Goal: Task Accomplishment & Management: Manage account settings

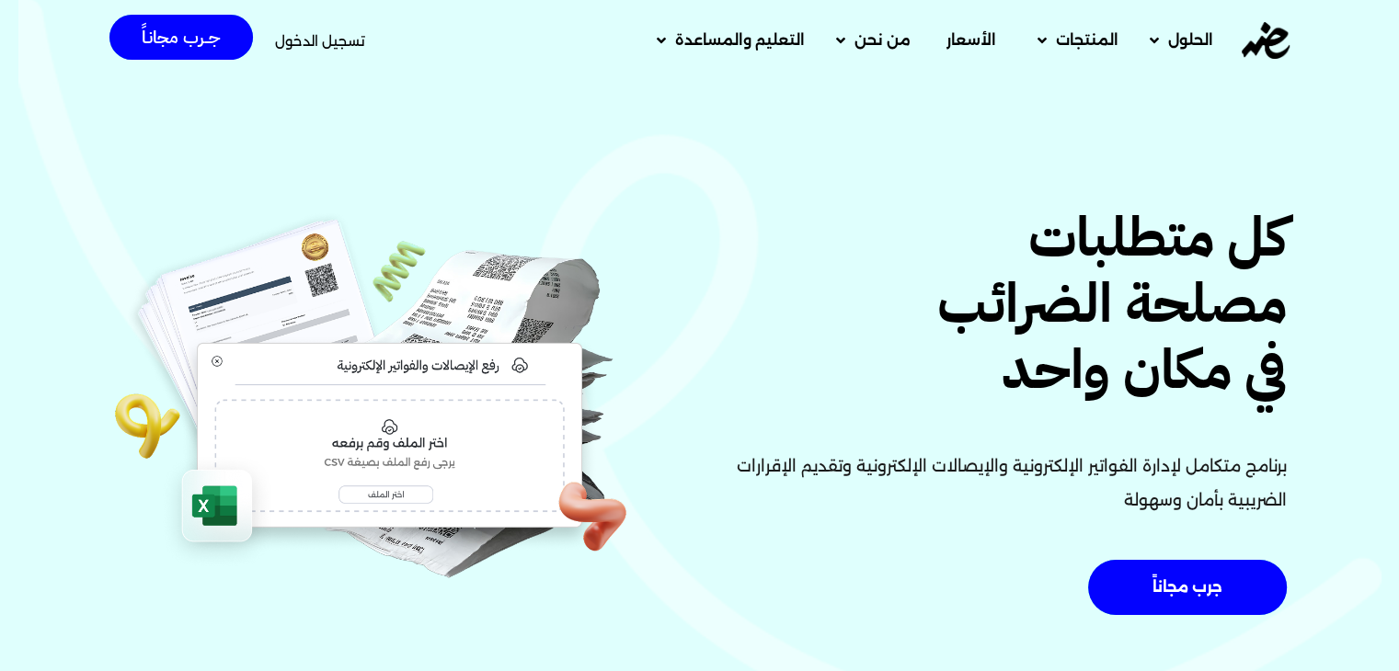
drag, startPoint x: 335, startPoint y: 34, endPoint x: 406, endPoint y: 83, distance: 86.7
click at [335, 34] on span "تسجيل الدخول" at bounding box center [320, 41] width 90 height 14
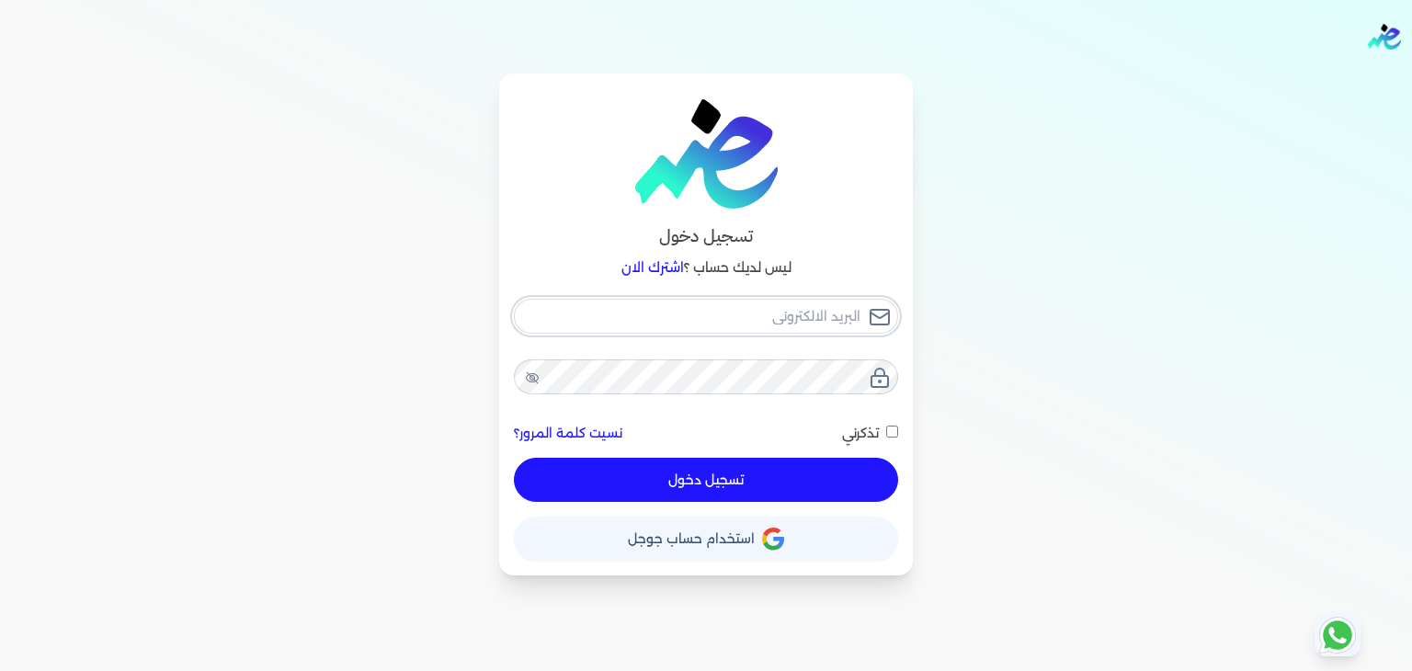
type input "[EMAIL_ADDRESS][DOMAIN_NAME]"
click at [794, 485] on button "تسجيل دخول" at bounding box center [706, 480] width 384 height 44
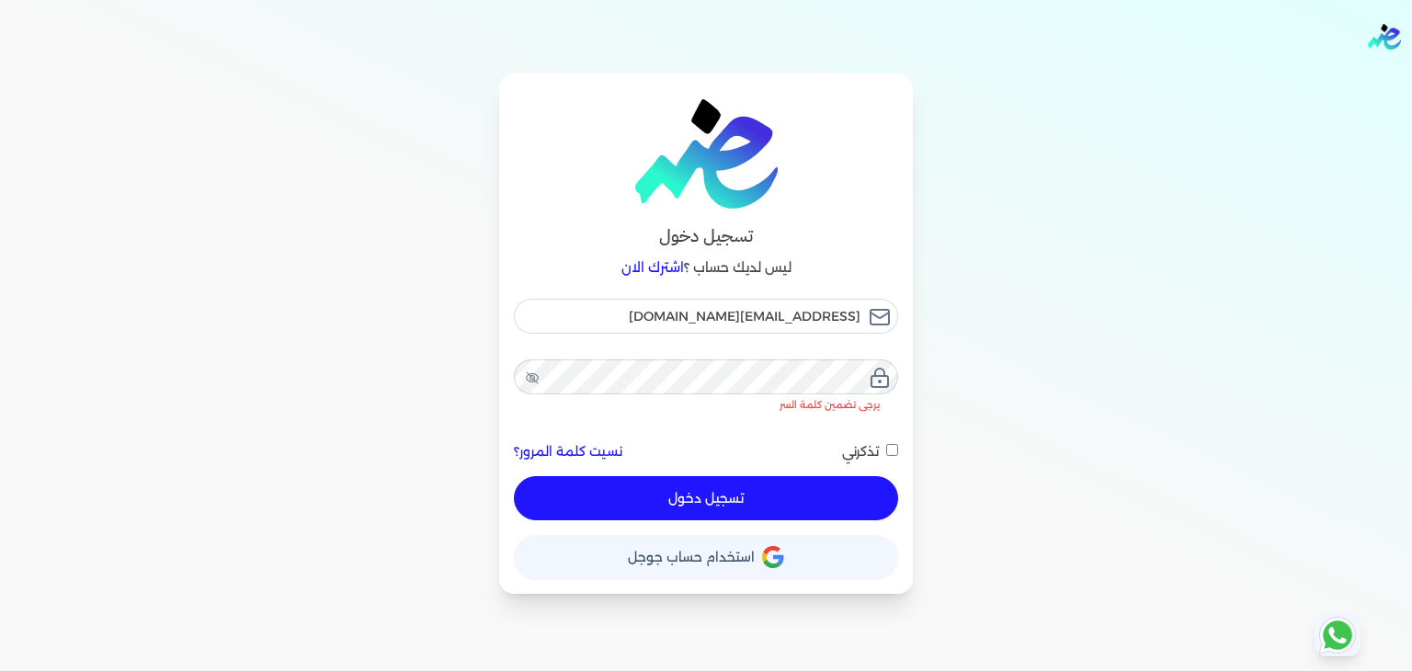
checkbox input "false"
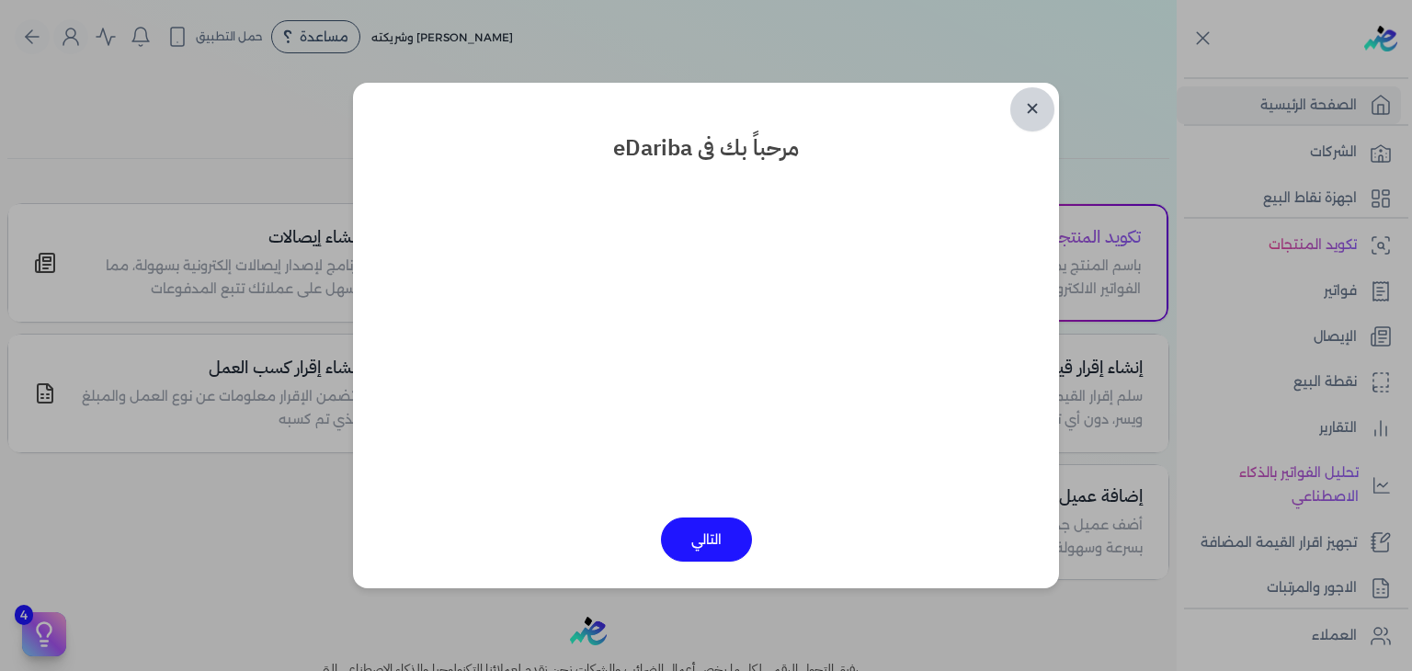
click at [1026, 115] on link "✕" at bounding box center [1033, 109] width 44 height 44
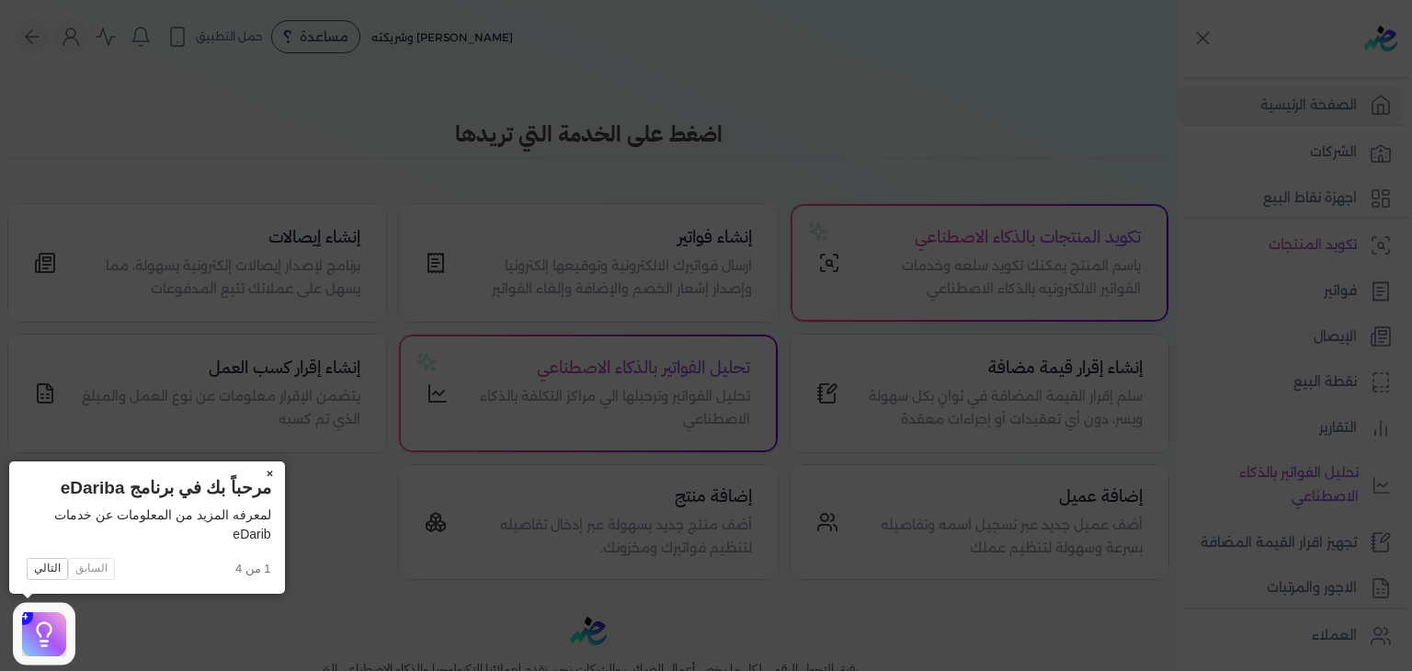
click at [272, 468] on button "×" at bounding box center [270, 475] width 29 height 26
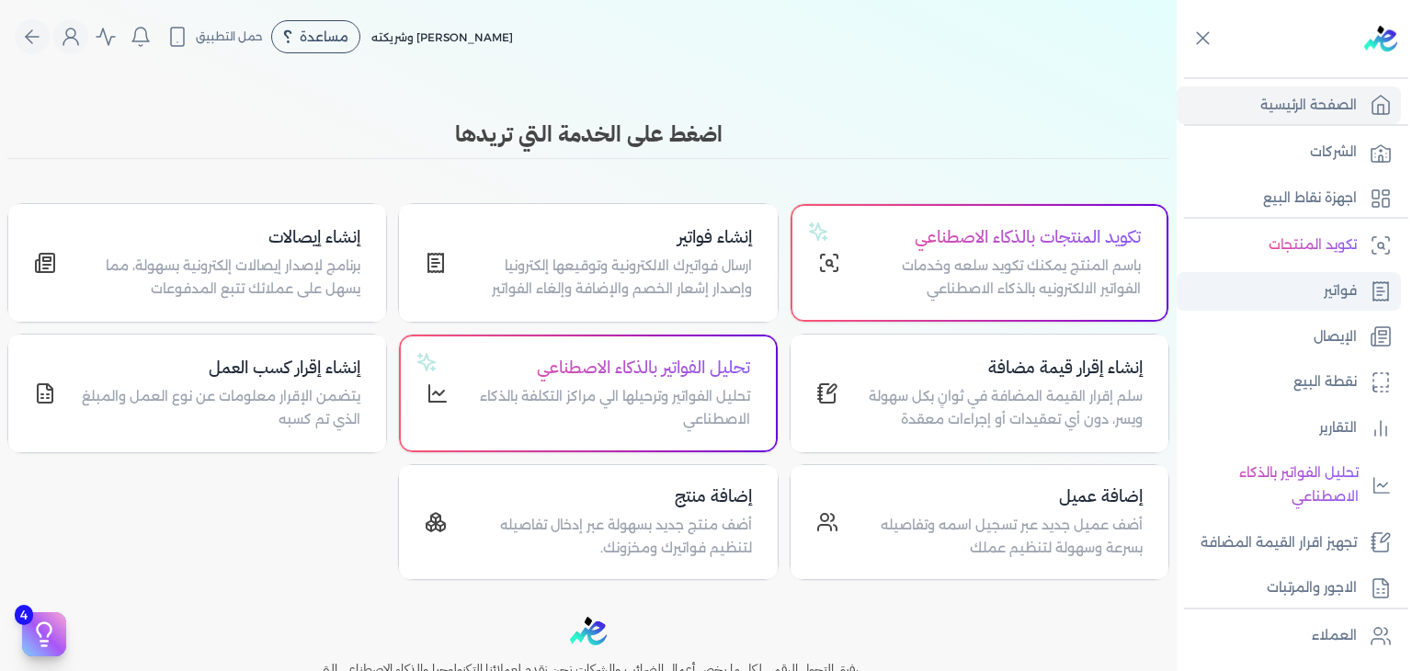
click at [1318, 302] on link "فواتير" at bounding box center [1289, 291] width 224 height 39
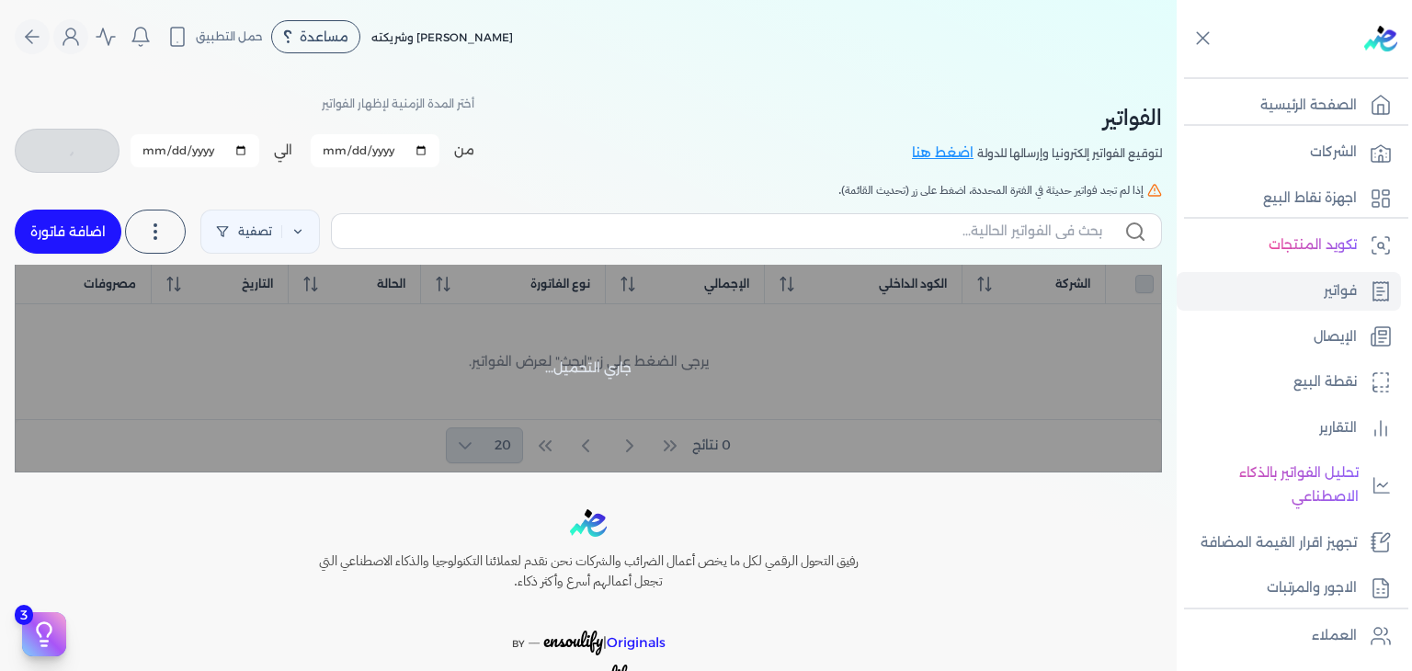
checkbox input "false"
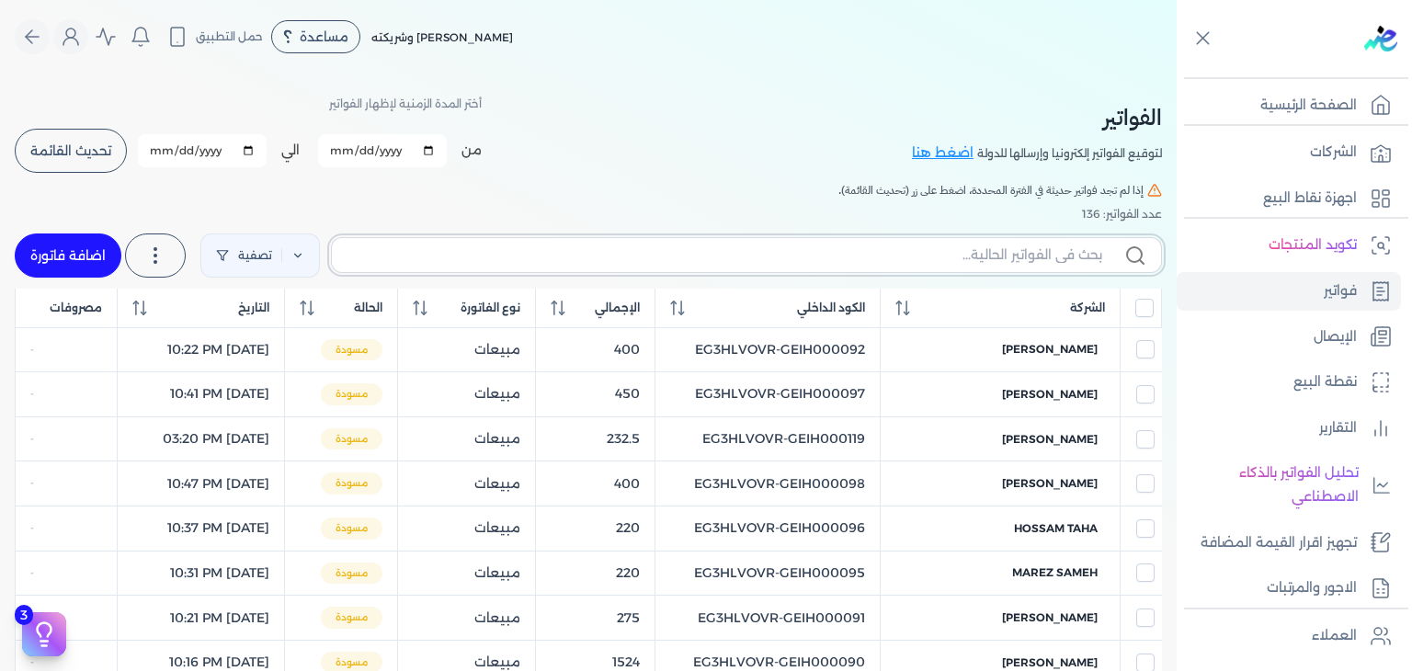
click at [869, 251] on input "text" at bounding box center [725, 255] width 756 height 19
paste input "EG3HLVOVR-GEIH000123"
type input "EG3HLVOVR-GEIH000123"
checkbox input "false"
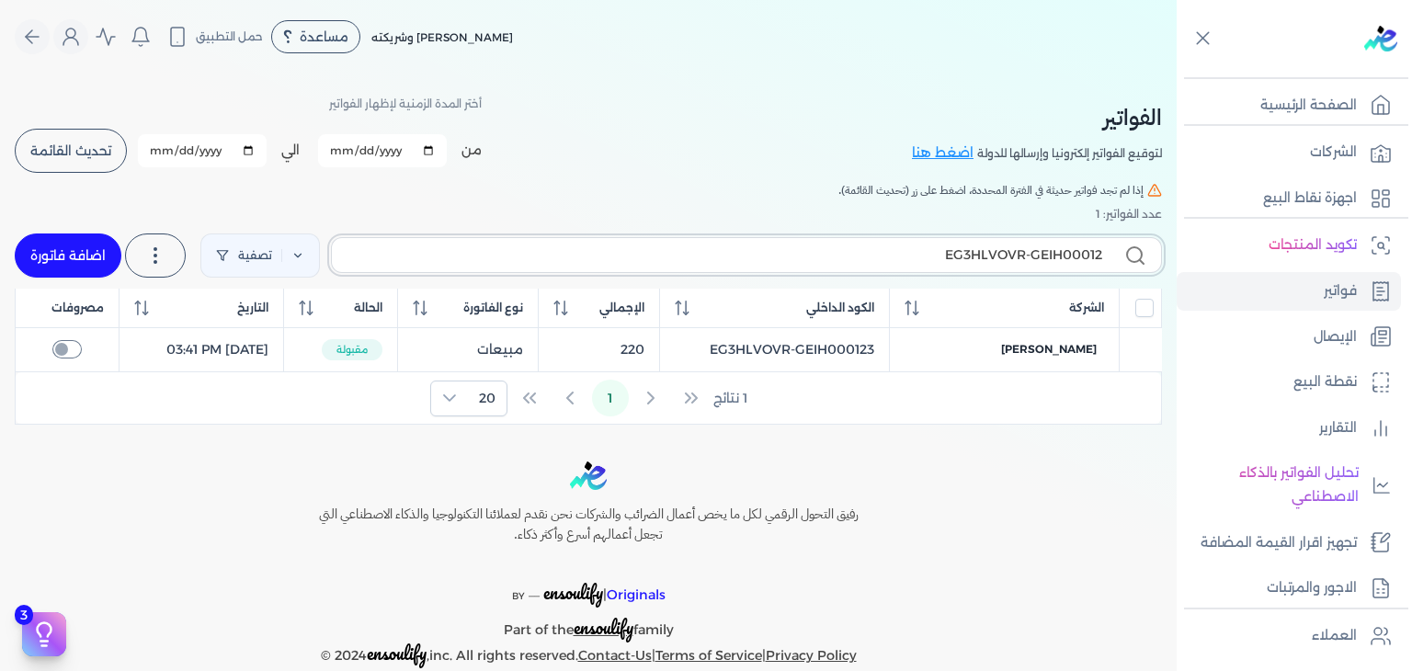
type input "EG3HLVOVR-GEIH000124"
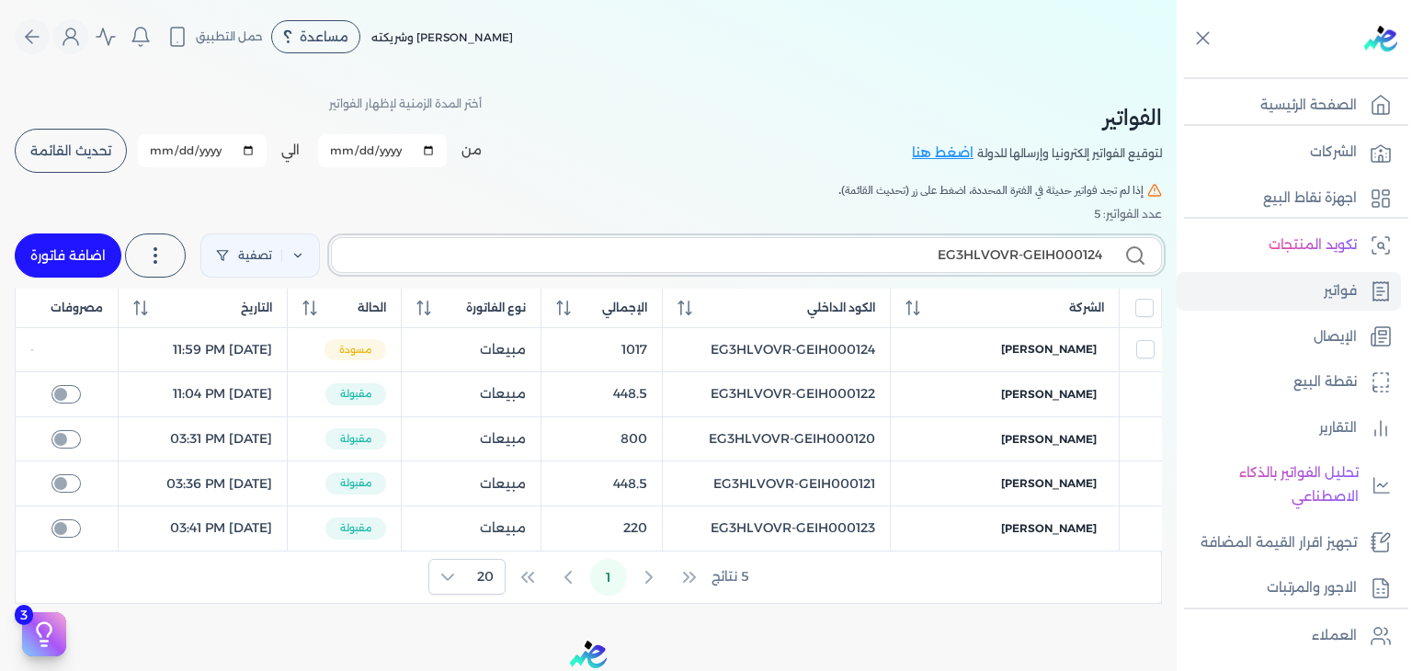
checkbox input "false"
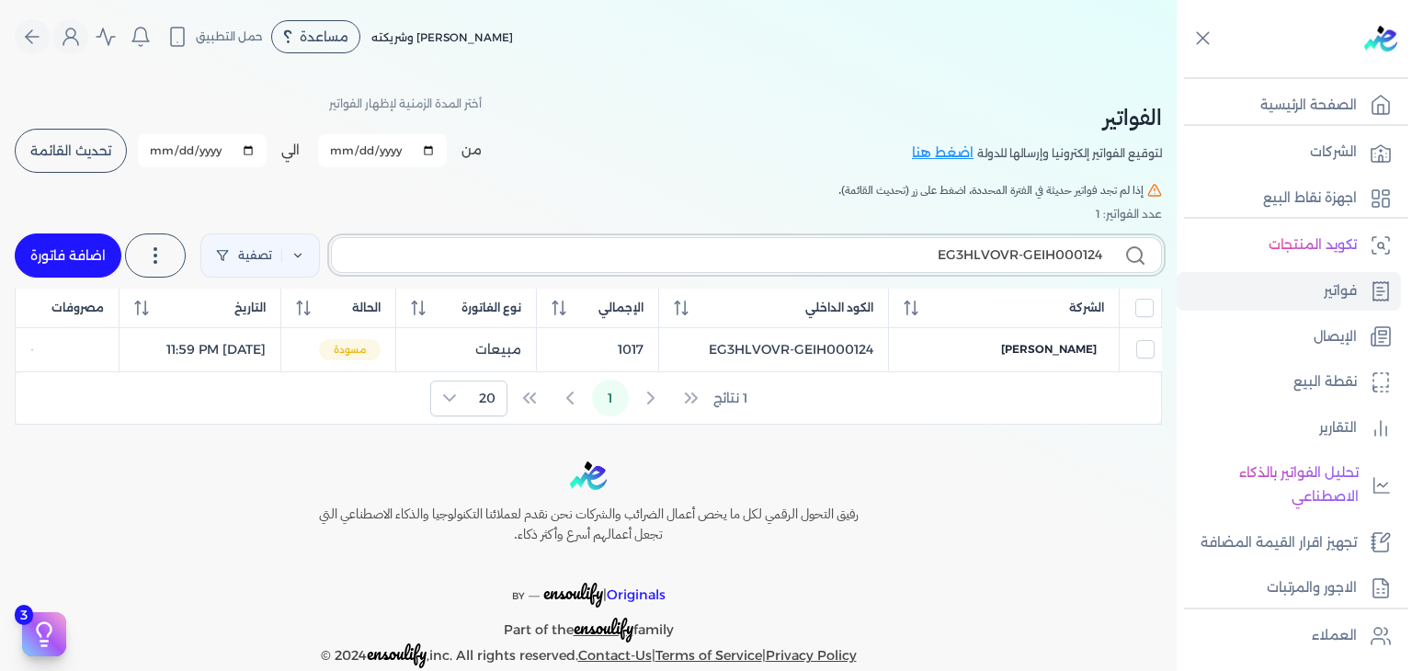
type input "EG3HLVOVR-GEIH00012"
checkbox input "false"
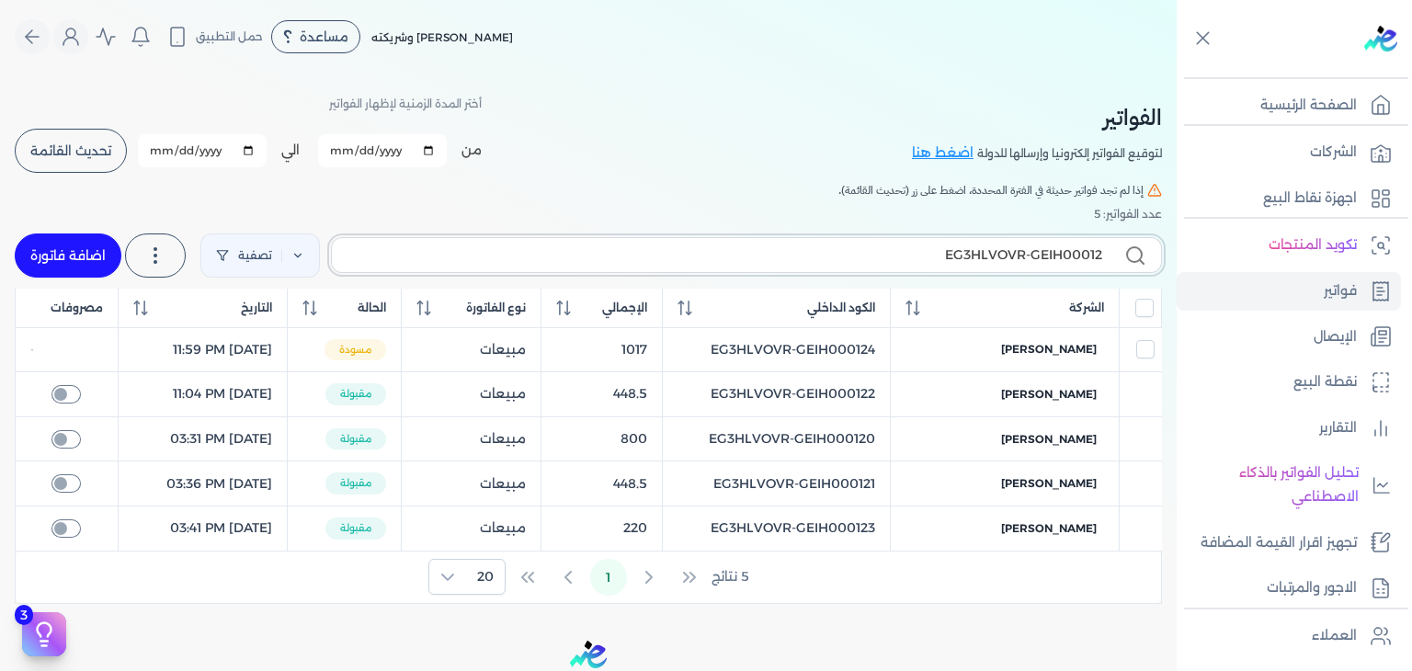
type input "EG3HLVOVR-GEIH000125"
checkbox input "false"
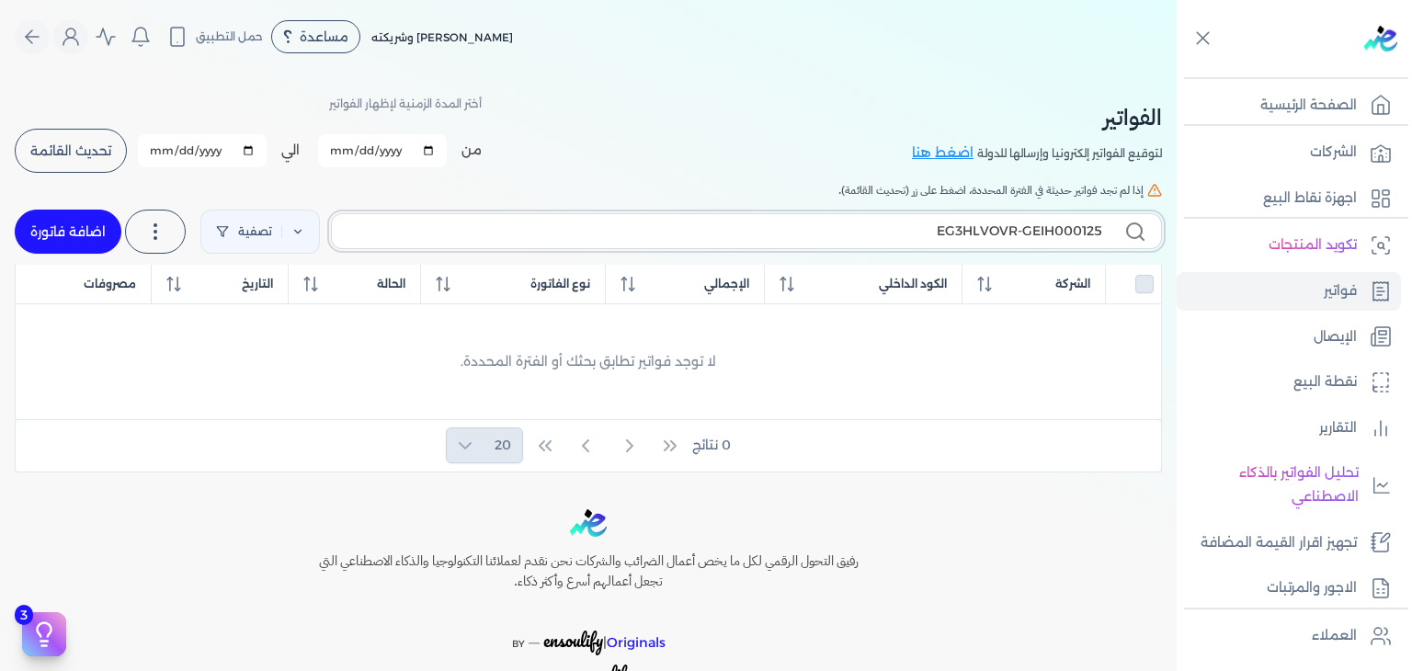
type input "EG3HLVOVR-GEIH00012"
checkbox input "false"
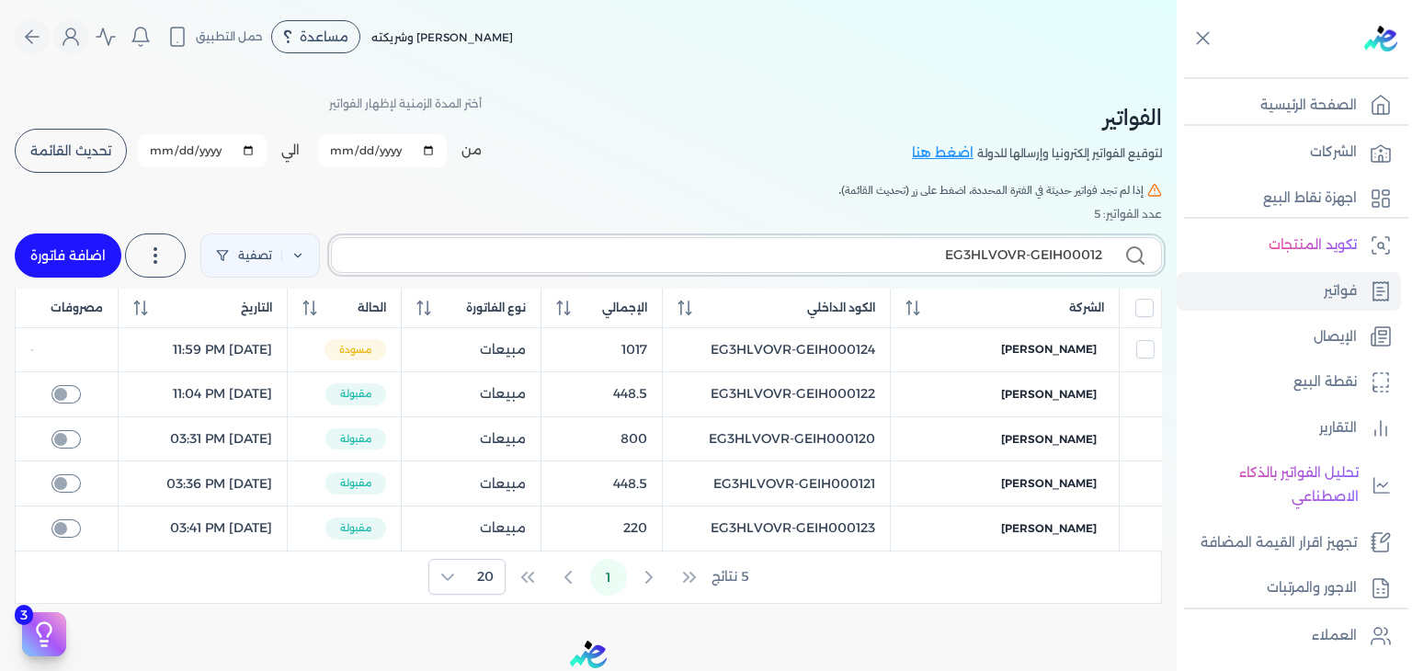
type input "EG3HLVOVR-GEIH000124"
checkbox input "false"
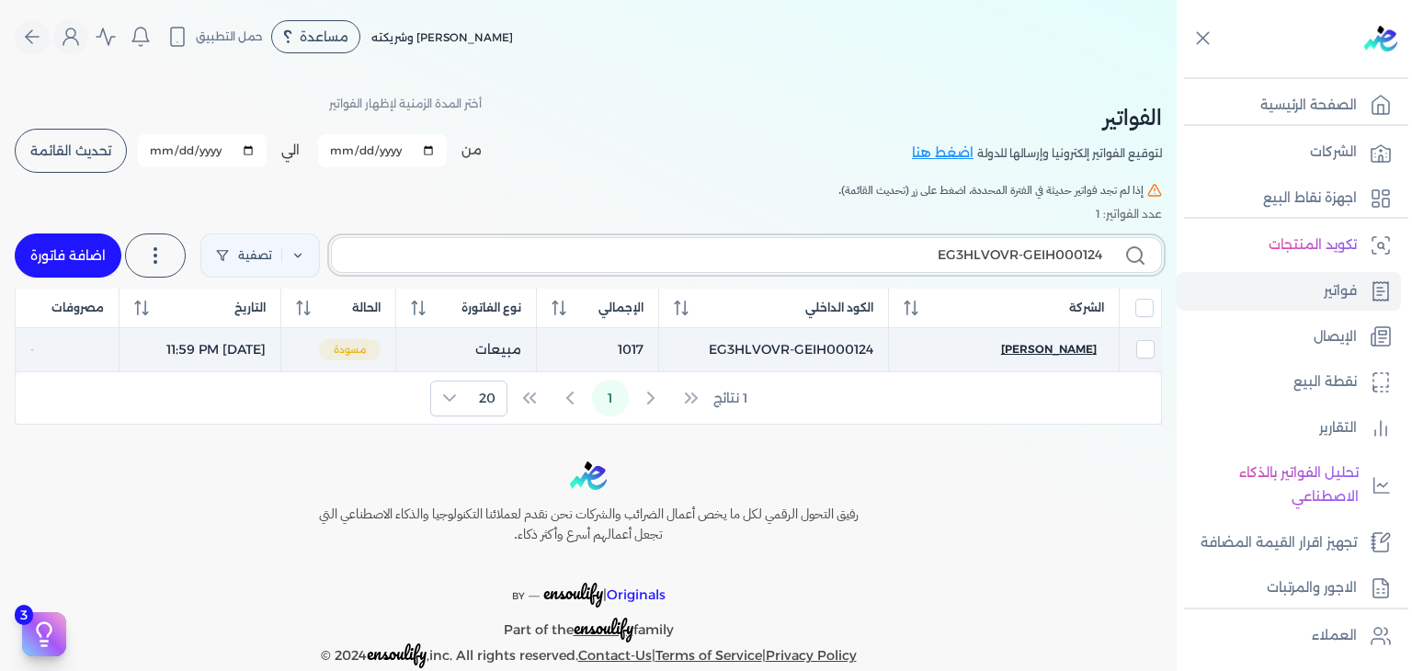
type input "EG3HLVOVR-GEIH000124"
click at [1045, 343] on span "[PERSON_NAME]" at bounding box center [1049, 349] width 96 height 17
checkbox input "true"
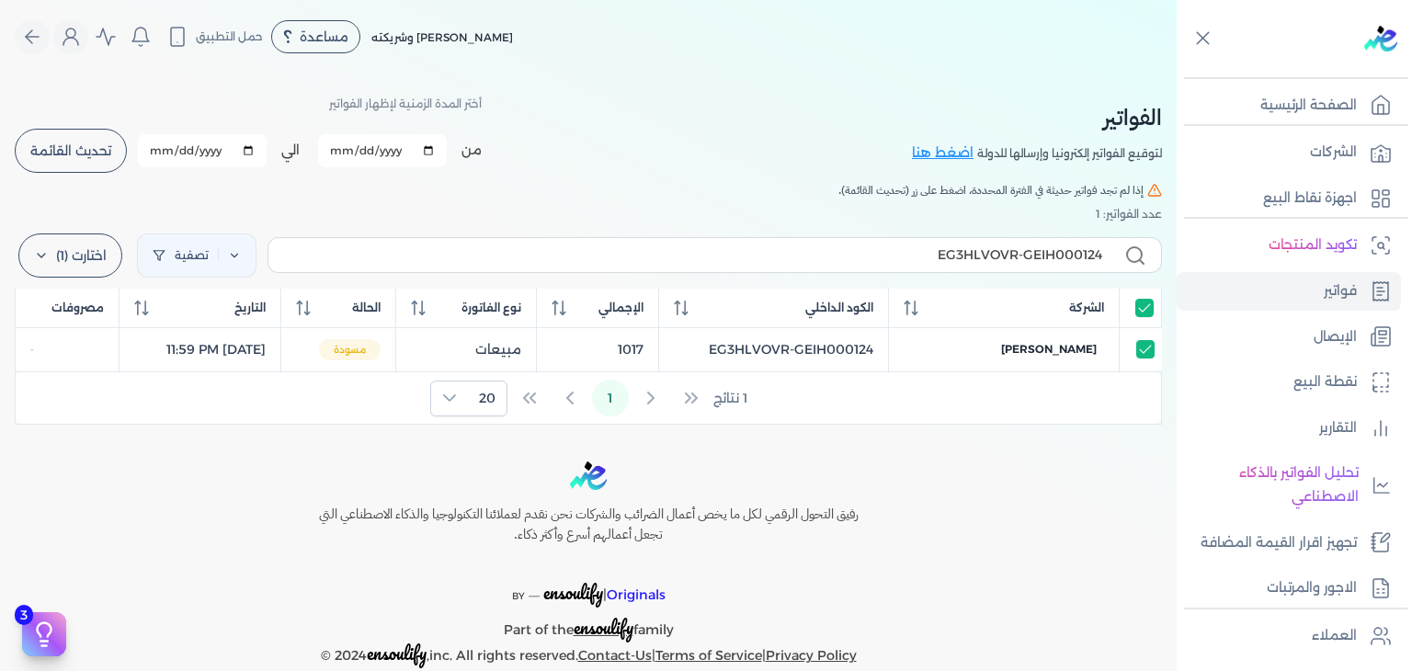
select select "EGP"
select select "B"
select select "EGS"
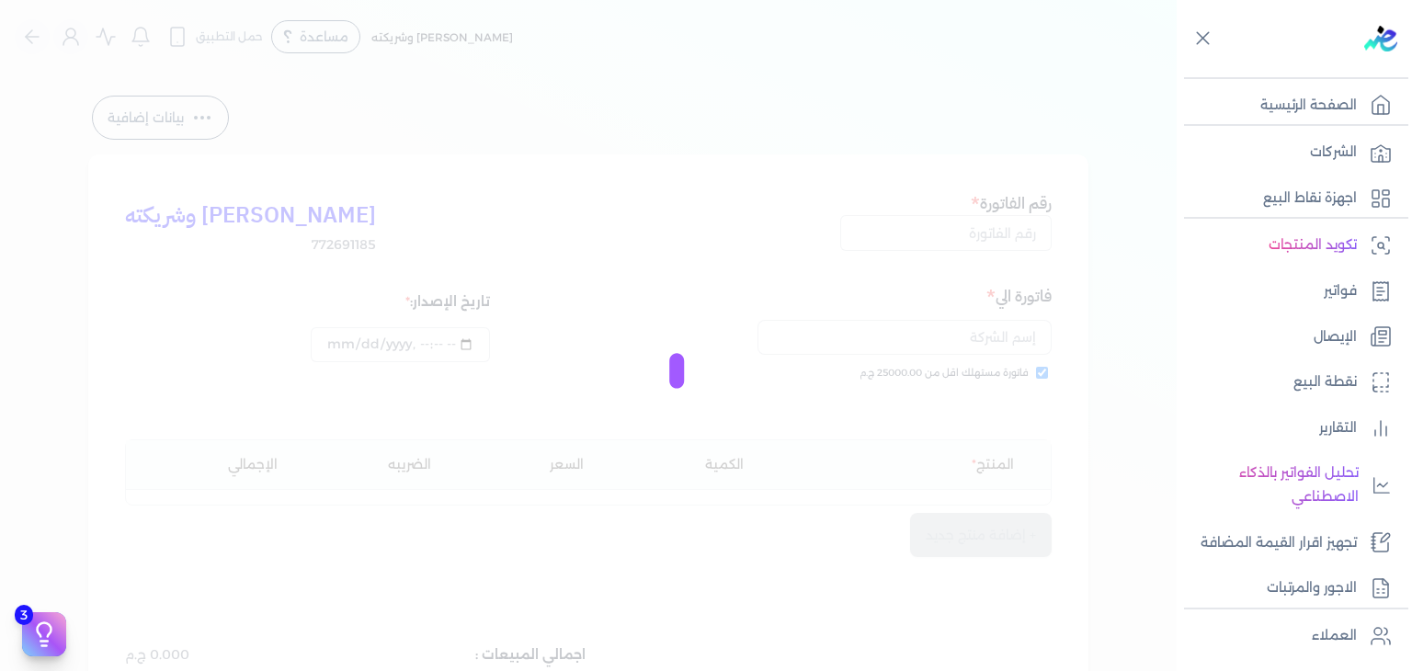
type input "EG3HLVOVR-GEIH000124"
checkbox input "true"
type input "[DATE]T23:59:38"
type input "[DATE]"
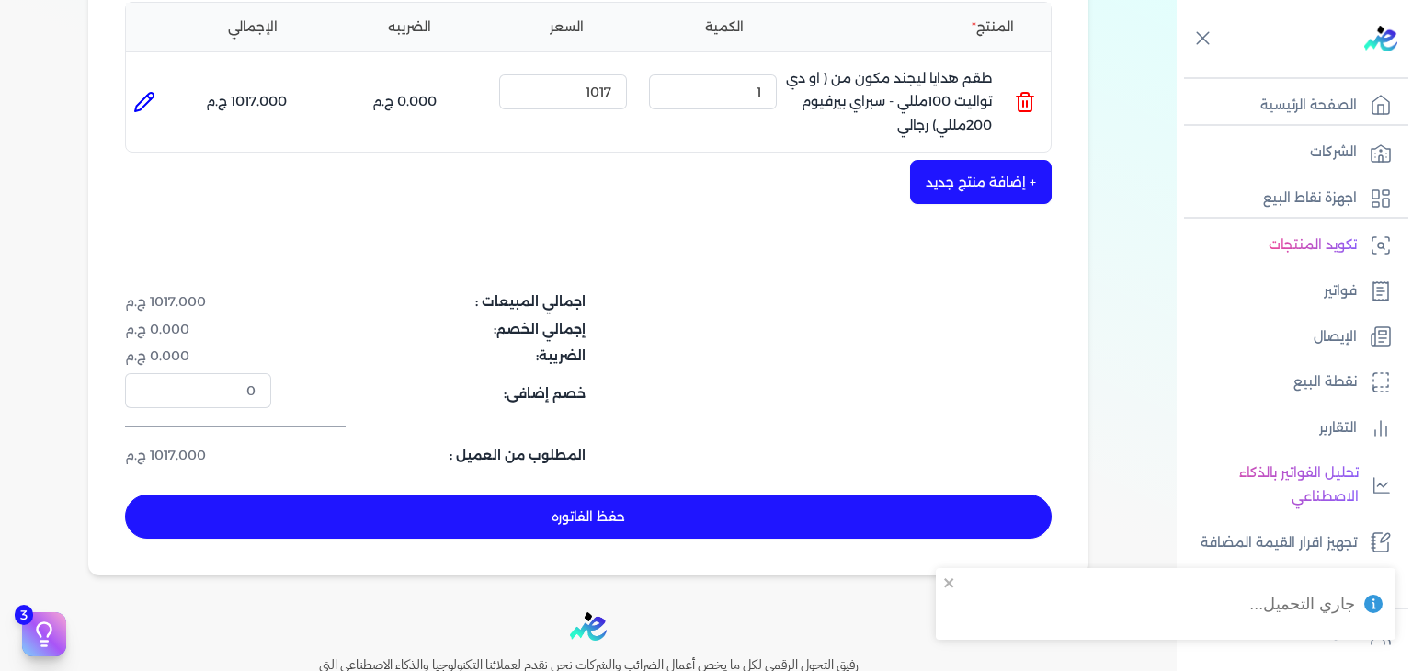
scroll to position [620, 0]
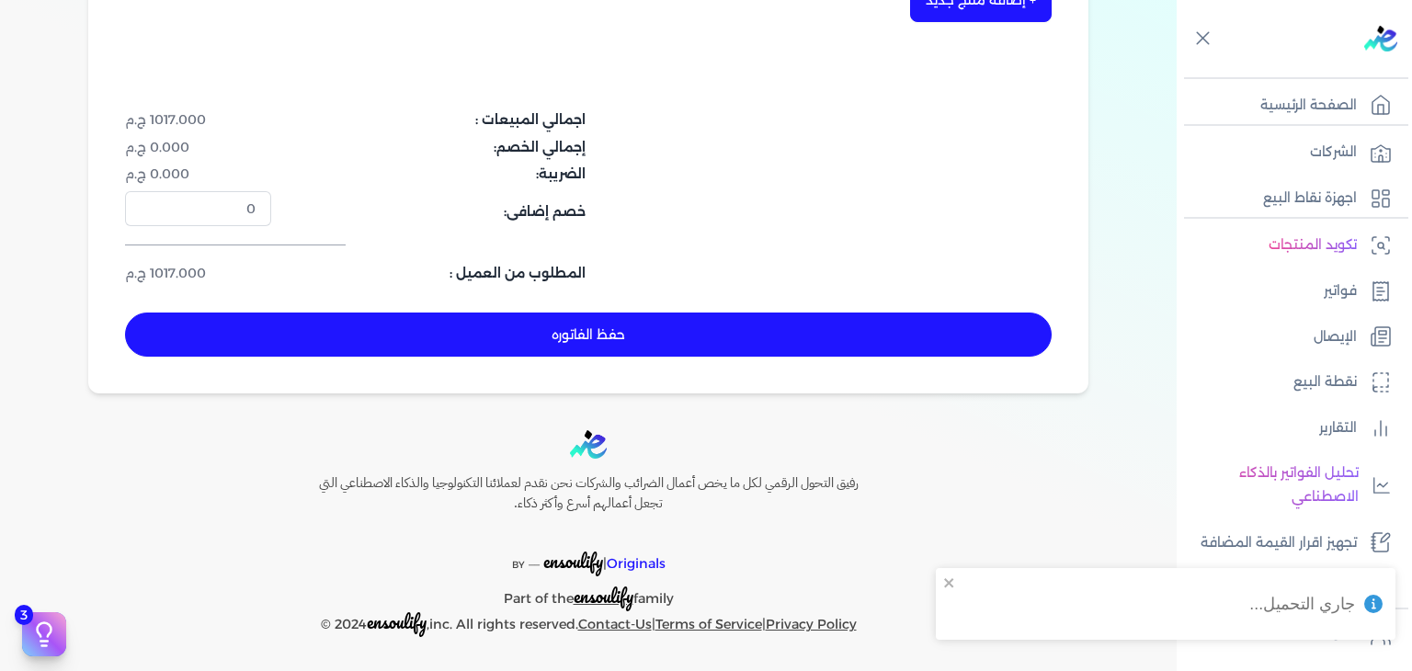
click at [673, 343] on button "حفظ الفاتوره" at bounding box center [588, 335] width 927 height 44
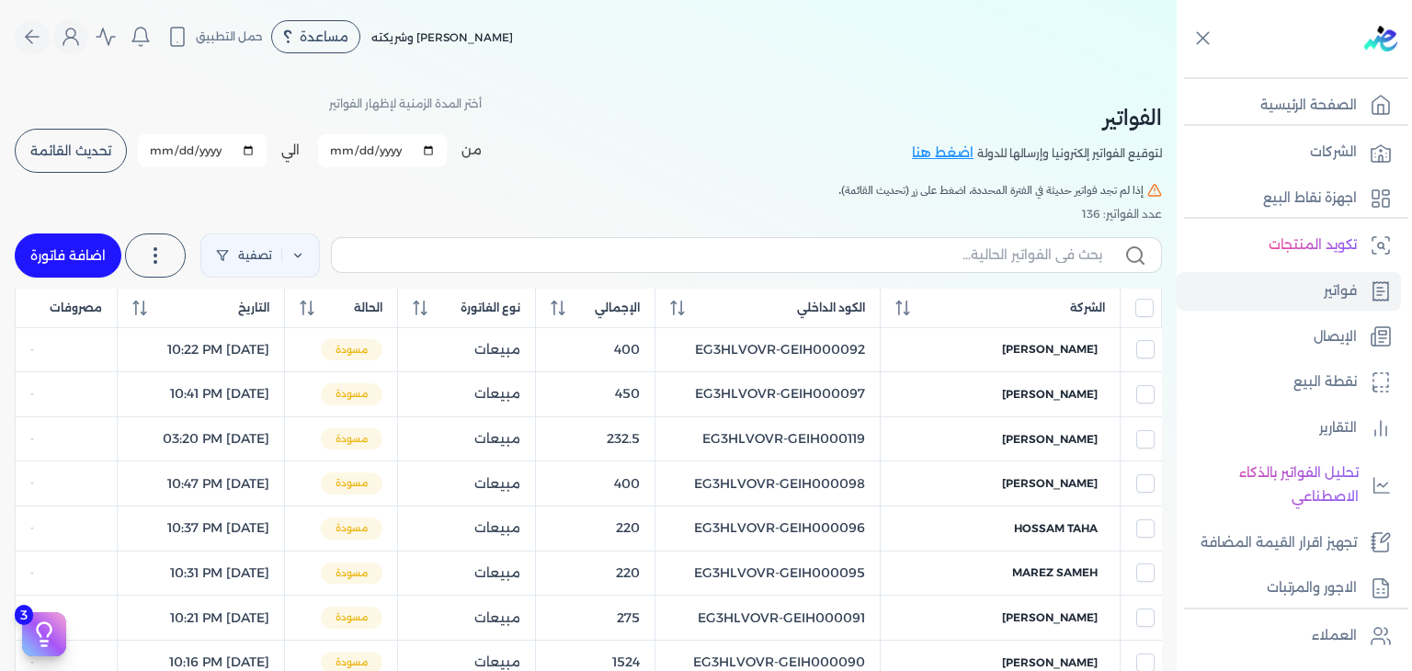
click at [88, 258] on link "اضافة فاتورة" at bounding box center [68, 256] width 107 height 44
select select "EGP"
select select "B"
select select "EGS"
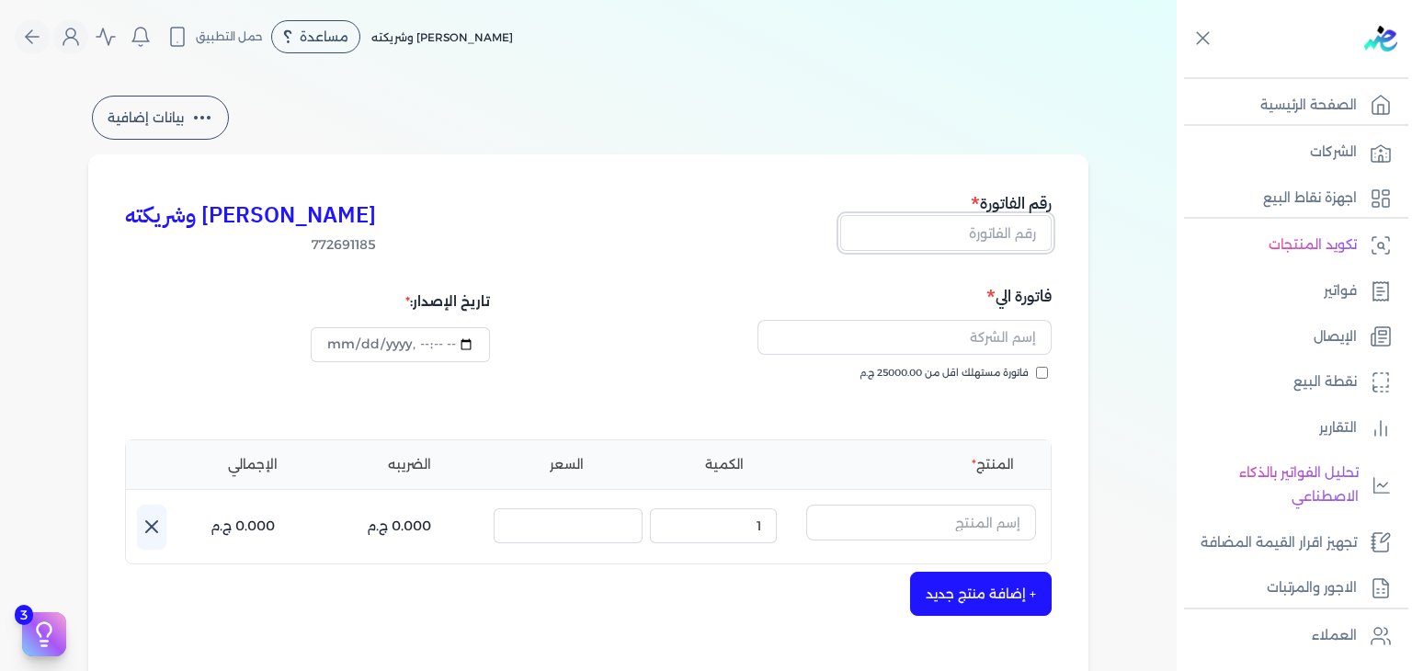
click at [986, 241] on input "text" at bounding box center [945, 232] width 211 height 35
paste input "EG3HLVOVR-GEIH000125"
type input "EG3HLVOVR-GEIH000125"
click at [1048, 376] on input "فاتورة مستهلك اقل من 25000.00 ج.م" at bounding box center [1042, 373] width 12 height 12
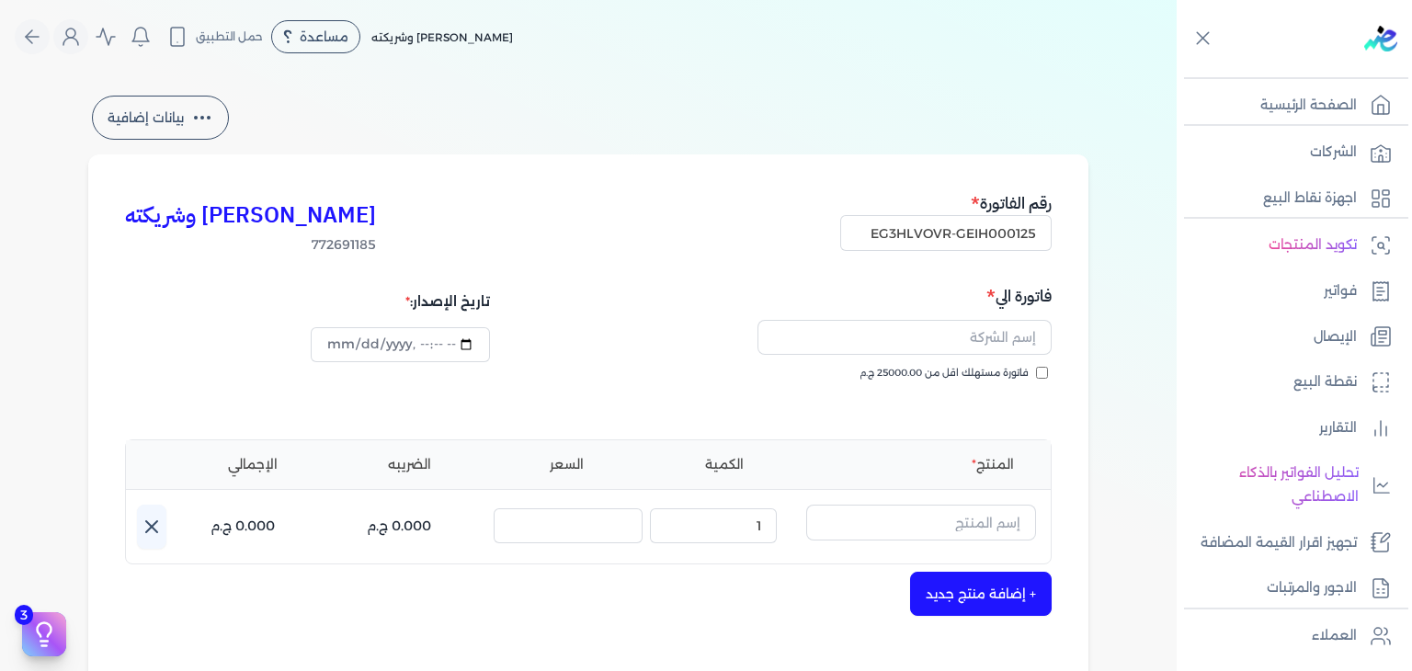
checkbox input "true"
click at [347, 352] on input "datetime-local" at bounding box center [400, 344] width 178 height 35
type input "[DATE]T22:38:04"
click at [969, 525] on input "text" at bounding box center [921, 522] width 230 height 35
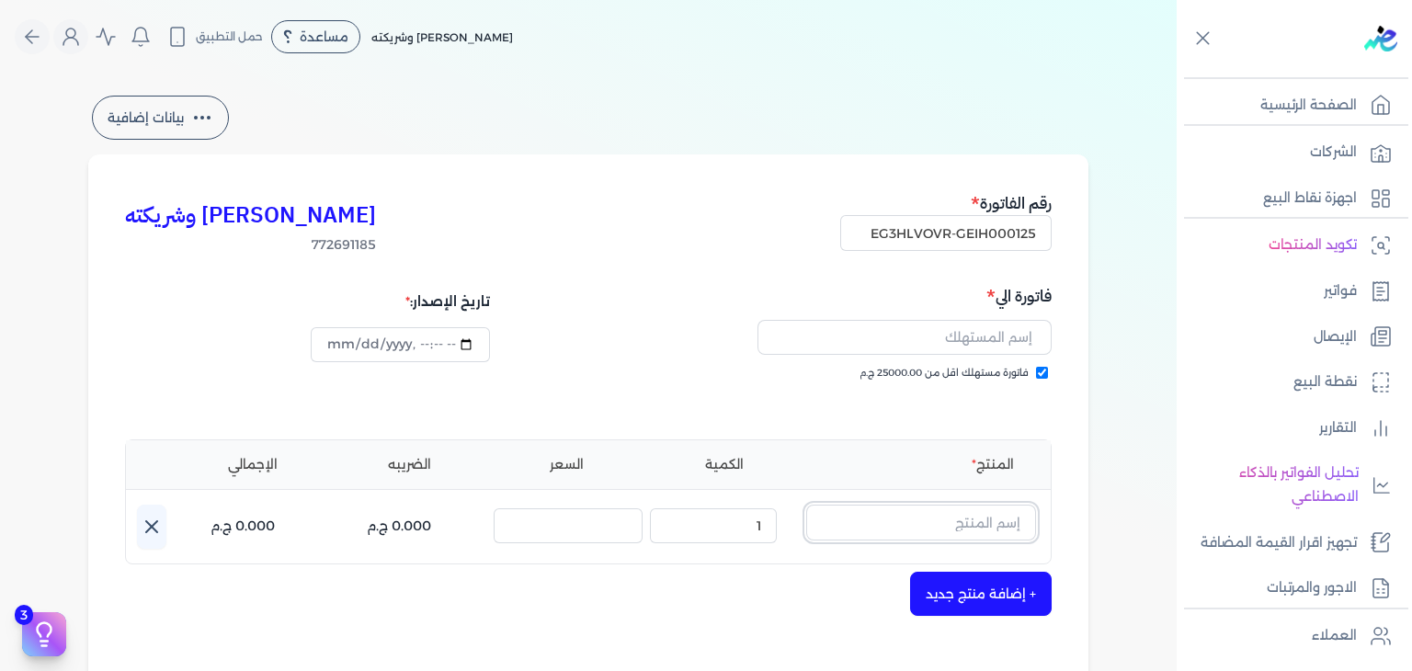
paste input "إزني او دي بي"
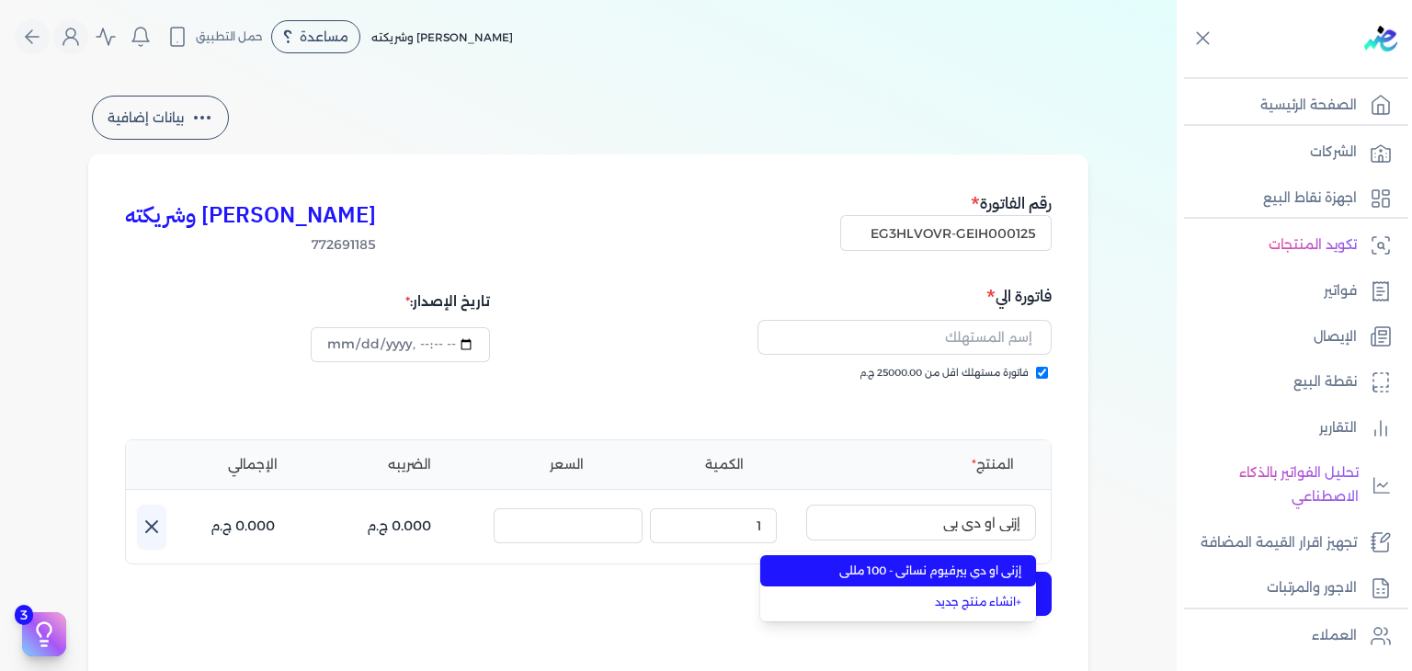
click at [986, 576] on span "إزني او دي بيرفيوم نسائي - 100 مللي" at bounding box center [909, 571] width 224 height 17
type input "إزني او دي بيرفيوم نسائي - 100 مللي"
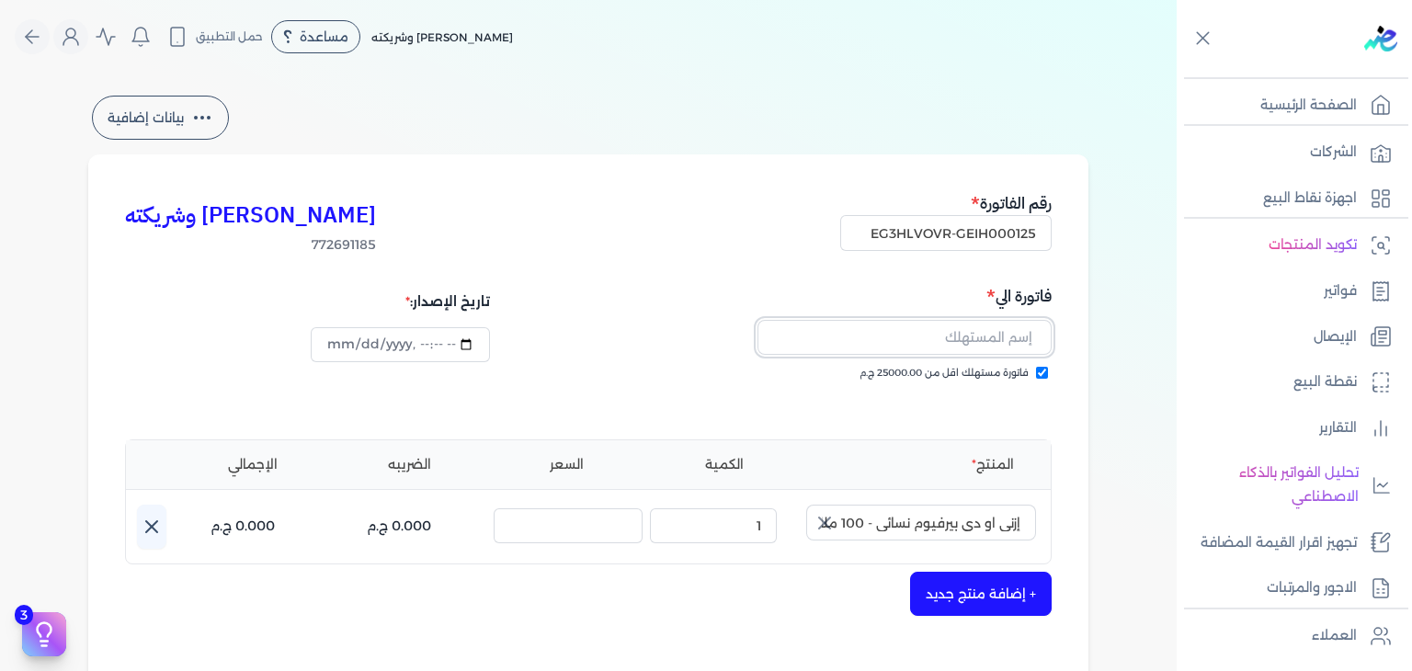
click at [958, 340] on input "text" at bounding box center [905, 337] width 294 height 35
paste input "[PERSON_NAME]"
type input "[PERSON_NAME]"
click at [1009, 584] on button "+ إضافة منتج جديد" at bounding box center [981, 594] width 142 height 44
click at [986, 589] on button "+ إضافة منتج جديد" at bounding box center [981, 594] width 142 height 44
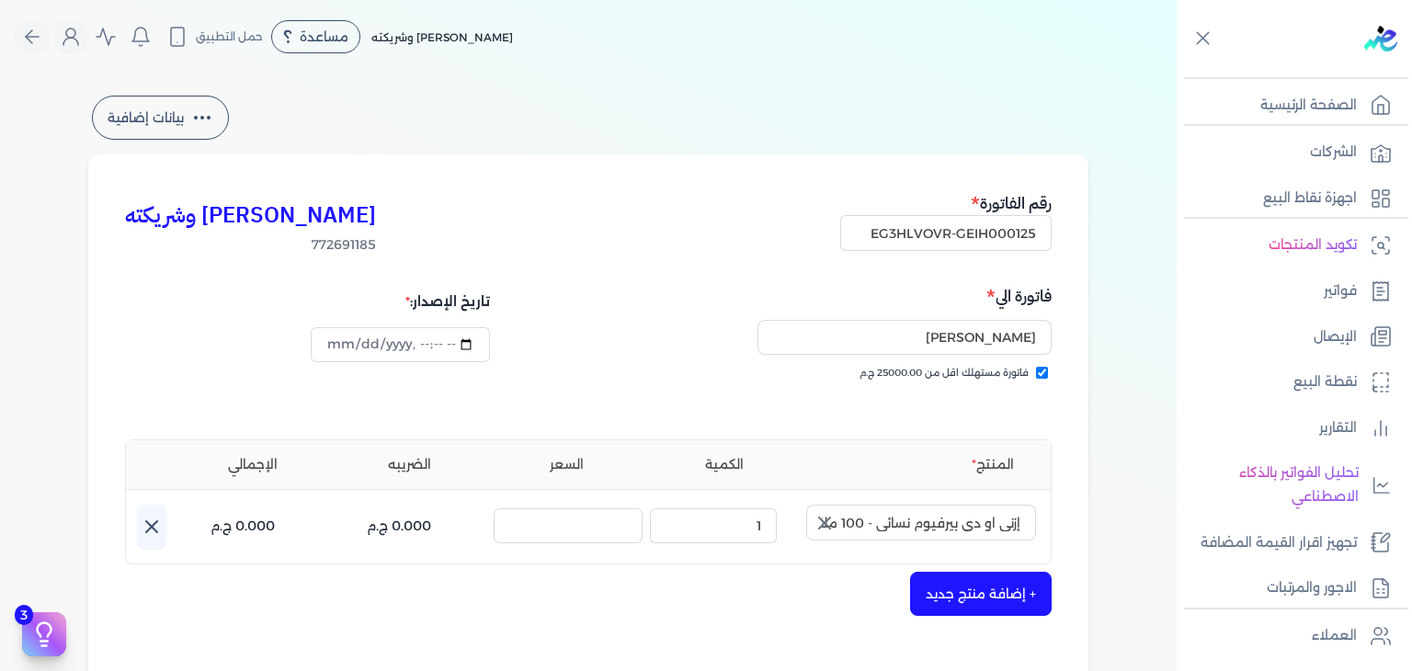
click at [817, 524] on icon "button" at bounding box center [825, 523] width 22 height 22
click at [931, 525] on input "text" at bounding box center [921, 522] width 230 height 35
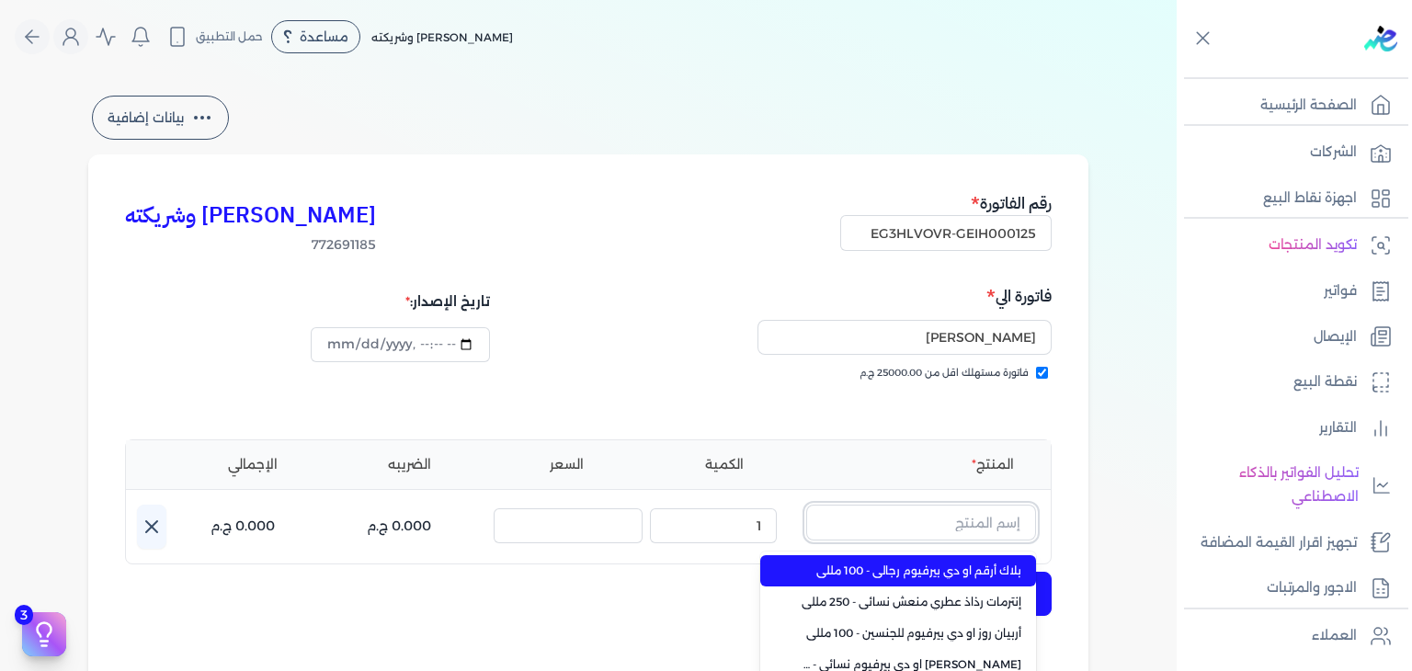
paste input "إزني"
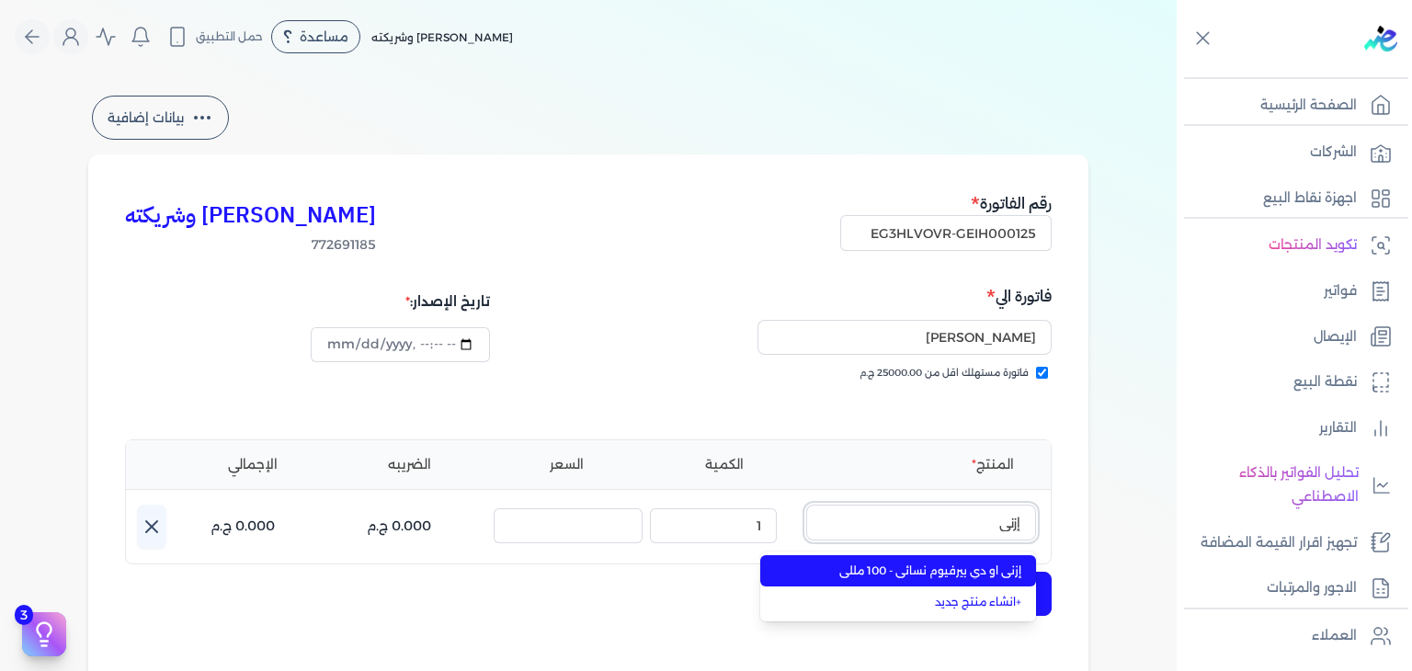
type input "إزني"
click at [969, 563] on span "إزني او دي بيرفيوم نسائي - 100 مللي" at bounding box center [909, 571] width 224 height 17
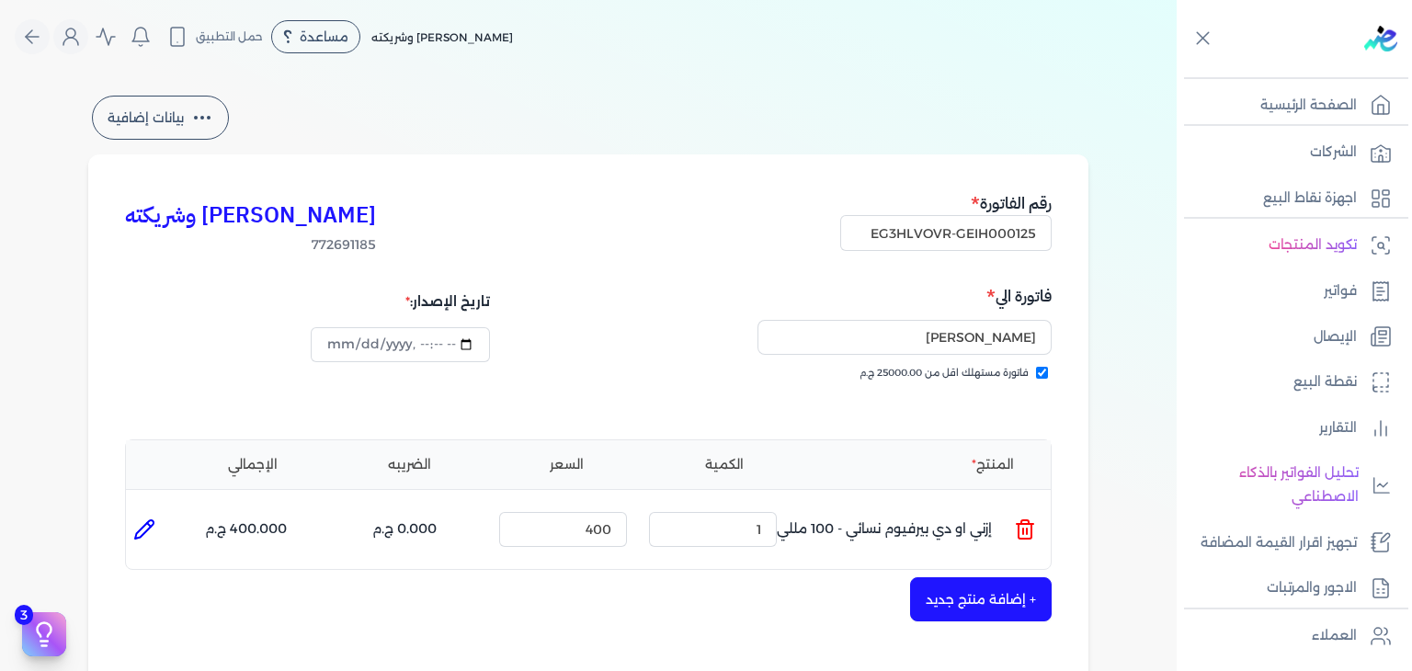
click at [978, 591] on button "+ إضافة منتج جديد" at bounding box center [981, 599] width 142 height 44
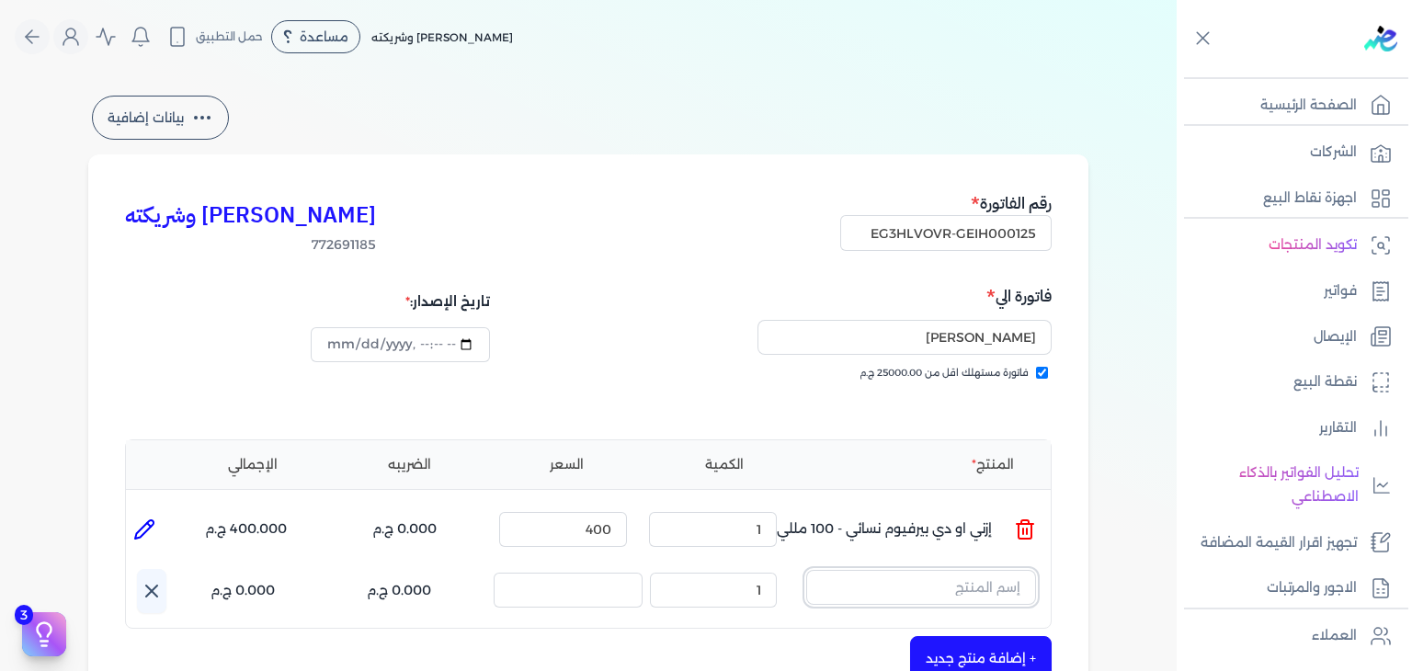
click at [981, 586] on input "text" at bounding box center [921, 587] width 230 height 35
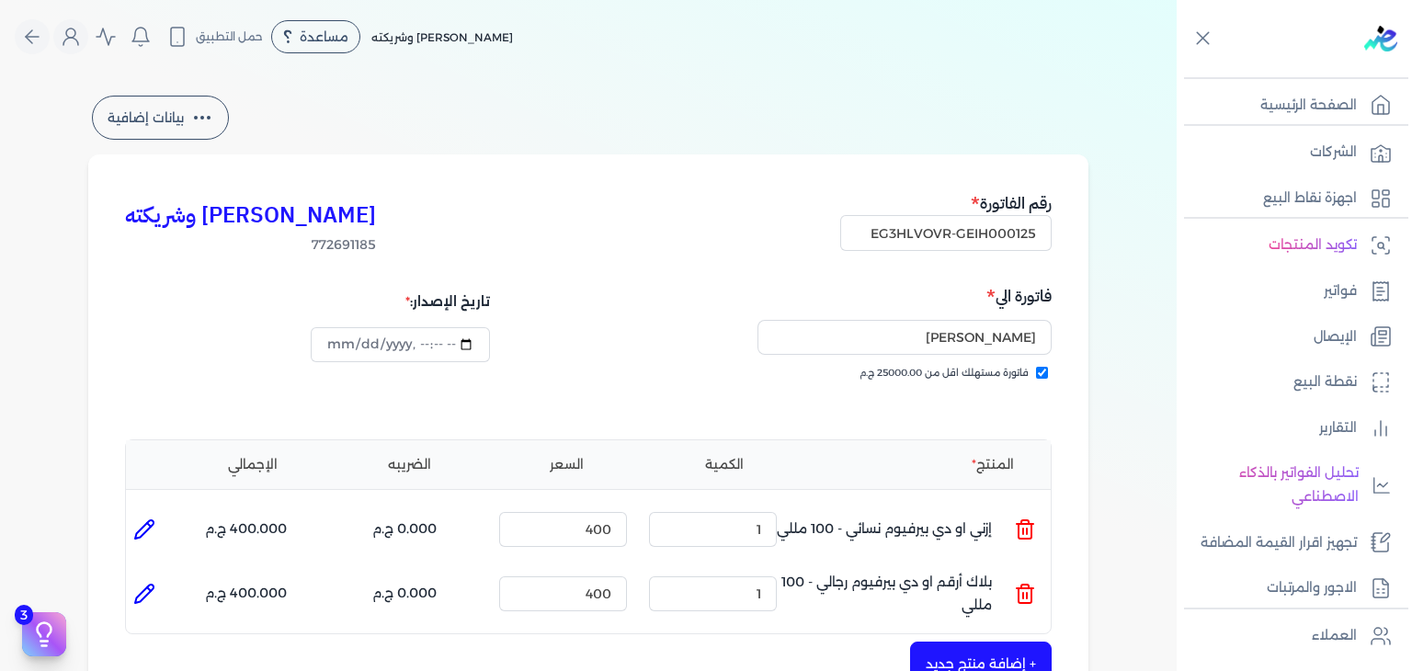
click at [1030, 589] on icon at bounding box center [1025, 589] width 17 height 0
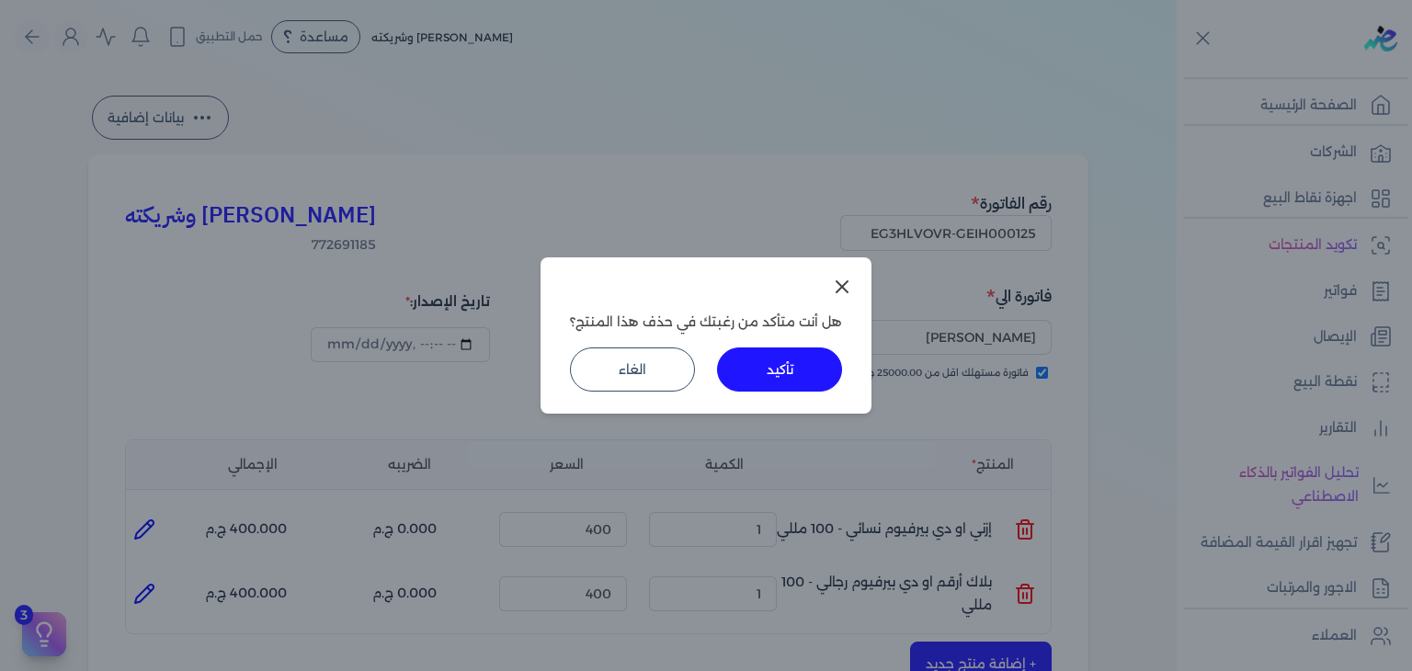
click at [806, 386] on button "تأكيد" at bounding box center [779, 370] width 125 height 44
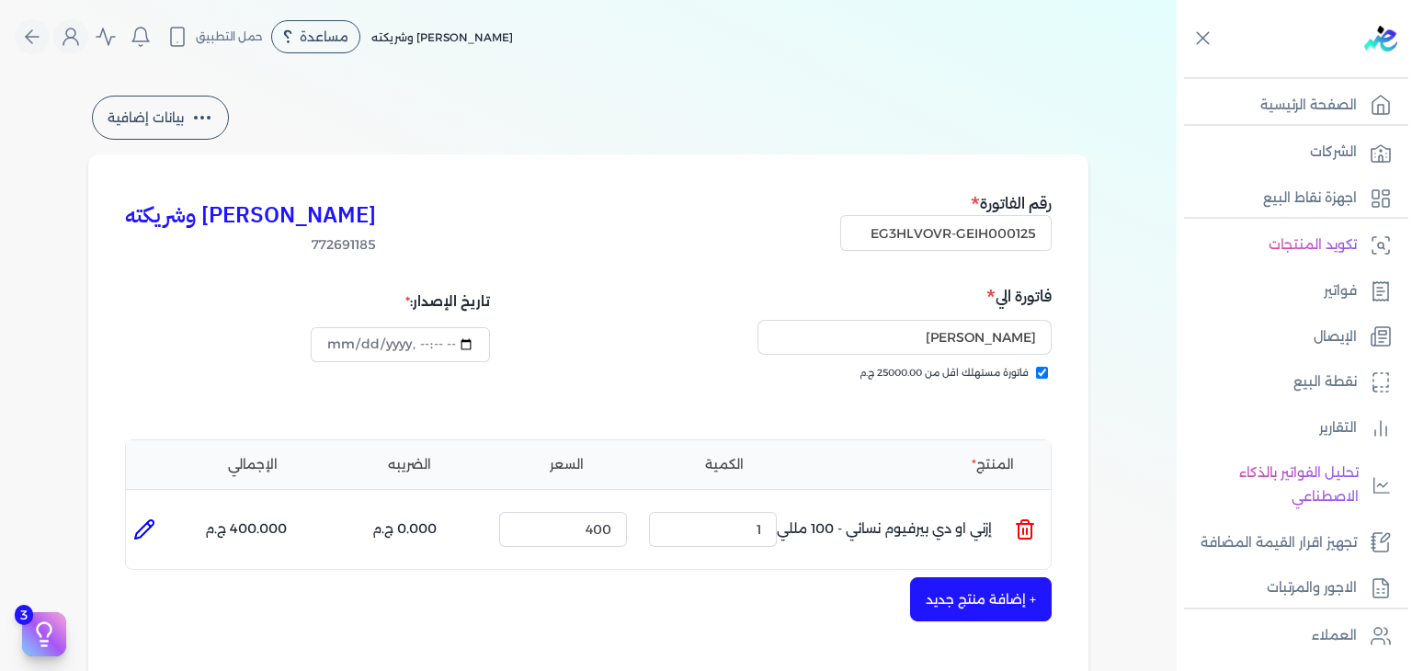
click at [1008, 604] on button "+ إضافة منتج جديد" at bounding box center [981, 599] width 142 height 44
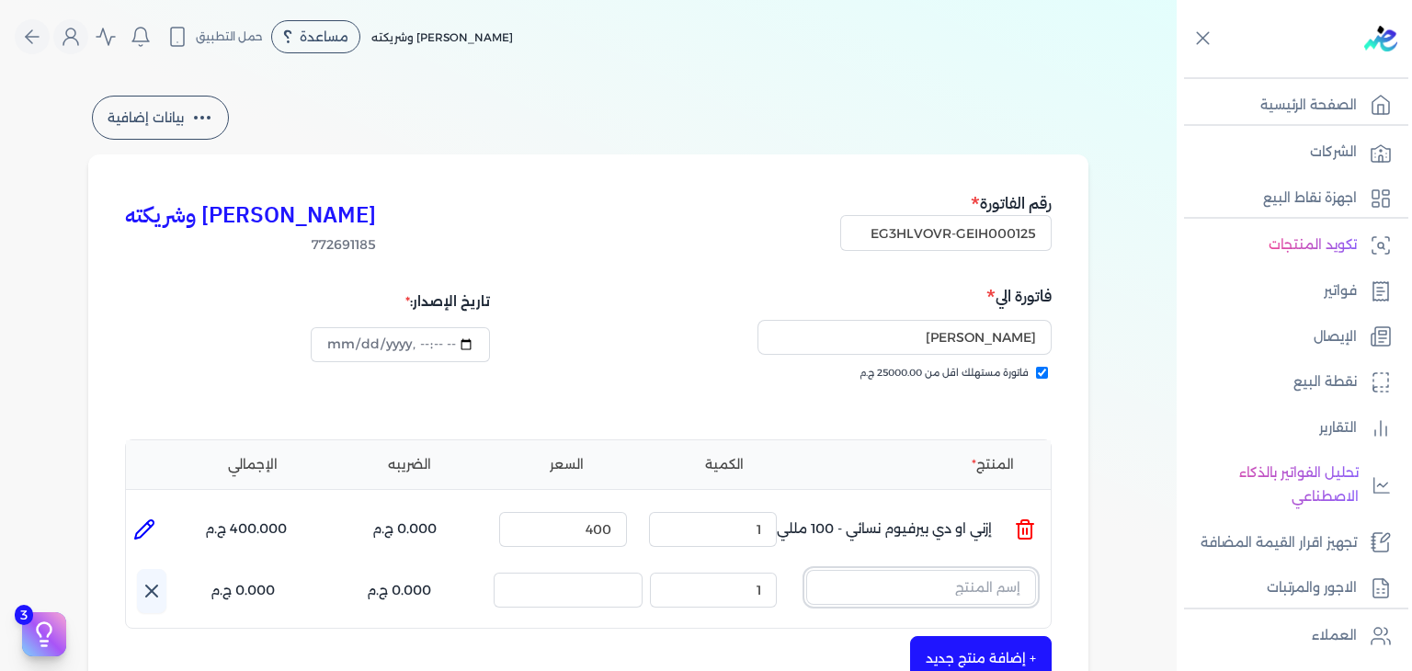
click at [969, 586] on input "text" at bounding box center [921, 587] width 230 height 35
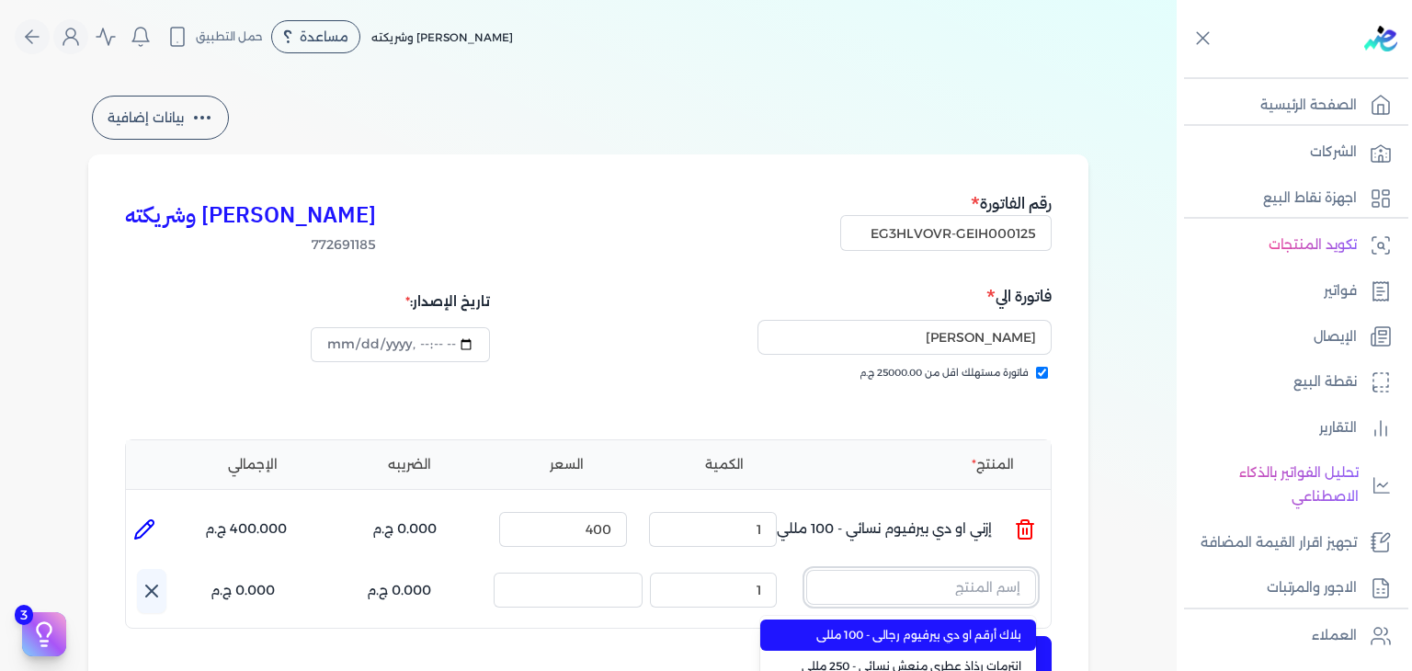
paste input "روزبومب او"
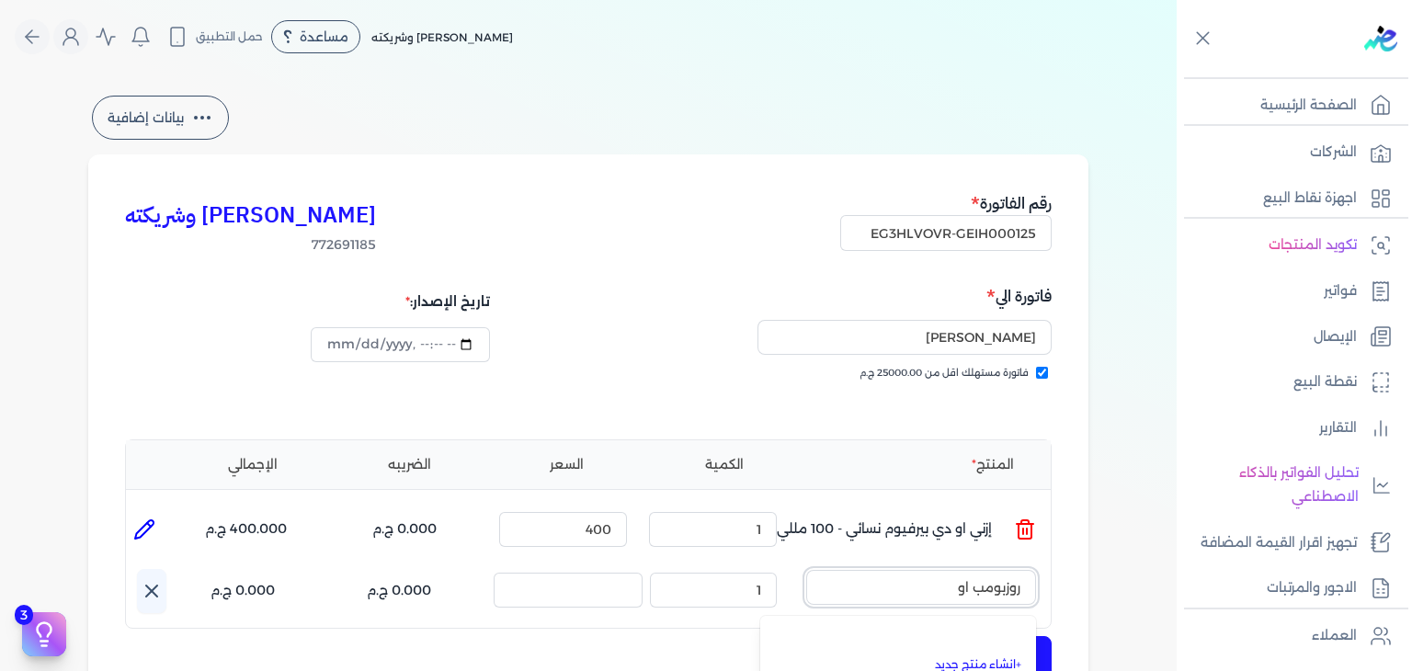
scroll to position [9, 0]
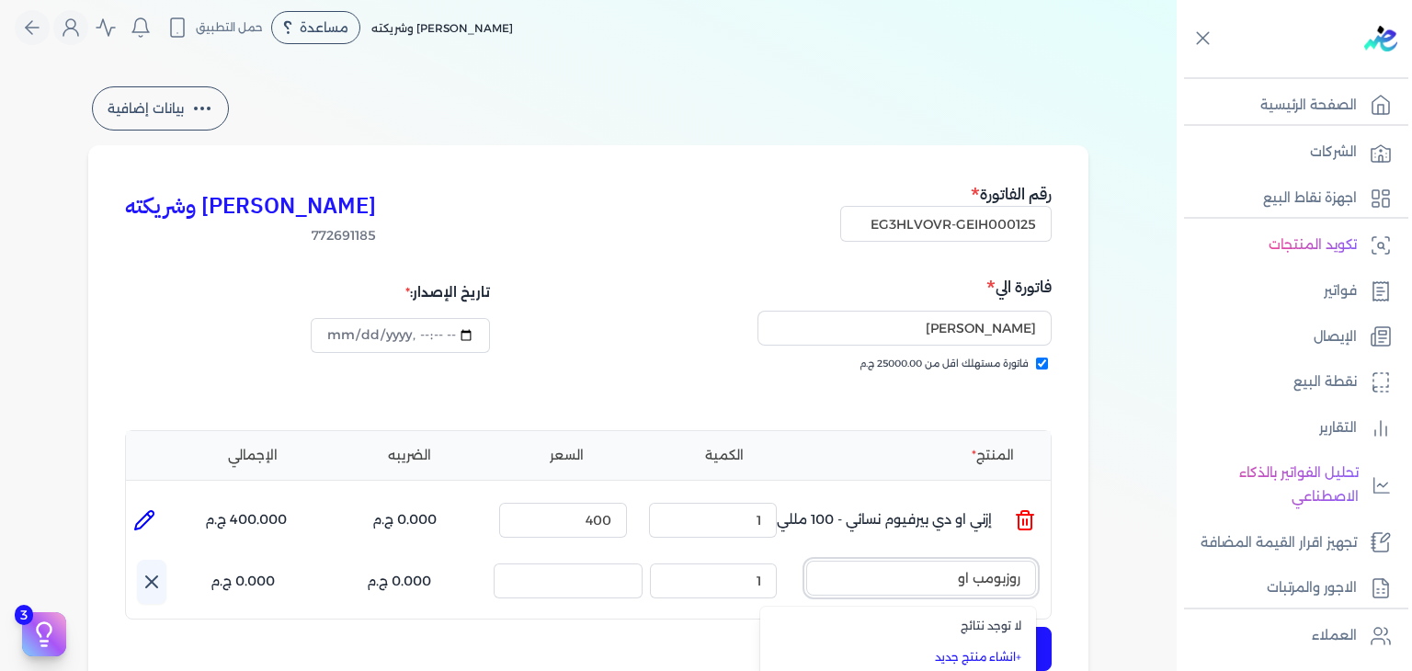
type input "روزبومب او"
click at [1004, 649] on link "+ انشاء منتج جديد" at bounding box center [909, 657] width 224 height 17
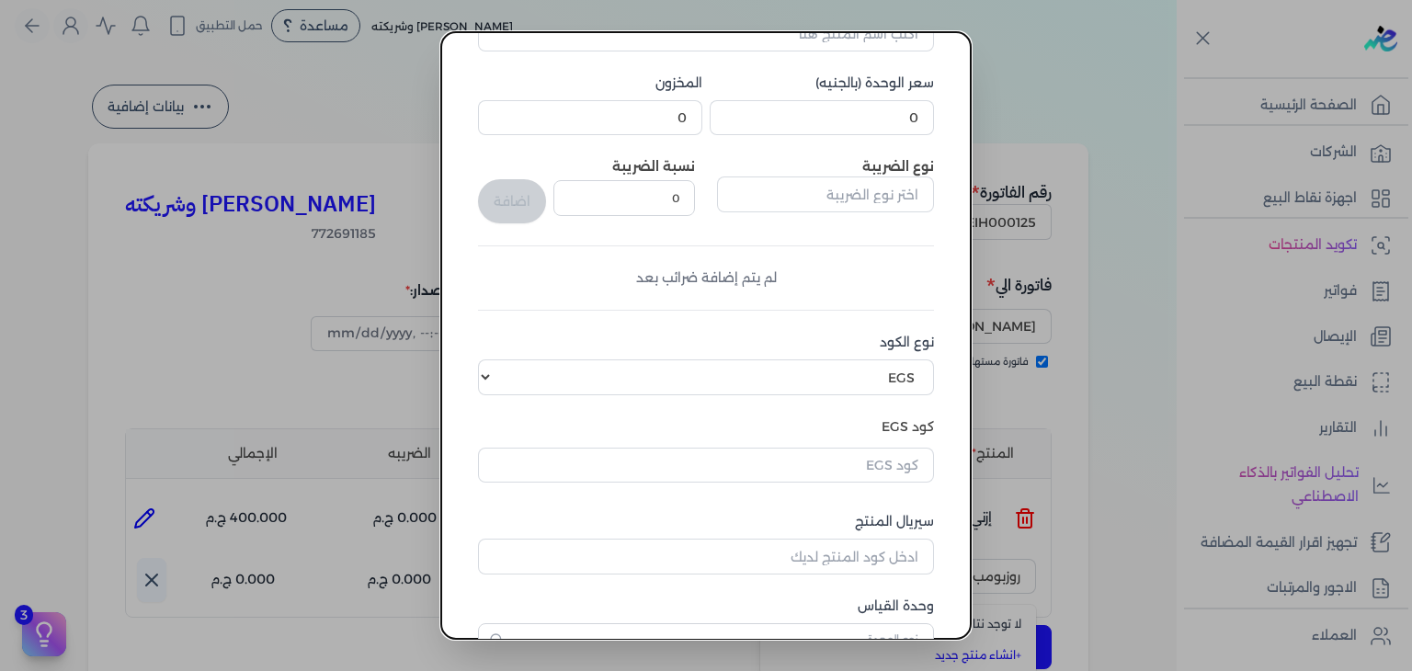
scroll to position [276, 0]
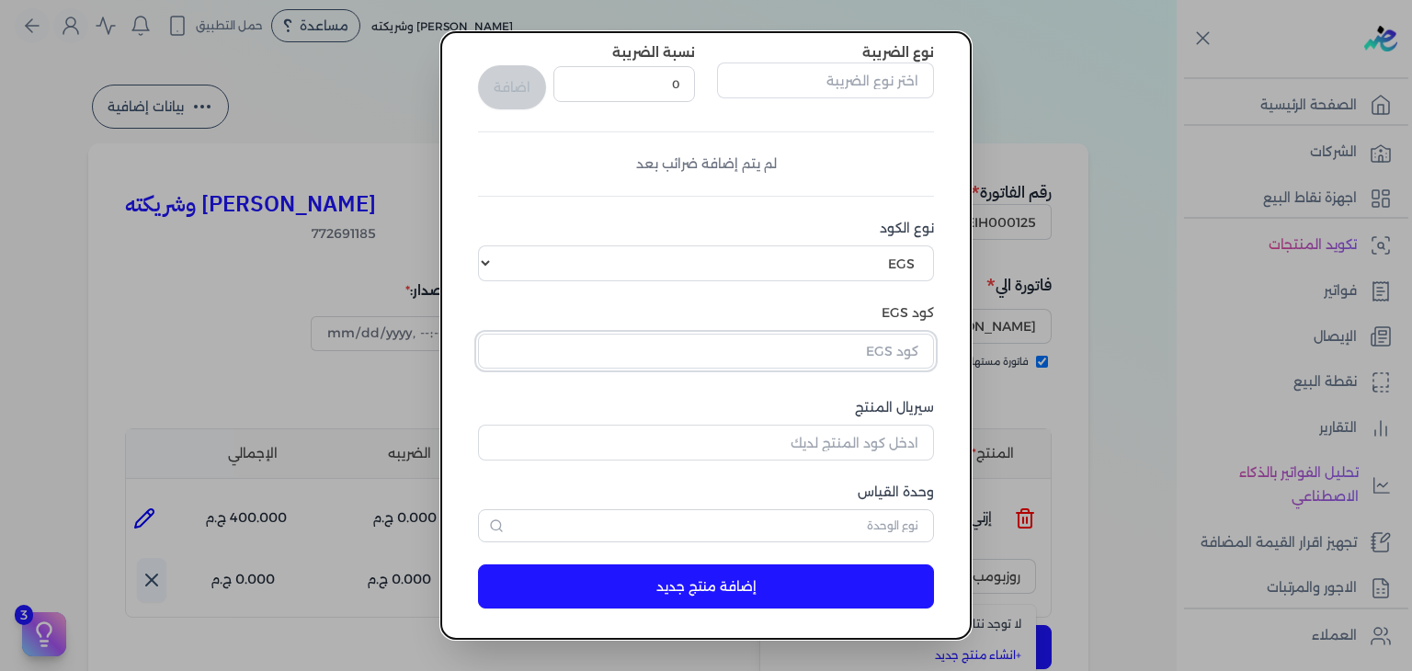
click at [870, 361] on input "text" at bounding box center [706, 351] width 456 height 35
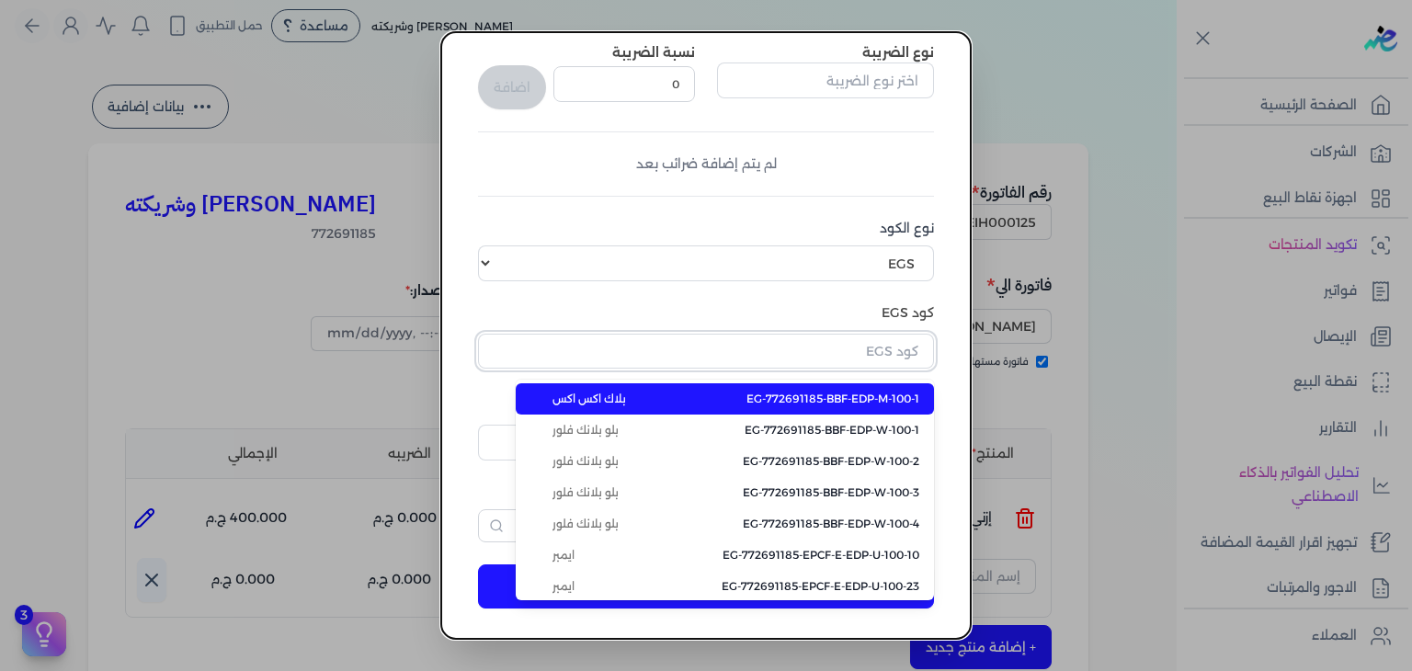
paste input "EG-772691185-EPCF-MP-EDP-W-100-9"
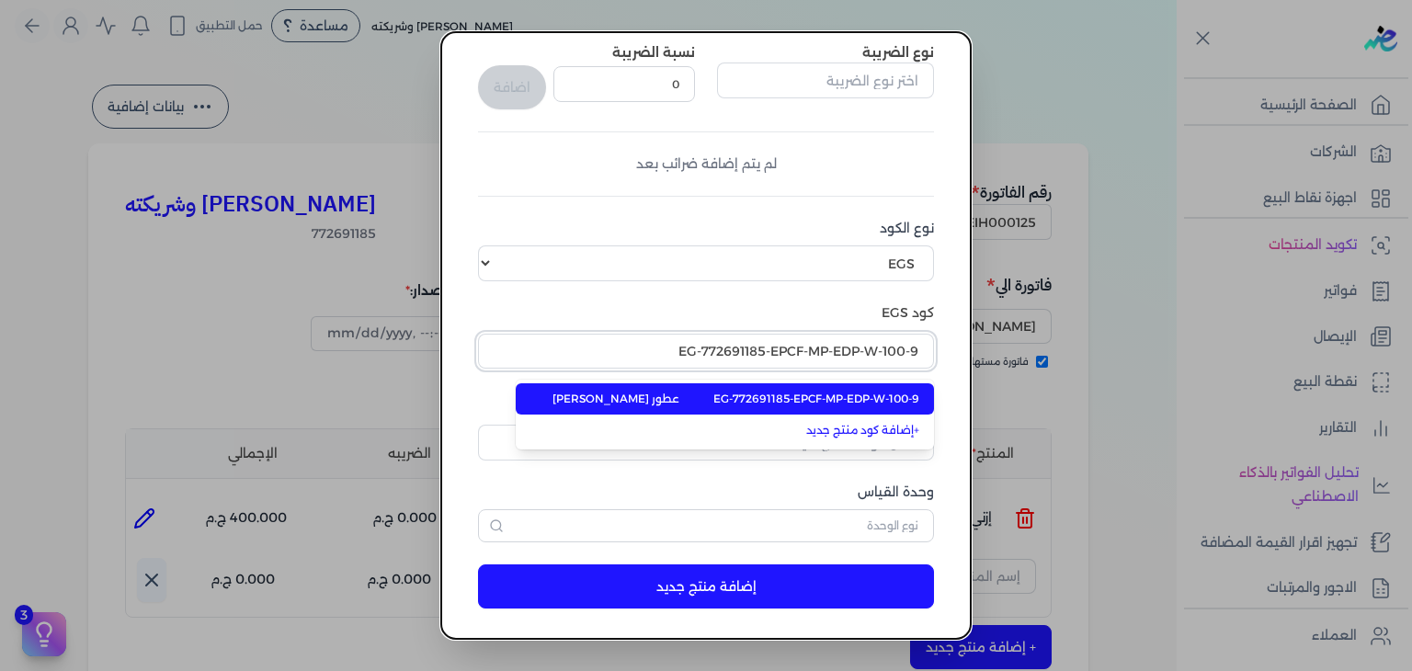
type input "EG-772691185-EPCF-MP-EDP-W-100-9"
click at [850, 391] on span "EG-772691185-EPCF-MP-EDP-W-100-9" at bounding box center [817, 399] width 206 height 17
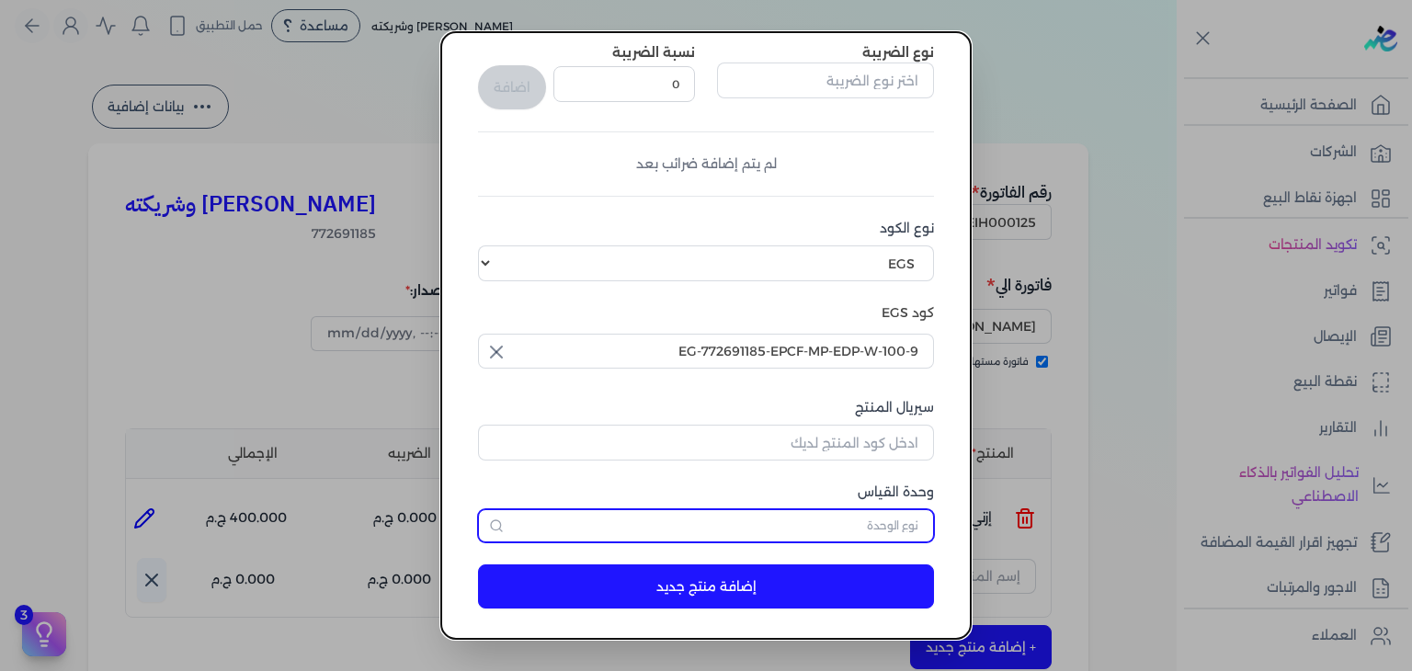
click at [886, 521] on input "text" at bounding box center [706, 525] width 456 height 33
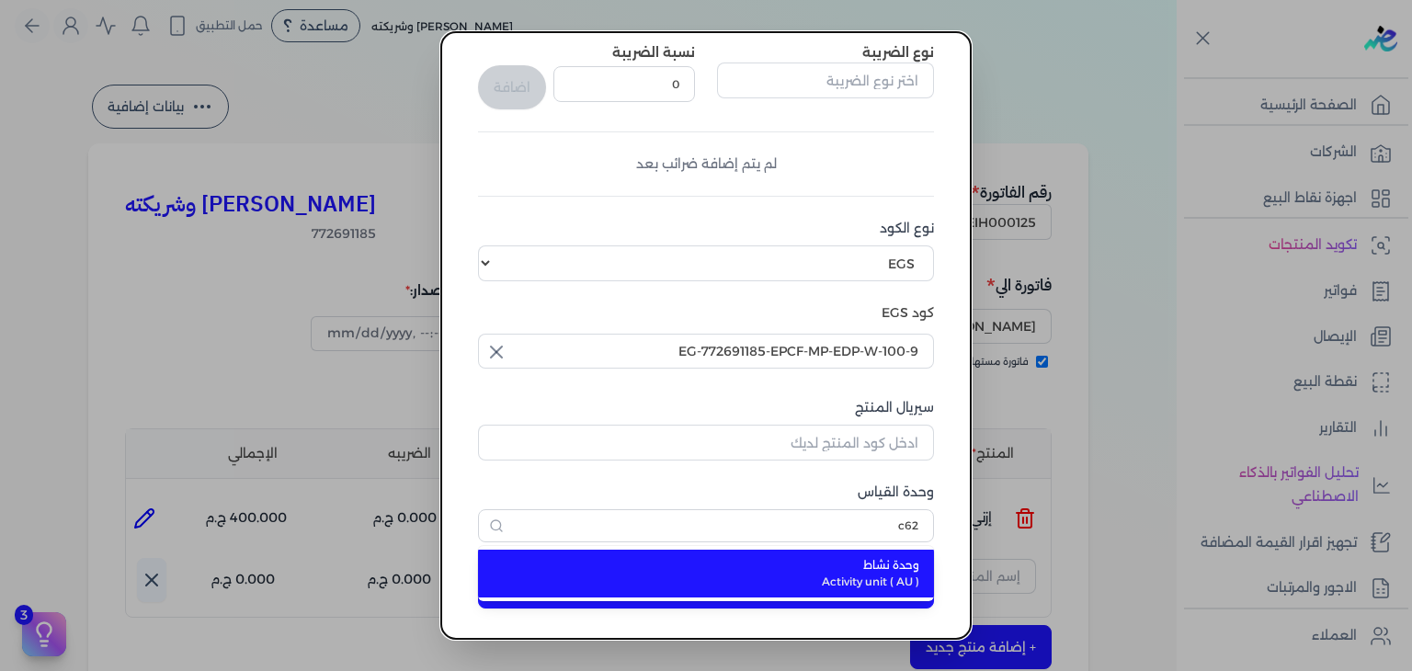
click at [877, 575] on span "Activity unit ( AU )" at bounding box center [717, 582] width 405 height 17
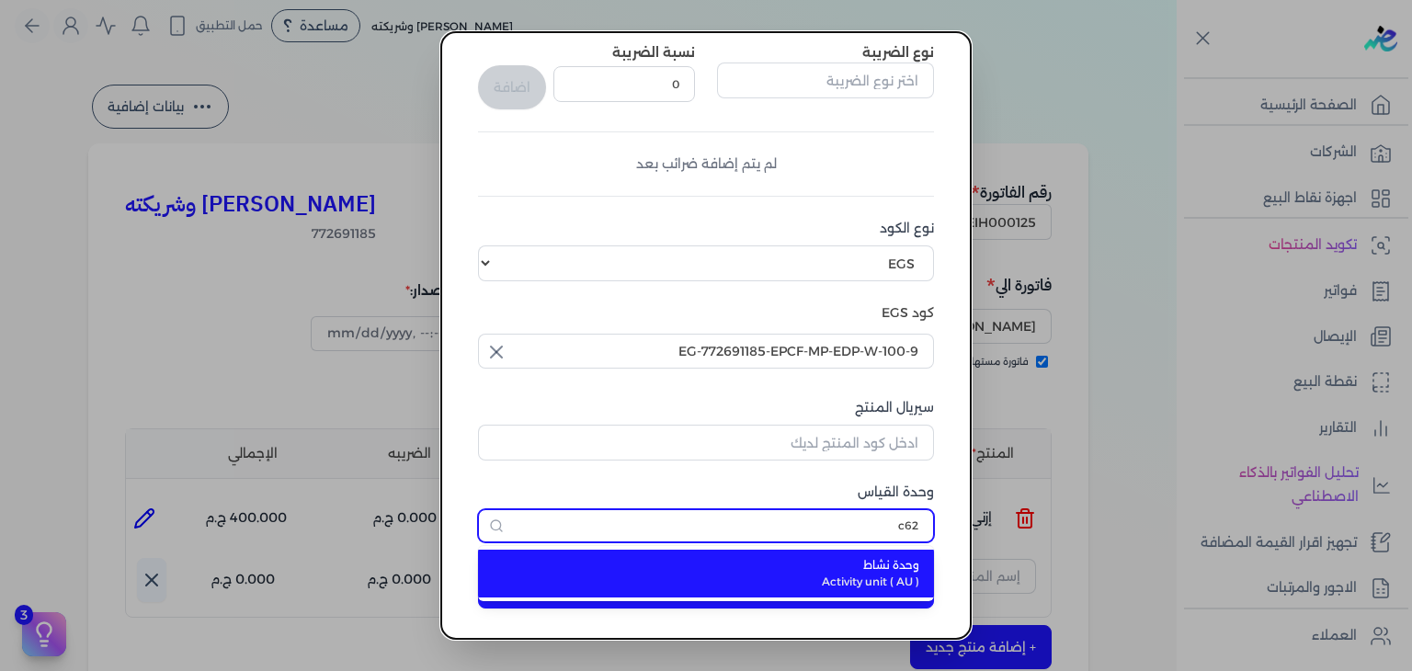
type input "وحدة نشاط"
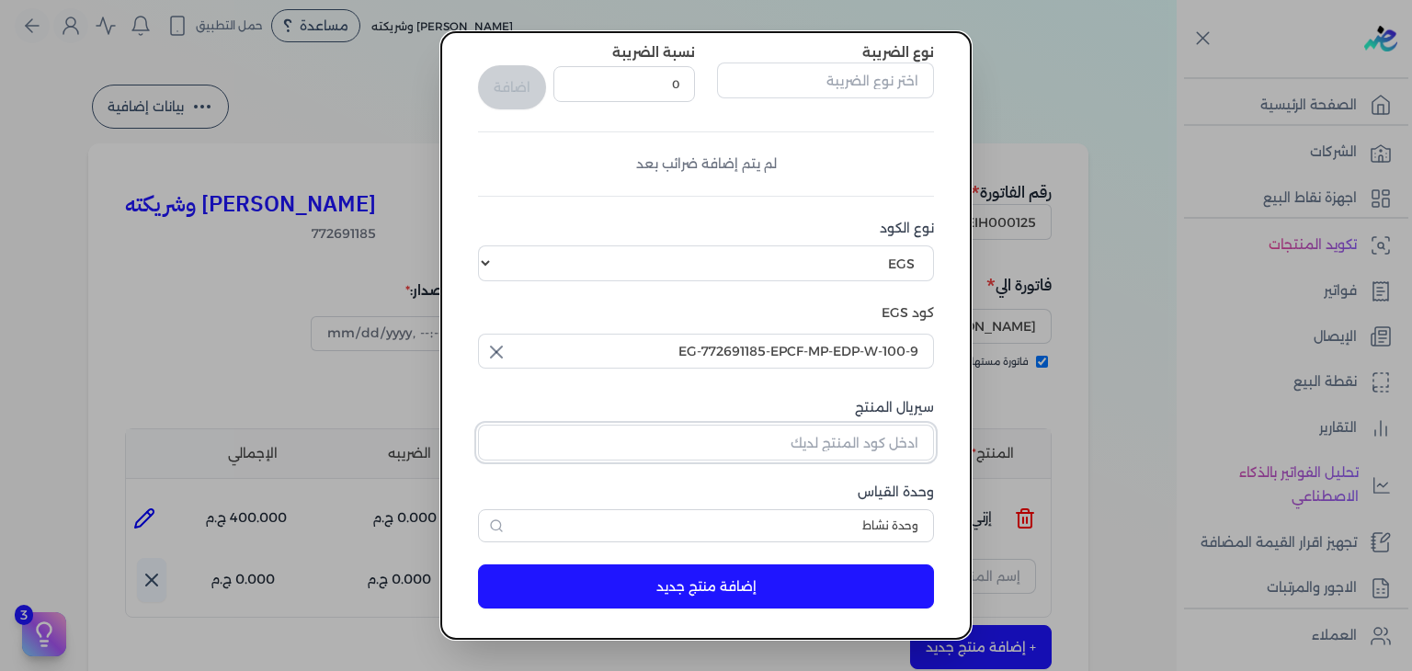
click at [883, 440] on input "سيريال المنتج" at bounding box center [706, 442] width 456 height 35
paste input "Z501B588D8BD079DF3630Z-1"
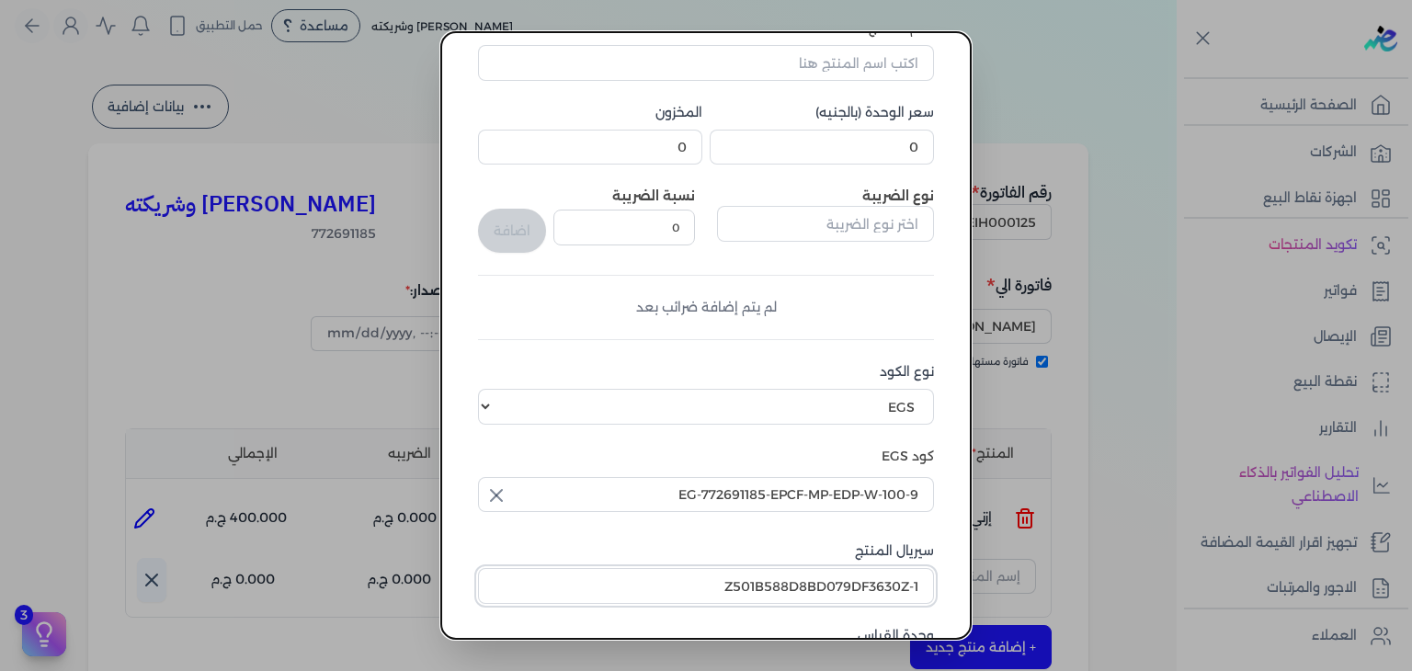
scroll to position [92, 0]
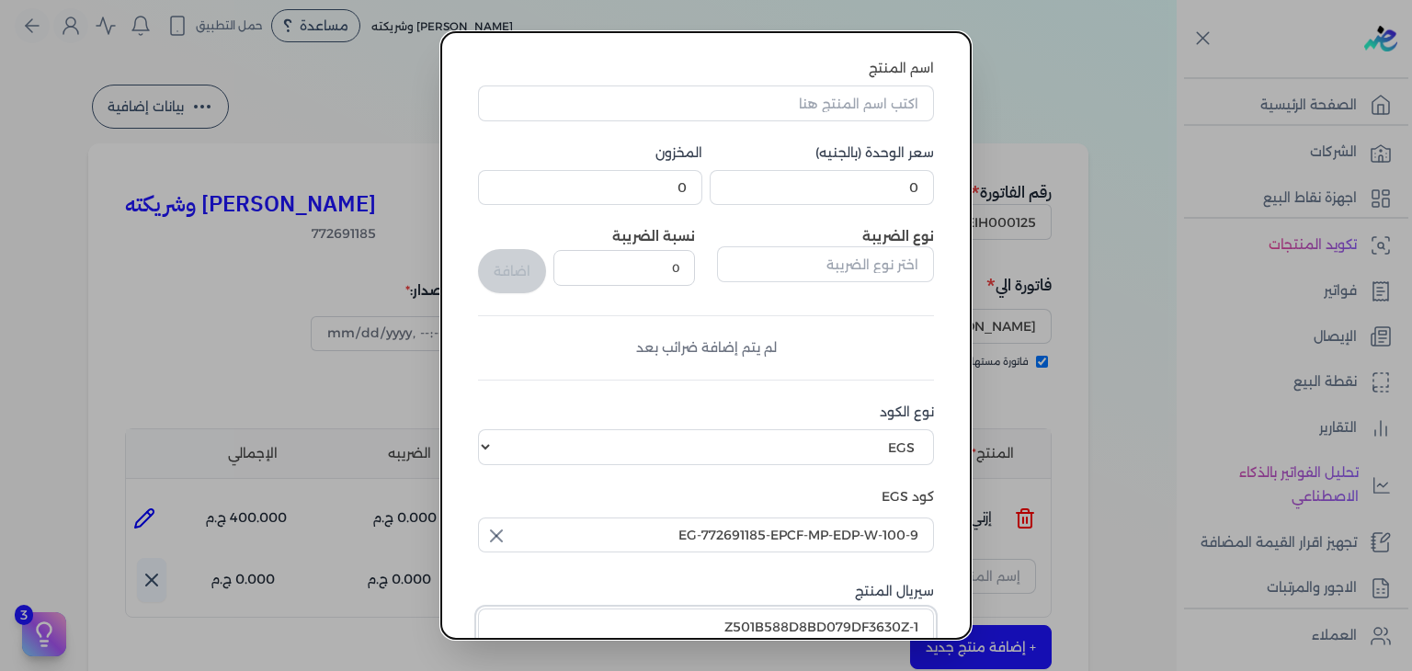
type input "Z501B588D8BD079DF3630Z-1"
click at [694, 97] on input "اسم المنتج" at bounding box center [706, 103] width 456 height 35
paste input "روزبومب او دي بيرفيوم نسائي - 100 مللي"
type input "روزبومب او دي بيرفيوم نسائي - 100 مللي"
click at [826, 189] on input "0" at bounding box center [822, 187] width 224 height 35
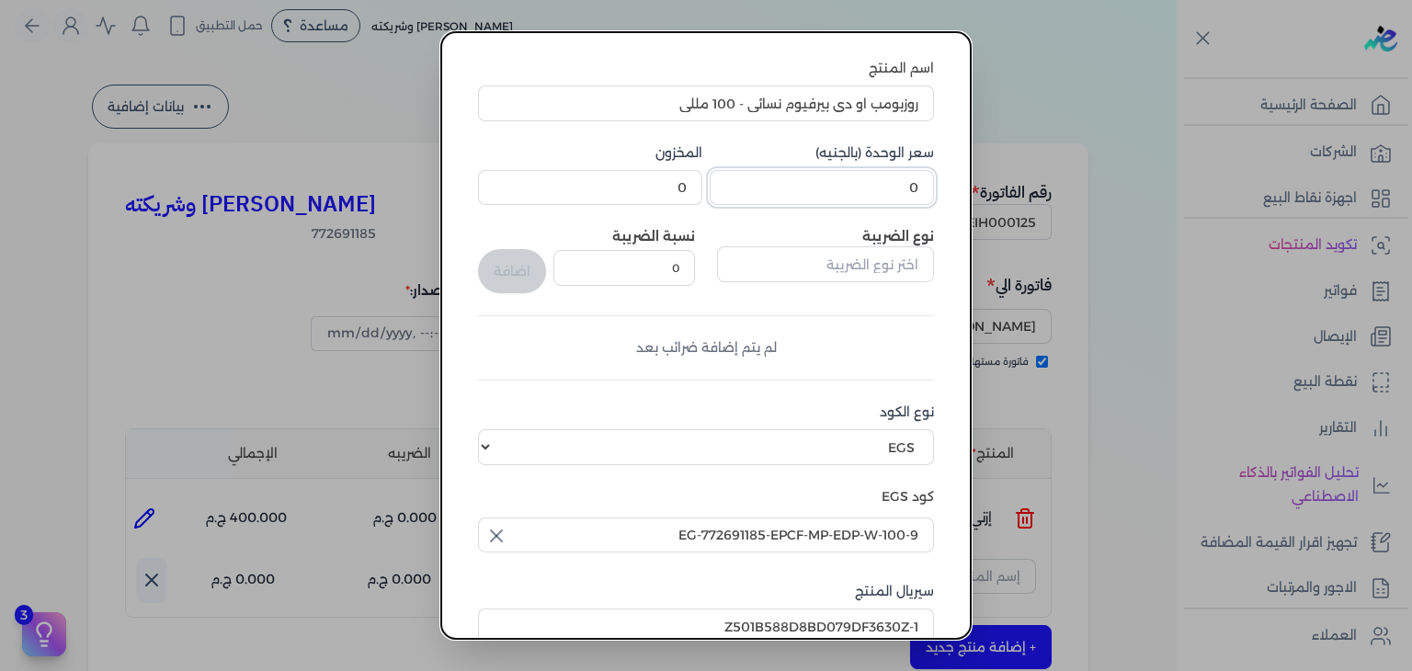
paste input "801"
type input "801"
click at [657, 192] on input "0" at bounding box center [590, 187] width 224 height 35
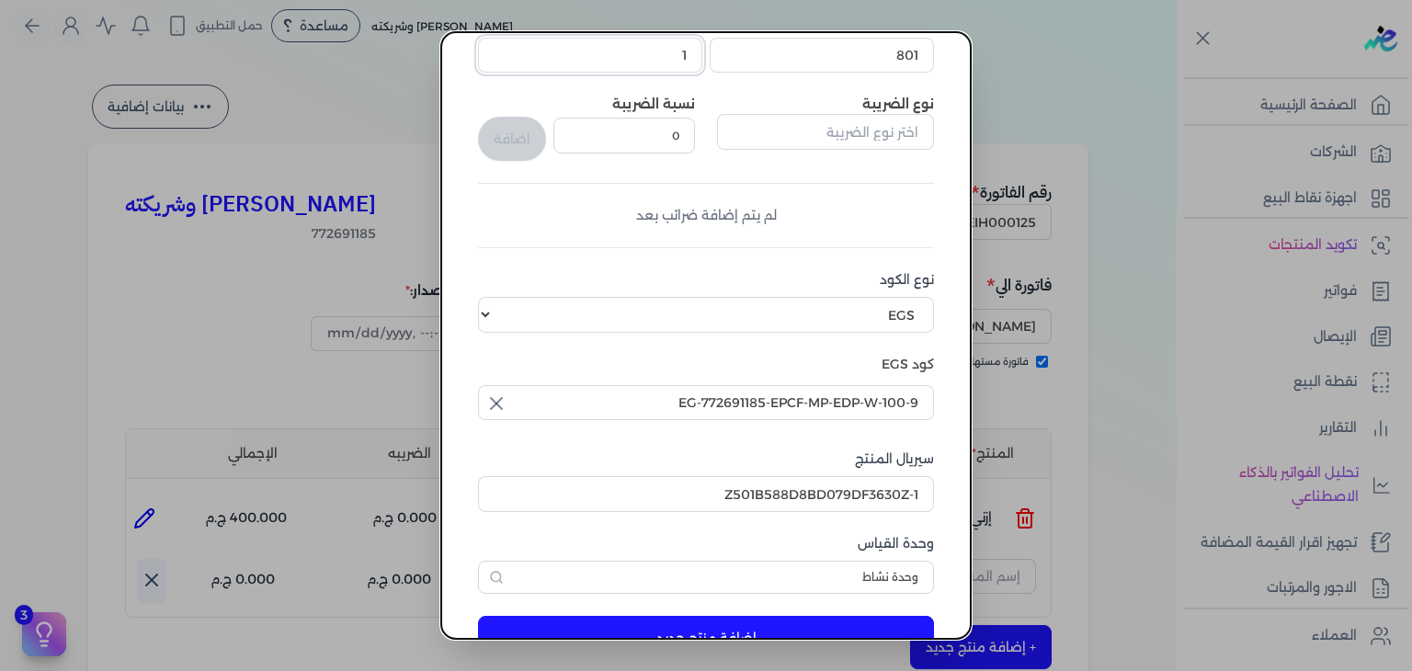
scroll to position [281, 0]
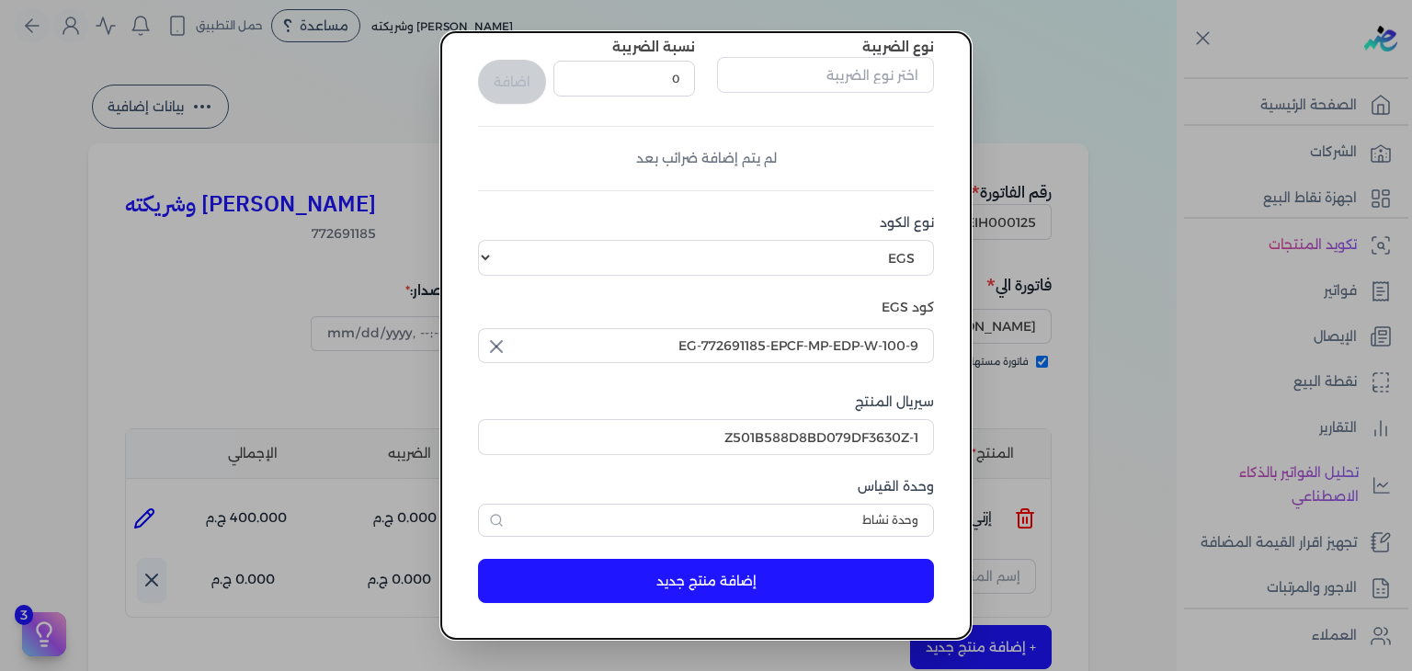
type input "1"
click at [821, 586] on button "إضافة منتج جديد" at bounding box center [706, 581] width 456 height 44
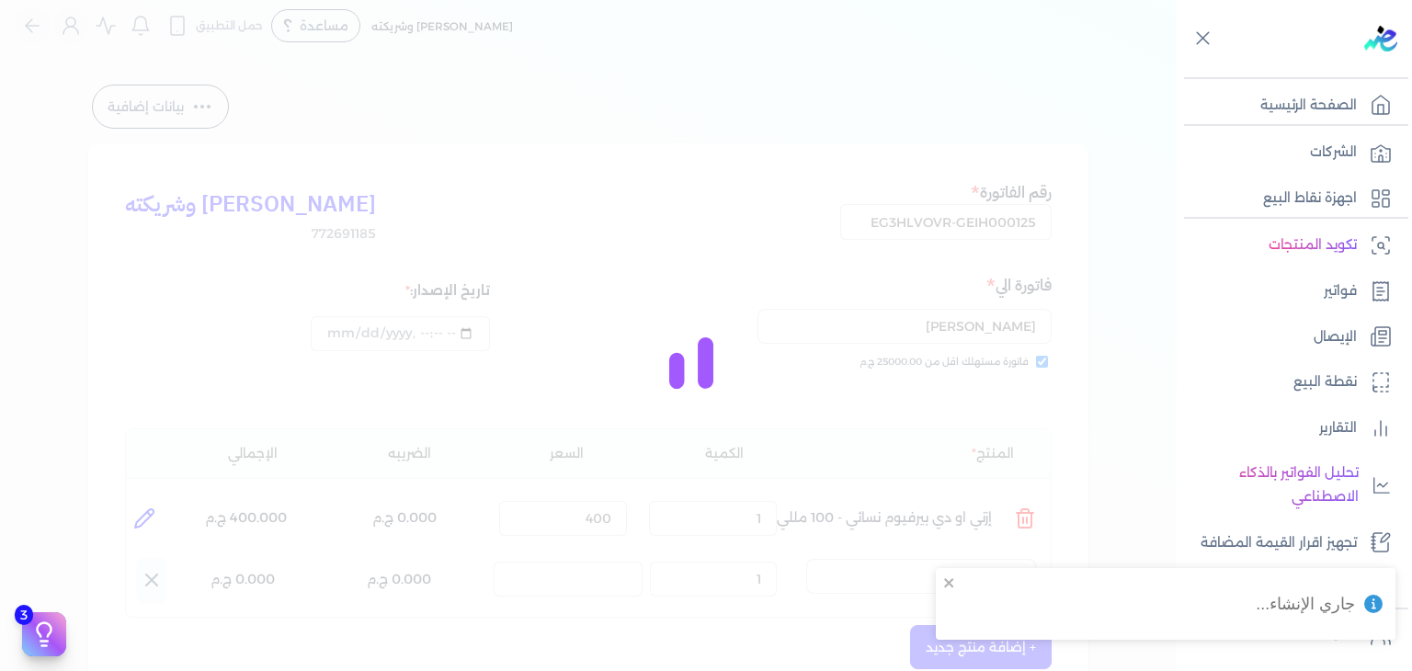
select select "EGS"
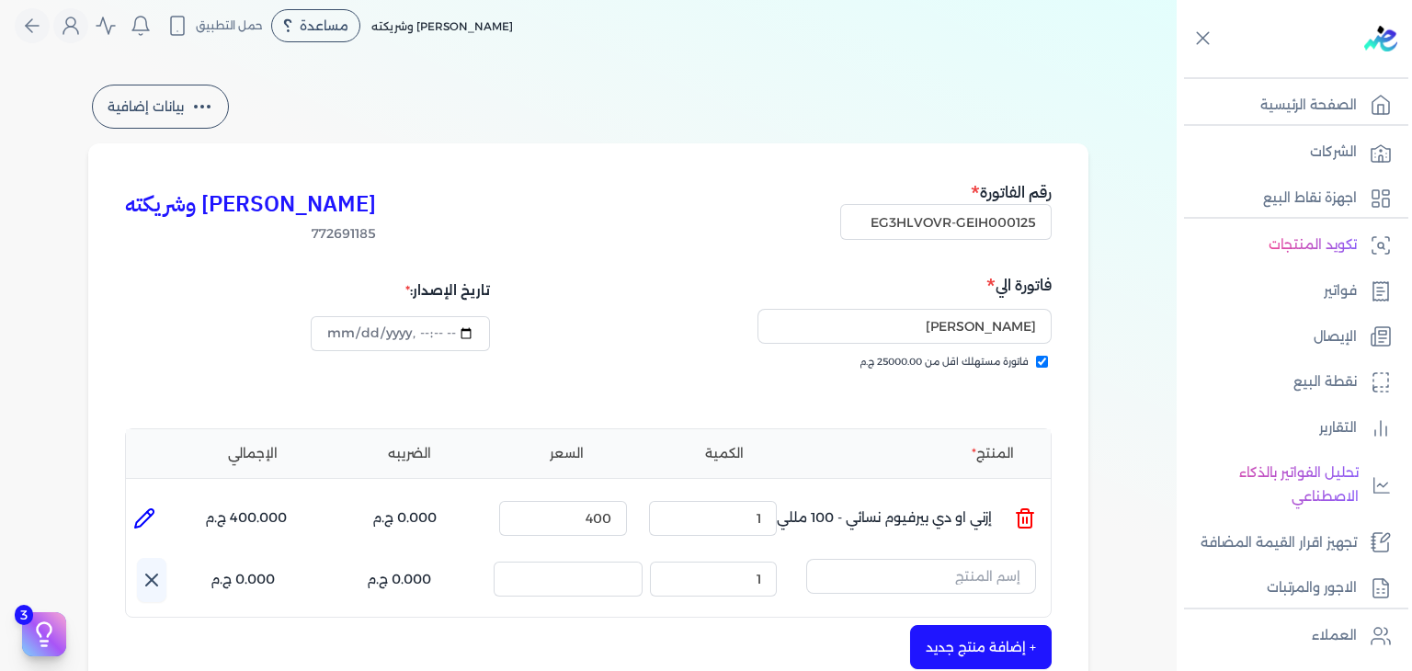
scroll to position [379, 0]
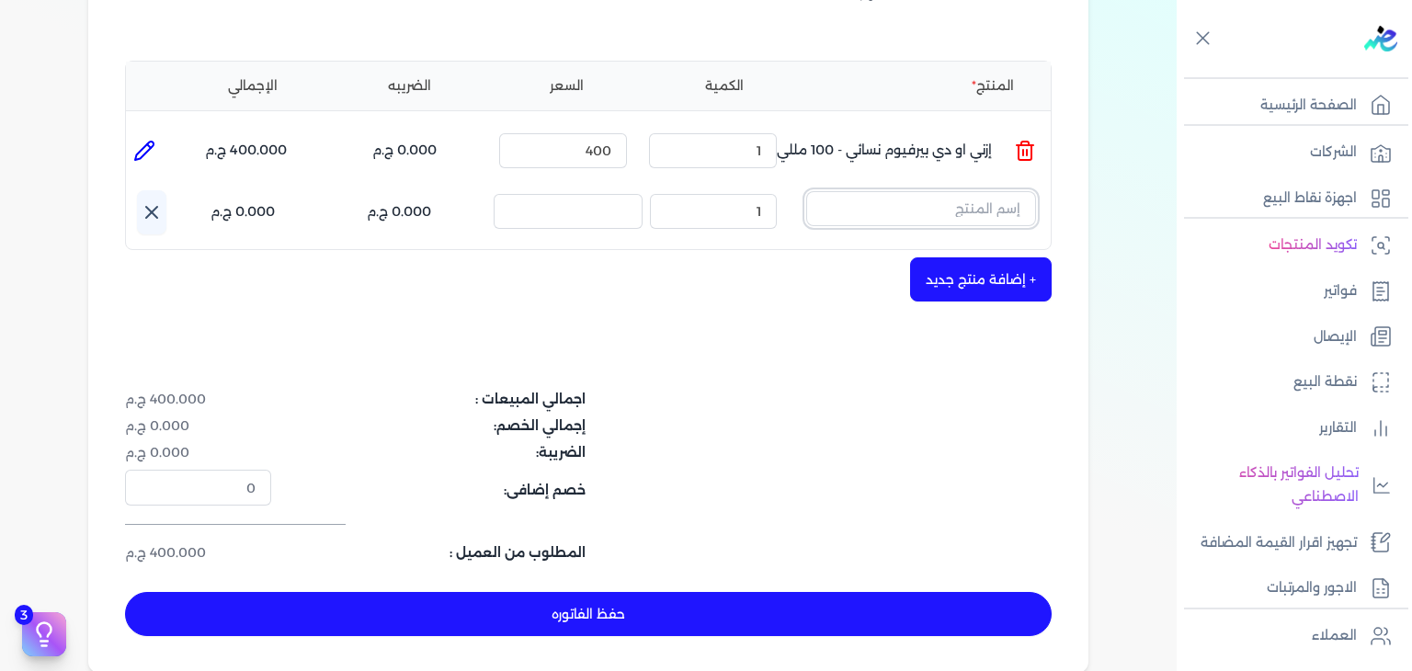
click at [989, 217] on input "text" at bounding box center [921, 208] width 230 height 35
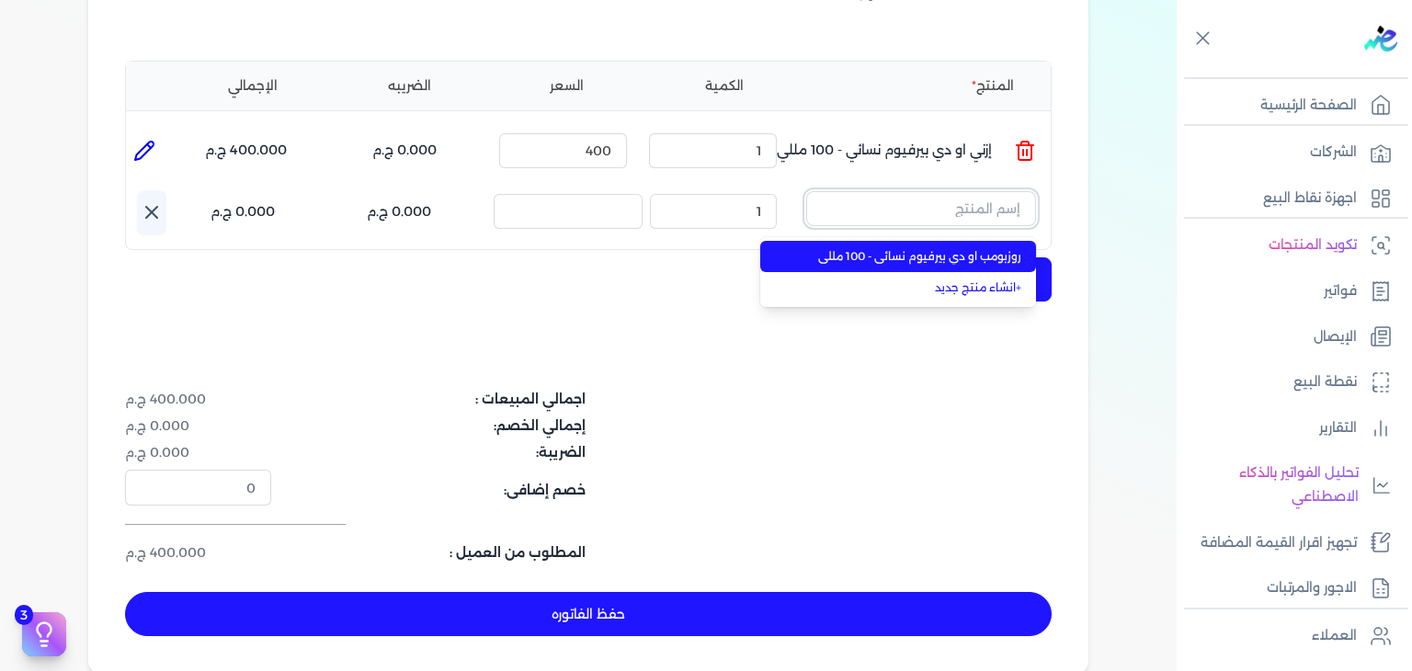
paste input "روزبومب او"
type input "روزبومب او"
click at [978, 246] on li "روزبومب او دي بيرفيوم نسائي - 100 مللي" at bounding box center [898, 256] width 276 height 31
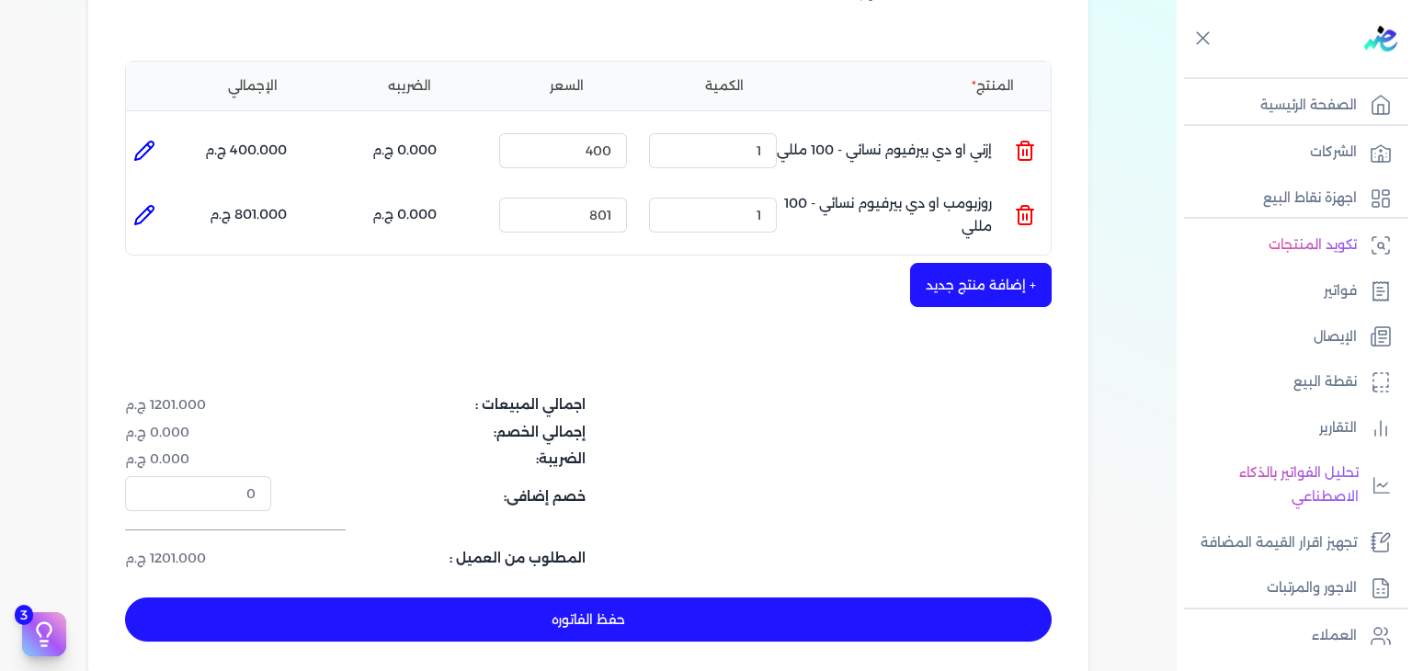
click at [957, 291] on button "+ إضافة منتج جديد" at bounding box center [981, 285] width 142 height 44
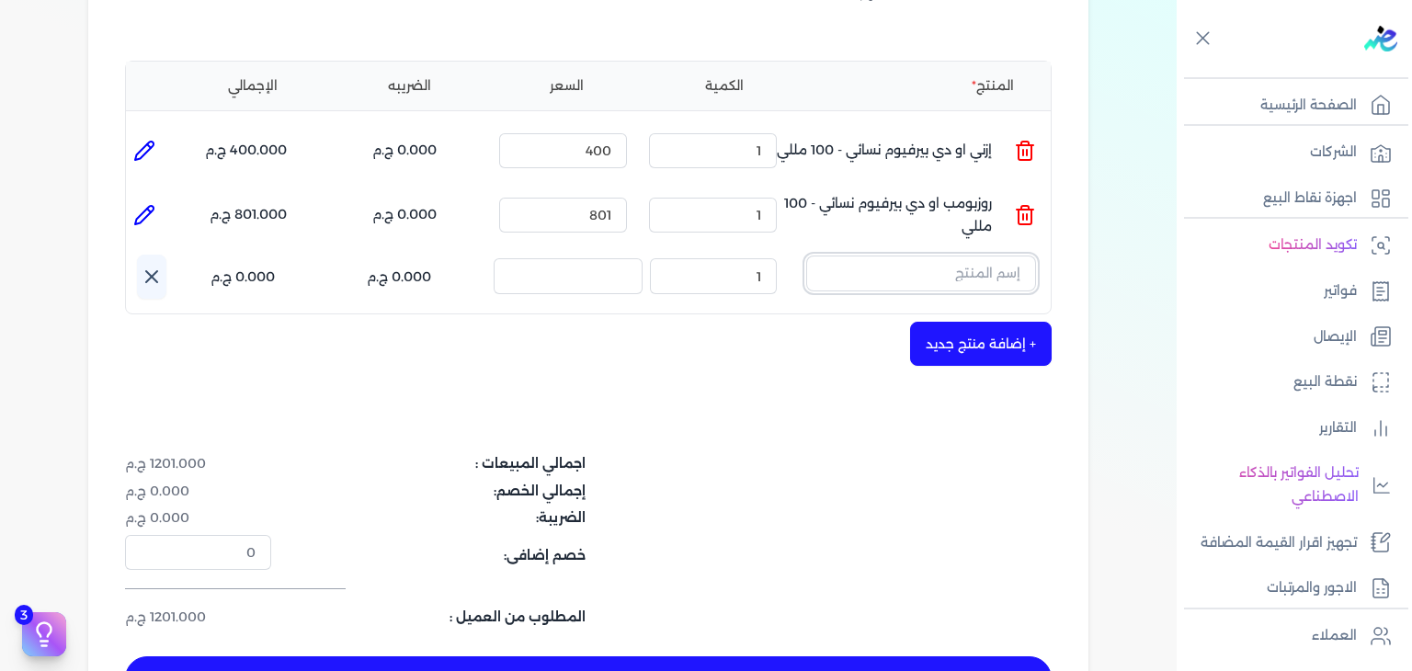
click at [966, 269] on input "text" at bounding box center [921, 273] width 230 height 35
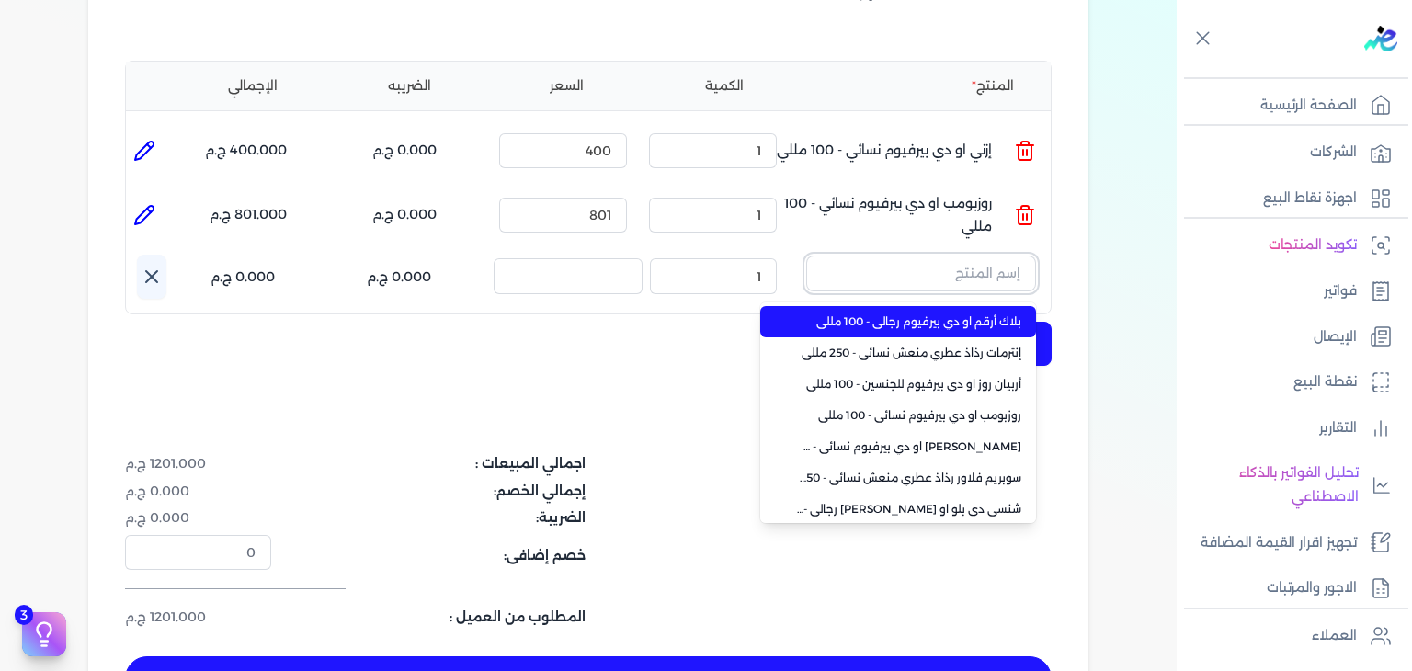
paste input "بوردوكس"
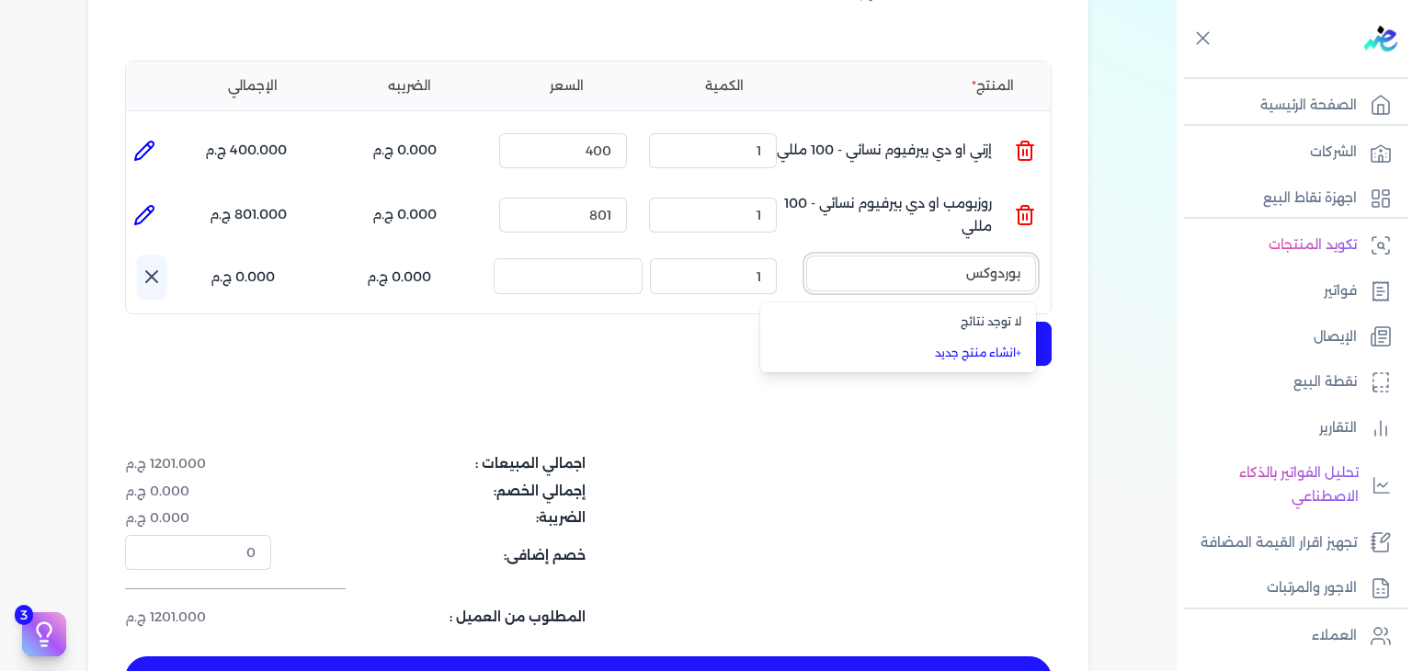
type input "بوردوكس"
click at [986, 343] on li "+ انشاء منتج جديد" at bounding box center [898, 352] width 276 height 31
click at [1012, 277] on input "text" at bounding box center [921, 273] width 230 height 35
click at [989, 355] on link "+ انشاء منتج جديد" at bounding box center [909, 353] width 224 height 17
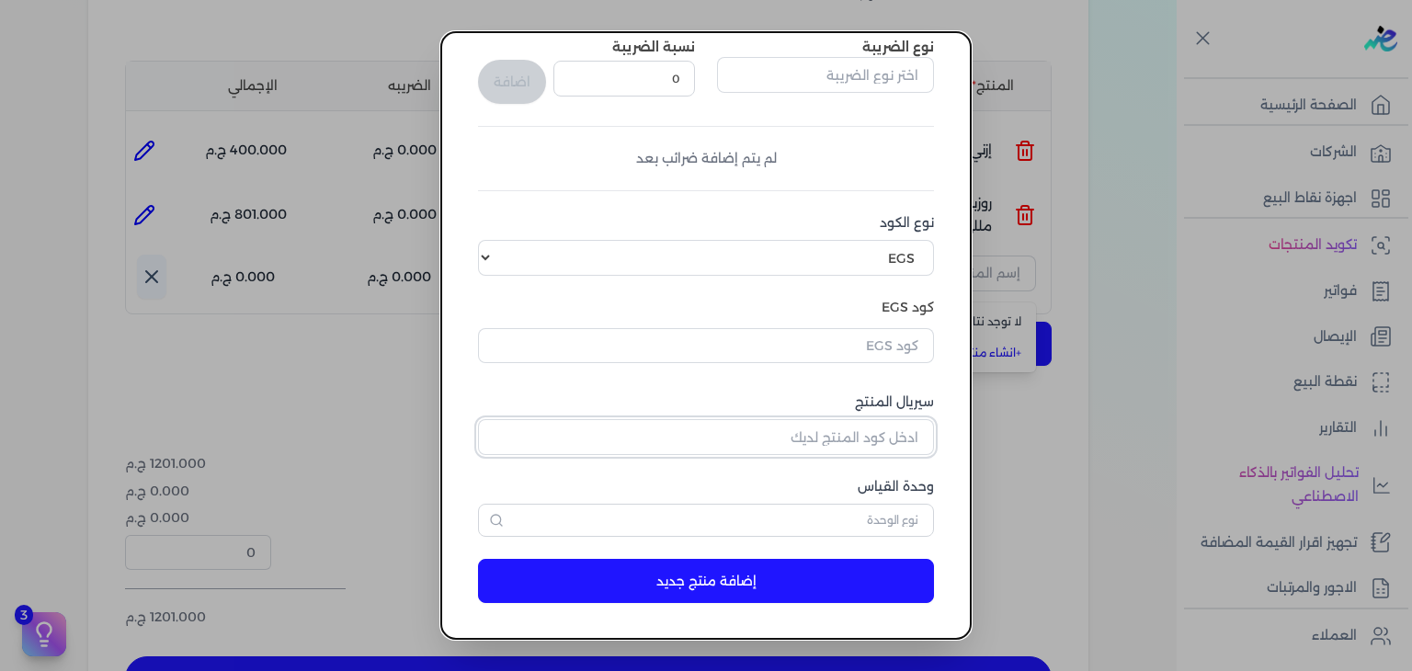
click at [858, 436] on input "سيريال المنتج" at bounding box center [706, 436] width 456 height 35
click at [884, 350] on input "text" at bounding box center [706, 345] width 456 height 35
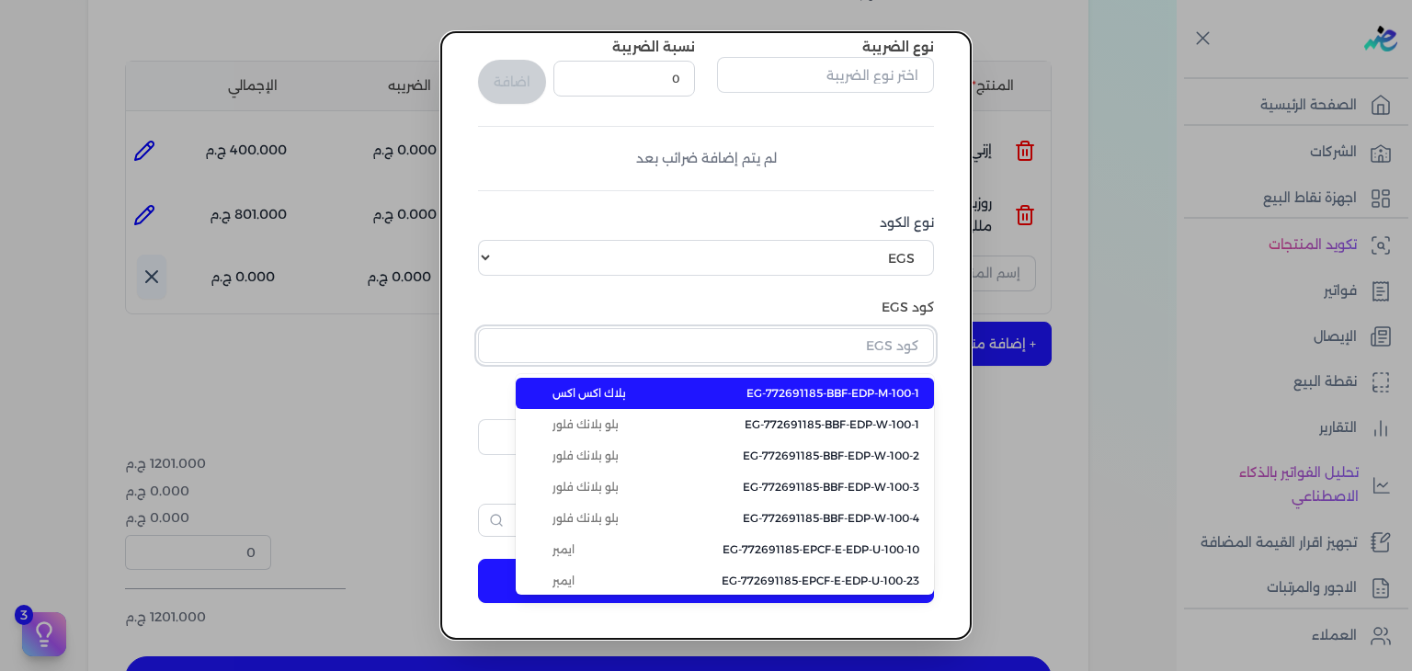
paste input "EG-772691185-EPCF-P-EDP-W-100-16"
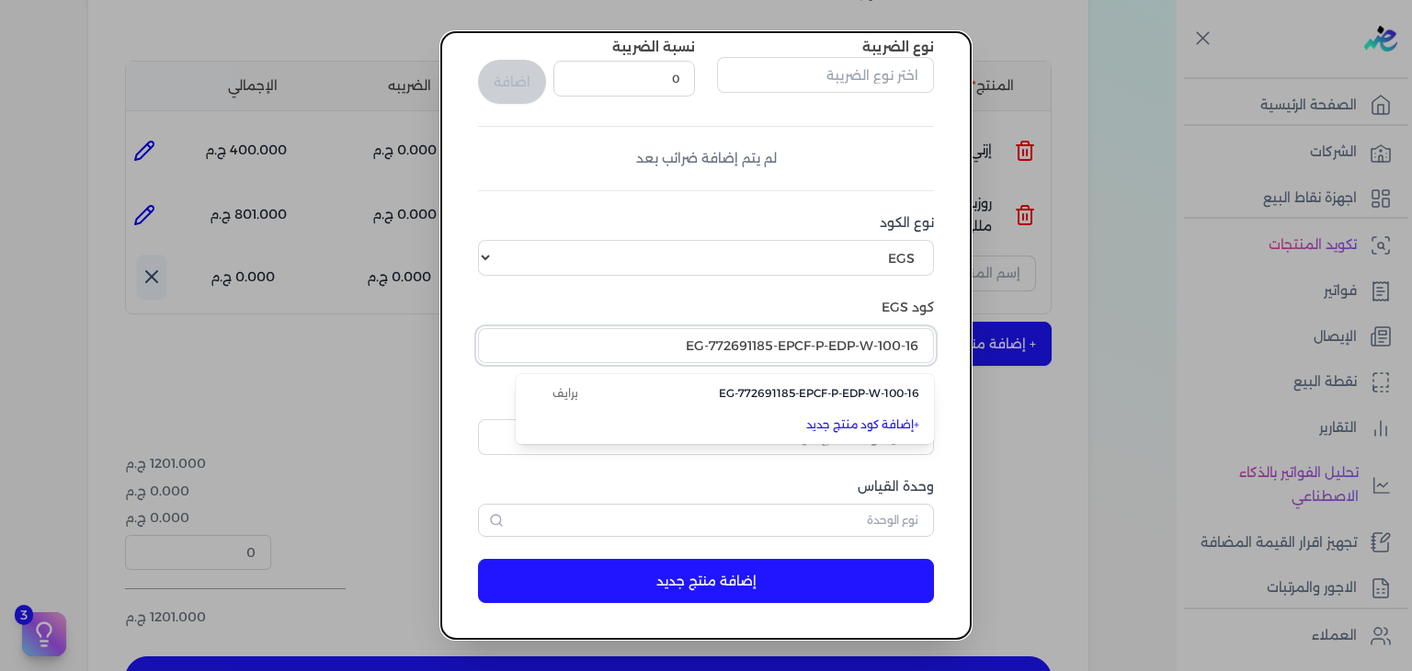
type input "EG-772691185-EPCF-P-EDP-W-100-16"
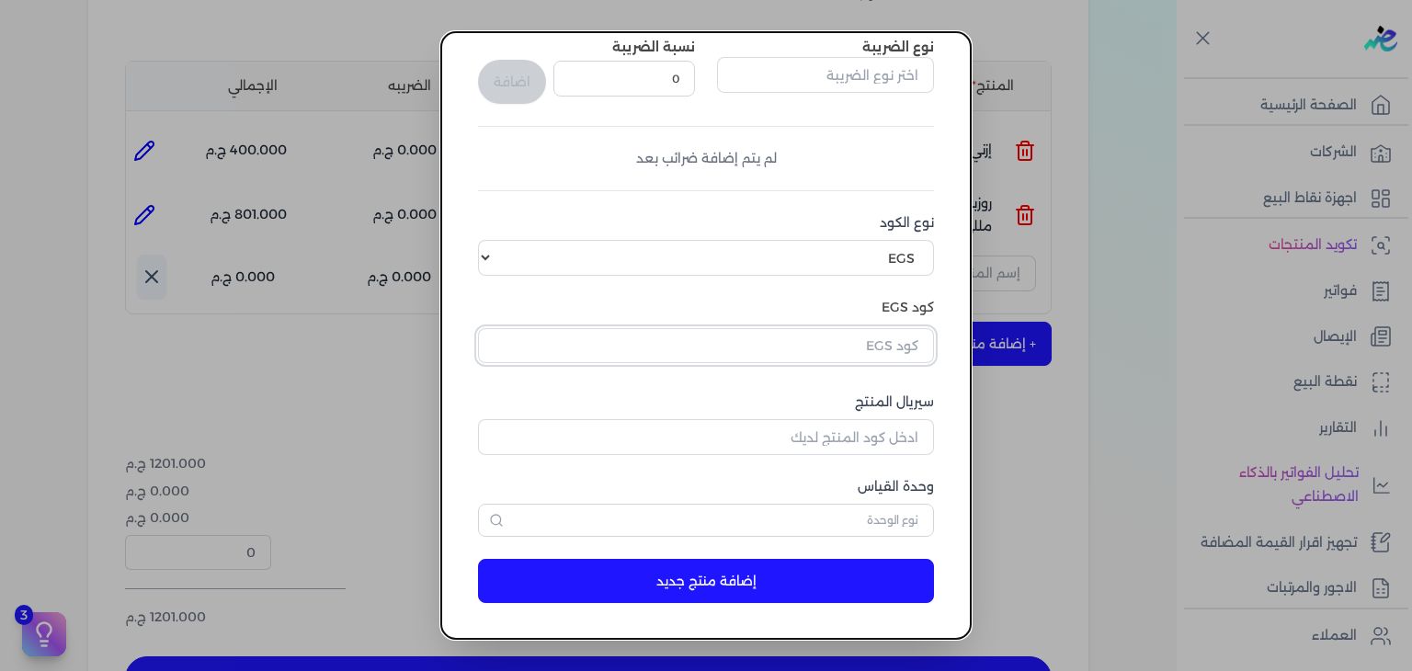
click at [886, 347] on input "text" at bounding box center [706, 345] width 456 height 35
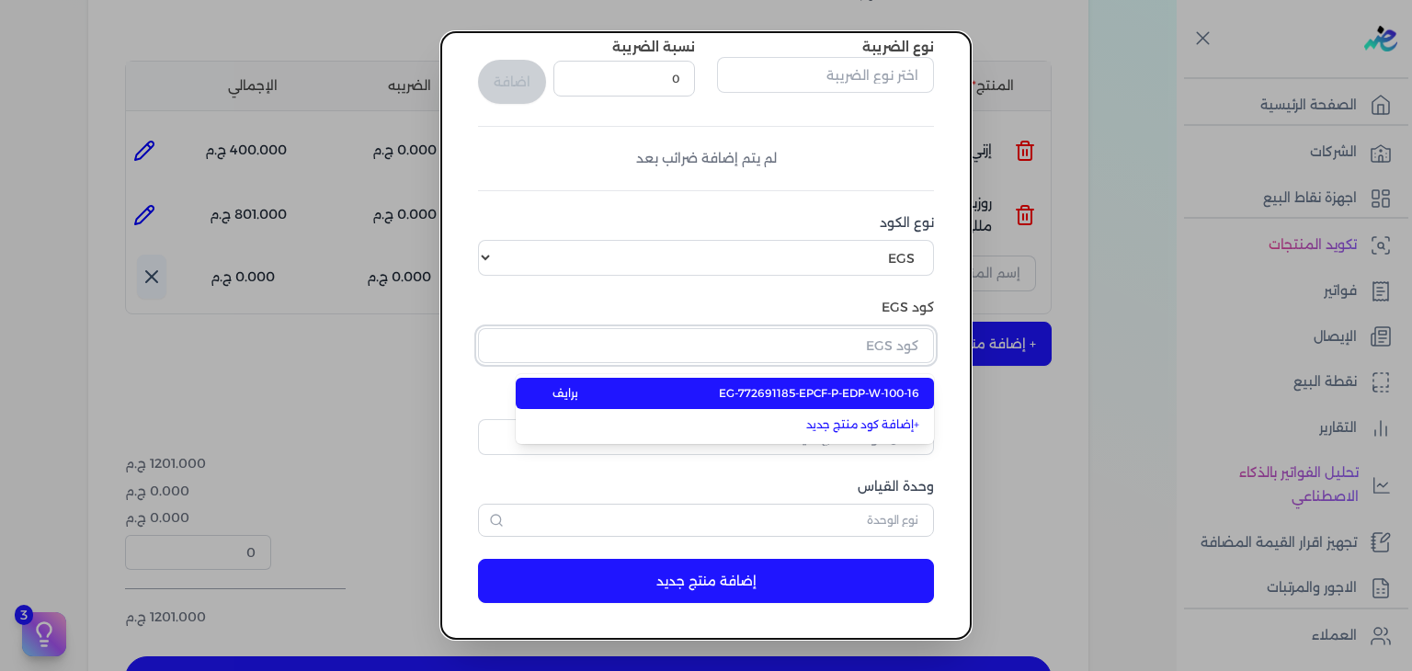
paste input "ZAA4D8D64780DD34521A1Z-1"
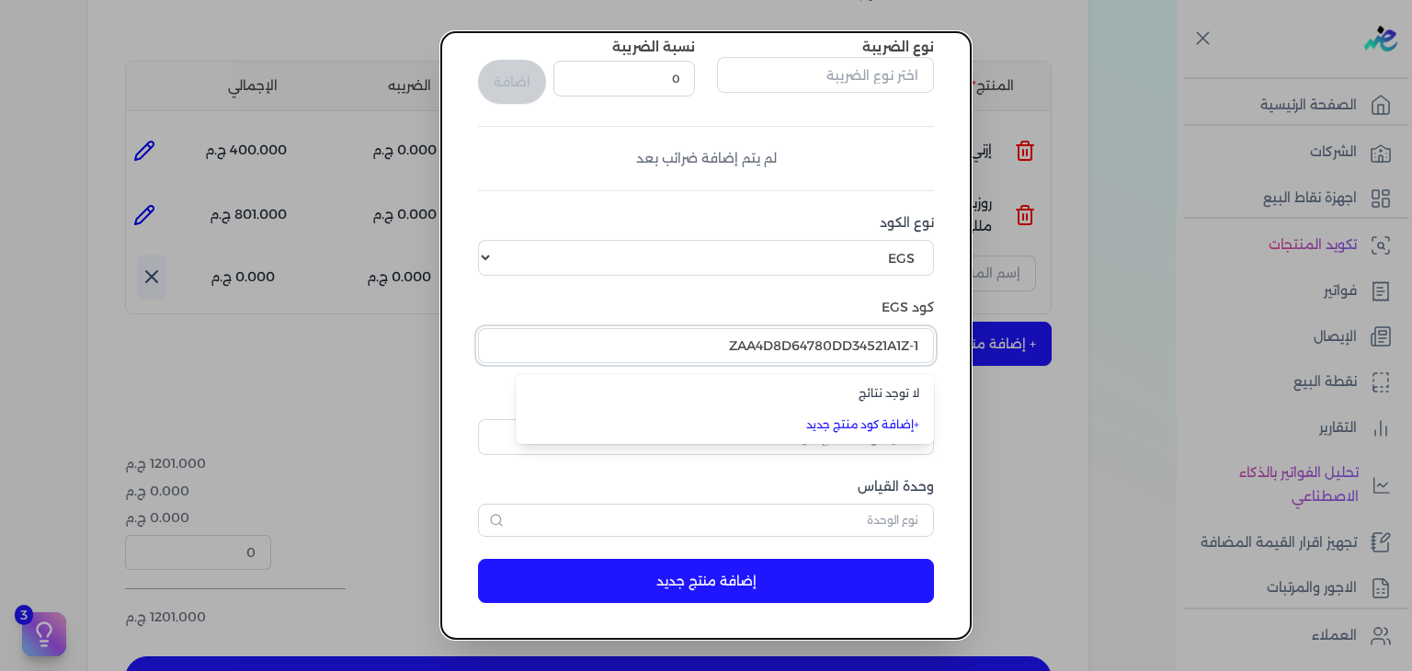
type input "ZAA4D8D64780DD34521A1Z-1"
click at [950, 428] on form "اسم المنتج سعر الوحدة (بالجنيه) 0 المخزون 0 نوع الضريبة نسبة الضريبة 0 اضافة لم…" at bounding box center [706, 227] width 493 height 789
click at [898, 449] on input "سيريال المنتج" at bounding box center [706, 436] width 456 height 35
paste input "ZAA4D8D64780DD34521A1Z-1"
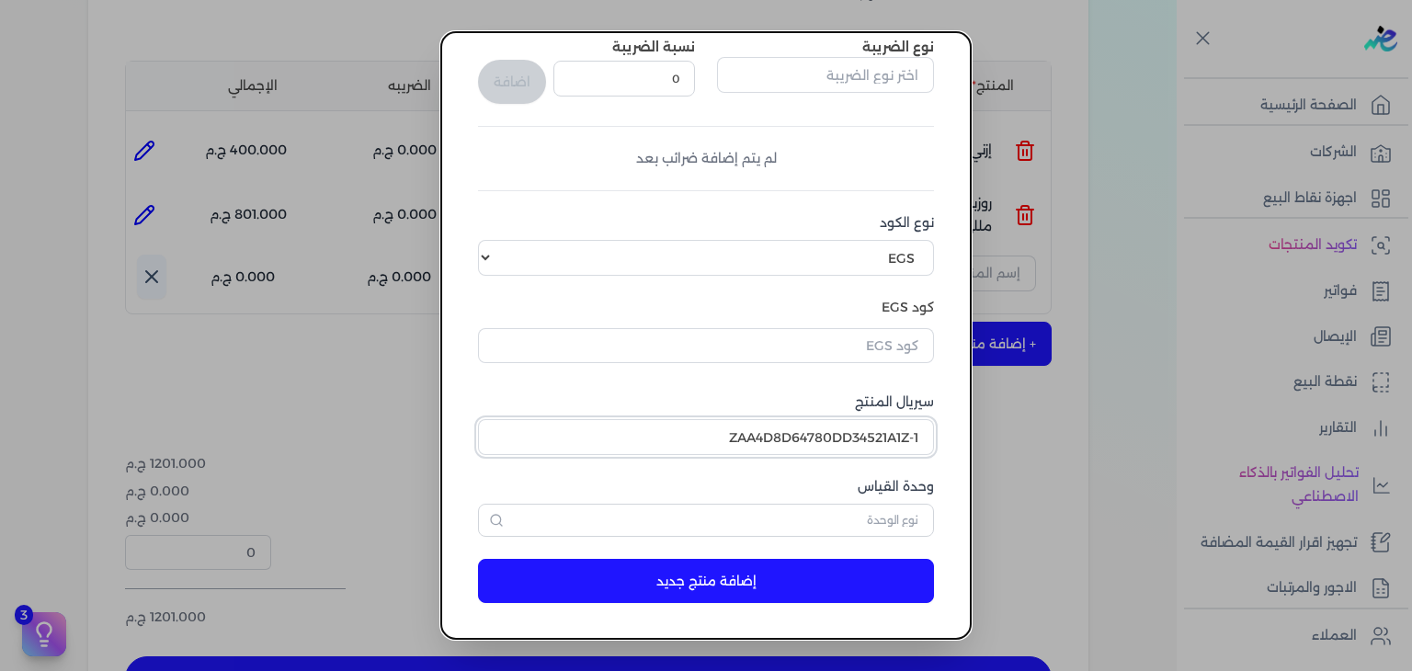
type input "ZAA4D8D64780DD34521A1Z-1"
click at [872, 345] on input "text" at bounding box center [706, 345] width 456 height 35
paste input "EG-772691185-EPCF-P-EDP-W-100-16"
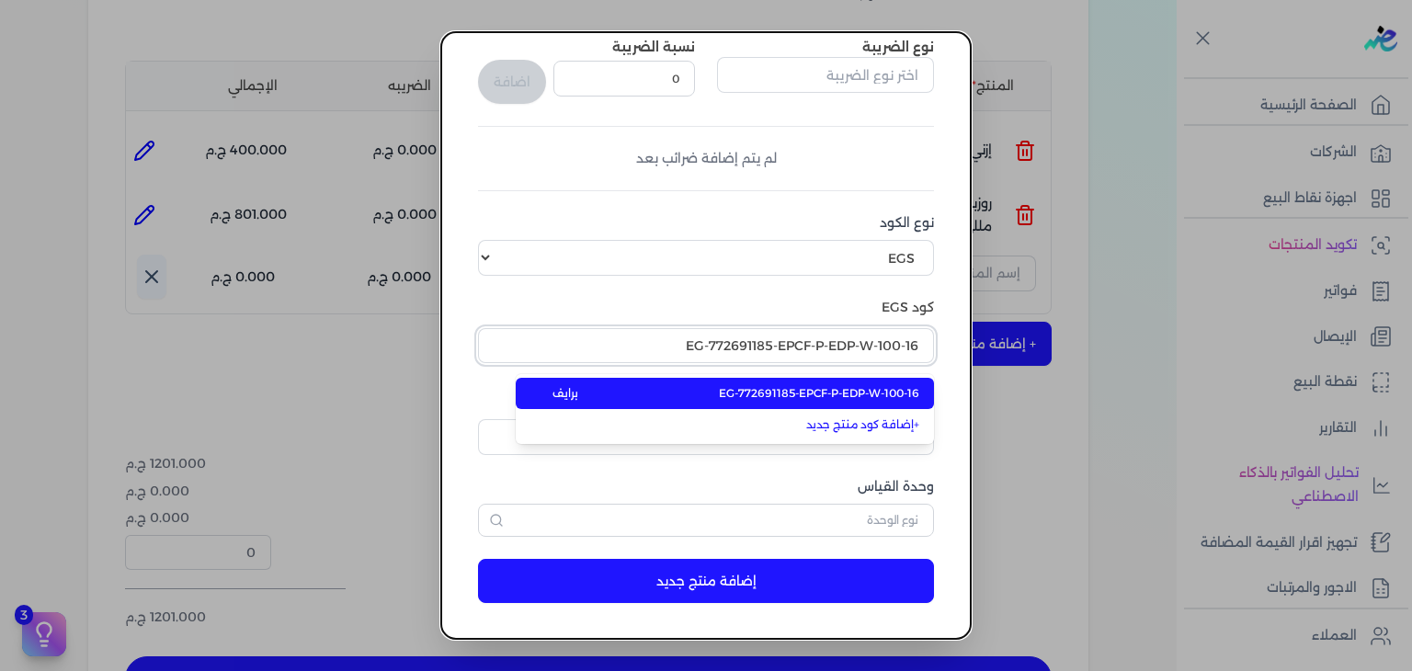
type input "EG-772691185-EPCF-P-EDP-W-100-16"
click at [851, 393] on span "EG-772691185-EPCF-P-EDP-W-100-16" at bounding box center [819, 393] width 200 height 17
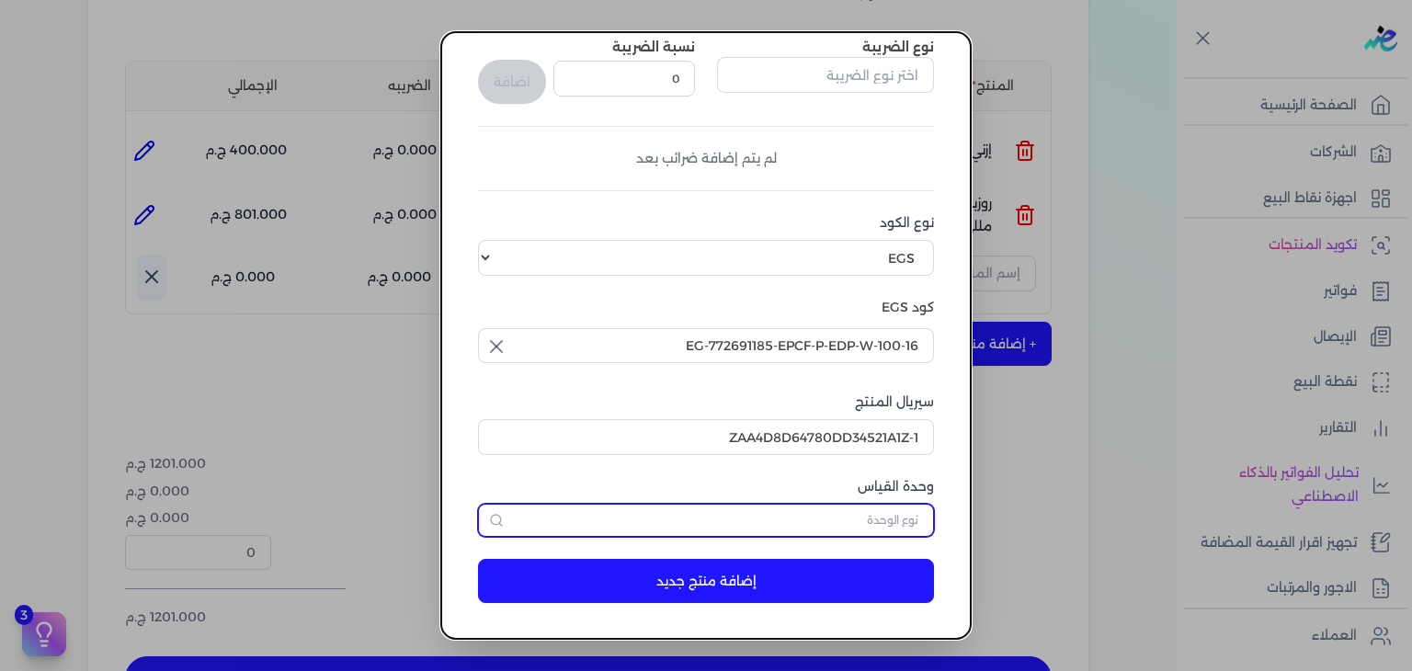
click at [885, 531] on input "text" at bounding box center [706, 520] width 456 height 33
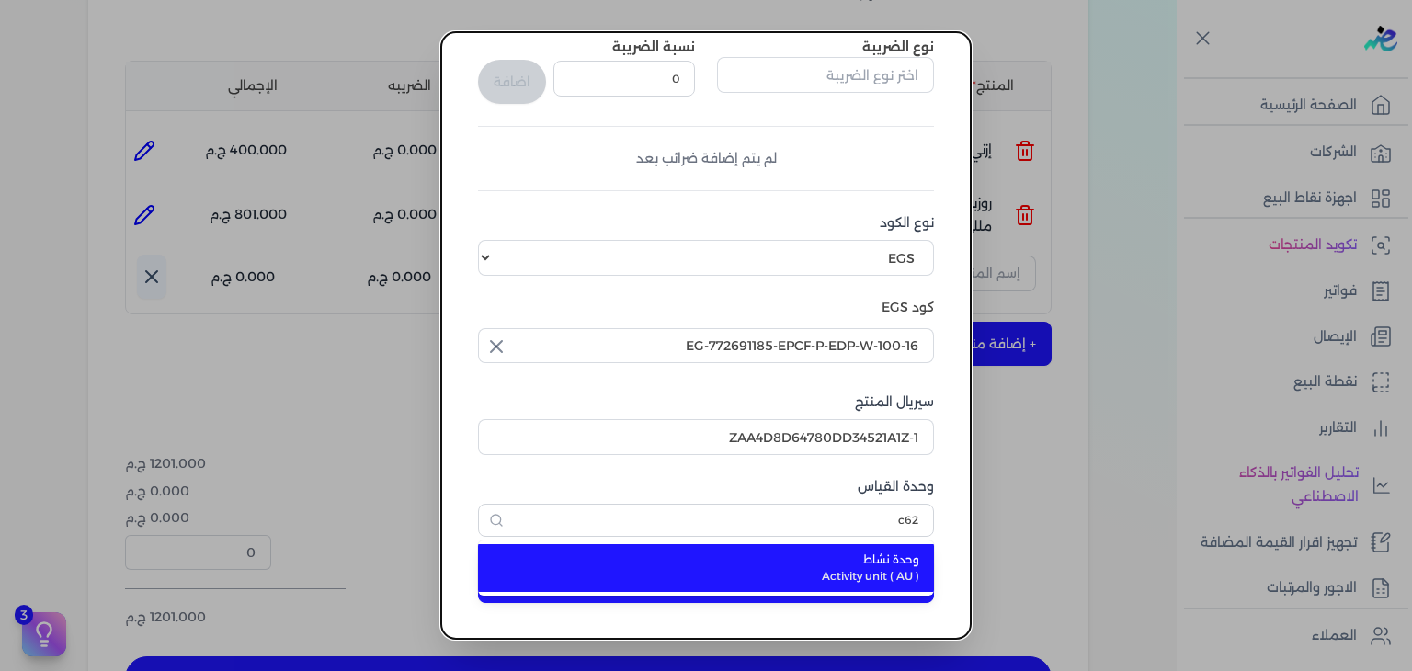
click at [872, 571] on span "Activity unit ( AU )" at bounding box center [717, 576] width 405 height 17
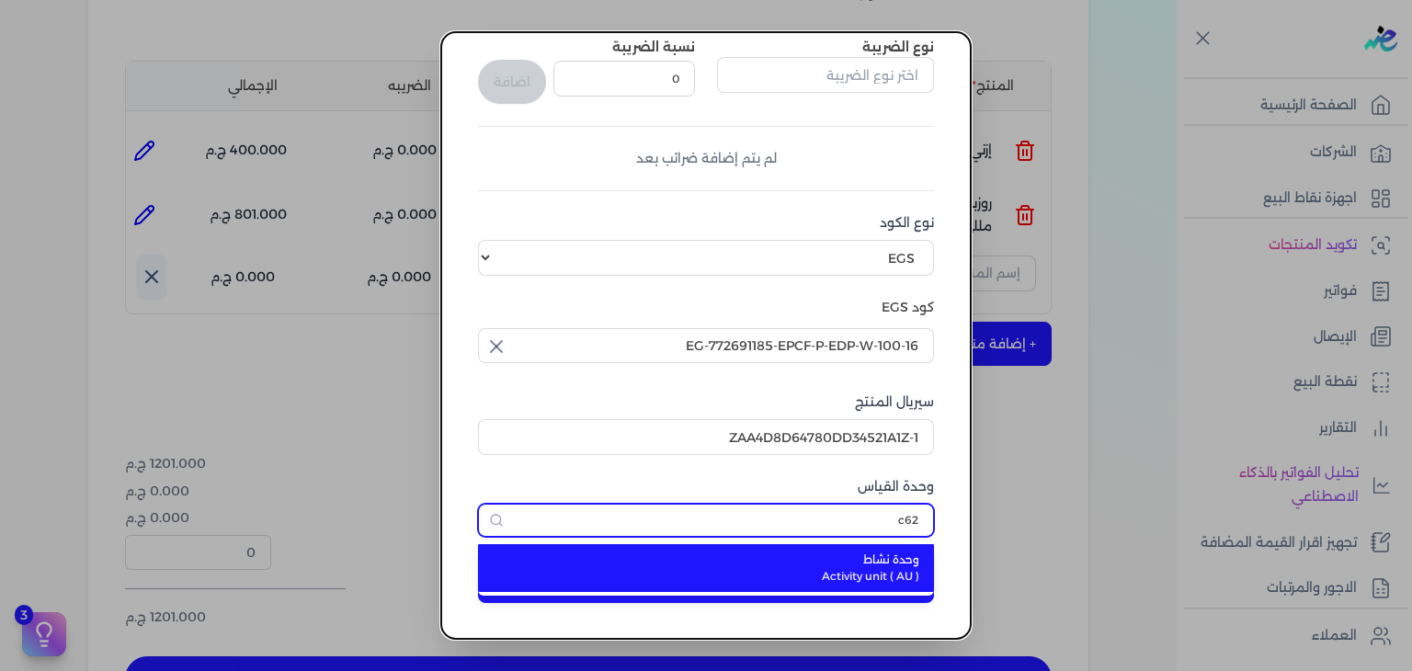
type input "وحدة نشاط"
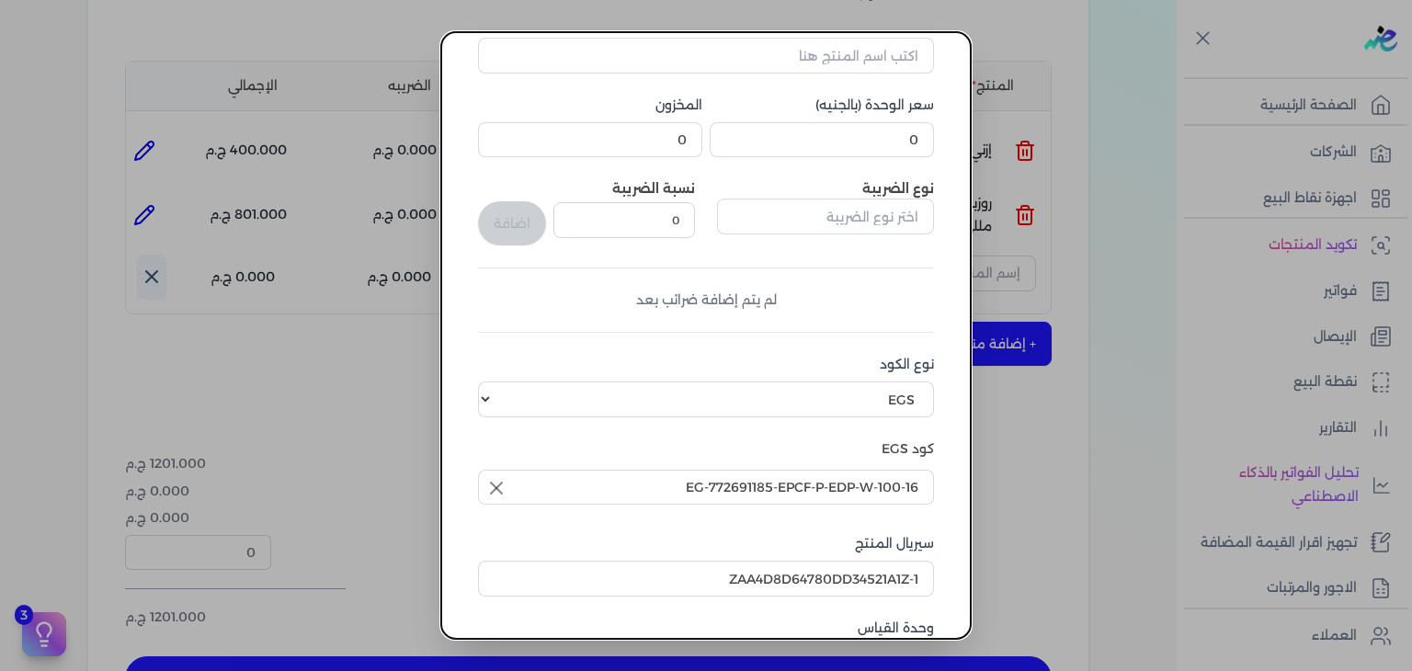
scroll to position [97, 0]
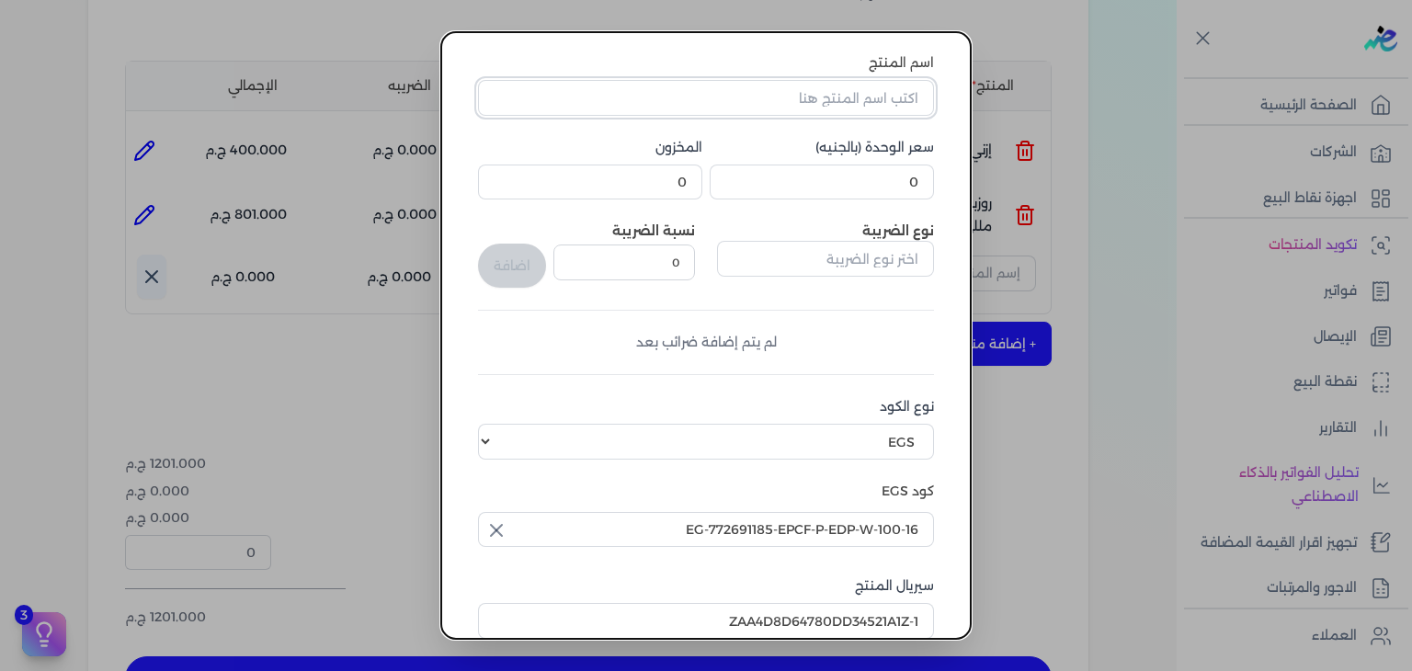
click at [771, 92] on input "اسم المنتج" at bounding box center [706, 97] width 456 height 35
paste input "بوردوكس او دي بيرفيوم نسائي - 100 مللي"
type input "بوردوكس او دي بيرفيوم نسائي - 100 مللي"
click at [886, 189] on input "0" at bounding box center [822, 182] width 224 height 35
paste input "448.5"
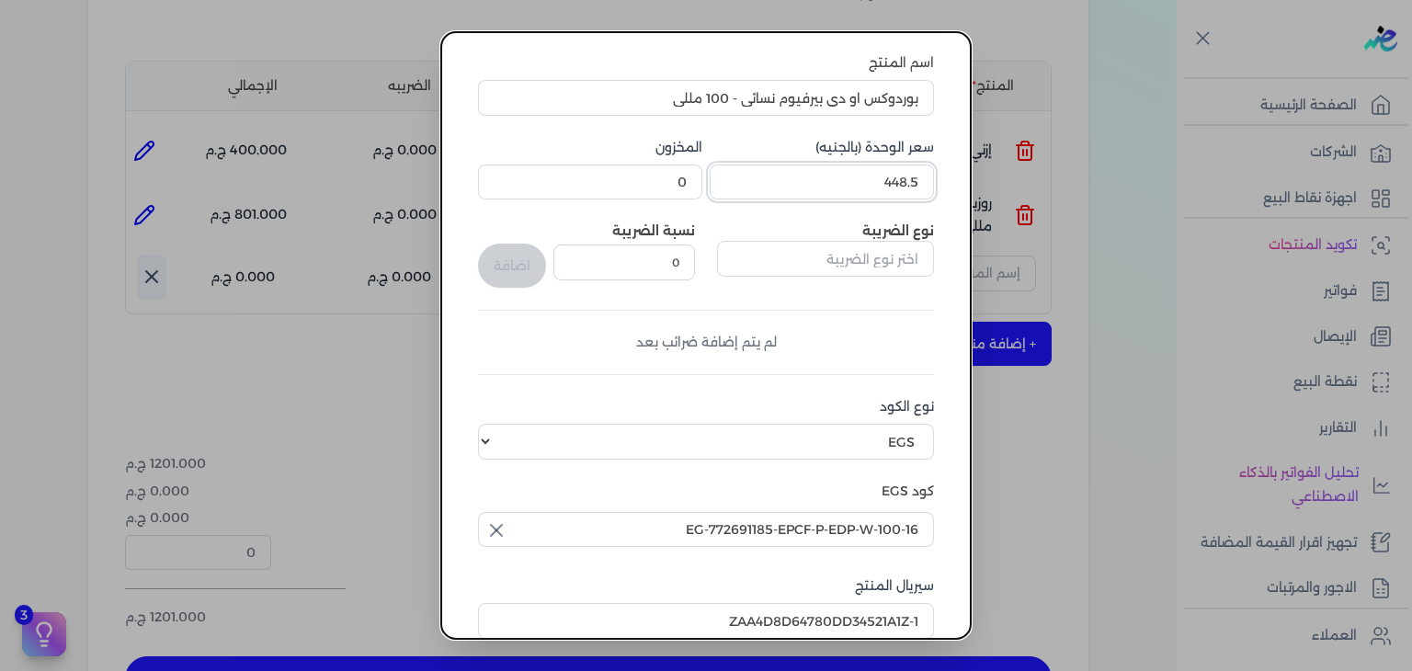
type input "448.5"
click at [669, 203] on div "اسم المنتج بوردوكس او دي بيرفيوم نسائي - 100 مللي سعر الوحدة (بالجنيه) 448.5 ال…" at bounding box center [706, 387] width 456 height 668
click at [673, 189] on input "0" at bounding box center [590, 182] width 224 height 35
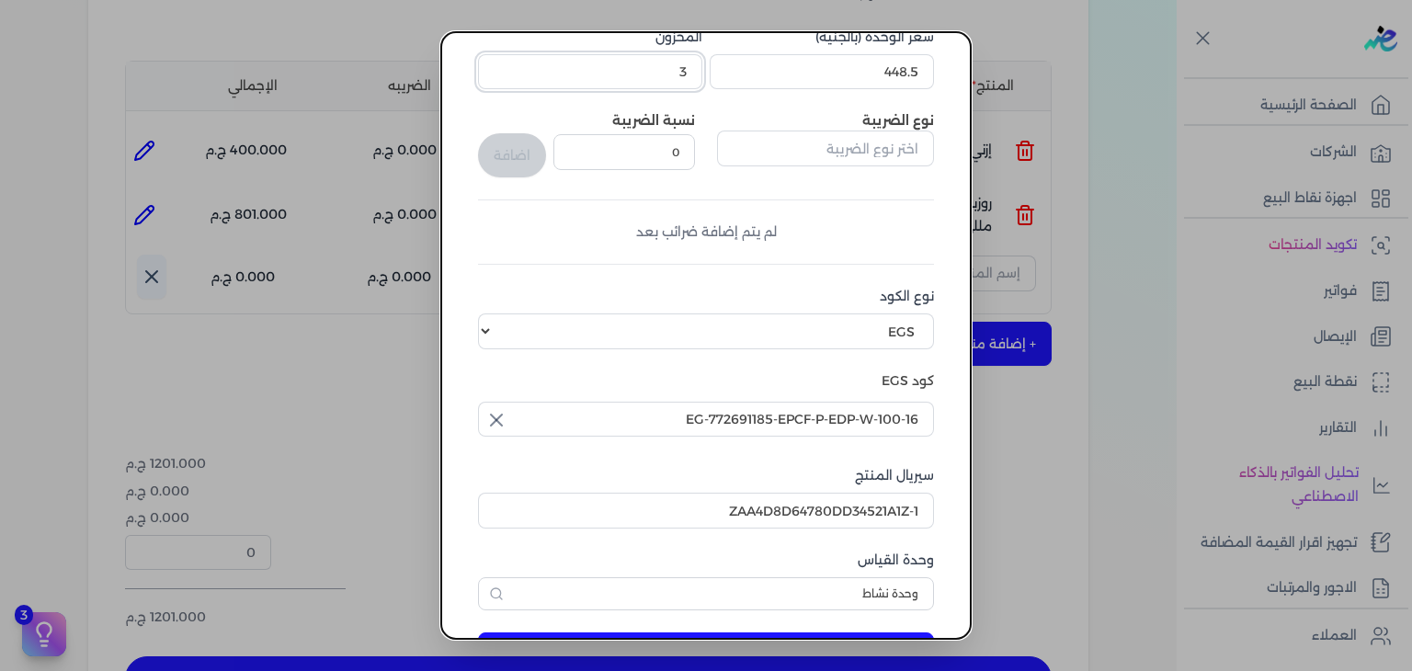
scroll to position [281, 0]
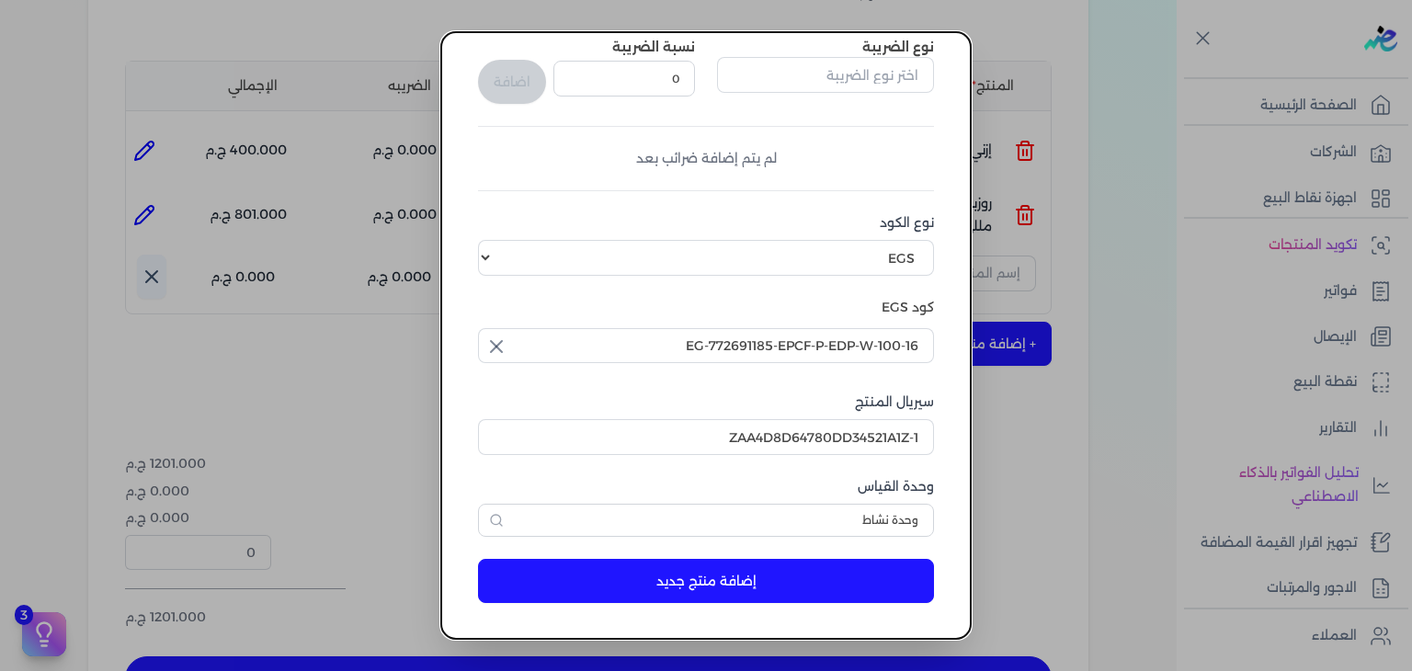
type input "3"
click at [699, 575] on button "إضافة منتج جديد" at bounding box center [706, 581] width 456 height 44
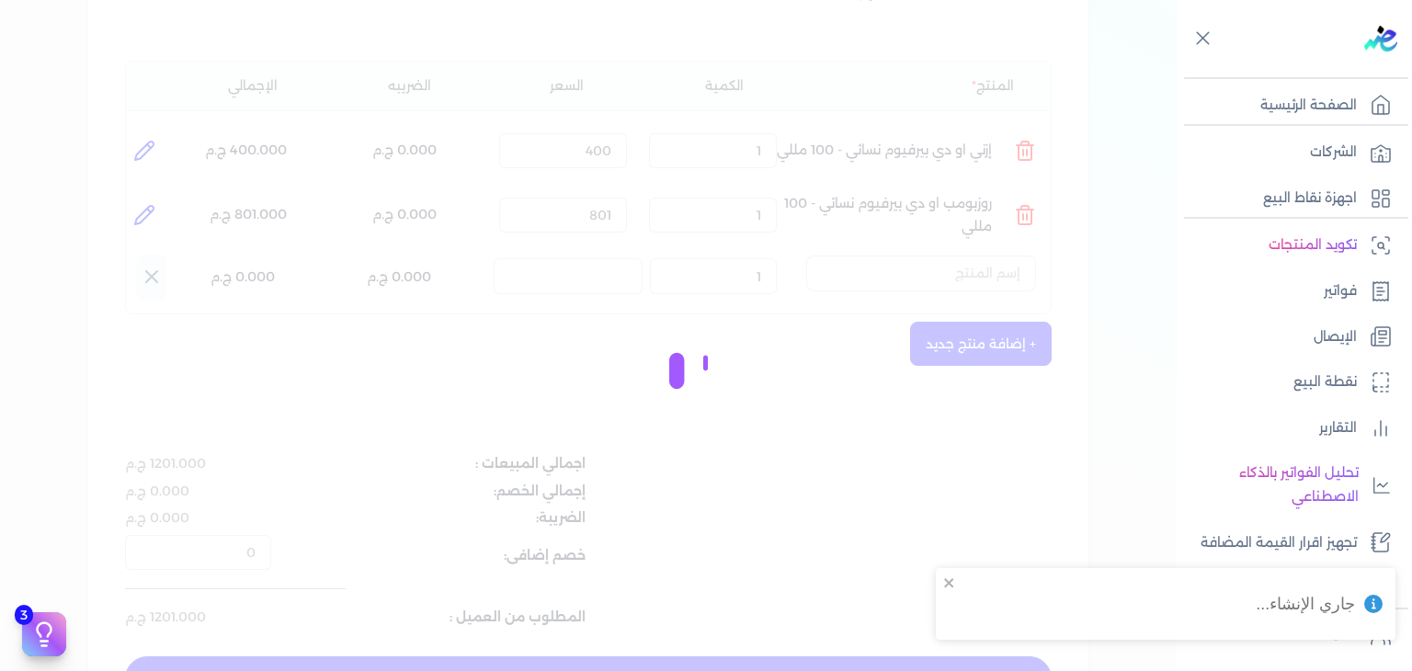
select select "EGS"
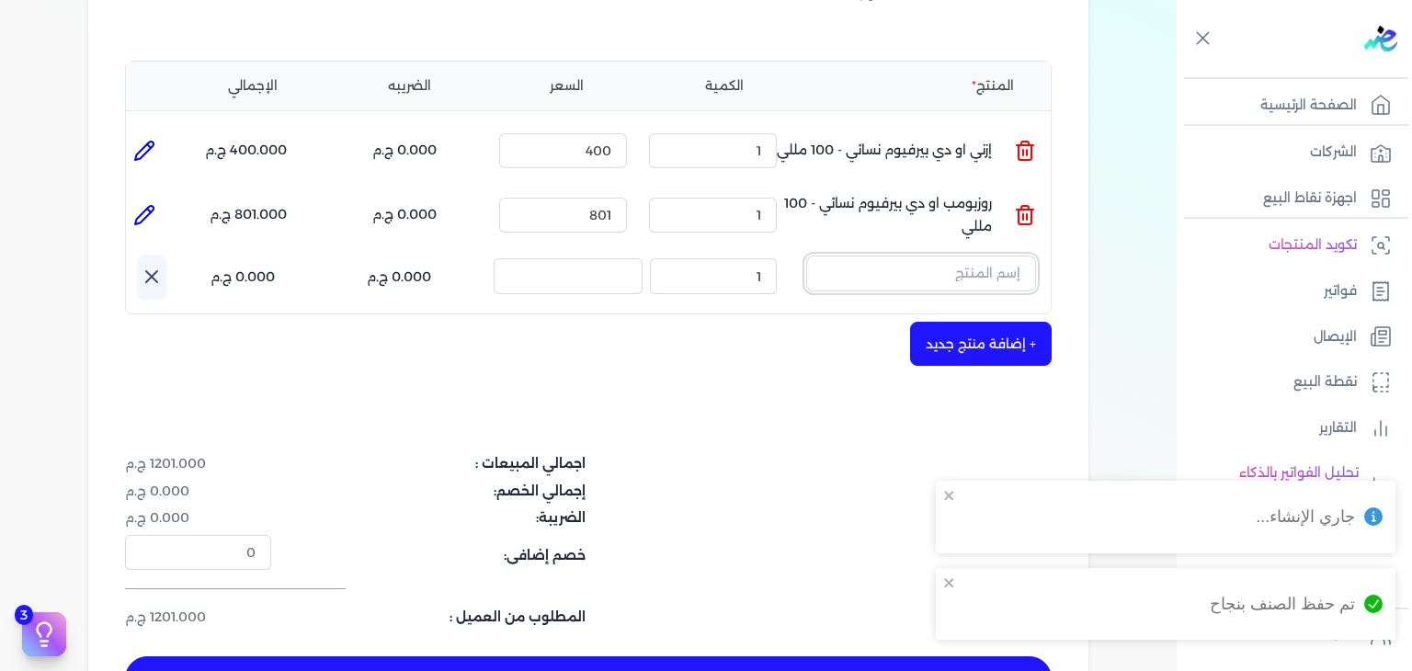
click at [956, 269] on input "text" at bounding box center [921, 273] width 230 height 35
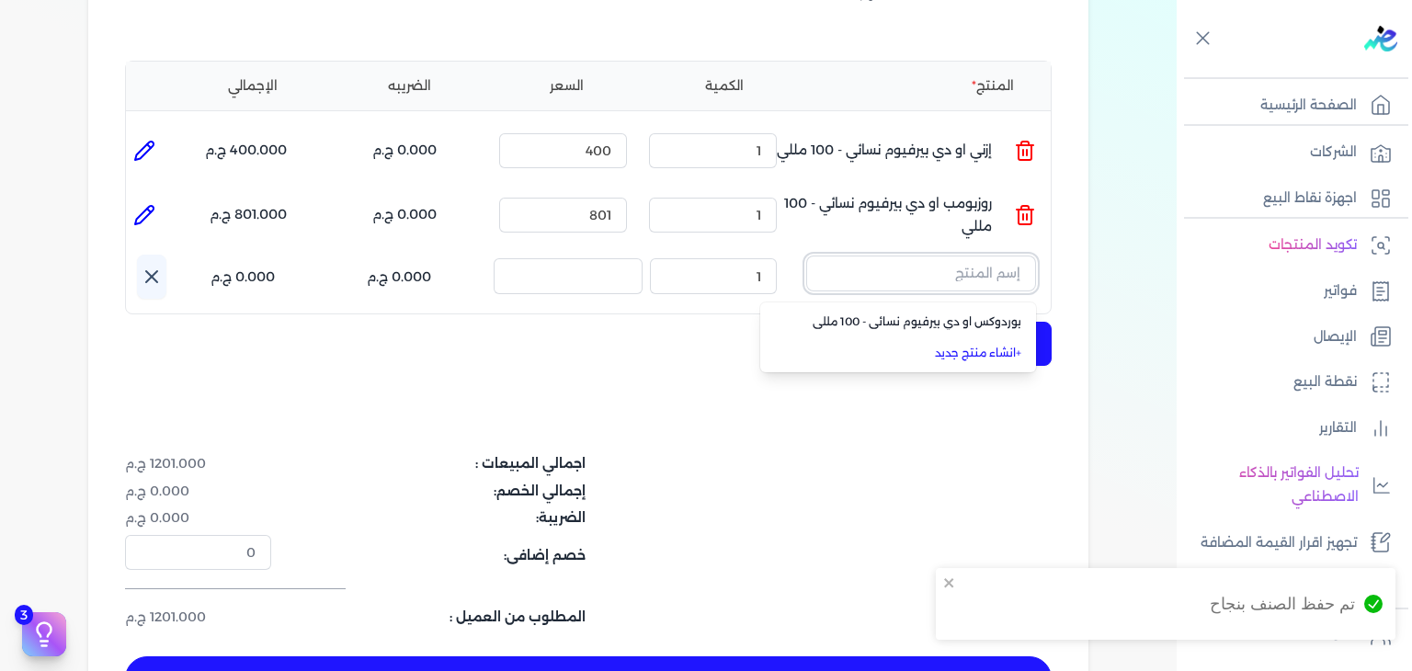
paste input "بوردوكس"
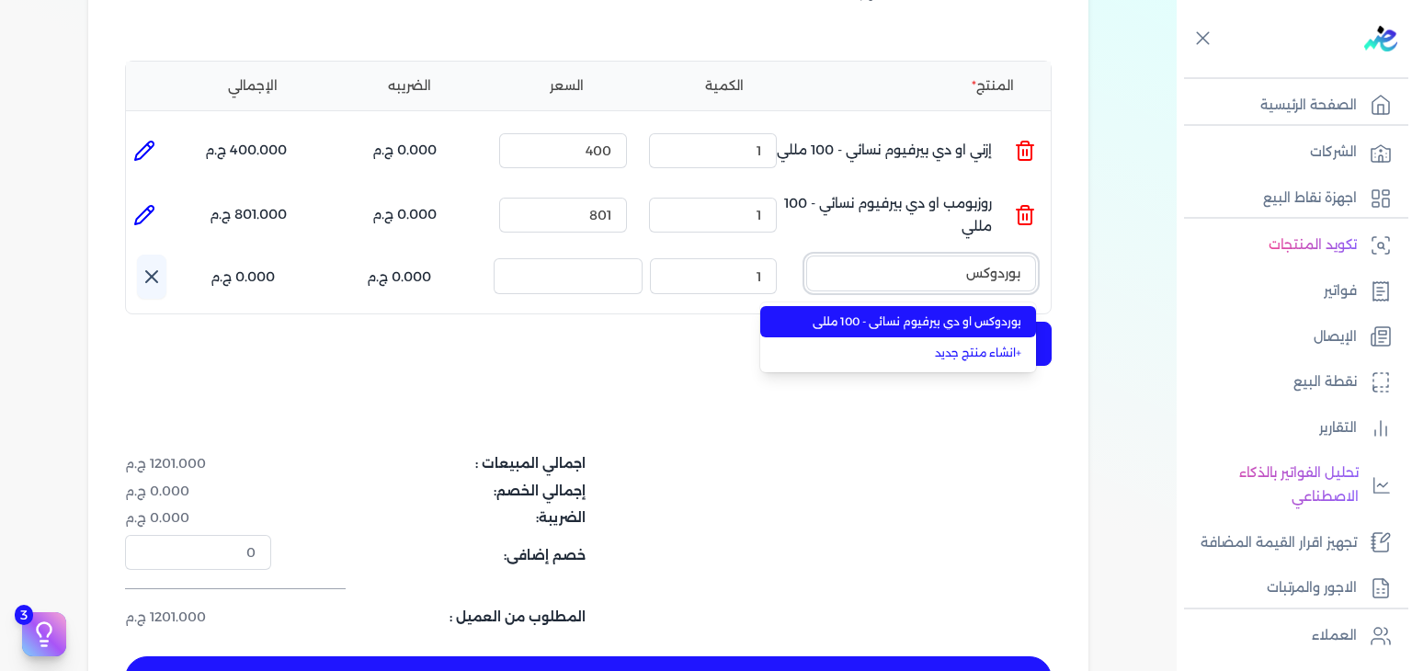
type input "بوردوكس"
click at [979, 314] on span "بوردوكس او دي بيرفيوم نسائي - 100 مللي" at bounding box center [909, 322] width 224 height 17
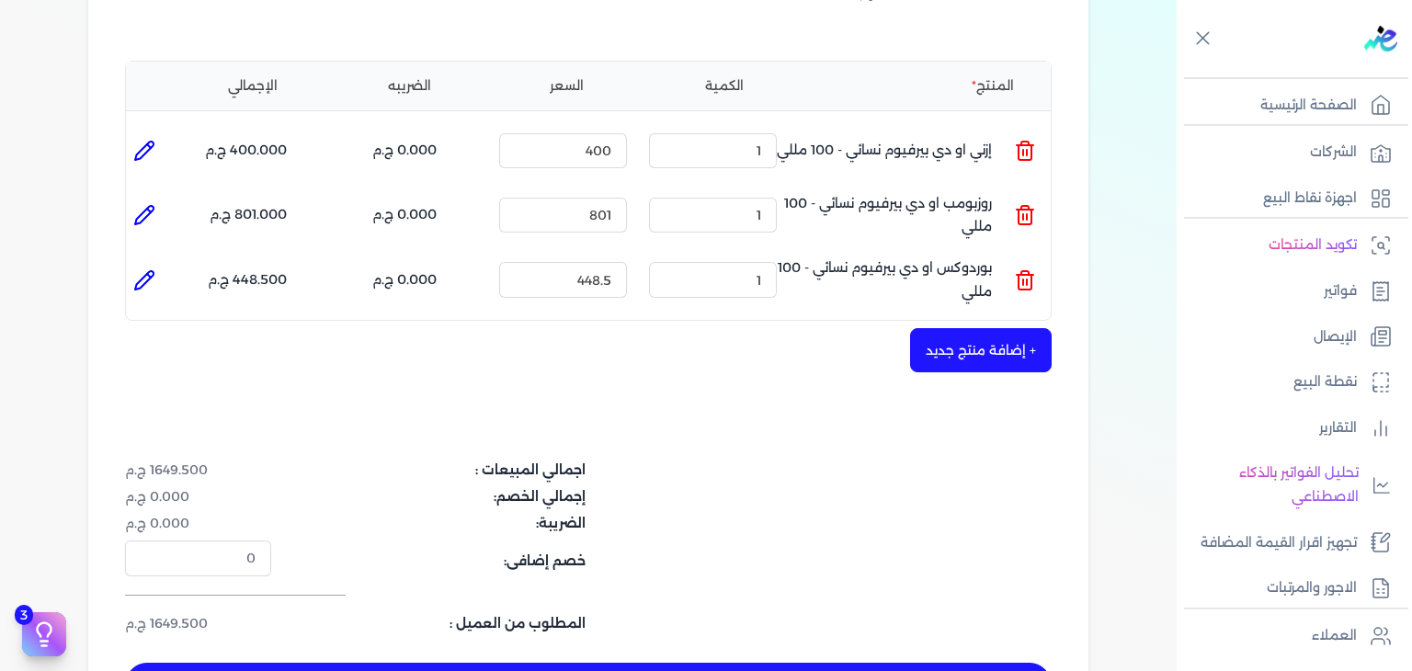
click at [965, 362] on button "+ إضافة منتج جديد" at bounding box center [981, 350] width 142 height 44
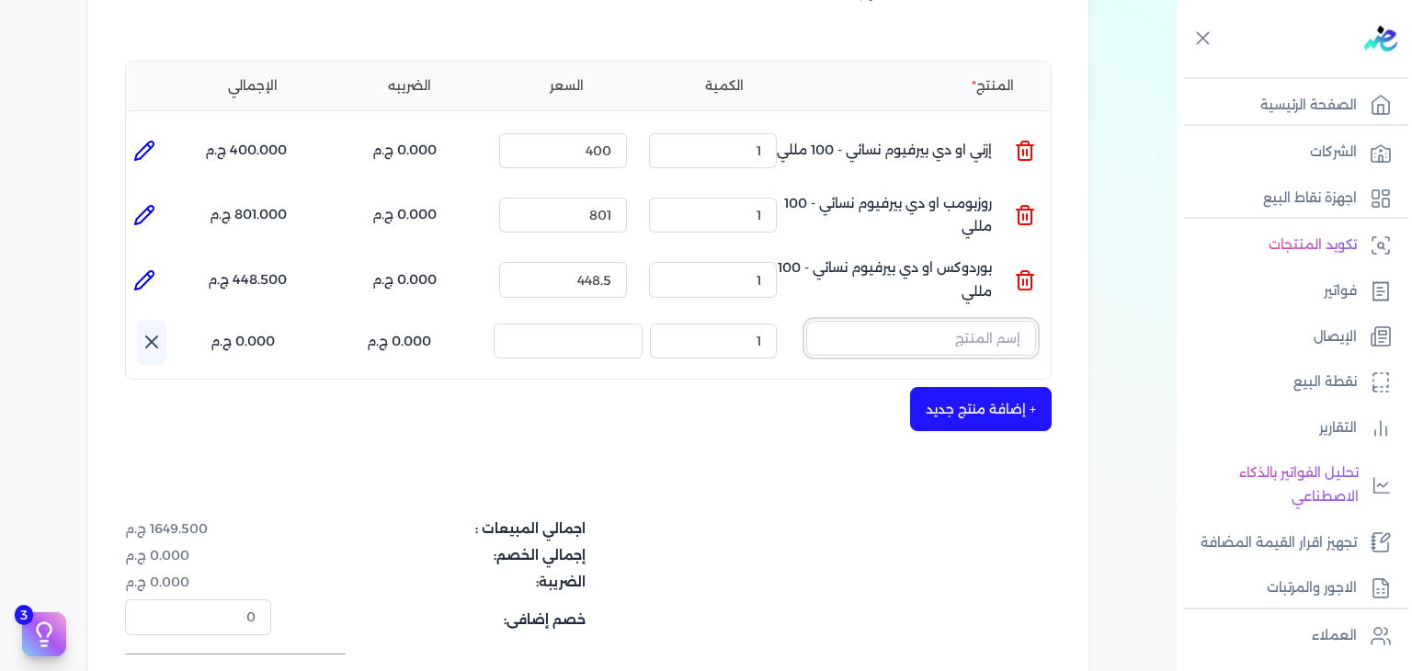
click at [943, 326] on input "text" at bounding box center [921, 338] width 230 height 35
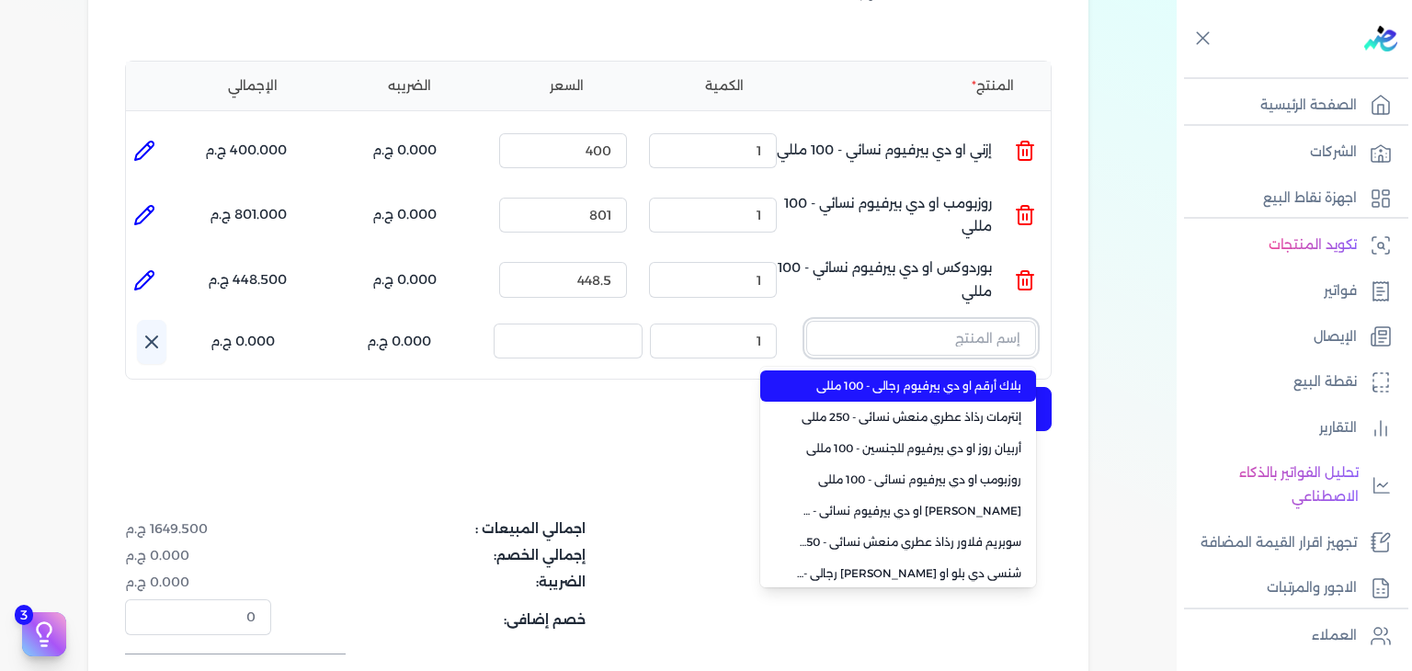
paste input "سي ا"
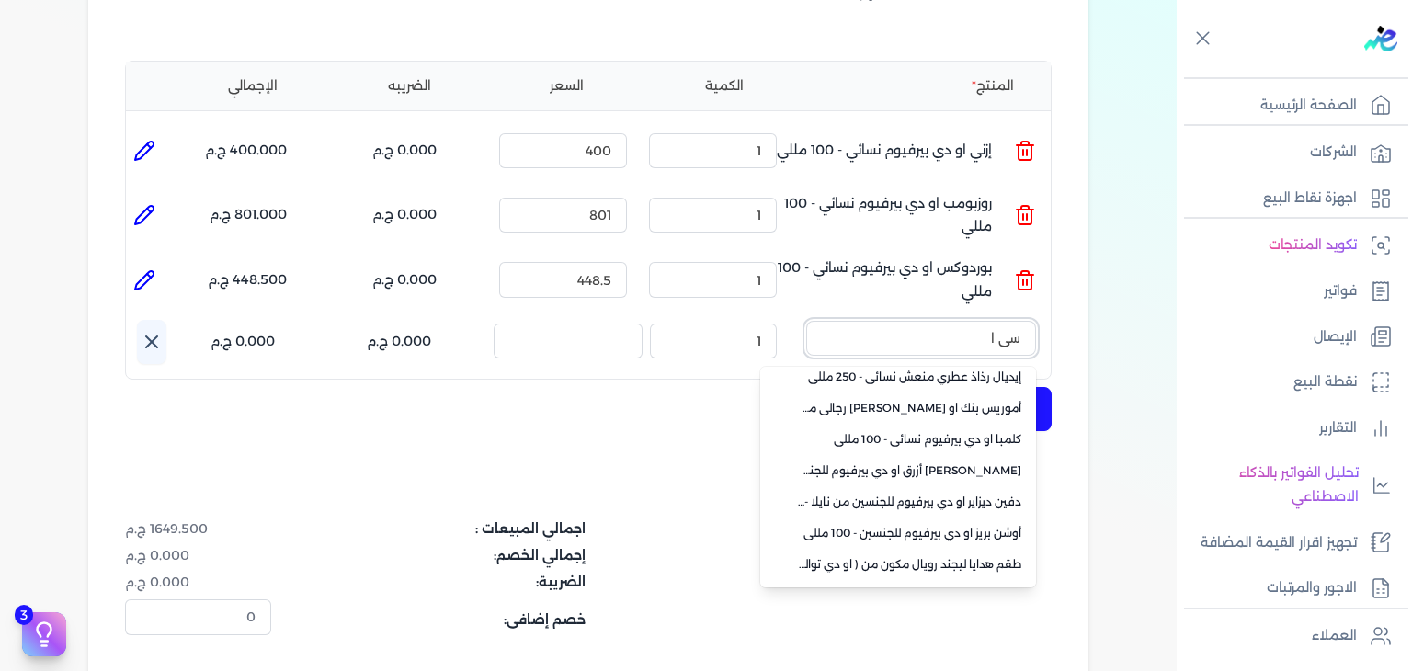
scroll to position [443, 0]
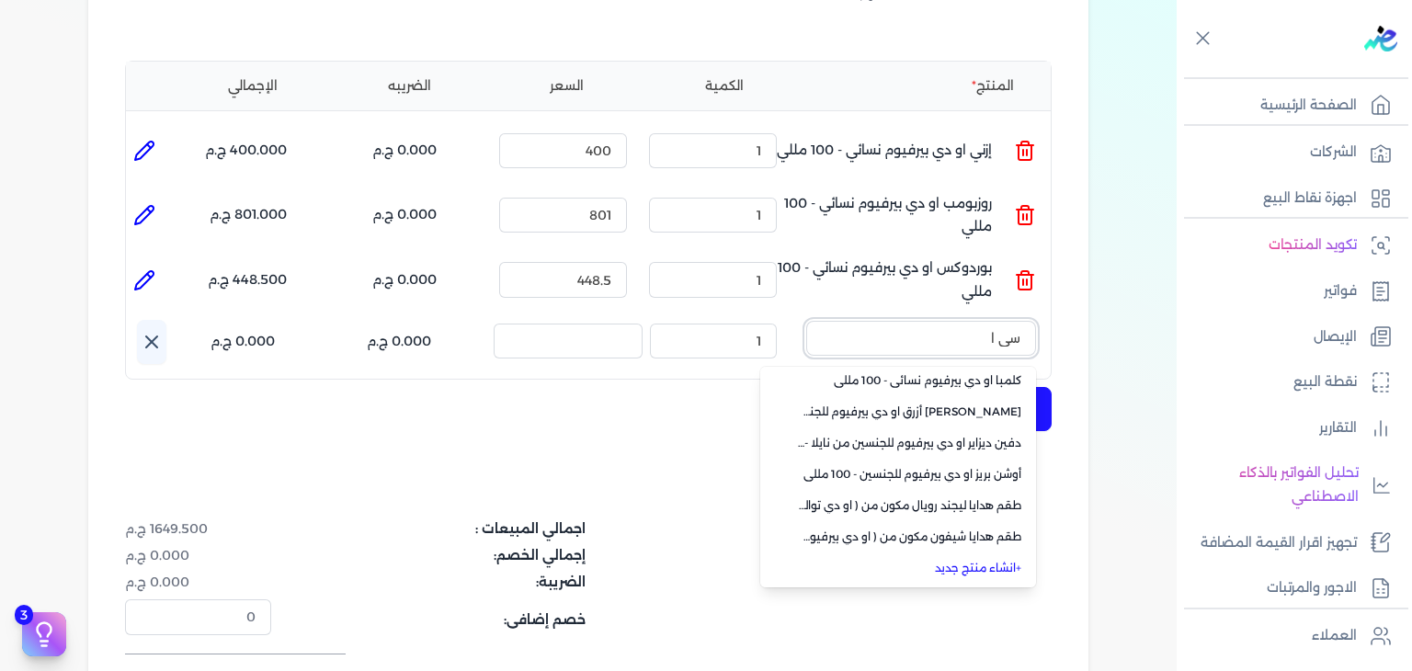
type input "سي ا"
click at [977, 565] on link "+ انشاء منتج جديد" at bounding box center [909, 568] width 224 height 17
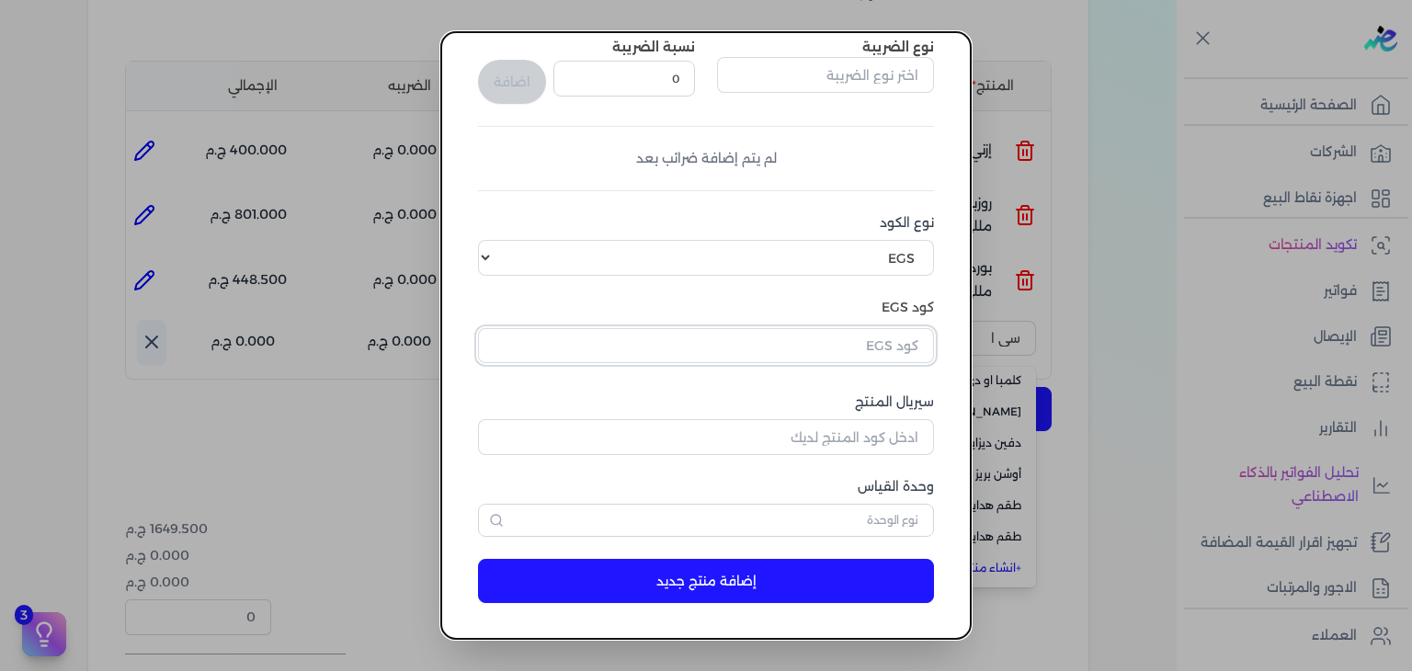
click at [888, 354] on input "text" at bounding box center [706, 345] width 456 height 35
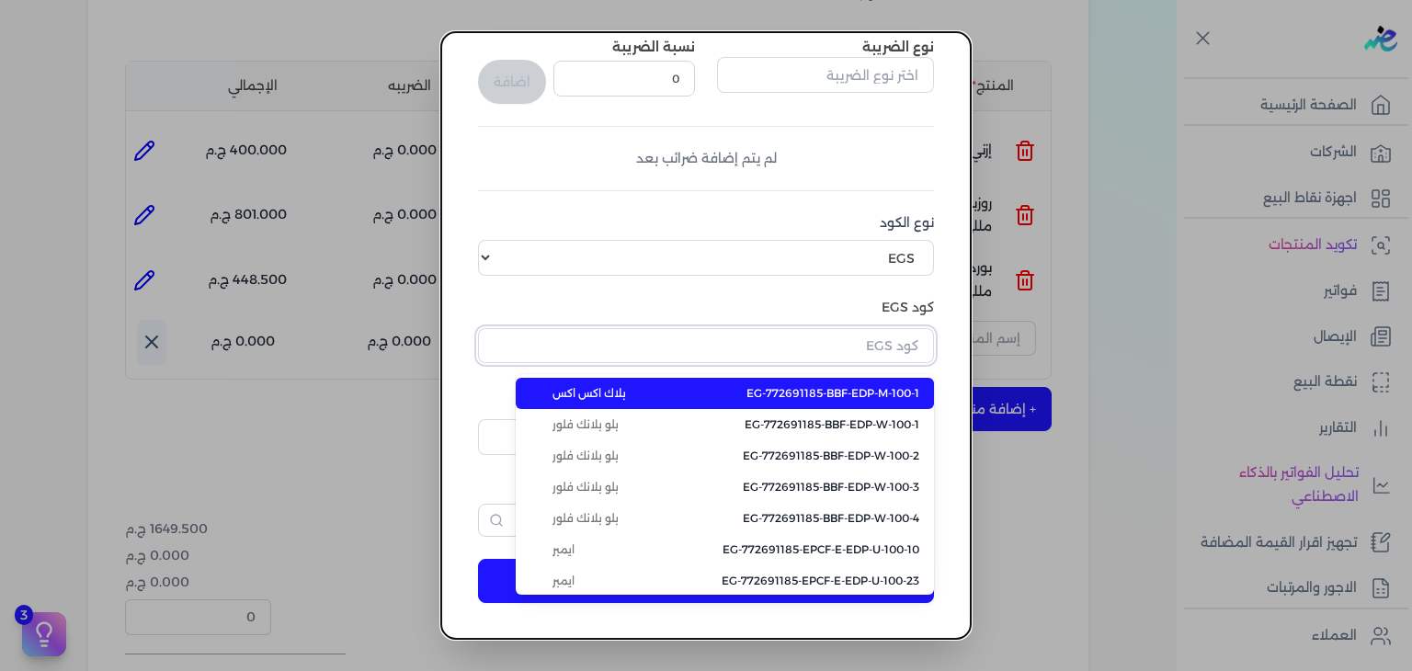
paste input "EG-772691185-BBF-EDP-W-100-3"
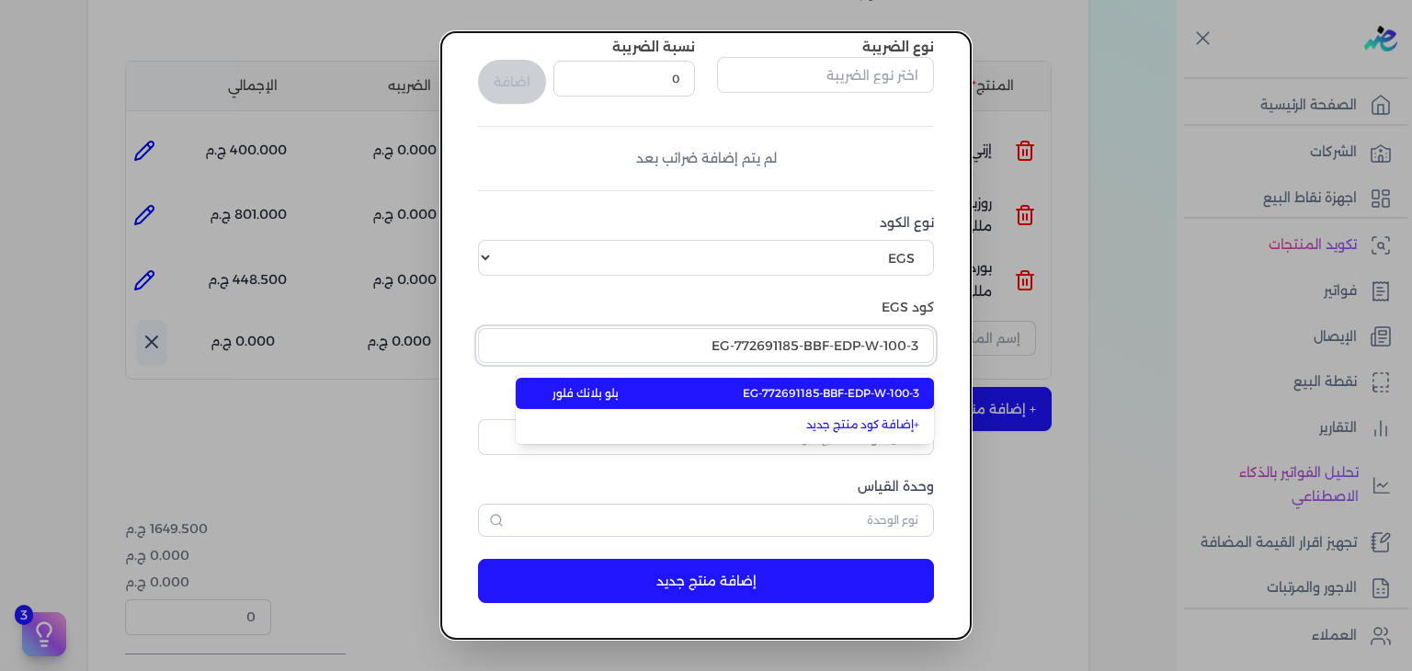
type input "EG-772691185-BBF-EDP-W-100-3"
click at [875, 392] on span "EG-772691185-BBF-EDP-W-100-3" at bounding box center [831, 393] width 177 height 17
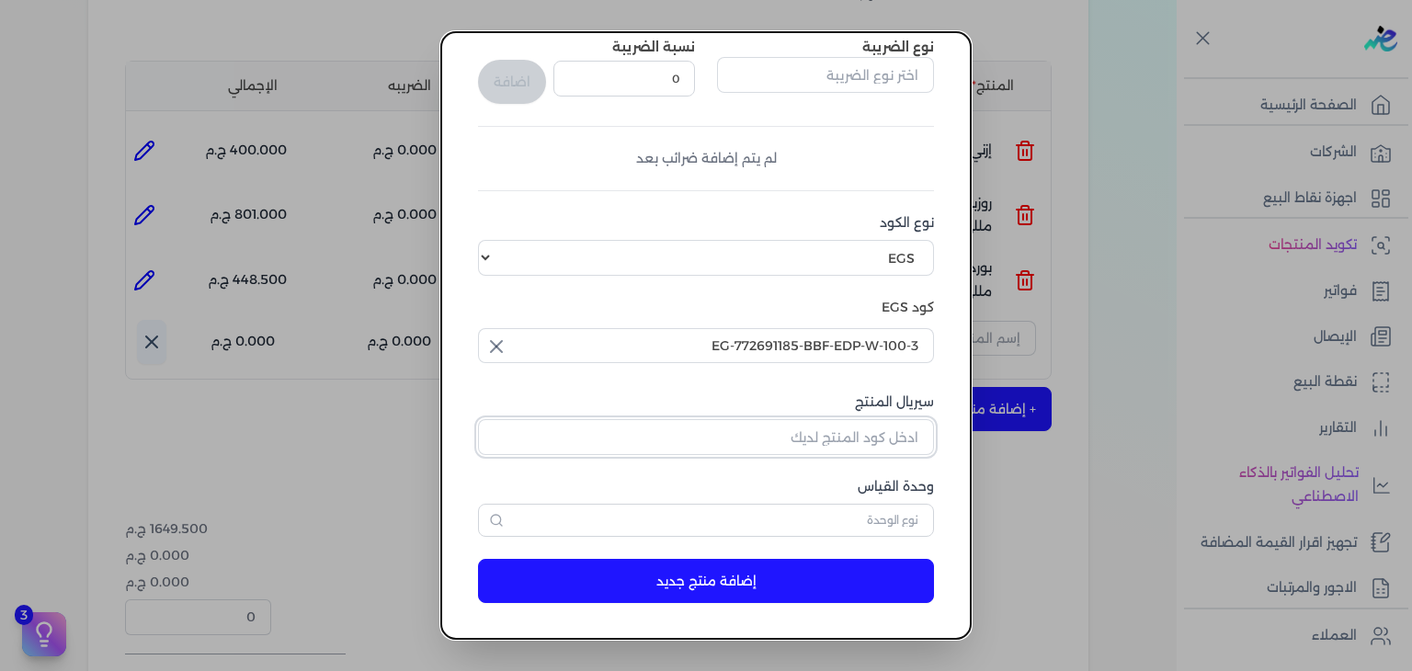
click at [872, 419] on input "سيريال المنتج" at bounding box center [706, 436] width 456 height 35
click at [872, 439] on input "سيريال المنتج" at bounding box center [706, 436] width 456 height 35
paste input "Z0C1C4883C1AE2E1E3B60Z-1"
type input "Z0C1C4883C1AE2E1E3B60Z-1"
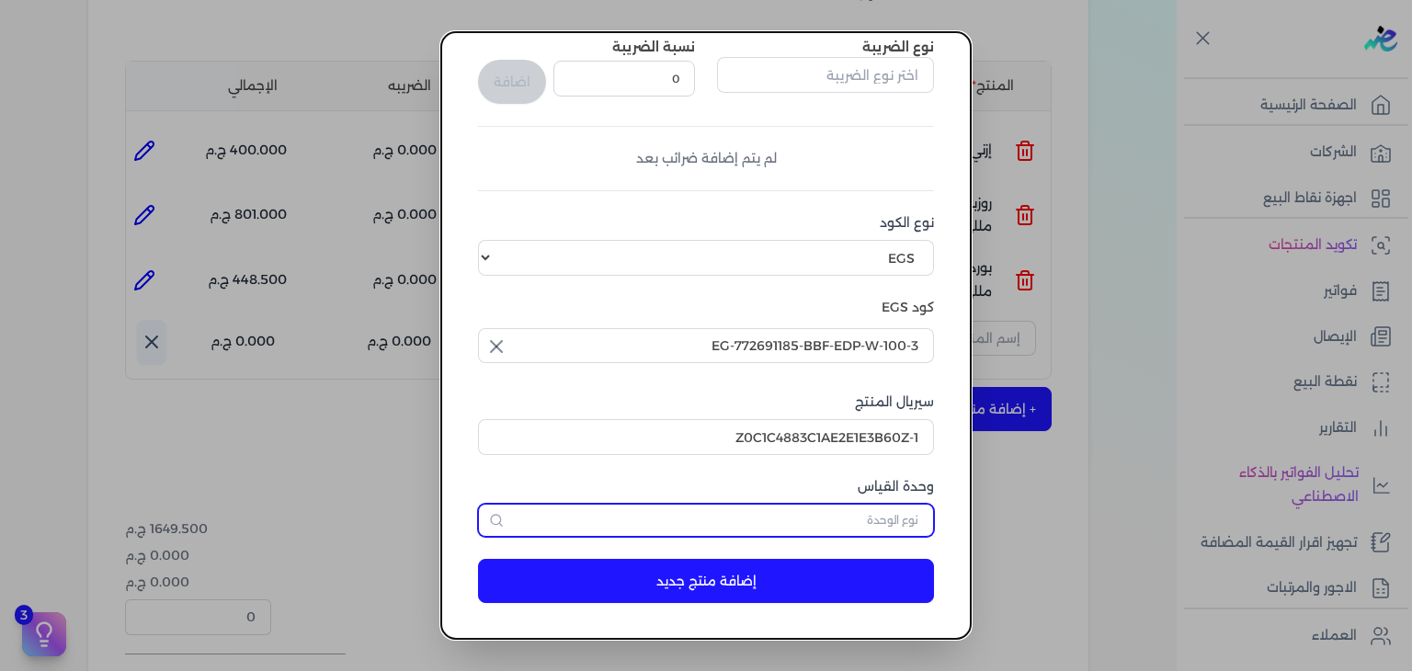
click at [882, 510] on input "text" at bounding box center [706, 520] width 456 height 33
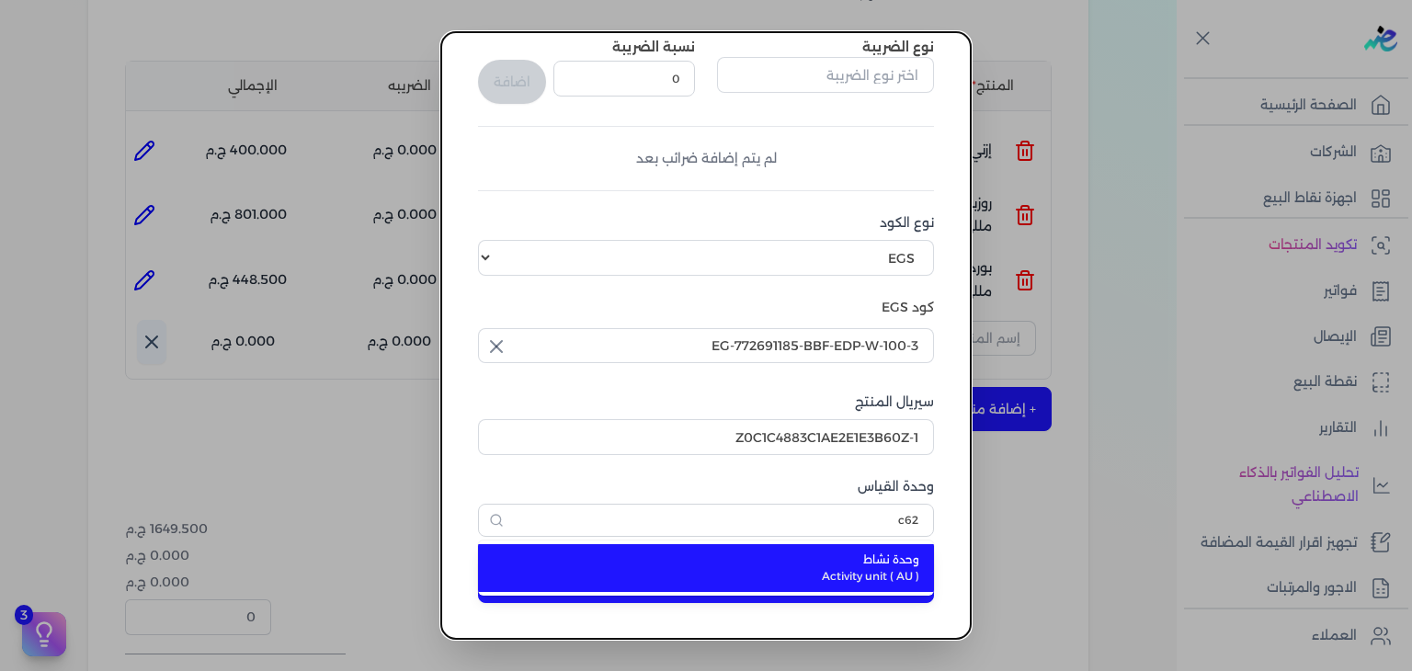
click at [872, 558] on span "وحدة نشاط" at bounding box center [717, 560] width 405 height 17
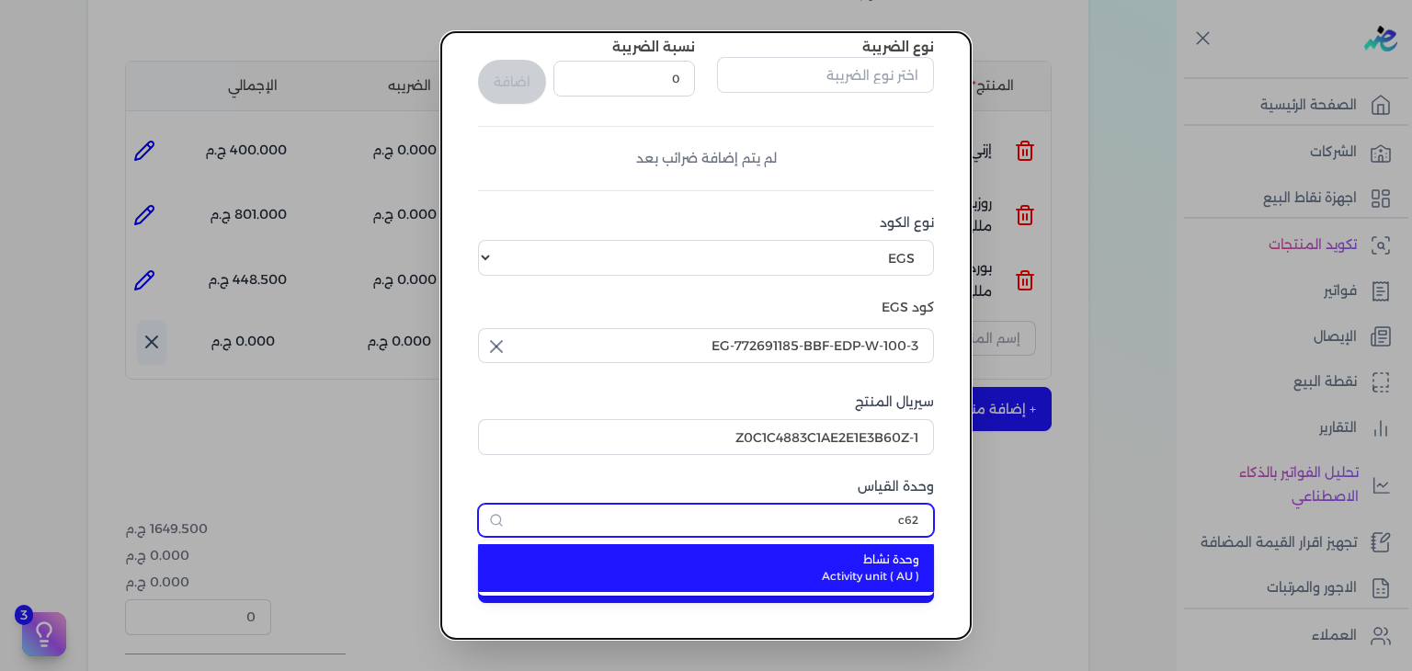
type input "وحدة نشاط"
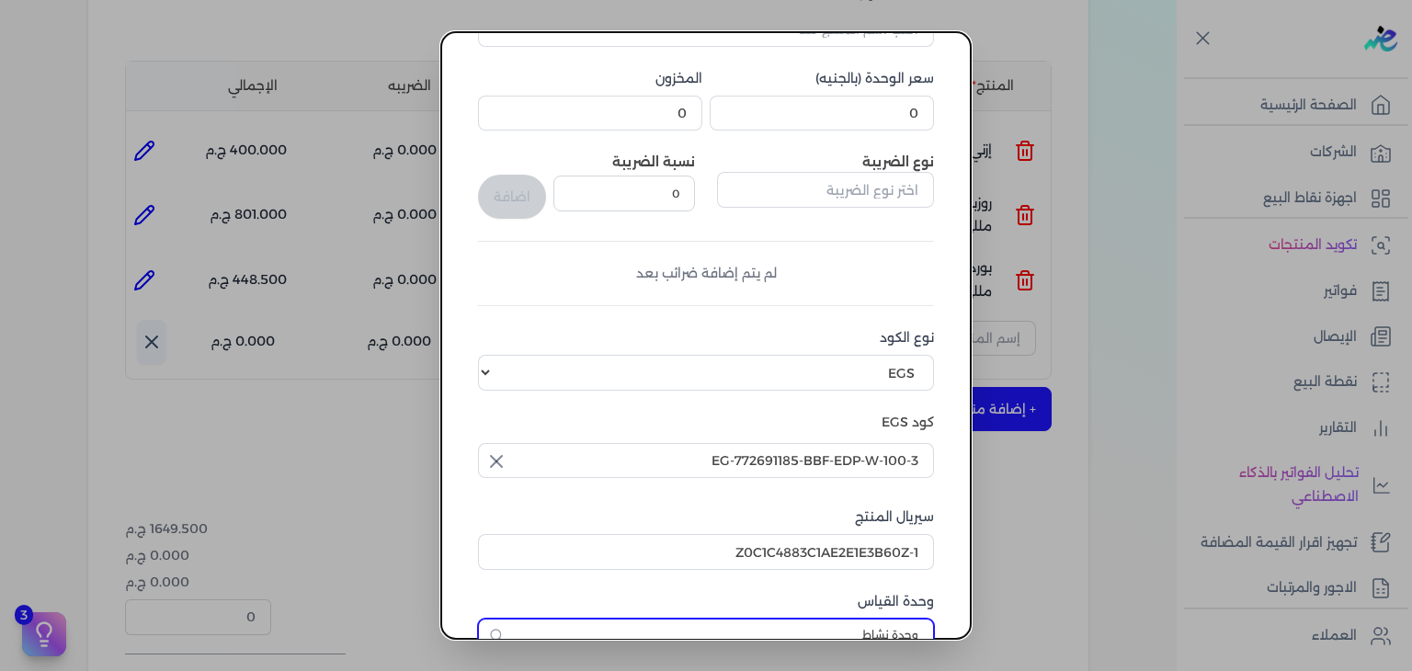
scroll to position [6, 0]
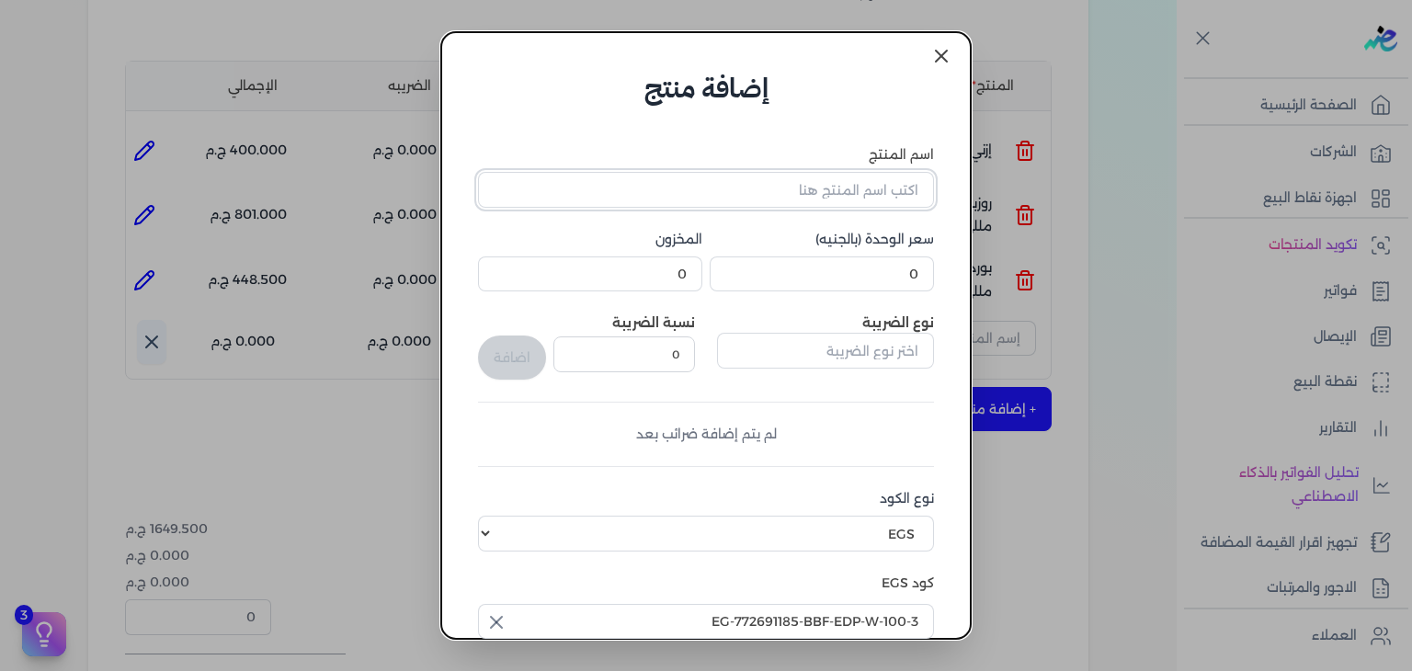
click at [807, 196] on input "اسم المنتج" at bounding box center [706, 189] width 456 height 35
paste input "سي او دي بيرفيوم نسائي - 100 مللي"
type input "سي او دي بيرفيوم نسائي - 100 مللي"
click at [879, 271] on input "0" at bounding box center [822, 274] width 224 height 35
paste input "375"
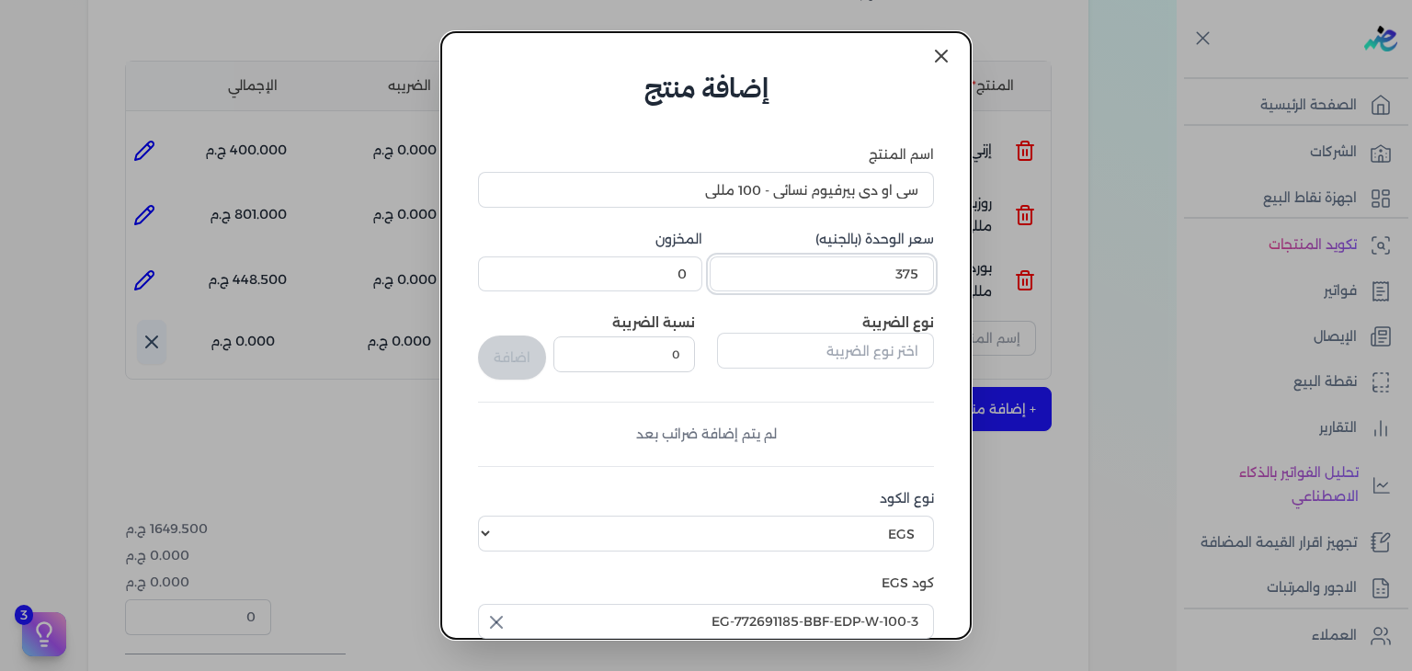
type input "375"
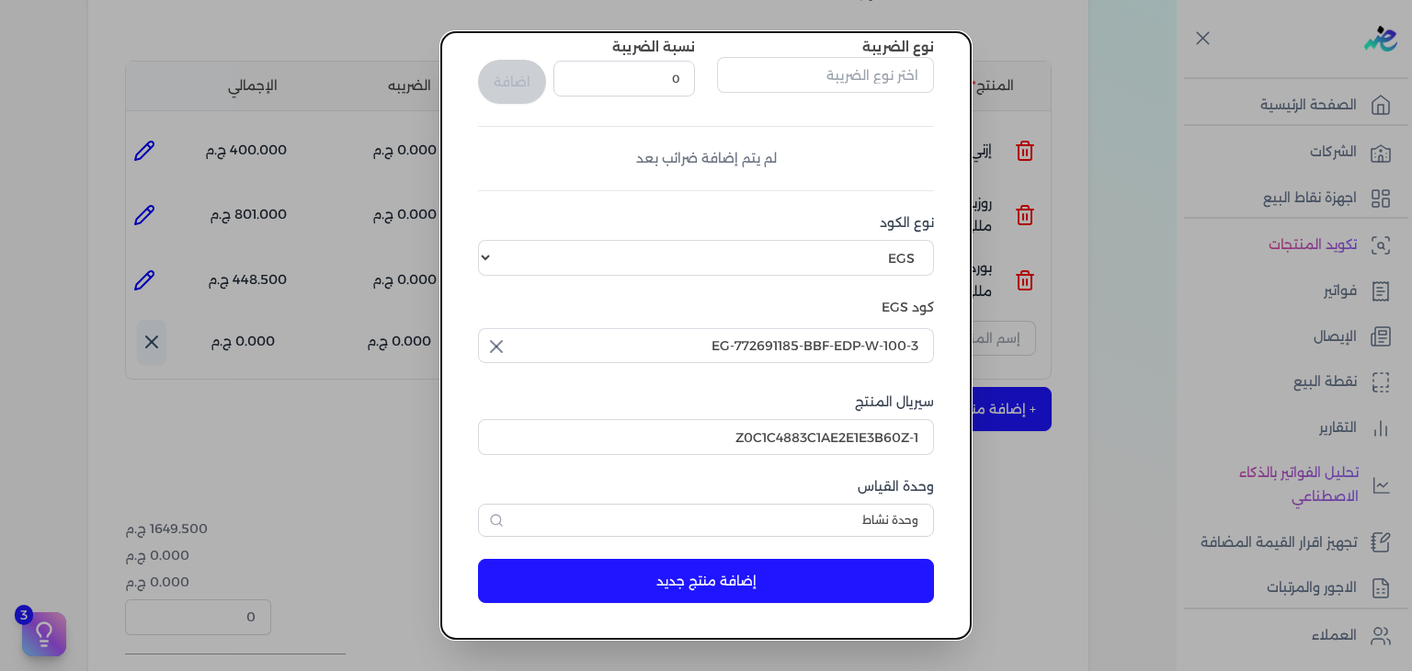
type input "1.999"
click at [743, 580] on button "إضافة منتج جديد" at bounding box center [706, 581] width 456 height 44
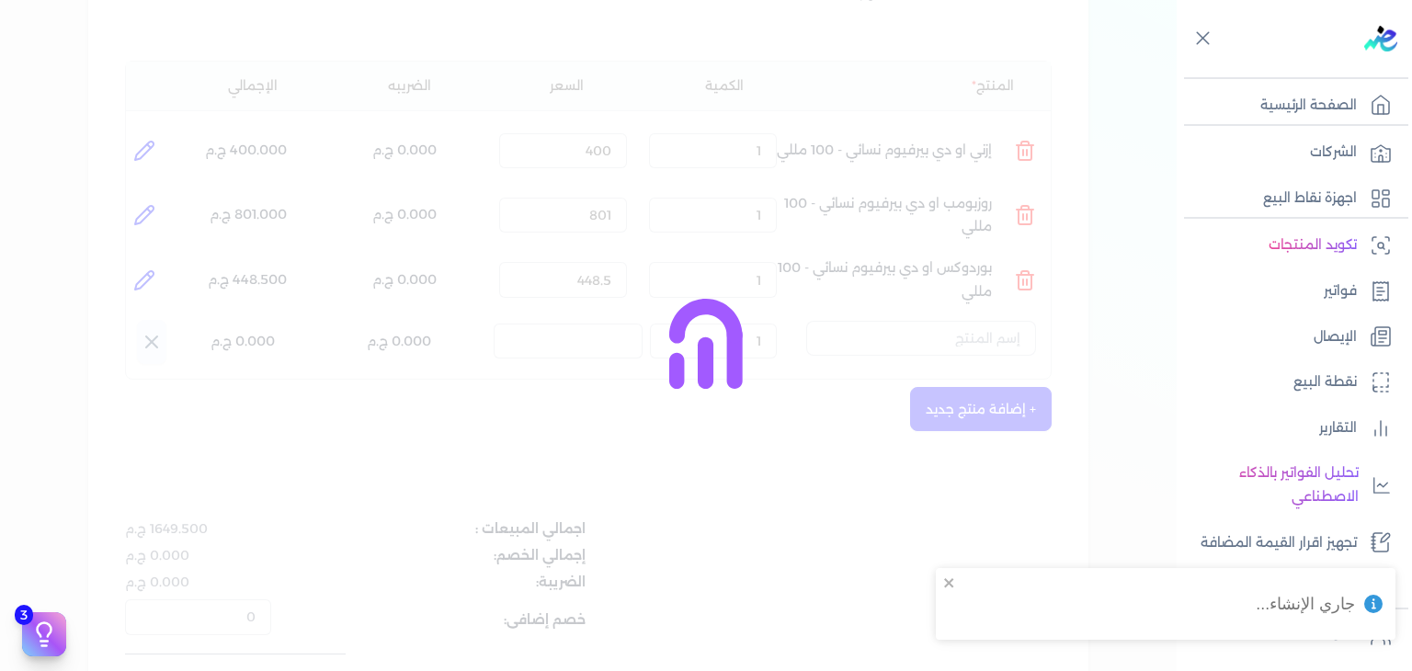
select select "EGS"
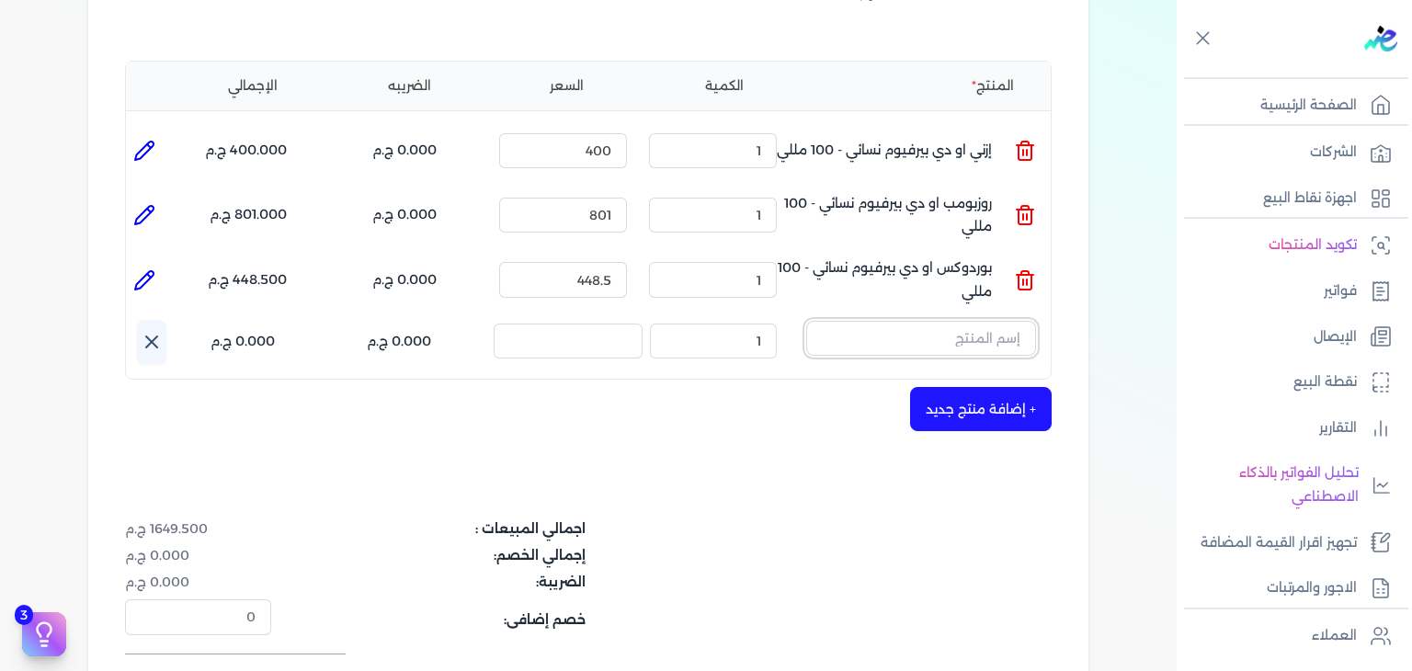
click at [877, 332] on input "text" at bounding box center [921, 338] width 230 height 35
paste input "سي ا"
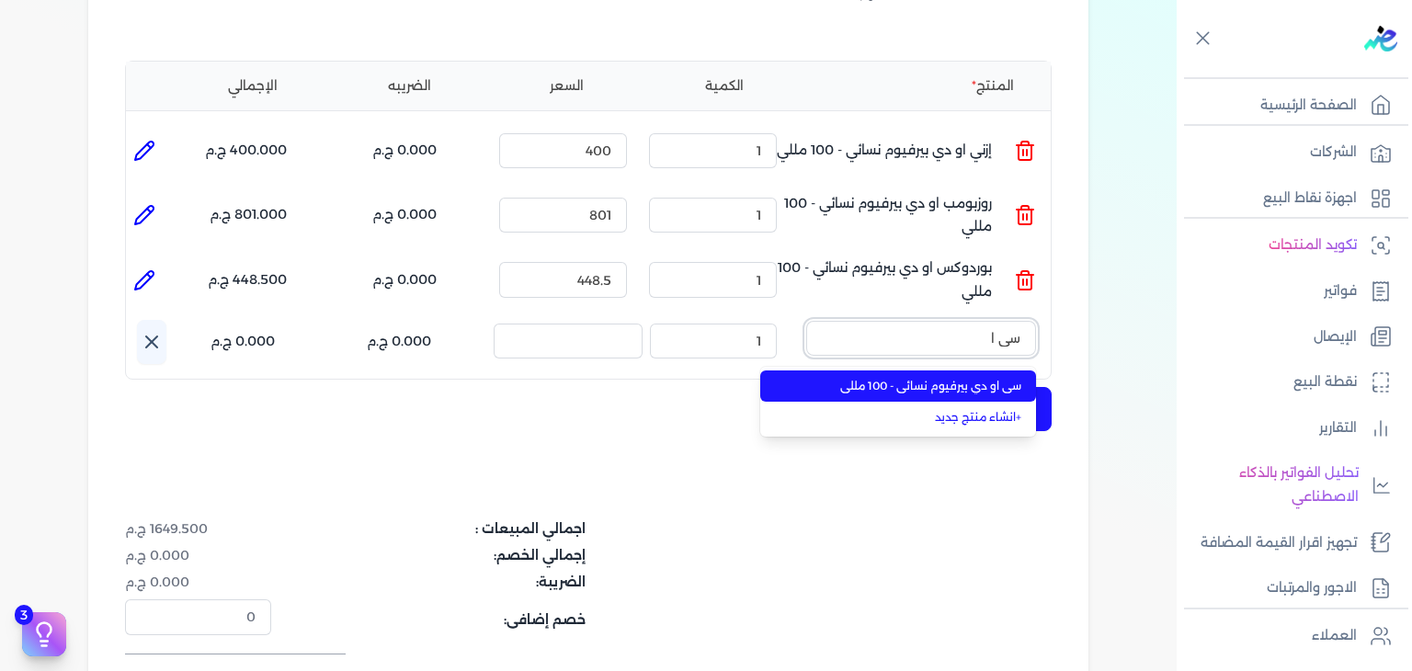
type input "سي ا"
click at [977, 387] on span "سي او دي بيرفيوم نسائي - 100 مللي" at bounding box center [909, 386] width 224 height 17
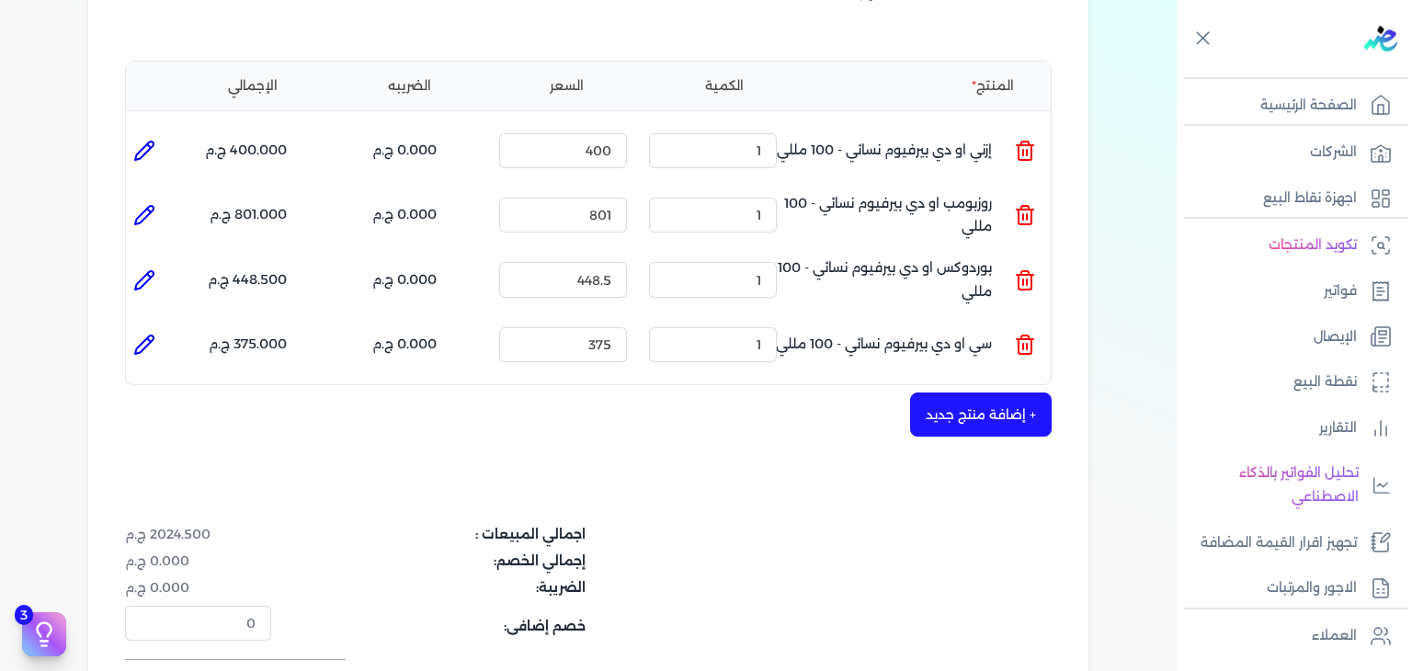
scroll to position [794, 0]
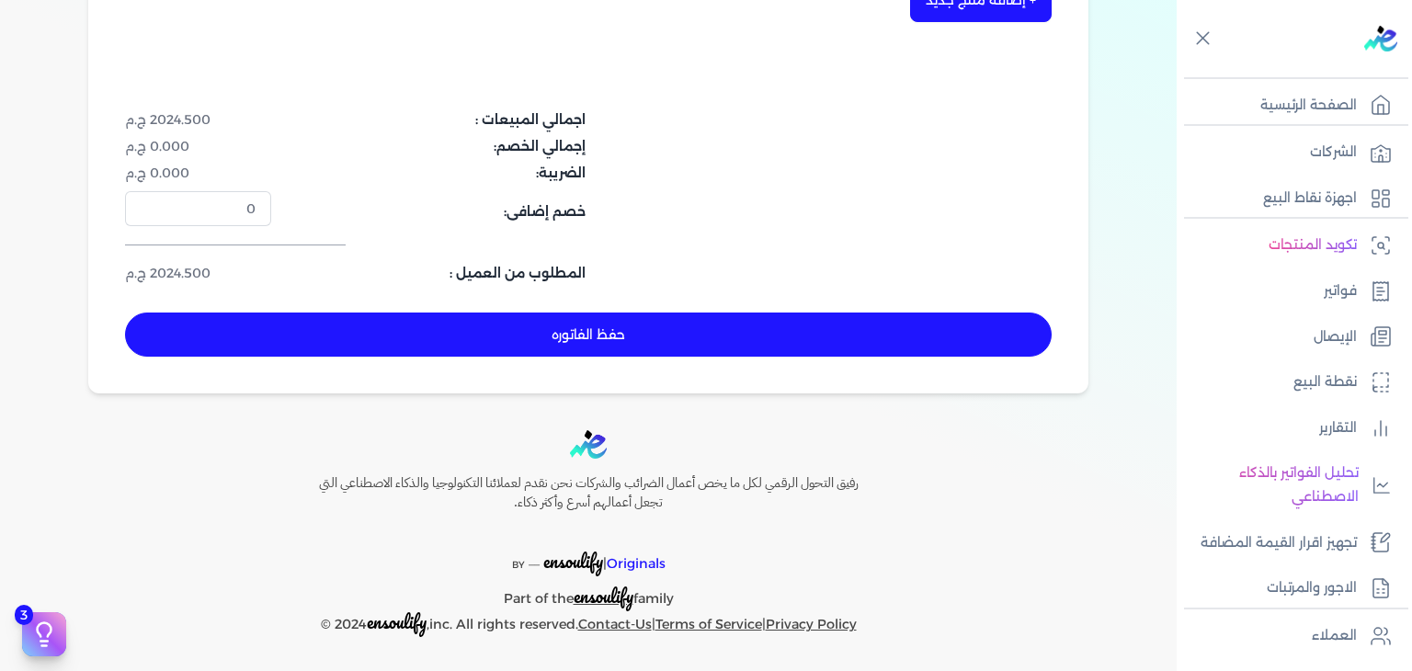
click at [592, 347] on button "حفظ الفاتوره" at bounding box center [588, 335] width 927 height 44
type input "[DATE]"
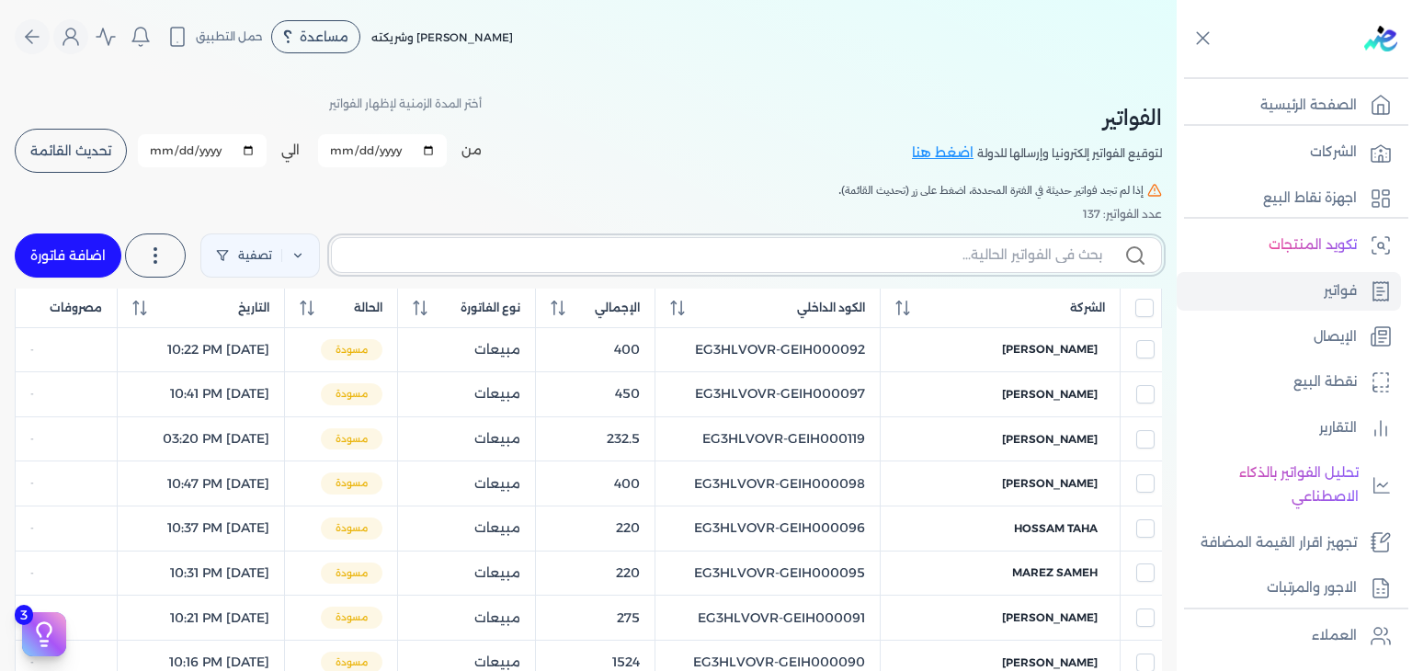
click at [953, 257] on input "text" at bounding box center [725, 255] width 756 height 19
paste input "EG3HLVOVR-GEIH000125"
type input "EG3HLVOVR-GEIH000125"
checkbox input "false"
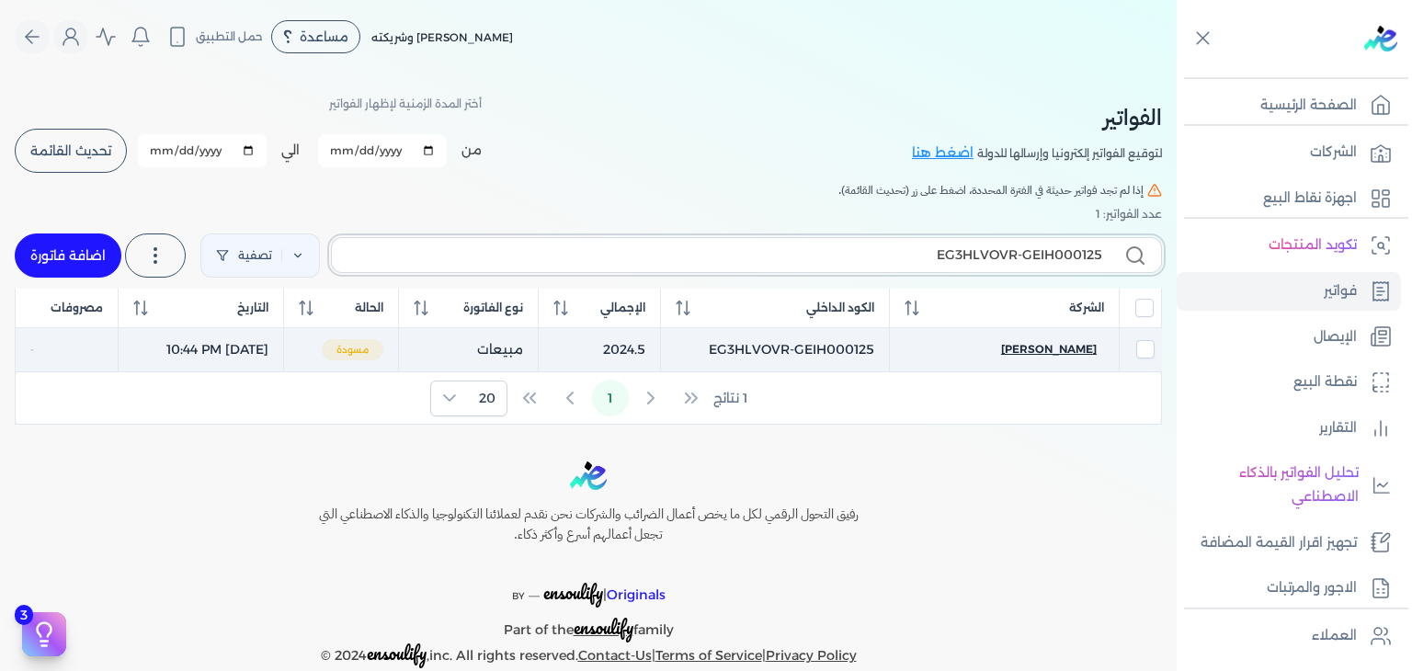
type input "EG3HLVOVR-GEIH000125"
click at [1035, 350] on span "[PERSON_NAME]" at bounding box center [1049, 349] width 96 height 17
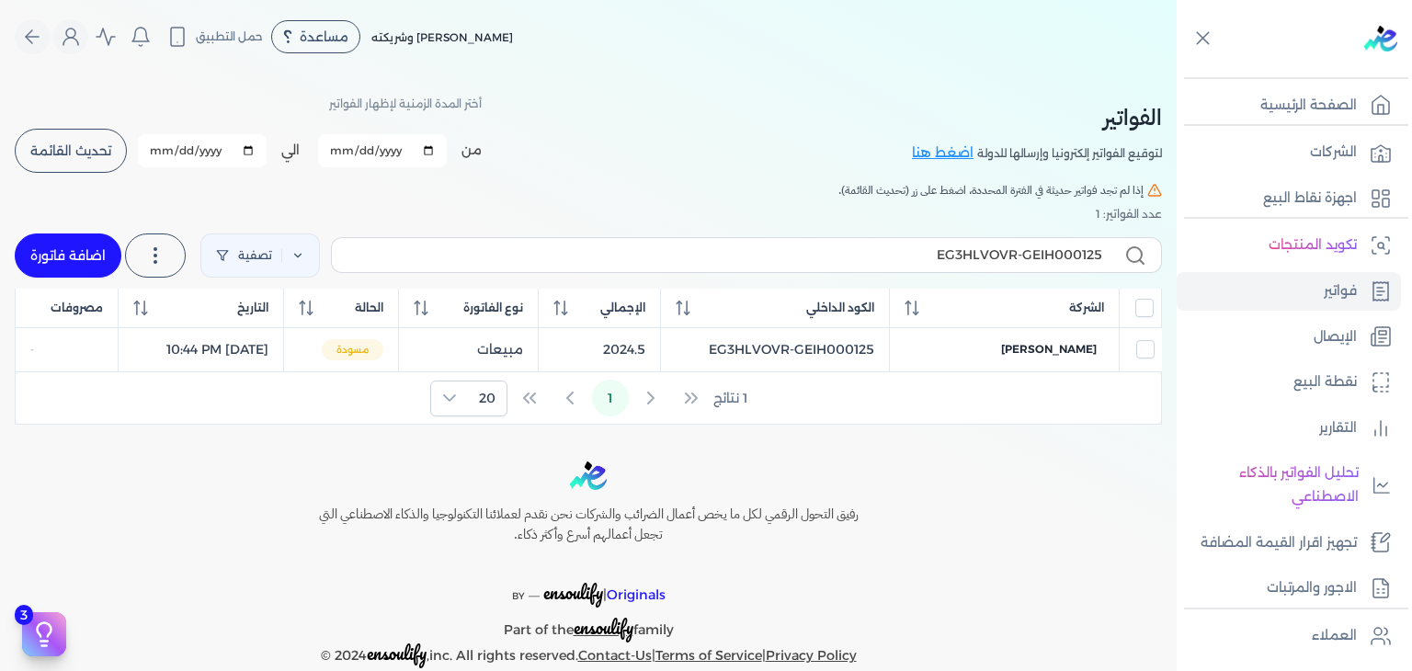
select select "EGP"
select select "B"
select select "EGS"
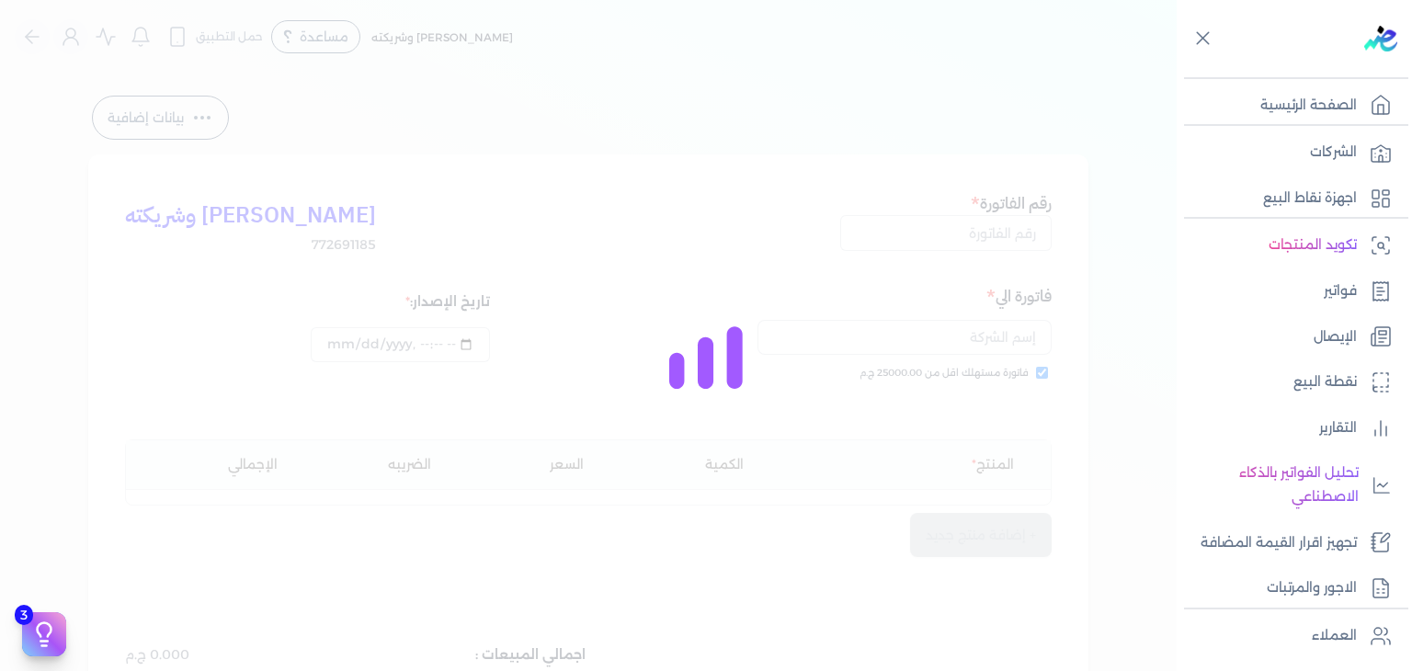
type input "EG3HLVOVR-GEIH000125"
checkbox input "true"
type input "[DATE]T22:44:43"
type input "[DATE]"
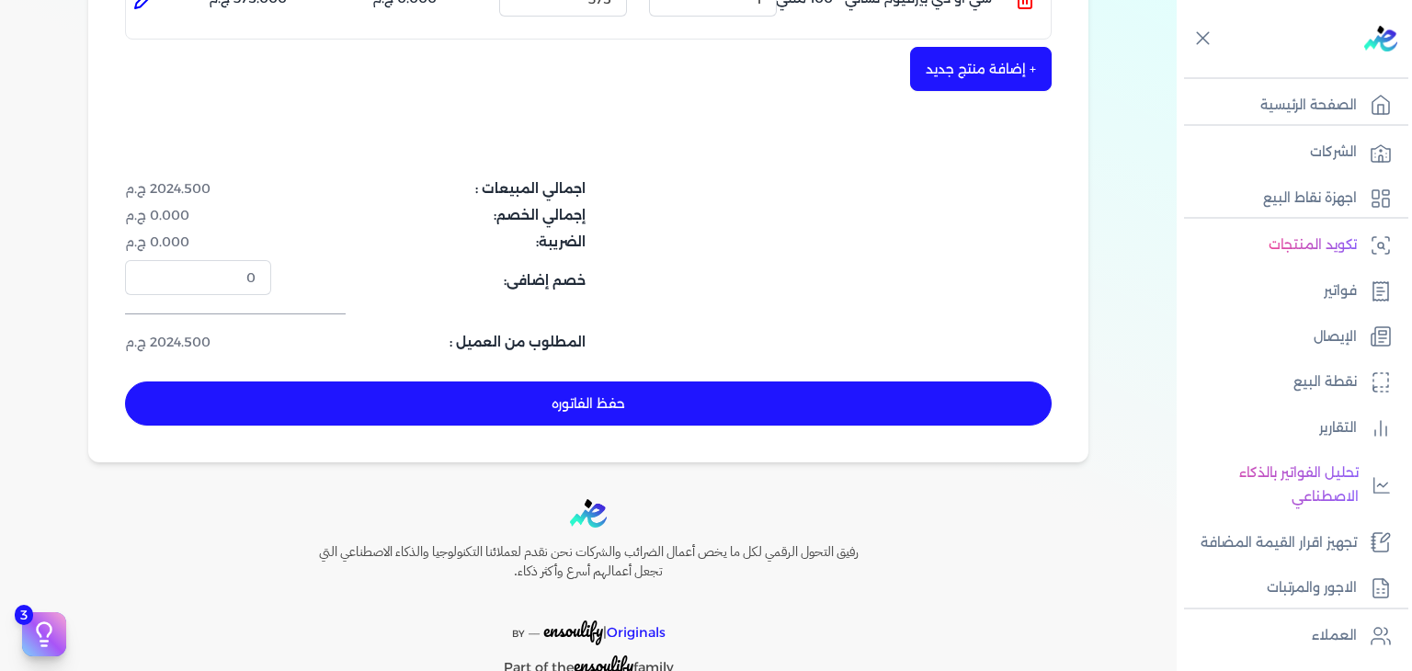
scroll to position [794, 0]
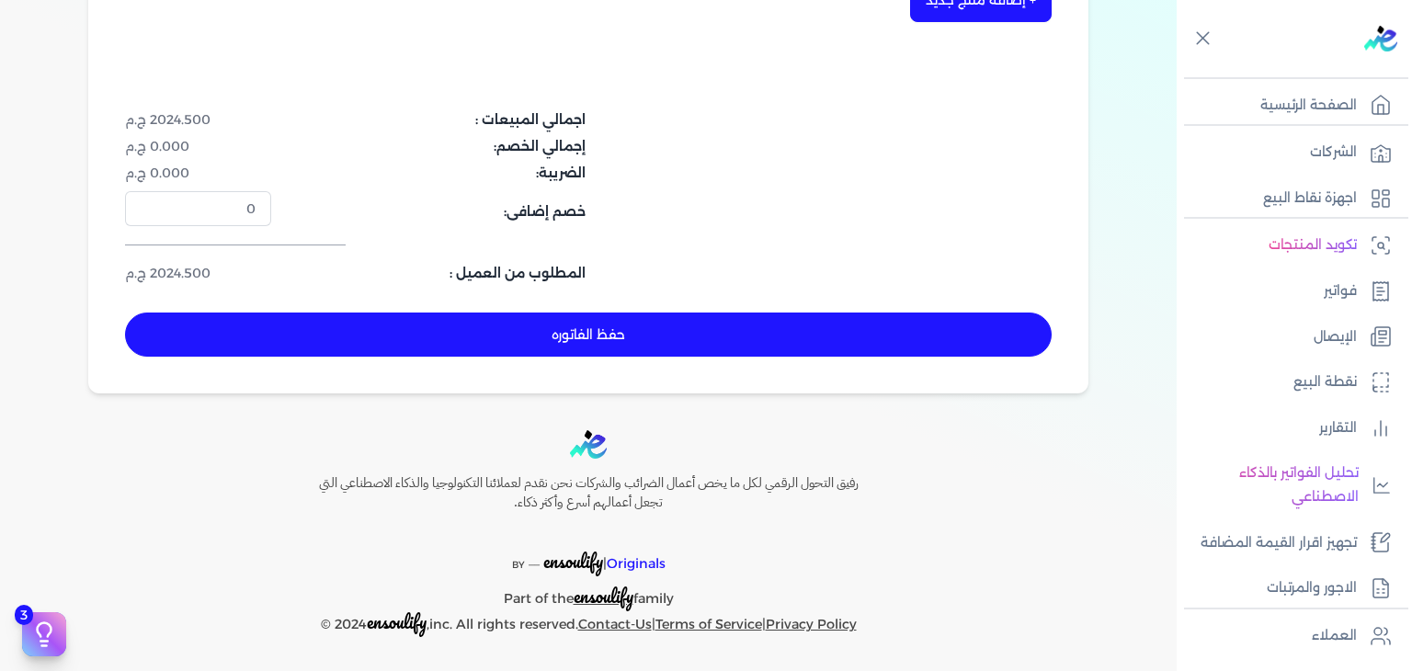
click at [669, 328] on button "حفظ الفاتوره" at bounding box center [588, 335] width 927 height 44
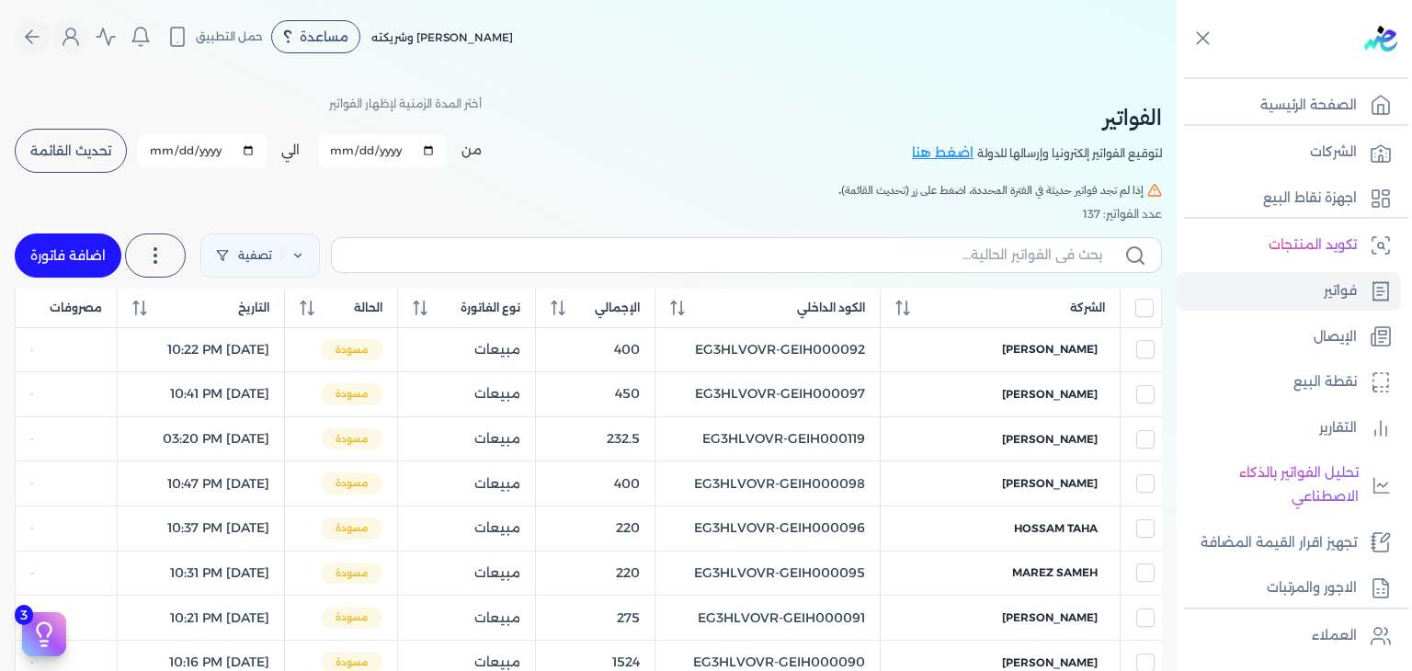
click at [66, 252] on link "اضافة فاتورة" at bounding box center [68, 256] width 107 height 44
select select "EGP"
select select "B"
select select "EGS"
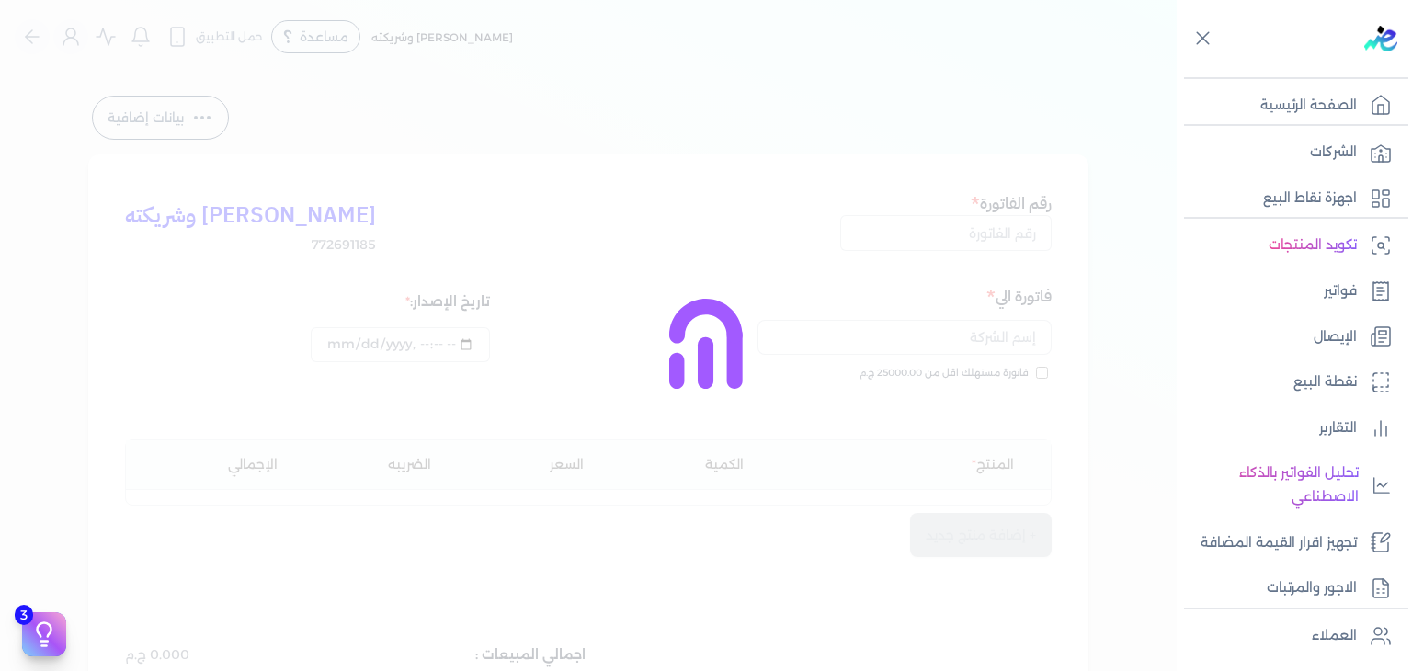
click at [1001, 246] on div at bounding box center [706, 335] width 1412 height 671
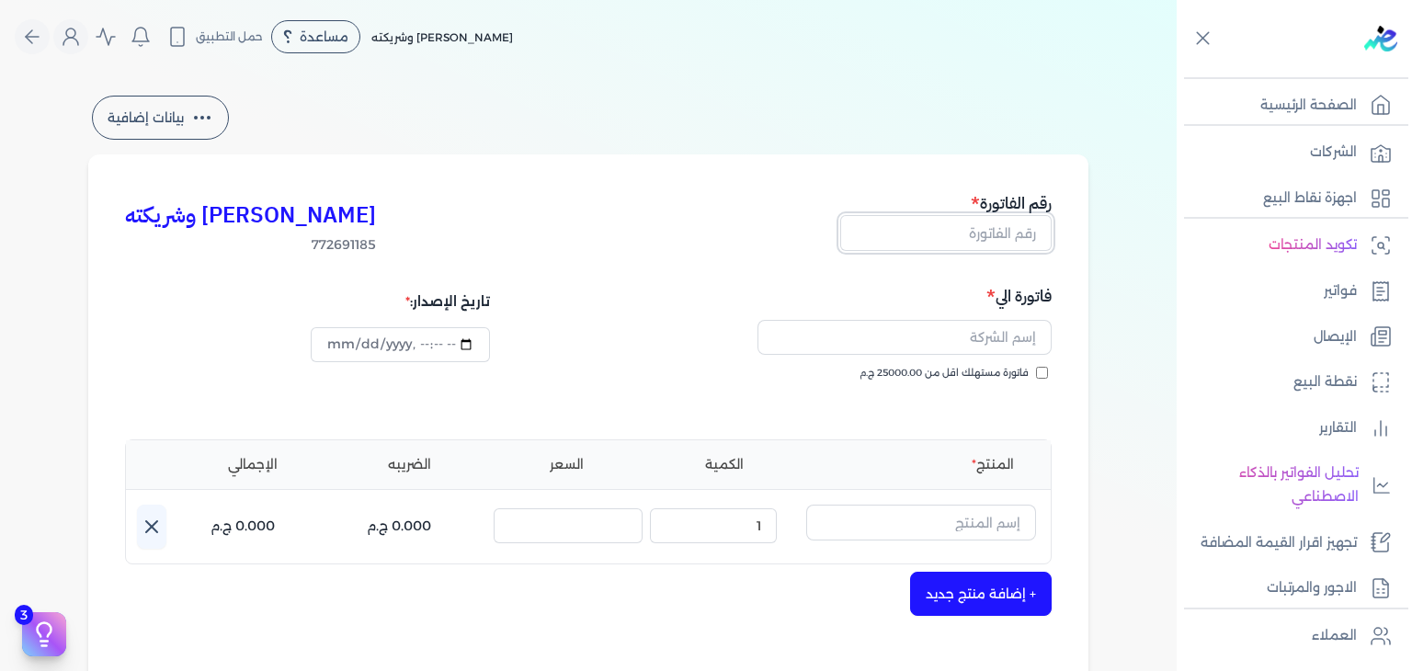
click at [1007, 236] on input "text" at bounding box center [945, 232] width 211 height 35
paste input "EG3HLVOVR-GEIH000126"
type input "EG3HLVOVR-GEIH000126"
click at [1048, 377] on input "فاتورة مستهلك اقل من 25000.00 ج.م" at bounding box center [1042, 373] width 12 height 12
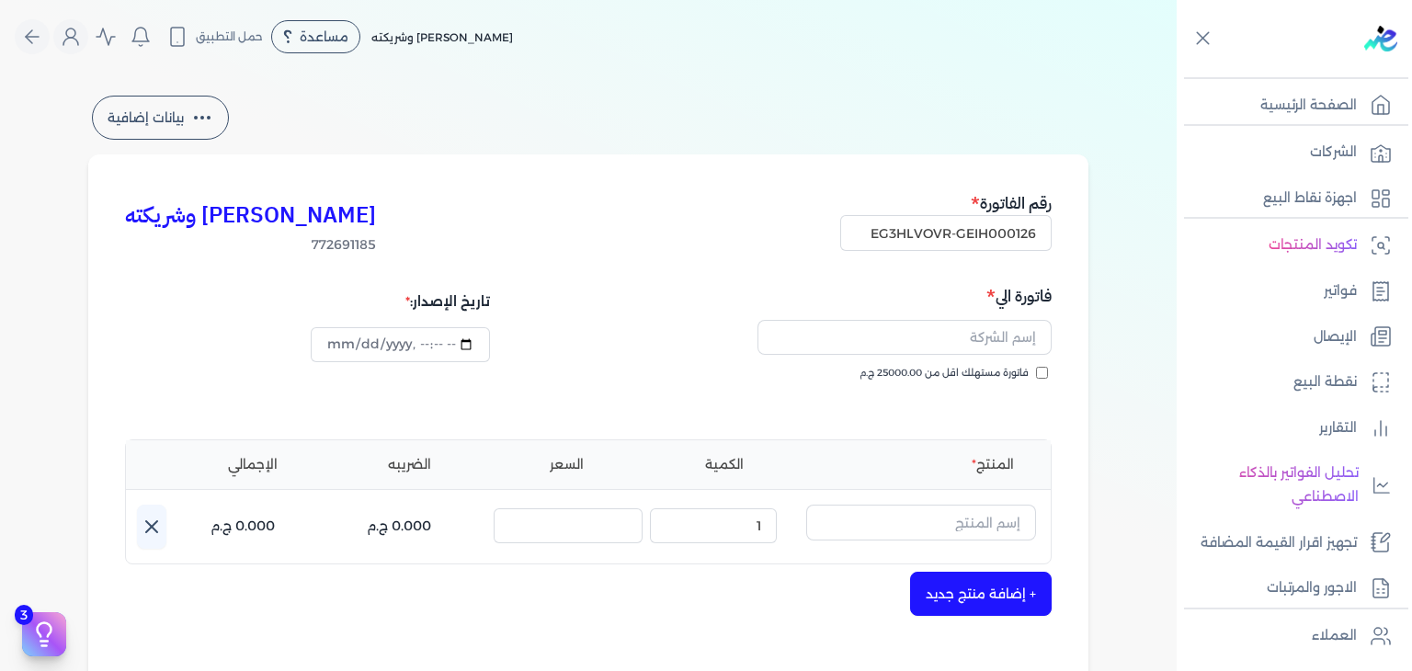
checkbox input "true"
click at [338, 344] on input "datetime-local" at bounding box center [400, 344] width 178 height 35
type input "[DATE]T22:46:23"
click at [945, 347] on input "text" at bounding box center [905, 337] width 294 height 35
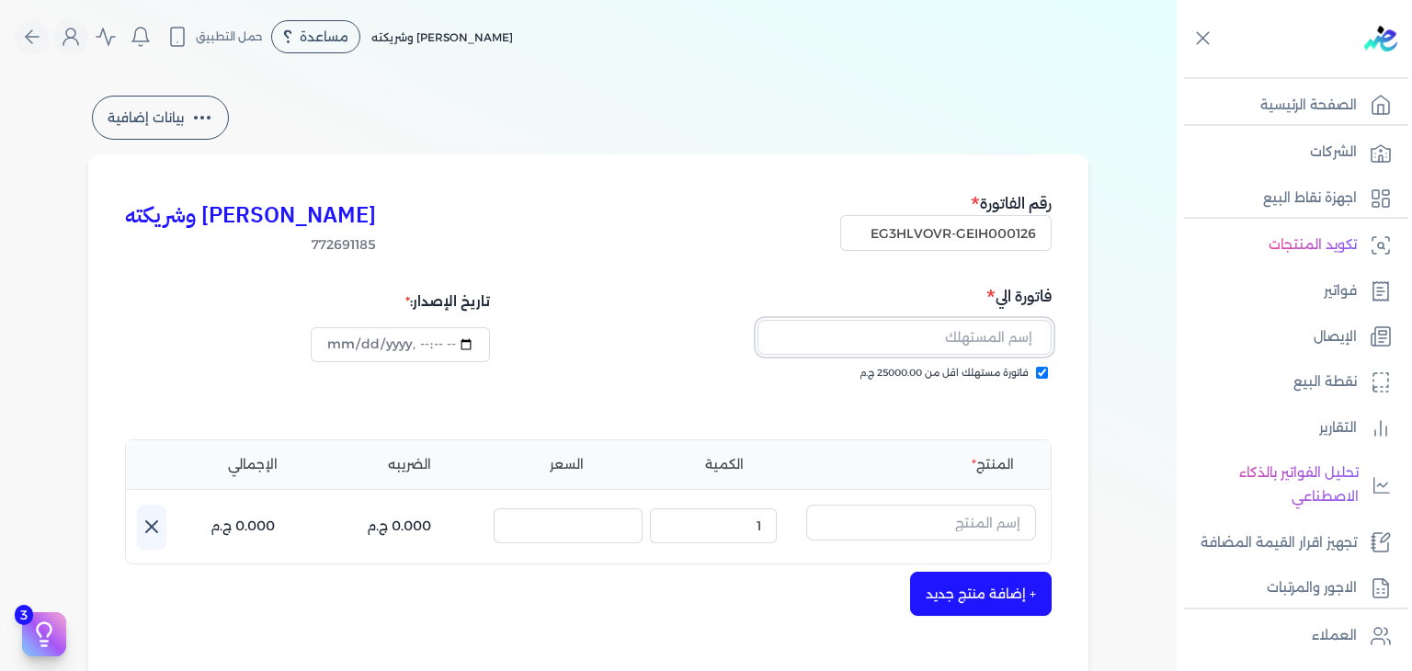
paste input "[PERSON_NAME]"
type input "[PERSON_NAME]"
click at [934, 527] on input "text" at bounding box center [921, 522] width 230 height 35
paste input "خمرة رذاذ عطري منعش"
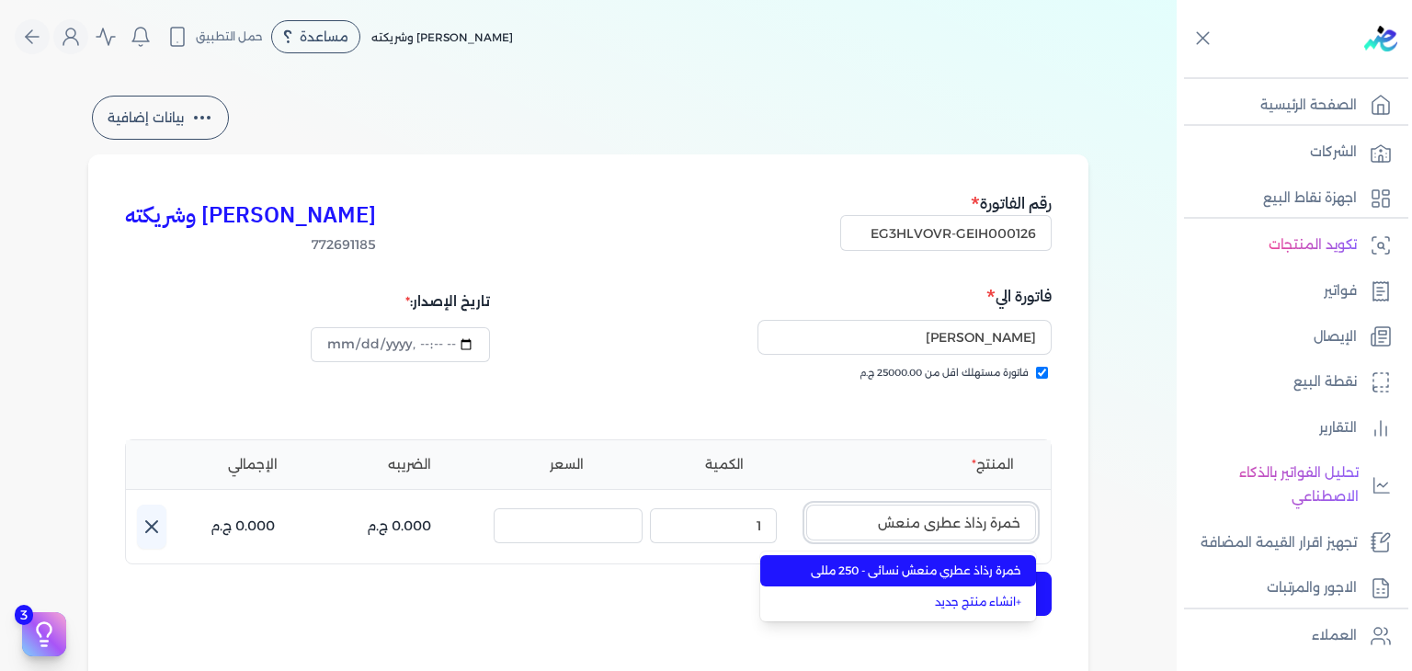
type input "خمرة رذاذ عطري منعش"
click at [931, 577] on span "خمرة رذاذ عطري منعش نسائي - 250 مللي" at bounding box center [909, 571] width 224 height 17
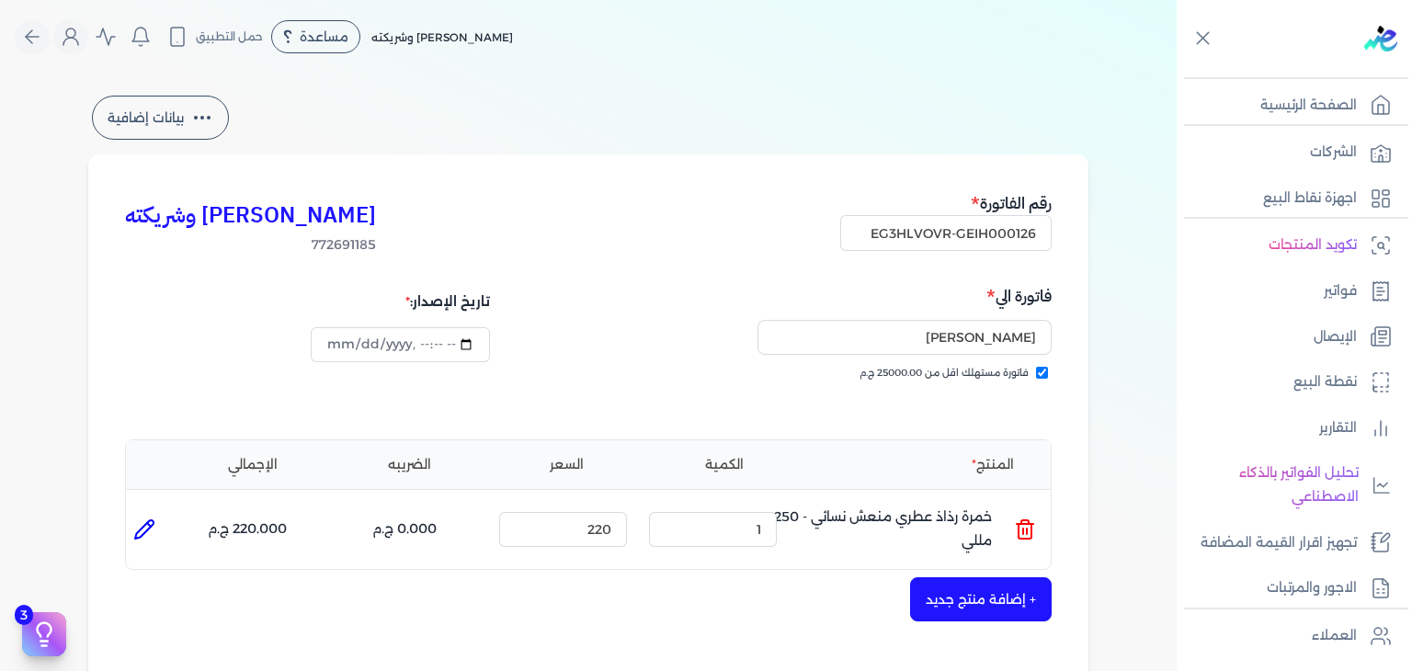
scroll to position [600, 0]
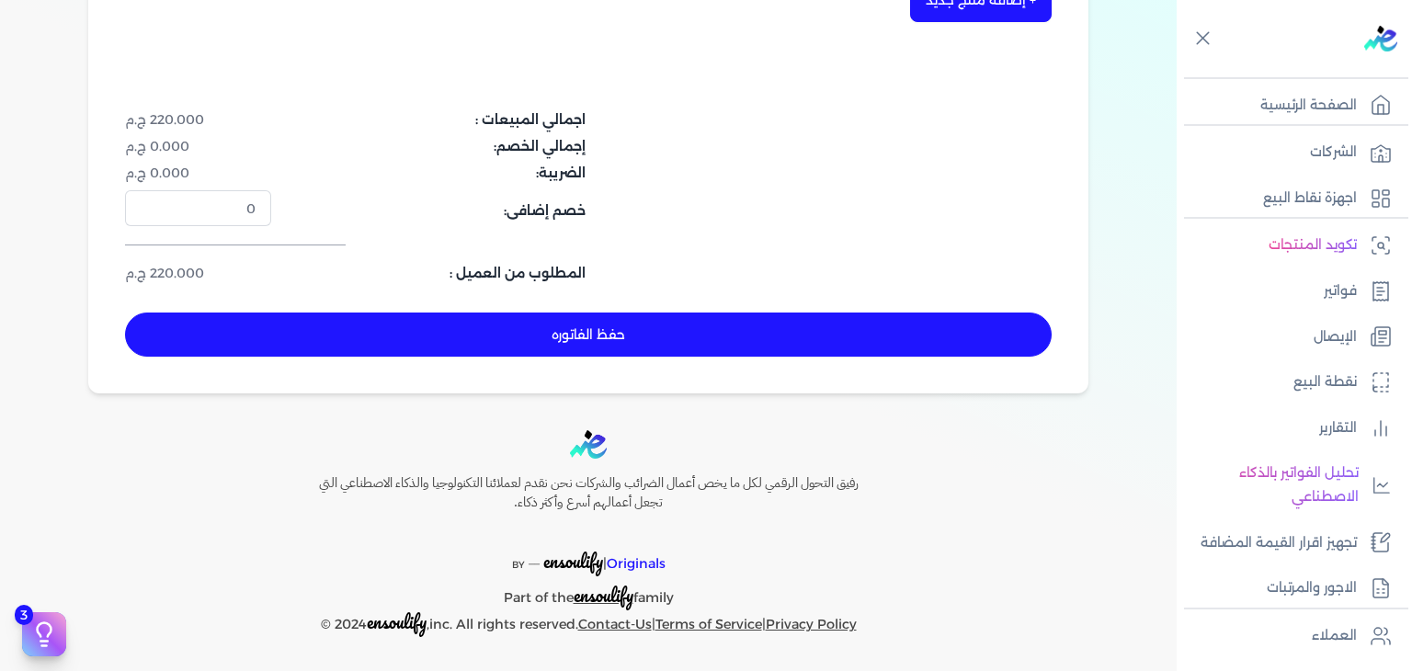
drag, startPoint x: 611, startPoint y: 330, endPoint x: 755, endPoint y: 379, distance: 151.5
click at [612, 330] on button "حفظ الفاتوره" at bounding box center [588, 335] width 927 height 44
type input "[DATE]"
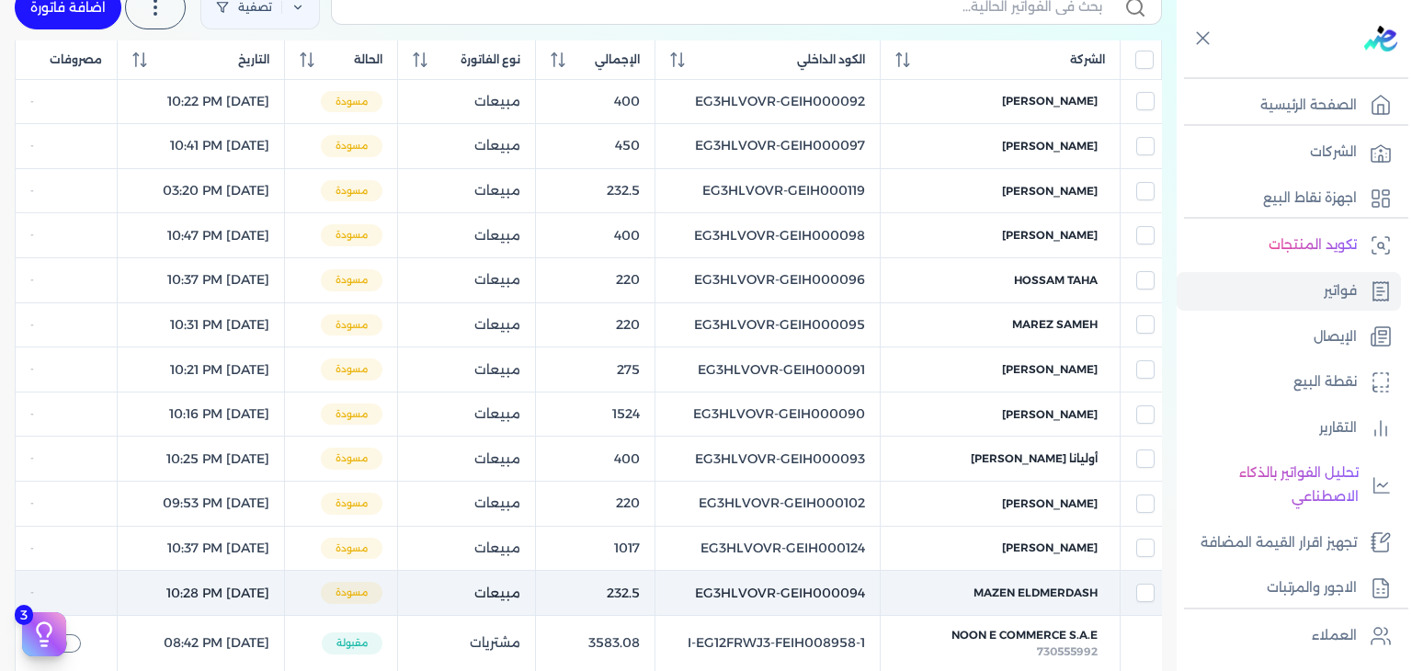
scroll to position [121, 0]
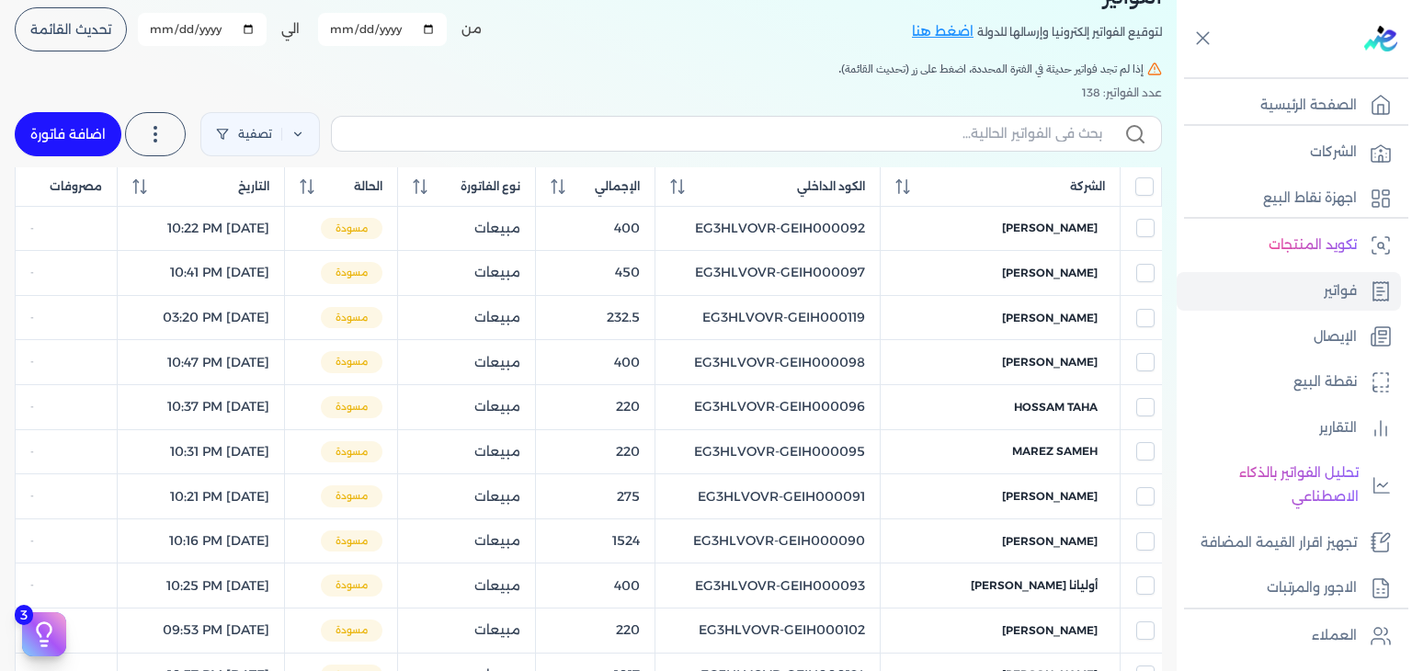
click at [804, 146] on label at bounding box center [746, 133] width 831 height 35
click at [804, 143] on input "text" at bounding box center [725, 133] width 756 height 19
paste input "EG3HLVOVR-GEIH000126"
type input "EG3HLVOVR-GEIH000126"
checkbox input "false"
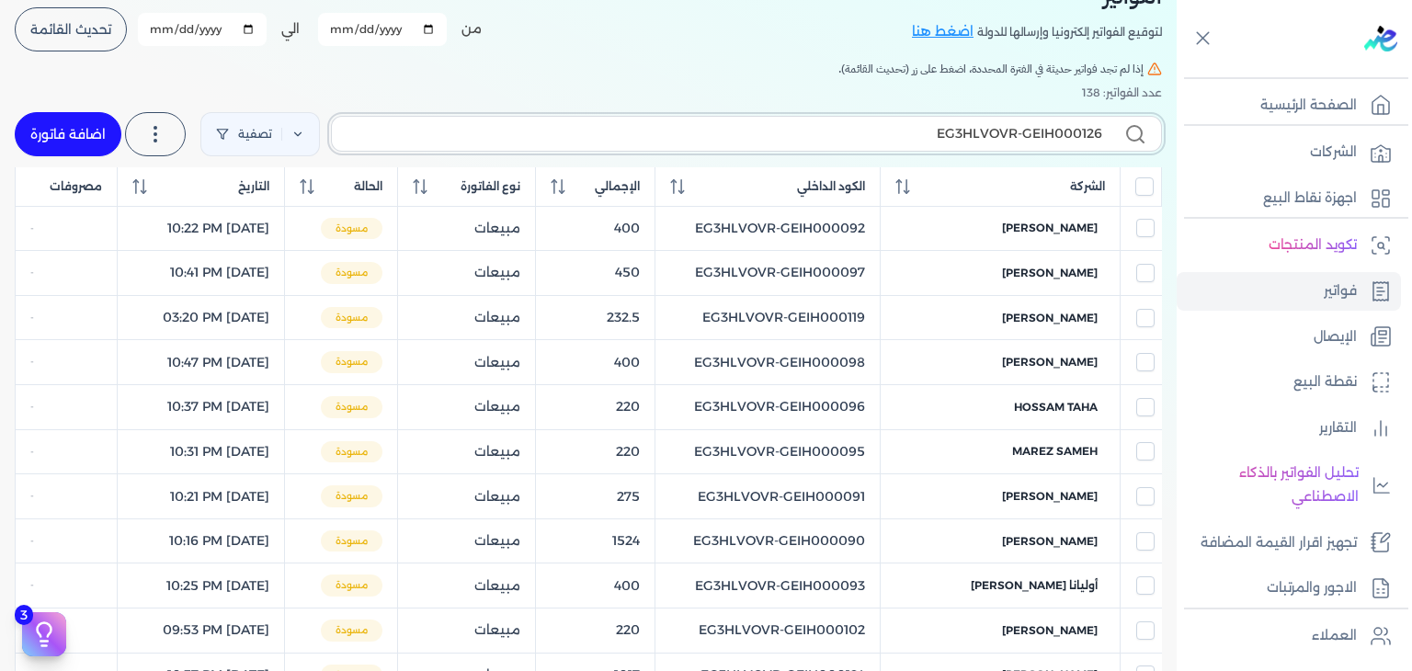
scroll to position [31, 0]
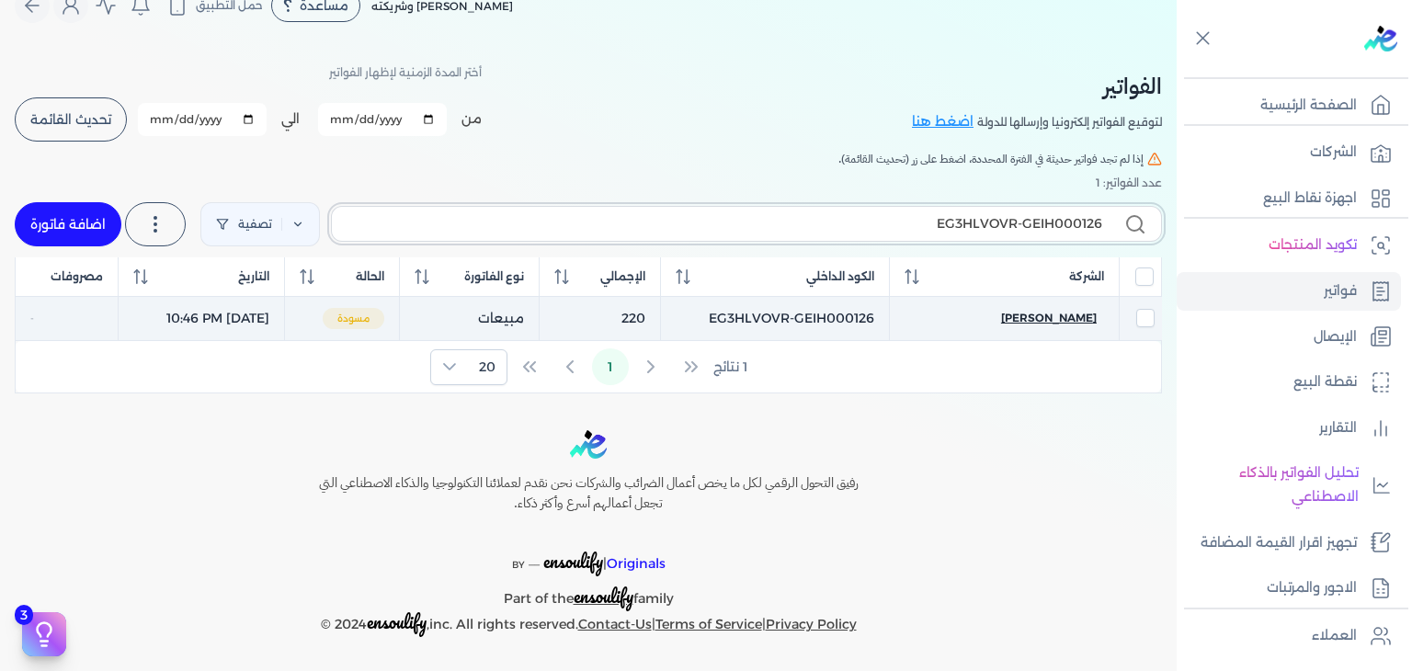
type input "EG3HLVOVR-GEIH000126"
click at [1082, 311] on span "[PERSON_NAME]" at bounding box center [1049, 318] width 96 height 17
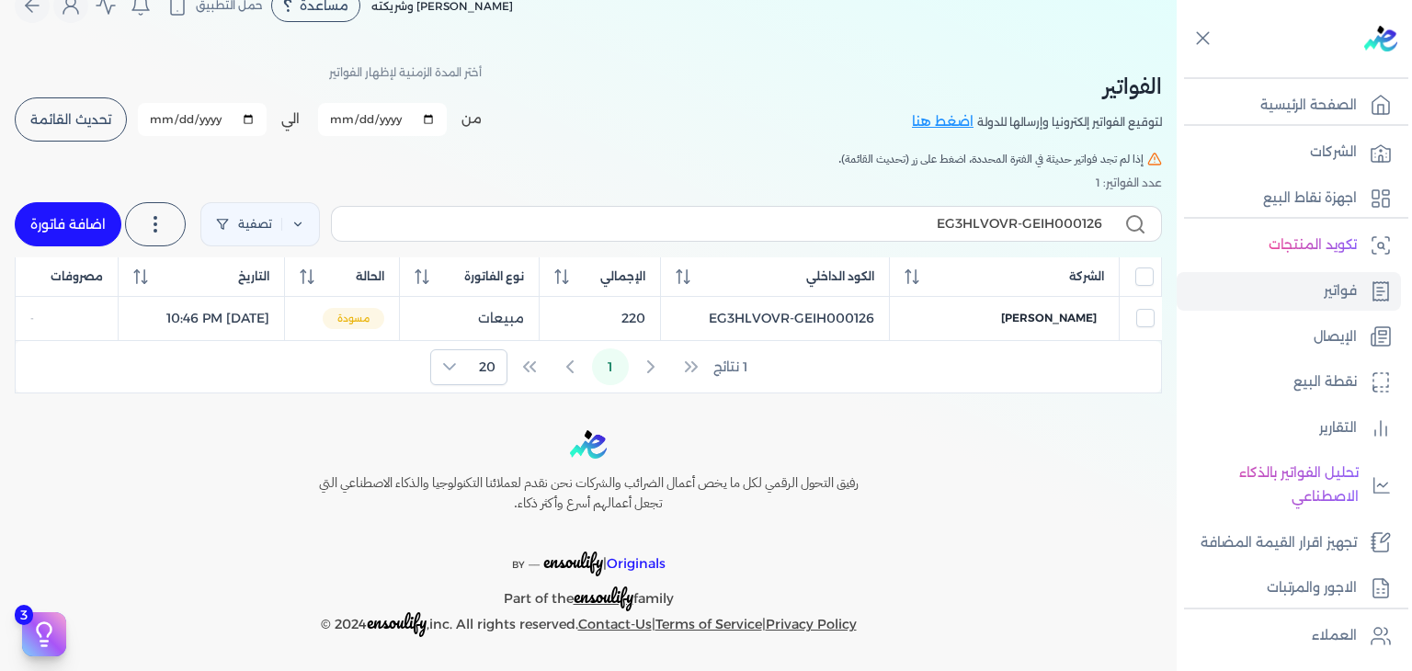
select select "EGP"
select select "B"
select select "EGS"
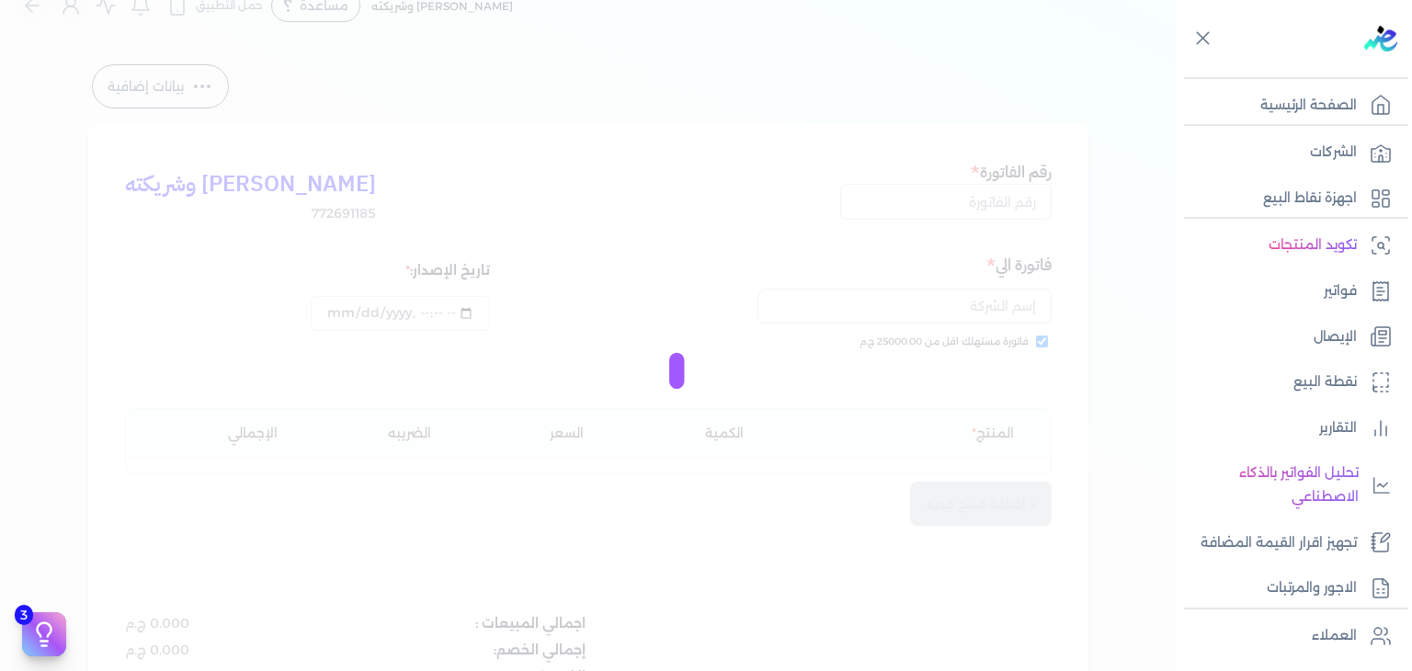
type input "EG3HLVOVR-GEIH000126"
checkbox input "true"
type input "[DATE]T22:46:45"
type input "[DATE]"
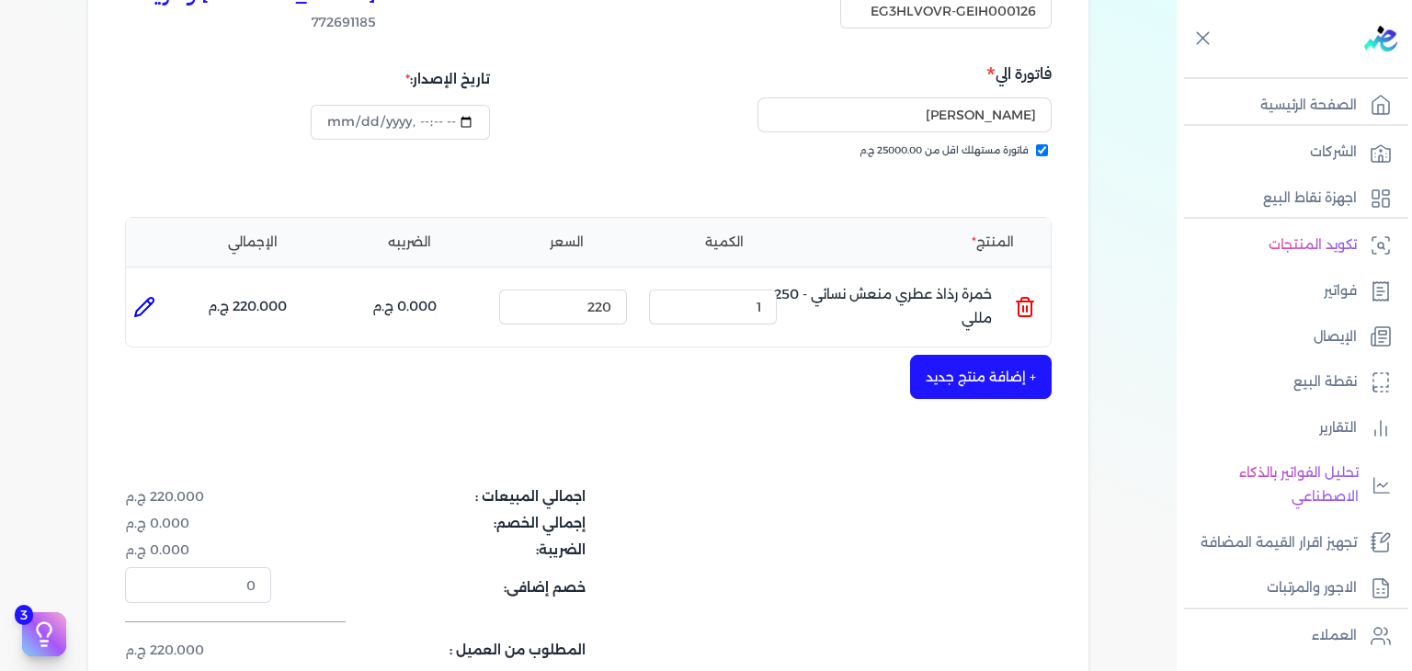
scroll to position [600, 0]
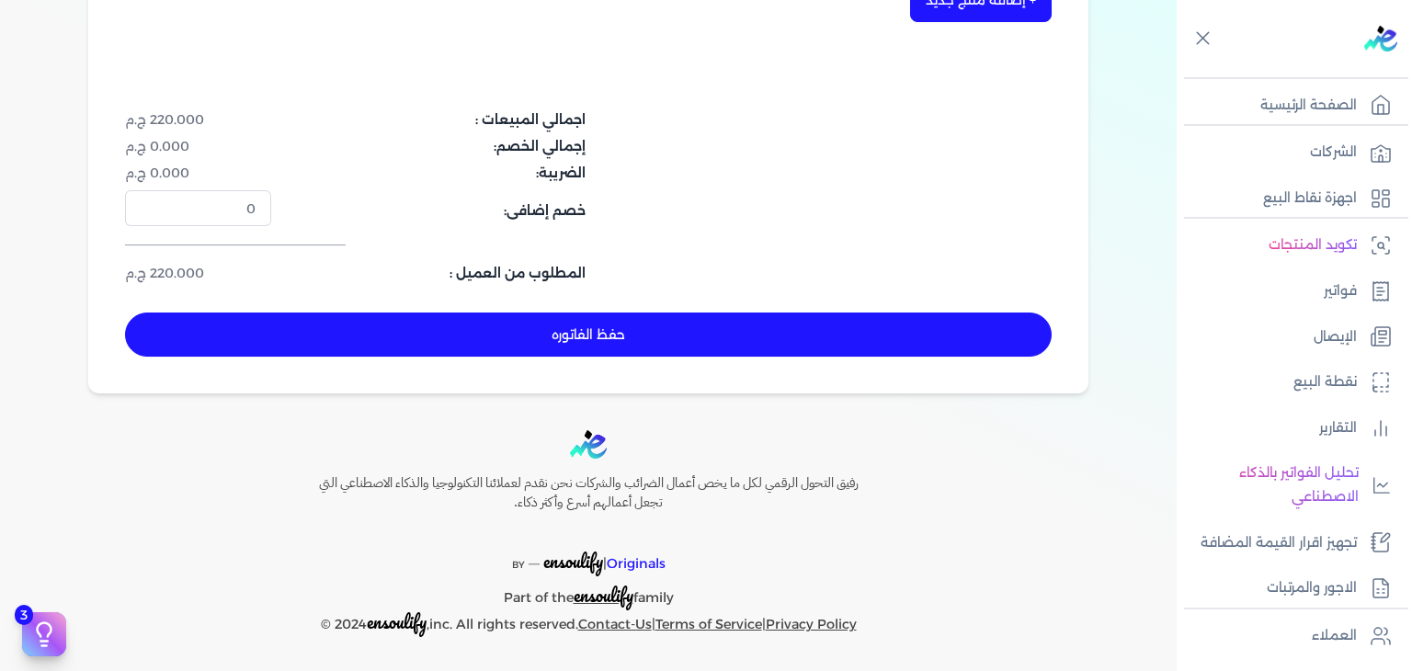
click at [628, 337] on button "حفظ الفاتوره" at bounding box center [588, 335] width 927 height 44
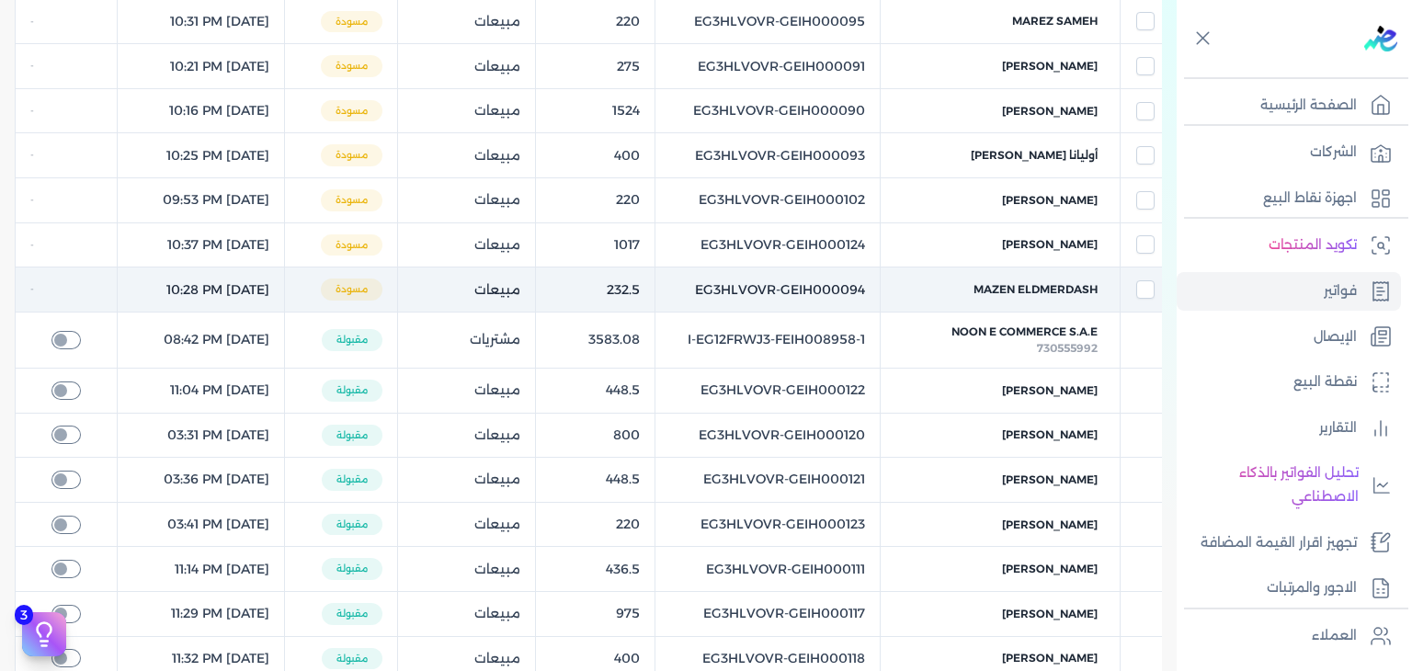
scroll to position [92, 0]
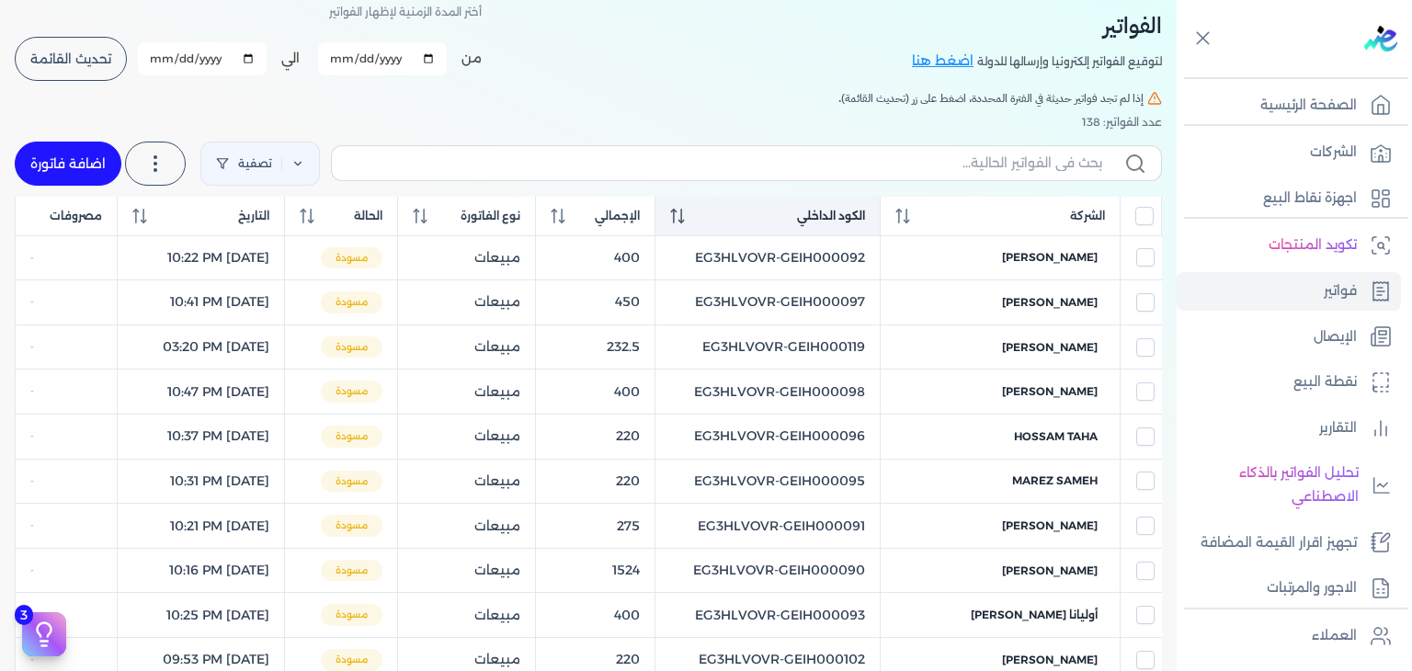
click at [685, 220] on icon at bounding box center [677, 216] width 15 height 15
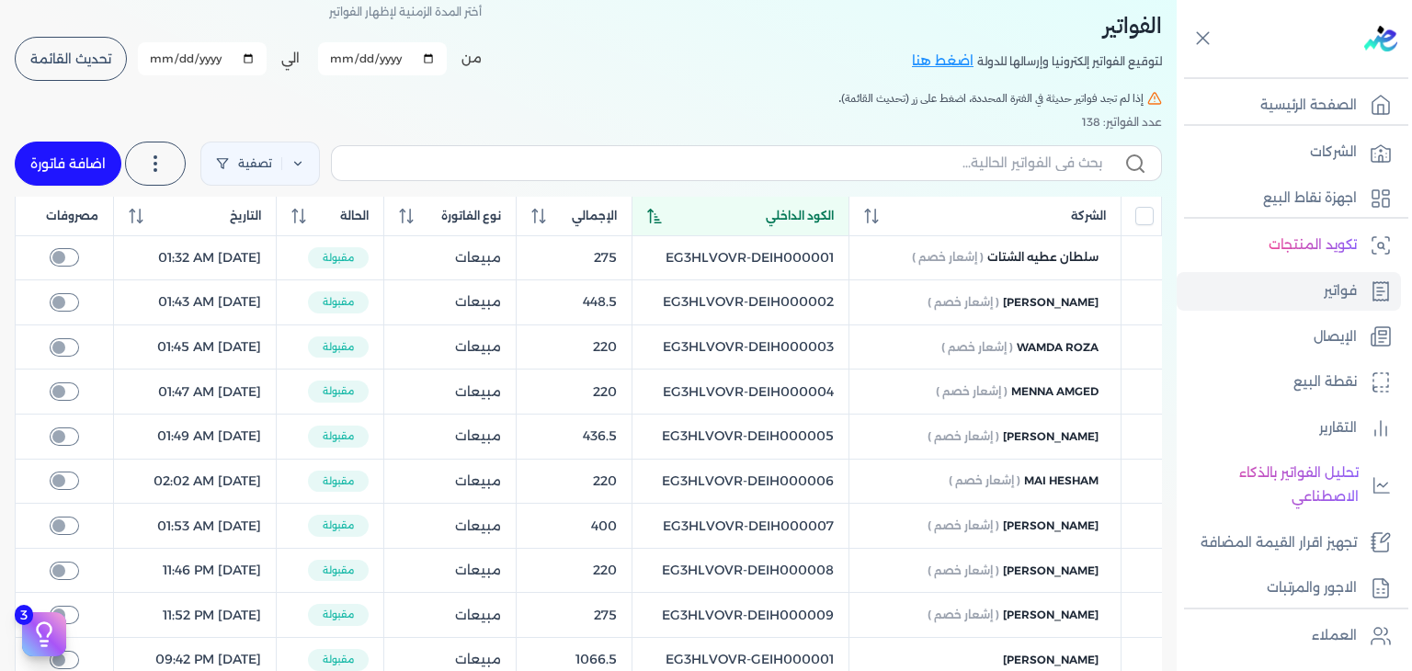
click at [661, 214] on icon at bounding box center [654, 216] width 14 height 15
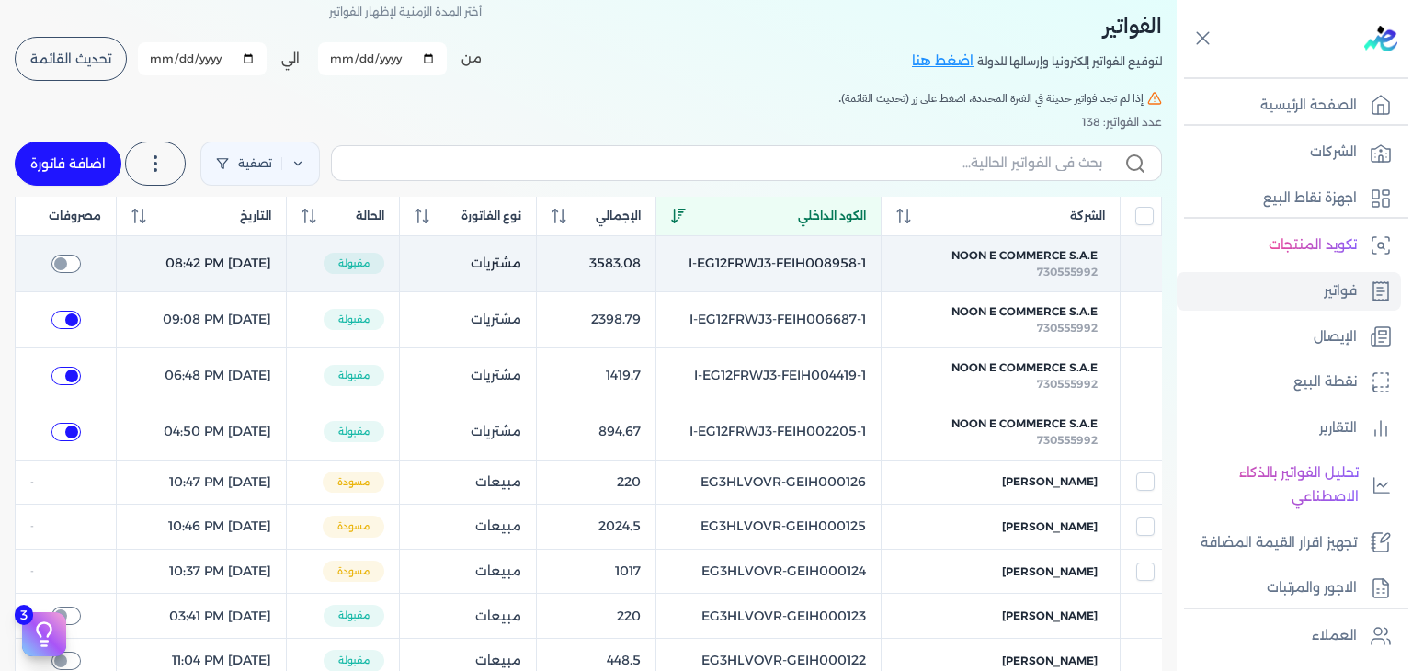
click at [74, 261] on input "checkbox" at bounding box center [65, 264] width 29 height 18
checkbox input "true"
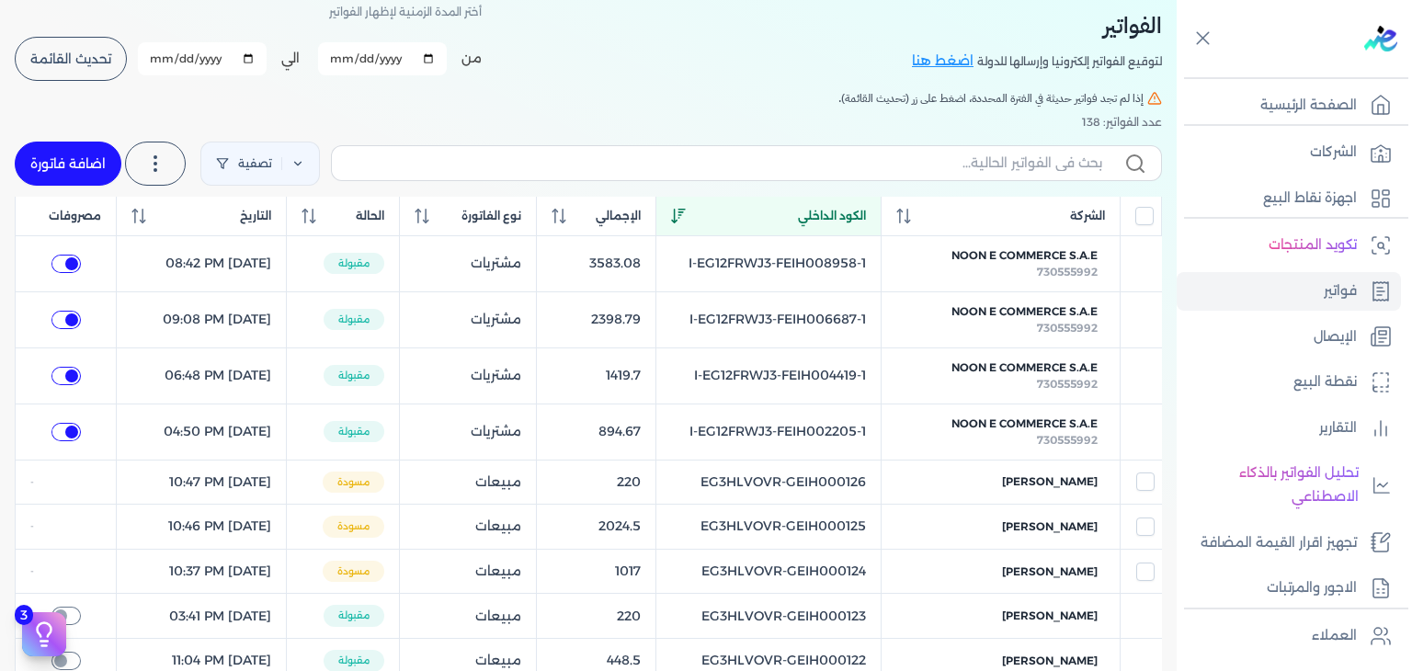
click at [90, 162] on link "اضافة فاتورة" at bounding box center [68, 164] width 107 height 44
select select "EGP"
select select "B"
select select "EGS"
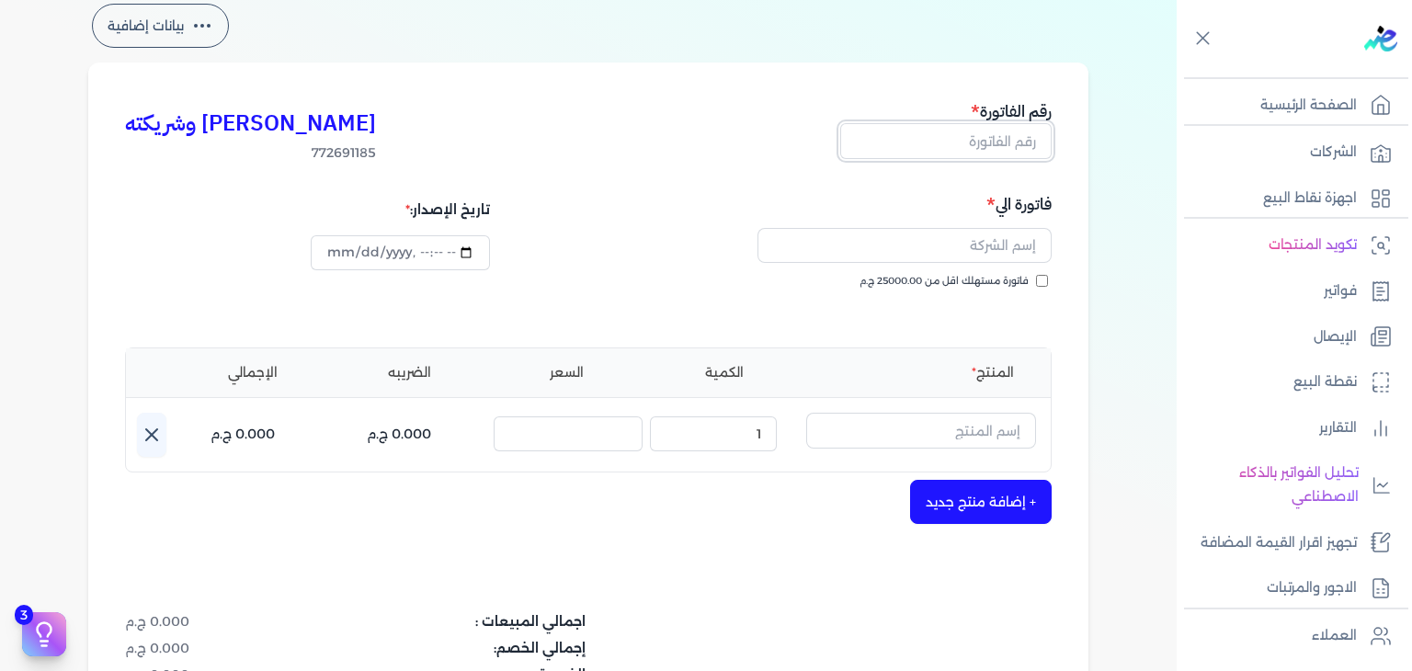
click at [1007, 136] on input "text" at bounding box center [945, 140] width 211 height 35
paste input "EG3HLVOVR-GEIH000127"
type input "EG3HLVOVR-GEIH000127"
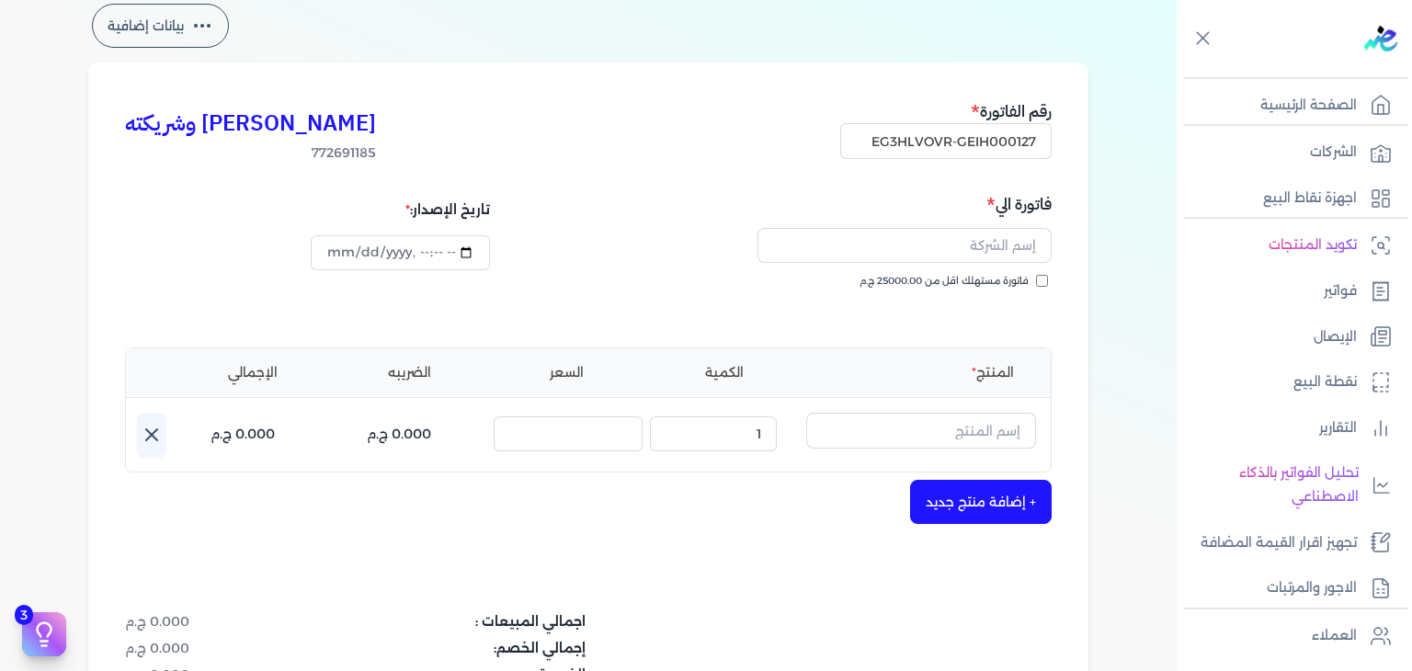
click at [1046, 282] on input "فاتورة مستهلك اقل من 25000.00 ج.م" at bounding box center [1042, 281] width 12 height 12
checkbox input "true"
click at [337, 256] on input "datetime-local" at bounding box center [400, 252] width 178 height 35
type input "[DATE]T22:50:22"
click at [964, 450] on button "button" at bounding box center [921, 434] width 230 height 42
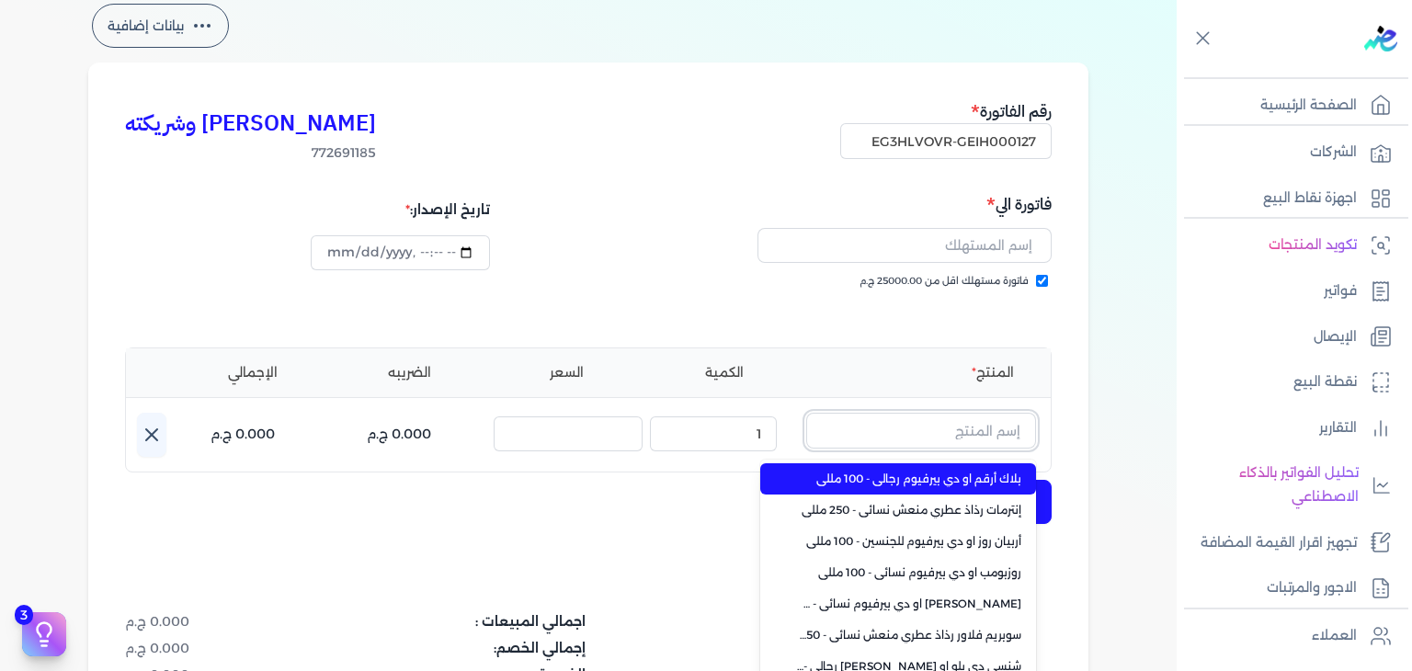
click at [969, 436] on input "text" at bounding box center [921, 430] width 230 height 35
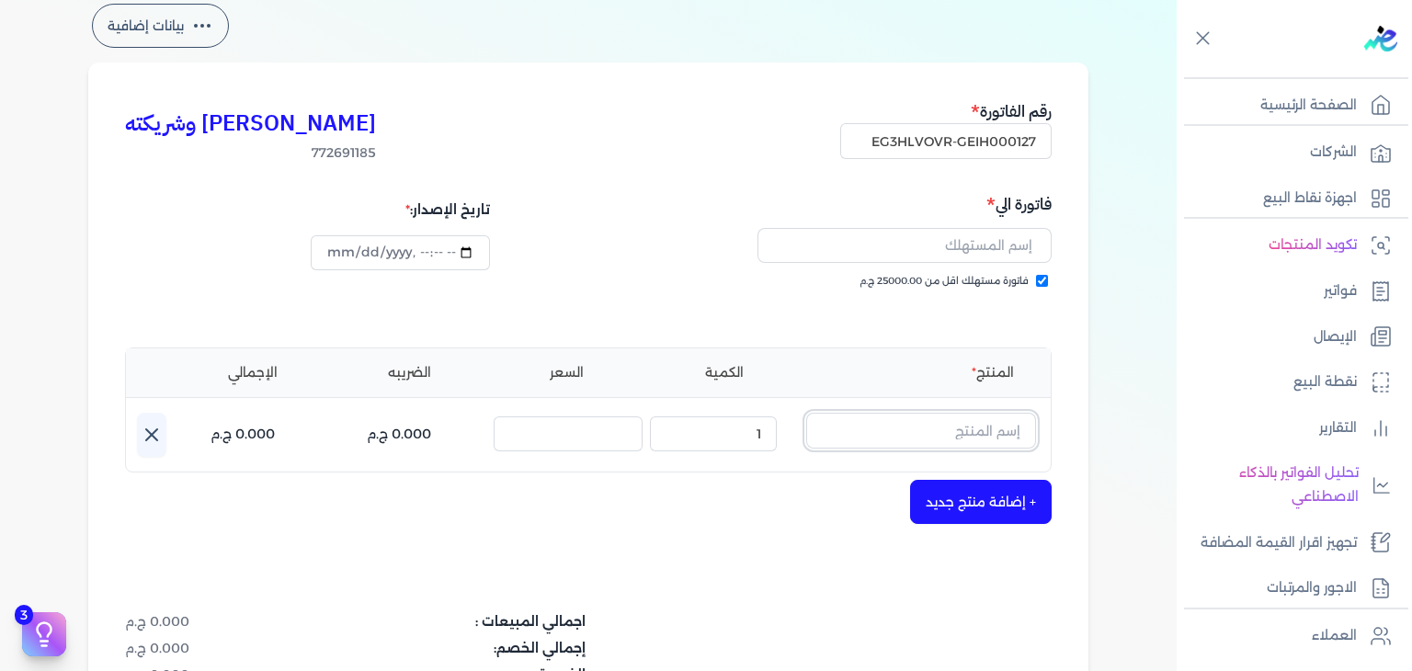
paste input "بلاك أرقم او دي بيرفيوم رجالي - 100 مللي"
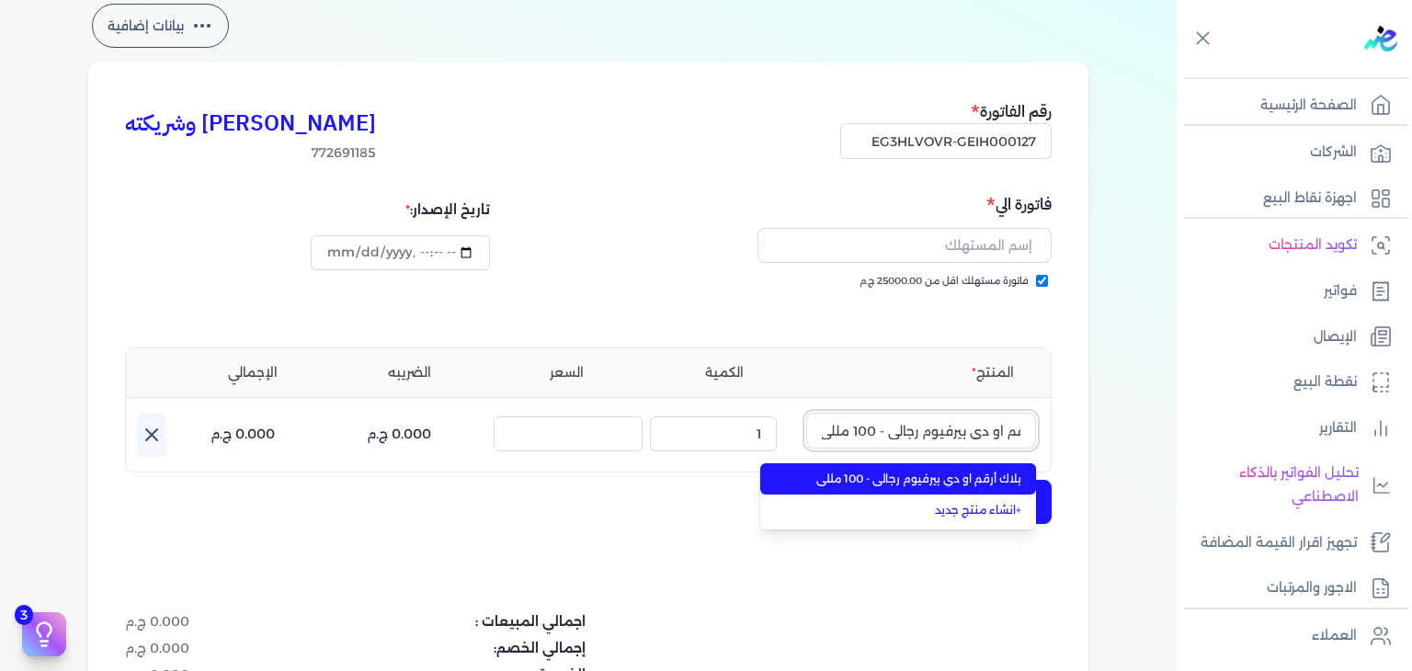
type input "بلاك أرقم او دي بيرفيوم رجالي - 100 مللي"
click at [964, 487] on li "بلاك أرقم او دي بيرفيوم رجالي - 100 مللي" at bounding box center [898, 478] width 276 height 31
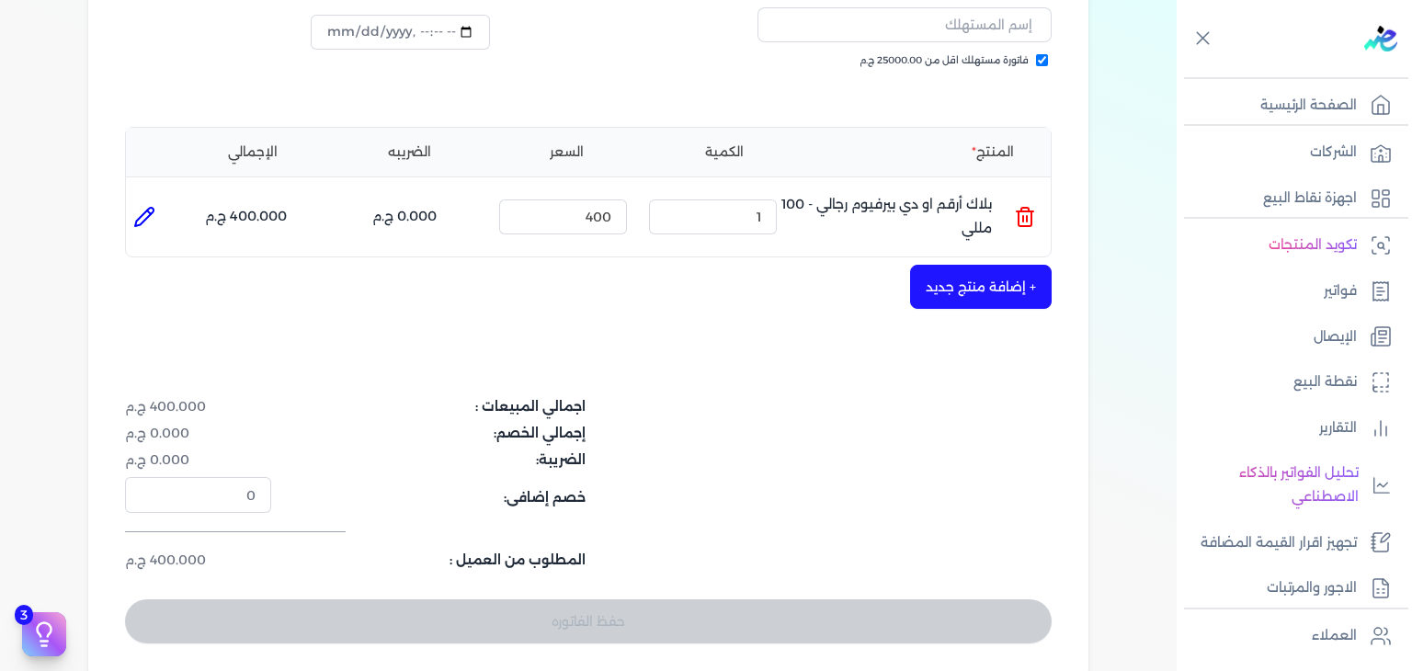
scroll to position [184, 0]
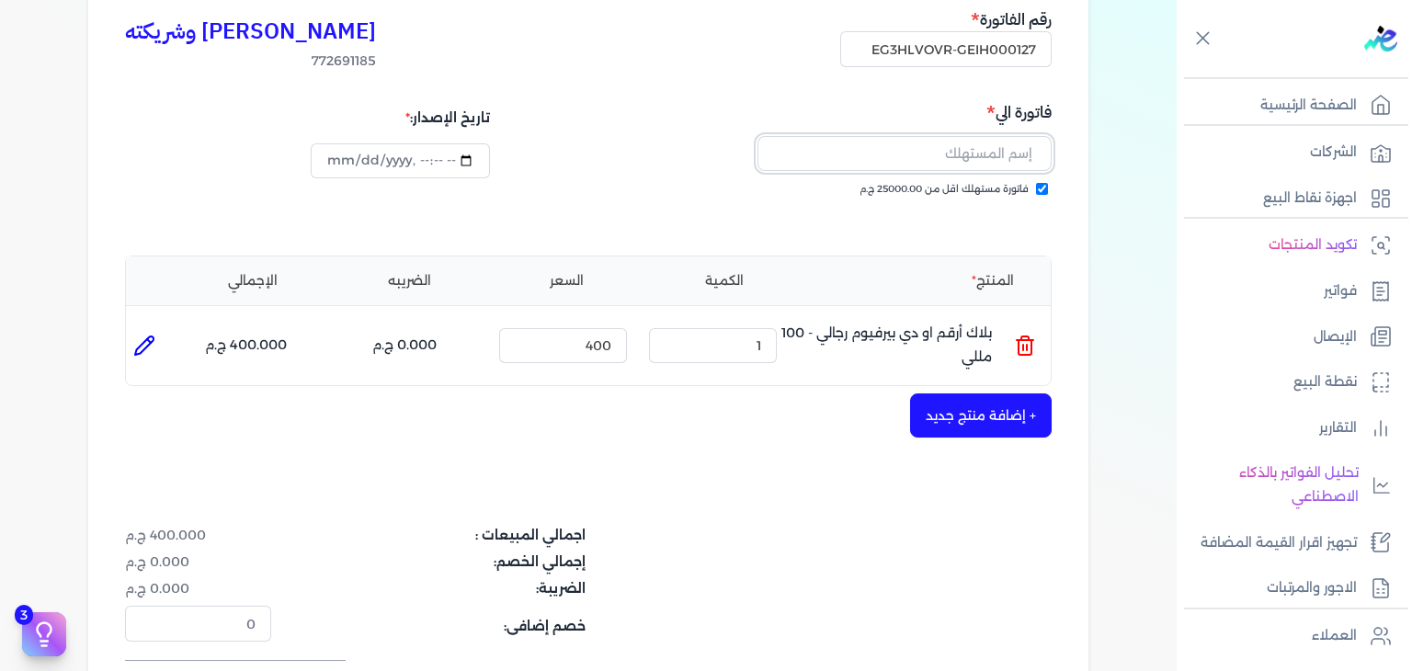
click at [990, 148] on input "text" at bounding box center [905, 153] width 294 height 35
paste input "[PERSON_NAME]"
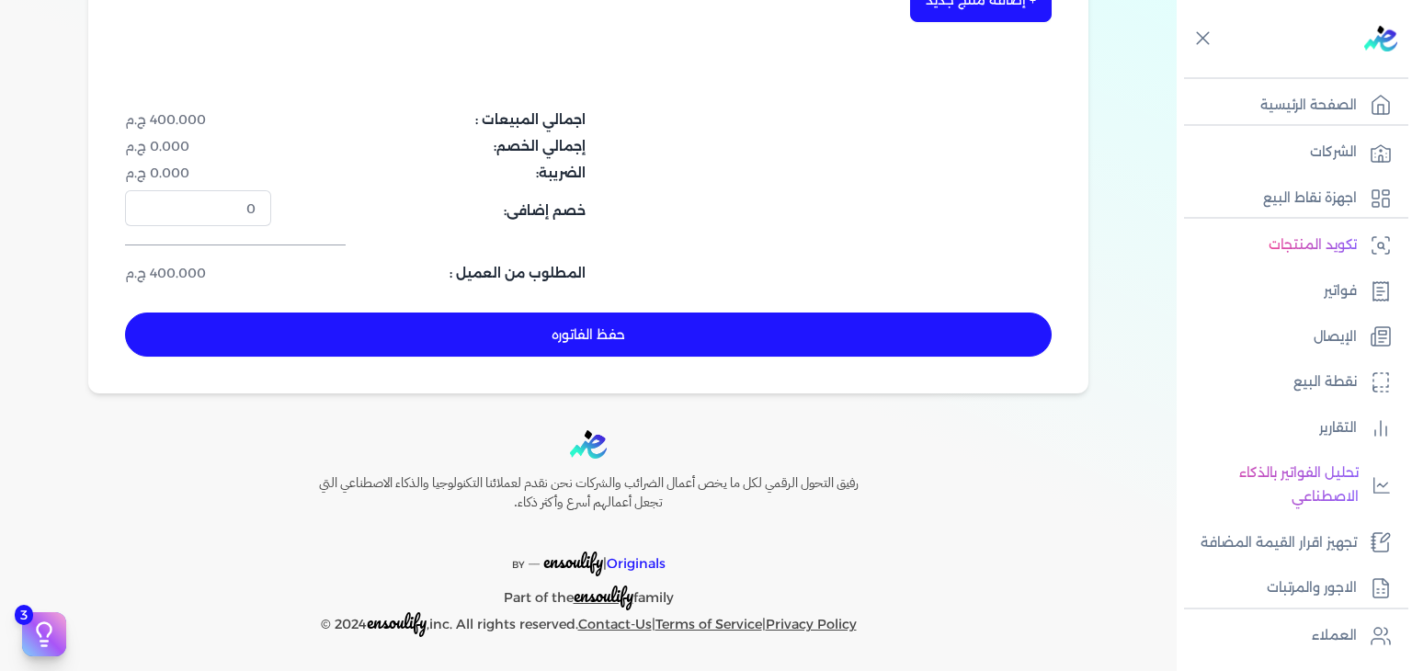
type input "[PERSON_NAME]"
click at [765, 332] on button "حفظ الفاتوره" at bounding box center [588, 335] width 927 height 44
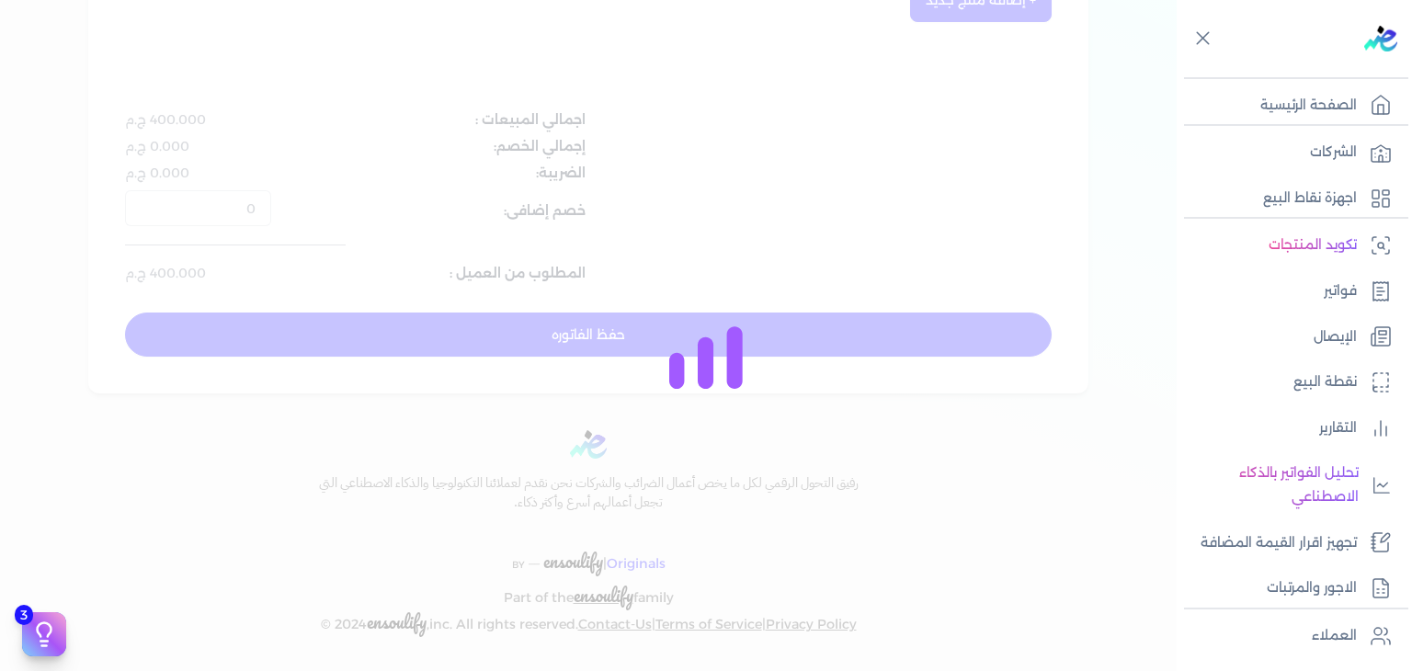
type input "[DATE]"
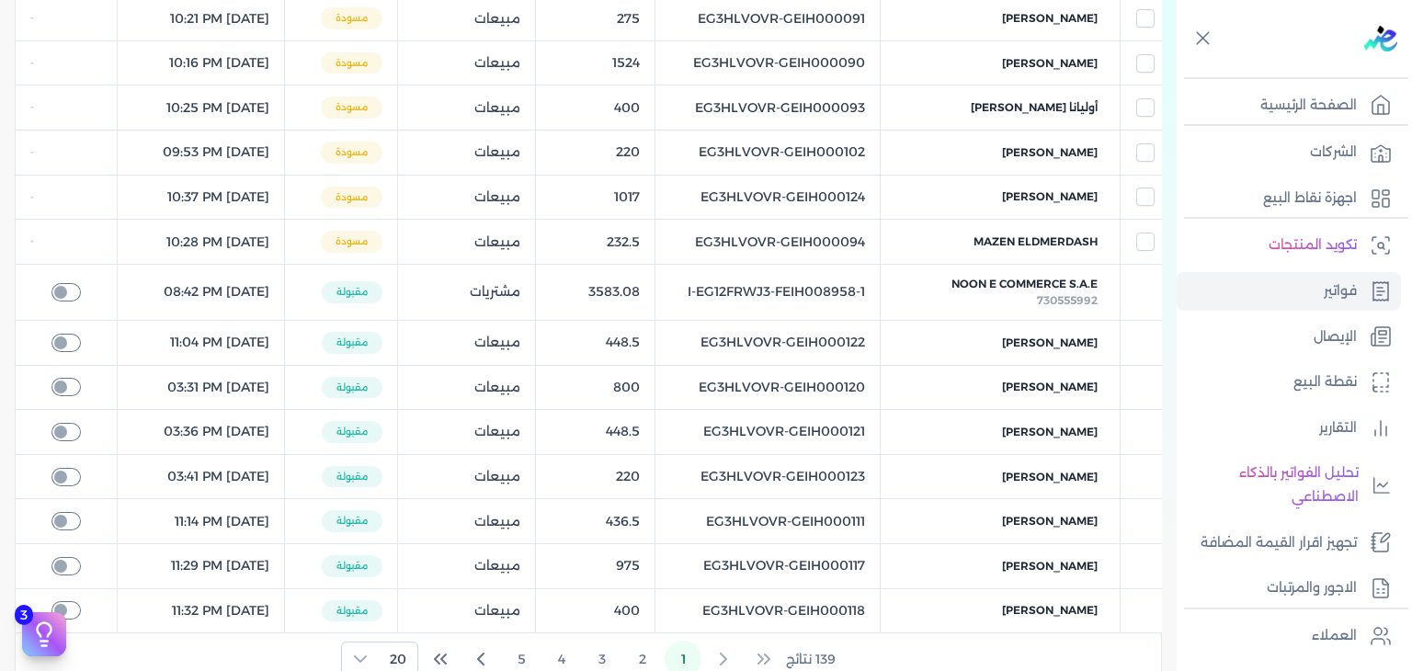
scroll to position [581, 0]
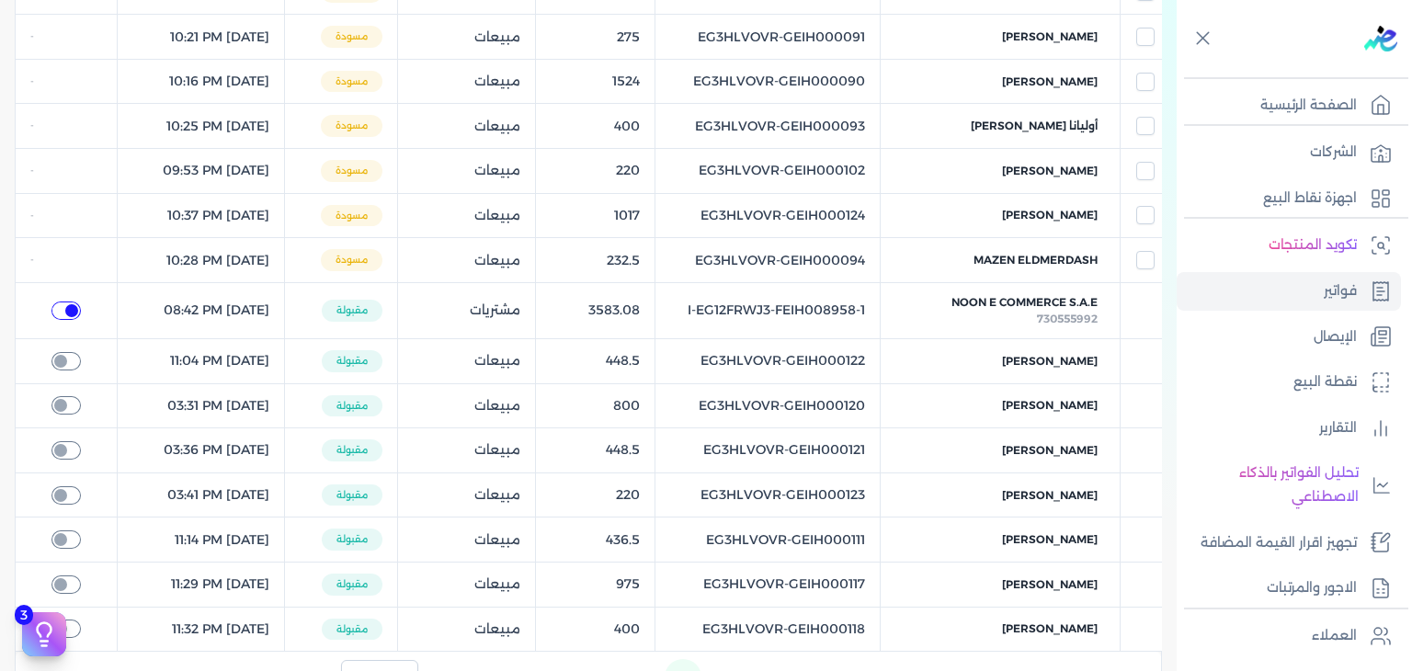
checkbox input "true"
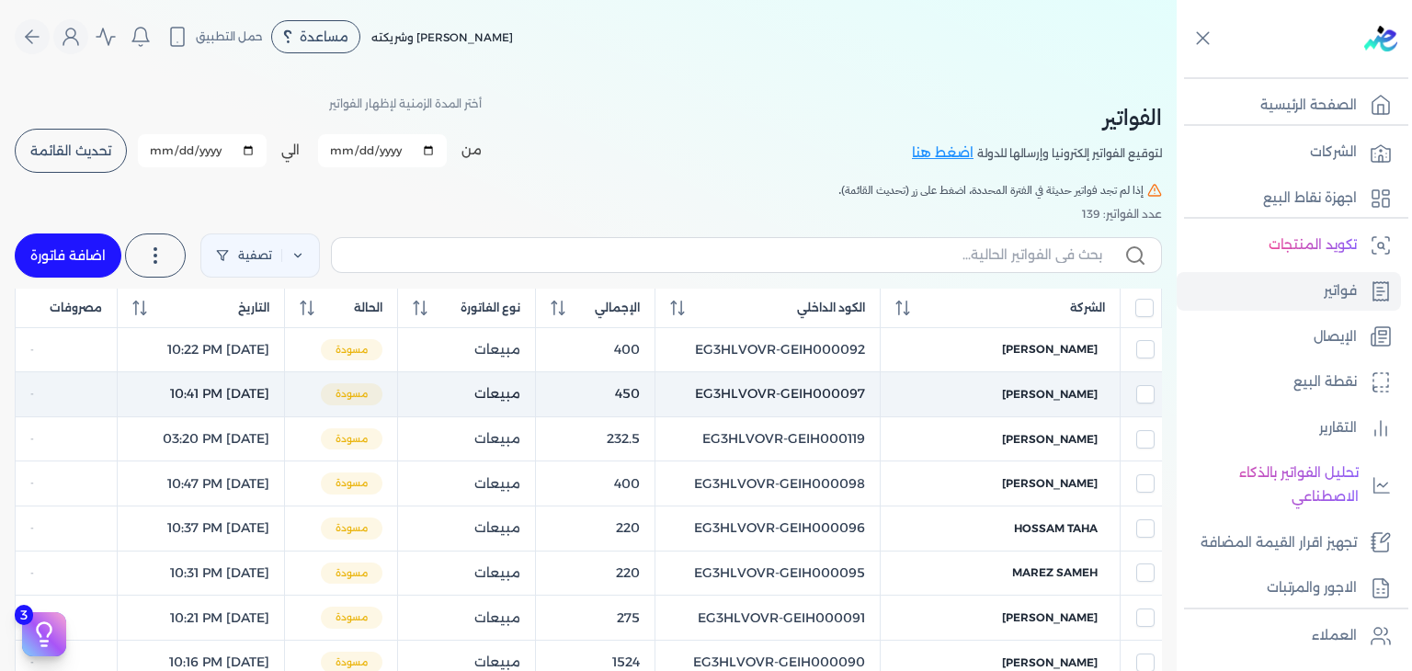
scroll to position [0, 0]
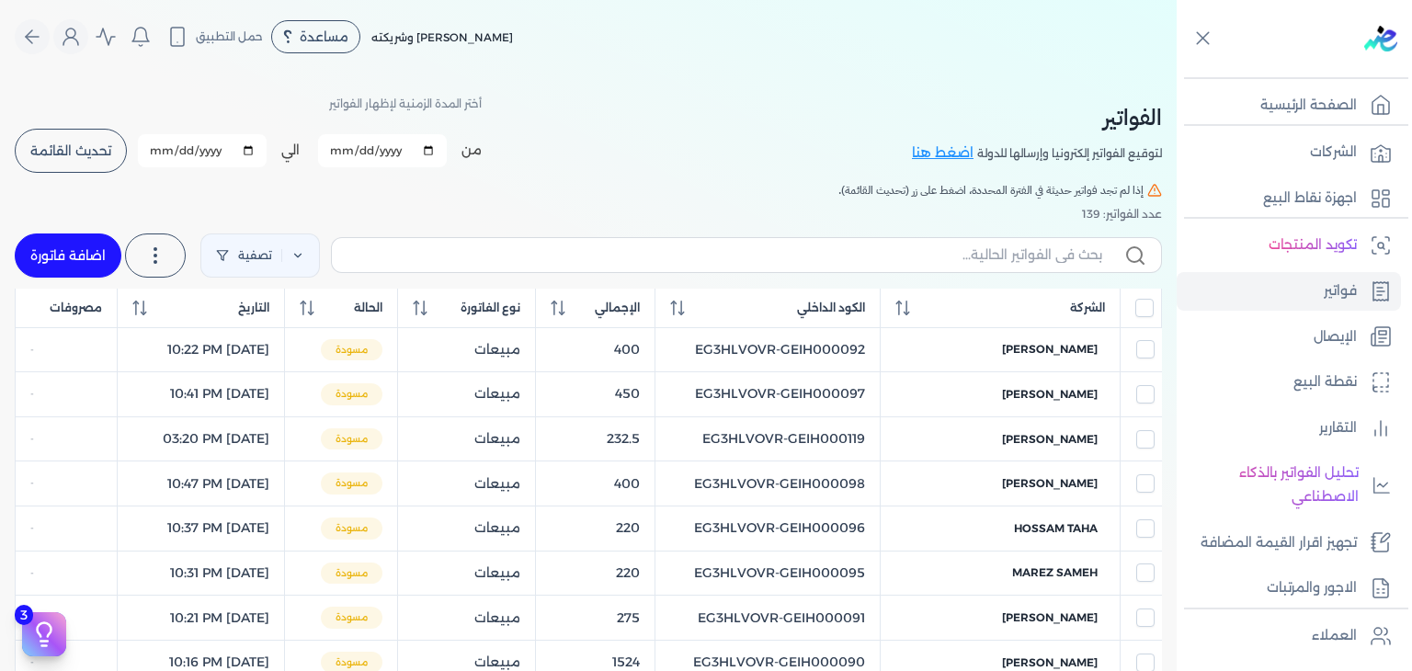
click at [1076, 243] on label at bounding box center [746, 254] width 831 height 35
click at [1076, 246] on input "text" at bounding box center [725, 255] width 756 height 19
paste input "EG3HLVOVR-GEIH000127"
type input "EG3HLVOVR-GEIH000127"
checkbox input "false"
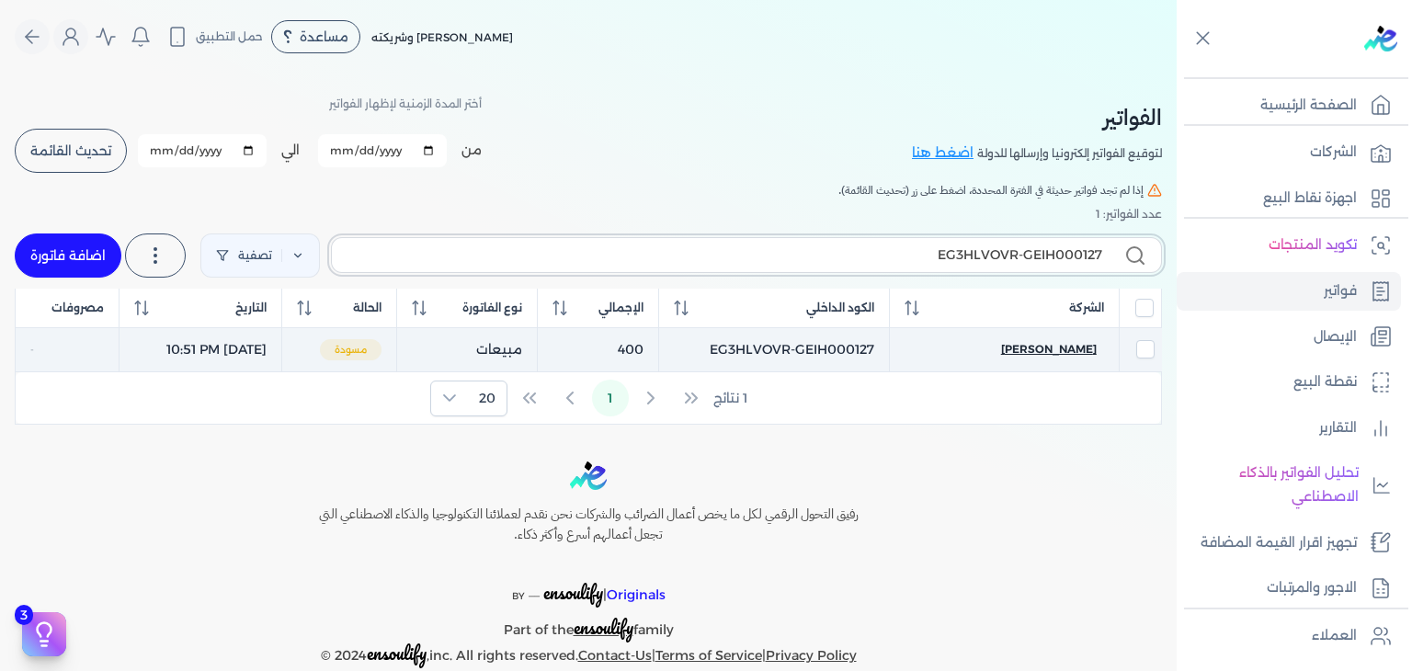
type input "EG3HLVOVR-GEIH000127"
click at [1046, 347] on span "[PERSON_NAME]" at bounding box center [1049, 349] width 96 height 17
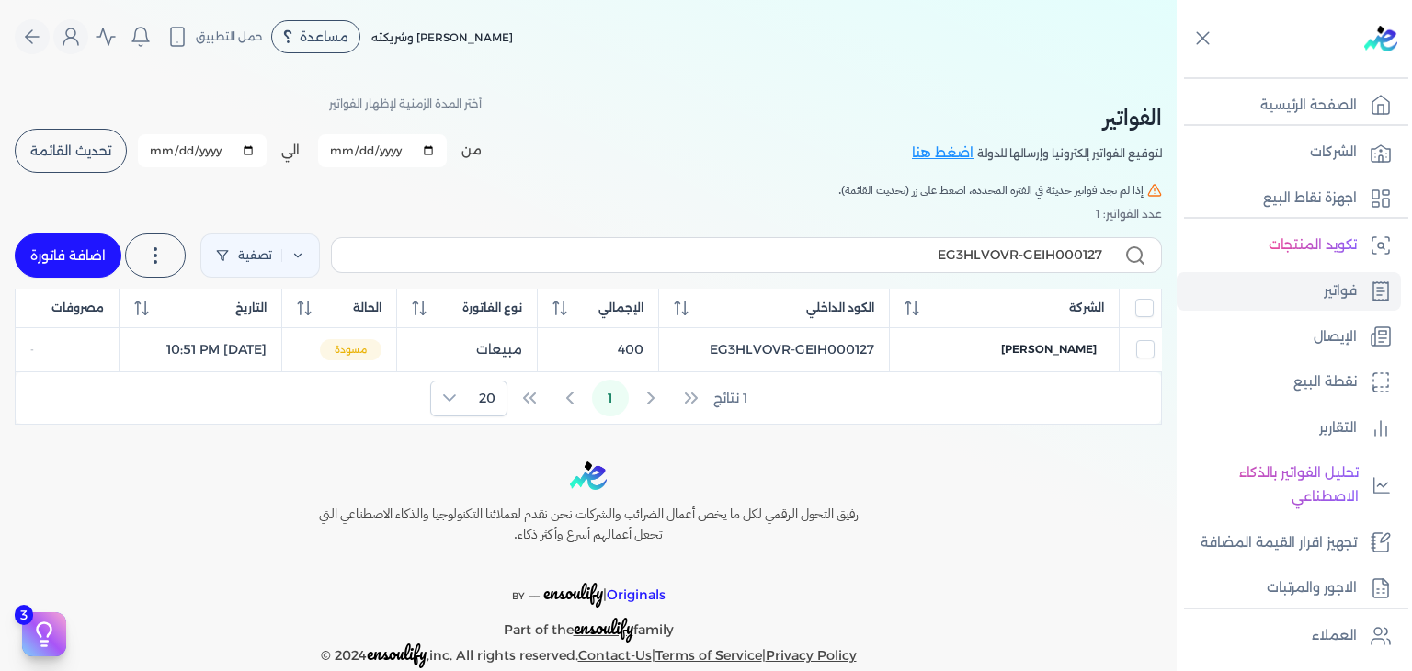
select select "EGP"
select select "B"
select select "EGS"
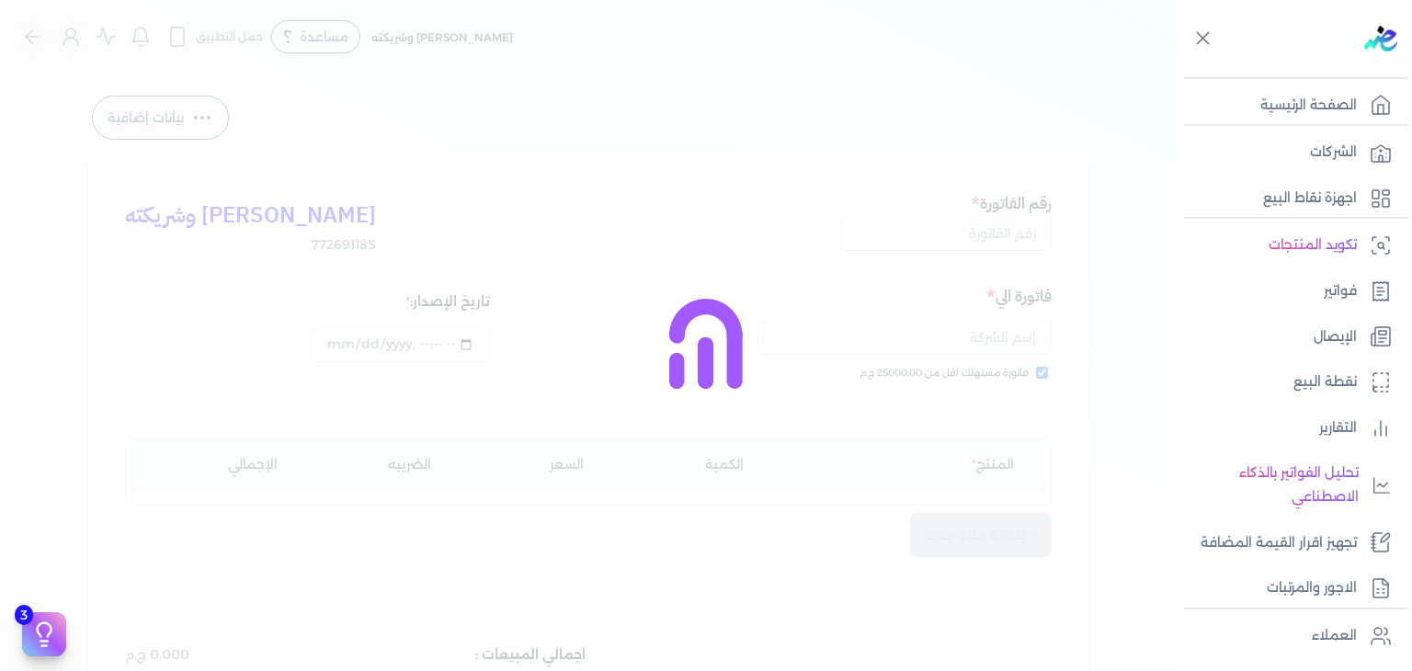
type input "EG3HLVOVR-GEIH000127"
checkbox input "true"
type input "[DATE]T22:51"
type input "[DATE]"
type input "[DATE]T22:51"
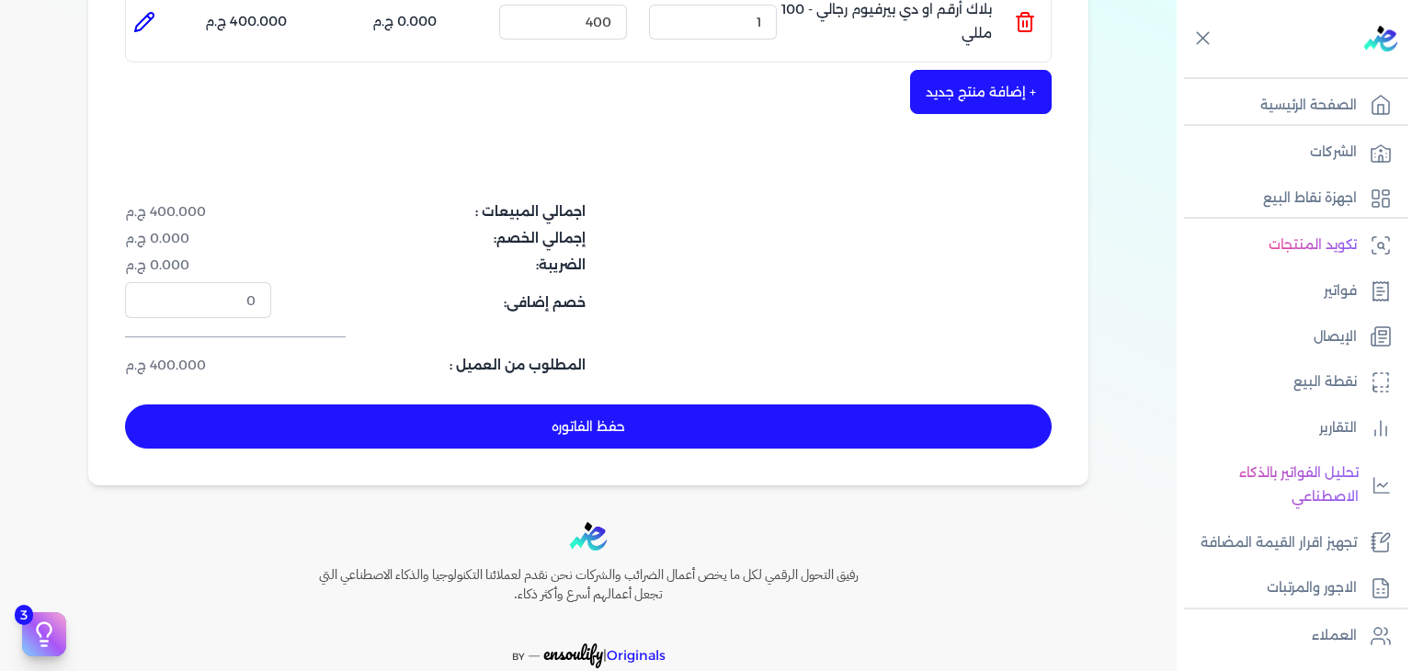
scroll to position [600, 0]
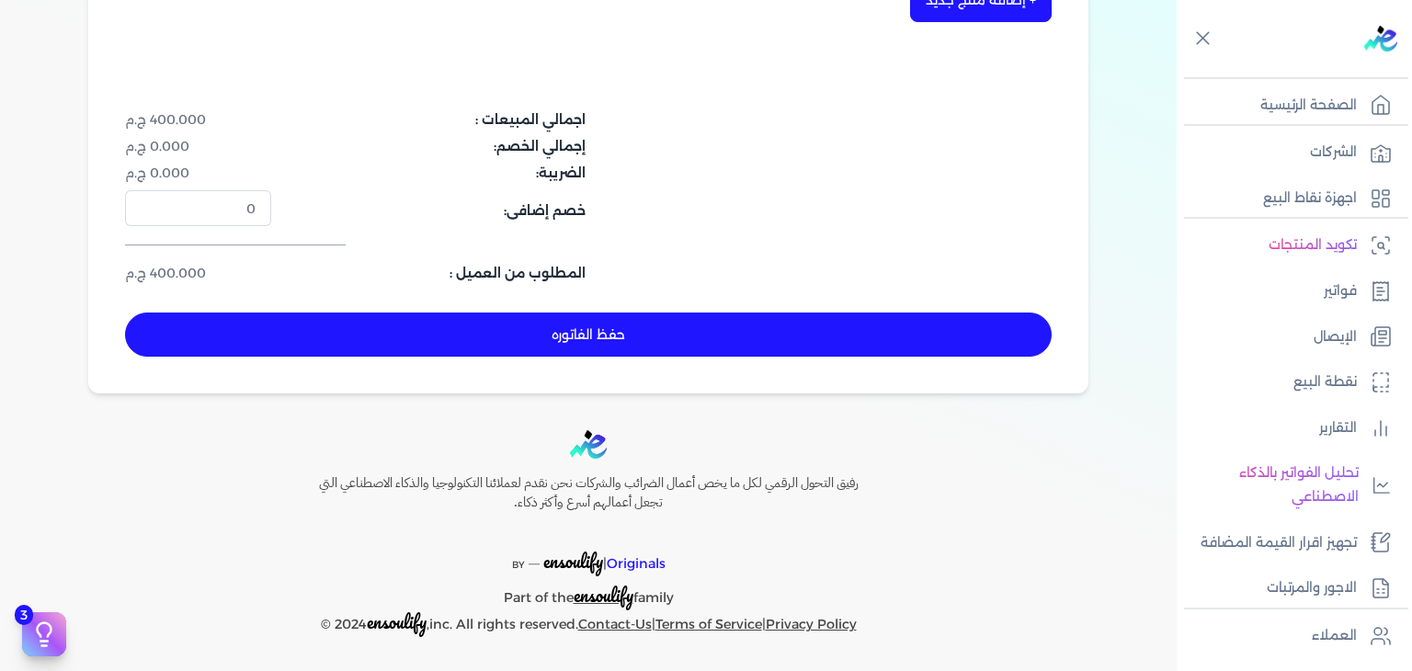
click at [586, 340] on button "حفظ الفاتوره" at bounding box center [588, 335] width 927 height 44
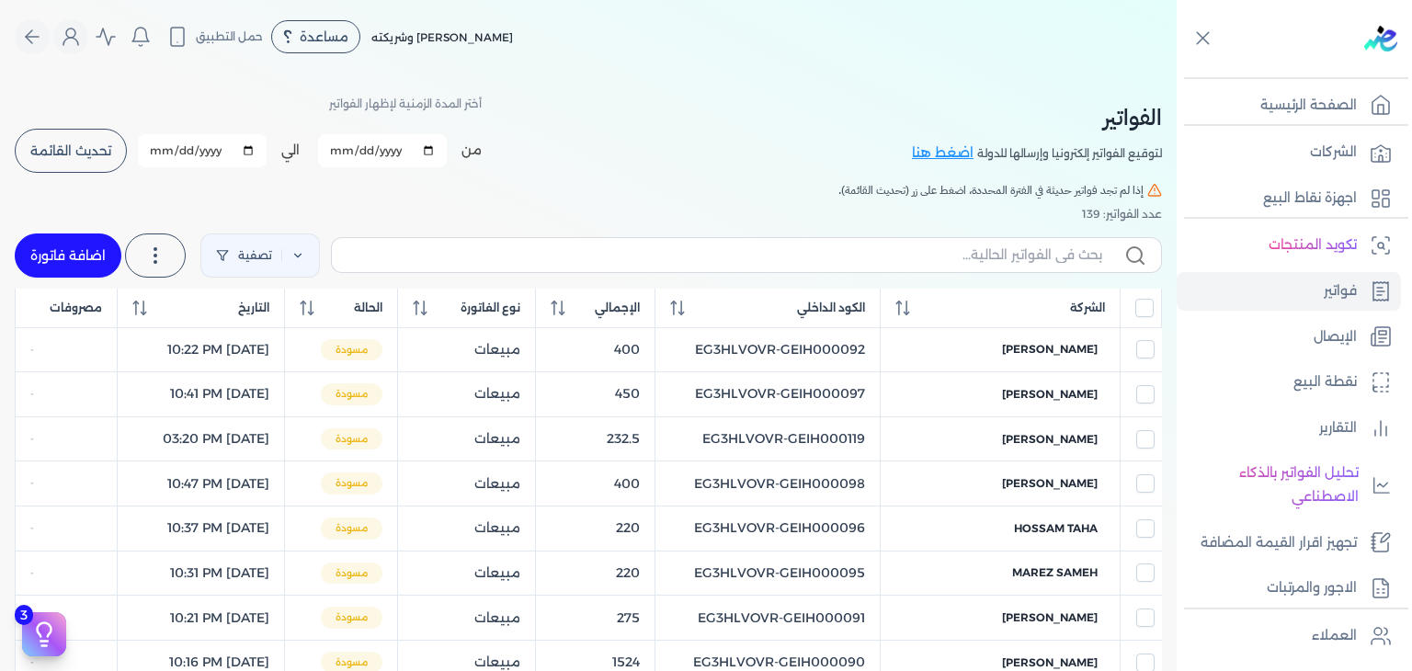
click at [68, 265] on link "اضافة فاتورة" at bounding box center [68, 256] width 107 height 44
select select "EGP"
select select "B"
select select "EGS"
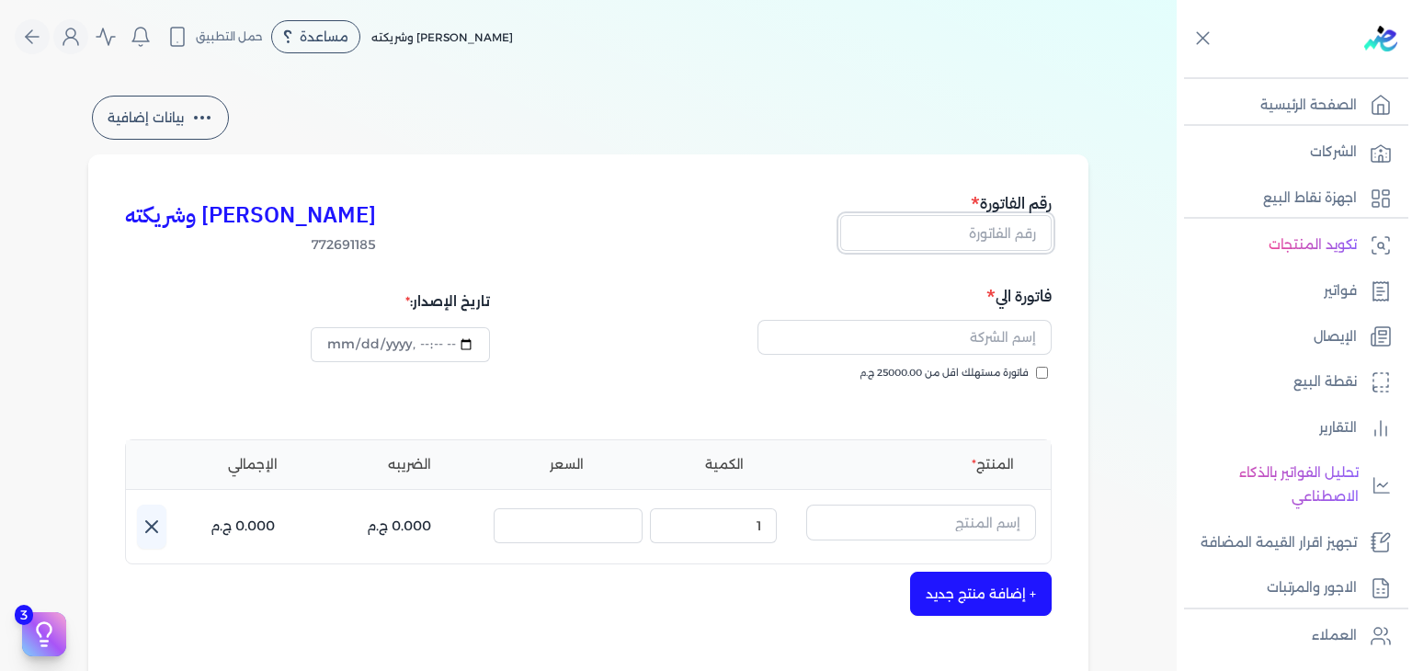
drag, startPoint x: 1011, startPoint y: 236, endPoint x: 1008, endPoint y: 247, distance: 11.6
click at [1011, 236] on input "text" at bounding box center [945, 232] width 211 height 35
paste input "EG3HLVOVR-GEIH000128"
type input "EG3HLVOVR-GEIH000128"
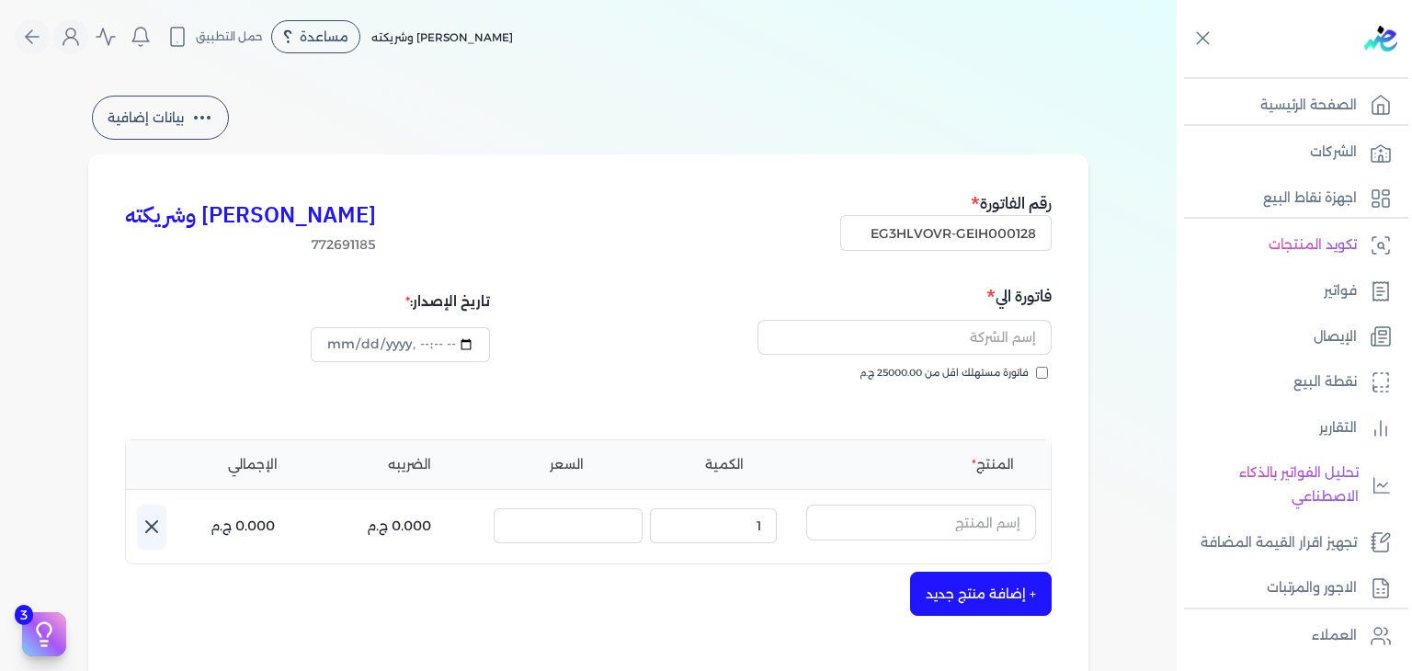
click at [1046, 376] on input "فاتورة مستهلك اقل من 25000.00 ج.م" at bounding box center [1042, 373] width 12 height 12
checkbox input "true"
click at [342, 342] on input "datetime-local" at bounding box center [400, 344] width 178 height 35
type input "[DATE]T22:51:45"
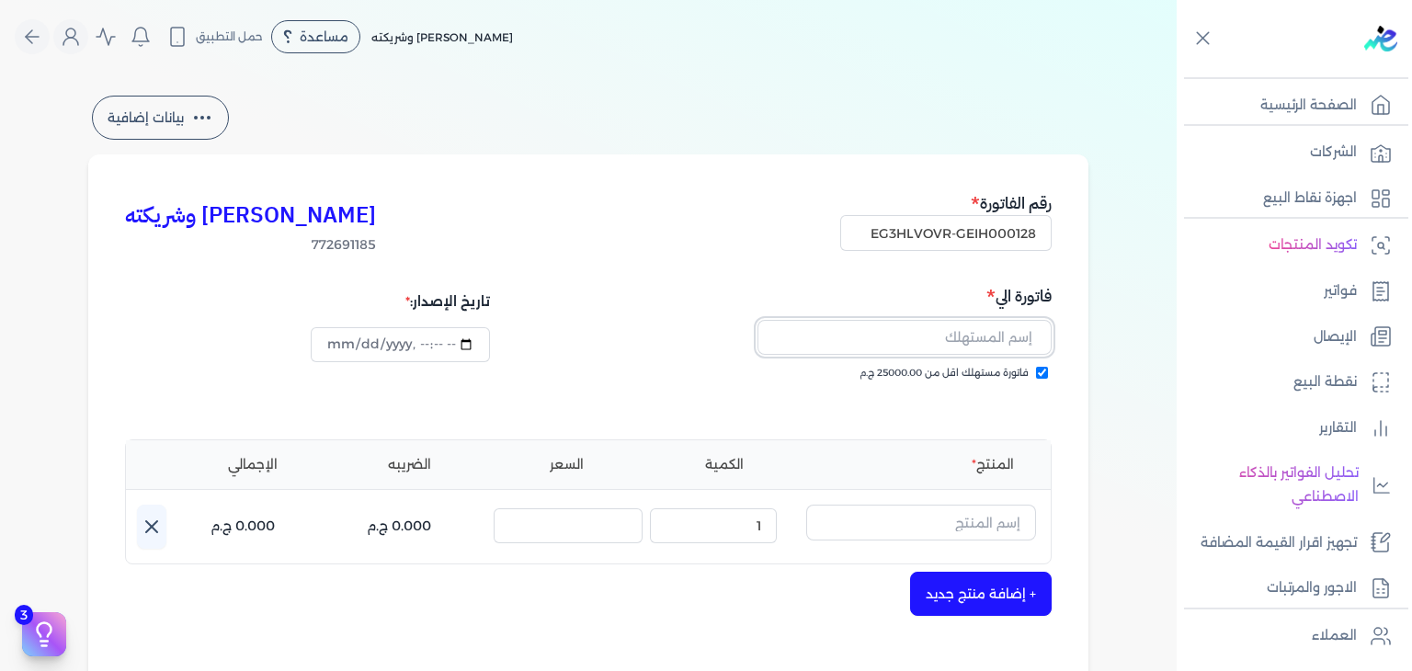
click at [968, 342] on input "text" at bounding box center [905, 337] width 294 height 35
paste input "[PERSON_NAME] abd el [PERSON_NAME]"
type input "[PERSON_NAME] abd el [PERSON_NAME]"
click at [963, 510] on input "text" at bounding box center [921, 522] width 230 height 35
paste input "شي فاشون او دي"
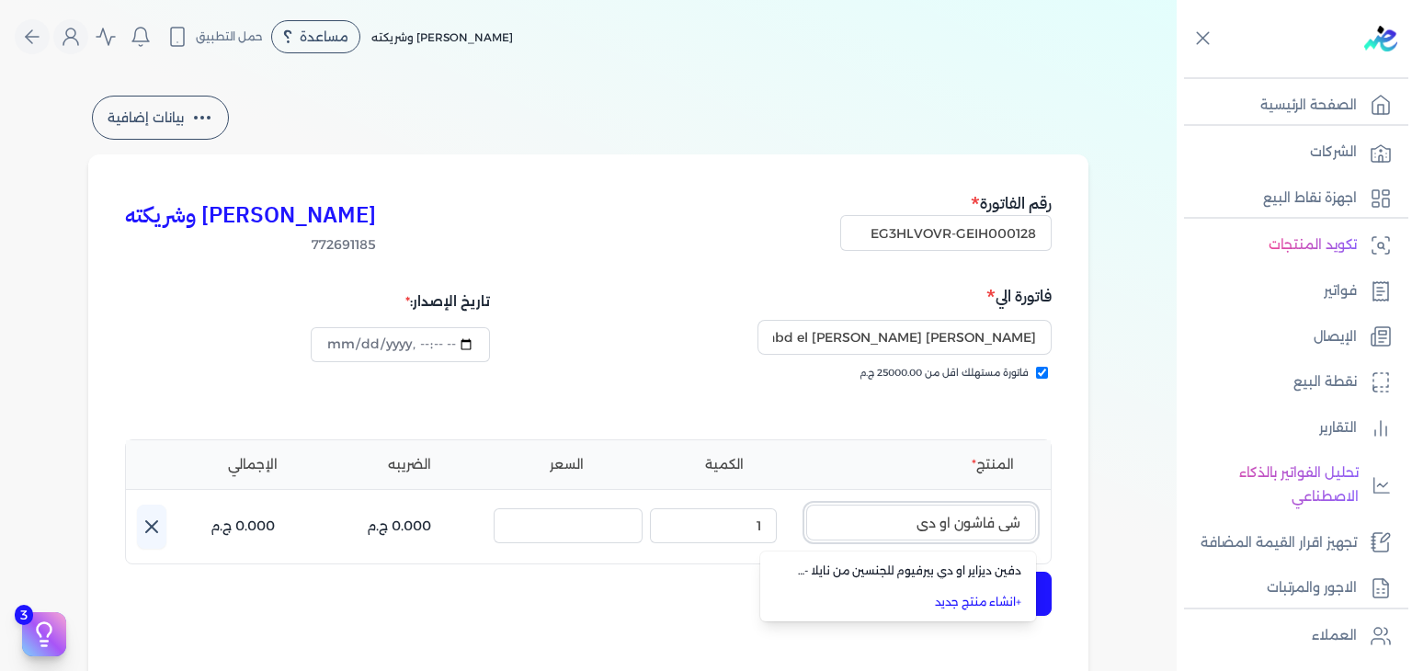
type input "شي فاشون او دي"
click at [991, 603] on link "+ انشاء منتج جديد" at bounding box center [909, 602] width 224 height 17
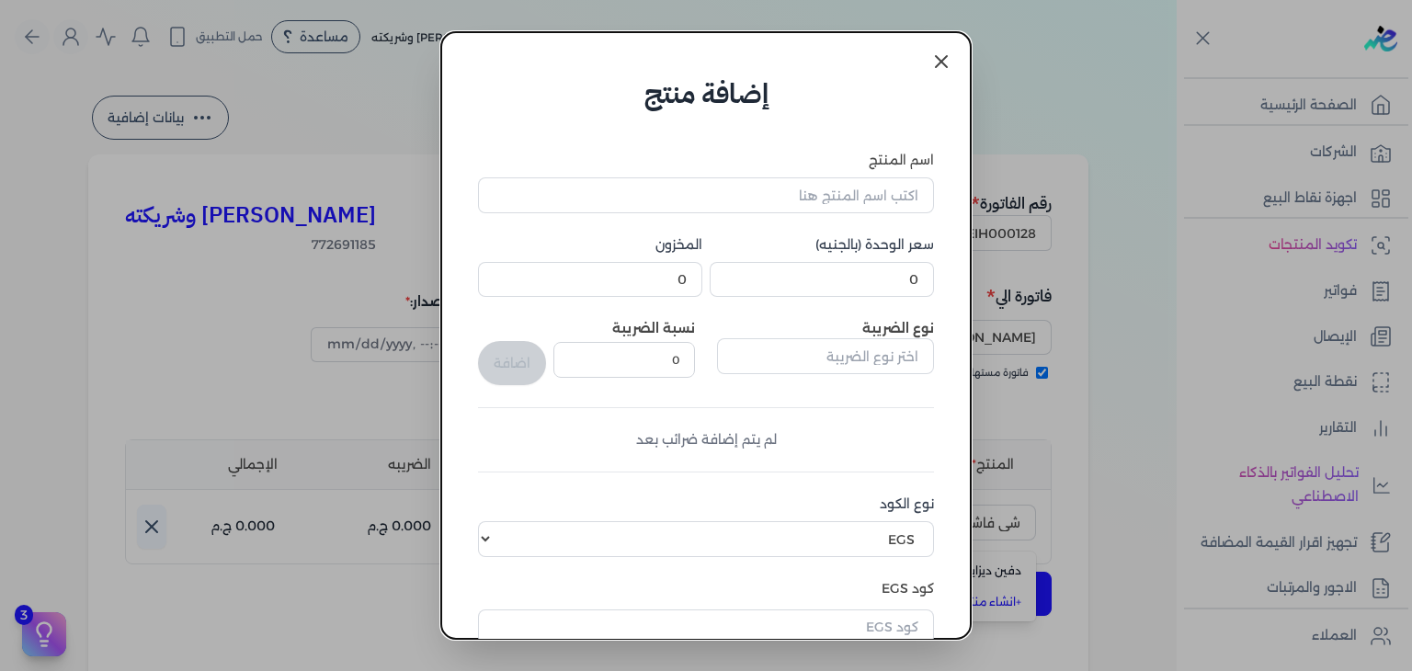
scroll to position [281, 0]
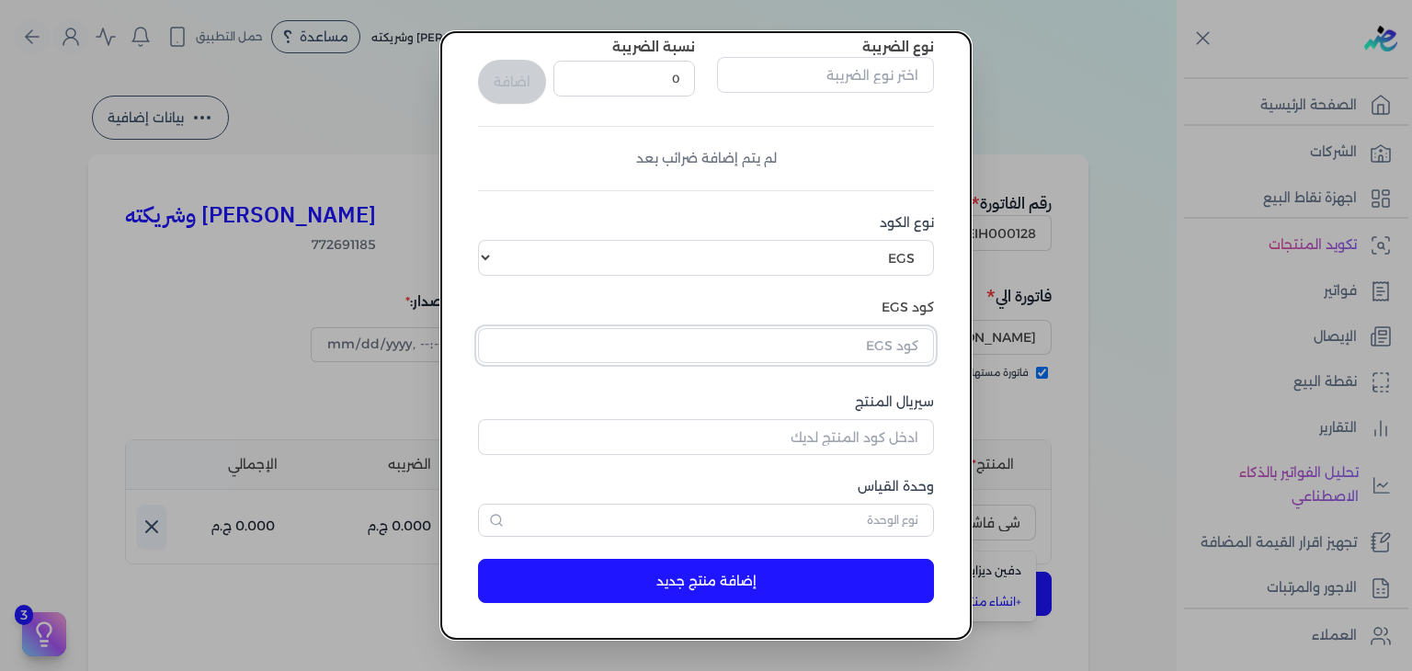
click at [881, 350] on input "text" at bounding box center [706, 345] width 456 height 35
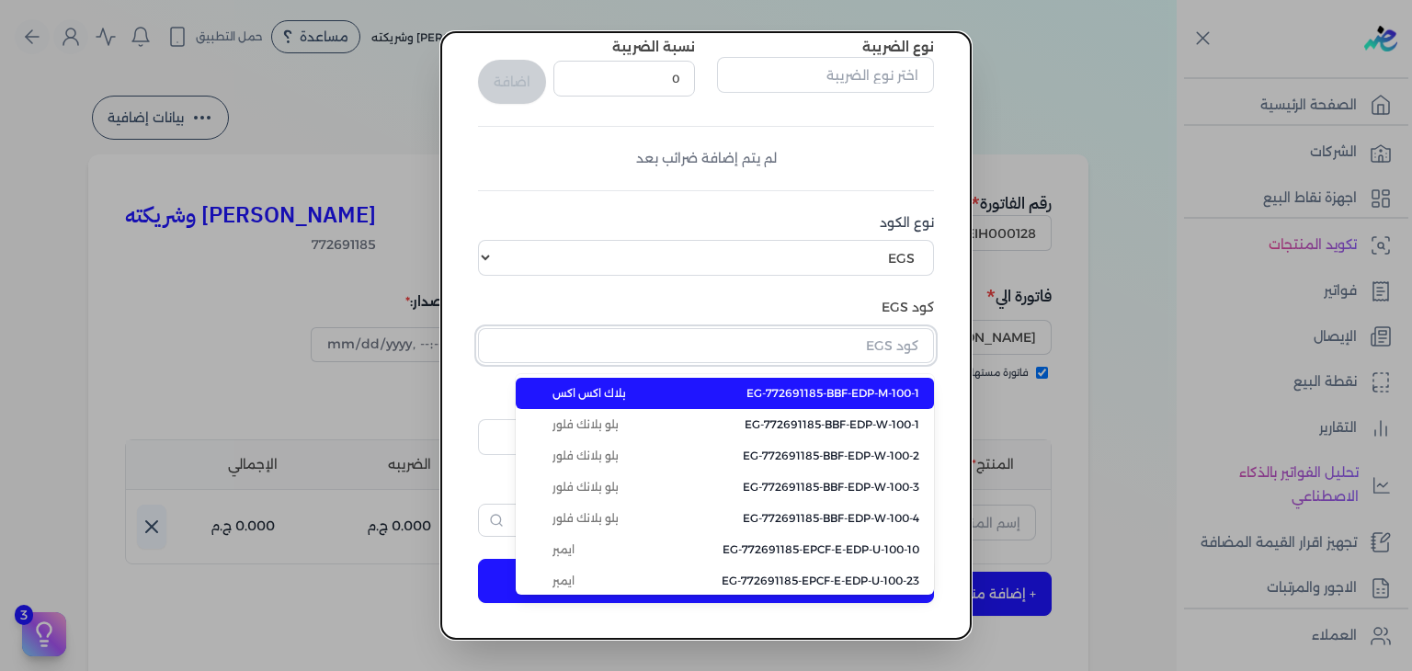
paste input "EG-772691185-EPCF-MP-EDP-W-100-2"
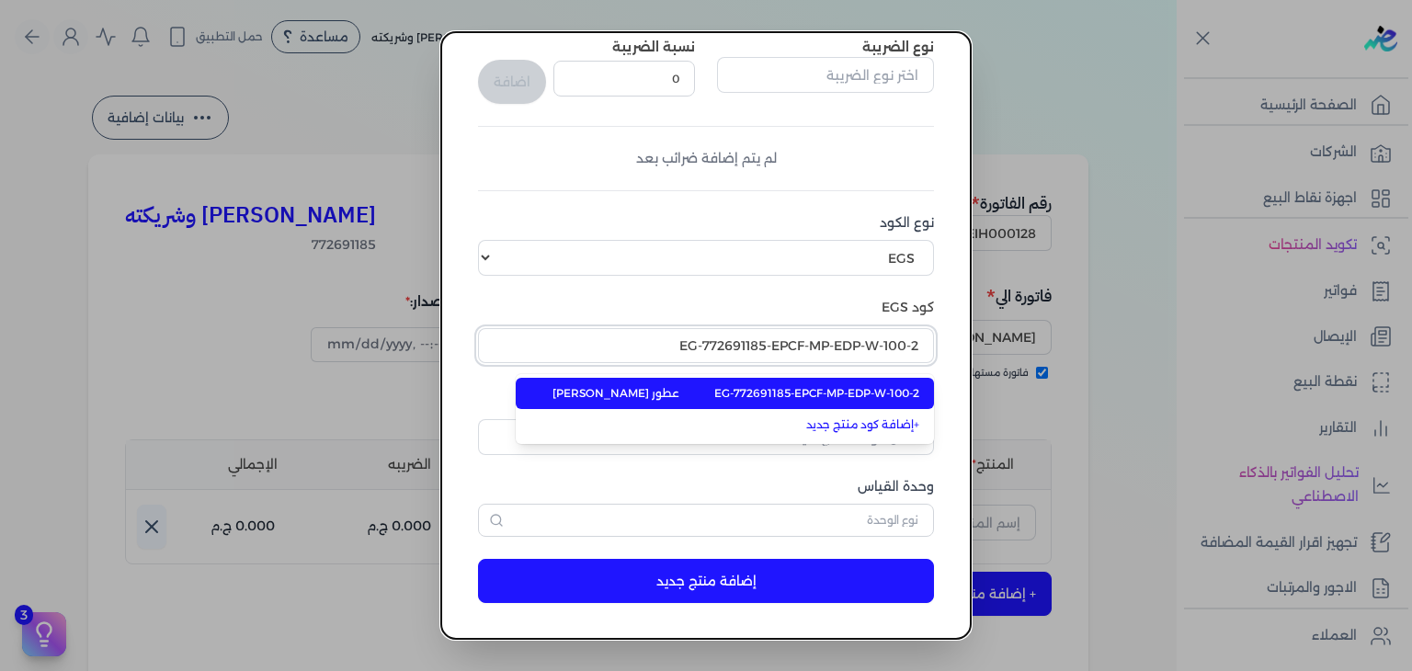
type input "EG-772691185-EPCF-MP-EDP-W-100-2"
click at [857, 390] on span "EG-772691185-EPCF-MP-EDP-W-100-2" at bounding box center [816, 393] width 205 height 17
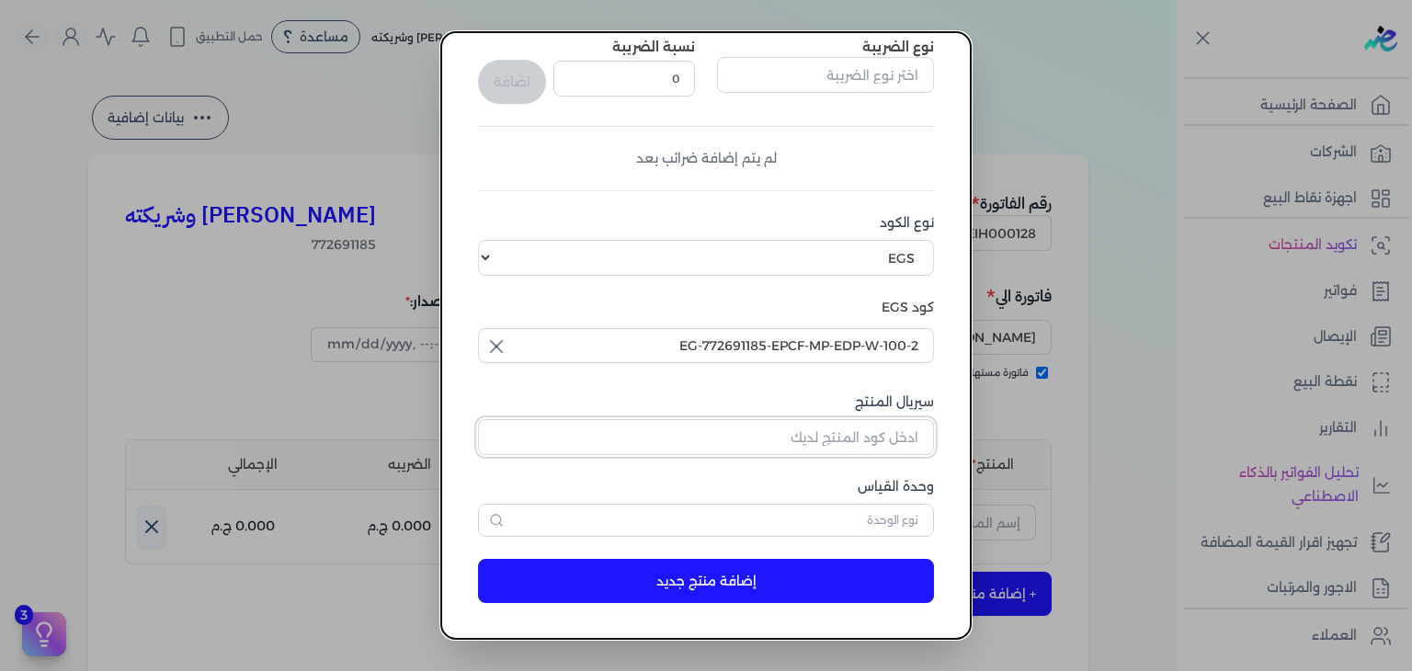
click at [890, 431] on input "سيريال المنتج" at bounding box center [706, 436] width 456 height 35
paste input "ZF21FAE527581555BD1D6Z-1"
type input "ZF21FAE527581555BD1D6Z-1"
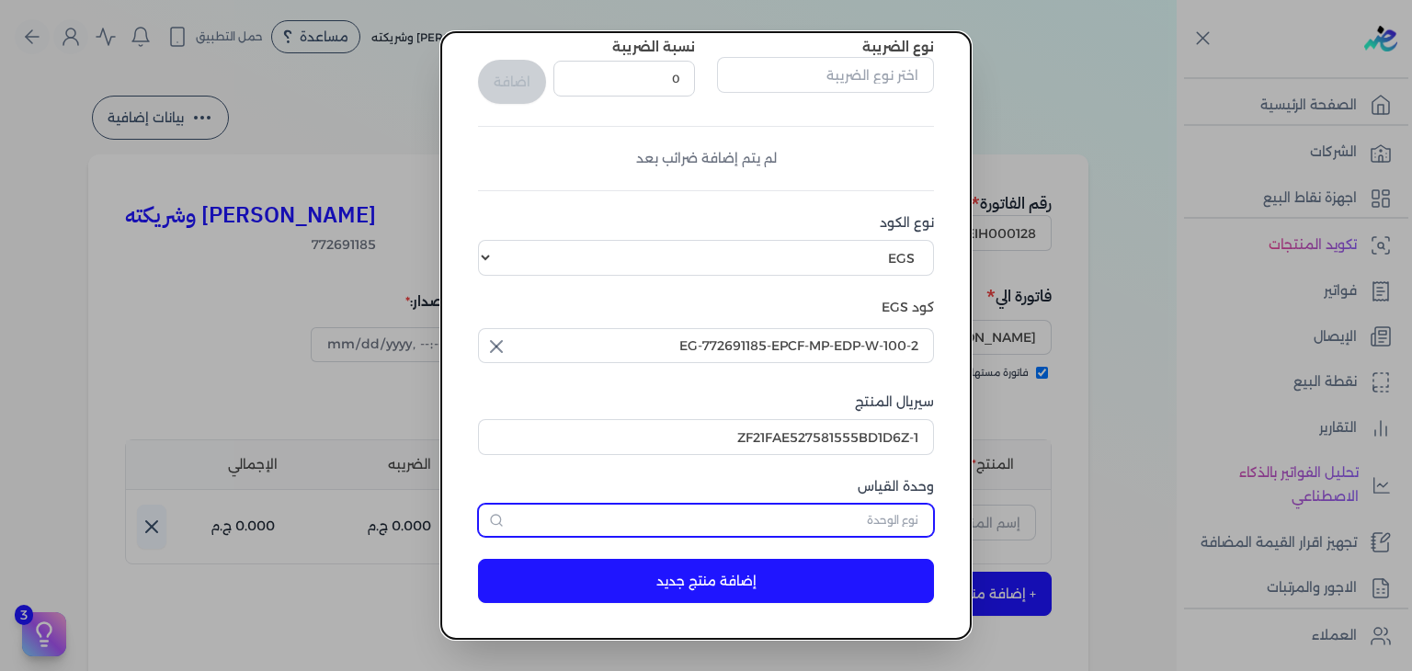
click at [897, 523] on input "text" at bounding box center [706, 520] width 456 height 33
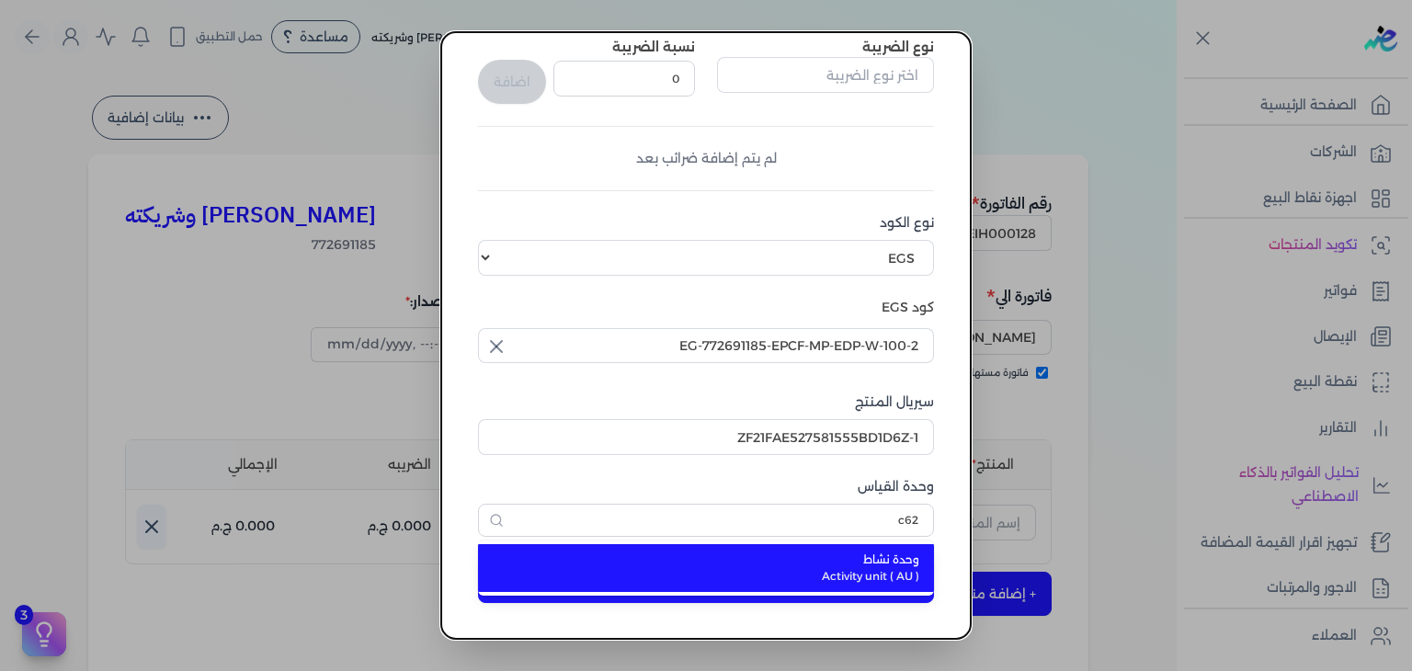
click at [884, 555] on span "وحدة نشاط" at bounding box center [717, 560] width 405 height 17
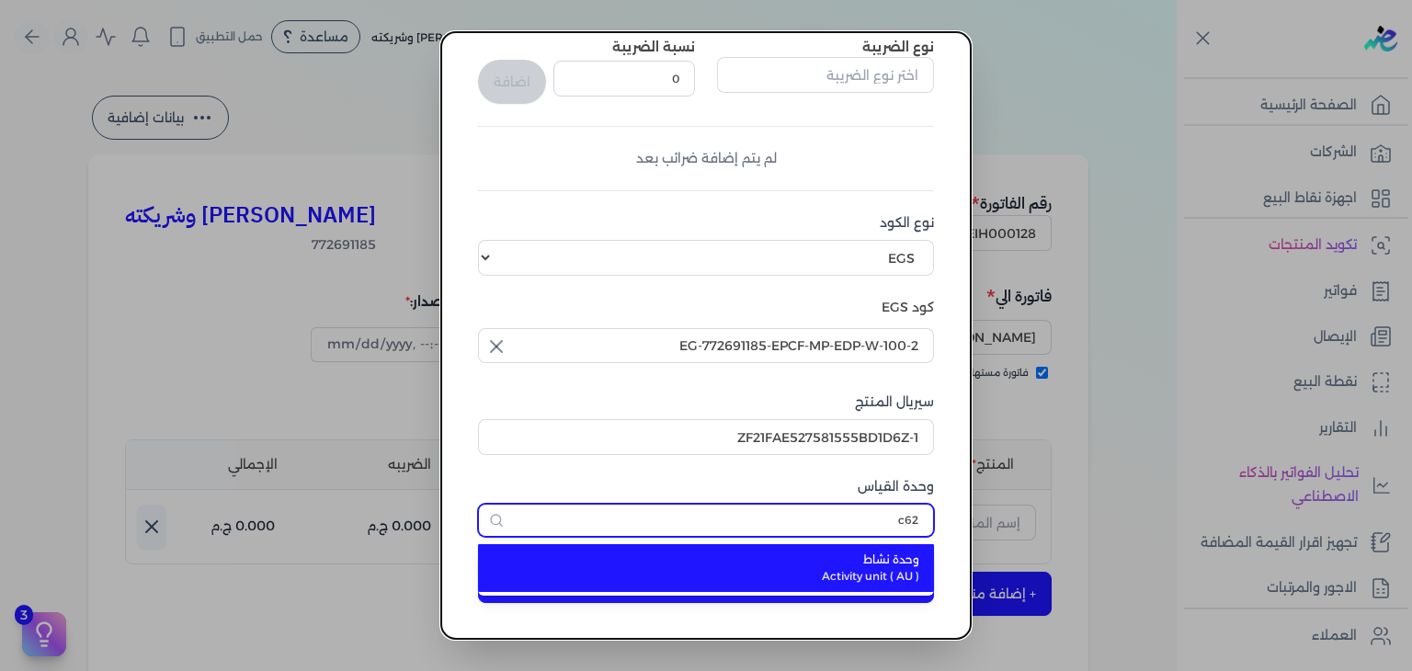
type input "وحدة نشاط"
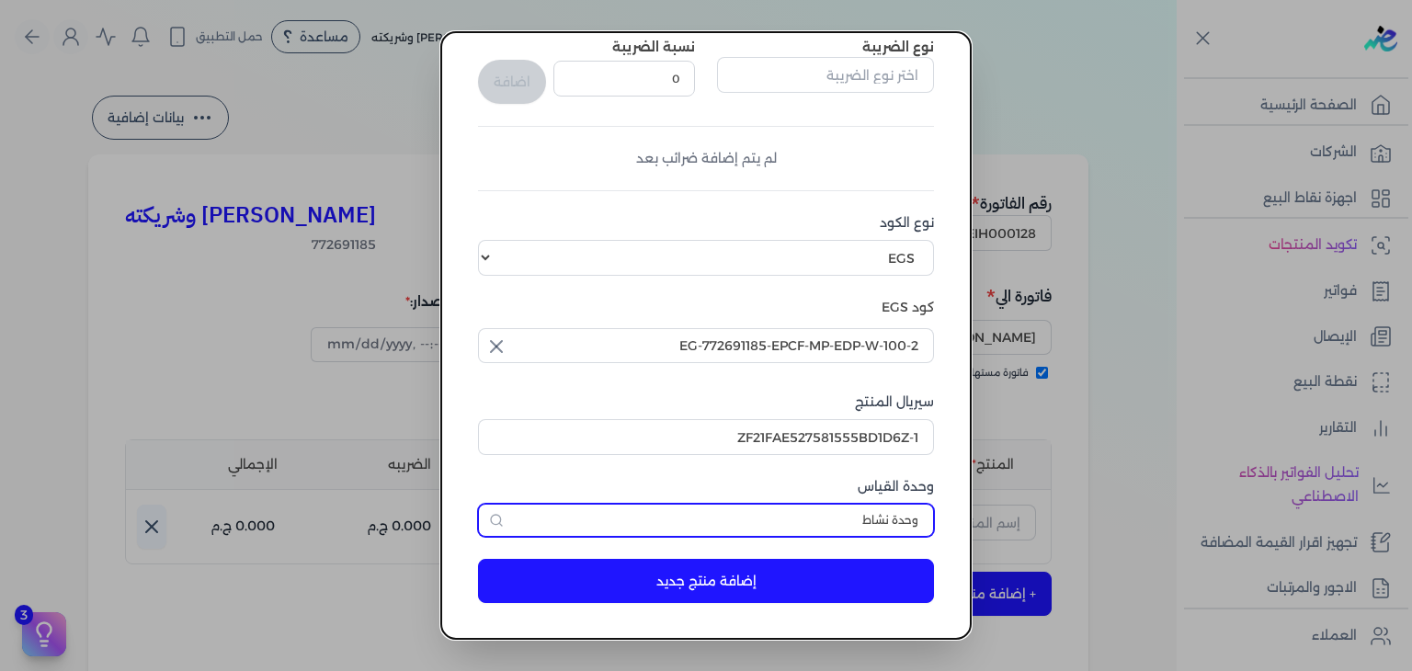
scroll to position [97, 0]
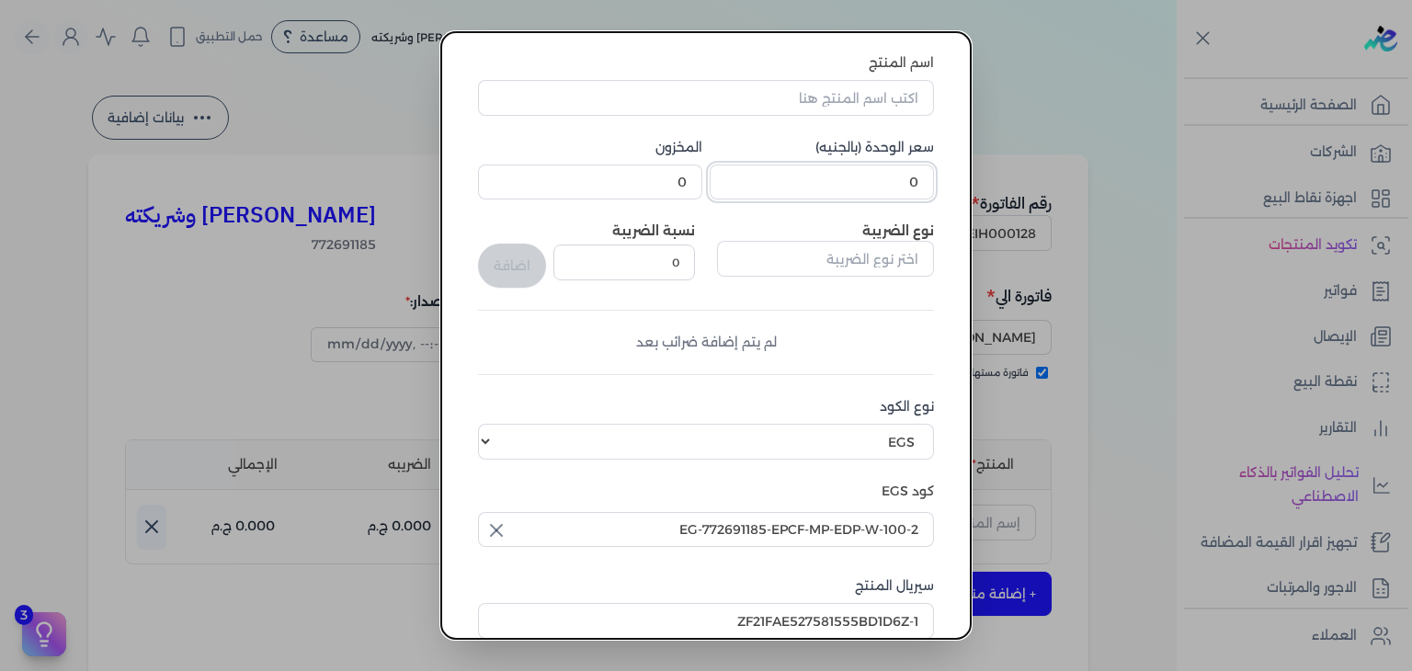
click at [886, 177] on input "0" at bounding box center [822, 182] width 224 height 35
paste input "723"
paste input "number"
type input "723"
click at [685, 169] on input "0" at bounding box center [590, 182] width 224 height 35
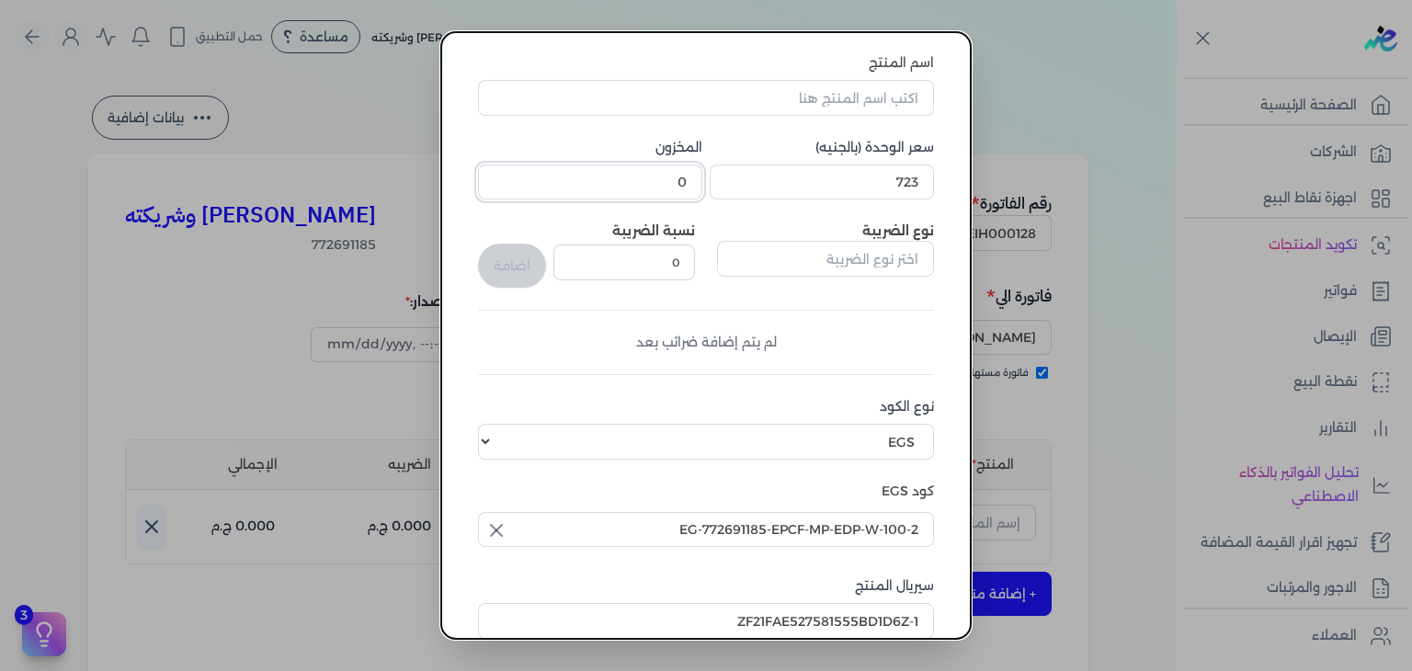
click at [685, 169] on input "0" at bounding box center [590, 182] width 224 height 35
type input "2"
click at [789, 110] on input "اسم المنتج" at bounding box center [706, 97] width 456 height 35
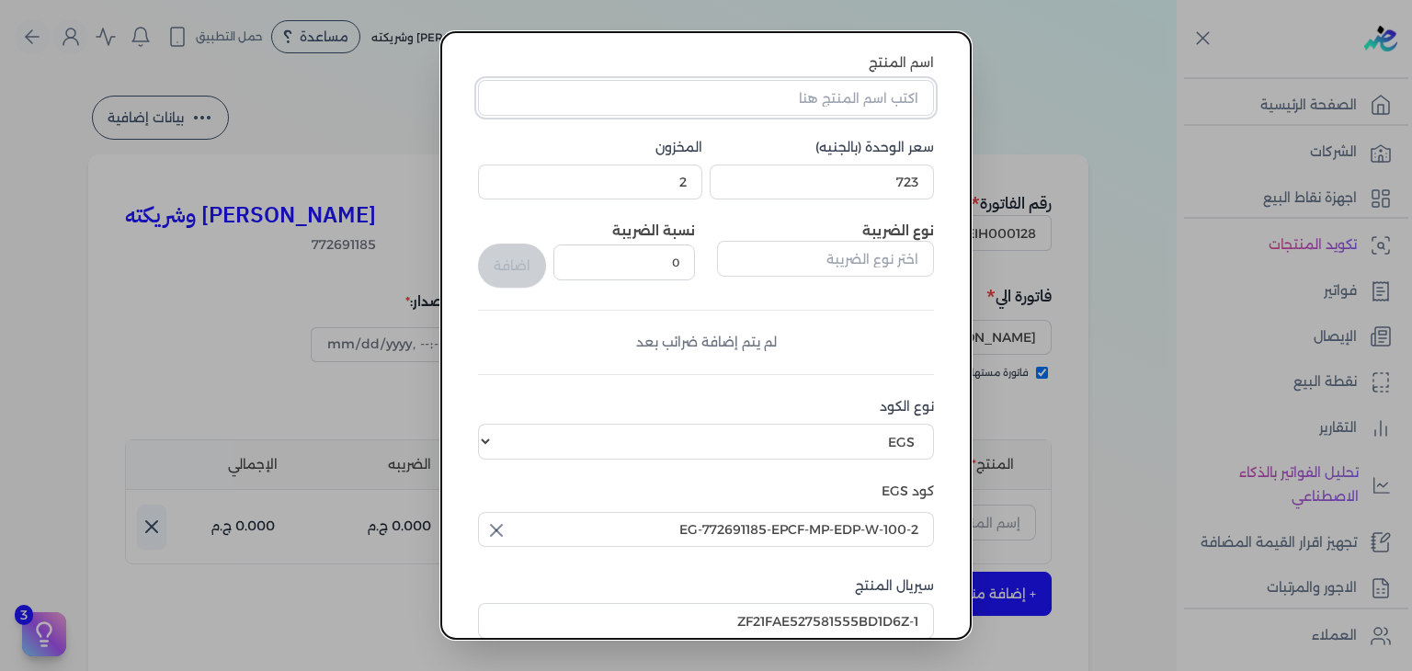
paste input "شي فاشون او دي بيرفيوم نسائي - 100 مللي"
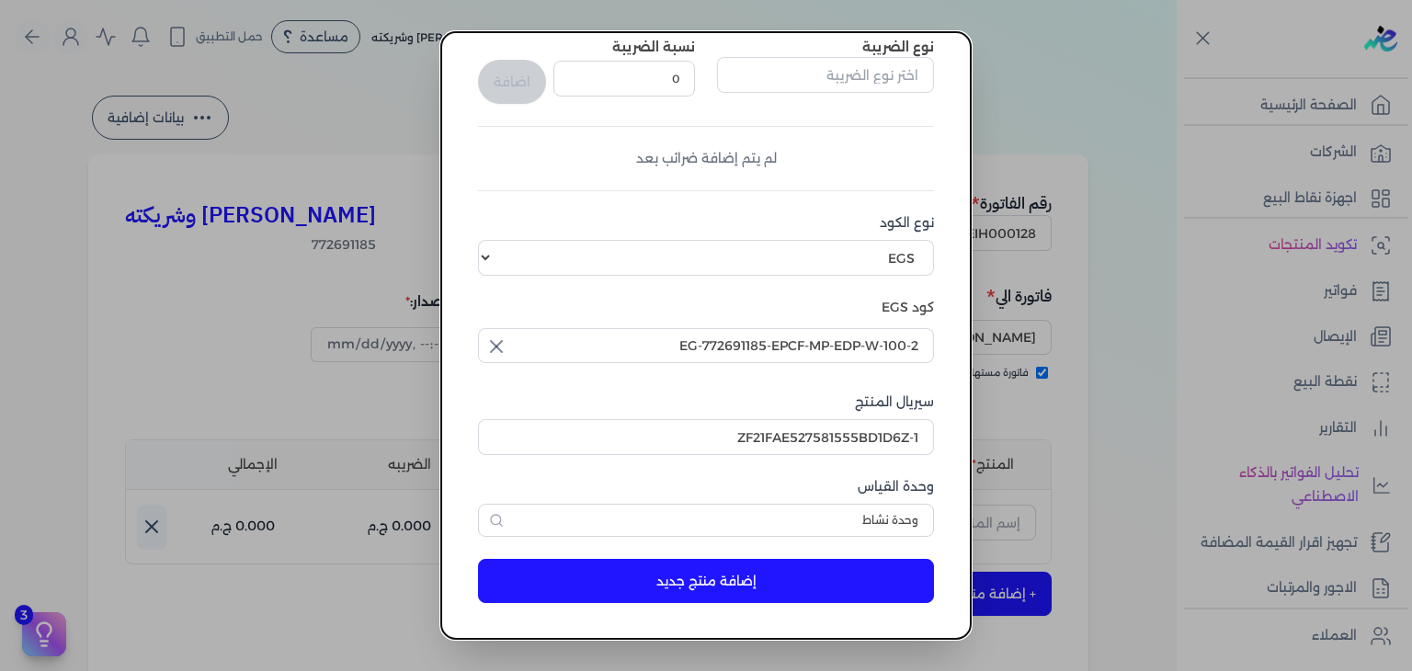
type input "شي فاشون او دي بيرفيوم نسائي - 100 مللي"
drag, startPoint x: 684, startPoint y: 571, endPoint x: 706, endPoint y: 606, distance: 41.3
click at [686, 574] on button "إضافة منتج جديد" at bounding box center [706, 581] width 456 height 44
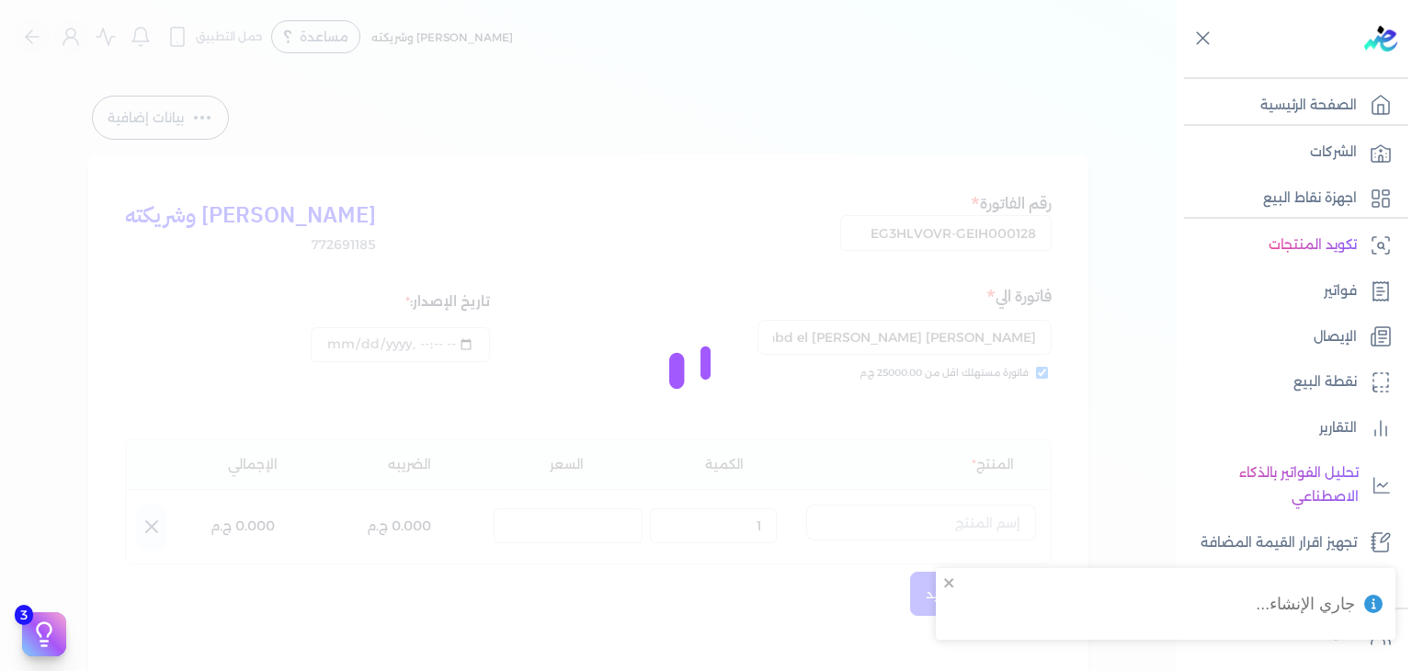
select select "EGS"
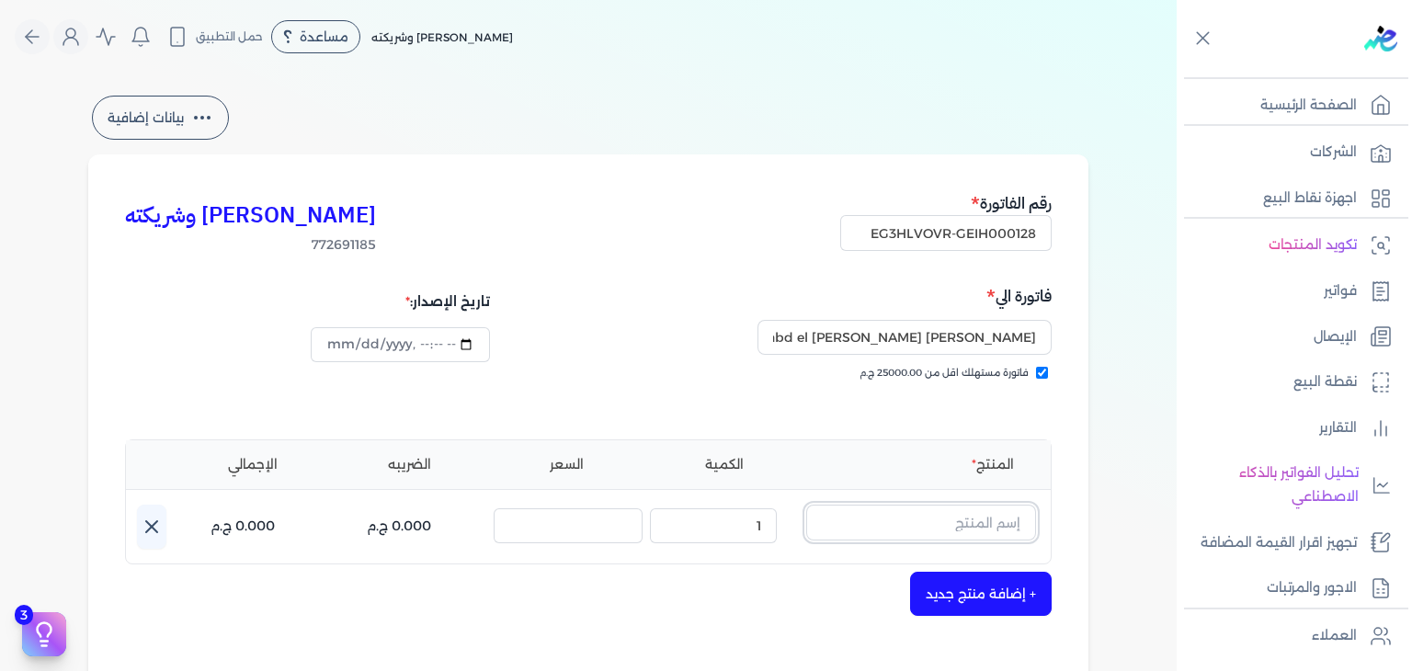
click at [877, 515] on input "text" at bounding box center [921, 522] width 230 height 35
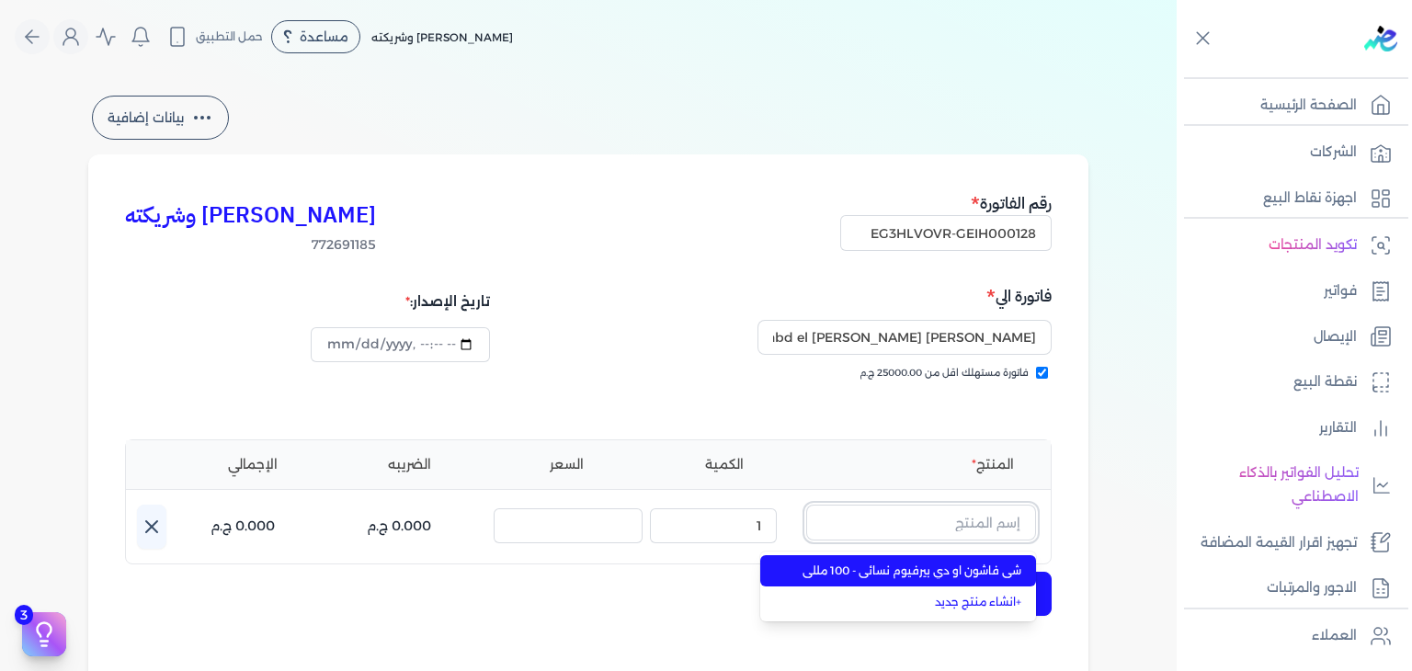
paste input "شي فاشون او دي"
type input "شي فاشون او دي"
click at [878, 572] on span "شي فاشون او دي بيرفيوم نسائي - 100 مللي" at bounding box center [909, 571] width 224 height 17
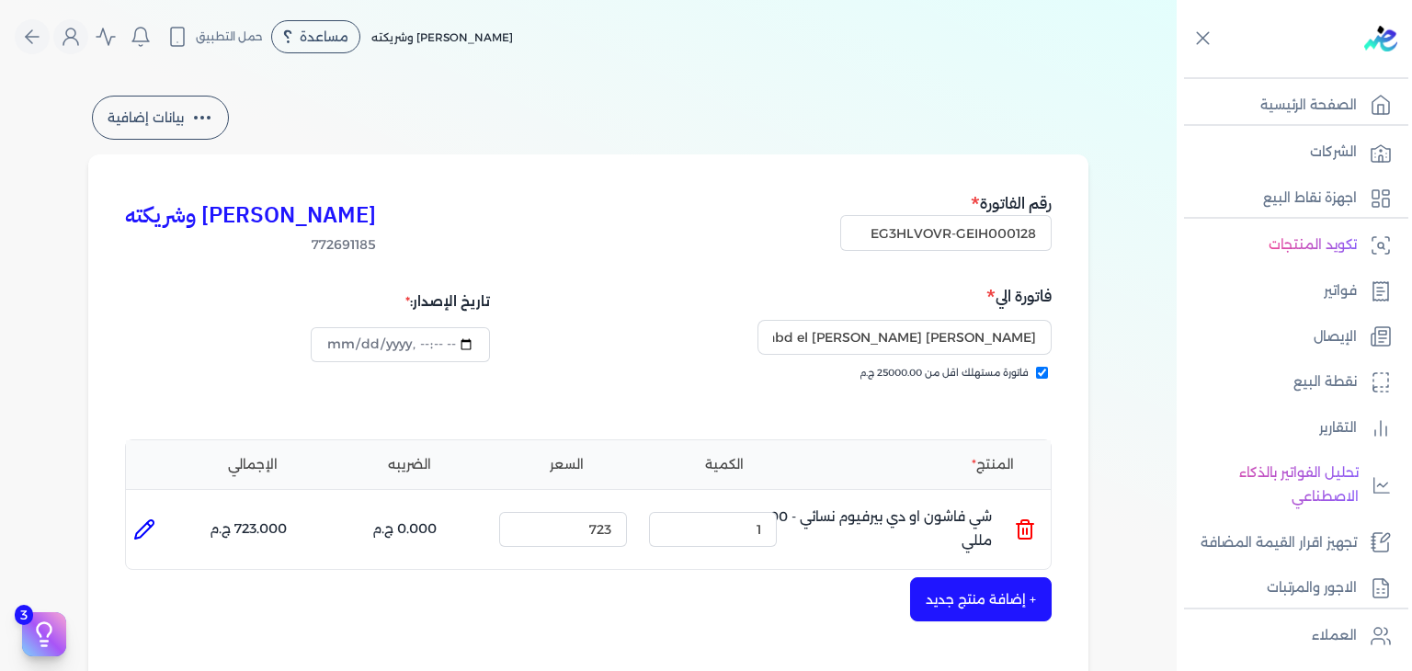
scroll to position [460, 0]
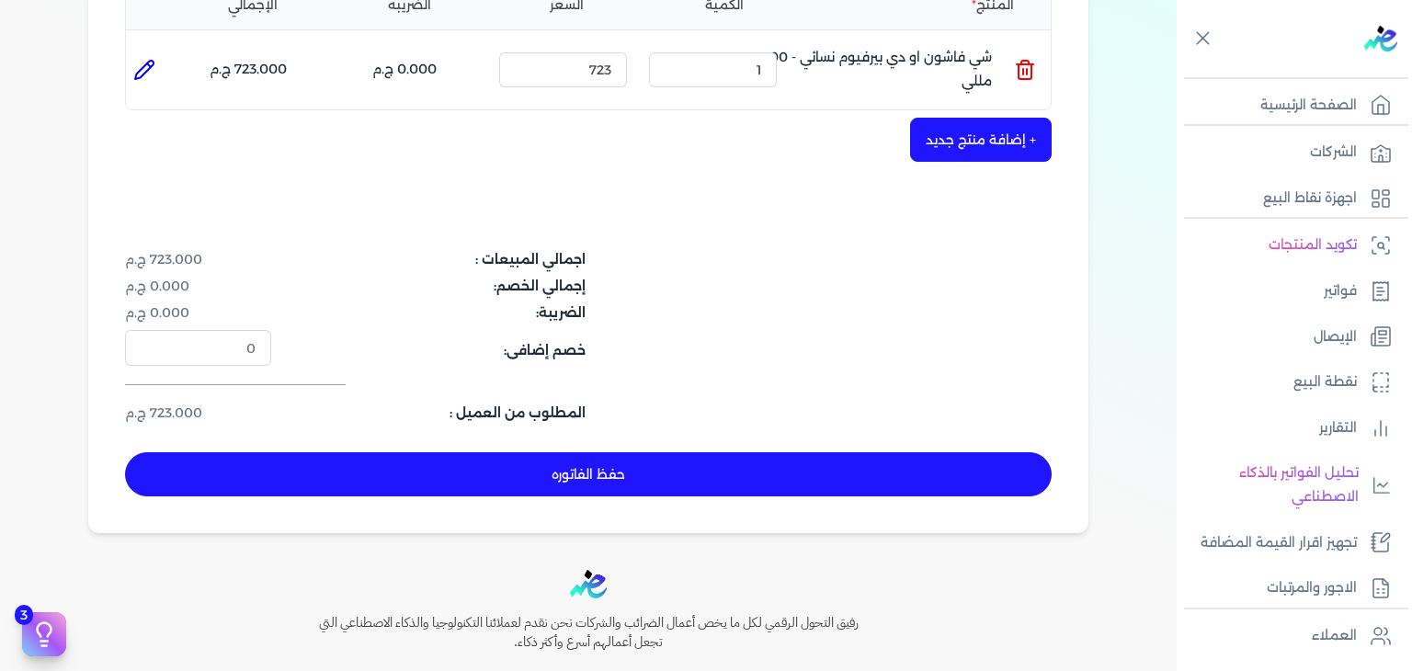
click at [770, 495] on div "حفظ الفاتوره" at bounding box center [588, 474] width 927 height 44
click at [775, 472] on button "حفظ الفاتوره" at bounding box center [588, 474] width 927 height 44
type input "[DATE]"
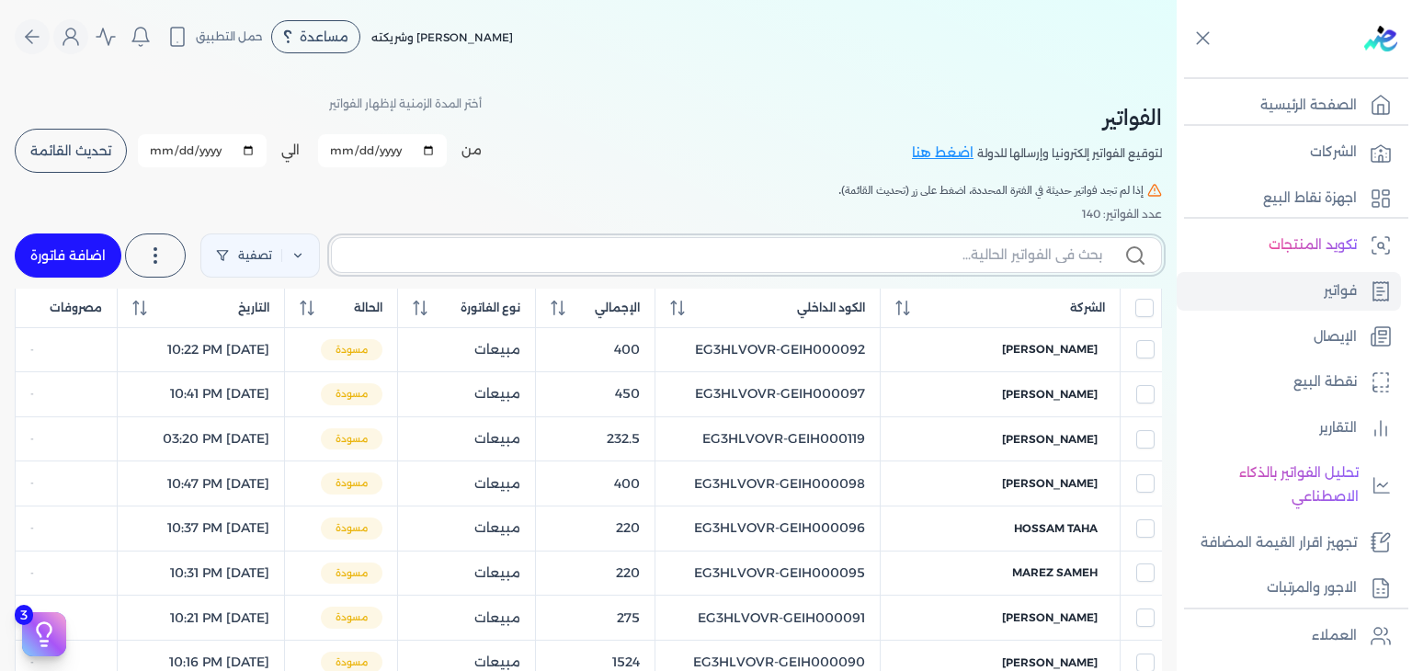
click at [955, 258] on input "text" at bounding box center [725, 255] width 756 height 19
paste input "EG3HLVOVR-GEIH000128"
type input "EG3HLVOVR-GEIH000128"
checkbox input "false"
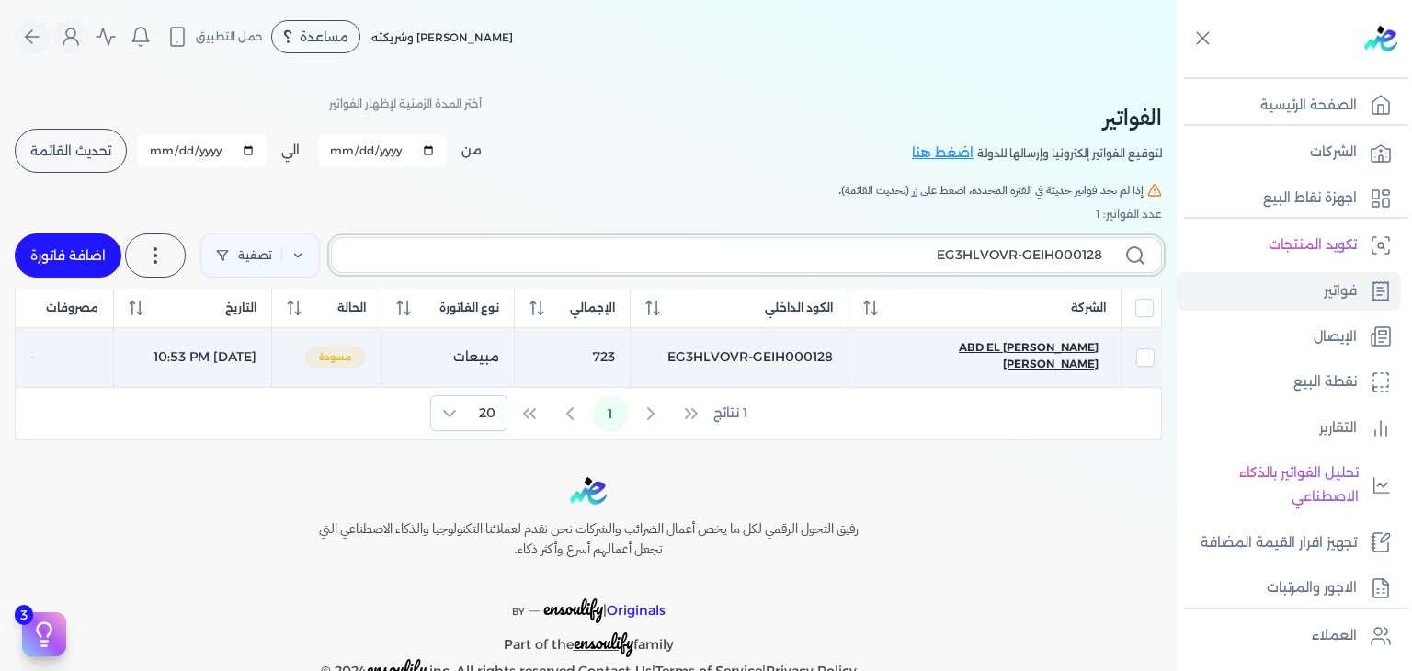
type input "EG3HLVOVR-GEIH000128"
click at [1026, 344] on span "[PERSON_NAME] abd el [PERSON_NAME]" at bounding box center [985, 355] width 228 height 33
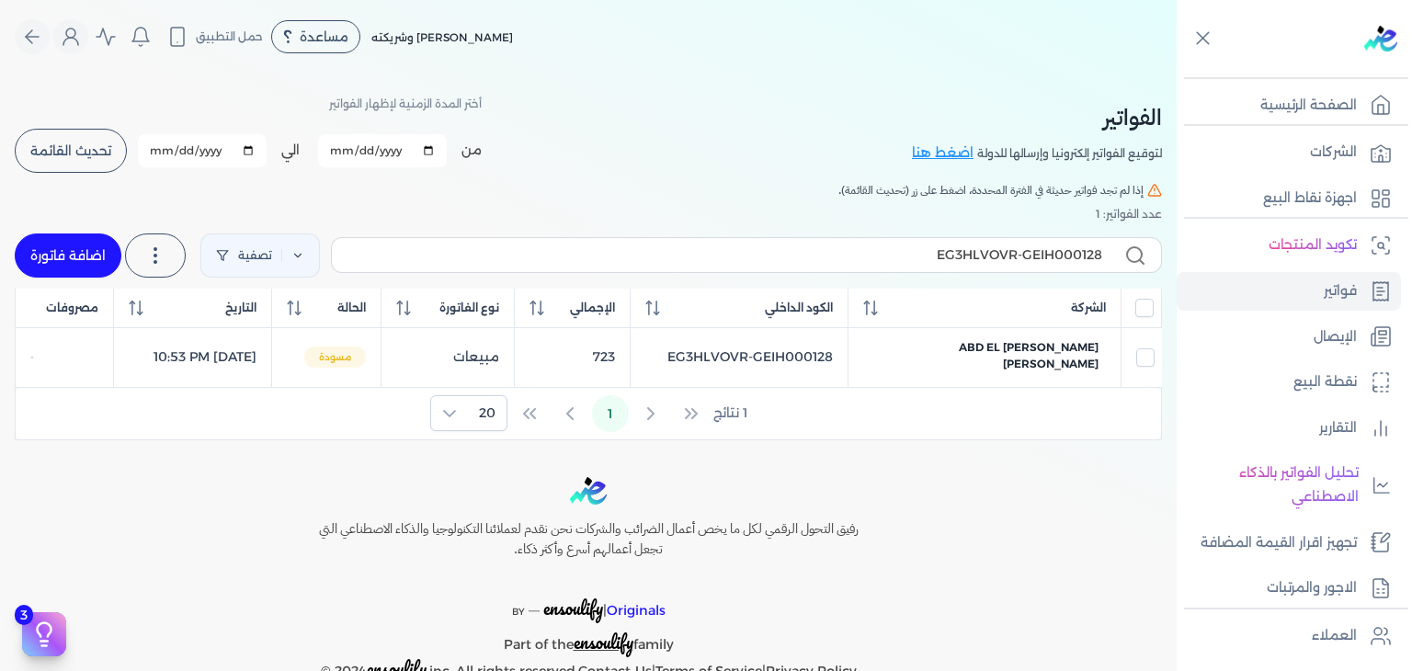
select select "EGP"
select select "B"
select select "EGS"
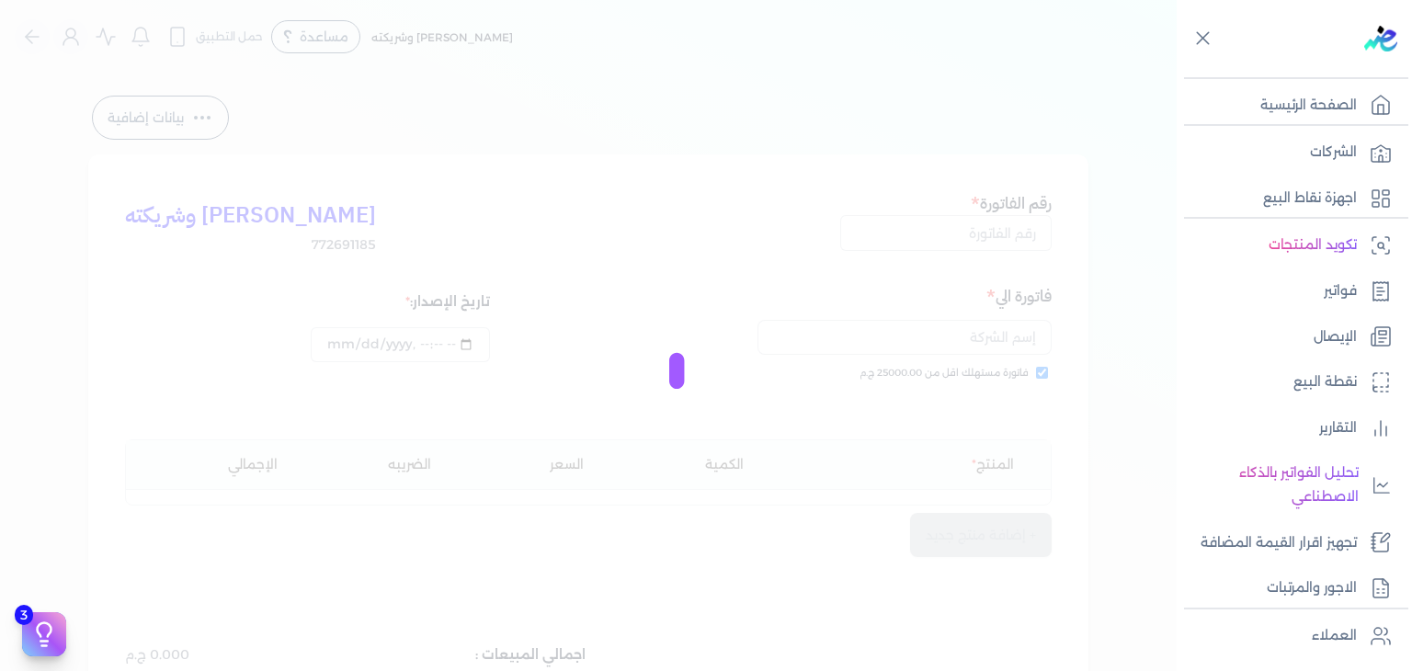
type input "EG3HLVOVR-GEIH000128"
checkbox input "true"
type input "[DATE]T22:53:37"
type input "[DATE]"
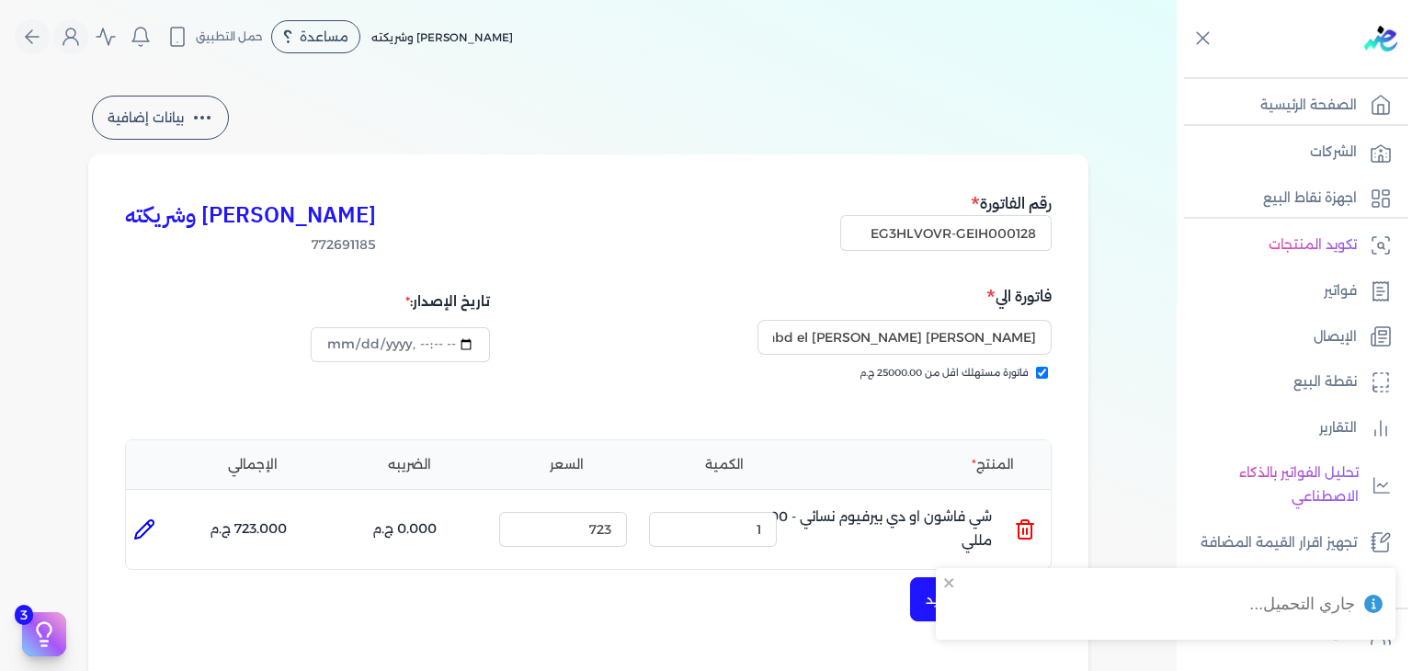
scroll to position [460, 0]
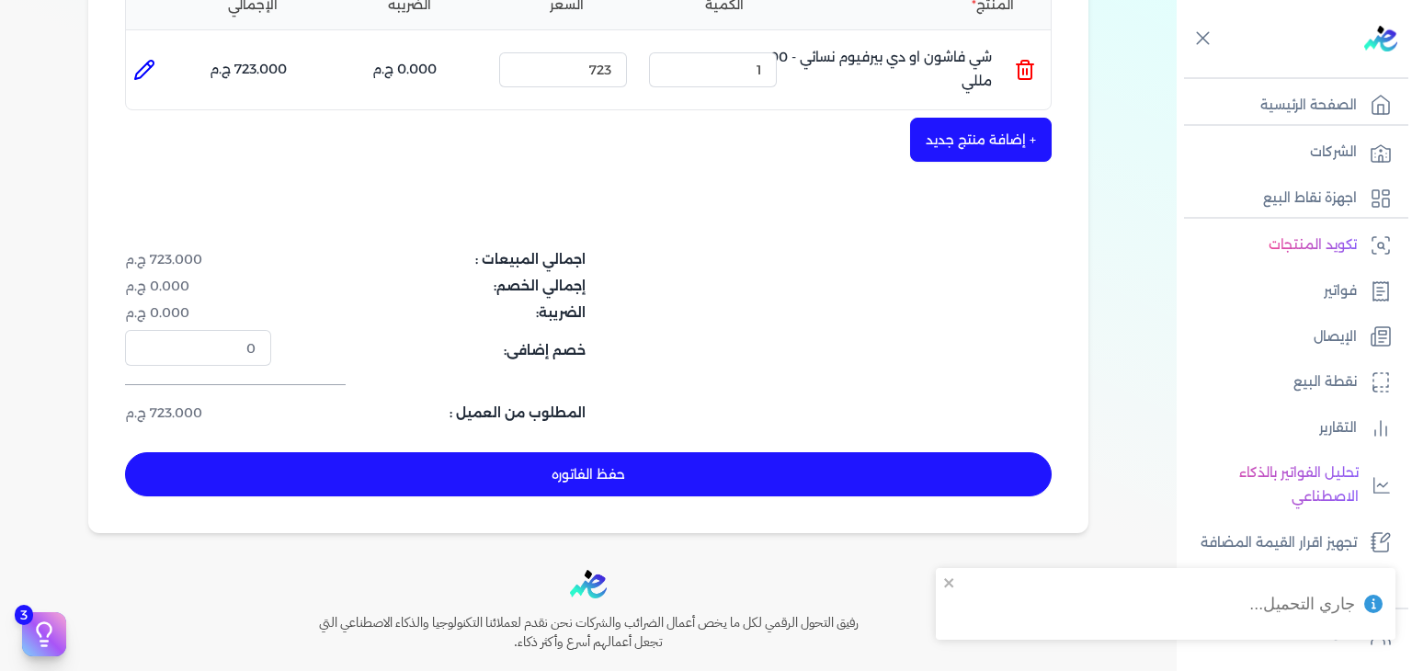
click at [592, 471] on button "حفظ الفاتوره" at bounding box center [588, 474] width 927 height 44
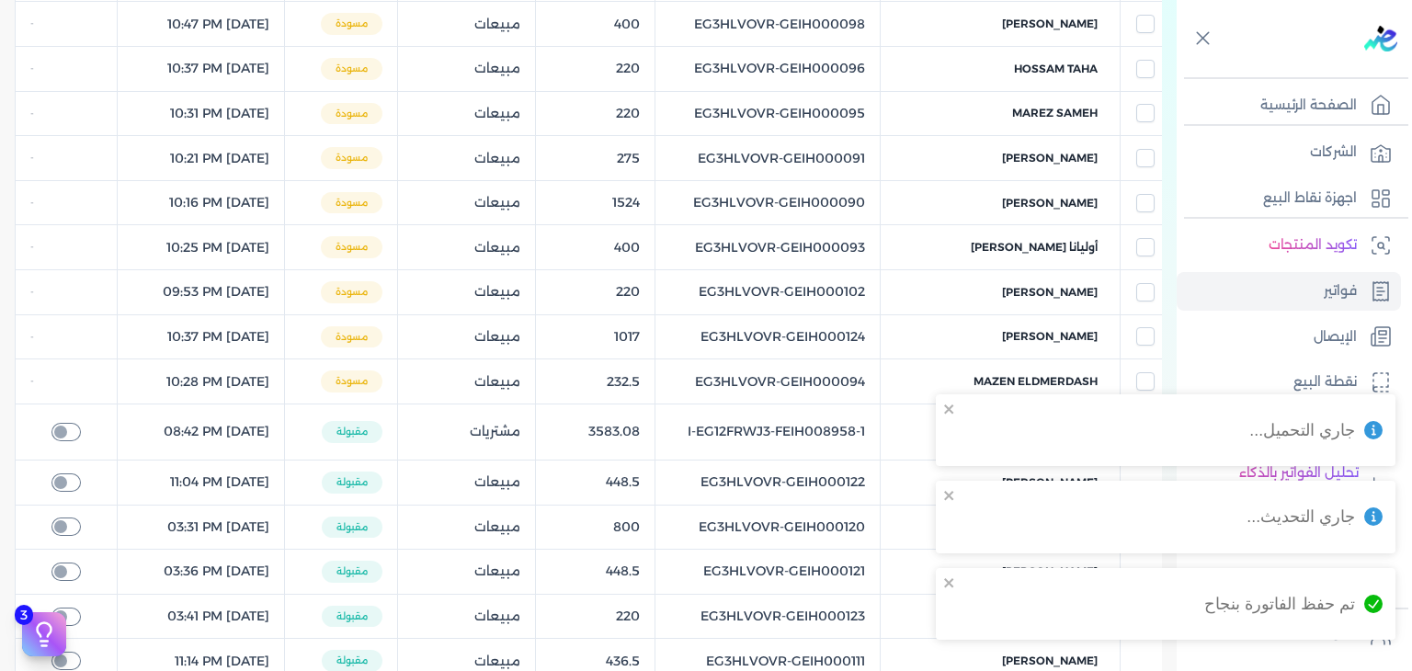
checkbox input "true"
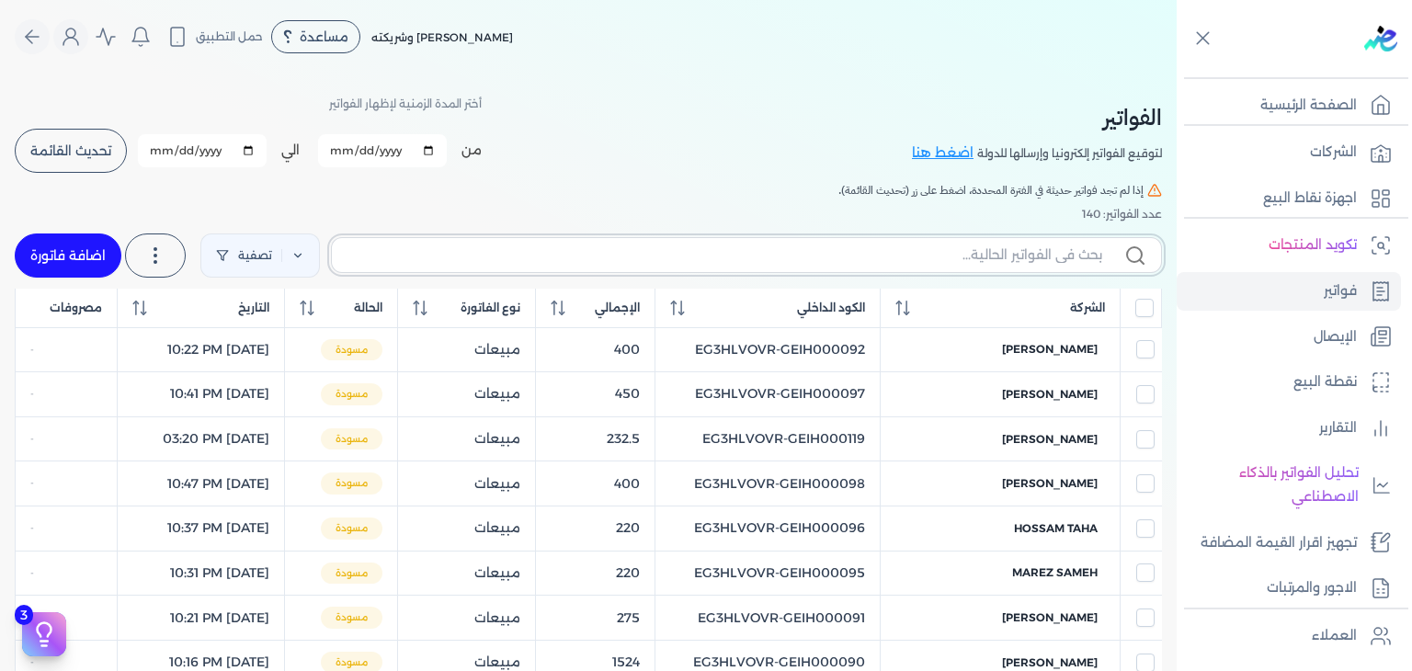
click at [943, 257] on input "text" at bounding box center [725, 255] width 756 height 19
paste input "EG3HLVOVR-GEIH000129"
type input "EG3HLVOVR-GEIH000129"
checkbox input "false"
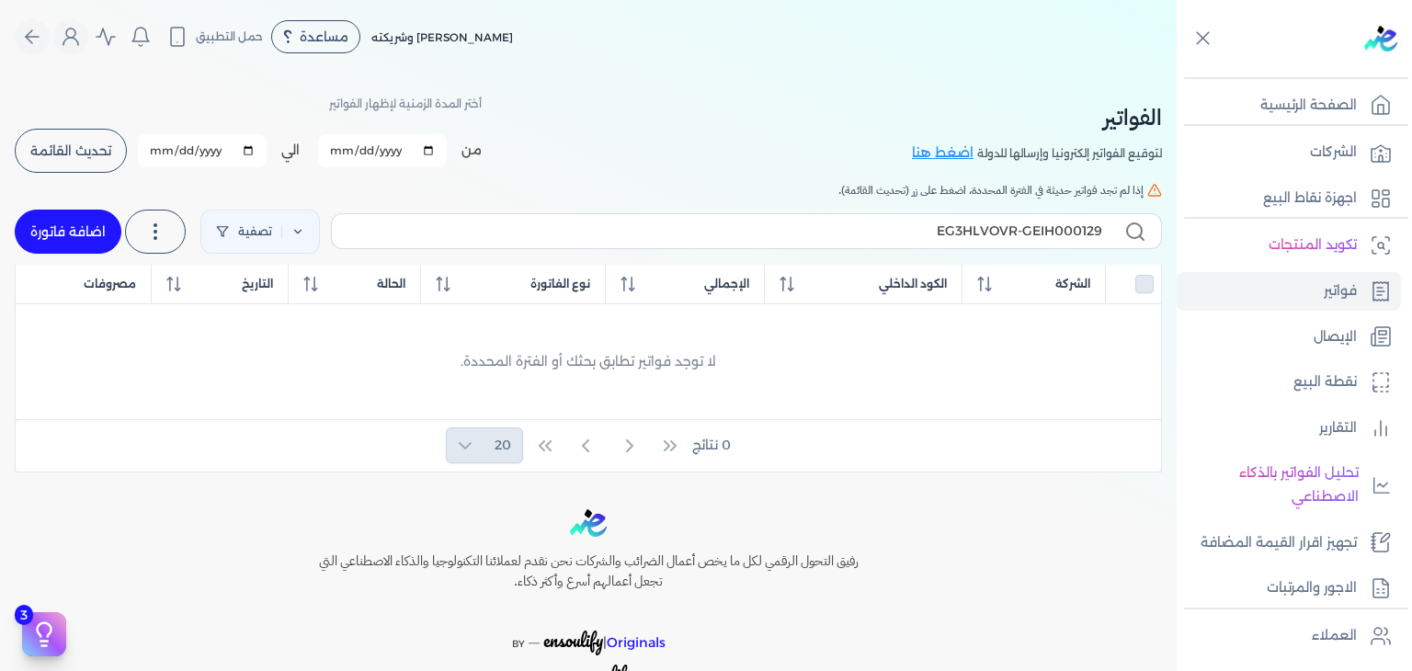
click at [80, 241] on link "اضافة فاتورة" at bounding box center [68, 232] width 107 height 44
select select "EGP"
select select "B"
select select "EGS"
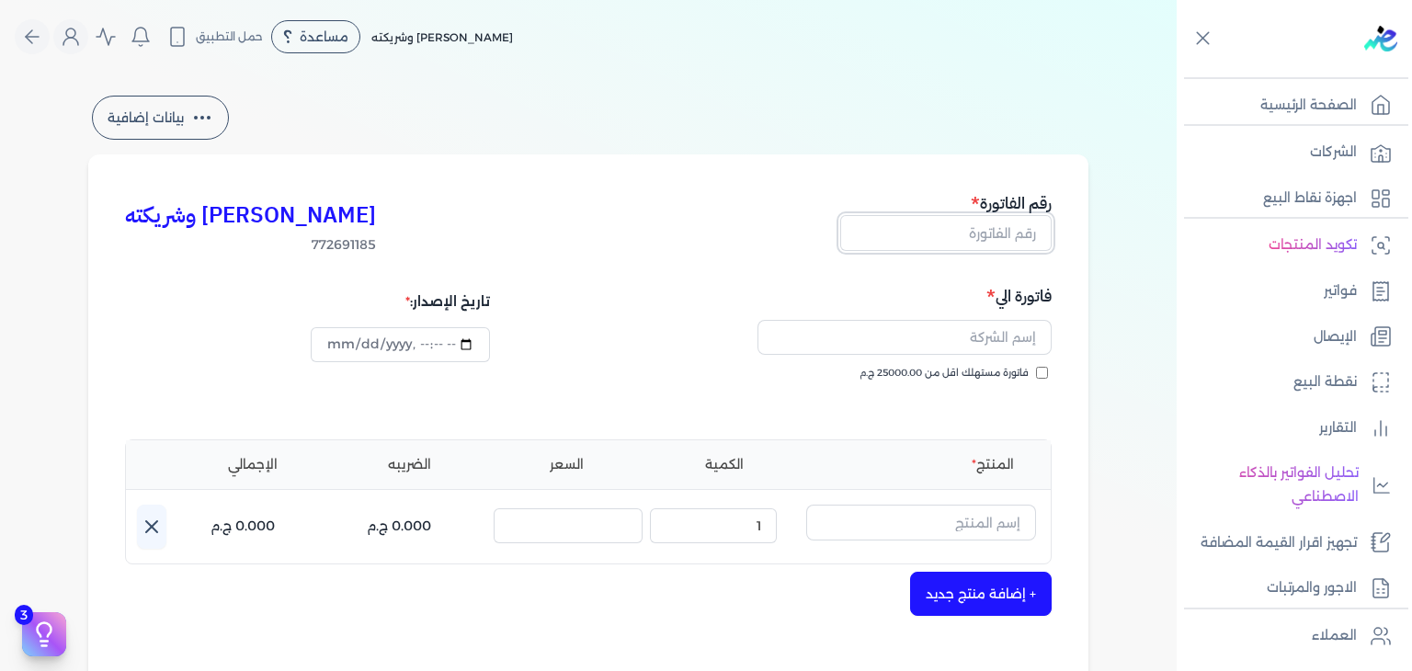
click at [991, 226] on input "text" at bounding box center [945, 232] width 211 height 35
paste input "EG3HLVOVR-GEIH000129"
type input "EG3HLVOVR-GEIH000129"
click at [1045, 370] on input "فاتورة مستهلك اقل من 25000.00 ج.م" at bounding box center [1042, 373] width 12 height 12
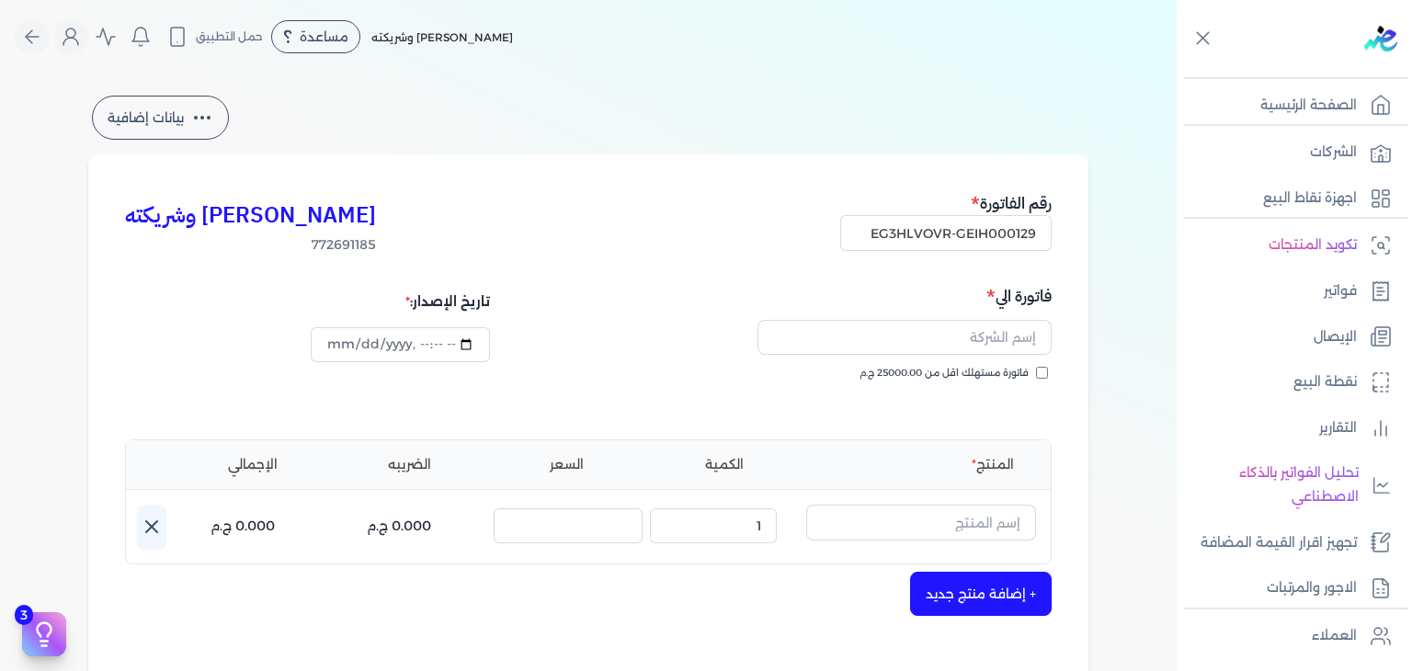
checkbox input "true"
click at [938, 330] on input "text" at bounding box center [905, 337] width 294 height 35
paste input "عشق وسيم"
drag, startPoint x: 1043, startPoint y: 338, endPoint x: 1067, endPoint y: 334, distance: 24.3
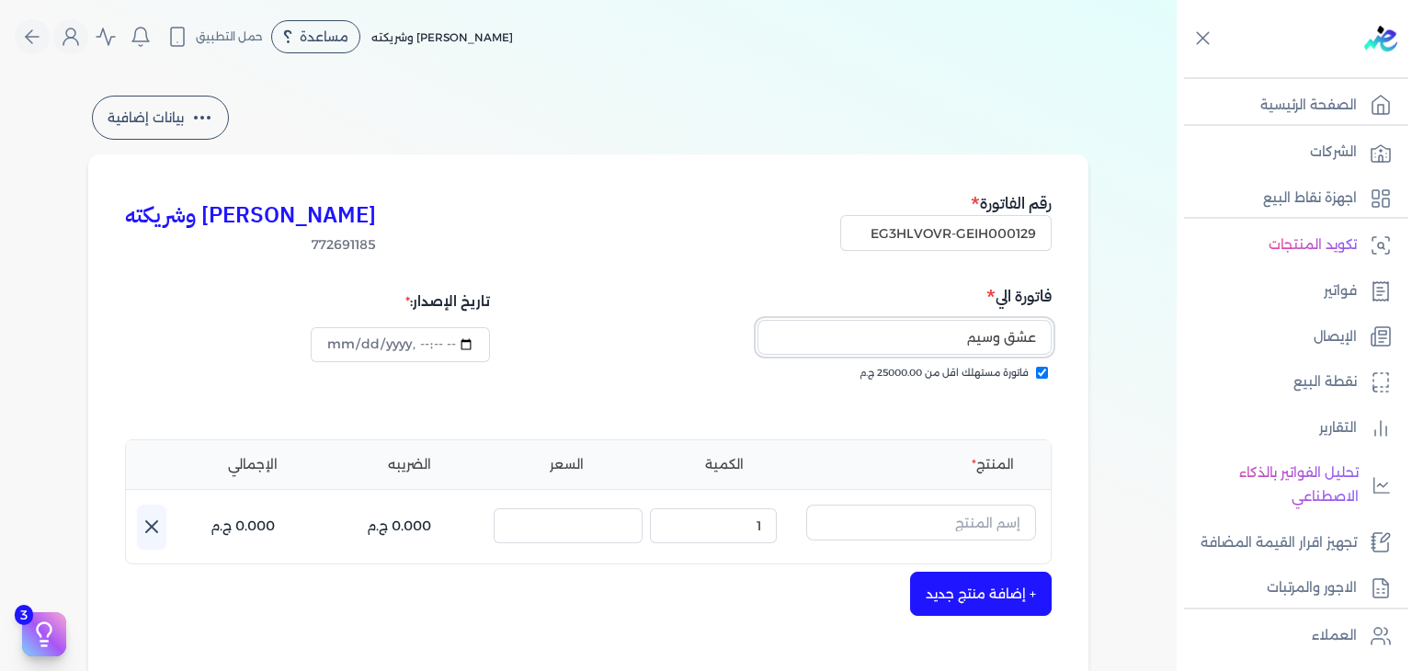
click at [1067, 334] on div "[PERSON_NAME] وشريكته 772691185 رقم الفاتورة EG3HLVOVR-GEIH000129 فاتورة الي عش…" at bounding box center [588, 570] width 1000 height 832
type input "عشق وسيم"
click at [343, 345] on input "datetime-local" at bounding box center [400, 344] width 178 height 35
type input "[DATE]T22:54:44"
click at [939, 530] on input "text" at bounding box center [921, 522] width 230 height 35
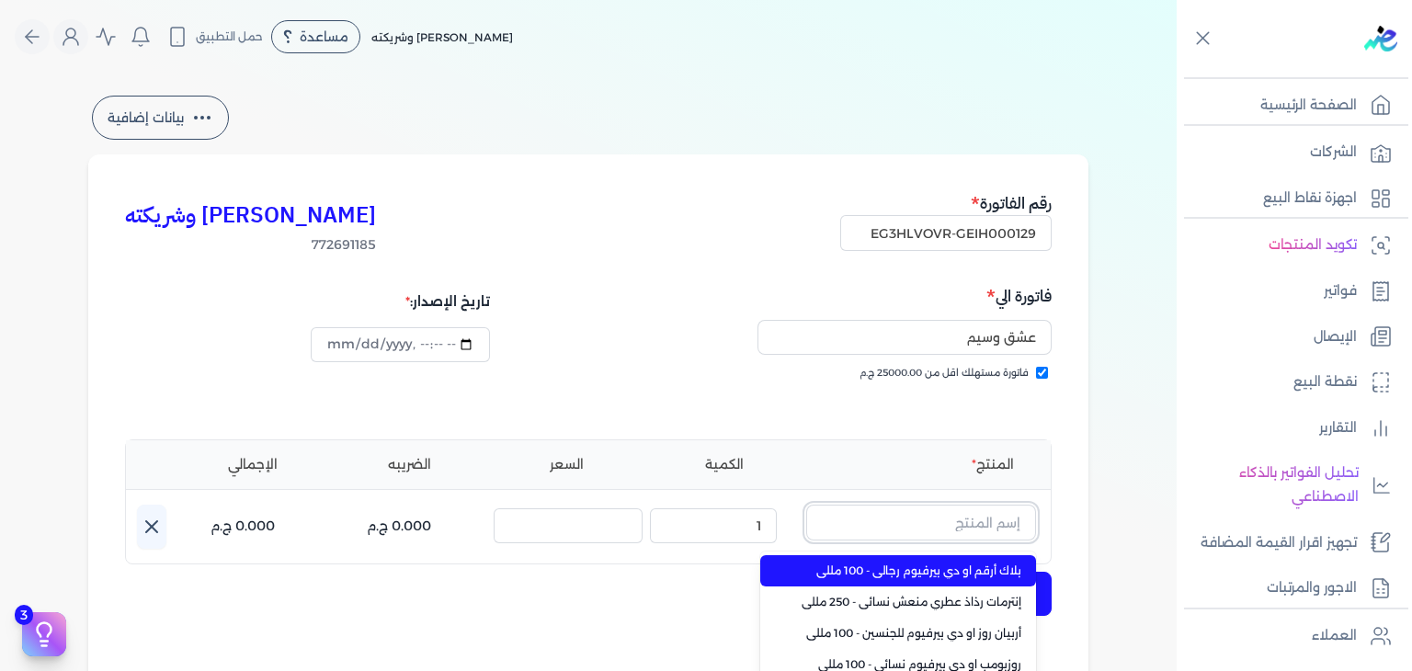
paste input "فاسيو عطر للشعر نسائي - 50 مل"
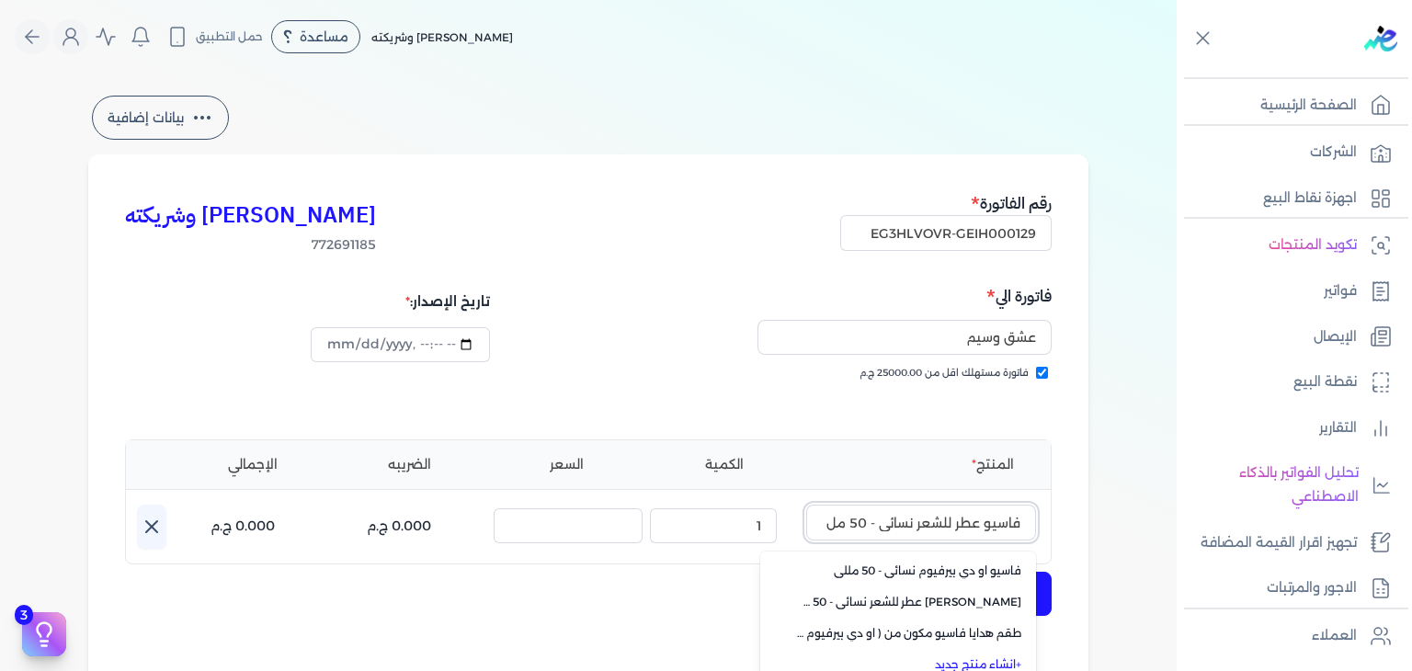
type input "فاسيو عطر للشعر نسائي - 50 مل"
click at [1010, 661] on link "+ انشاء منتج جديد" at bounding box center [909, 665] width 224 height 17
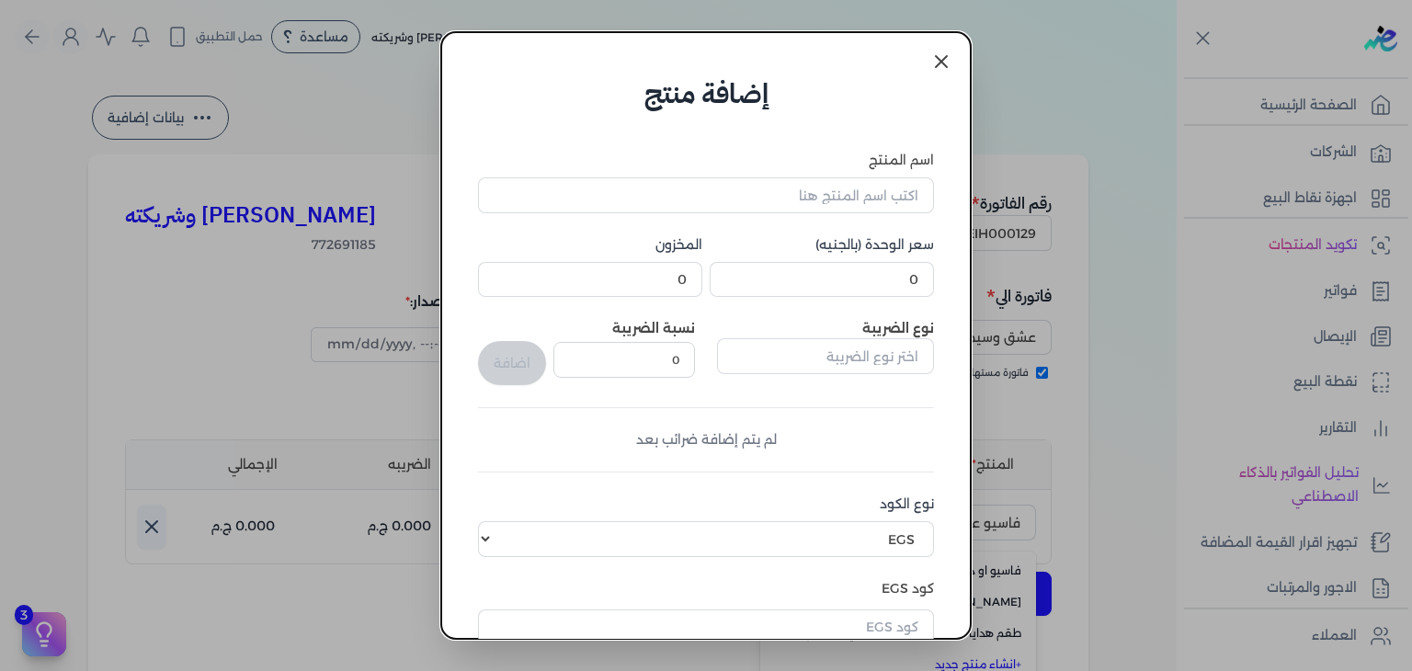
scroll to position [8, 0]
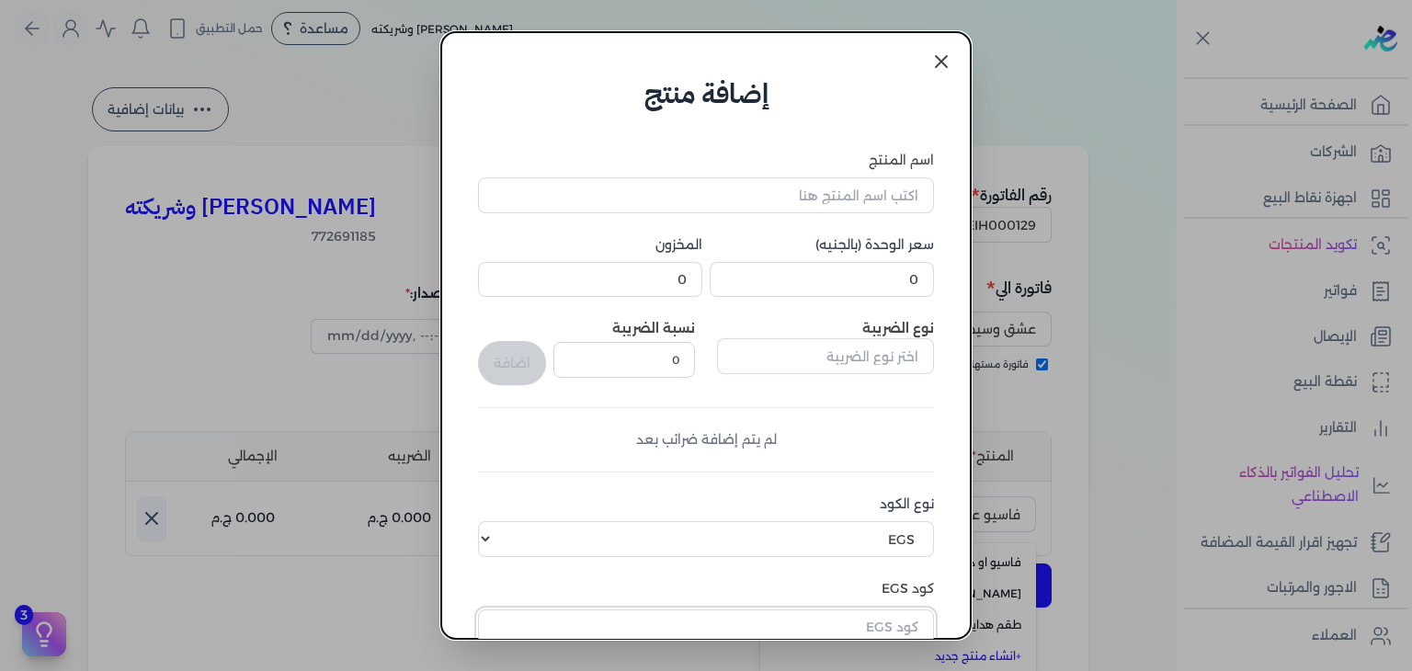
click at [906, 615] on input "text" at bounding box center [706, 627] width 456 height 35
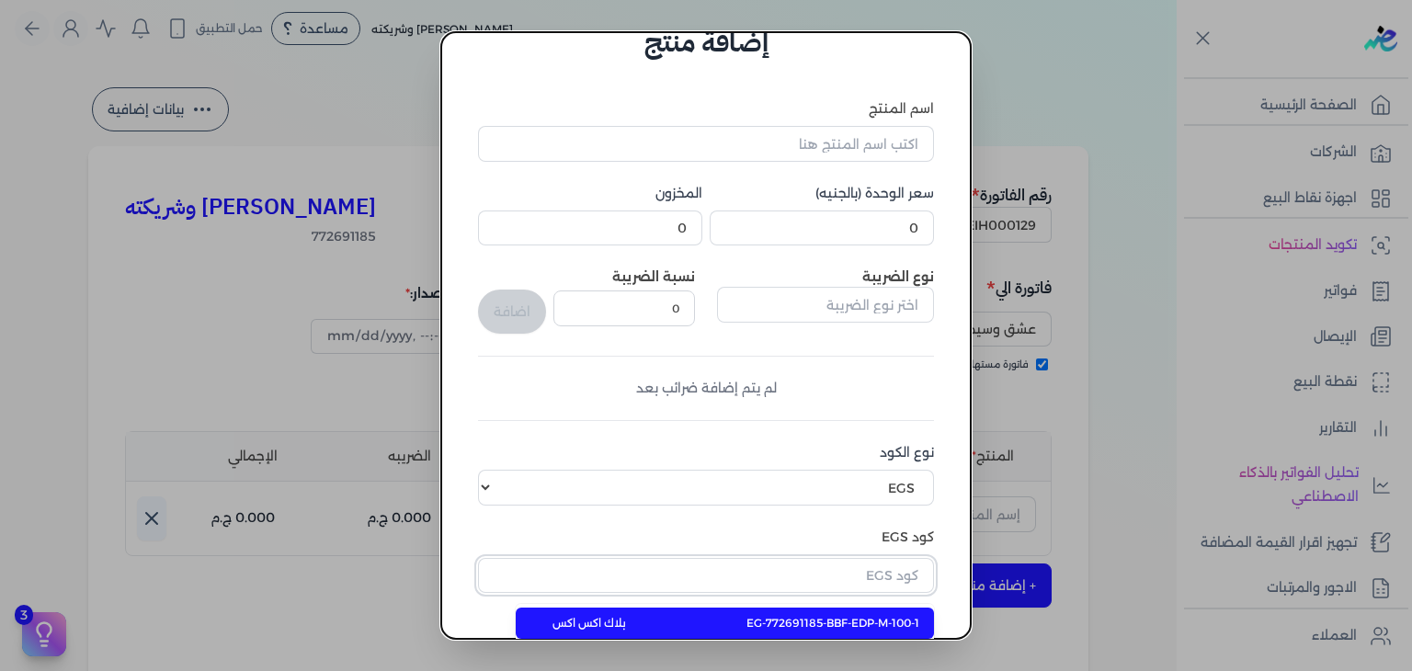
paste input "EG-772691185-EPCF-E-HP-W-50-1"
type input "EG-772691185-EPCF-E-HP-W-50-1"
click at [828, 616] on span "EG-772691185-EPCF-E-HP-W-50-1" at bounding box center [829, 623] width 180 height 17
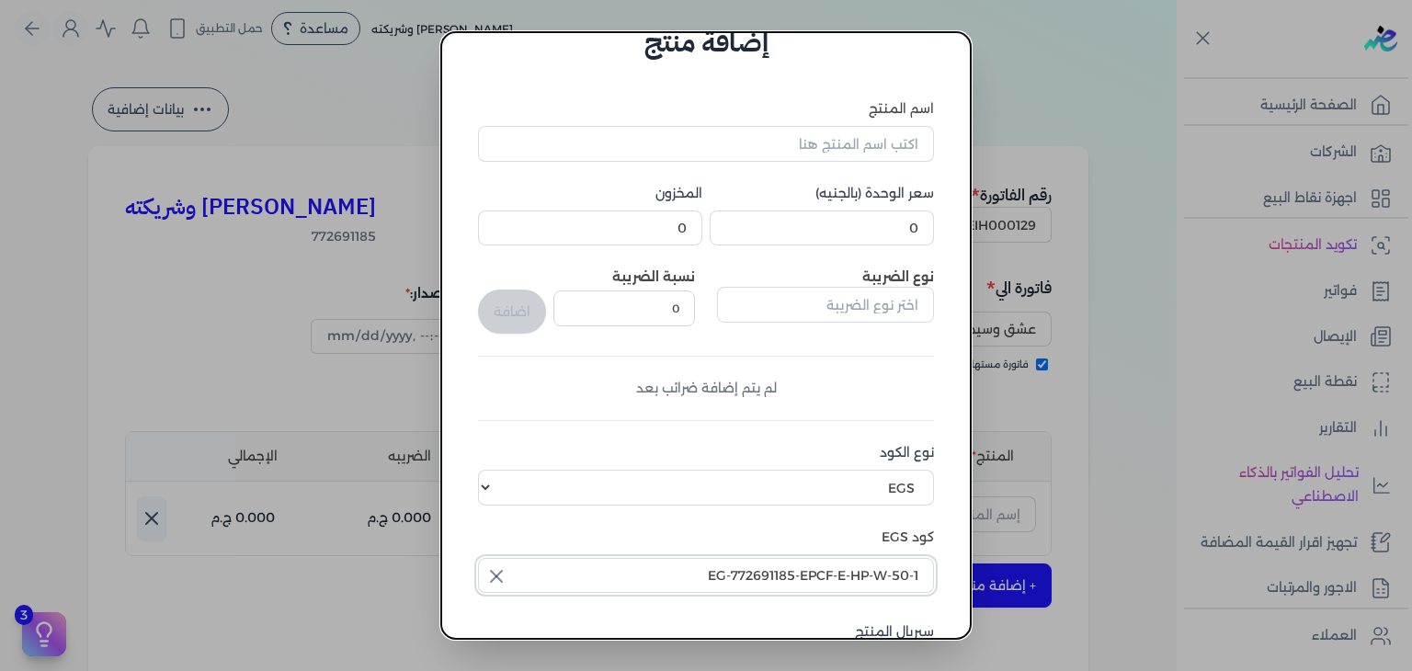
scroll to position [281, 0]
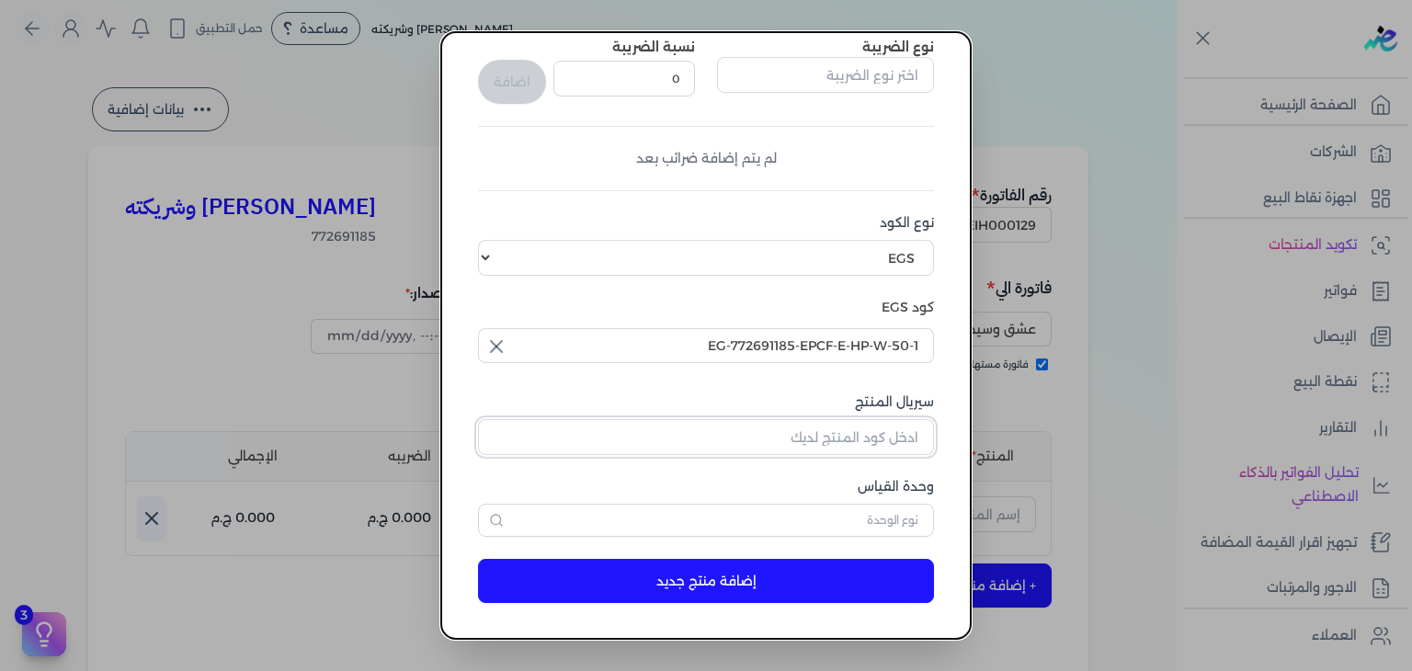
click at [878, 452] on input "سيريال المنتج" at bounding box center [706, 436] width 456 height 35
paste input "ZBC6C05E095440A5A06BDZ-1"
type input "ZBC6C05E095440A5A06BDZ-1"
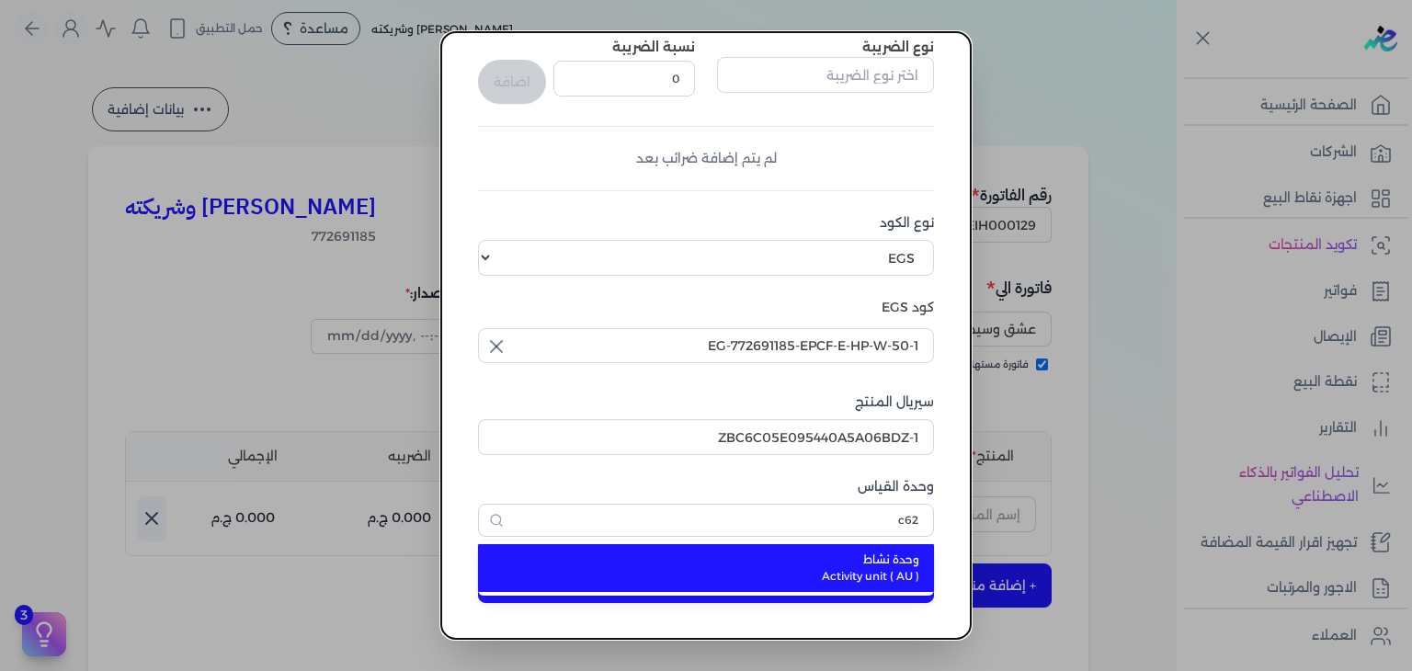
click at [879, 559] on span "وحدة نشاط" at bounding box center [717, 560] width 405 height 17
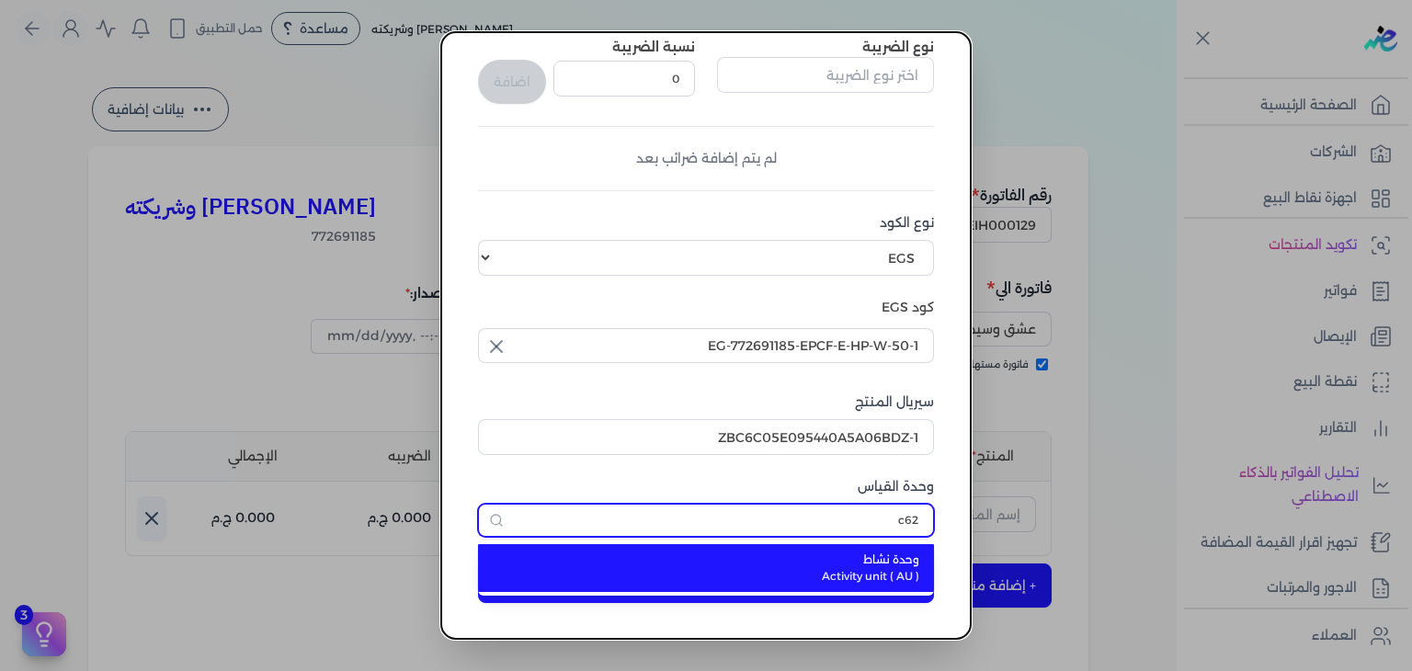
type input "وحدة نشاط"
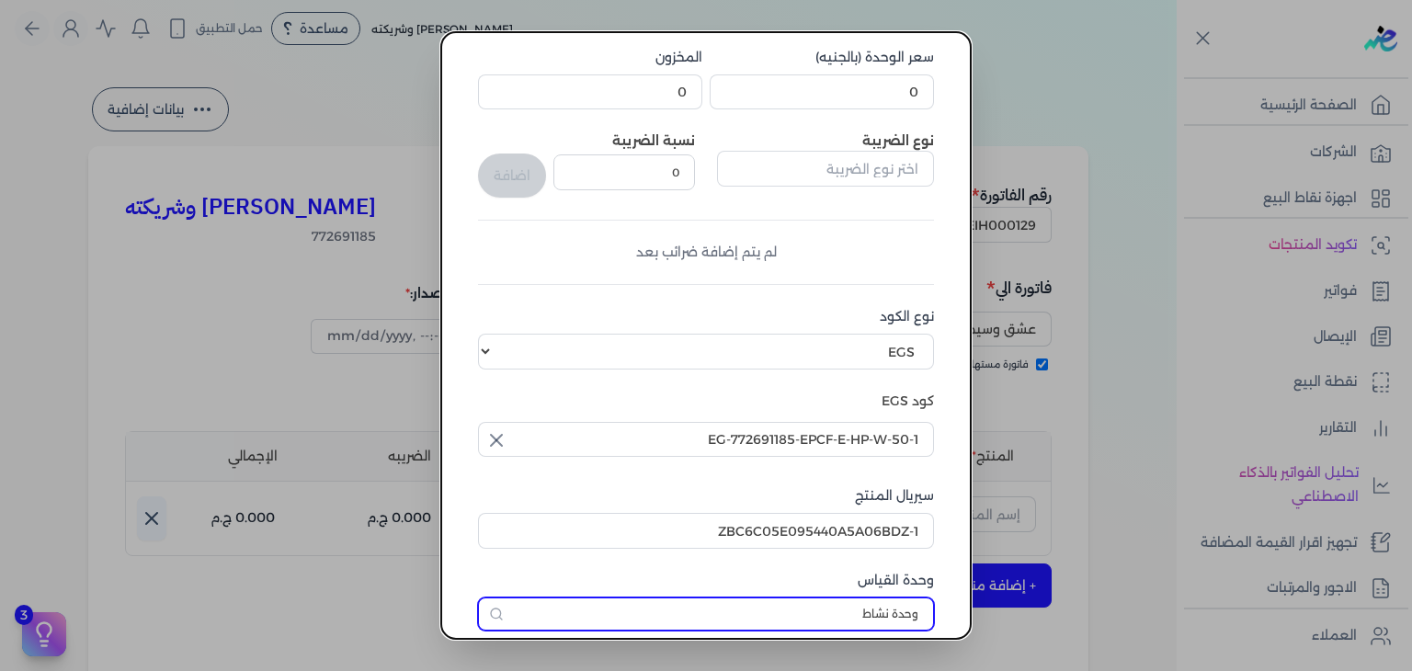
scroll to position [97, 0]
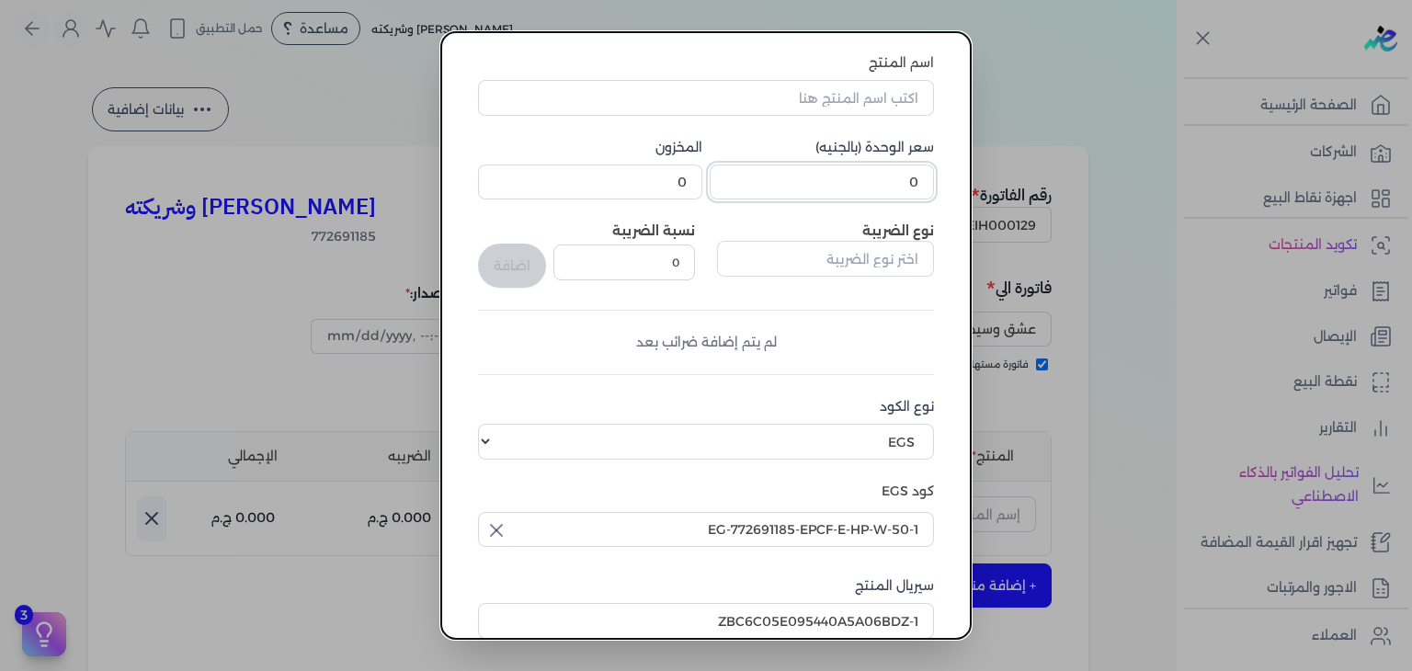
click at [880, 181] on input "0" at bounding box center [822, 182] width 224 height 35
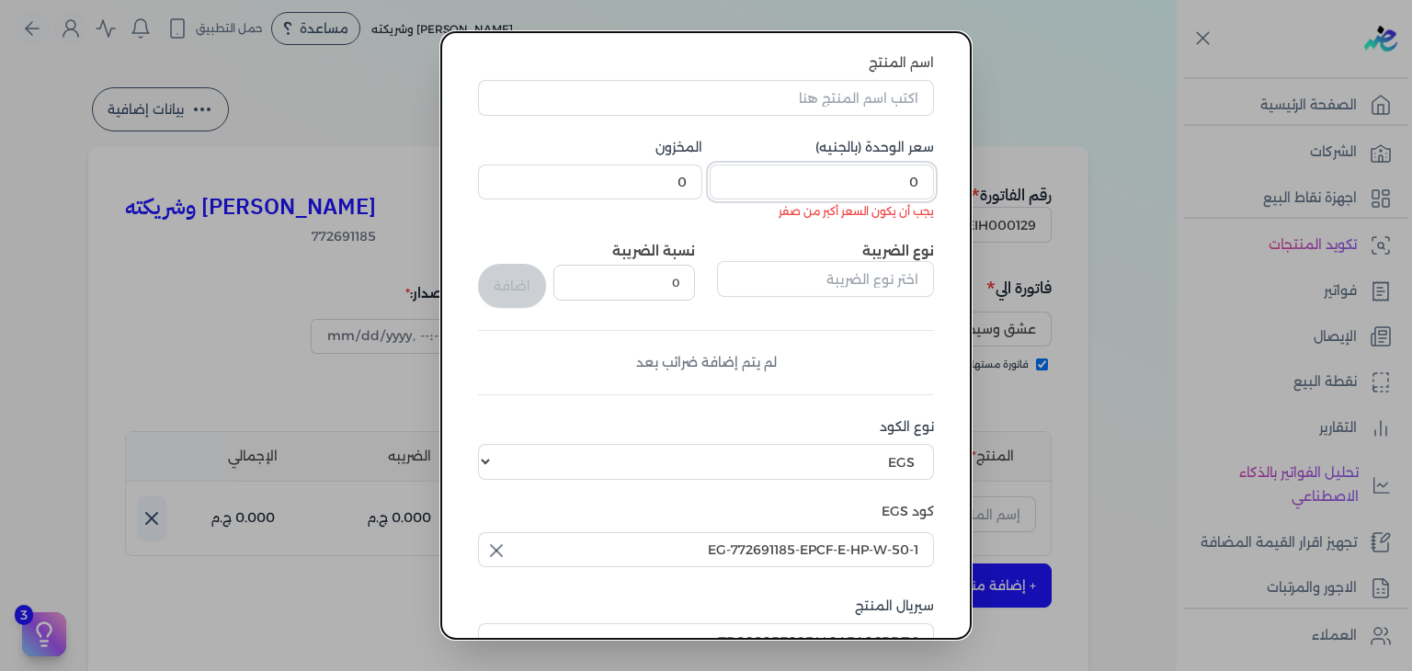
click at [877, 177] on input "0" at bounding box center [822, 182] width 224 height 35
paste input "436.5"
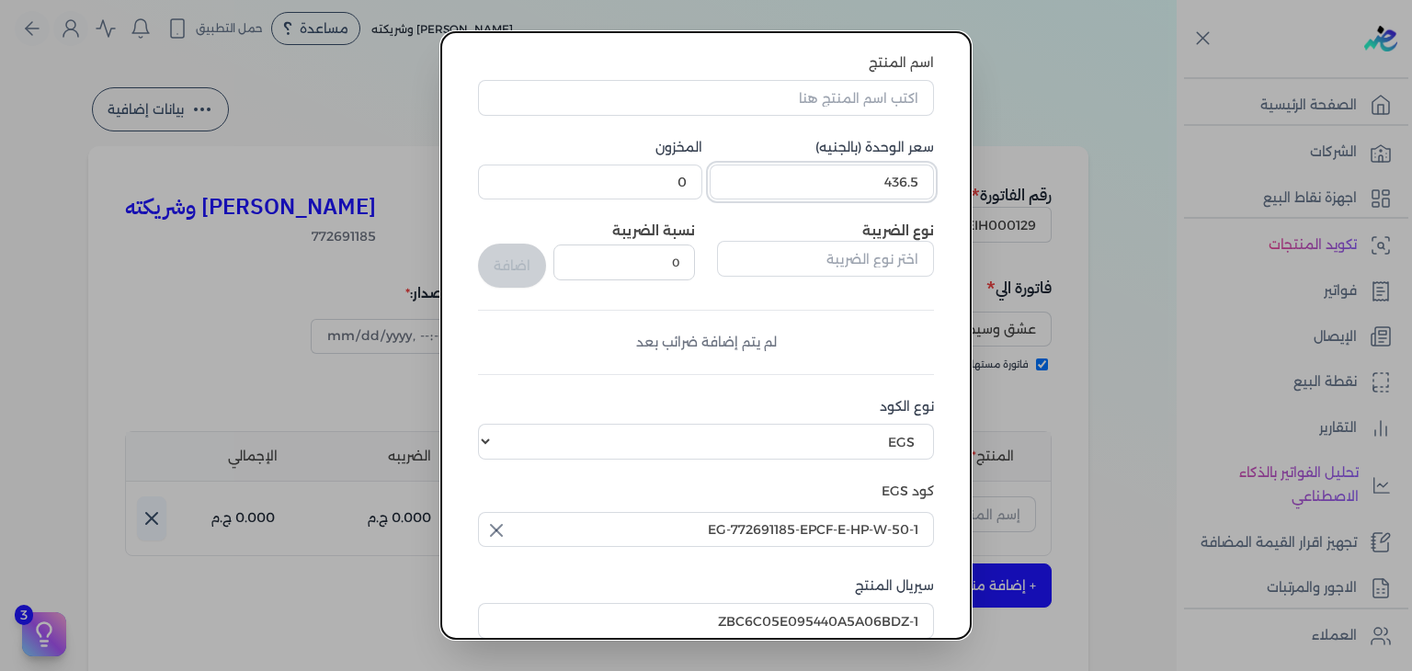
type input "436.5"
type input "6"
click at [843, 94] on input "اسم المنتج" at bounding box center [706, 97] width 456 height 35
paste input "فاسيو عطر للشعر نسائي - 50 مل"
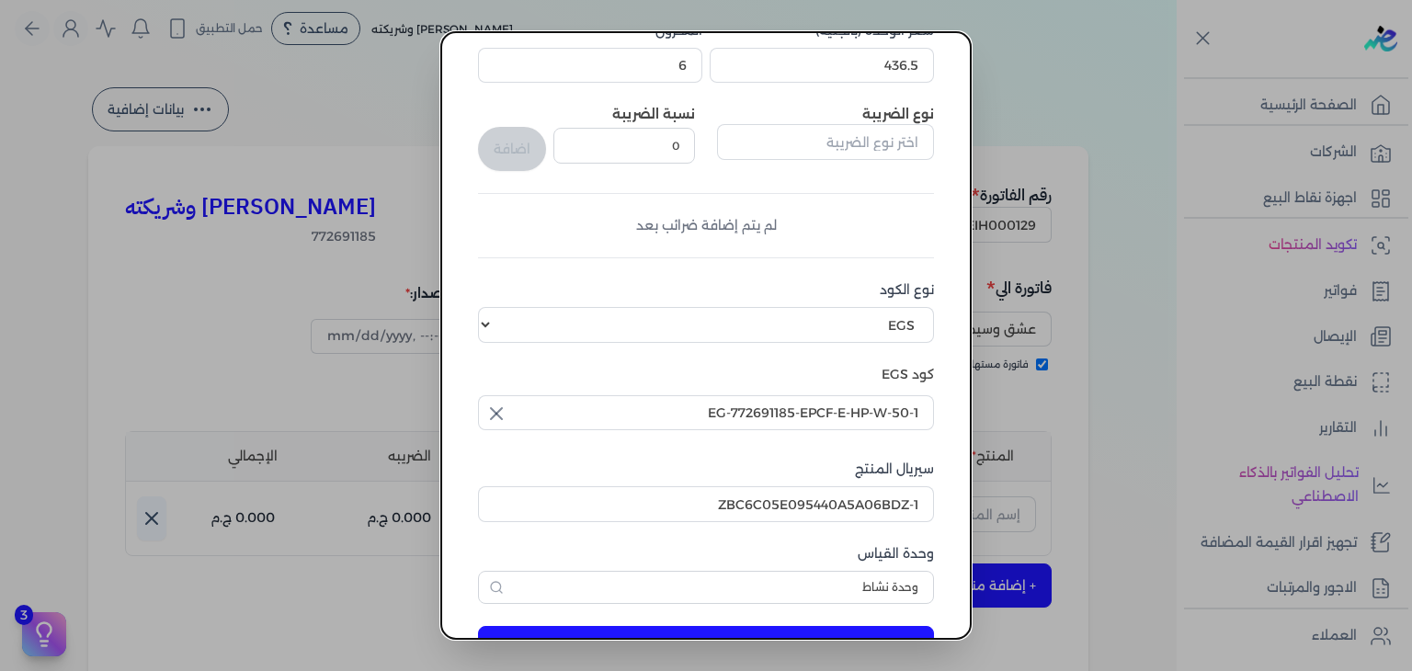
scroll to position [281, 0]
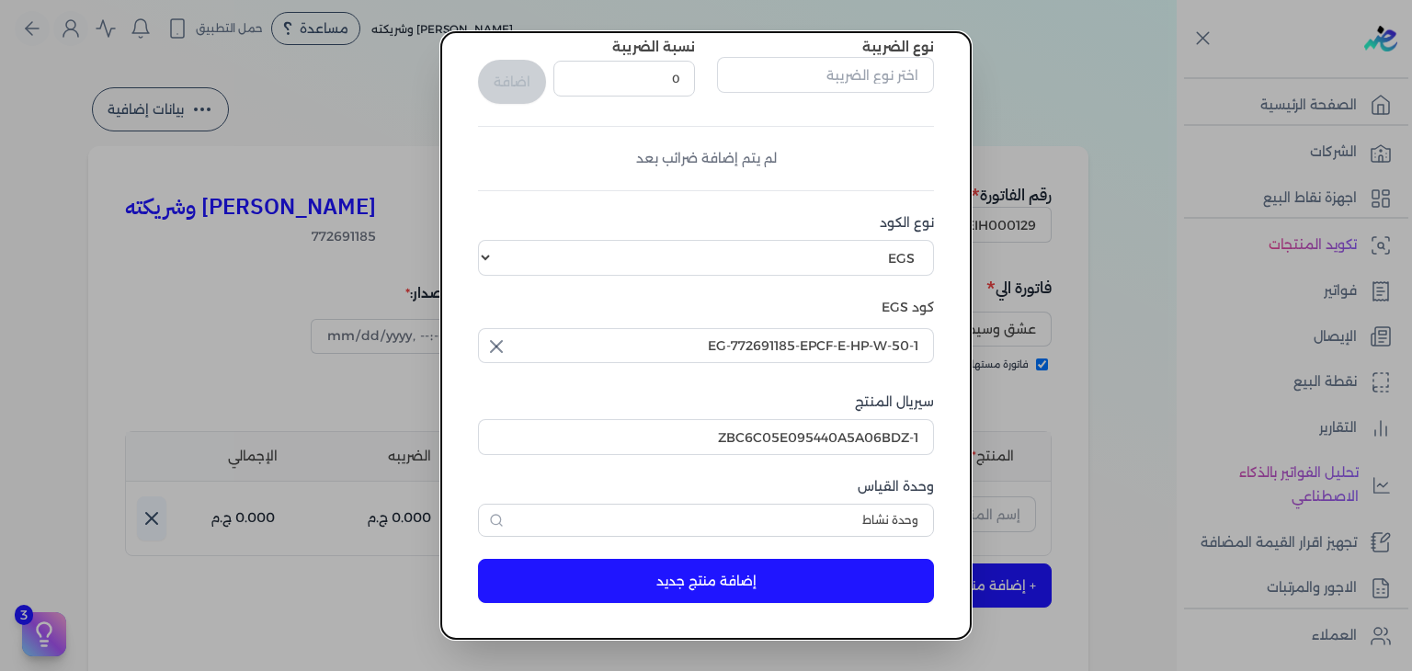
type input "فاسيو عطر للشعر نسائي - 50 مل"
click at [835, 593] on button "إضافة منتج جديد" at bounding box center [706, 581] width 456 height 44
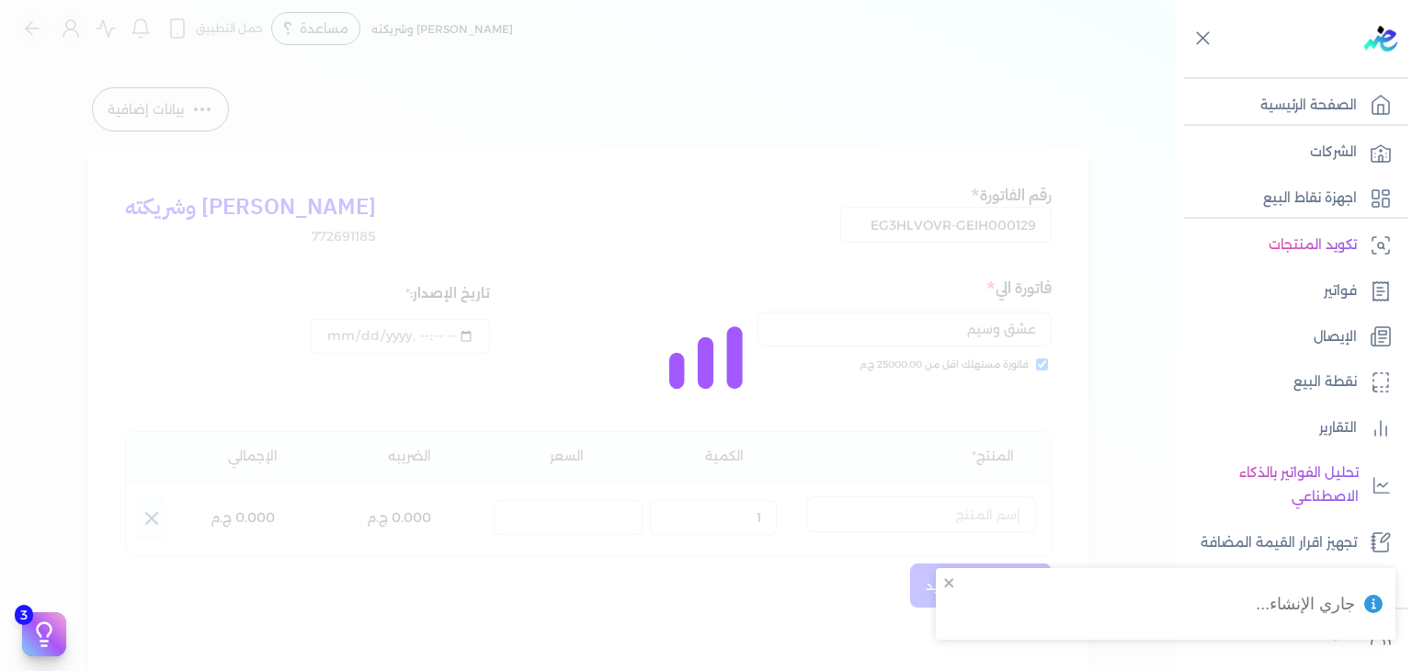
select select "EGS"
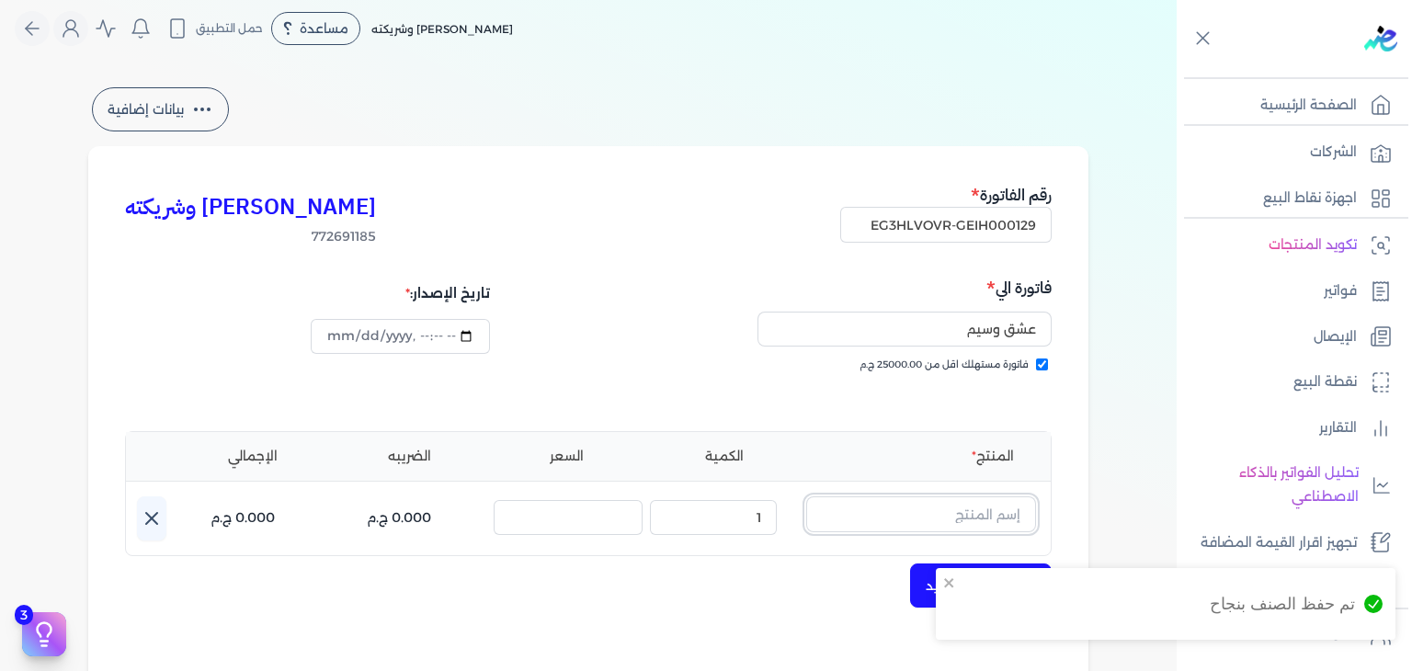
click at [861, 516] on input "text" at bounding box center [921, 514] width 230 height 35
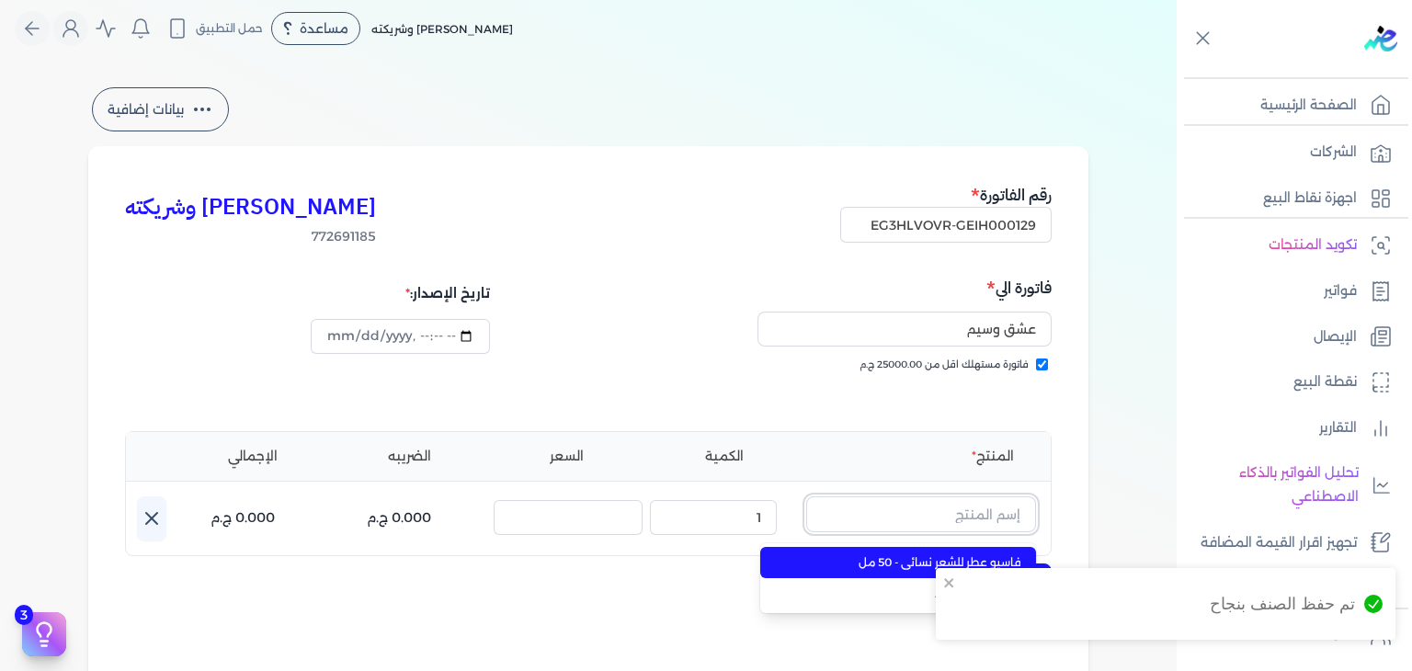
paste input "فاسيو عطر للشعر نسائي - 50 مل"
type input "فاسيو عطر للشعر نسائي - 50 مل"
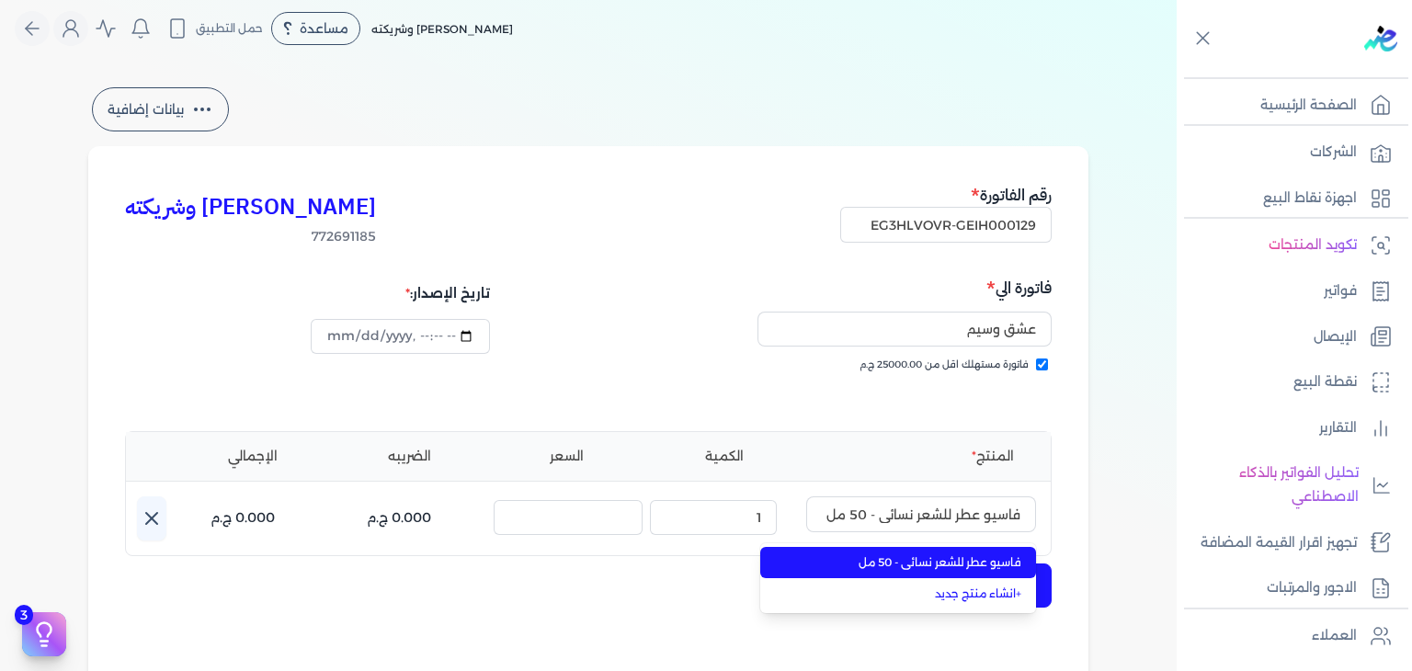
click at [904, 554] on span "فاسيو عطر للشعر نسائي - 50 مل" at bounding box center [909, 562] width 224 height 17
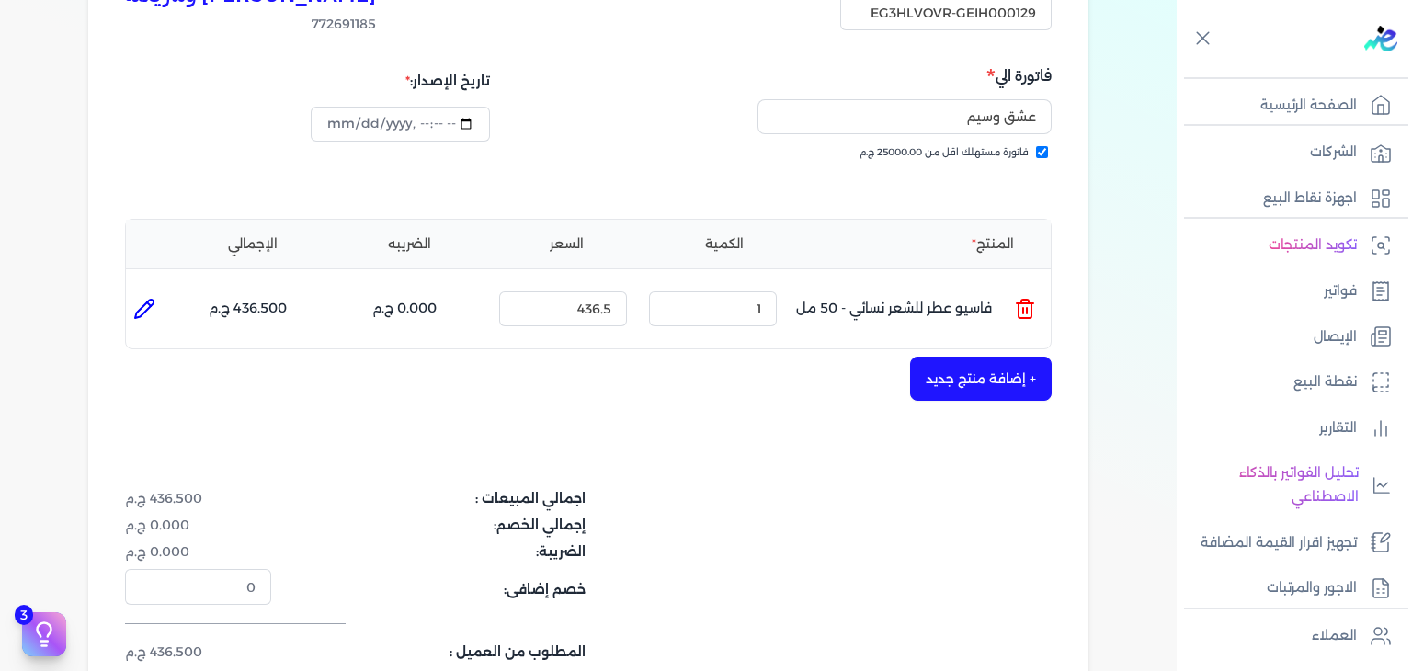
scroll to position [468, 0]
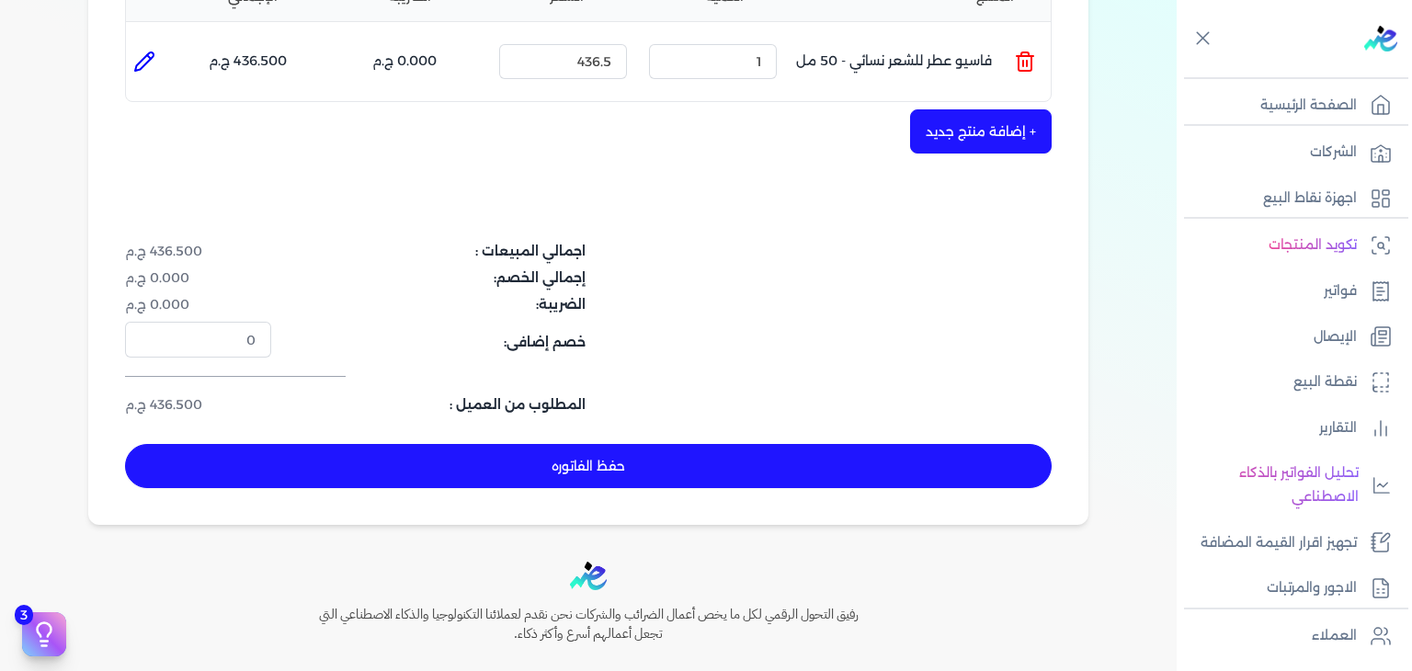
click at [787, 474] on button "حفظ الفاتوره" at bounding box center [588, 466] width 927 height 44
type input "[DATE]"
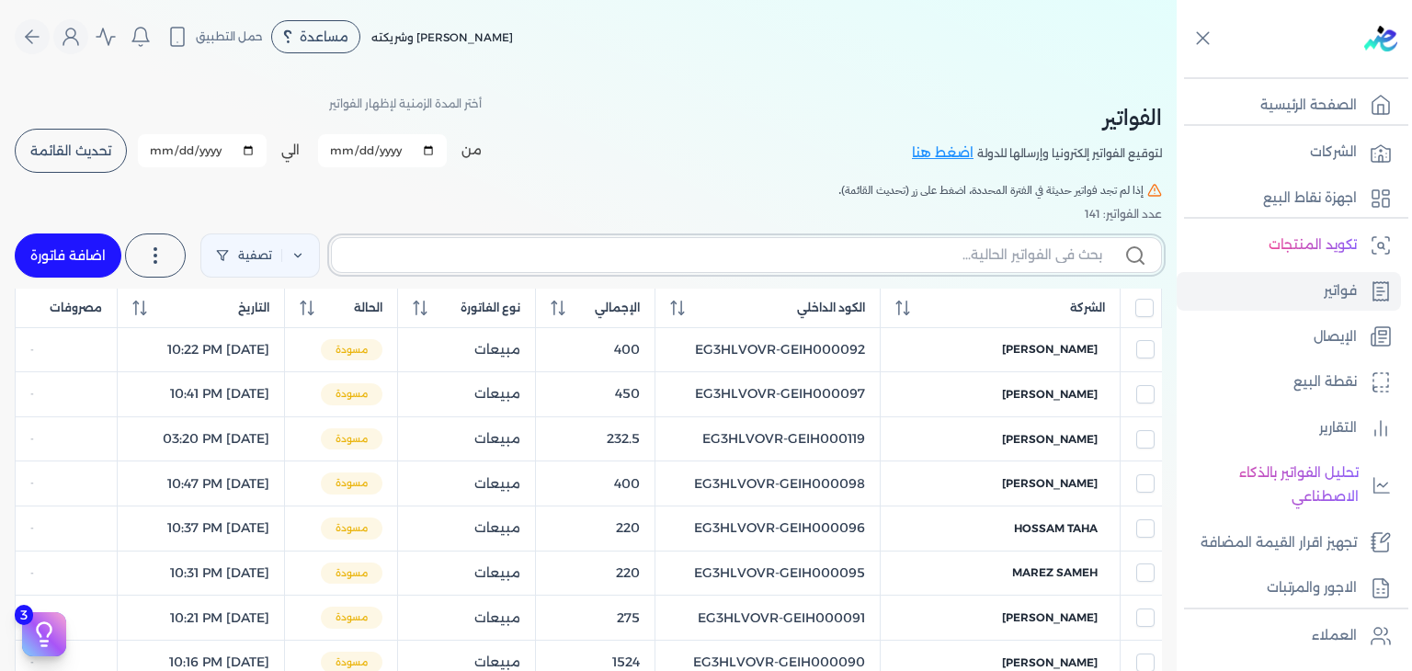
click at [846, 246] on input "text" at bounding box center [725, 255] width 756 height 19
paste input "EG3HLVOVR-GEIH000129"
type input "EG3HLVOVR-GEIH000129"
checkbox input "false"
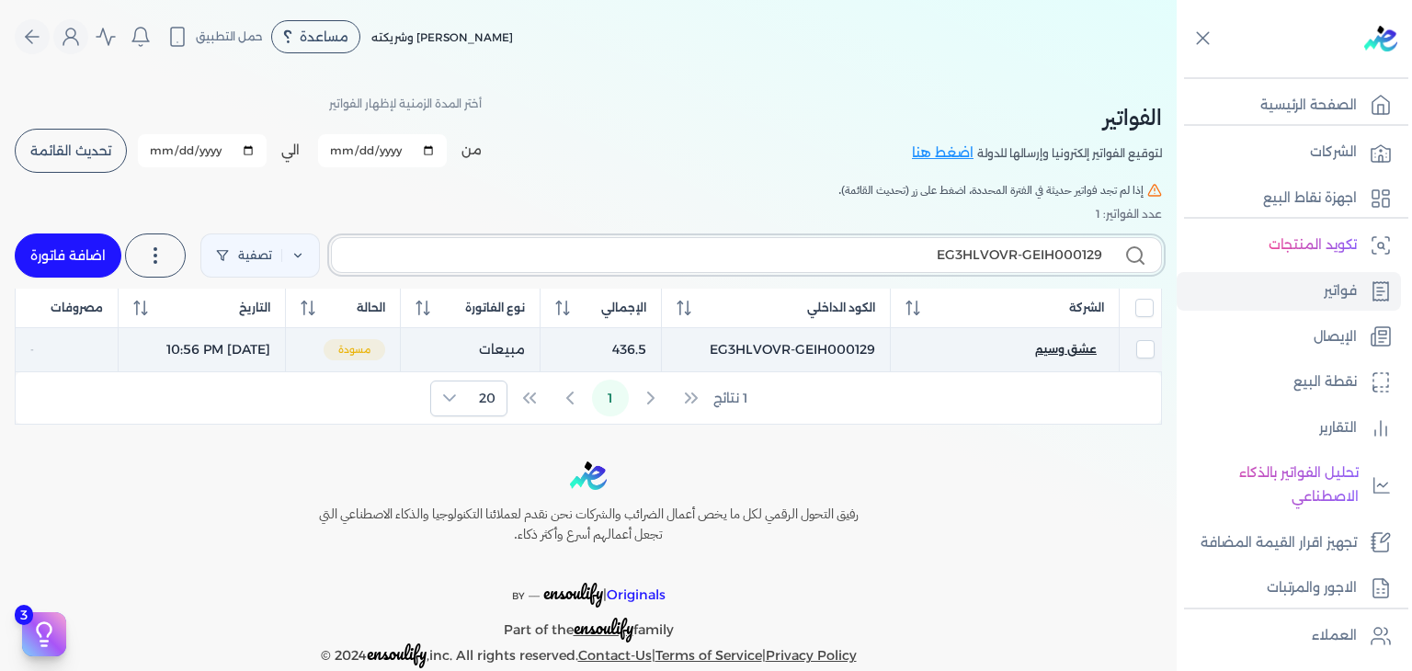
type input "EG3HLVOVR-GEIH000129"
click at [1055, 343] on span "عشق وسيم" at bounding box center [1066, 349] width 62 height 17
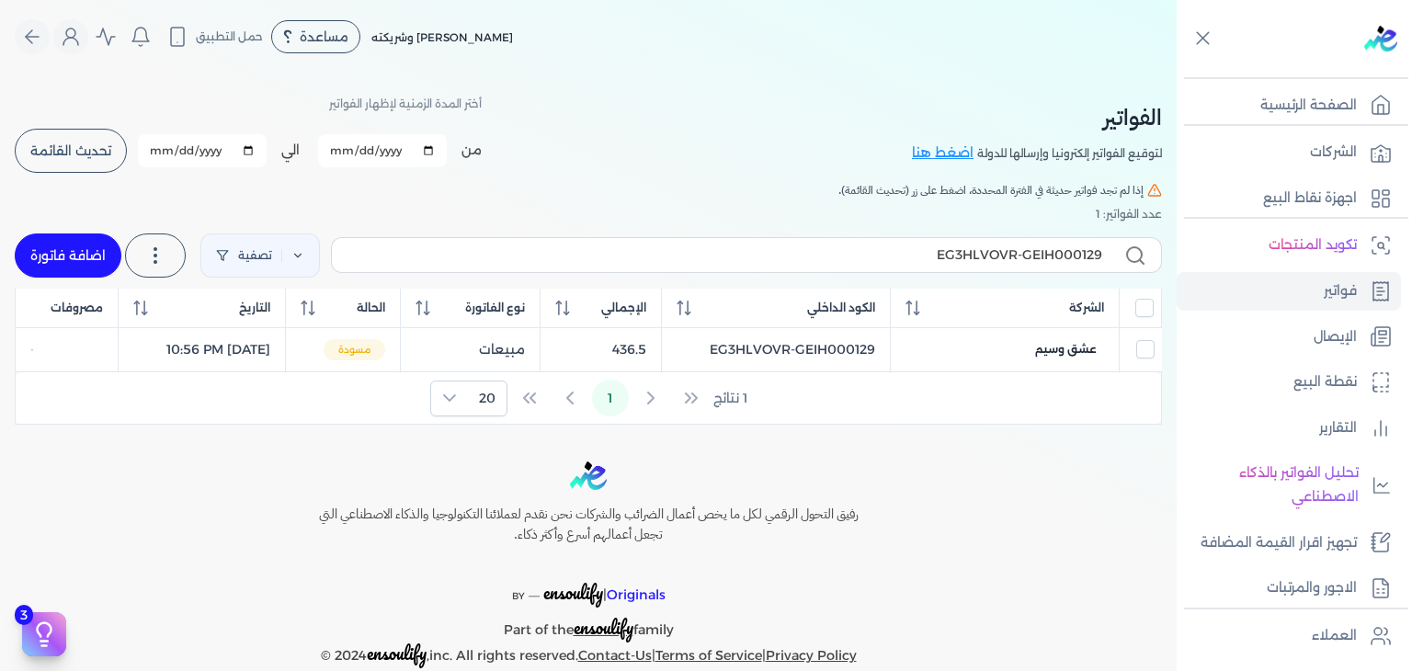
select select "EGP"
select select "B"
select select "EGS"
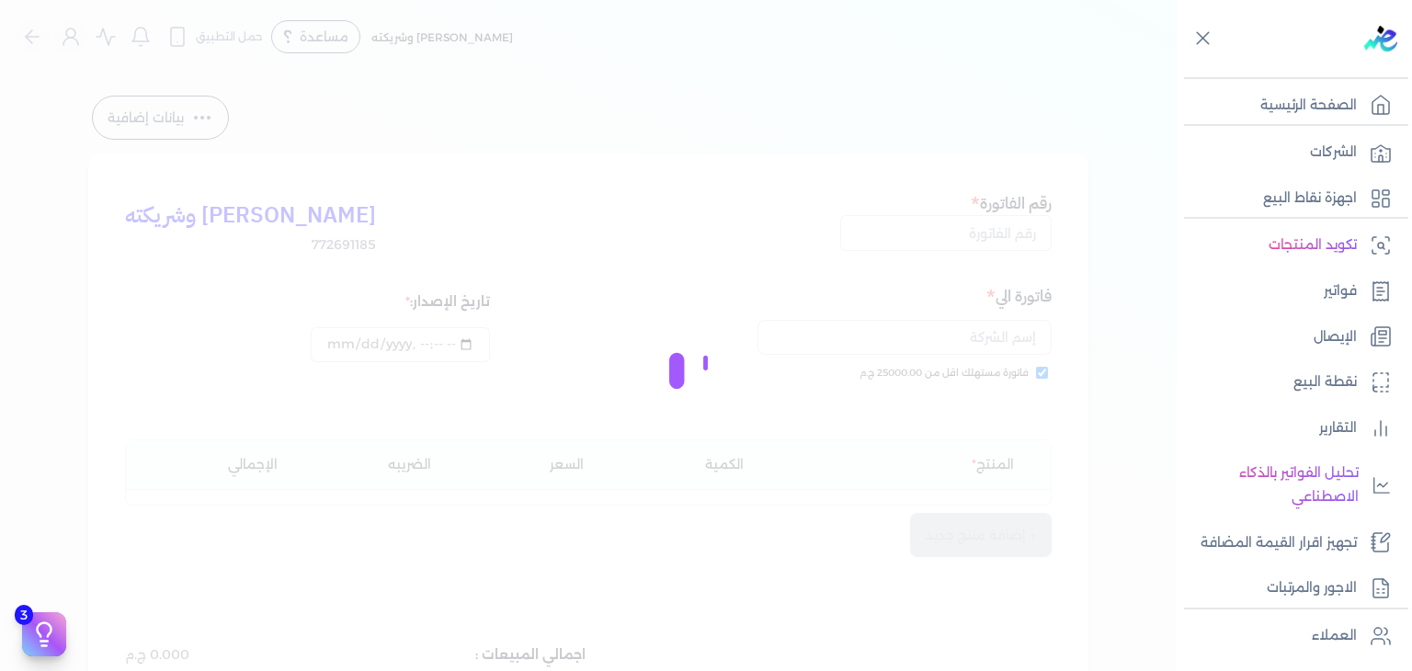
type input "EG3HLVOVR-GEIH000129"
checkbox input "true"
type input "[DATE]T22:56:57"
type input "[DATE]"
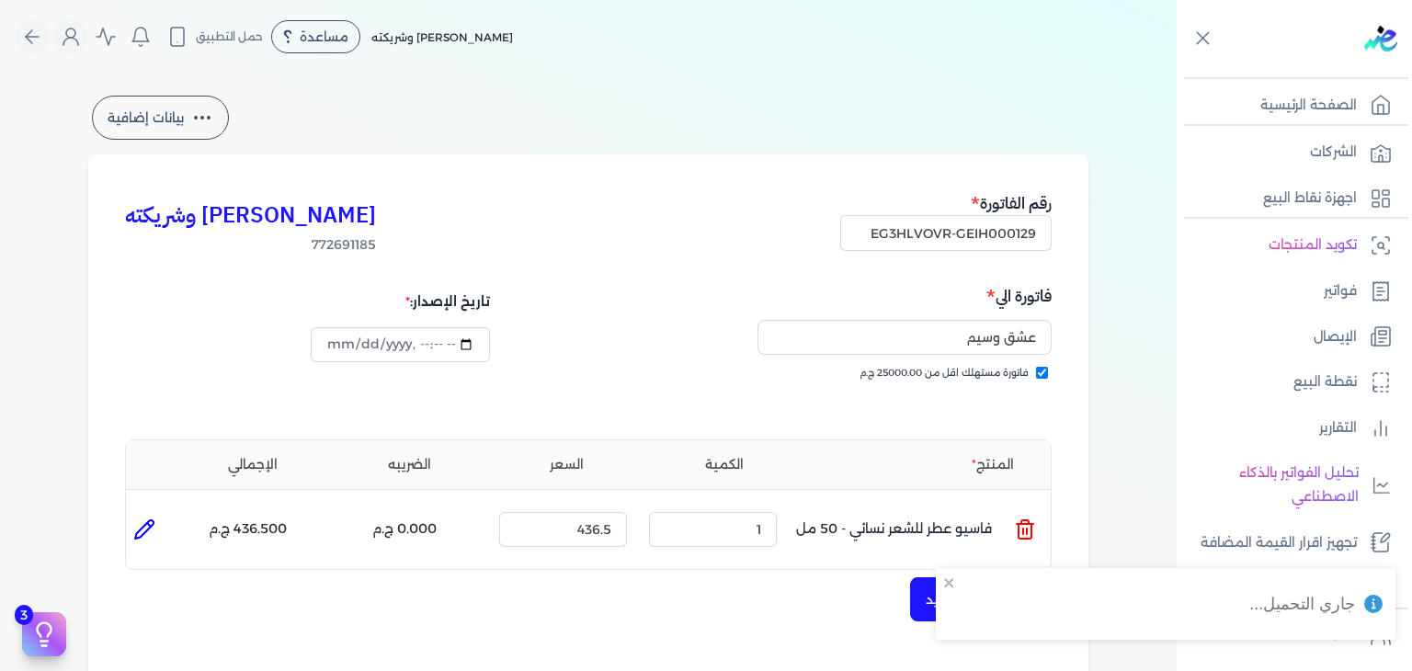
scroll to position [368, 0]
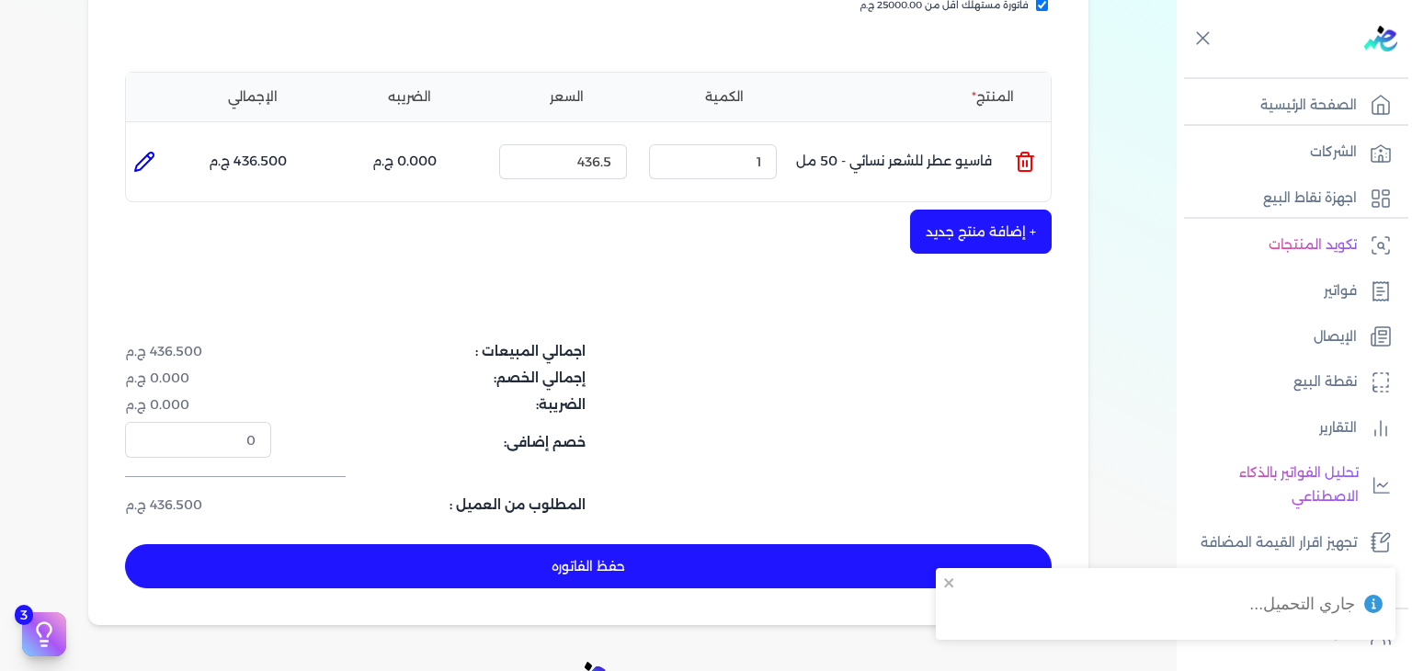
click at [430, 572] on button "حفظ الفاتوره" at bounding box center [588, 566] width 927 height 44
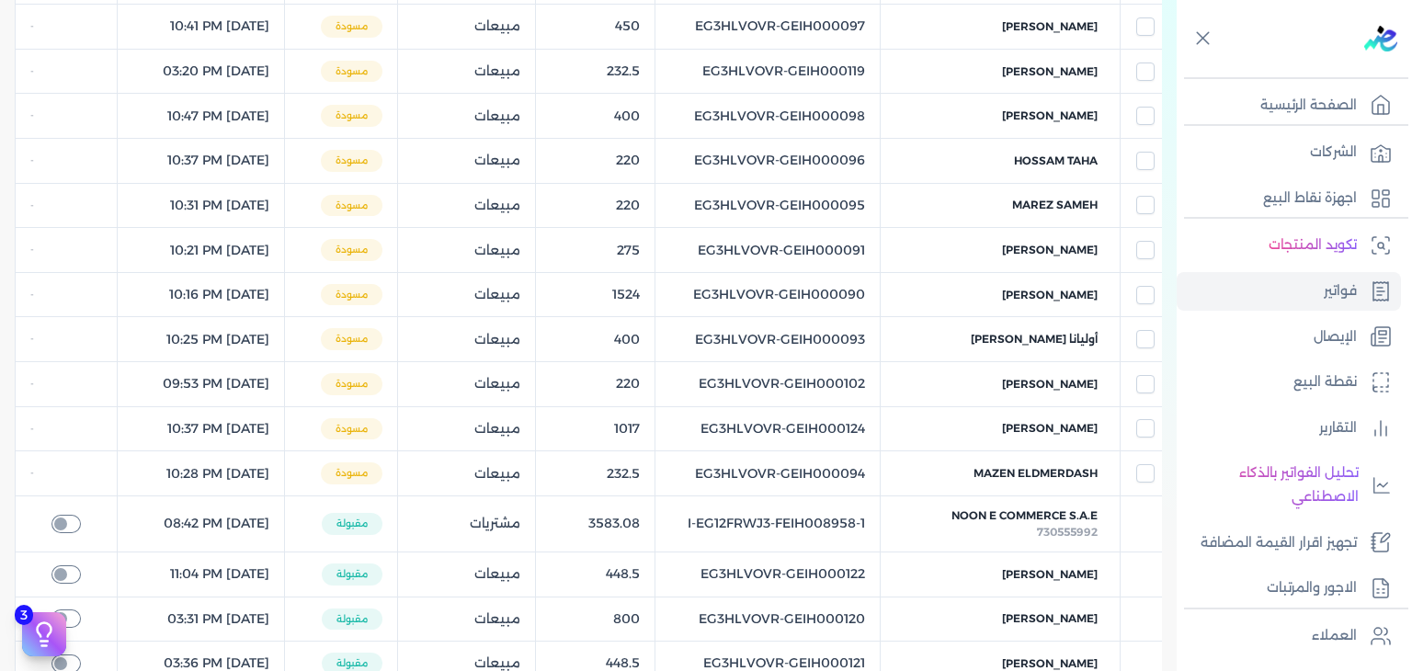
checkbox input "true"
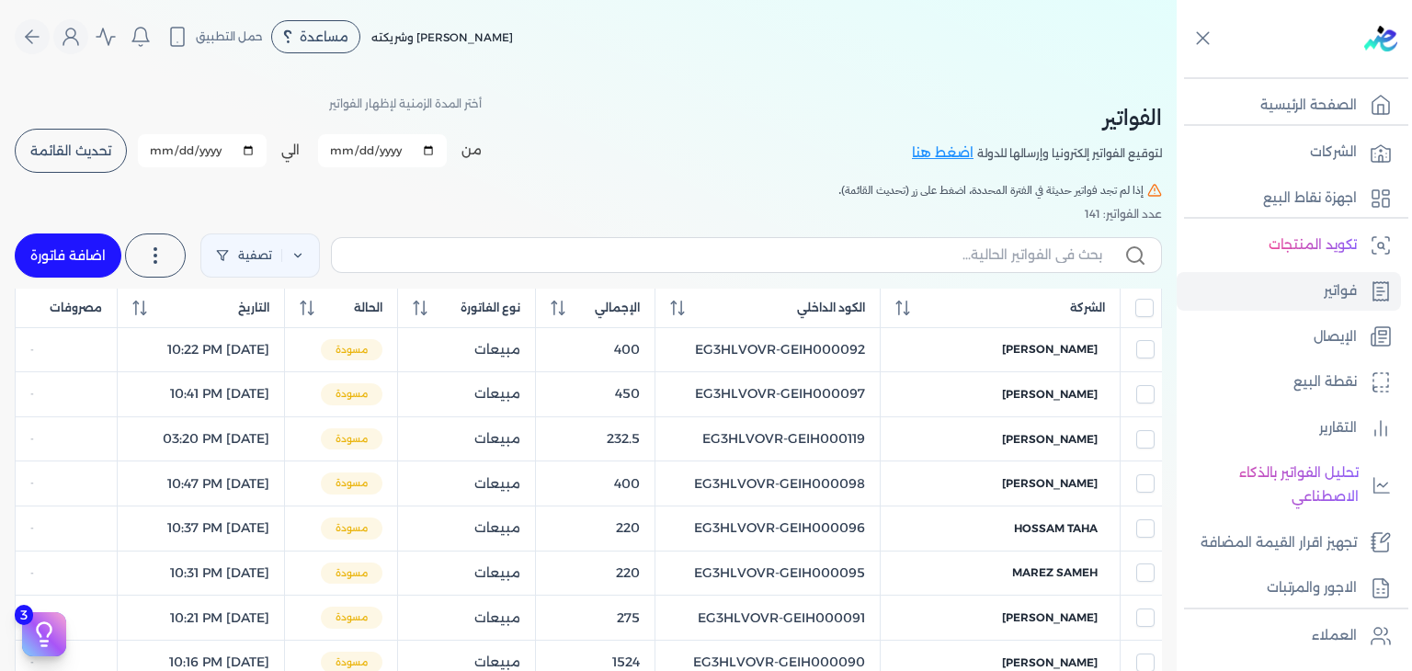
drag, startPoint x: 97, startPoint y: 246, endPoint x: 458, endPoint y: 357, distance: 377.2
click at [98, 246] on link "اضافة فاتورة" at bounding box center [68, 256] width 107 height 44
select select "EGP"
select select "B"
select select "EGS"
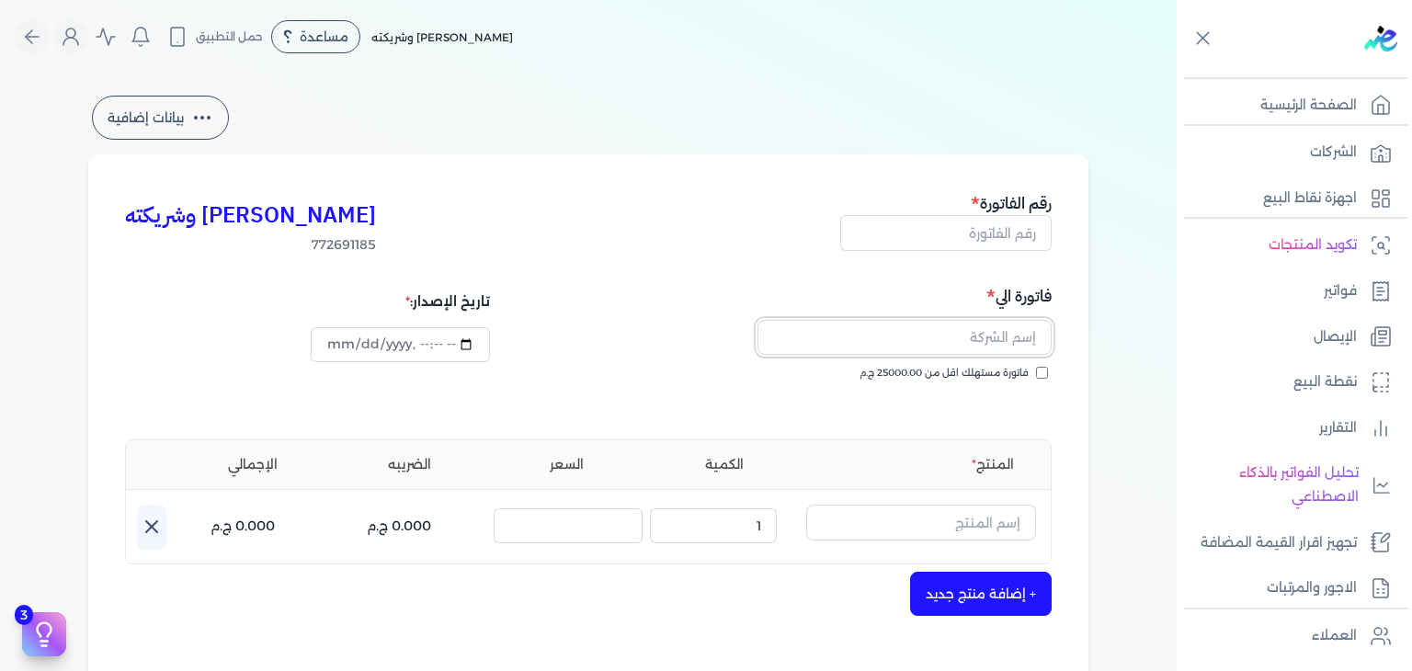
click at [1008, 347] on input "text" at bounding box center [905, 337] width 294 height 35
click at [1008, 233] on input "text" at bounding box center [945, 232] width 211 height 35
paste input "EG3HLVOVR-GEIH000130"
type input "EG3HLVOVR-GEIH000130"
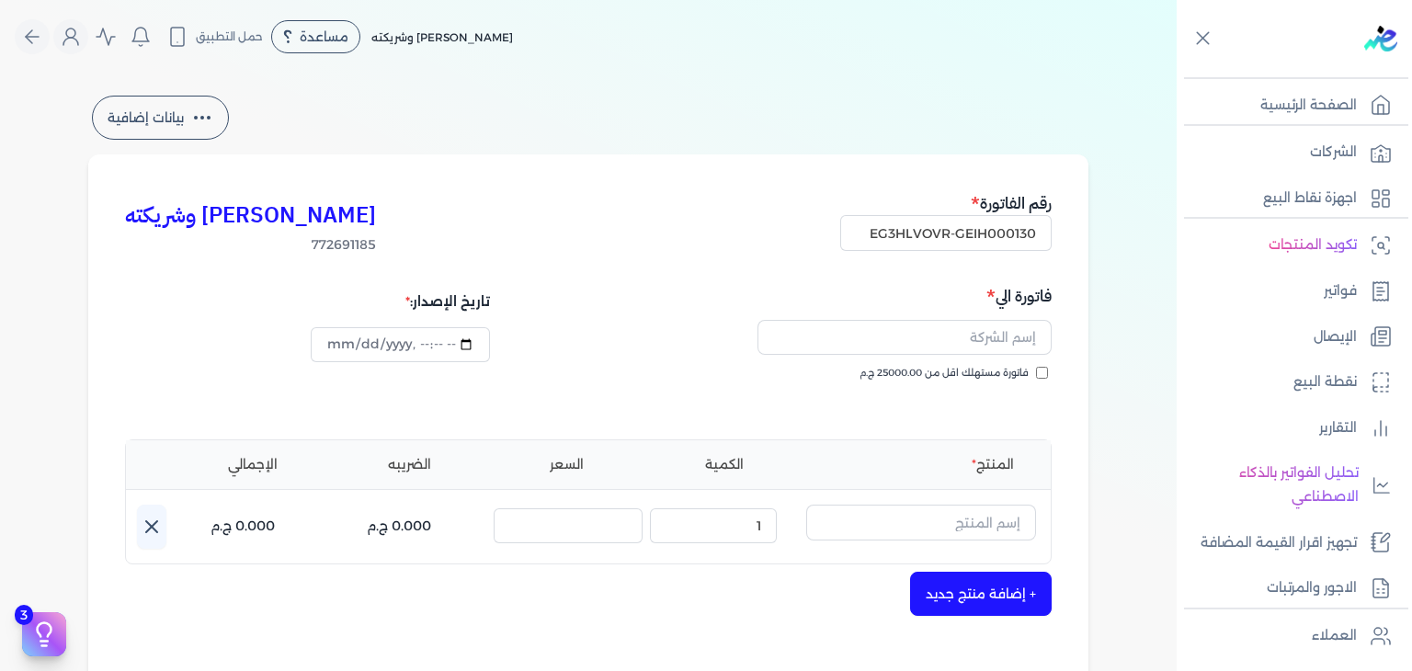
click at [1045, 372] on input "فاتورة مستهلك اقل من 25000.00 ج.م" at bounding box center [1042, 373] width 12 height 12
checkbox input "true"
click at [332, 347] on input "datetime-local" at bounding box center [400, 344] width 178 height 35
type input "[DATE]T22:57:51"
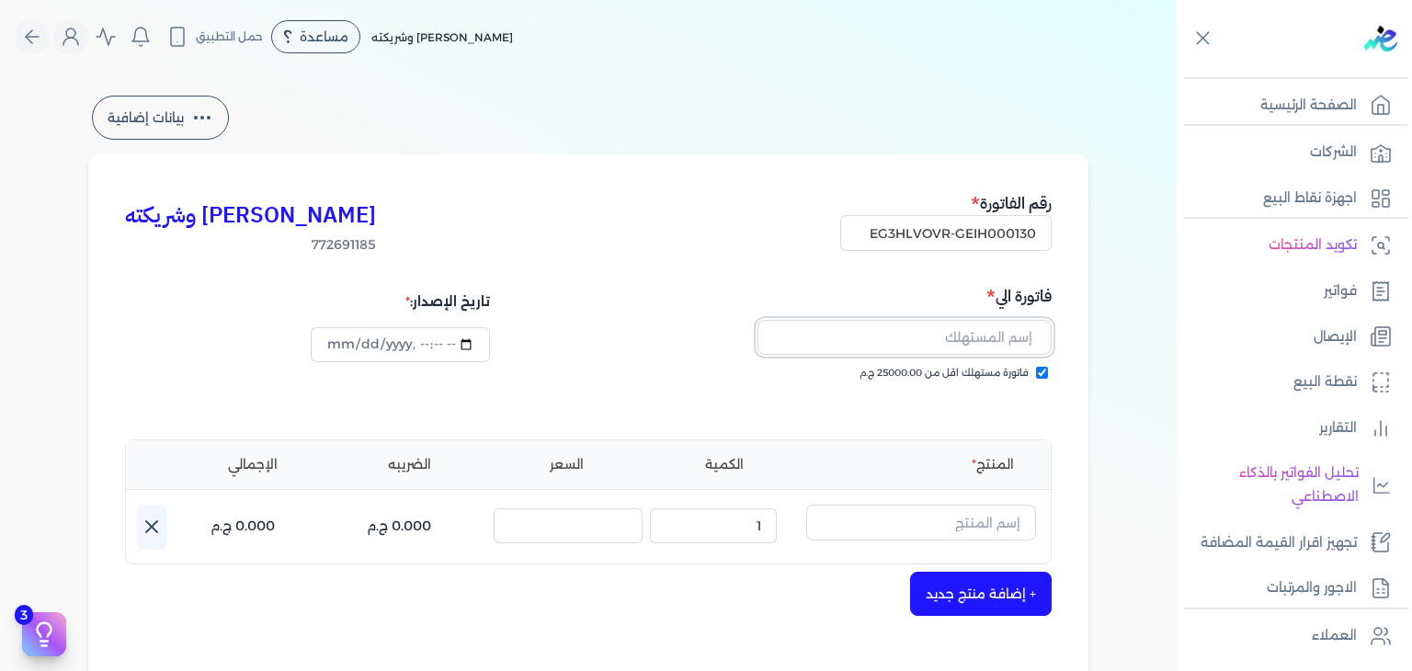
click at [926, 336] on input "text" at bounding box center [905, 337] width 294 height 35
paste input "[PERSON_NAME]"
type input "[PERSON_NAME]"
click at [976, 530] on input "text" at bounding box center [921, 522] width 230 height 35
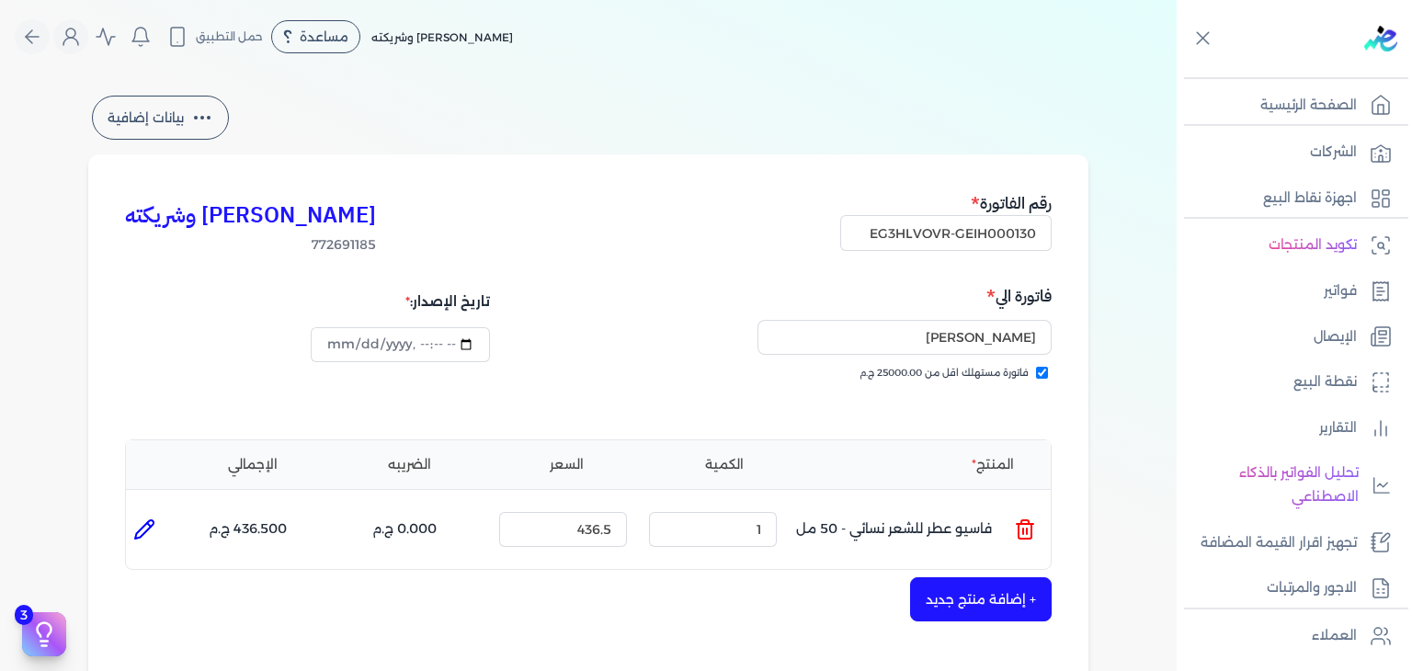
click at [1029, 529] on icon at bounding box center [1025, 530] width 22 height 22
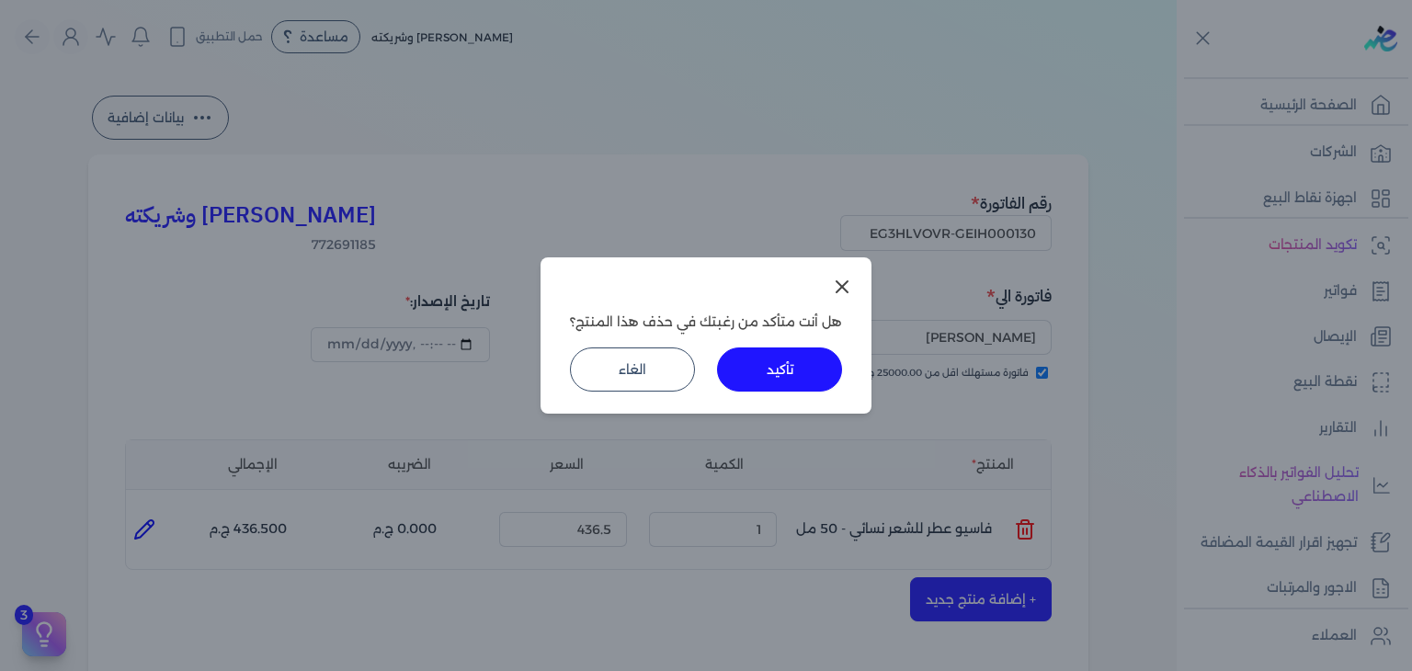
click at [786, 373] on button "تأكيد" at bounding box center [779, 370] width 125 height 44
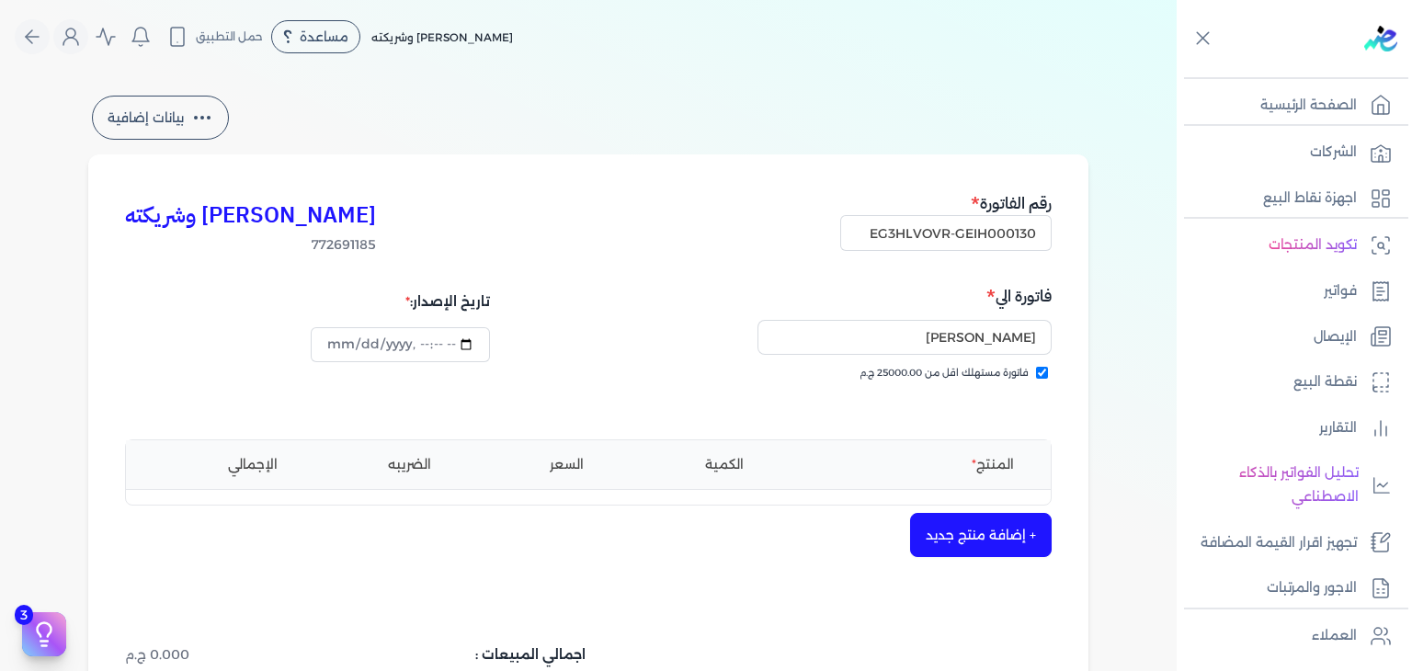
click at [954, 528] on button "+ إضافة منتج جديد" at bounding box center [981, 535] width 142 height 44
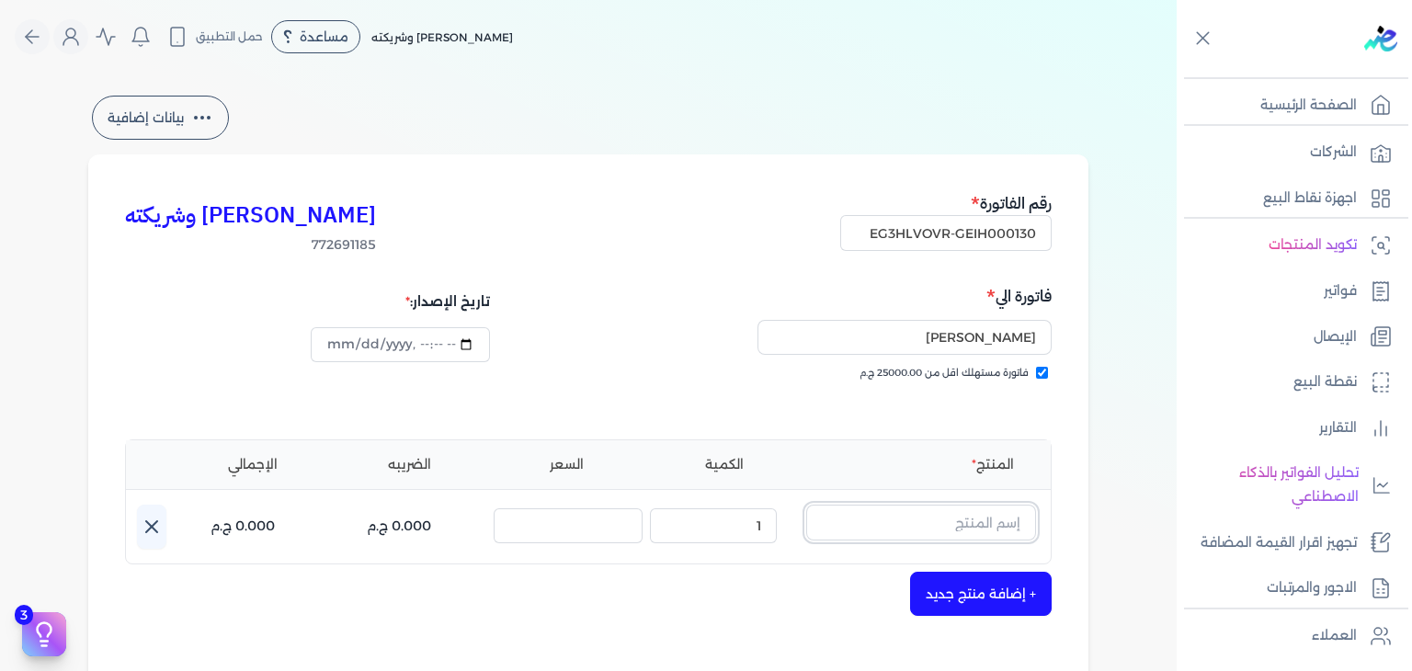
click at [962, 532] on input "text" at bounding box center [921, 522] width 230 height 35
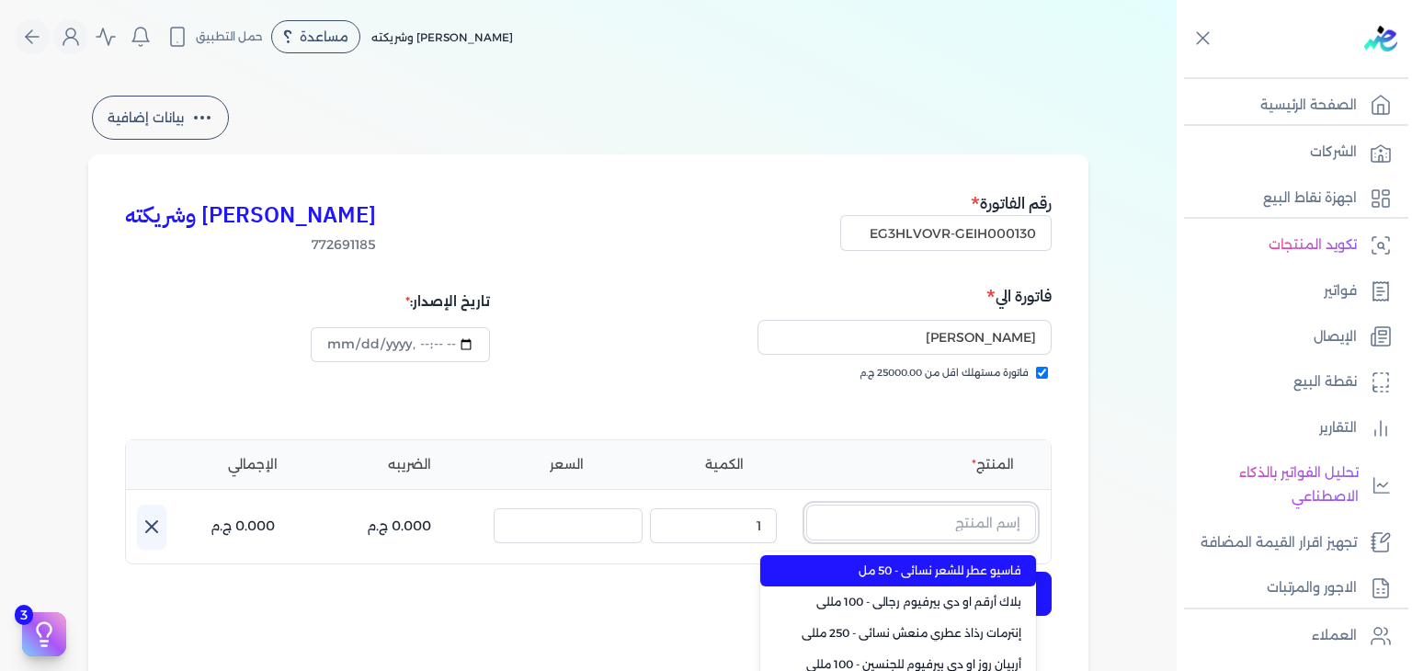
paste input "FAPC-PA-EDP-M-100-1"
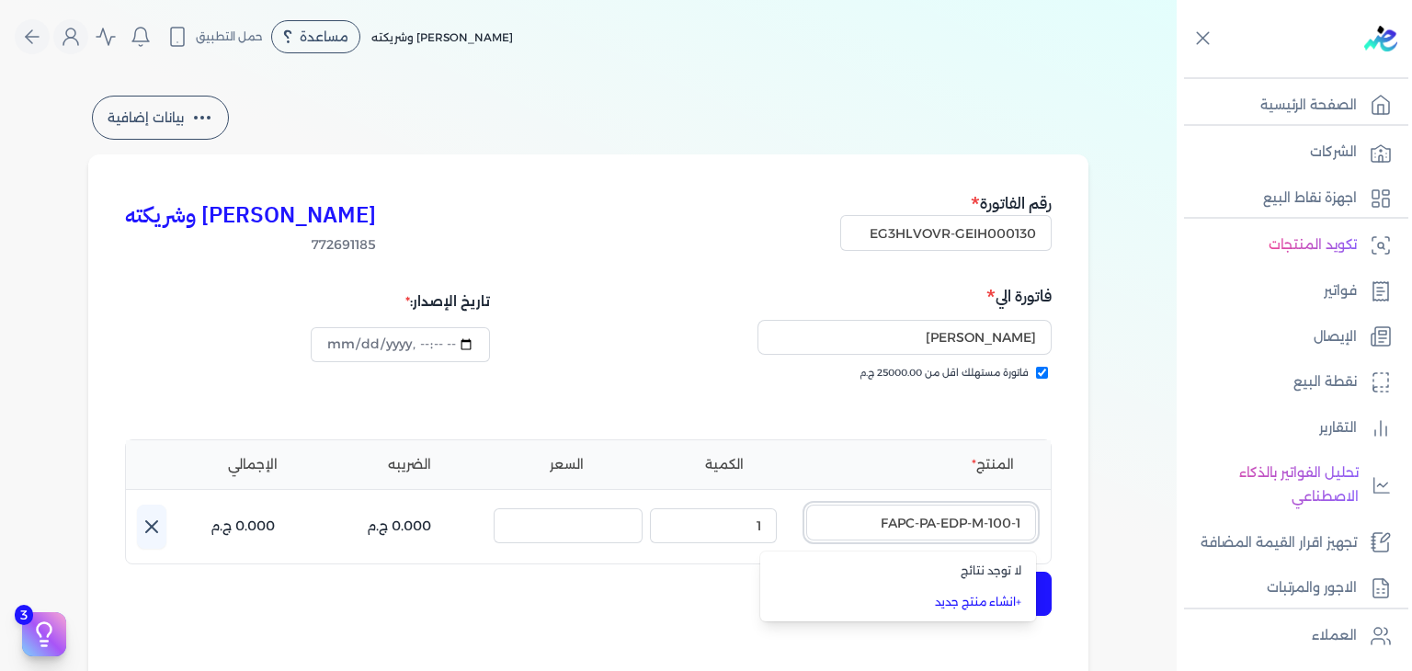
type input "FAPC-PA-EDP-M-100-1"
type input "h"
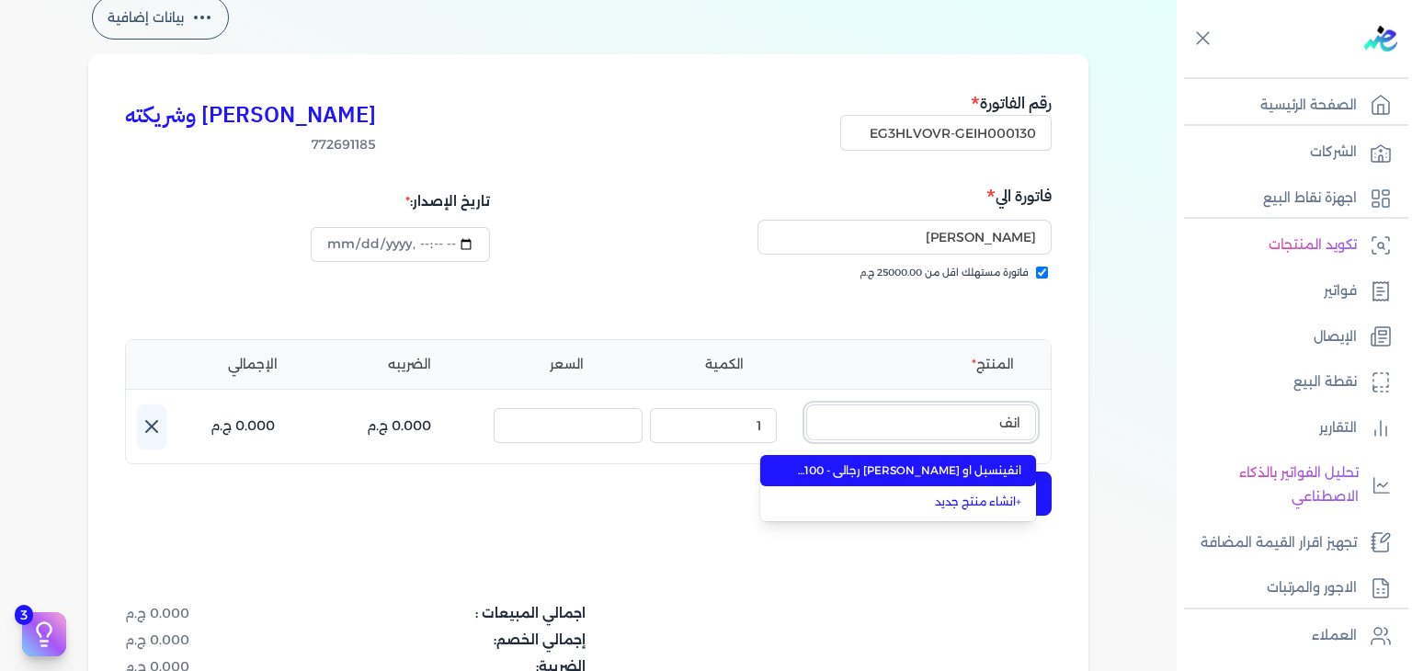
type input "انف"
click at [989, 475] on span "انفينسبل او [PERSON_NAME] رجالي - 100 مللي" at bounding box center [909, 471] width 224 height 17
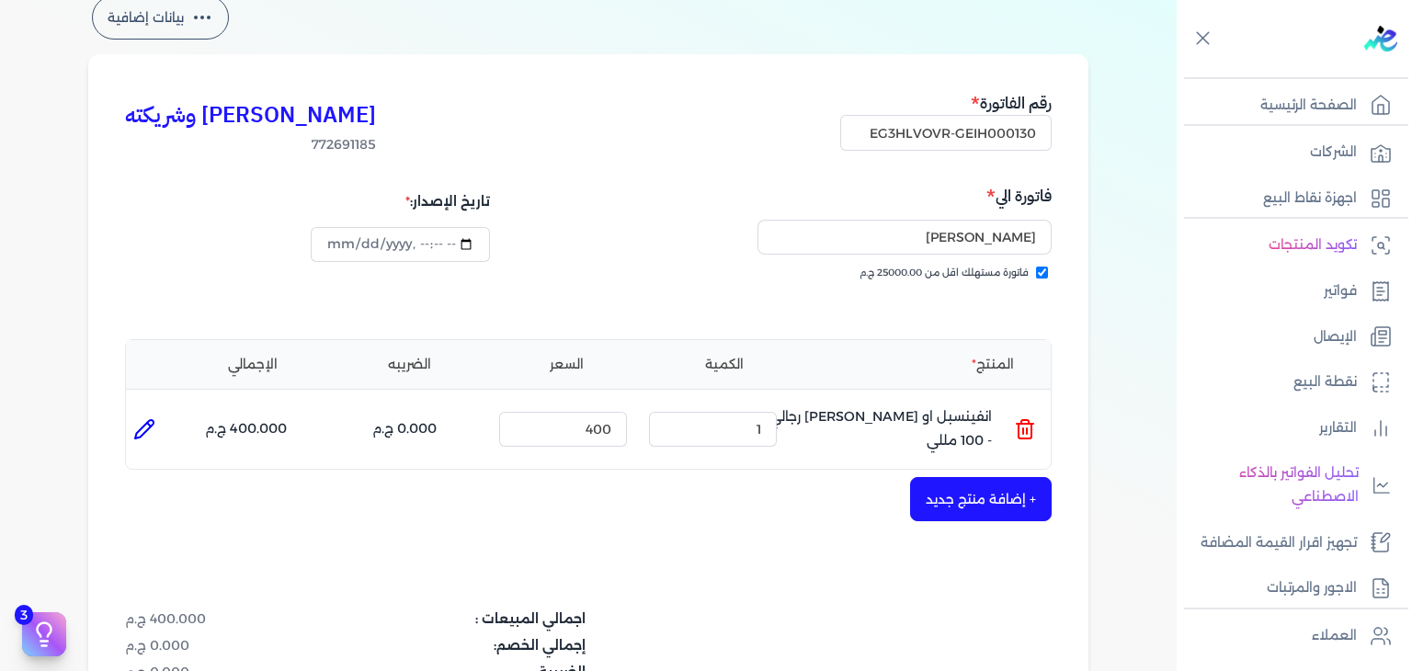
scroll to position [600, 0]
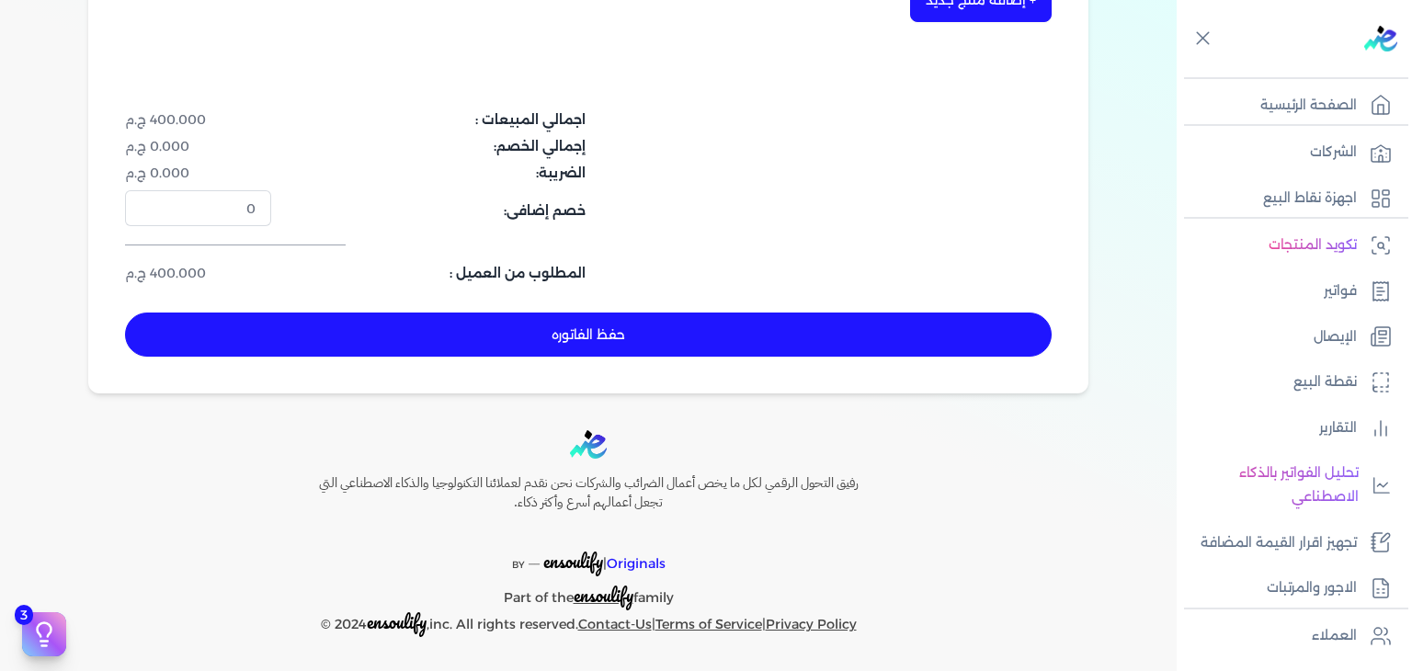
click at [708, 325] on button "حفظ الفاتوره" at bounding box center [588, 335] width 927 height 44
type input "[DATE]"
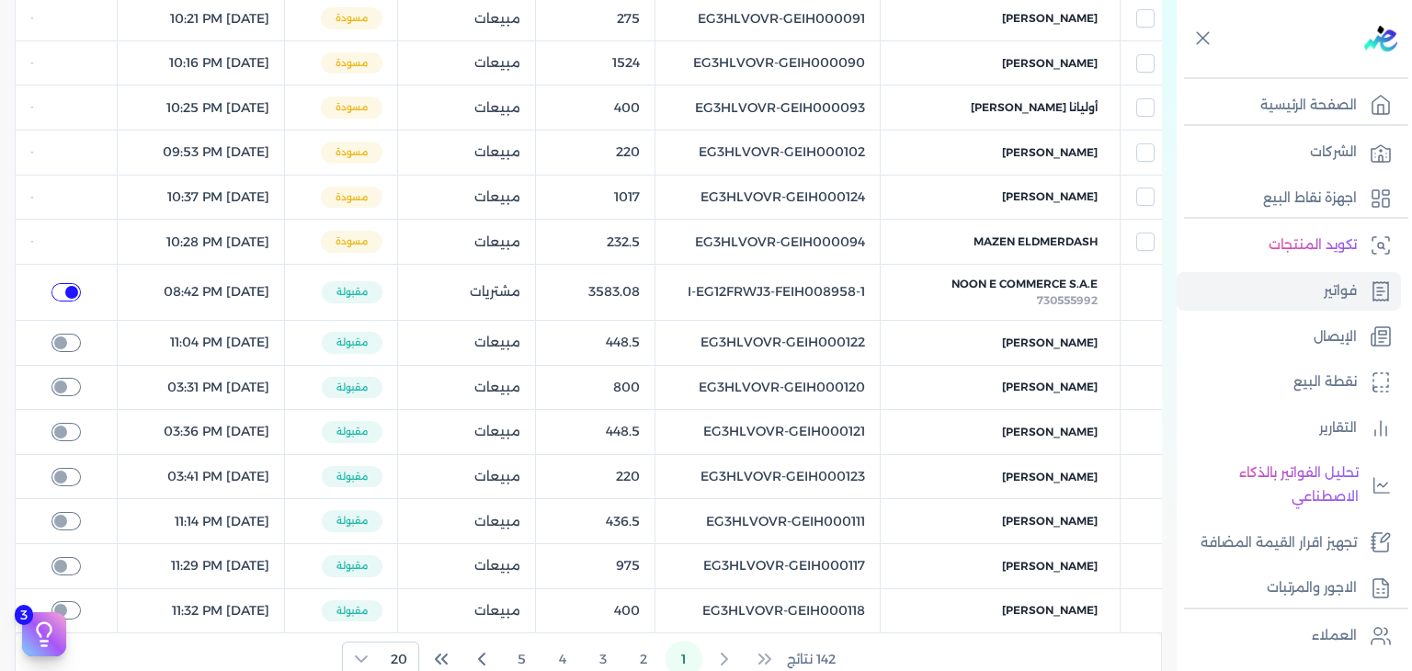
checkbox input "true"
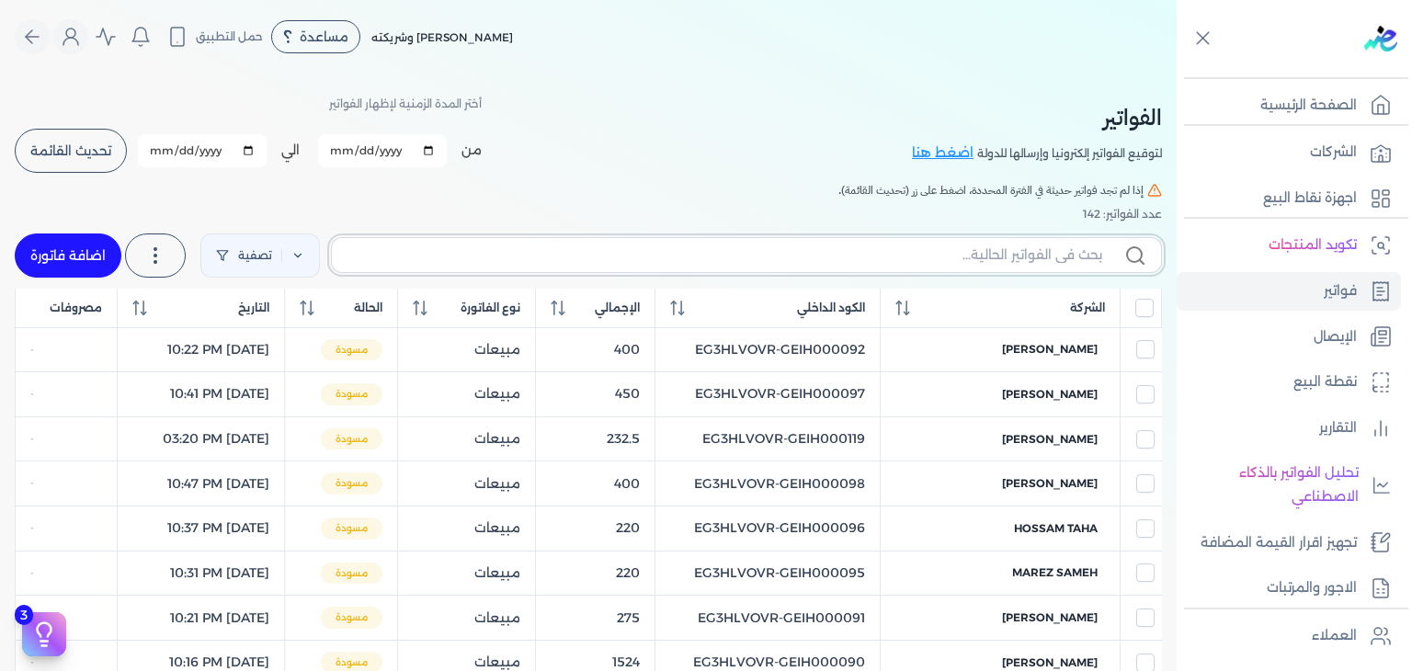
click at [953, 249] on input "text" at bounding box center [725, 255] width 756 height 19
paste input "EG3HLVOVR-GEIH000130"
type input "EG3HLVOVR-GEIH000130"
checkbox input "false"
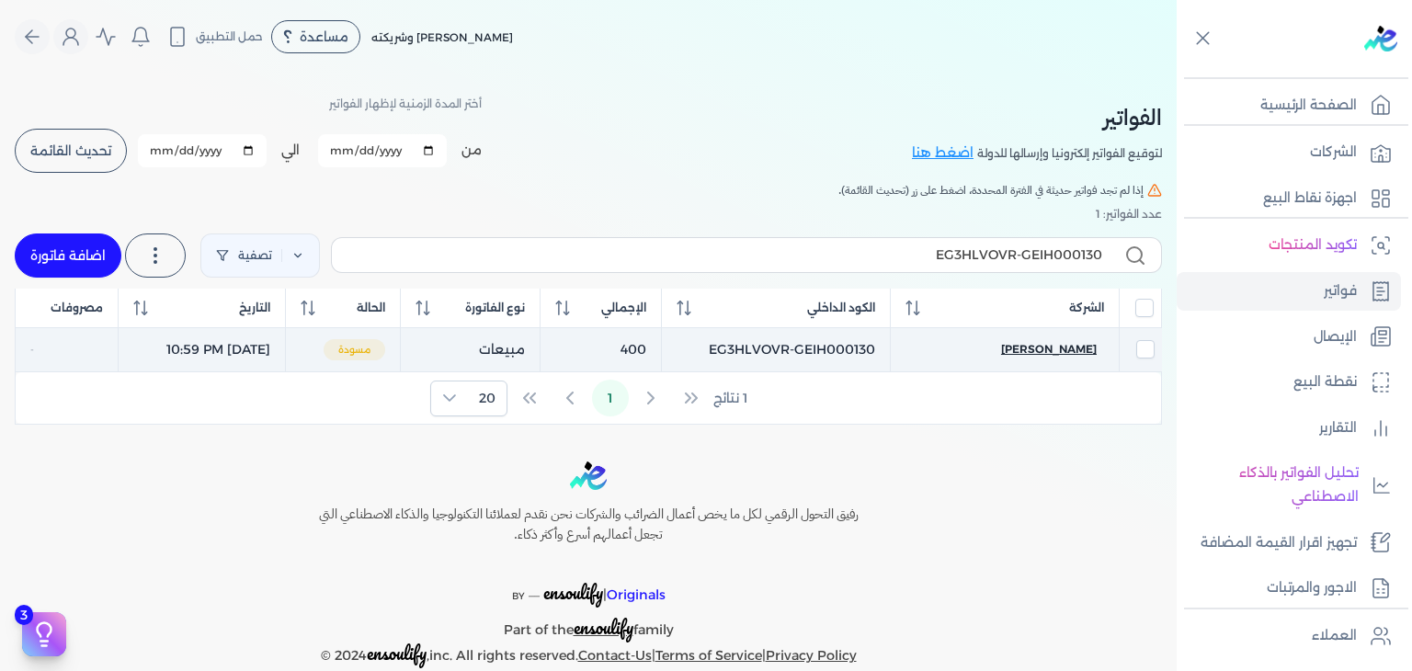
click at [1070, 347] on span "[PERSON_NAME]" at bounding box center [1049, 349] width 96 height 17
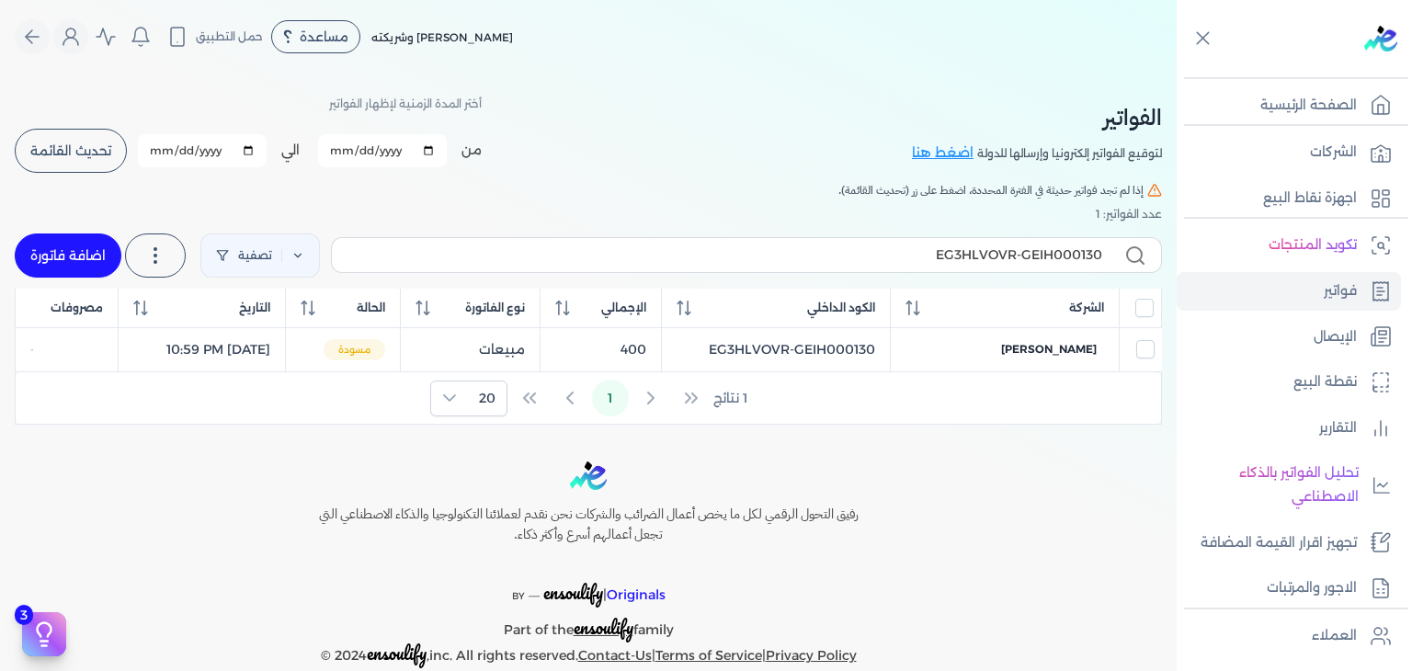
select select "EGP"
select select "B"
select select "EGS"
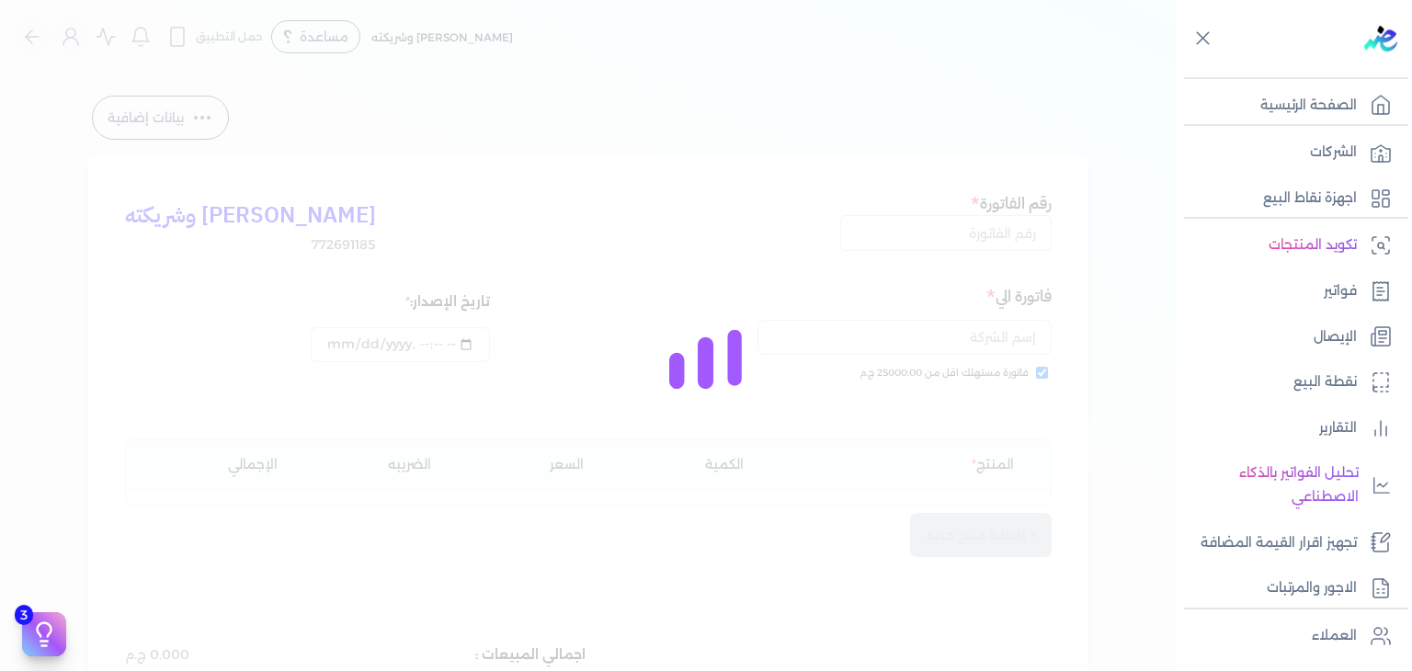
type input "EG3HLVOVR-GEIH000130"
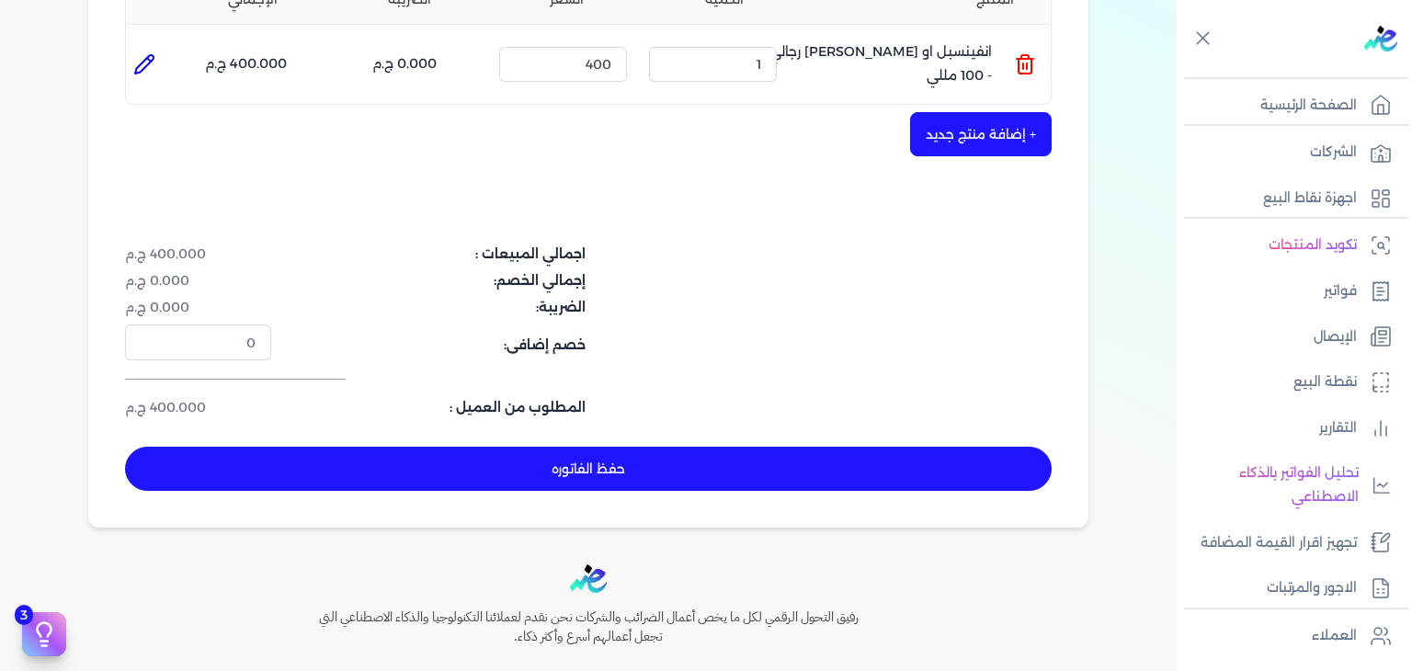
scroll to position [552, 0]
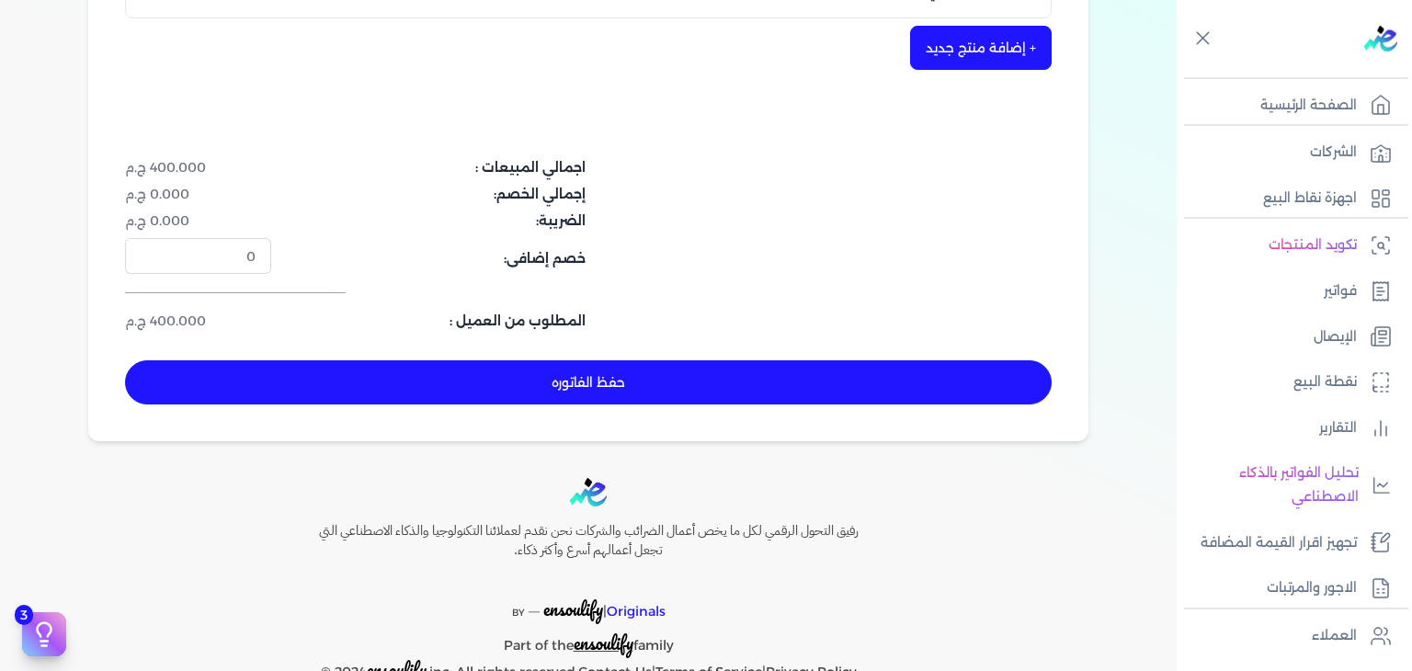
click at [632, 391] on button "حفظ الفاتوره" at bounding box center [588, 382] width 927 height 44
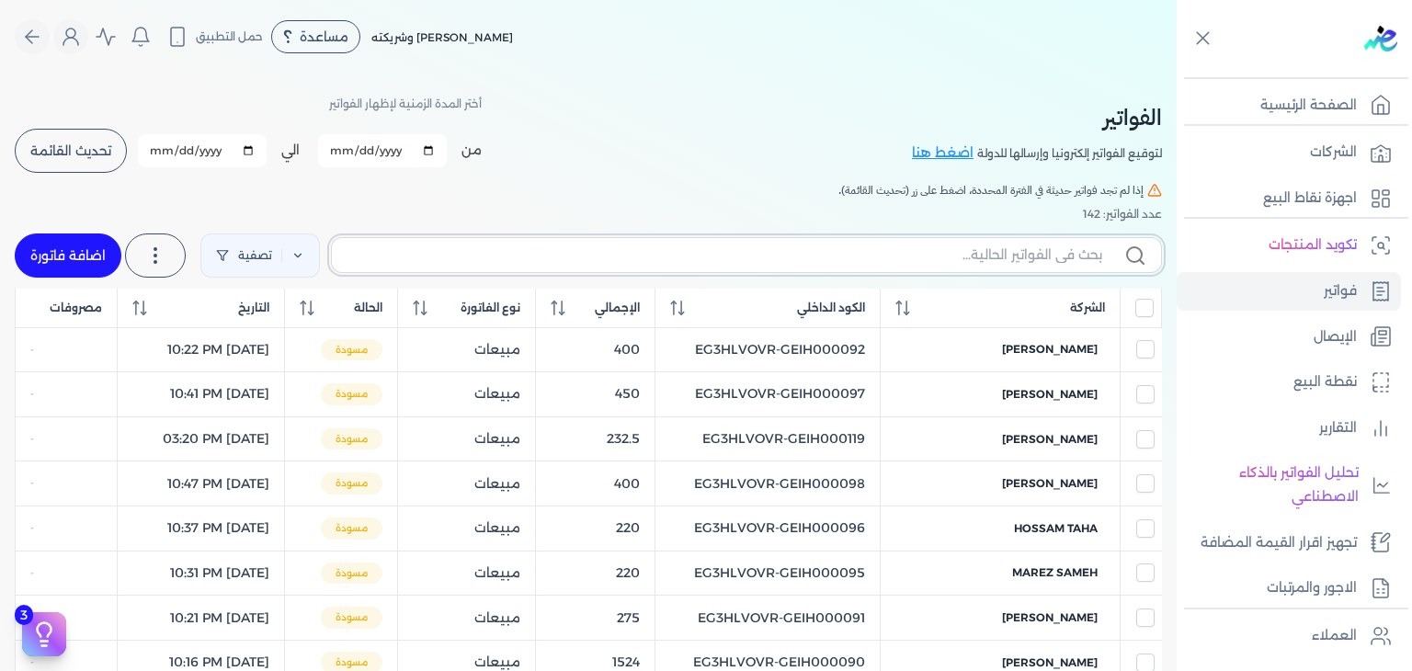
click at [883, 251] on input "text" at bounding box center [725, 255] width 756 height 19
paste input "EG3HLVOVR-GEIH000131"
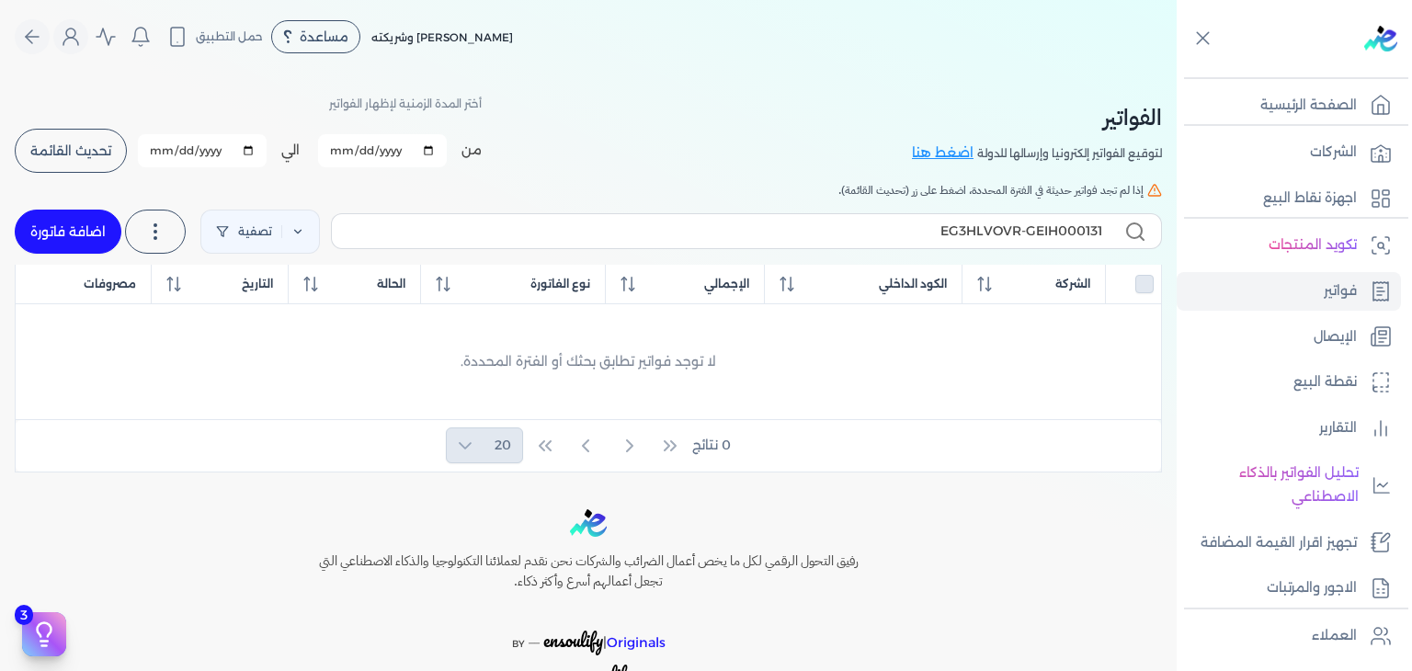
click at [76, 222] on link "اضافة فاتورة" at bounding box center [68, 232] width 107 height 44
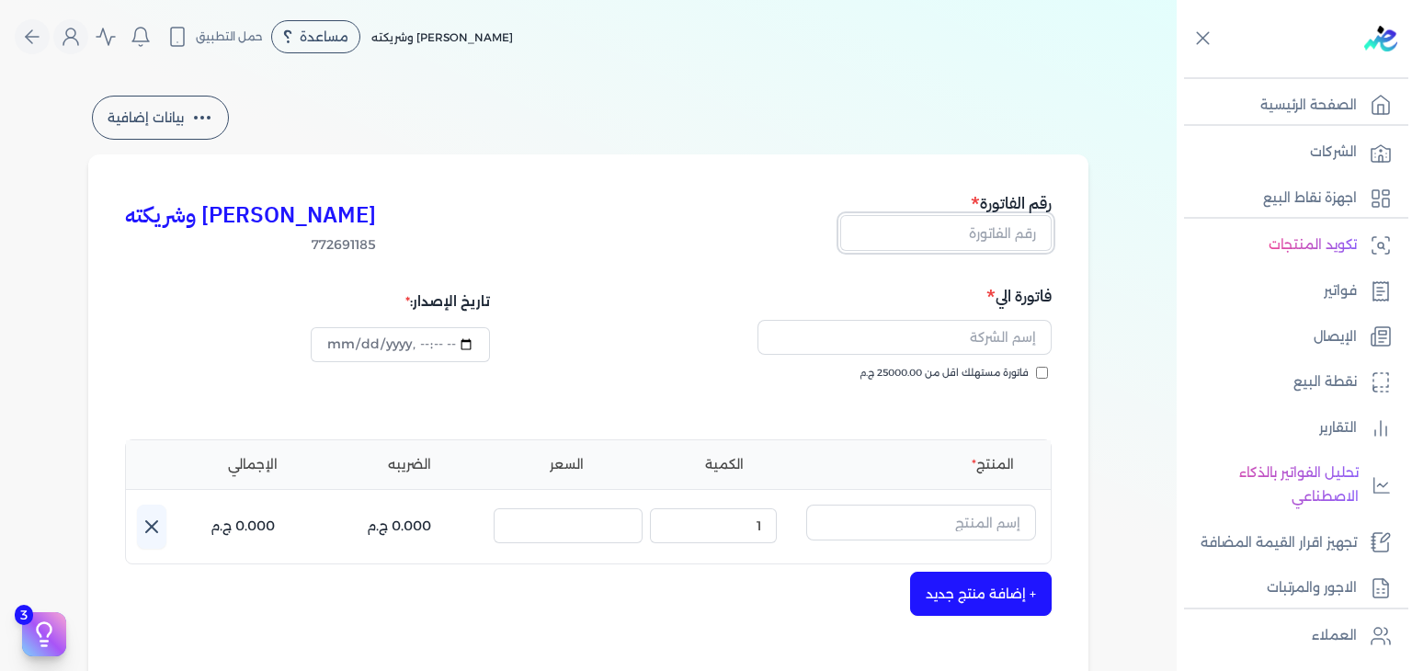
click at [1018, 244] on input "text" at bounding box center [945, 232] width 211 height 35
paste input "EG3HLVOVR-GEIH000131"
click at [342, 341] on input "datetime-local" at bounding box center [400, 344] width 178 height 35
click at [1000, 334] on input "text" at bounding box center [905, 337] width 294 height 35
paste input "[PERSON_NAME]"
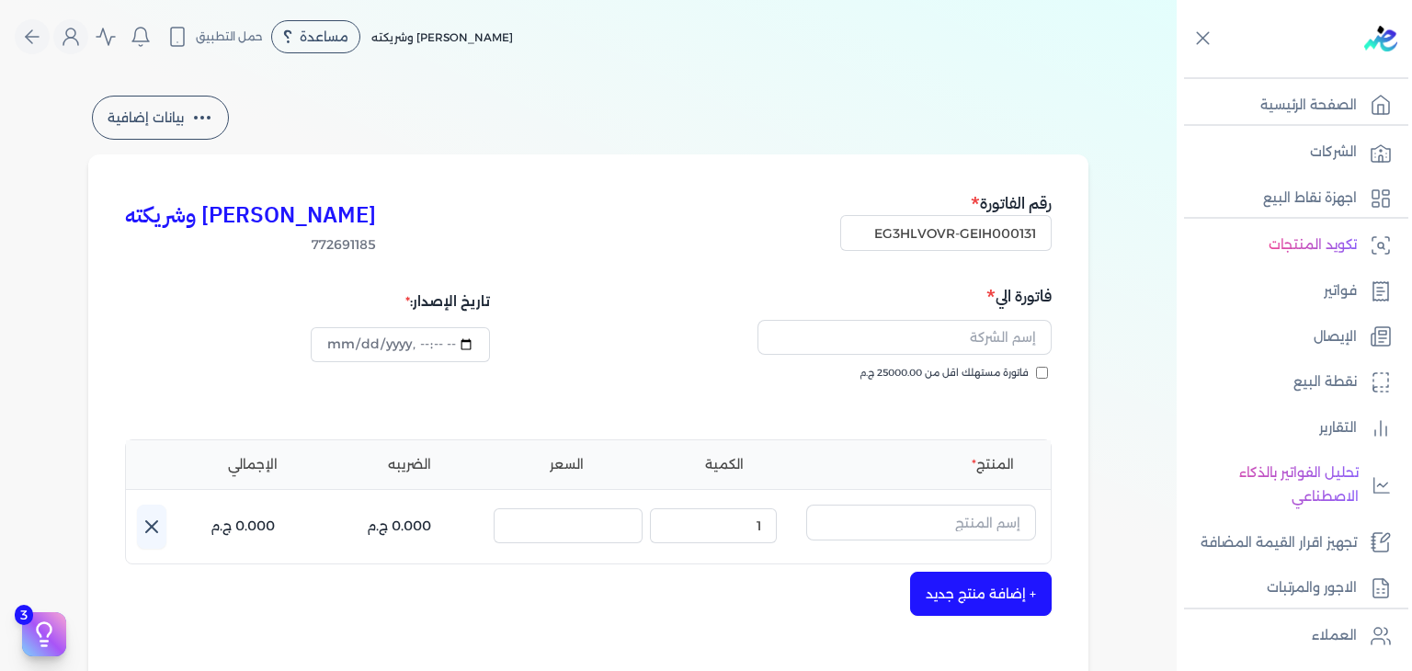
click at [1077, 363] on div "[PERSON_NAME] وشريكته 772691185 رقم الفاتورة EG3HLVOVR-GEIH000131 فاتورة الي لا…" at bounding box center [588, 570] width 1000 height 832
click at [1046, 371] on input "فاتورة مستهلك اقل من 25000.00 ج.م" at bounding box center [1042, 373] width 12 height 12
click at [980, 327] on input "text" at bounding box center [905, 337] width 294 height 35
paste input "[PERSON_NAME]"
click at [987, 511] on input "text" at bounding box center [921, 522] width 230 height 35
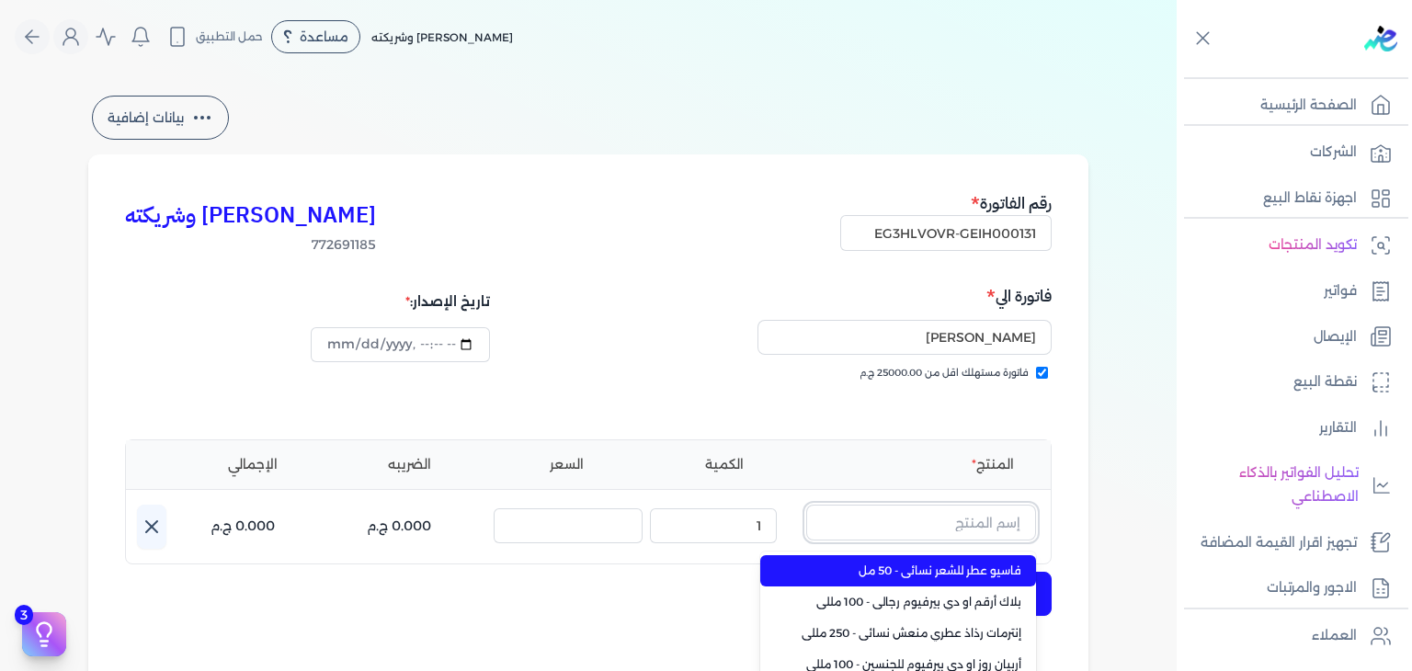
paste input "كلمبا او"
click at [1022, 566] on span "كلمبا او دي بيرفيوم نسائي - 100 مللي" at bounding box center [909, 571] width 224 height 17
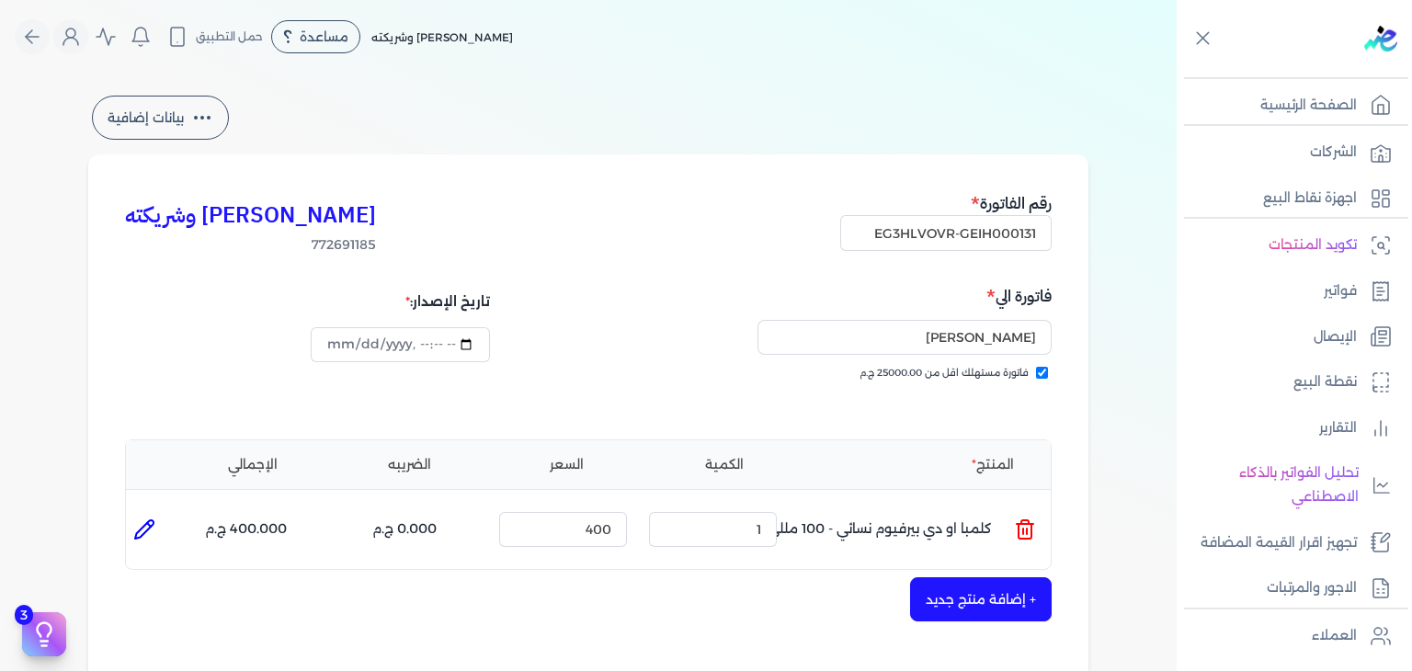
scroll to position [368, 0]
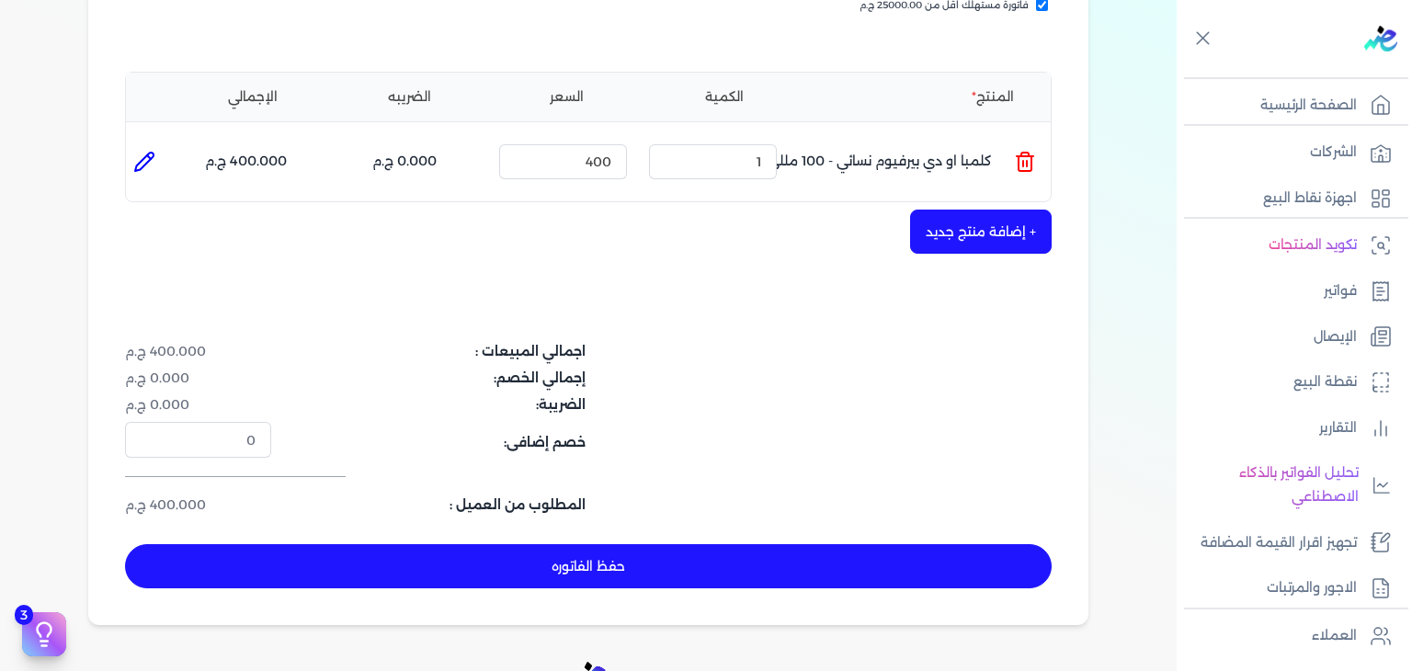
drag, startPoint x: 886, startPoint y: 573, endPoint x: 913, endPoint y: 585, distance: 29.2
click at [886, 572] on button "حفظ الفاتوره" at bounding box center [588, 566] width 927 height 44
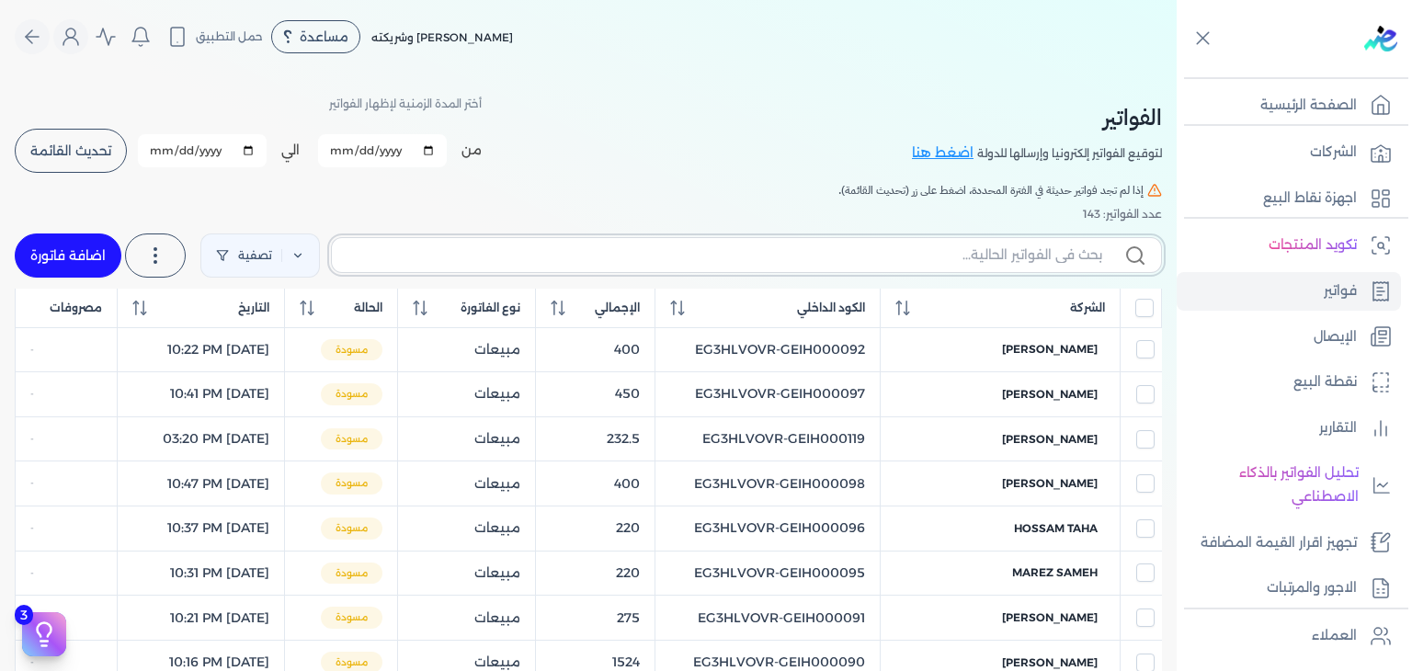
click at [1051, 252] on input "text" at bounding box center [725, 255] width 756 height 19
paste input "كلمبا او"
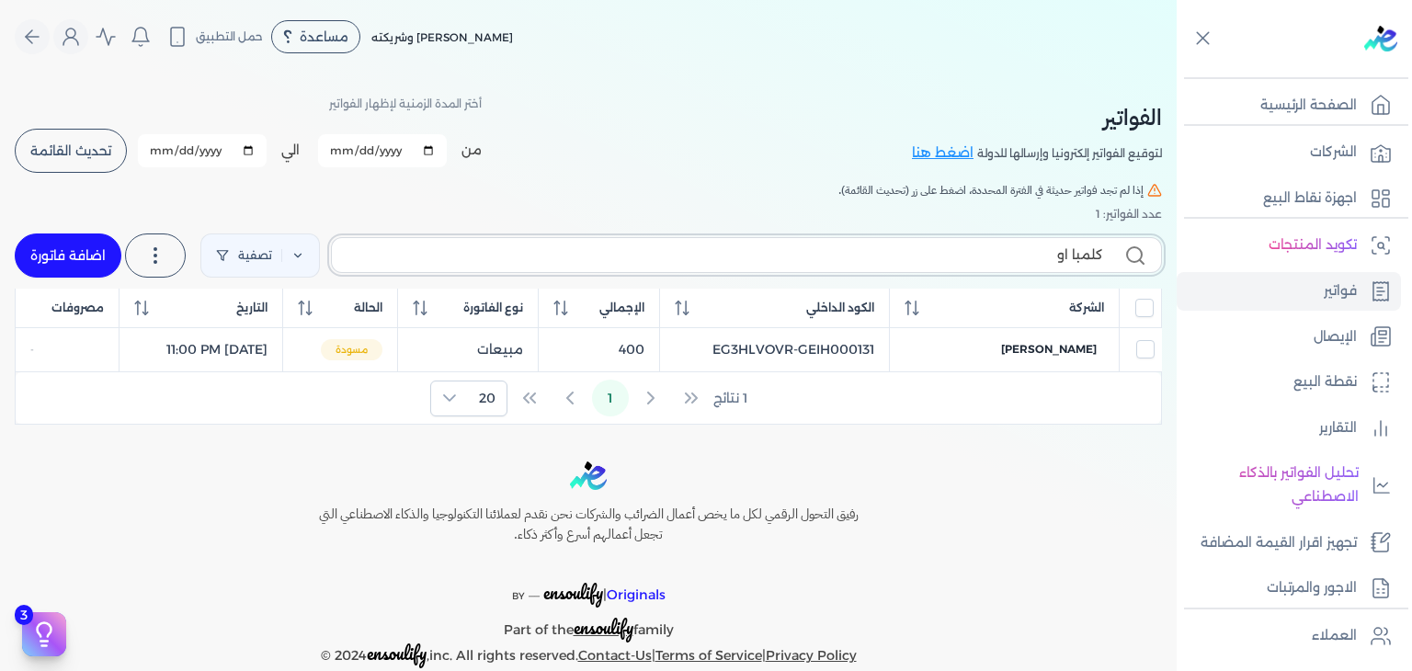
click at [1009, 255] on input "كلمبا او" at bounding box center [725, 255] width 756 height 19
paste input "EG3HLVOVR-GEIH000131"
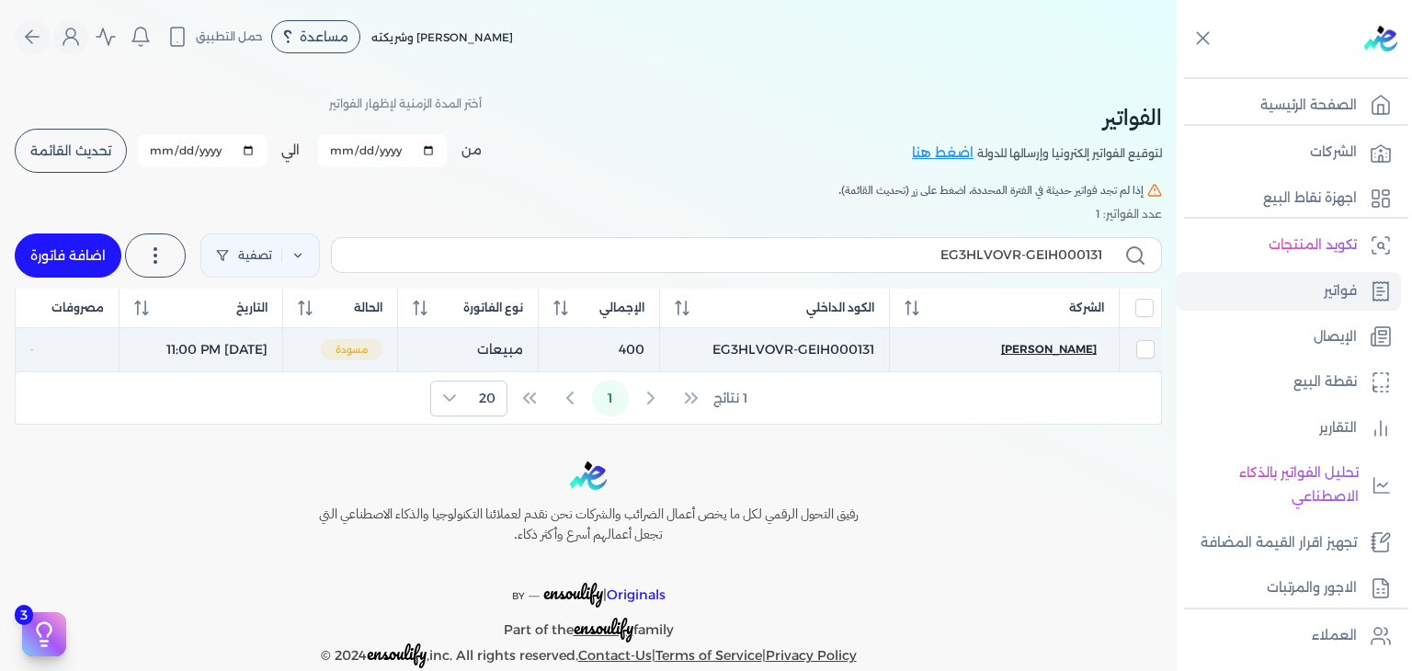
click at [1032, 355] on span "[PERSON_NAME]" at bounding box center [1049, 349] width 96 height 17
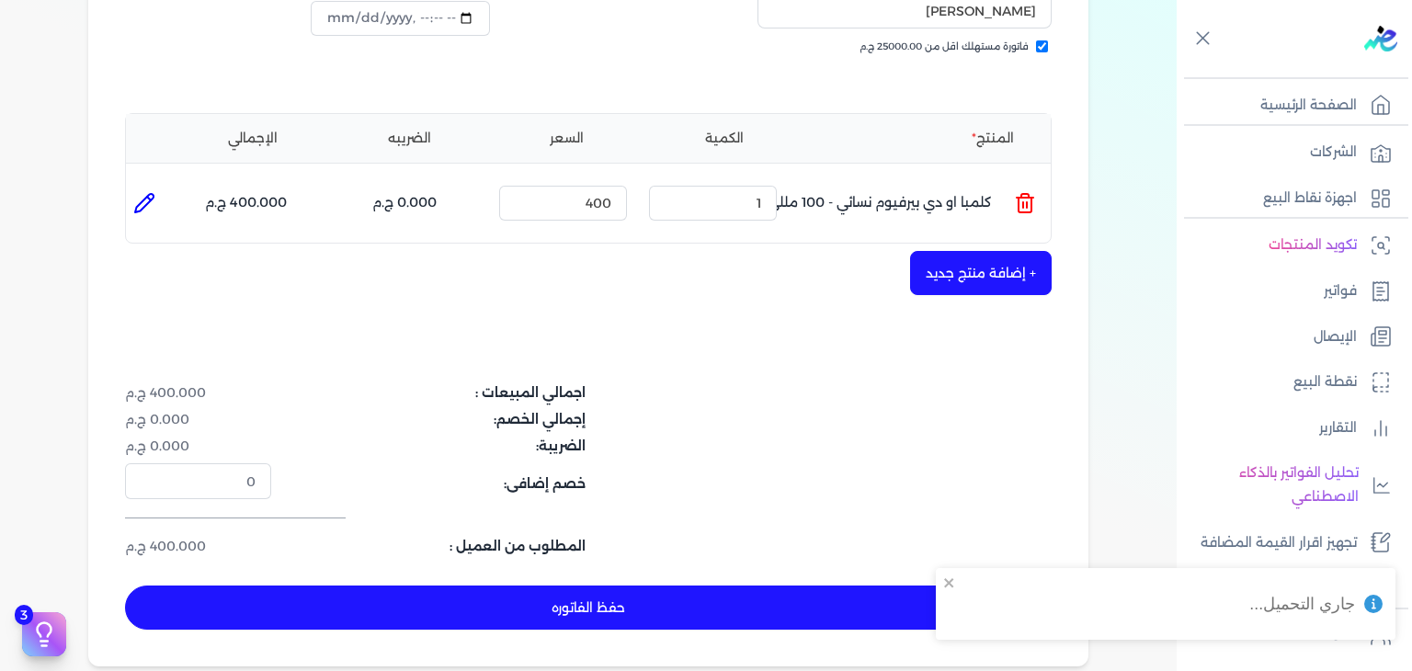
scroll to position [460, 0]
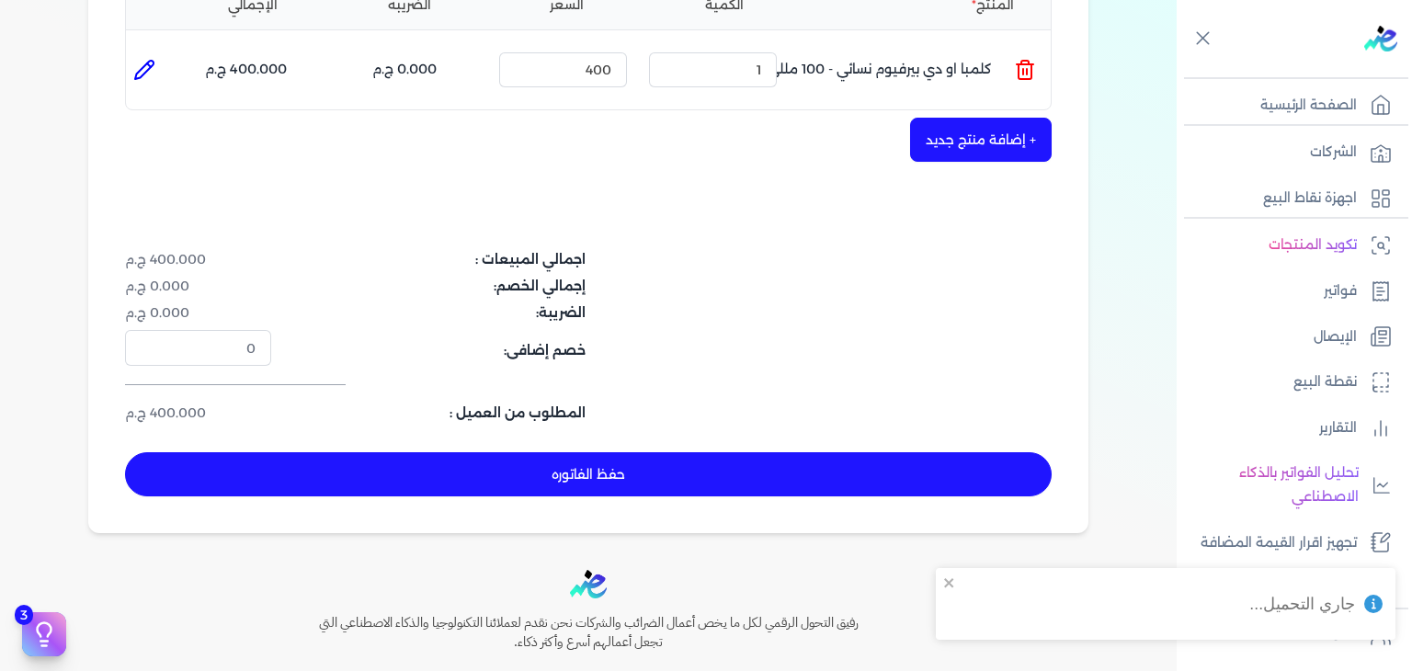
click at [625, 459] on button "حفظ الفاتوره" at bounding box center [588, 474] width 927 height 44
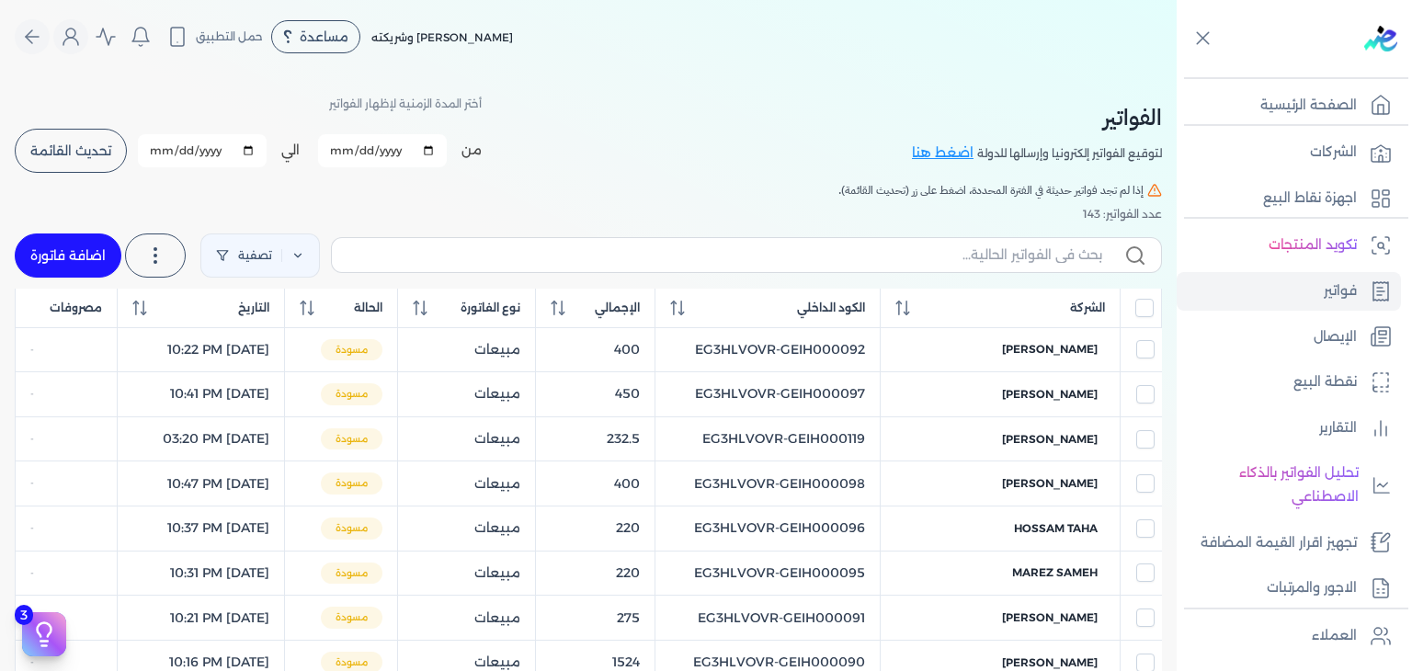
click at [52, 256] on link "اضافة فاتورة" at bounding box center [68, 256] width 107 height 44
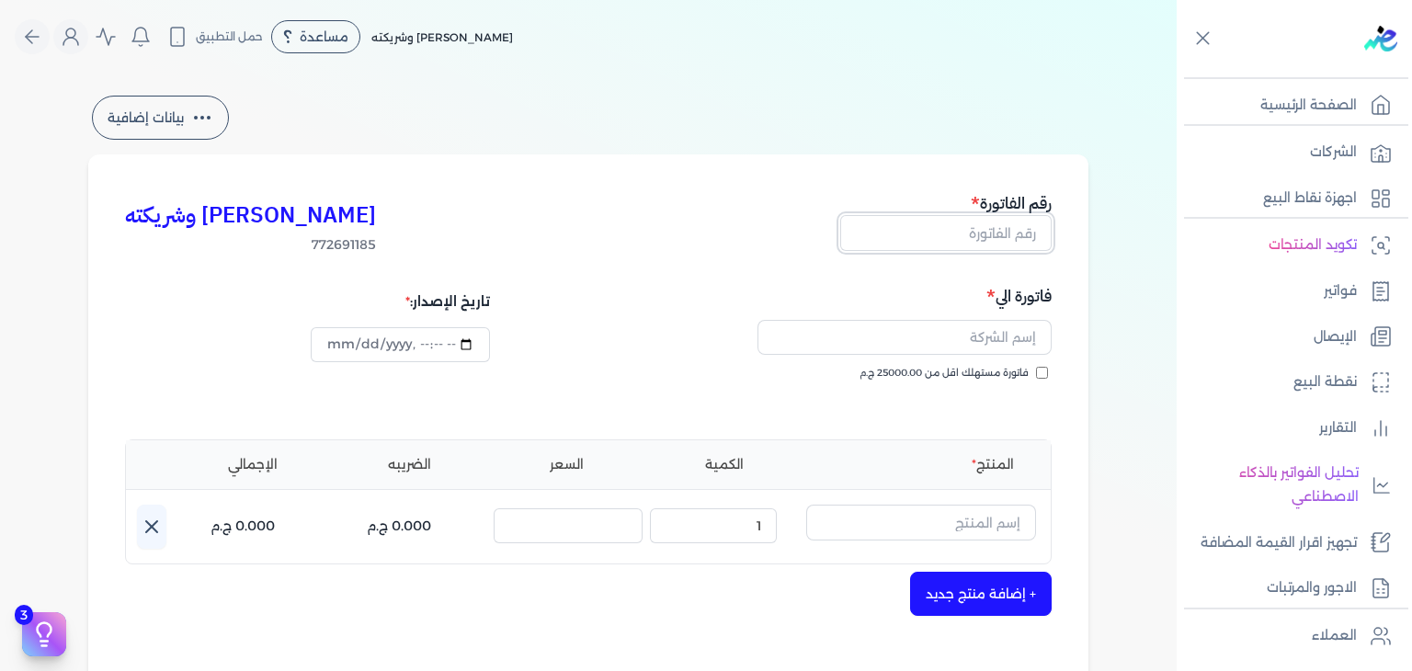
click at [1002, 239] on input "text" at bounding box center [945, 232] width 211 height 35
paste input "EG3HLVOVR-GEIH000132"
click at [1046, 367] on input "فاتورة مستهلك اقل من 25000.00 ج.م" at bounding box center [1042, 373] width 12 height 12
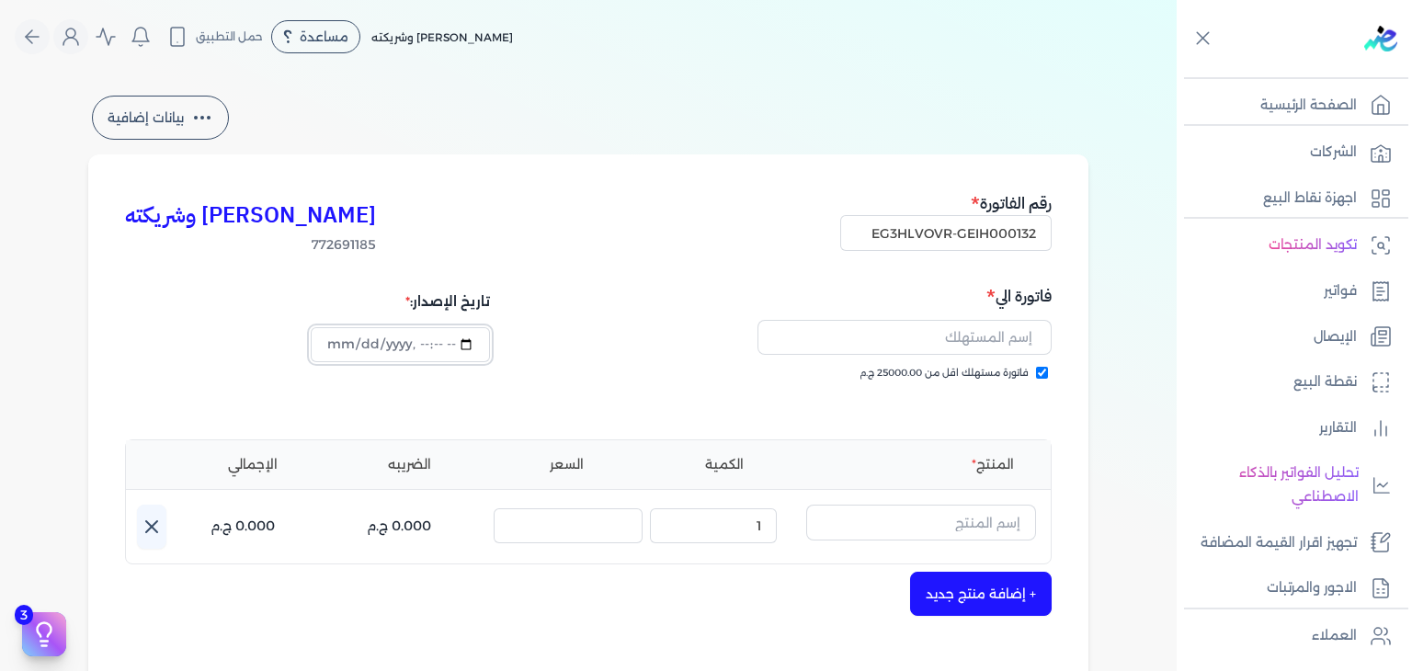
click at [345, 346] on input "datetime-local" at bounding box center [400, 344] width 178 height 35
click at [950, 347] on input "text" at bounding box center [905, 337] width 294 height 35
paste input "[PERSON_NAME] جمعه [PERSON_NAME]"
click at [950, 527] on input "text" at bounding box center [921, 522] width 230 height 35
paste input "رقم. 228 او دي بيرفيوم رجالي - 100"
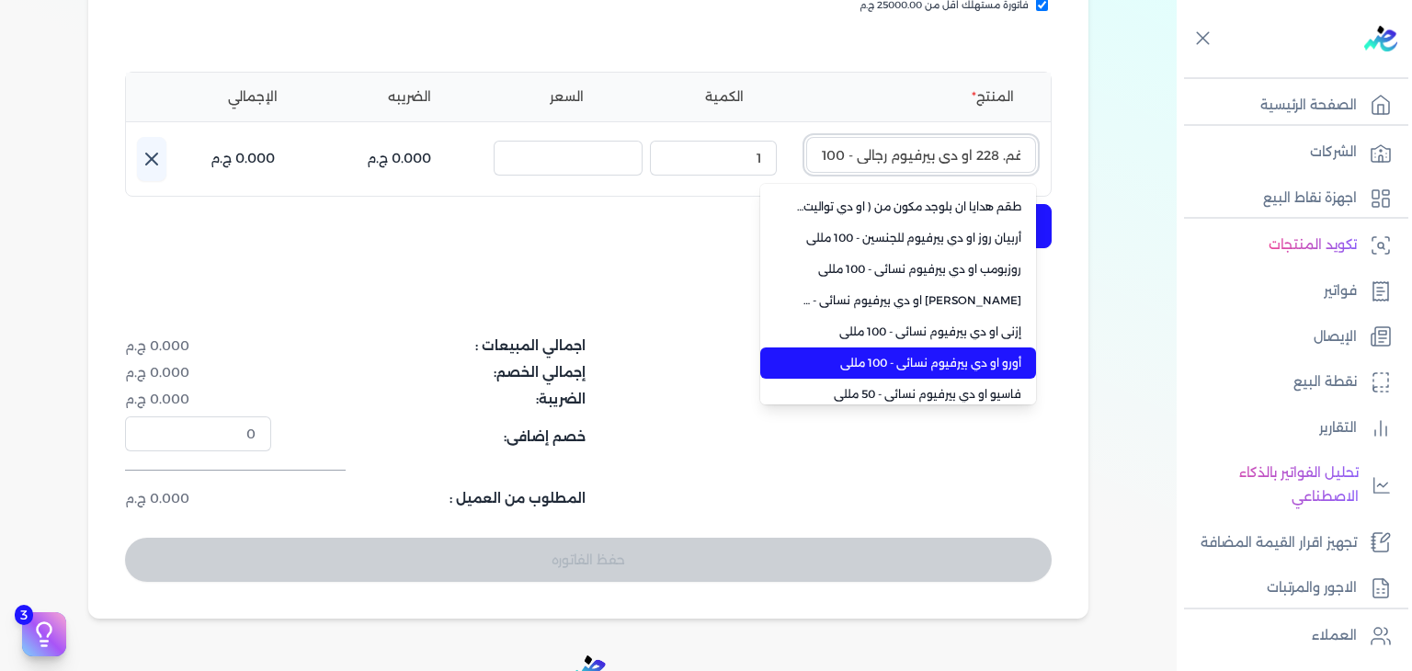
scroll to position [443, 0]
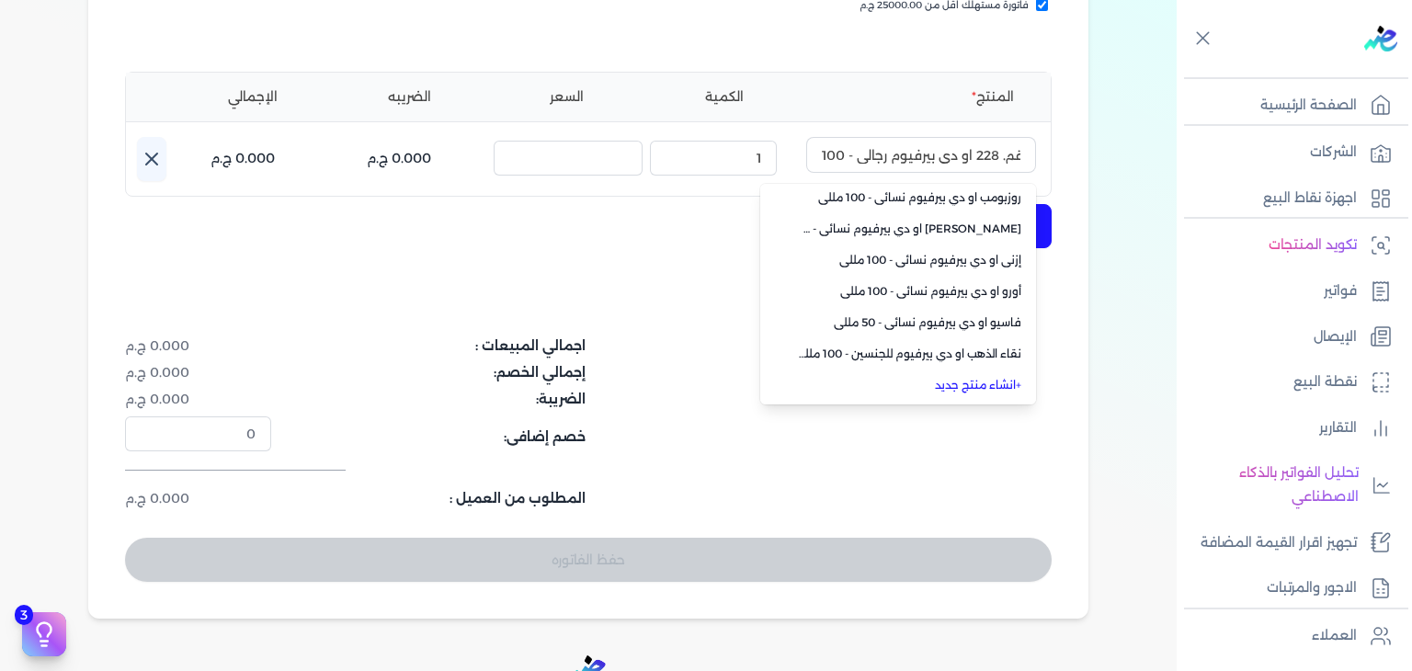
click at [959, 383] on link "+ انشاء منتج جديد" at bounding box center [909, 385] width 224 height 17
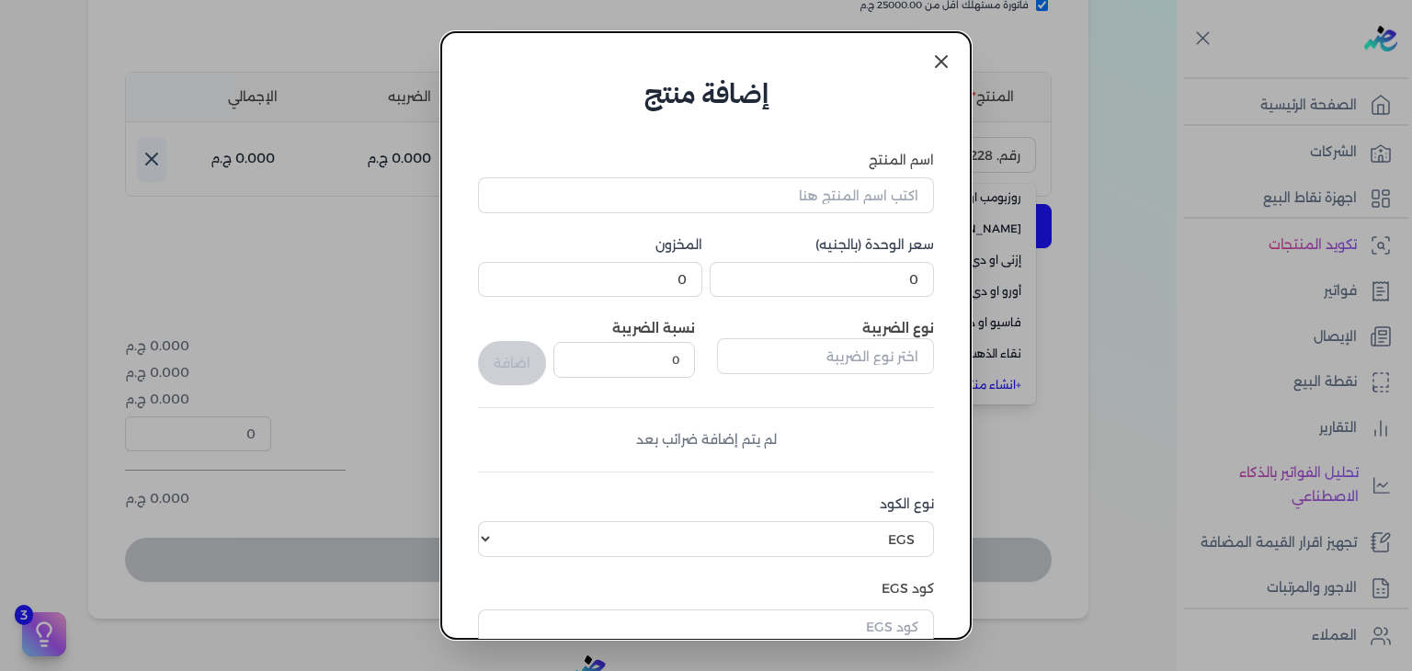
scroll to position [276, 0]
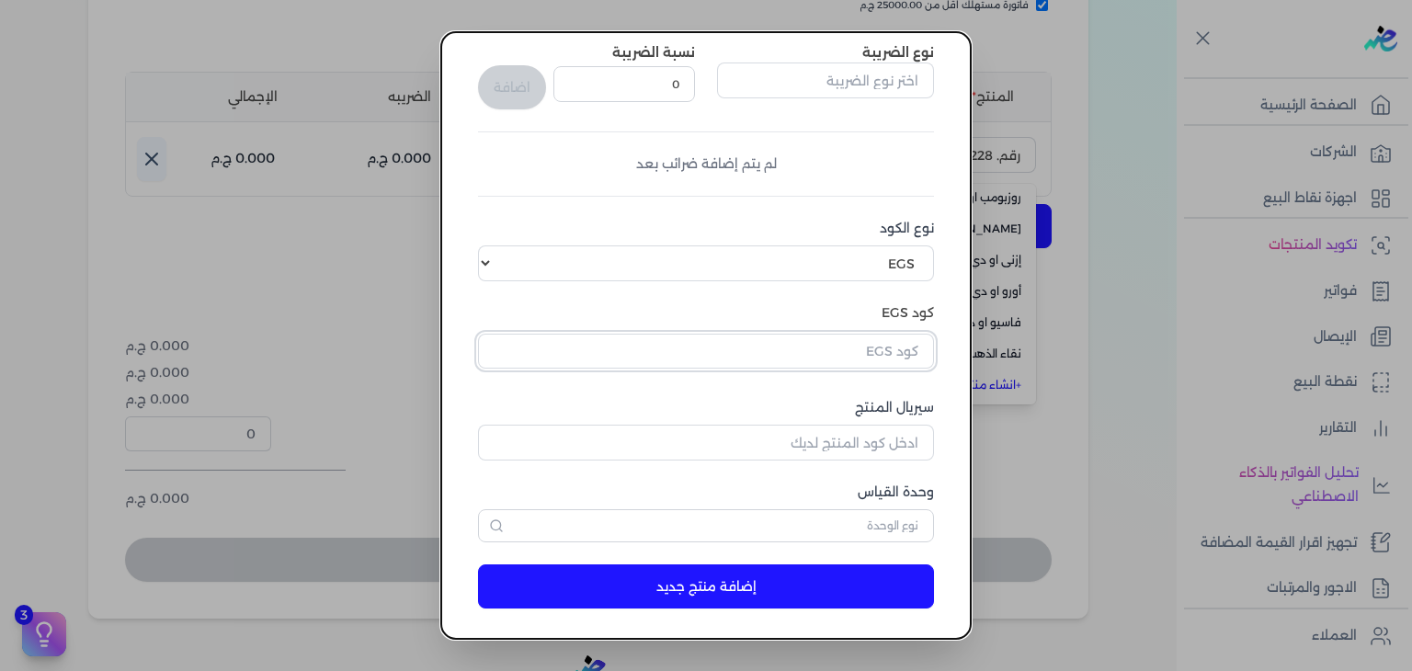
click at [875, 351] on input "text" at bounding box center [706, 351] width 456 height 35
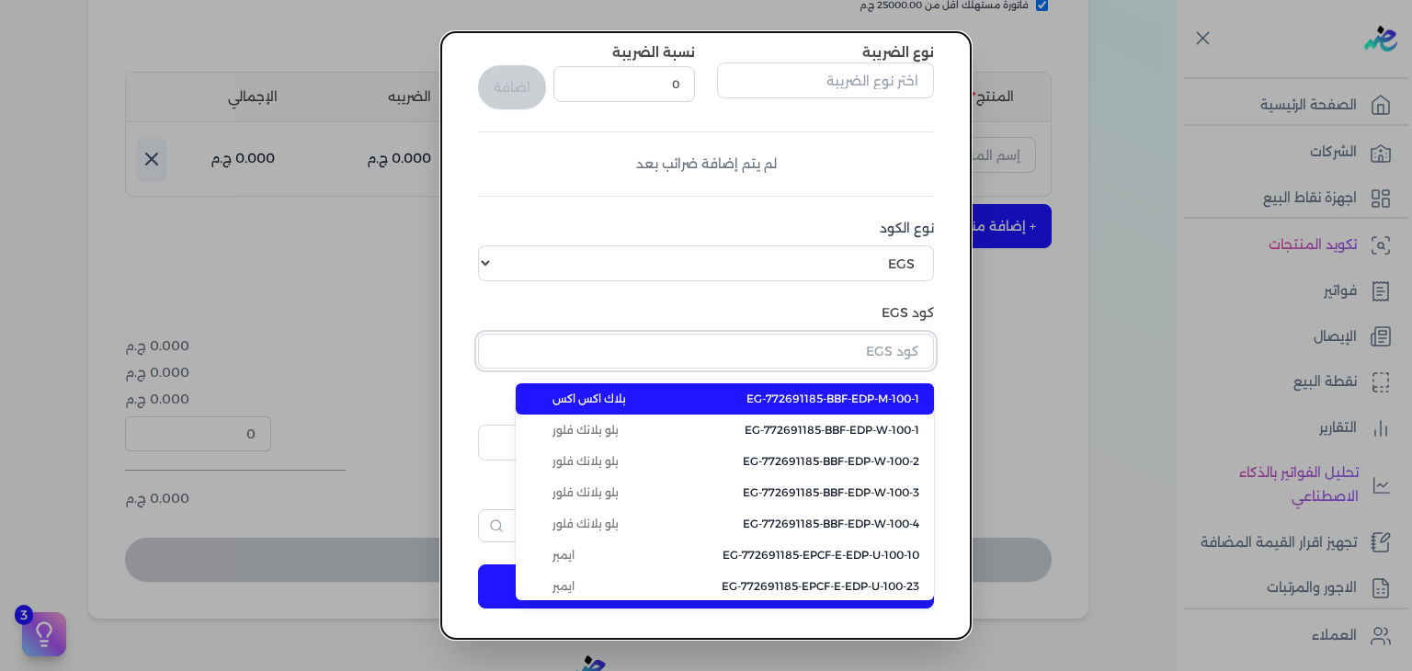
paste input "EG-772691185-FAPC-SC-EDP-M-100-6"
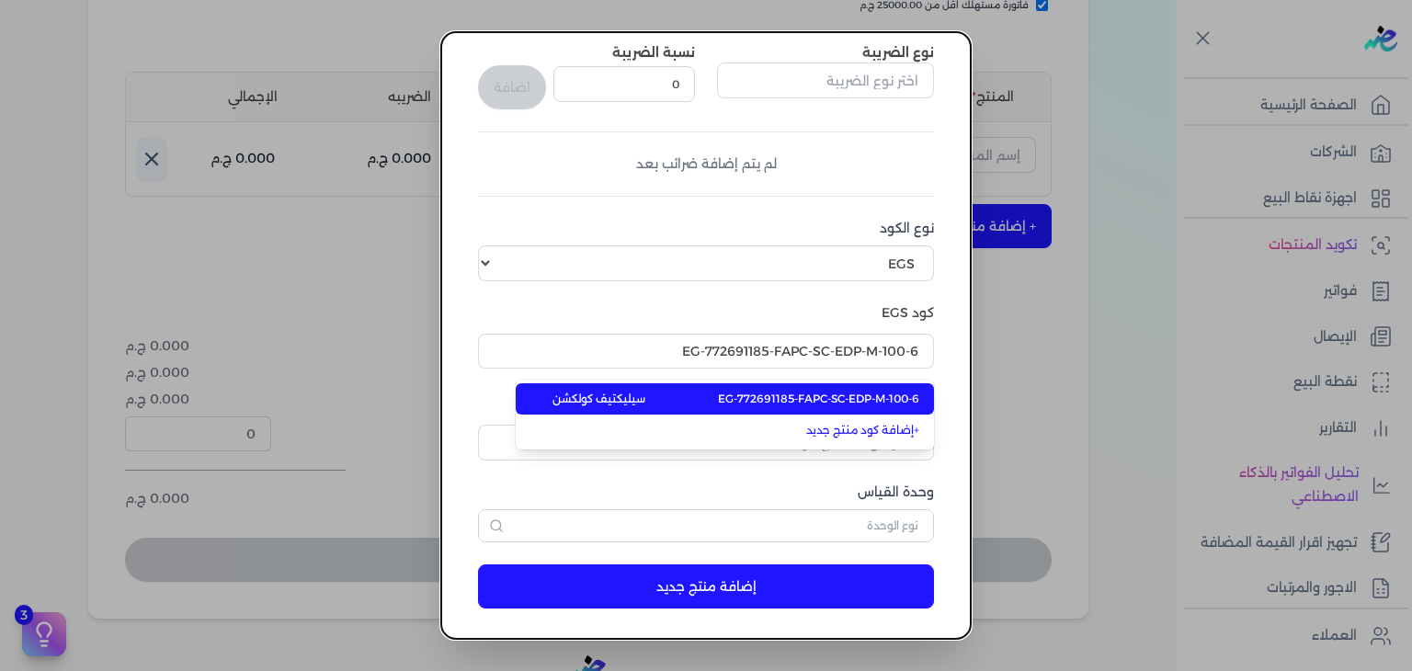
click at [874, 406] on span "EG-772691185-FAPC-SC-EDP-M-100-6" at bounding box center [818, 399] width 201 height 17
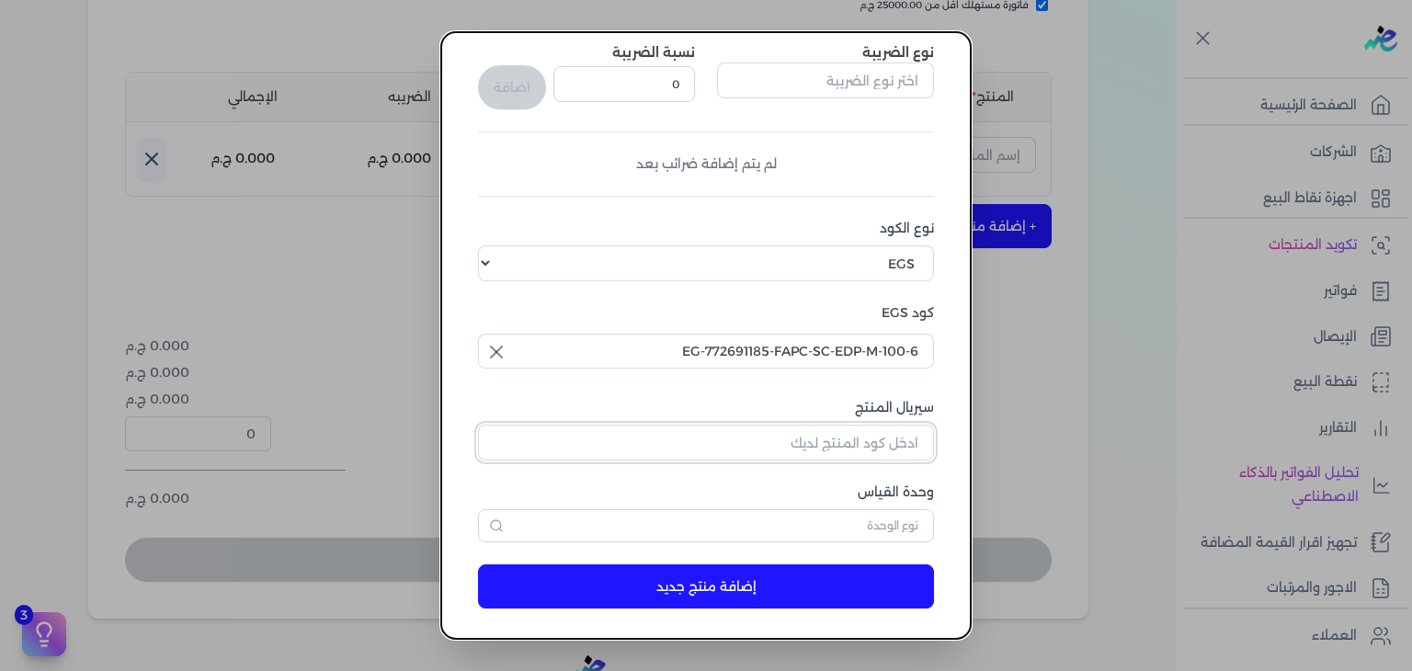
click at [903, 442] on input "سيريال المنتج" at bounding box center [706, 442] width 456 height 35
paste input "ZC25667B5B1A7358D4DB8Z-1"
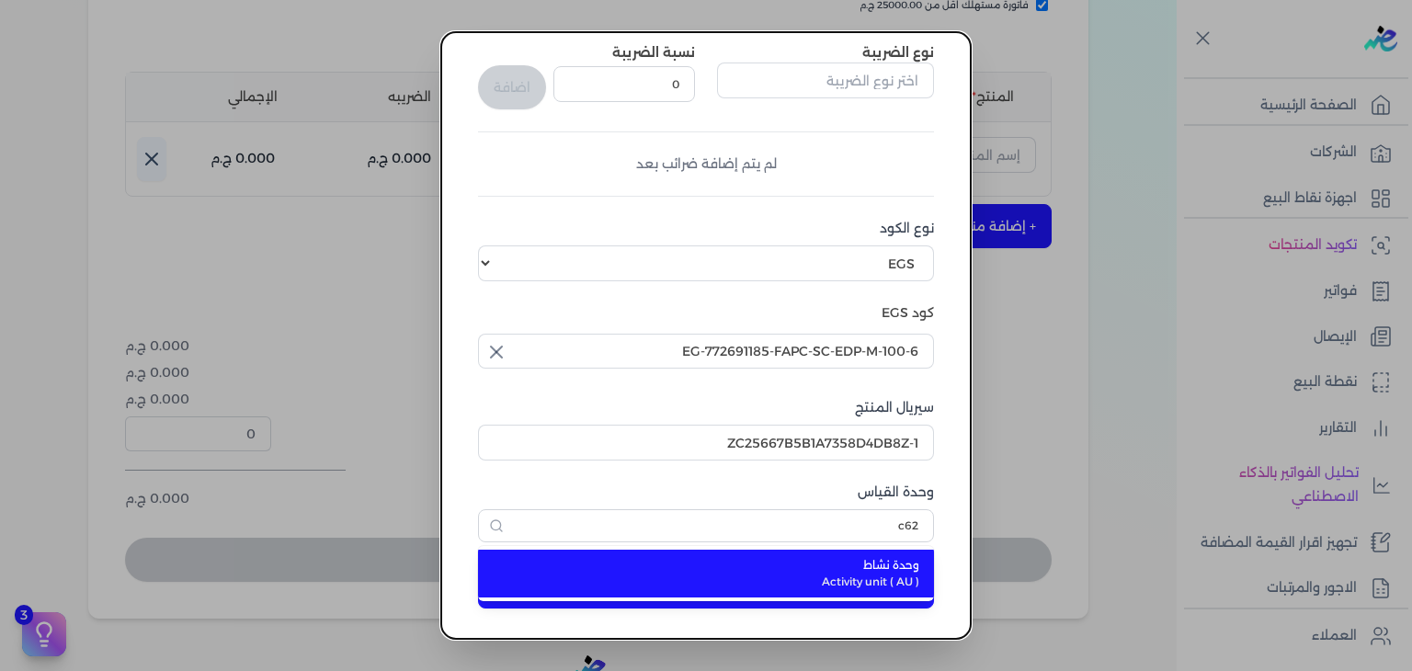
click at [850, 567] on span "وحدة نشاط" at bounding box center [717, 565] width 405 height 17
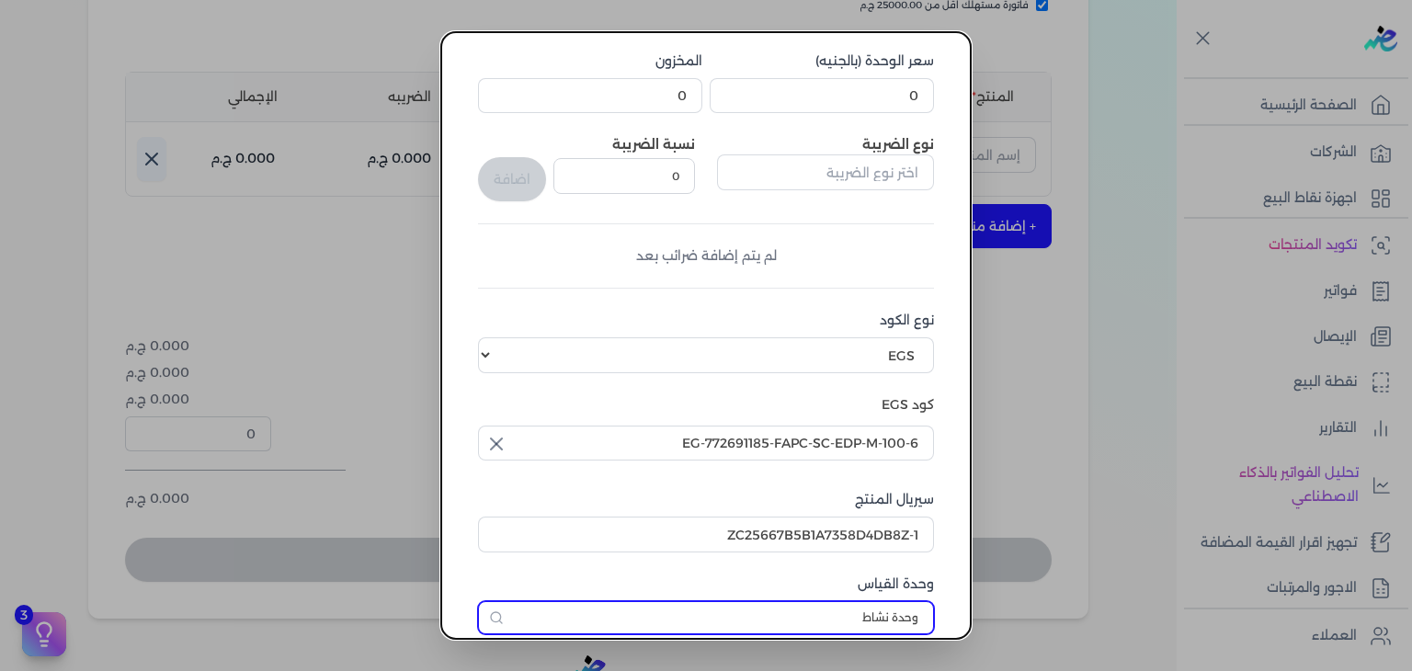
scroll to position [0, 0]
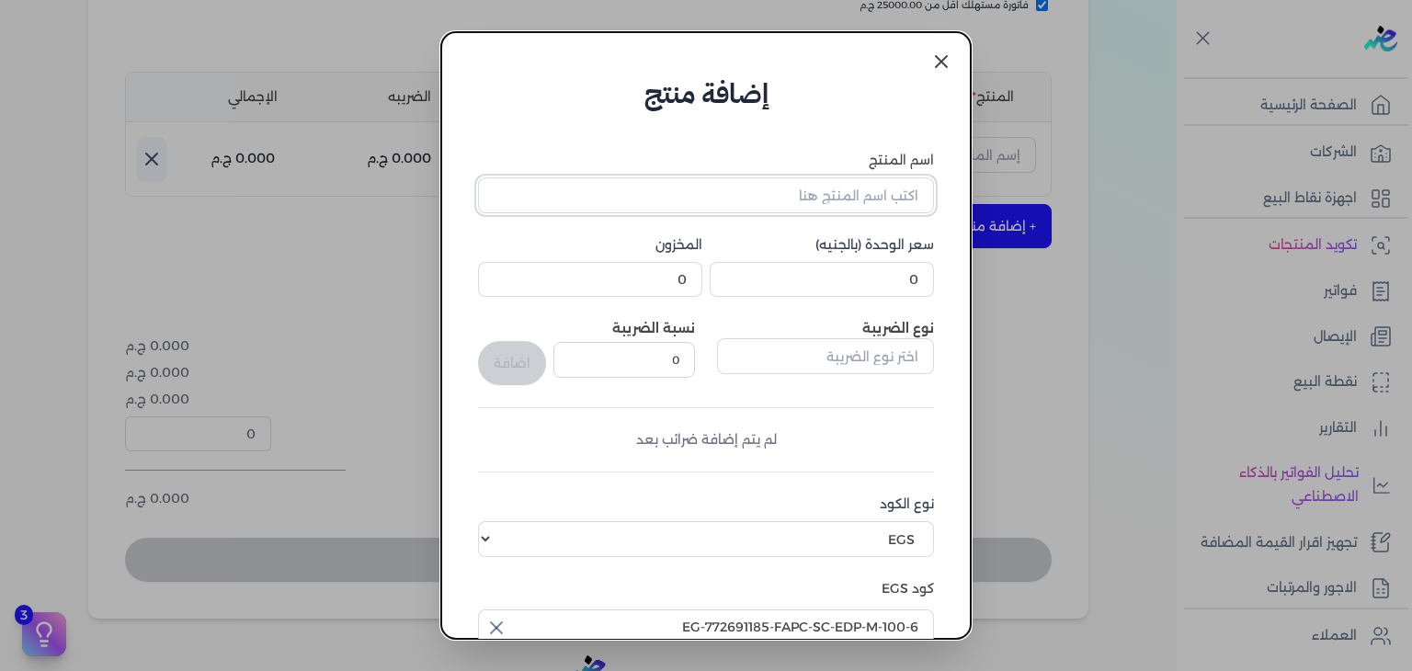
click at [738, 210] on input "اسم المنتج" at bounding box center [706, 194] width 456 height 35
paste input "رقم. 228 او دي بيرفيوم رجالي - 100 مللي"
click at [871, 285] on input "0" at bounding box center [822, 279] width 224 height 35
paste input "450"
paste input "number"
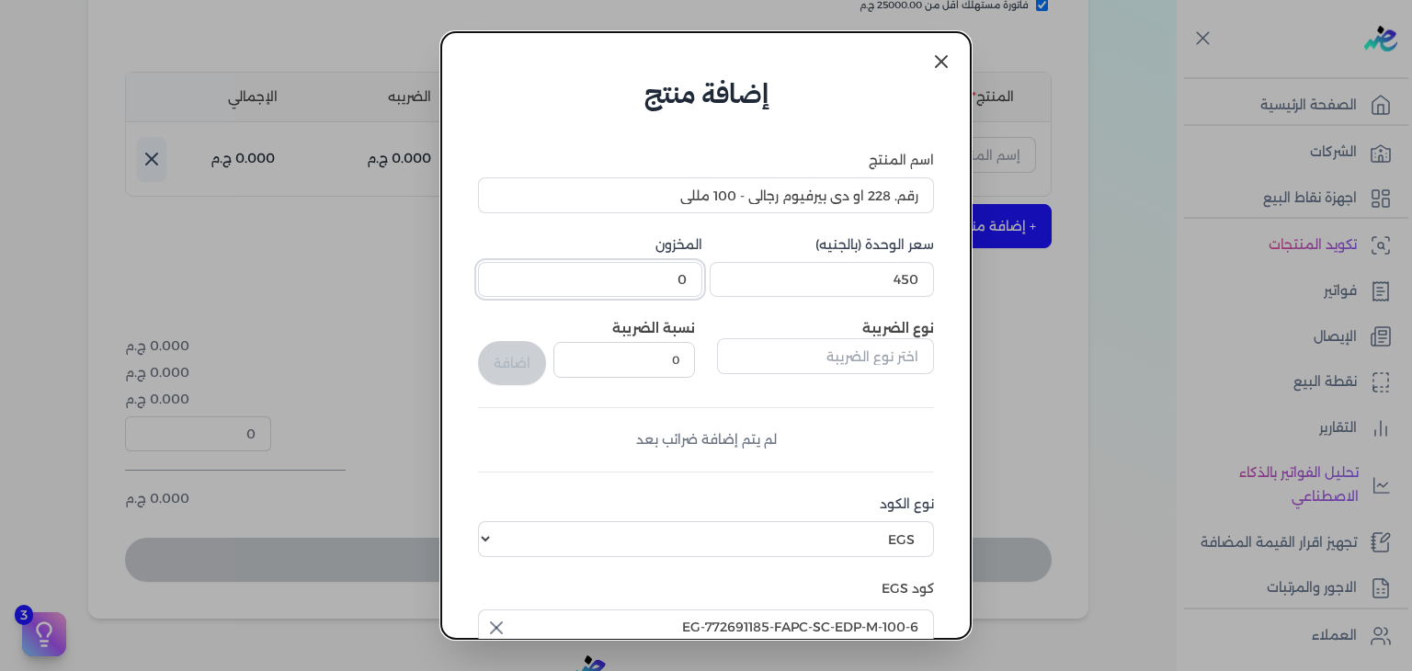
click at [663, 280] on input "0" at bounding box center [590, 279] width 224 height 35
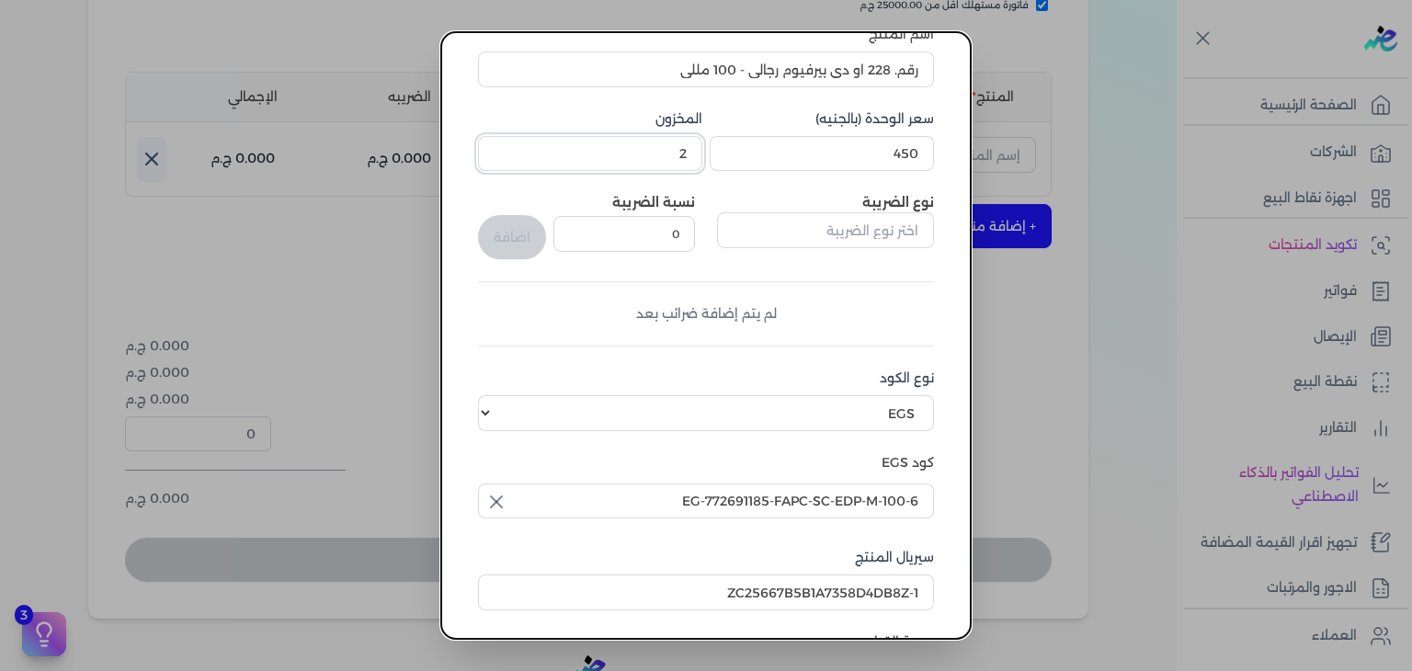
scroll to position [276, 0]
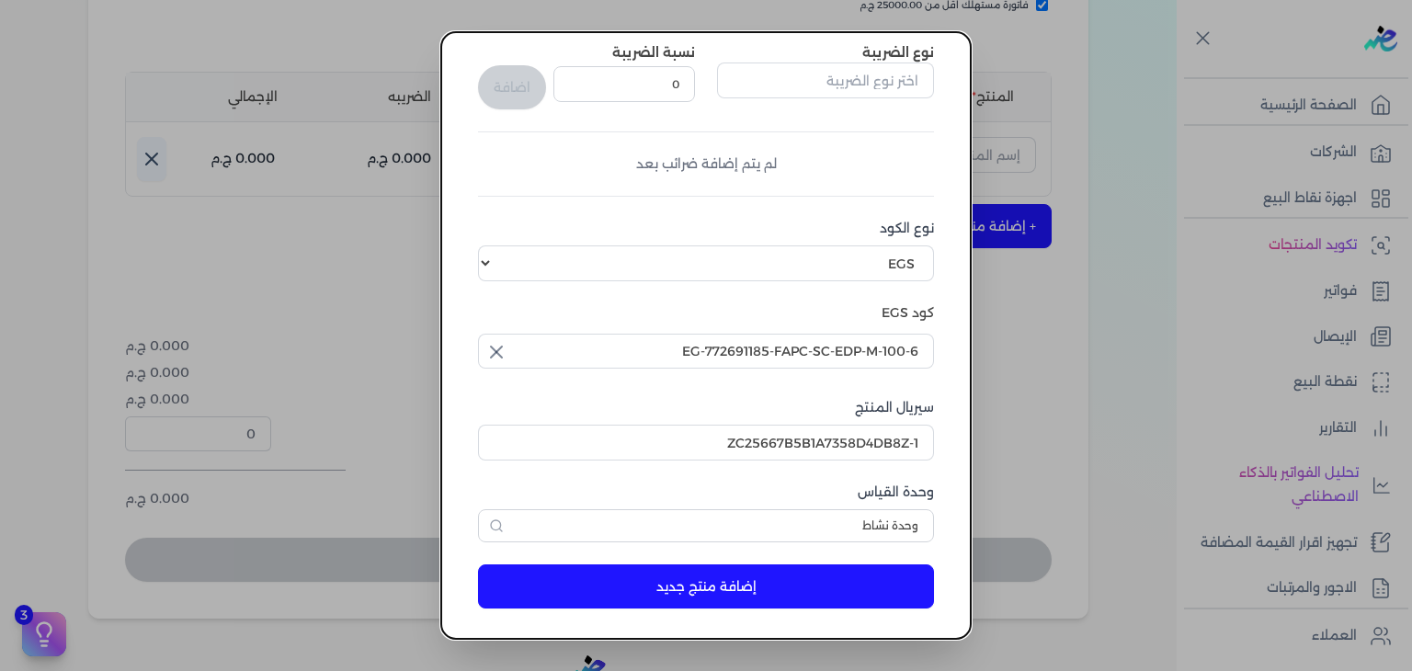
click at [860, 591] on button "إضافة منتج جديد" at bounding box center [706, 587] width 456 height 44
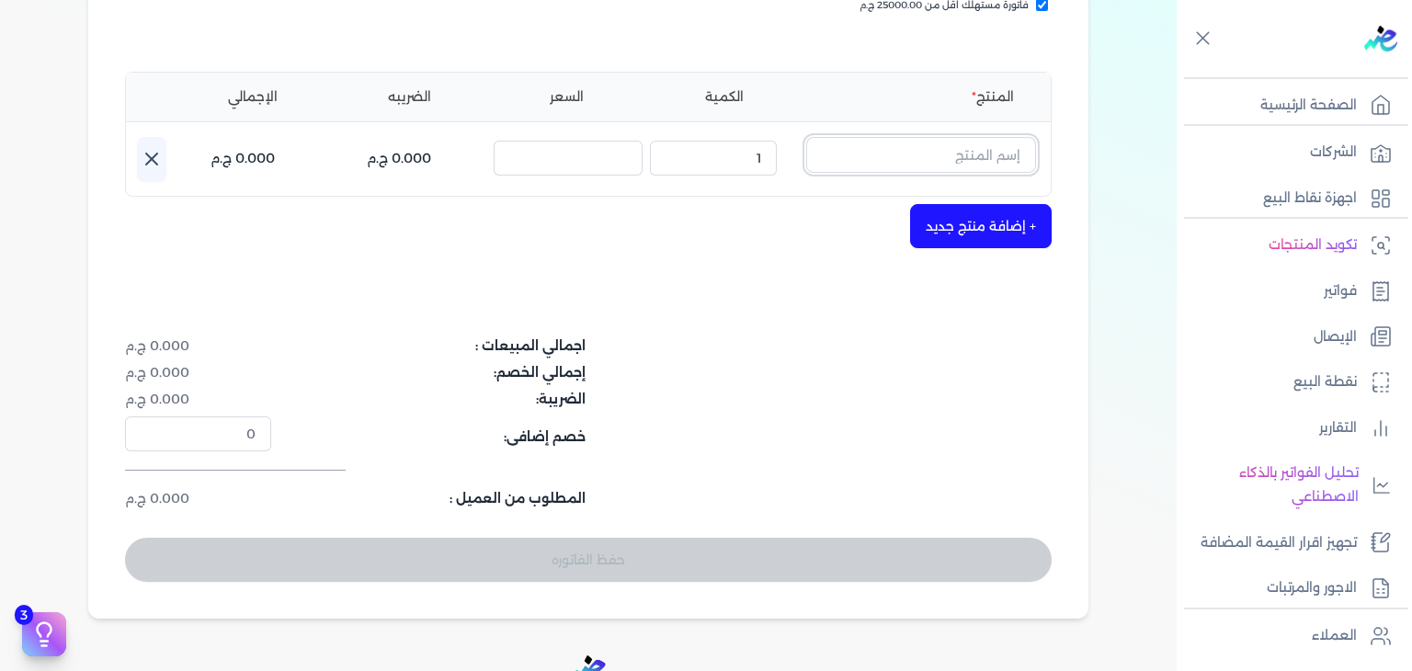
click at [985, 168] on input "text" at bounding box center [921, 154] width 230 height 35
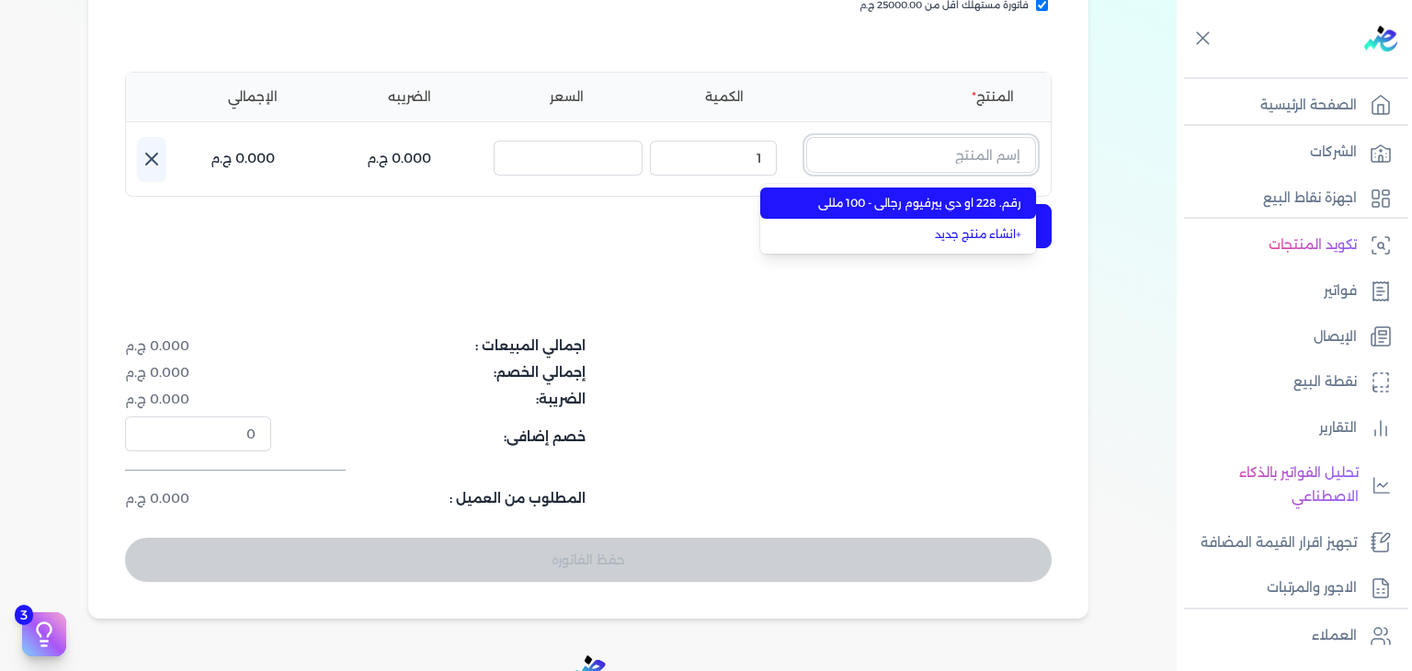
paste input "رقم. 228 او دي بيرفيوم رجالي - 100"
click at [974, 200] on span "رقم. 228 او دي بيرفيوم رجالي - 100 مللي" at bounding box center [909, 203] width 224 height 17
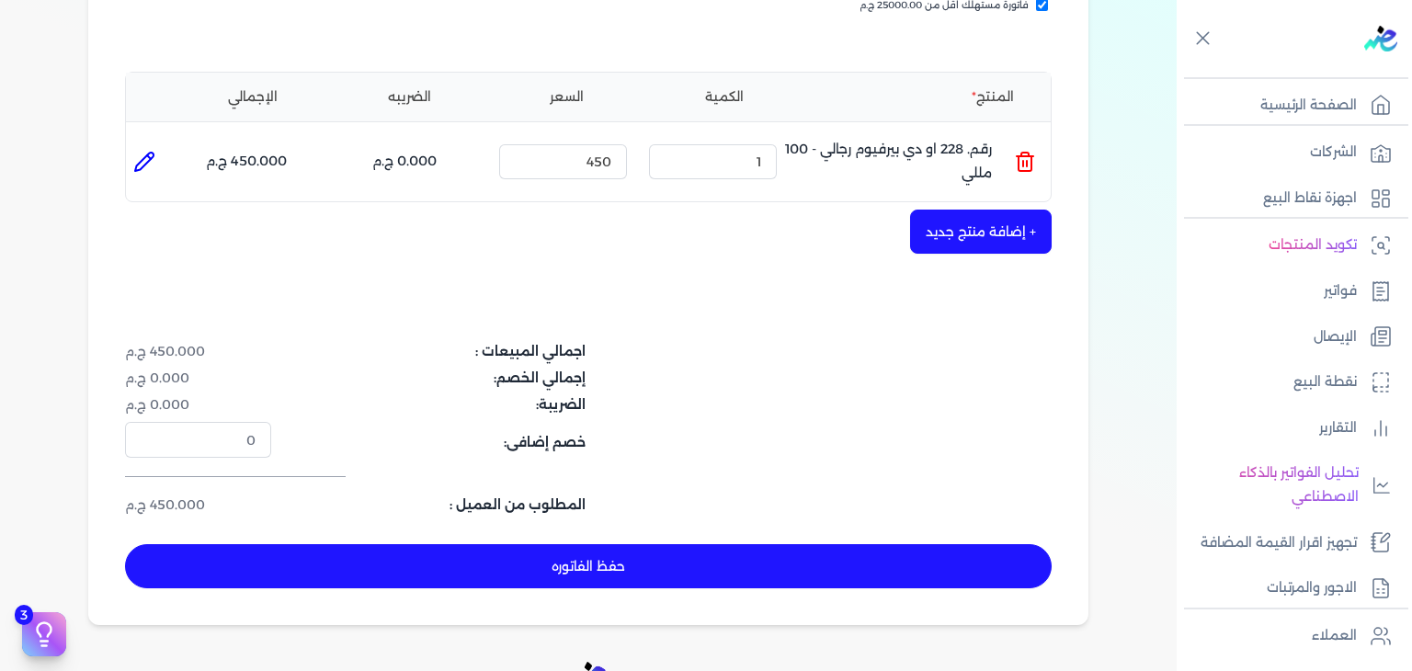
click at [612, 560] on button "حفظ الفاتوره" at bounding box center [588, 566] width 927 height 44
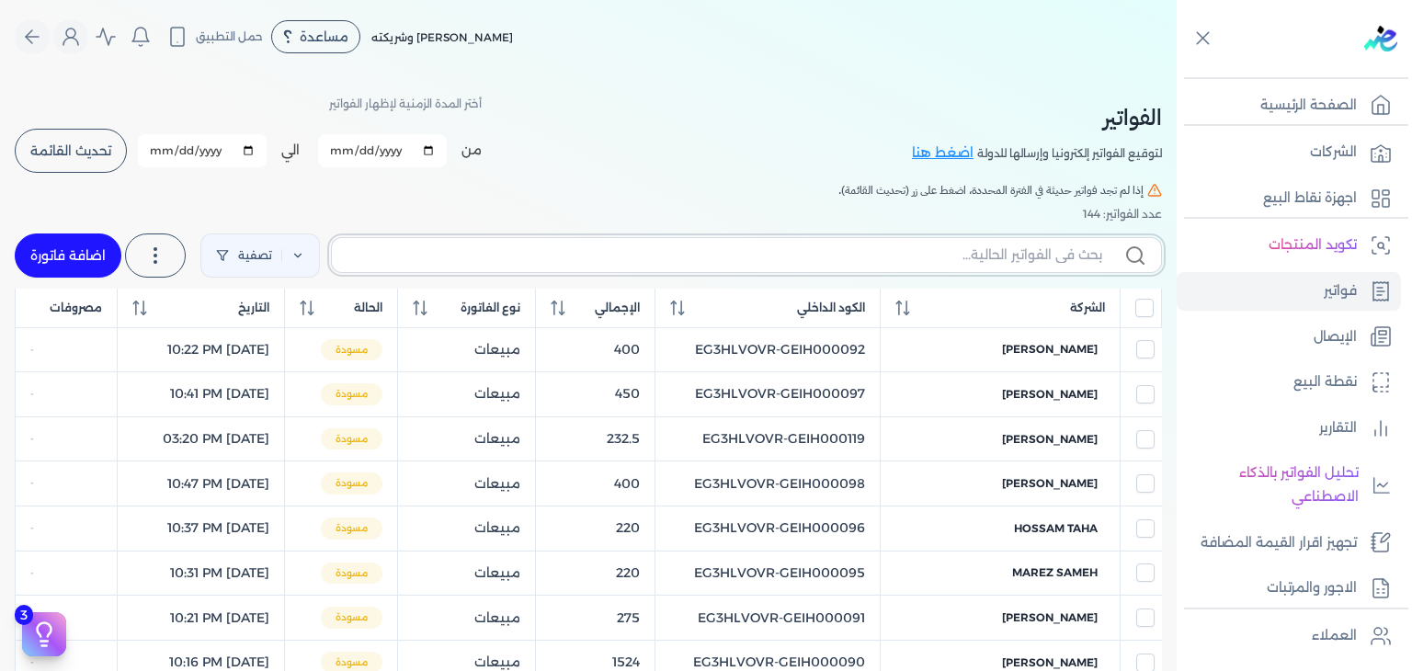
click at [926, 262] on input "text" at bounding box center [725, 255] width 756 height 19
paste input "EG3HLVOVR-GEIH000132"
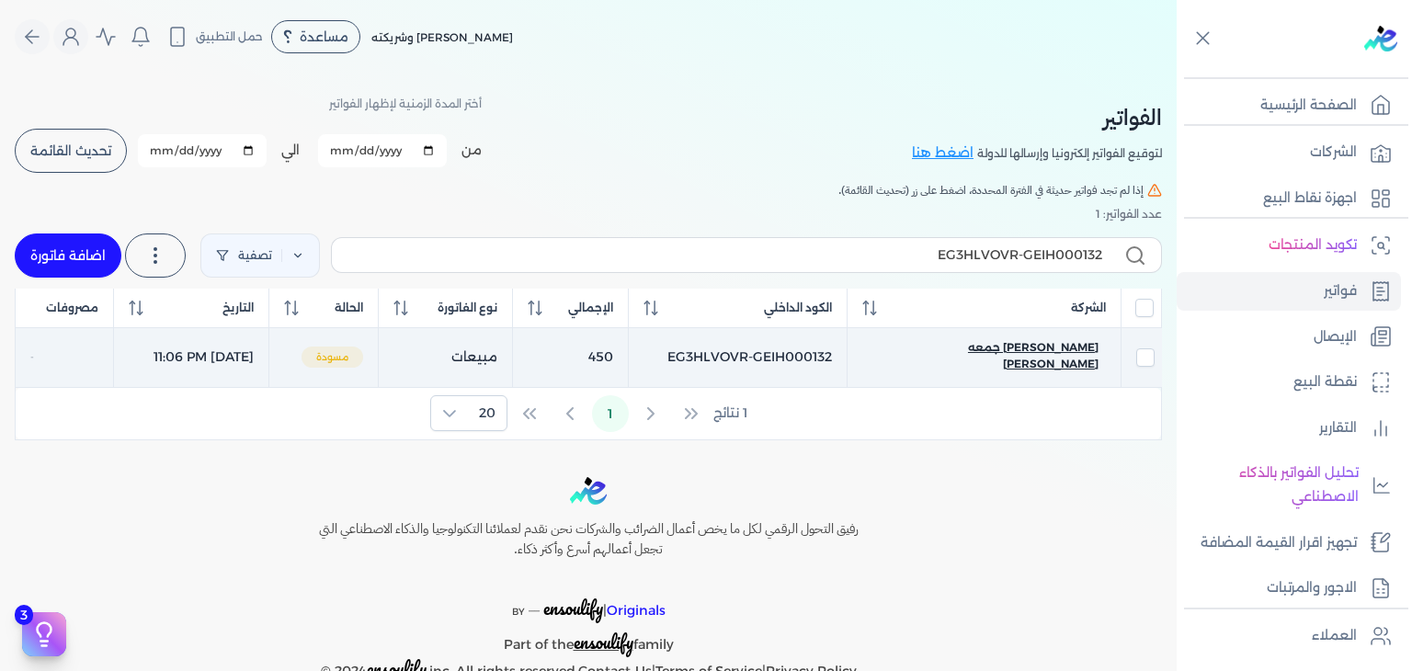
click at [973, 349] on span "[PERSON_NAME] جمعه [PERSON_NAME]" at bounding box center [984, 355] width 229 height 33
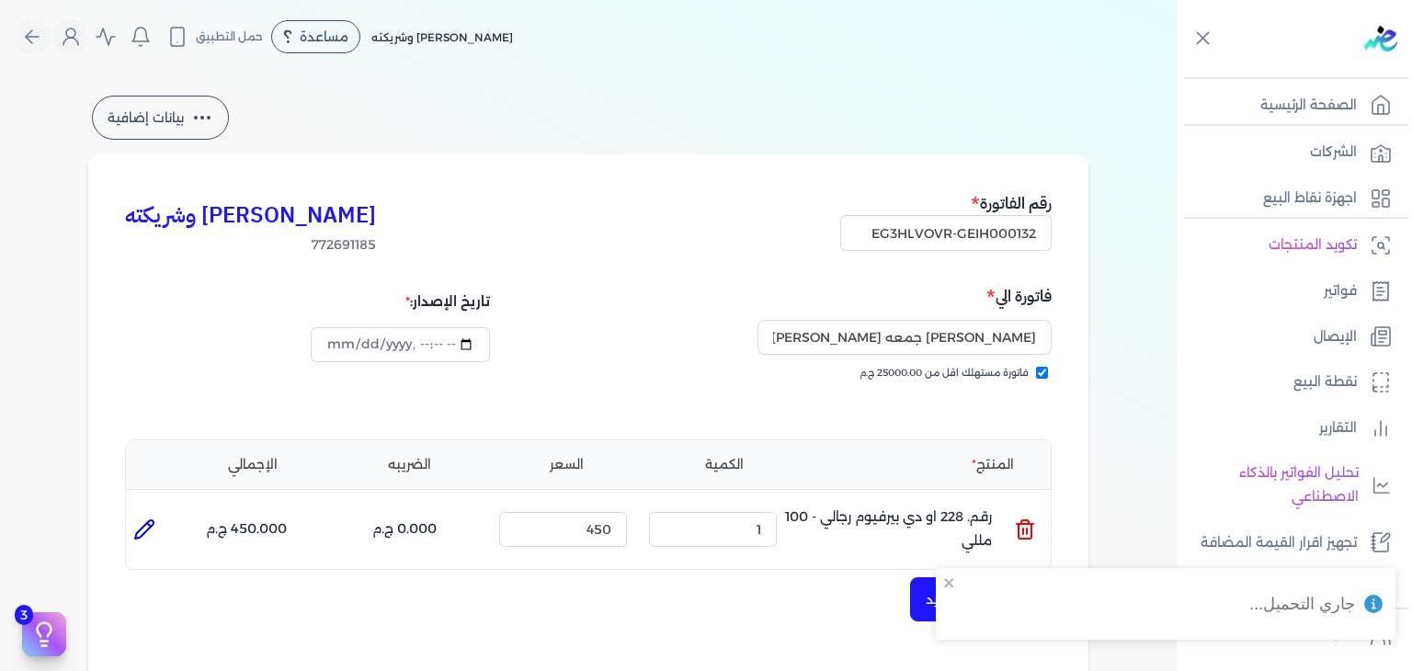
scroll to position [552, 0]
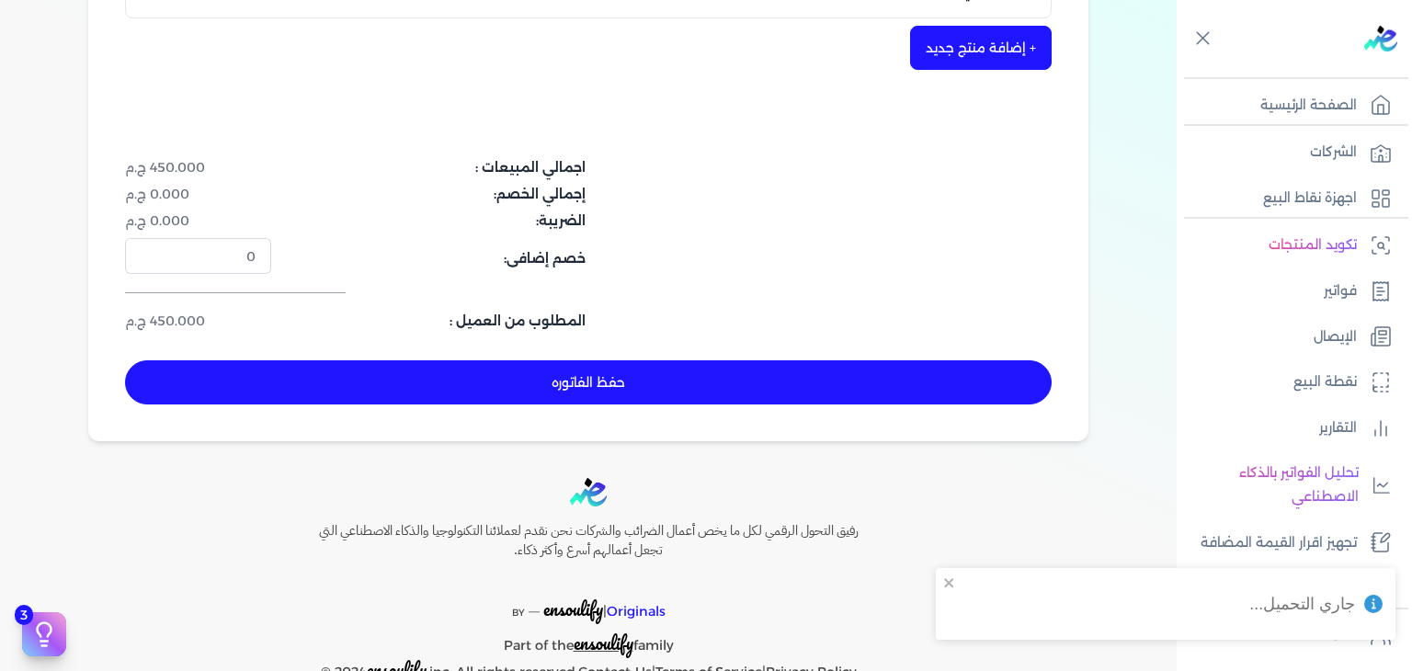
click at [662, 393] on button "حفظ الفاتوره" at bounding box center [588, 382] width 927 height 44
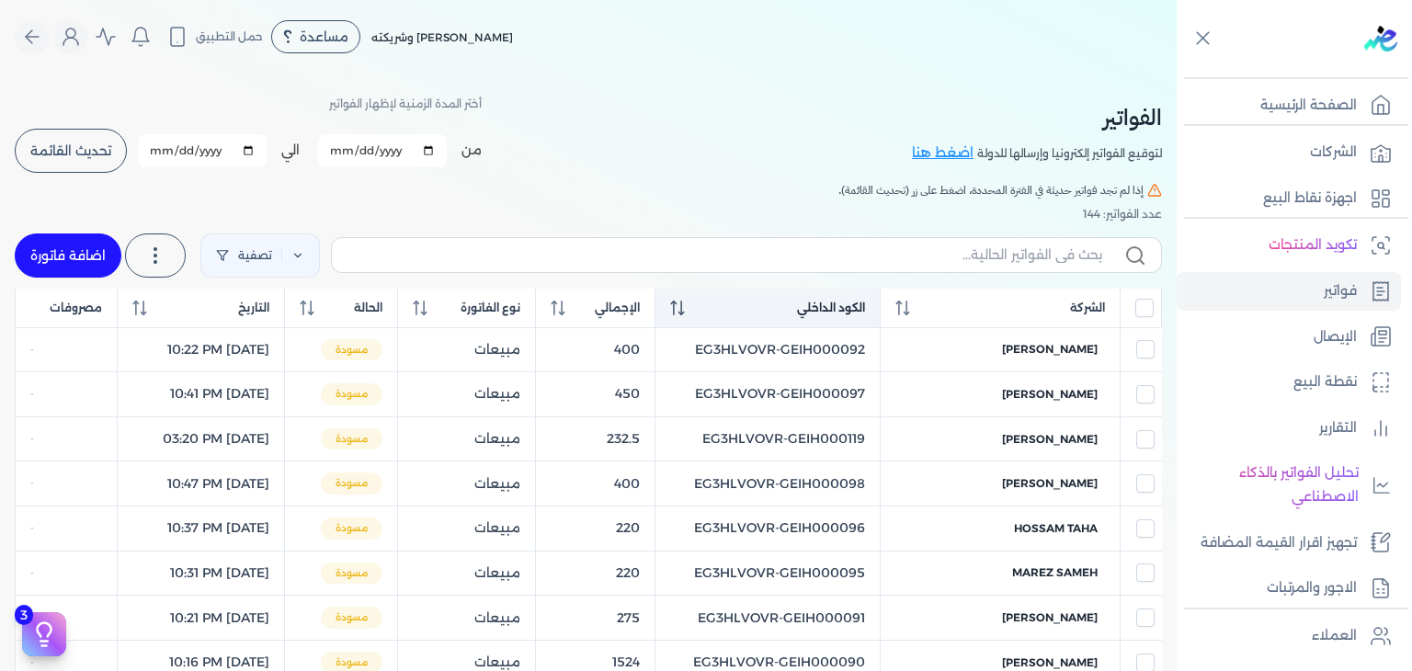
click at [700, 316] on th "الكود الداخلي" at bounding box center [767, 309] width 225 height 40
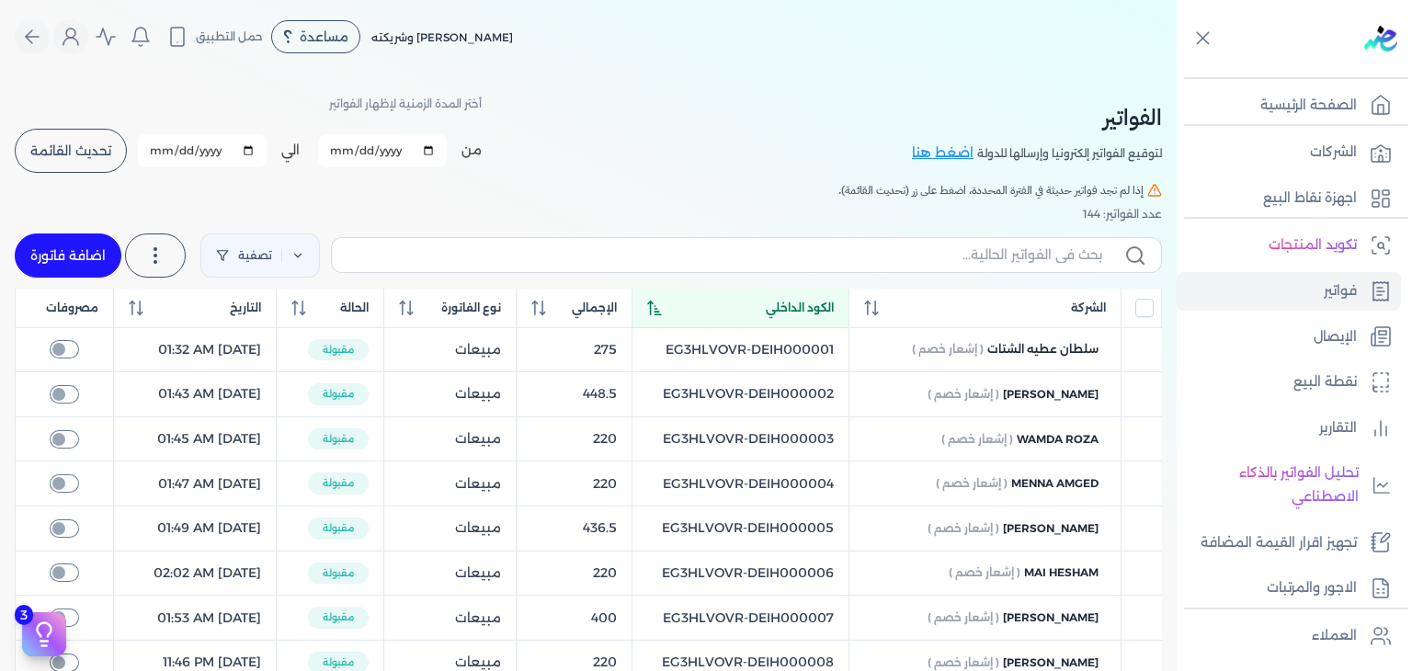
click at [700, 316] on th "الكود الداخلي" at bounding box center [741, 309] width 218 height 40
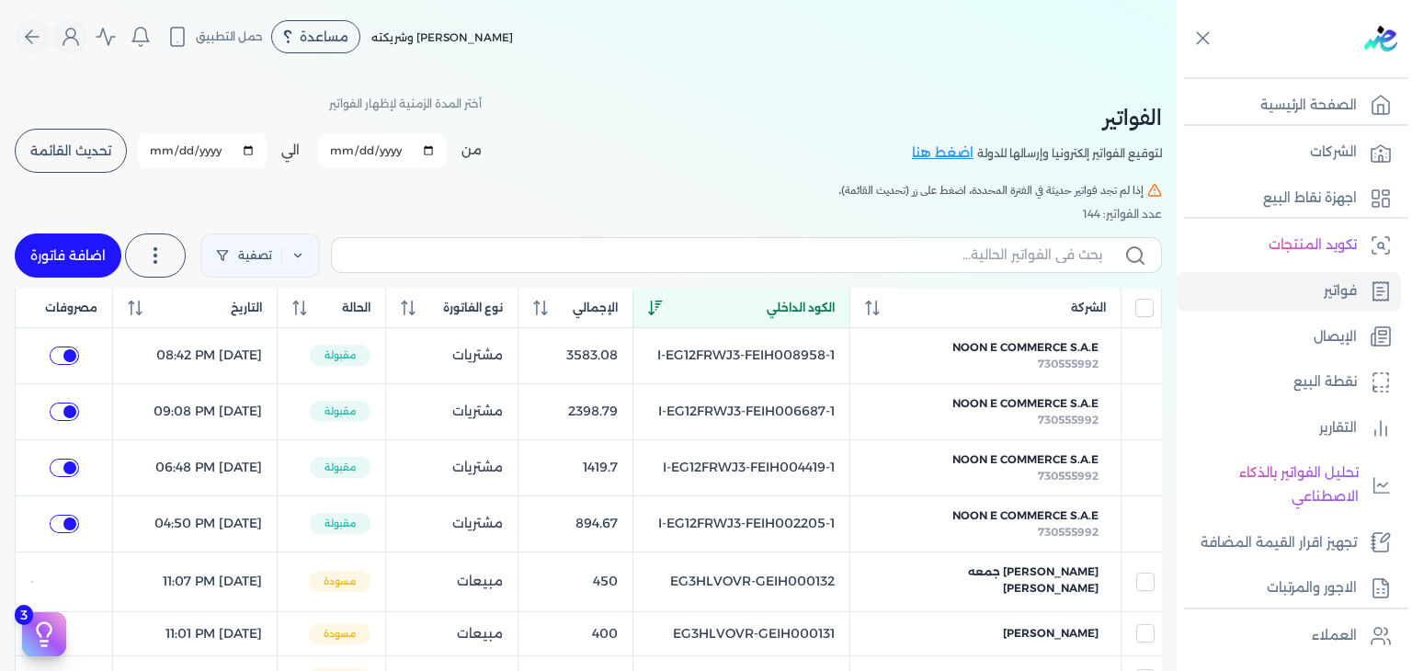
click at [109, 257] on link "اضافة فاتورة" at bounding box center [68, 256] width 107 height 44
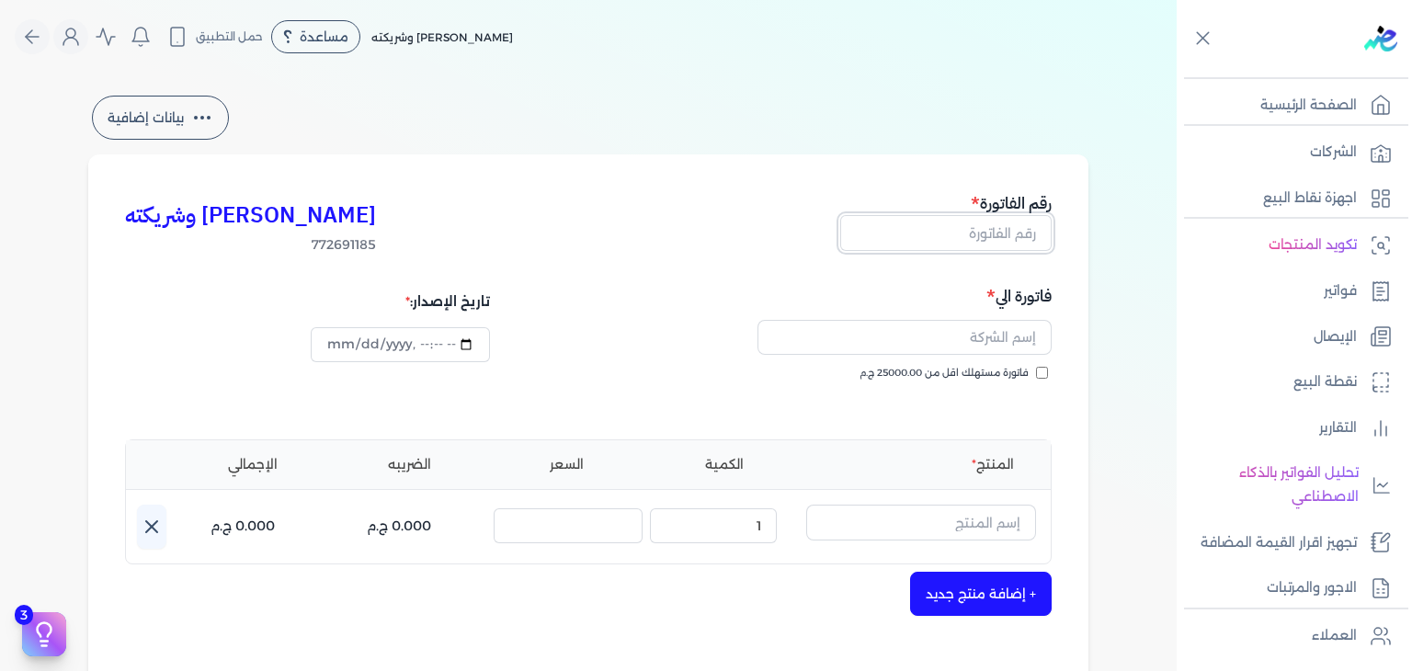
click at [1019, 232] on input "text" at bounding box center [945, 232] width 211 height 35
paste input "EG3HLVOVR-GEIH000133"
click at [1041, 376] on input "فاتورة مستهلك اقل من 25000.00 ج.م" at bounding box center [1042, 373] width 12 height 12
click at [346, 347] on input "datetime-local" at bounding box center [400, 344] width 178 height 35
click at [915, 332] on input "text" at bounding box center [905, 337] width 294 height 35
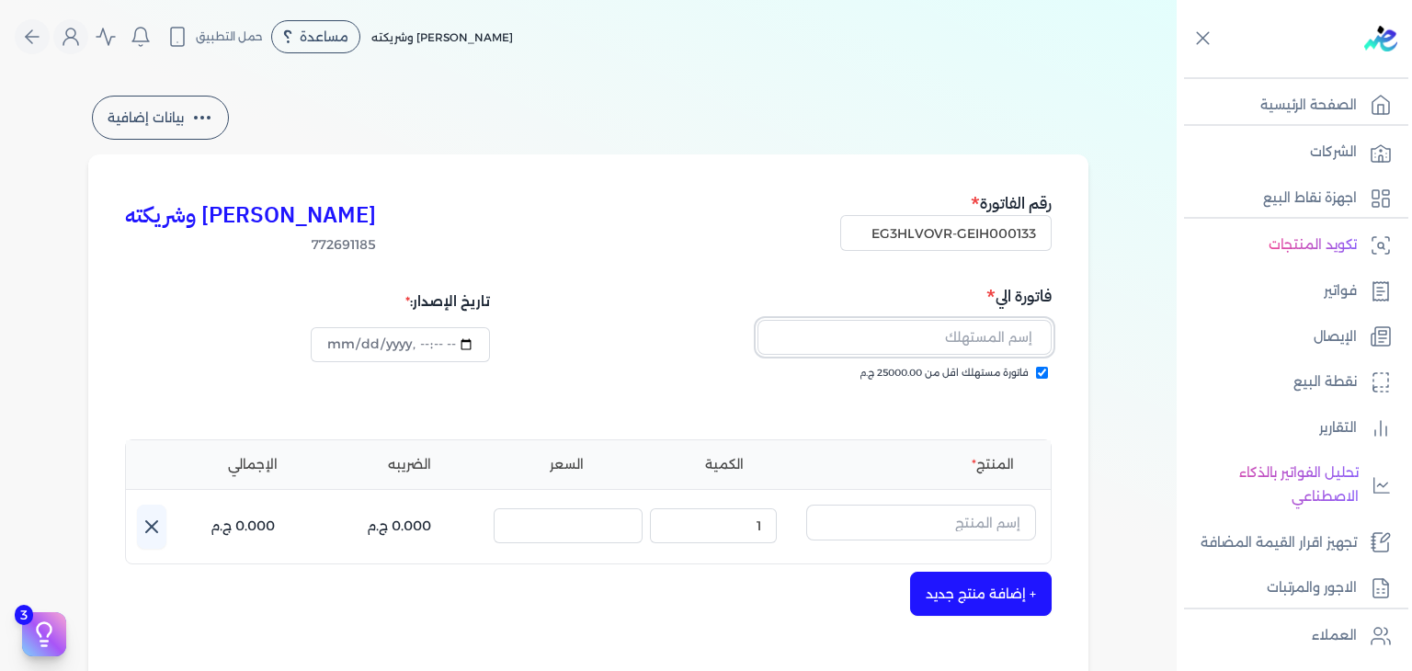
paste input "[PERSON_NAME]"
click at [963, 515] on input "text" at bounding box center [921, 522] width 230 height 35
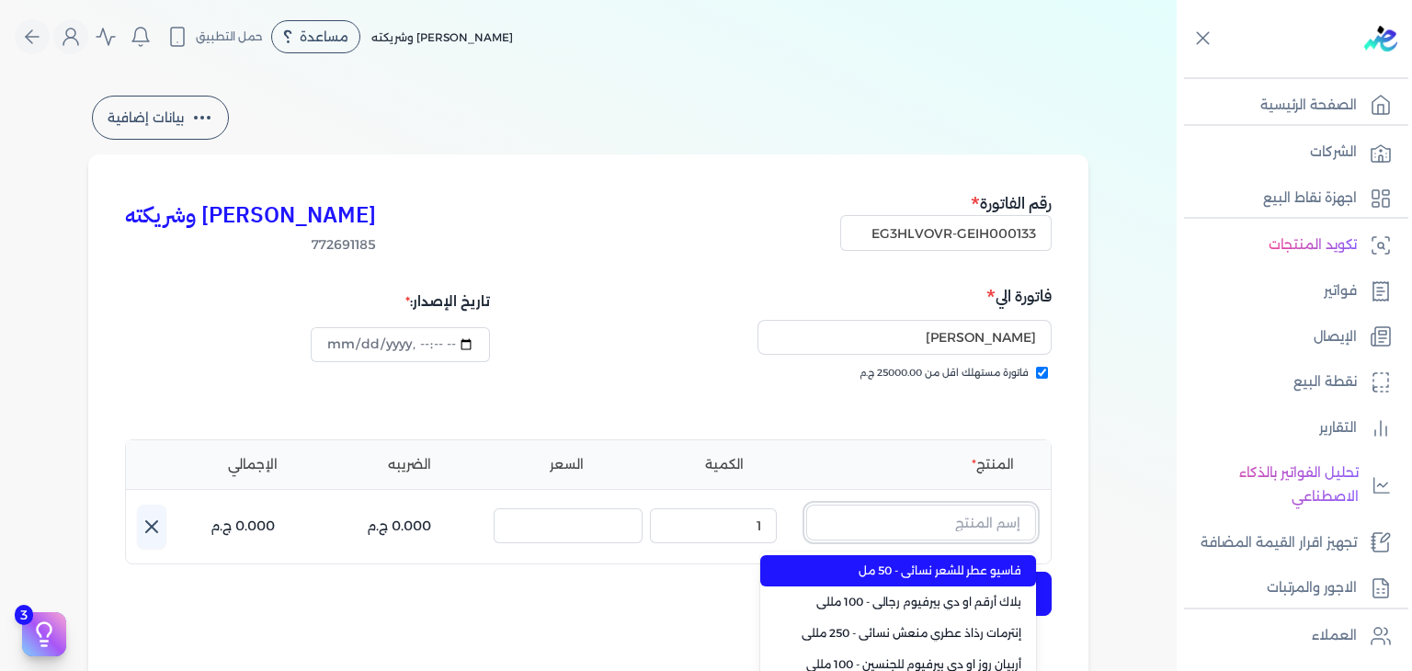
paste input "باكارات رو"
click at [1001, 566] on span "باكارات روج 540 رذاذ عطري منعش نسائي - 250 مللي" at bounding box center [909, 571] width 224 height 17
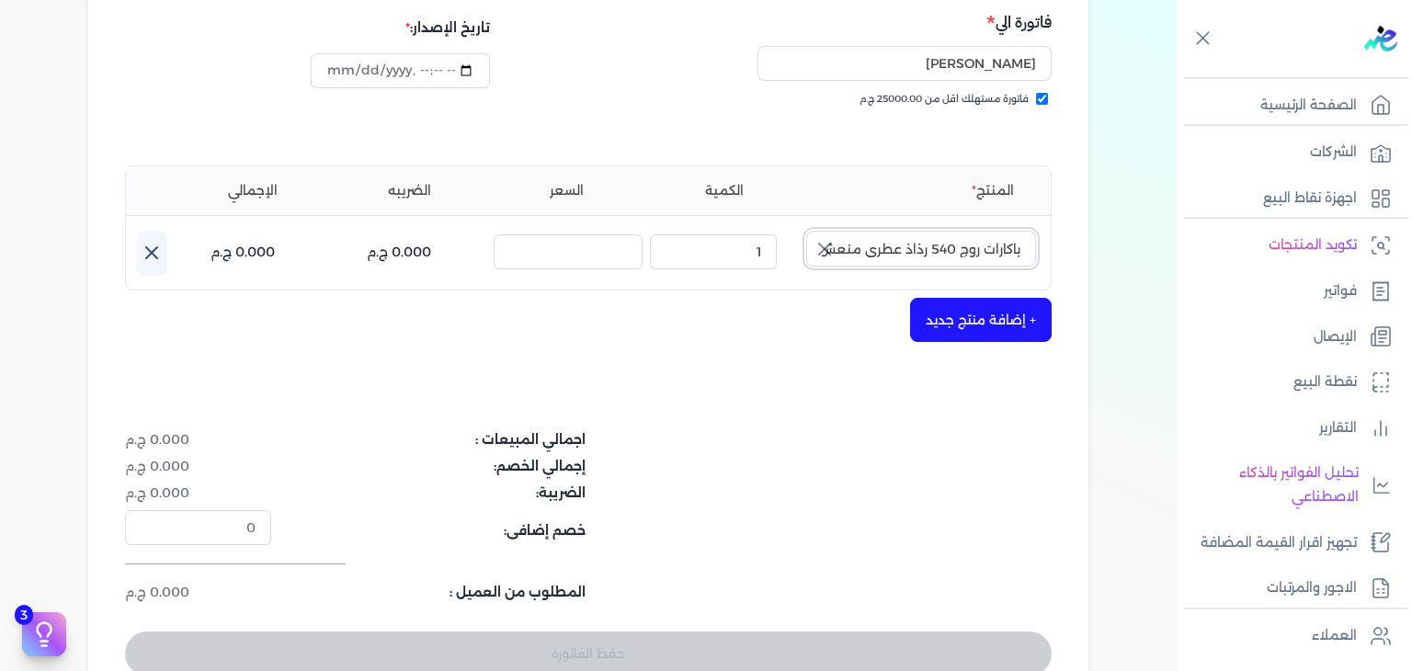
scroll to position [276, 0]
click at [828, 247] on icon "button" at bounding box center [824, 247] width 11 height 11
click at [928, 249] on input "text" at bounding box center [921, 246] width 230 height 35
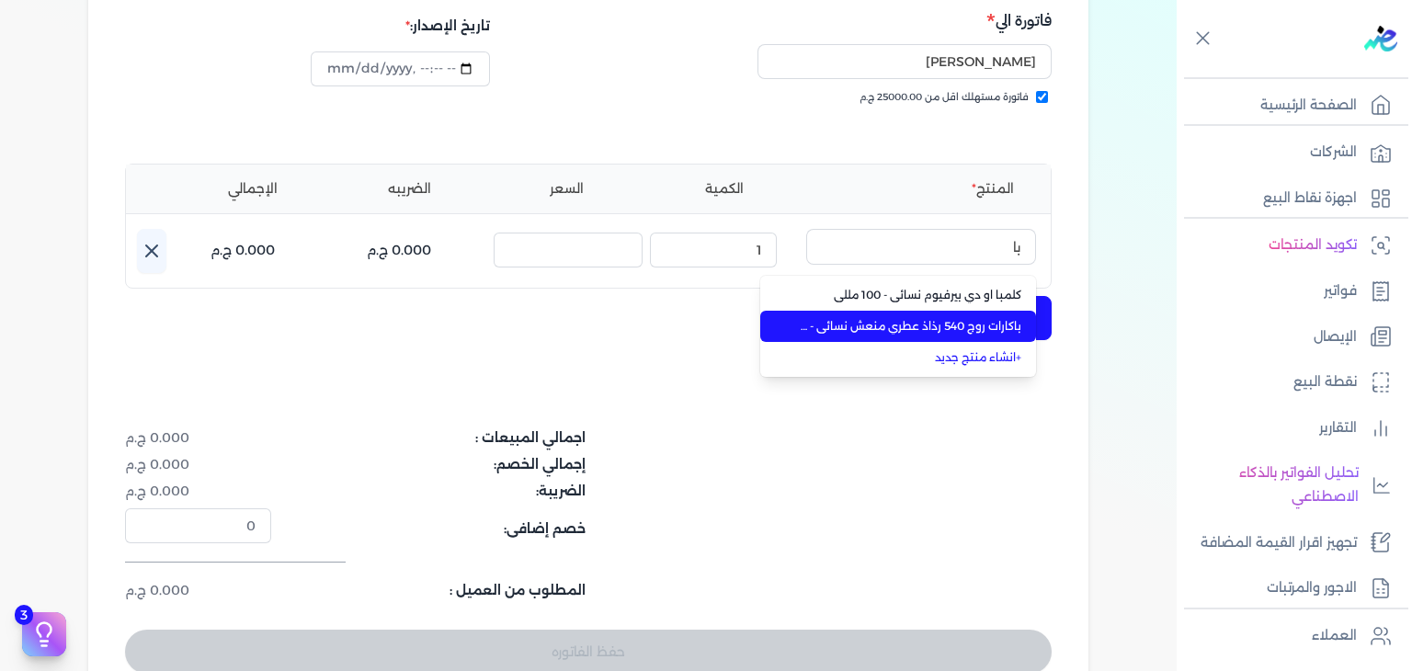
click at [934, 331] on span "باكارات روج 540 رذاذ عطري منعش نسائي - 250 مللي" at bounding box center [909, 326] width 224 height 17
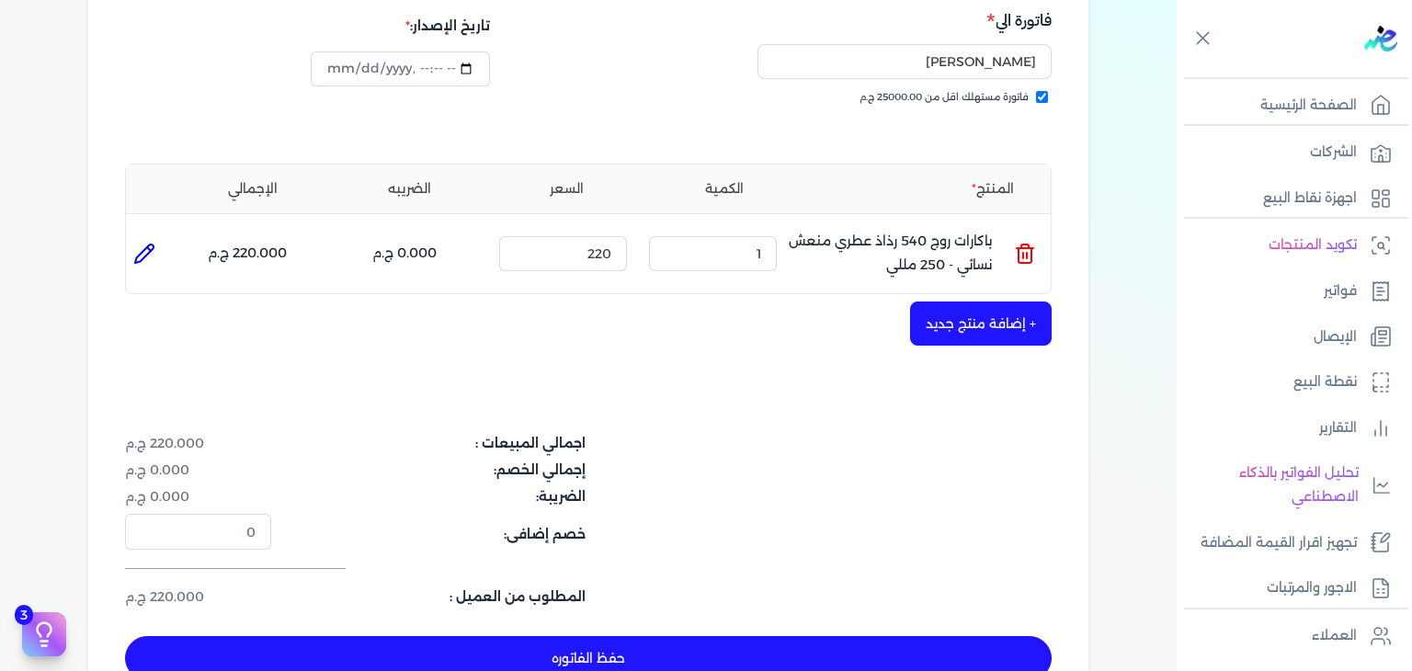
click at [756, 646] on button "حفظ الفاتوره" at bounding box center [588, 658] width 927 height 44
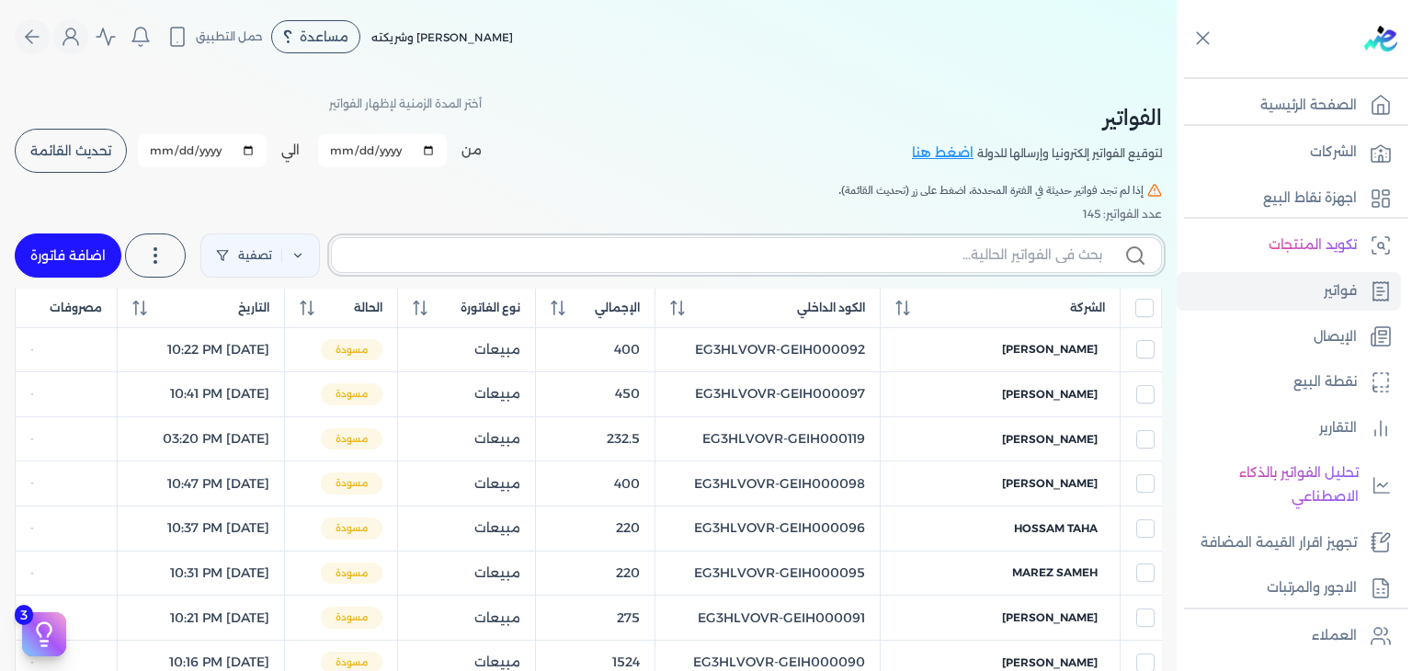
click at [883, 251] on input "text" at bounding box center [725, 255] width 756 height 19
paste input "EG3HLVOVR-GEIH000133"
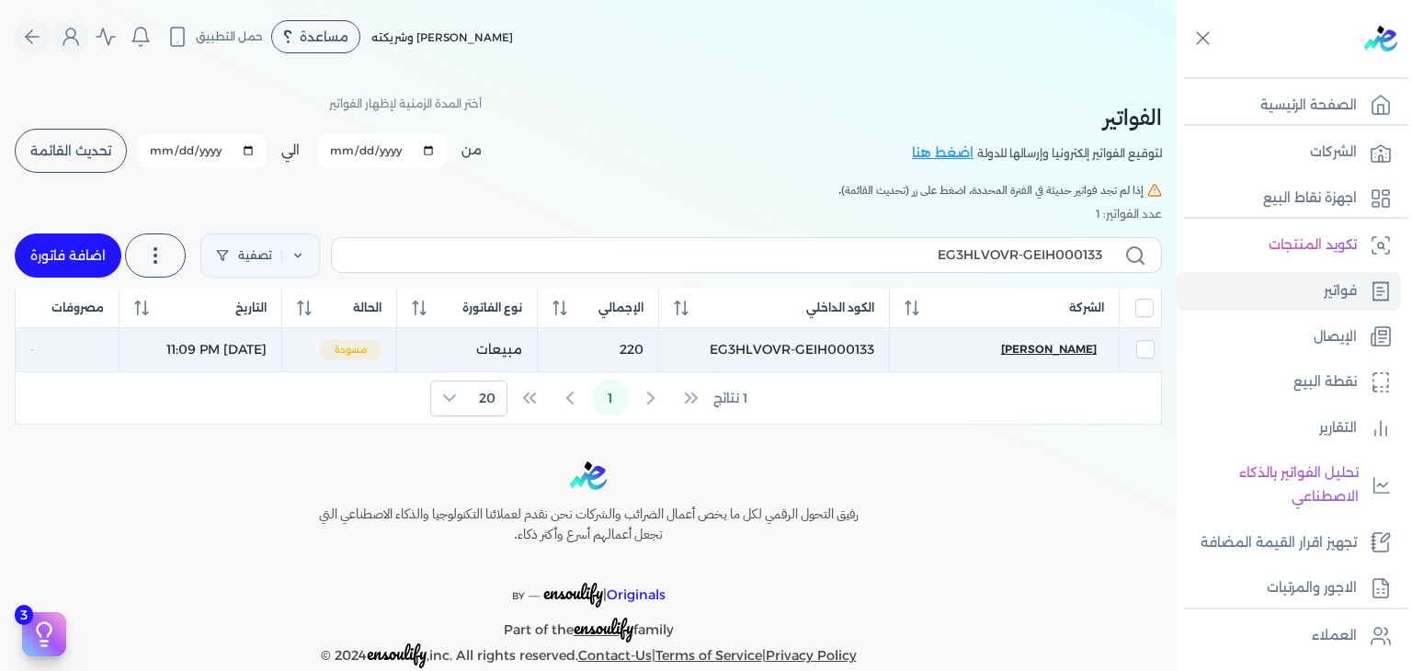
click at [1065, 356] on span "[PERSON_NAME]" at bounding box center [1049, 349] width 96 height 17
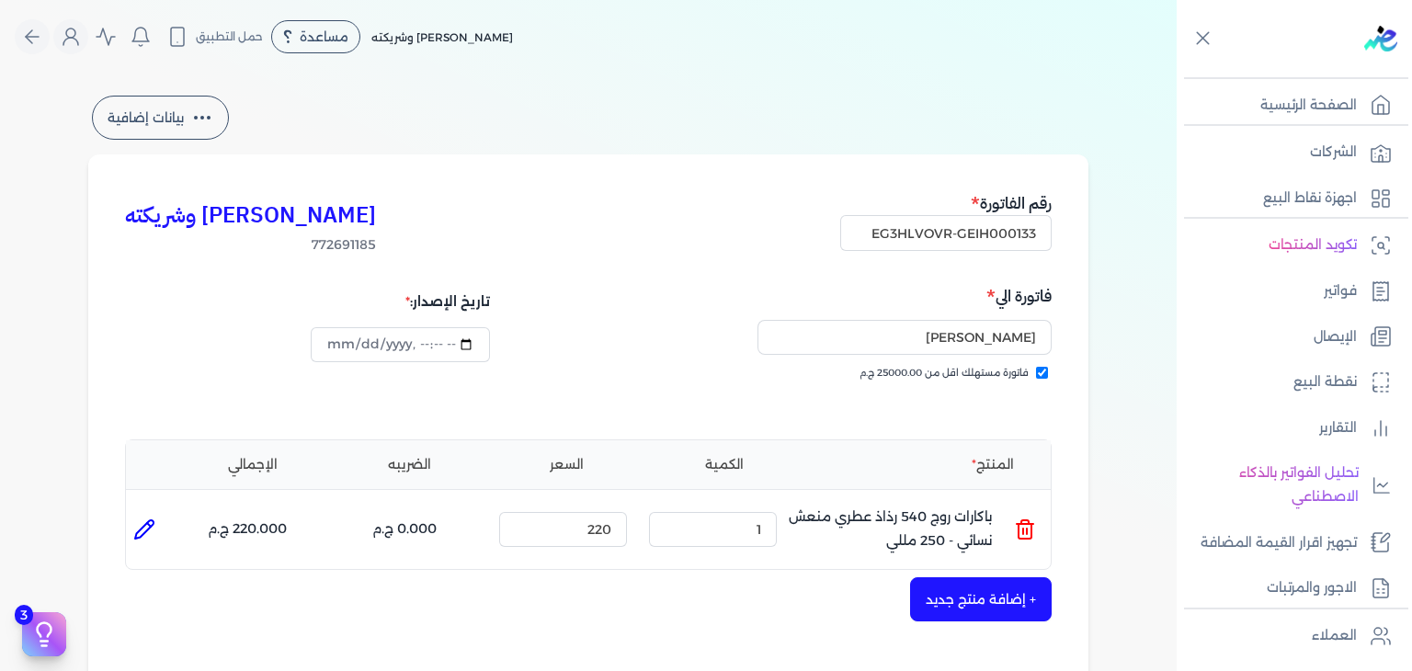
scroll to position [552, 0]
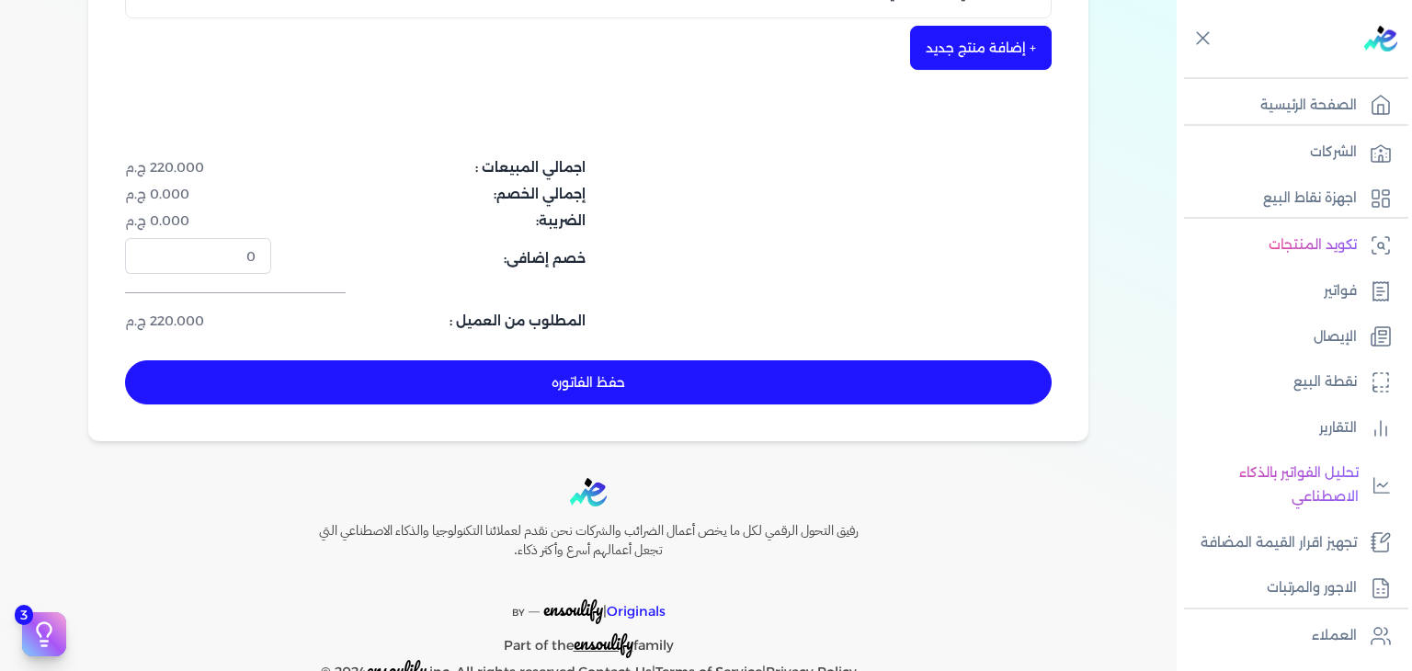
click at [665, 362] on button "حفظ الفاتوره" at bounding box center [588, 382] width 927 height 44
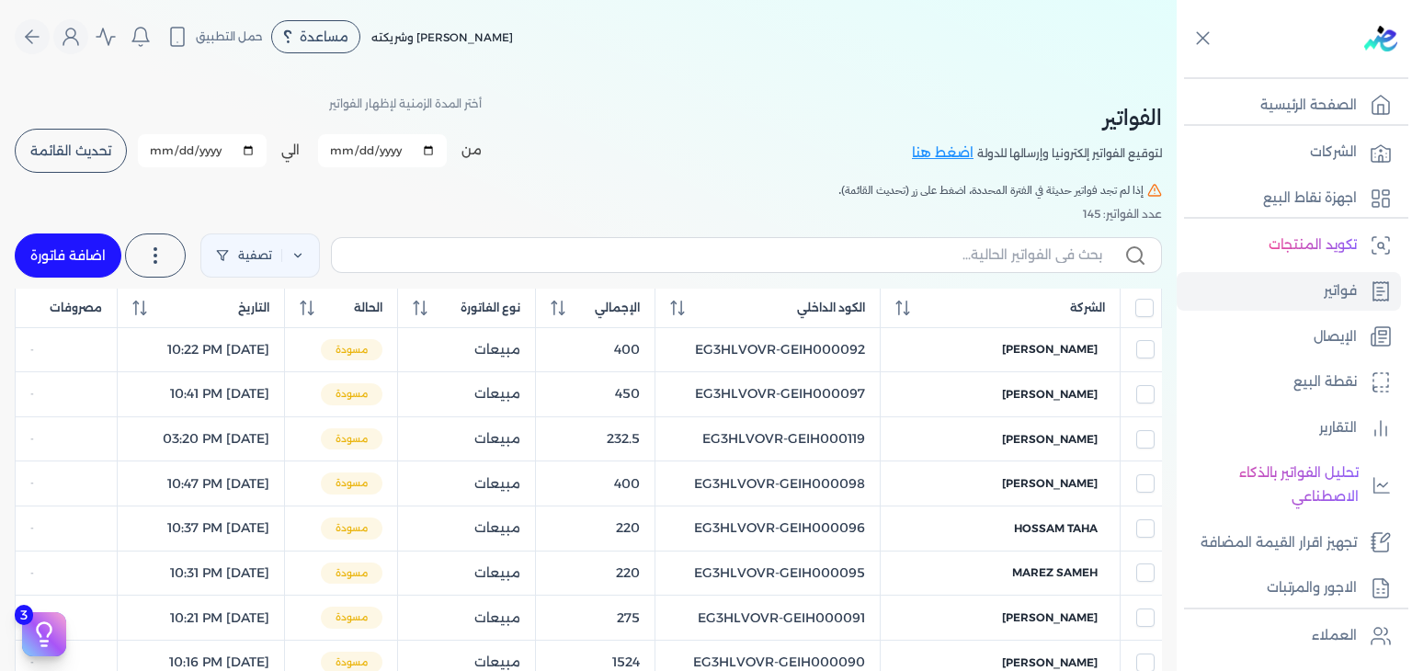
click at [95, 245] on link "اضافة فاتورة" at bounding box center [68, 256] width 107 height 44
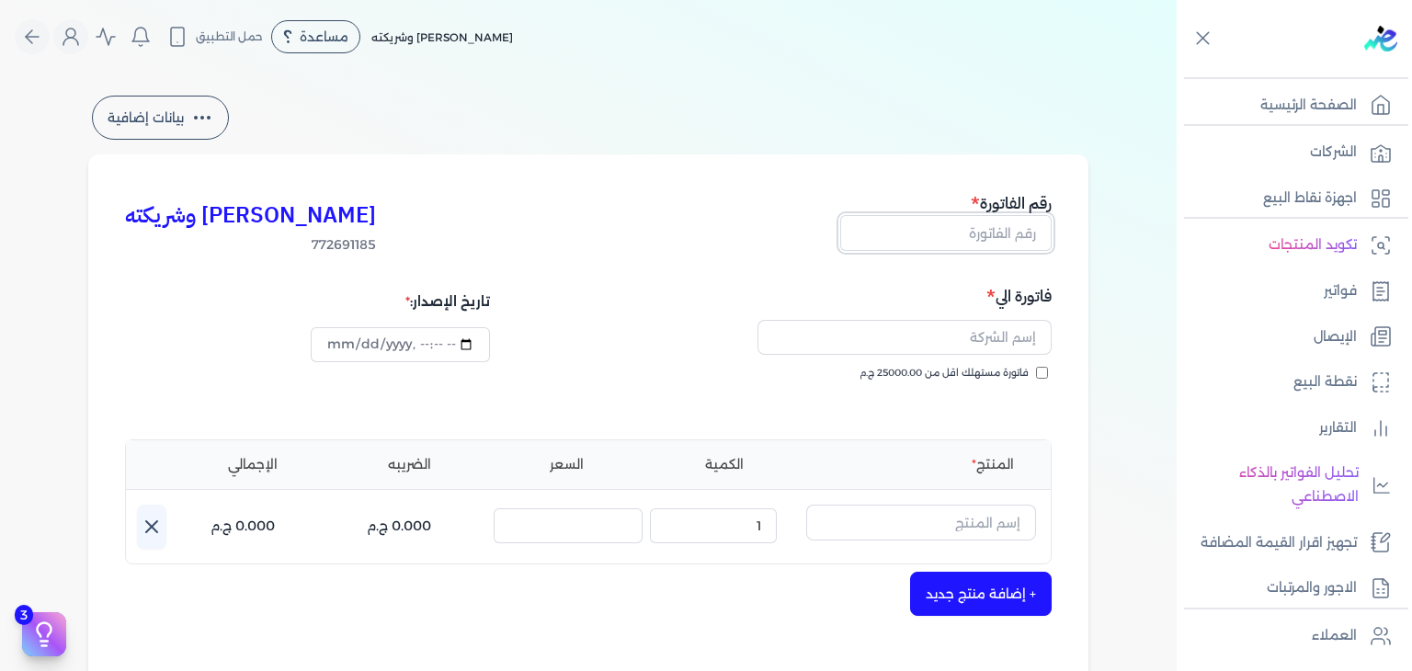
click at [974, 246] on input "text" at bounding box center [945, 232] width 211 height 35
paste input "EG3HLVOVR-GEIH000134"
click at [1048, 371] on input "فاتورة مستهلك اقل من 25000.00 ج.م" at bounding box center [1042, 373] width 12 height 12
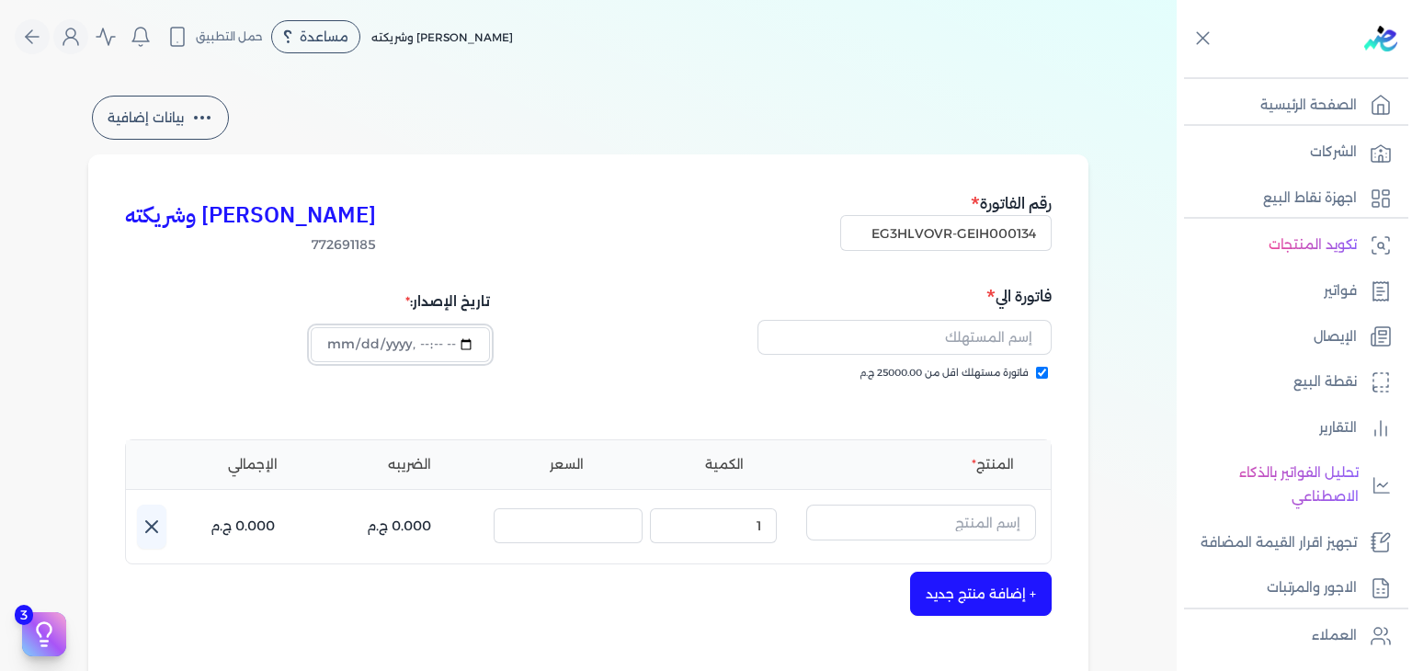
click at [330, 344] on input "datetime-local" at bounding box center [400, 344] width 178 height 35
click at [1000, 353] on input "text" at bounding box center [905, 337] width 294 height 35
paste input "[PERSON_NAME]"
click at [982, 522] on input "text" at bounding box center [921, 522] width 230 height 35
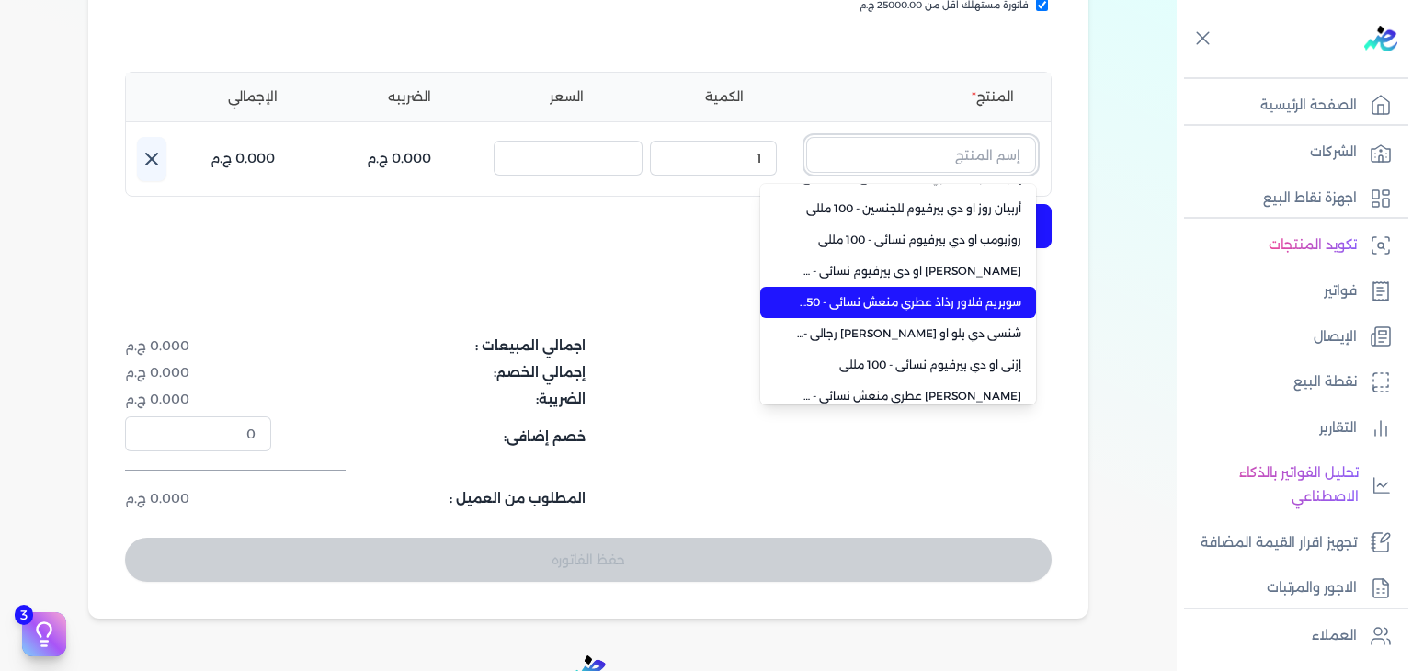
scroll to position [131, 0]
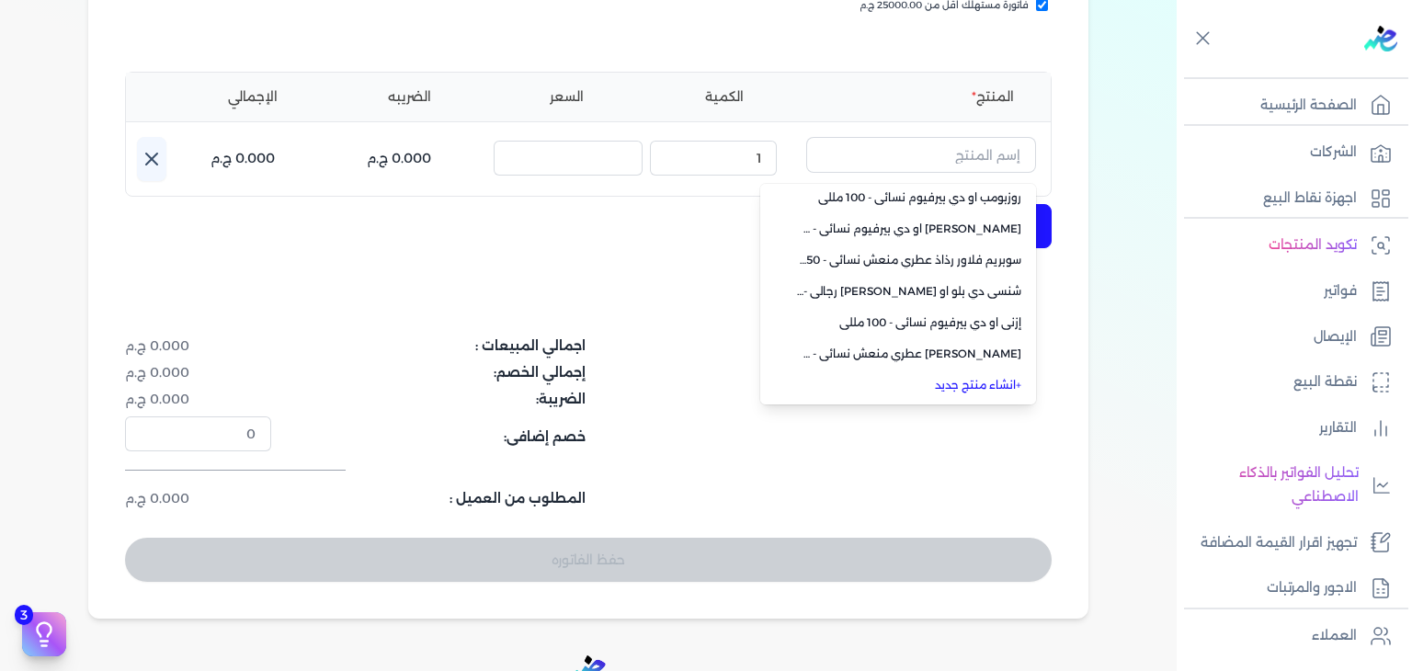
click at [971, 387] on link "+ انشاء منتج جديد" at bounding box center [909, 385] width 224 height 17
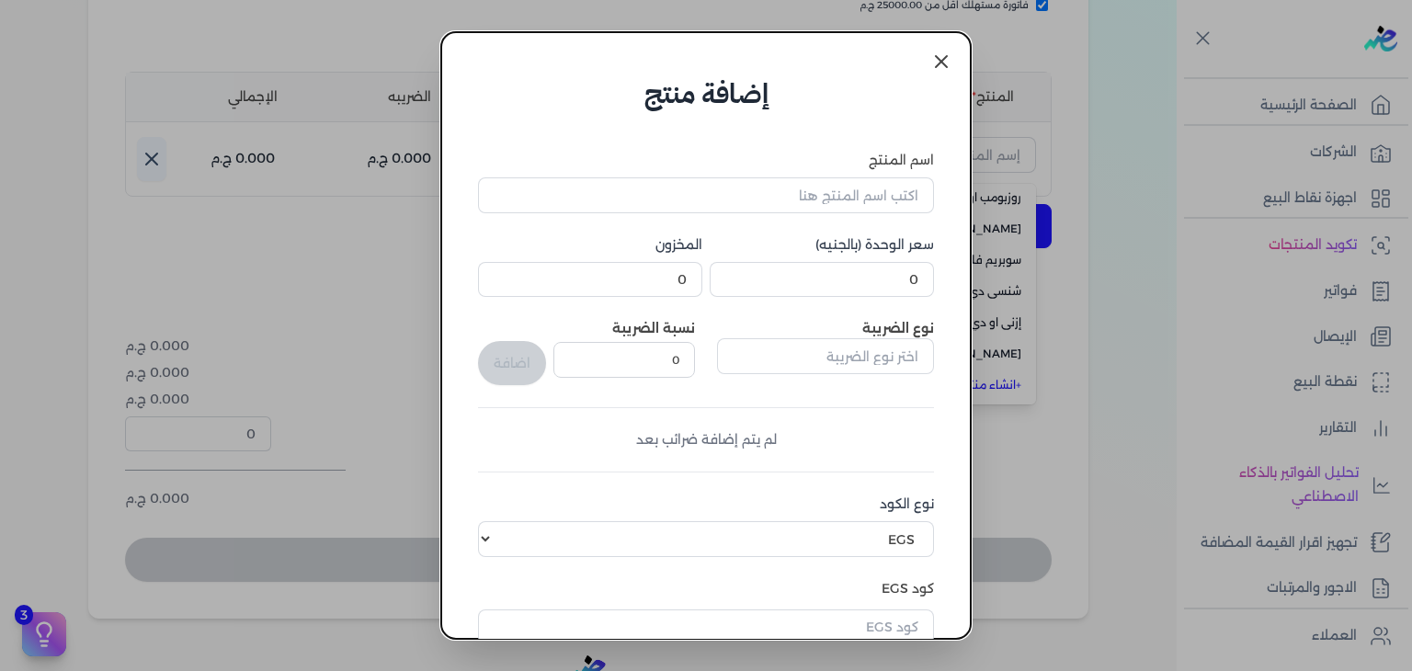
scroll to position [281, 0]
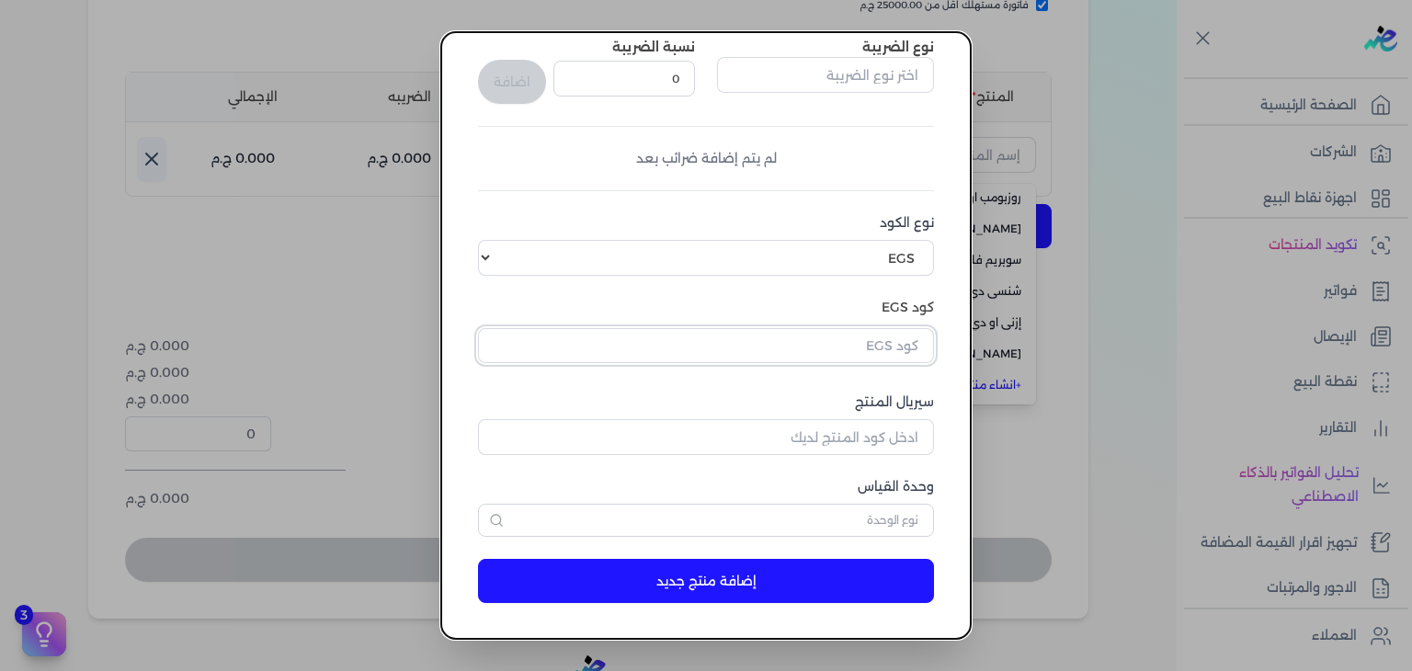
click at [909, 348] on input "text" at bounding box center [706, 345] width 456 height 35
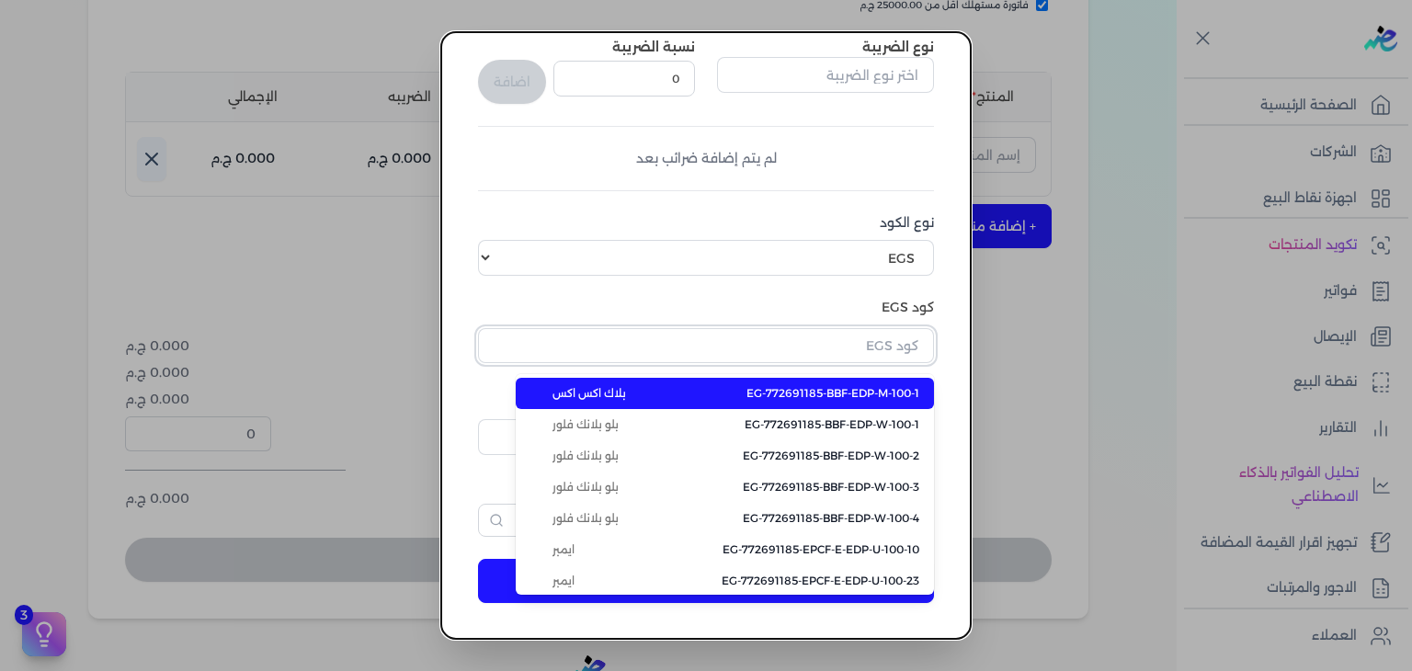
paste input "EG-772691185-EPCF-E-EDP-U-100-28"
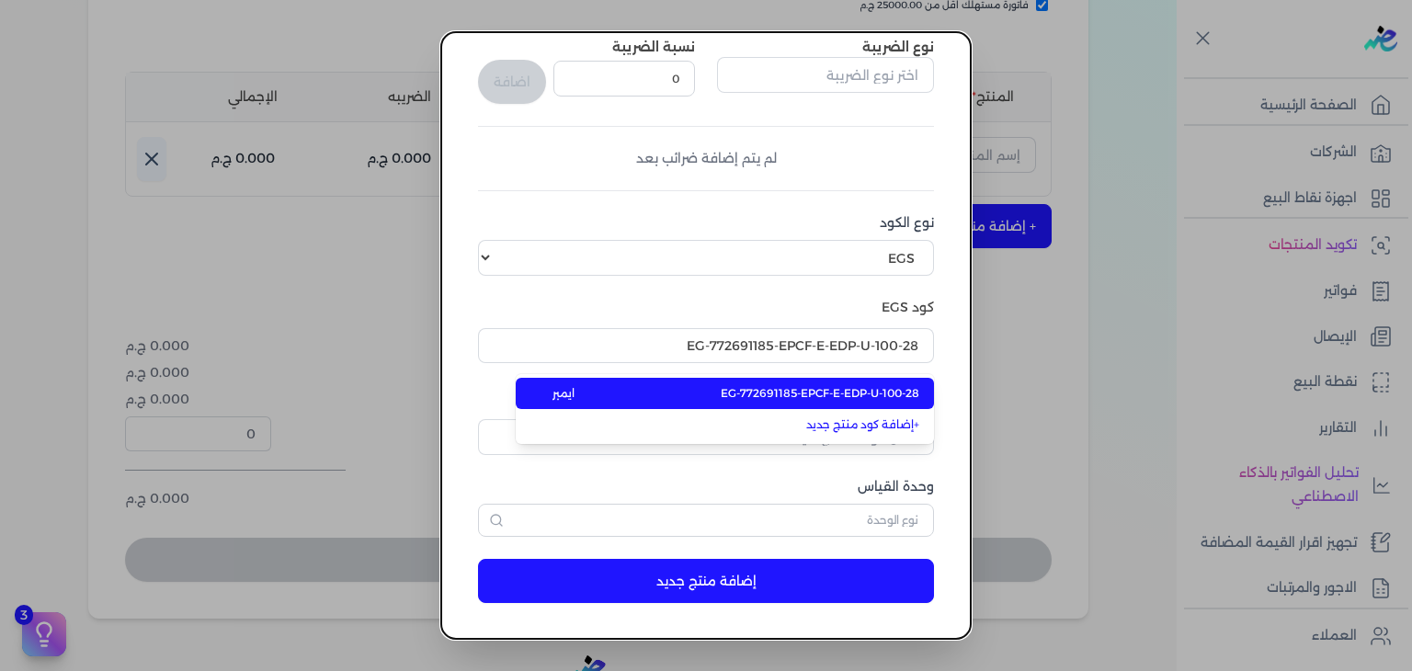
click at [884, 391] on span "EG-772691185-EPCF-E-EDP-U-100-28" at bounding box center [820, 393] width 199 height 17
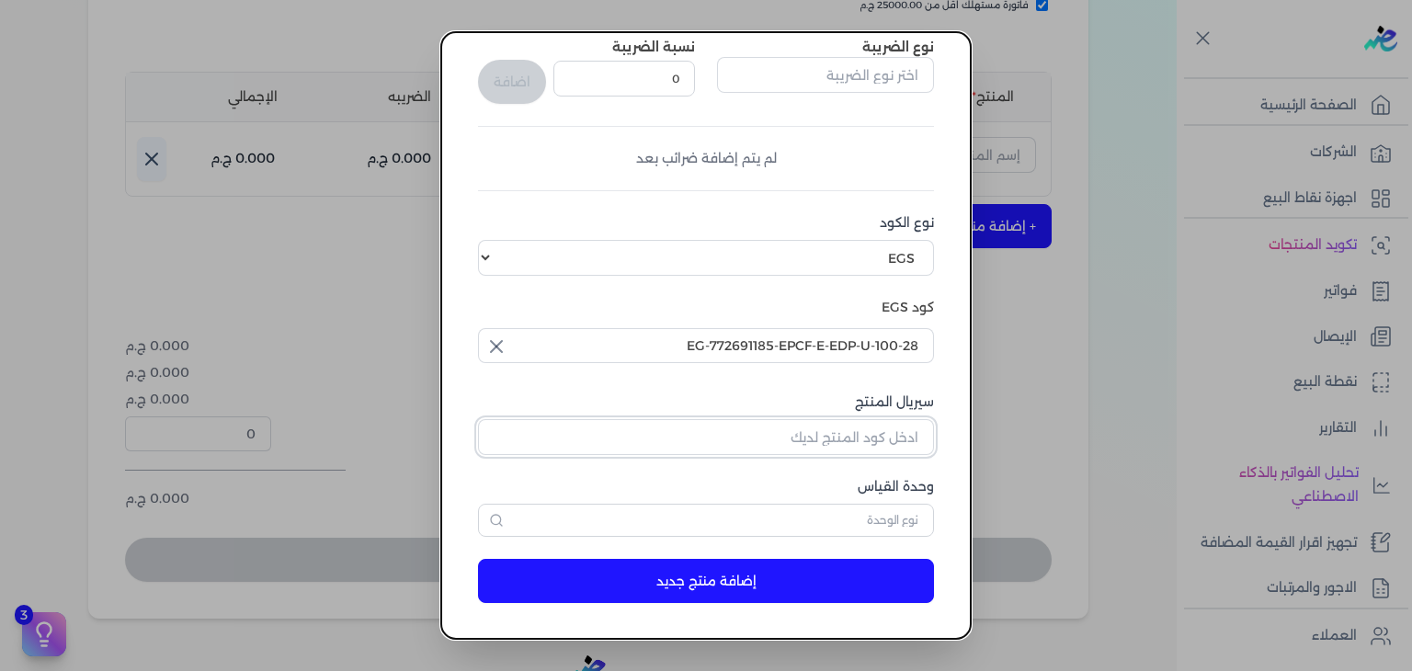
click at [872, 444] on input "سيريال المنتج" at bounding box center [706, 436] width 456 height 35
paste input "Z0A72E6A2880C069CDAACZ-1"
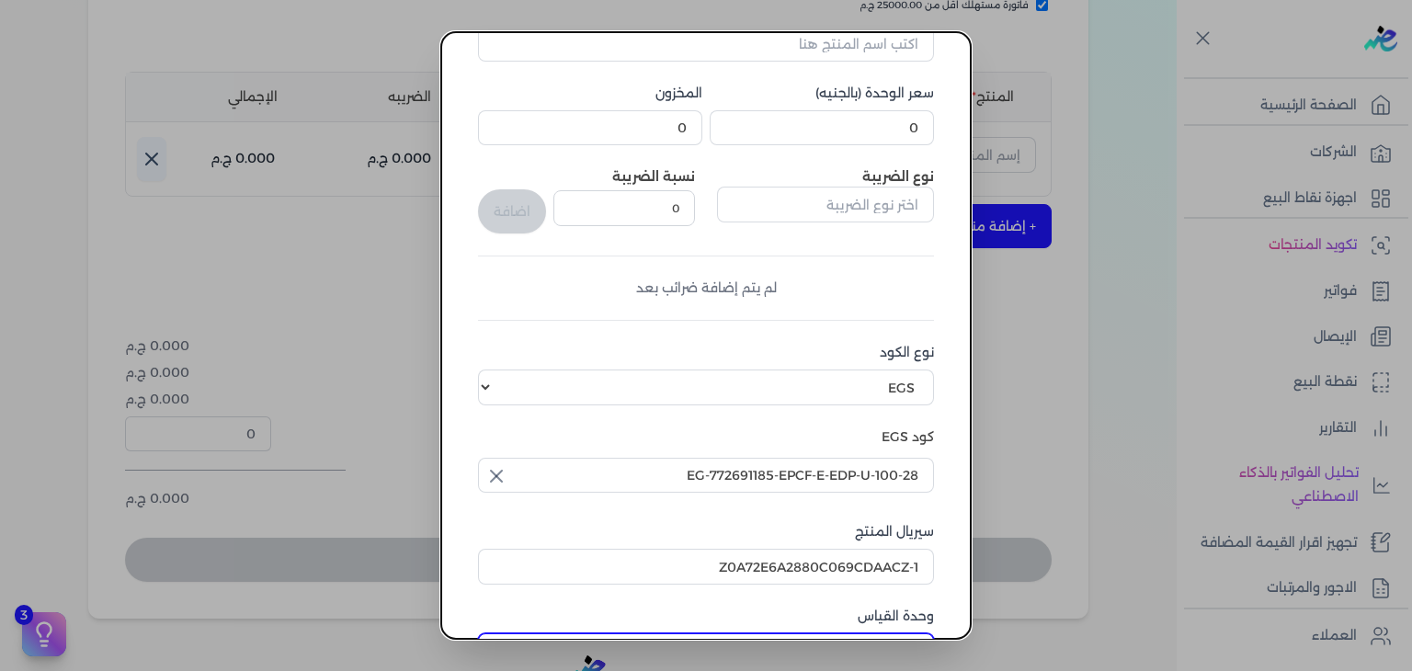
scroll to position [97, 0]
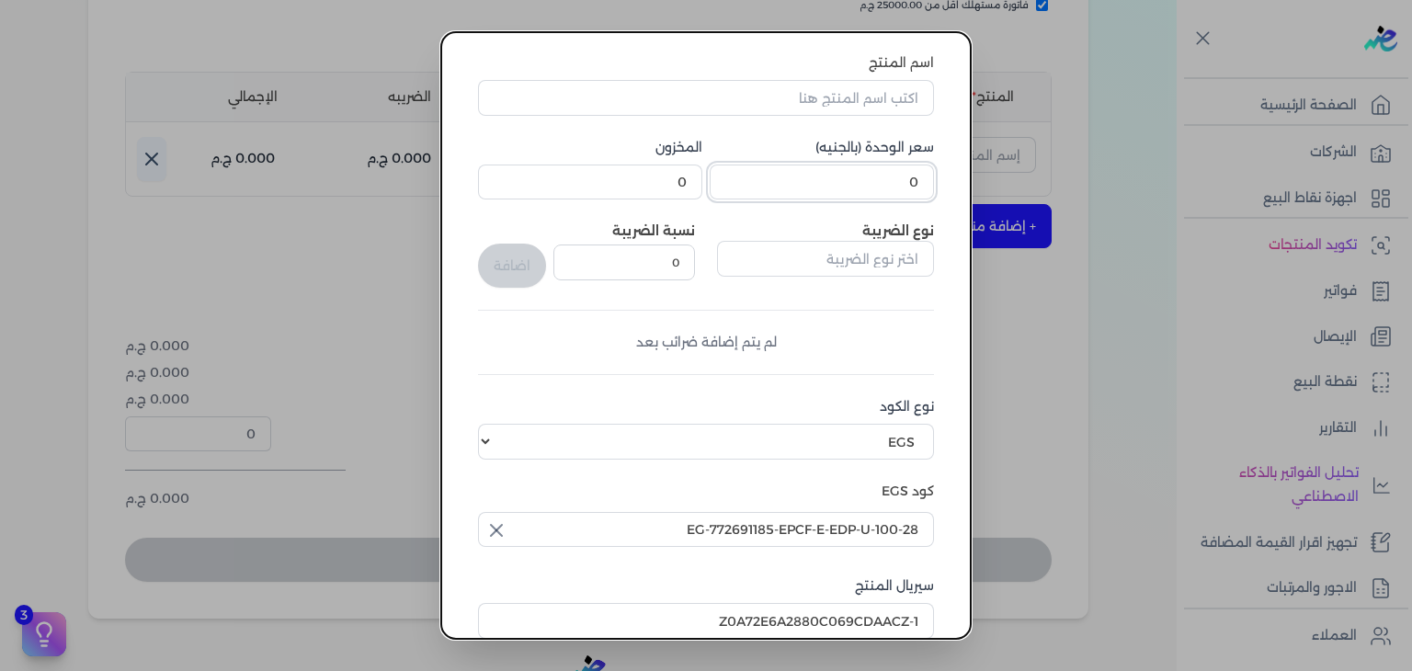
click at [882, 196] on input "0" at bounding box center [822, 182] width 224 height 35
paste input "1011"
click at [840, 97] on input "اسم المنتج" at bounding box center [706, 97] width 456 height 35
paste input "ستاليون 53 او دي بيرفيوم للجنسين - 100 مللي"
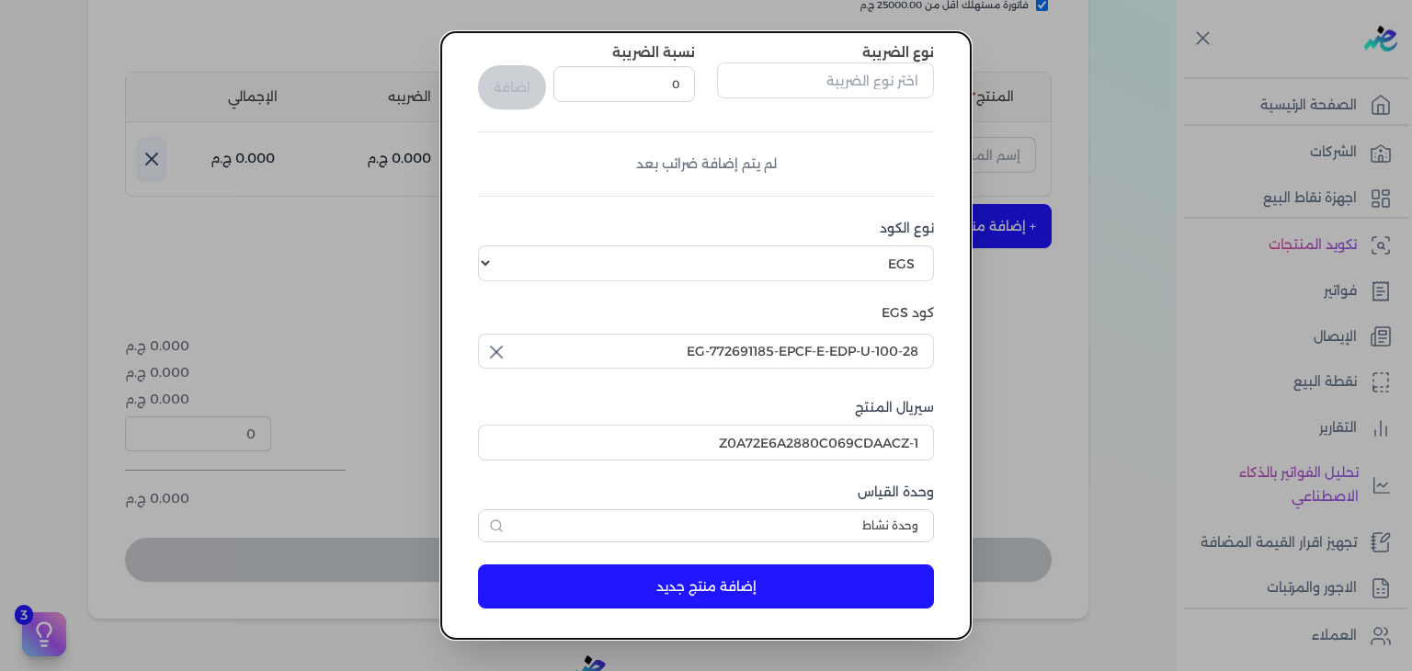
scroll to position [281, 0]
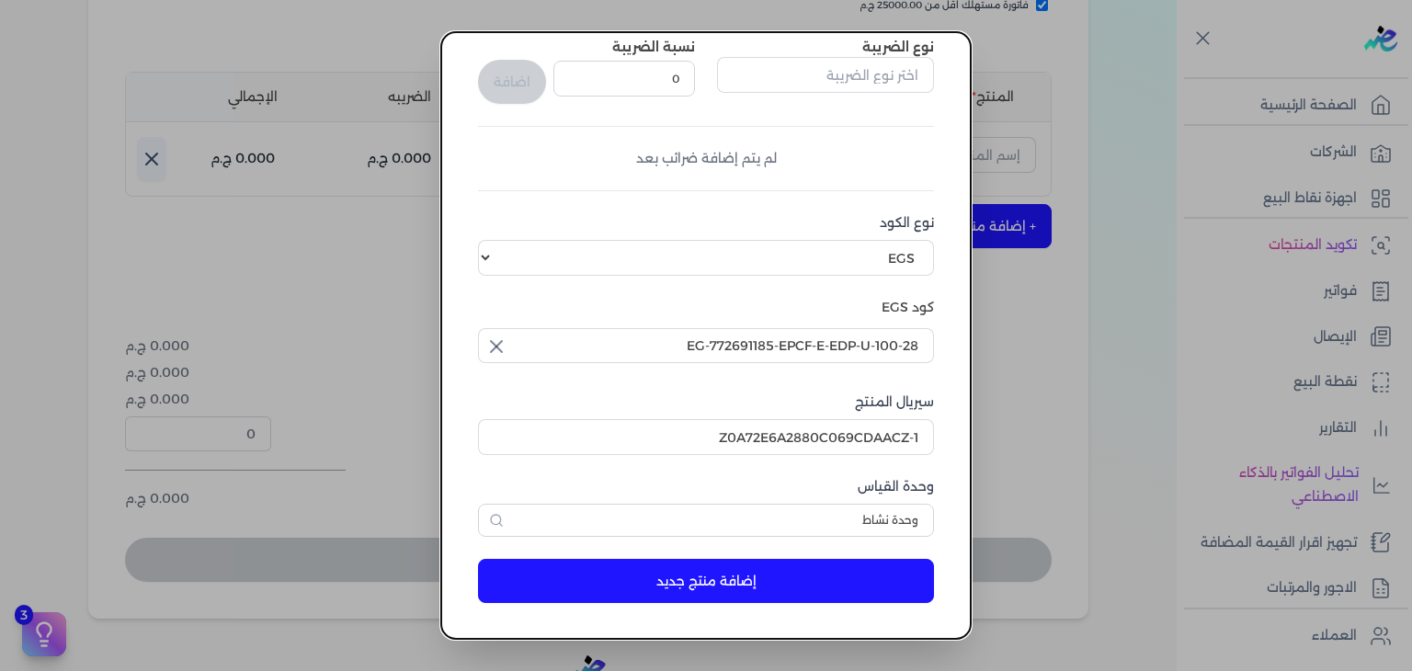
click at [683, 581] on button "إضافة منتج جديد" at bounding box center [706, 581] width 456 height 44
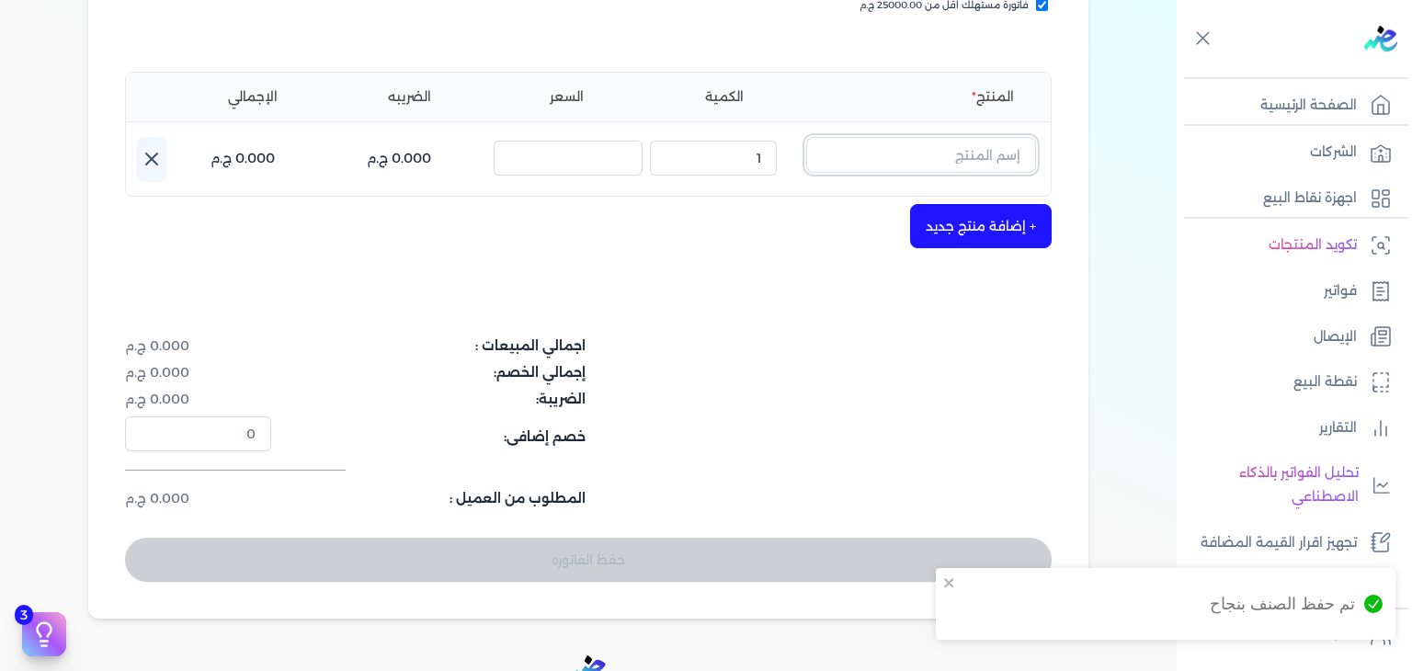
click at [989, 163] on input "text" at bounding box center [921, 154] width 230 height 35
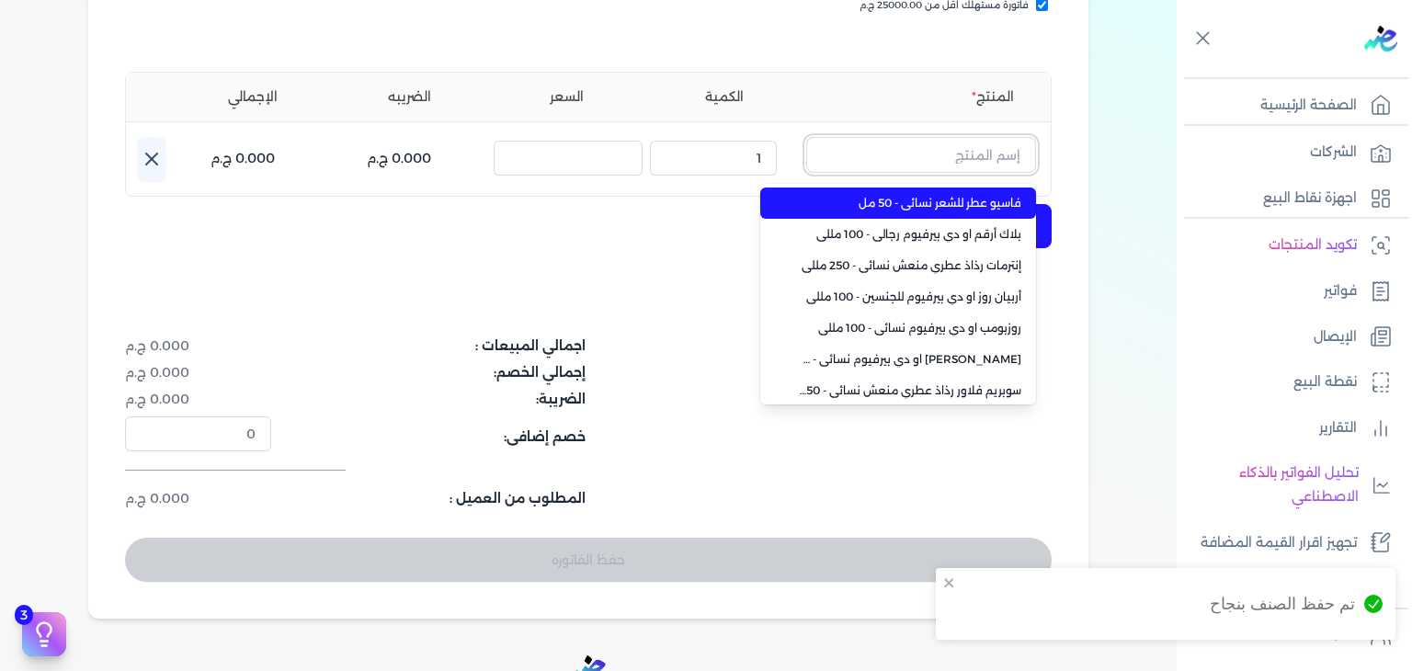
paste input "ستاليون 53"
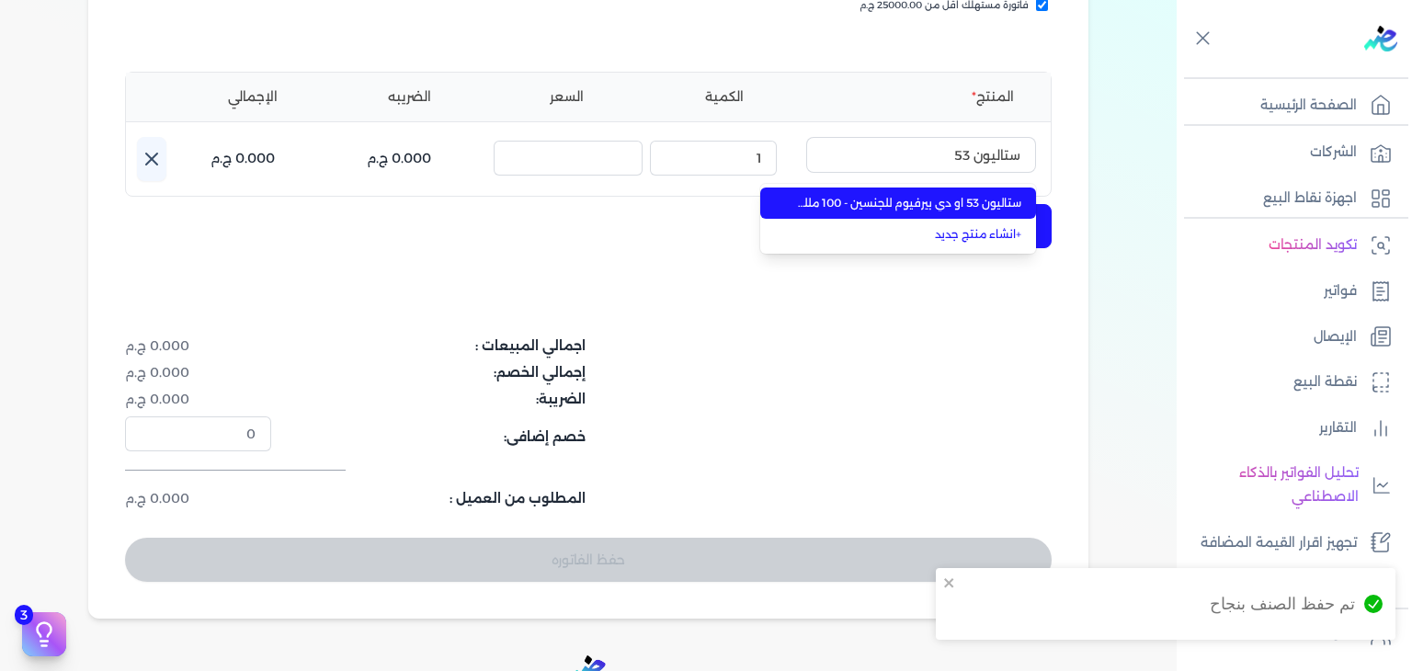
click at [952, 205] on span "ستاليون 53 او دي بيرفيوم للجنسين - 100 مللي" at bounding box center [909, 203] width 224 height 17
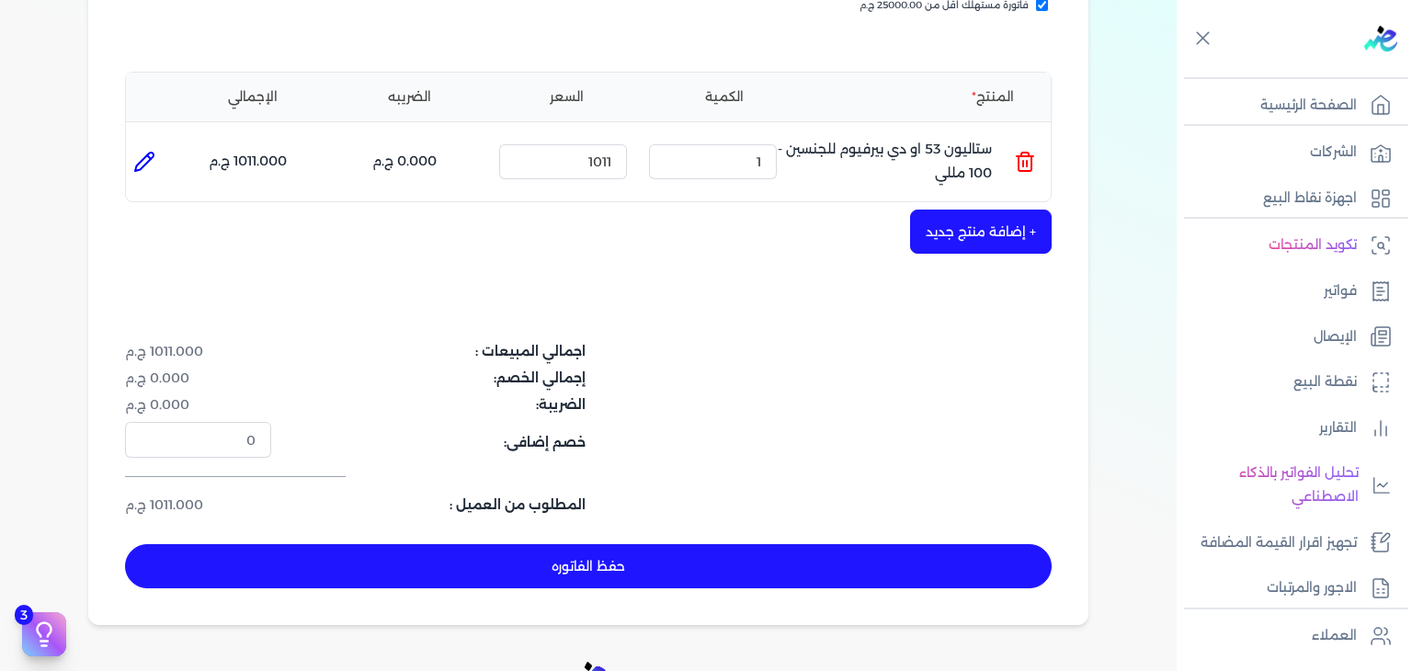
click at [662, 564] on button "حفظ الفاتوره" at bounding box center [588, 566] width 927 height 44
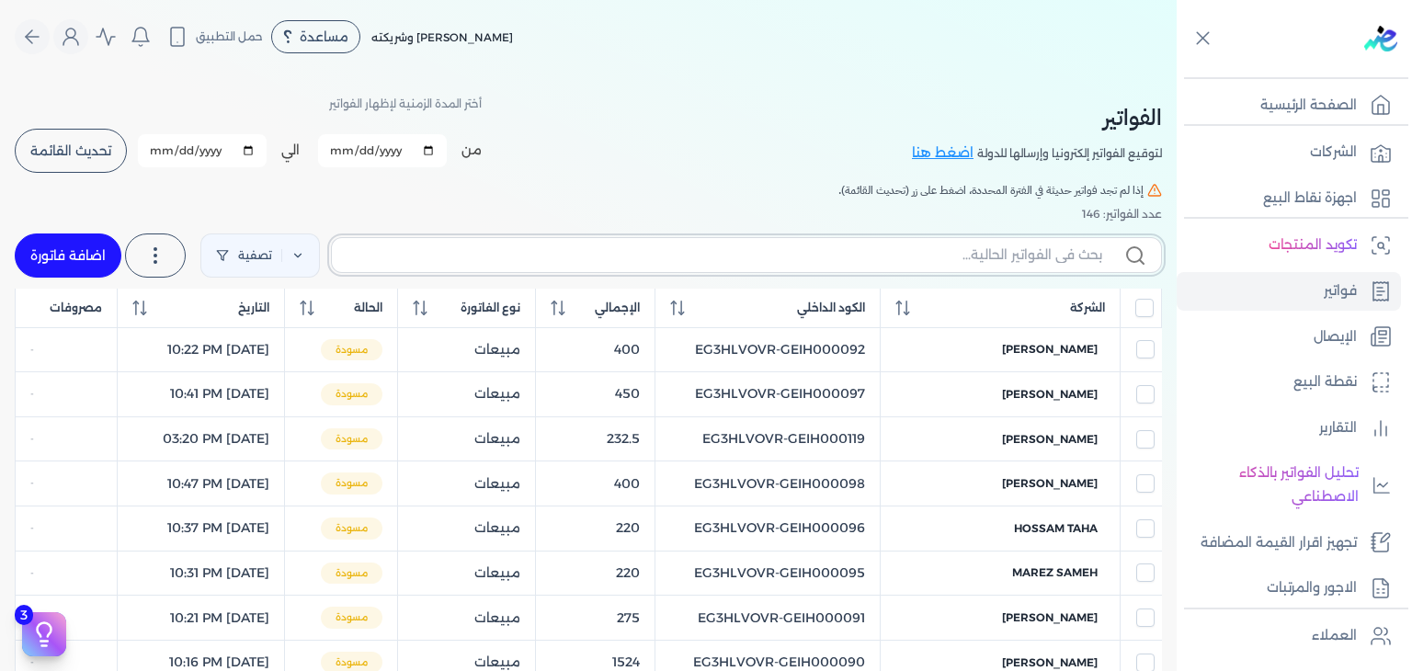
click at [1047, 247] on input "text" at bounding box center [725, 255] width 756 height 19
paste input "ستاليون 53"
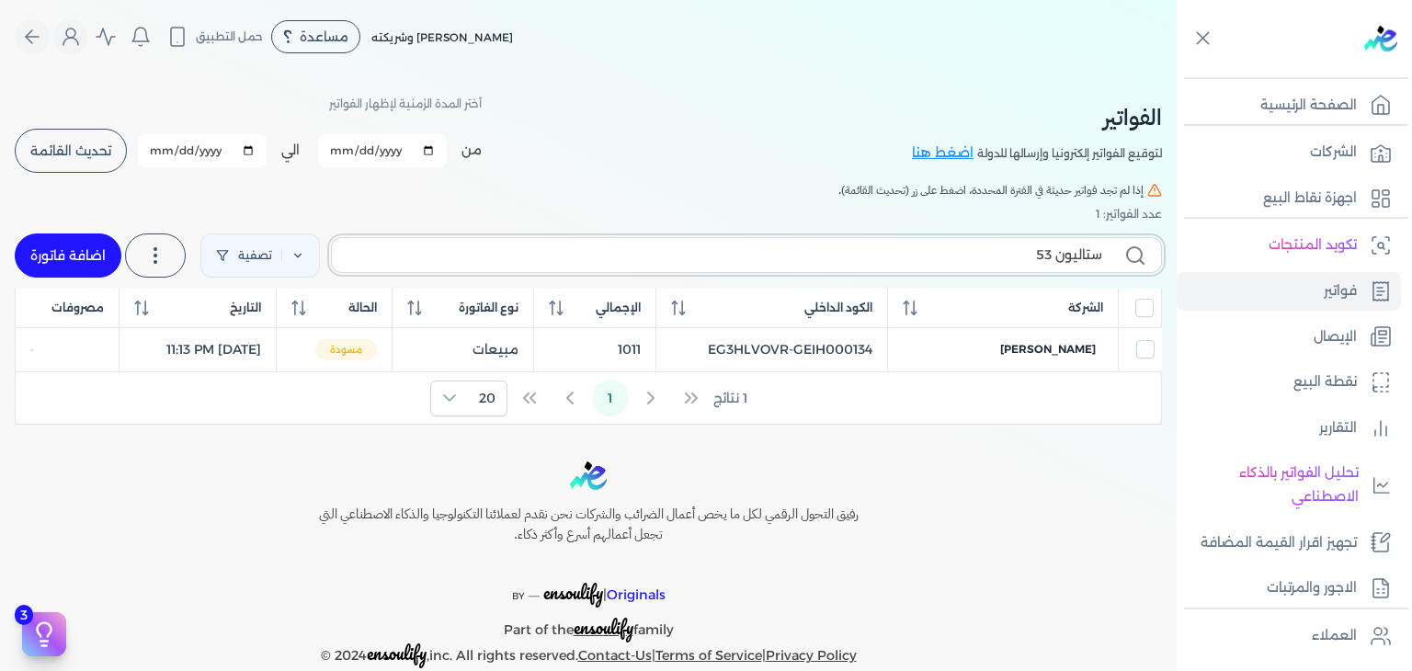
click at [971, 256] on input "ستاليون 53" at bounding box center [725, 255] width 756 height 19
paste input "EG3HLVOVR-GEIH000134"
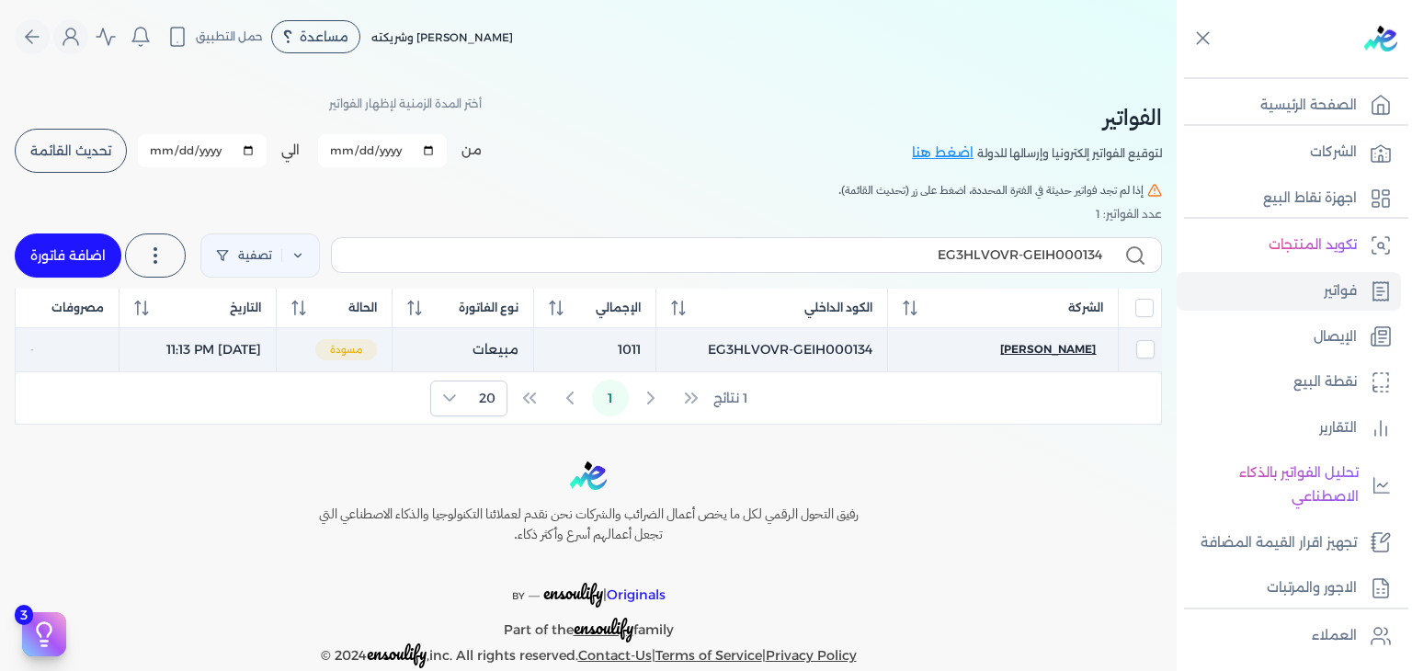
click at [1015, 350] on span "[PERSON_NAME]" at bounding box center [1048, 349] width 96 height 17
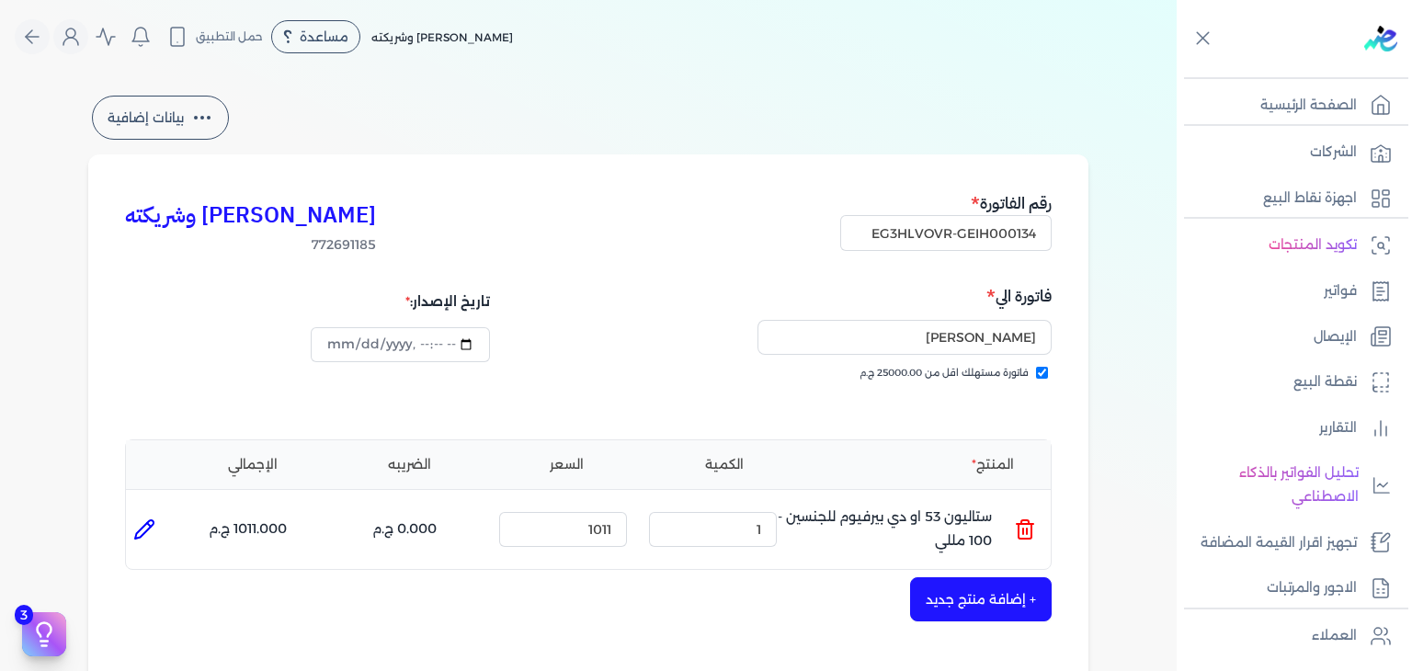
scroll to position [600, 0]
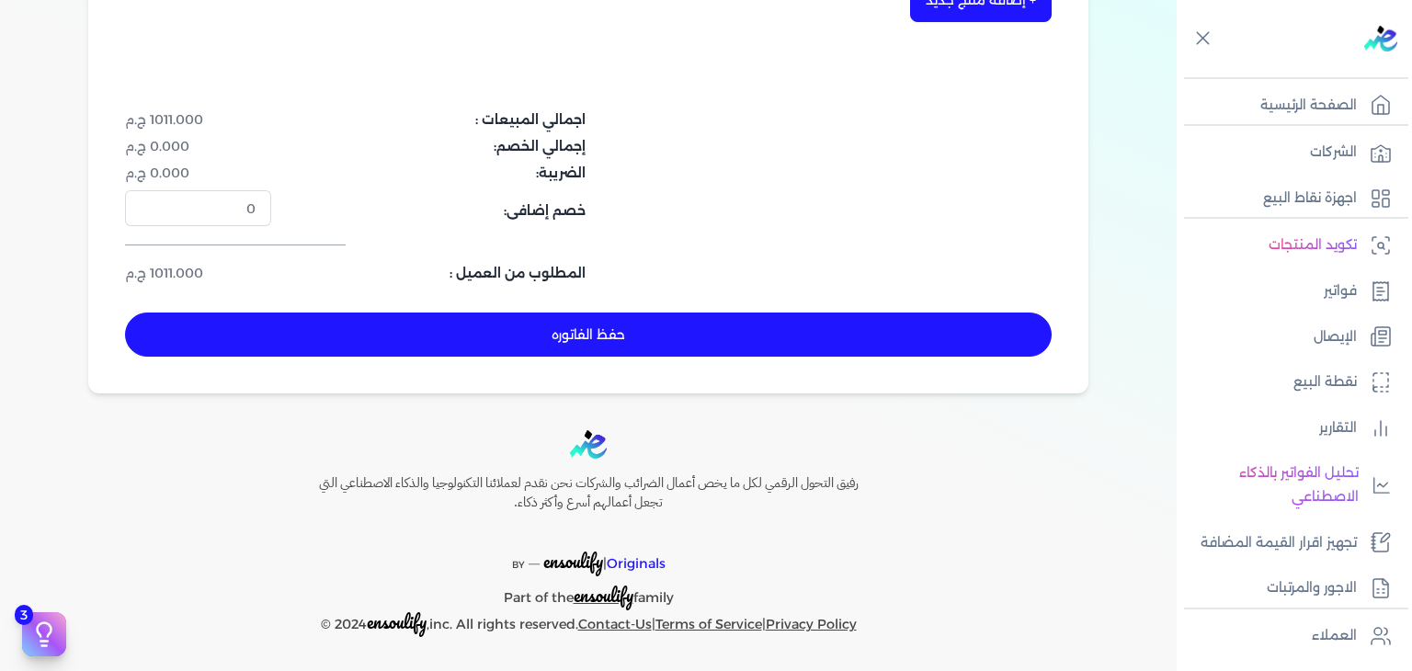
click at [667, 339] on button "حفظ الفاتوره" at bounding box center [588, 335] width 927 height 44
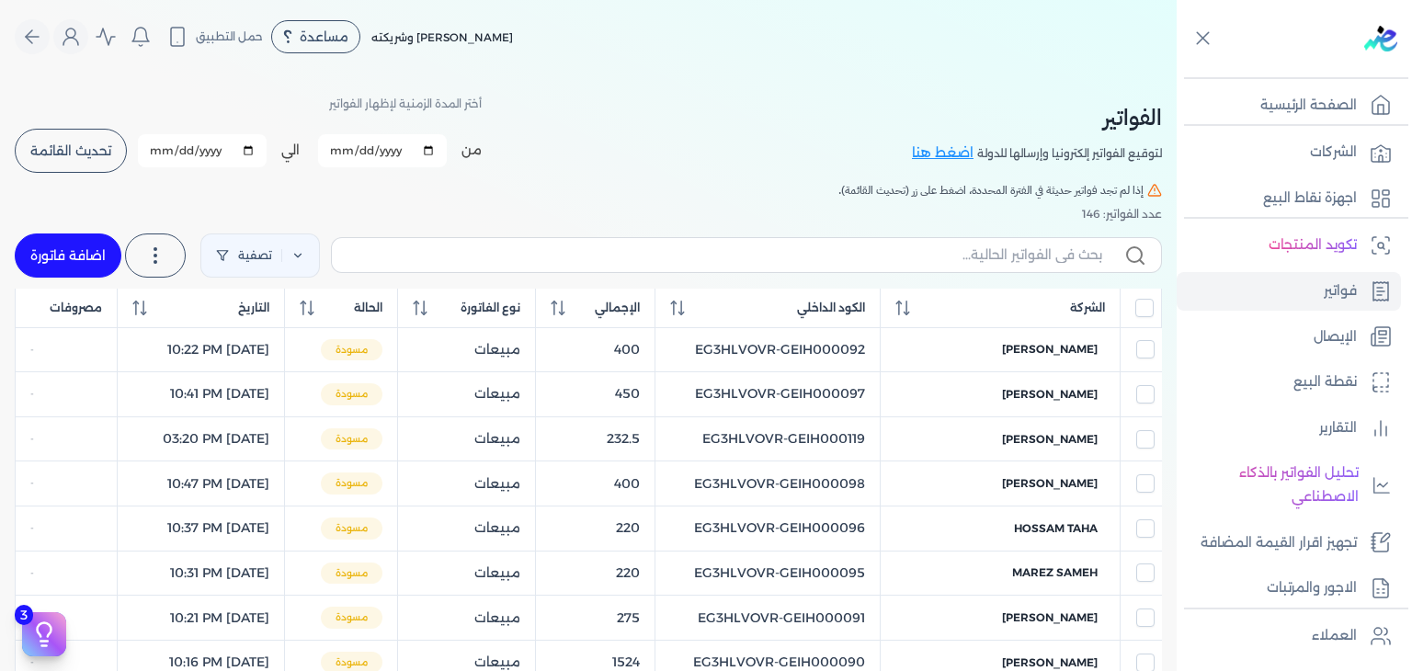
click at [93, 247] on link "اضافة فاتورة" at bounding box center [68, 256] width 107 height 44
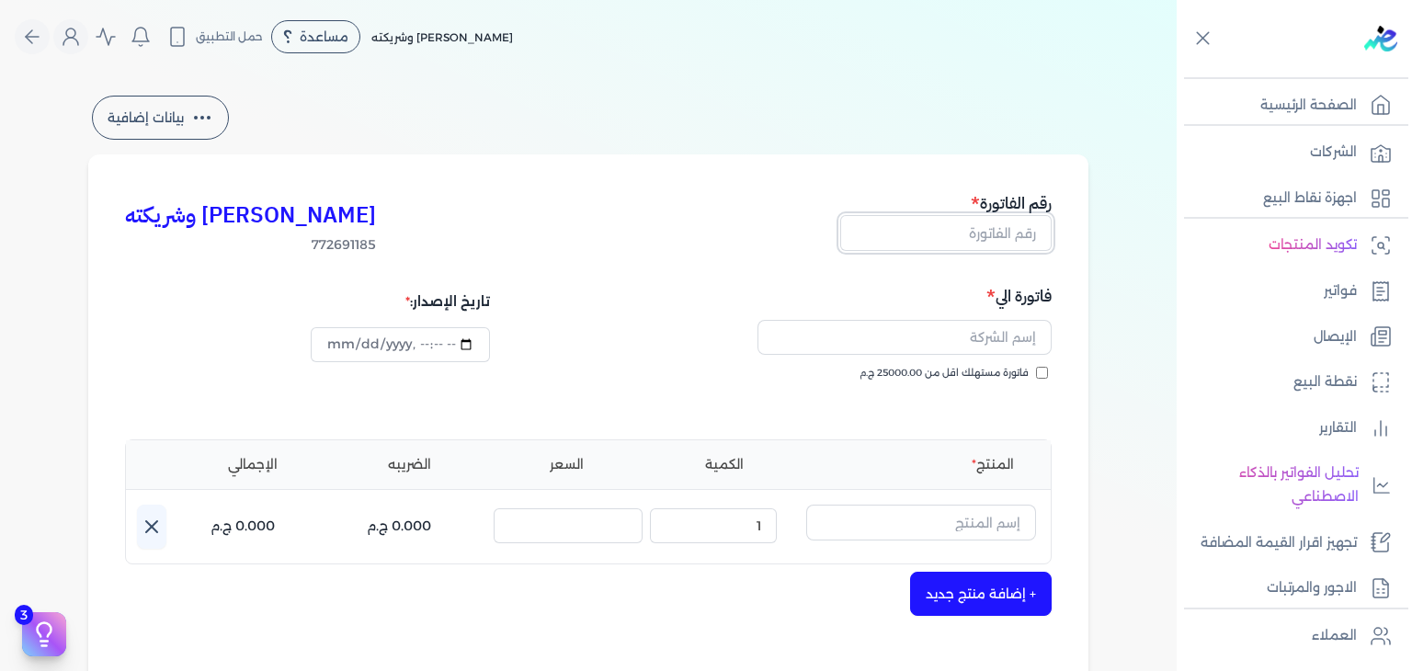
click at [1010, 234] on input "text" at bounding box center [945, 232] width 211 height 35
paste input "EG3HLVOVR-GEIH000135"
click at [330, 337] on input "datetime-local" at bounding box center [400, 344] width 178 height 35
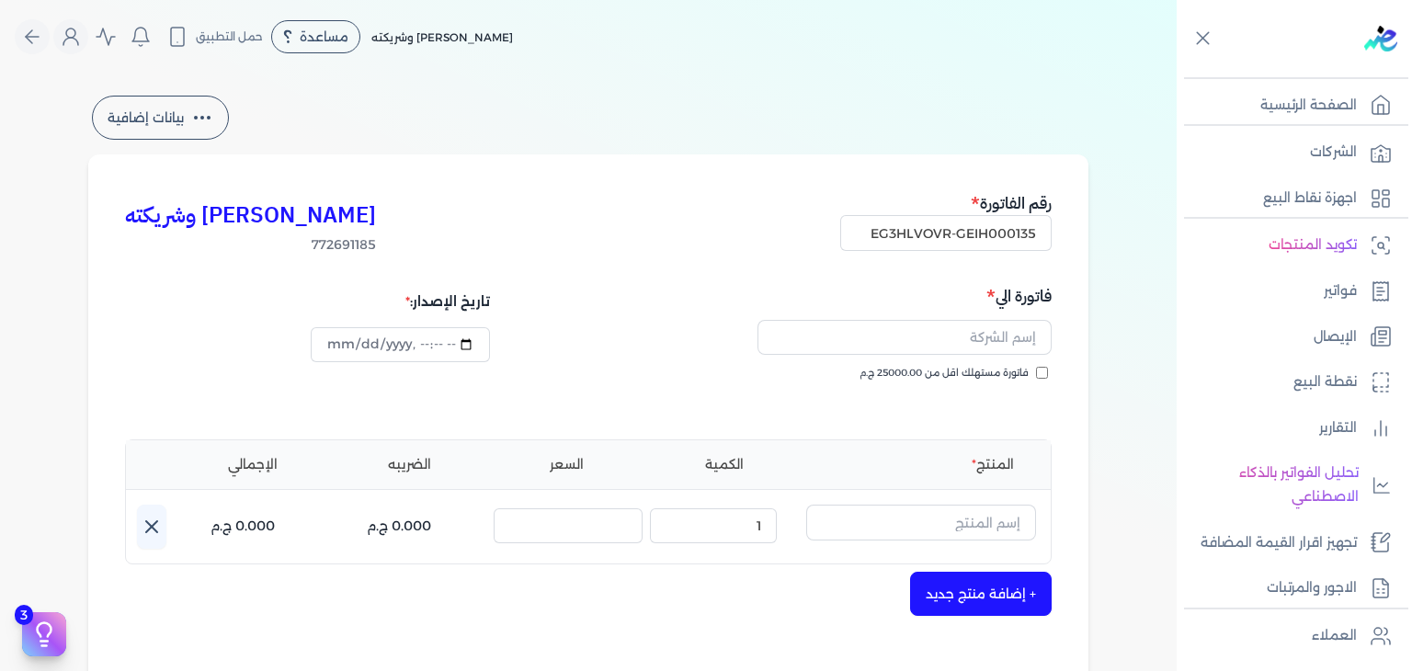
click at [1048, 376] on input "فاتورة مستهلك اقل من 25000.00 ج.م" at bounding box center [1042, 373] width 12 height 12
click at [1026, 343] on input "text" at bounding box center [905, 337] width 294 height 35
paste input "[PERSON_NAME]"
click at [1015, 523] on input "text" at bounding box center [921, 522] width 230 height 35
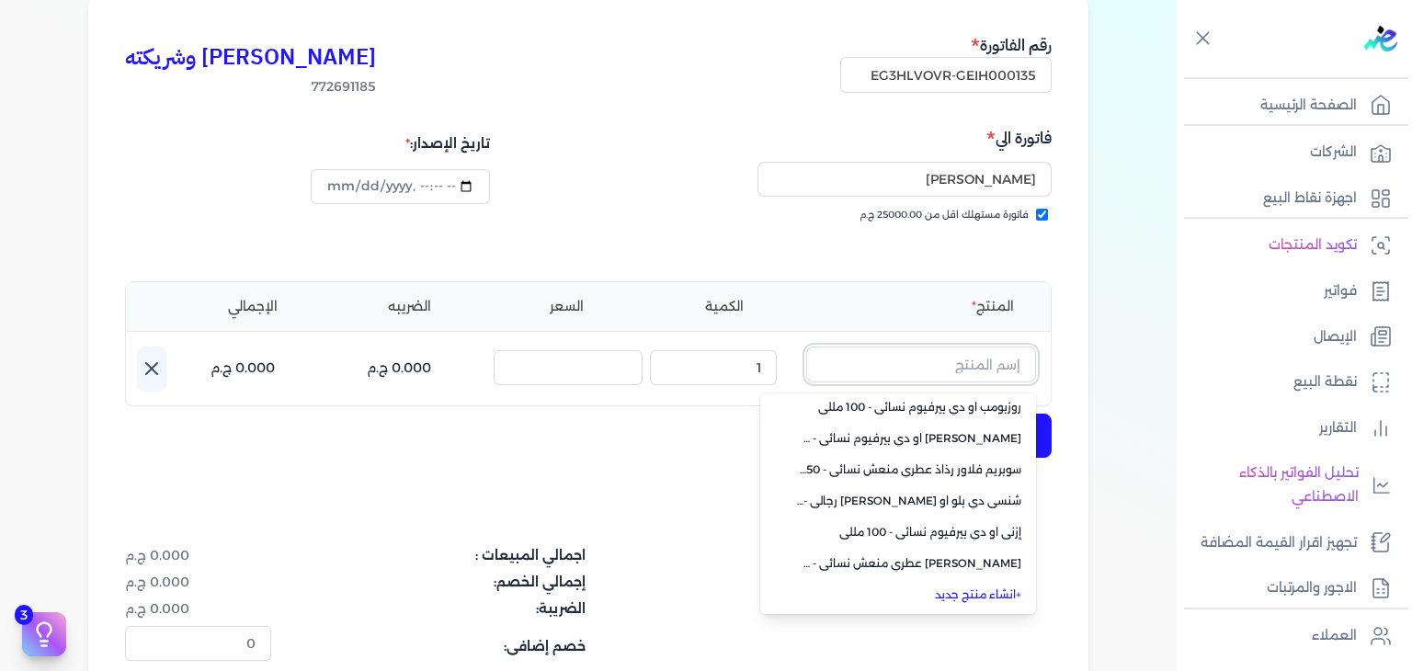
scroll to position [184, 0]
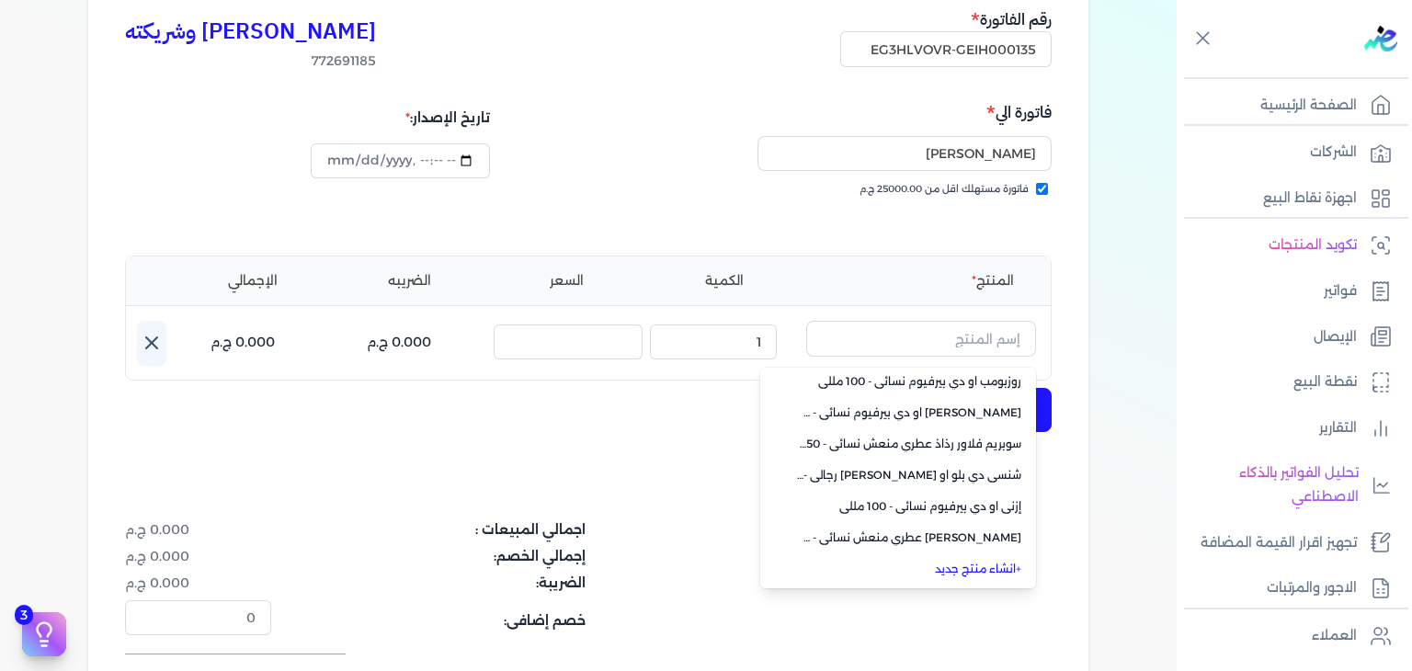
click at [1004, 571] on link "+ انشاء منتج جديد" at bounding box center [909, 569] width 224 height 17
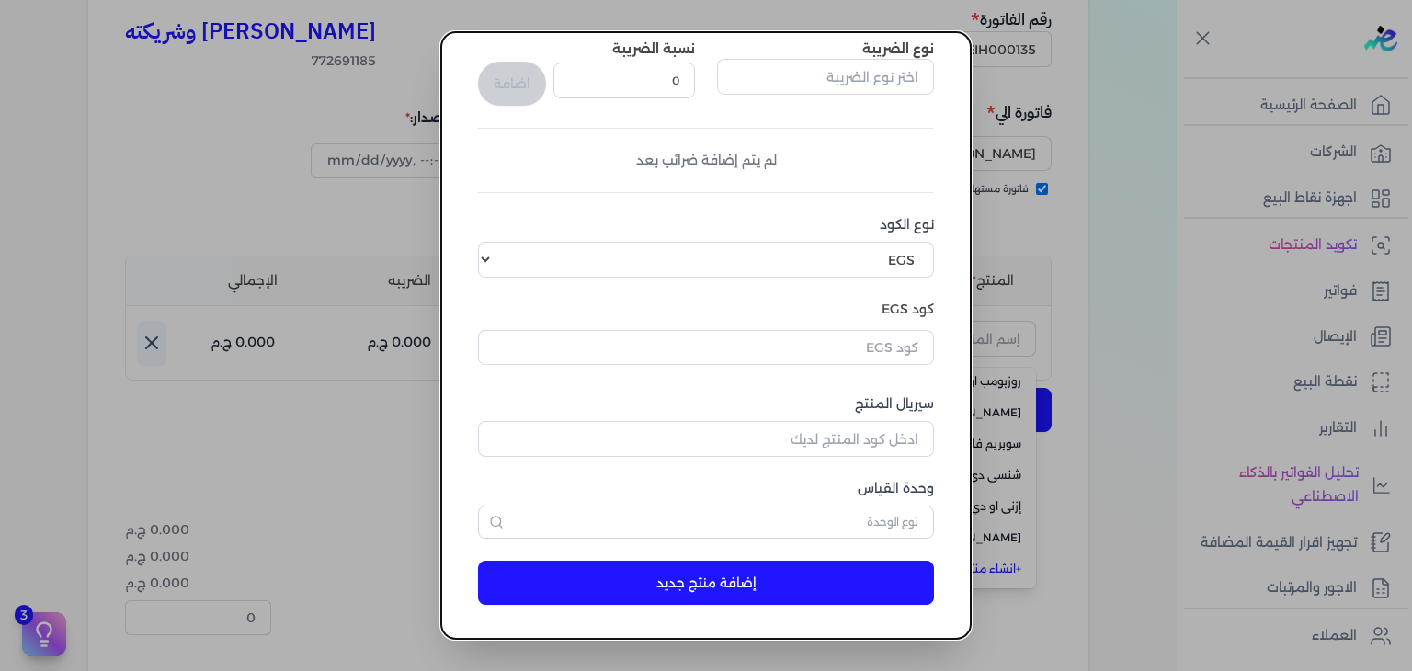
scroll to position [281, 0]
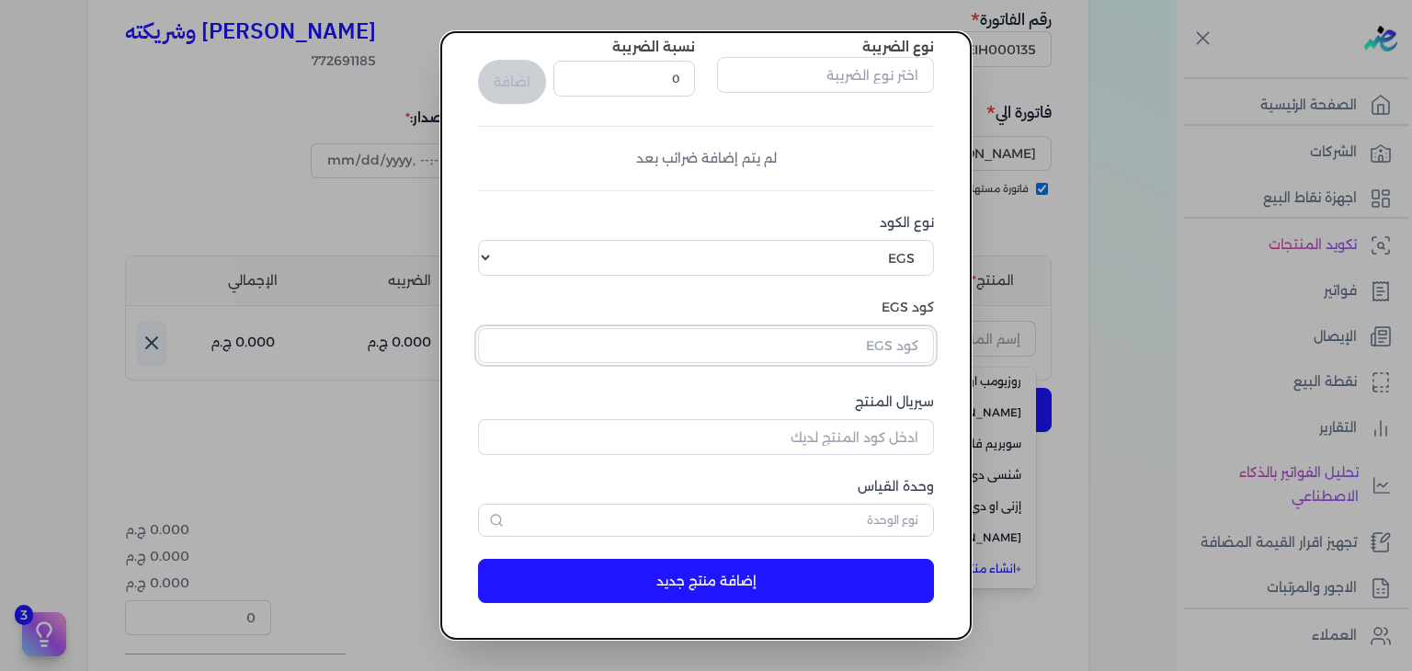
click at [890, 332] on input "text" at bounding box center [706, 345] width 456 height 35
paste input "EG-772691185-SPI-N-EDP-U-100-15"
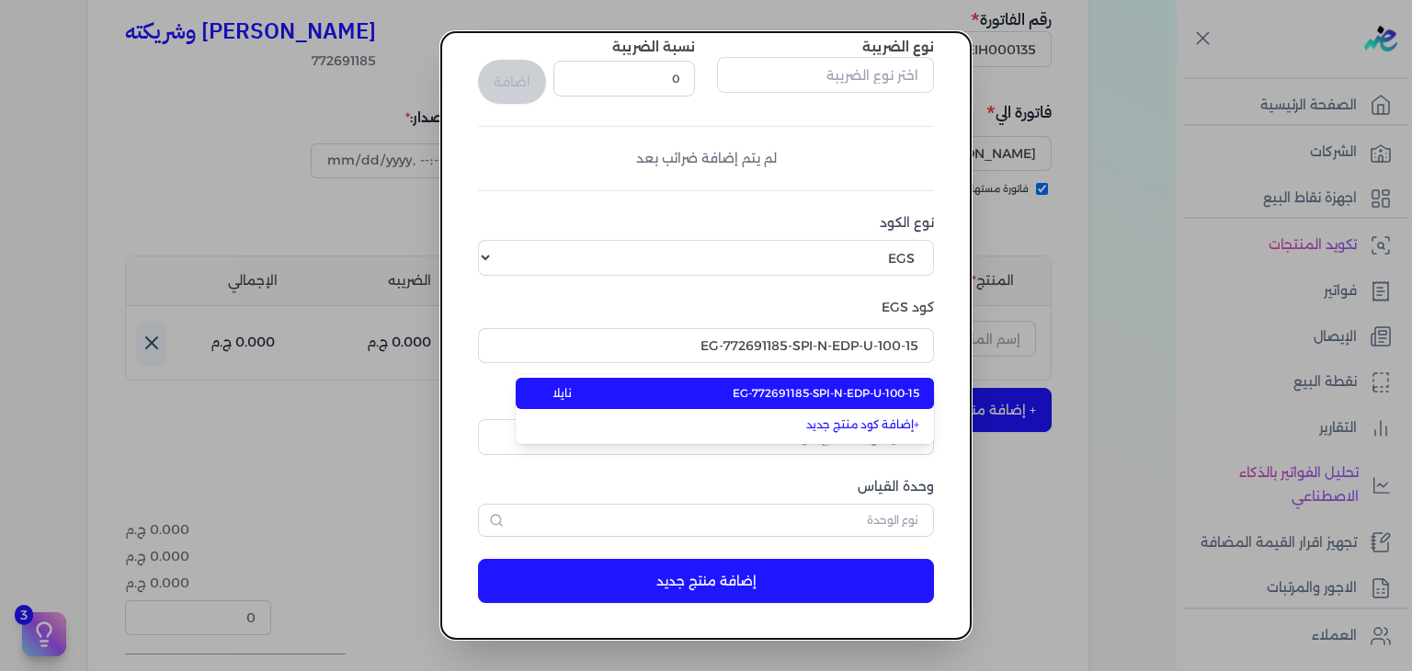
click at [842, 394] on span "EG-772691185-SPI-N-EDP-U-100-15" at bounding box center [826, 393] width 187 height 17
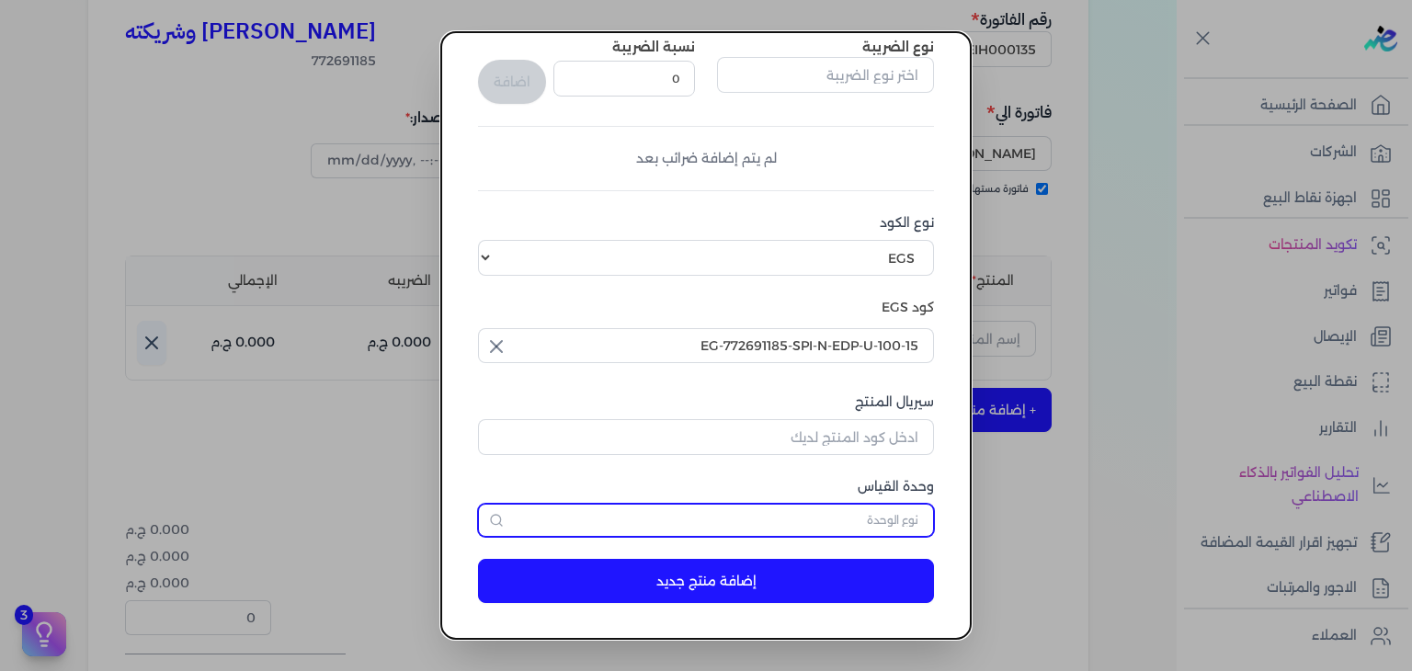
click at [850, 514] on input "text" at bounding box center [706, 520] width 456 height 33
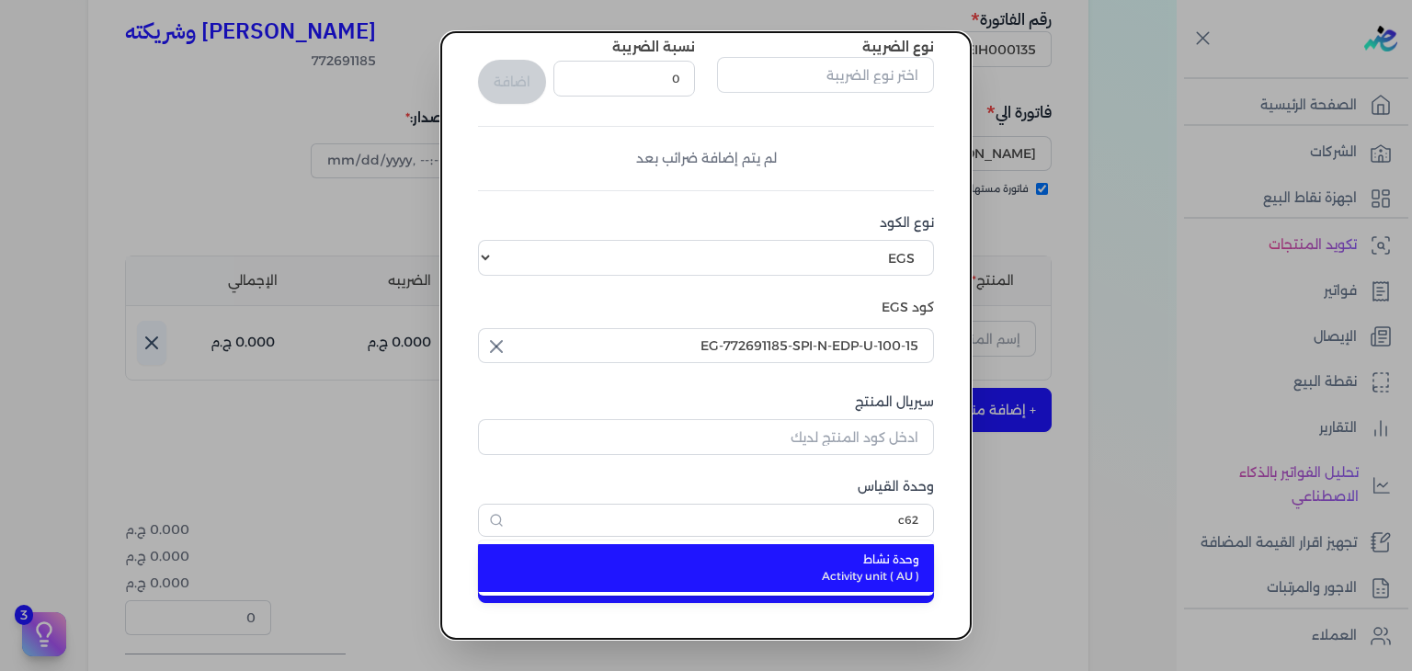
click at [851, 560] on span "وحدة نشاط" at bounding box center [717, 560] width 405 height 17
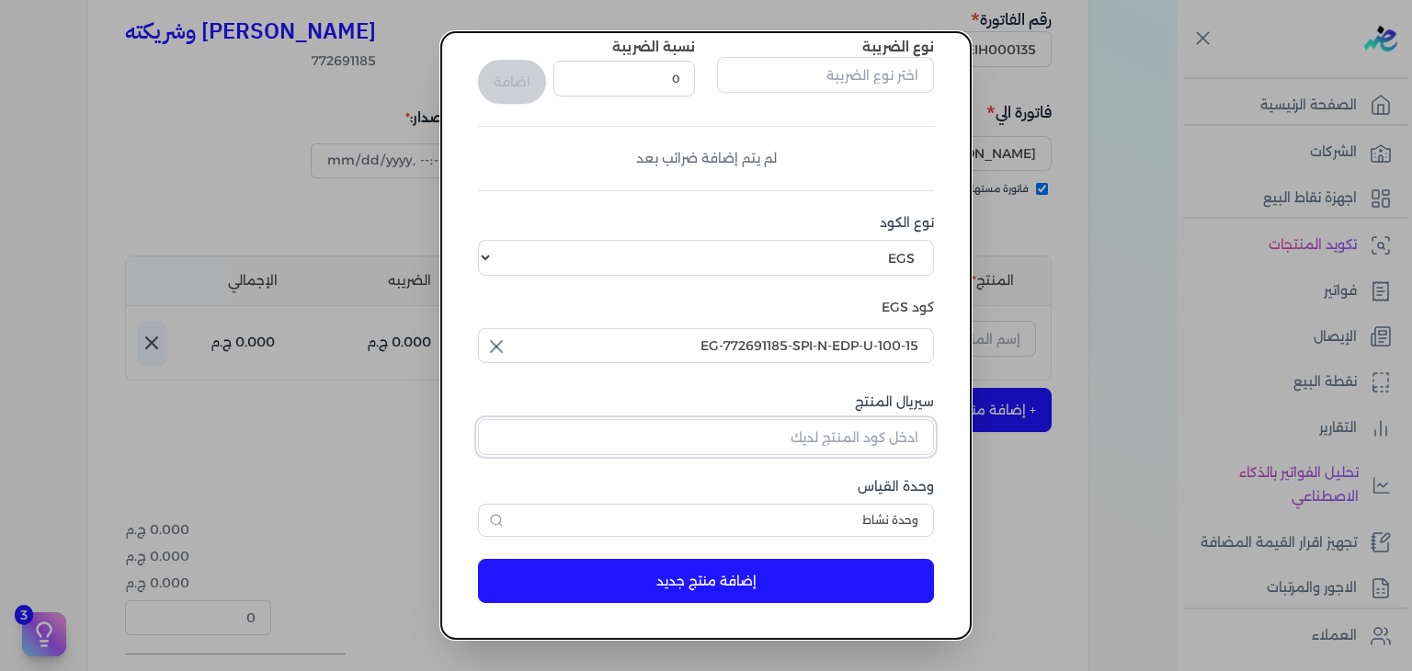
click at [875, 427] on input "سيريال المنتج" at bounding box center [706, 436] width 456 height 35
paste input "Z9A3C202CE5826C0F6B2CZ-1"
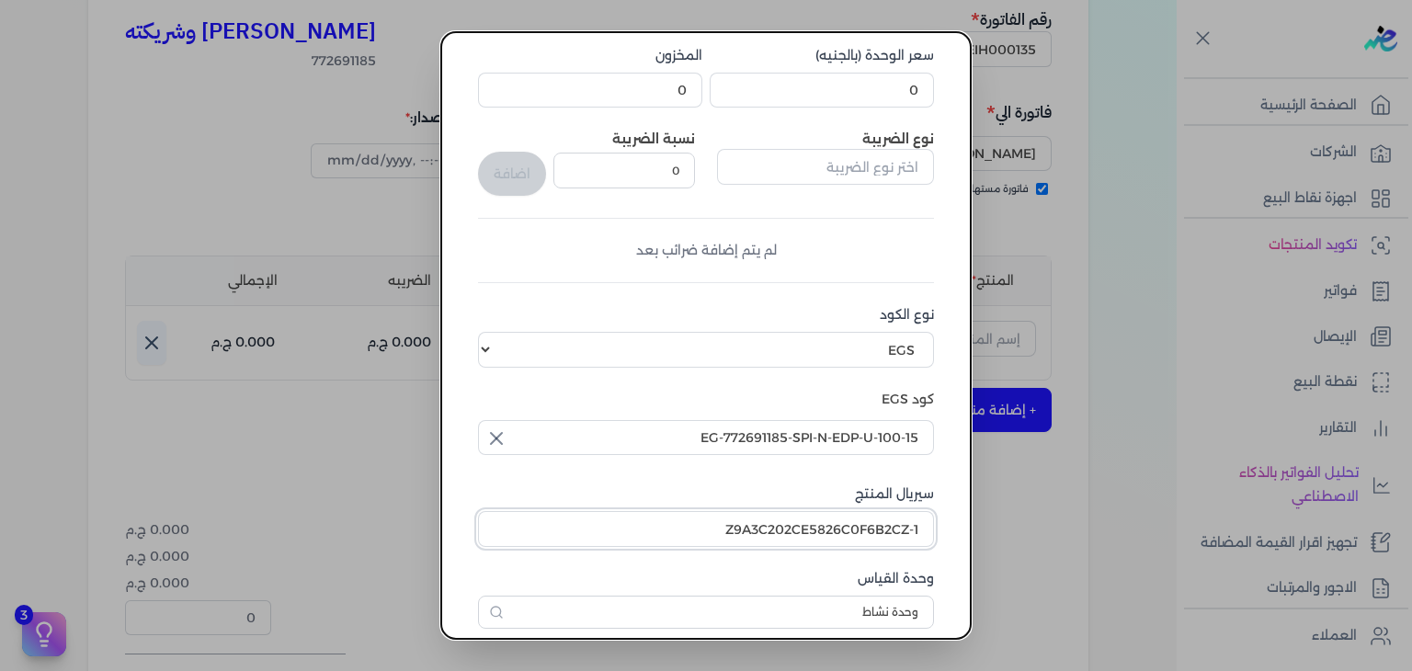
scroll to position [0, 0]
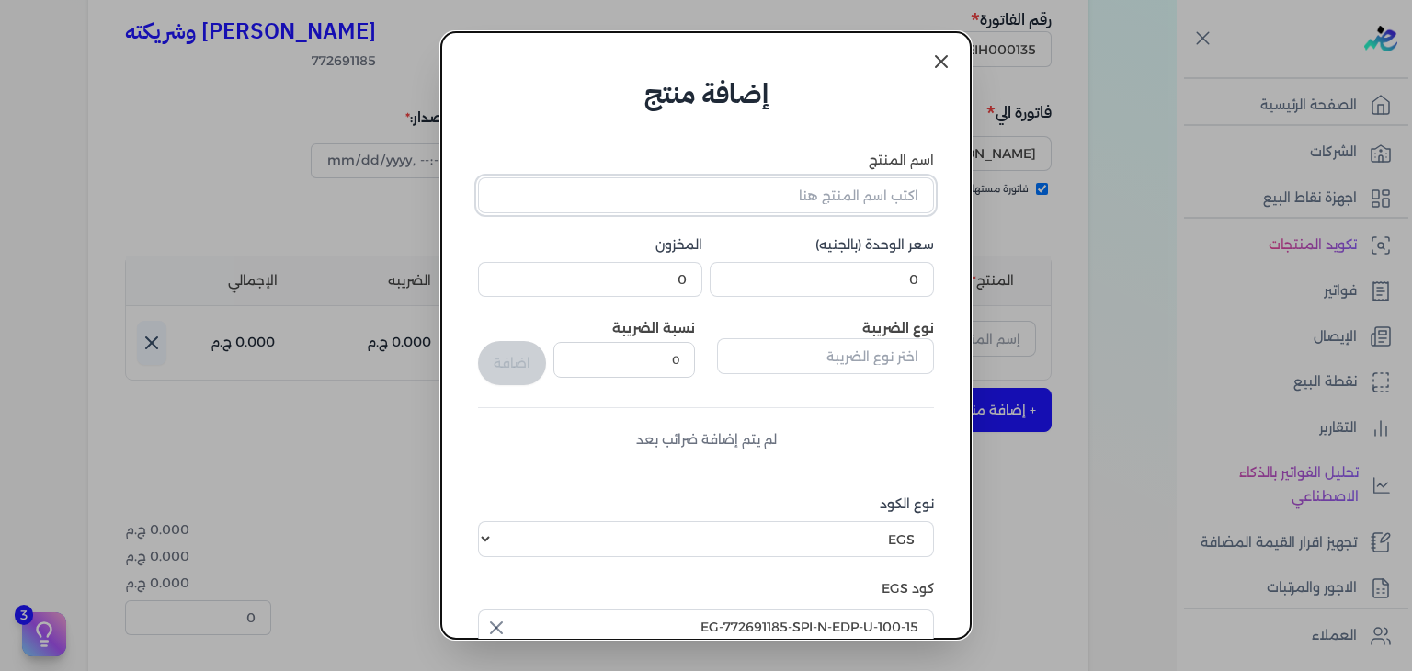
click at [861, 199] on input "اسم المنتج" at bounding box center [706, 194] width 456 height 35
paste input "نيكتار أوف إيترنيتي او دي بيرفيوم للجنسين - 100 مللي"
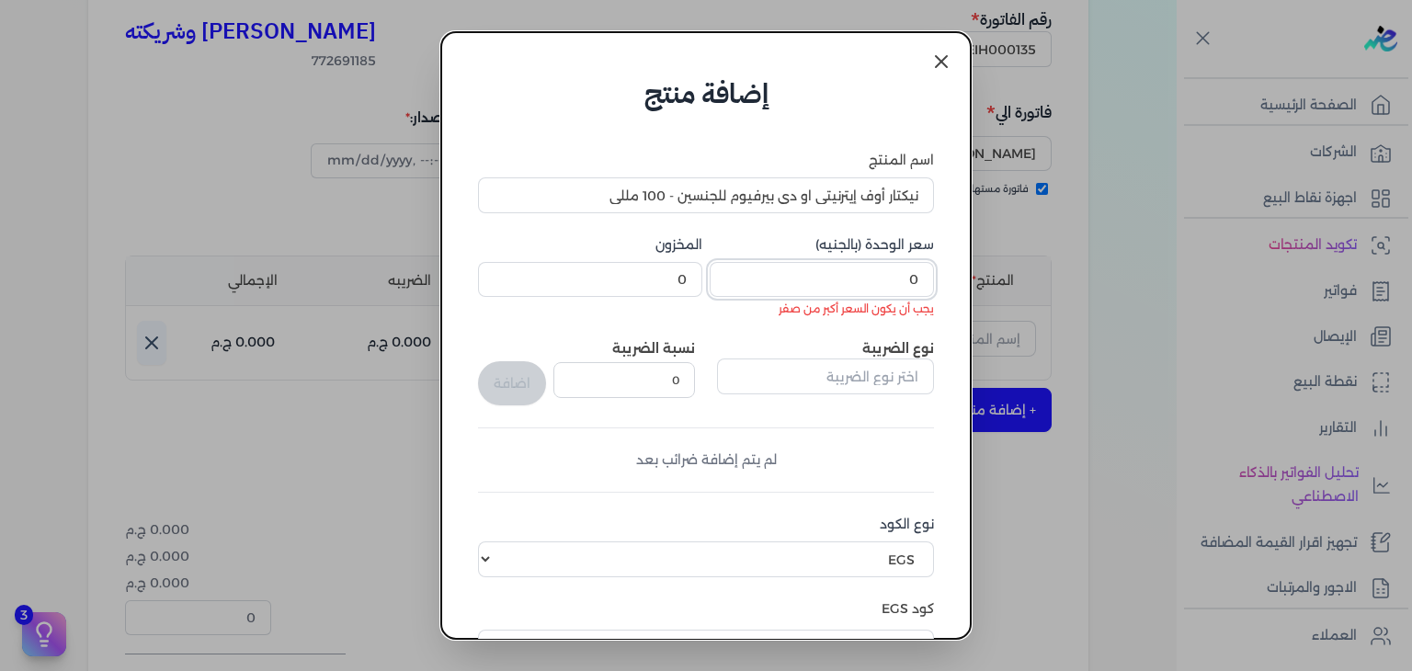
paste input "125"
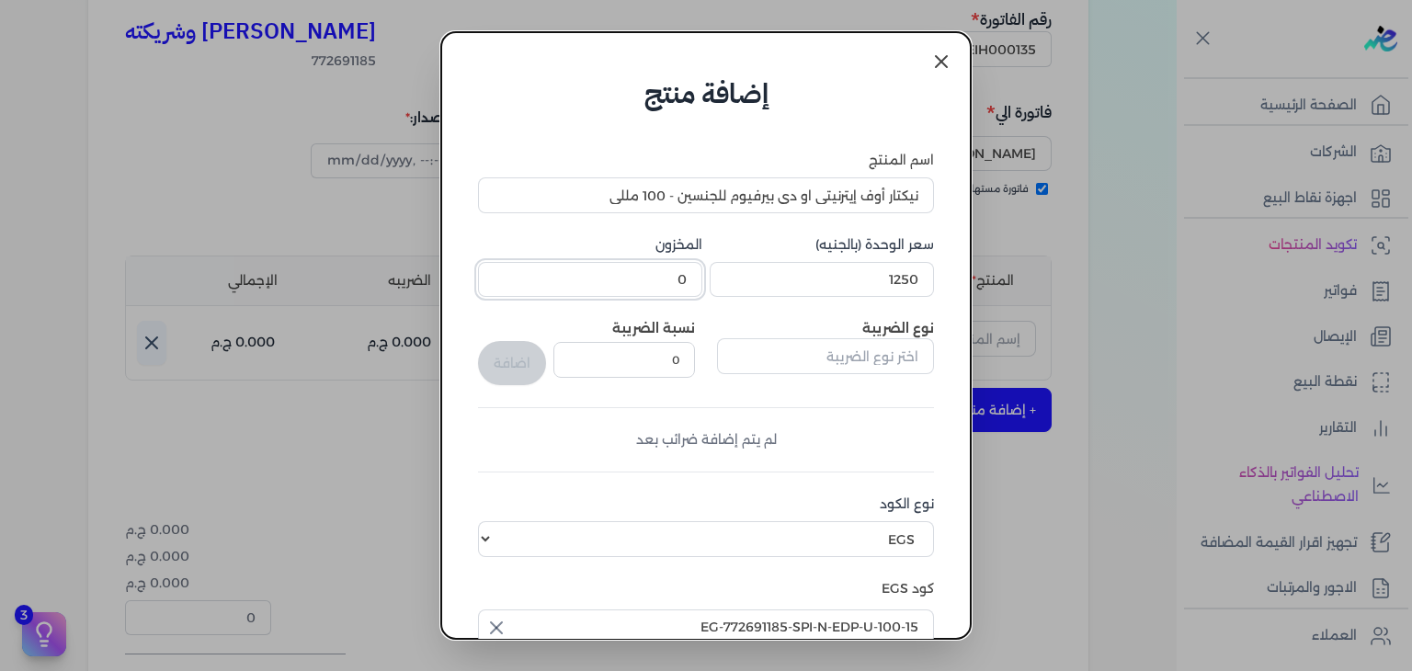
click at [668, 273] on input "0" at bounding box center [590, 279] width 224 height 35
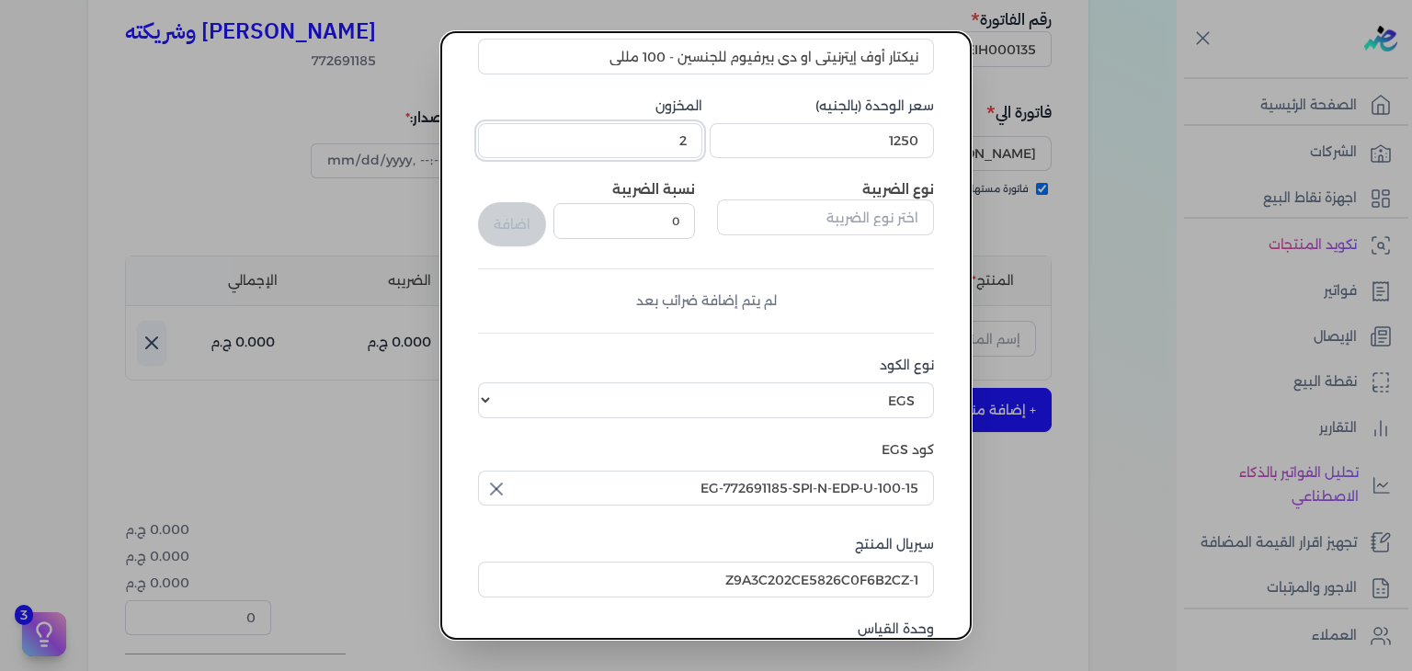
scroll to position [281, 0]
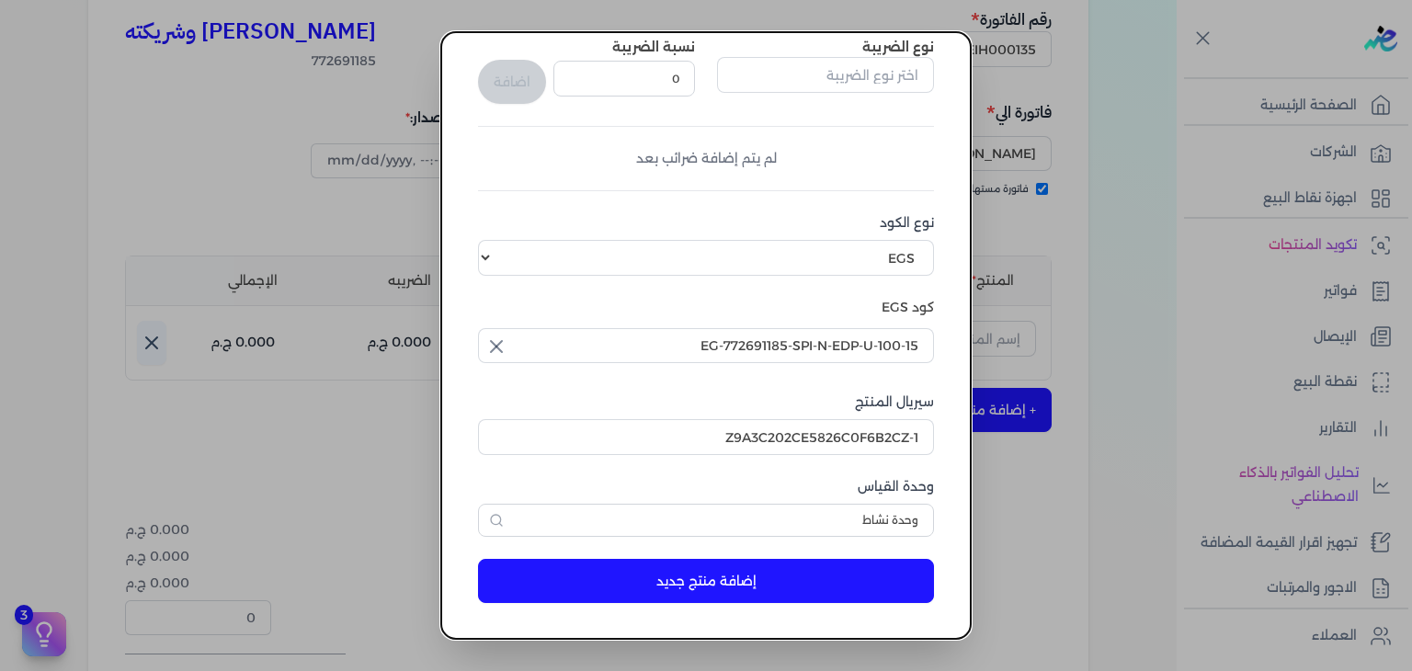
click at [771, 594] on button "إضافة منتج جديد" at bounding box center [706, 581] width 456 height 44
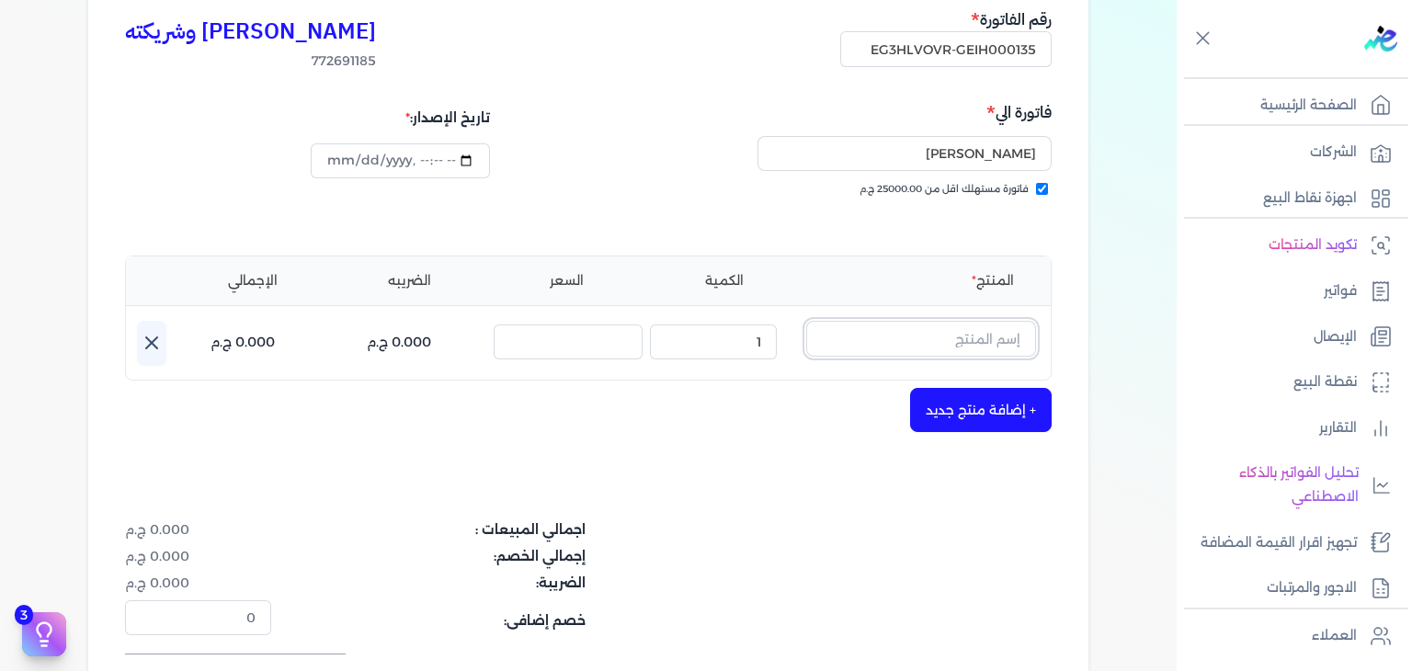
click at [1015, 347] on input "text" at bounding box center [921, 338] width 230 height 35
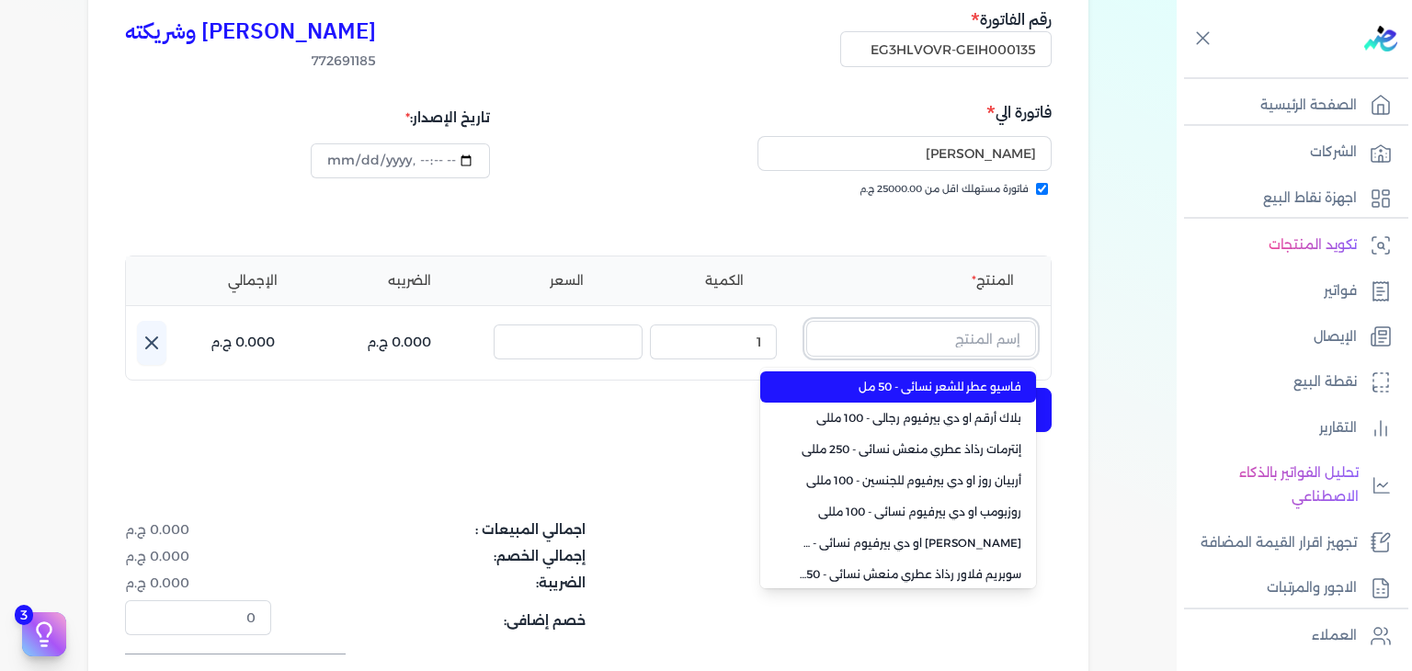
paste input "نيكتار أو"
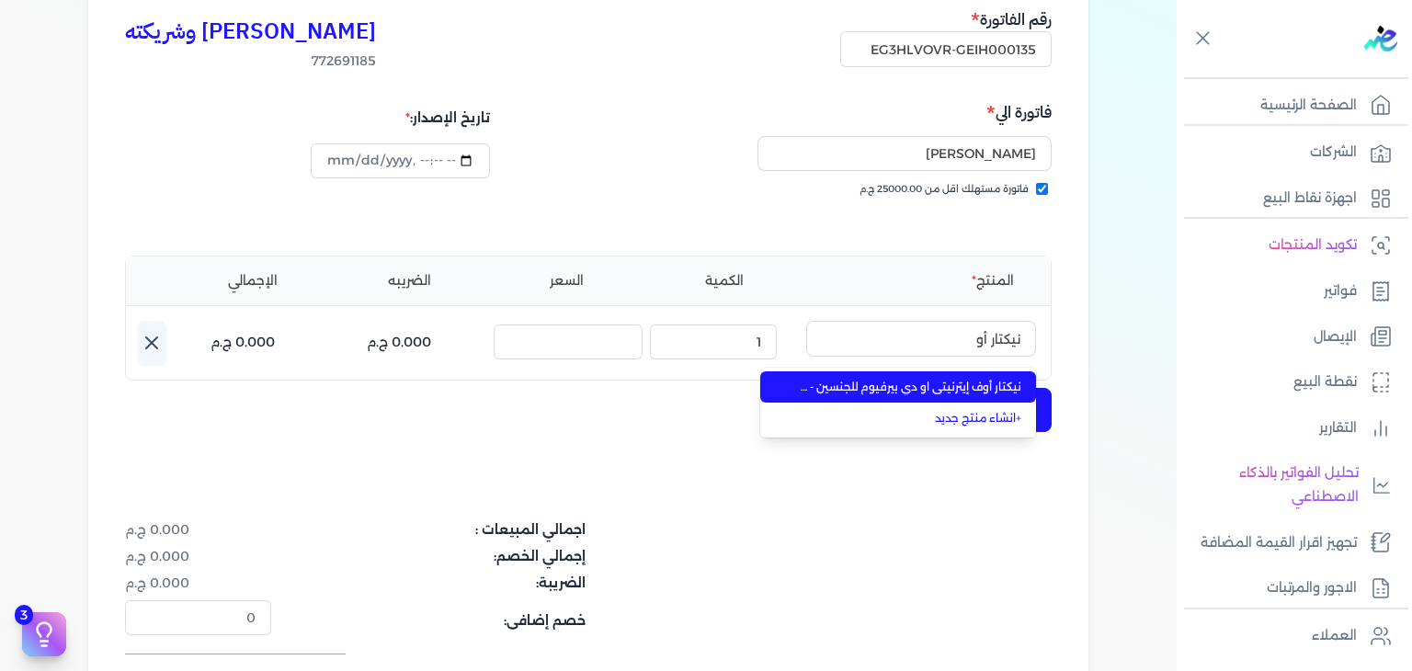
click at [1002, 382] on span "نيكتار أوف إيترنيتي او دي بيرفيوم للجنسين - 100 مللي" at bounding box center [909, 387] width 224 height 17
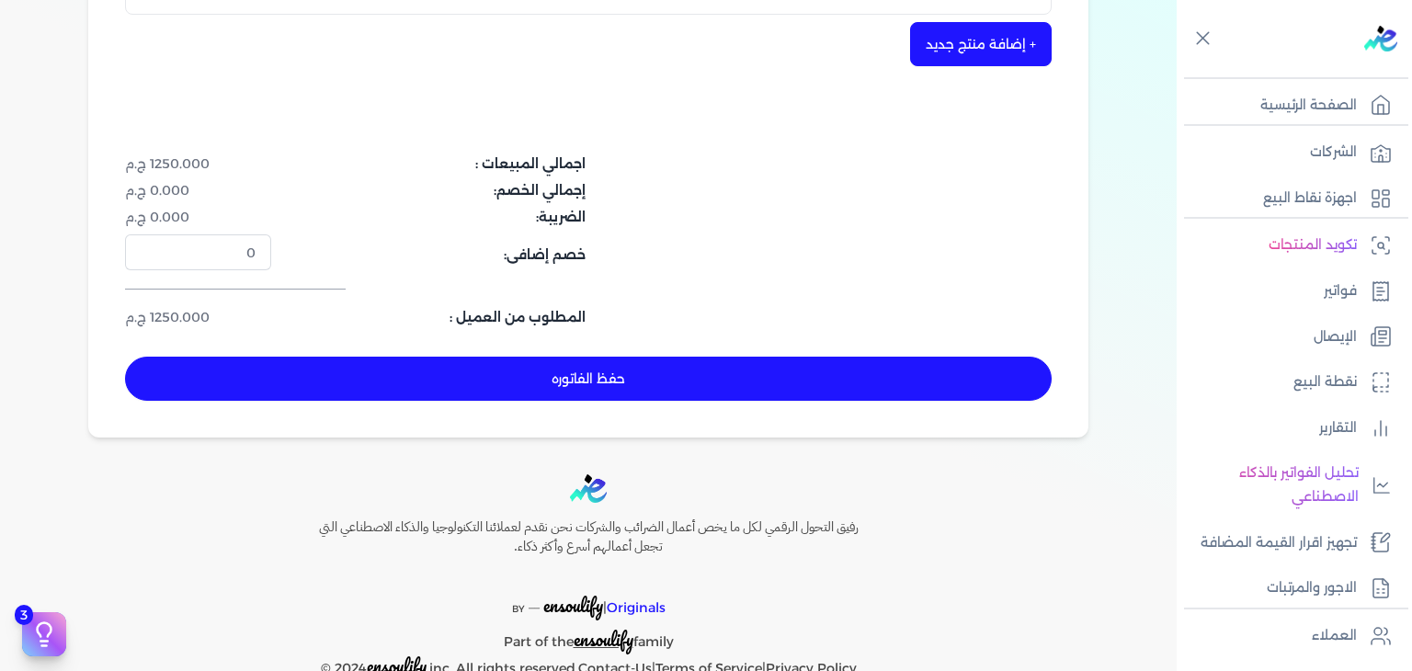
scroll to position [600, 0]
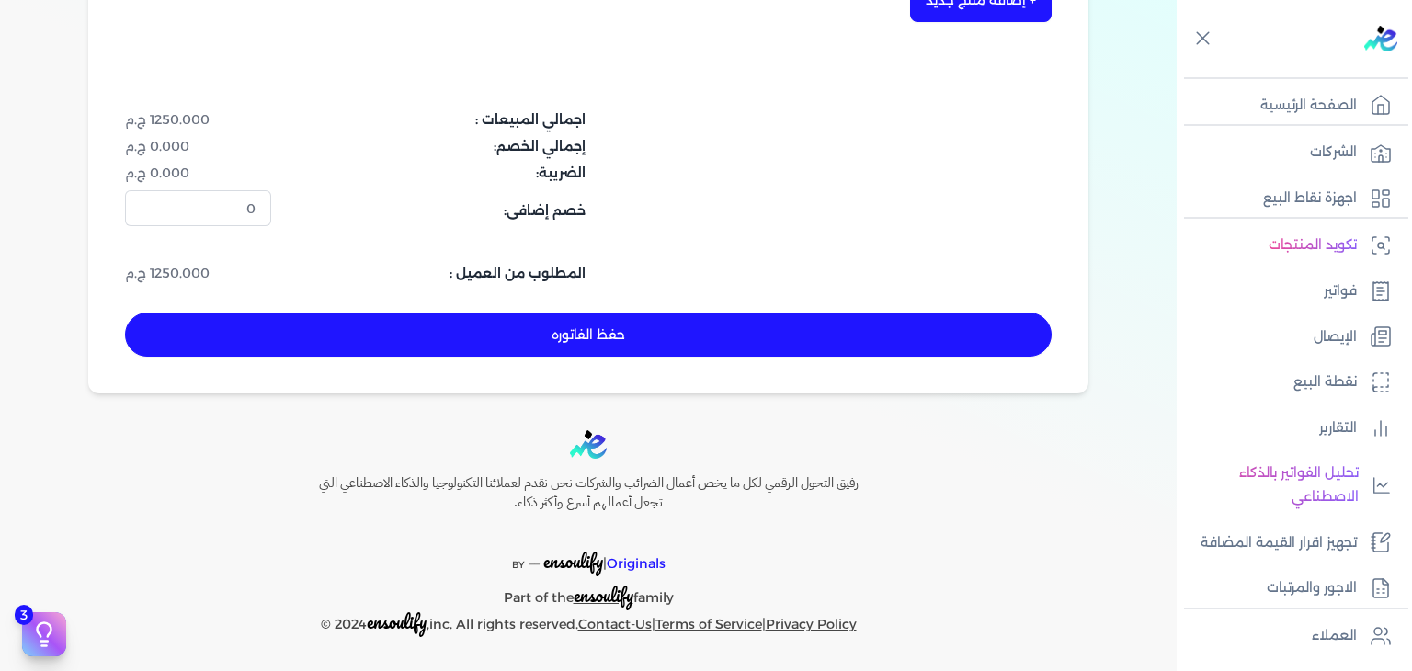
click at [703, 338] on button "حفظ الفاتوره" at bounding box center [588, 335] width 927 height 44
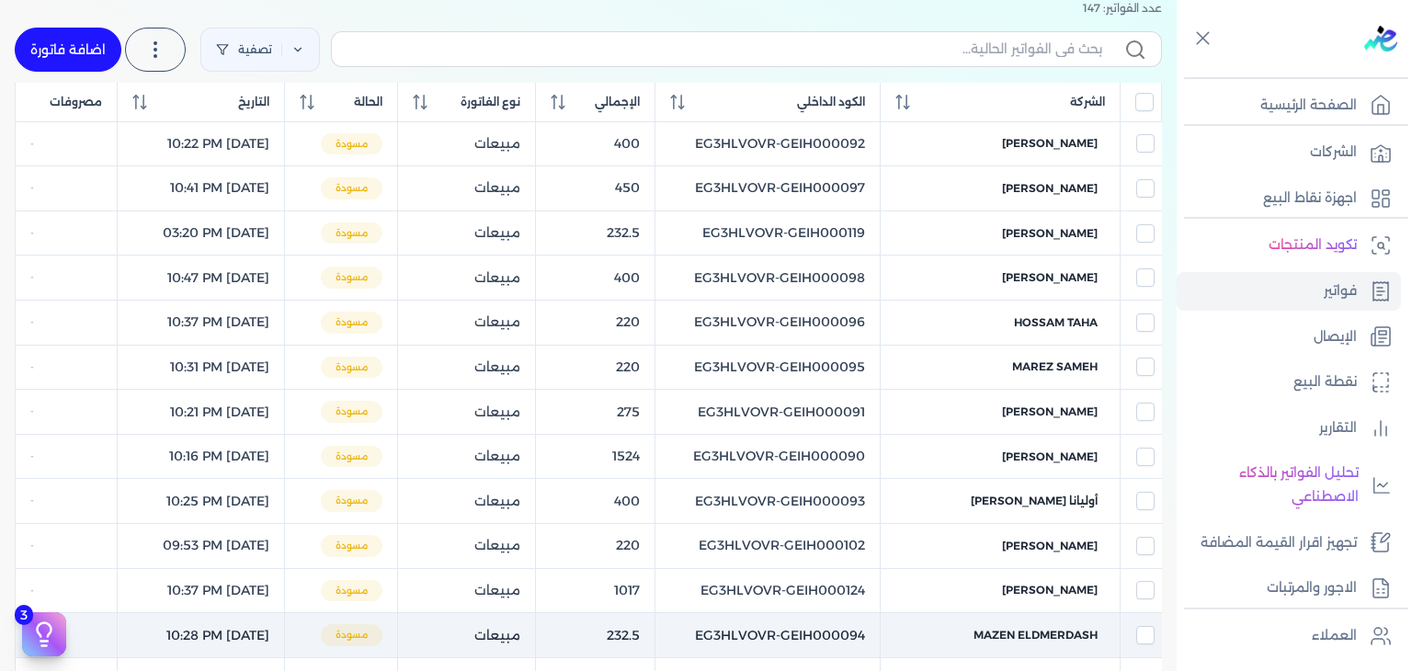
scroll to position [29, 0]
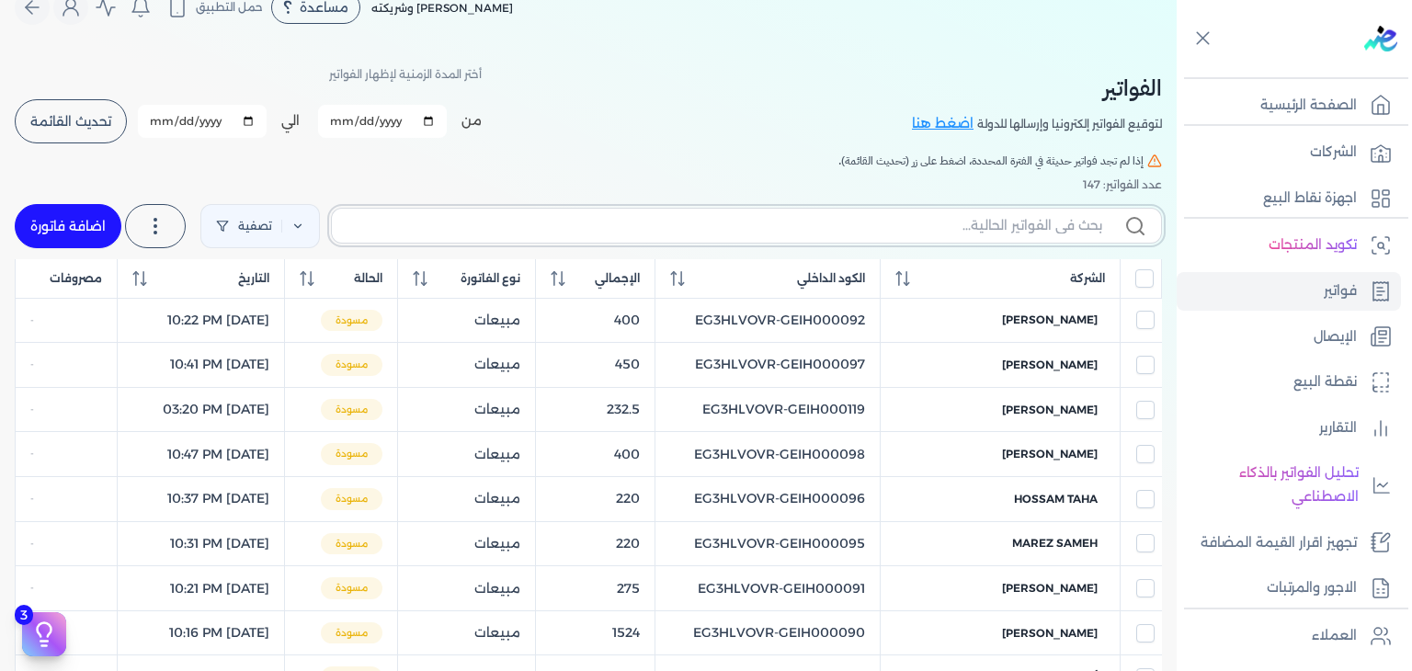
click at [984, 221] on input "text" at bounding box center [725, 225] width 756 height 19
paste input "EG3HLVOVR-GEIH000135"
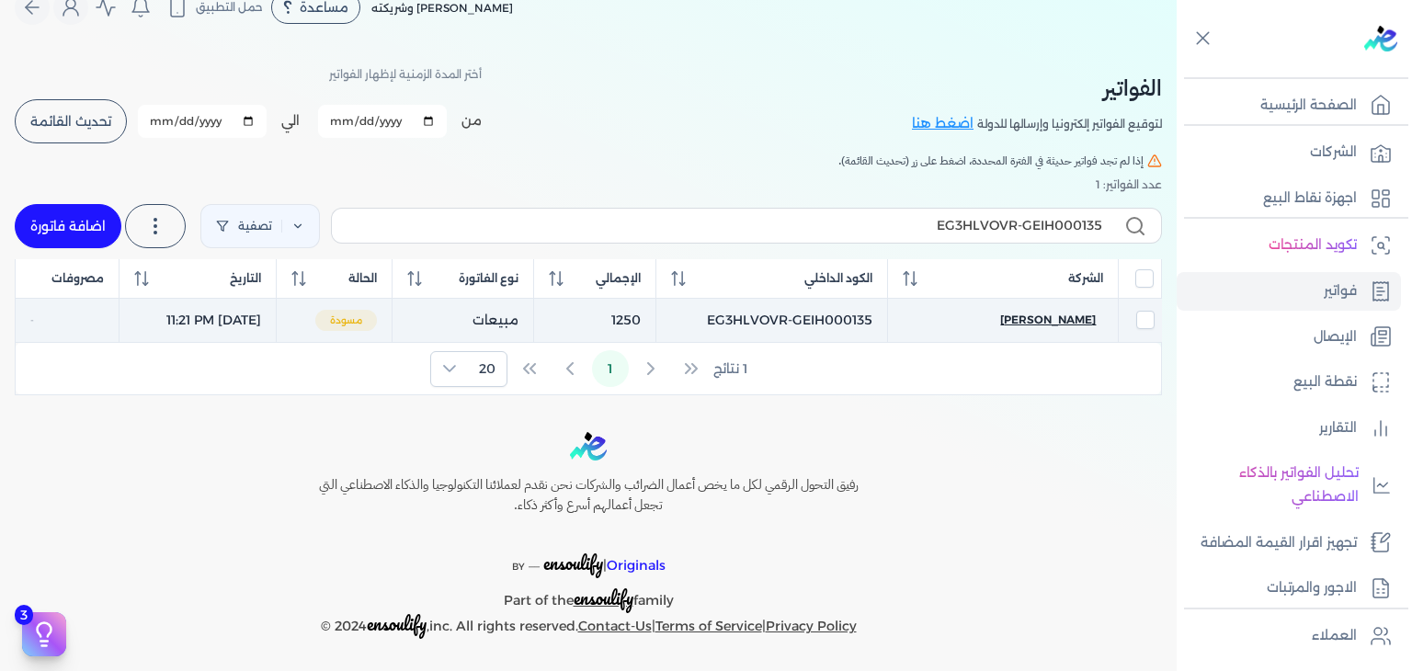
click at [1058, 314] on span "[PERSON_NAME]" at bounding box center [1048, 320] width 96 height 17
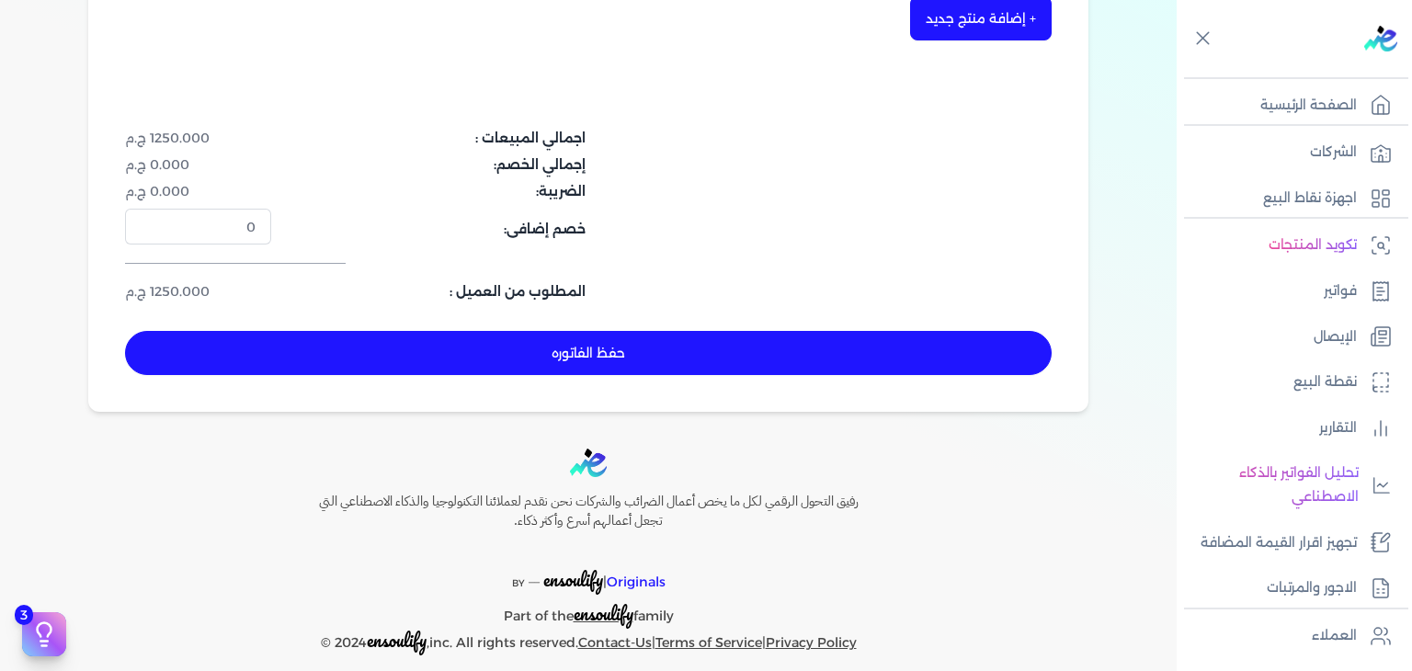
scroll to position [600, 0]
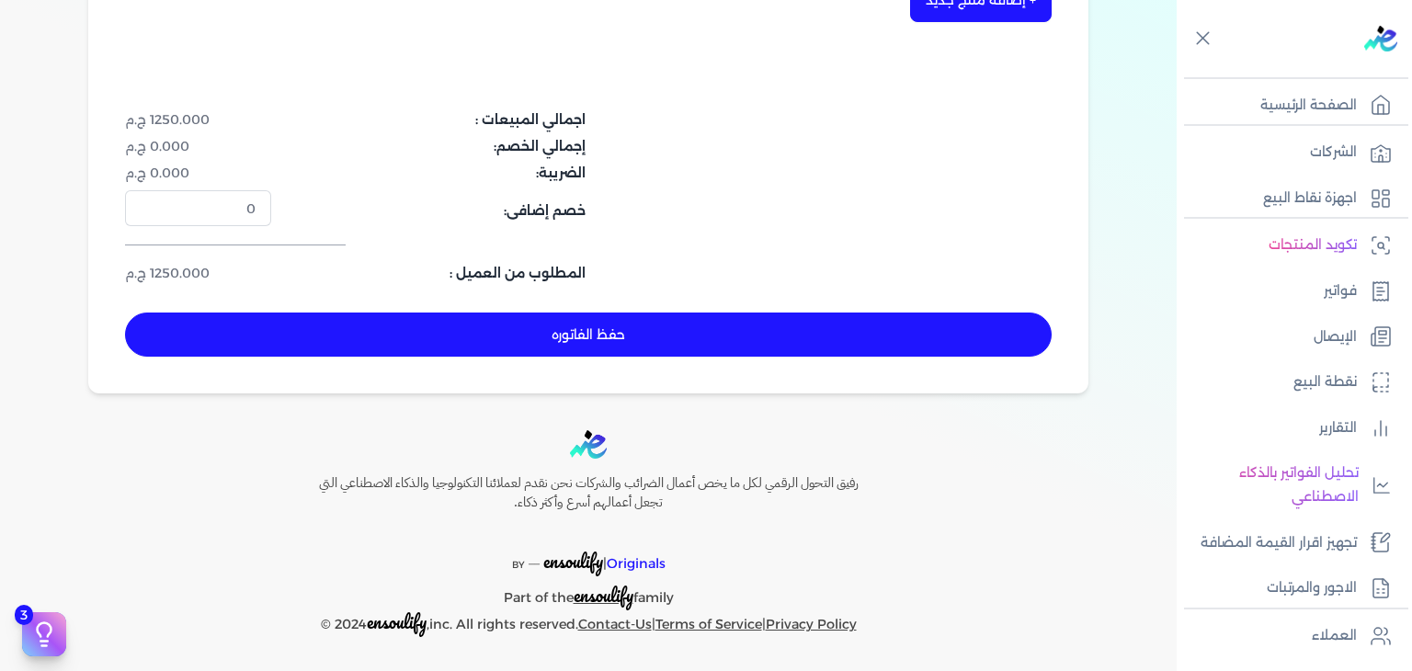
click at [657, 328] on button "حفظ الفاتوره" at bounding box center [588, 335] width 927 height 44
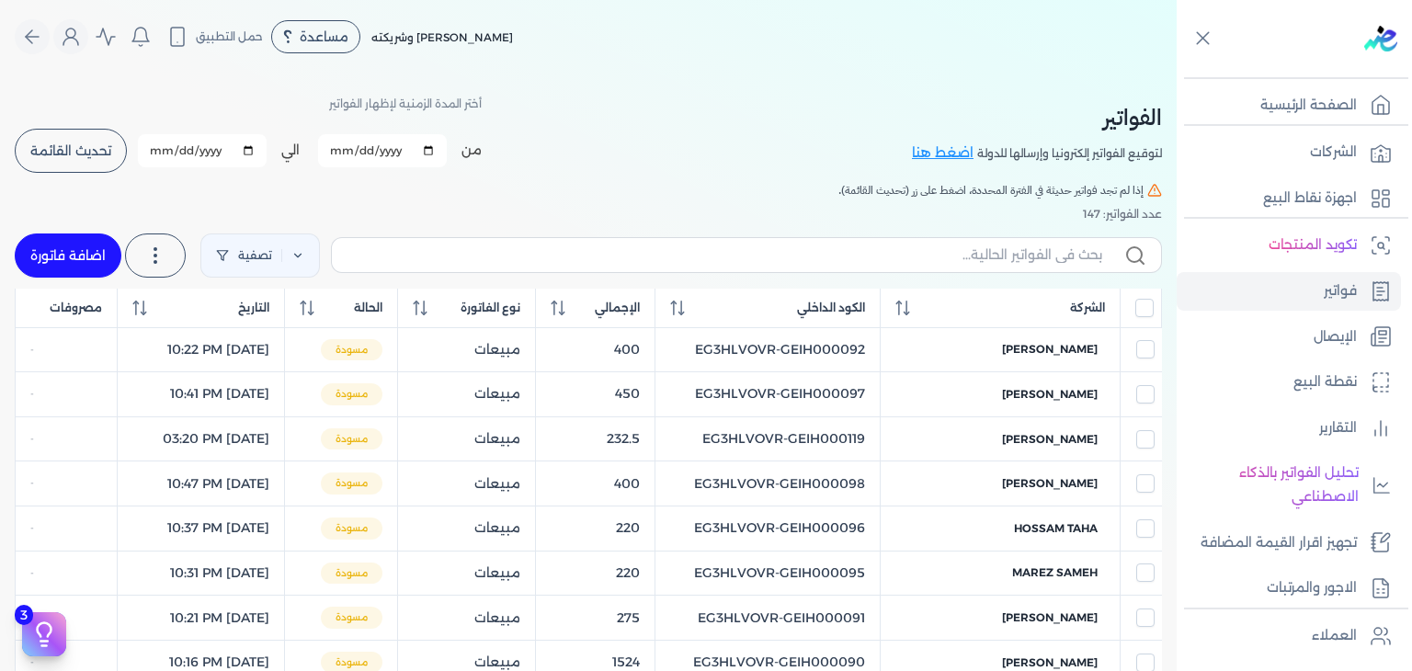
click at [74, 266] on link "اضافة فاتورة" at bounding box center [68, 256] width 107 height 44
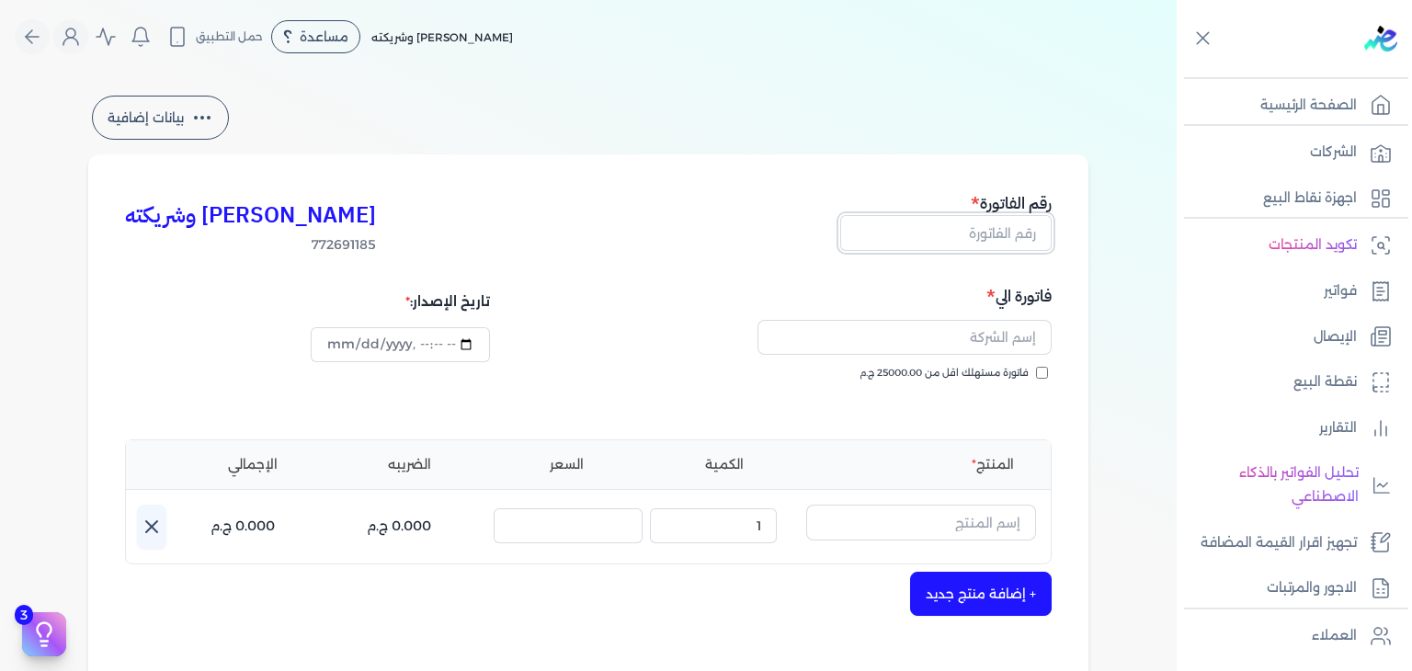
click at [971, 226] on input "text" at bounding box center [945, 232] width 211 height 35
paste input "EG3HLVOVR-GEIH000136"
click at [346, 343] on input "datetime-local" at bounding box center [400, 344] width 178 height 35
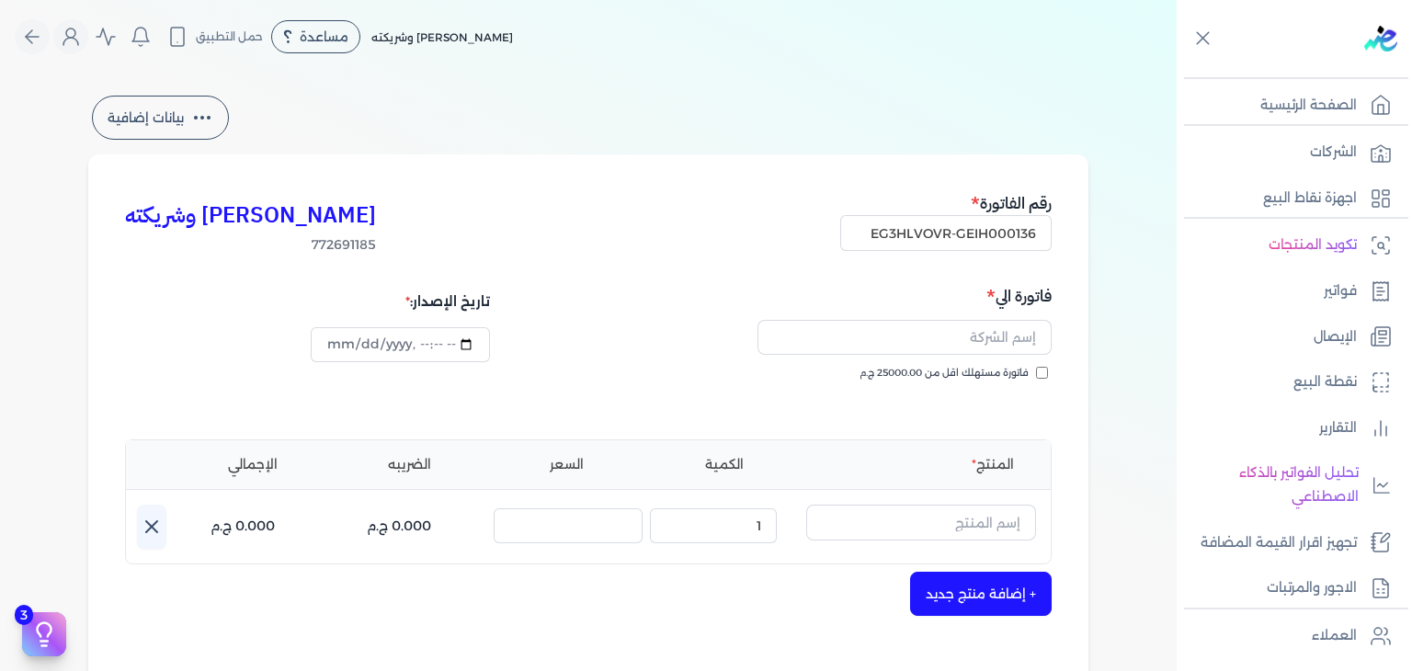
click at [1048, 379] on input "فاتورة مستهلك اقل من 25000.00 ج.م" at bounding box center [1042, 373] width 12 height 12
click at [1002, 342] on input "text" at bounding box center [905, 337] width 294 height 35
paste input "[PERSON_NAME]"
click at [934, 512] on input "text" at bounding box center [921, 522] width 230 height 35
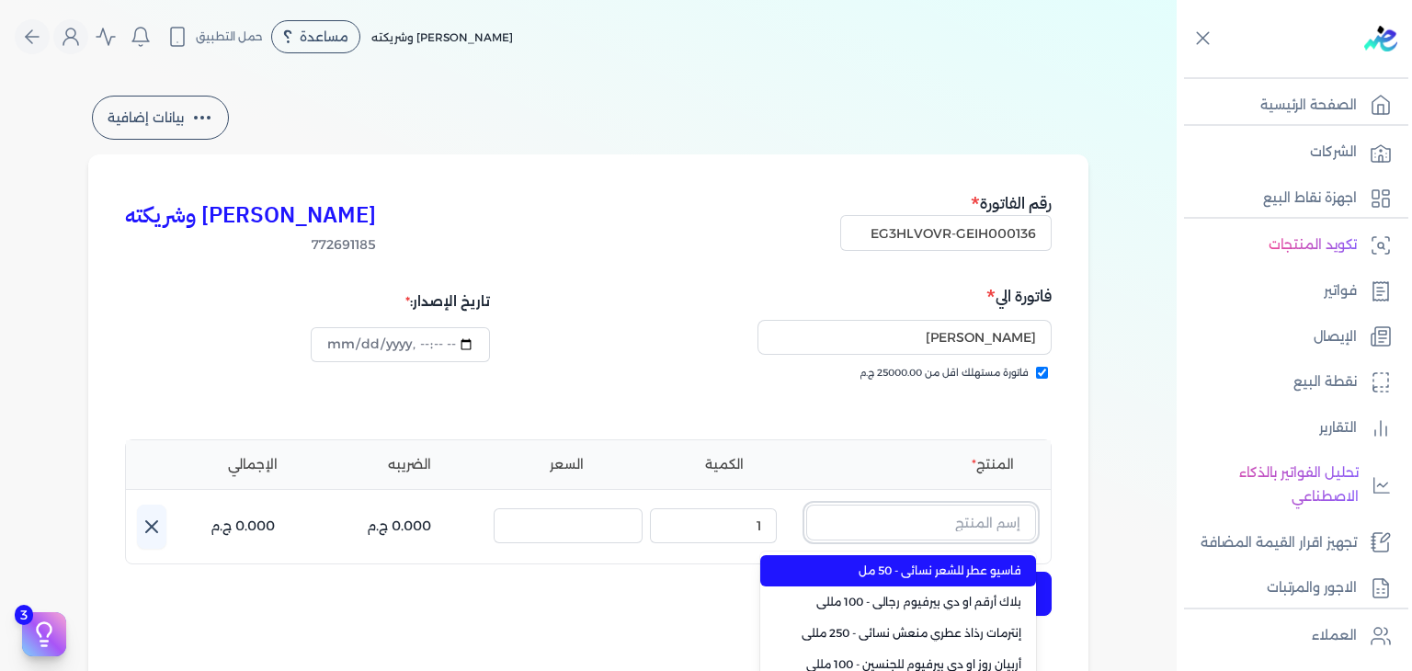
paste input "نيكتار أوف إيتر"
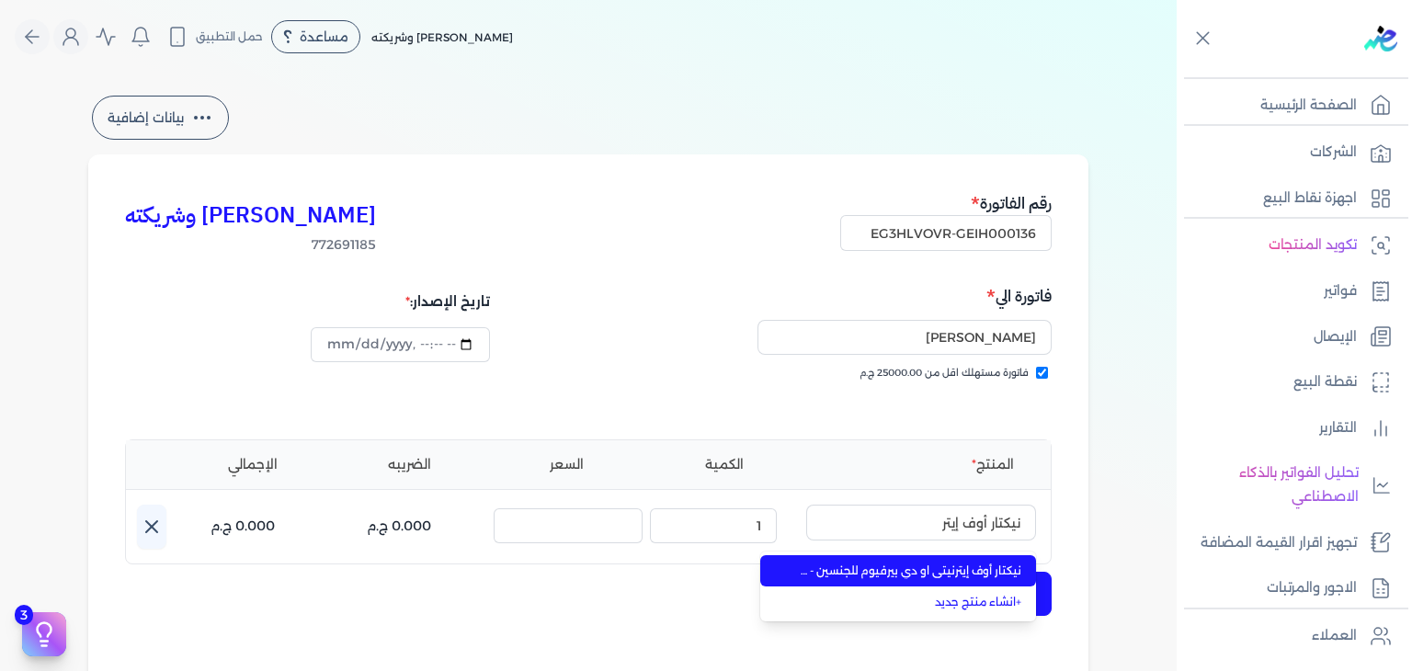
click at [955, 566] on span "نيكتار أوف إيترنيتي او دي بيرفيوم للجنسين - 100 مللي" at bounding box center [909, 571] width 224 height 17
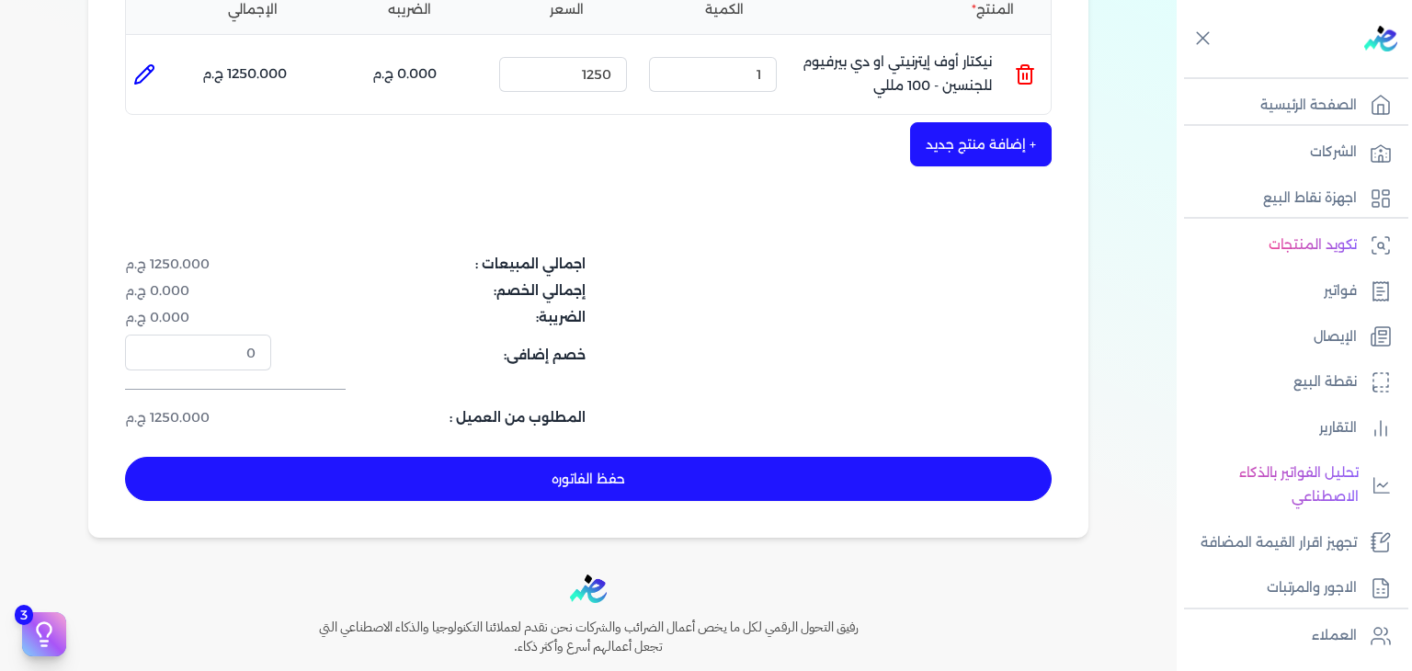
scroll to position [460, 0]
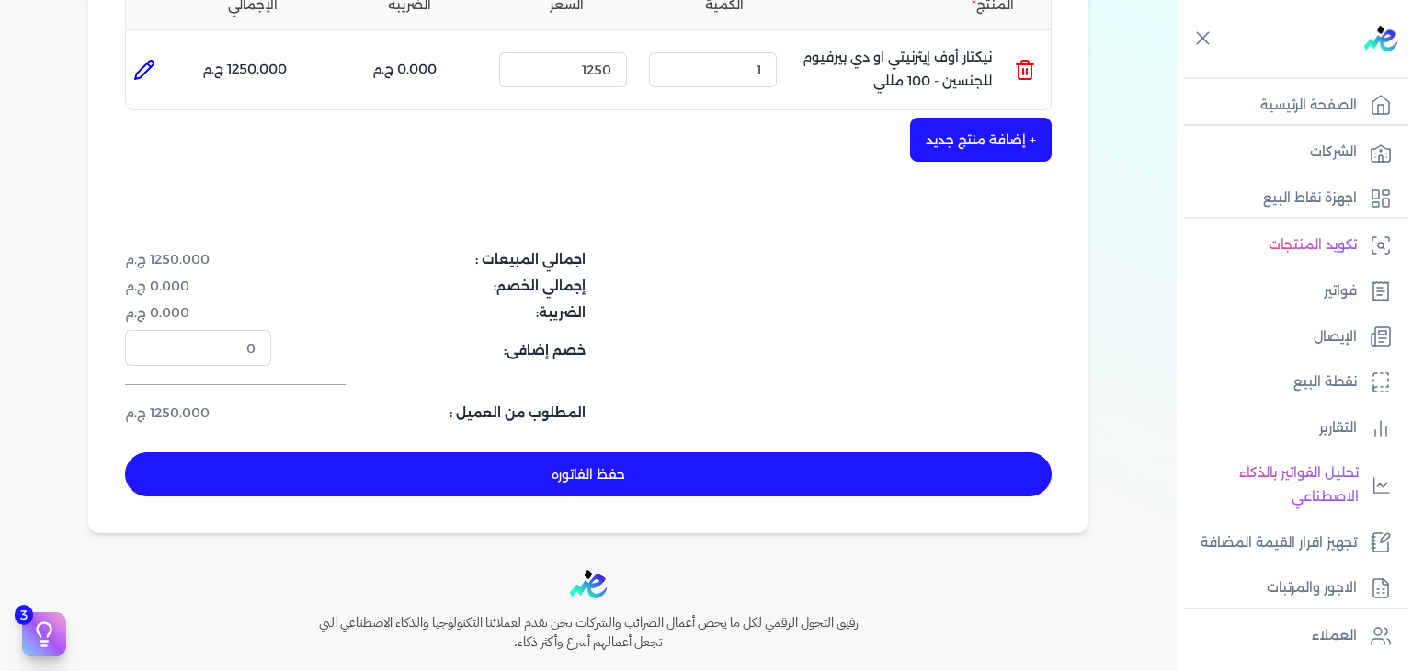
click at [726, 474] on button "حفظ الفاتوره" at bounding box center [588, 474] width 927 height 44
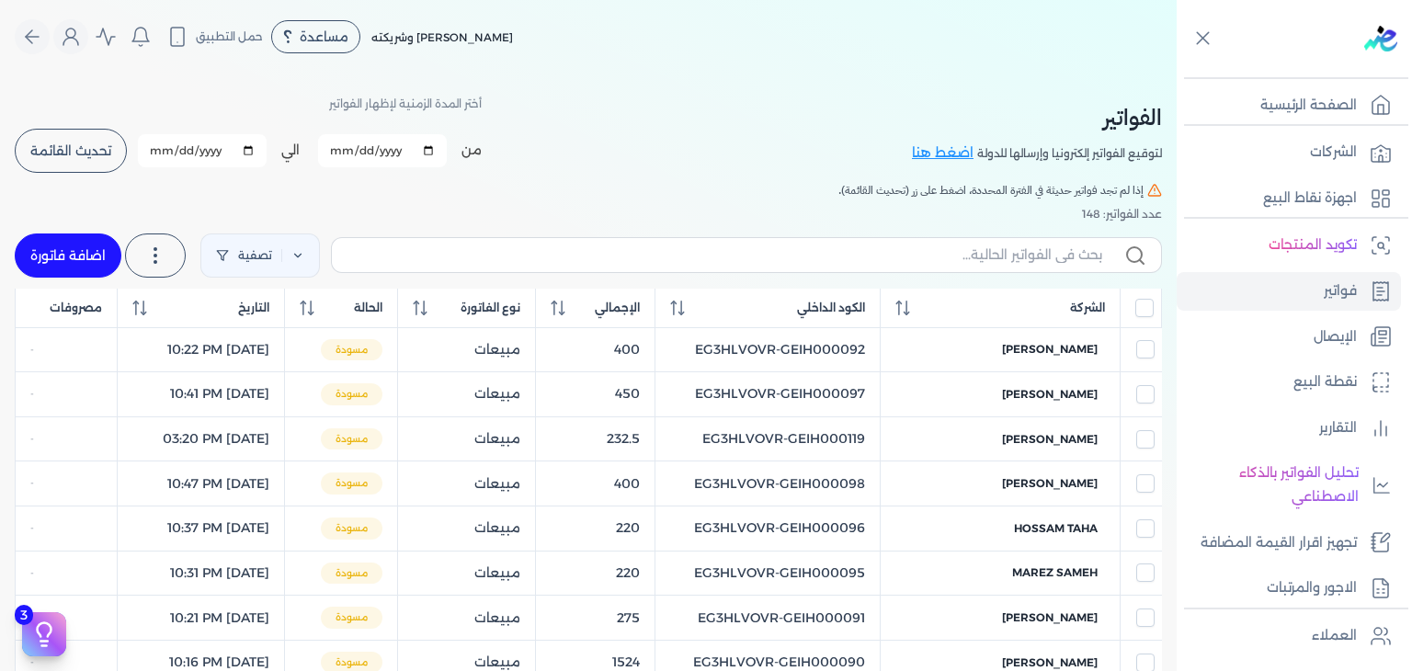
click at [988, 268] on label at bounding box center [746, 254] width 831 height 35
click at [988, 265] on input "text" at bounding box center [725, 255] width 756 height 19
paste input "EG3HLVOVR-GEIH000136"
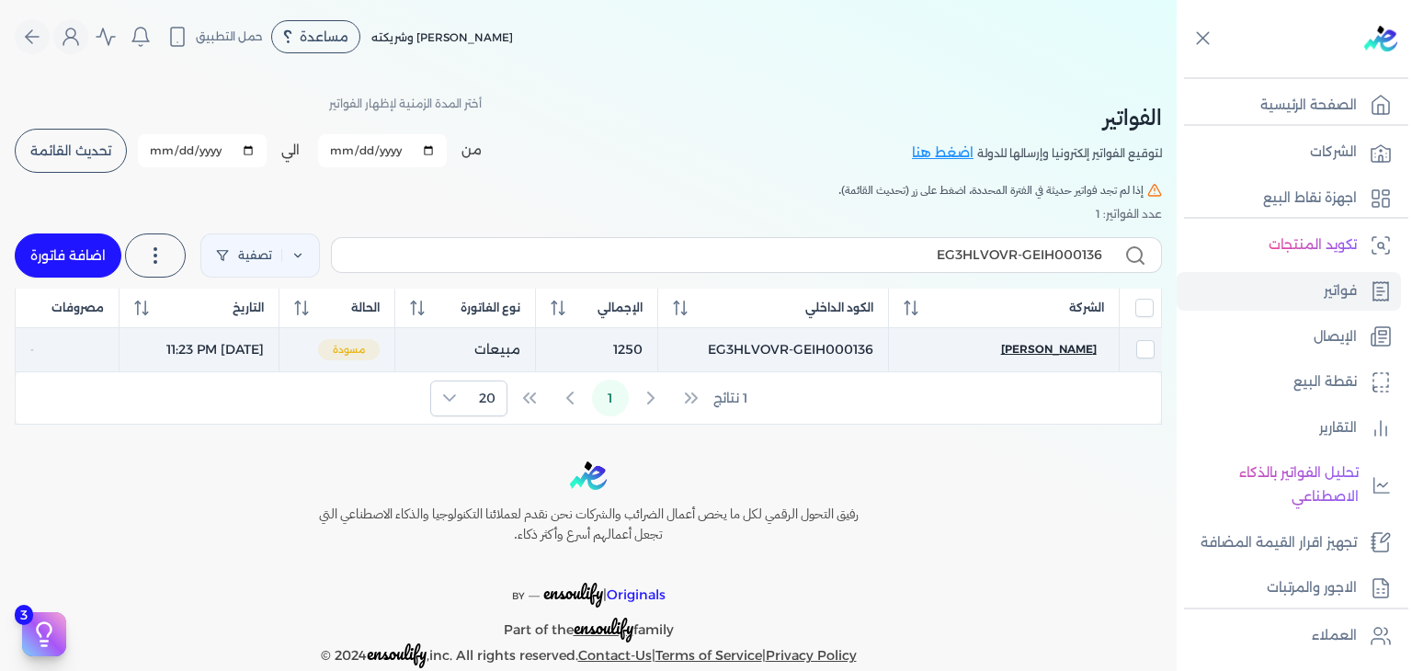
click at [1053, 346] on span "[PERSON_NAME]" at bounding box center [1049, 349] width 96 height 17
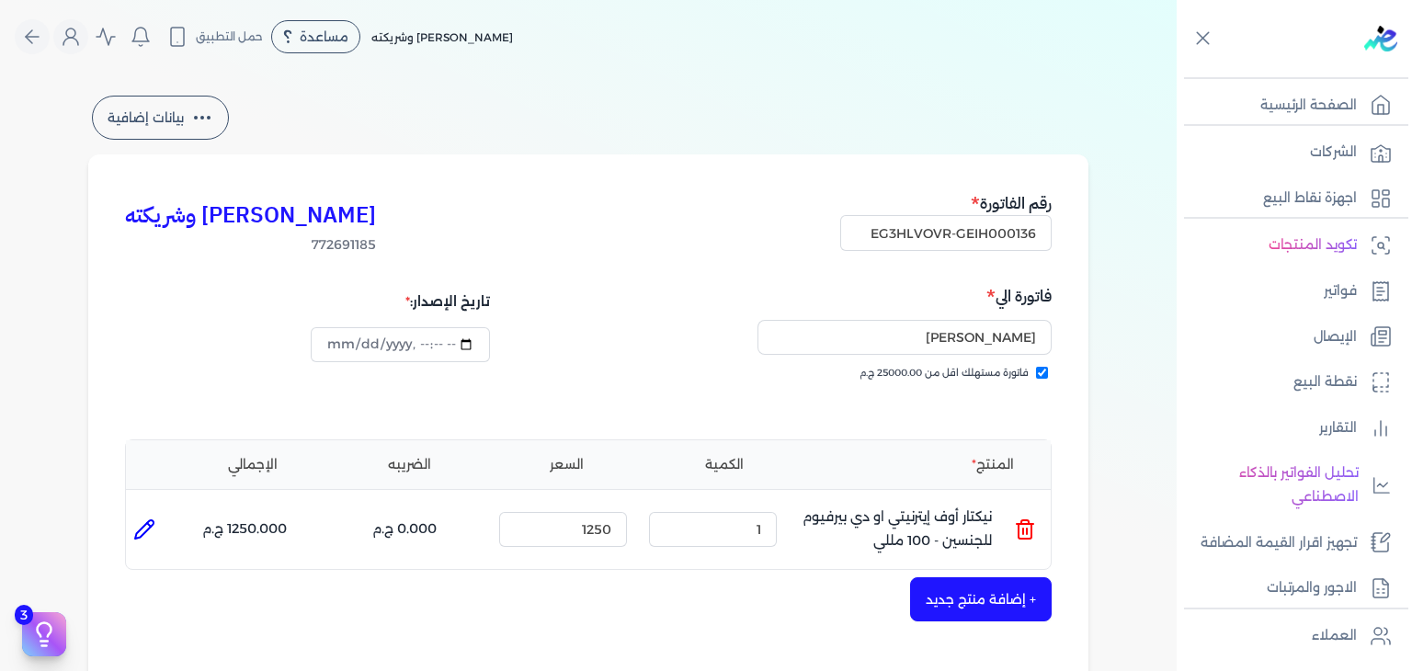
scroll to position [600, 0]
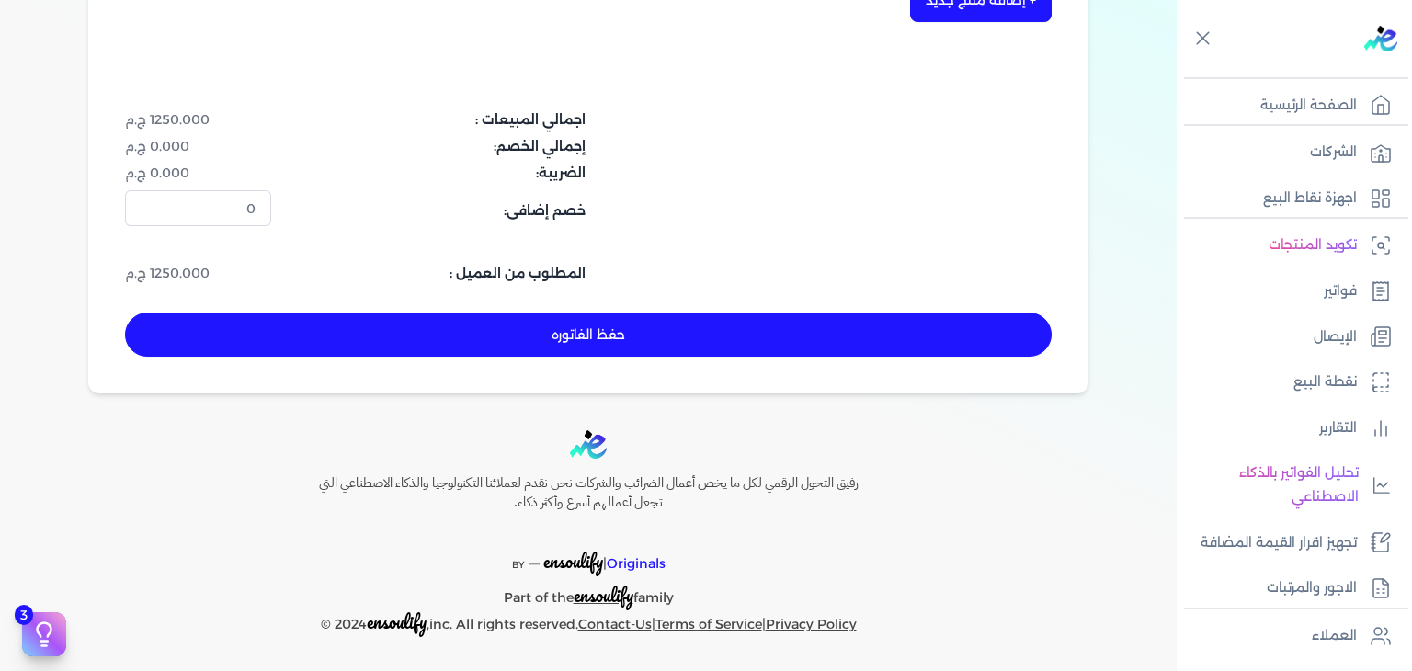
click at [680, 330] on button "حفظ الفاتوره" at bounding box center [588, 335] width 927 height 44
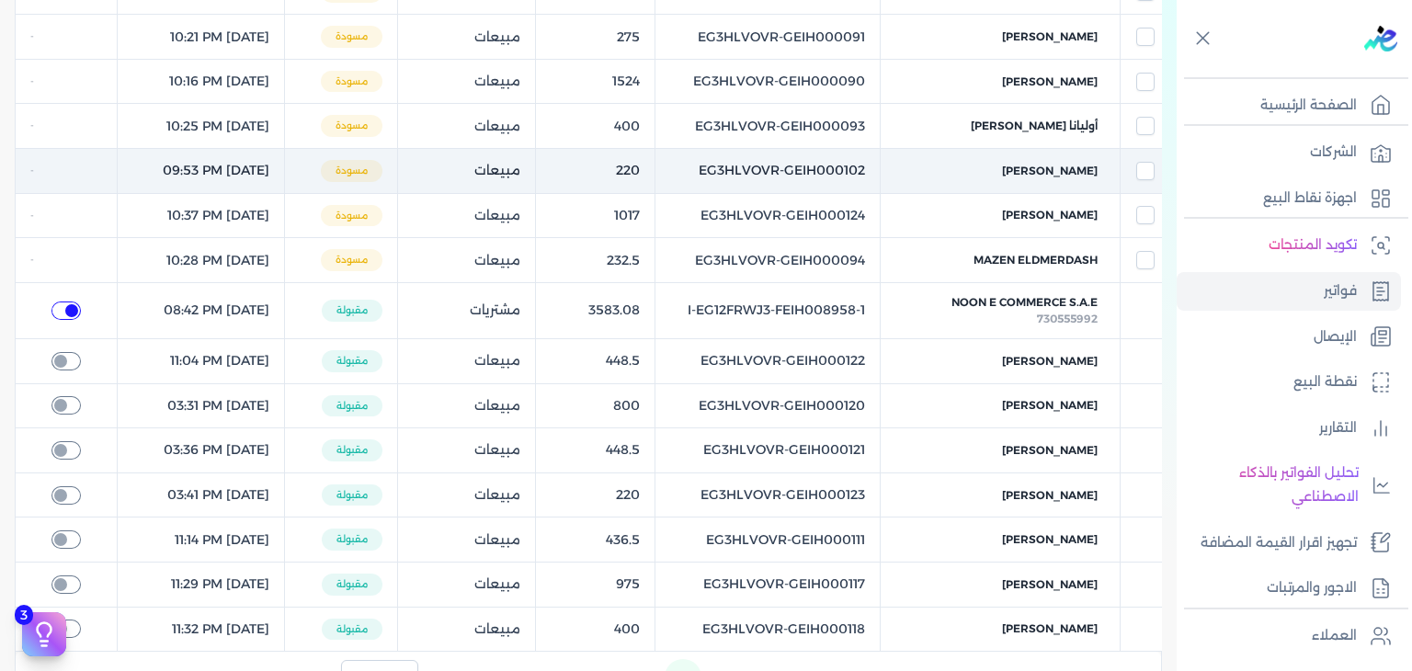
scroll to position [121, 0]
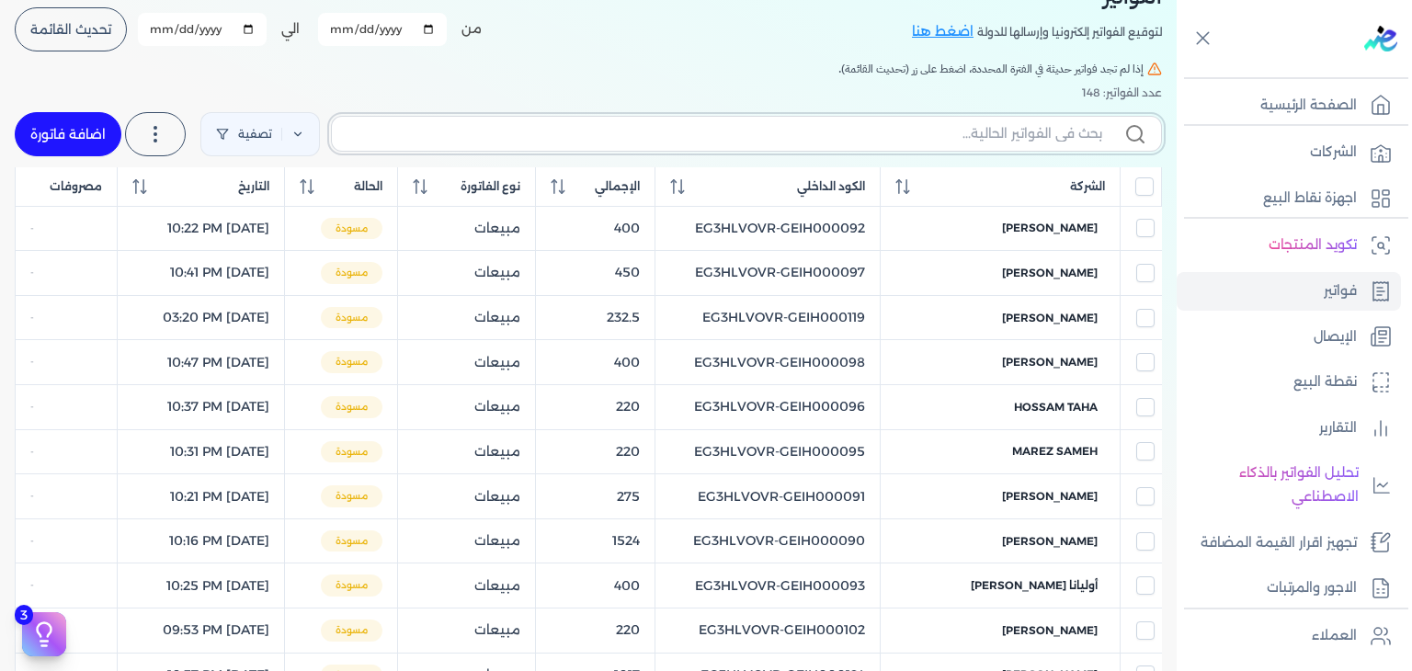
click at [1005, 137] on input "text" at bounding box center [725, 133] width 756 height 19
paste
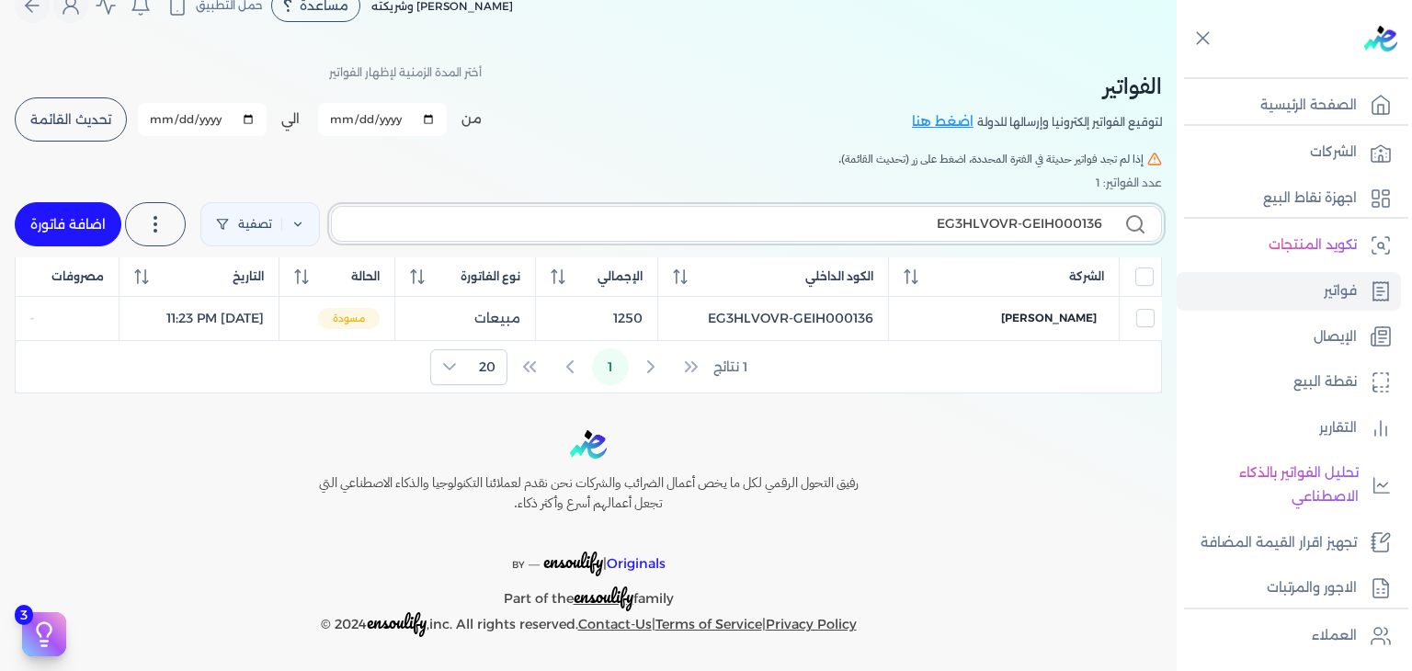
click at [989, 228] on input "EG3HLVOVR-GEIH000136" at bounding box center [725, 223] width 756 height 19
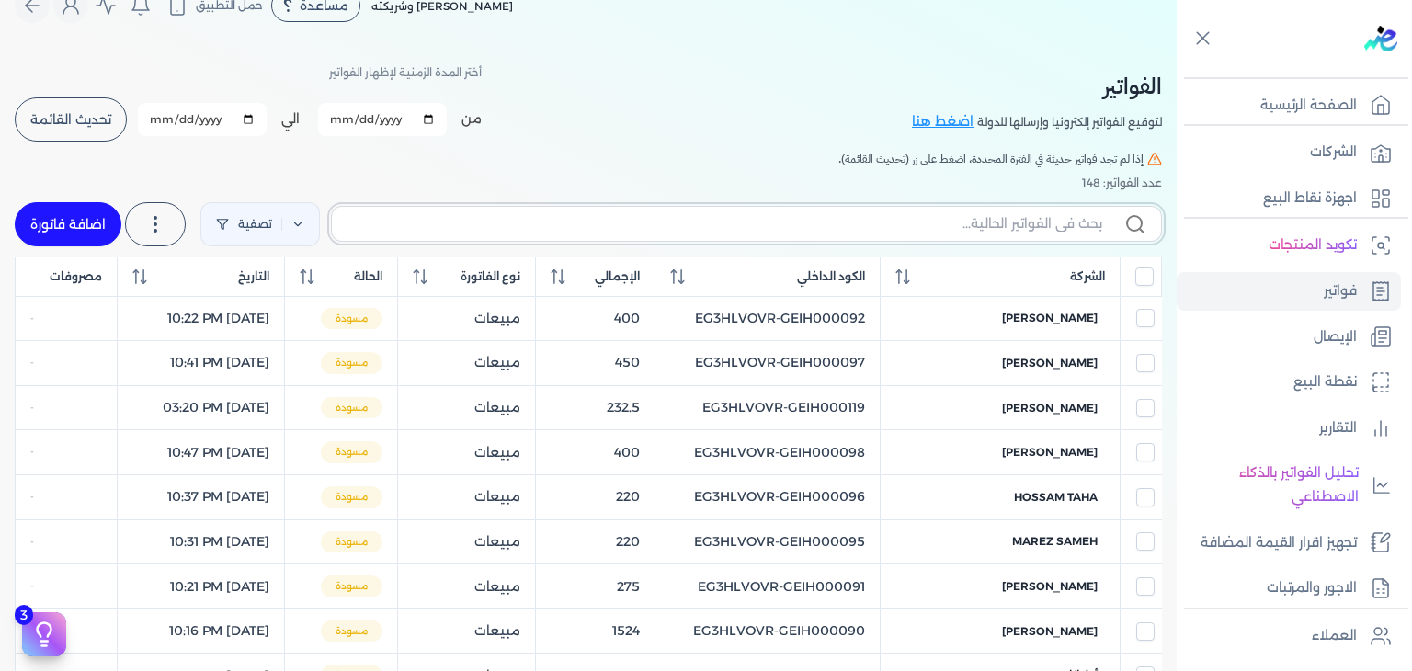
scroll to position [121, 0]
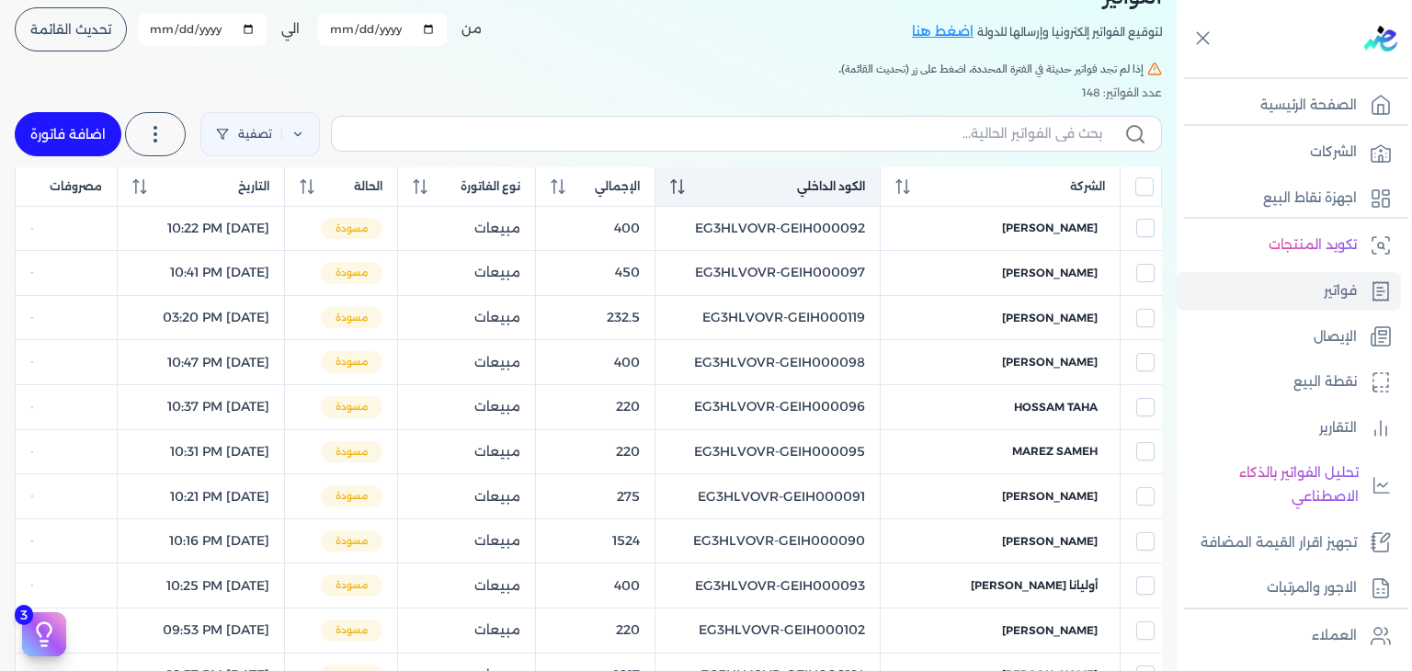
click at [719, 187] on div "الكود الداخلي" at bounding box center [767, 186] width 195 height 17
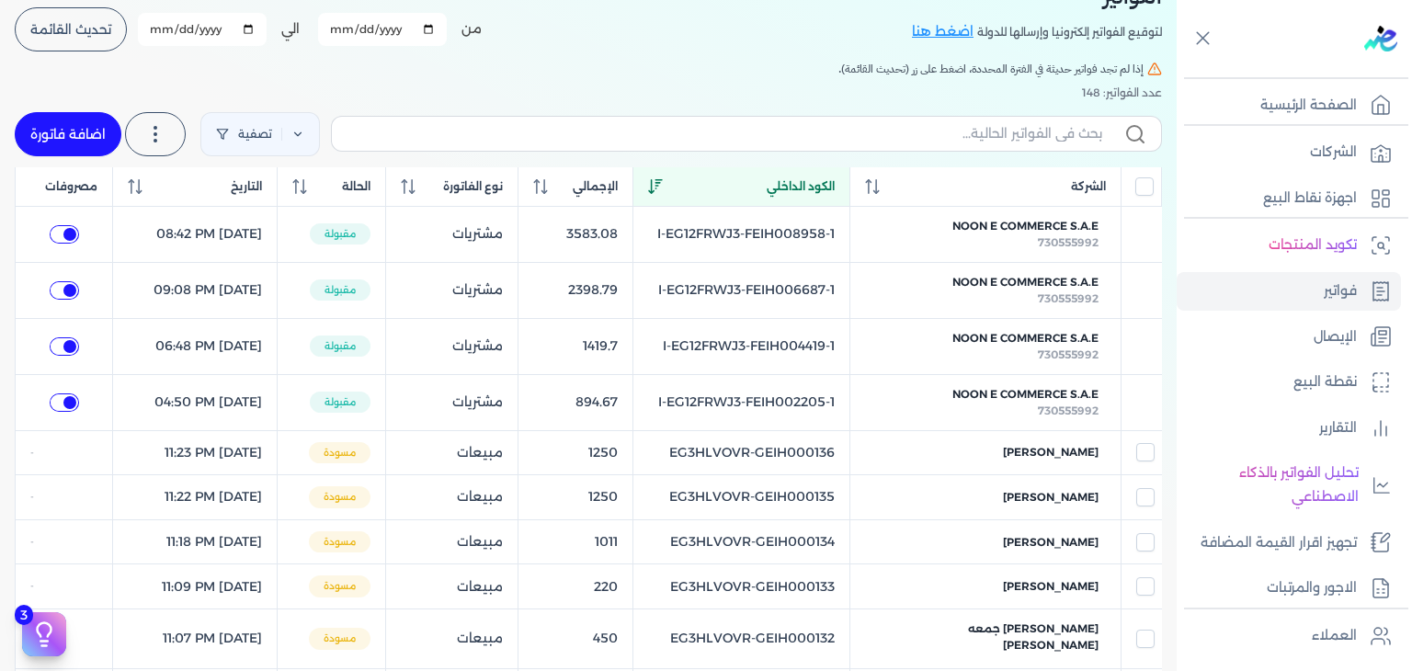
click at [59, 138] on link "اضافة فاتورة" at bounding box center [68, 134] width 107 height 44
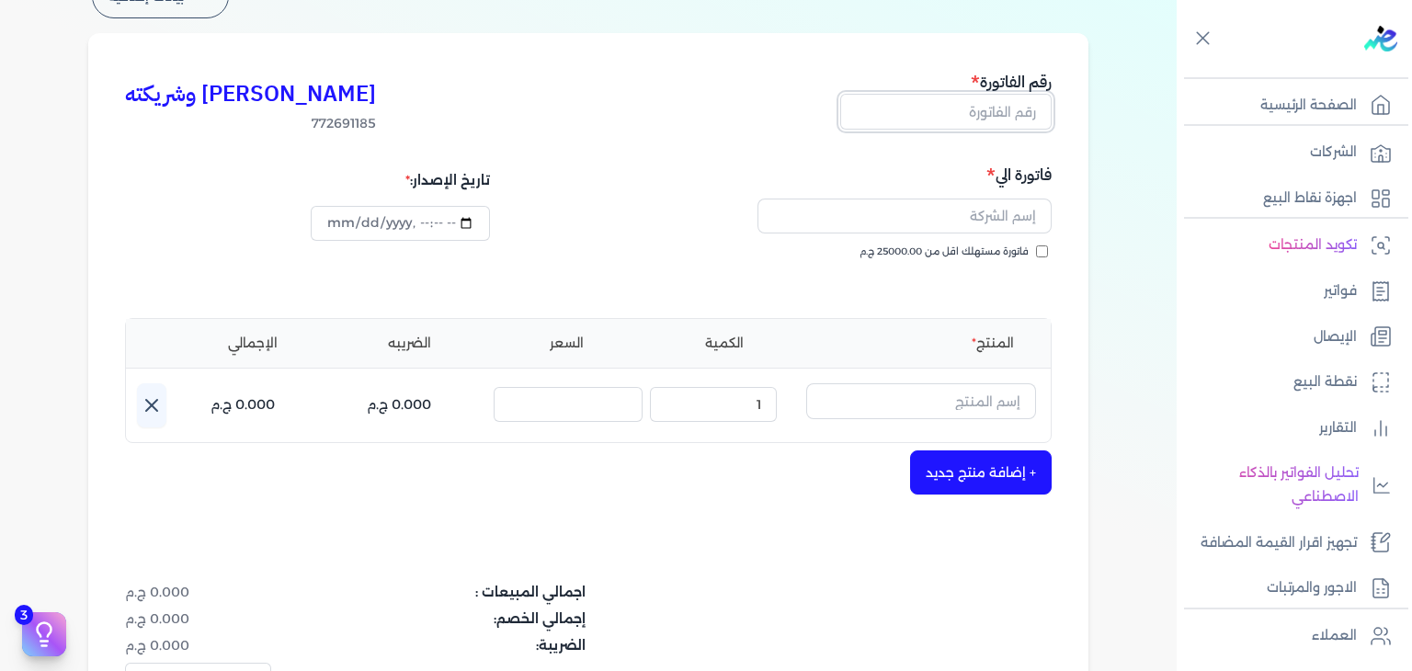
click at [1023, 119] on input "text" at bounding box center [945, 111] width 211 height 35
click at [1041, 249] on input "فاتورة مستهلك اقل من 25000.00 ج.م" at bounding box center [1042, 252] width 12 height 12
click at [344, 223] on input "datetime-local" at bounding box center [400, 223] width 178 height 35
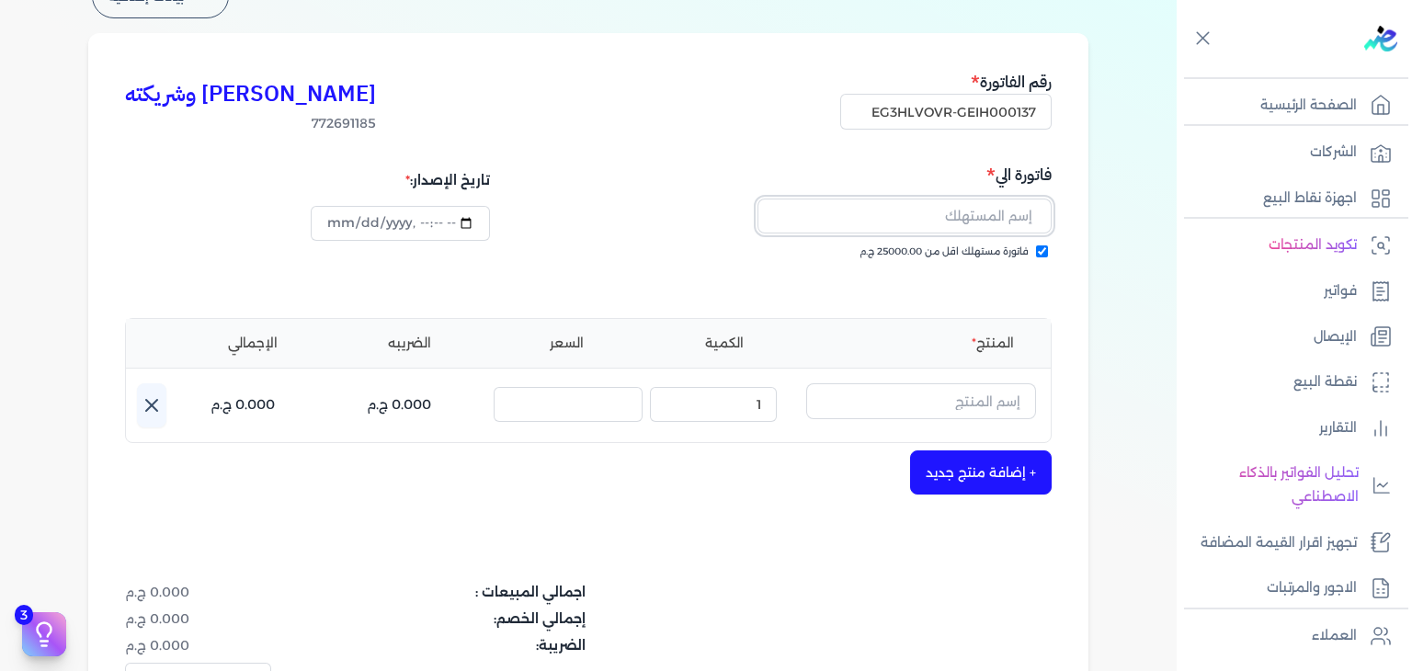
click at [955, 223] on input "text" at bounding box center [905, 216] width 294 height 35
click at [936, 391] on input "text" at bounding box center [921, 400] width 230 height 35
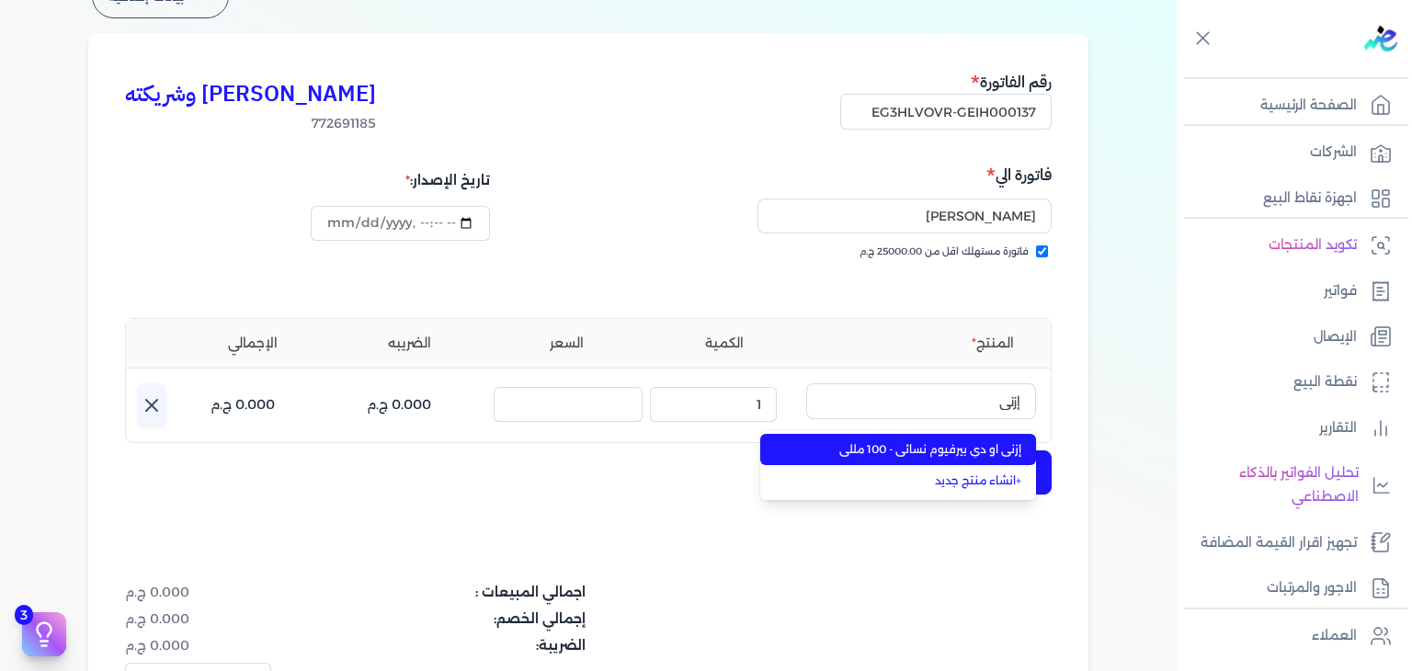
click at [956, 451] on span "إزني او دي بيرفيوم نسائي - 100 مللي" at bounding box center [909, 449] width 224 height 17
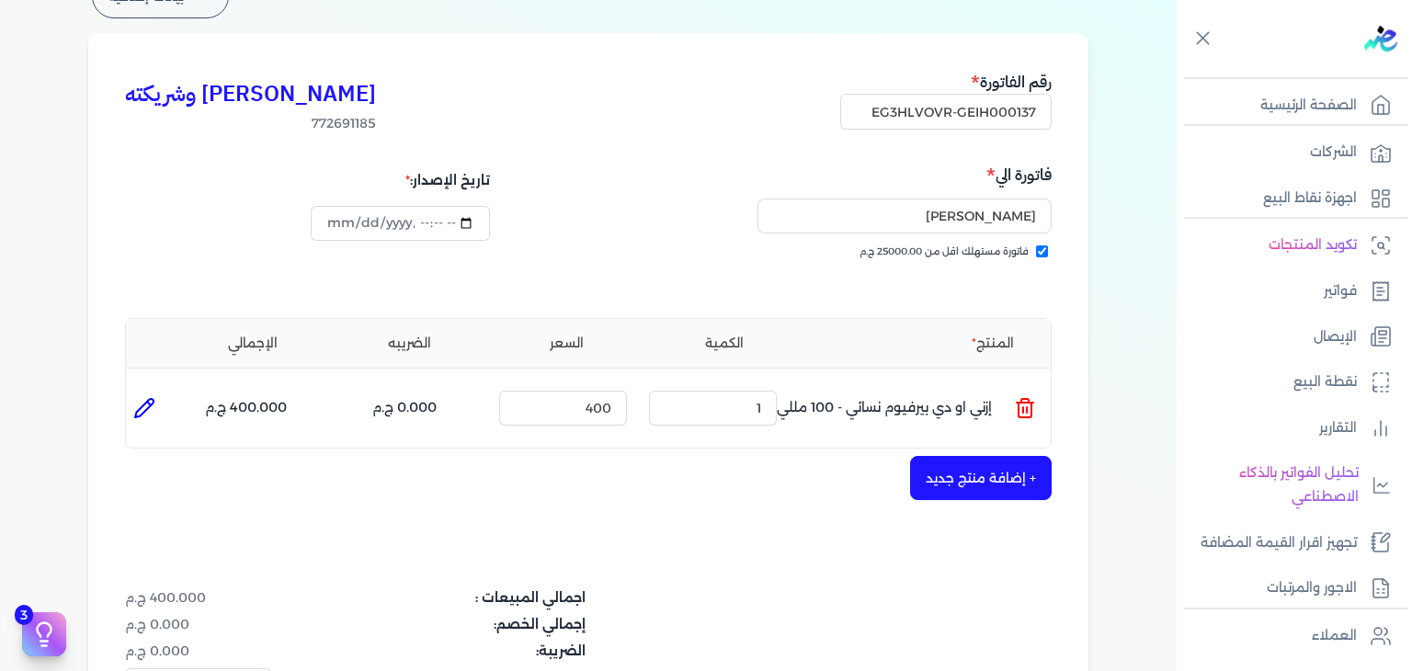
scroll to position [600, 0]
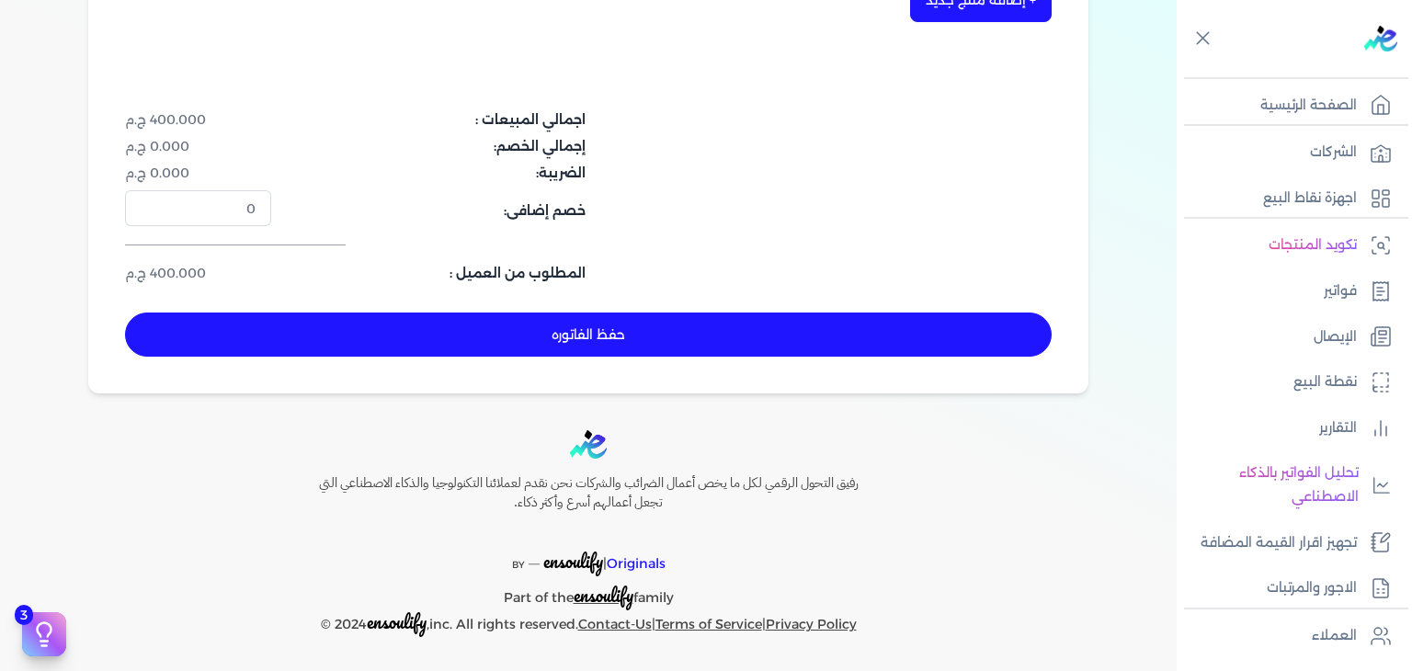
click at [676, 339] on button "حفظ الفاتوره" at bounding box center [588, 335] width 927 height 44
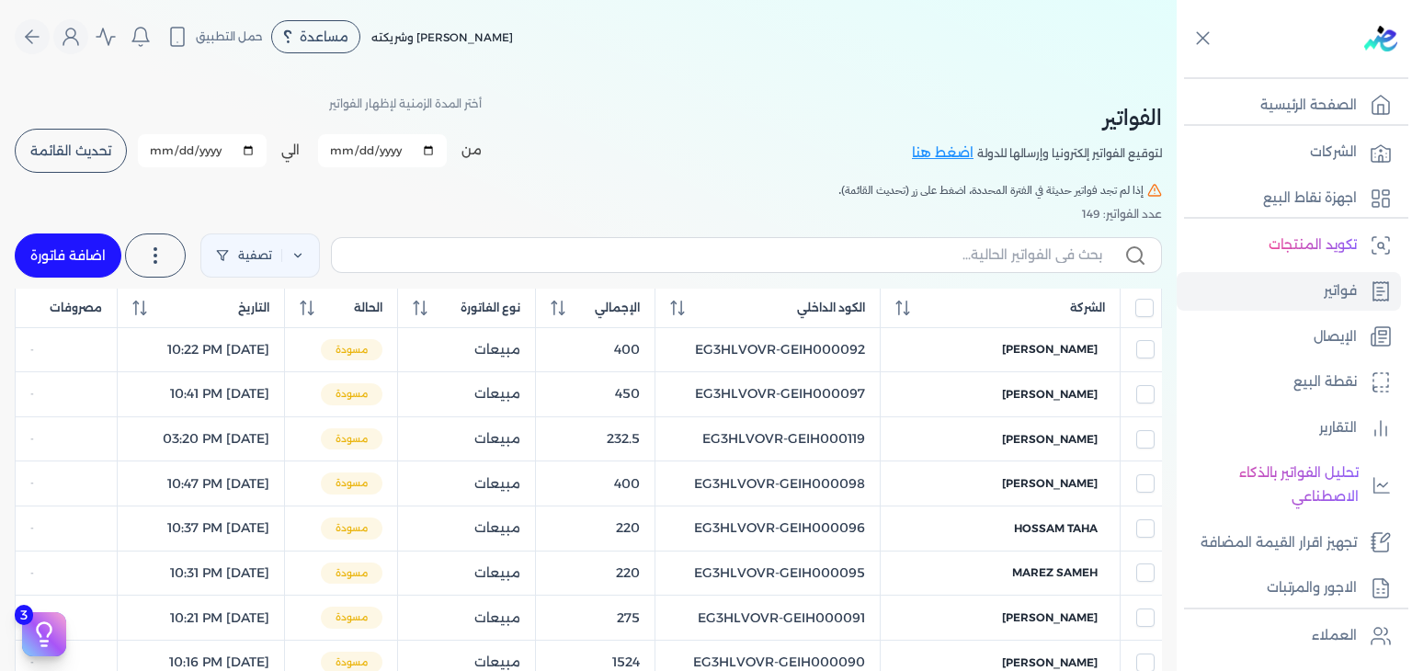
click at [874, 241] on label at bounding box center [746, 254] width 831 height 35
click at [874, 246] on input "text" at bounding box center [725, 255] width 756 height 19
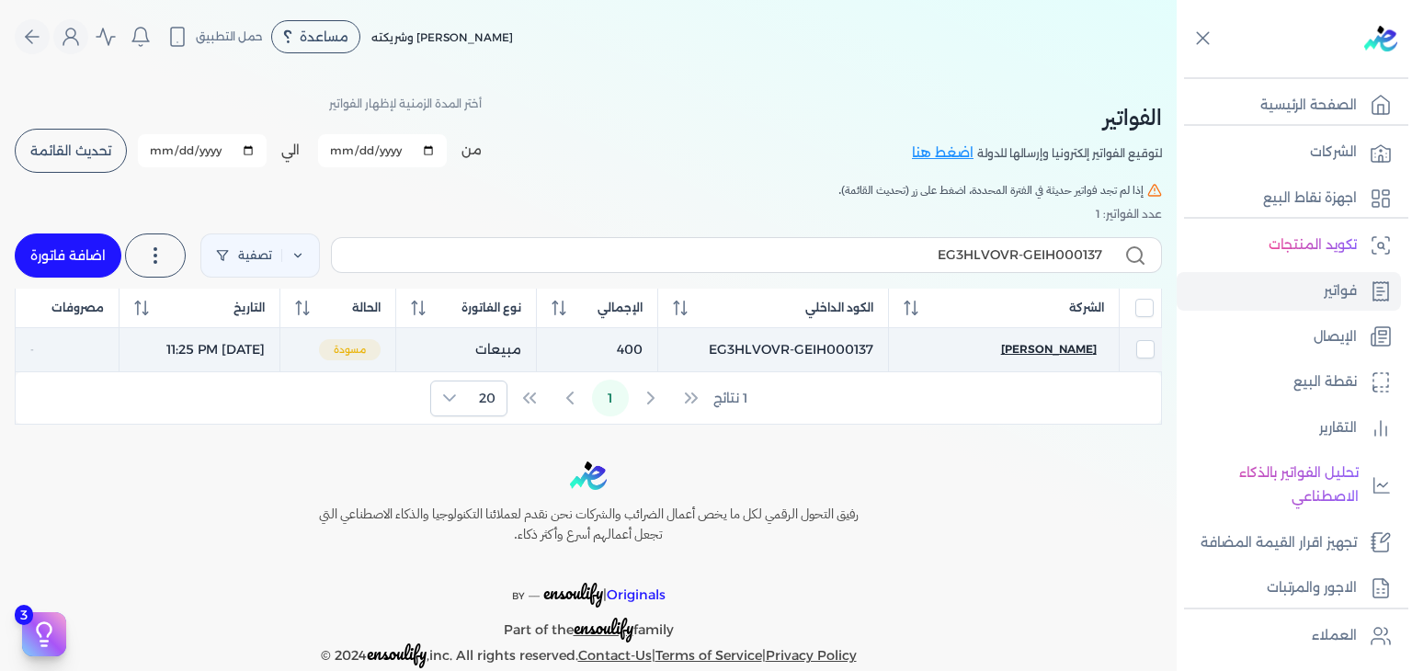
click at [1067, 356] on span "[PERSON_NAME]" at bounding box center [1049, 349] width 96 height 17
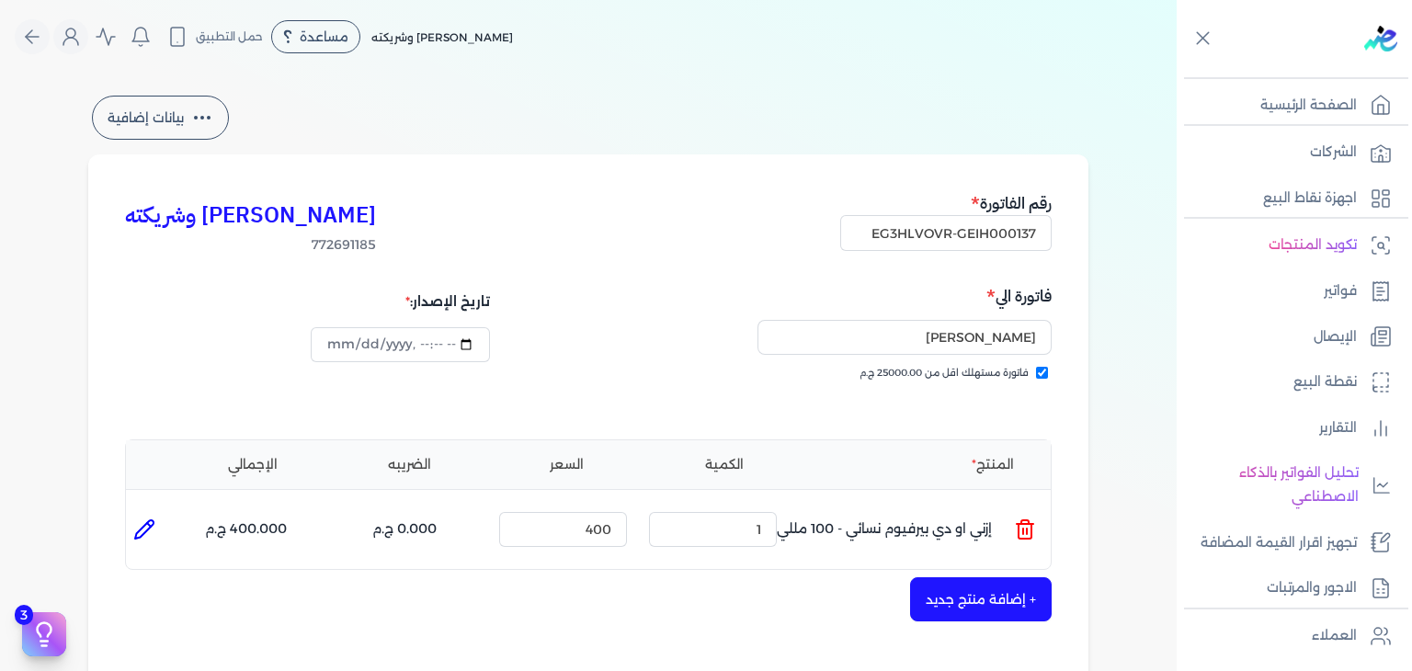
scroll to position [552, 0]
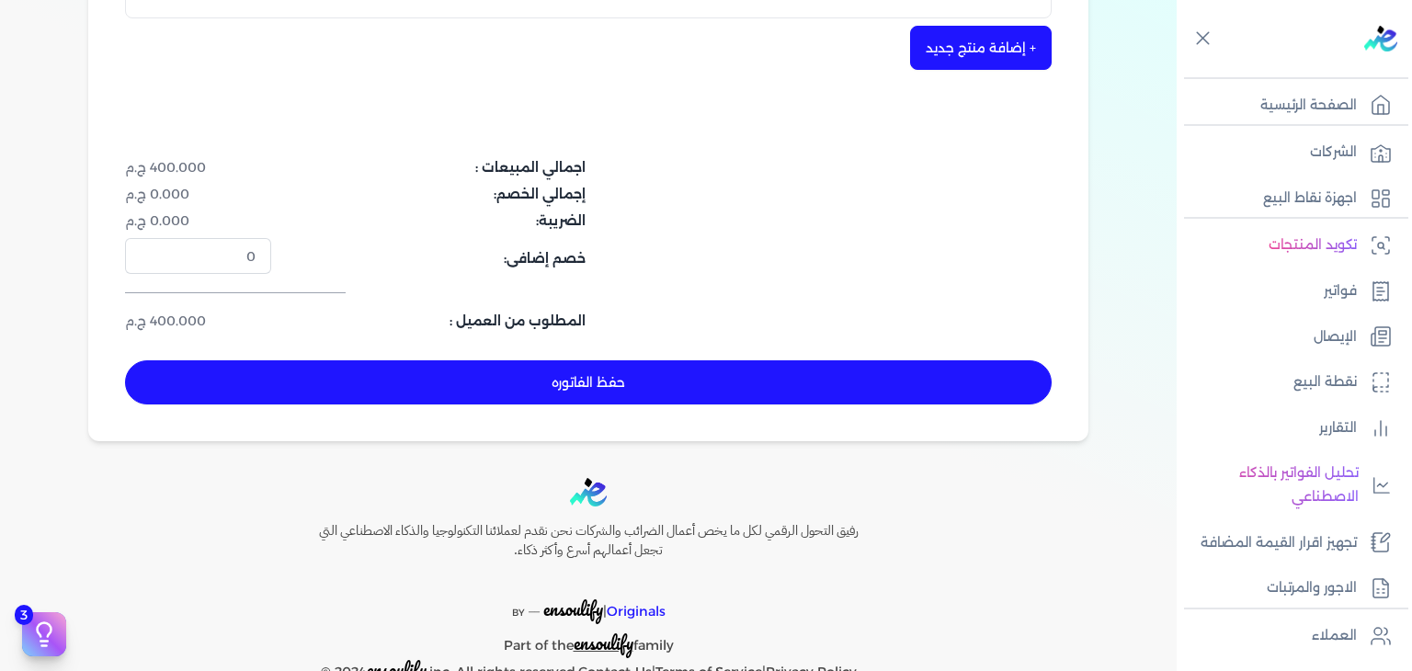
drag, startPoint x: 578, startPoint y: 365, endPoint x: 596, endPoint y: 391, distance: 31.1
click at [581, 371] on button "حفظ الفاتوره" at bounding box center [588, 382] width 927 height 44
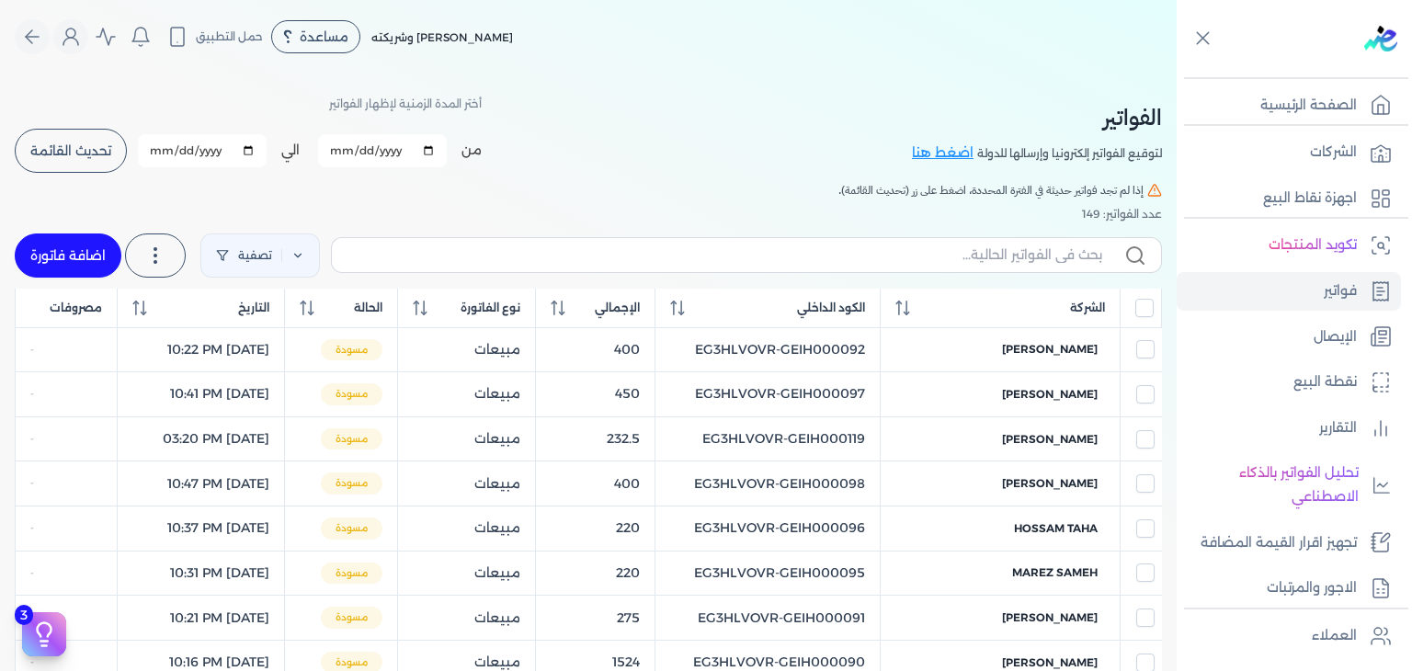
click at [79, 249] on link "اضافة فاتورة" at bounding box center [68, 256] width 107 height 44
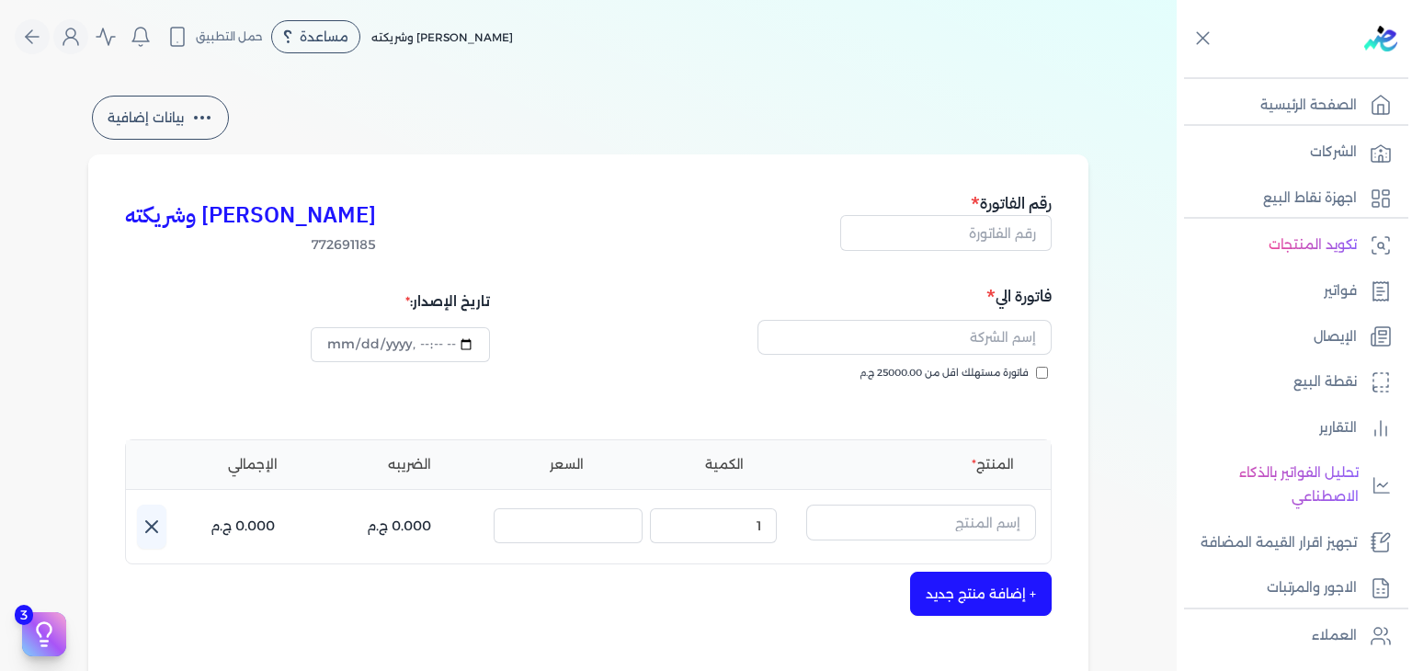
click at [1048, 372] on input "فاتورة مستهلك اقل من 25000.00 ج.م" at bounding box center [1042, 373] width 12 height 12
click at [982, 223] on input "text" at bounding box center [945, 232] width 211 height 35
click at [336, 347] on input "datetime-local" at bounding box center [400, 344] width 178 height 35
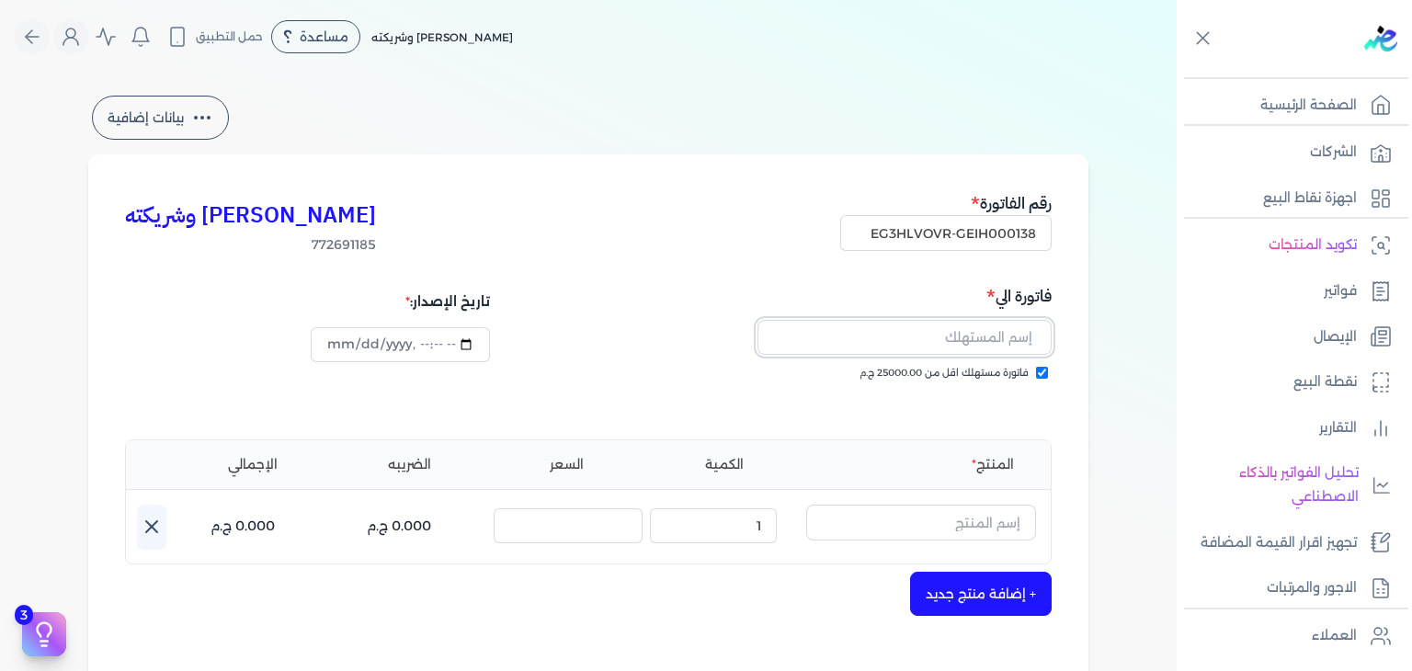
click at [989, 349] on input "text" at bounding box center [905, 337] width 294 height 35
click at [992, 515] on input "text" at bounding box center [921, 522] width 230 height 35
click at [1005, 610] on link "+ انشاء منتج جديد" at bounding box center [909, 602] width 224 height 17
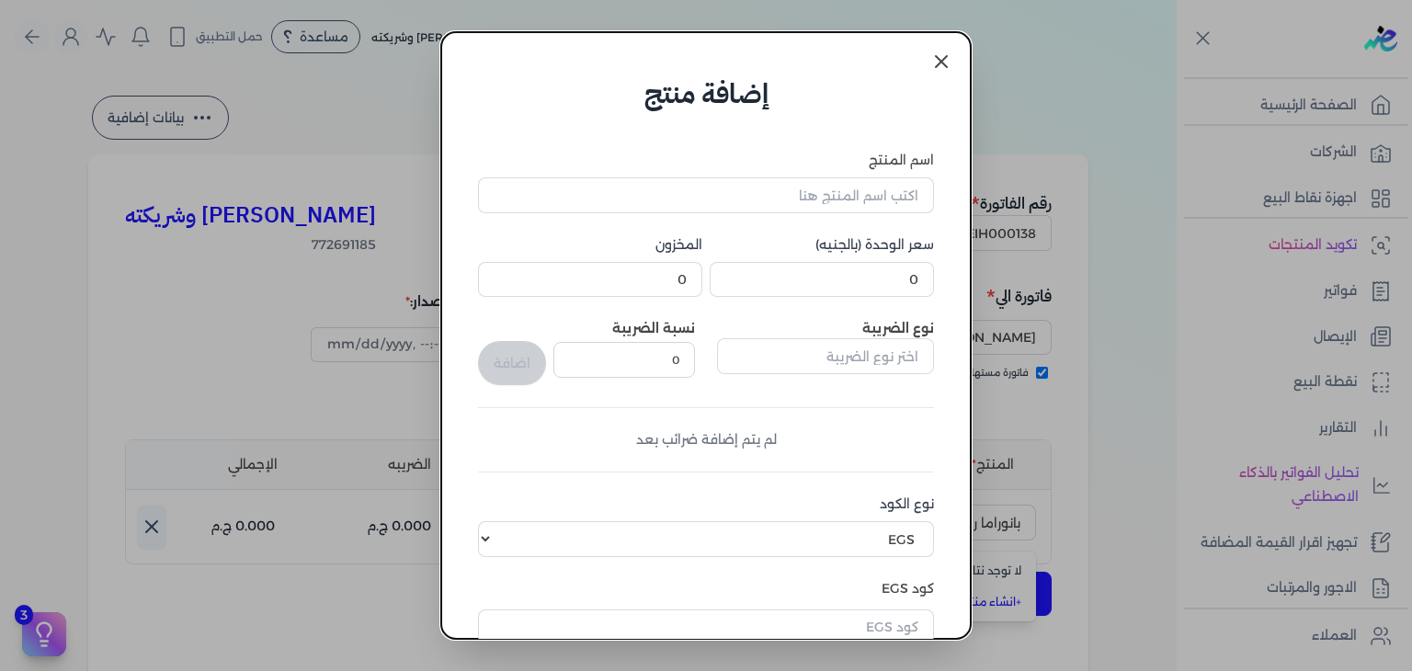
scroll to position [281, 0]
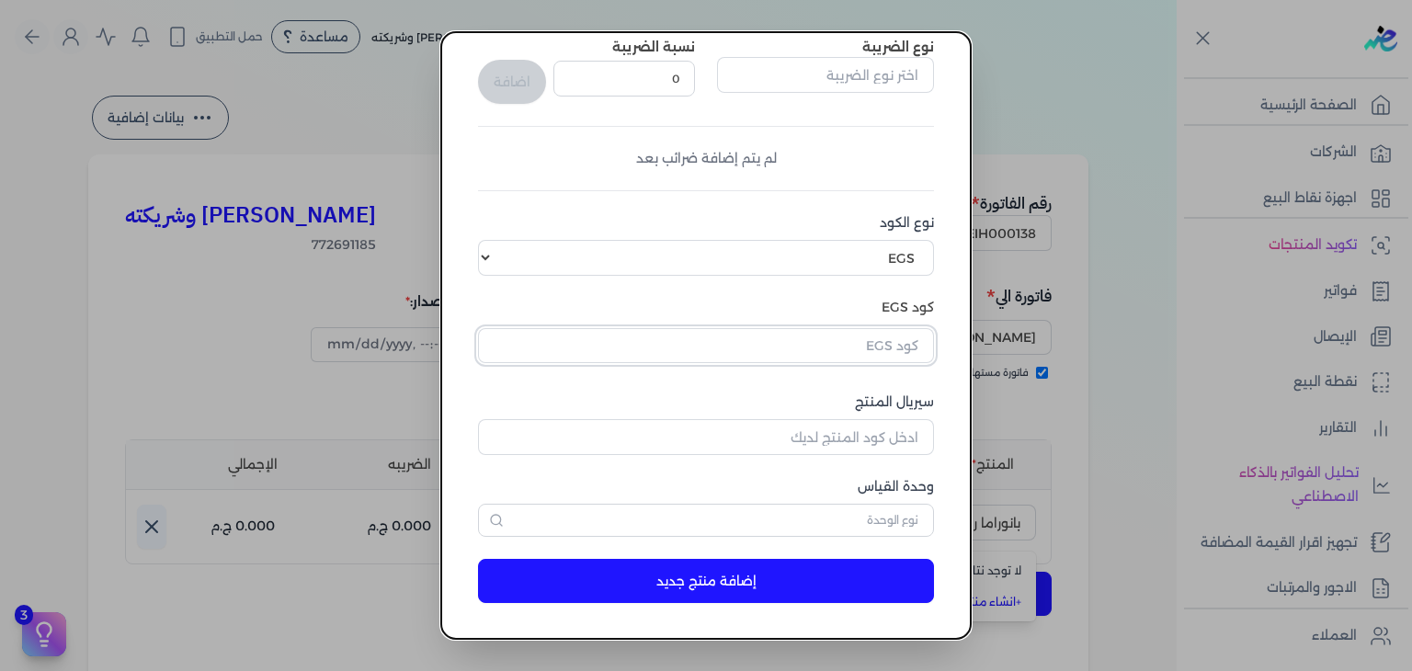
click at [864, 345] on input "text" at bounding box center [706, 345] width 456 height 35
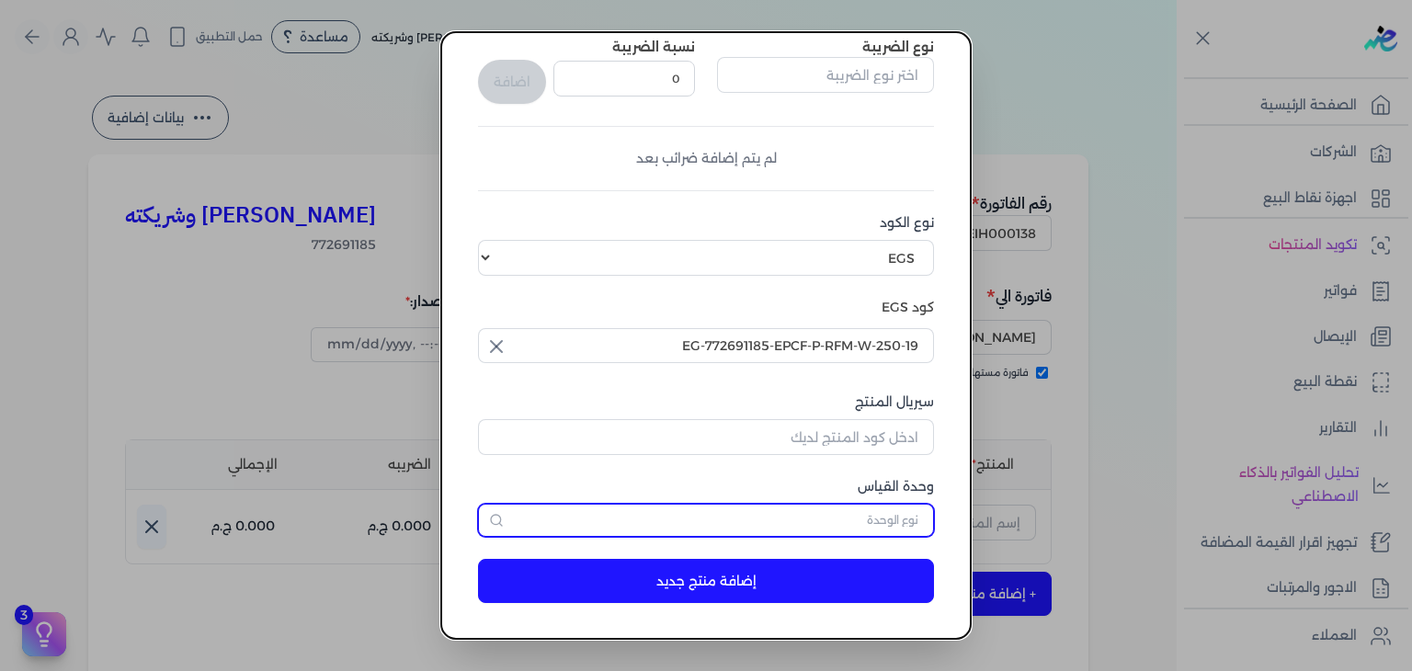
click at [859, 524] on input "text" at bounding box center [706, 520] width 456 height 33
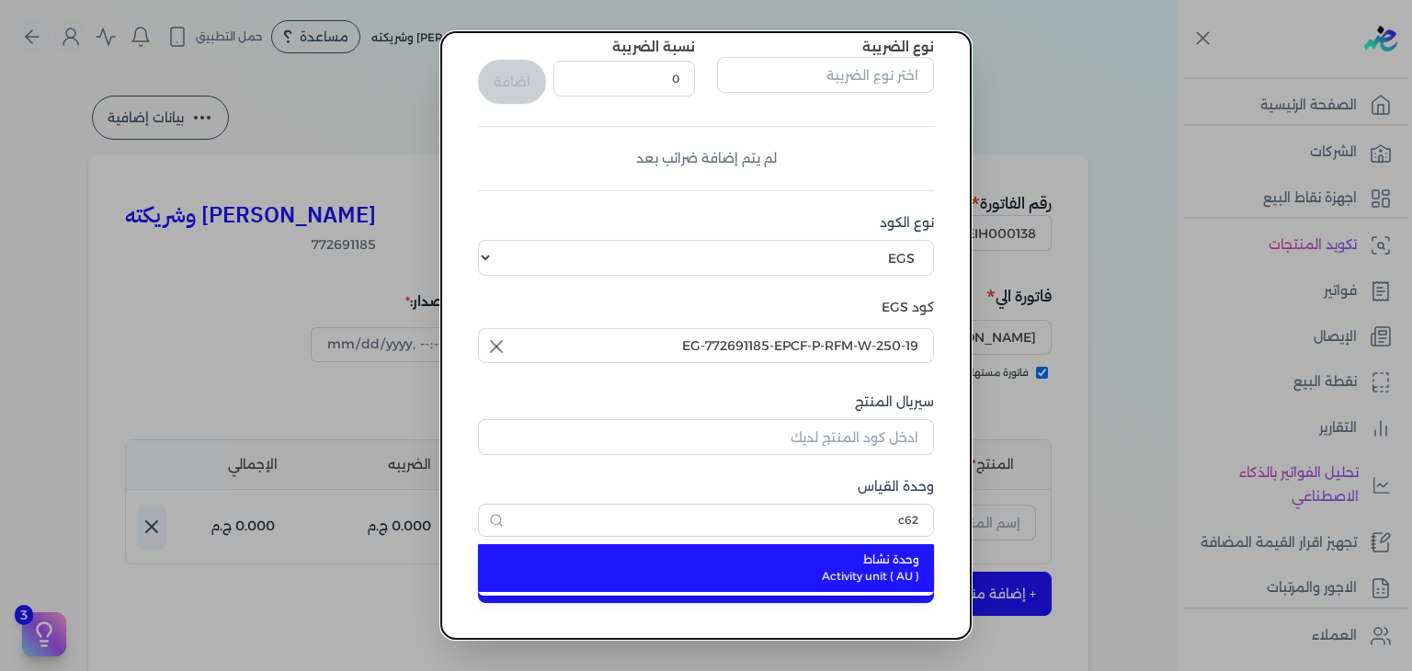
click at [856, 558] on span "وحدة نشاط" at bounding box center [717, 560] width 405 height 17
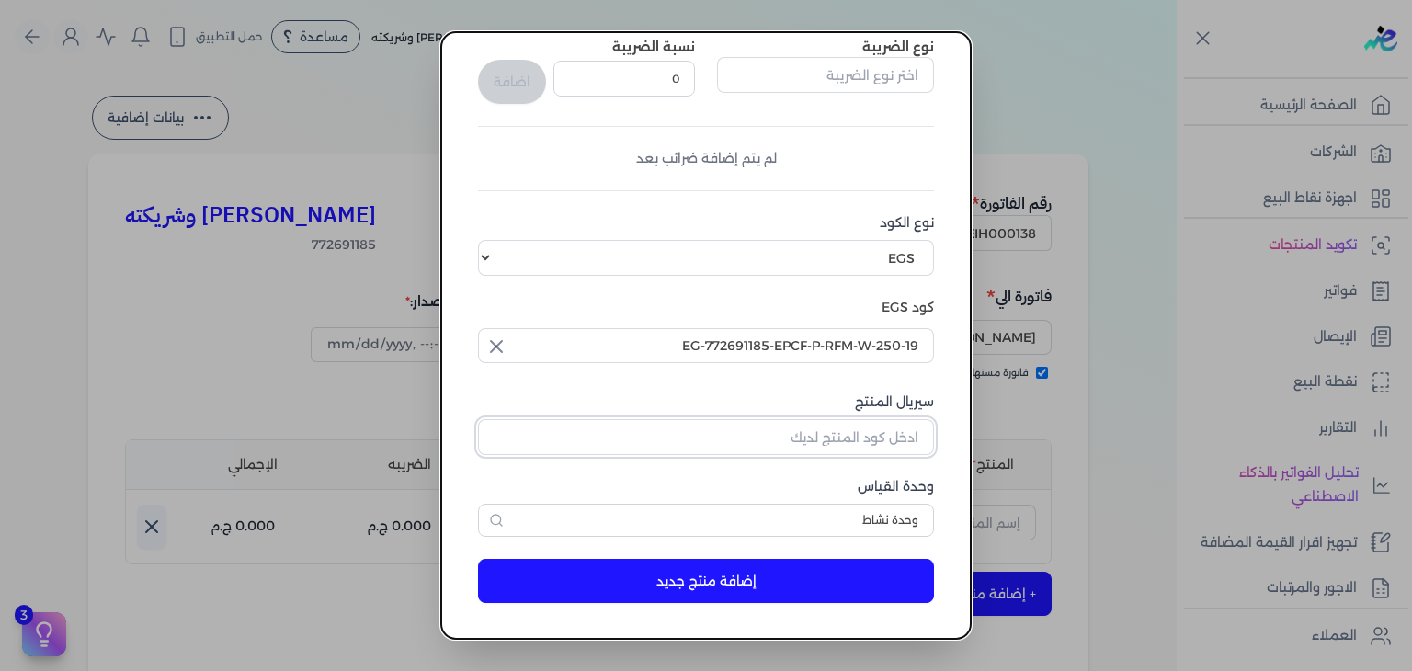
click at [891, 447] on input "سيريال المنتج" at bounding box center [706, 436] width 456 height 35
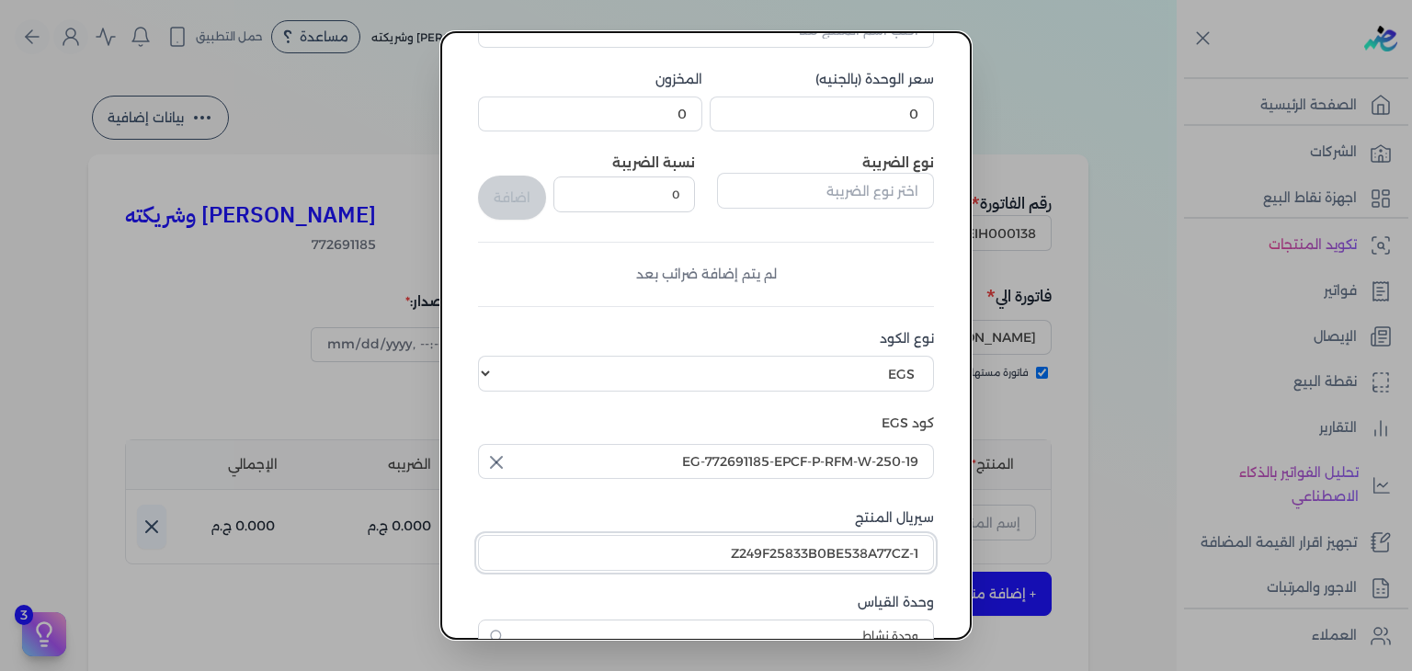
scroll to position [97, 0]
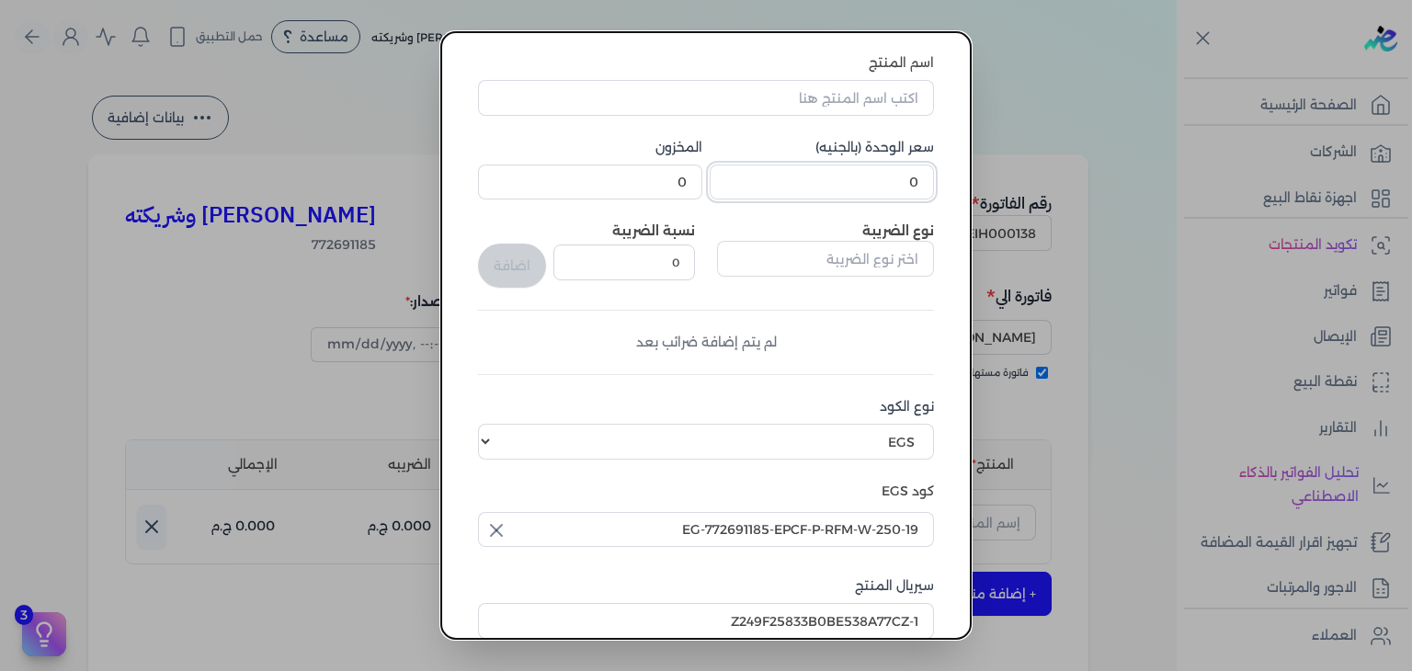
click at [850, 184] on input "0" at bounding box center [822, 182] width 224 height 35
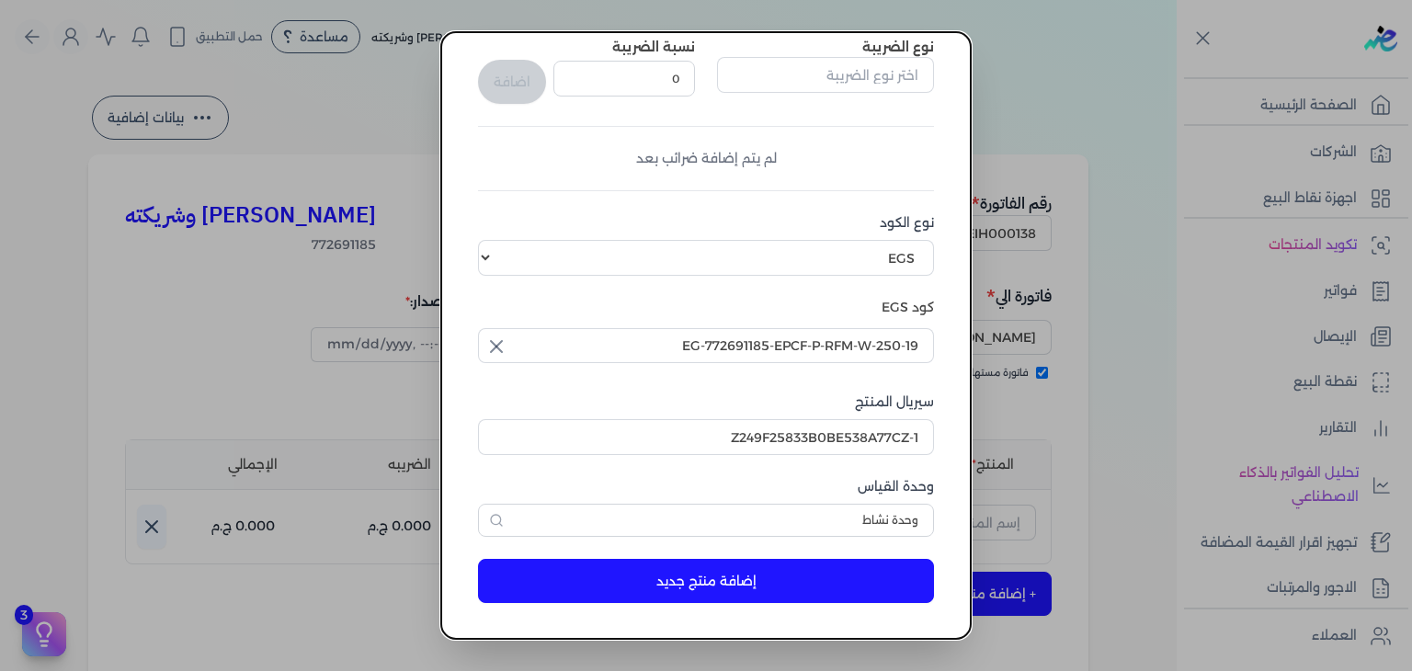
scroll to position [0, 0]
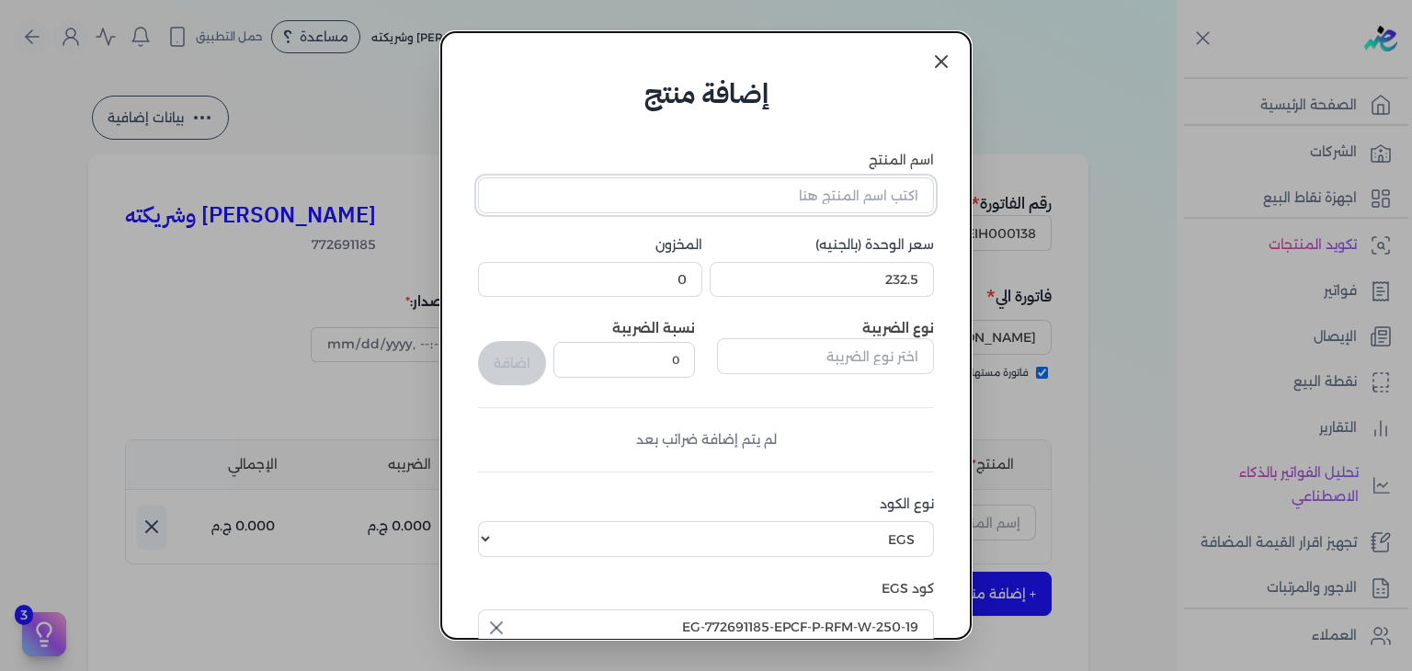
click at [851, 209] on input "اسم المنتج" at bounding box center [706, 194] width 456 height 35
click at [680, 276] on input "0" at bounding box center [590, 279] width 224 height 35
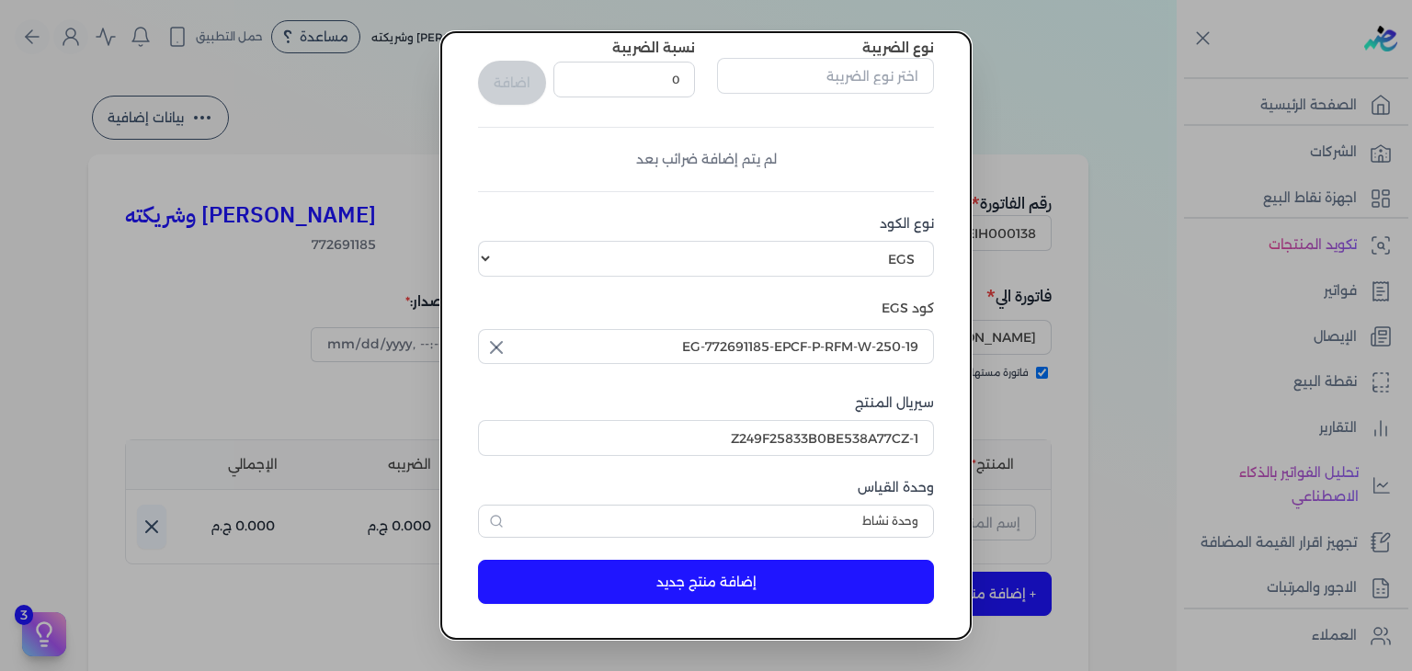
scroll to position [281, 0]
drag, startPoint x: 754, startPoint y: 576, endPoint x: 804, endPoint y: 527, distance: 69.6
click at [754, 577] on button "إضافة منتج جديد" at bounding box center [706, 581] width 456 height 44
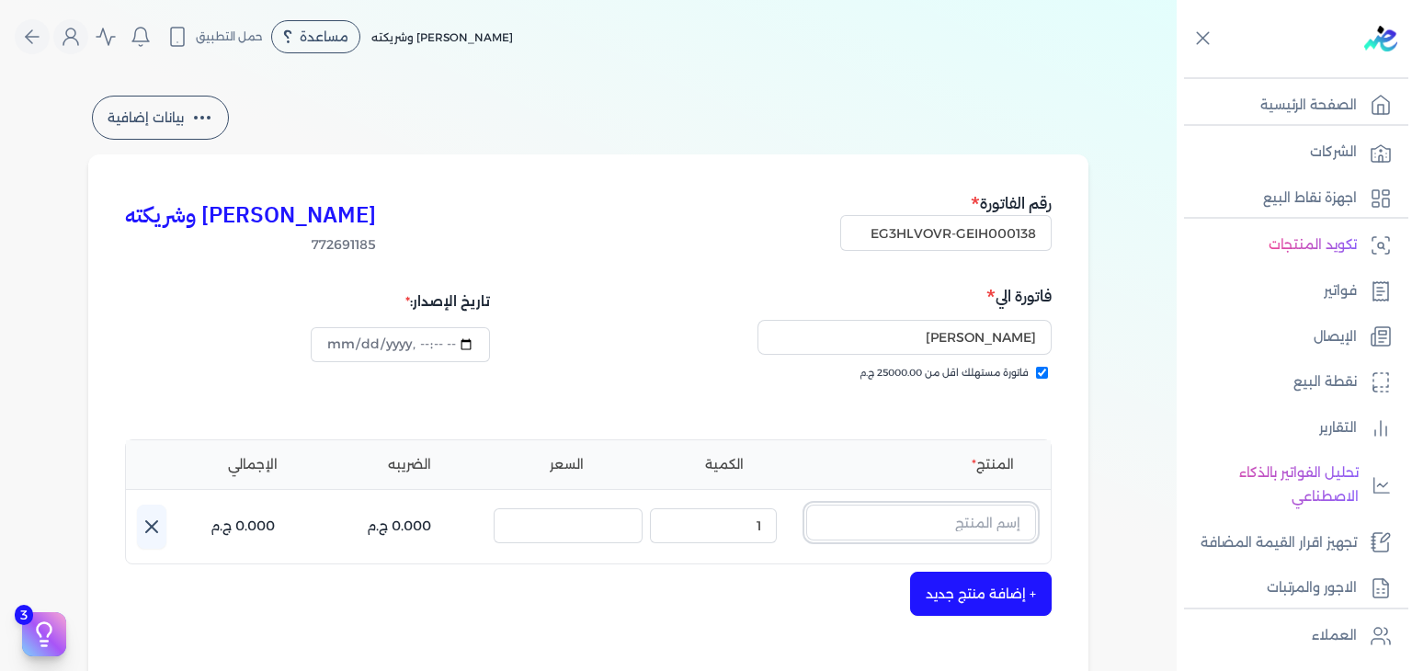
click at [922, 520] on input "text" at bounding box center [921, 522] width 230 height 35
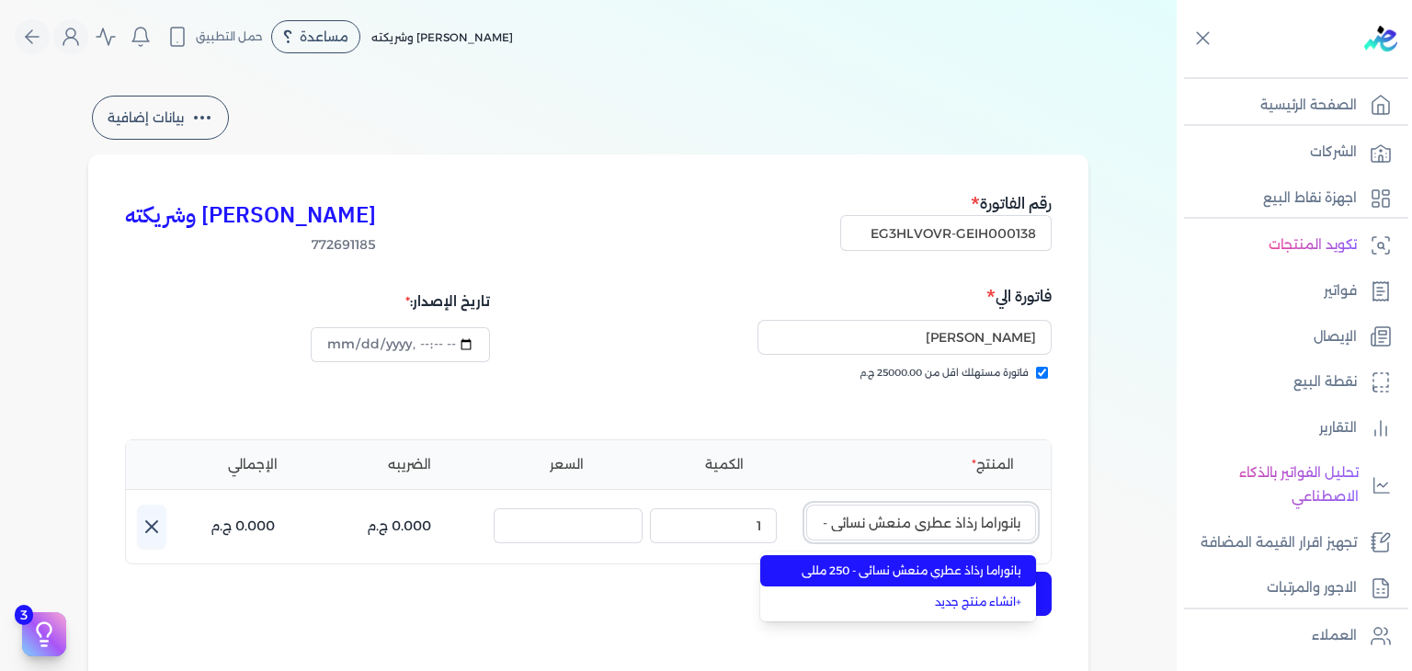
scroll to position [0, -29]
click at [983, 568] on span "بانوراما رذاذ عطري منعش نسائي - 250 مللي" at bounding box center [909, 571] width 224 height 17
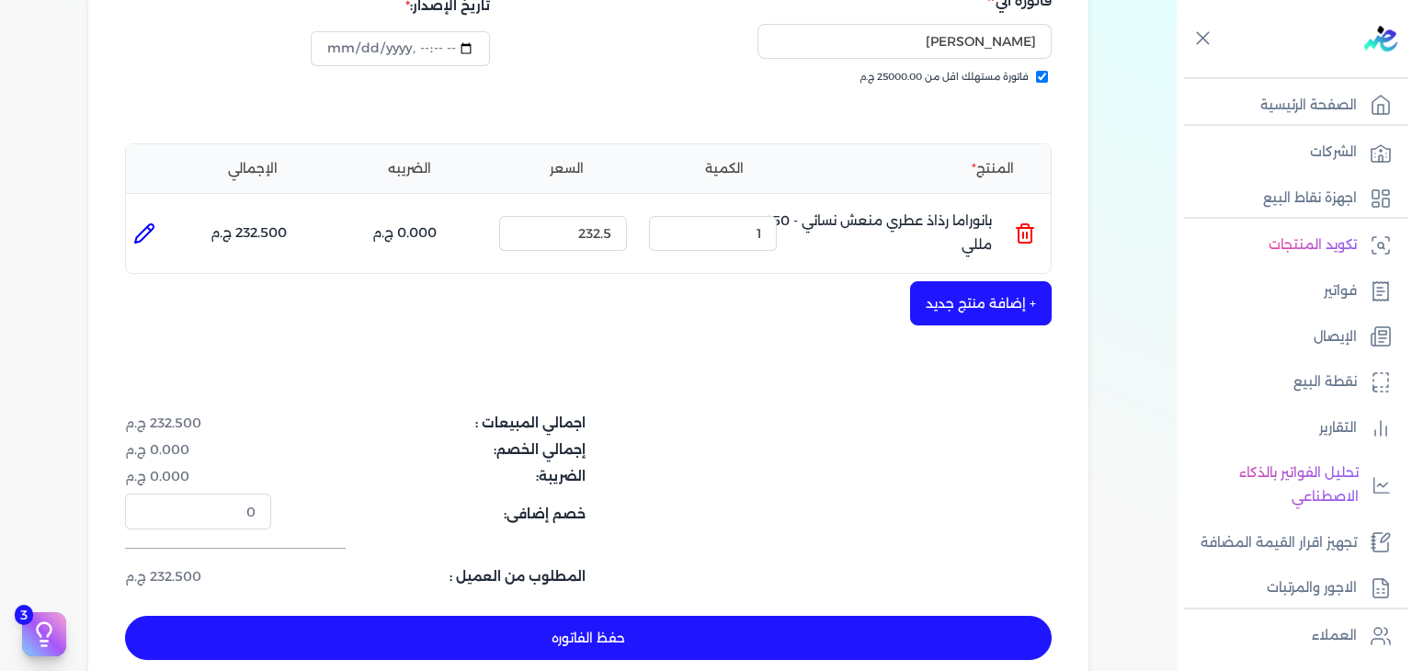
scroll to position [460, 0]
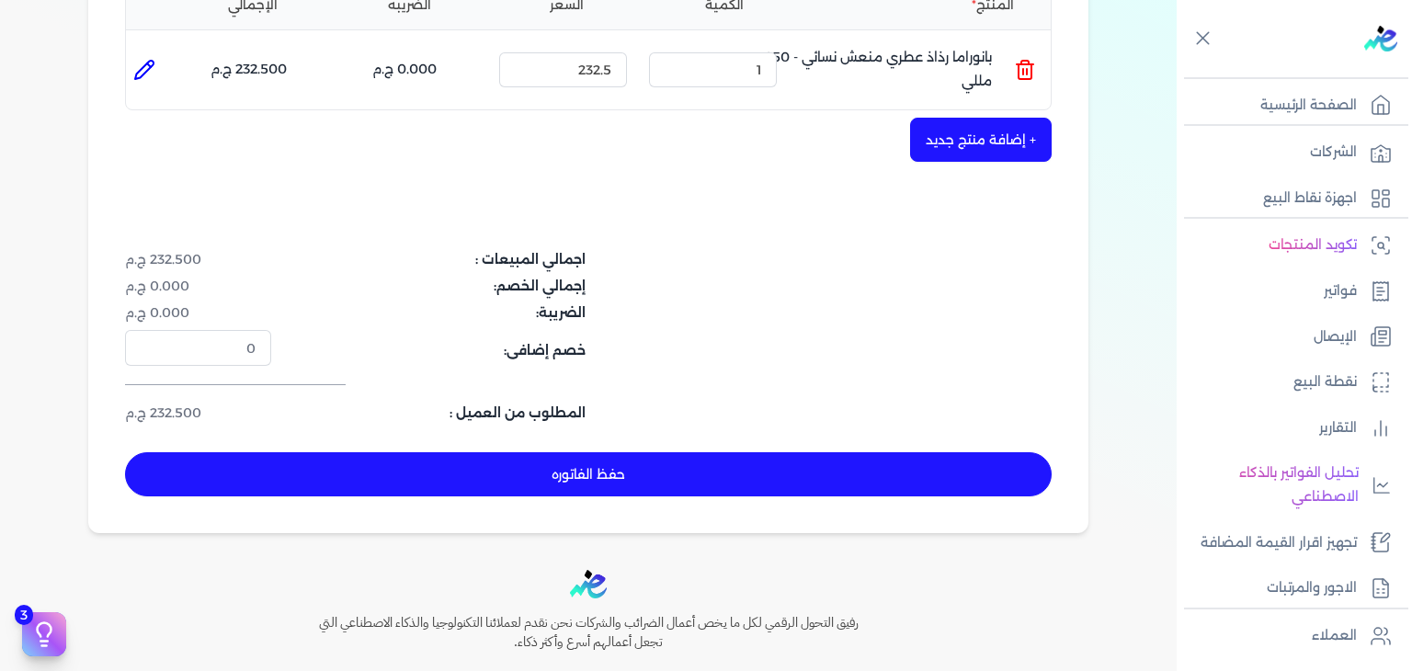
click at [769, 464] on button "حفظ الفاتوره" at bounding box center [588, 474] width 927 height 44
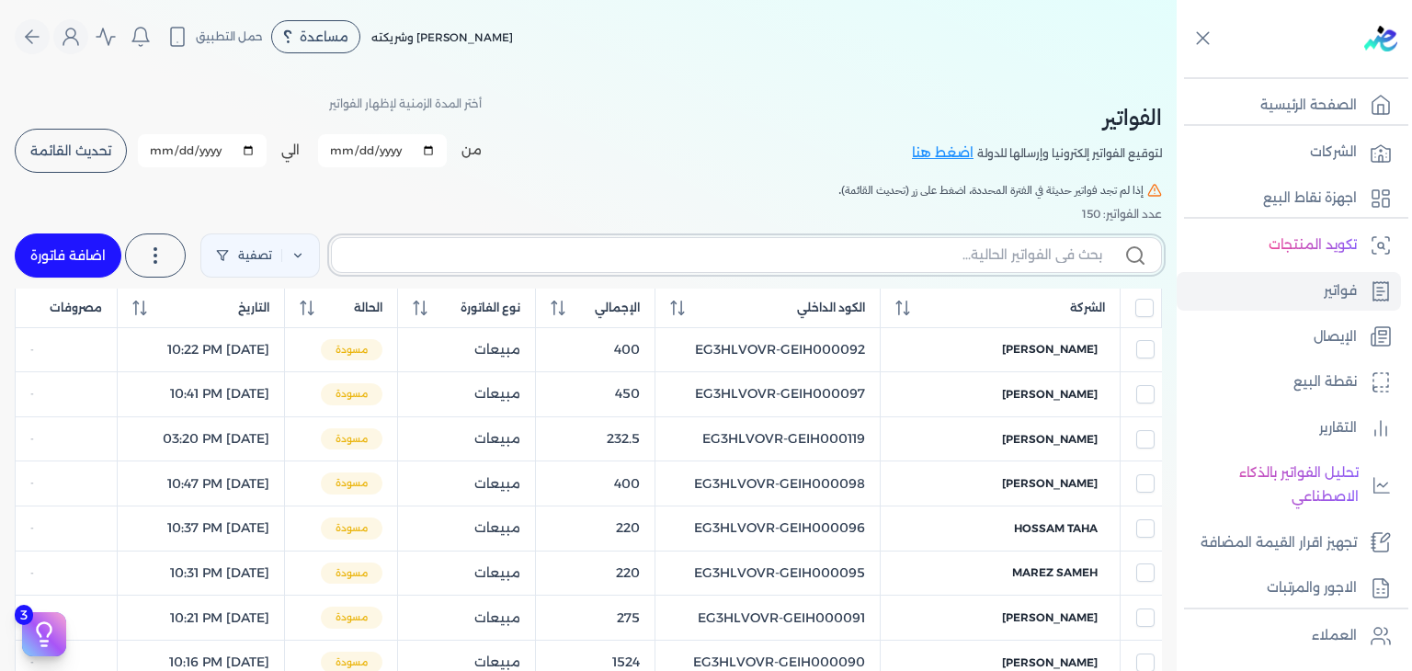
click at [964, 263] on input "text" at bounding box center [725, 255] width 756 height 19
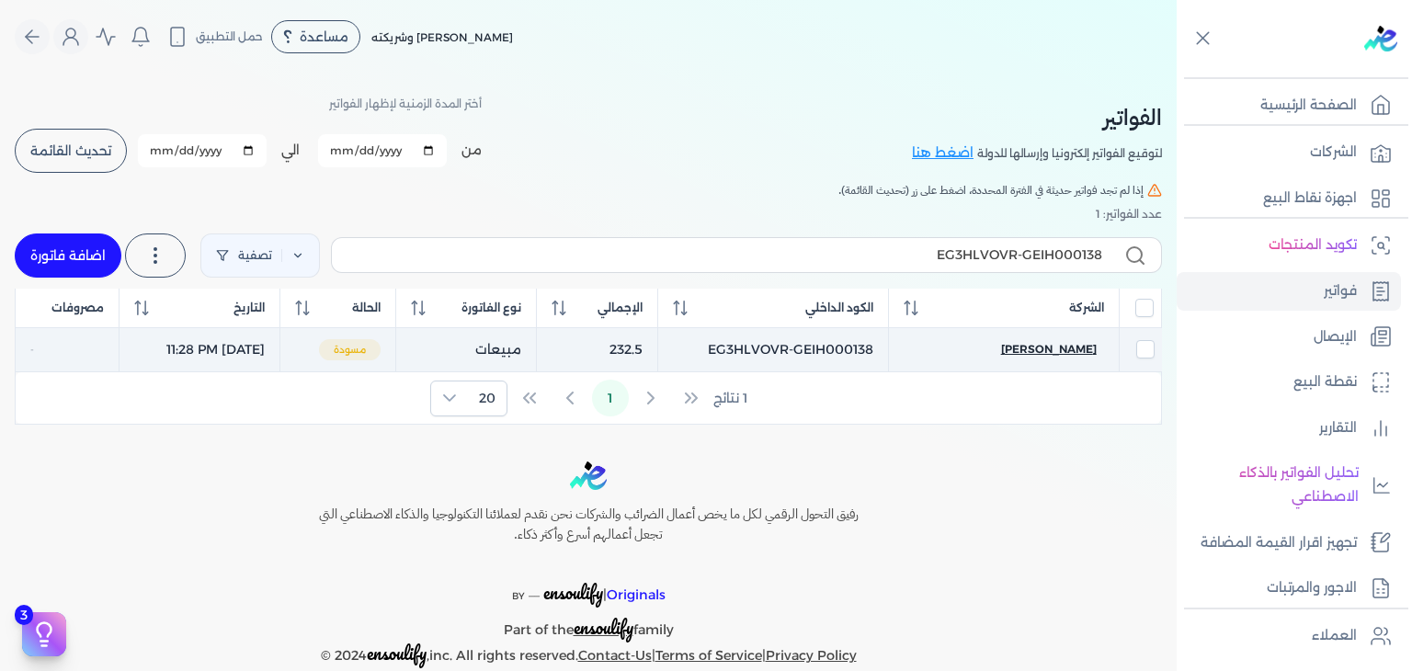
click at [1056, 354] on span "[PERSON_NAME]" at bounding box center [1049, 349] width 96 height 17
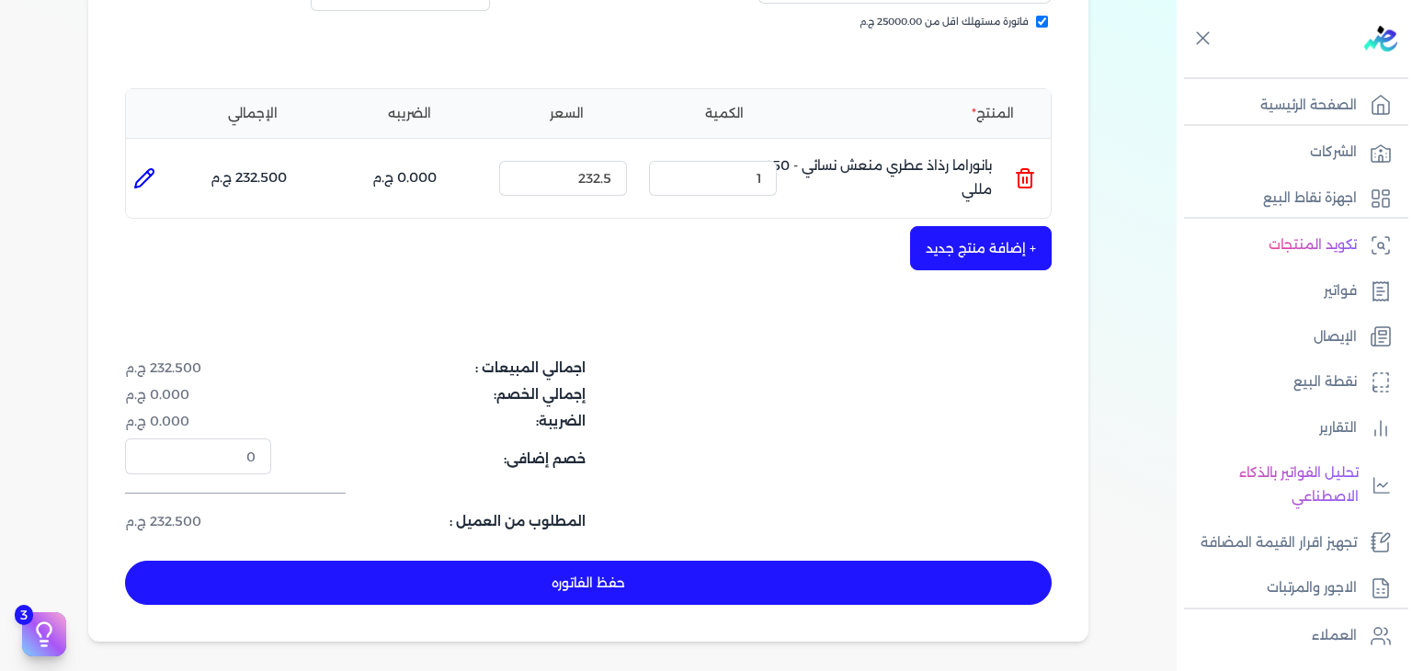
scroll to position [460, 0]
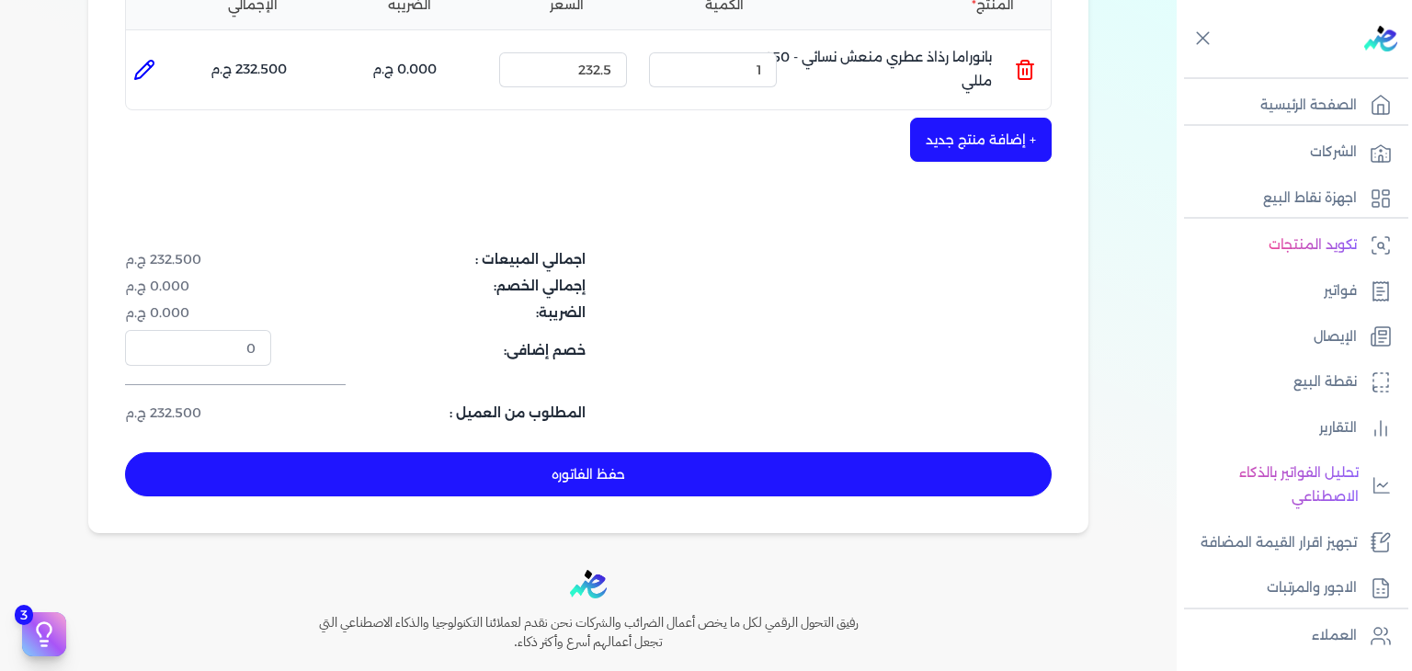
click at [610, 454] on button "حفظ الفاتوره" at bounding box center [588, 474] width 927 height 44
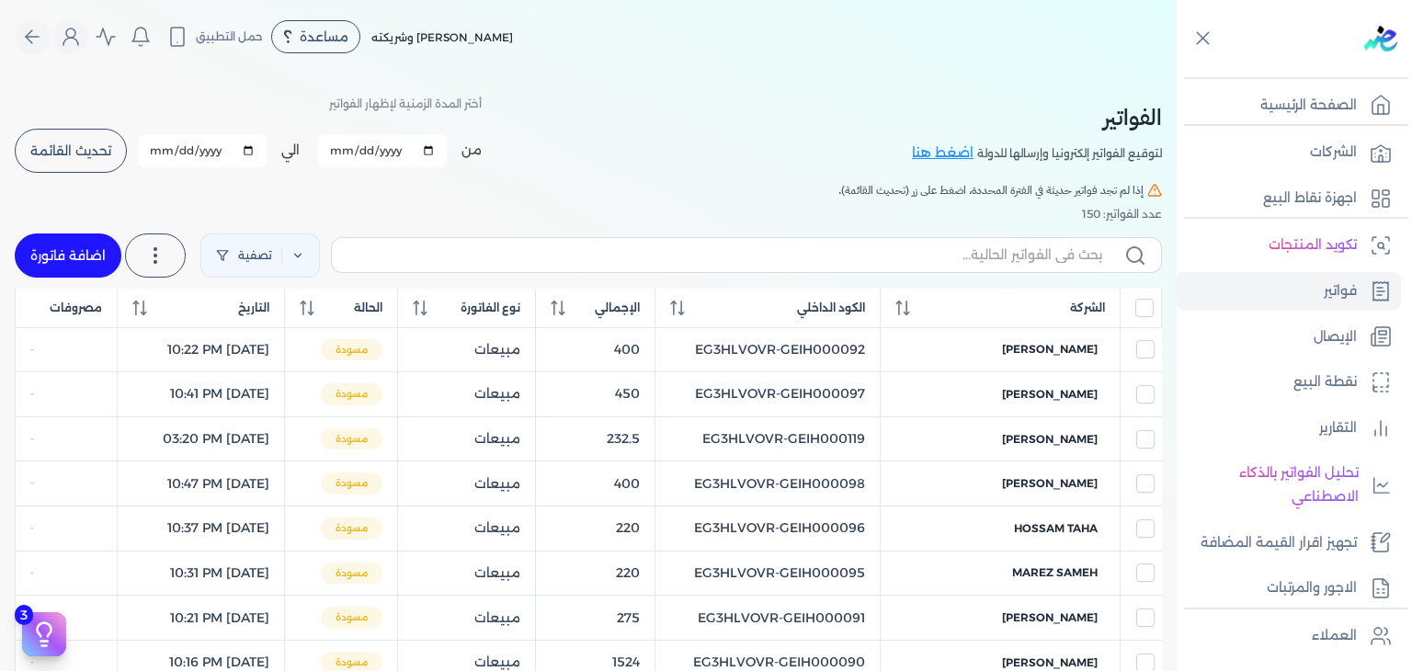
click at [100, 255] on link "اضافة فاتورة" at bounding box center [68, 256] width 107 height 44
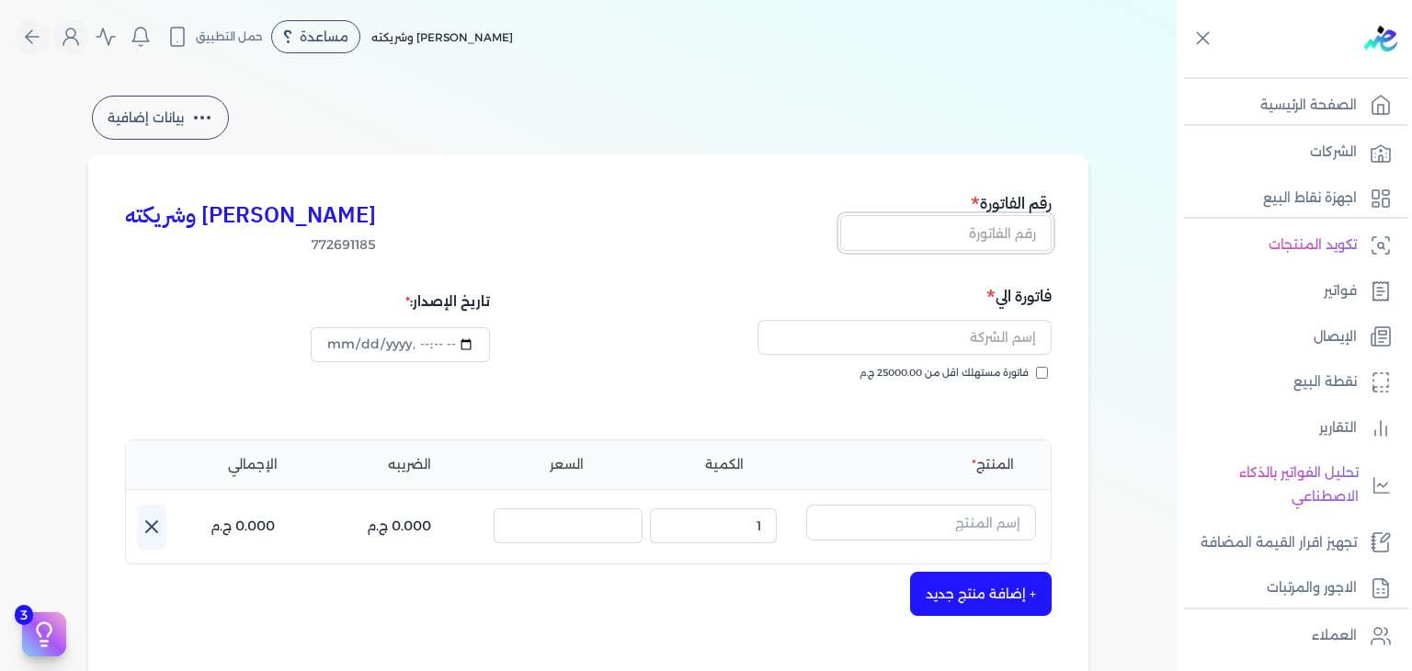
click at [1032, 236] on input "text" at bounding box center [945, 232] width 211 height 35
click at [1047, 379] on input "فاتورة مستهلك اقل من 25000.00 ج.م" at bounding box center [1042, 373] width 12 height 12
click at [336, 347] on input "datetime-local" at bounding box center [400, 344] width 178 height 35
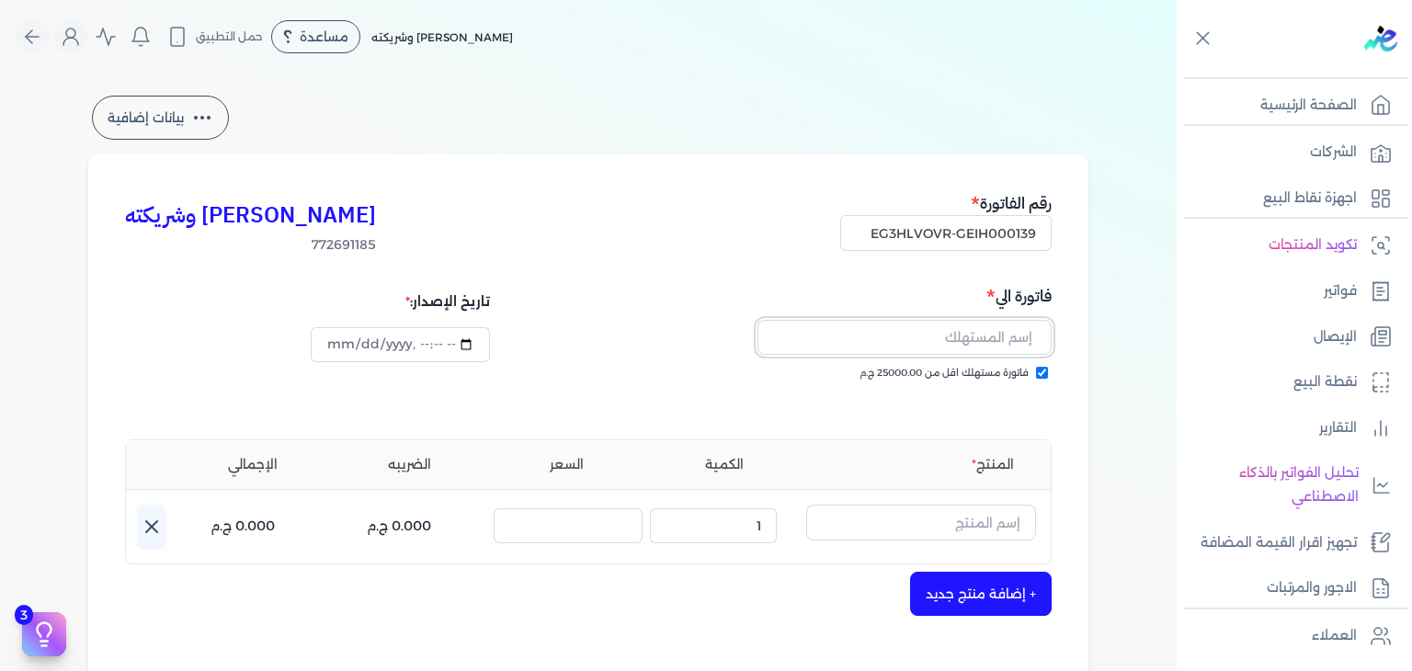
click at [920, 343] on input "text" at bounding box center [905, 337] width 294 height 35
click at [929, 520] on input "text" at bounding box center [921, 522] width 230 height 35
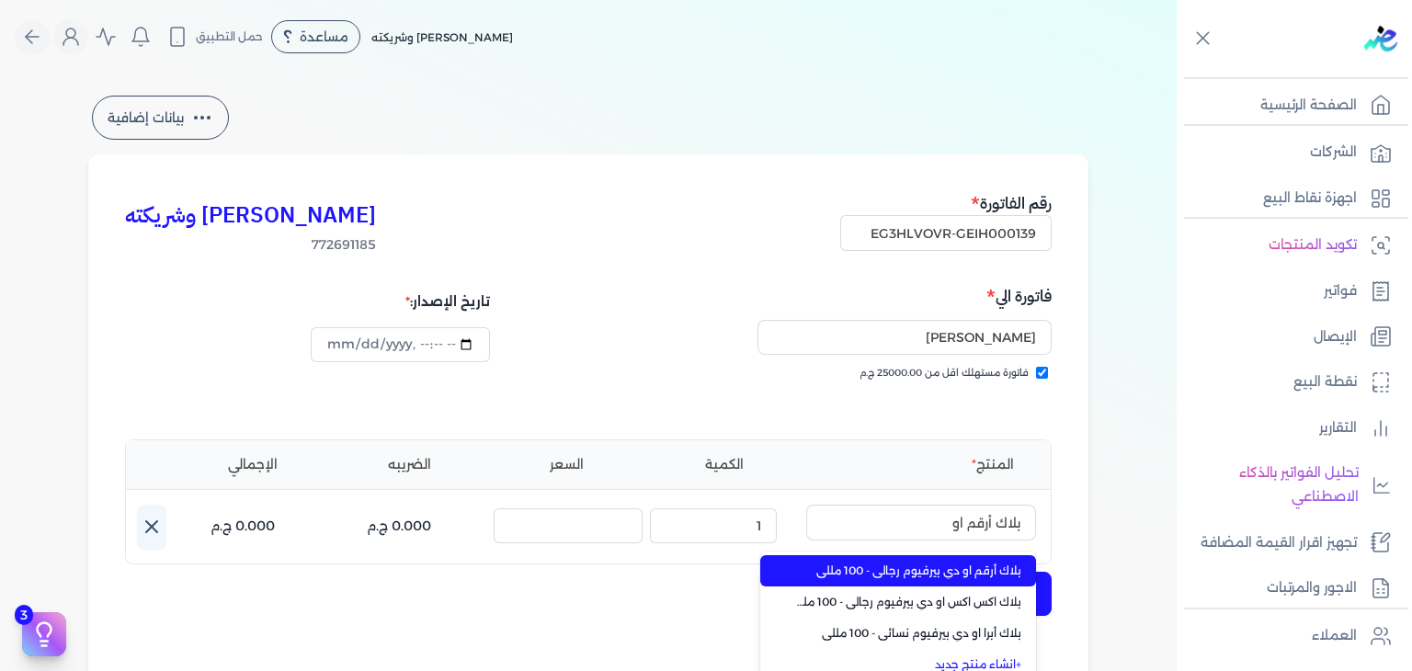
click at [956, 572] on span "بلاك أرقم او دي بيرفيوم رجالي - 100 مللي" at bounding box center [909, 571] width 224 height 17
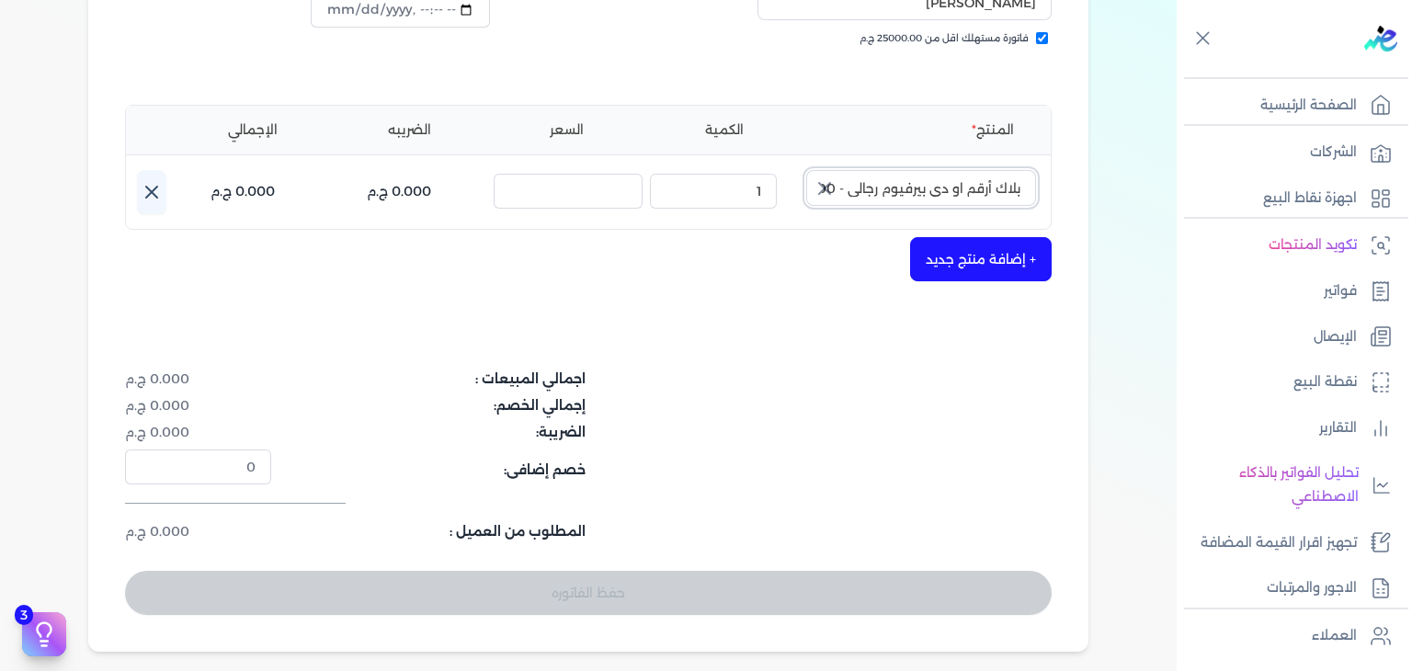
scroll to position [368, 0]
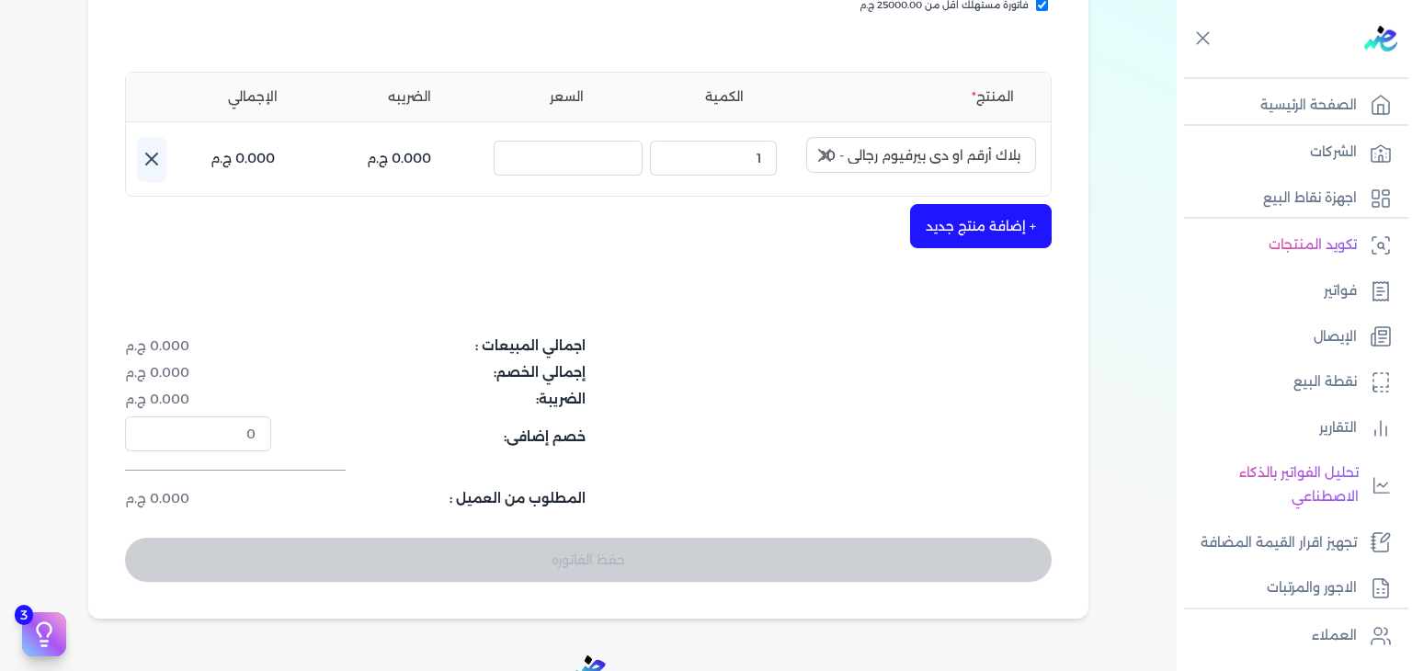
click at [832, 154] on icon "button" at bounding box center [825, 155] width 22 height 22
click at [942, 158] on input "text" at bounding box center [921, 154] width 230 height 35
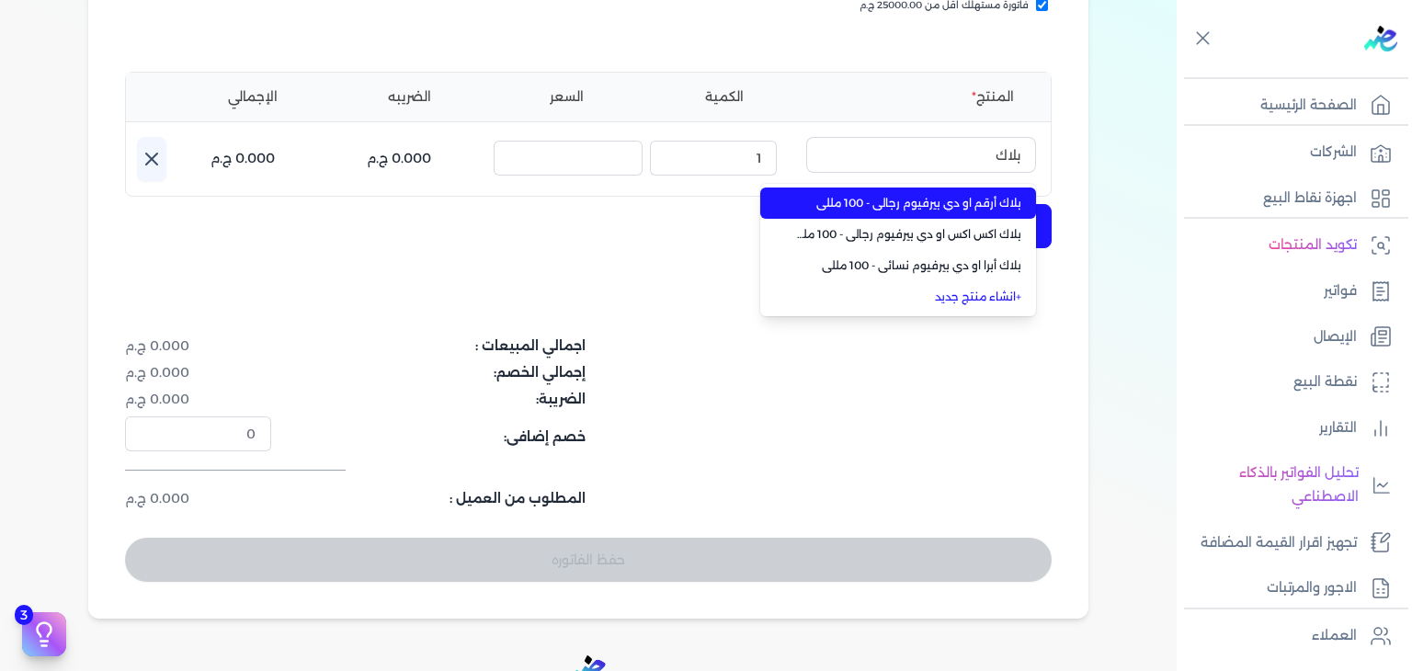
click at [1005, 207] on span "بلاك أرقم او دي بيرفيوم رجالي - 100 مللي" at bounding box center [909, 203] width 224 height 17
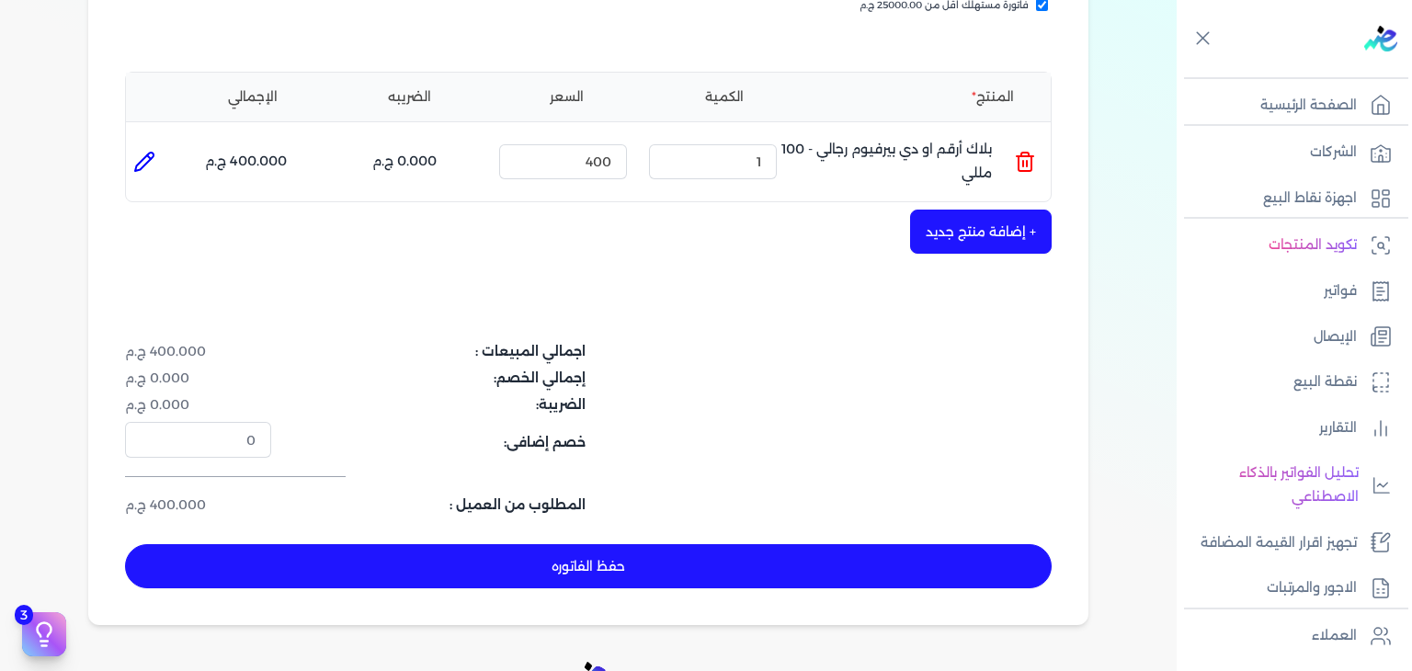
click at [753, 561] on button "حفظ الفاتوره" at bounding box center [588, 566] width 927 height 44
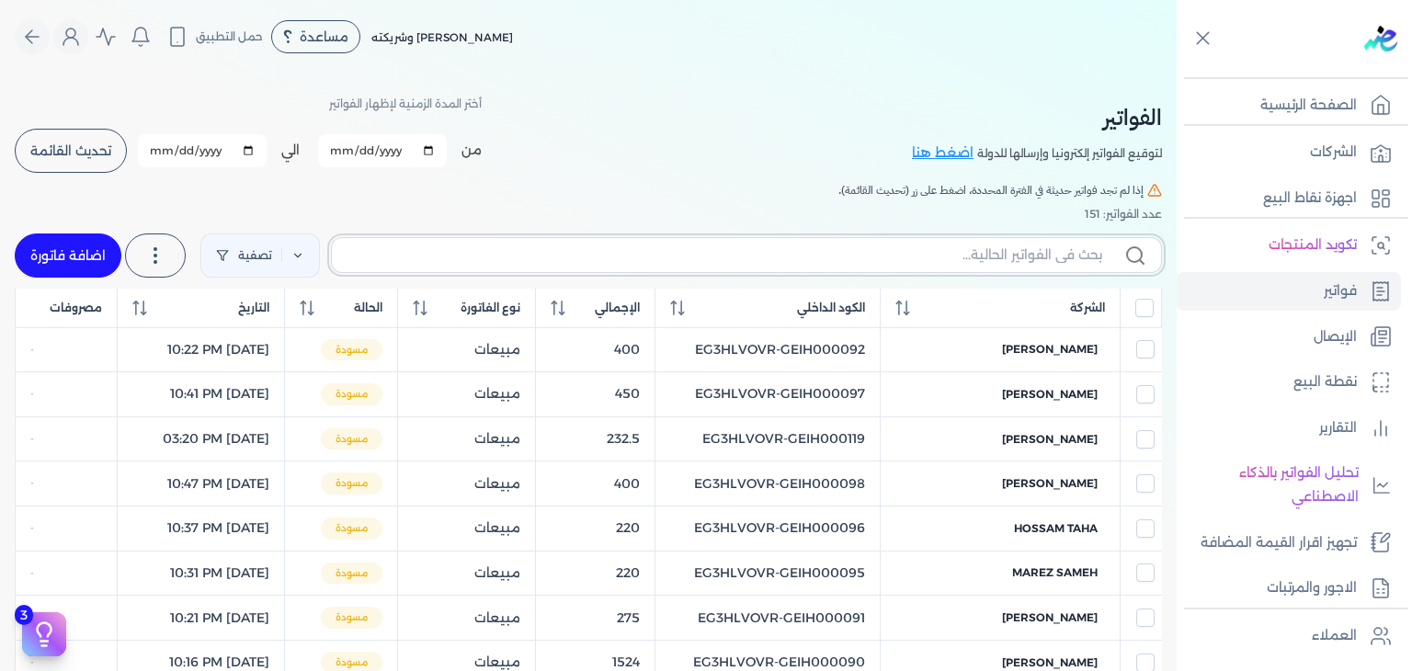
click at [960, 254] on input "text" at bounding box center [725, 255] width 756 height 19
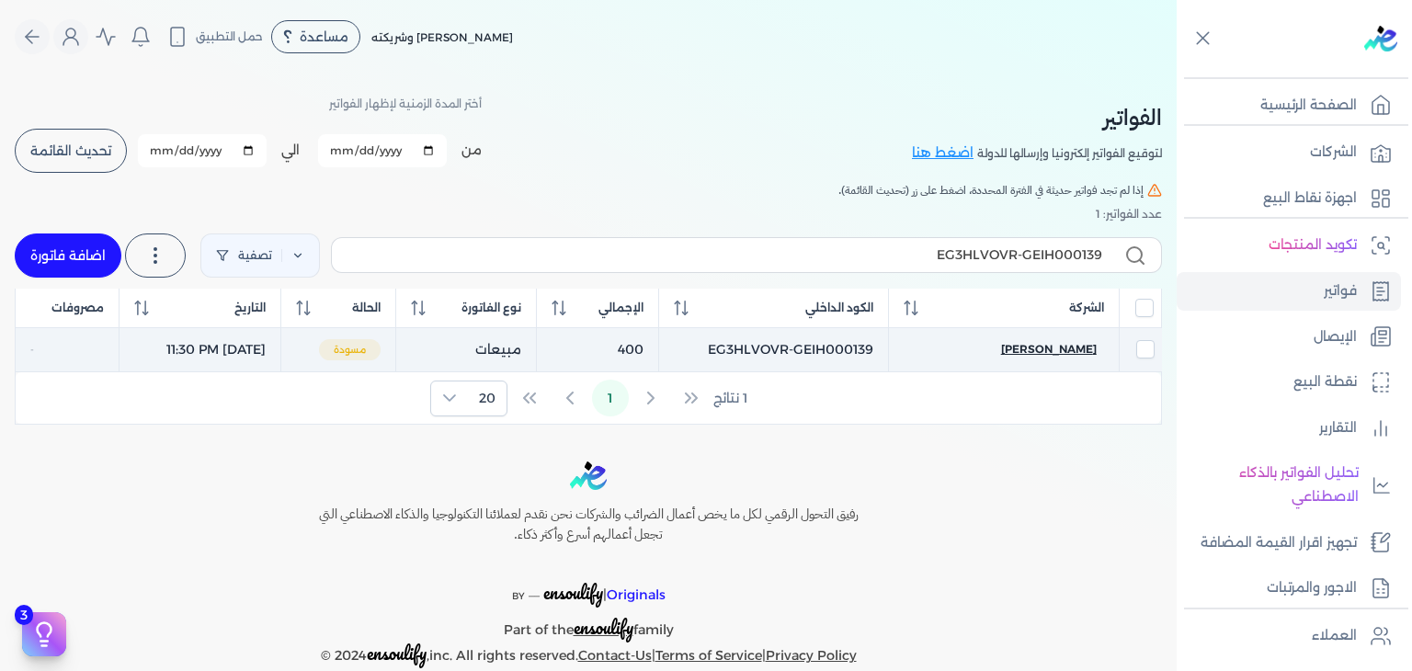
click at [1066, 350] on span "[PERSON_NAME]" at bounding box center [1049, 349] width 96 height 17
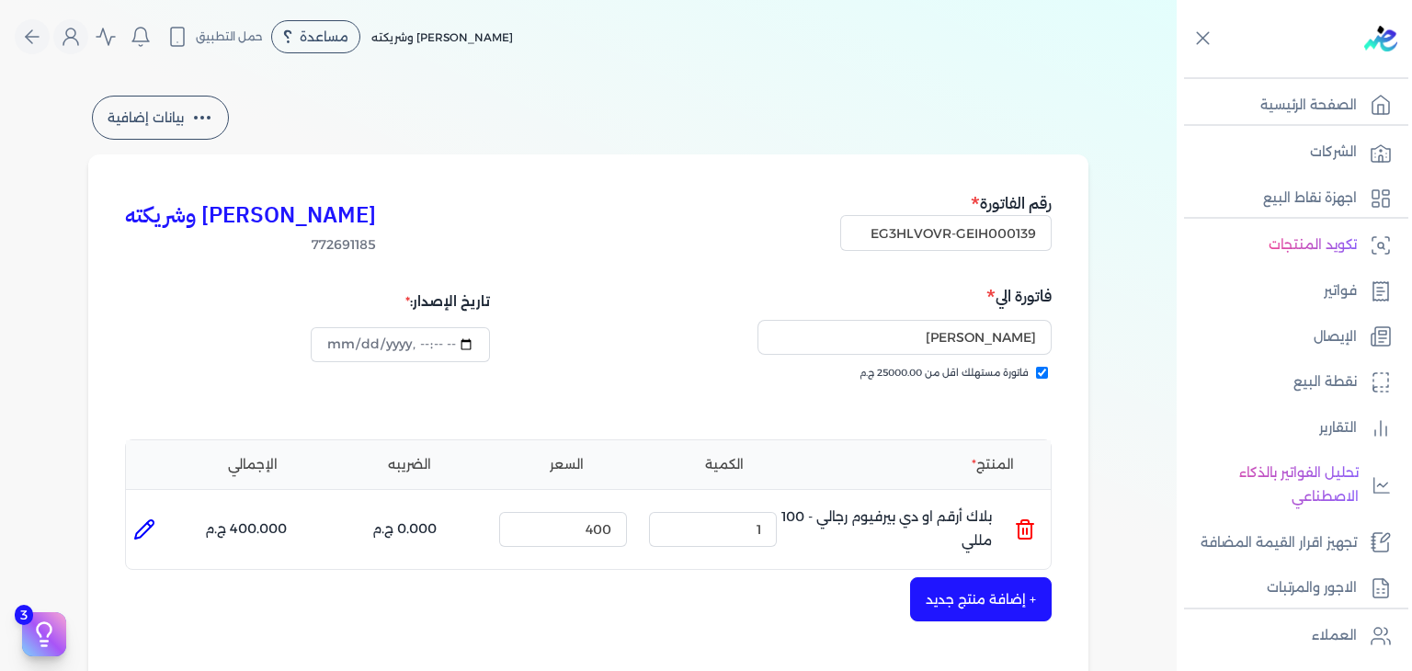
scroll to position [460, 0]
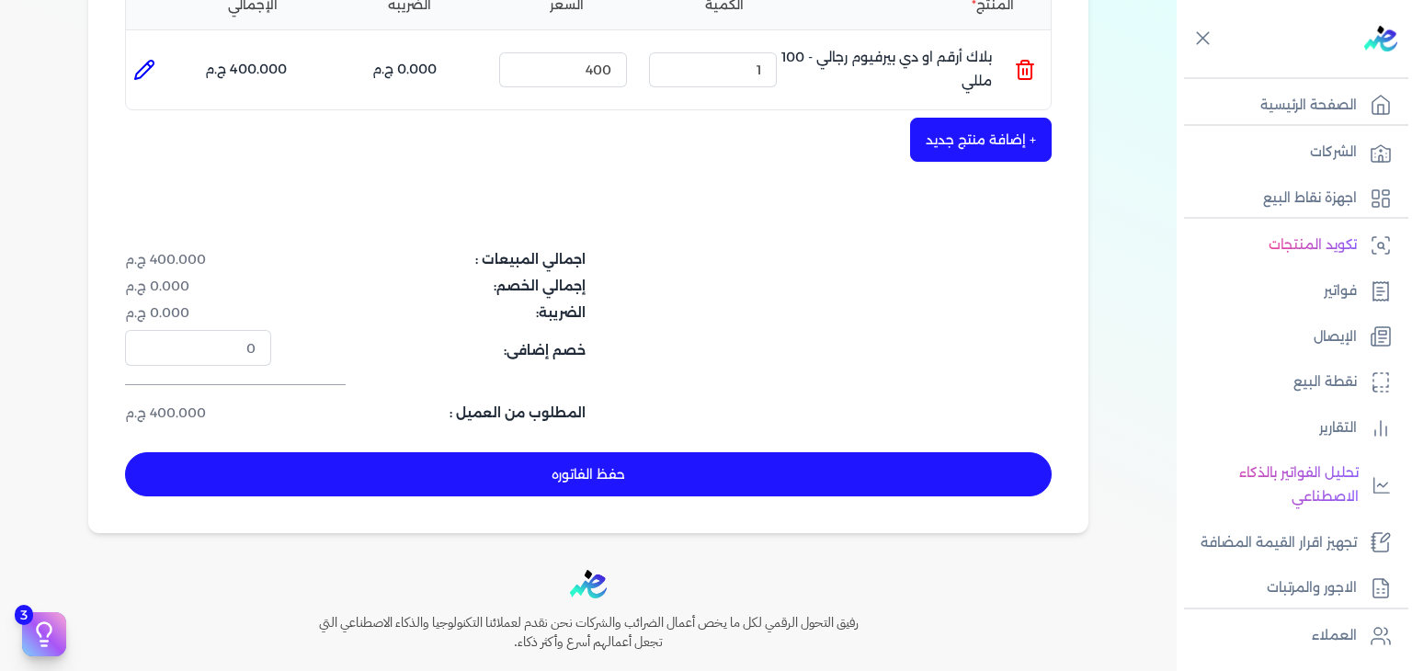
click at [473, 460] on button "حفظ الفاتوره" at bounding box center [588, 474] width 927 height 44
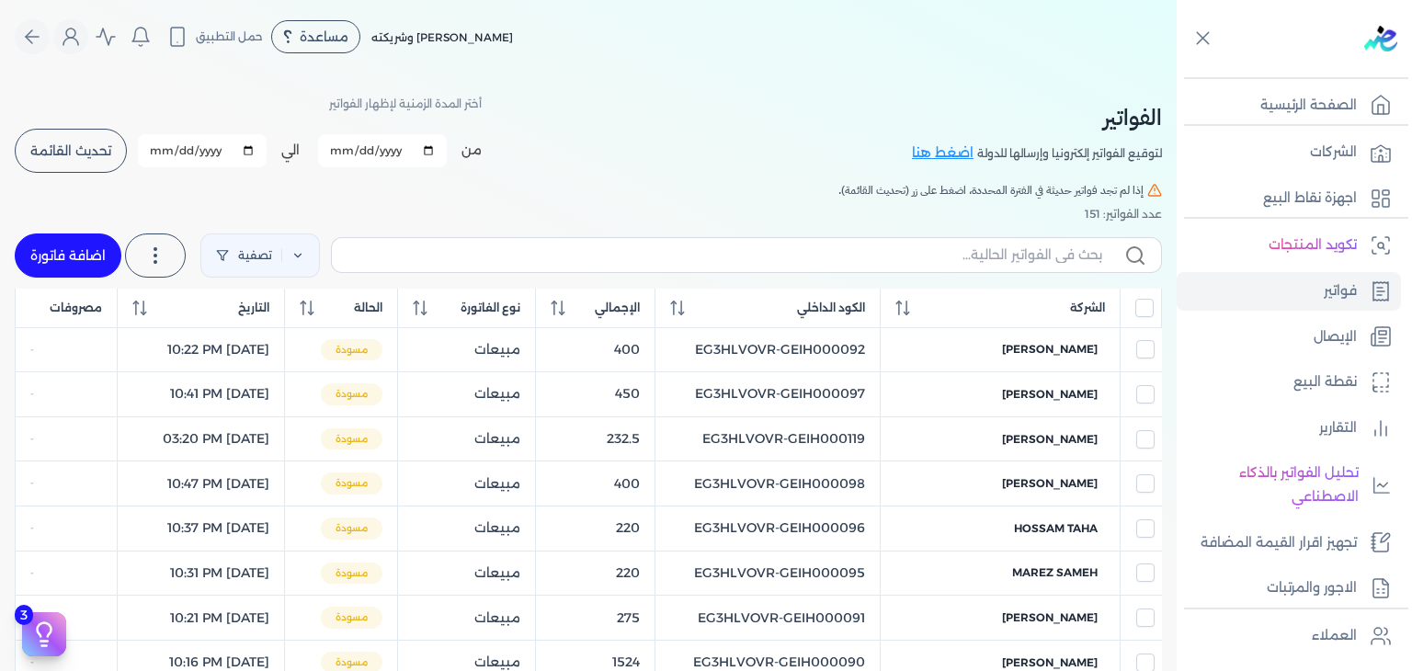
click at [64, 248] on link "اضافة فاتورة" at bounding box center [68, 256] width 107 height 44
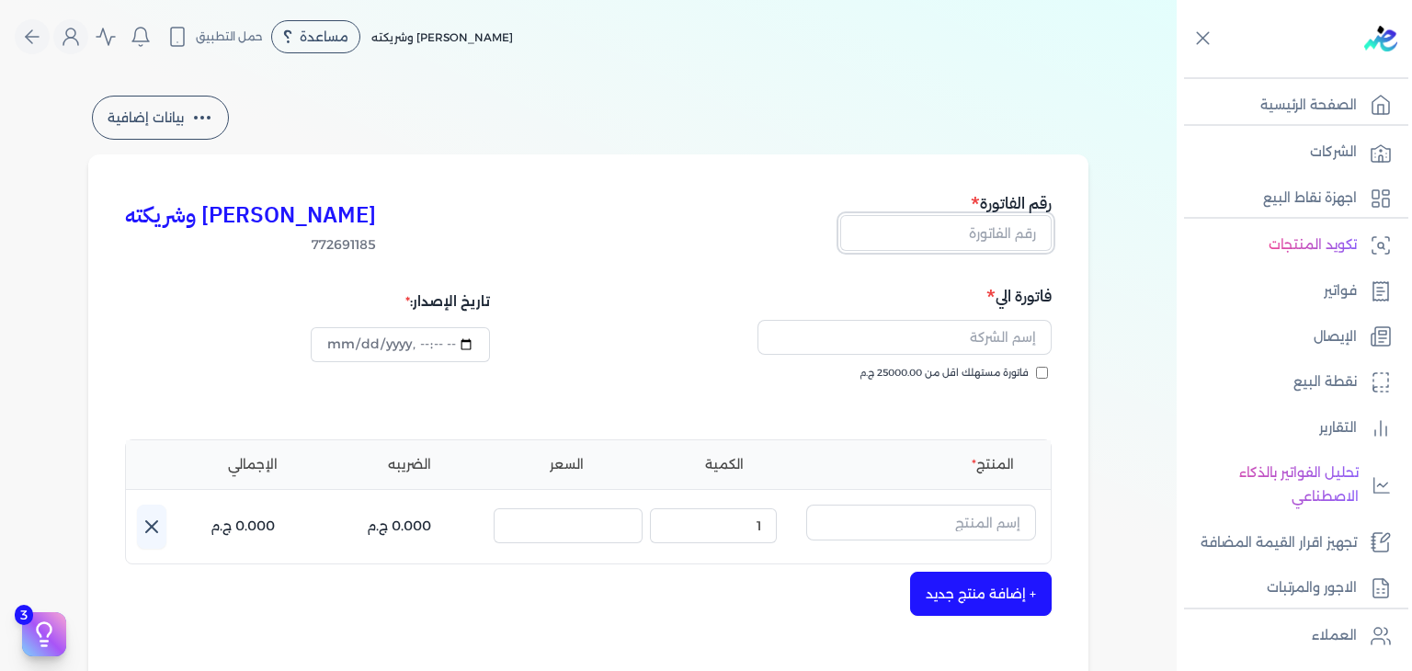
click at [970, 227] on input "text" at bounding box center [945, 232] width 211 height 35
click at [338, 347] on input "datetime-local" at bounding box center [400, 344] width 178 height 35
click at [1040, 374] on input "فاتورة مستهلك اقل من 25000.00 ج.م" at bounding box center [1042, 373] width 12 height 12
click at [975, 328] on input "text" at bounding box center [905, 337] width 294 height 35
click at [930, 518] on input "text" at bounding box center [921, 522] width 230 height 35
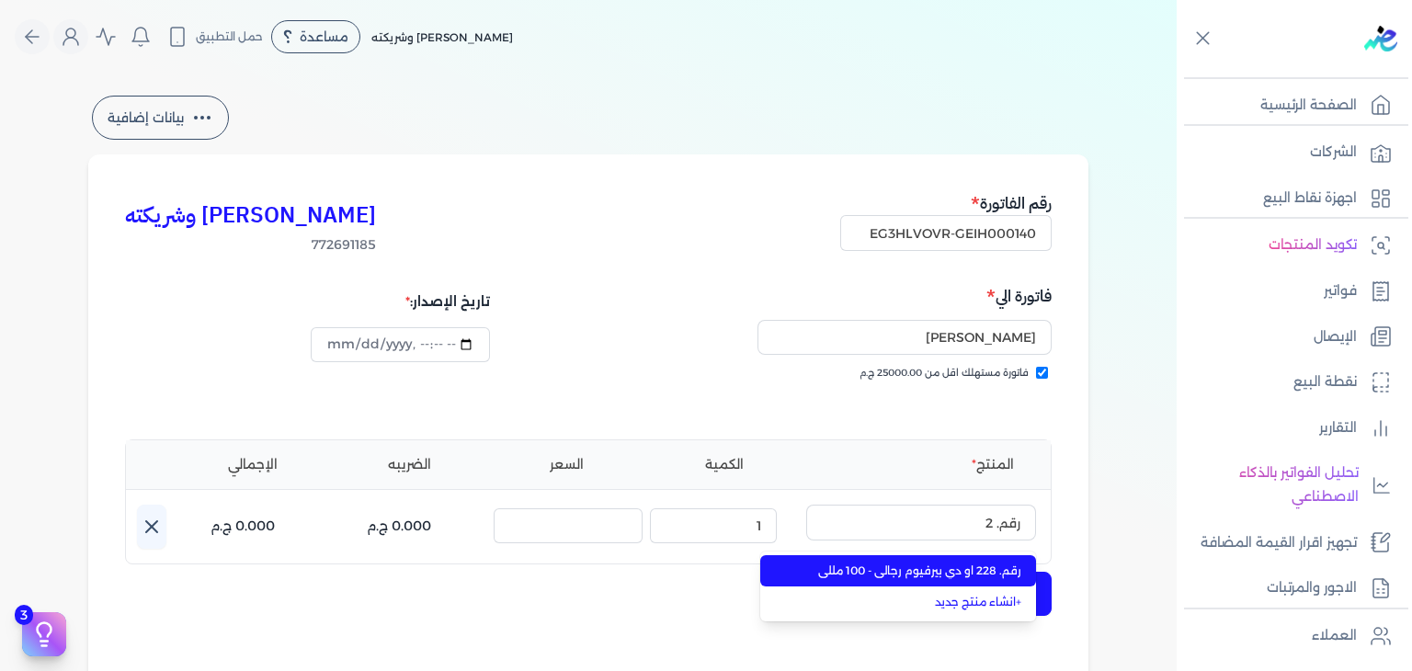
click at [924, 564] on span "رقم. 228 او دي بيرفيوم رجالي - 100 مللي" at bounding box center [909, 571] width 224 height 17
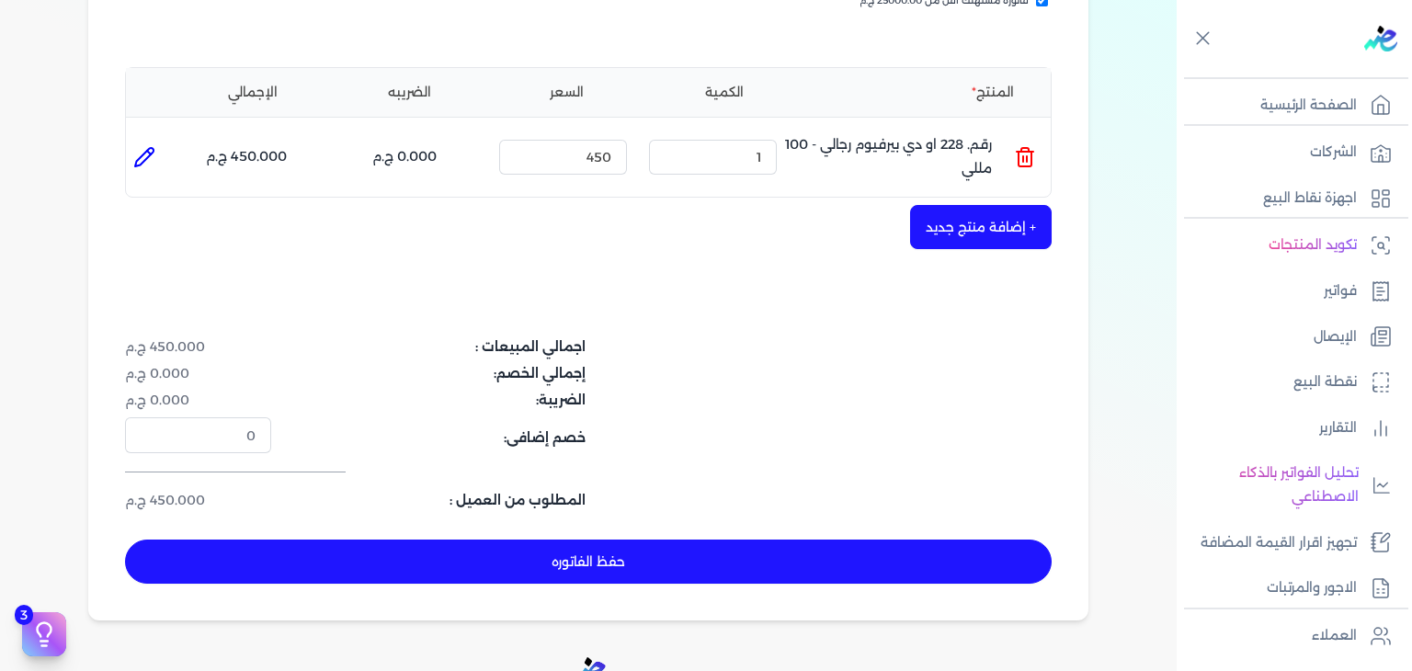
scroll to position [552, 0]
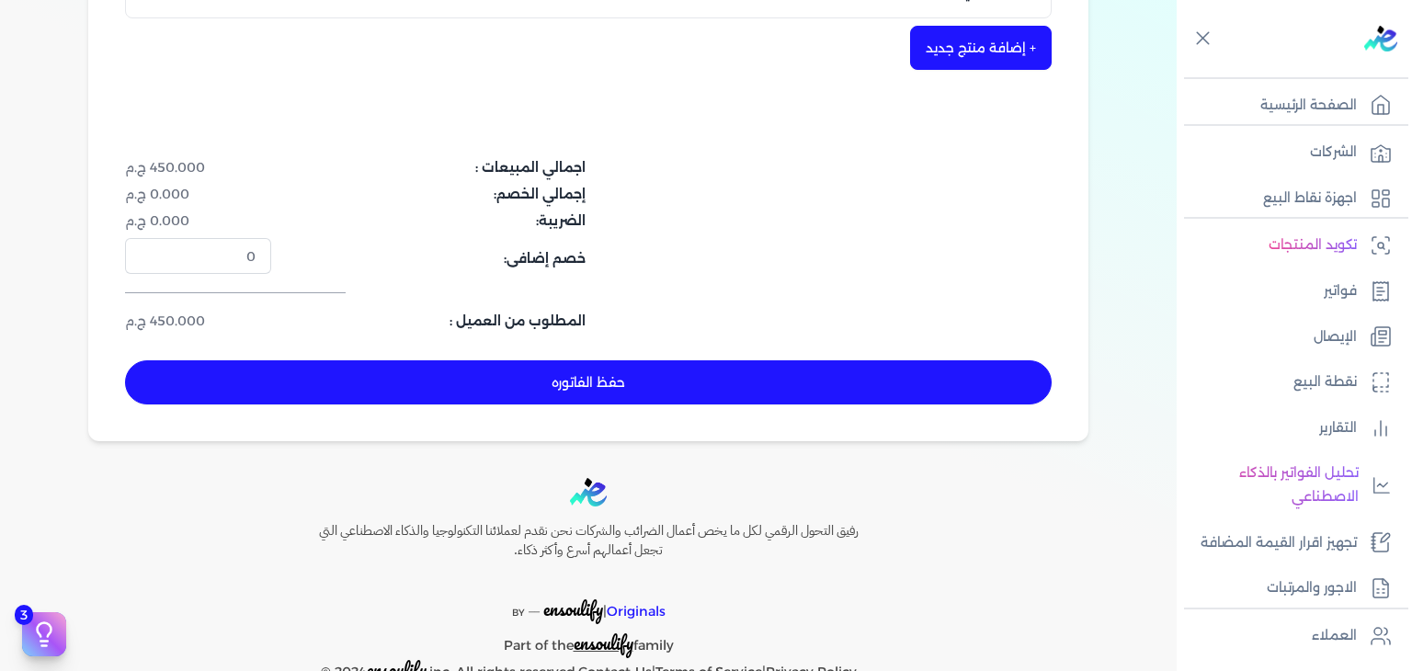
click at [845, 390] on button "حفظ الفاتوره" at bounding box center [588, 382] width 927 height 44
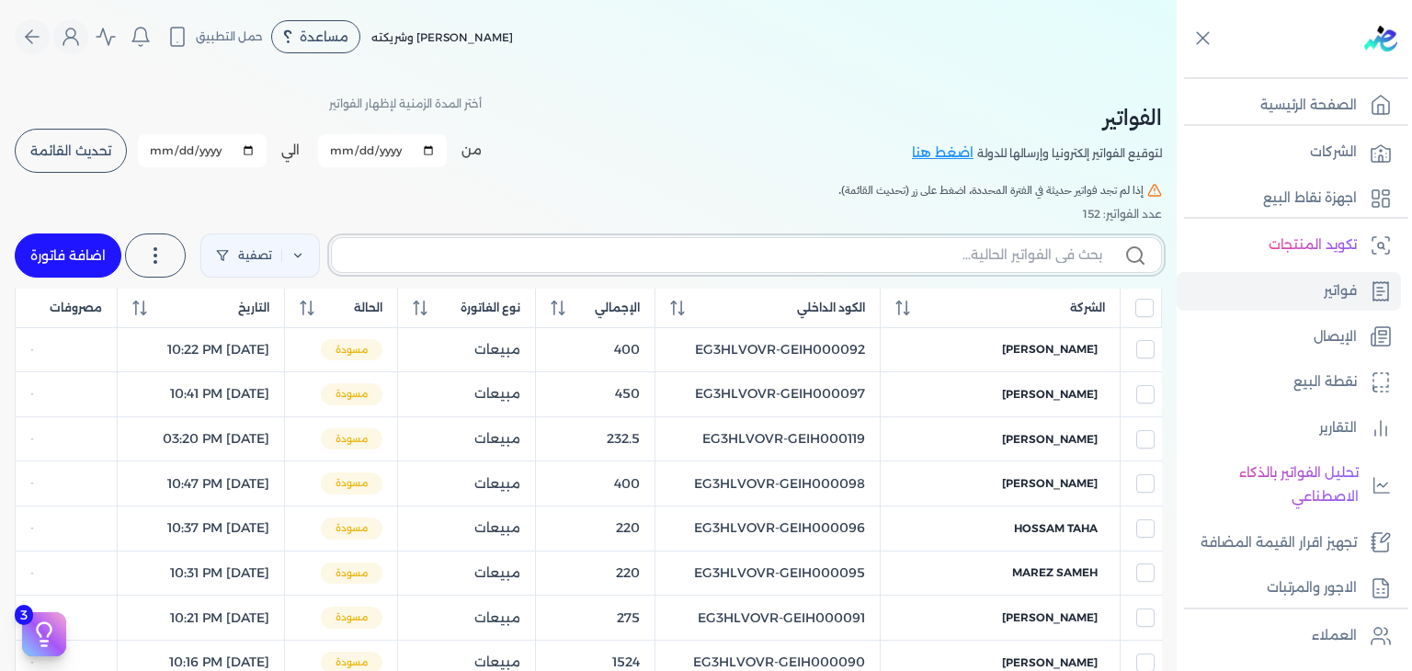
click at [945, 255] on input "text" at bounding box center [725, 255] width 756 height 19
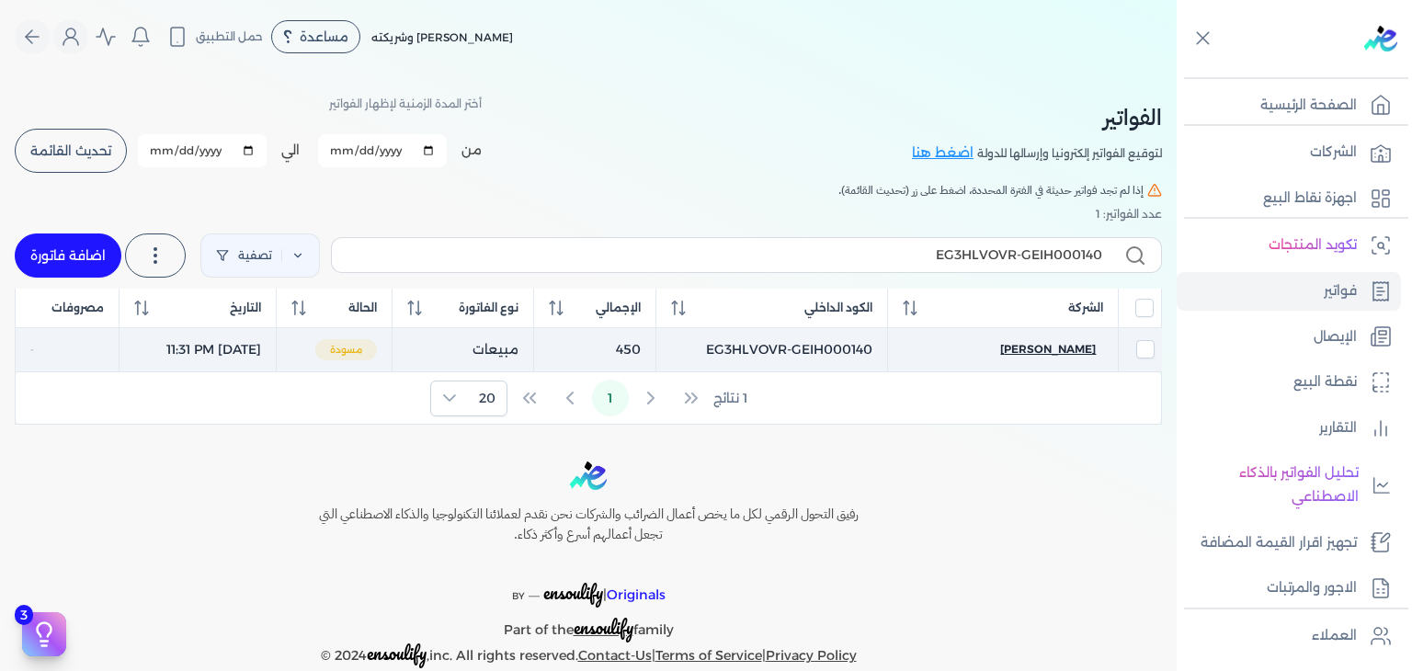
click at [1069, 353] on span "[PERSON_NAME]" at bounding box center [1048, 349] width 96 height 17
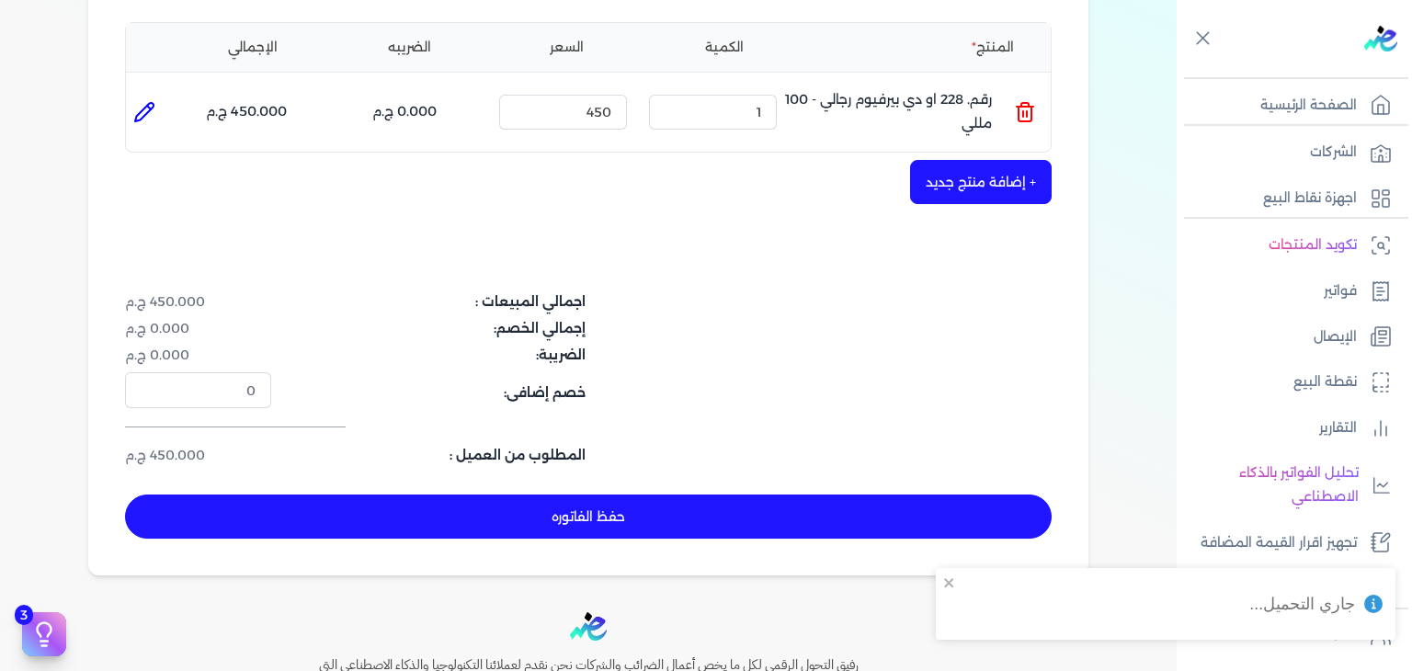
scroll to position [552, 0]
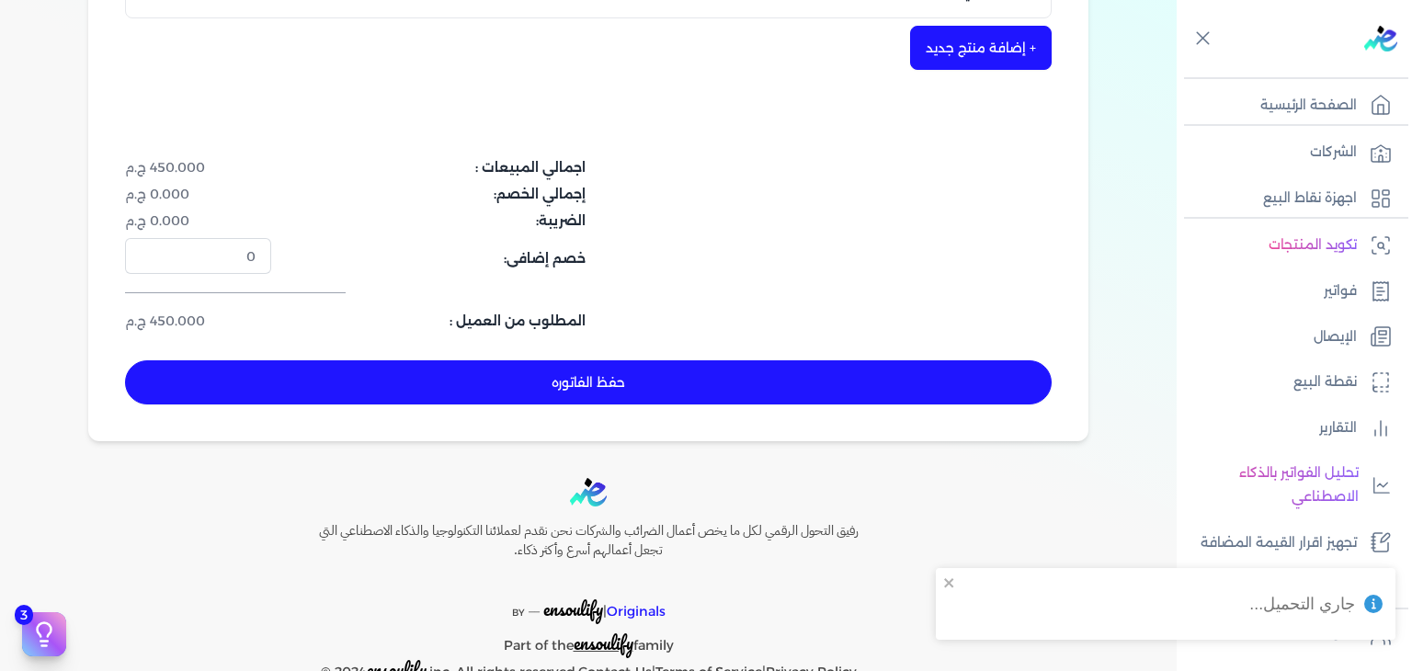
click at [691, 376] on button "حفظ الفاتوره" at bounding box center [588, 382] width 927 height 44
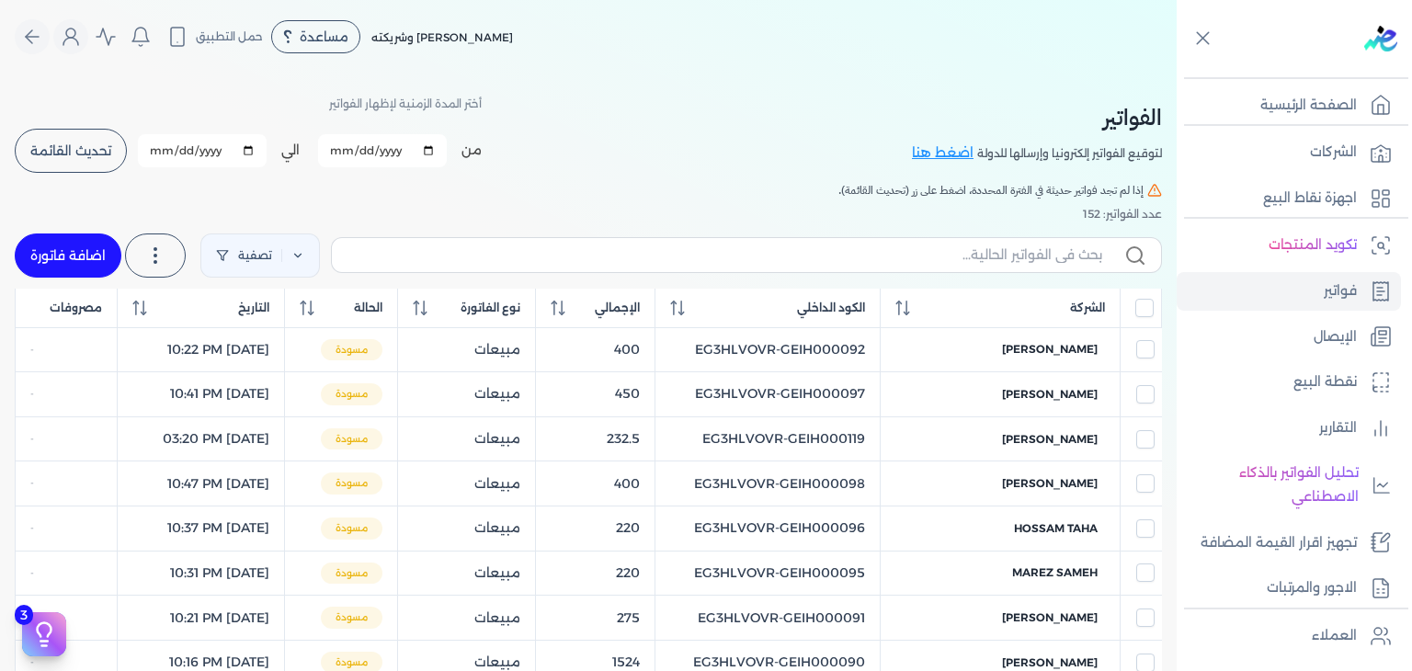
click at [75, 248] on link "اضافة فاتورة" at bounding box center [68, 256] width 107 height 44
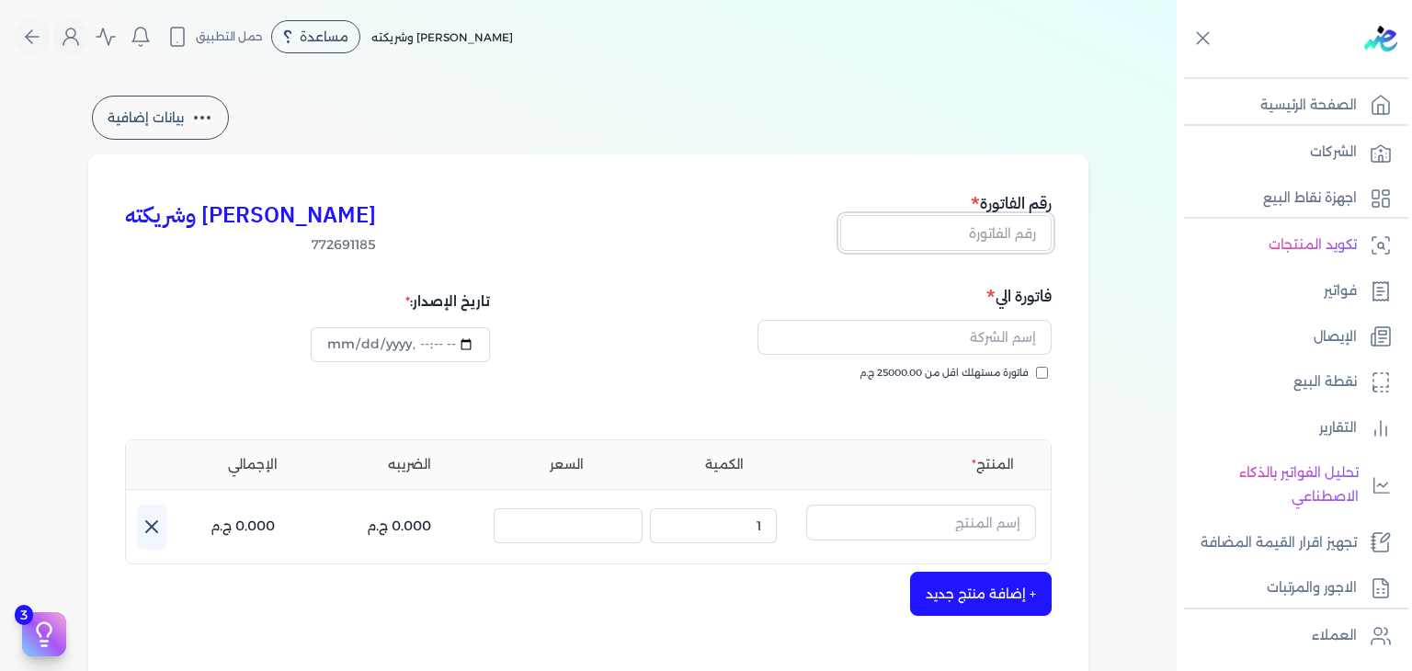
click at [986, 233] on input "text" at bounding box center [945, 232] width 211 height 35
click at [1044, 381] on div "فاتورة مستهلك اقل من 25000.00 ج.م" at bounding box center [823, 391] width 451 height 51
click at [1046, 374] on input "فاتورة مستهلك اقل من 25000.00 ج.م" at bounding box center [1042, 373] width 12 height 12
click at [348, 339] on input "datetime-local" at bounding box center [400, 344] width 178 height 35
click at [960, 340] on input "text" at bounding box center [905, 337] width 294 height 35
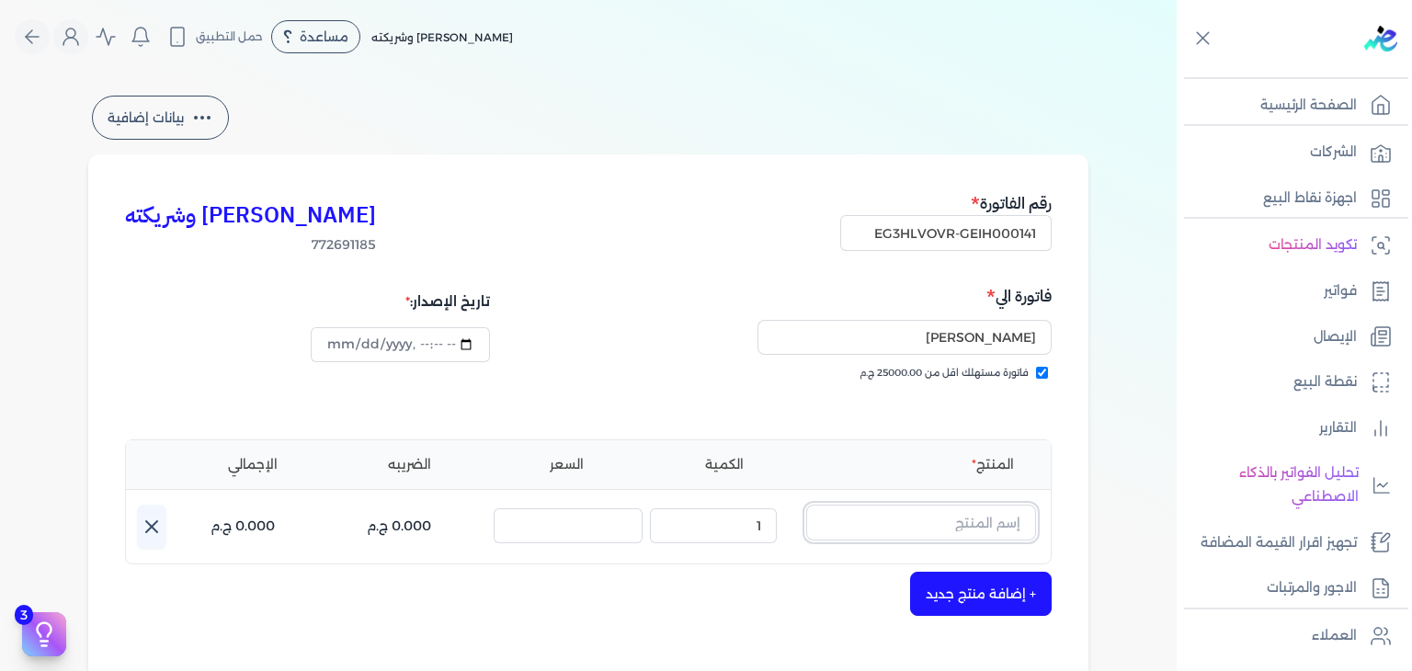
click at [921, 517] on input "text" at bounding box center [921, 522] width 230 height 35
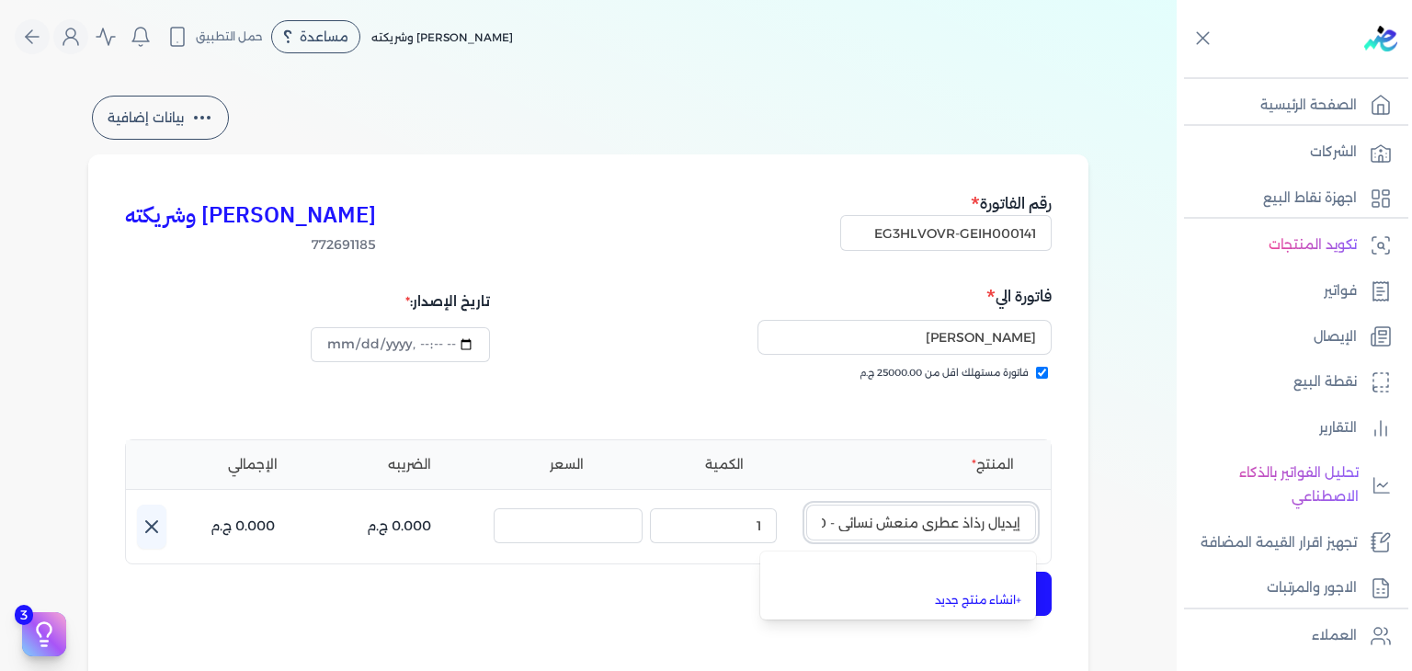
scroll to position [0, -55]
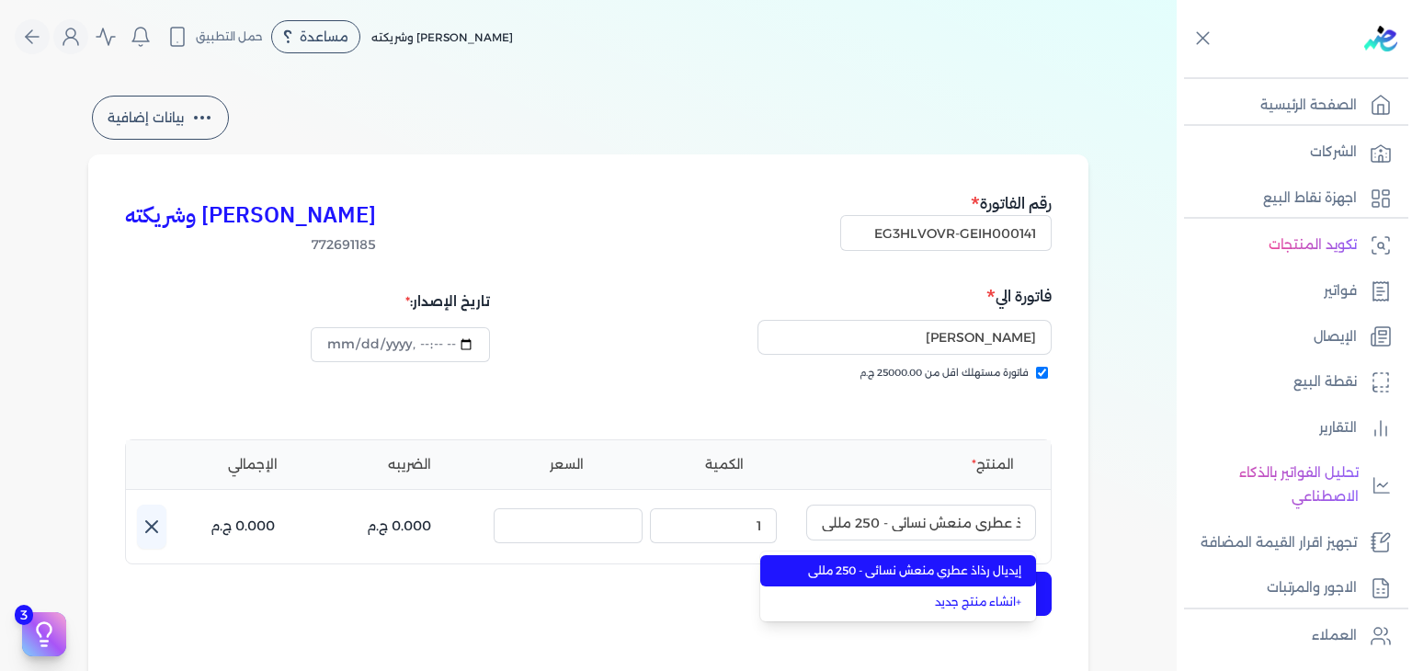
click at [934, 574] on span "إيديال رذاذ عطري منعش نسائي - 250 مللي" at bounding box center [909, 571] width 224 height 17
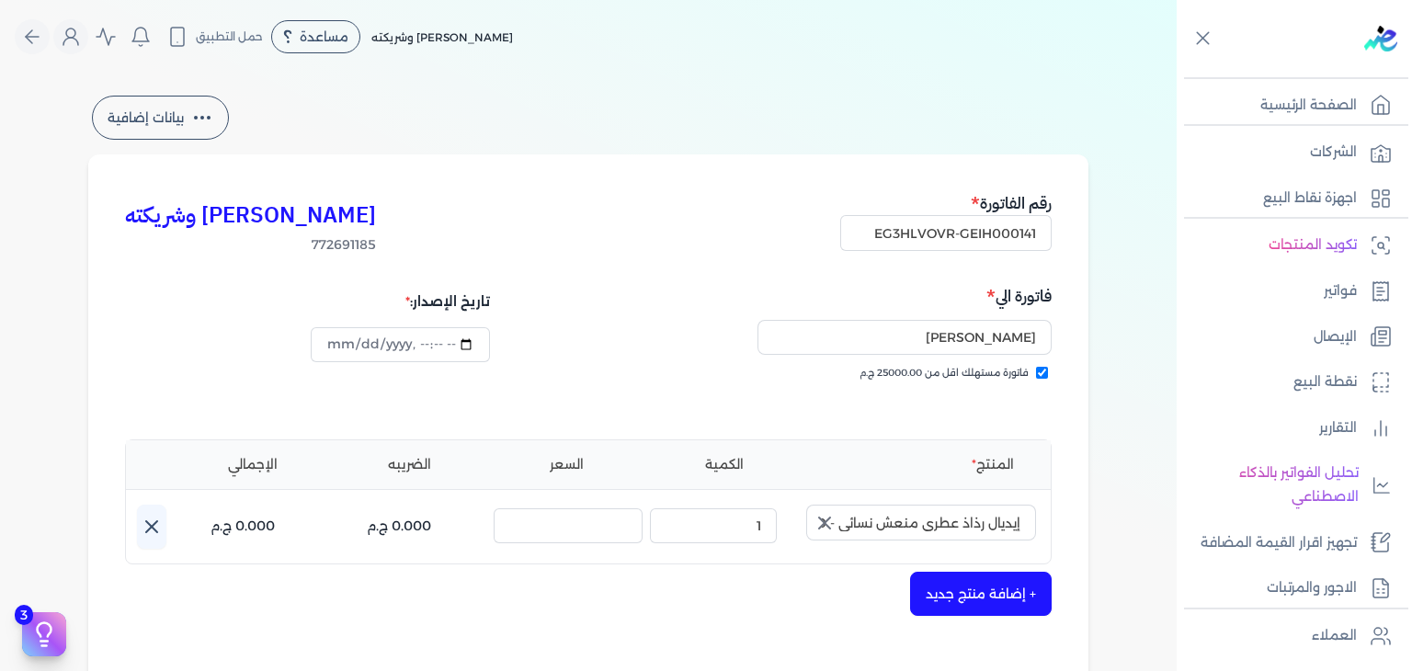
click at [827, 531] on icon "button" at bounding box center [825, 523] width 22 height 22
click at [880, 522] on input "text" at bounding box center [921, 522] width 230 height 35
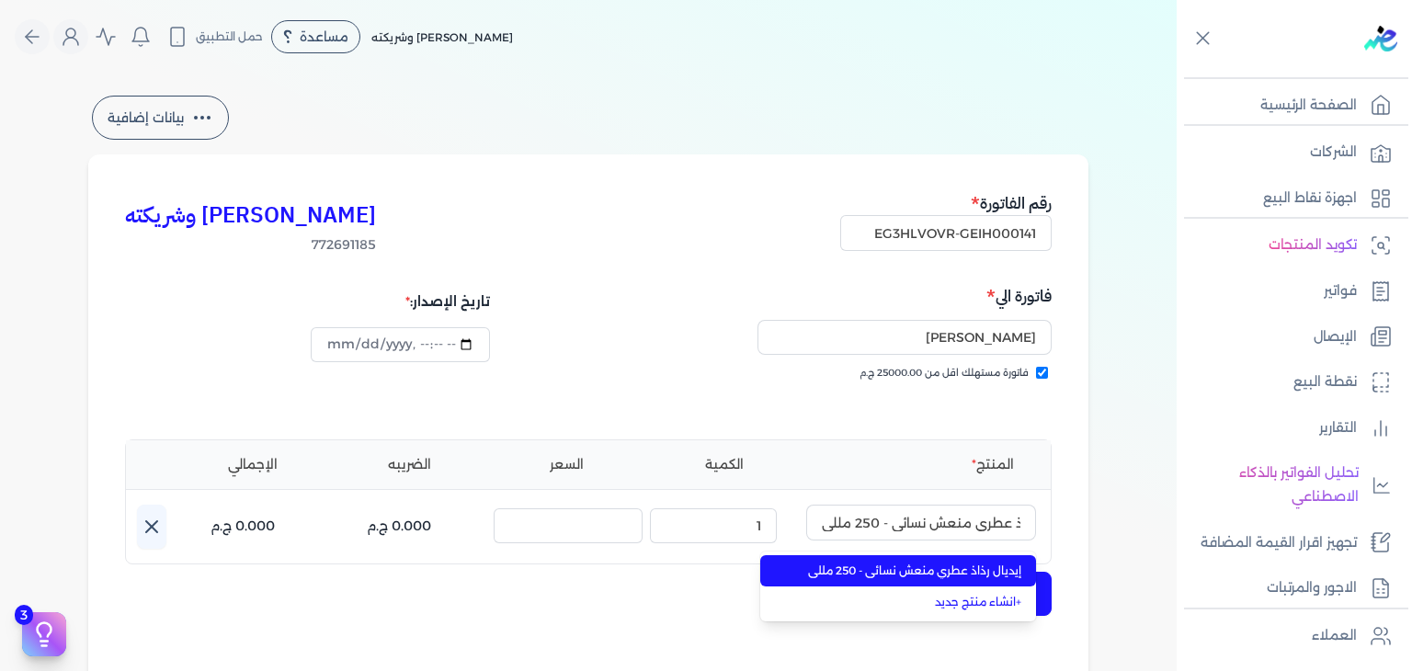
click at [912, 565] on span "إيديال رذاذ عطري منعش نسائي - 250 مللي" at bounding box center [909, 571] width 224 height 17
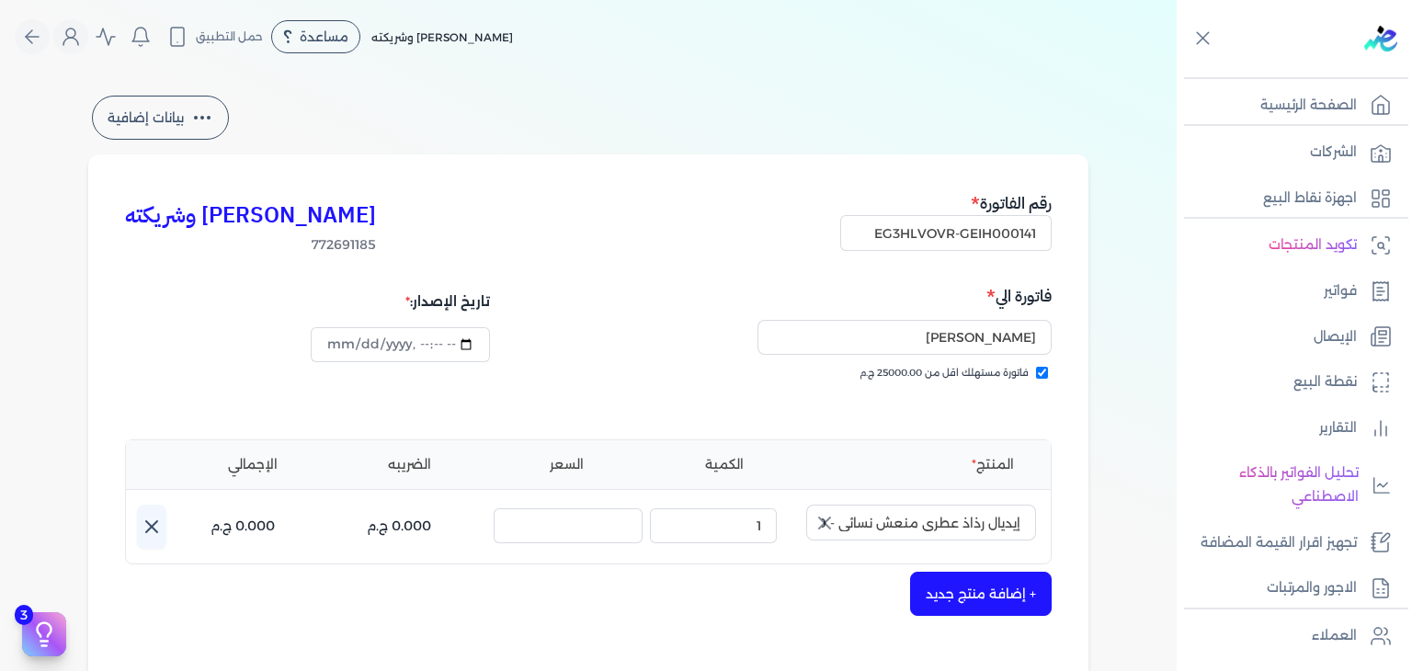
click at [768, 548] on div "الكمية : 1" at bounding box center [721, 527] width 142 height 44
click at [836, 527] on icon "button" at bounding box center [825, 523] width 22 height 22
click at [927, 519] on input "text" at bounding box center [921, 522] width 230 height 35
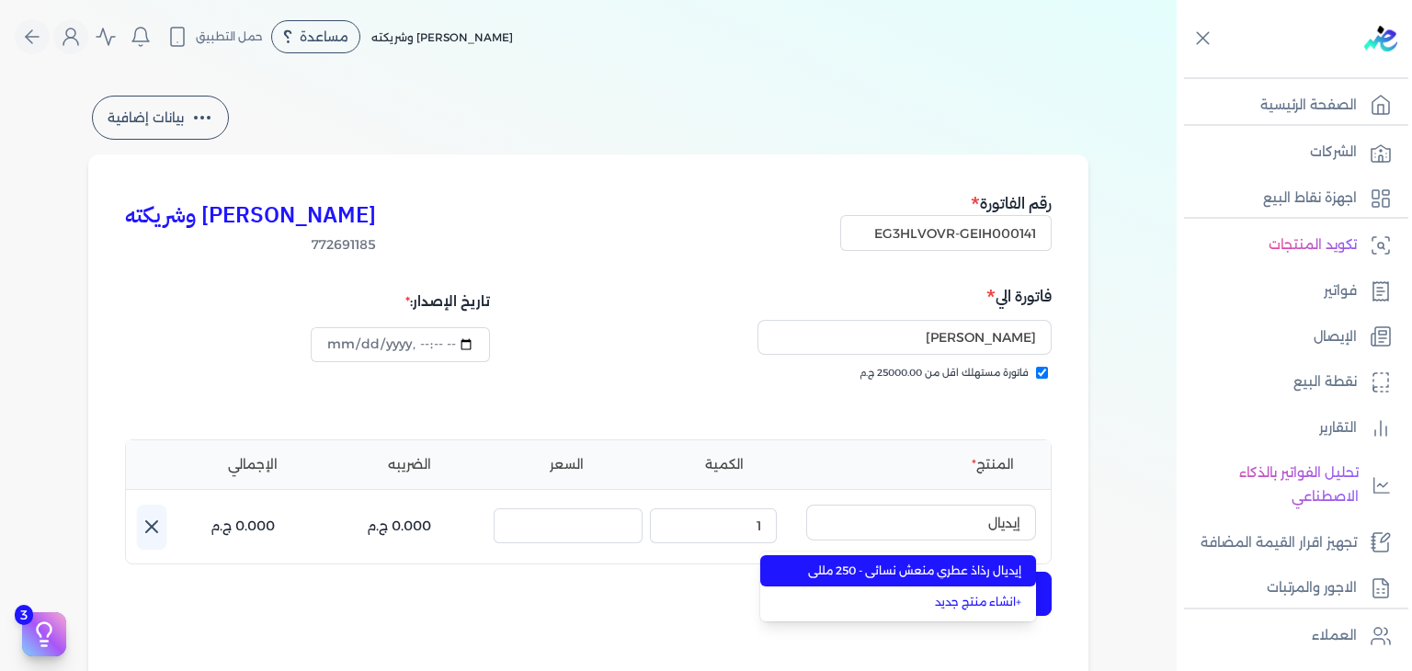
click at [961, 566] on span "إيديال رذاذ عطري منعش نسائي - 250 مللي" at bounding box center [909, 571] width 224 height 17
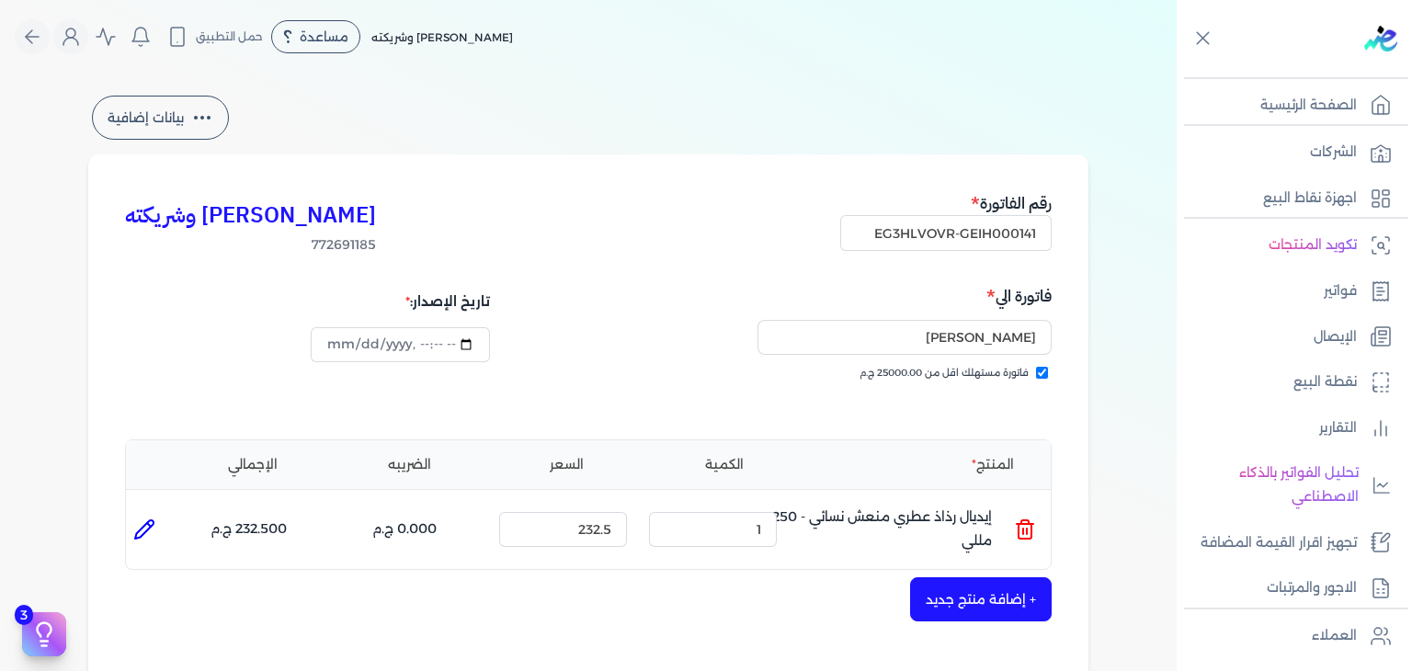
click at [712, 616] on div "+ إضافة منتج جديد" at bounding box center [588, 599] width 927 height 44
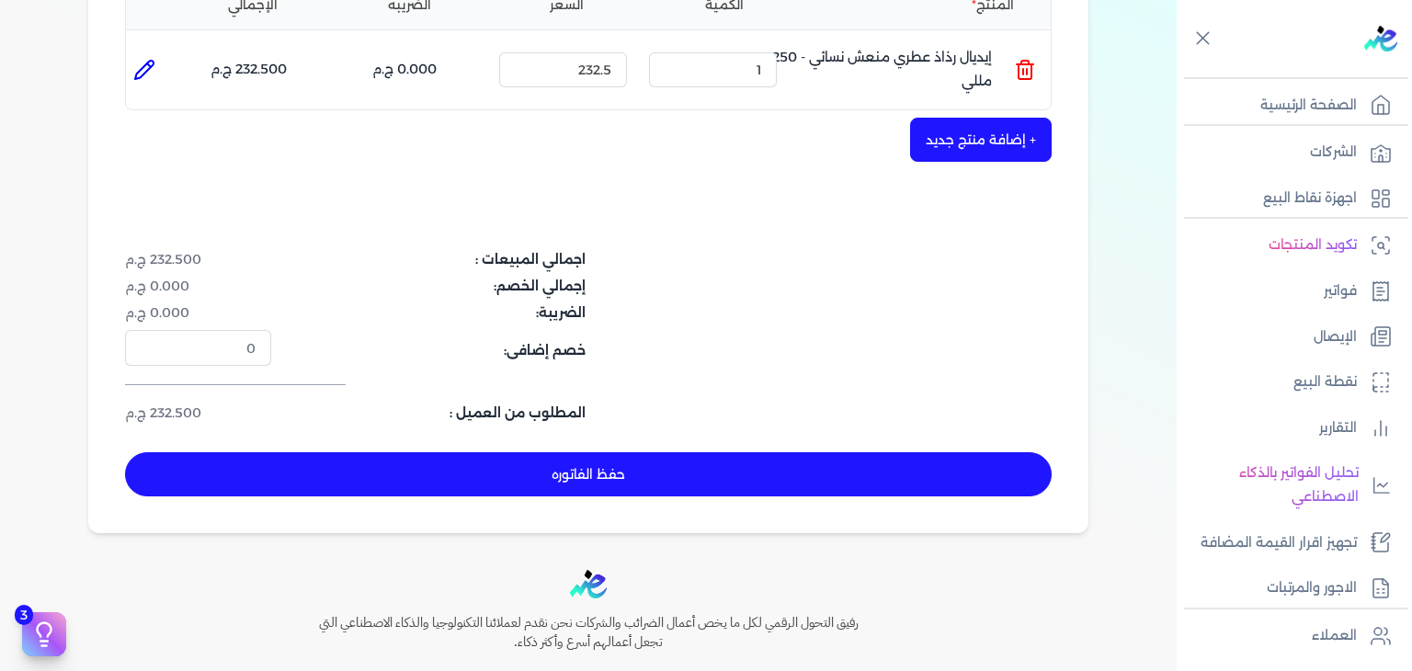
click at [589, 481] on button "حفظ الفاتوره" at bounding box center [588, 474] width 927 height 44
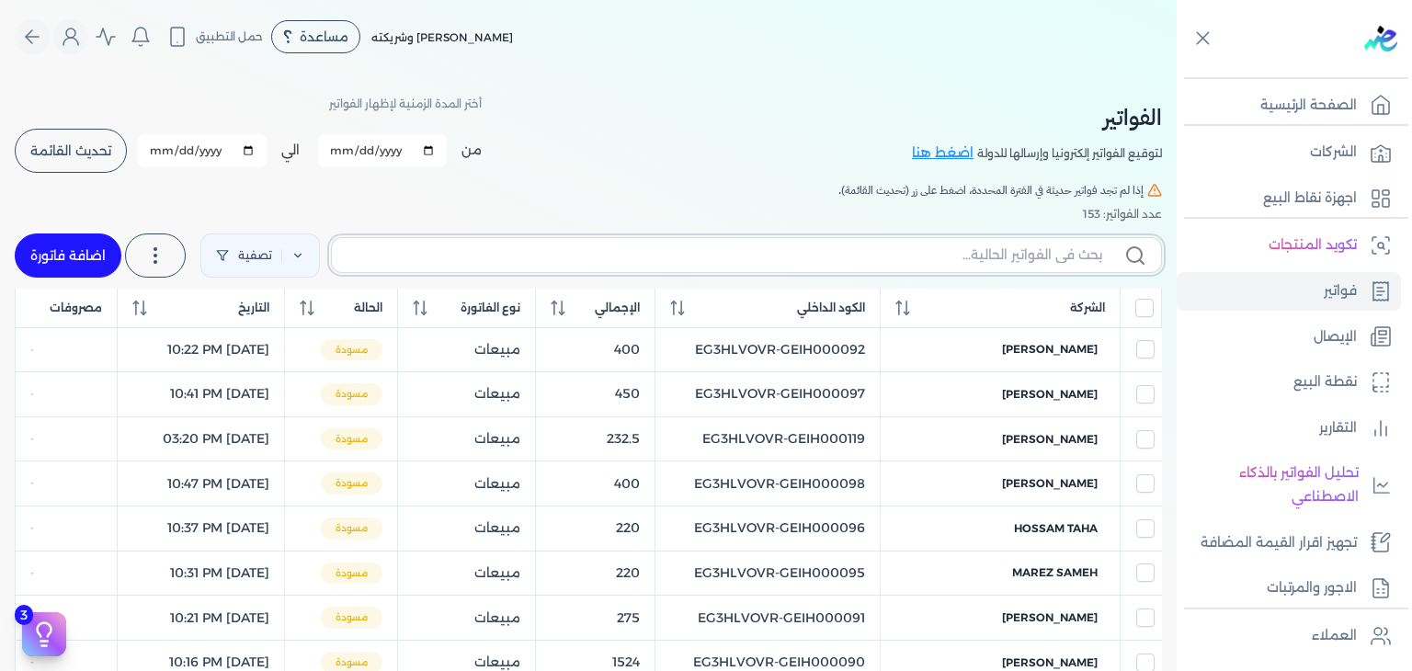
click at [923, 255] on input "text" at bounding box center [725, 255] width 756 height 19
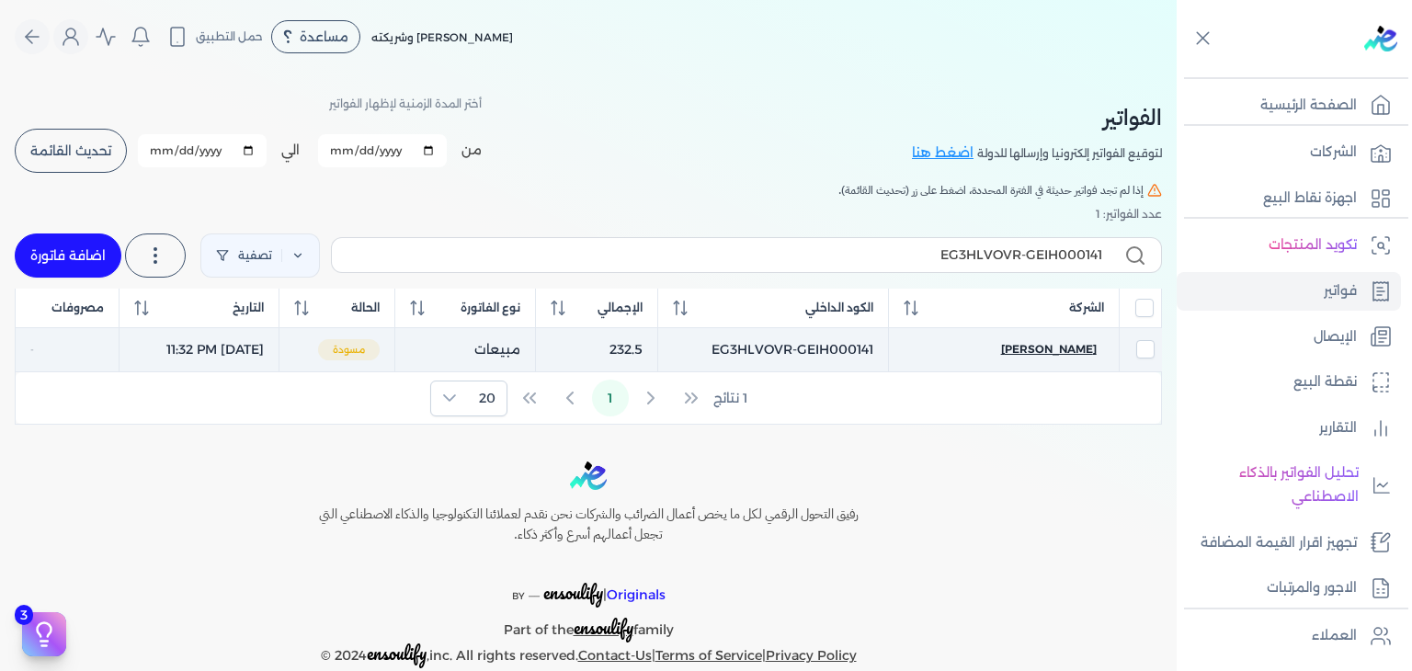
click at [1064, 343] on span "[PERSON_NAME]" at bounding box center [1049, 349] width 96 height 17
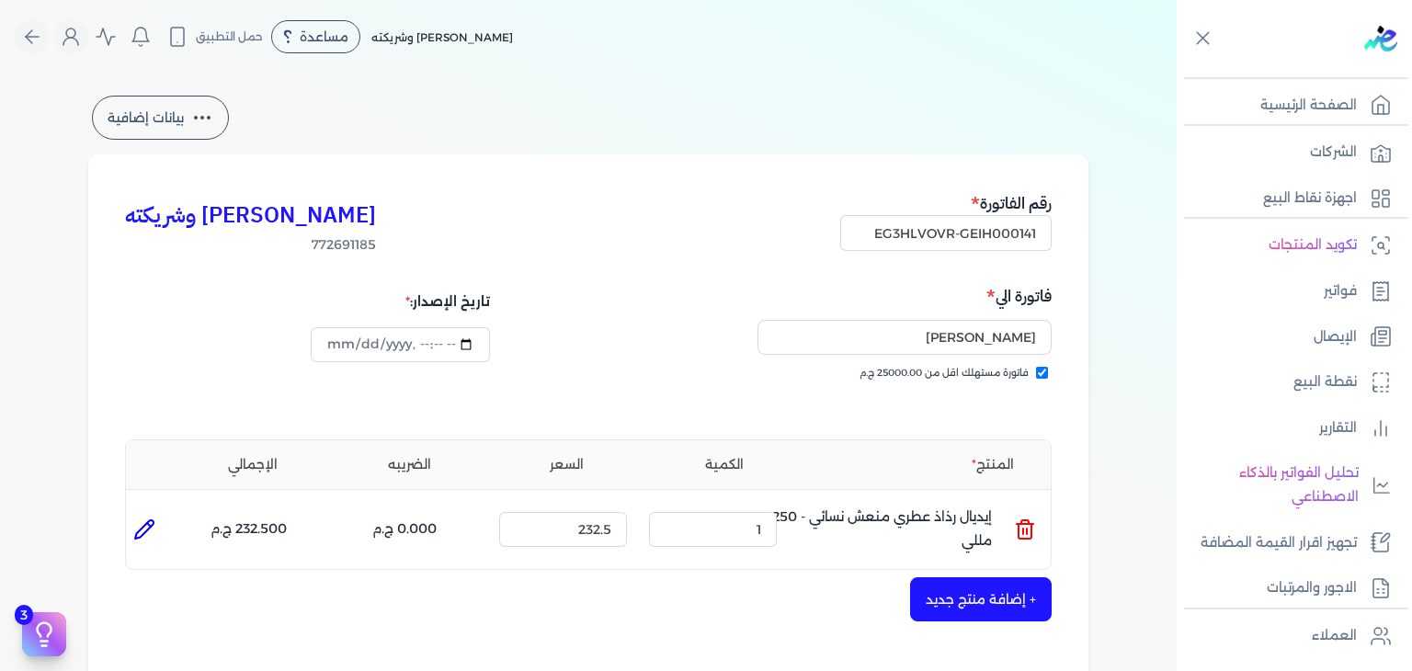
scroll to position [600, 0]
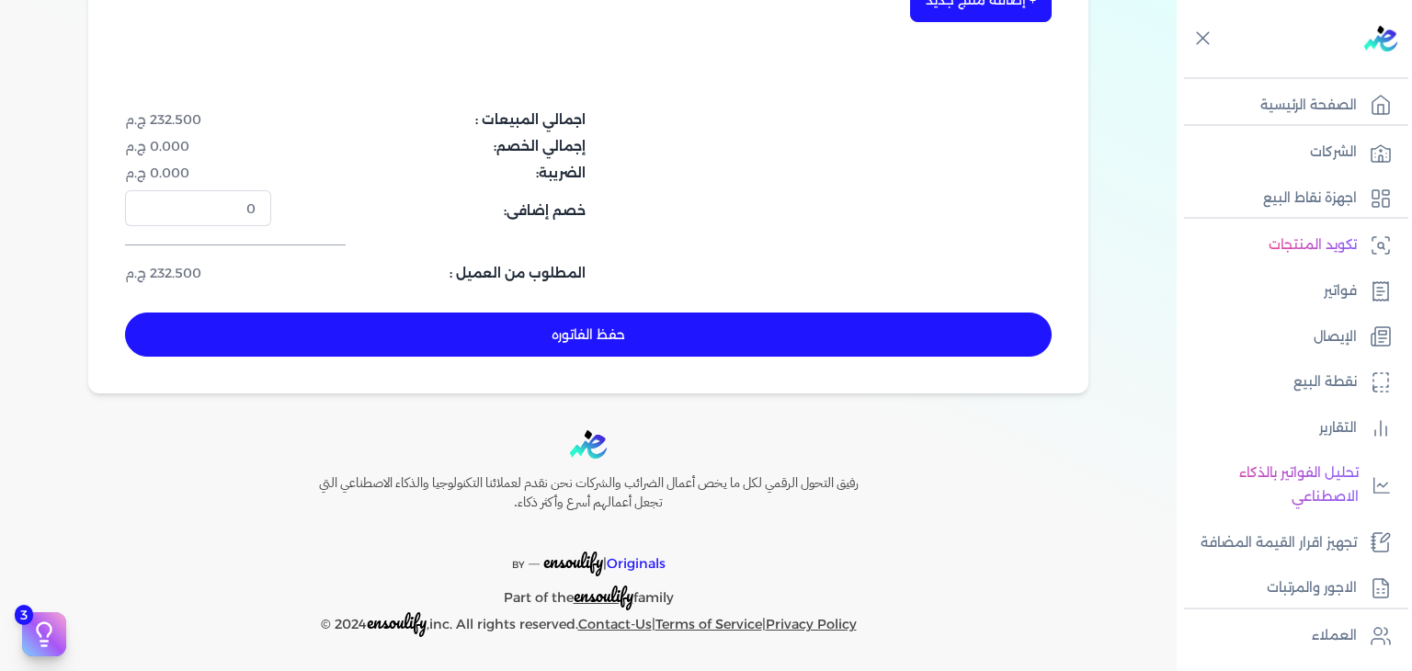
click at [677, 336] on button "حفظ الفاتوره" at bounding box center [588, 335] width 927 height 44
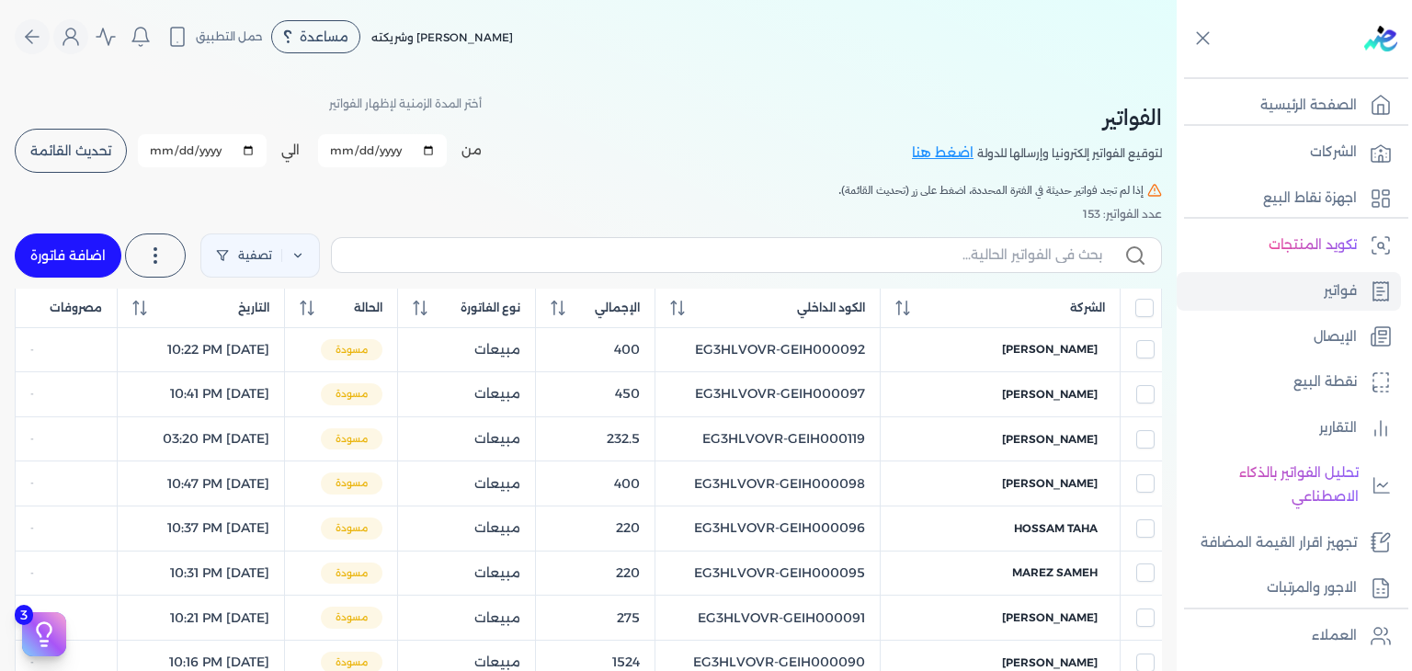
click at [101, 250] on link "اضافة فاتورة" at bounding box center [68, 256] width 107 height 44
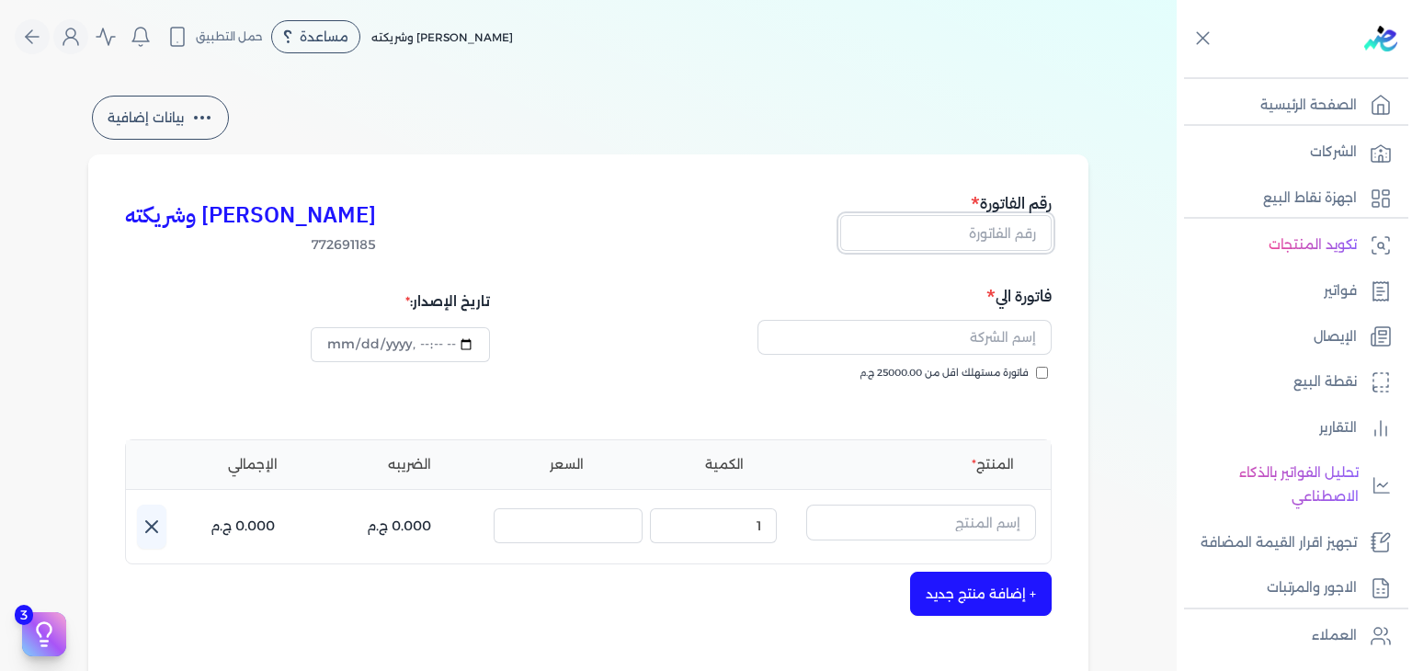
click at [1023, 242] on input "text" at bounding box center [945, 232] width 211 height 35
click at [1047, 372] on input "فاتورة مستهلك اقل من 25000.00 ج.م" at bounding box center [1042, 373] width 12 height 12
click at [339, 343] on input "datetime-local" at bounding box center [400, 344] width 178 height 35
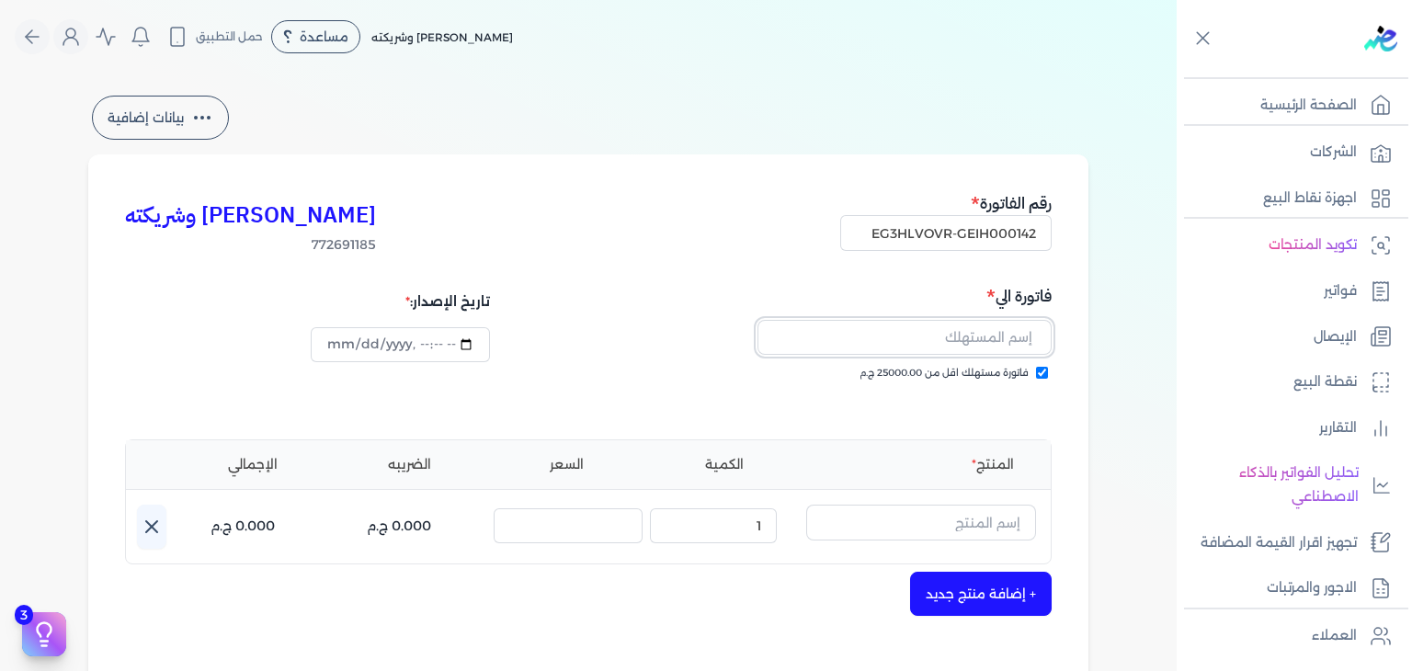
click at [939, 339] on input "text" at bounding box center [905, 337] width 294 height 35
click at [957, 522] on input "text" at bounding box center [921, 522] width 230 height 35
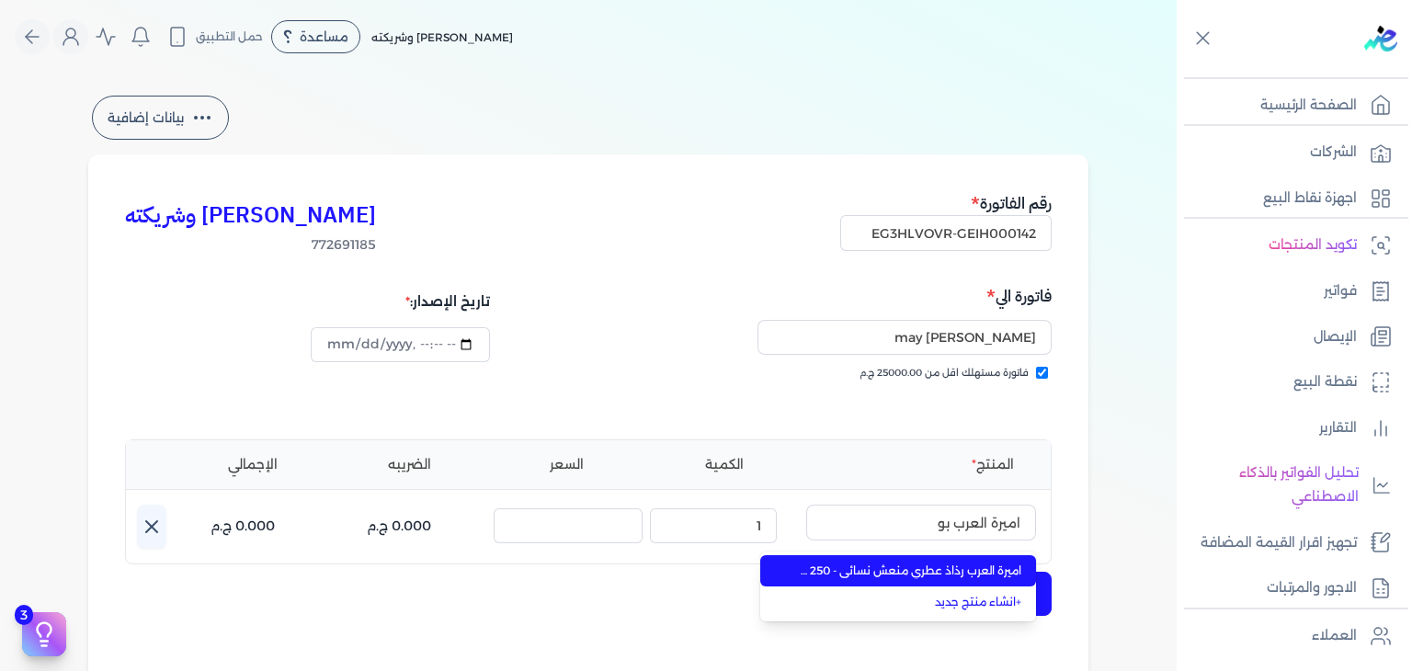
click at [982, 576] on span "اميرة العرب رذاذ عطري منعش نسائي - 250 مللي" at bounding box center [909, 571] width 224 height 17
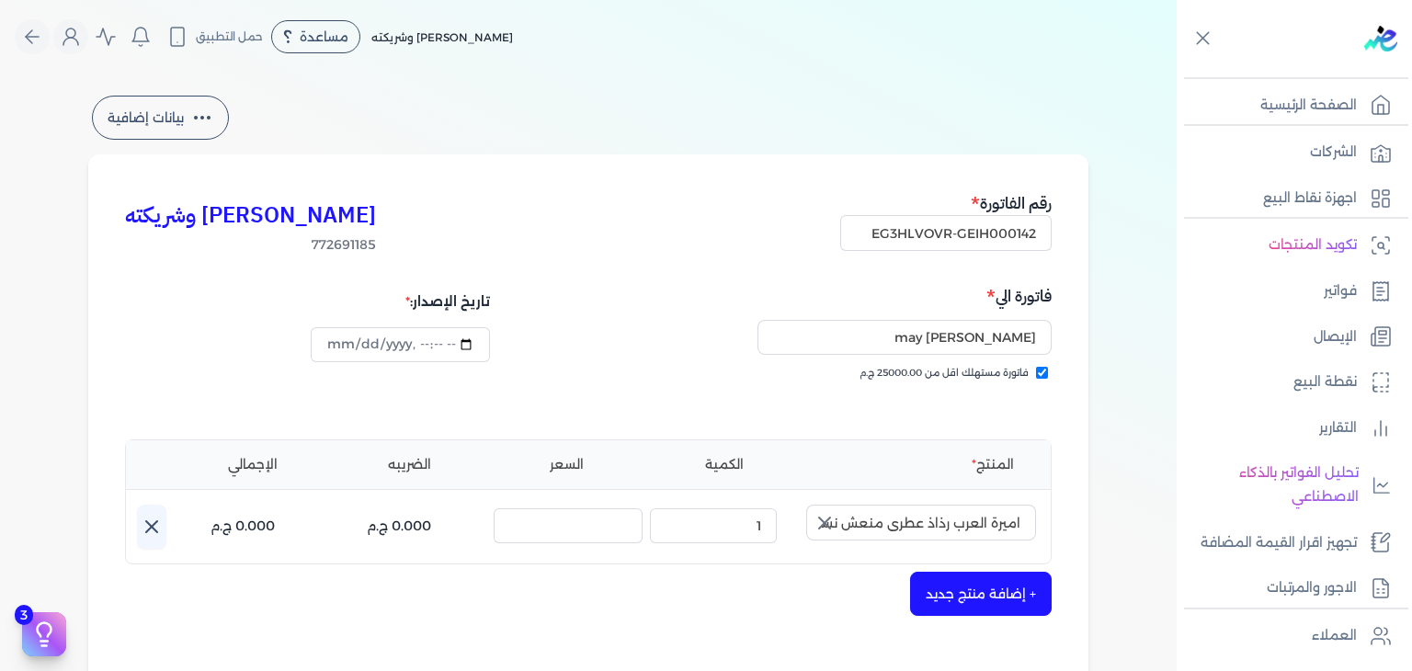
click at [830, 521] on icon "button" at bounding box center [824, 523] width 11 height 11
click at [914, 531] on input "text" at bounding box center [921, 522] width 230 height 35
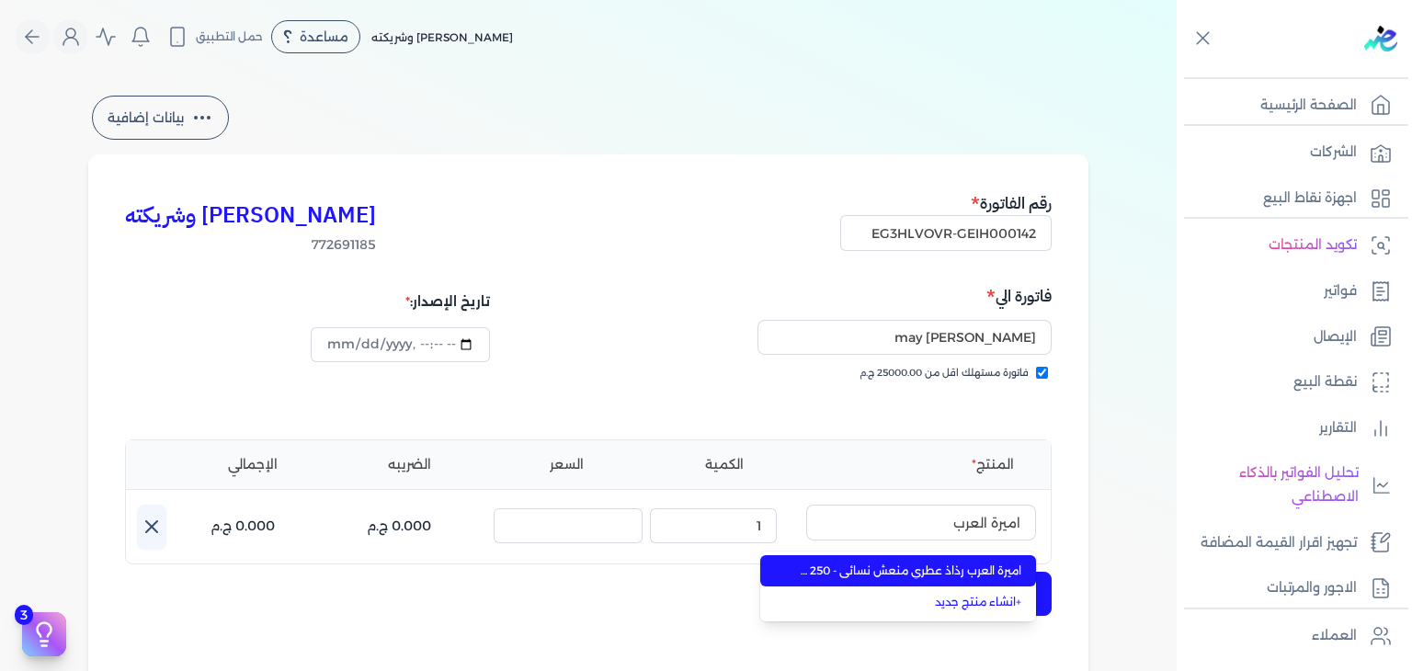
click at [920, 574] on span "اميرة العرب رذاذ عطري منعش نسائي - 250 مللي" at bounding box center [909, 571] width 224 height 17
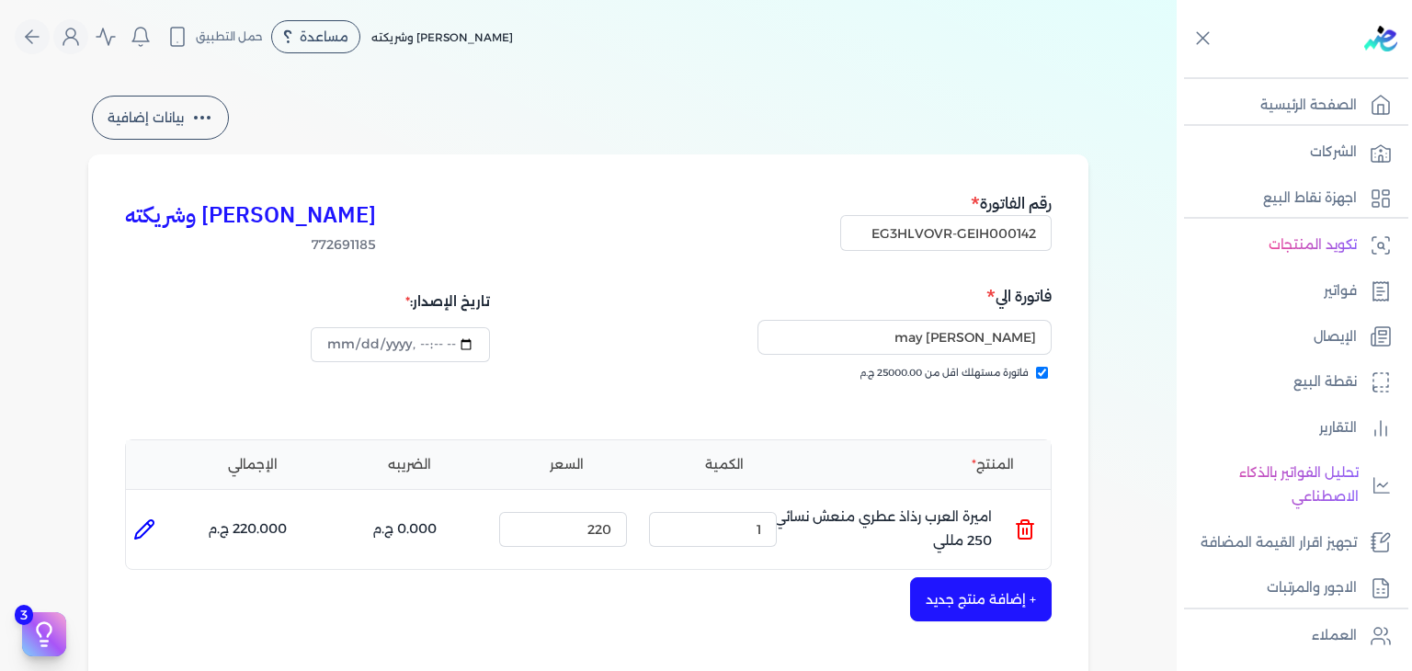
scroll to position [184, 0]
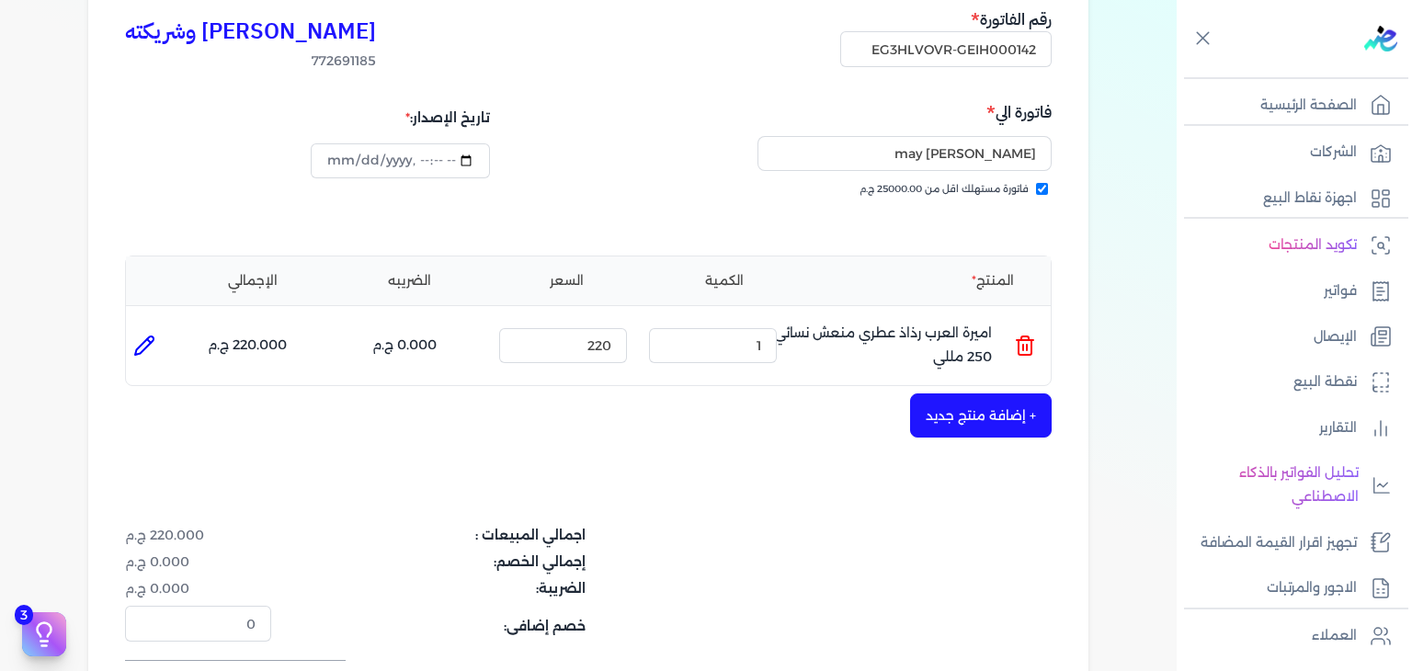
click at [1023, 345] on line at bounding box center [1023, 348] width 0 height 6
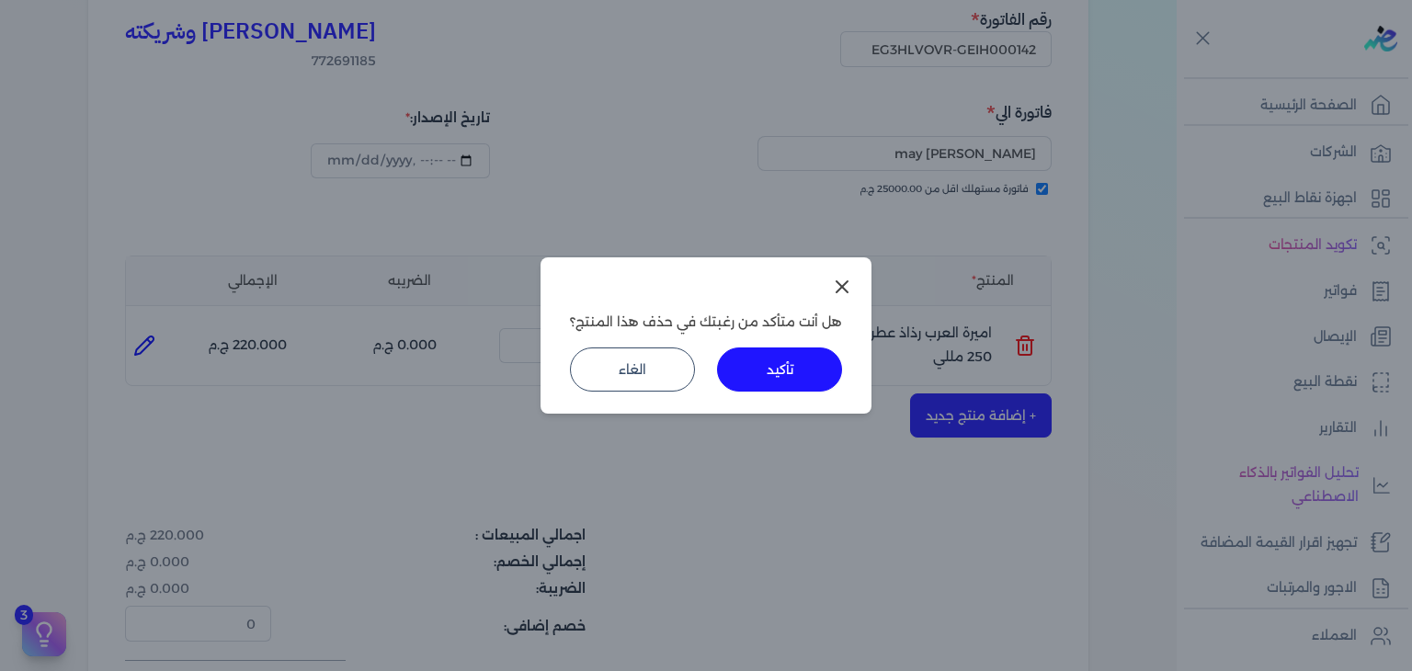
click at [771, 360] on button "تأكيد" at bounding box center [779, 370] width 125 height 44
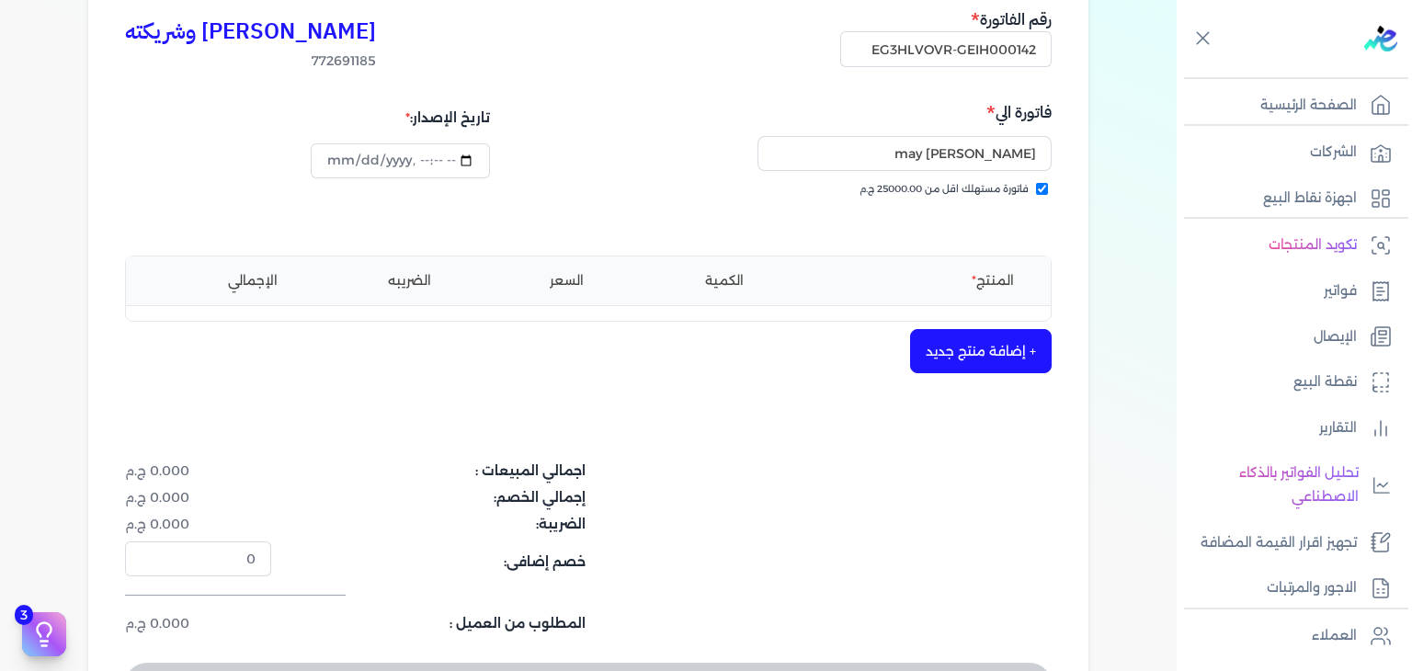
click at [977, 358] on button "+ إضافة منتج جديد" at bounding box center [981, 351] width 142 height 44
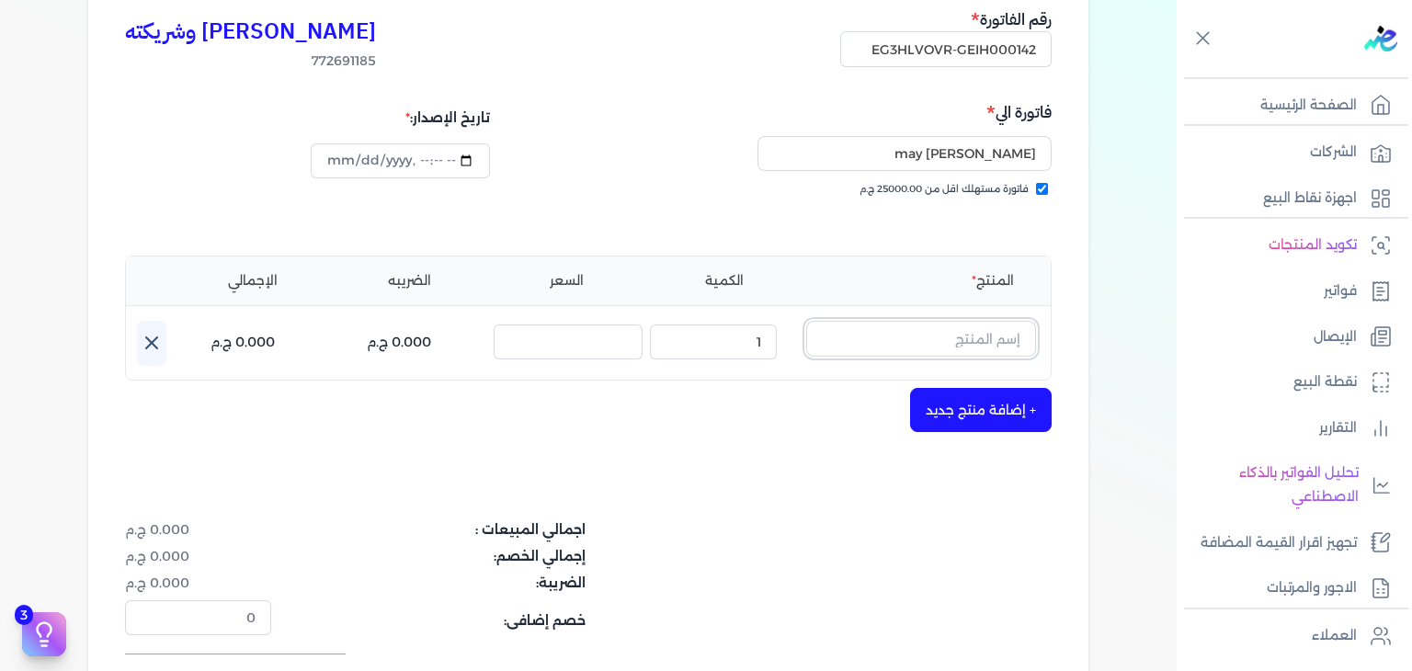
click at [969, 340] on input "text" at bounding box center [921, 338] width 230 height 35
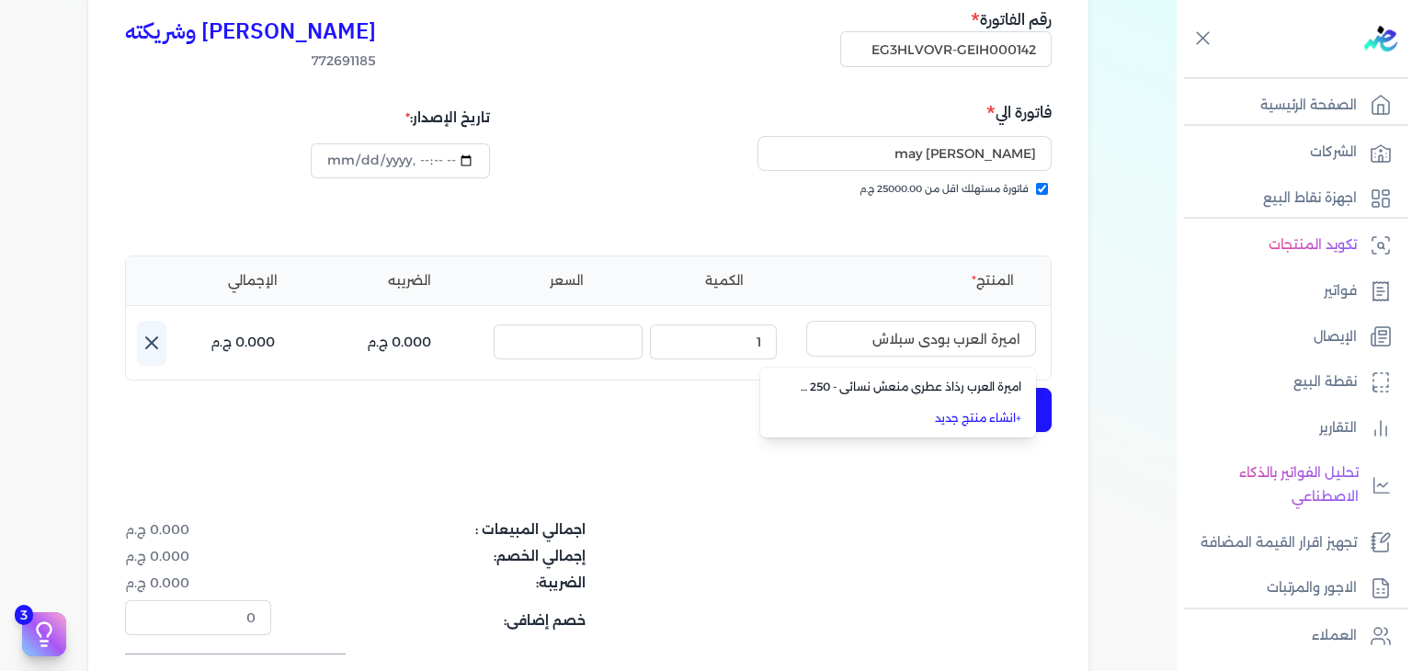
click at [975, 418] on link "+ انشاء منتج جديد" at bounding box center [909, 418] width 224 height 17
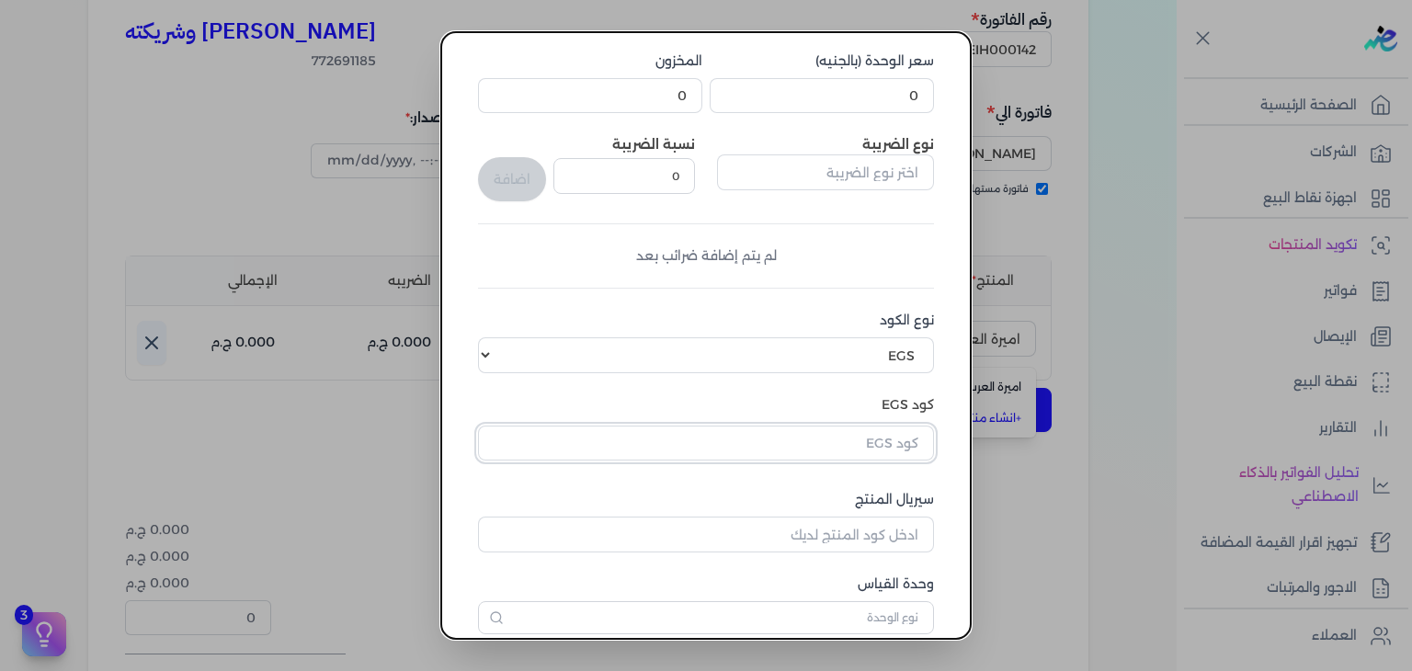
click at [851, 450] on input "text" at bounding box center [706, 443] width 456 height 35
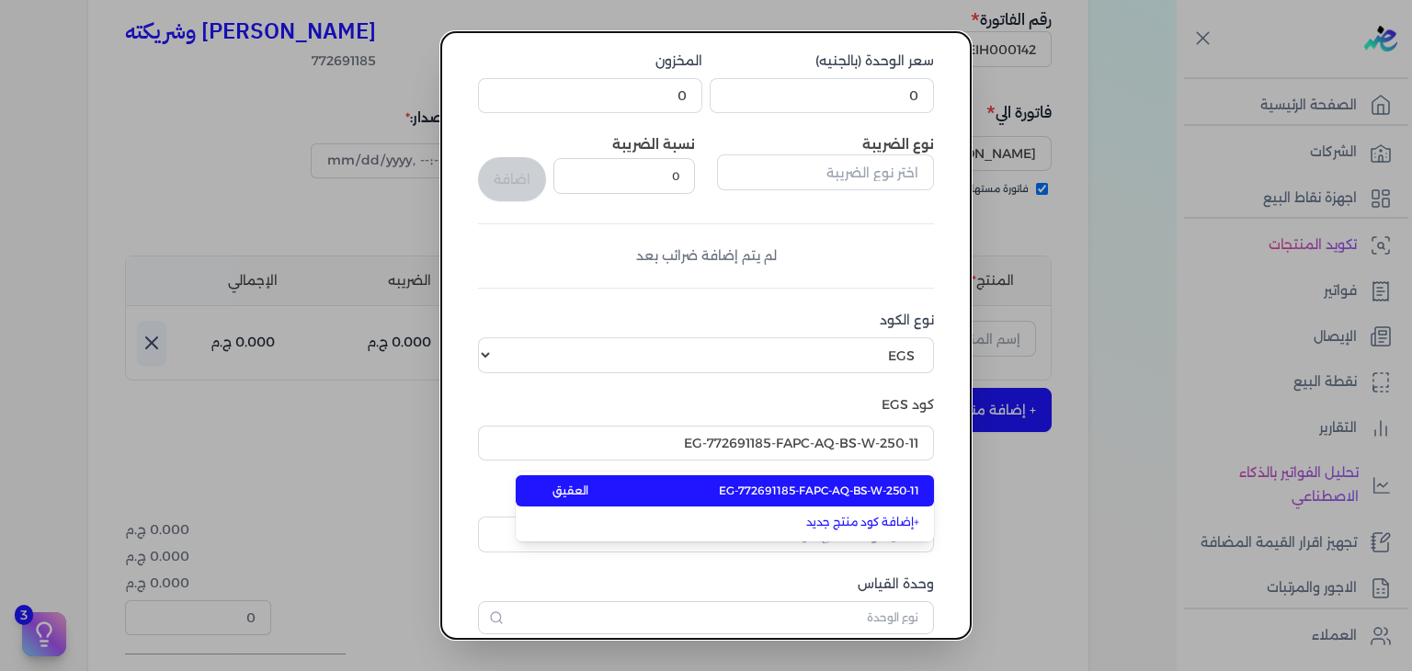
click at [798, 494] on span "EG-772691185-FAPC-AQ-BS-W-250-11" at bounding box center [819, 491] width 200 height 17
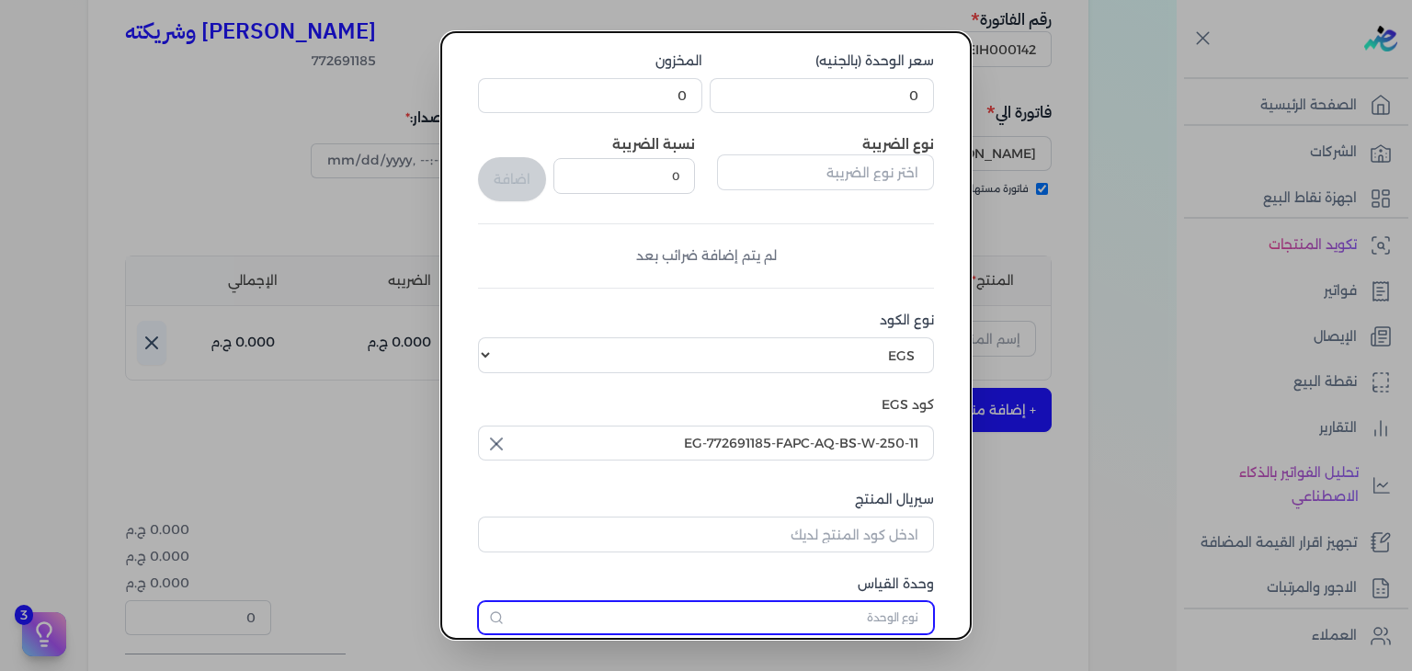
click at [885, 617] on input "text" at bounding box center [706, 617] width 456 height 33
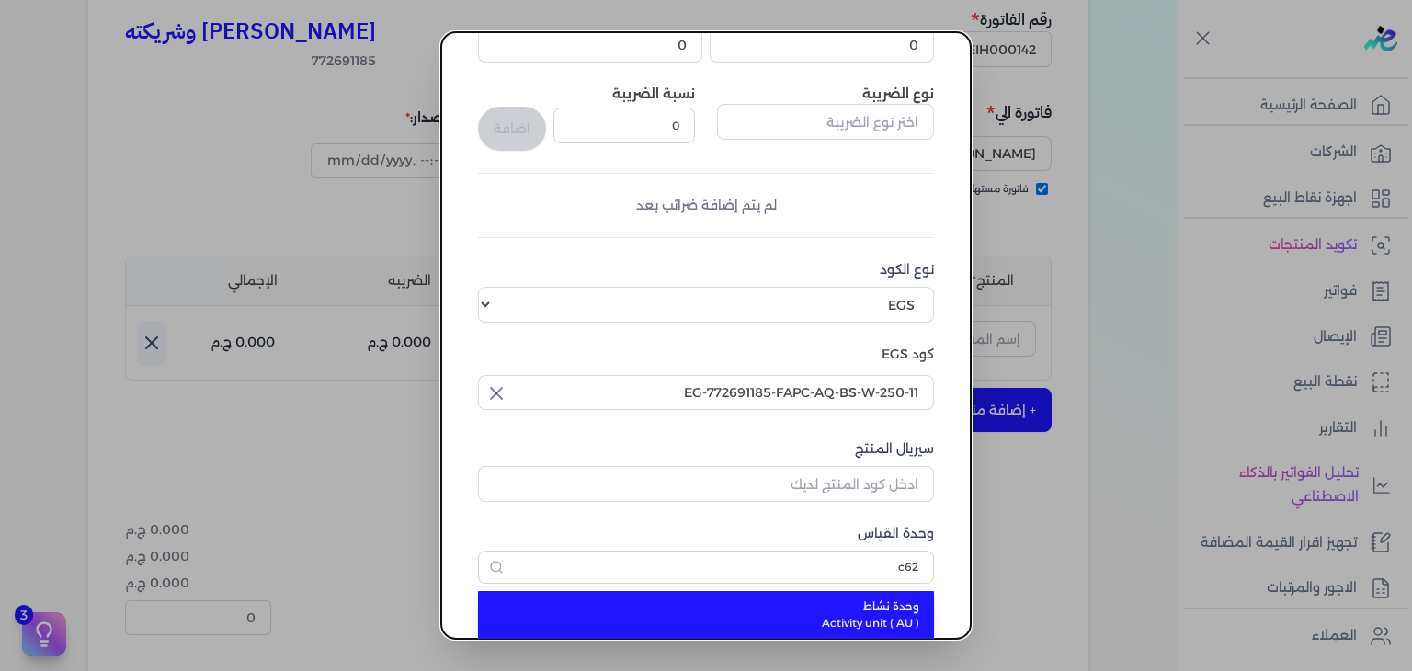
click at [885, 617] on span "Activity unit ( AU )" at bounding box center [717, 623] width 405 height 17
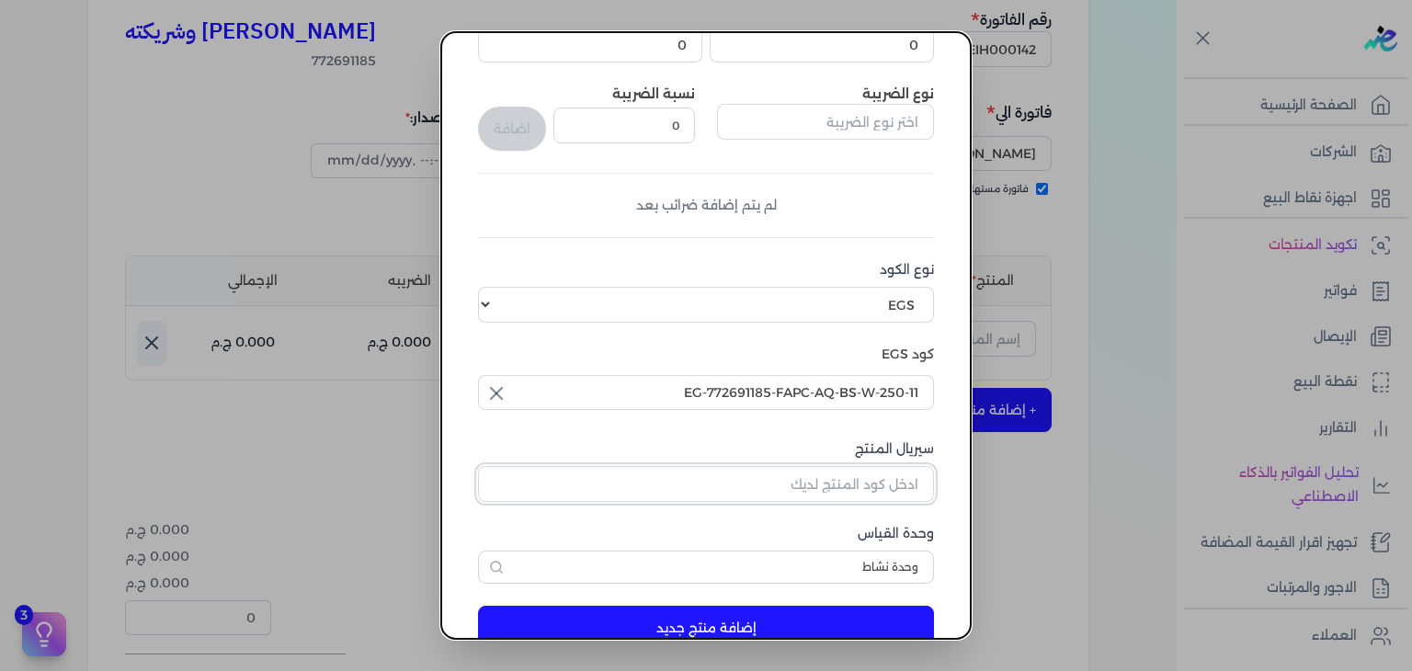
click at [872, 489] on input "سيريال المنتج" at bounding box center [706, 483] width 456 height 35
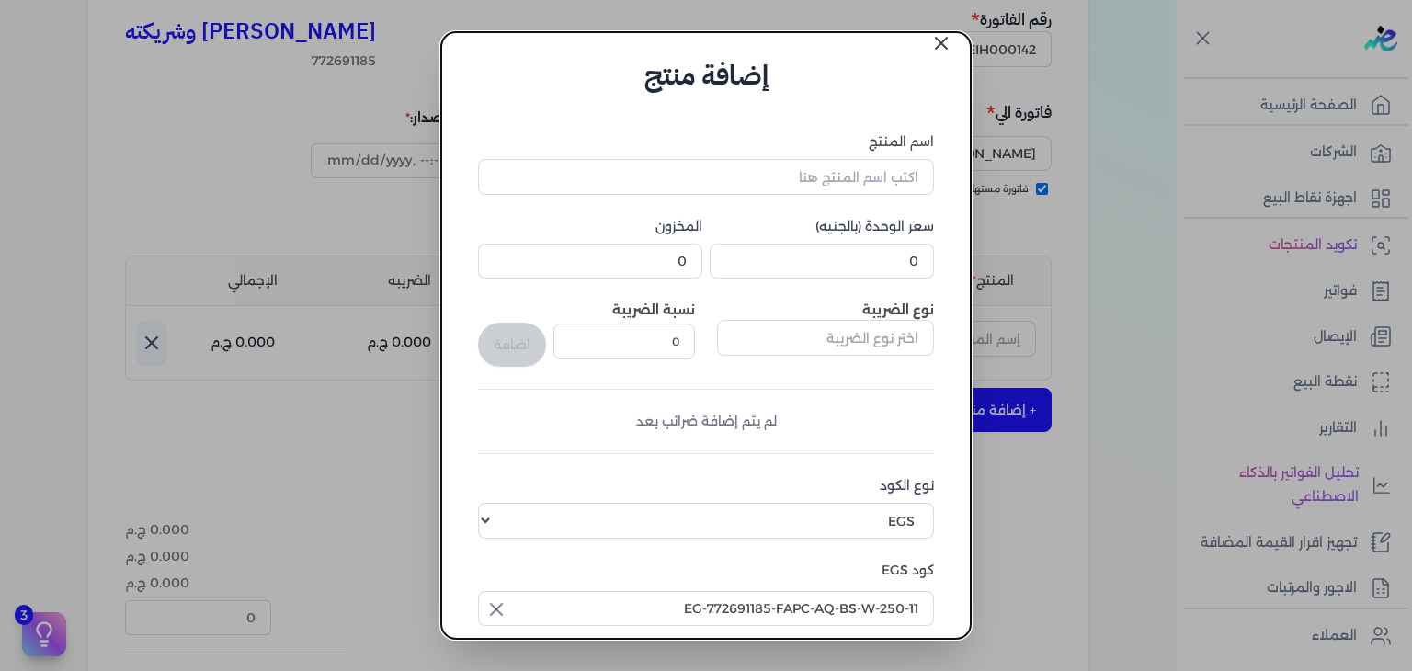
scroll to position [0, 0]
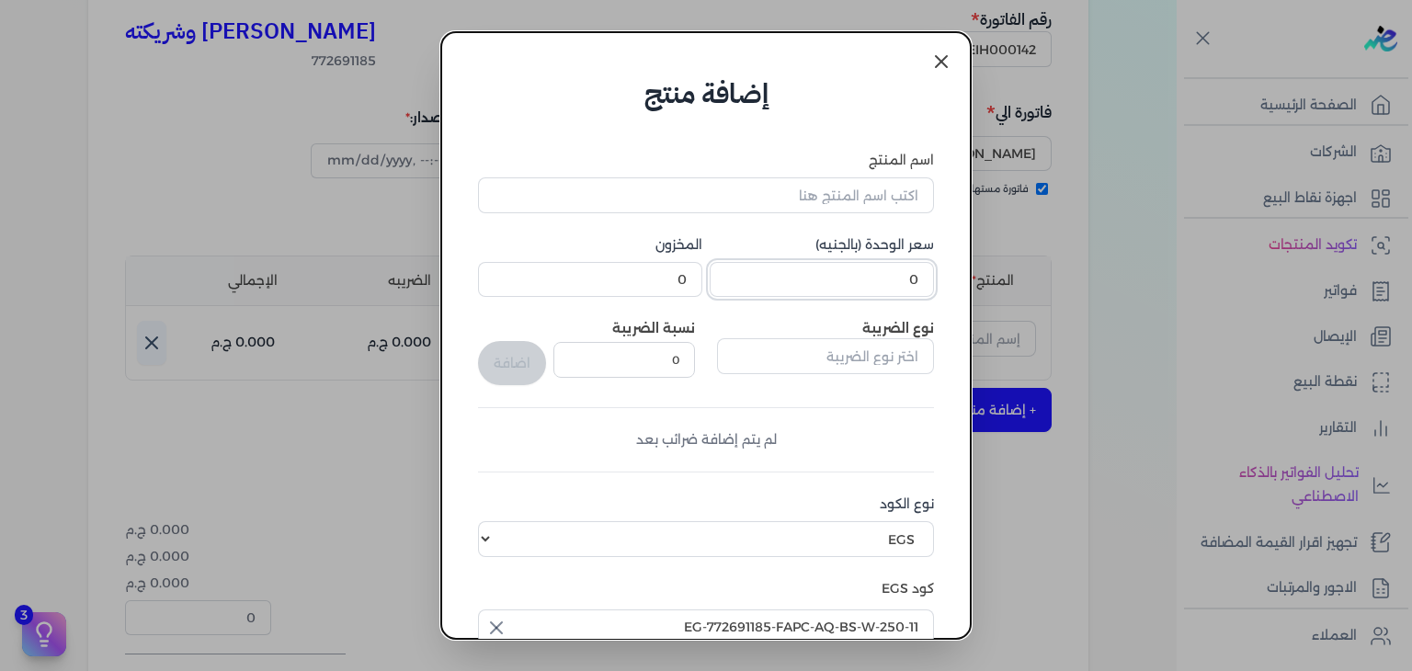
click at [877, 288] on input "0" at bounding box center [822, 279] width 224 height 35
click at [718, 196] on input "اسم المنتج" at bounding box center [706, 194] width 456 height 35
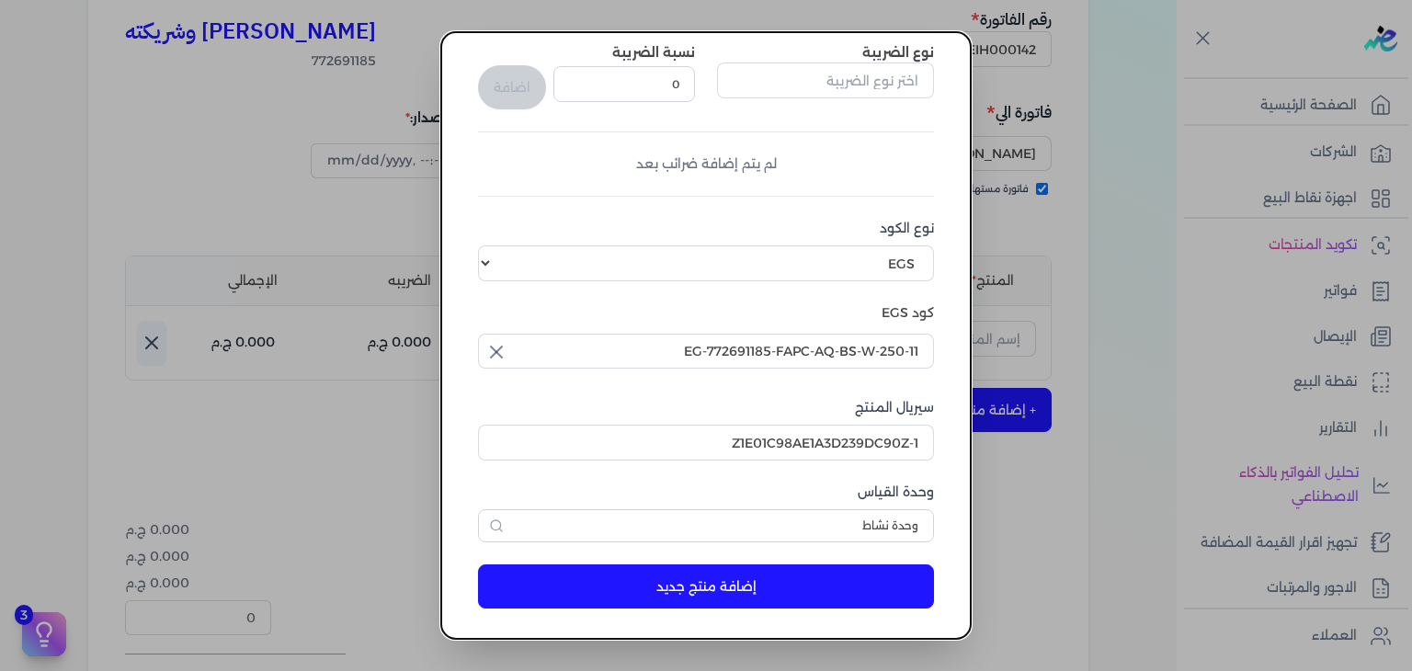
click at [731, 578] on button "إضافة منتج جديد" at bounding box center [706, 587] width 456 height 44
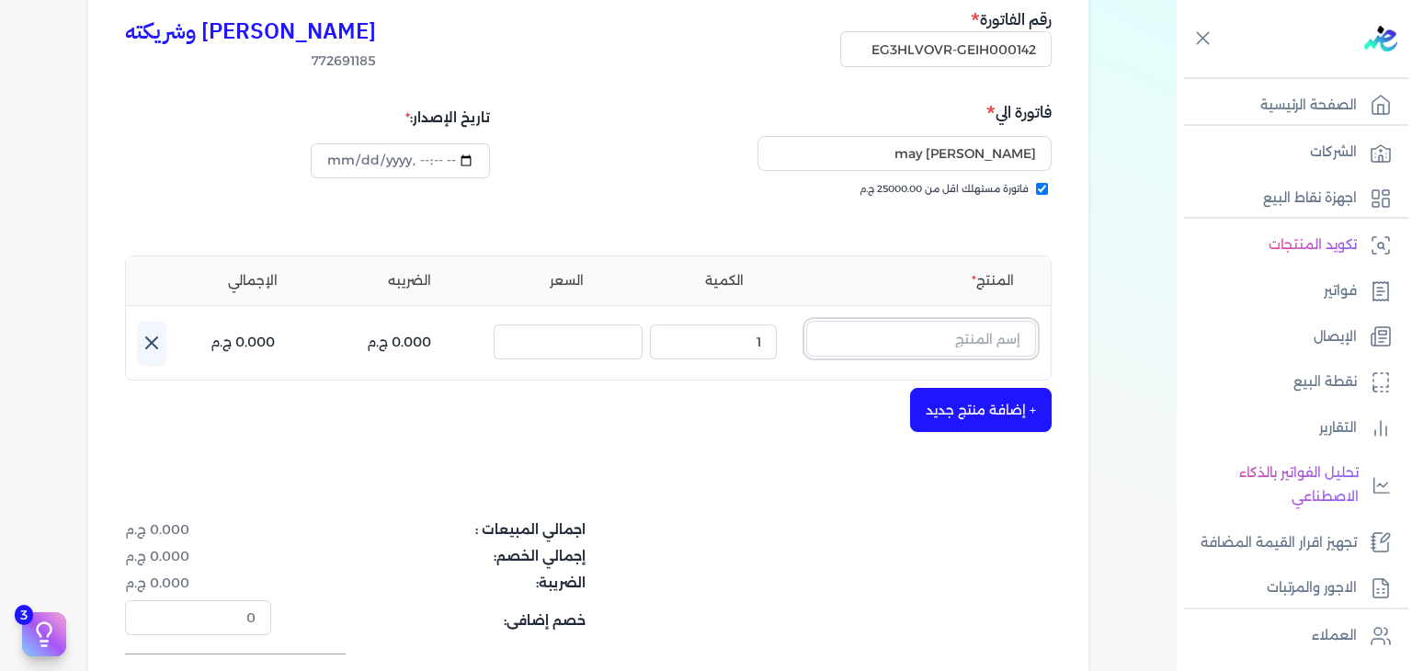
click at [917, 339] on input "text" at bounding box center [921, 338] width 230 height 35
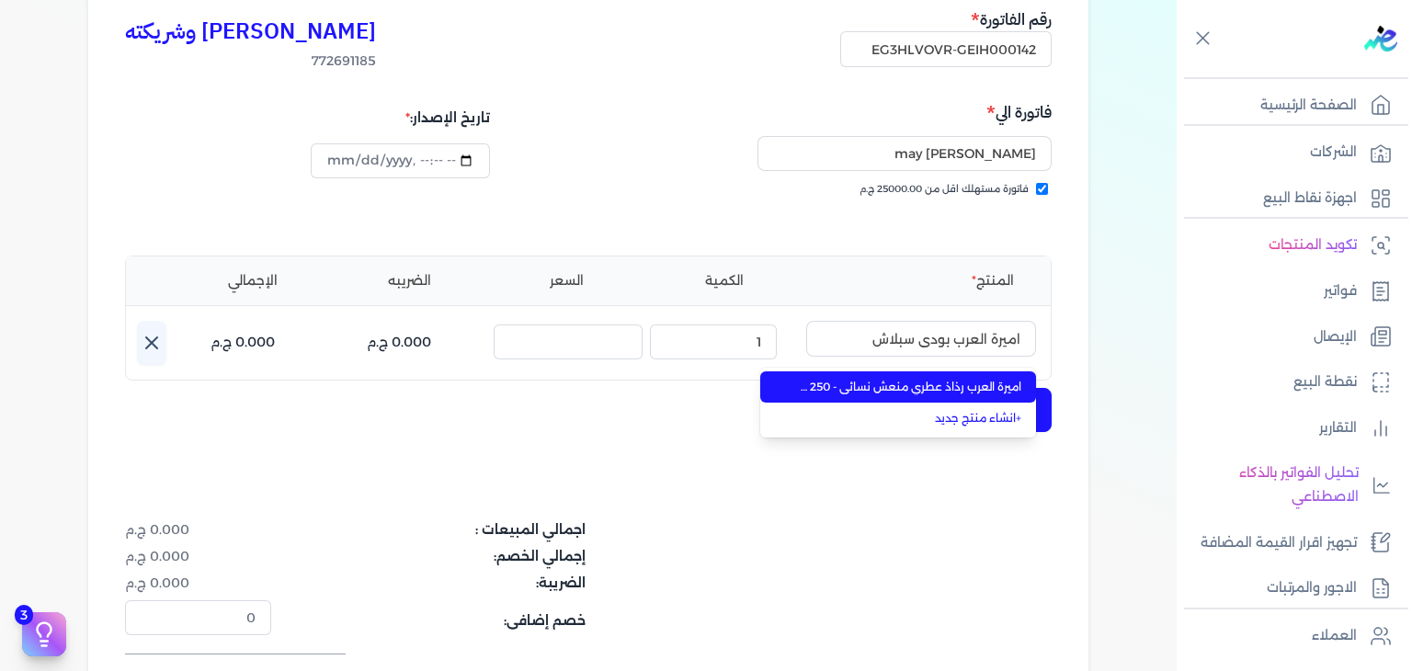
click at [906, 385] on span "اميرة العرب رذاذ عطري منعش نسائي - 250 مللي" at bounding box center [909, 387] width 224 height 17
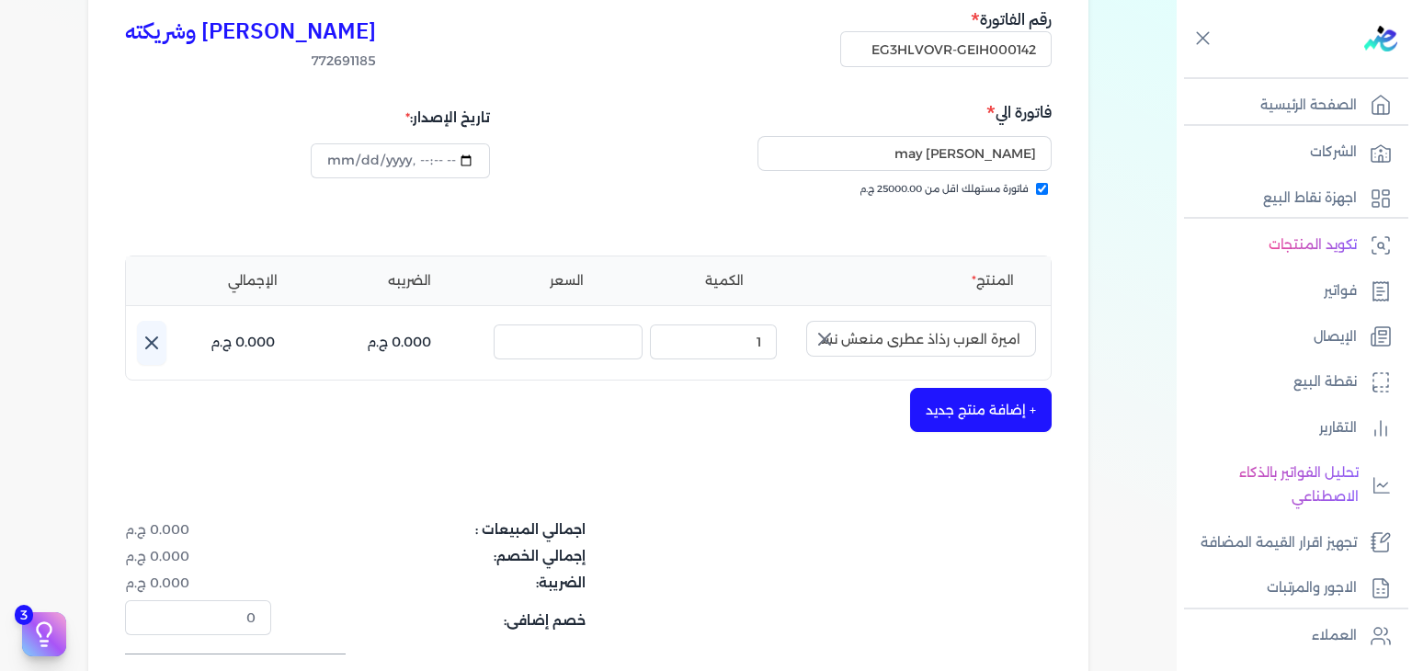
click at [830, 344] on icon "button" at bounding box center [824, 339] width 11 height 11
click at [909, 347] on input "text" at bounding box center [921, 338] width 230 height 35
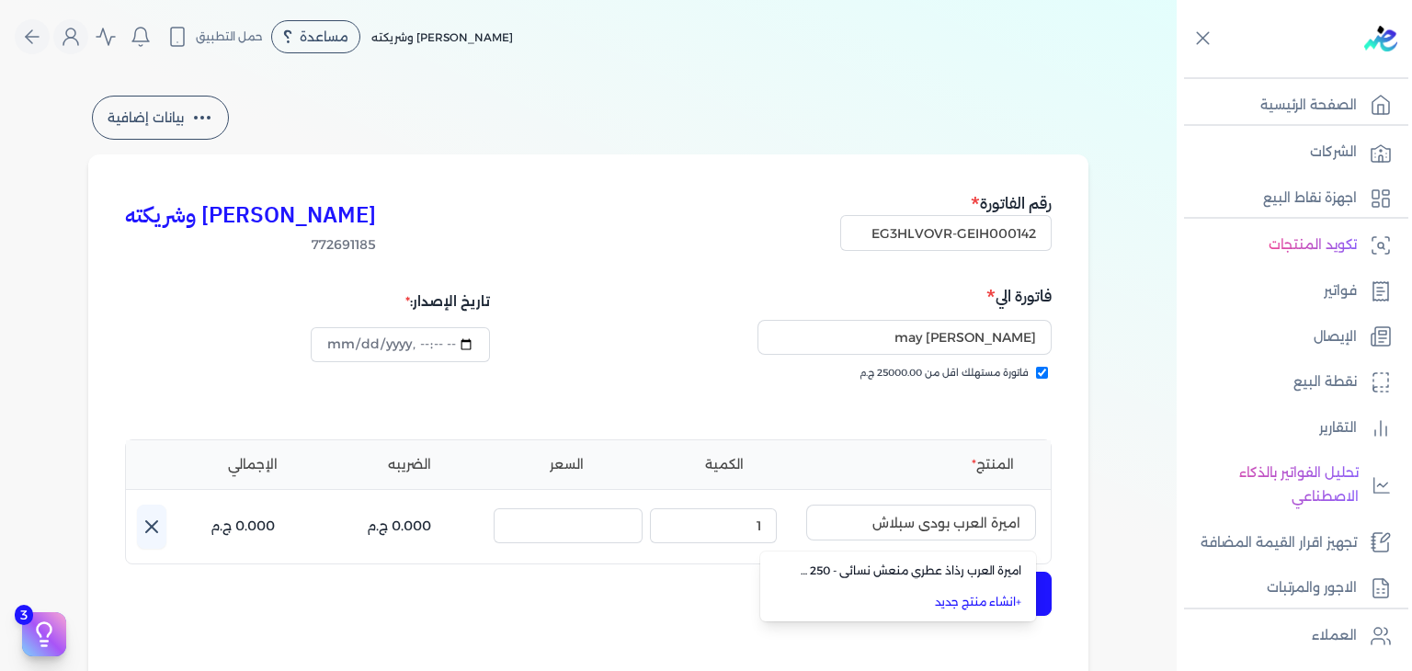
select select "EGP"
select select "B"
select select "EGS"
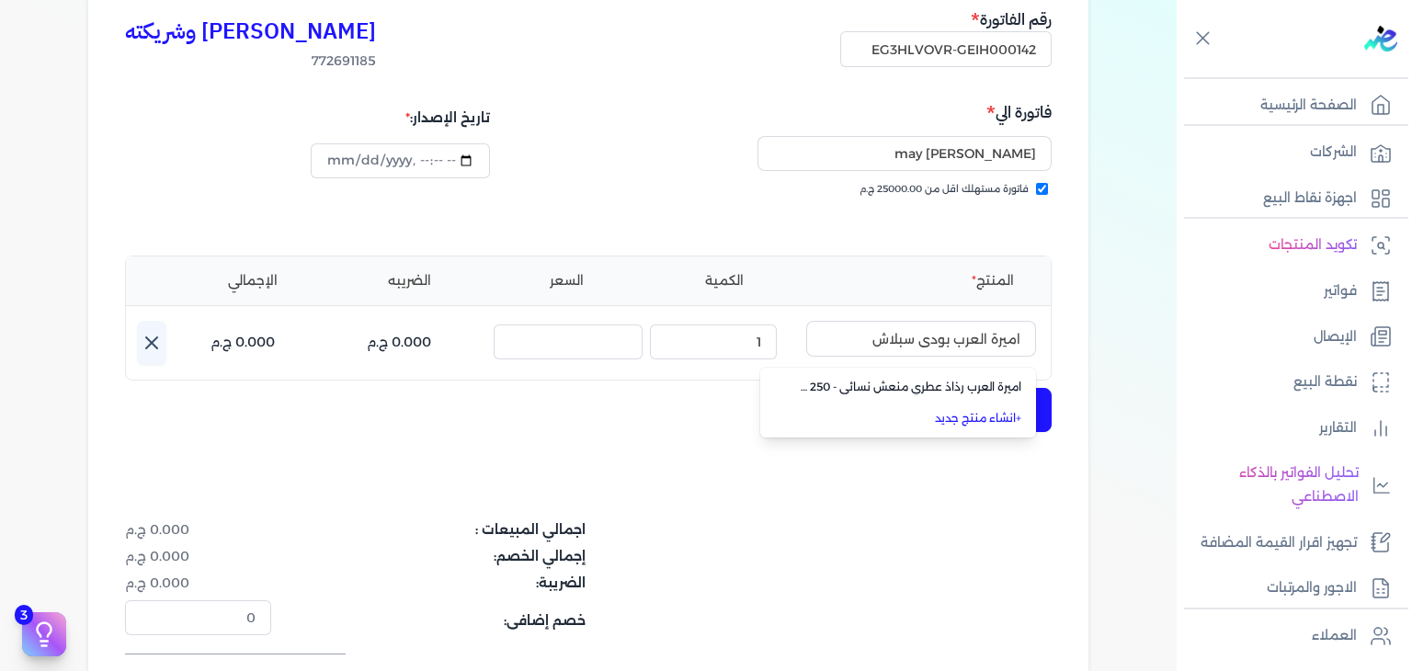
type input "اميرة العرب بودي سبلاش"
click at [850, 484] on div "كريم محمود ابراهيم الدقلة وشريكته 772691185 رقم الفاتورة EG3HLVOVR-GEIH000142 ف…" at bounding box center [588, 387] width 1000 height 832
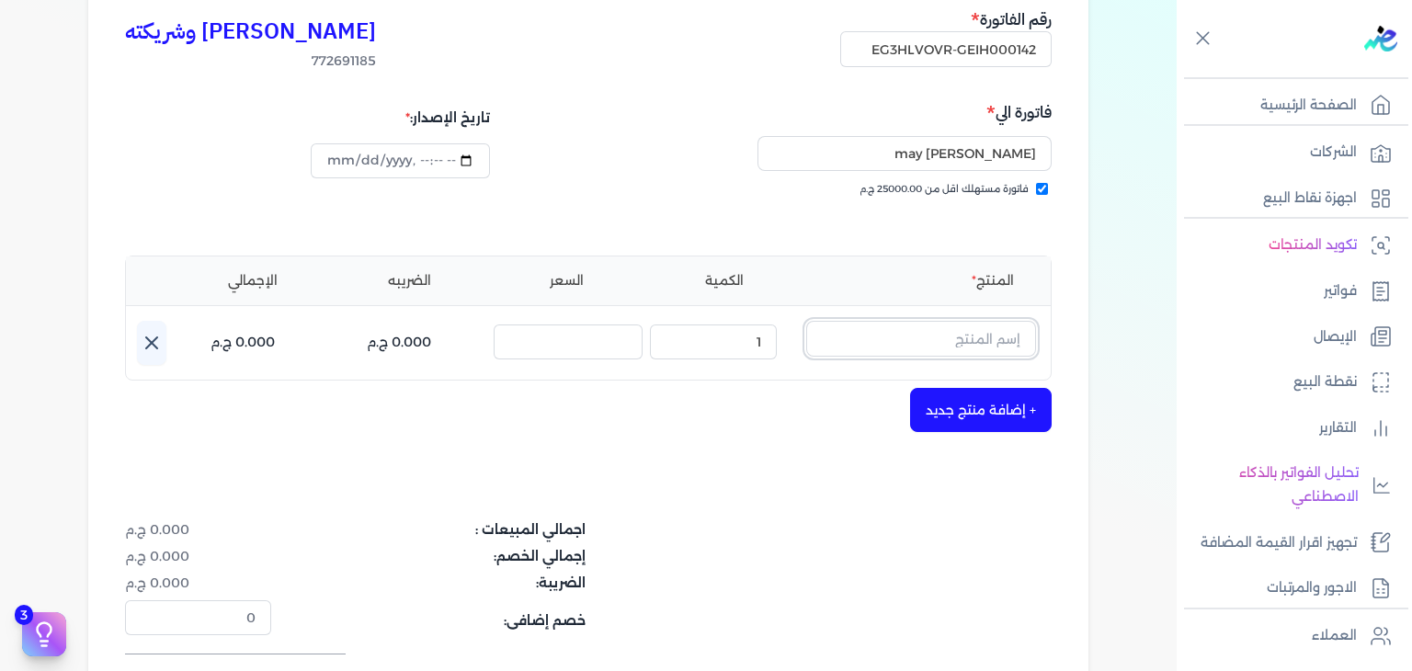
click at [995, 349] on input "text" at bounding box center [921, 338] width 230 height 35
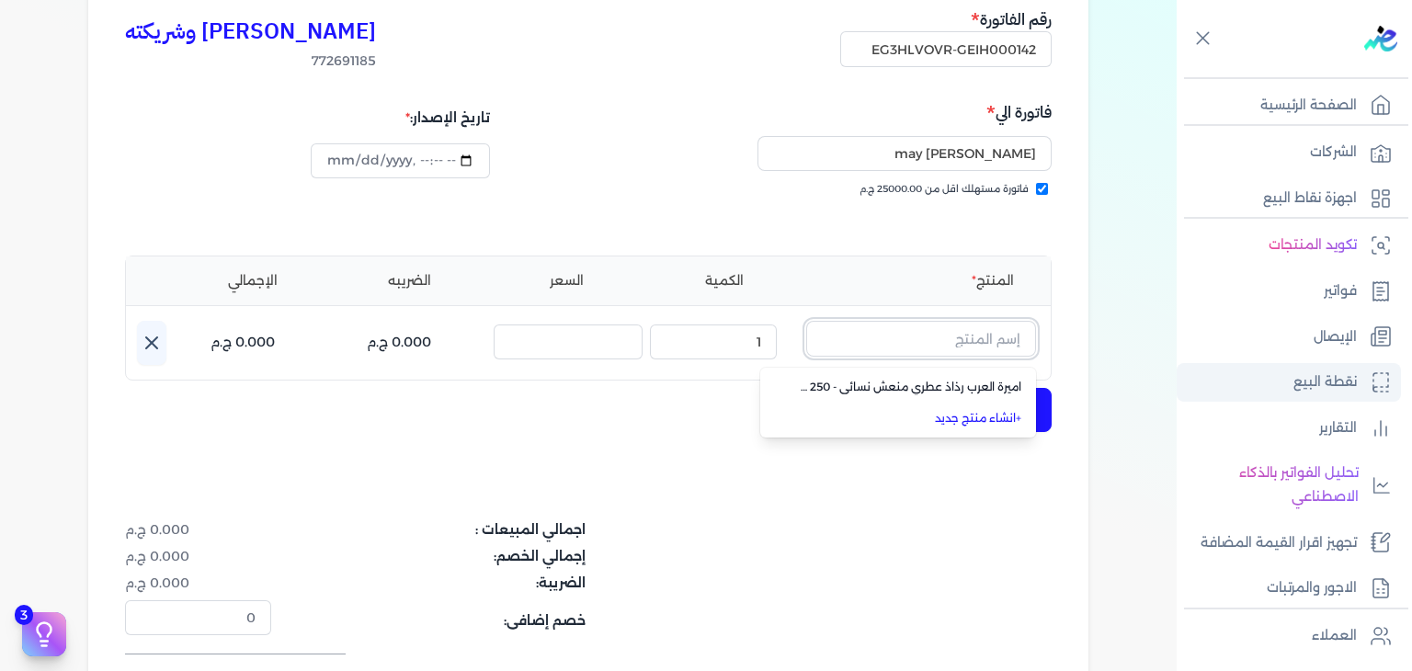
scroll to position [320, 0]
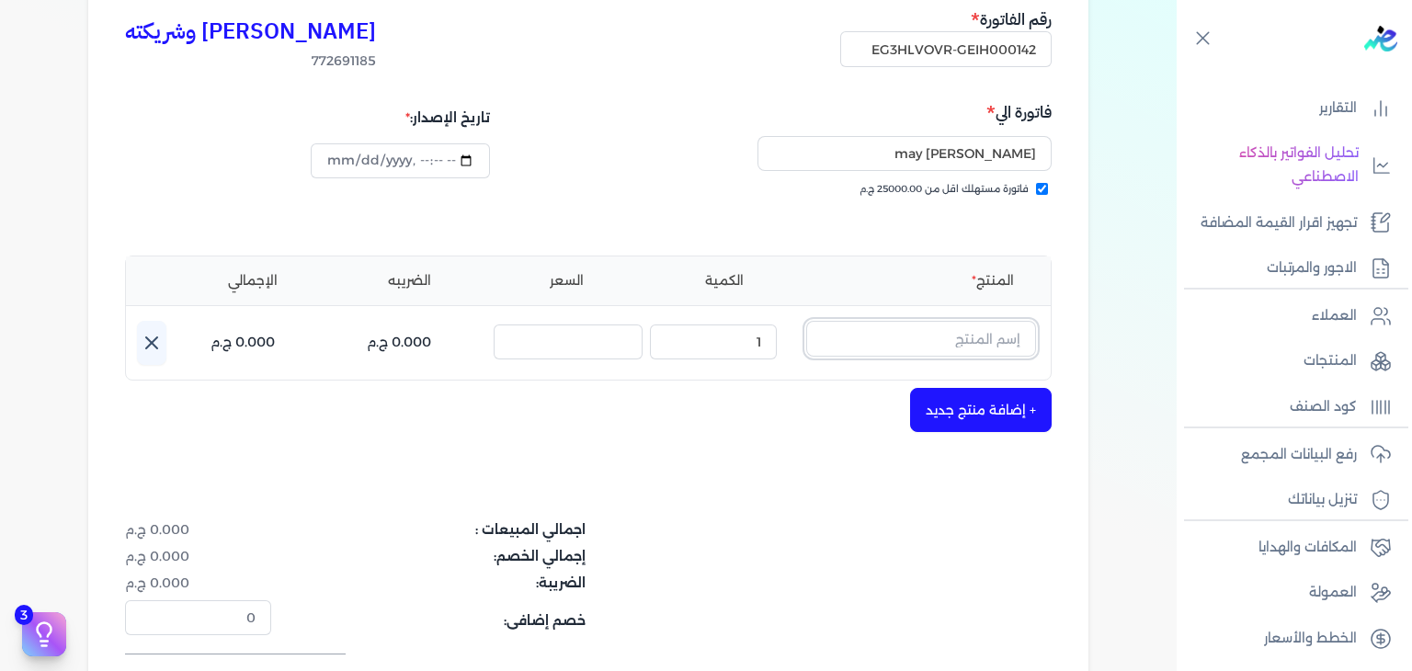
click at [987, 354] on input "text" at bounding box center [921, 338] width 230 height 35
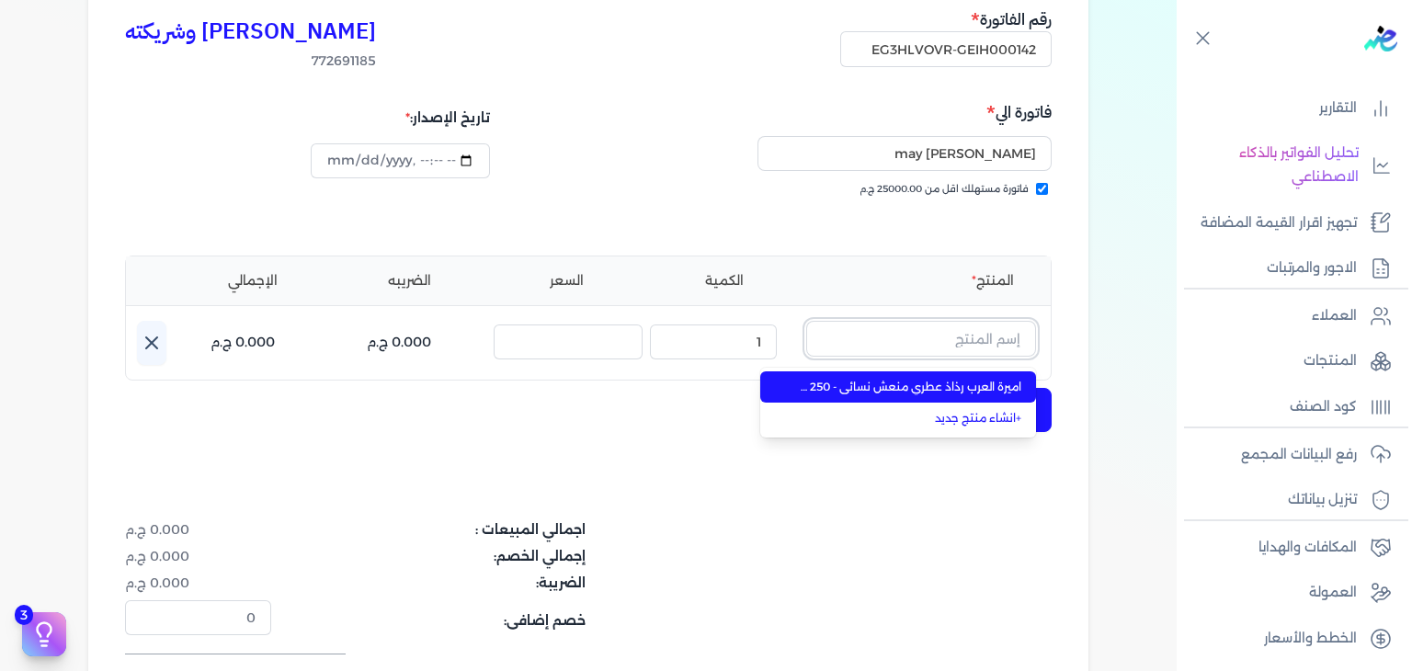
paste input "اميرة العرب بودي سبلاش"
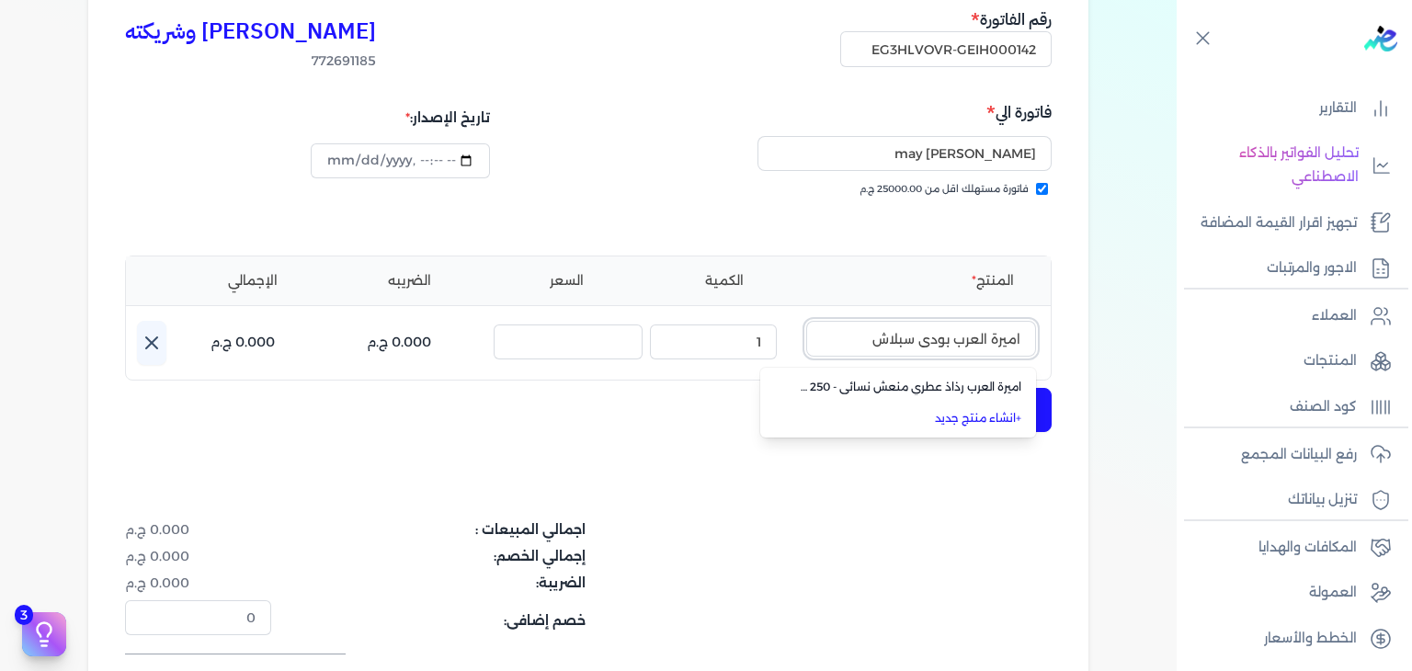
type input "اميرة العرب بودي سبلاش"
click at [979, 419] on link "+ انشاء منتج جديد" at bounding box center [909, 418] width 224 height 17
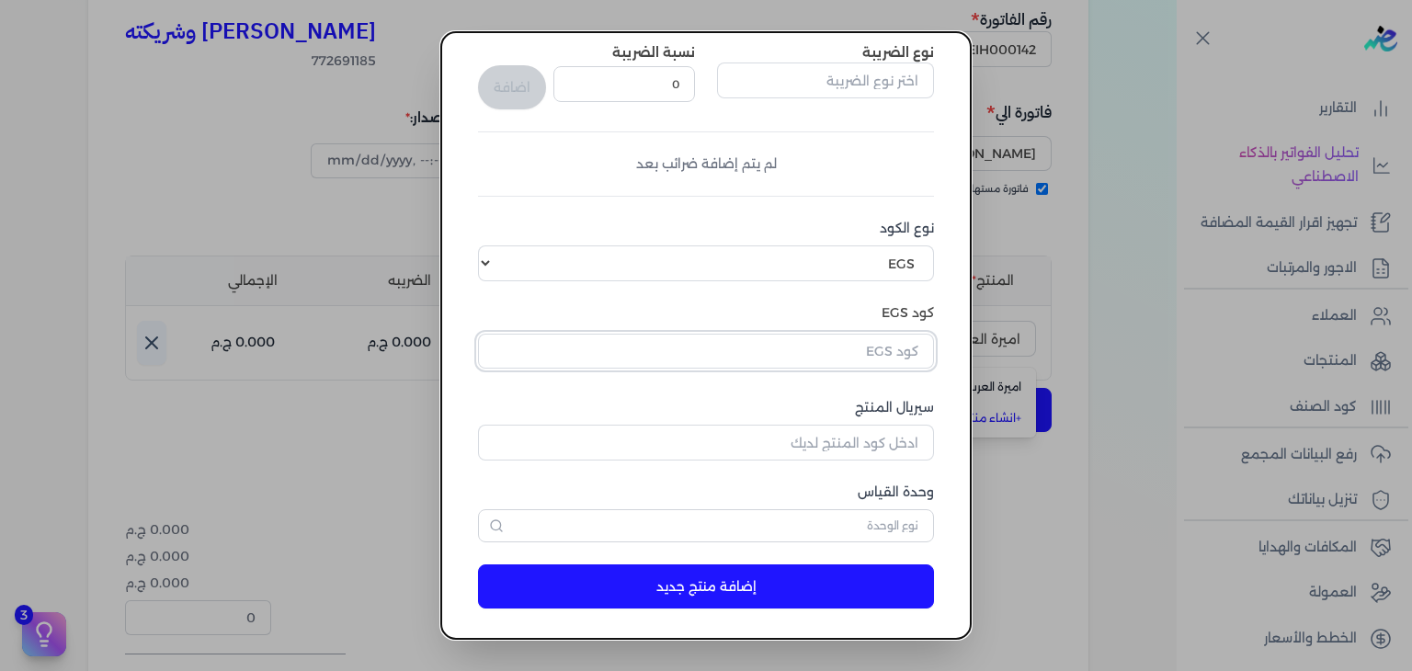
click at [831, 357] on input "text" at bounding box center [706, 351] width 456 height 35
paste input "EG-772691185-FAPC-AQ-BS-W-250-11"
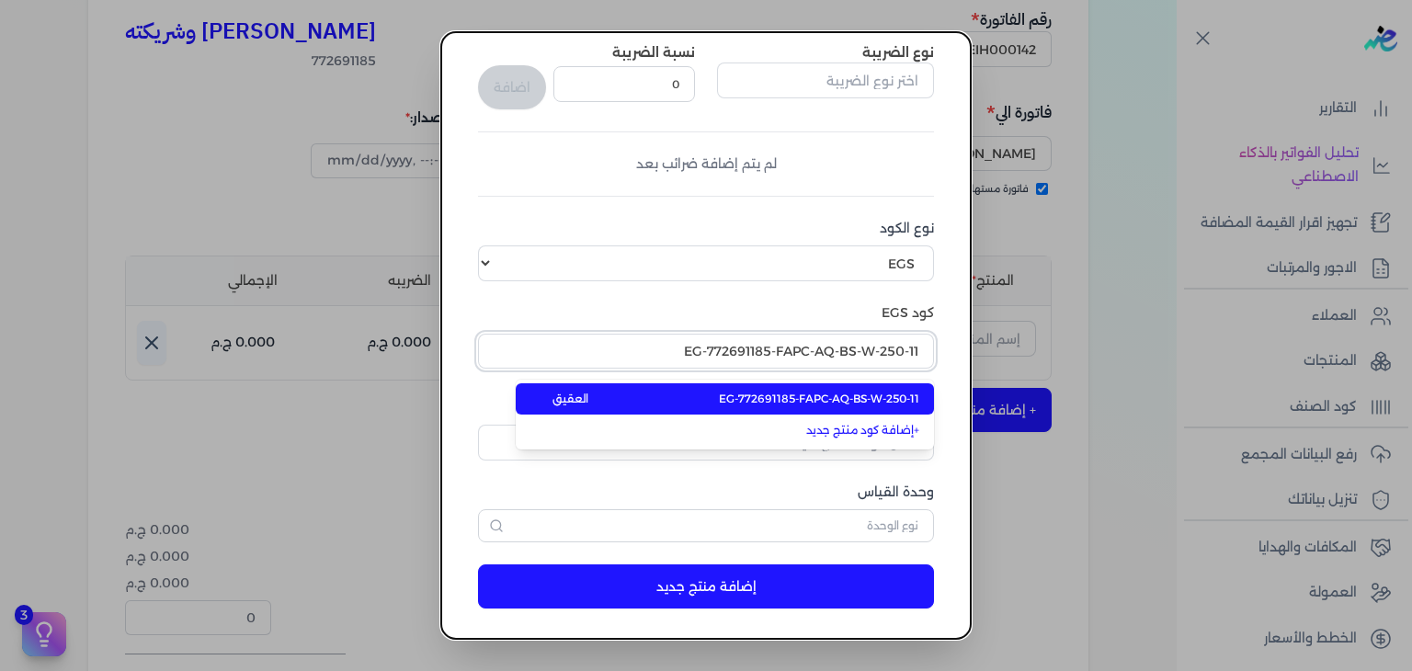
type input "EG-772691185-FAPC-AQ-BS-W-250-11"
click at [822, 396] on span "EG-772691185-FAPC-AQ-BS-W-250-11" at bounding box center [819, 399] width 200 height 17
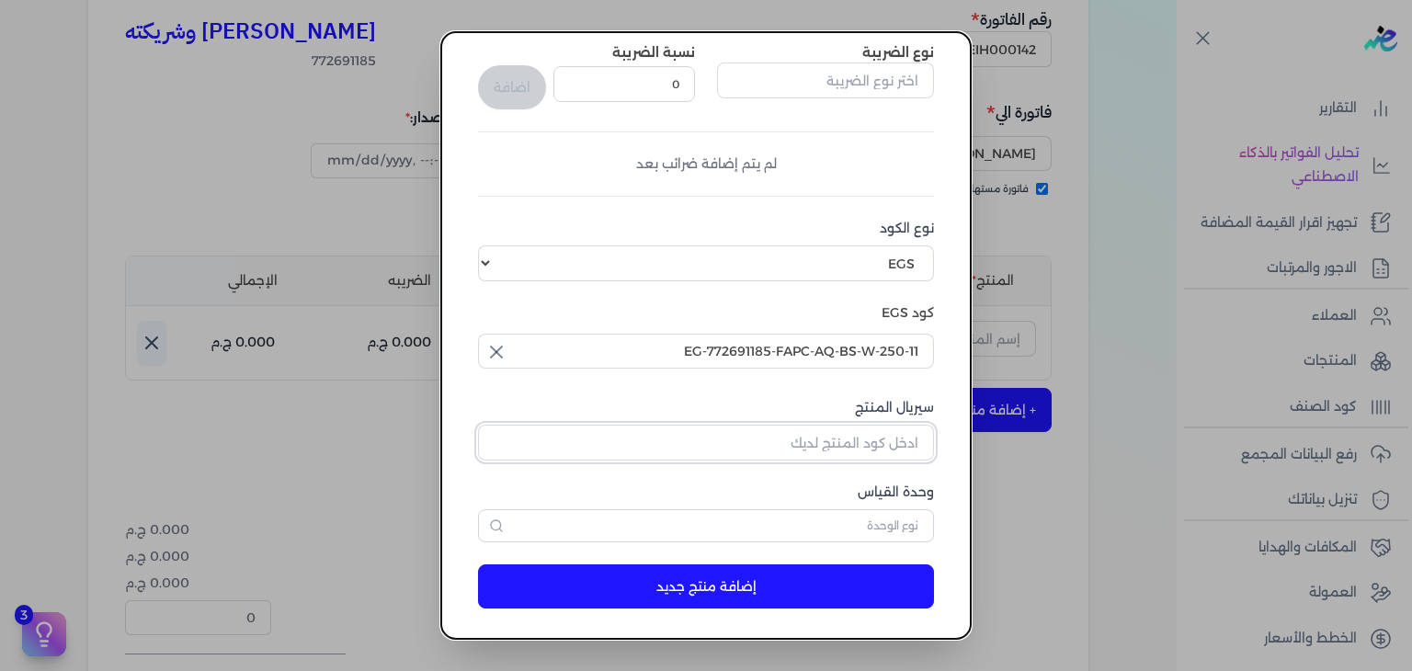
click at [840, 451] on input "سيريال المنتج" at bounding box center [706, 442] width 456 height 35
paste input "Z1E01C98AE1A3D239DC90Z-1"
type input "Z1E01C98AE1A3D239DC90Z-1"
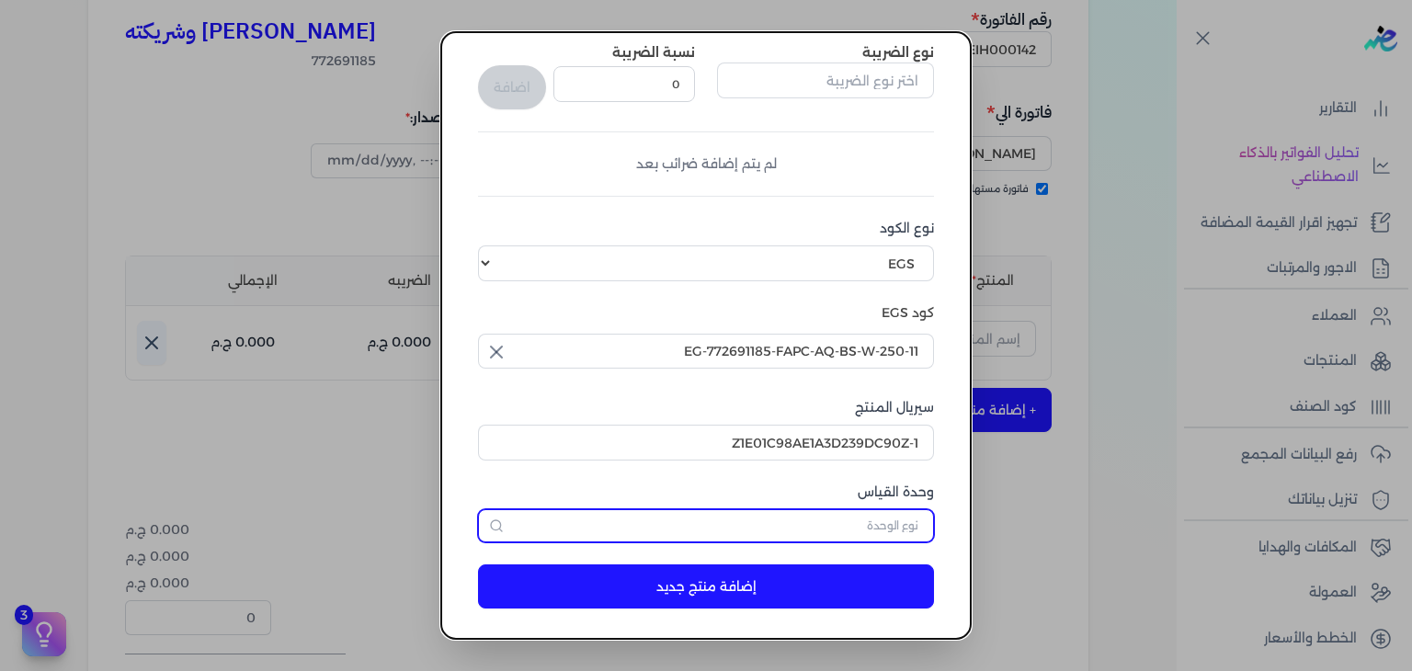
click at [894, 523] on input "text" at bounding box center [706, 525] width 456 height 33
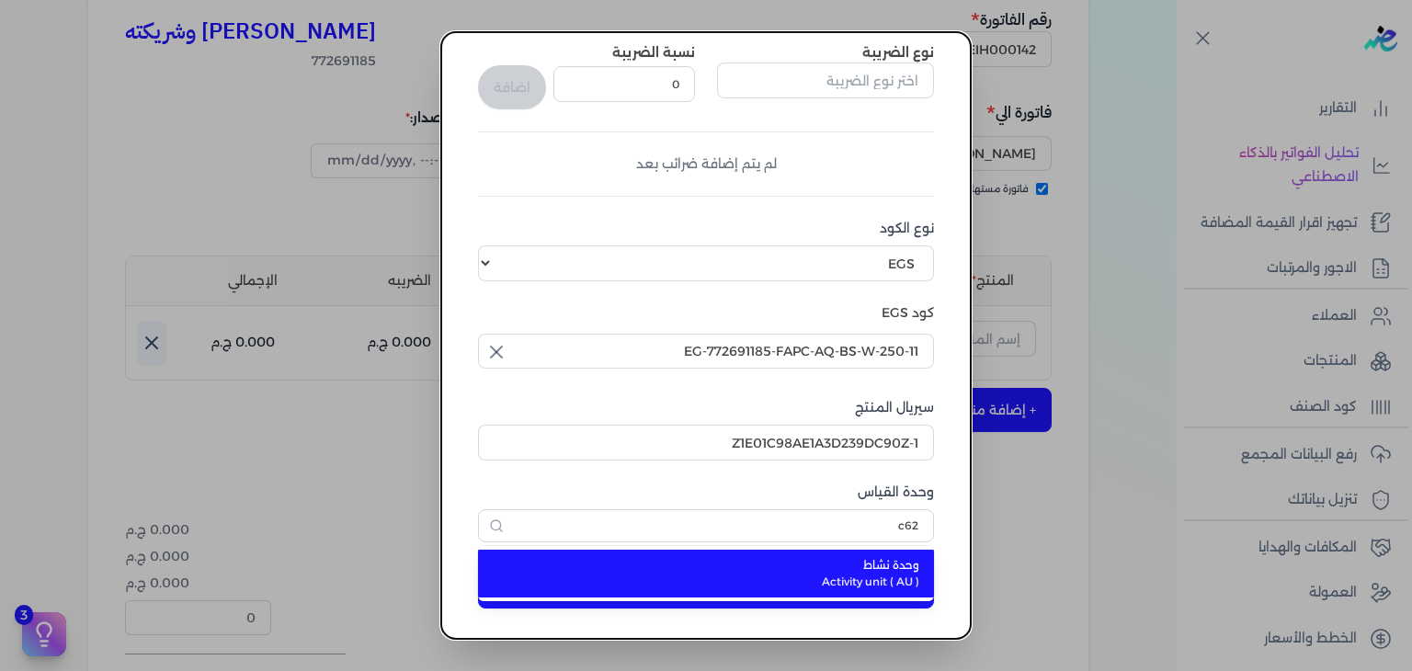
click at [841, 570] on span "وحدة نشاط" at bounding box center [717, 565] width 405 height 17
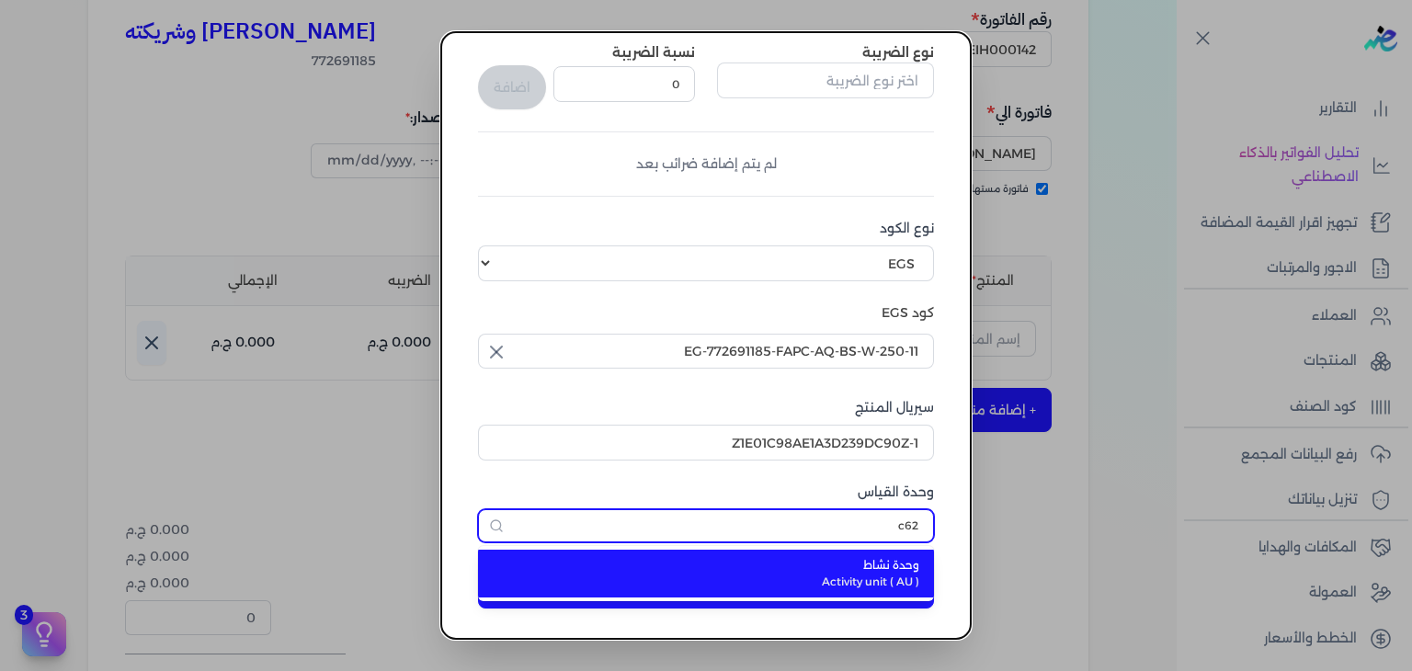
type input "وحدة نشاط"
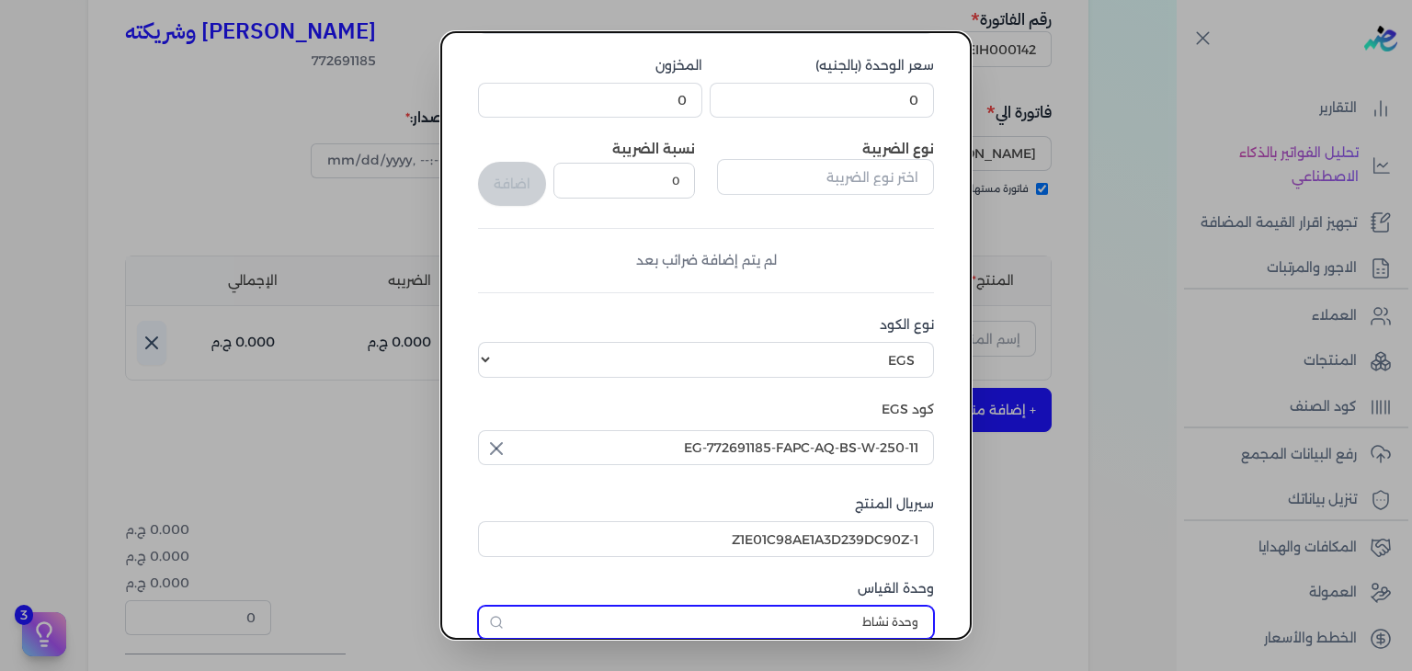
scroll to position [0, 0]
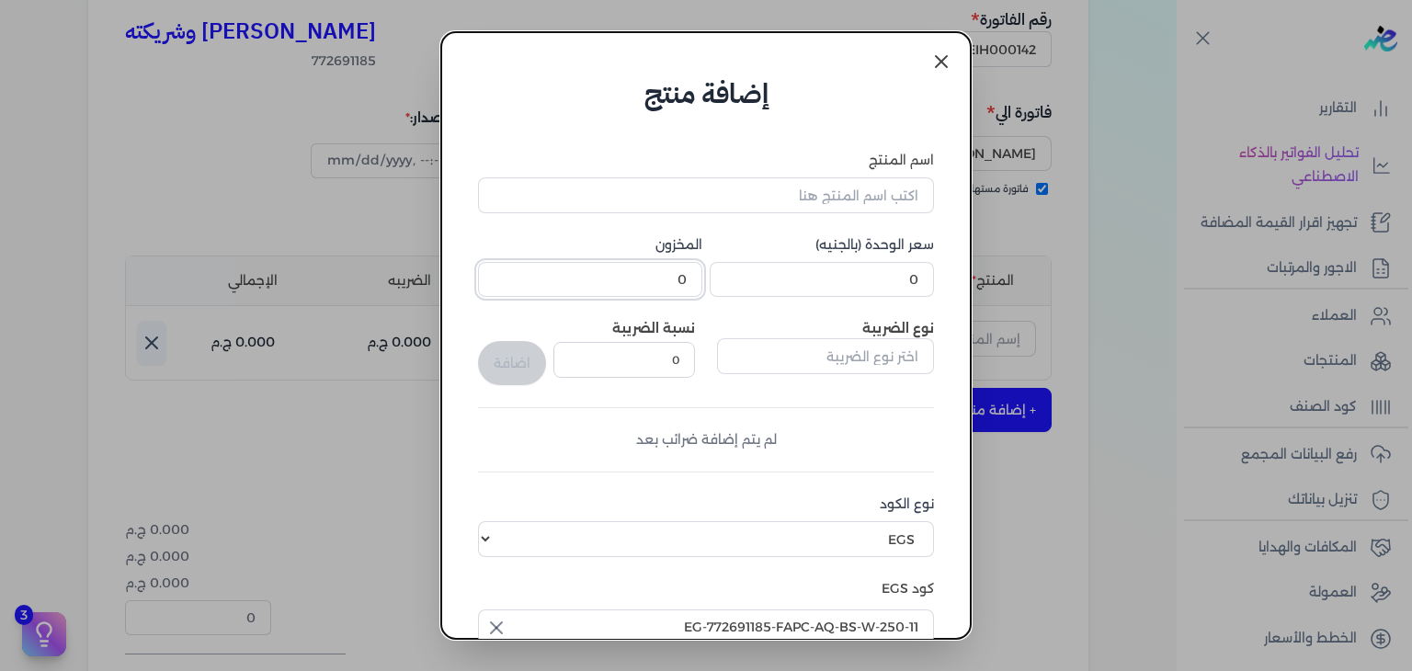
click at [659, 287] on input "0" at bounding box center [590, 279] width 224 height 35
type input "6"
click at [843, 275] on input "0" at bounding box center [822, 279] width 224 height 35
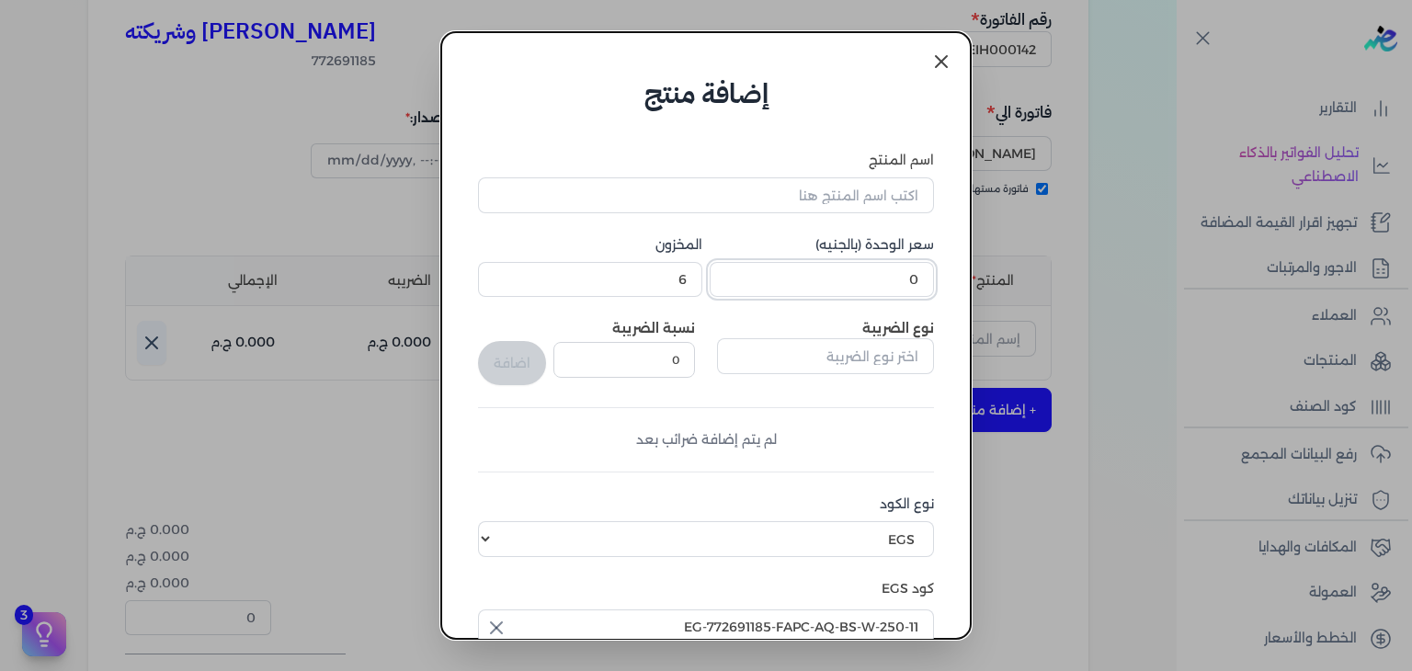
paste input "24"
type input "240"
click at [786, 199] on input "اسم المنتج" at bounding box center [706, 194] width 456 height 35
paste input "اميرة العرب بودي سبلاش نسائي - 250 مللي"
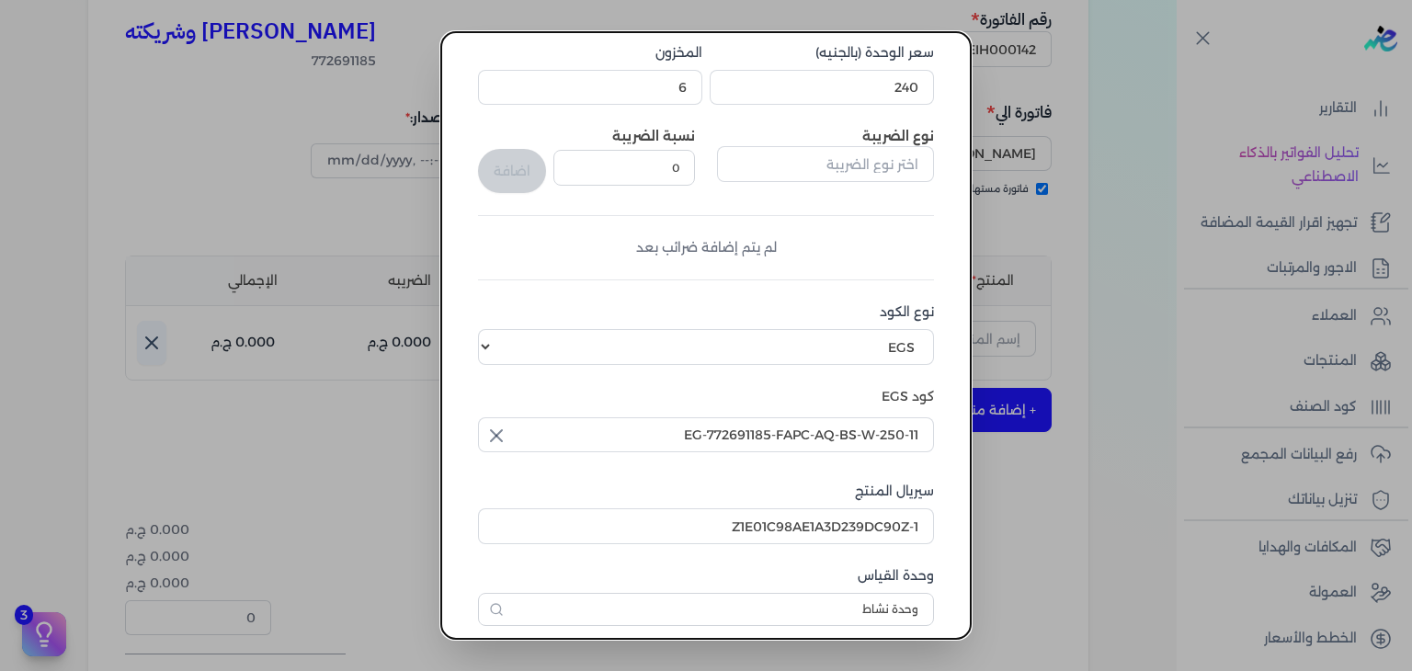
scroll to position [281, 0]
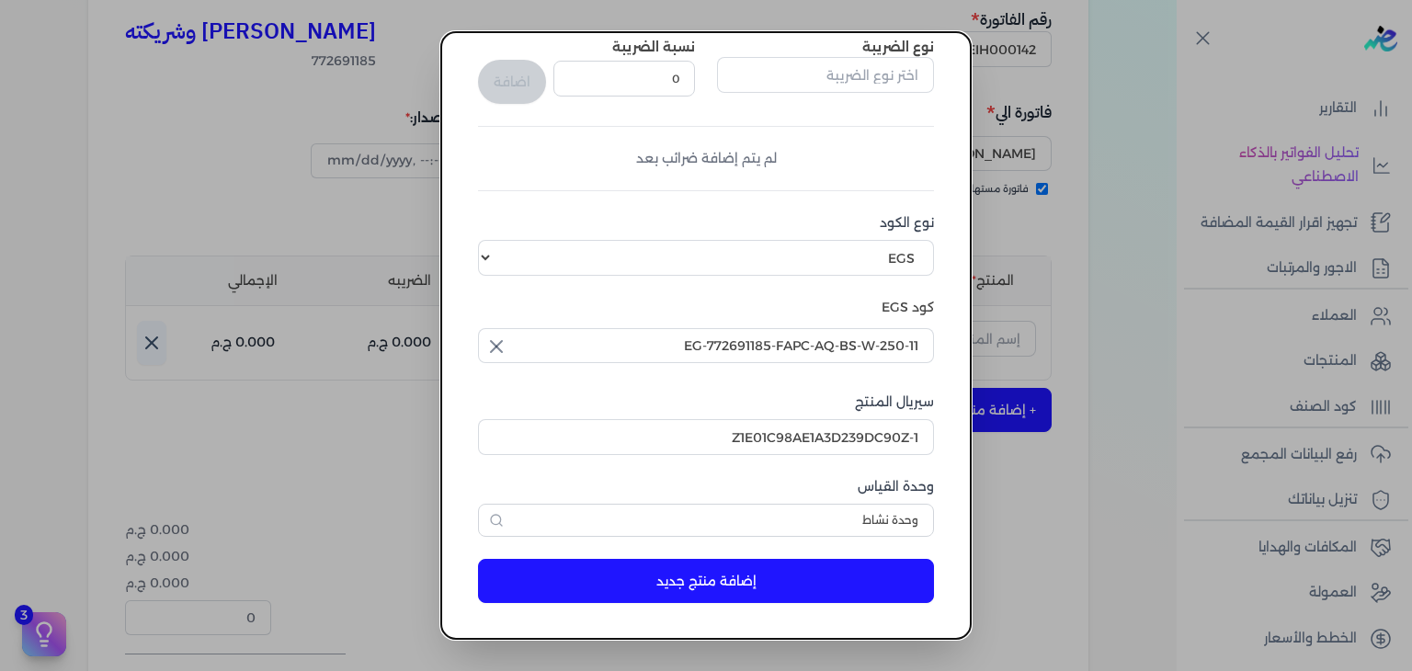
type input "اميرة العرب بودي سبلاش نسائي - 250 مللي"
click at [725, 571] on button "إضافة منتج جديد" at bounding box center [706, 581] width 456 height 44
click at [1034, 488] on dialog "إضافة منتج اسم المنتج اميرة العرب بودي سبلاش نسائي - 250 مللي سعر الوحدة (بالجن…" at bounding box center [706, 335] width 1412 height 671
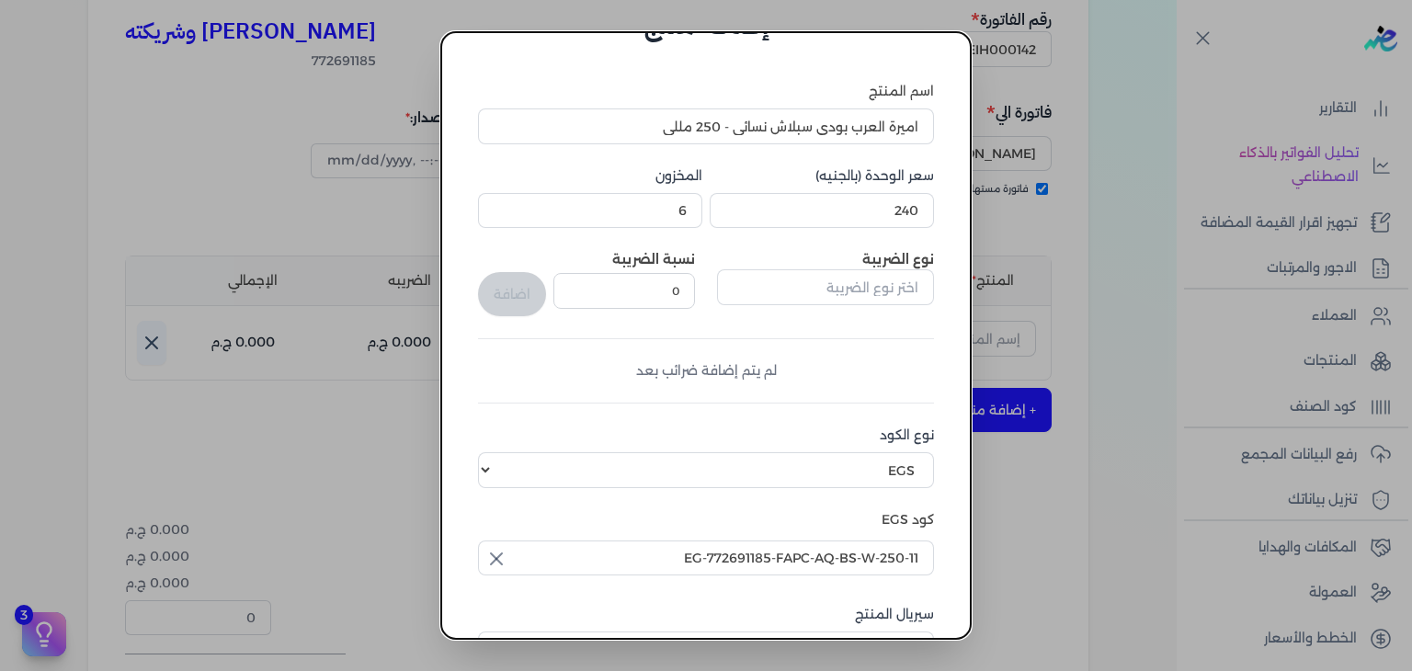
scroll to position [0, 0]
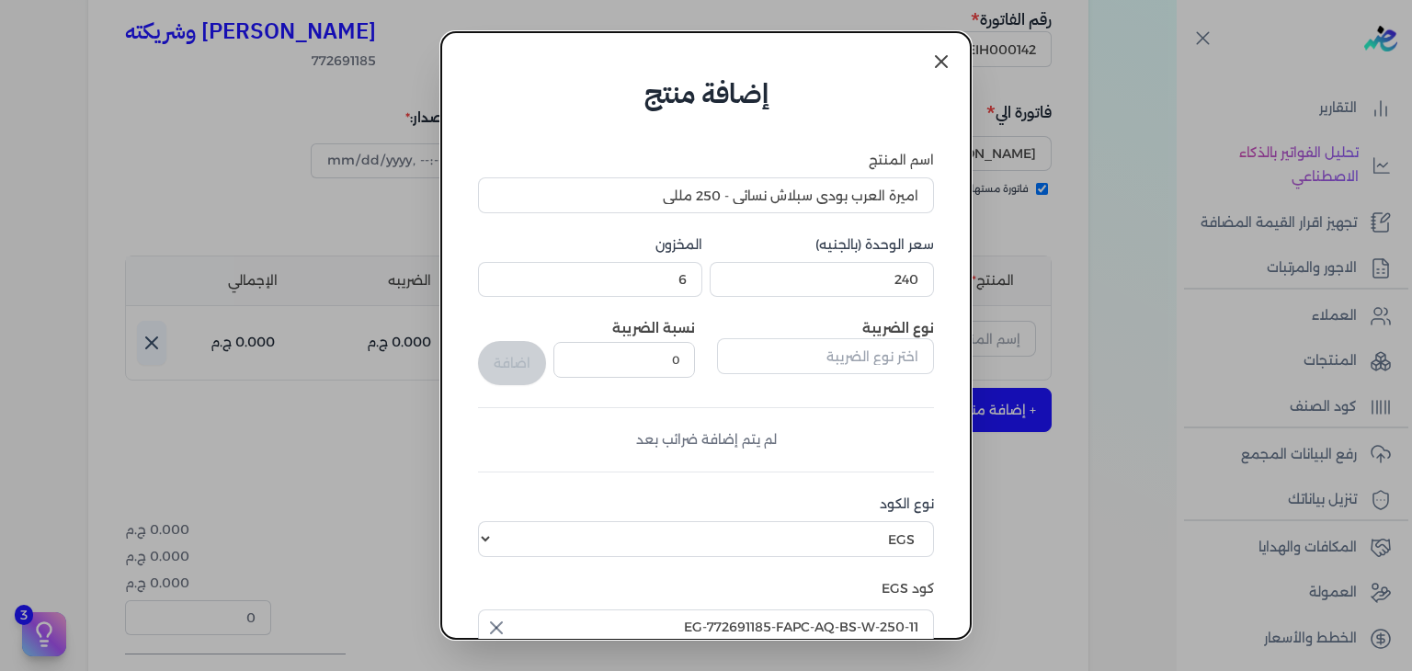
click at [1115, 338] on dialog "إضافة منتج اسم المنتج اميرة العرب بودي سبلاش نسائي - 250 مللي سعر الوحدة (بالجن…" at bounding box center [706, 335] width 1412 height 671
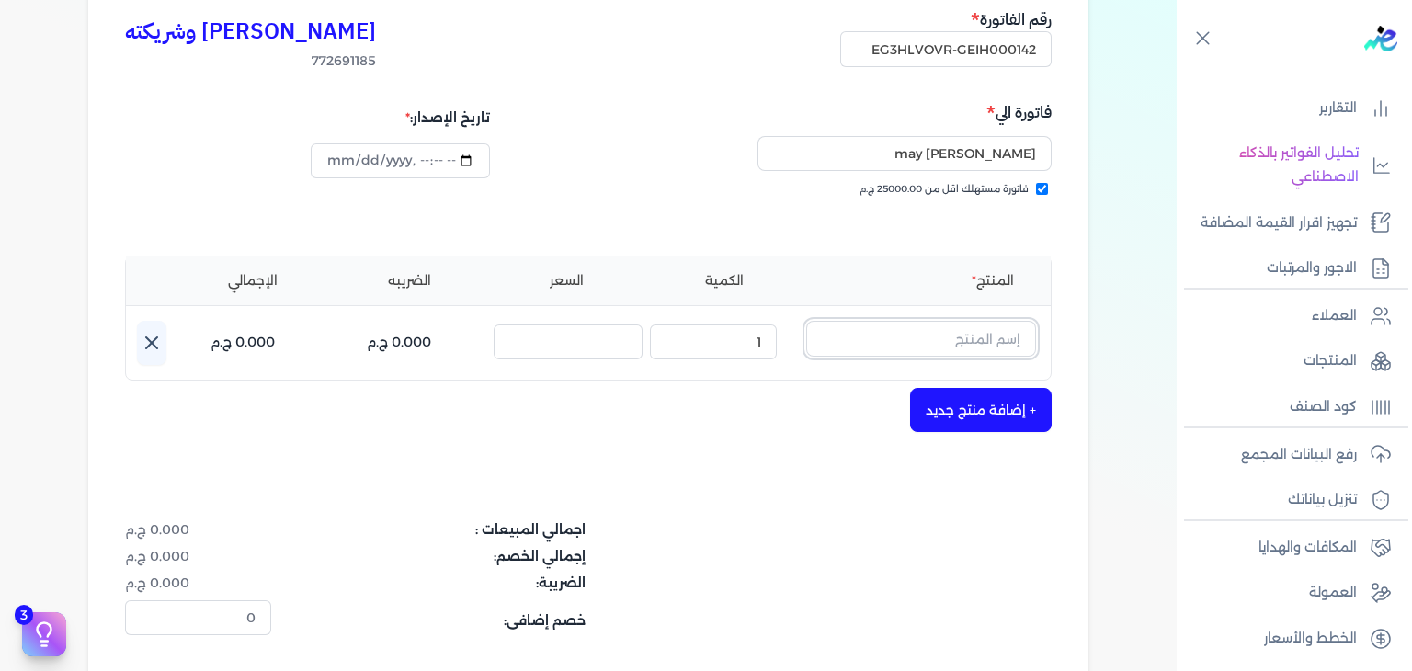
click at [965, 344] on input "text" at bounding box center [921, 338] width 230 height 35
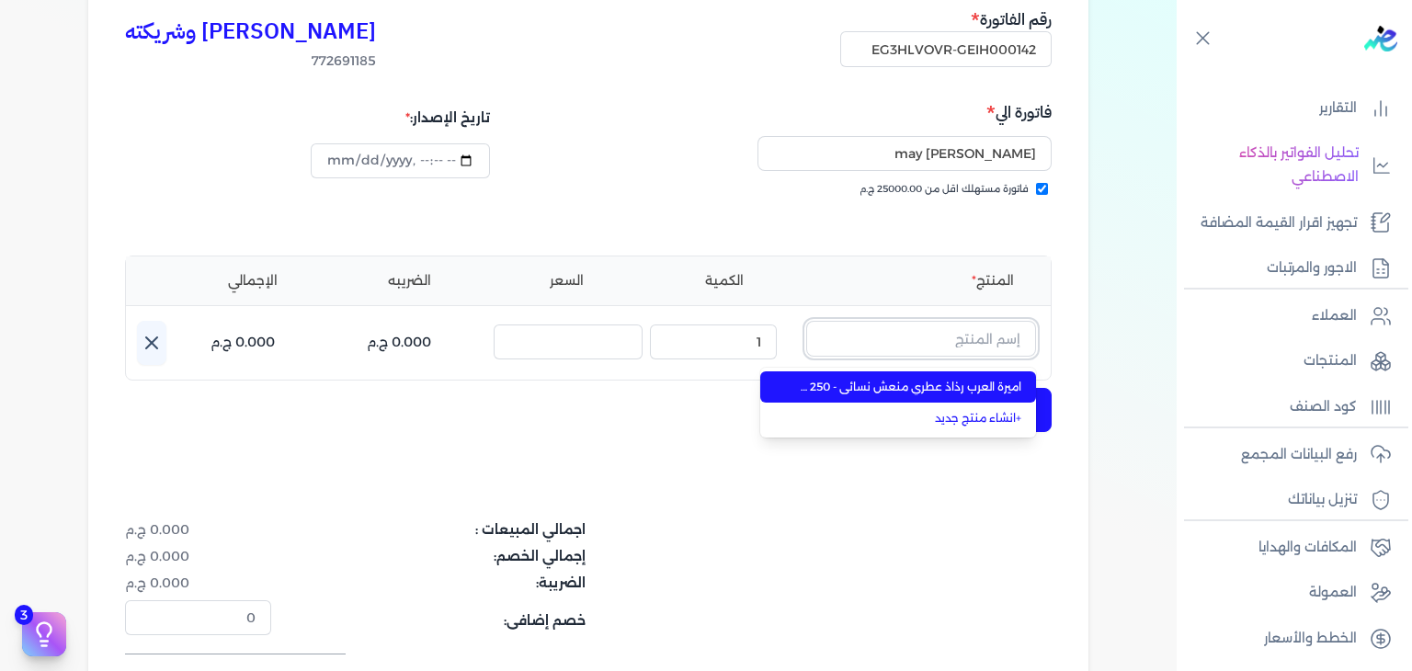
type input "اميرة العرب بودي سبلاش"
click at [894, 387] on span "اميرة العرب بودي سبلاش نسائي - 250 مللي" at bounding box center [909, 387] width 224 height 17
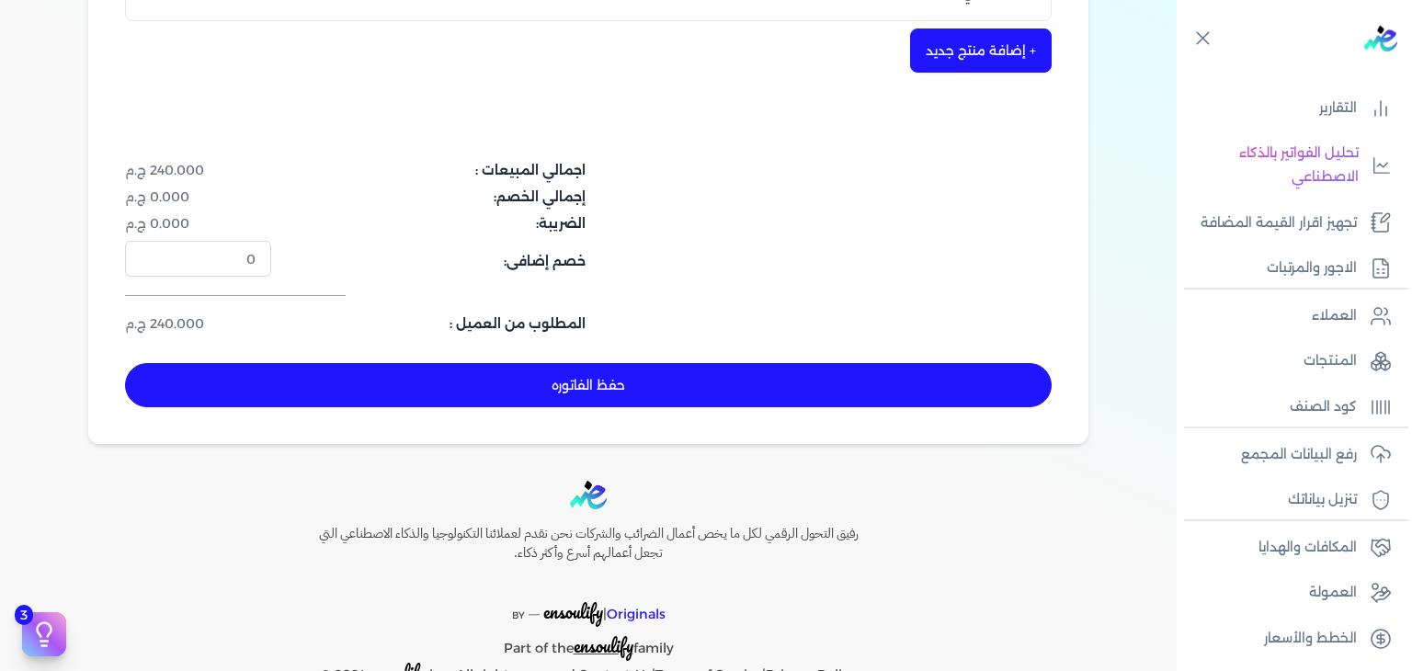
scroll to position [600, 0]
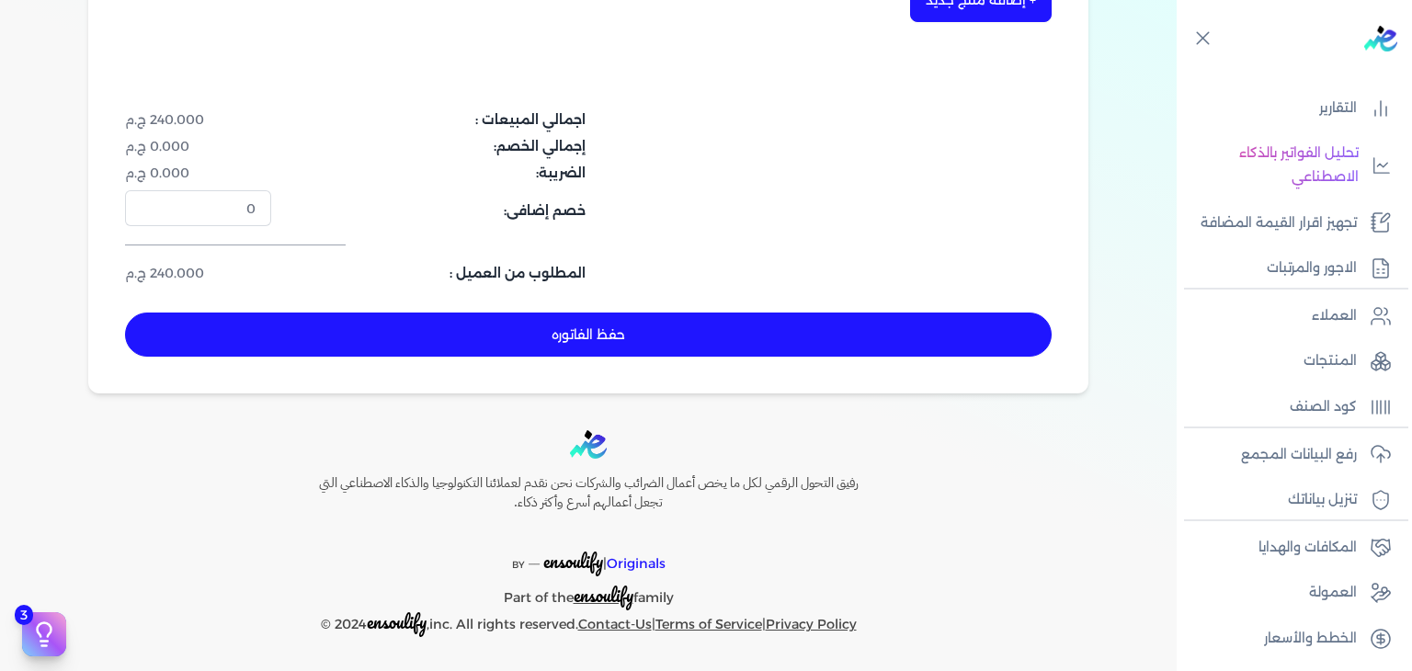
click at [660, 344] on button "حفظ الفاتوره" at bounding box center [588, 335] width 927 height 44
type input "[DATE]"
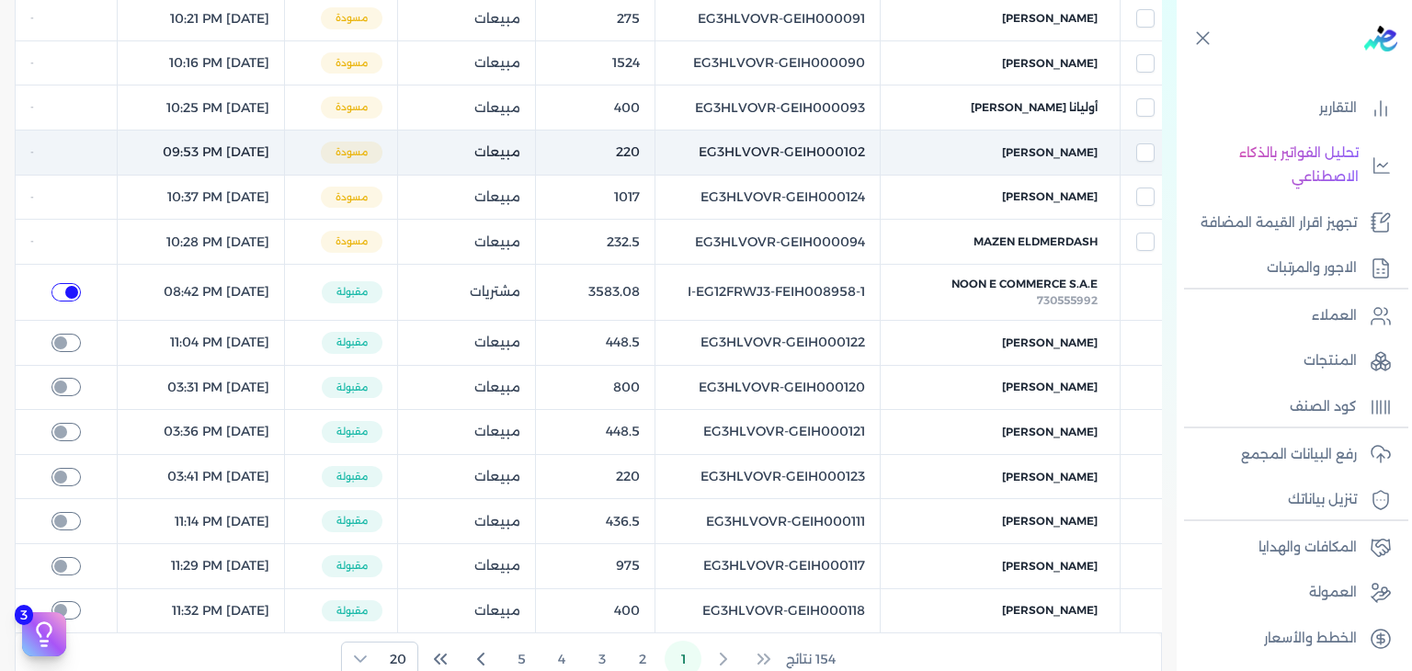
checkbox input "true"
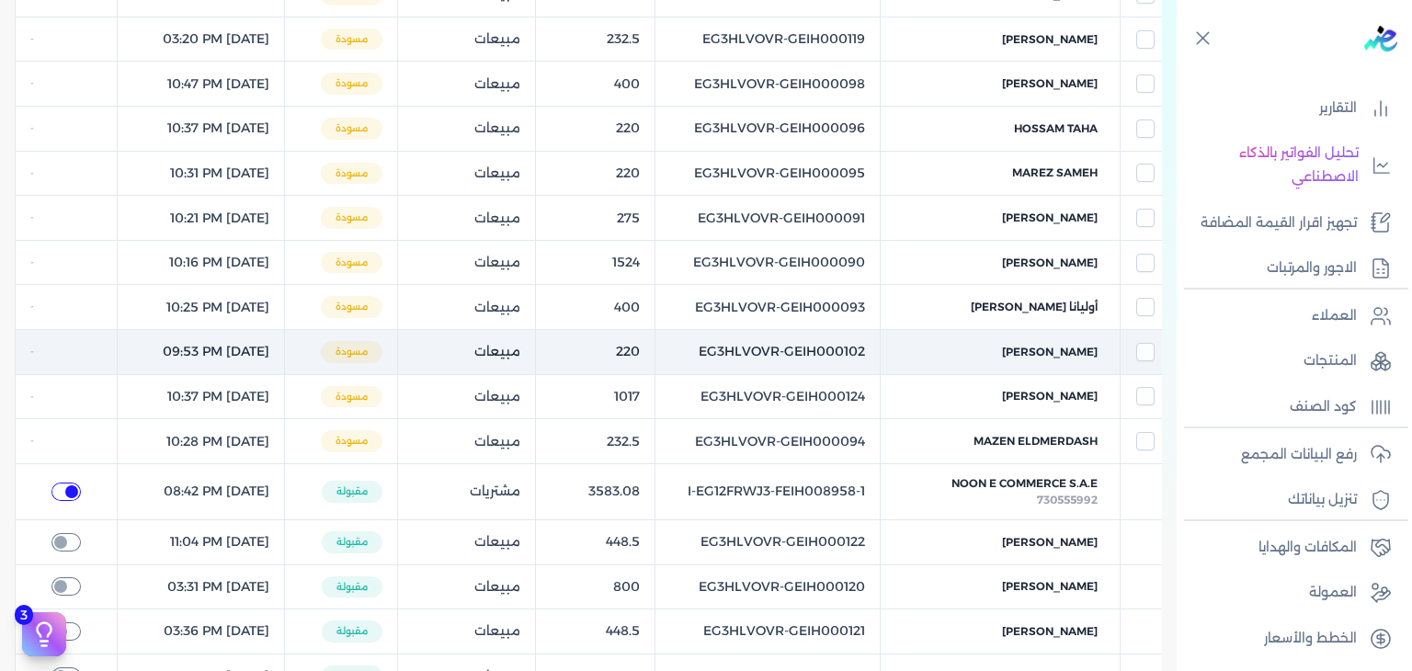
scroll to position [29, 0]
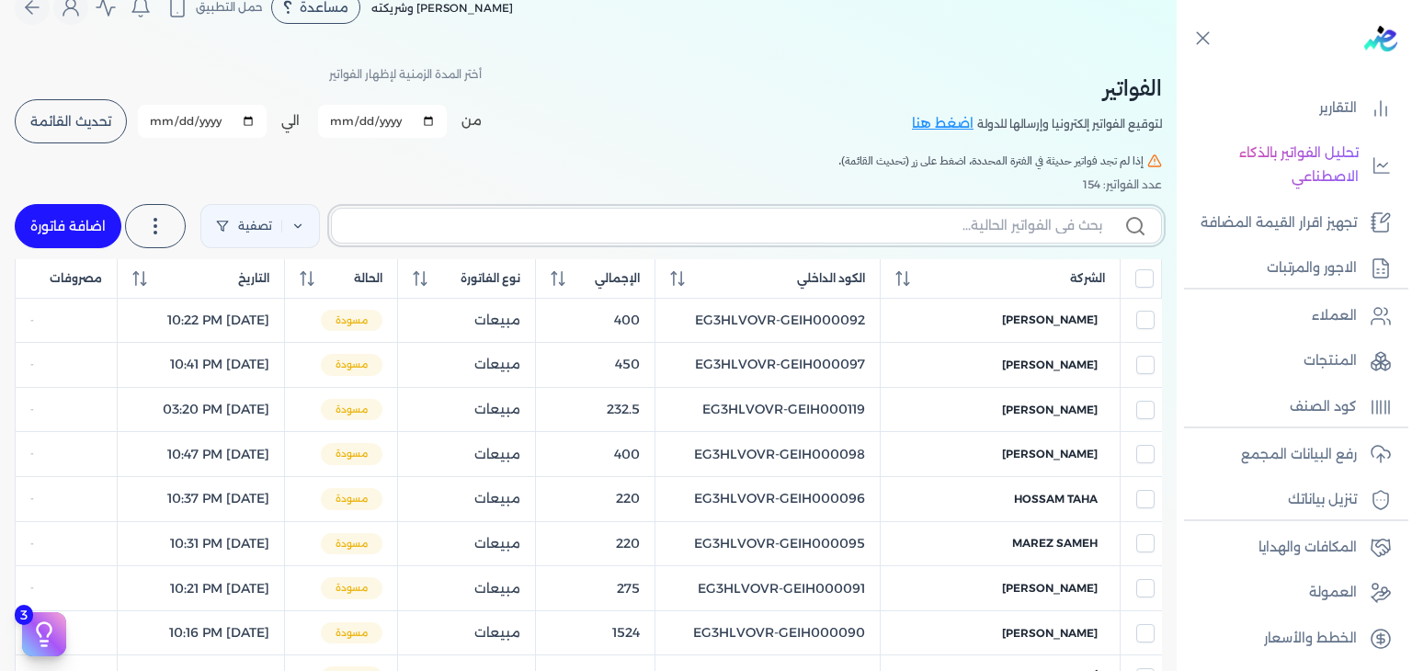
click at [1004, 230] on input "text" at bounding box center [725, 225] width 756 height 19
paste input "EG3HLVOVR-GEIH000142"
type input "EG3HLVOVR-GEIH000142"
checkbox input "false"
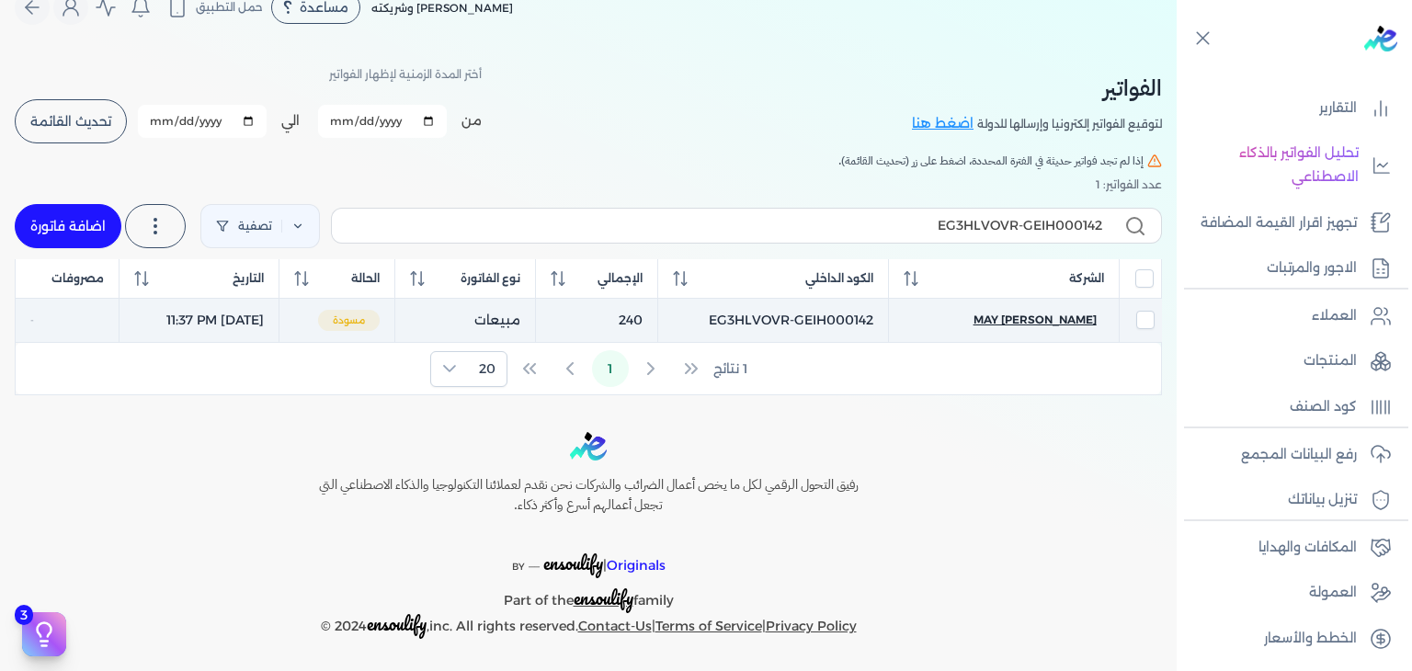
click at [1071, 316] on span "may [PERSON_NAME]" at bounding box center [1035, 320] width 123 height 17
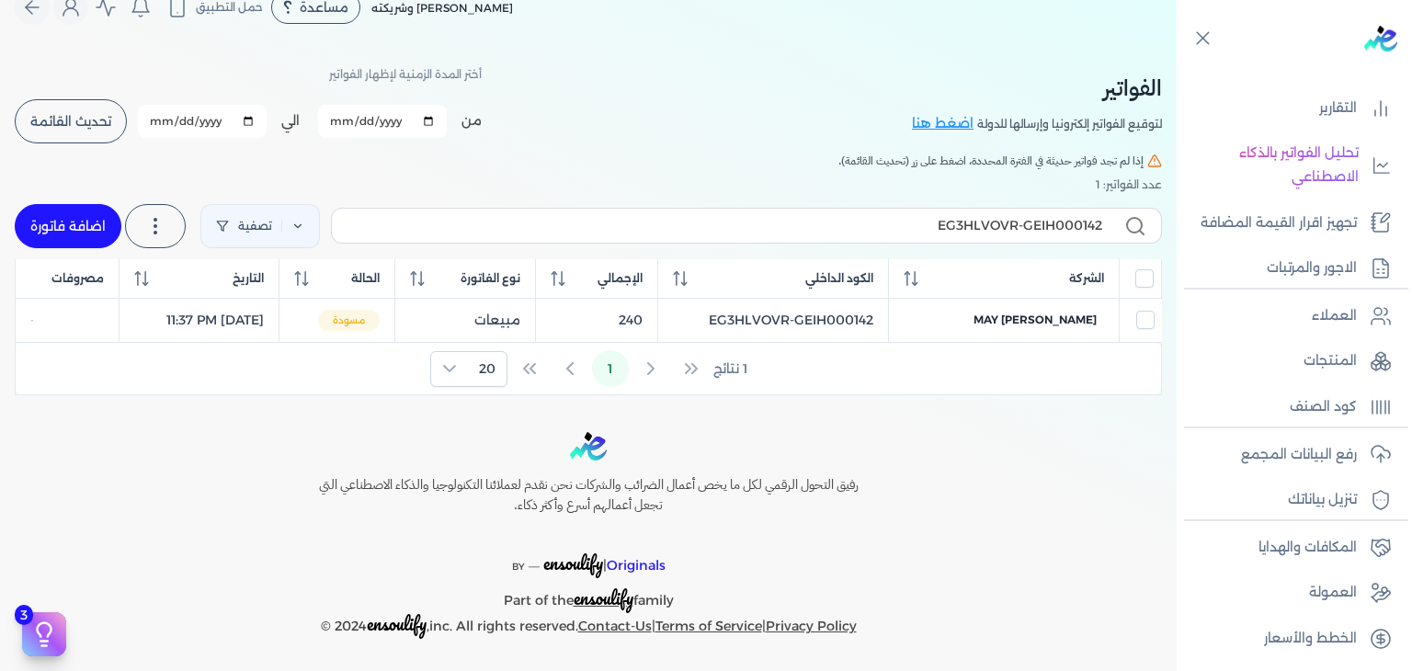
select select "EGP"
select select "B"
select select "EGS"
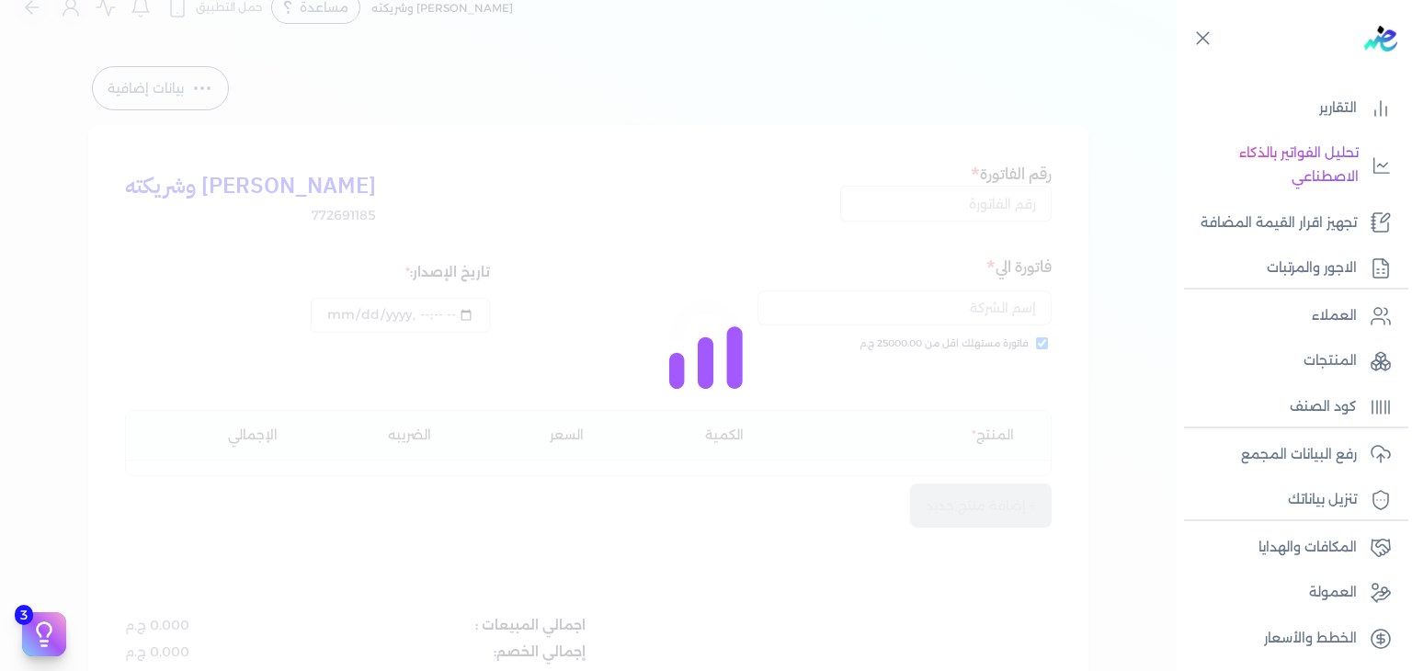
type input "EG3HLVOVR-GEIH000142"
checkbox input "true"
type input "2025-08-29T23:37:14"
type input "[DATE]"
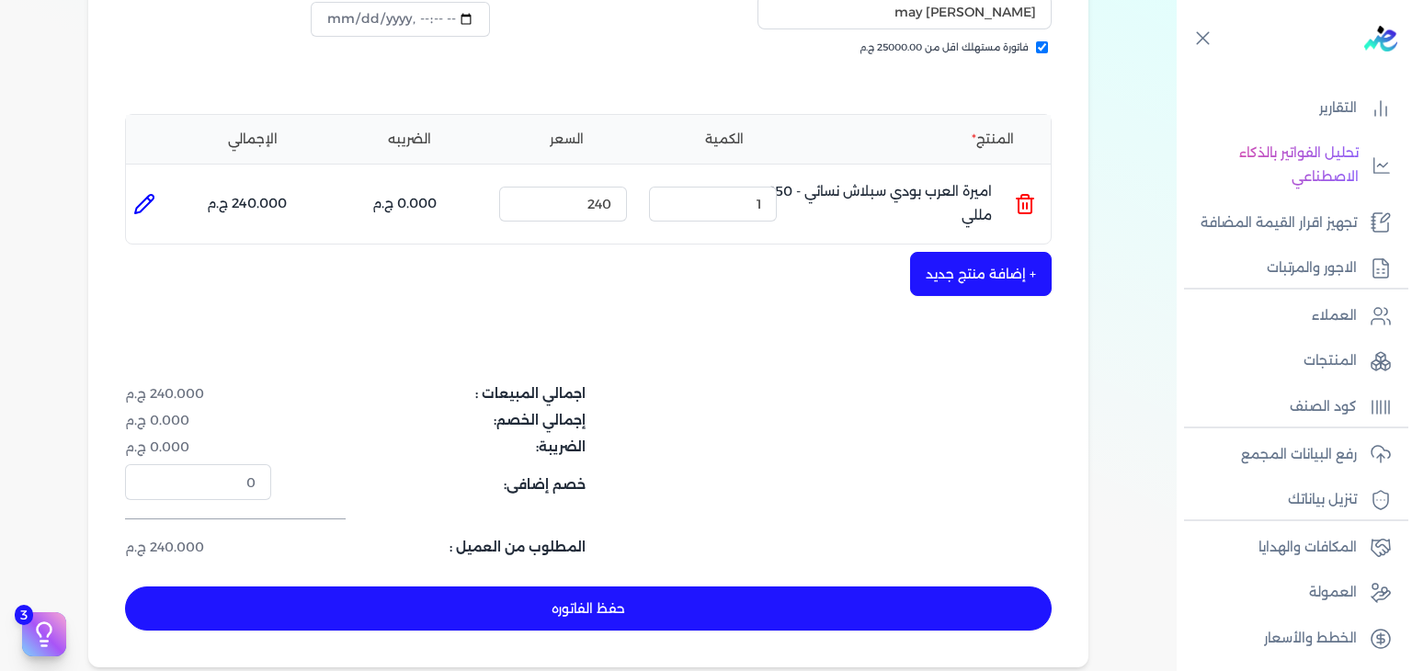
scroll to position [581, 0]
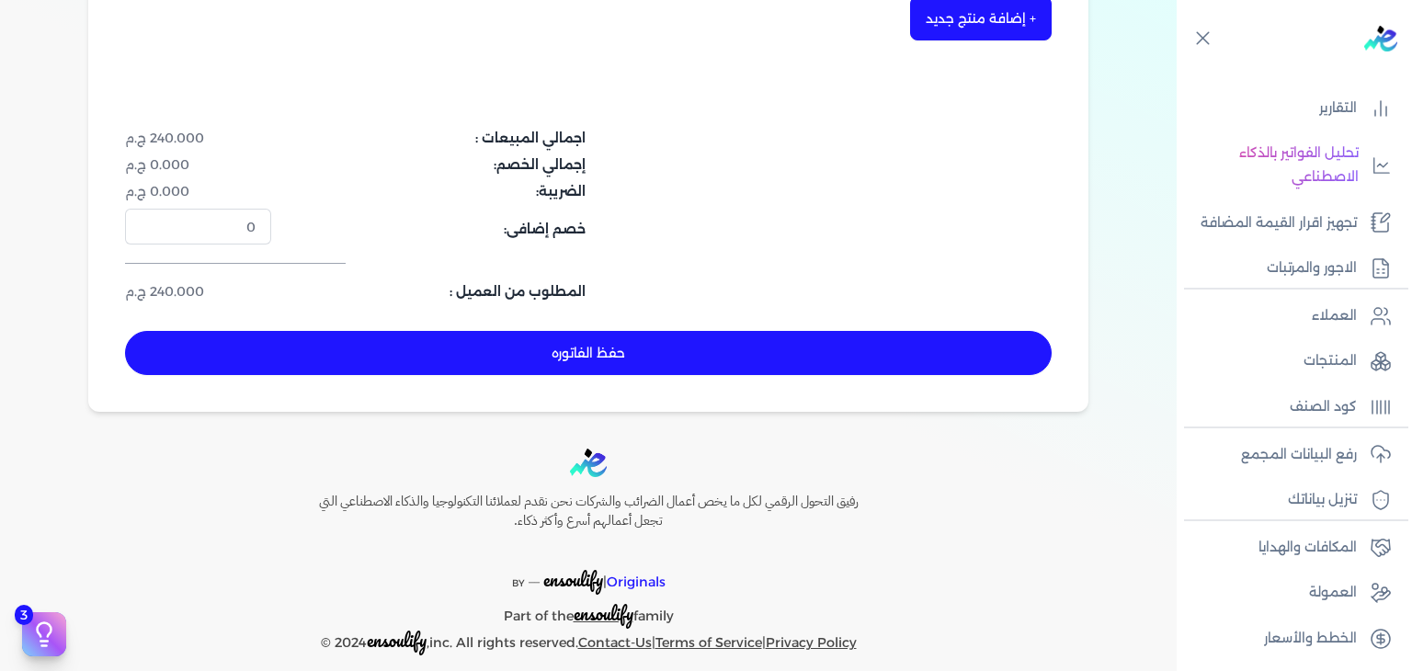
click at [762, 367] on button "حفظ الفاتوره" at bounding box center [588, 353] width 927 height 44
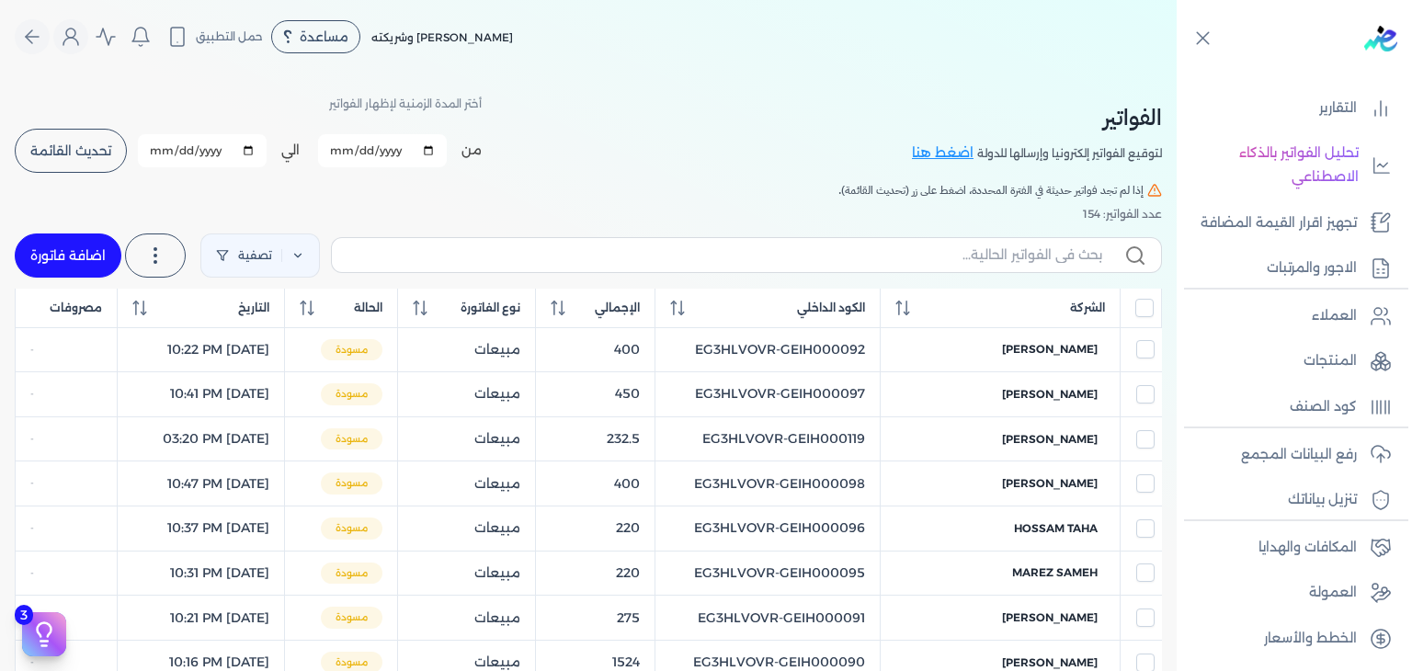
click at [88, 234] on link "اضافة فاتورة" at bounding box center [68, 256] width 107 height 44
select select "EGP"
select select "B"
select select "EGS"
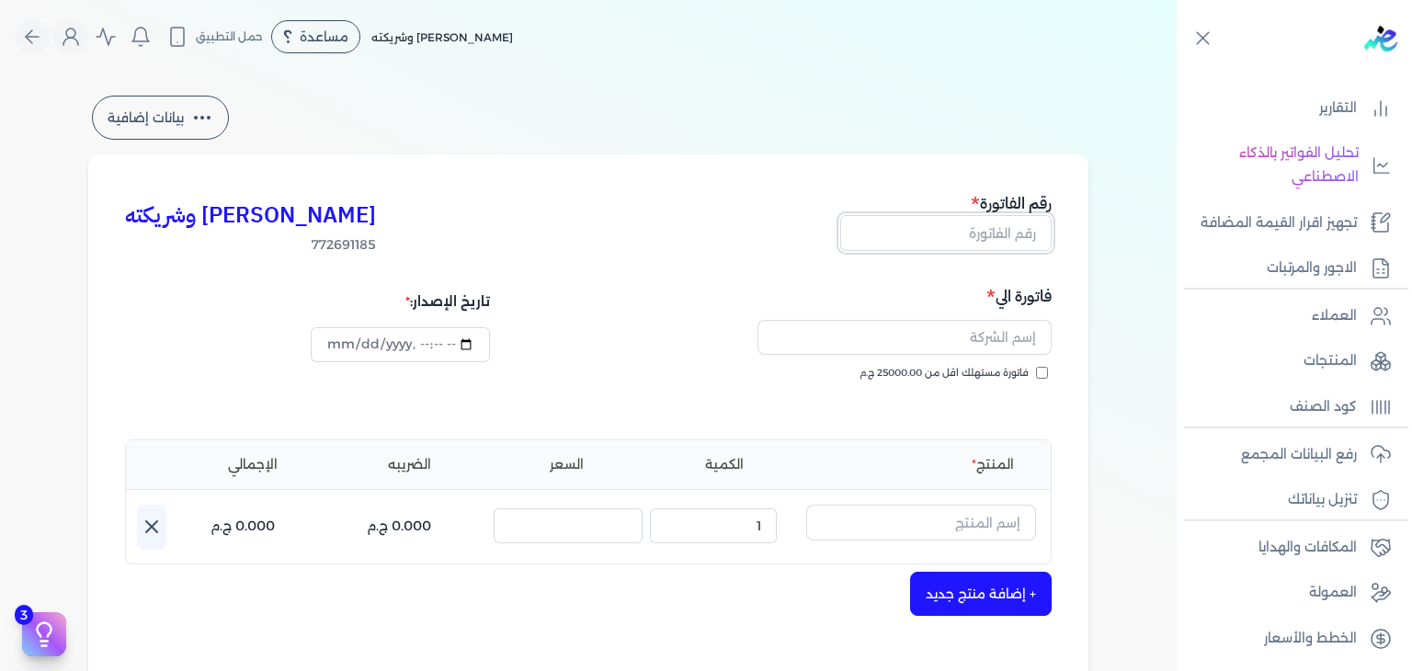
click at [1030, 233] on input "text" at bounding box center [945, 232] width 211 height 35
paste input "EG3HLVOVR-GEIH000143"
type input "EG3HLVOVR-GEIH000143"
click at [1046, 369] on input "فاتورة مستهلك اقل من 25000.00 ج.م" at bounding box center [1042, 373] width 12 height 12
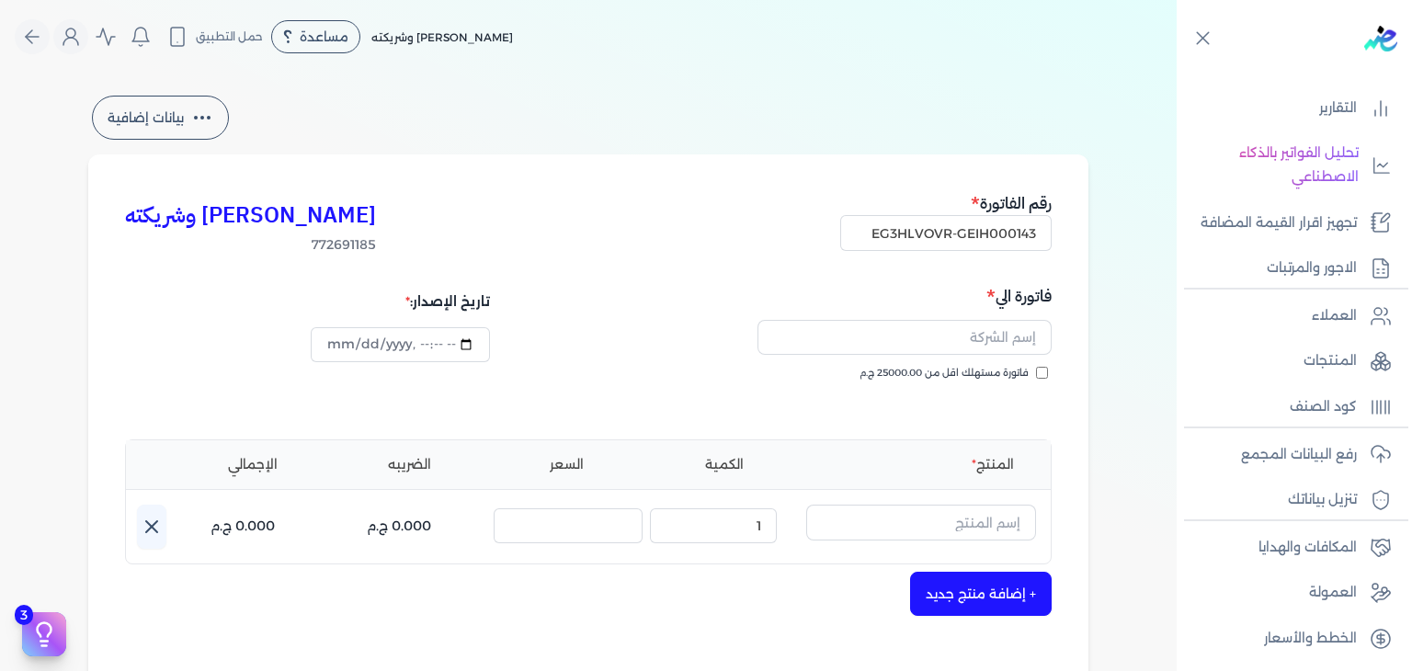
checkbox input "true"
click at [338, 347] on input "datetime-local" at bounding box center [400, 344] width 178 height 35
type input "2025-08-29T23:37:56"
click at [908, 327] on input "text" at bounding box center [905, 337] width 294 height 35
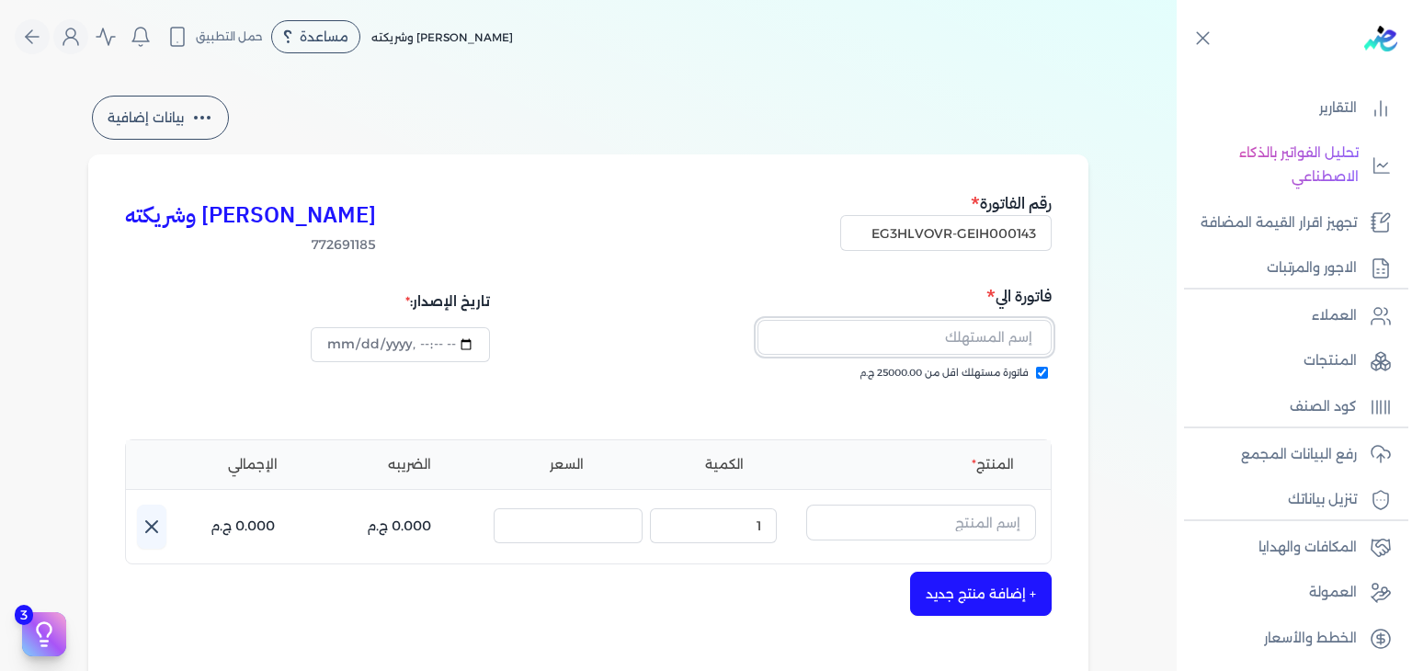
paste input "فاطمة النبوية الشاذلي"
type input "فاطمة النبوية الشاذلي"
click at [975, 521] on input "text" at bounding box center [921, 522] width 230 height 35
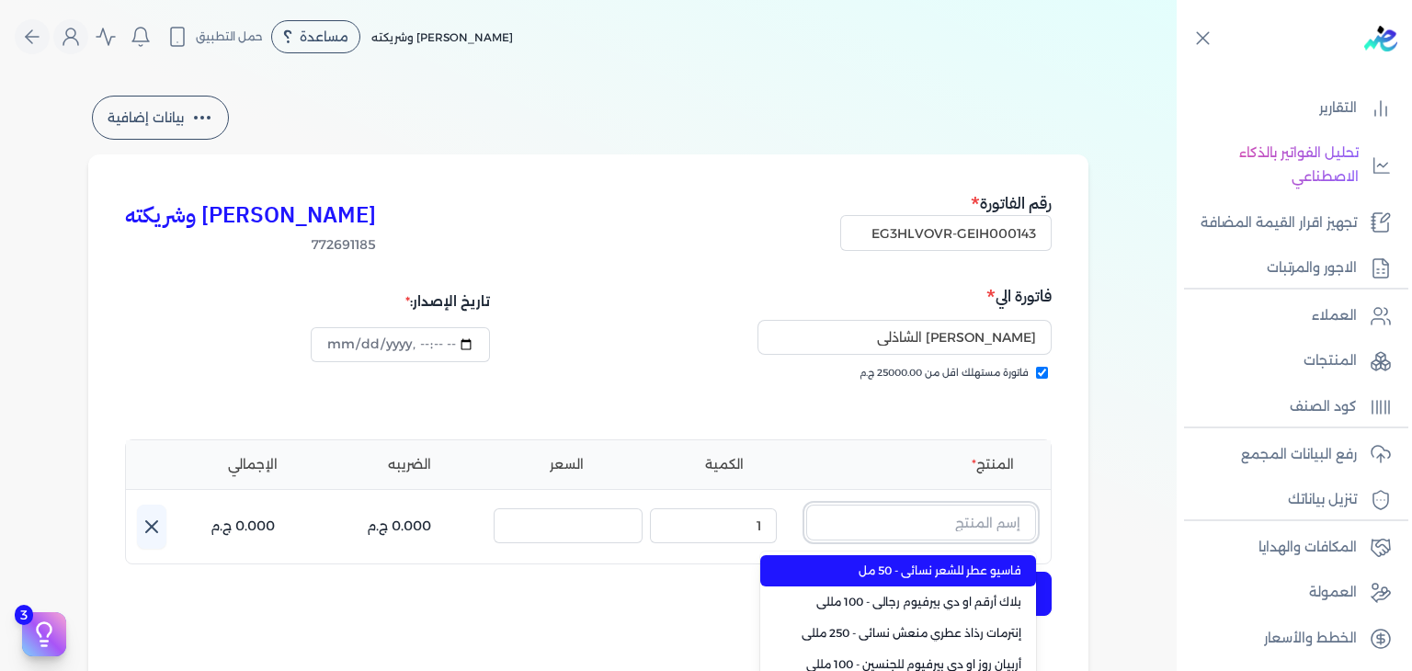
paste input "فام او دي بير"
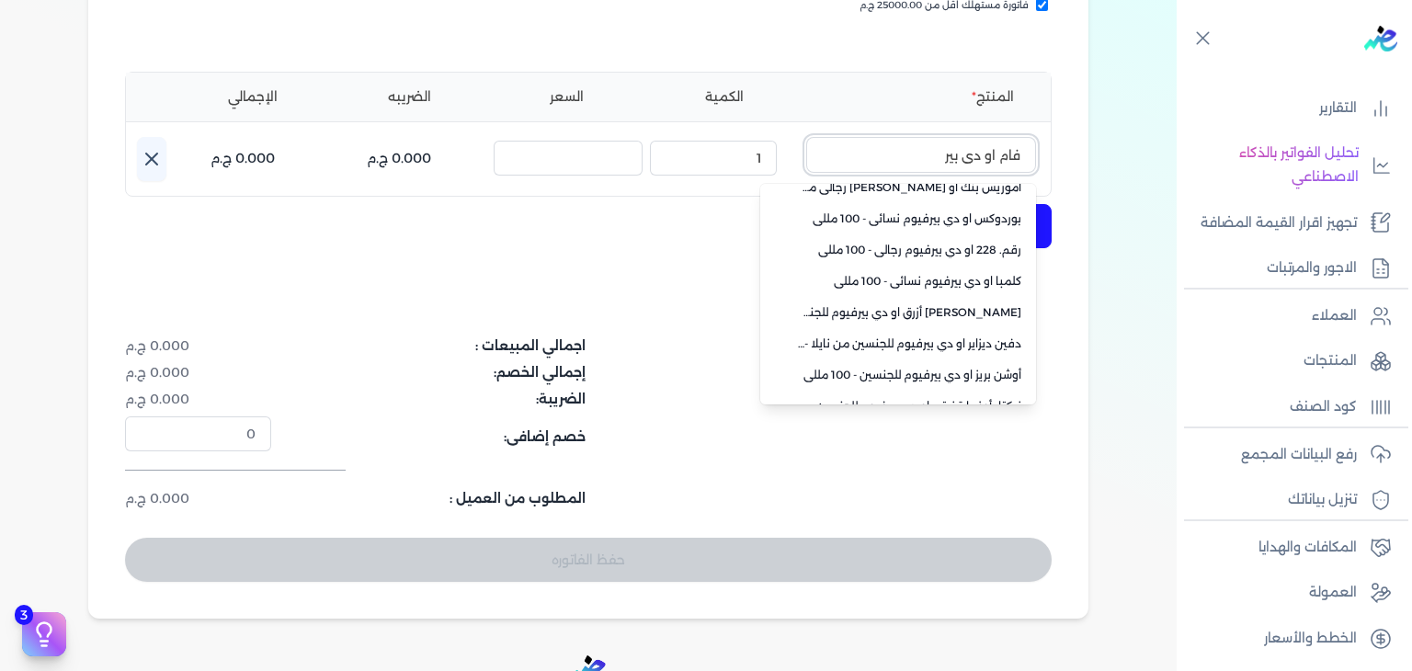
scroll to position [443, 0]
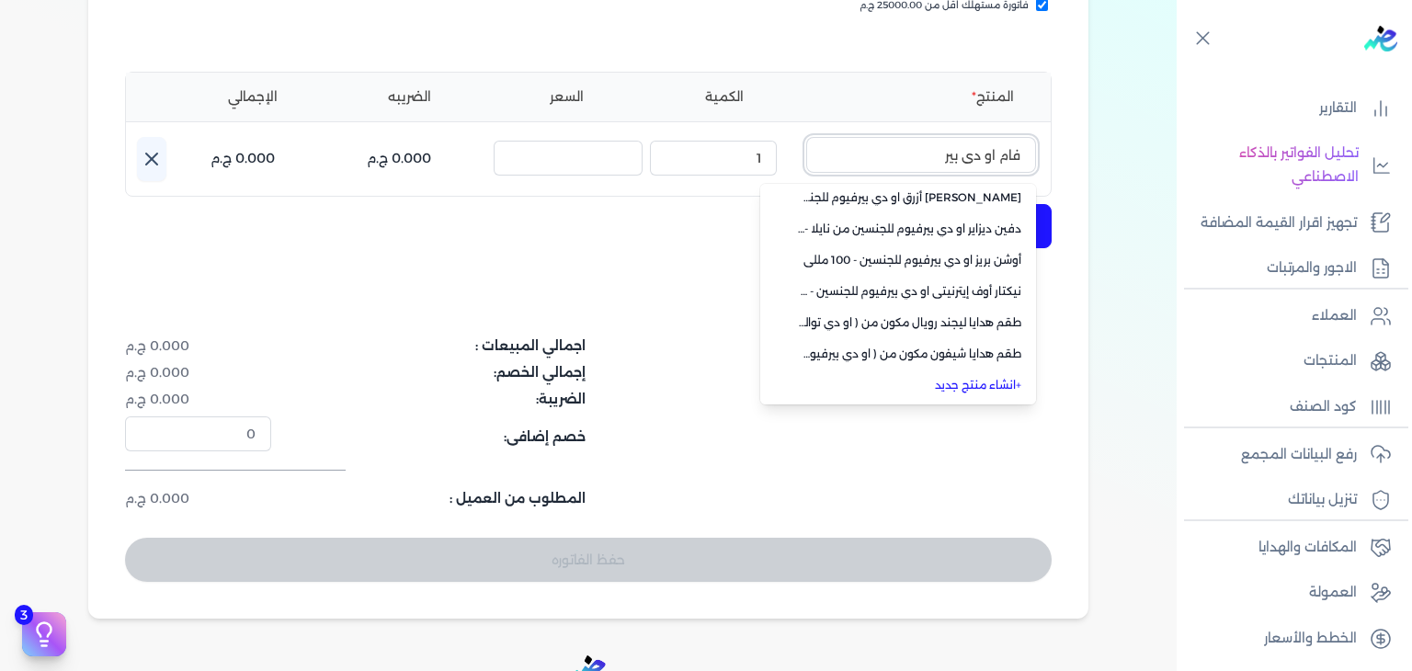
type input "فام او دي بير"
click at [993, 381] on link "+ انشاء منتج جديد" at bounding box center [909, 385] width 224 height 17
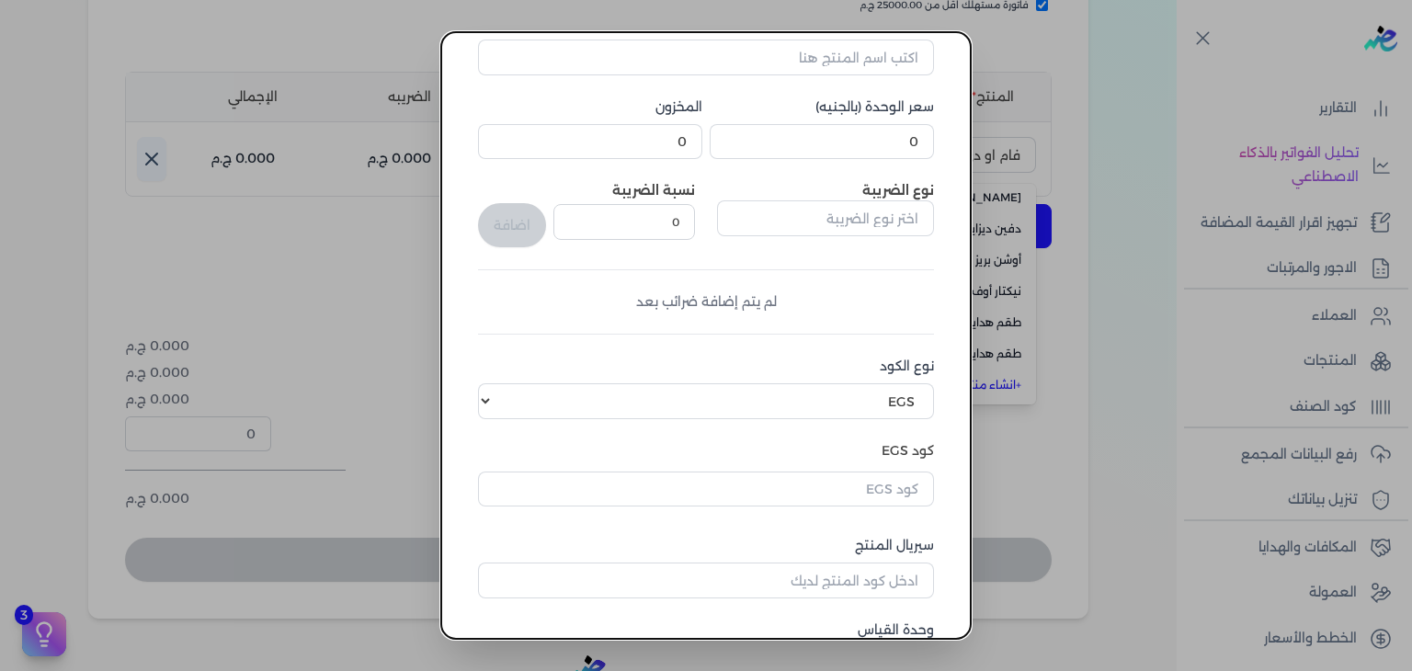
scroll to position [281, 0]
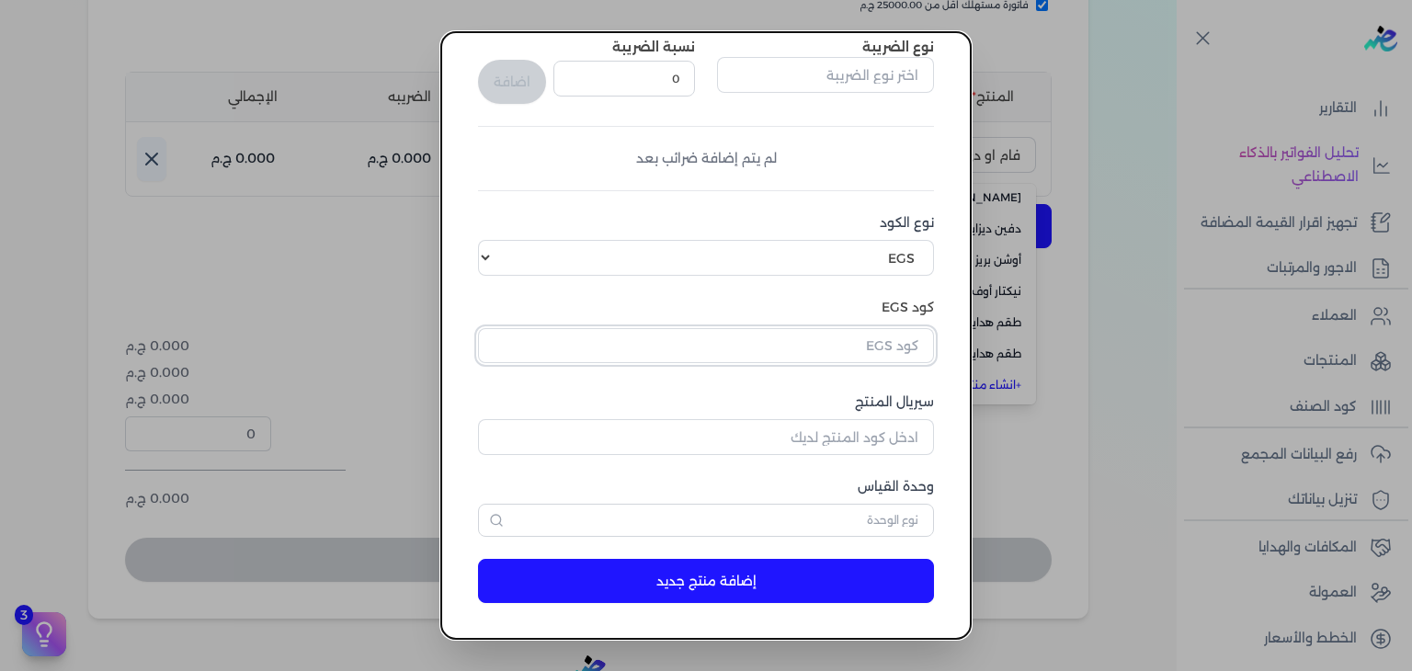
click at [919, 360] on input "text" at bounding box center [706, 345] width 456 height 35
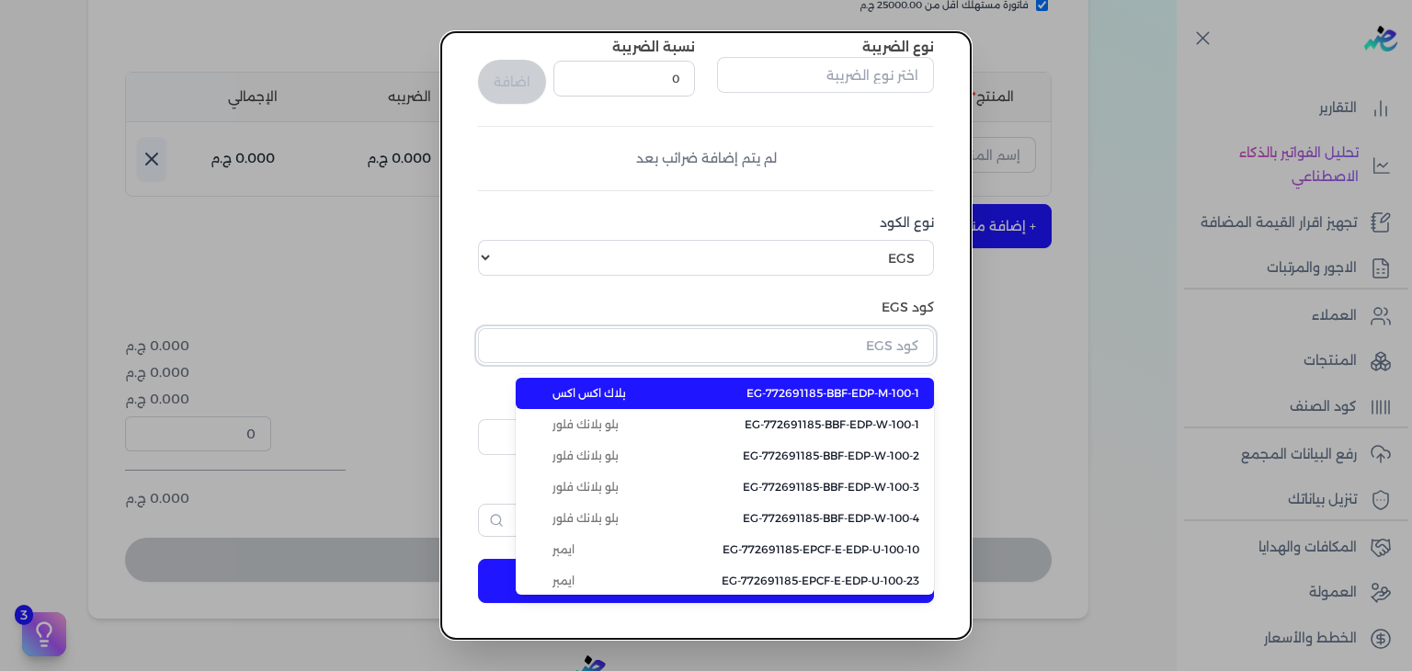
paste input "EG-772691185-EPCF-P-EDP-W-95-4"
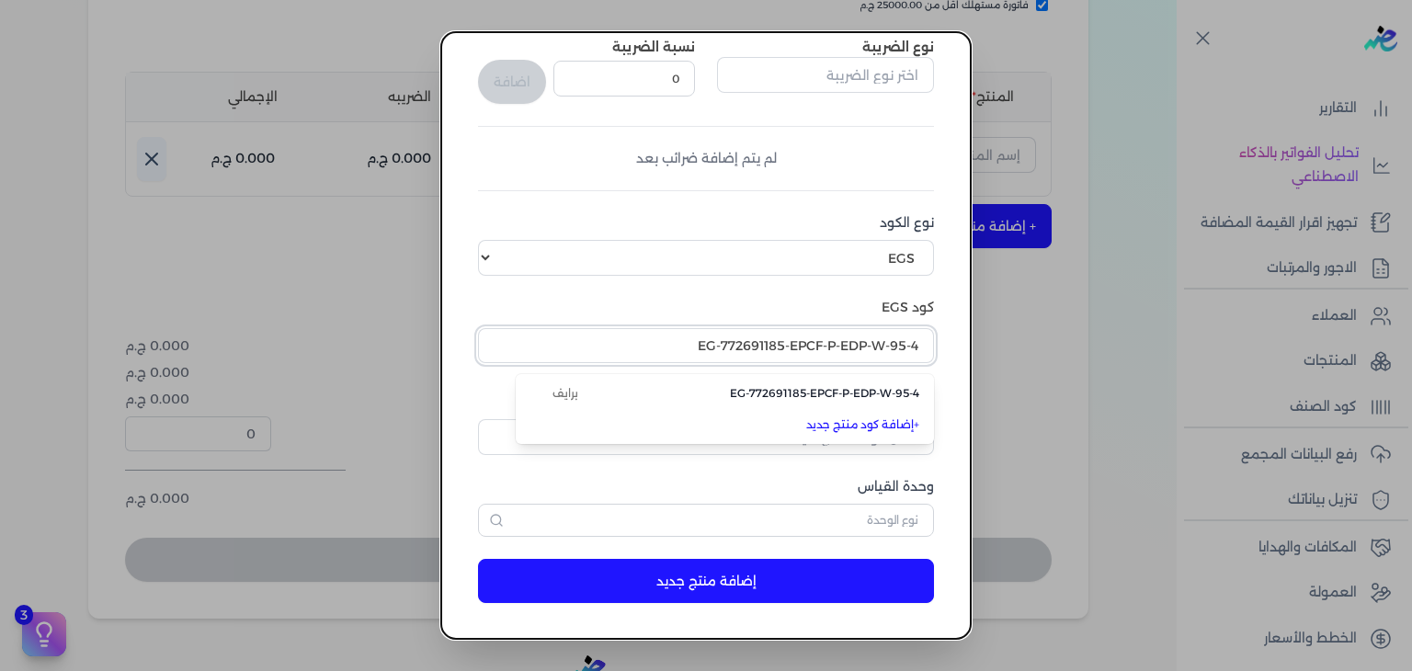
type input "EG-772691185-EPCF-P-EDP-W-95-4"
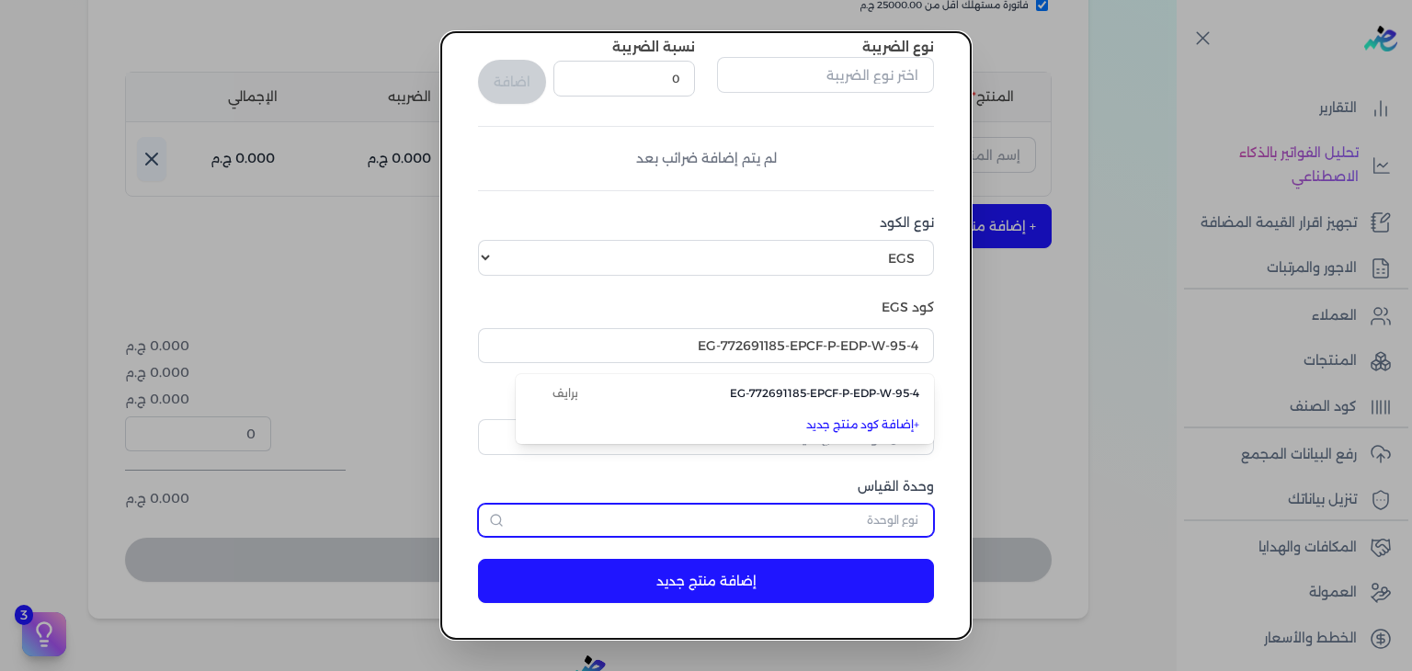
click at [864, 517] on input "text" at bounding box center [706, 520] width 456 height 33
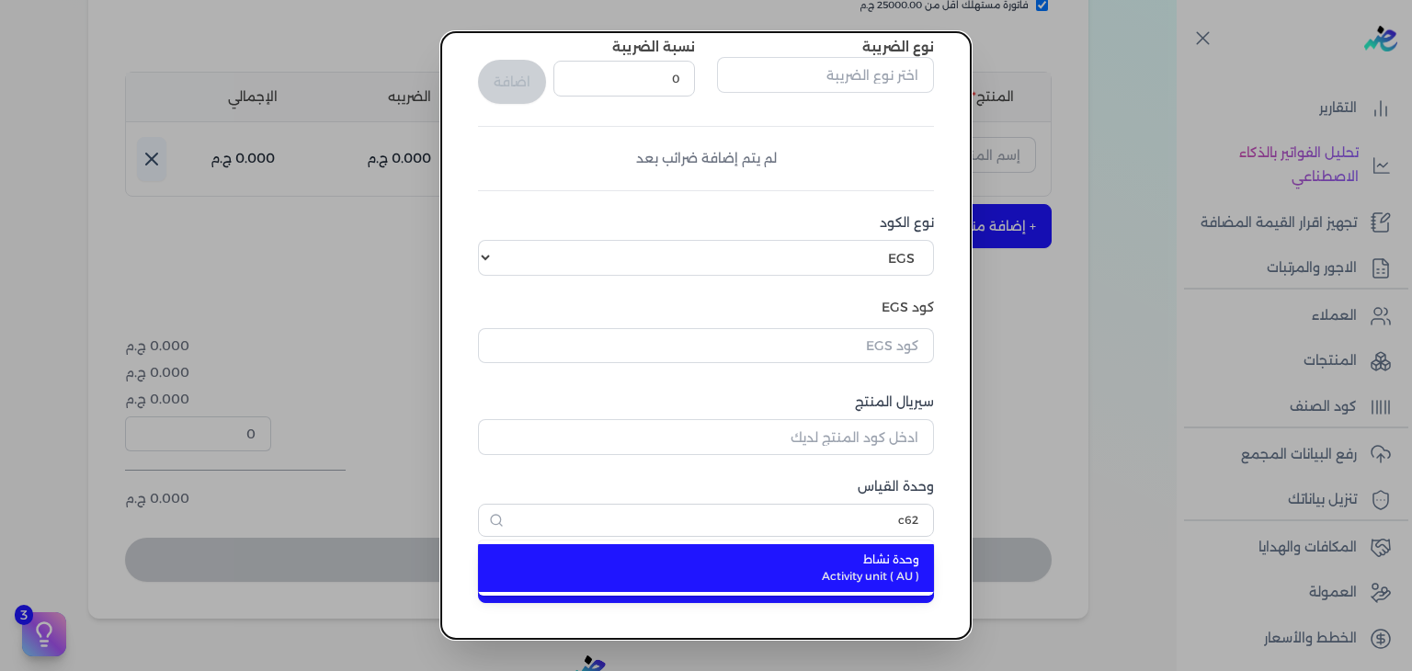
click at [860, 555] on span "وحدة نشاط" at bounding box center [717, 560] width 405 height 17
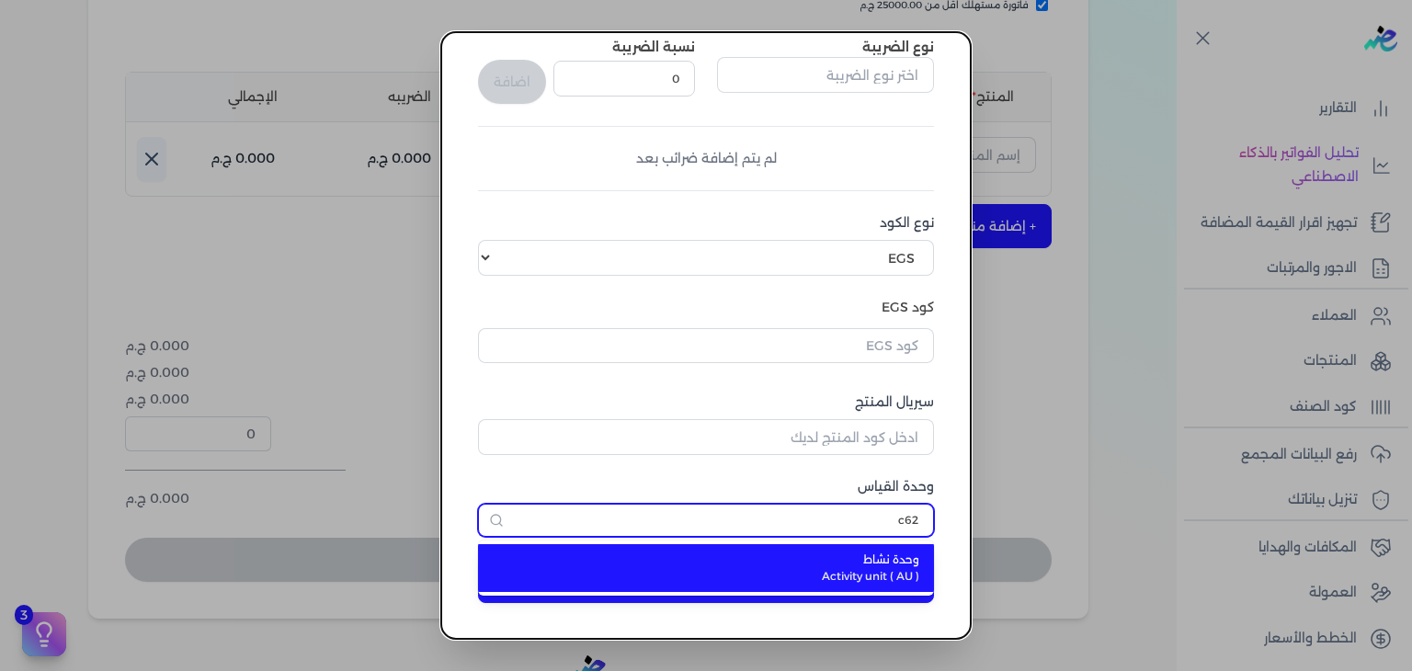
type input "وحدة نشاط"
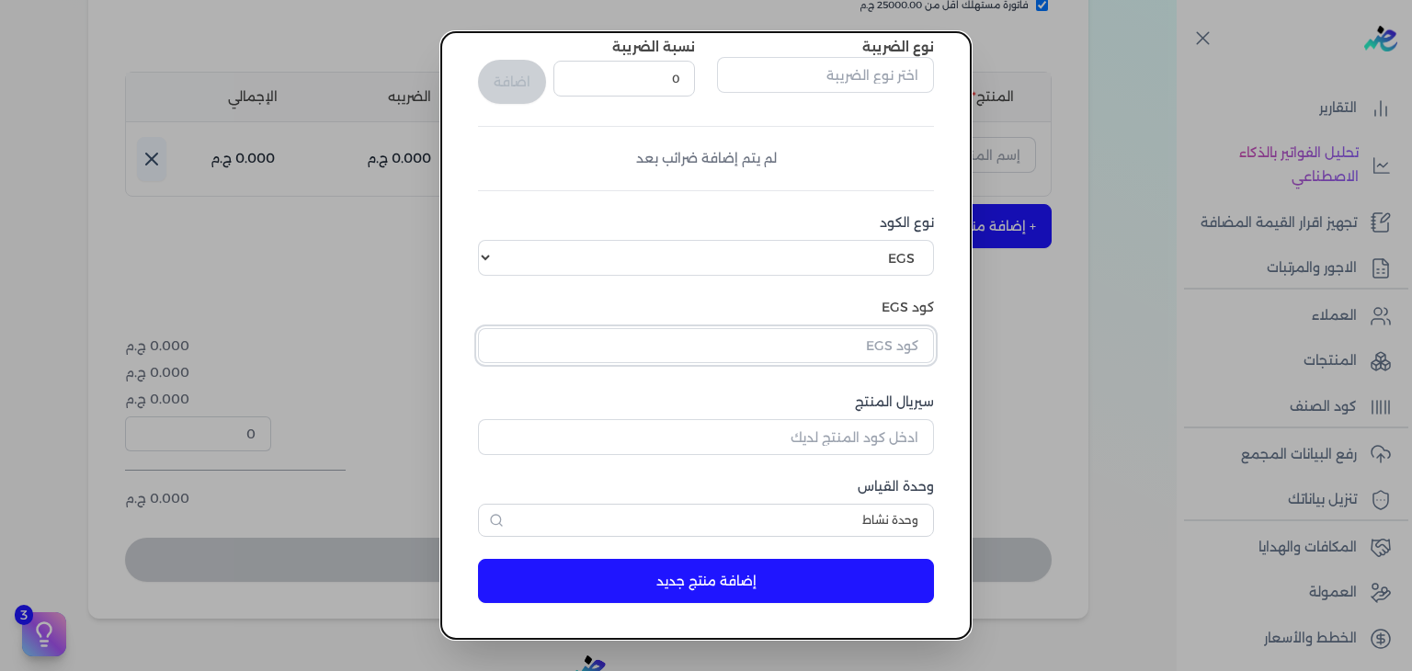
click at [864, 350] on input "text" at bounding box center [706, 345] width 456 height 35
paste input "Z120BA6969446A40A84E8Z-1"
type input "Z120BA6969446A40A84E8Z-1"
click at [817, 164] on div "لم يتم إضافة ضرائب بعد" at bounding box center [706, 158] width 456 height 19
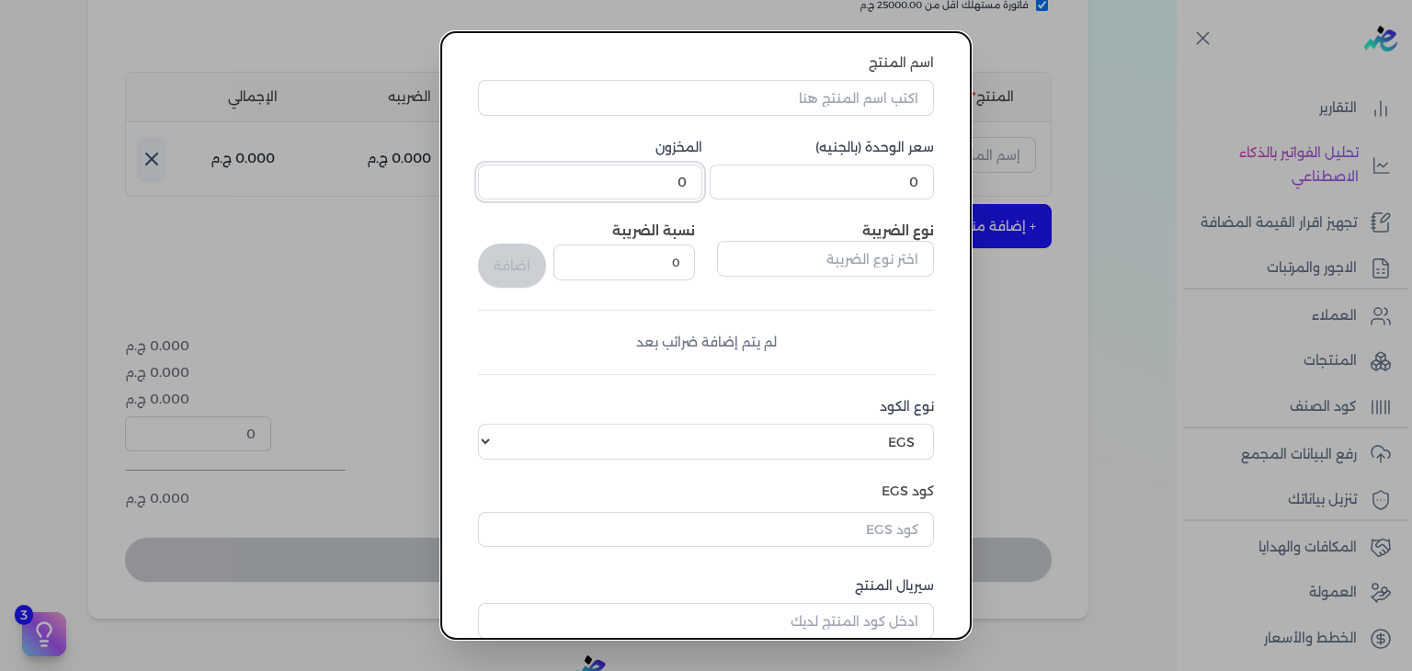
click at [603, 186] on input "0" at bounding box center [590, 182] width 224 height 35
click at [603, 187] on input "0" at bounding box center [590, 182] width 224 height 35
type input "5"
click at [894, 177] on input "0" at bounding box center [822, 182] width 224 height 35
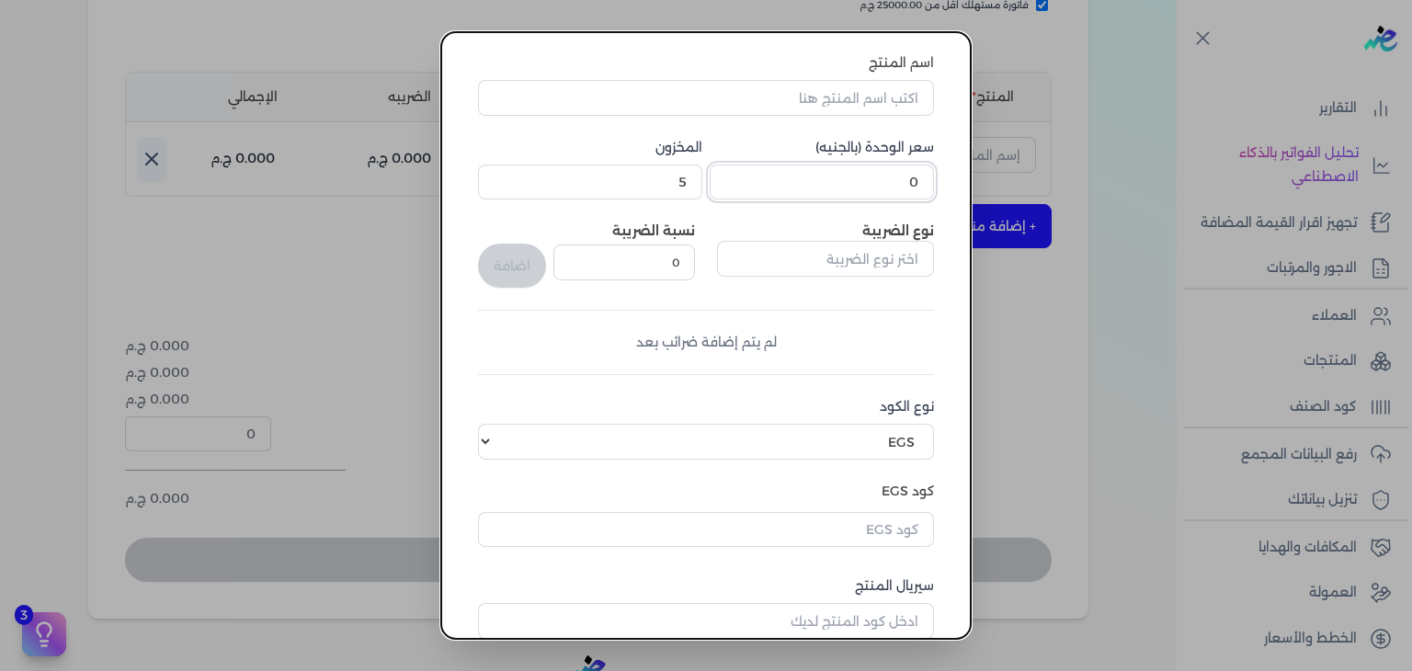
paste input "448.5"
type input "448.5"
click at [857, 97] on input "اسم المنتج" at bounding box center [706, 97] width 456 height 35
paste input "فام او دي بيرفيوم نسائي - 95 مللي"
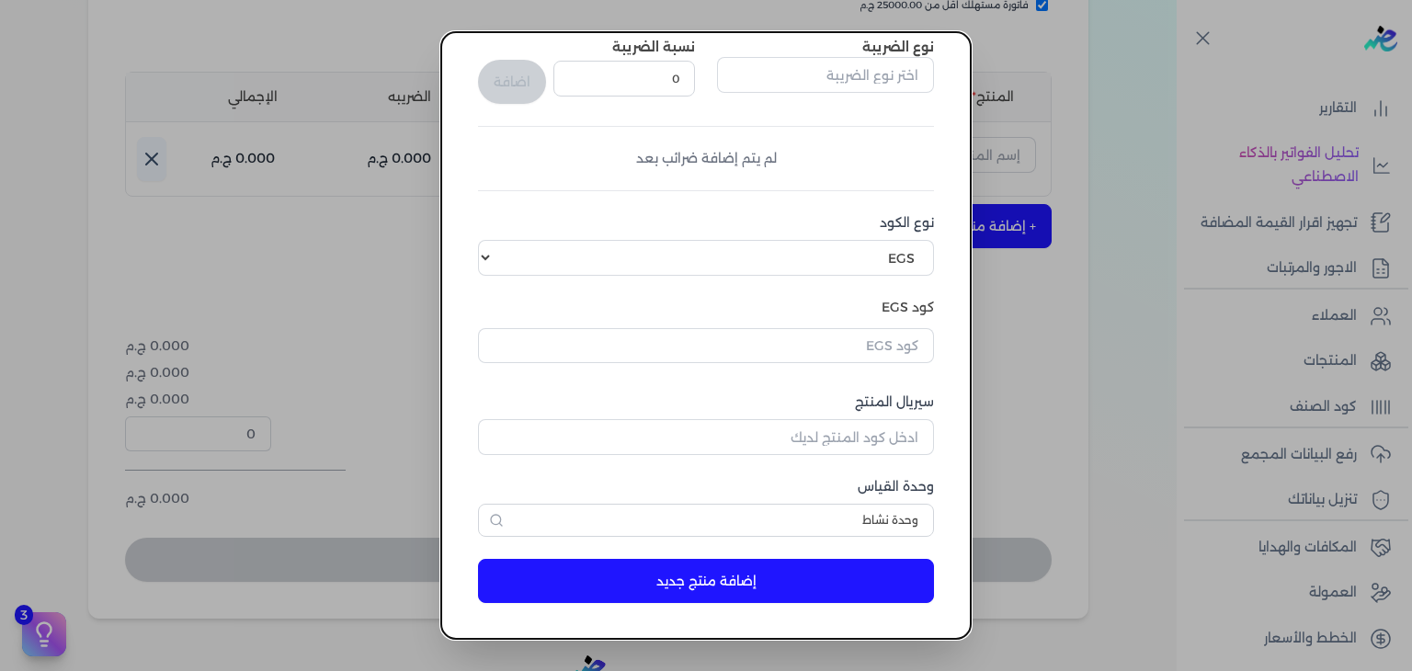
type input "فام او دي بيرفيوم نسائي - 95 مللي"
click at [842, 334] on input "text" at bounding box center [706, 345] width 456 height 35
paste input "EG-772691185-EPCF-P-EDP-W-95-4"
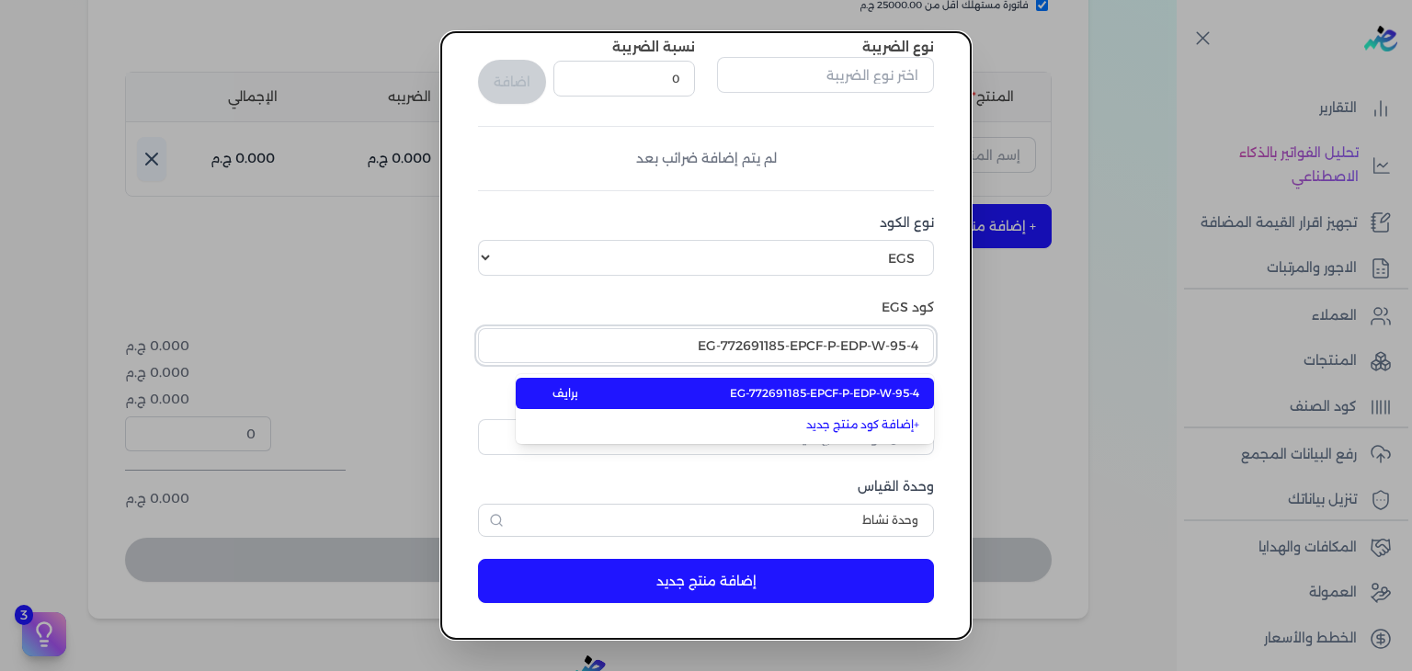
type input "EG-772691185-EPCF-P-EDP-W-95-4"
click at [831, 389] on span "EG-772691185-EPCF-P-EDP-W-95-4" at bounding box center [824, 393] width 189 height 17
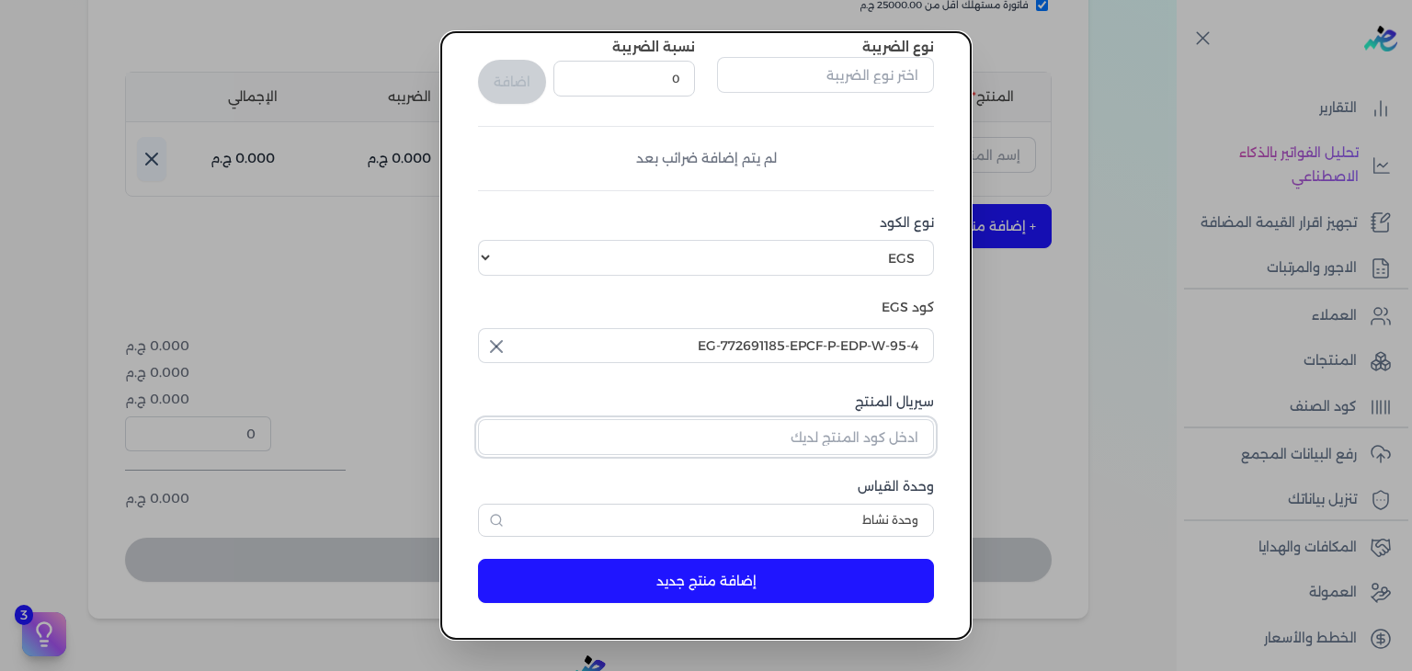
click at [892, 432] on input "سيريال المنتج" at bounding box center [706, 436] width 456 height 35
paste input "Z120BA6969446A40A84E8Z-1"
type input "Z120BA6969446A40A84E8Z-1"
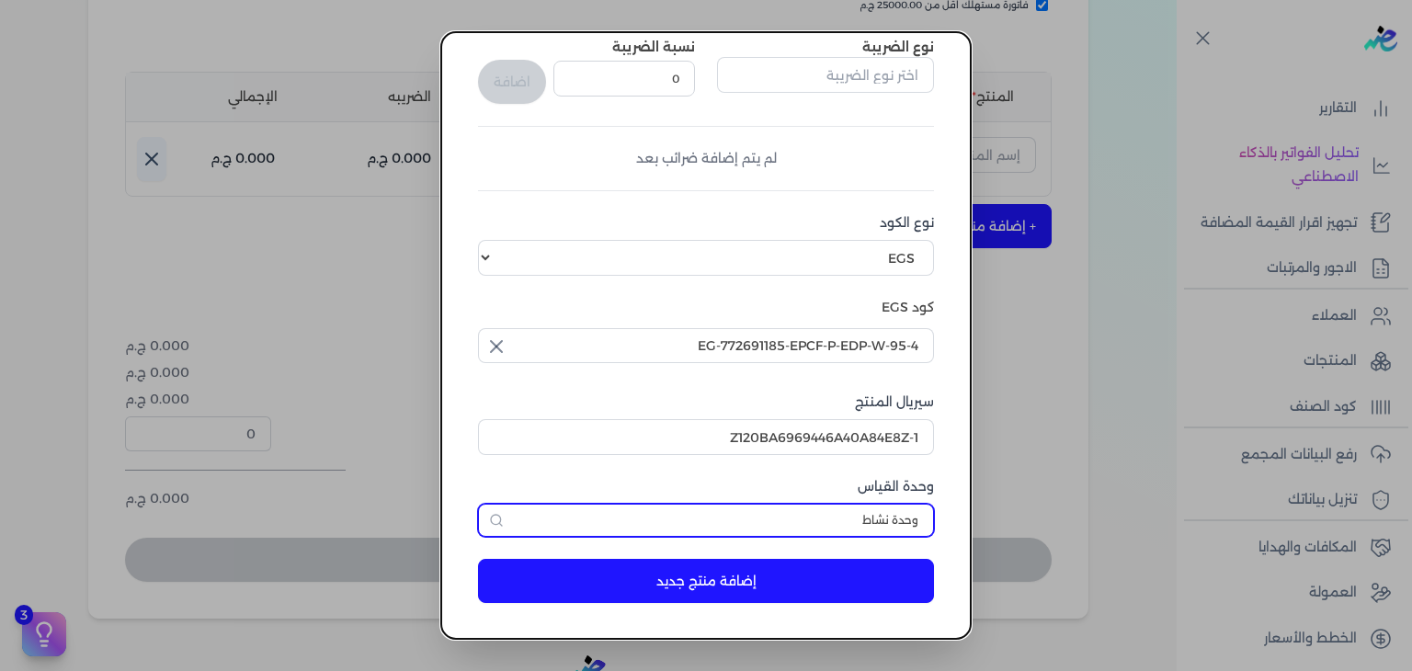
click at [859, 520] on input "وحدة نشاط" at bounding box center [706, 520] width 456 height 33
type input "وحدة نشاط"
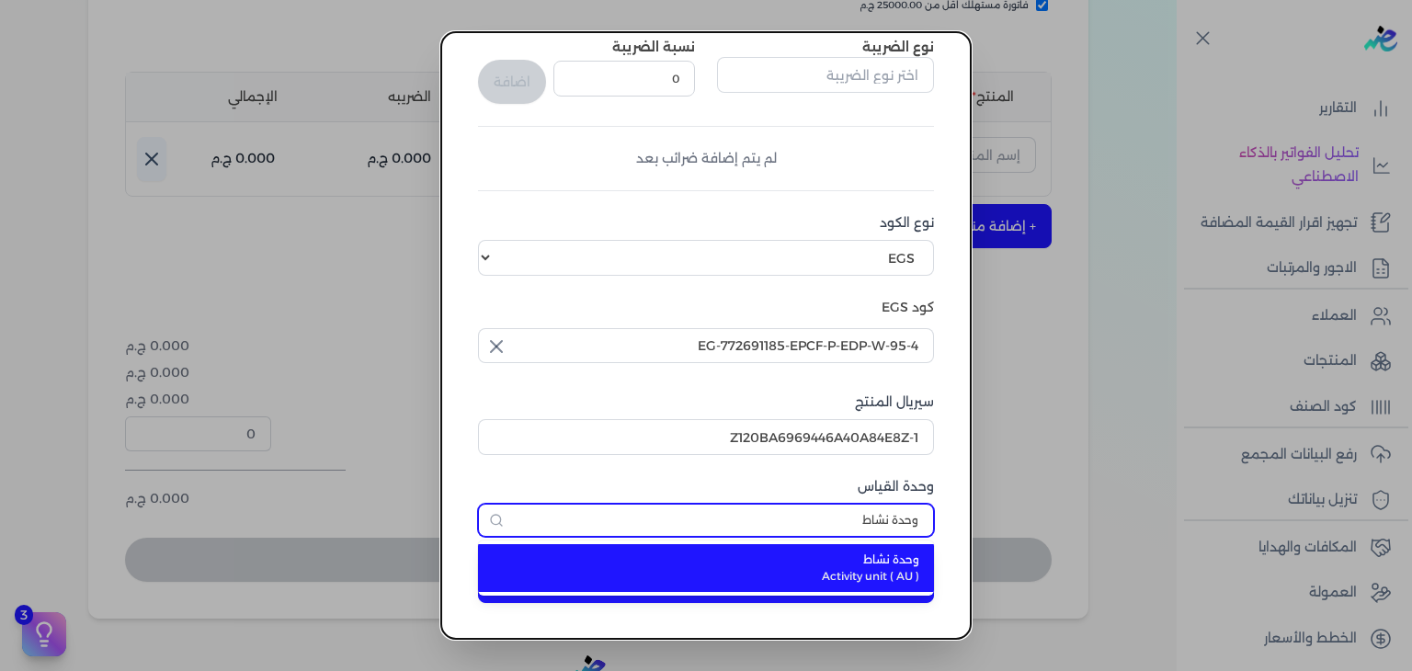
click at [859, 520] on input "وحدة نشاط" at bounding box center [706, 520] width 456 height 33
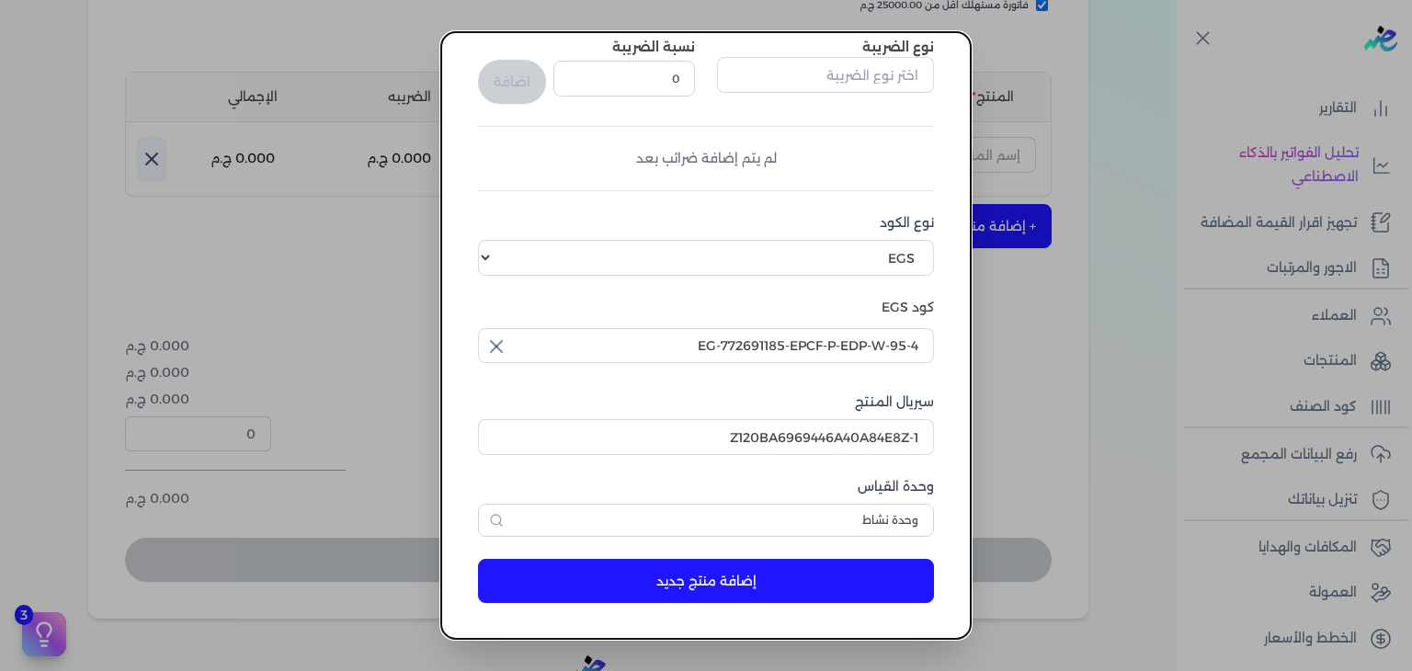
click at [852, 483] on label "وحدة القياس" at bounding box center [706, 486] width 456 height 19
click at [757, 574] on button "إضافة منتج جديد" at bounding box center [706, 581] width 456 height 44
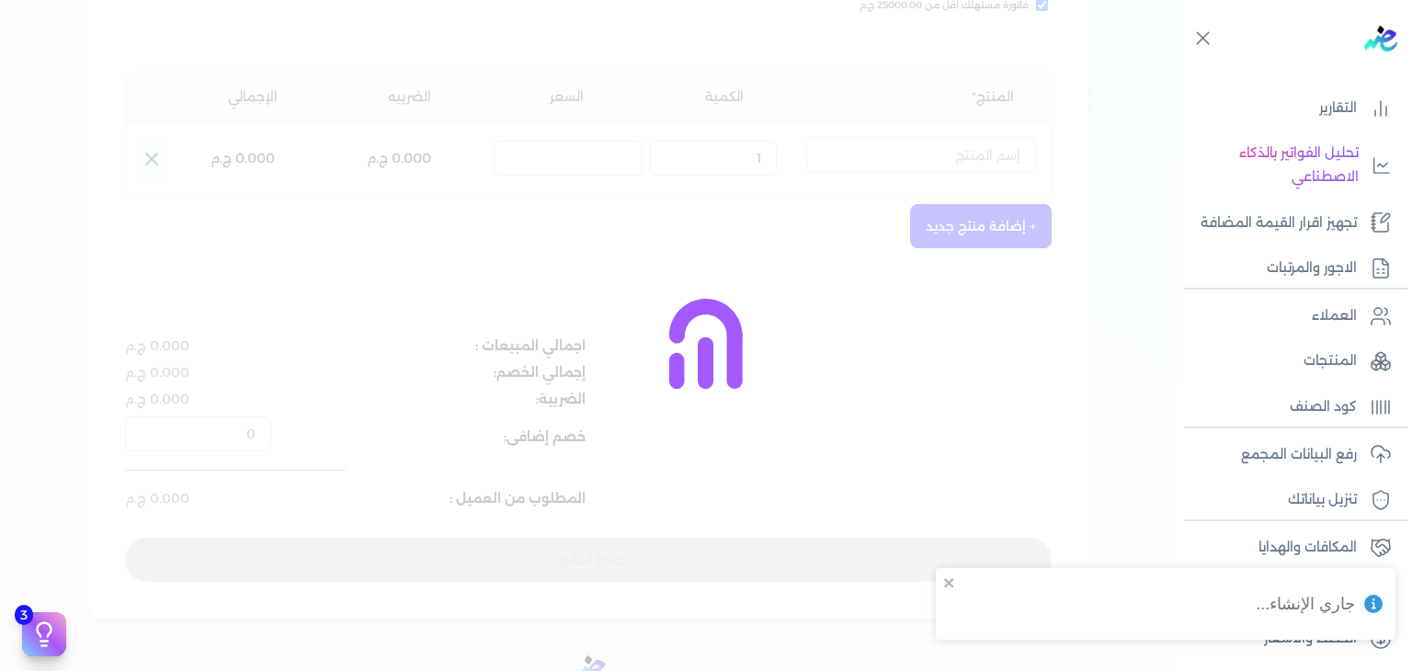
select select "EGS"
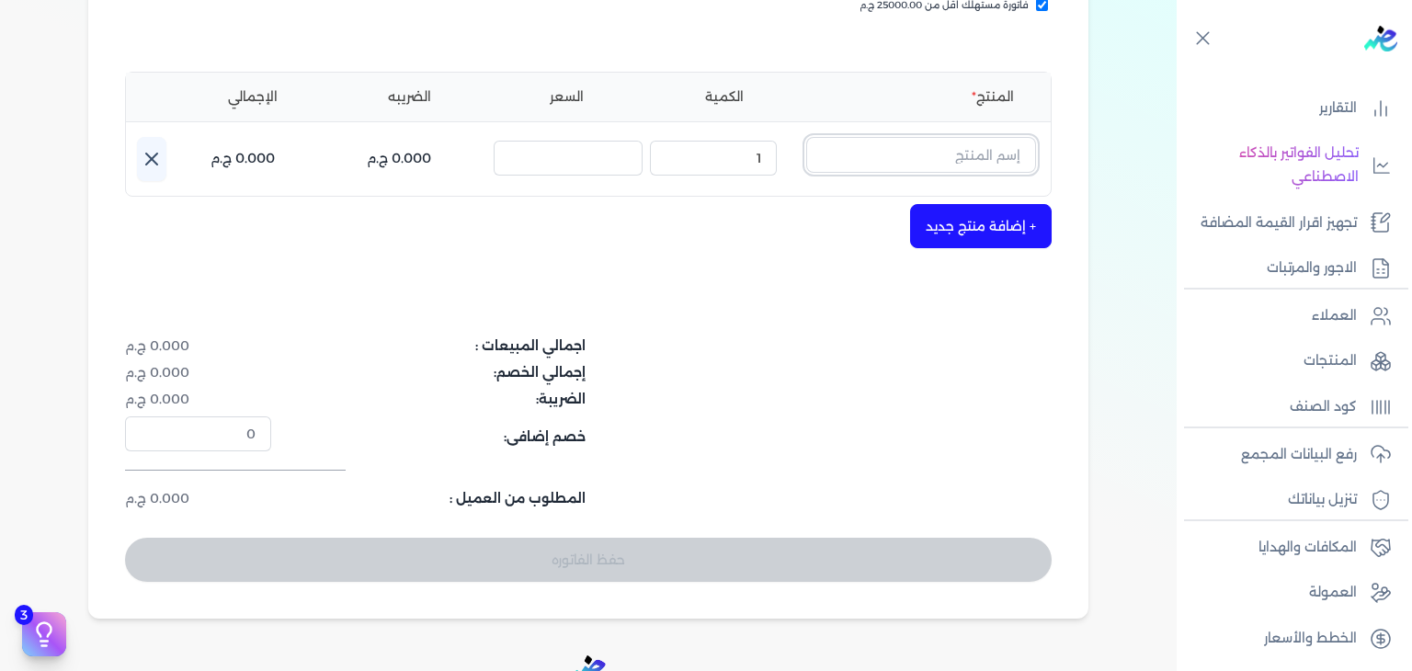
click at [960, 158] on input "text" at bounding box center [921, 154] width 230 height 35
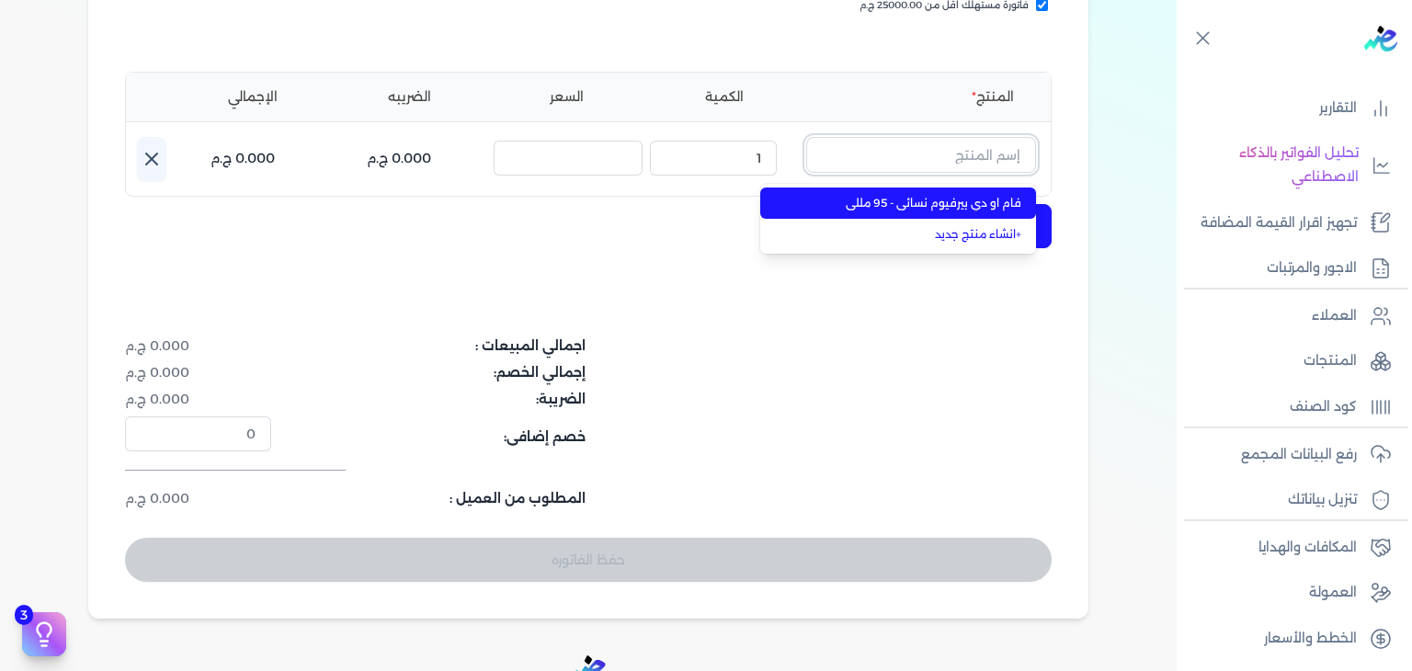
paste input "فام او دي بير"
type input "فام او دي بير"
click at [983, 200] on span "فام او دي بيرفيوم نسائي - 95 مللي" at bounding box center [909, 203] width 224 height 17
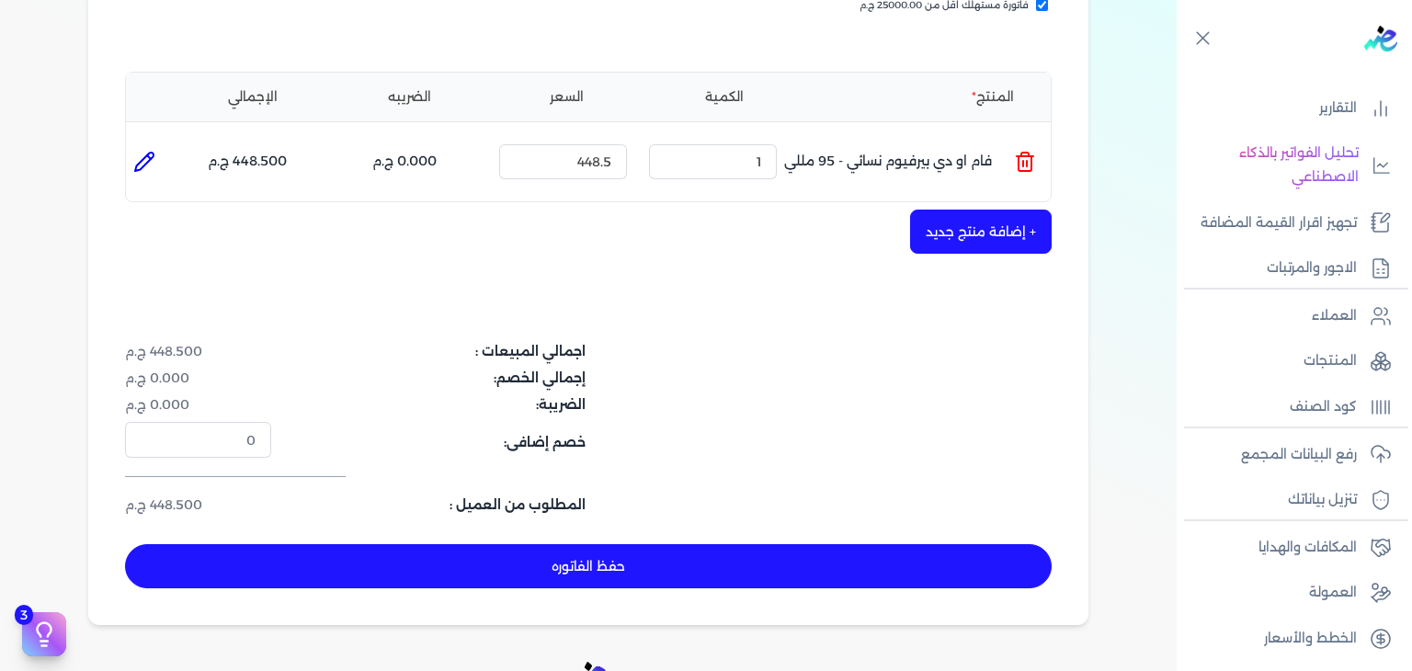
click at [684, 562] on button "حفظ الفاتوره" at bounding box center [588, 566] width 927 height 44
type input "[DATE]"
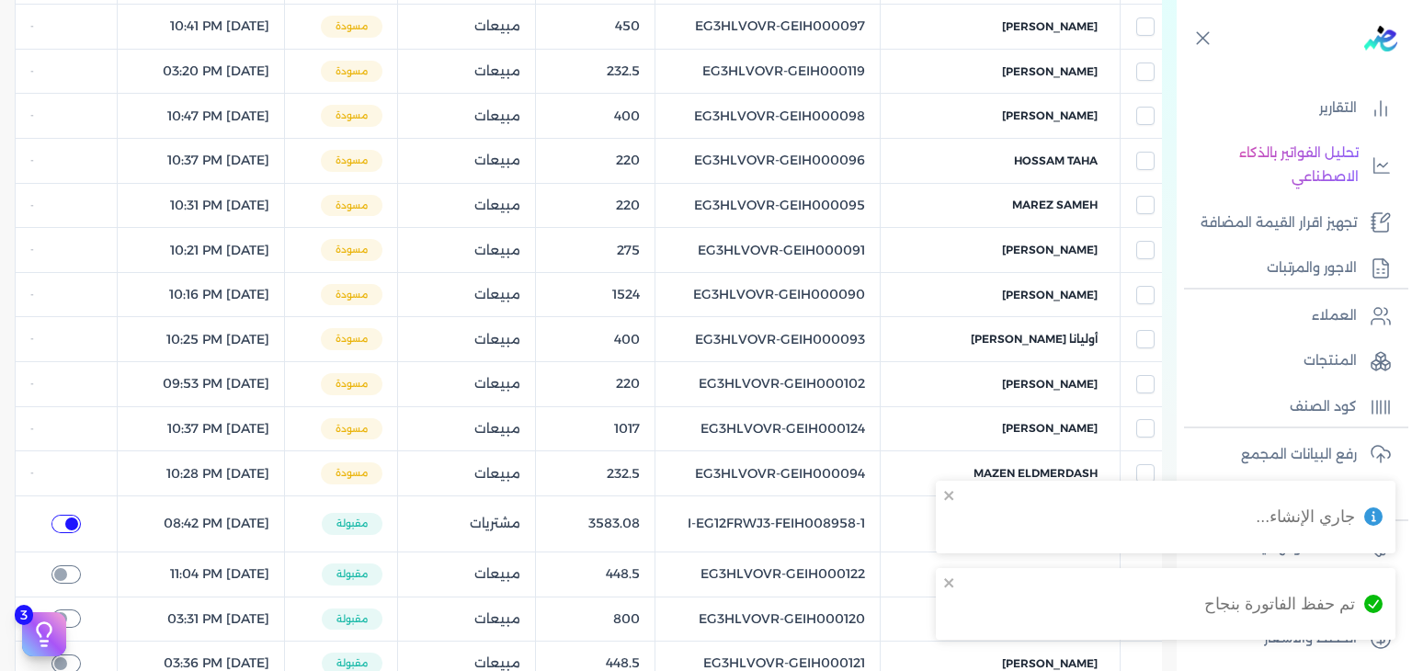
checkbox input "true"
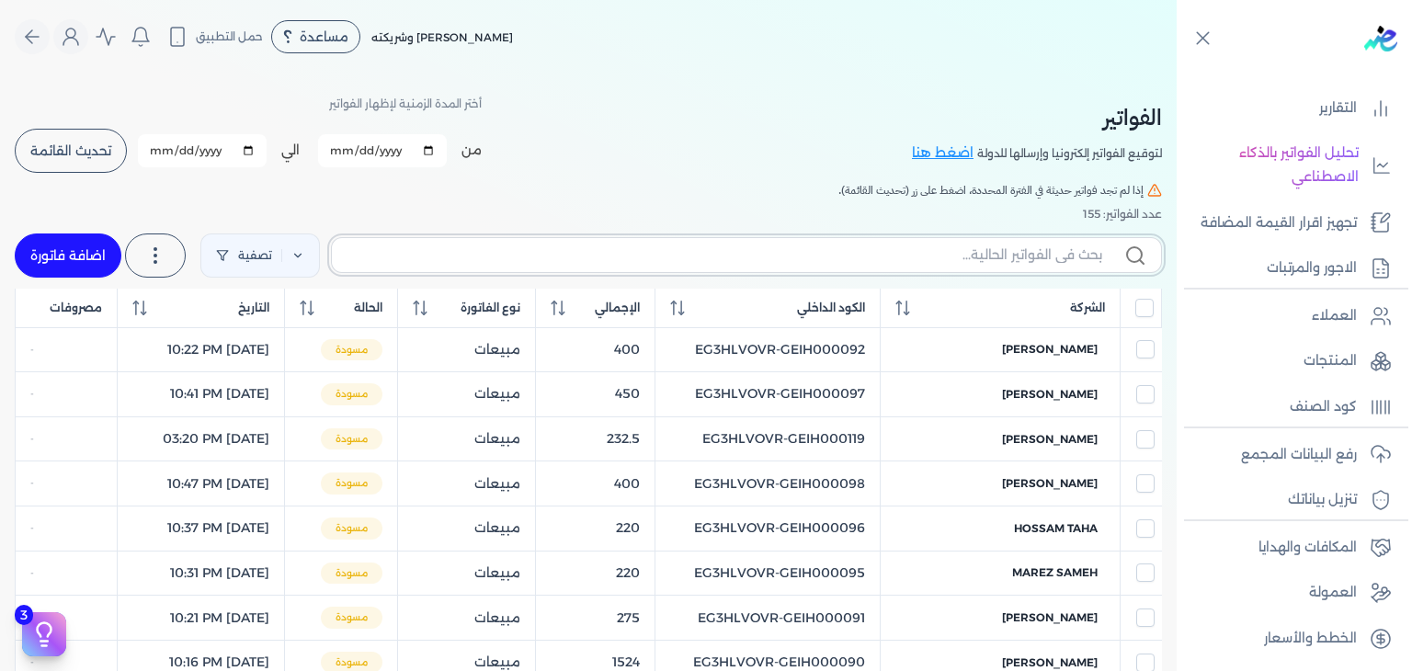
click at [938, 251] on input "text" at bounding box center [725, 255] width 756 height 19
paste input "EG3HLVOVR-GEIH000143"
type input "EG3HLVOVR-GEIH000143"
checkbox input "false"
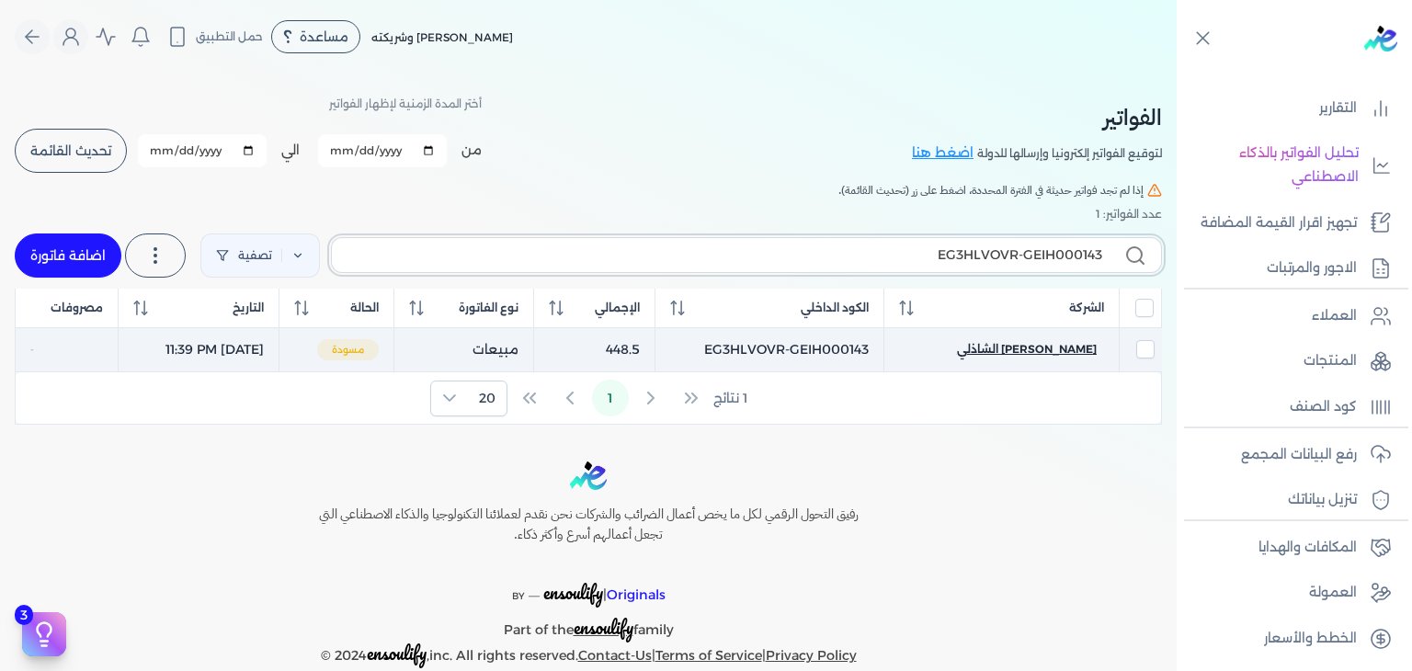
type input "EG3HLVOVR-GEIH000143"
click at [1034, 347] on span "فاطمة النبوية الشاذلي" at bounding box center [1027, 349] width 140 height 17
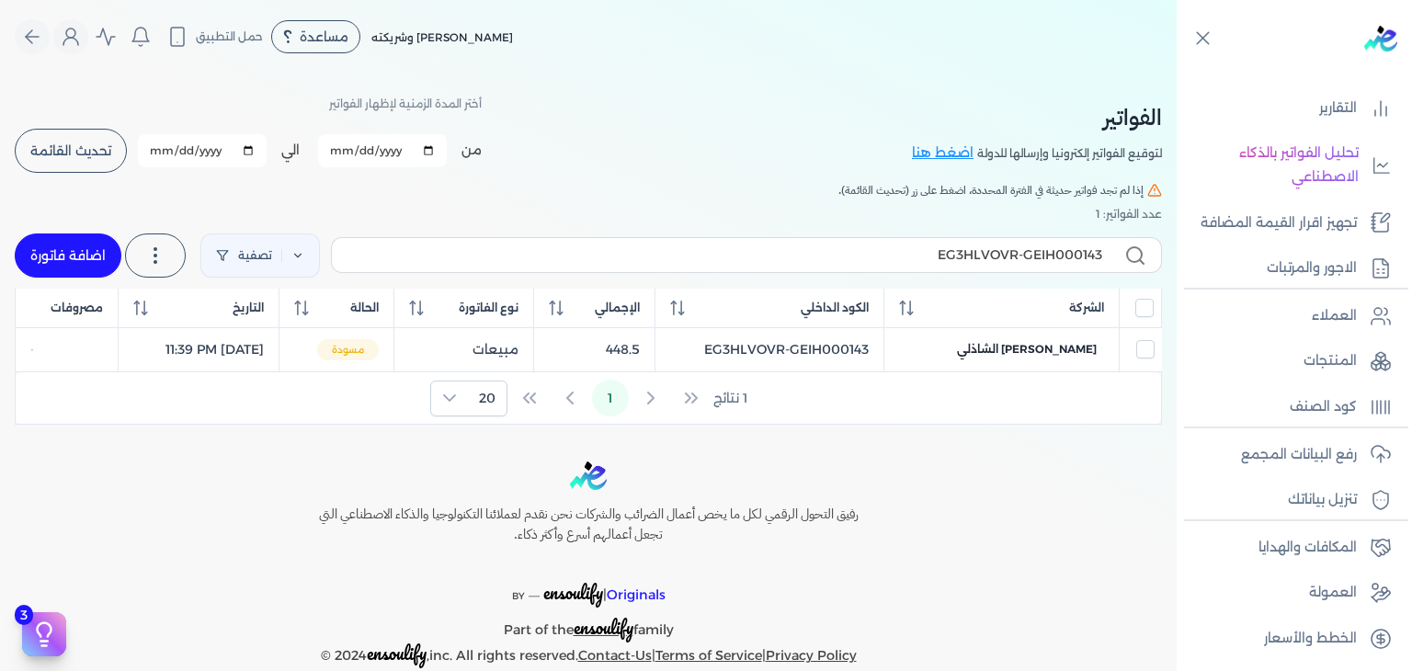
select select "EGP"
select select "B"
select select "EGS"
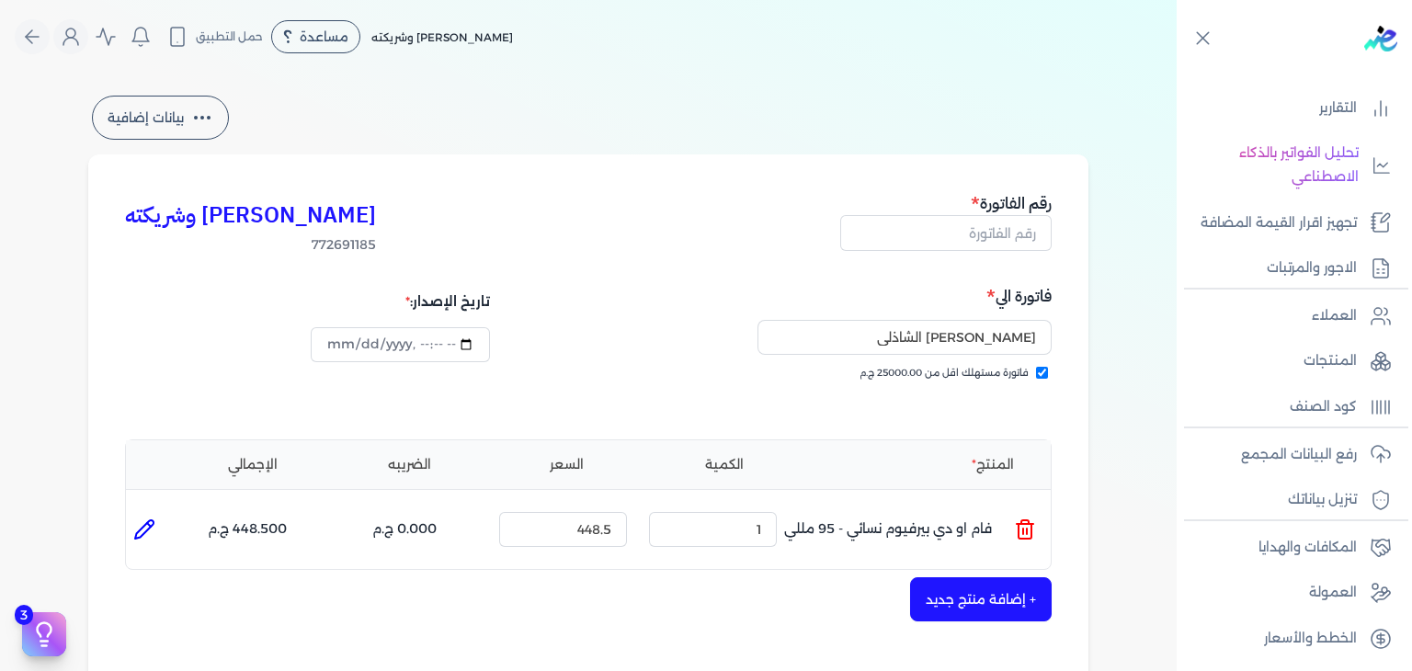
type input "EG3HLVOVR-GEIH000143"
checkbox input "true"
type input "2025-08-29T23:39:40"
type input "[DATE]"
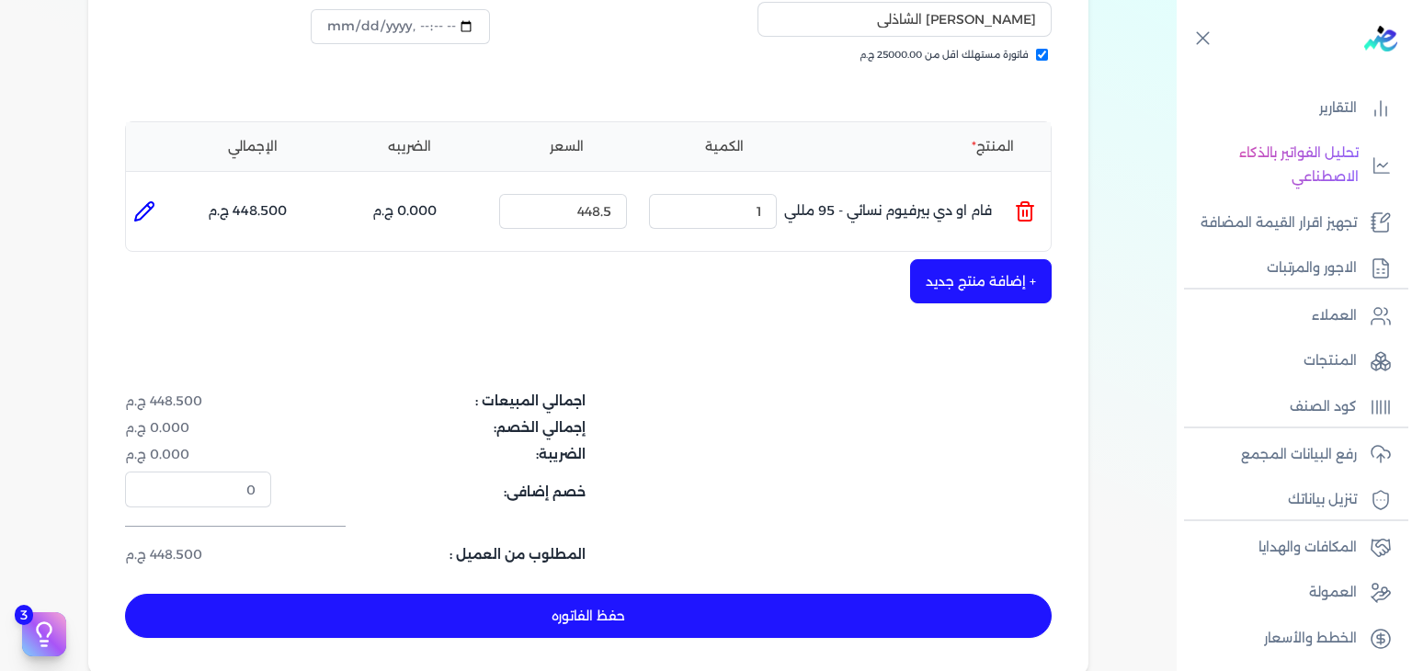
scroll to position [460, 0]
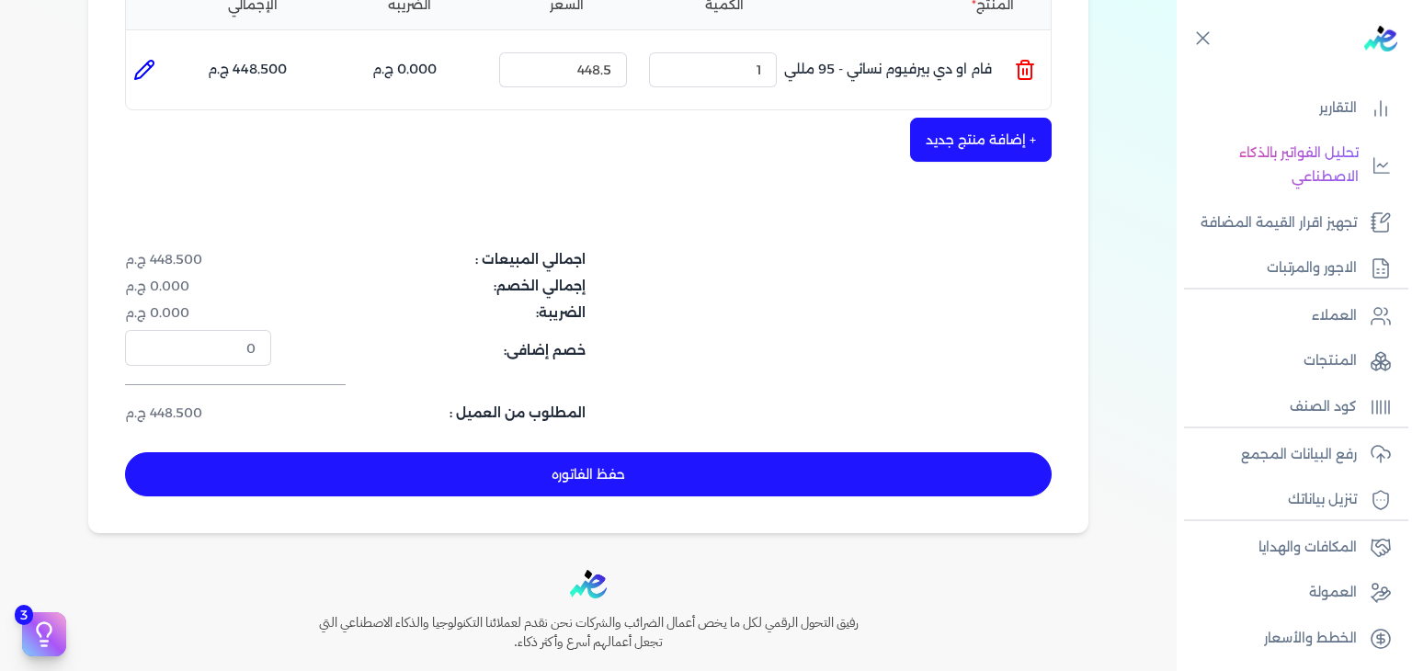
click at [611, 454] on button "حفظ الفاتوره" at bounding box center [588, 474] width 927 height 44
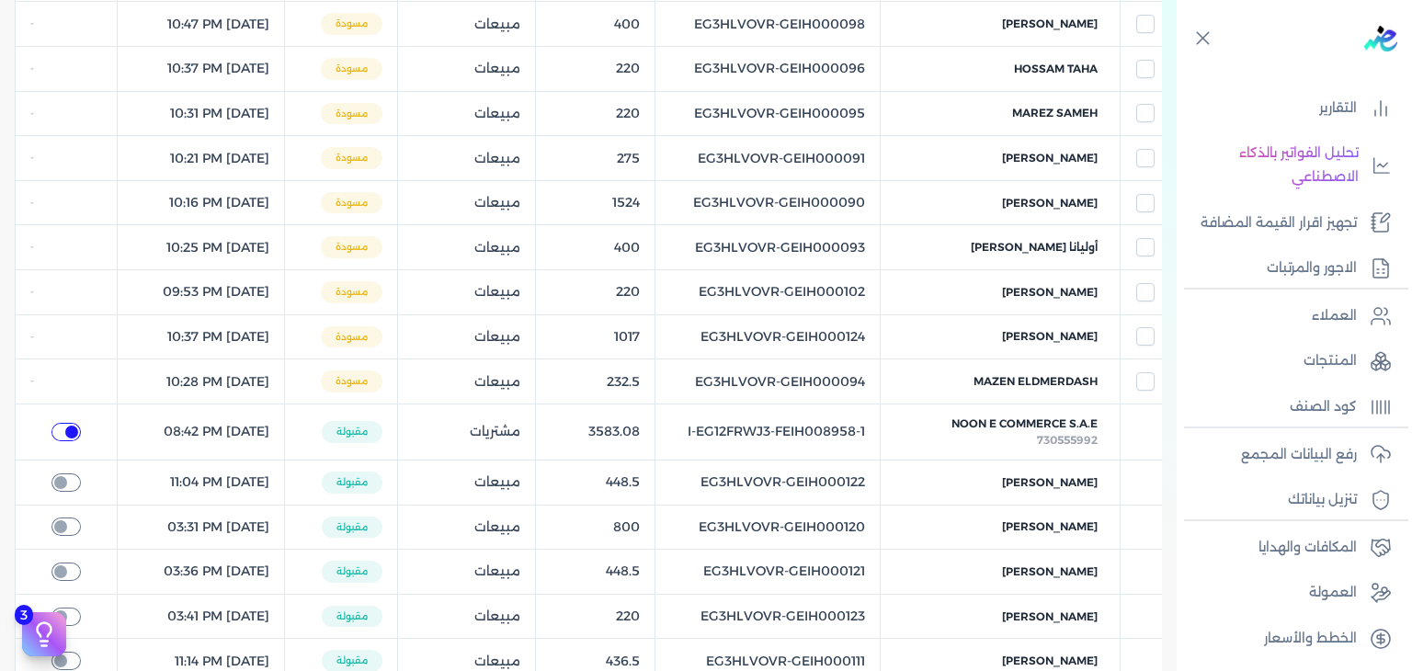
checkbox input "true"
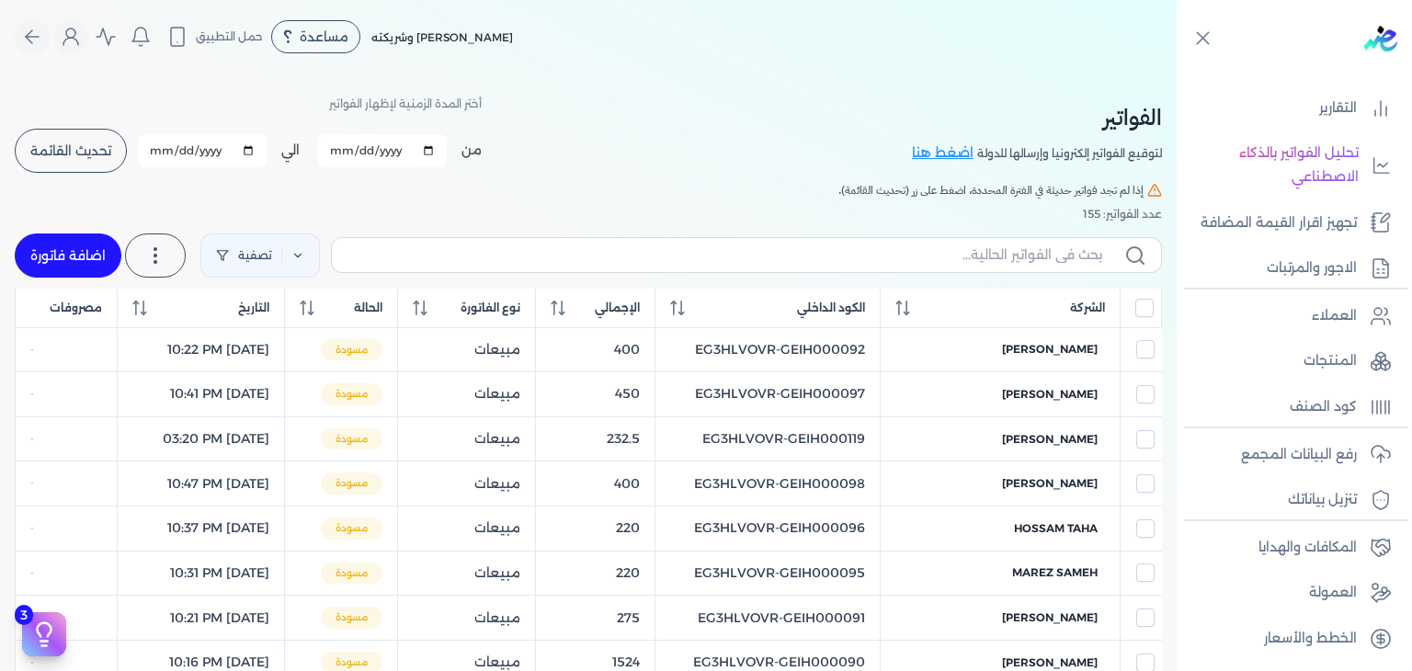
click at [95, 244] on link "اضافة فاتورة" at bounding box center [68, 256] width 107 height 44
select select "EGP"
select select "B"
select select "EGS"
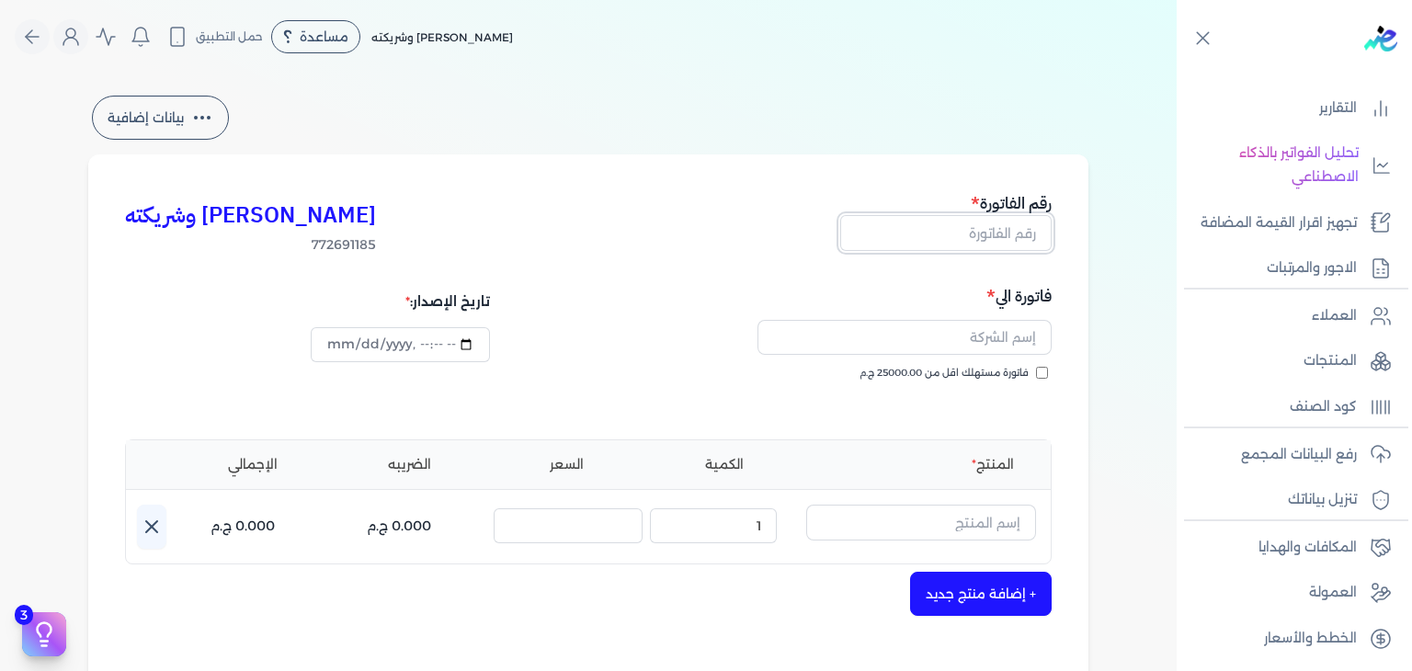
click at [1011, 233] on input "text" at bounding box center [945, 232] width 211 height 35
paste input "EG3HLVOVR-GEIH000144"
type input "EG3HLVOVR-GEIH000144"
click at [1048, 375] on input "فاتورة مستهلك اقل من 25000.00 ج.م" at bounding box center [1042, 373] width 12 height 12
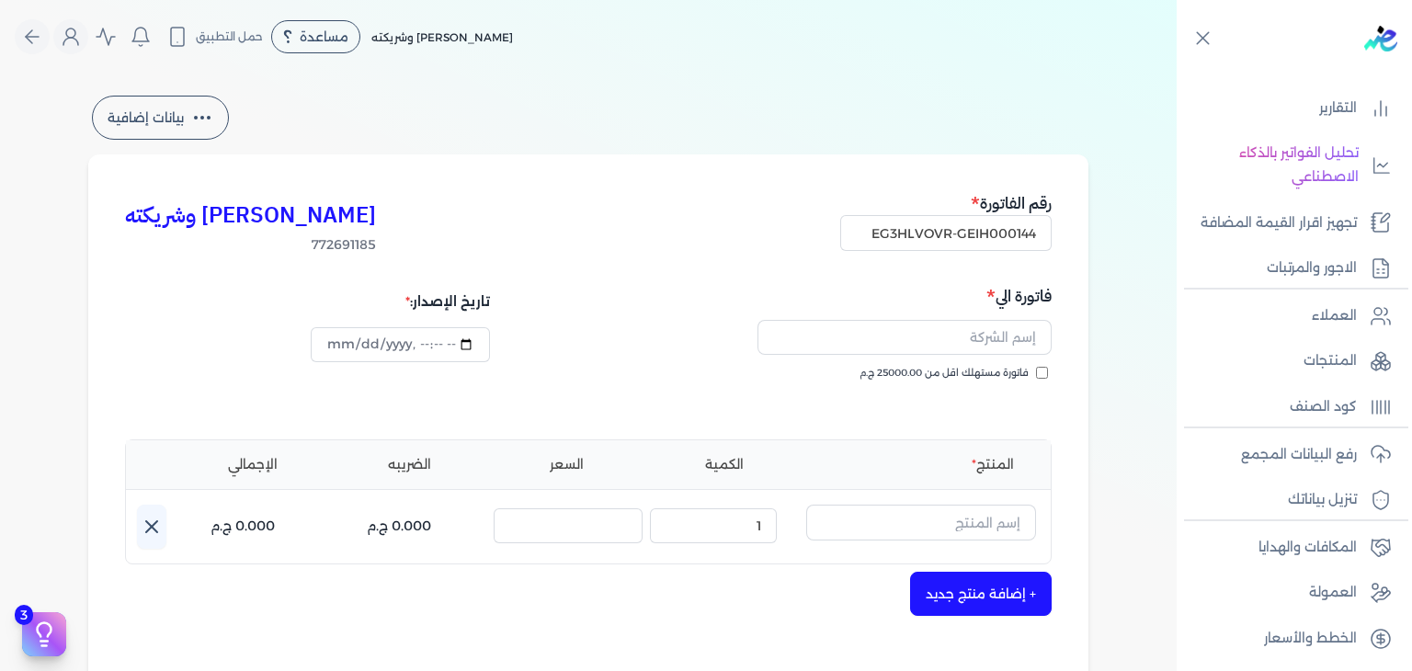
checkbox input "true"
click at [332, 349] on input "datetime-local" at bounding box center [400, 344] width 178 height 35
type input "2025-08-29T23:40:18"
click at [945, 347] on input "text" at bounding box center [905, 337] width 294 height 35
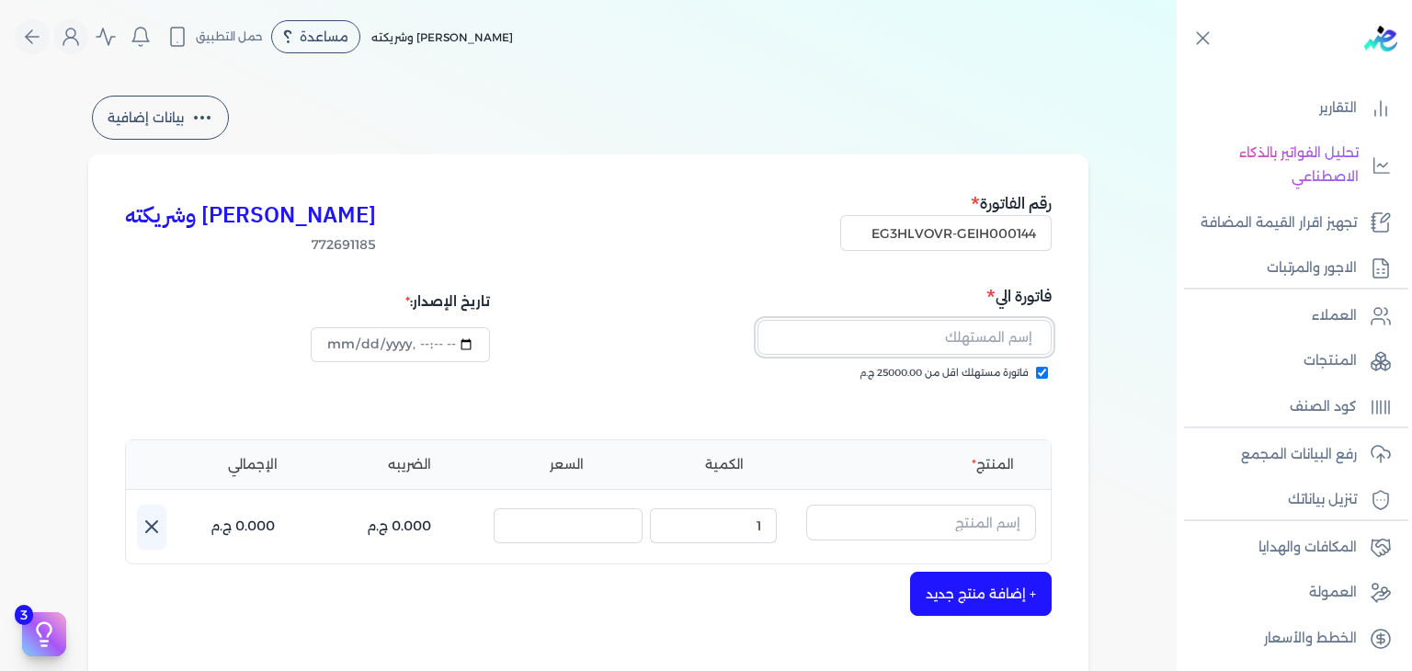
paste input "Nadia Mohamed"
type input "Nadia Mohamed"
click at [920, 524] on input "text" at bounding box center [921, 522] width 230 height 35
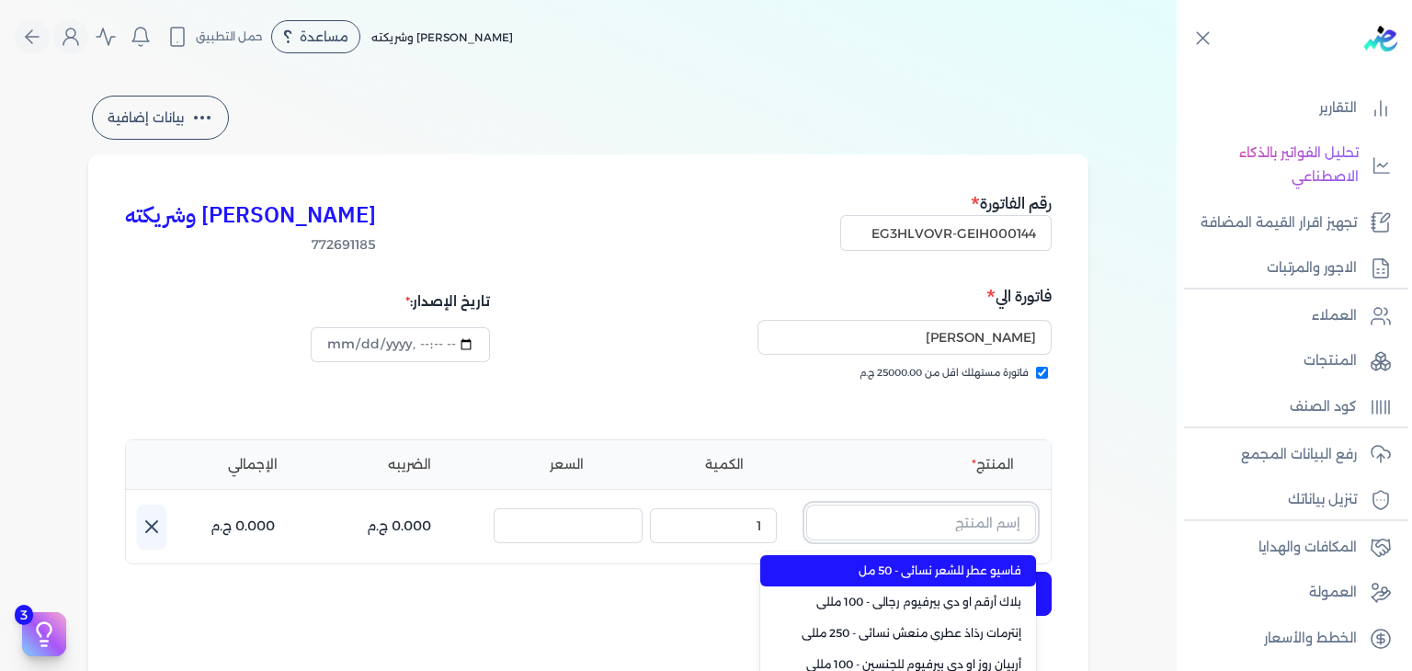
paste input "روج او دي بي"
type input "روج او دي بي"
click at [980, 573] on span "روج او دي بيرفيوم للجنسين - 100 مللي" at bounding box center [909, 571] width 224 height 17
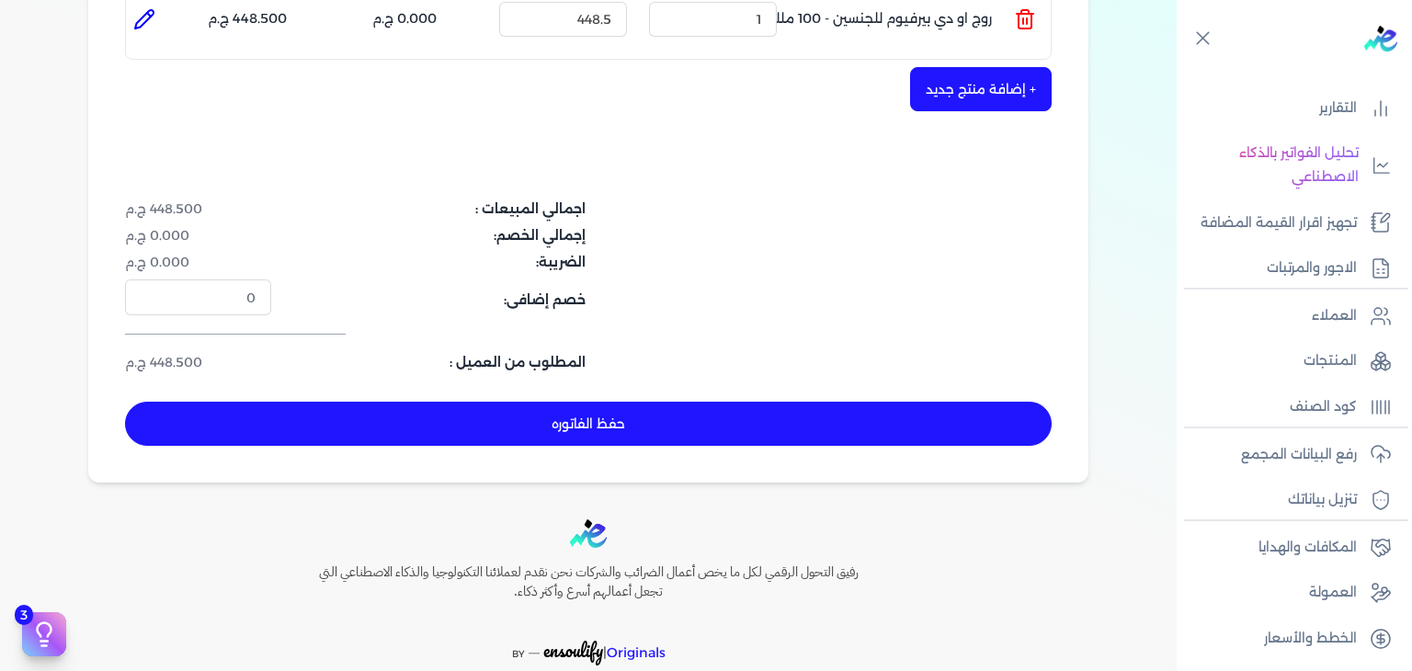
scroll to position [600, 0]
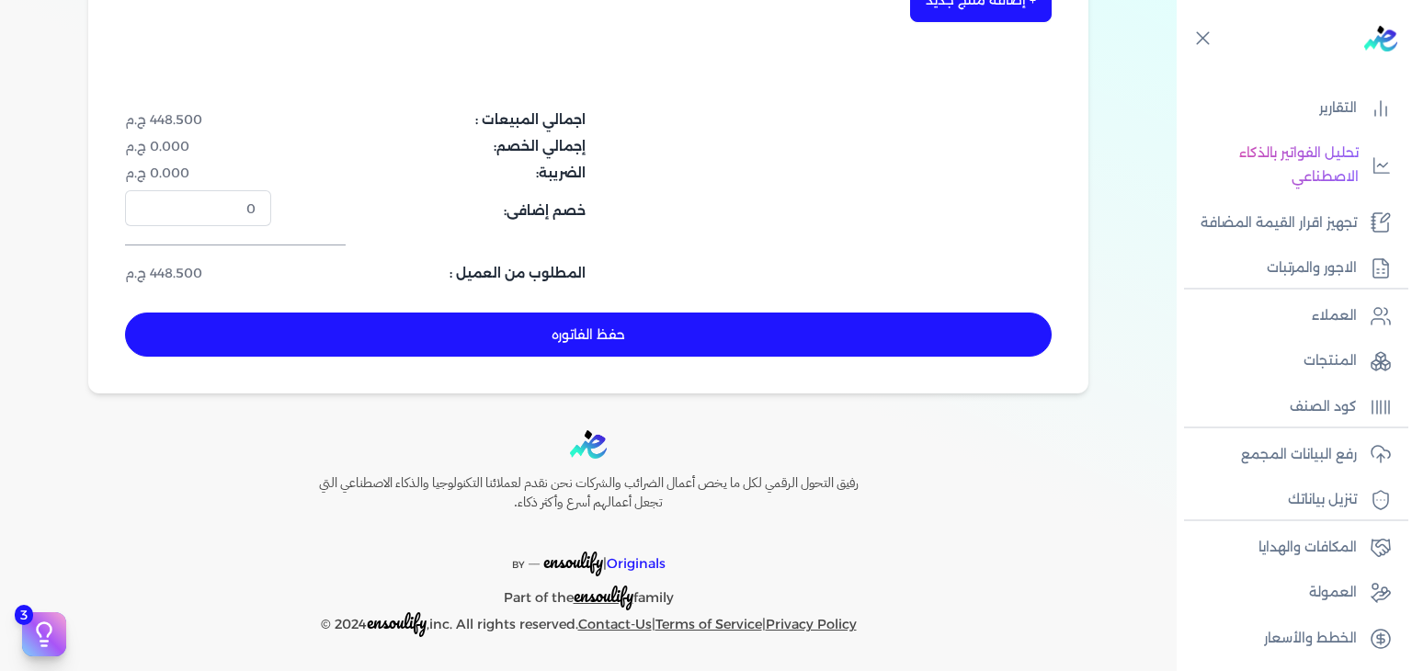
click at [702, 326] on button "حفظ الفاتوره" at bounding box center [588, 335] width 927 height 44
type input "[DATE]"
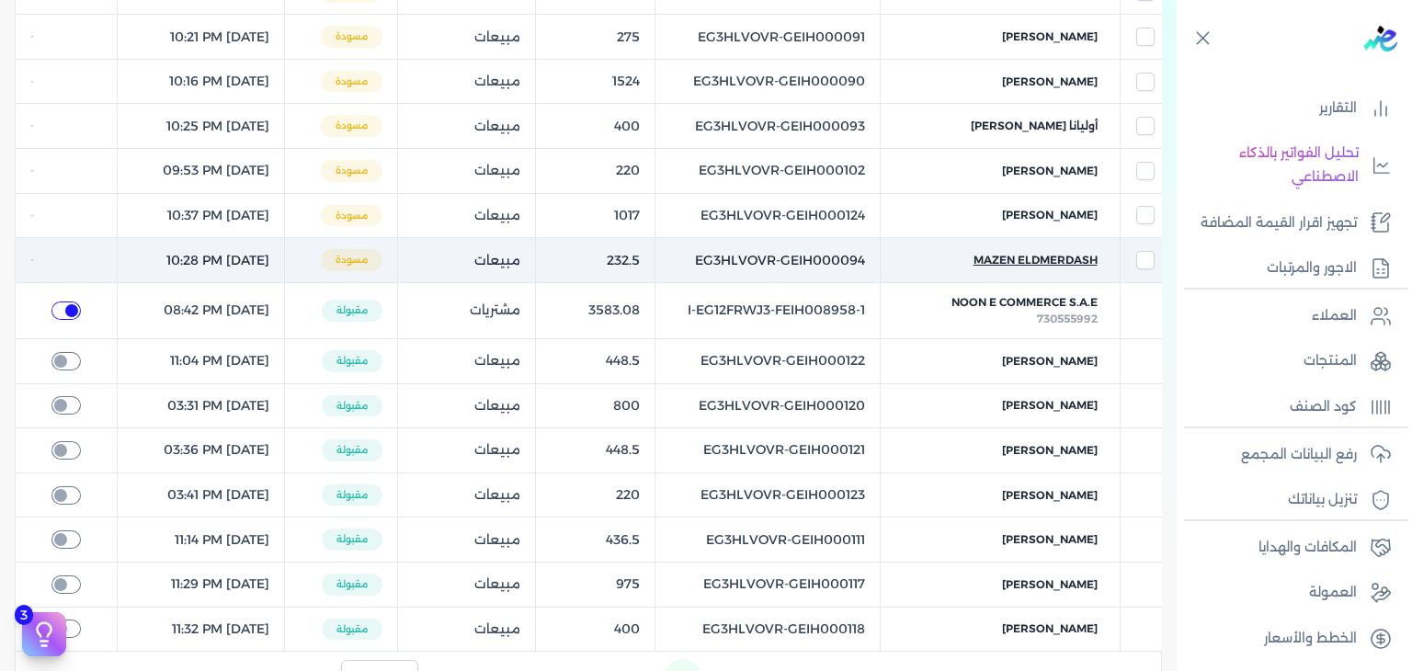
scroll to position [121, 0]
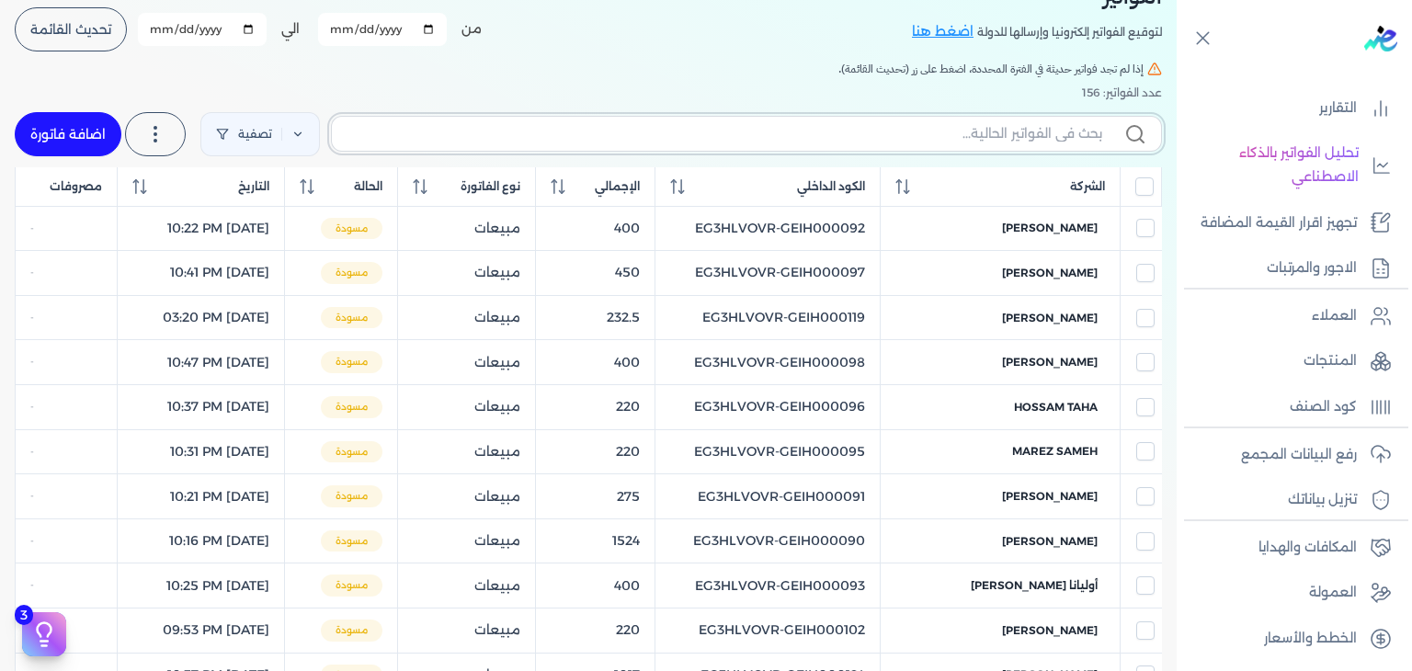
click at [999, 138] on input "text" at bounding box center [725, 133] width 756 height 19
paste input "EG3HLVOVR-GEIH000144"
type input "EG3HLVOVR-GEIH000144"
checkbox input "false"
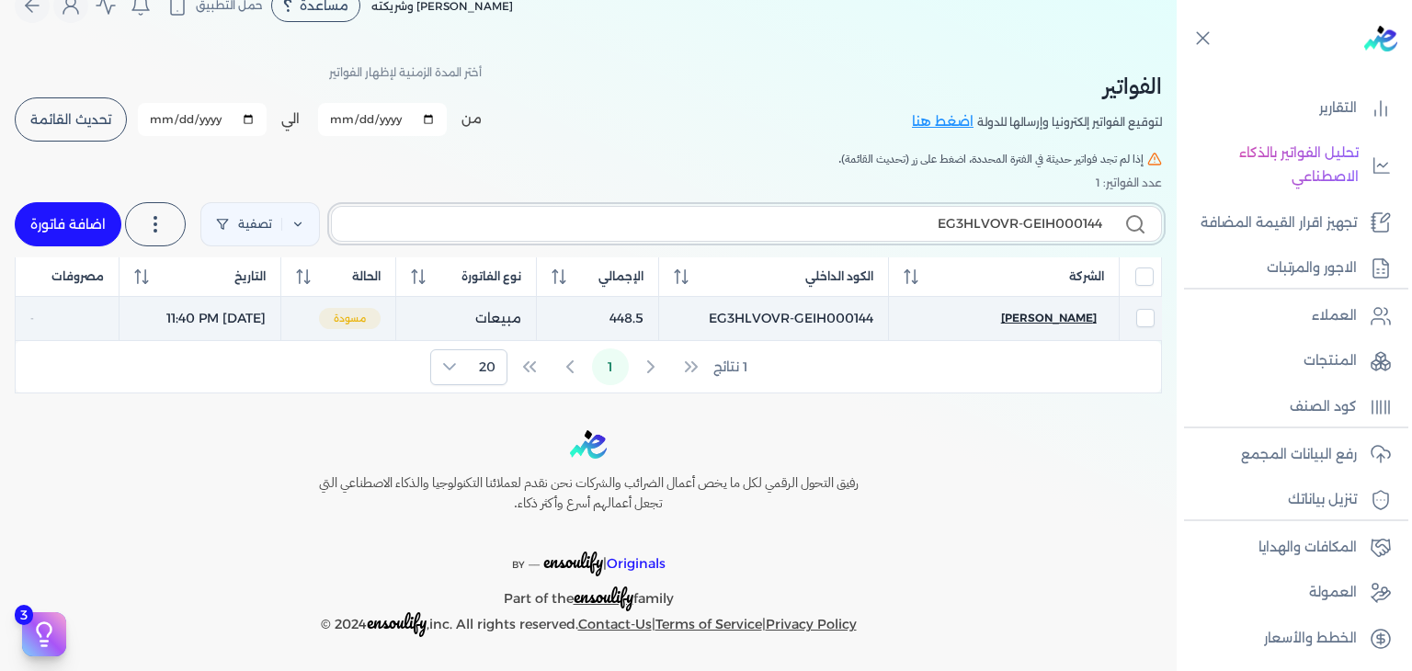
type input "EG3HLVOVR-GEIH000144"
click at [1051, 314] on span "Nadia Mohamed" at bounding box center [1049, 318] width 96 height 17
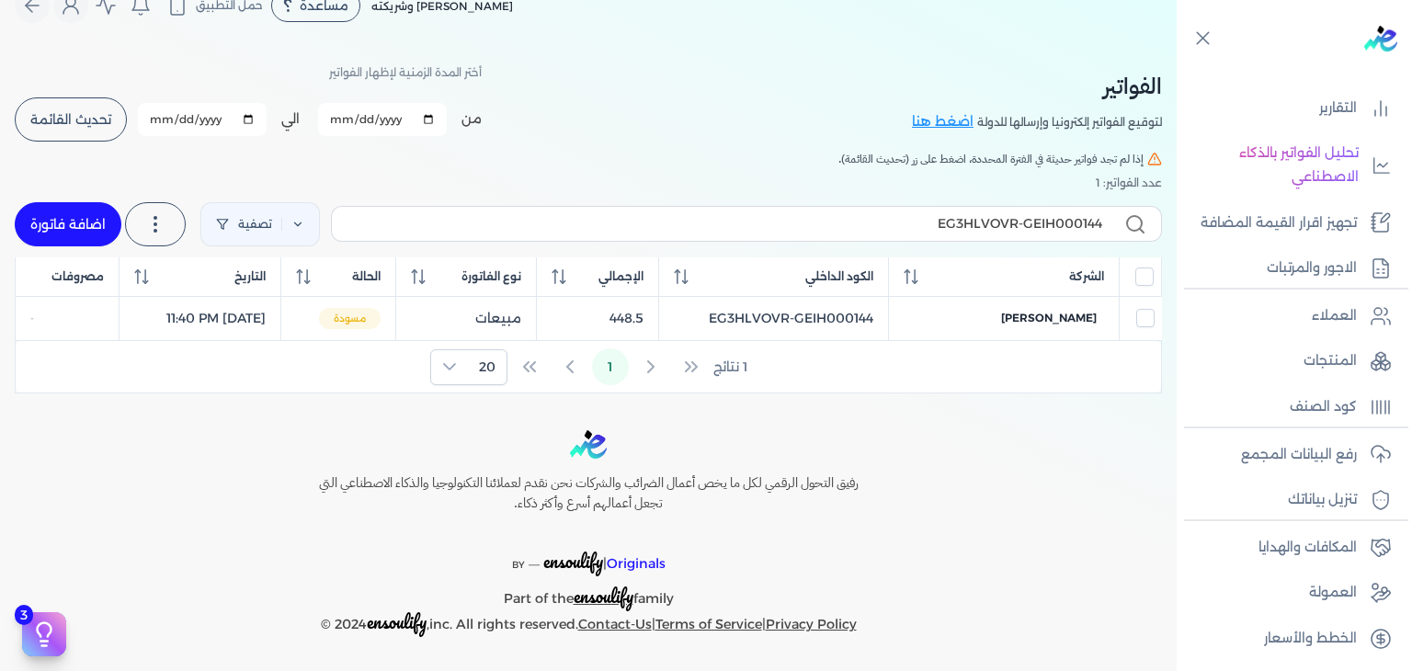
select select "EGP"
select select "B"
select select "EGS"
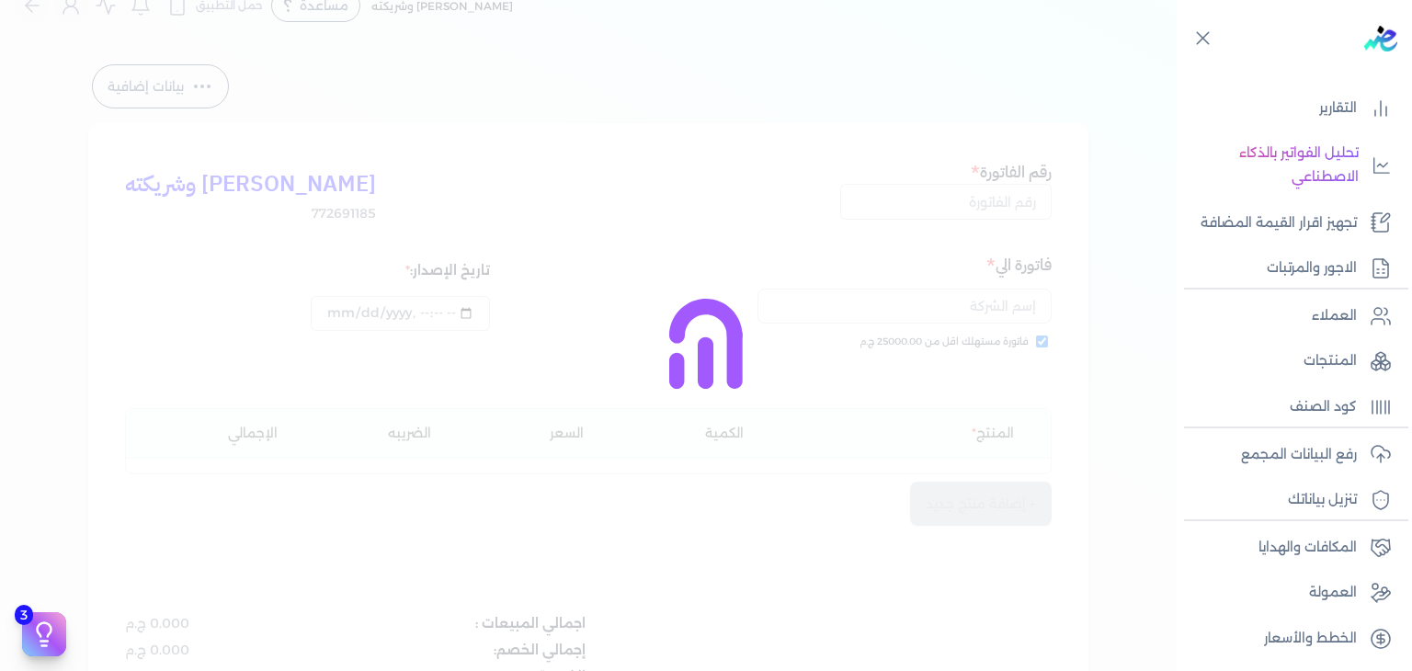
type input "EG3HLVOVR-GEIH000144"
checkbox input "true"
type input "2025-08-29T23:40:42"
type input "[DATE]"
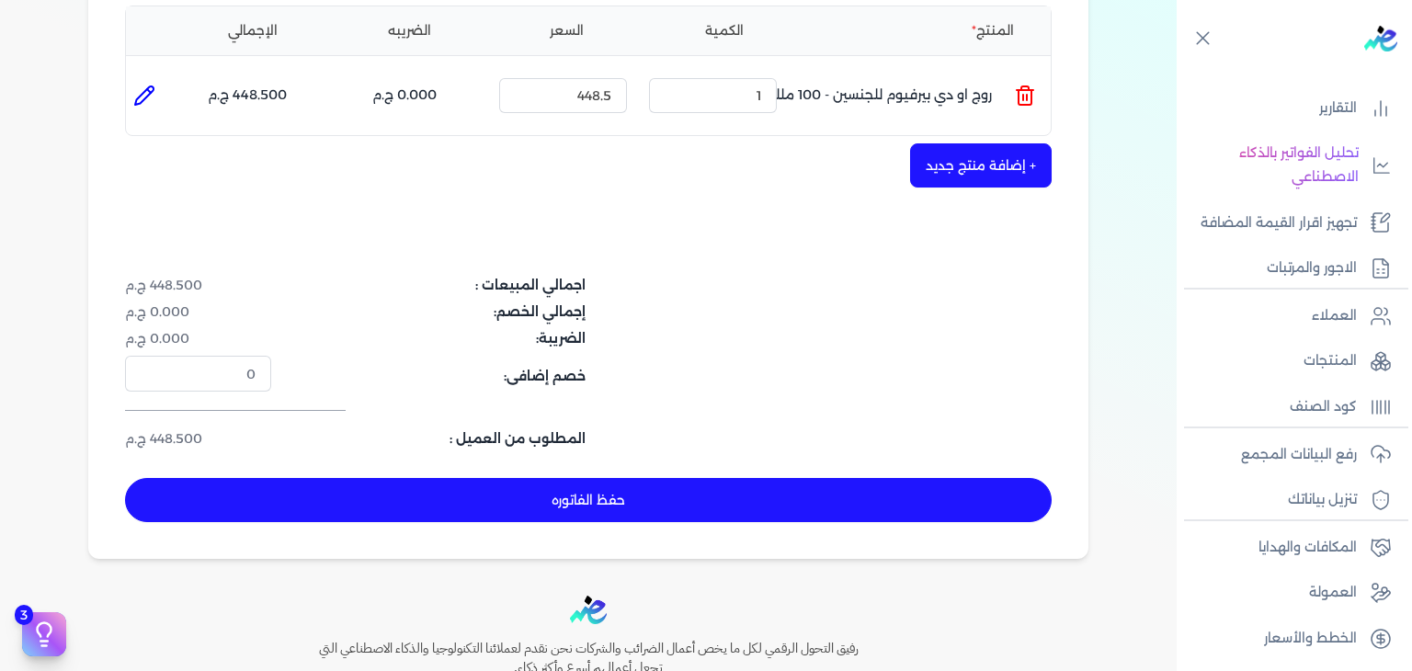
scroll to position [583, 0]
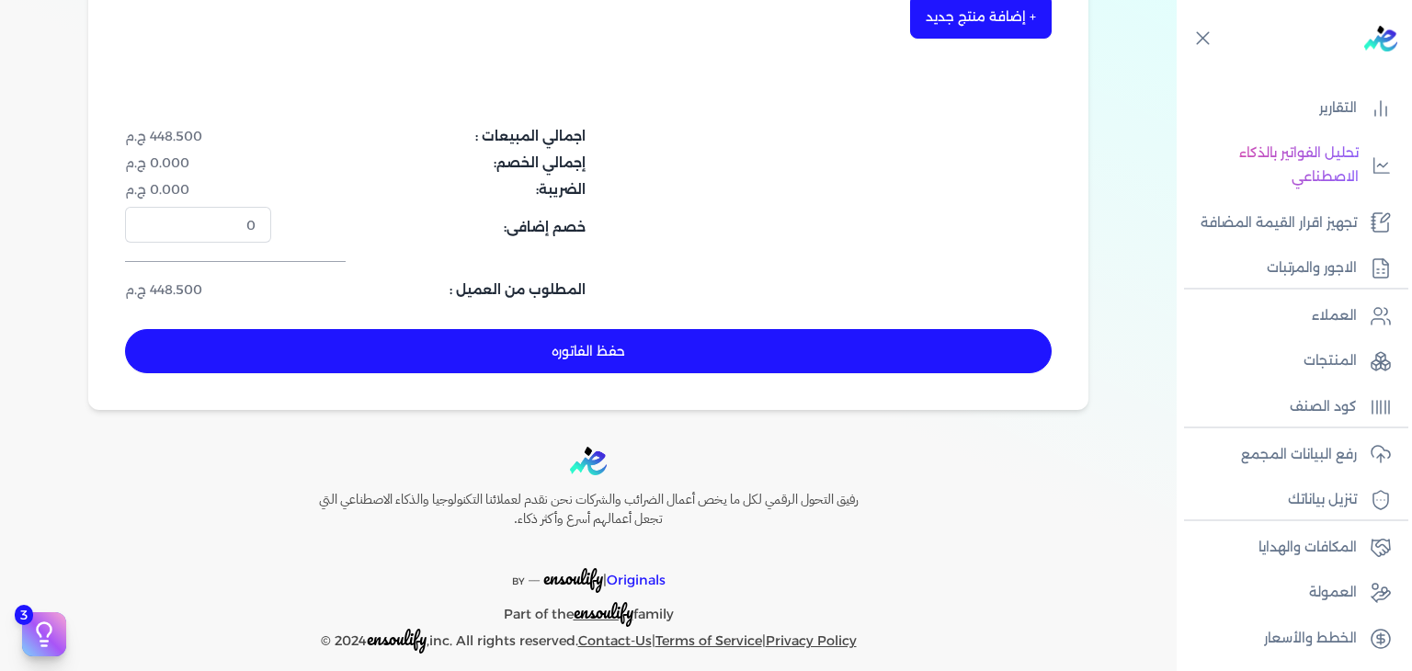
click at [554, 343] on button "حفظ الفاتوره" at bounding box center [588, 351] width 927 height 44
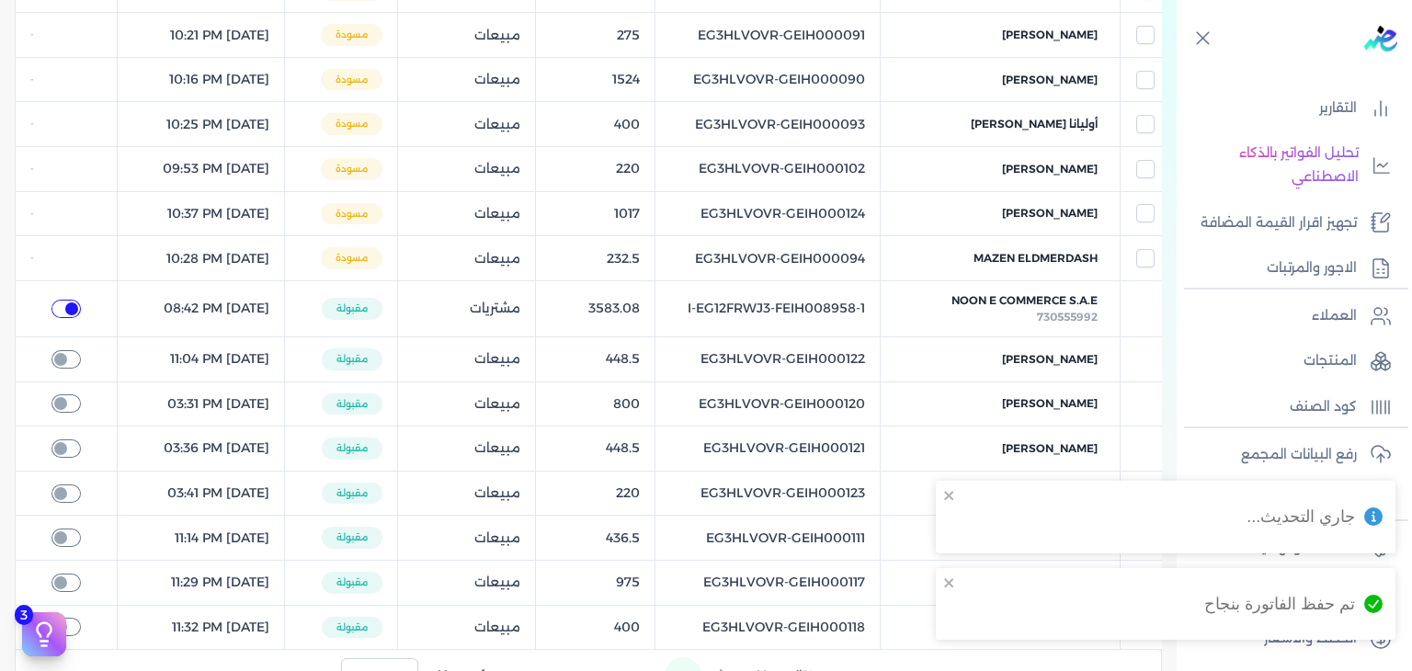
checkbox input "true"
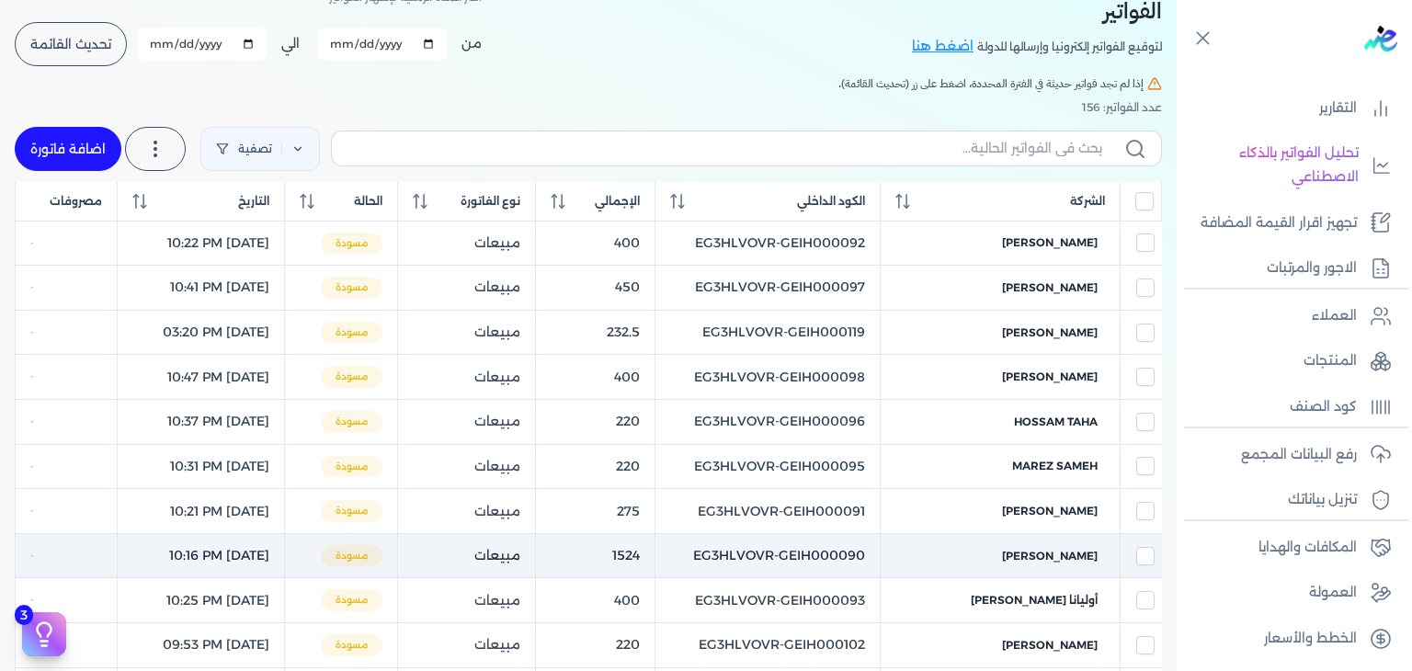
scroll to position [13, 0]
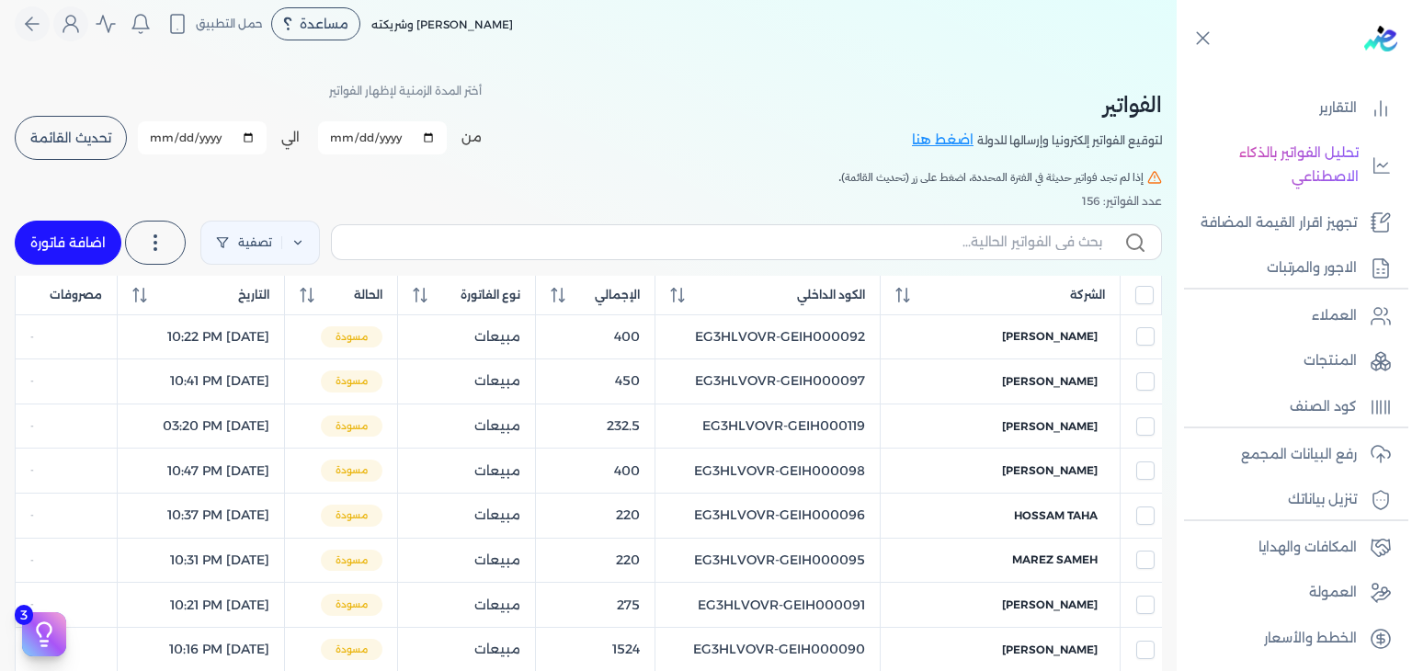
click at [97, 242] on link "اضافة فاتورة" at bounding box center [68, 243] width 107 height 44
select select "EGP"
select select "B"
select select "EGS"
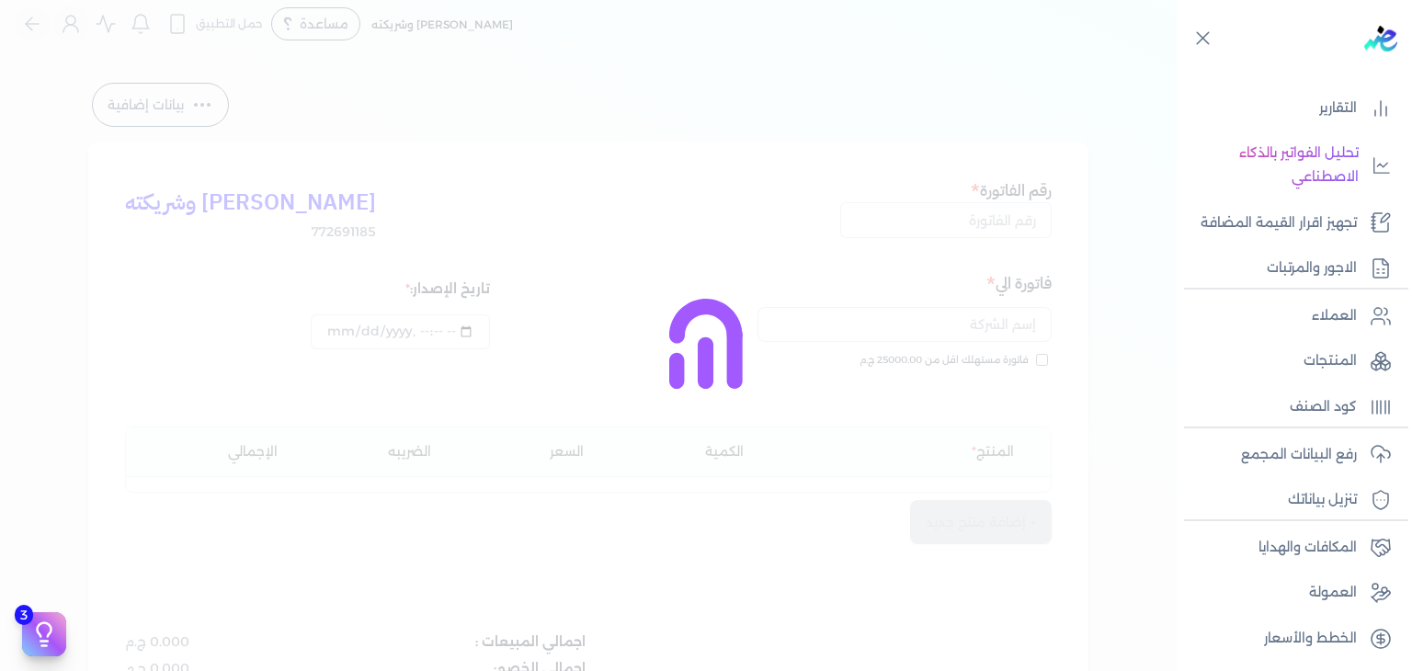
click at [1023, 222] on div at bounding box center [706, 335] width 1412 height 671
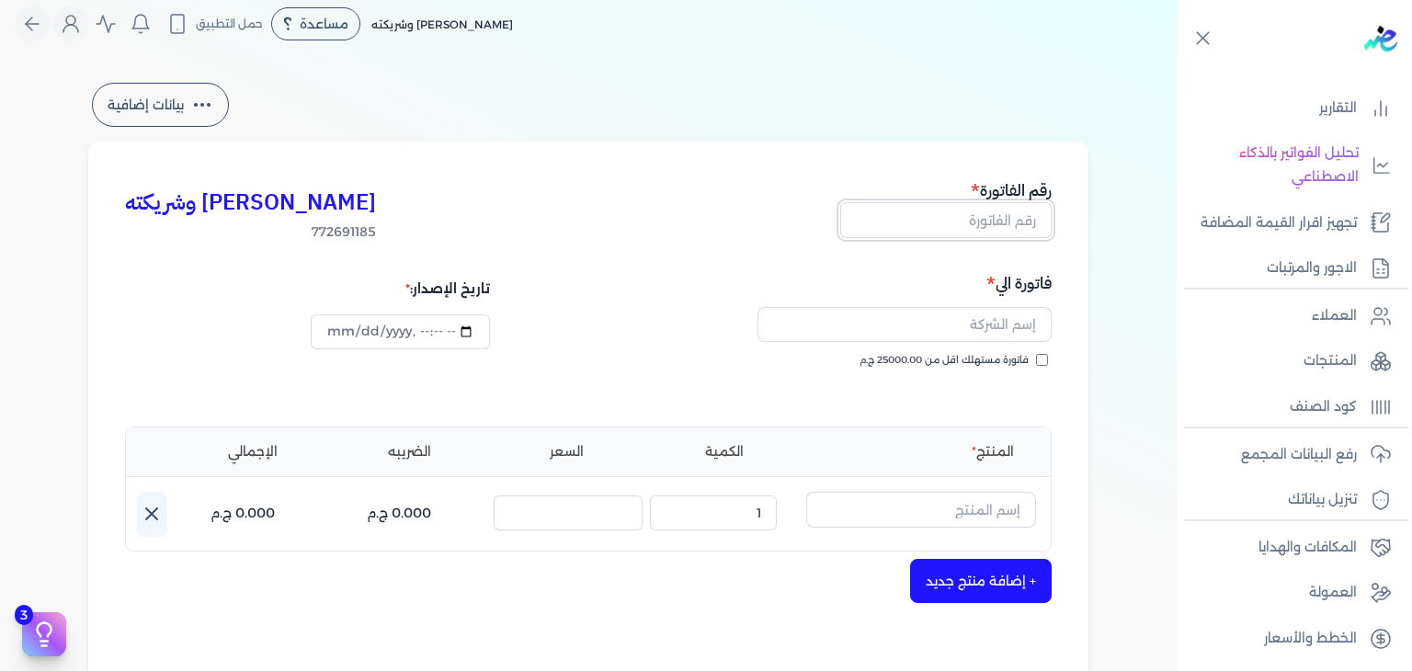
click at [1023, 222] on input "text" at bounding box center [945, 219] width 211 height 35
paste input "EG3HLVOVR-GEIH000145"
type input "EG3HLVOVR-GEIH000145"
click at [1048, 362] on input "فاتورة مستهلك اقل من 25000.00 ج.م" at bounding box center [1042, 360] width 12 height 12
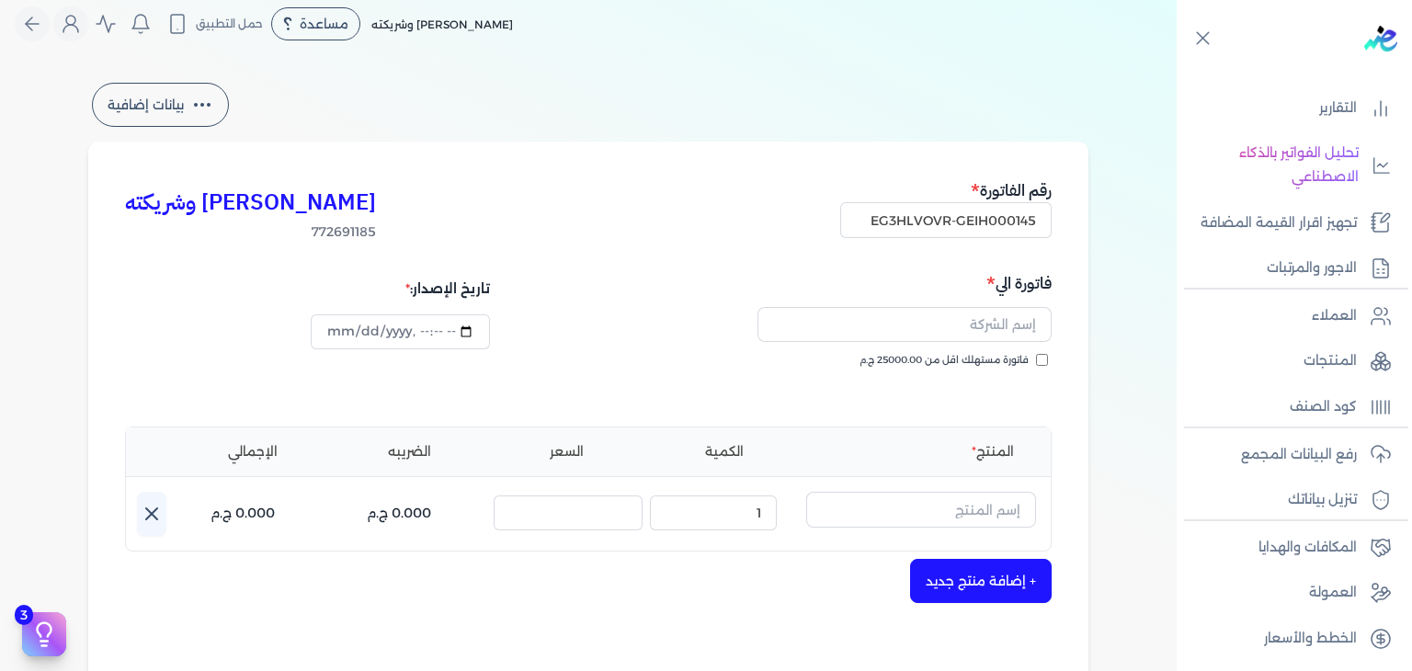
checkbox input "true"
click at [337, 335] on input "datetime-local" at bounding box center [400, 331] width 178 height 35
type input "2025-08-29T23:41:19"
click at [878, 332] on input "text" at bounding box center [905, 324] width 294 height 35
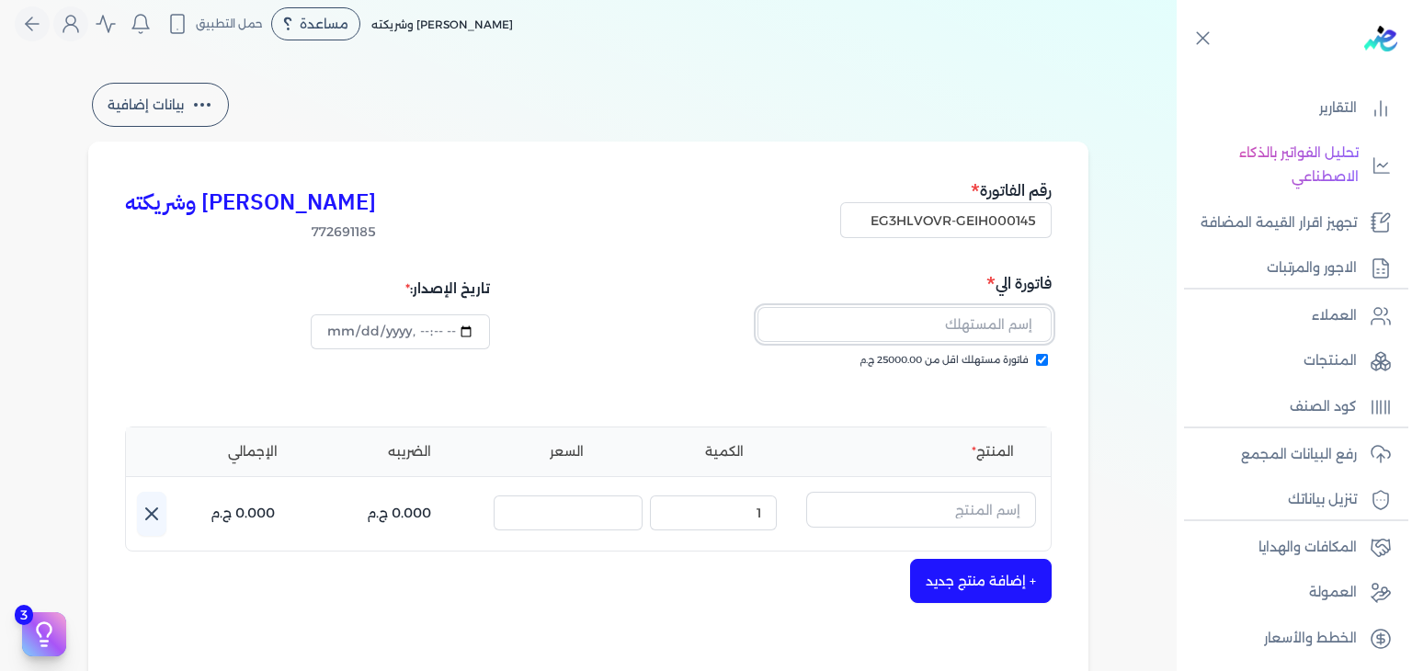
paste input "[PERSON_NAME]"
type input "[PERSON_NAME]"
click at [876, 508] on input "text" at bounding box center [921, 509] width 230 height 35
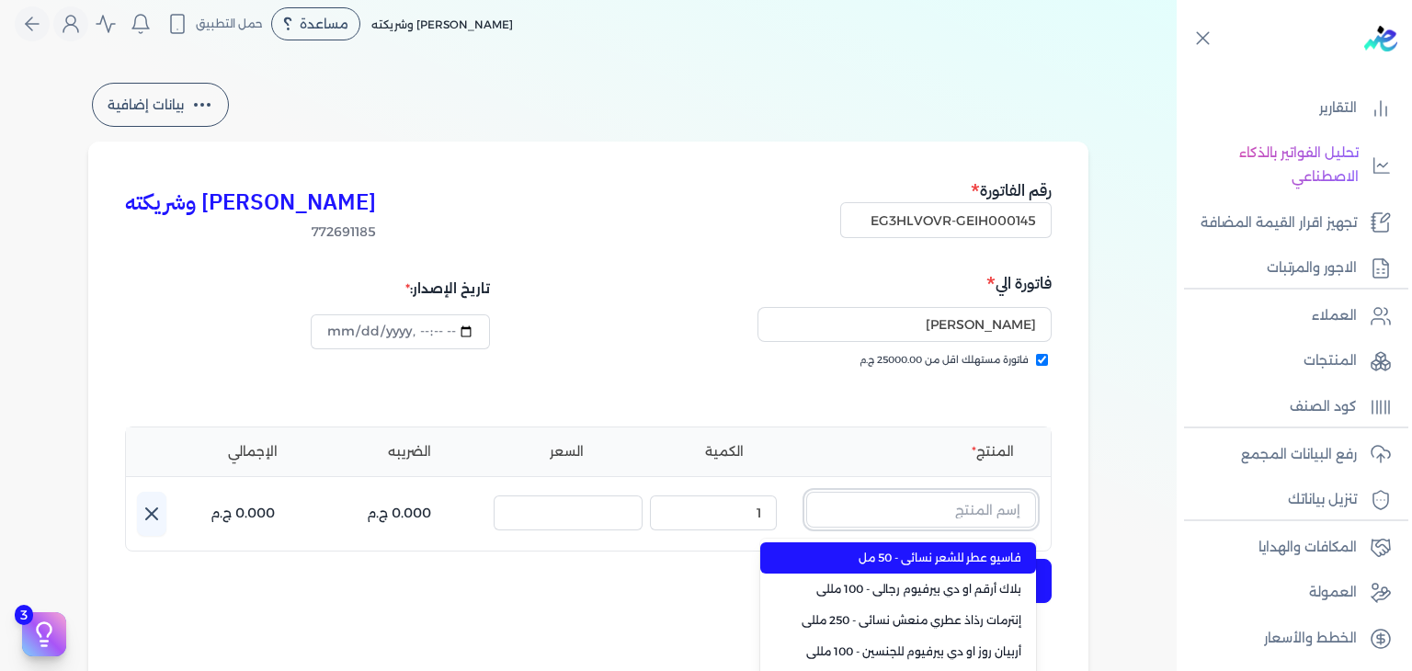
paste input "إيديال رذاذ عطري"
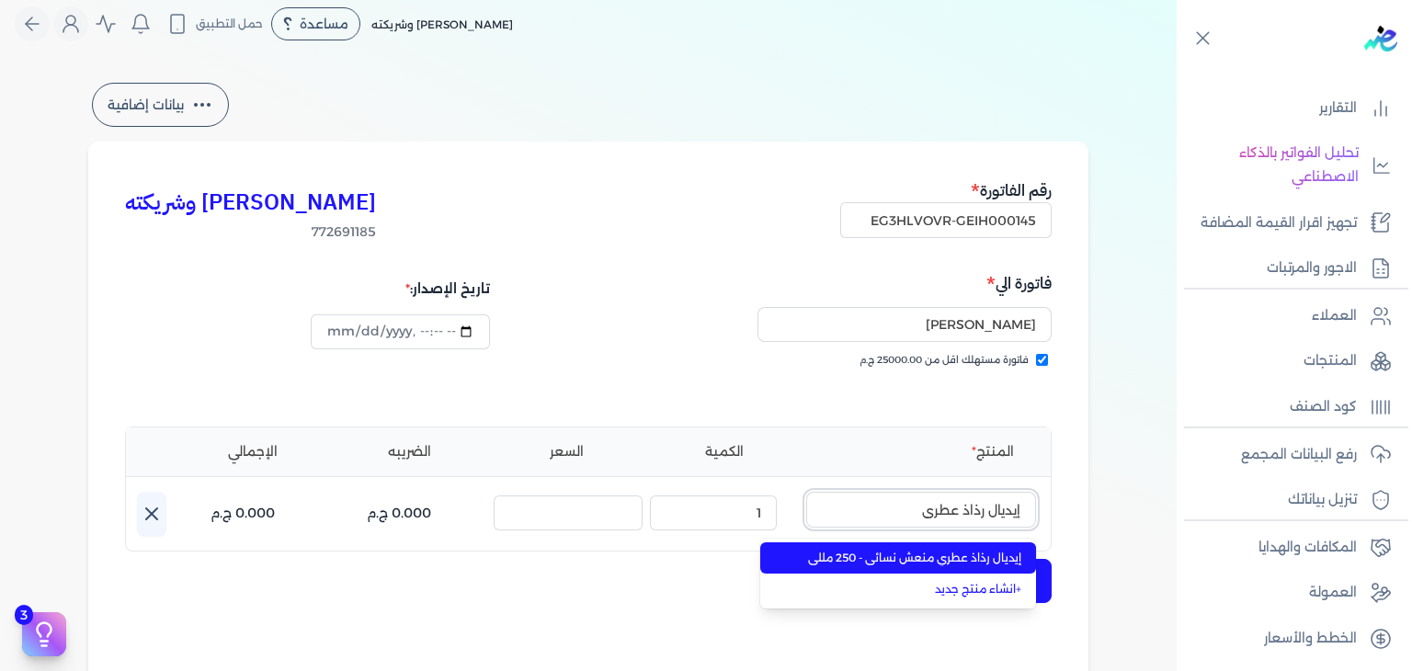
type input "إيديال رذاذ عطري"
click at [901, 564] on span "إيديال رذاذ عطري منعش نسائي - 250 مللي" at bounding box center [909, 558] width 224 height 17
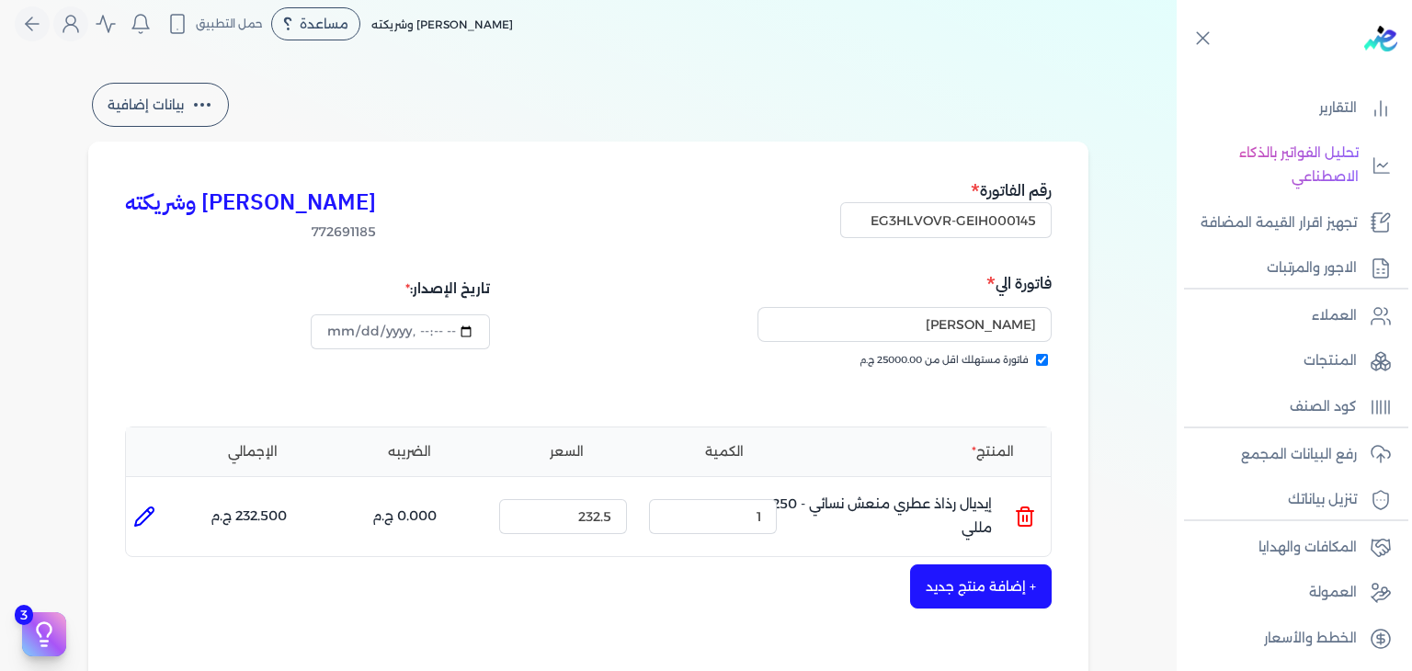
scroll to position [565, 0]
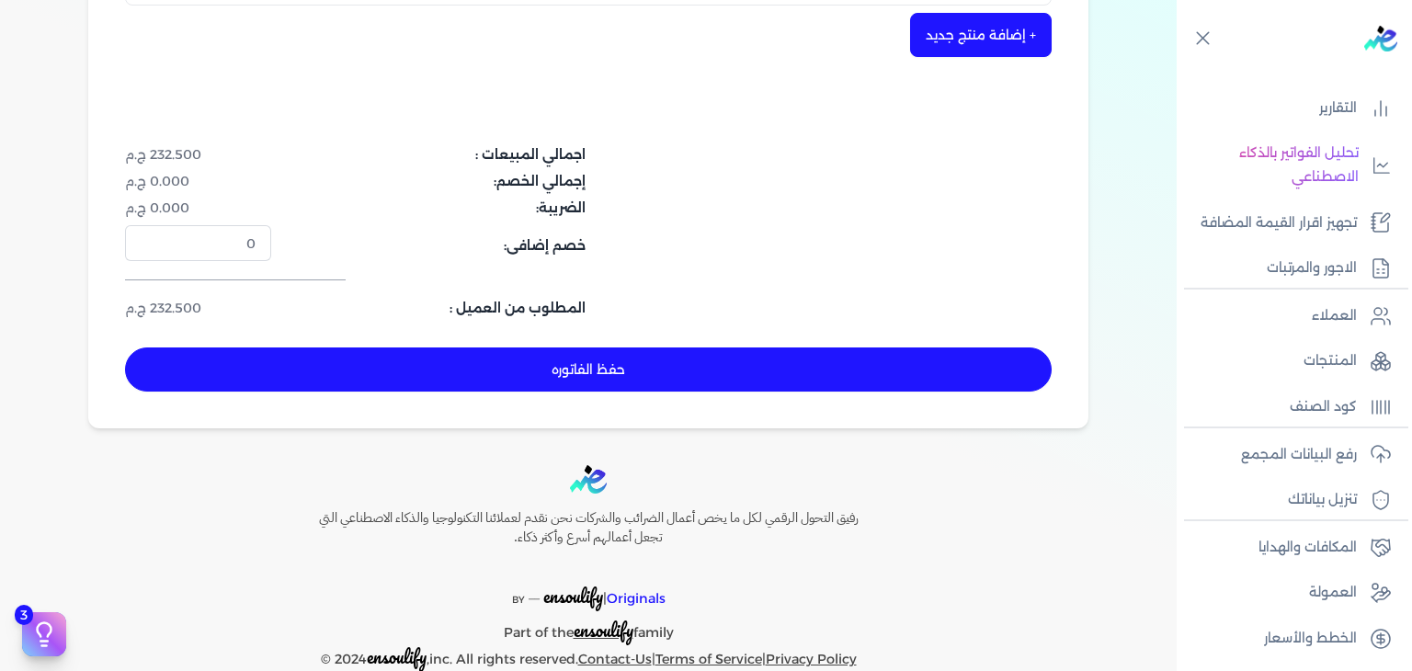
click at [705, 372] on button "حفظ الفاتوره" at bounding box center [588, 370] width 927 height 44
type input "[DATE]"
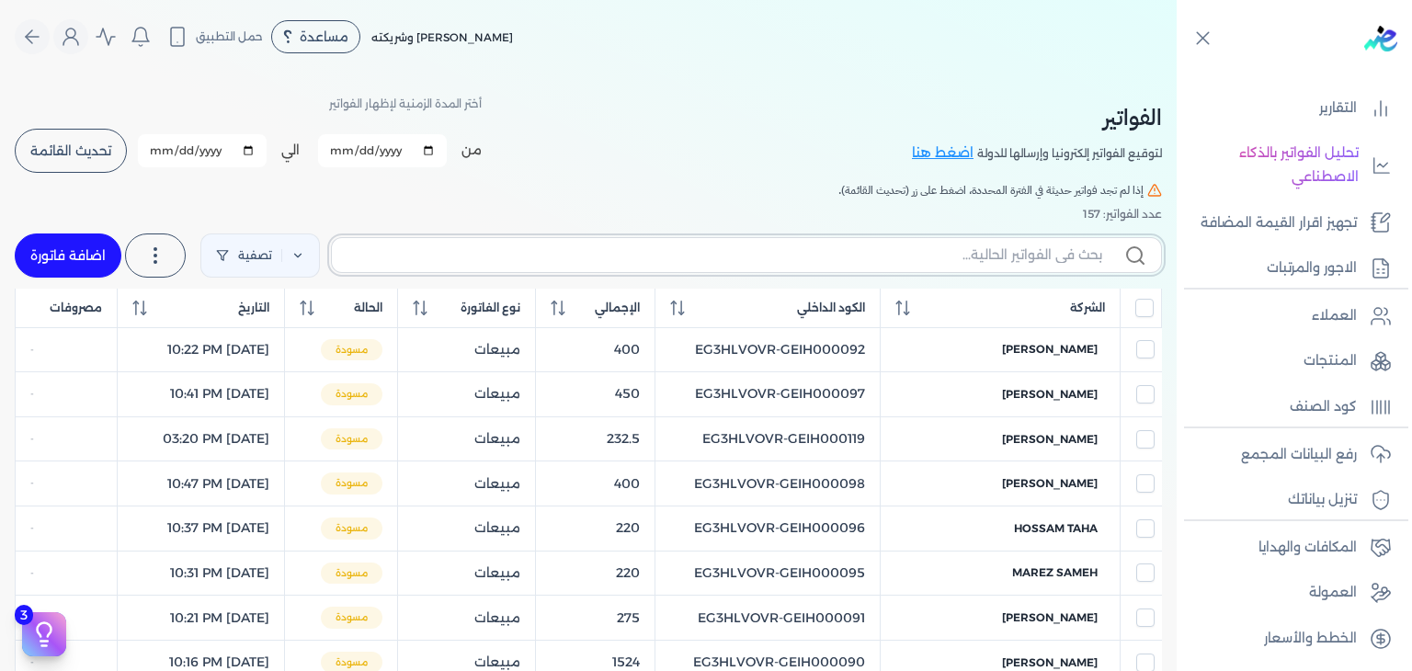
click at [823, 264] on input "text" at bounding box center [725, 255] width 756 height 19
paste input "EG3HLVOVR-GEIH000145"
type input "EG3HLVOVR-GEIH000145"
checkbox input "false"
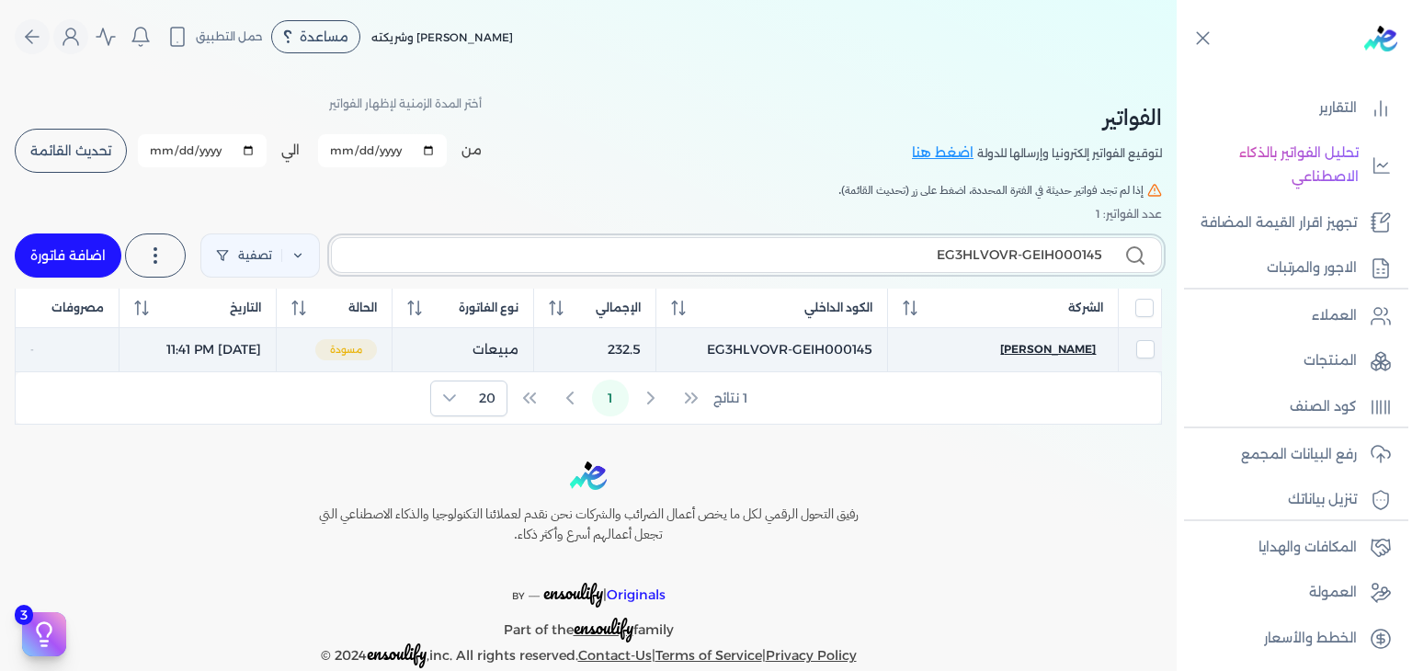
type input "EG3HLVOVR-GEIH000145"
click at [1047, 343] on span "[PERSON_NAME]" at bounding box center [1048, 349] width 96 height 17
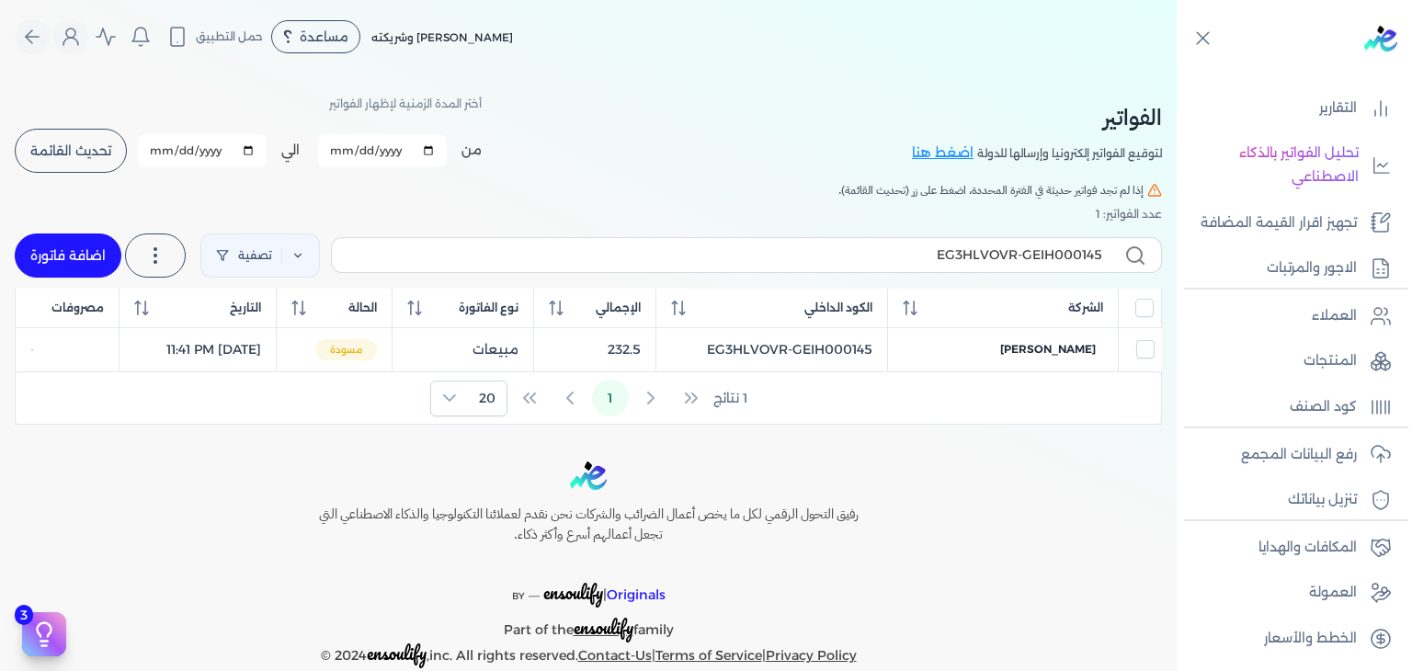
select select "EGP"
select select "B"
select select "EGS"
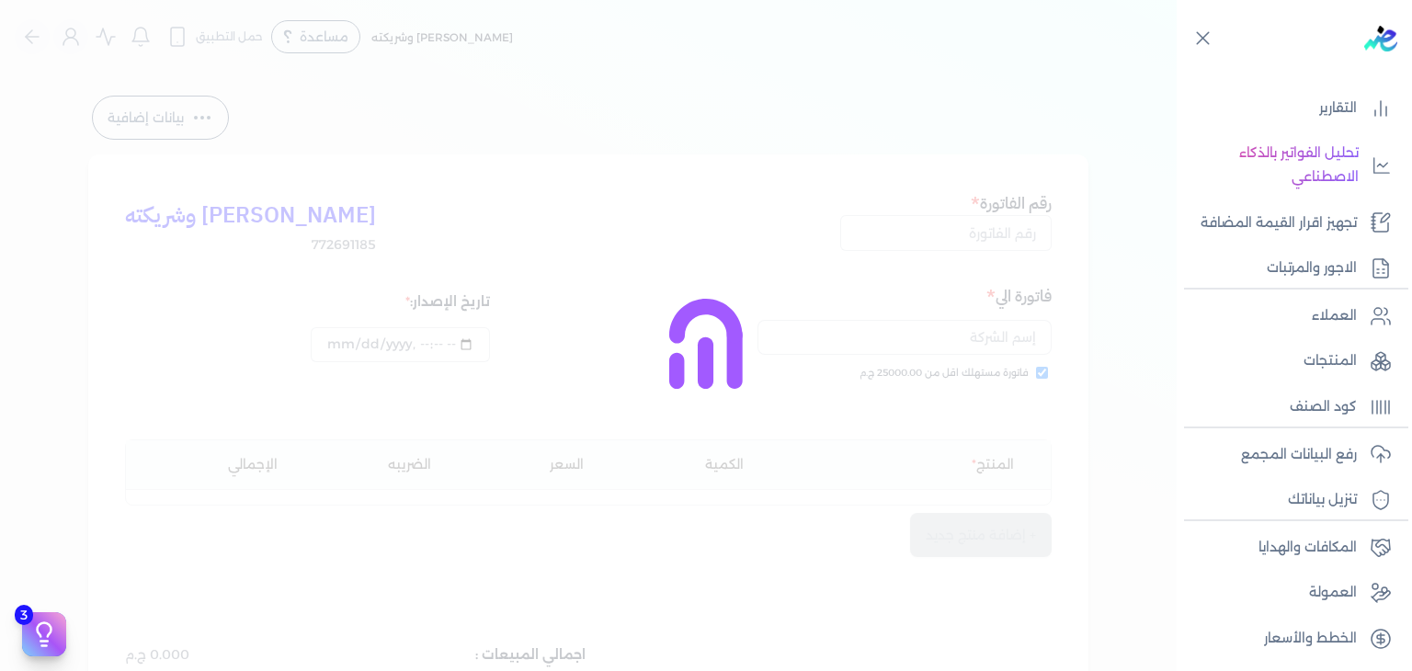
type input "EG3HLVOVR-GEIH000145"
checkbox input "true"
type input "2025-08-29T23:41:38"
type input "[DATE]"
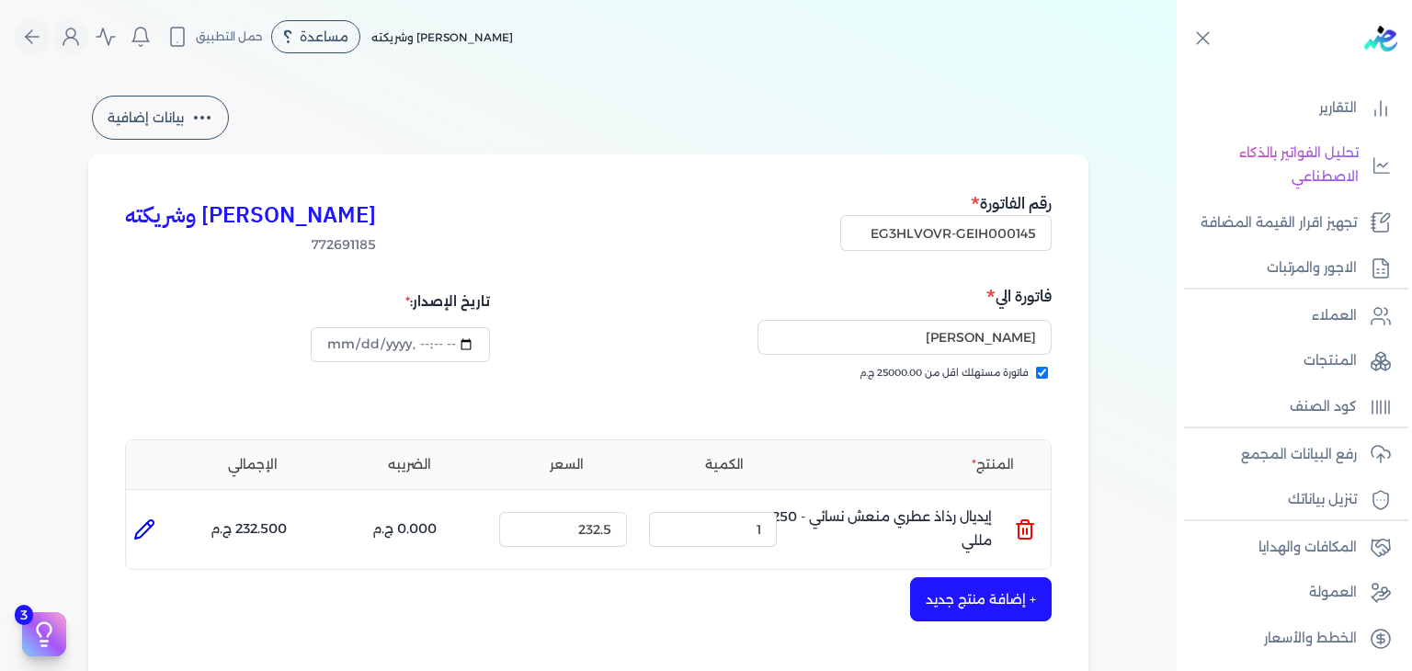
scroll to position [552, 0]
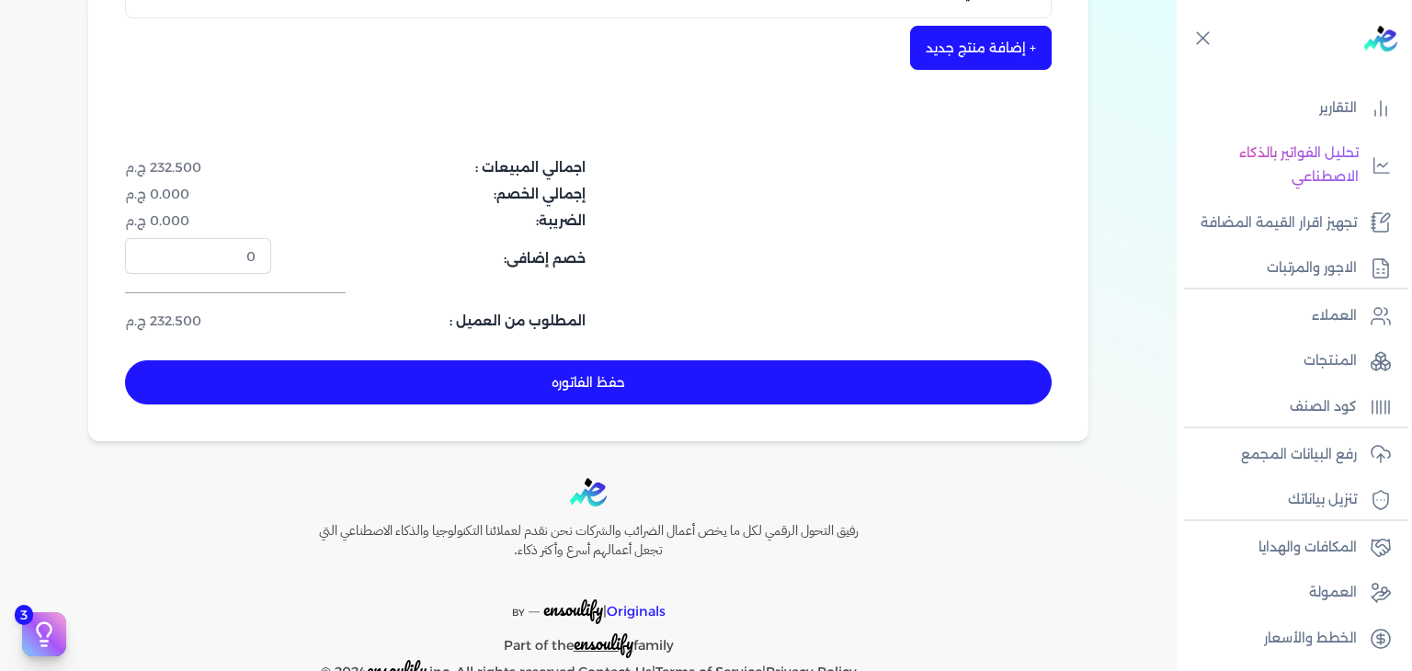
click at [607, 370] on button "حفظ الفاتوره" at bounding box center [588, 382] width 927 height 44
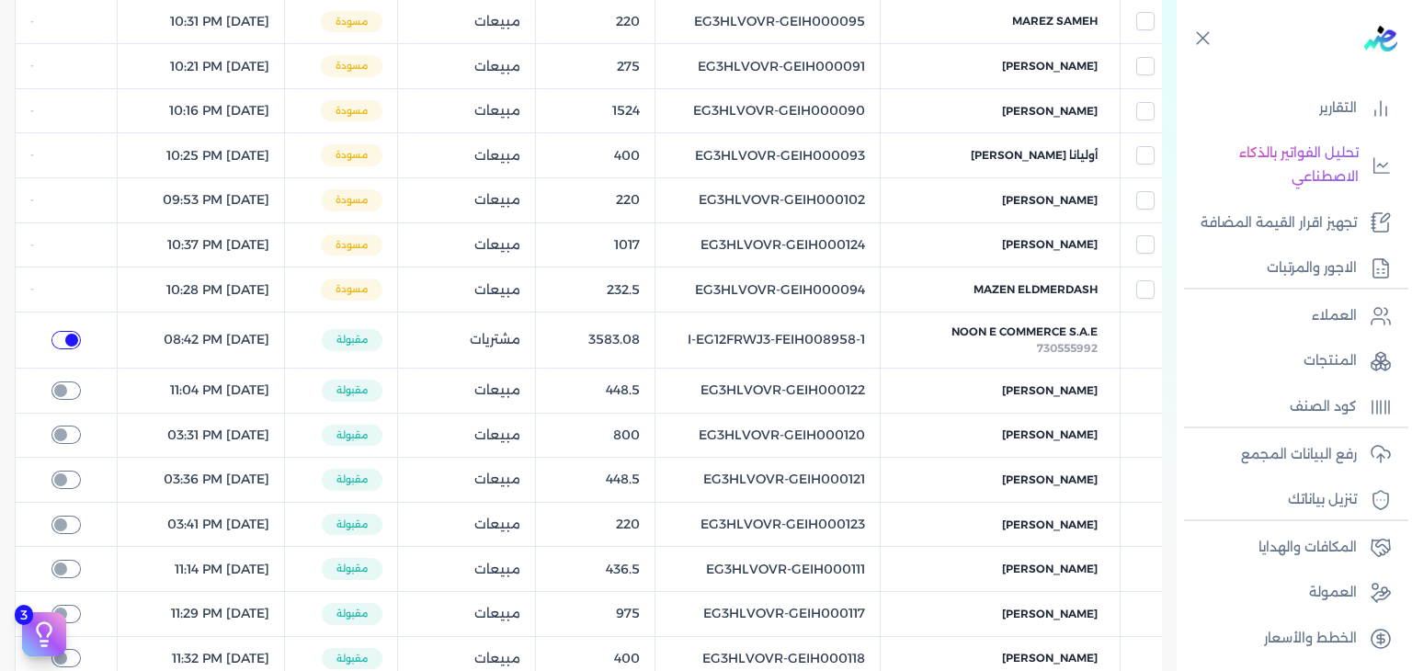
checkbox input "true"
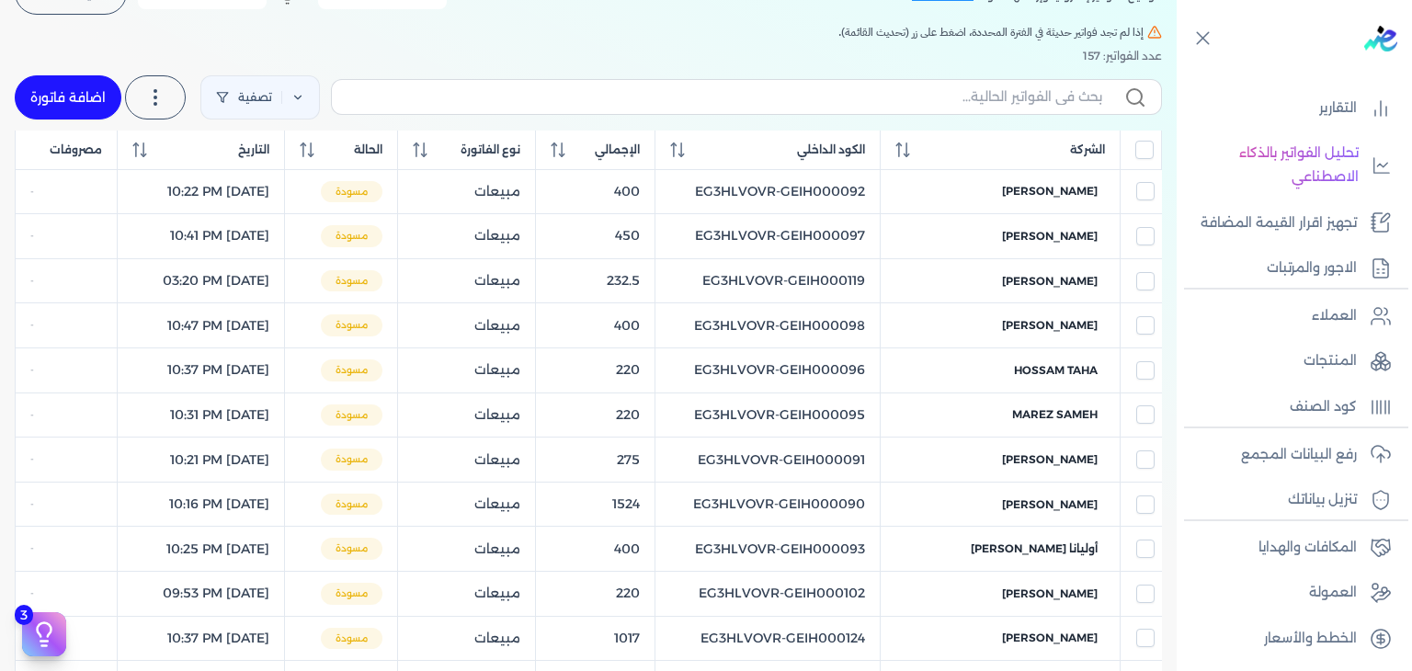
scroll to position [74, 0]
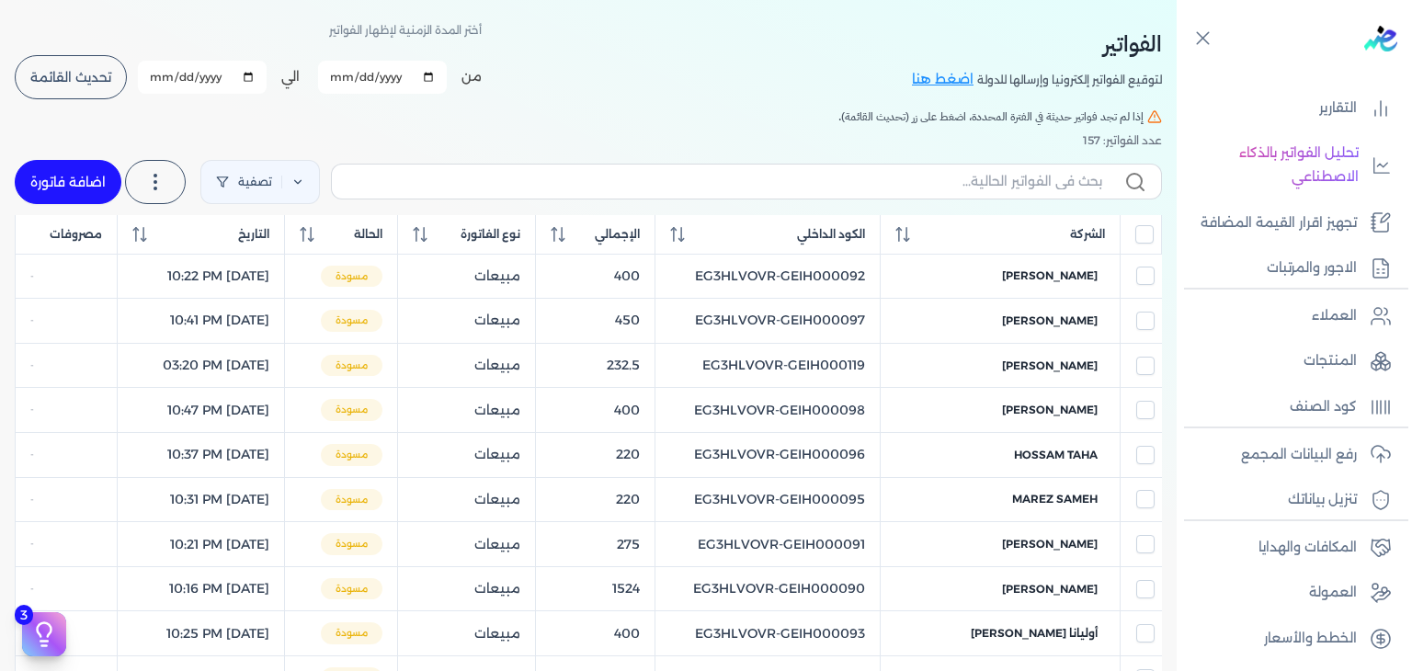
click at [96, 179] on link "اضافة فاتورة" at bounding box center [68, 182] width 107 height 44
select select "EGP"
select select "B"
select select "EGS"
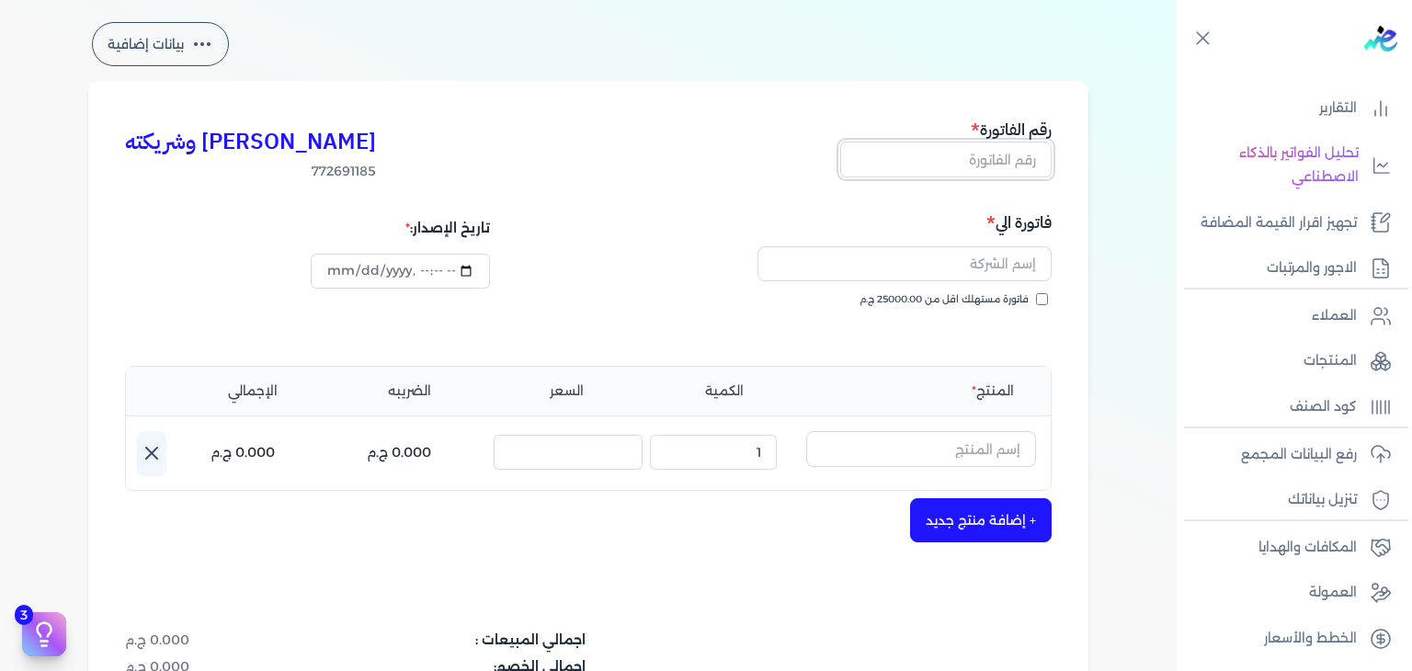
click at [986, 171] on input "text" at bounding box center [945, 159] width 211 height 35
paste input "EG3HLVOVR-GEIH000146"
type input "EG3HLVOVR-GEIH000146"
click at [1043, 293] on input "فاتورة مستهلك اقل من 25000.00 ج.م" at bounding box center [1042, 299] width 12 height 12
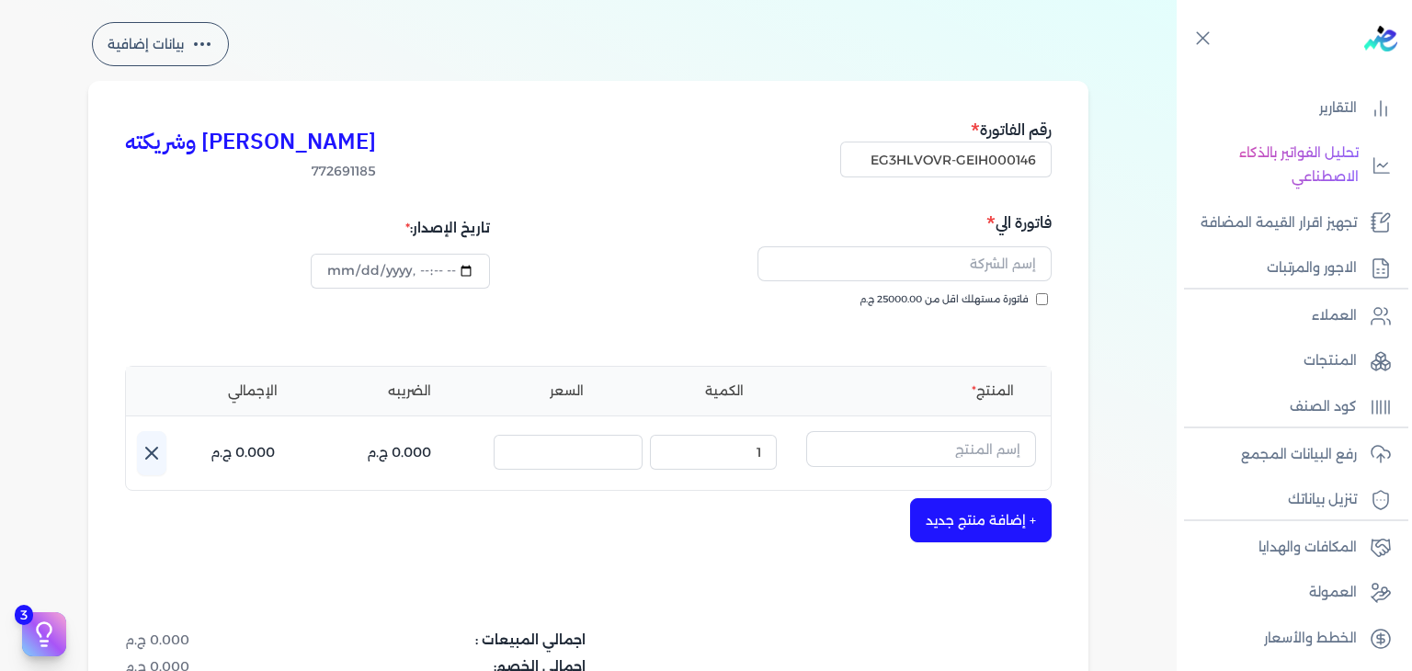
checkbox input "true"
click at [950, 268] on input "text" at bounding box center [905, 263] width 294 height 35
paste input "مرام محمد"
type input "مرام محمد"
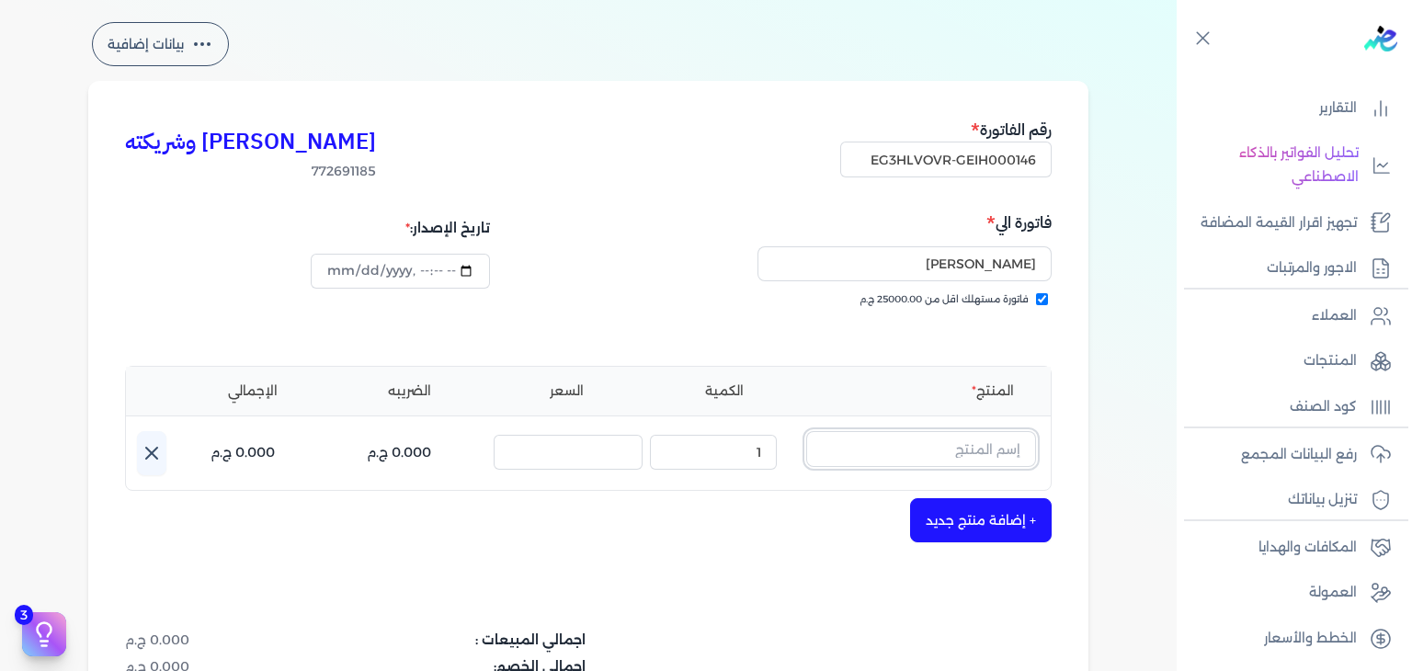
click at [894, 440] on input "text" at bounding box center [921, 448] width 230 height 35
paste input "إزني او دي ب"
type input "إزني او دي ب"
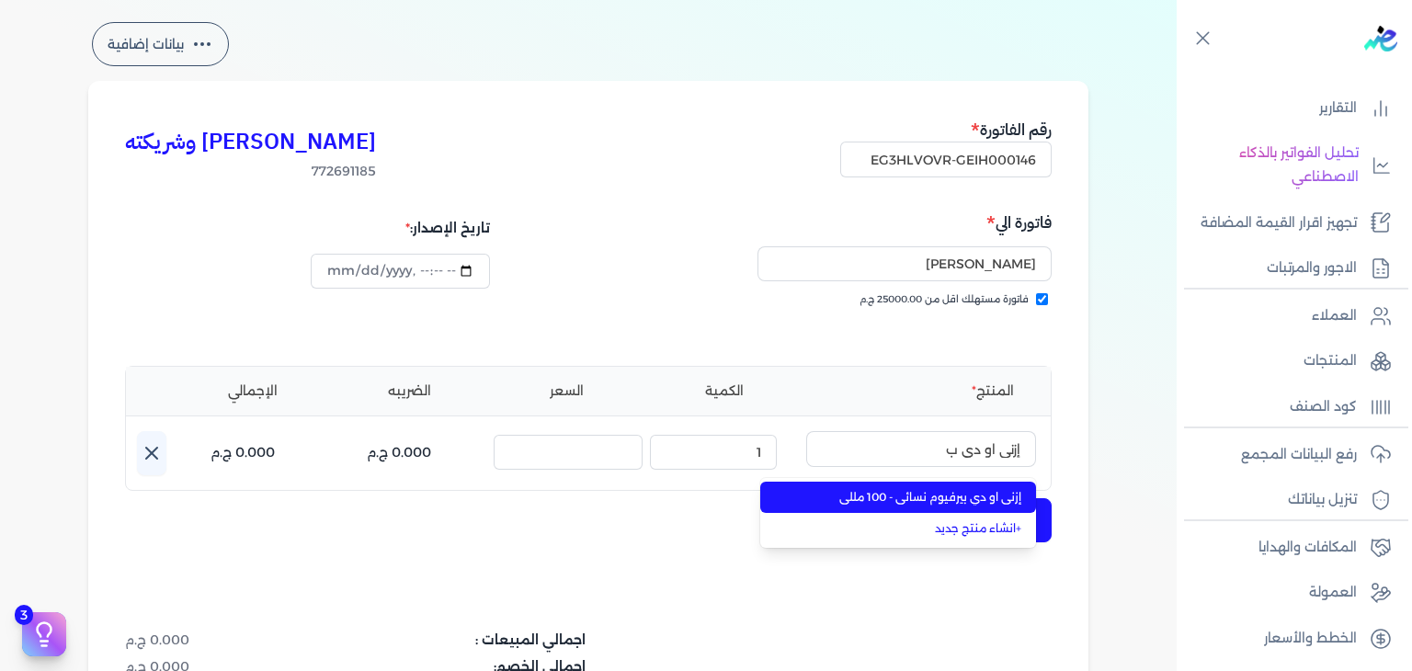
click at [931, 502] on span "إزني او دي بيرفيوم نسائي - 100 مللي" at bounding box center [909, 497] width 224 height 17
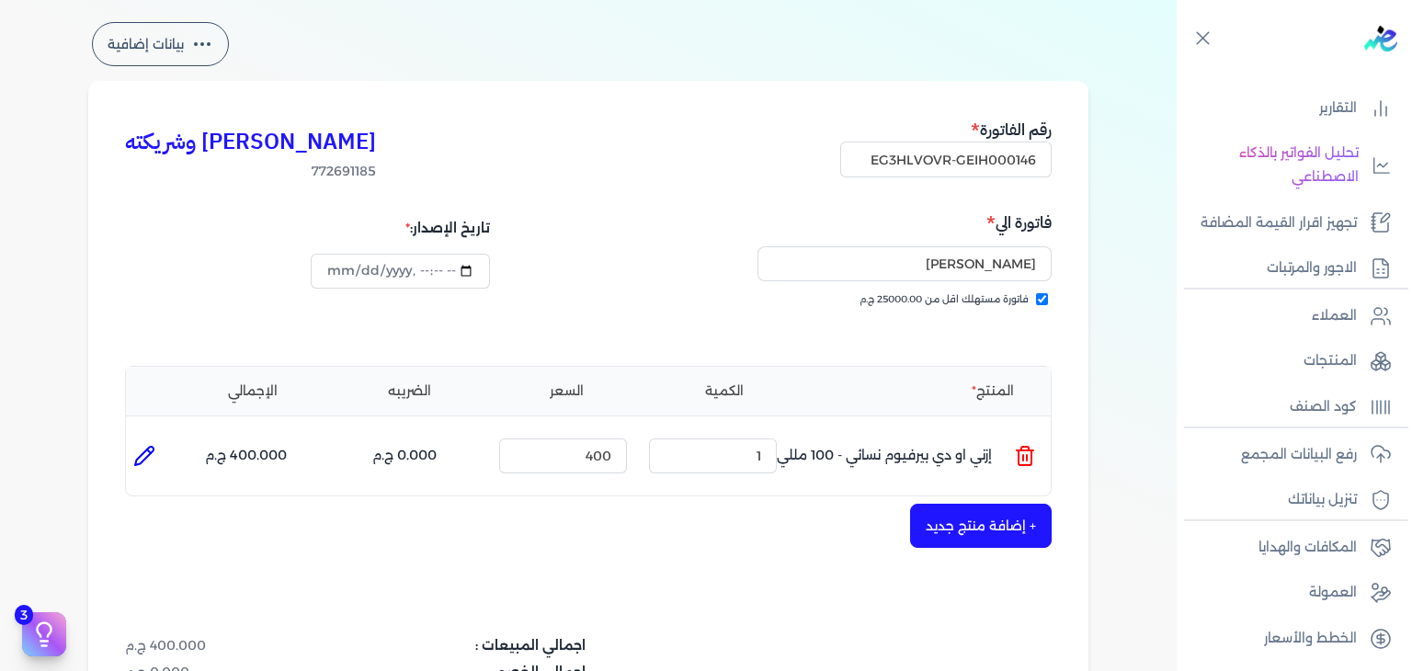
scroll to position [441, 0]
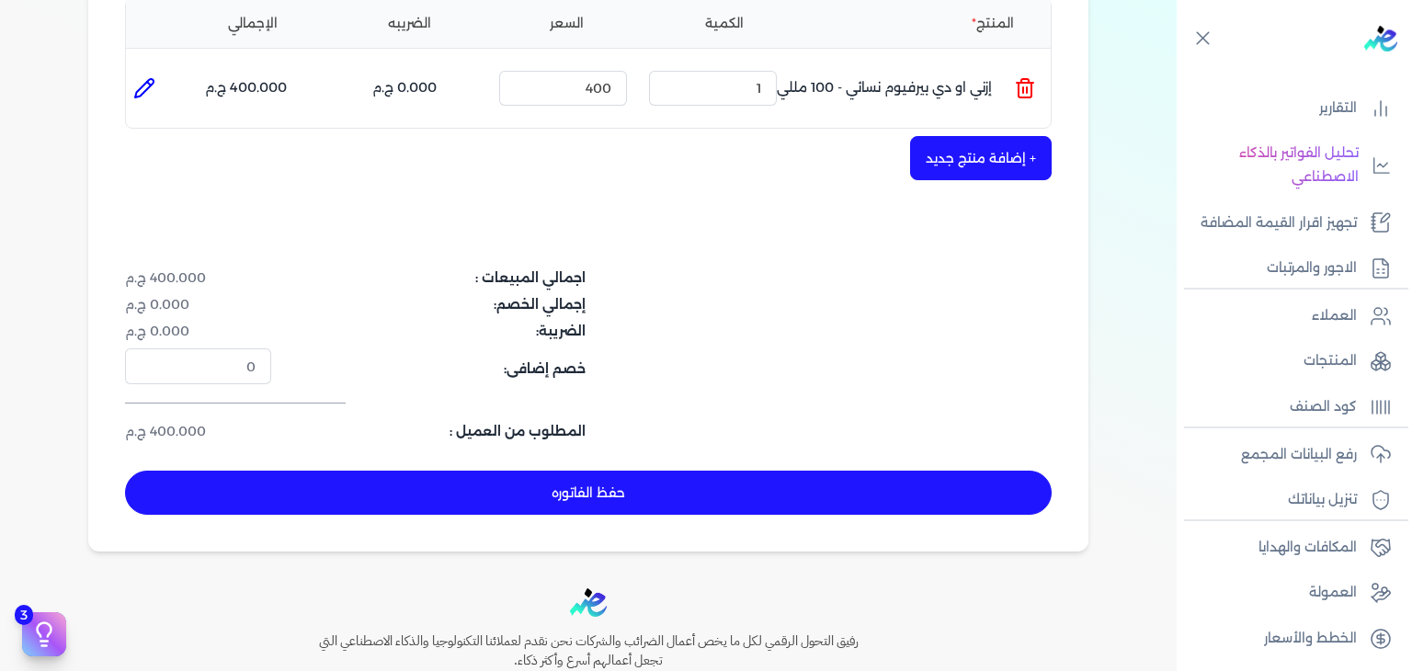
click at [709, 496] on button "حفظ الفاتوره" at bounding box center [588, 493] width 927 height 44
type input "[DATE]"
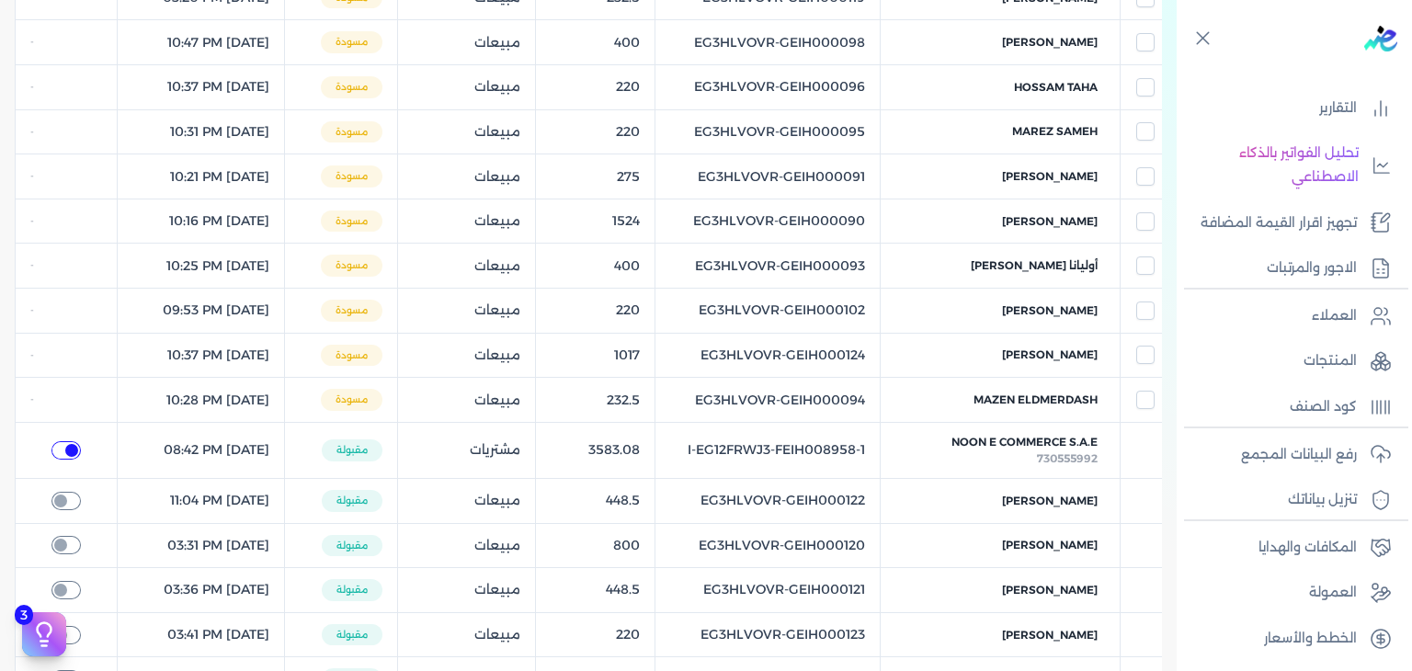
checkbox input "true"
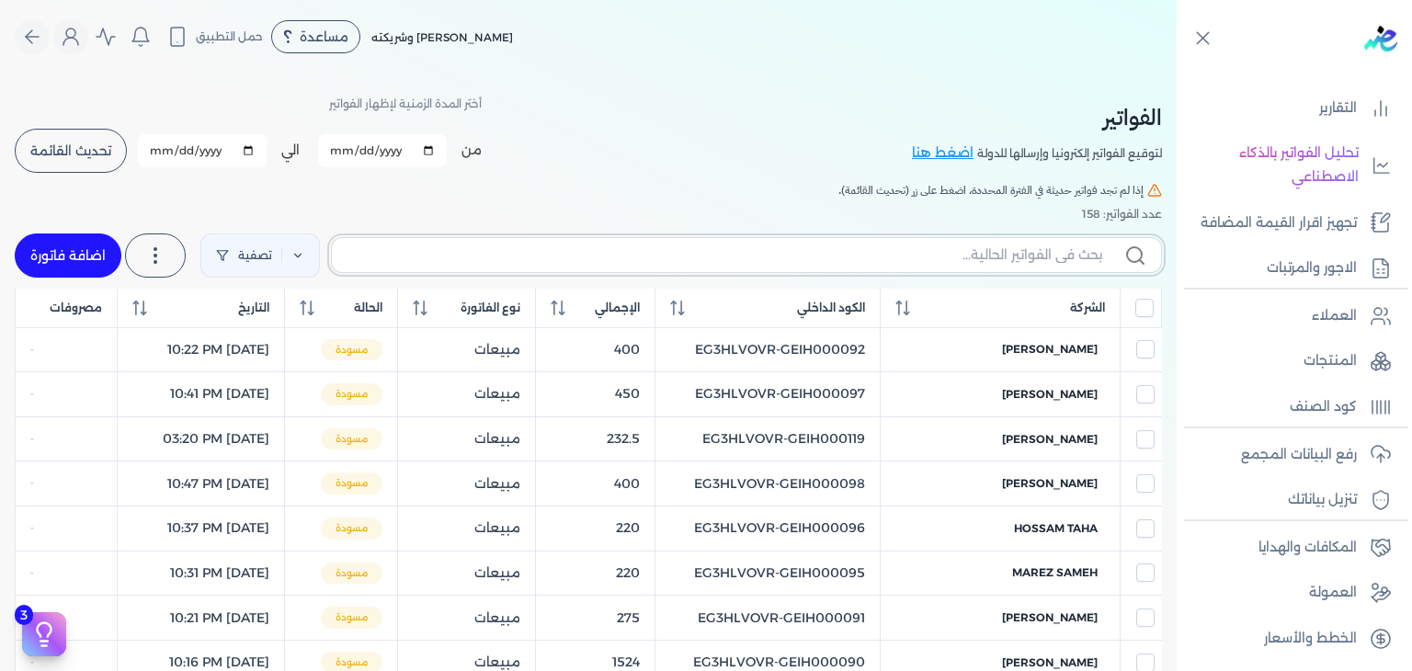
click at [986, 261] on input "text" at bounding box center [725, 255] width 756 height 19
paste input "EG3HLVOVR-GEIH000146"
type input "EG3HLVOVR-GEIH000146"
checkbox input "false"
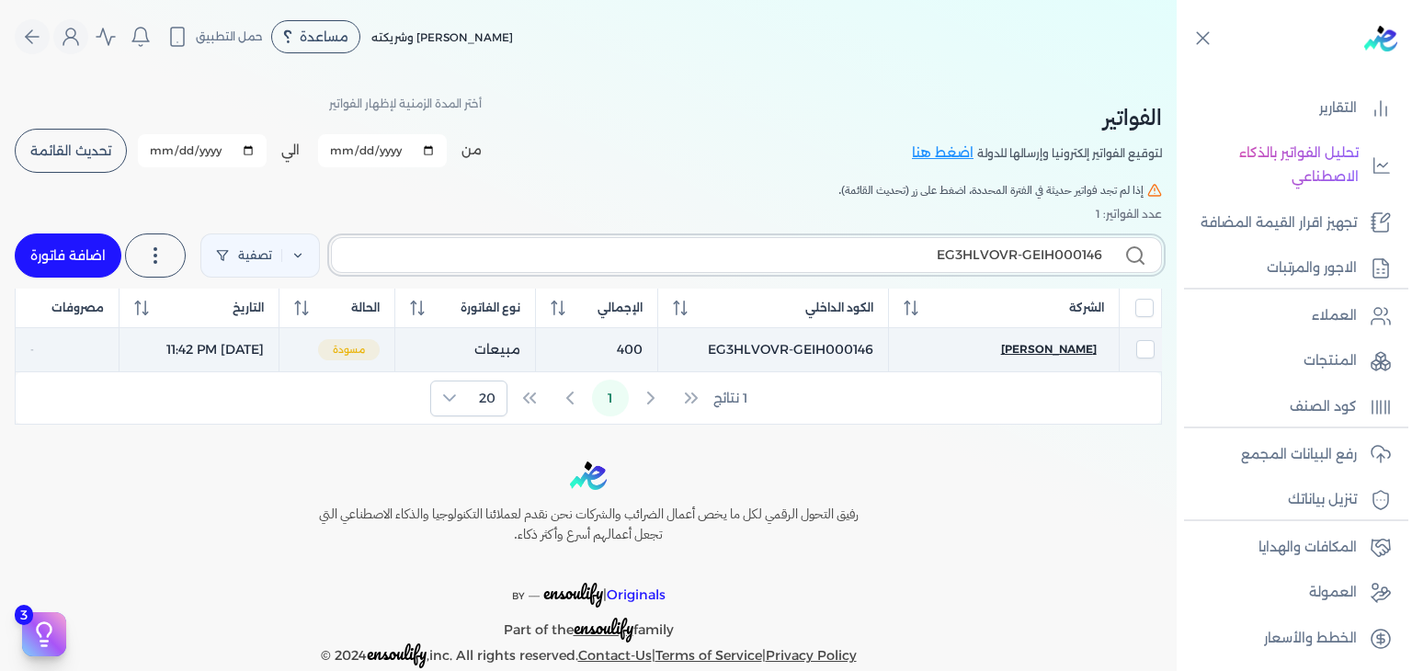
type input "EG3HLVOVR-GEIH000146"
click at [1082, 346] on span "مرام محمد" at bounding box center [1049, 349] width 96 height 17
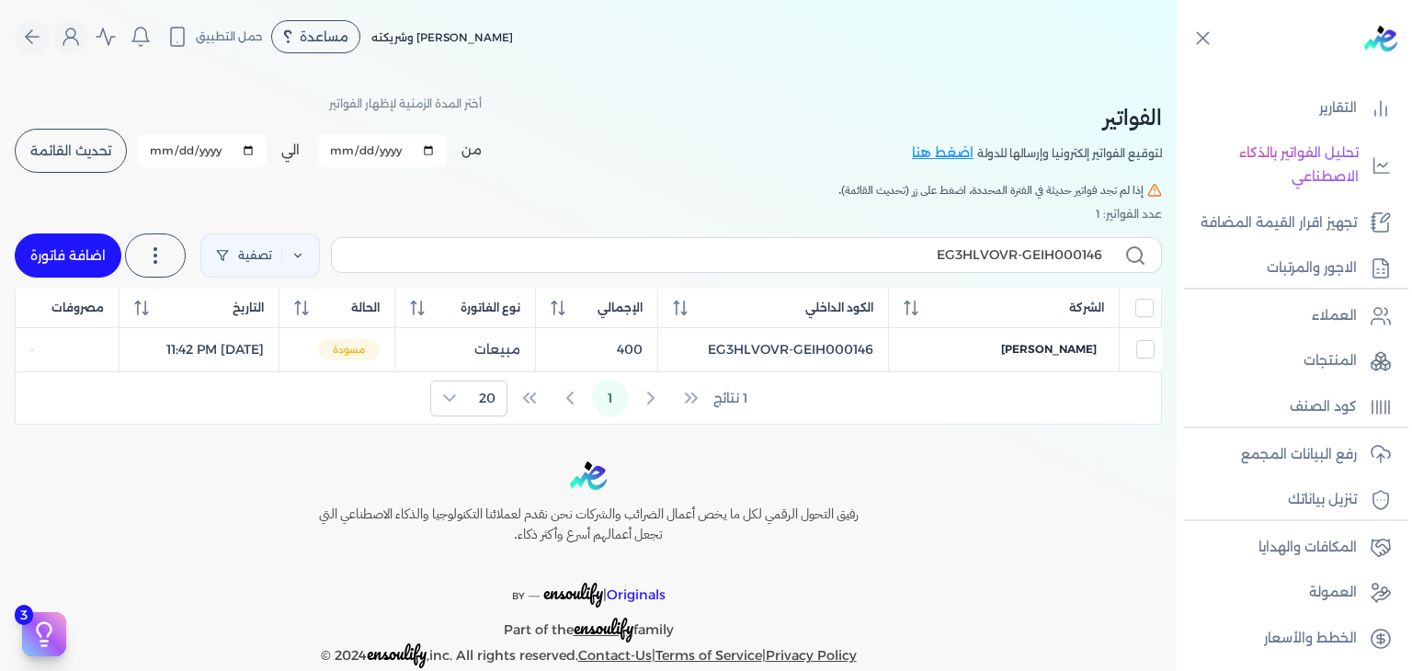
select select "EGP"
select select "B"
select select "EGS"
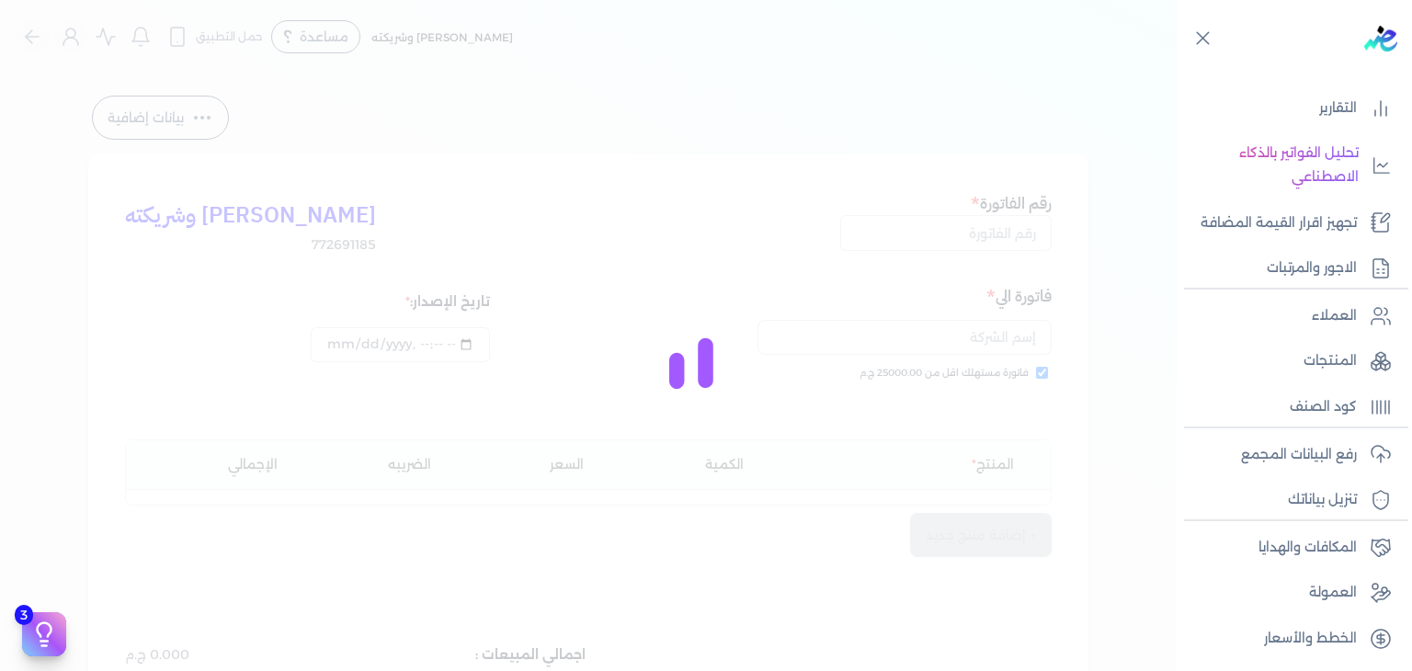
type input "EG3HLVOVR-GEIH000146"
checkbox input "true"
type input "2025-08-30T23:42:44"
type input "[DATE]"
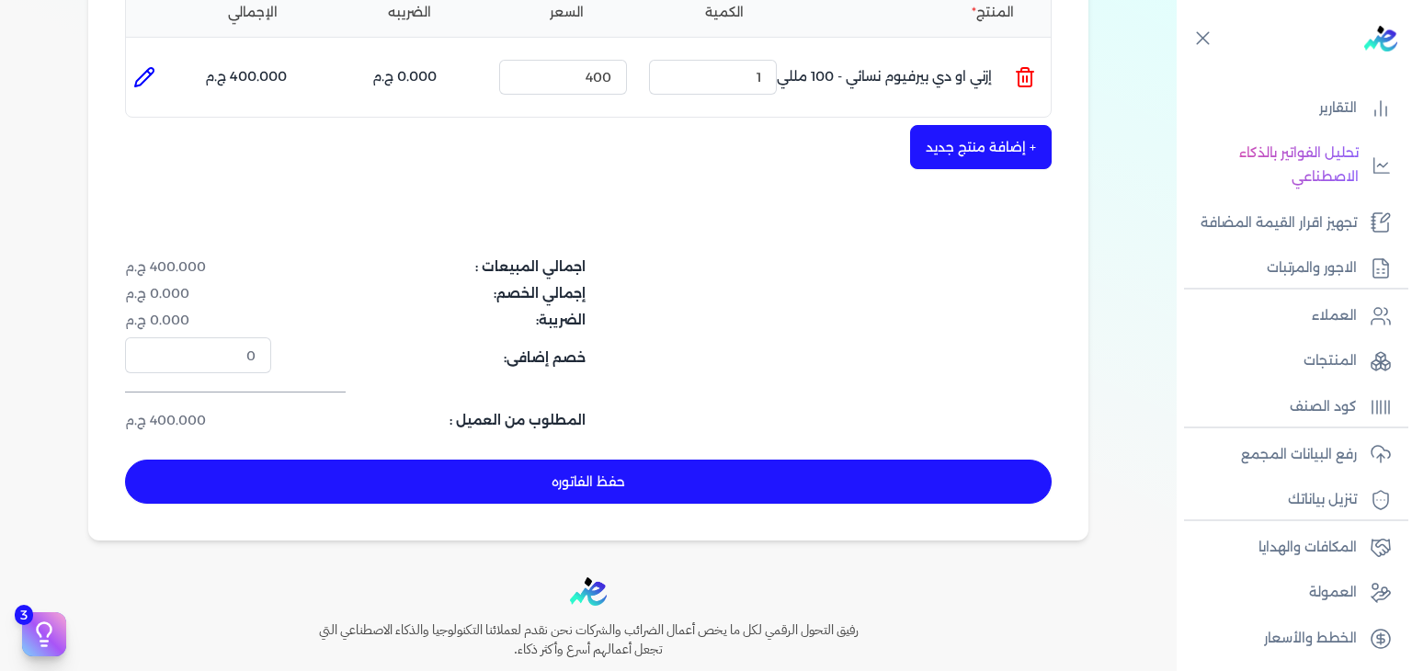
scroll to position [600, 0]
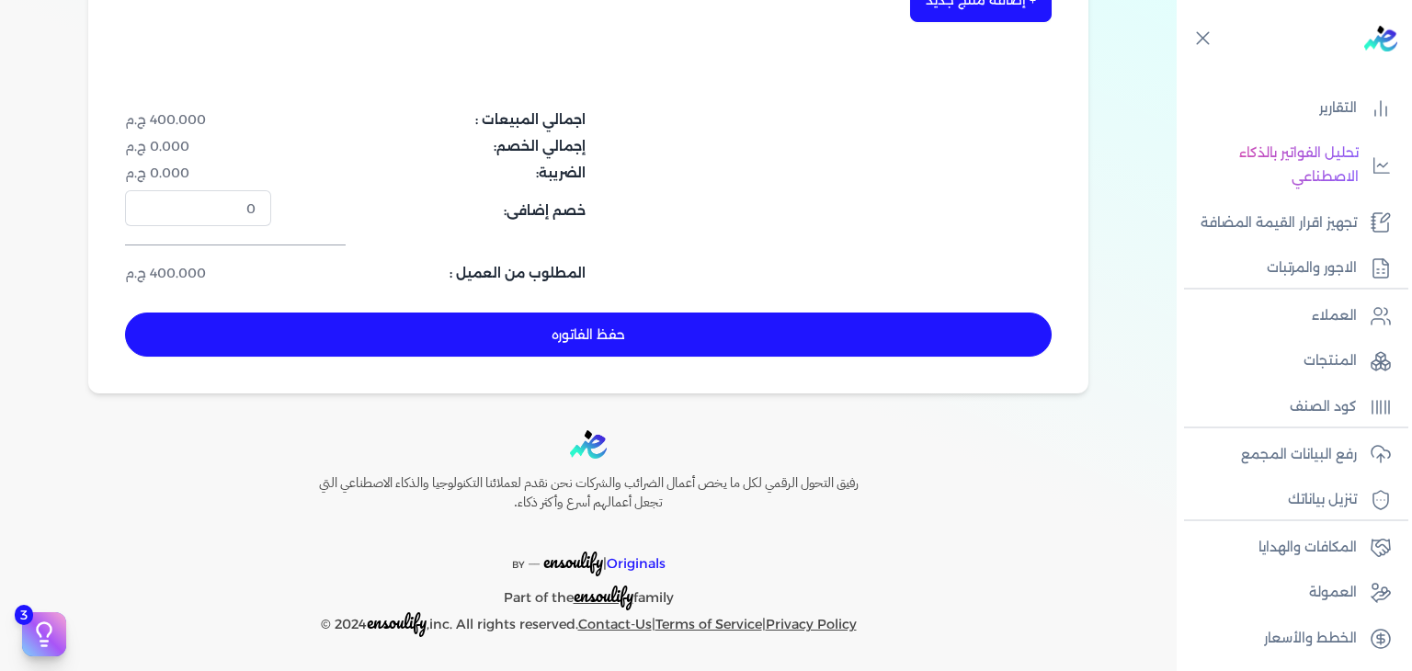
click at [685, 317] on button "حفظ الفاتوره" at bounding box center [588, 335] width 927 height 44
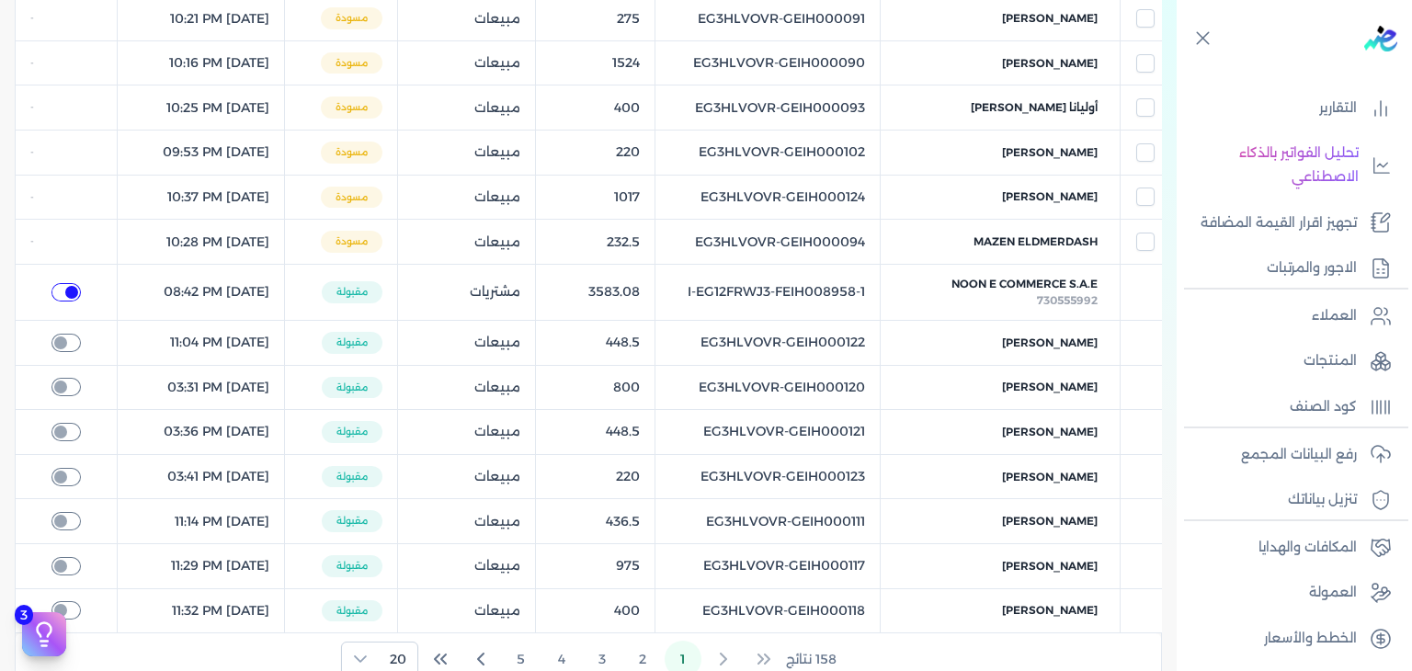
checkbox input "true"
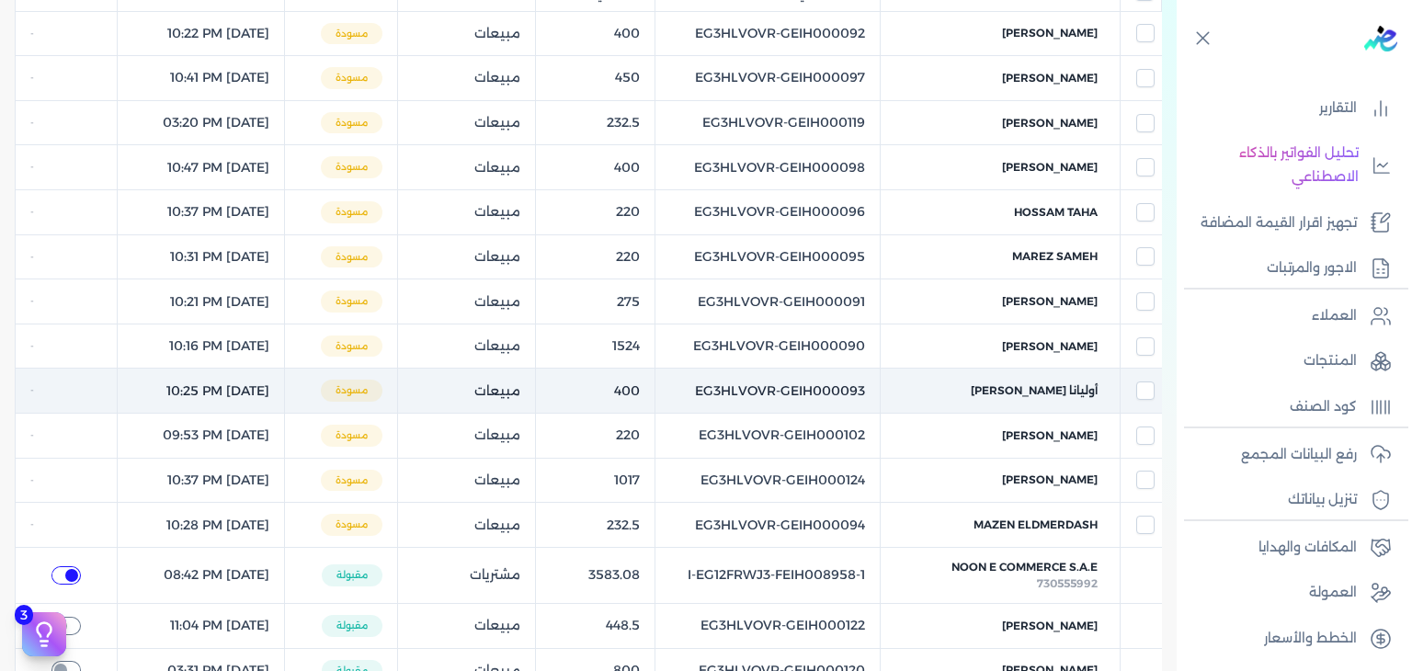
scroll to position [213, 0]
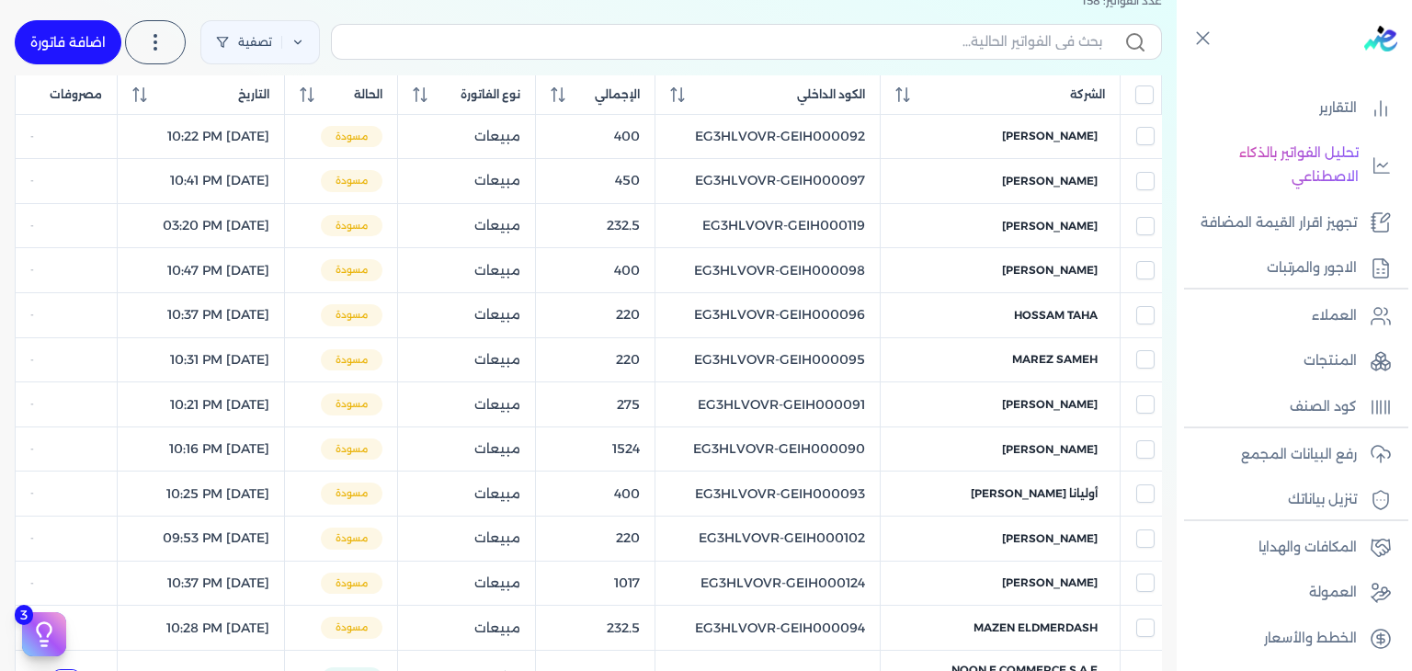
click at [96, 42] on link "اضافة فاتورة" at bounding box center [68, 42] width 107 height 44
select select "EGP"
select select "B"
select select "EGS"
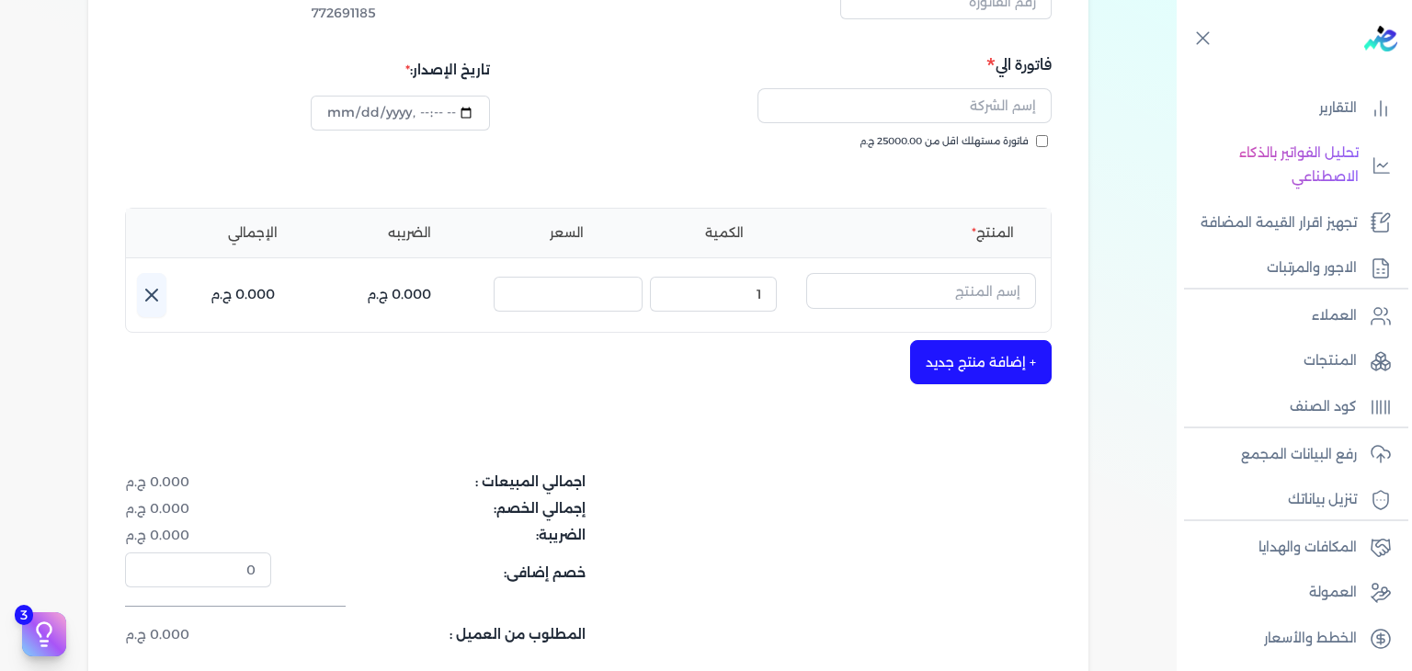
scroll to position [48, 0]
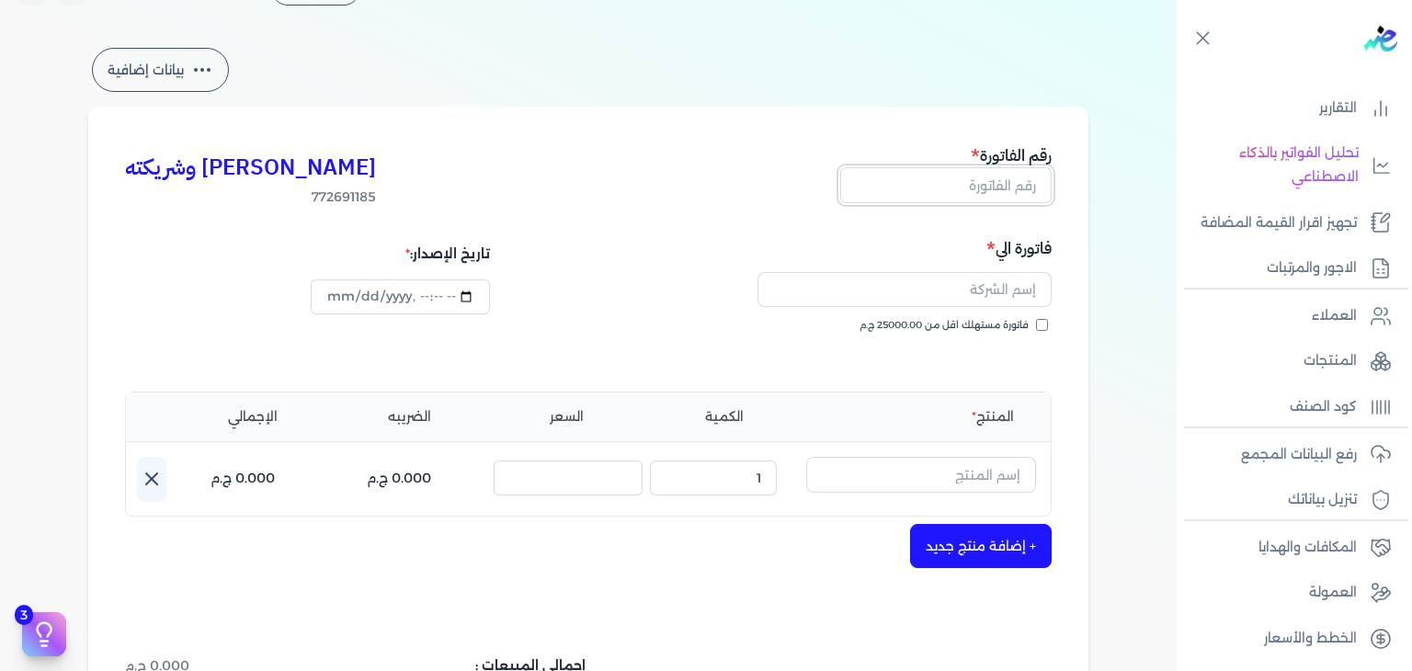
click at [968, 179] on input "text" at bounding box center [945, 184] width 211 height 35
paste input "EG3HLVOVR-GEIH000147"
type input "EG3HLVOVR-GEIH000147"
click at [1048, 321] on input "فاتورة مستهلك اقل من 25000.00 ج.م" at bounding box center [1042, 325] width 12 height 12
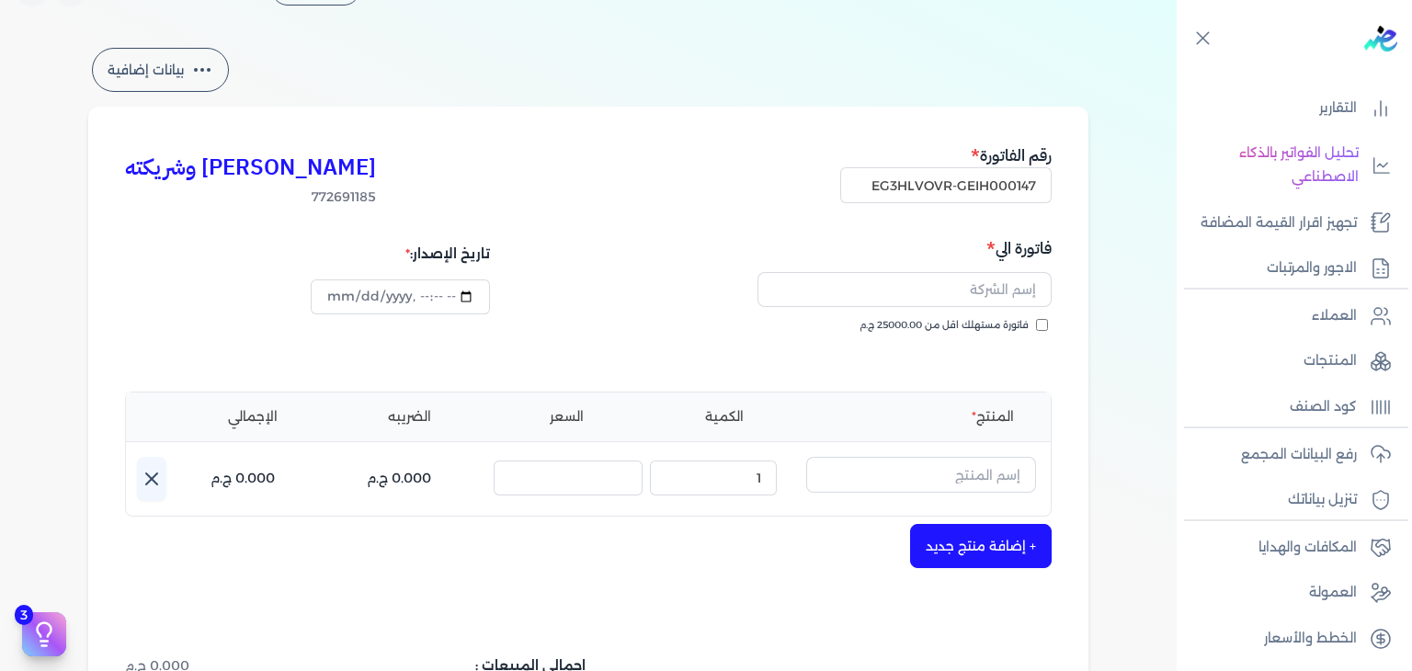
checkbox input "true"
click at [946, 295] on input "text" at bounding box center [905, 289] width 294 height 35
paste input "علياء سعيد"
type input "علياء سعيد"
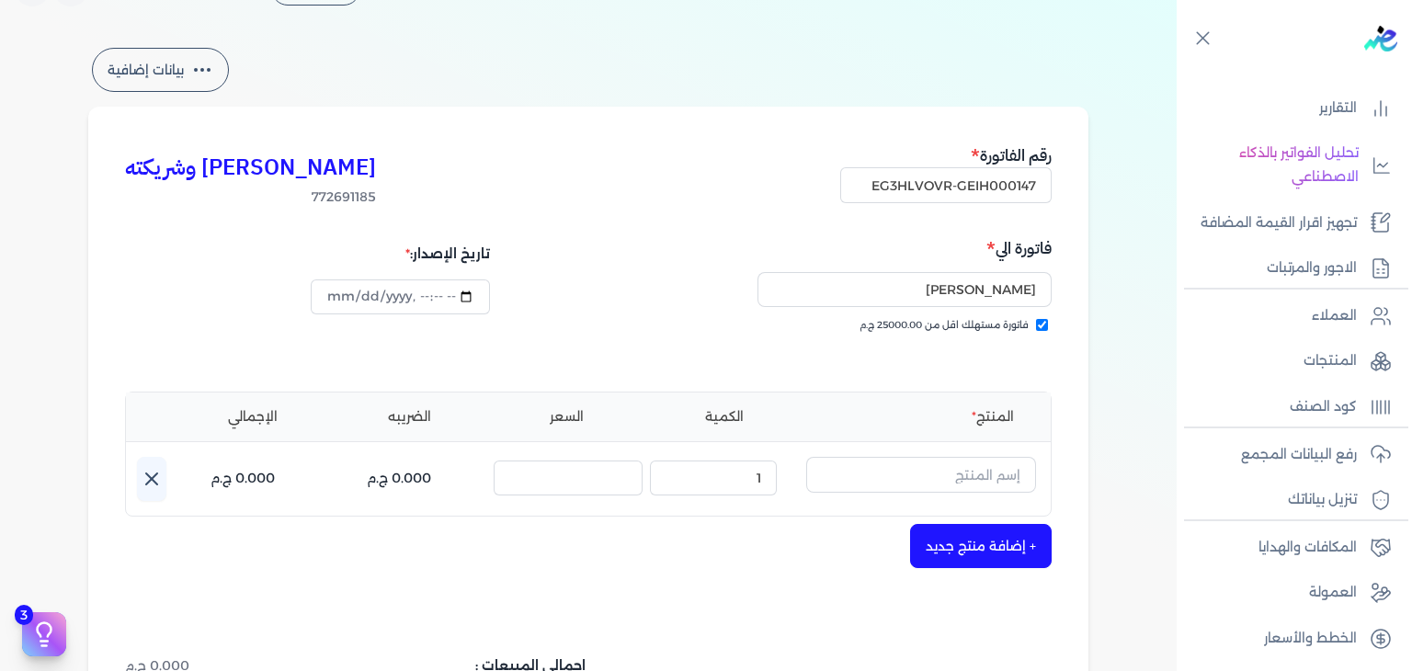
drag, startPoint x: 977, startPoint y: 494, endPoint x: 969, endPoint y: 476, distance: 19.0
click at [975, 494] on button "button" at bounding box center [921, 478] width 230 height 42
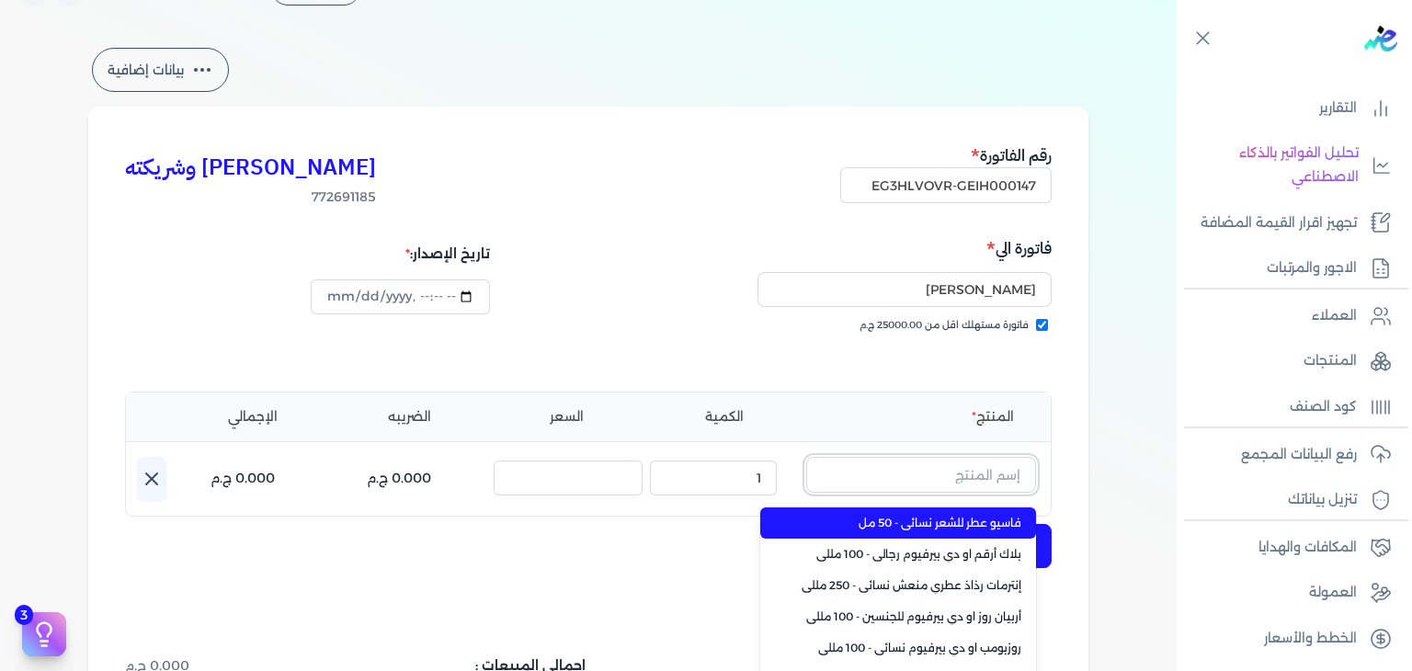
click at [969, 474] on input "text" at bounding box center [921, 474] width 230 height 35
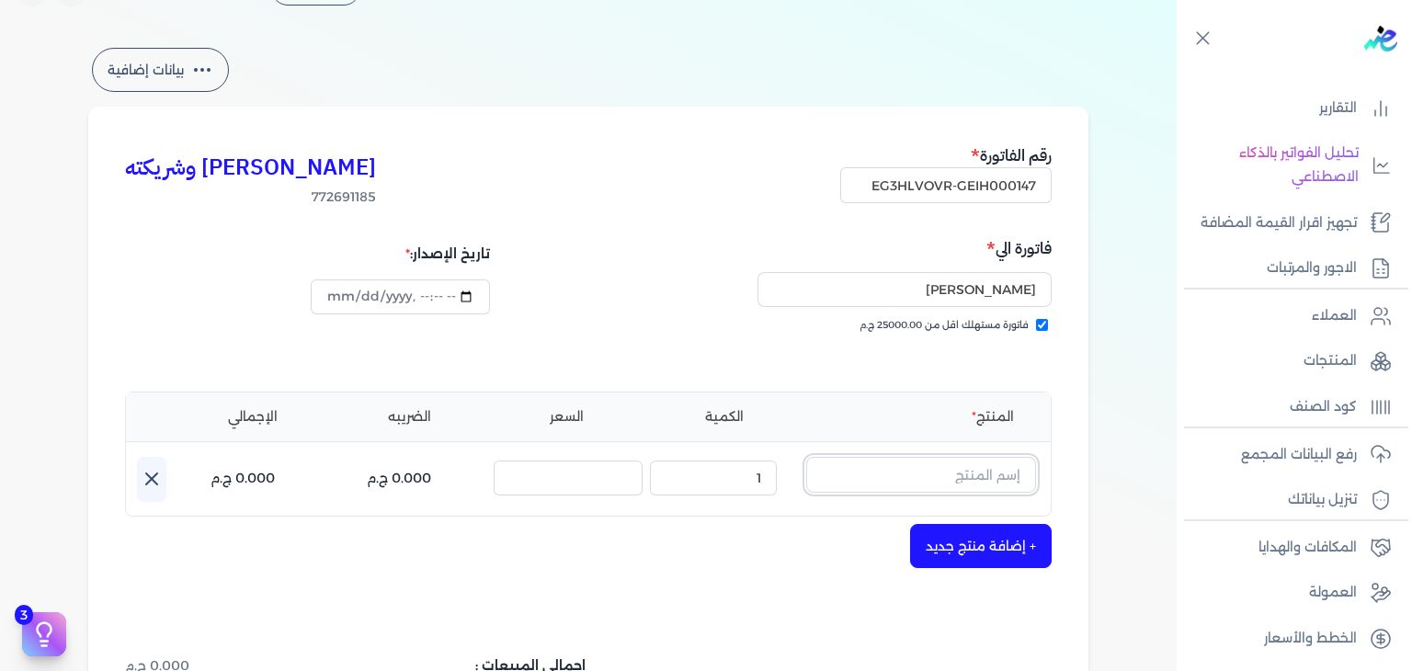
paste input "خمرة رذاذ ع"
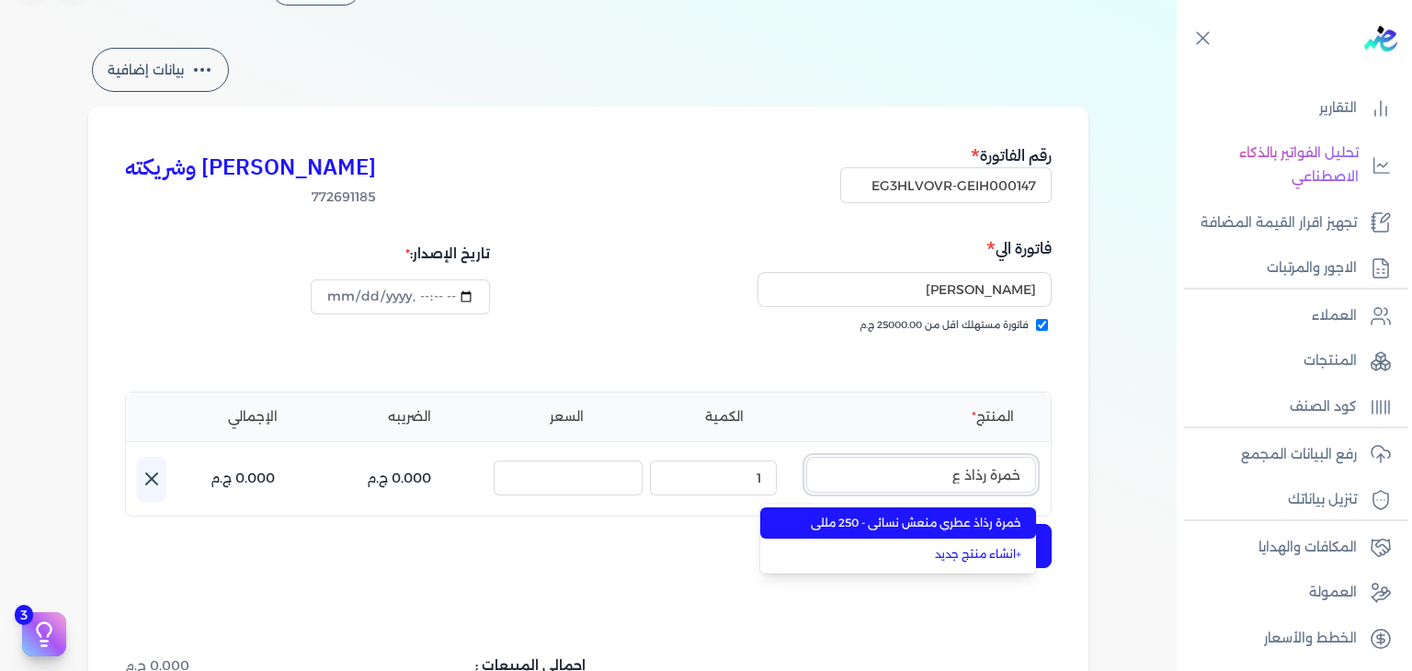
type input "خمرة رذاذ ع"
click at [969, 520] on span "خمرة رذاذ عطري منعش نسائي - 250 مللي" at bounding box center [909, 523] width 224 height 17
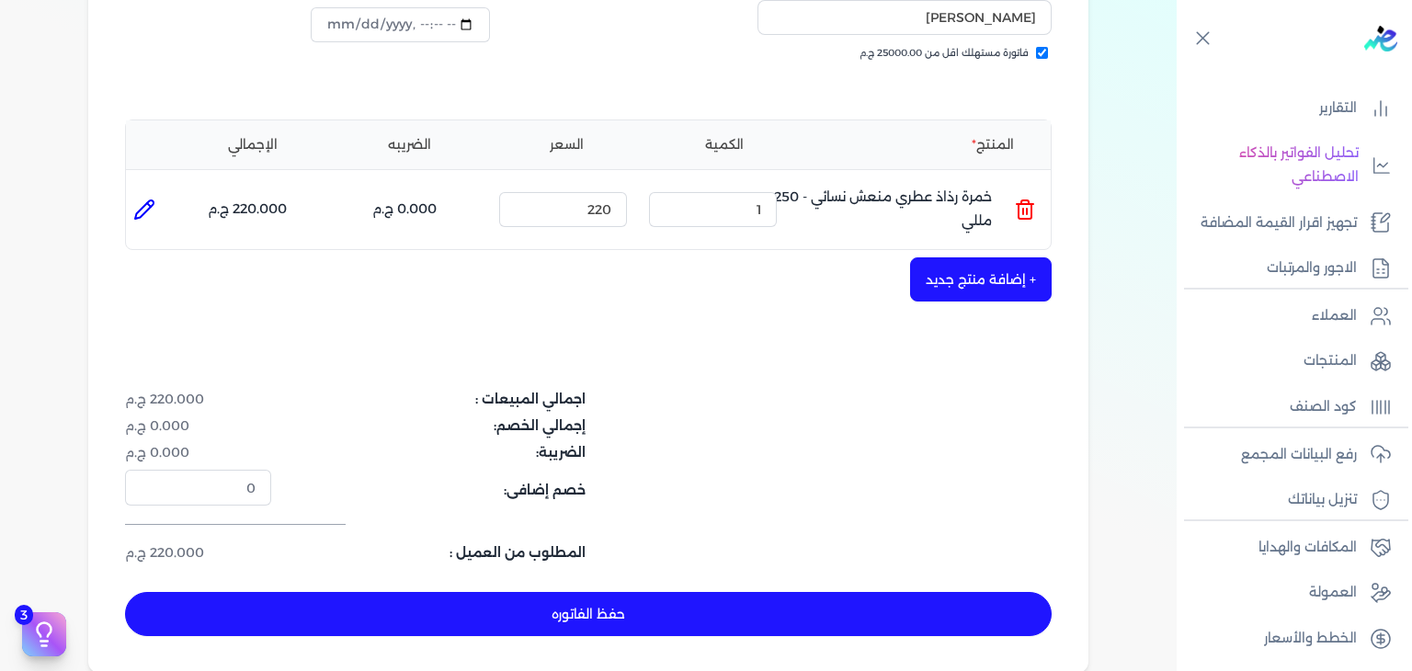
scroll to position [508, 0]
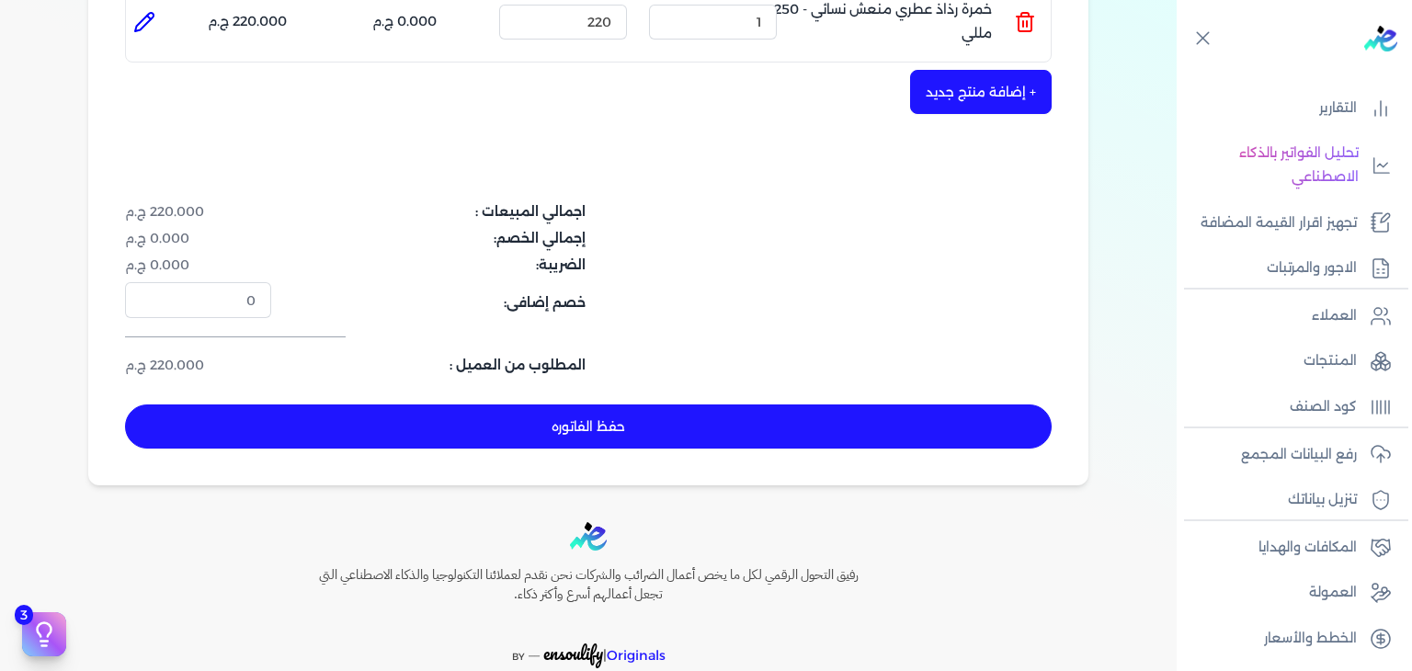
click at [632, 435] on button "حفظ الفاتوره" at bounding box center [588, 427] width 927 height 44
type input "[DATE]"
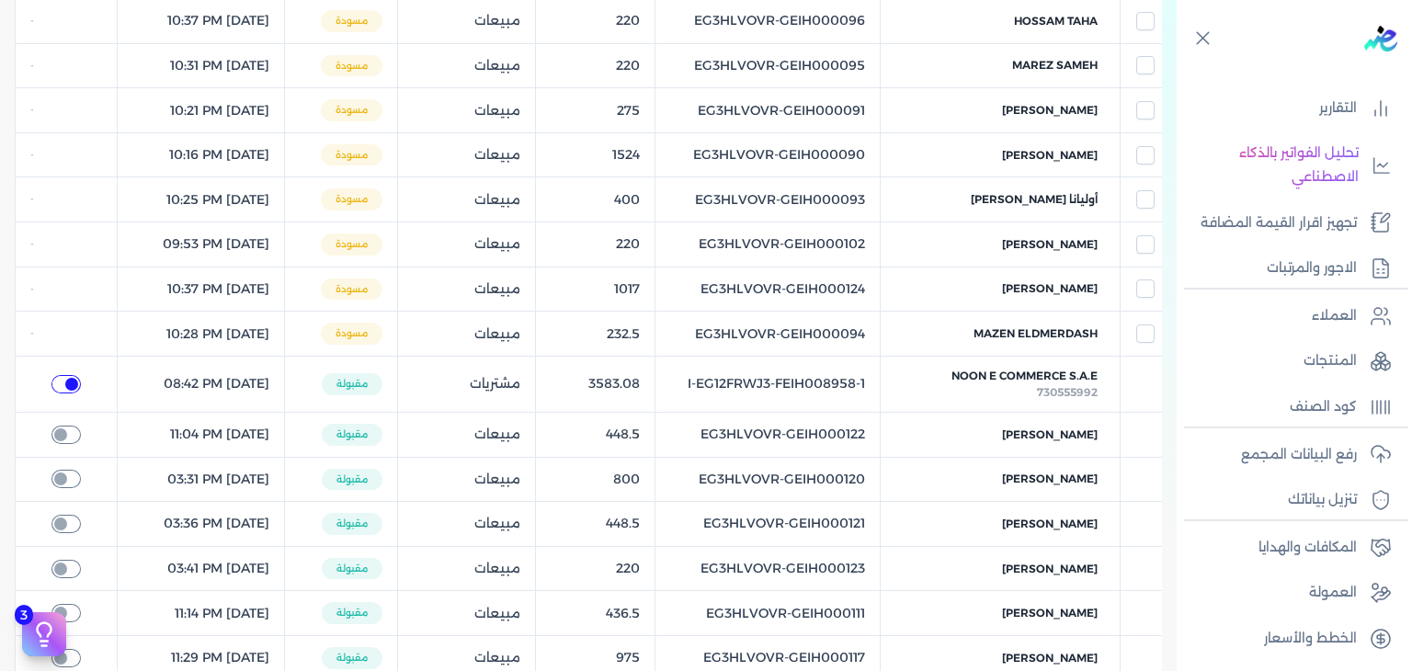
checkbox input "true"
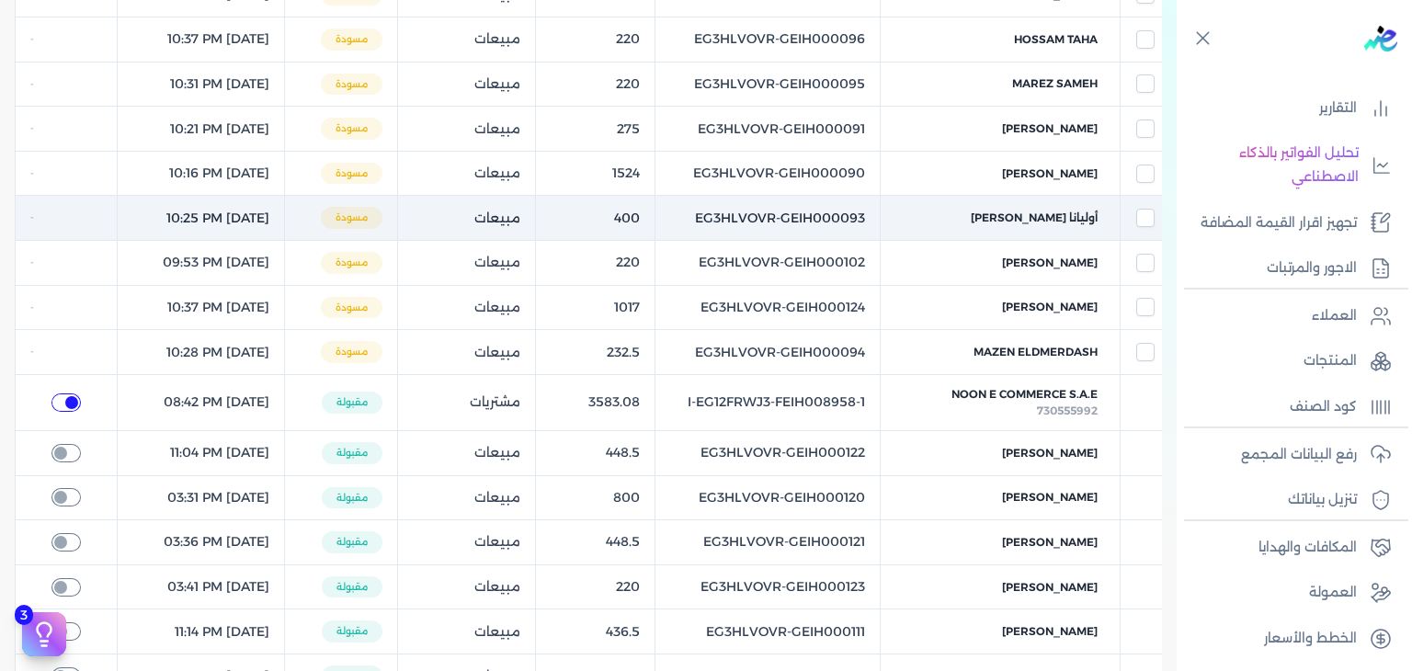
scroll to position [29, 0]
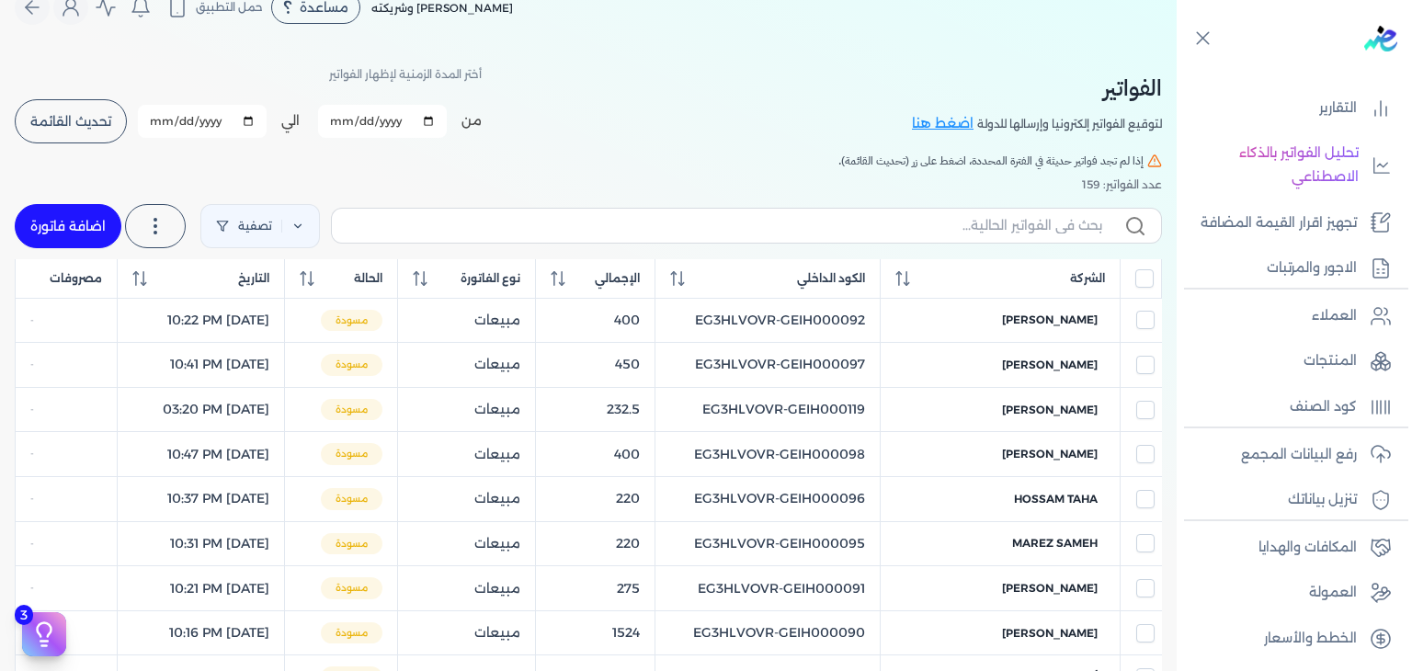
click at [853, 244] on div "تصفية استخرج العملاء استخرج المنتجات اضافة فاتورة" at bounding box center [589, 226] width 1148 height 66
click at [869, 233] on input "text" at bounding box center [725, 225] width 756 height 19
paste input "EG3HLVOVR-GEIH000147"
type input "EG3HLVOVR-GEIH000147"
checkbox input "false"
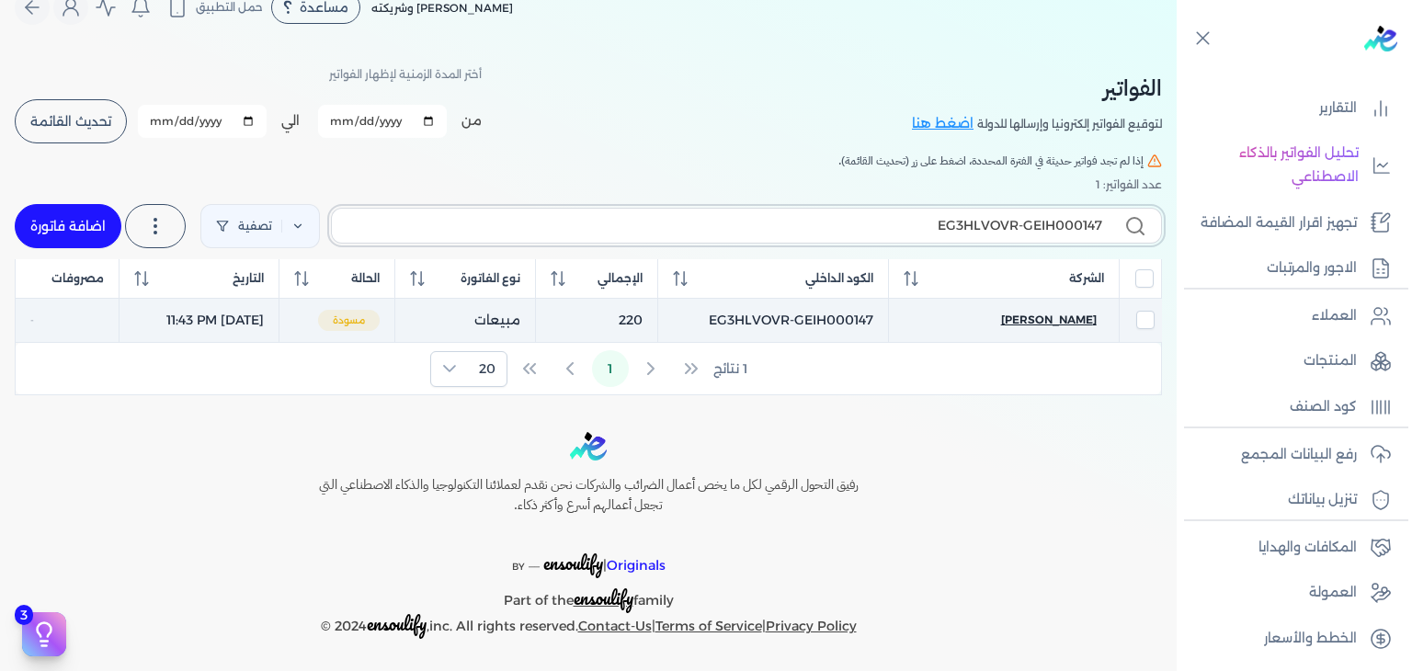
type input "EG3HLVOVR-GEIH000147"
click at [1058, 324] on span "علياء سعيد" at bounding box center [1049, 320] width 96 height 17
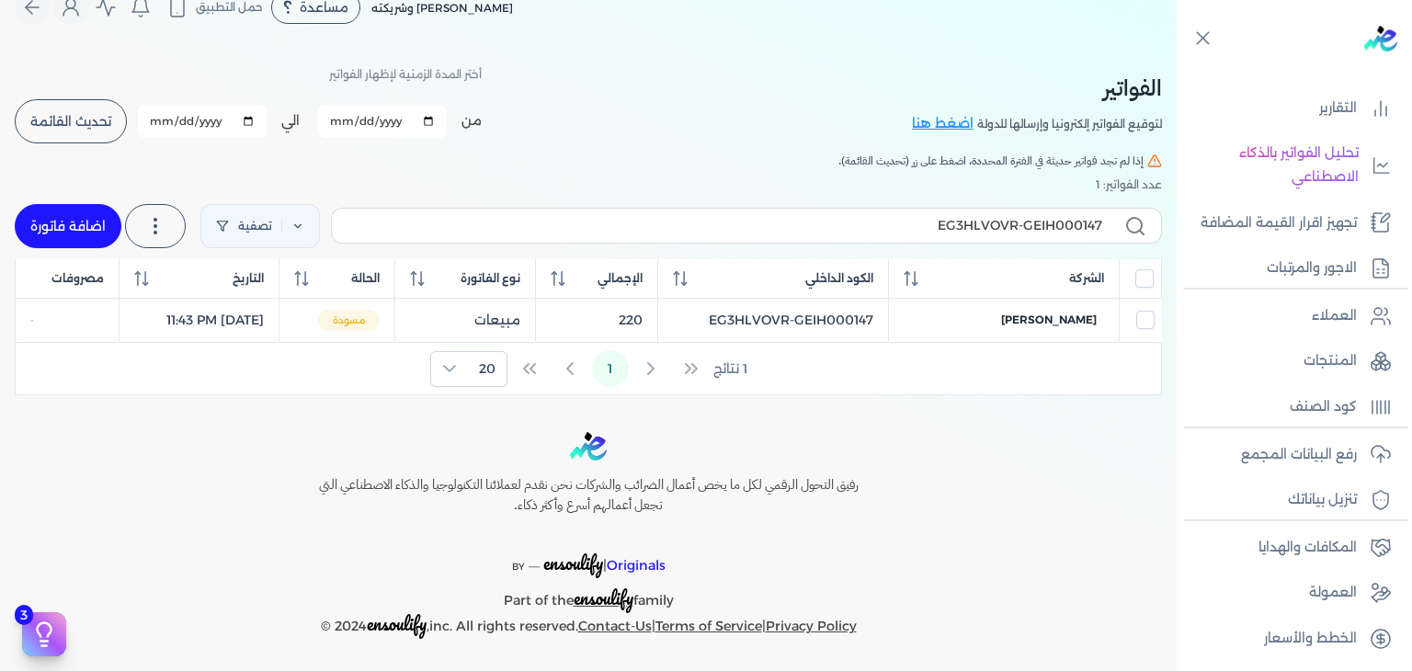
select select "EGP"
select select "B"
select select "EGS"
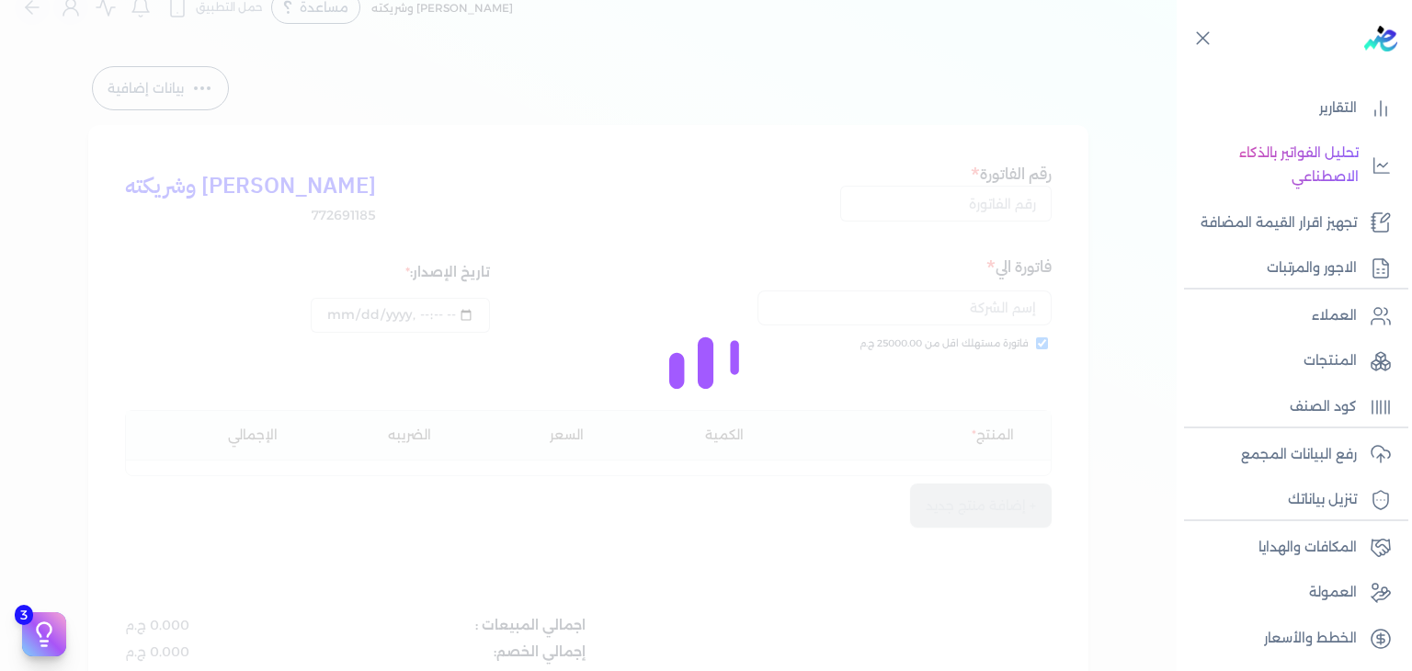
type input "EG3HLVOVR-GEIH000147"
checkbox input "true"
type input "2025-08-30T23:43:48"
type input "[DATE]"
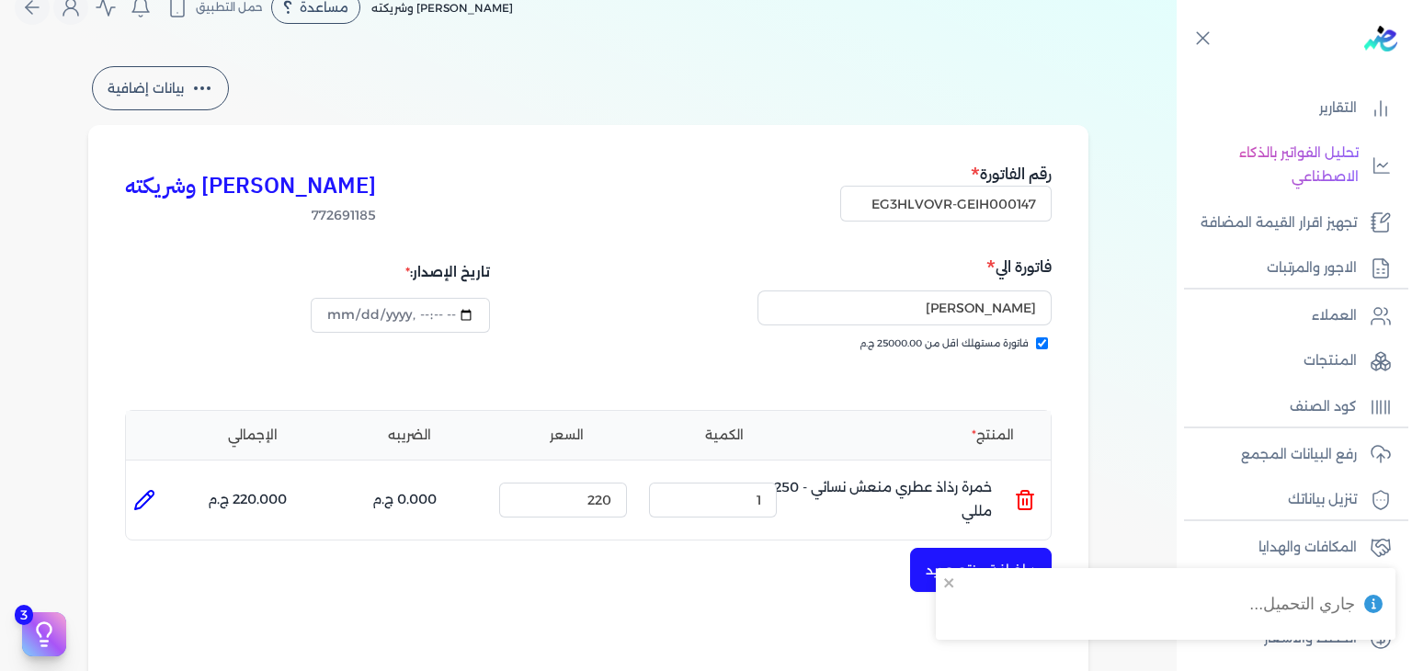
scroll to position [581, 0]
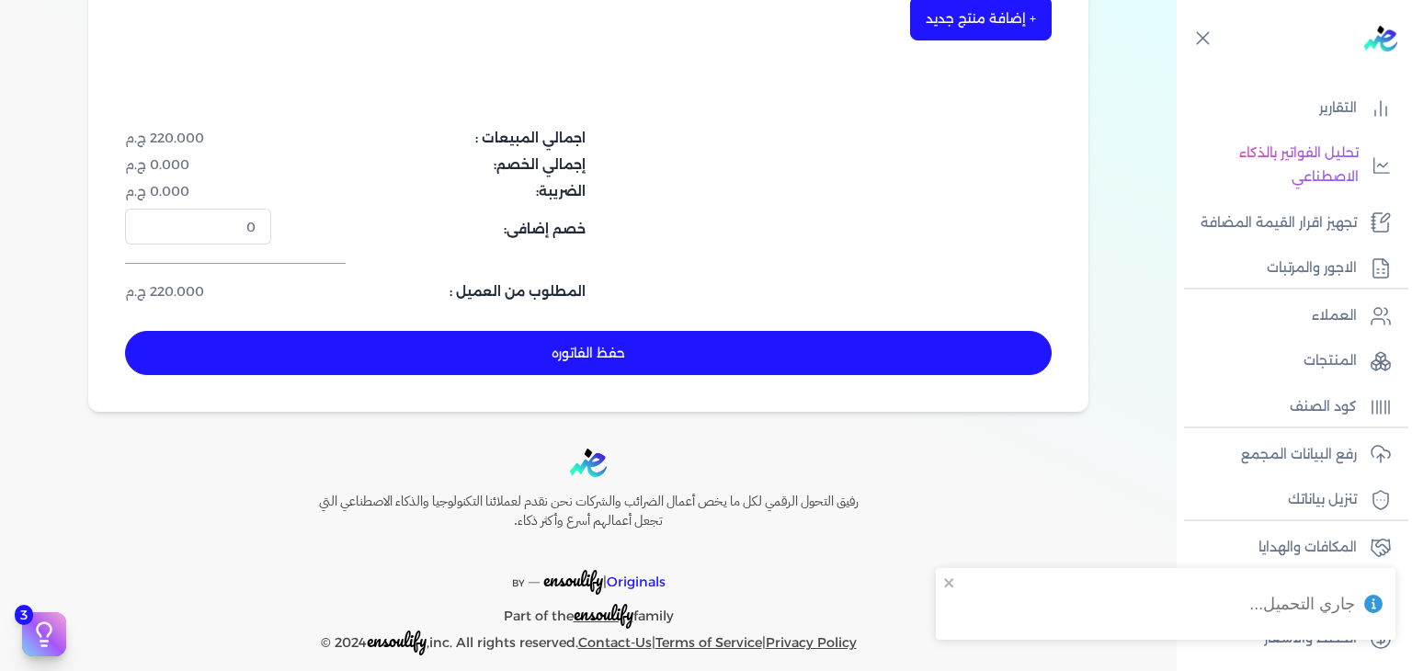
click at [659, 361] on button "حفظ الفاتوره" at bounding box center [588, 353] width 927 height 44
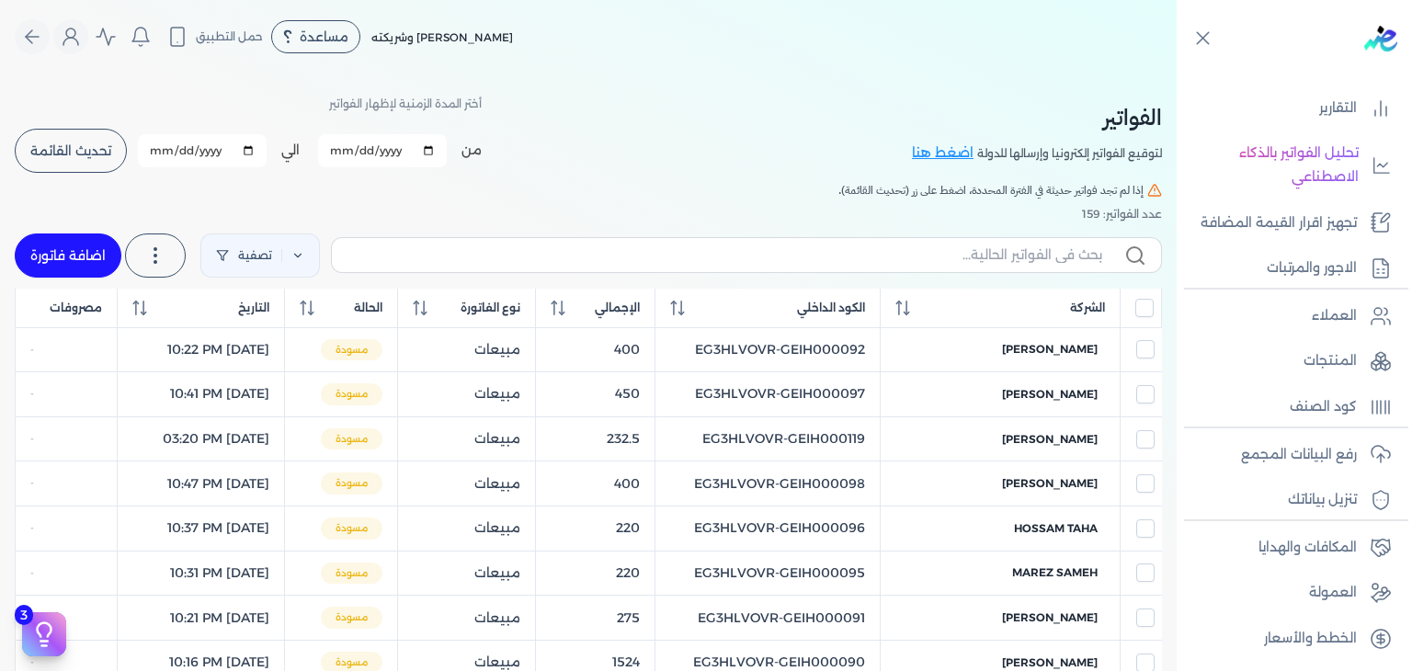
click at [70, 261] on link "اضافة فاتورة" at bounding box center [68, 256] width 107 height 44
select select "EGP"
select select "B"
select select "EGS"
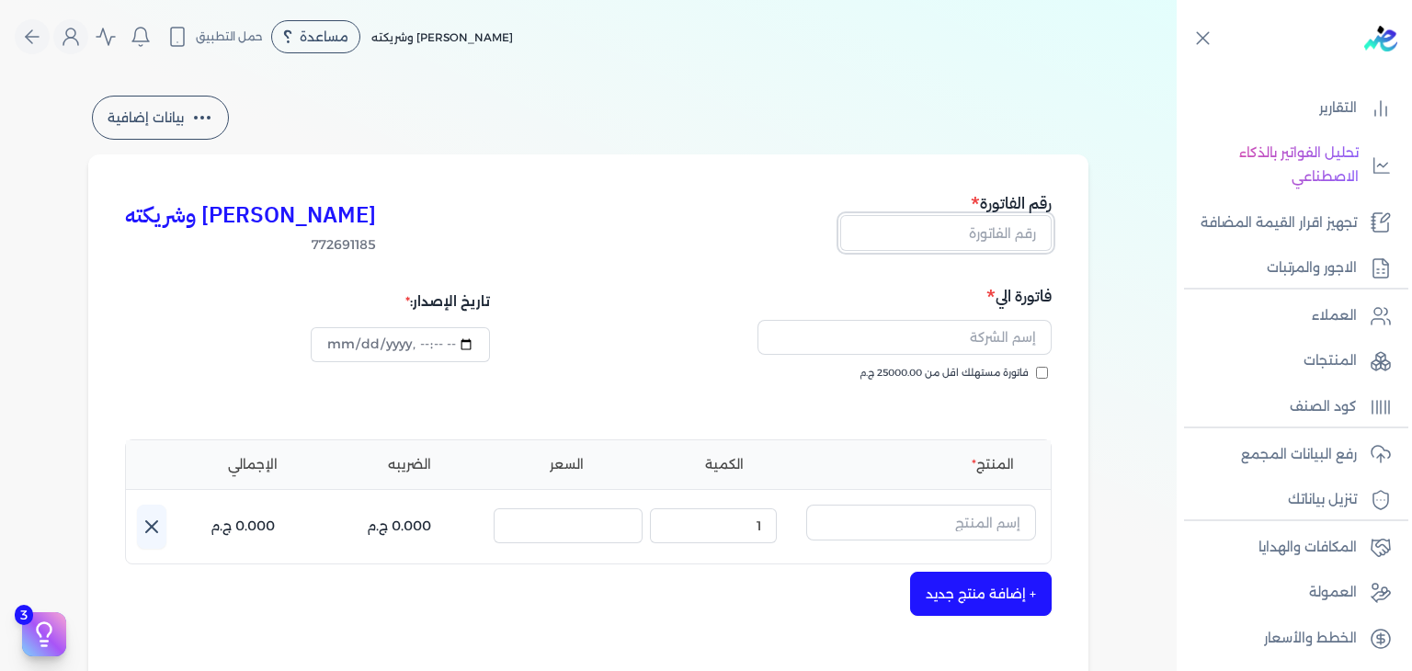
click at [986, 231] on input "text" at bounding box center [945, 232] width 211 height 35
paste input "EG3HLVOVR-GEIH000148"
type input "EG3HLVOVR-GEIH000148"
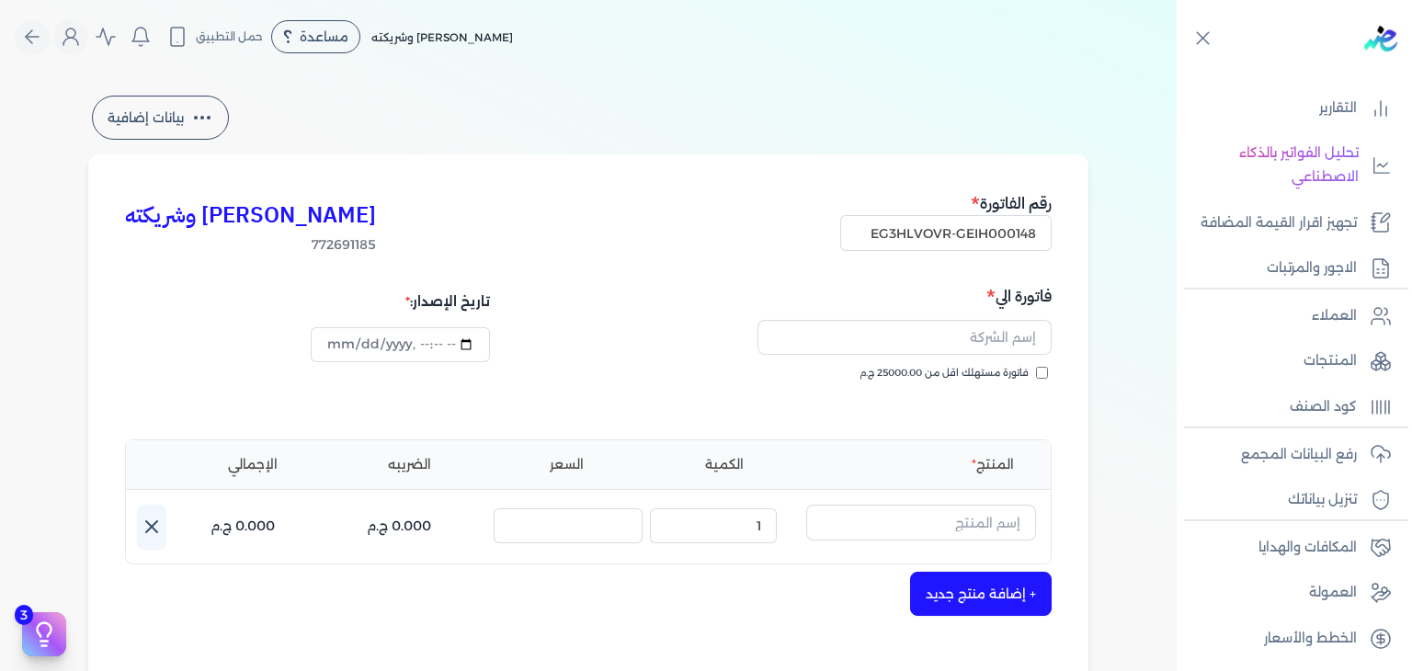
click at [1041, 371] on input "فاتورة مستهلك اقل من 25000.00 ج.م" at bounding box center [1042, 373] width 12 height 12
checkbox input "true"
click at [993, 322] on input "text" at bounding box center [905, 337] width 294 height 35
paste input "تشوي سعيد"
type input "تشوي سعيد"
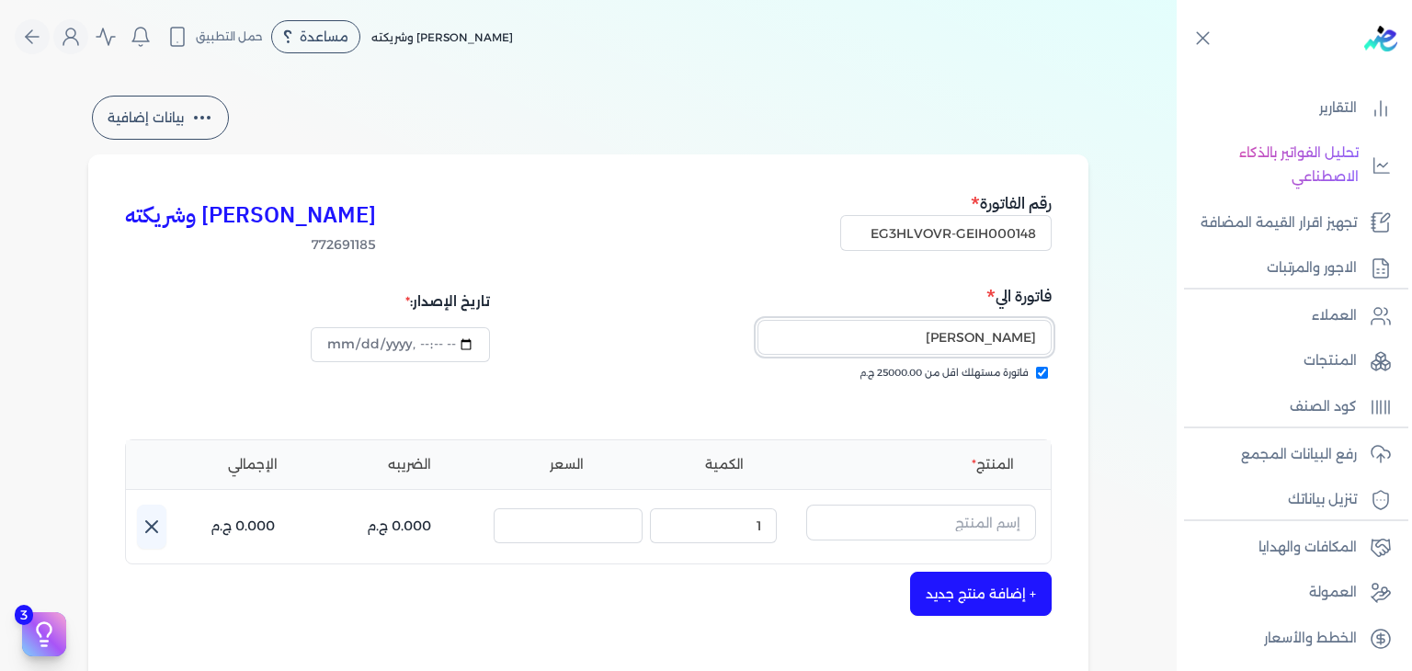
click at [911, 339] on input "تشوي سعيد" at bounding box center [905, 337] width 294 height 35
click at [1008, 529] on input "text" at bounding box center [921, 522] width 230 height 35
type input "h"
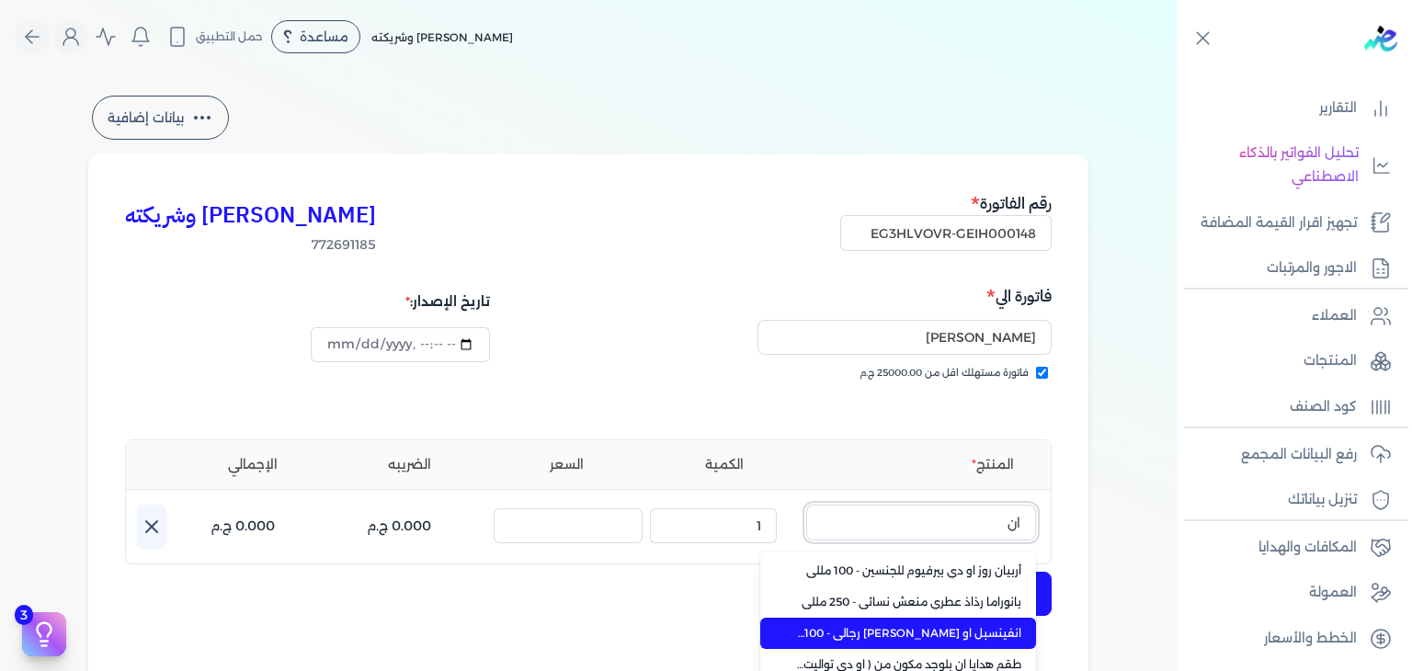
type input "ان"
click at [977, 625] on span "انفينسبل او [PERSON_NAME] رجالي - 100 مللي" at bounding box center [909, 633] width 224 height 17
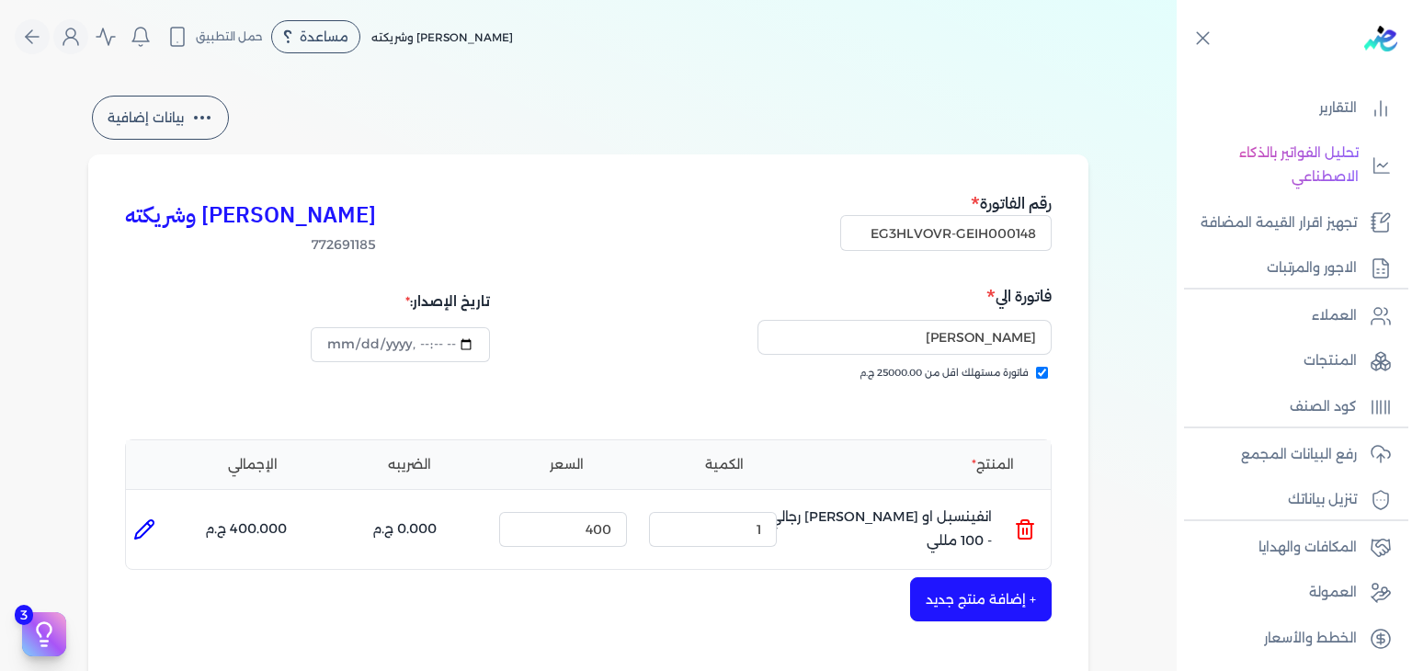
scroll to position [600, 0]
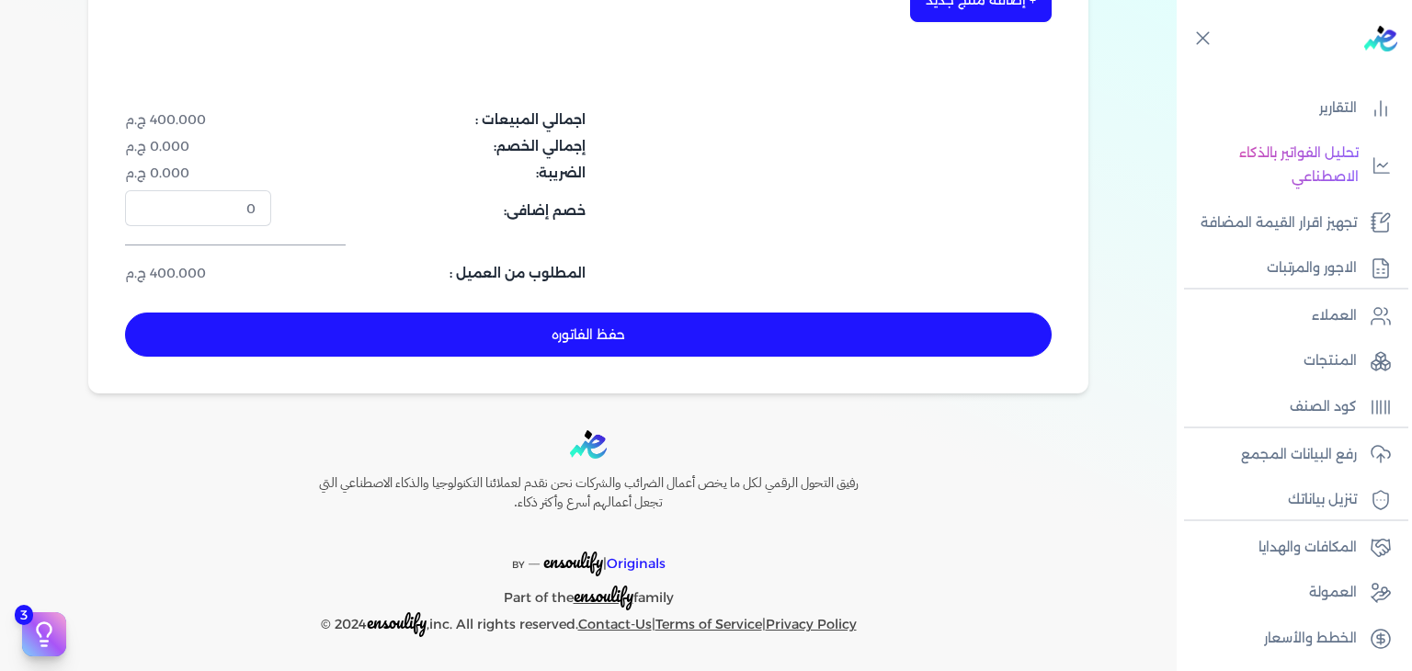
click at [712, 315] on button "حفظ الفاتوره" at bounding box center [588, 335] width 927 height 44
type input "[DATE]"
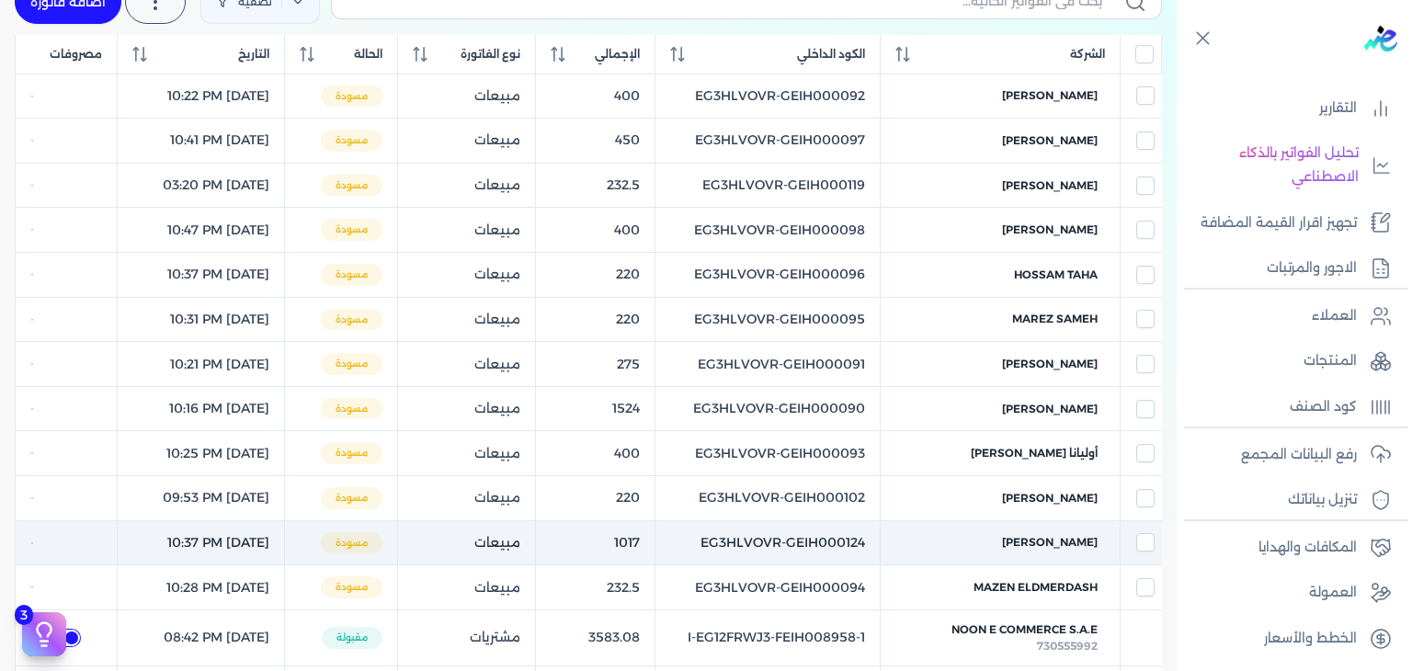
scroll to position [121, 0]
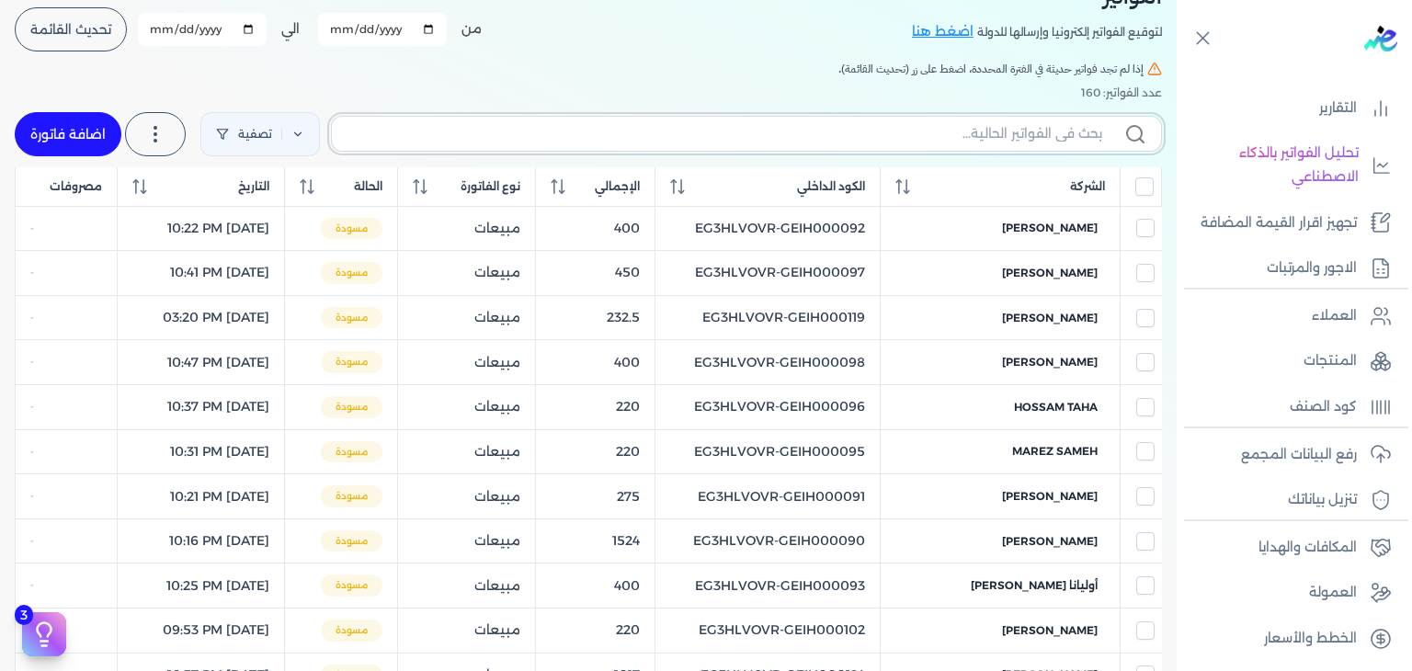
click at [911, 138] on input "text" at bounding box center [725, 133] width 756 height 19
paste input "EG3HLVOVR-GEIH000148"
type input "EG3HLVOVR-GEIH000148"
checkbox input "false"
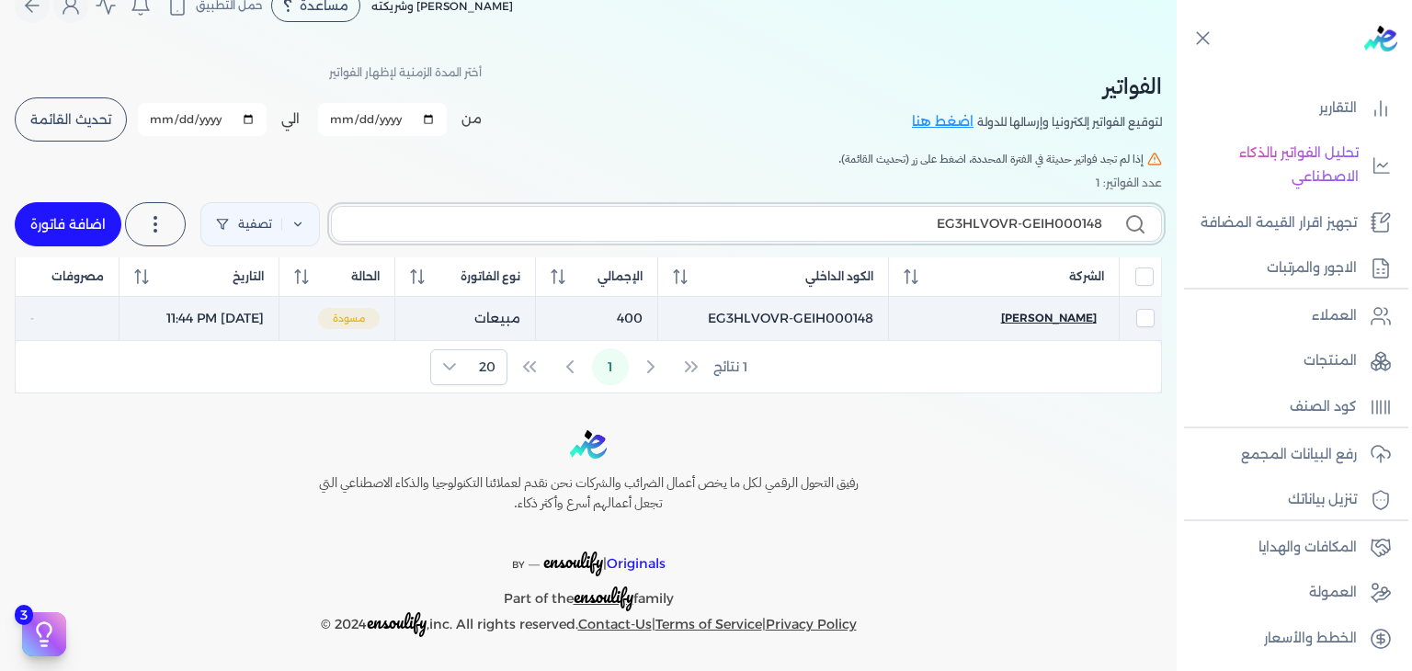
type input "EG3HLVOVR-GEIH000148"
click at [1085, 317] on span "تشوي سعيد" at bounding box center [1049, 318] width 96 height 17
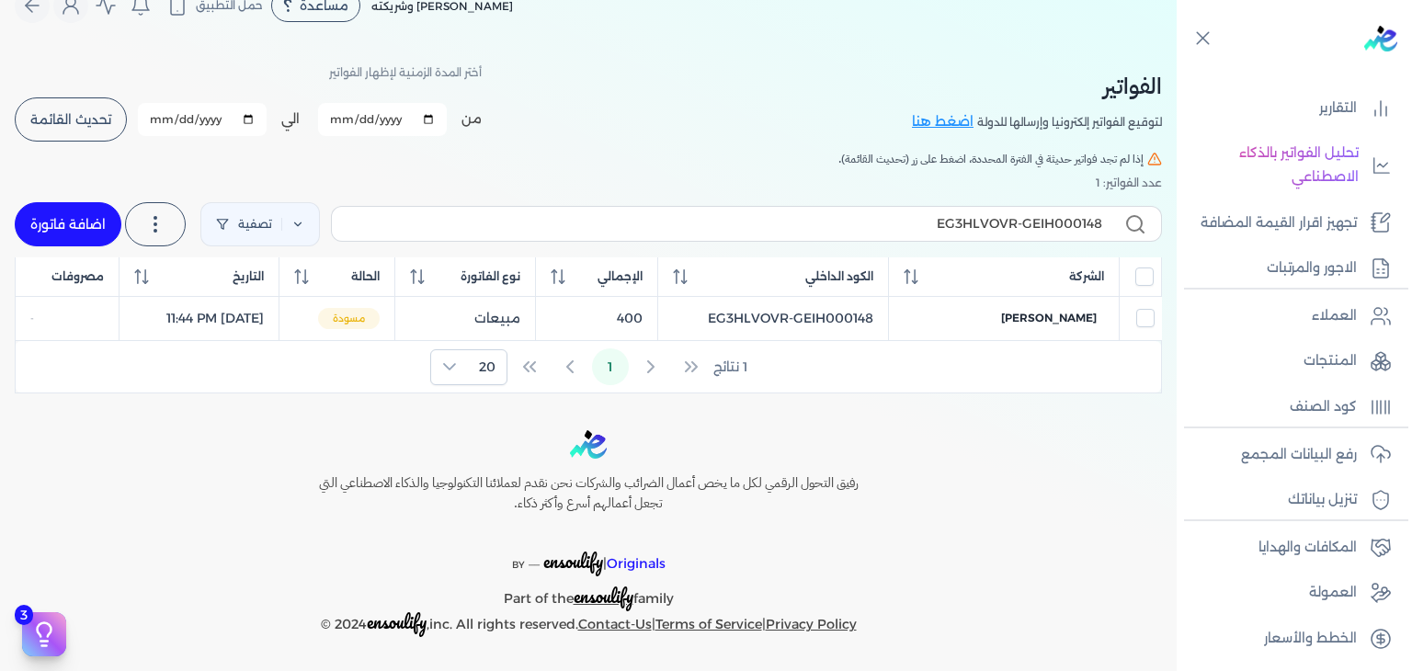
select select "EGP"
select select "B"
select select "EGS"
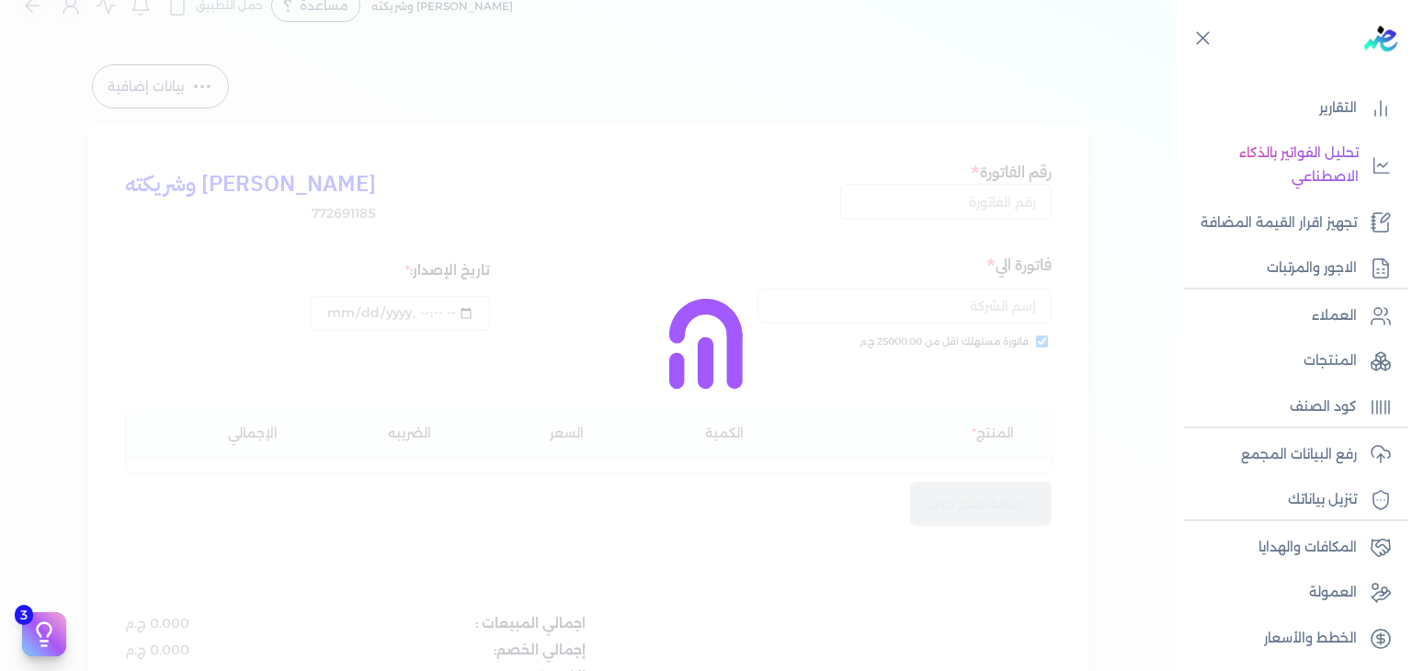
type input "EG3HLVOVR-GEIH000148"
checkbox input "true"
type input "2025-08-30T23:44:50"
type input "[DATE]"
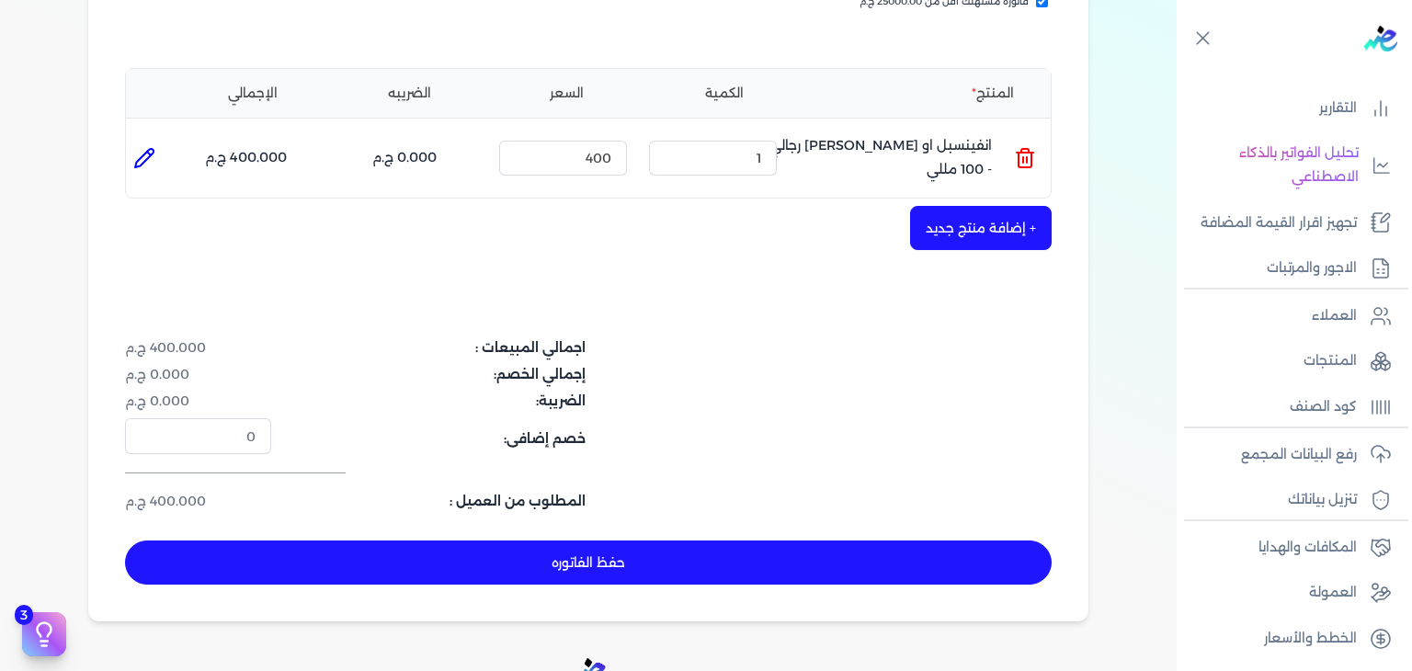
scroll to position [583, 0]
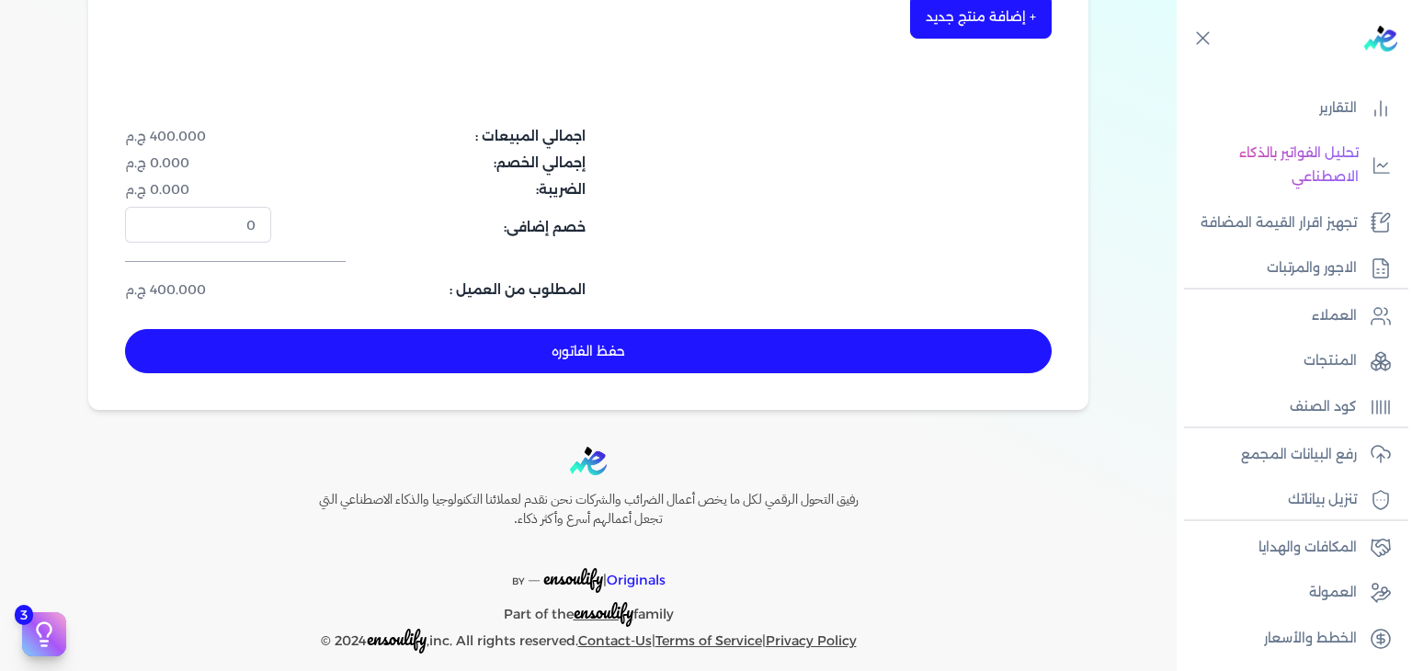
drag, startPoint x: 631, startPoint y: 350, endPoint x: 600, endPoint y: 297, distance: 61.4
click at [632, 350] on button "حفظ الفاتوره" at bounding box center [588, 351] width 927 height 44
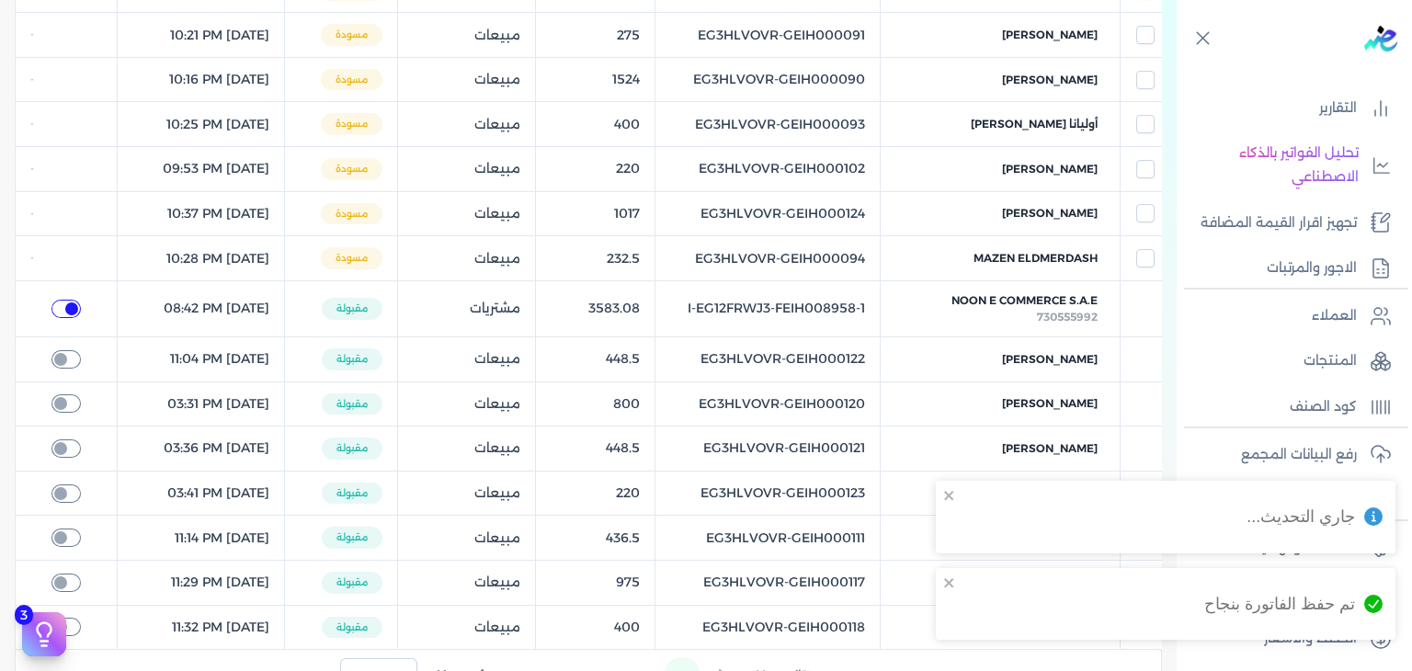
checkbox input "true"
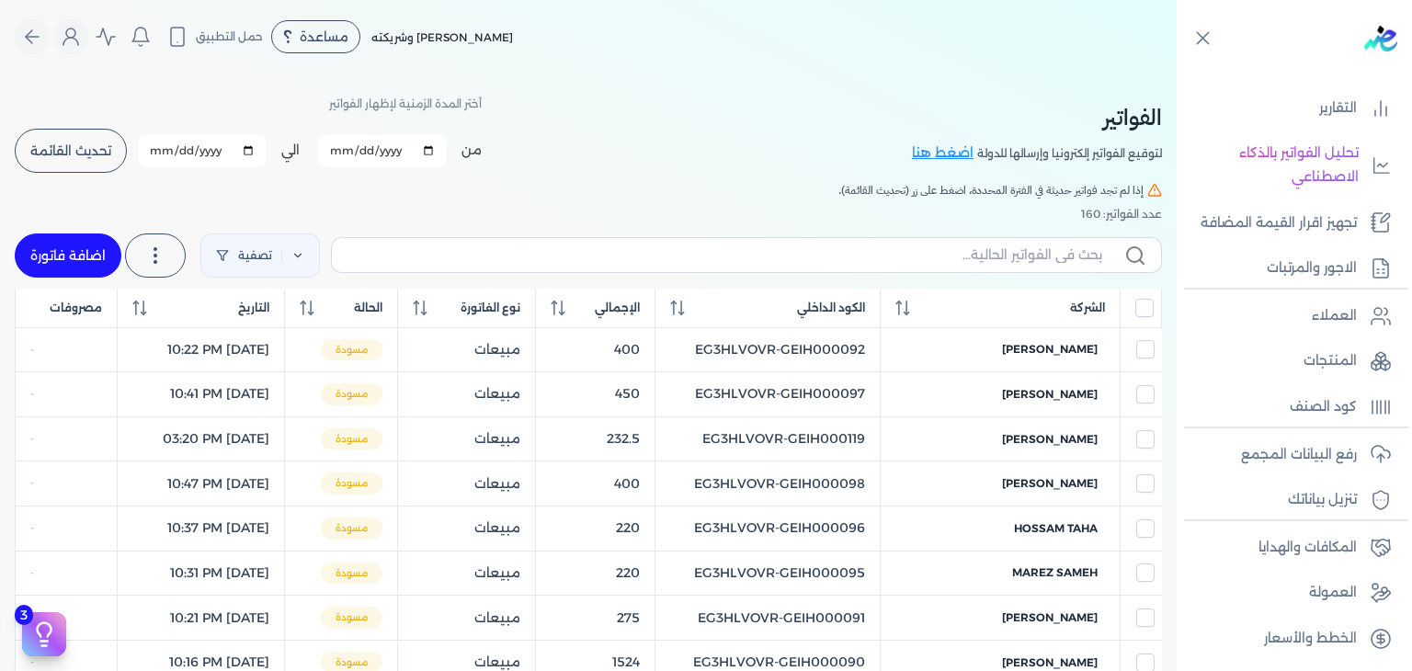
click at [34, 246] on link "اضافة فاتورة" at bounding box center [68, 256] width 107 height 44
select select "EGP"
select select "B"
select select "EGS"
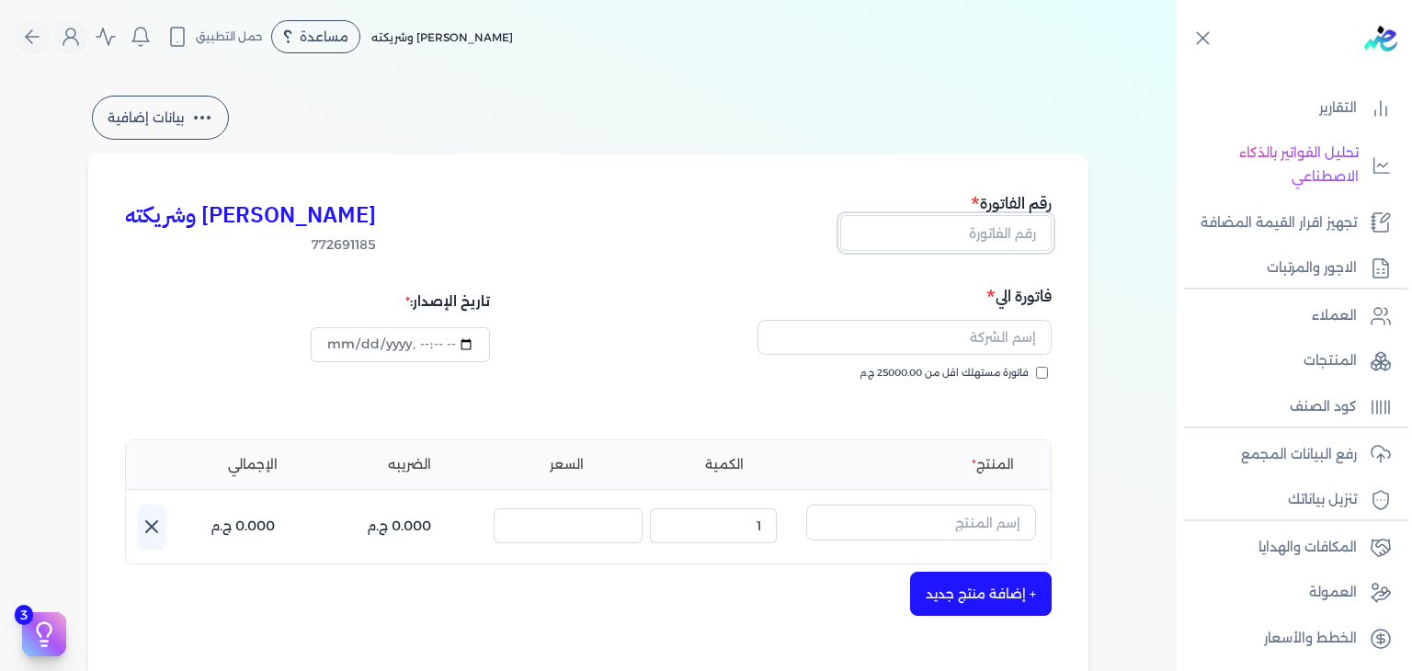
click at [976, 234] on input "text" at bounding box center [945, 232] width 211 height 35
paste input "EG3HLVOVR-GEIH000149"
type input "EG3HLVOVR-GEIH000149"
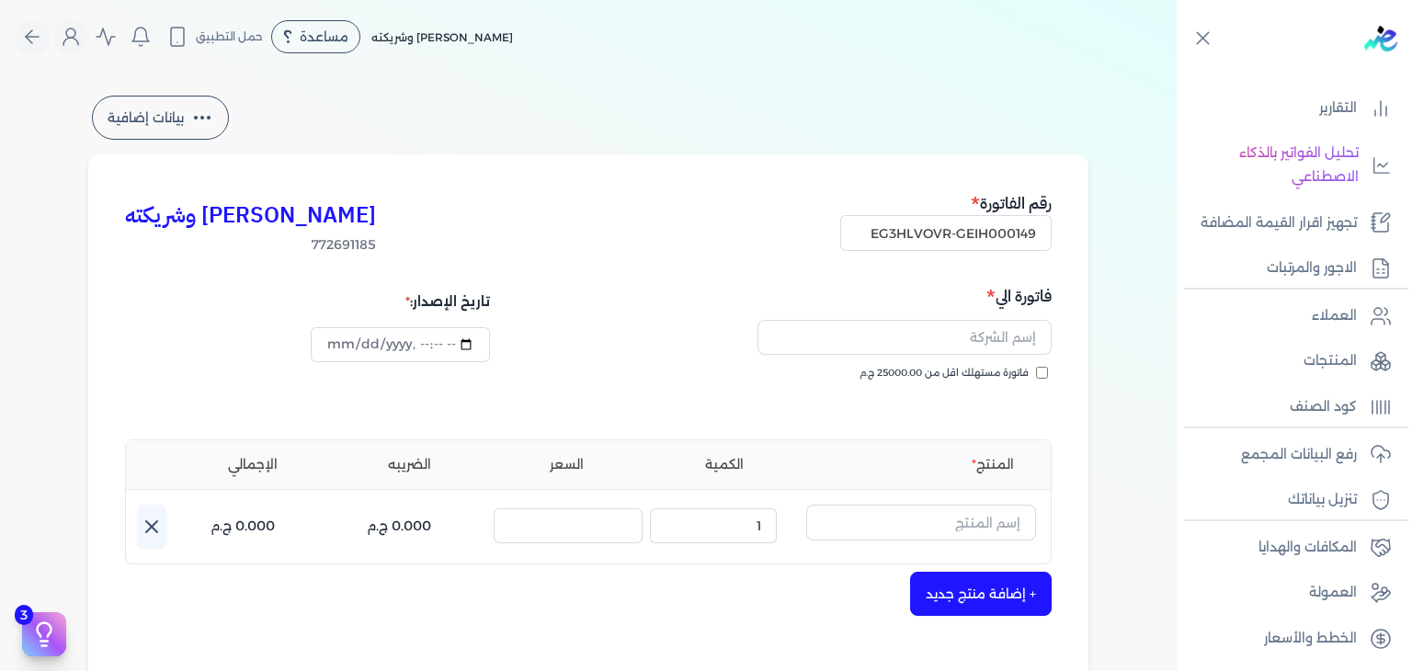
click at [1045, 380] on div "فاتورة مستهلك اقل من 25000.00 ج.م" at bounding box center [823, 391] width 451 height 51
click at [1045, 375] on input "فاتورة مستهلك اقل من 25000.00 ج.م" at bounding box center [1042, 373] width 12 height 12
checkbox input "true"
click at [901, 327] on input "text" at bounding box center [905, 337] width 294 height 35
paste input "مريم عبدالمجيد"
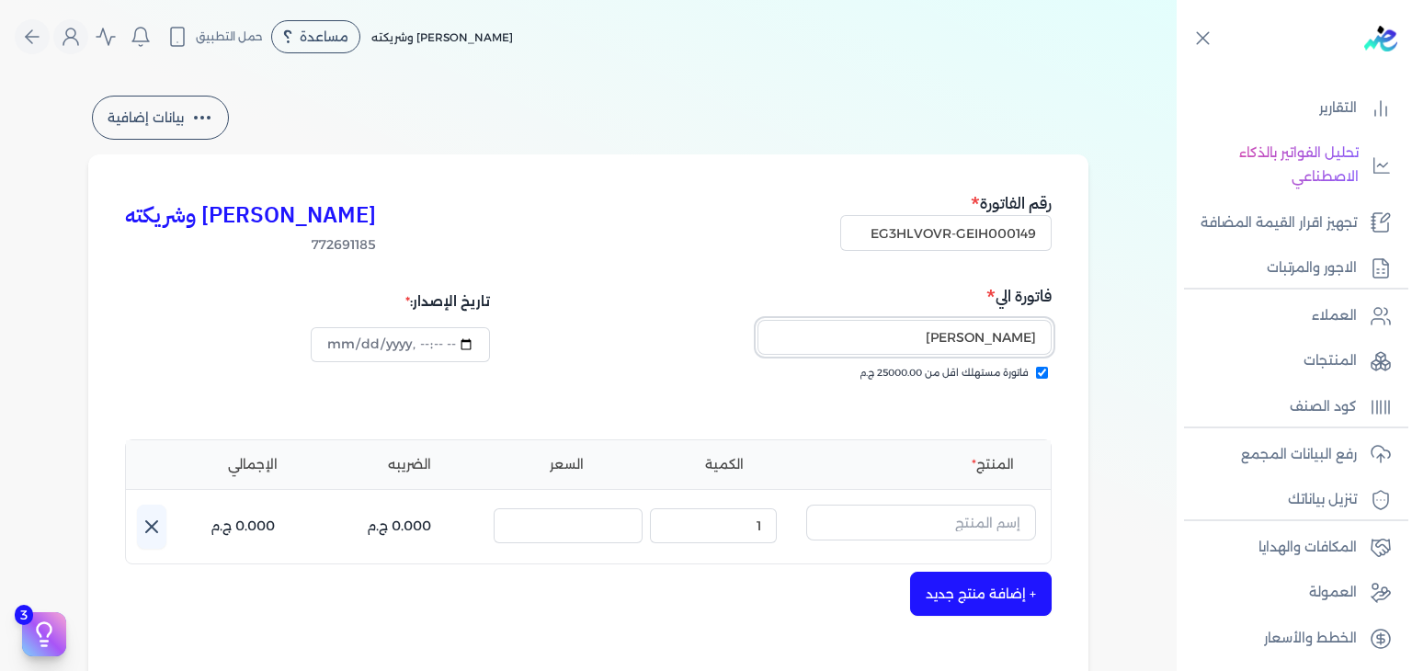
type input "مريم عبدالمجيد"
click at [934, 522] on input "text" at bounding box center [921, 522] width 230 height 35
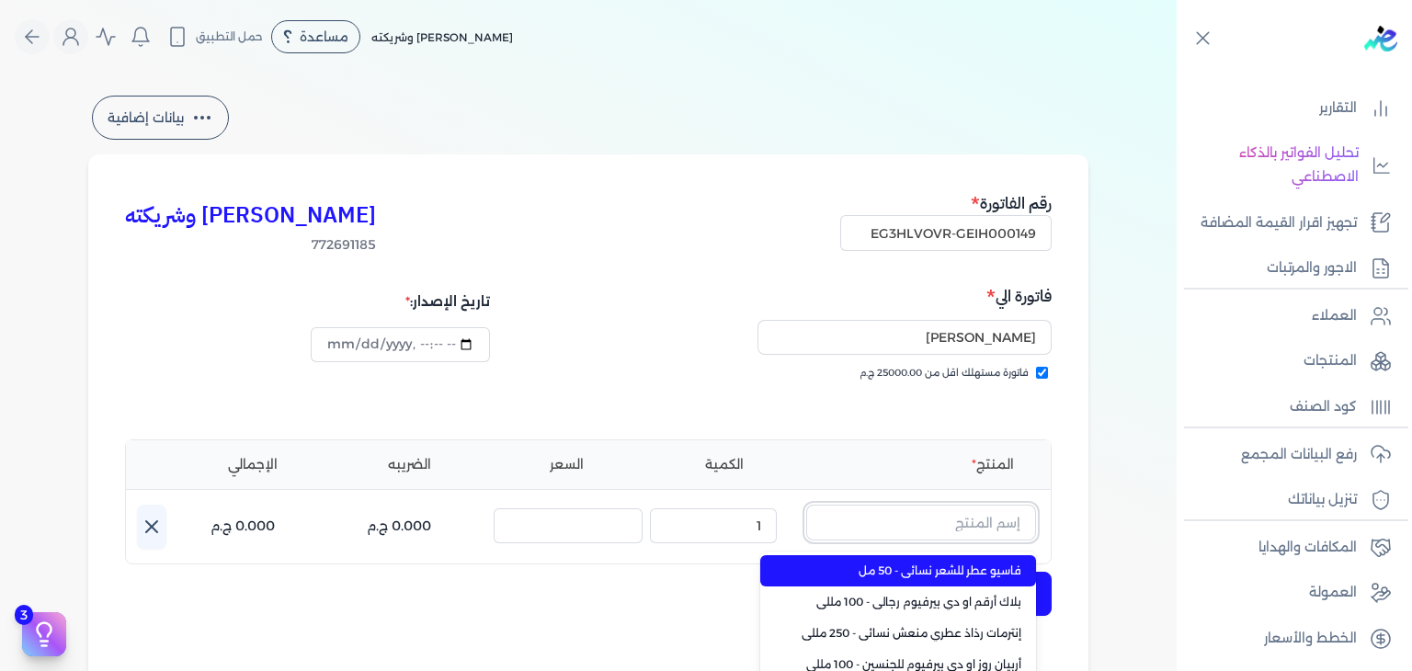
paste input "طقم هدايا فاسيو مكون من"
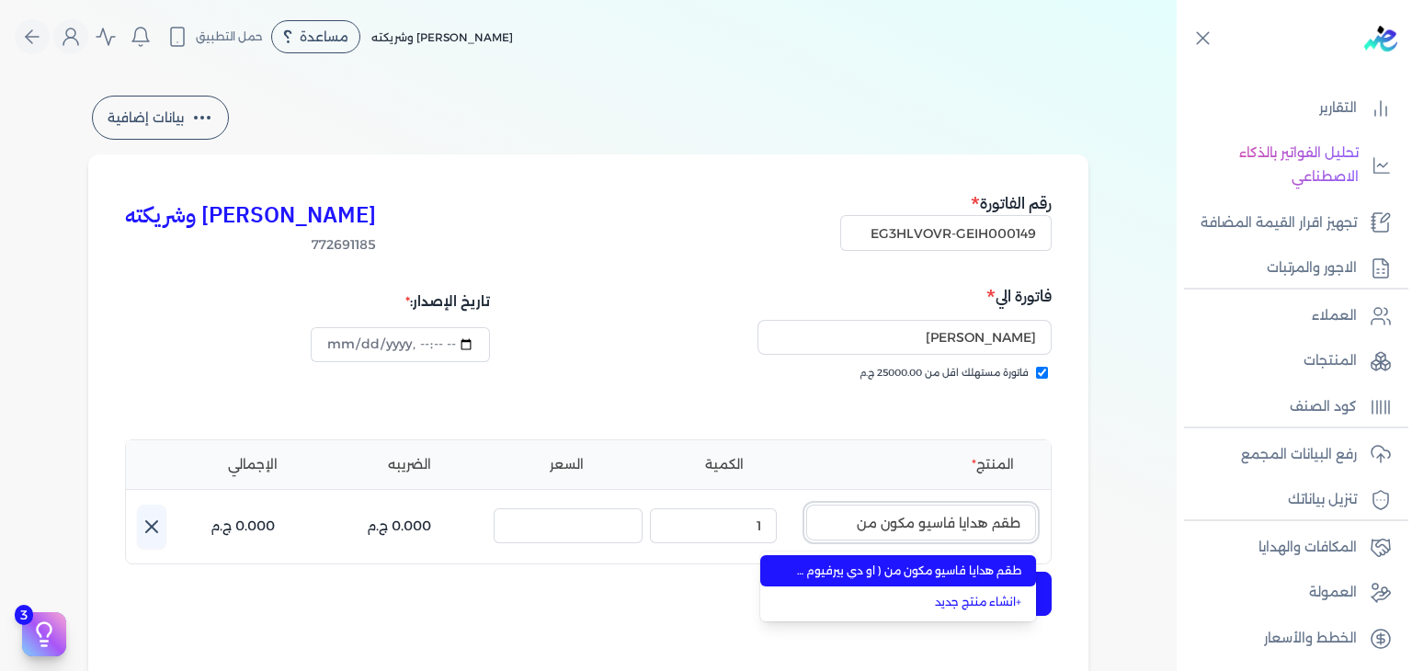
type input "طقم هدايا فاسيو مكون من"
click at [907, 566] on span "طقم هدايا فاسيو مكون من ( او دي بيرفيوم 100مللي - سبراي بيرفيوم 200مللي) نسائي" at bounding box center [909, 571] width 224 height 17
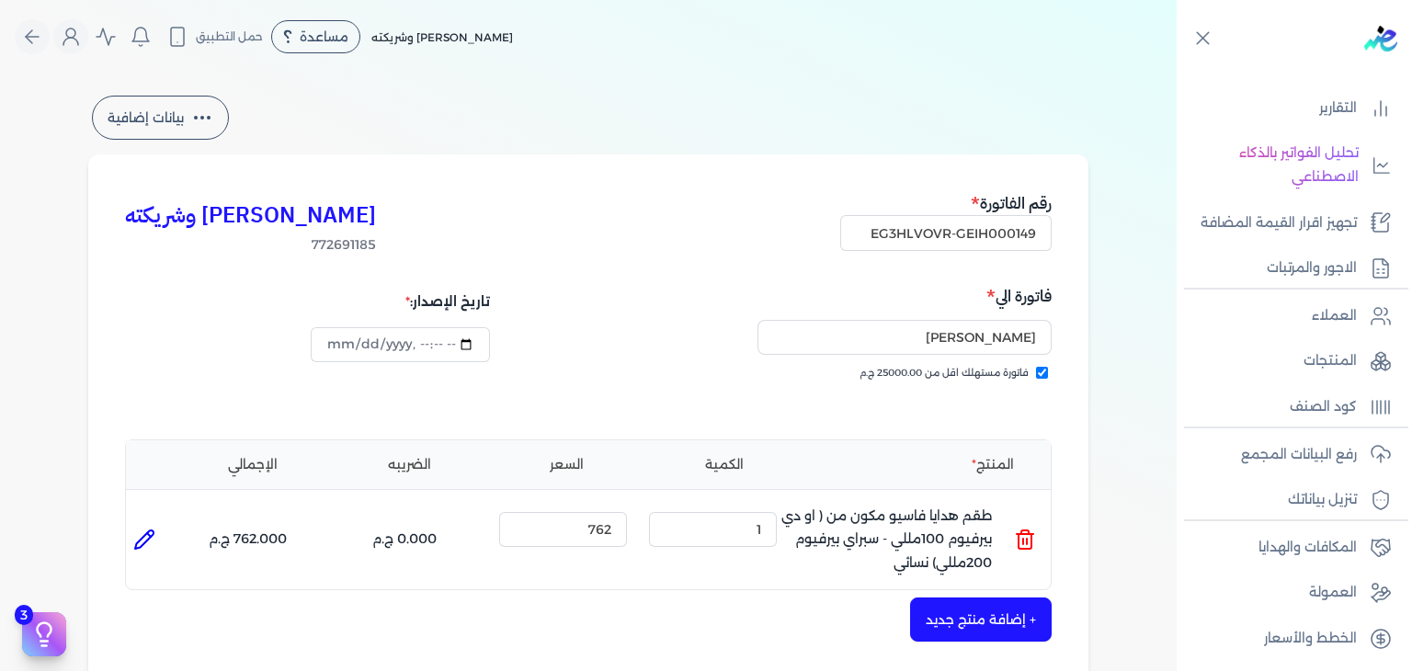
scroll to position [460, 0]
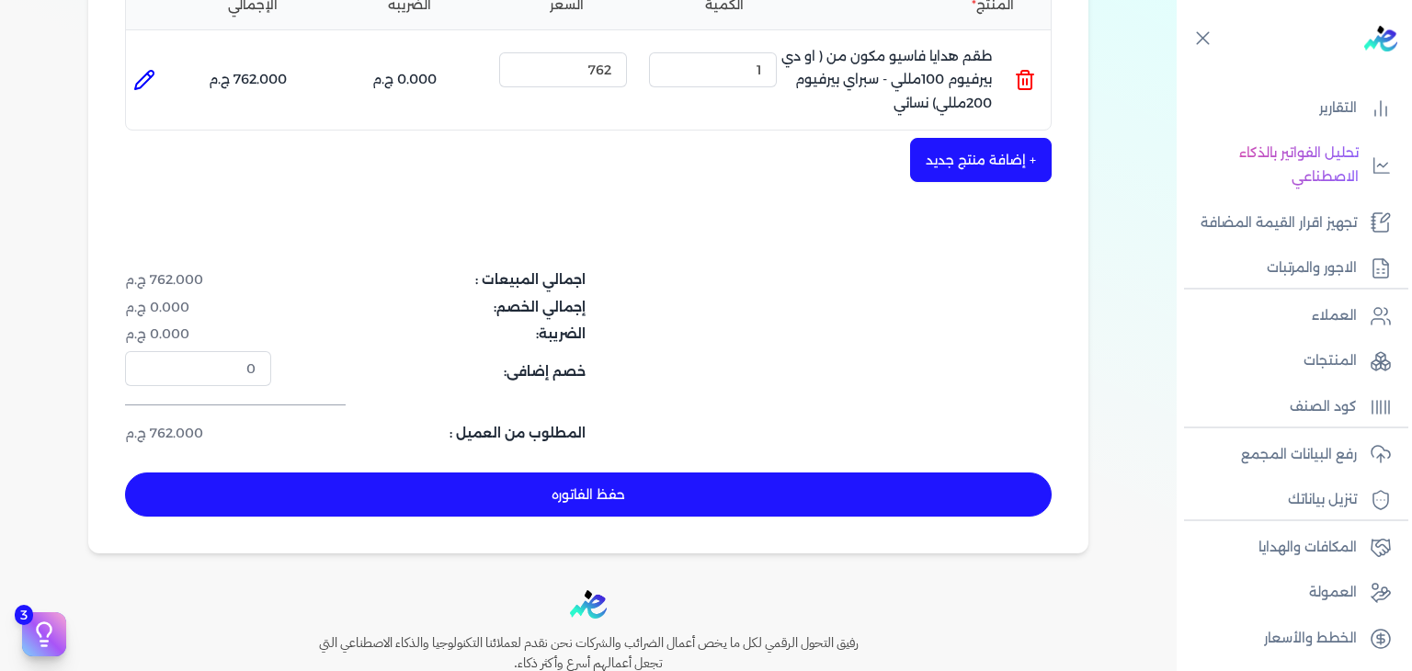
click at [708, 486] on button "حفظ الفاتوره" at bounding box center [588, 495] width 927 height 44
type input "[DATE]"
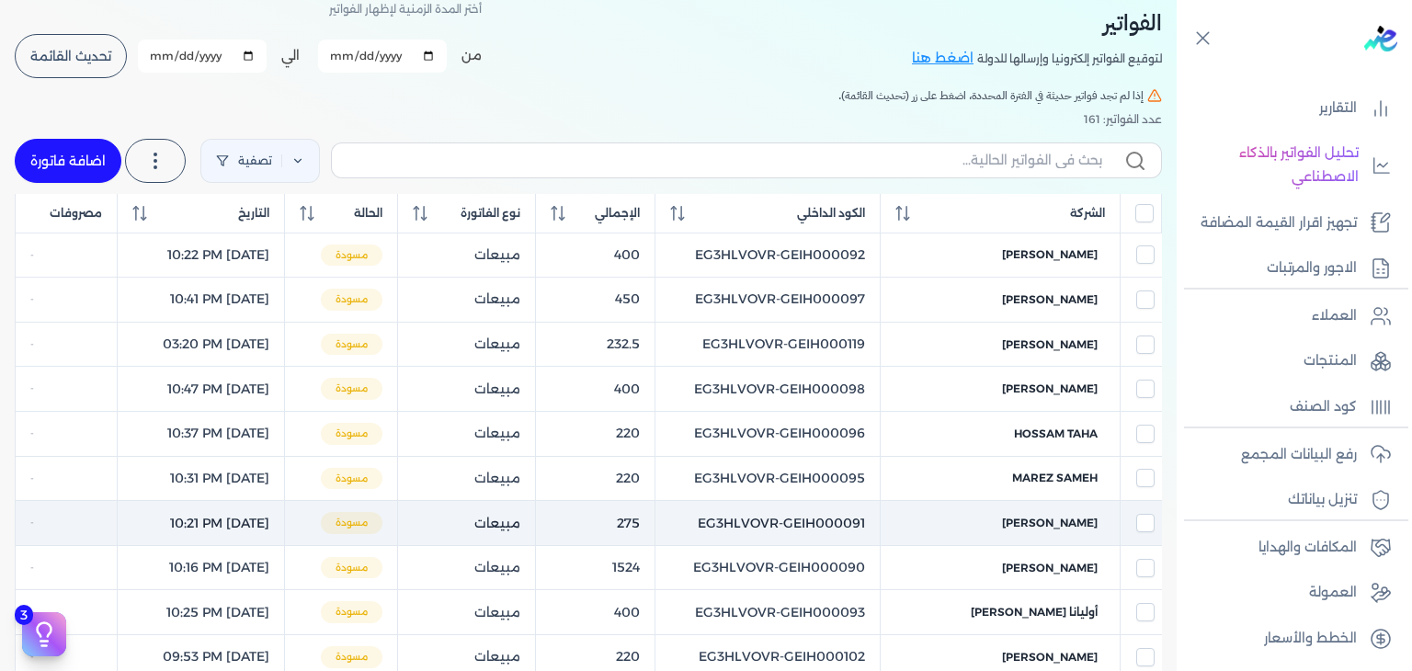
scroll to position [74, 0]
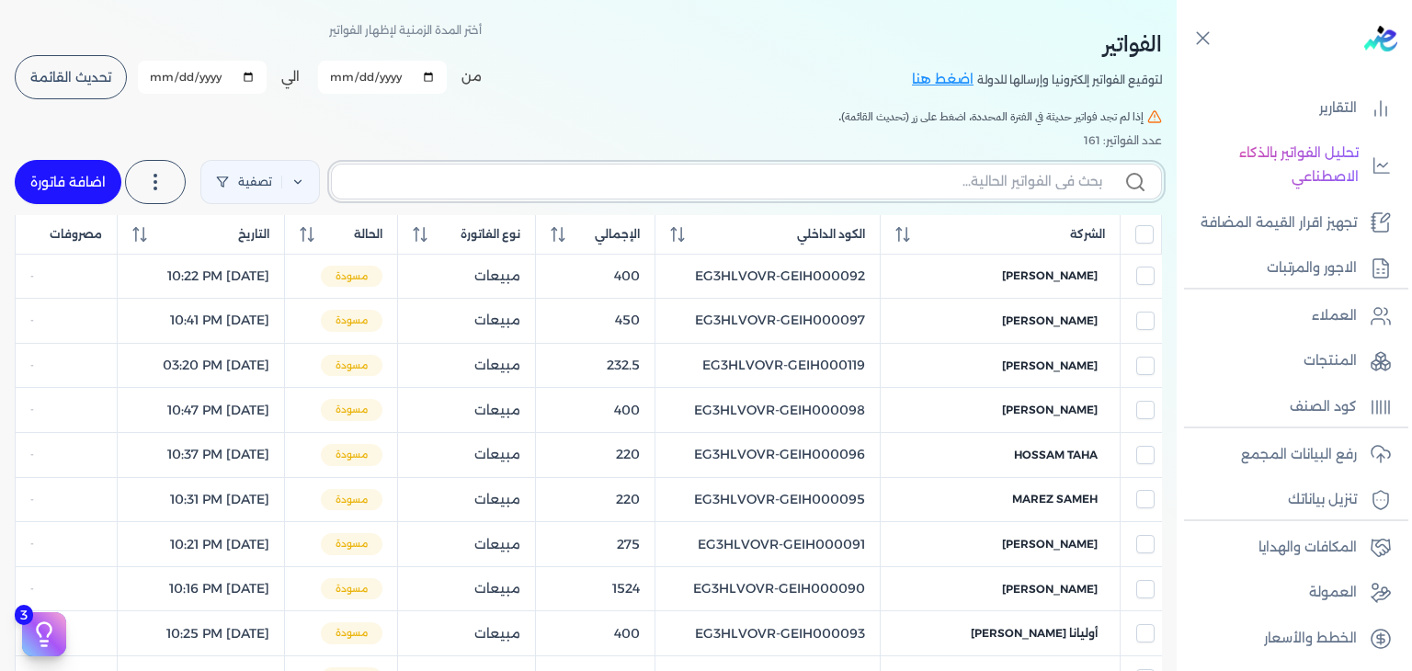
click at [833, 175] on input "text" at bounding box center [725, 181] width 756 height 19
paste input "EG3HLVOVR-GEIH000149"
type input "EG3HLVOVR-GEIH000149"
checkbox input "false"
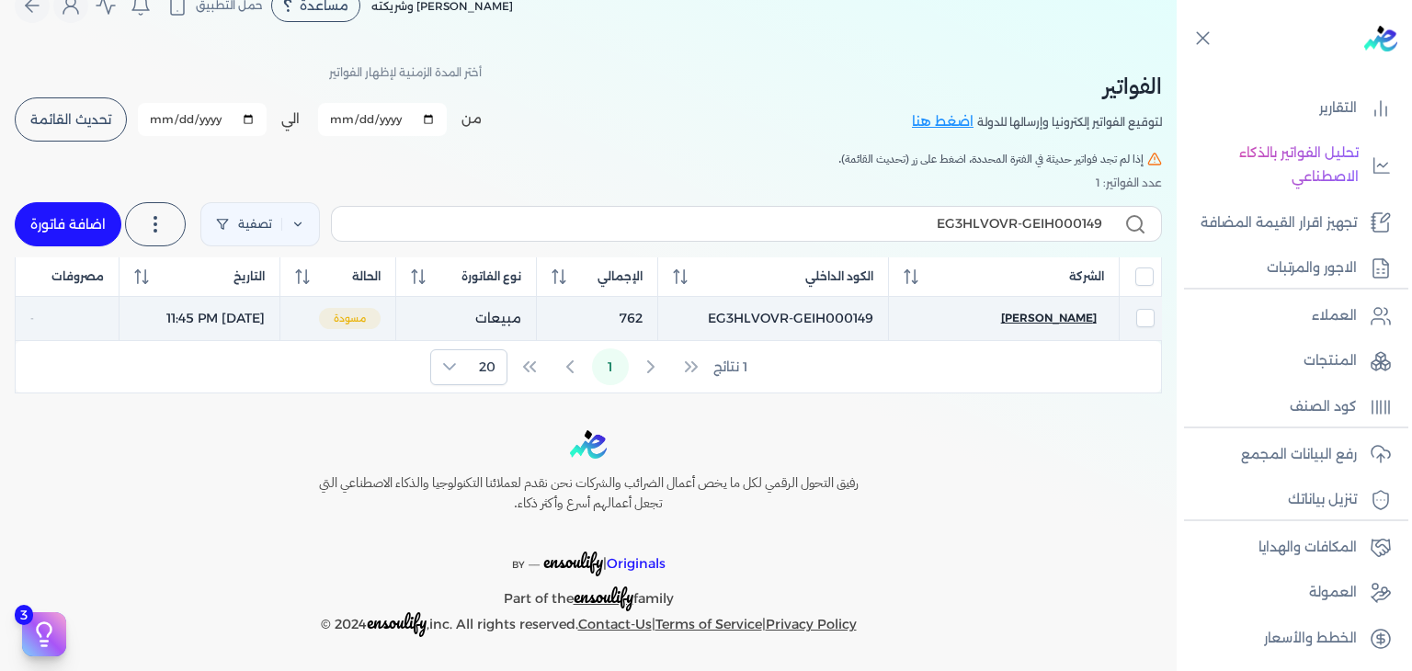
click at [1045, 314] on span "مريم عبدالمجيد" at bounding box center [1049, 318] width 96 height 17
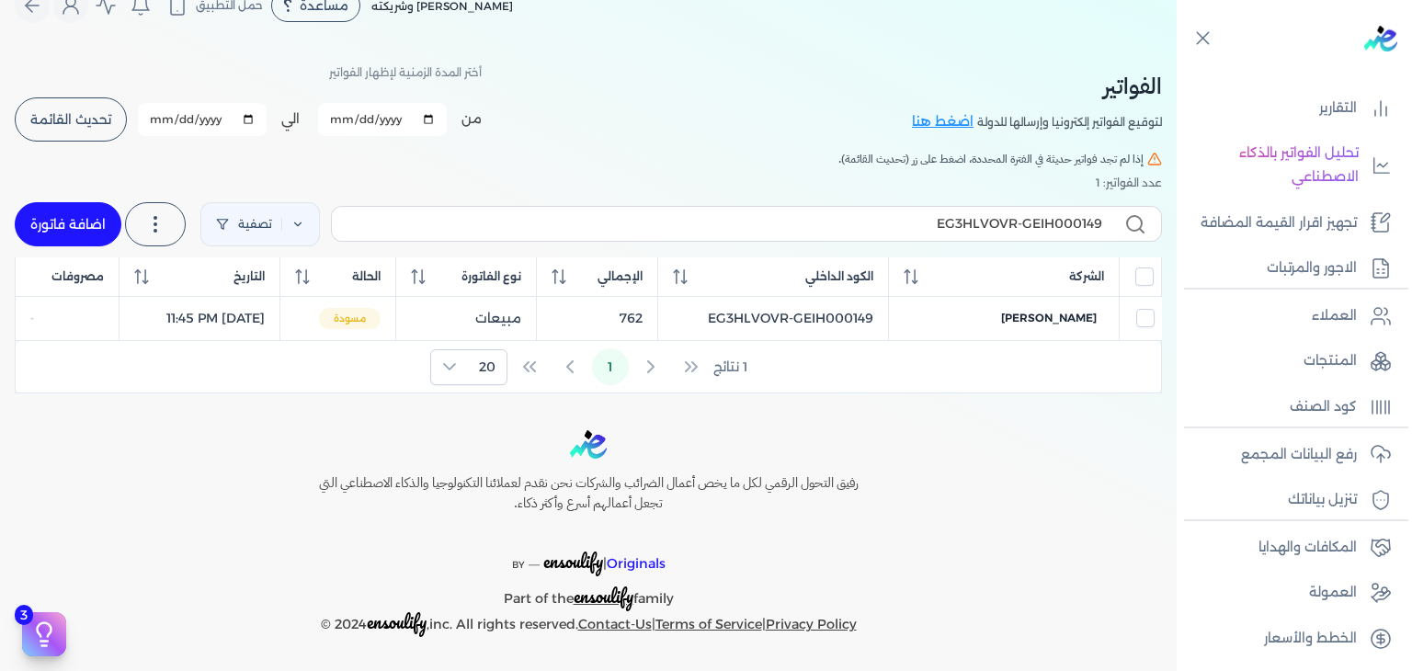
select select "EGP"
select select "B"
select select "EGS"
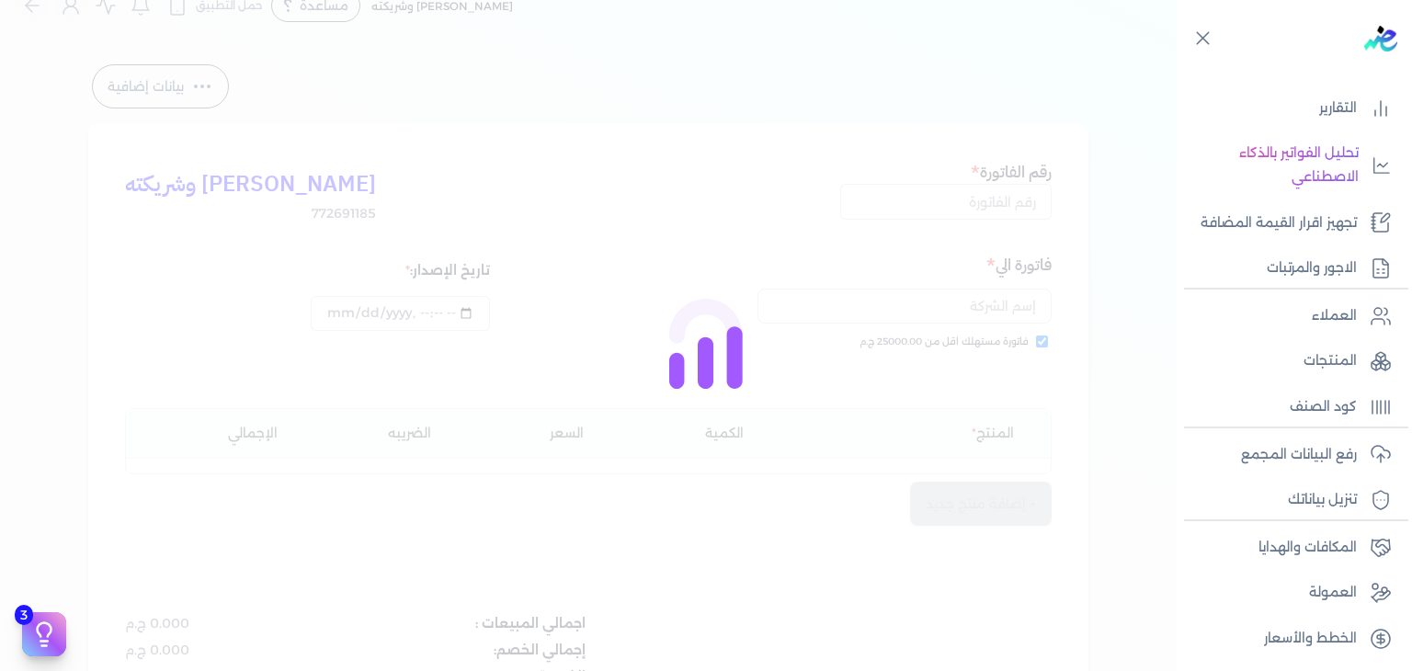
type input "EG3HLVOVR-GEIH000149"
checkbox input "true"
type input "2025-08-30T23:45:47"
type input "[DATE]"
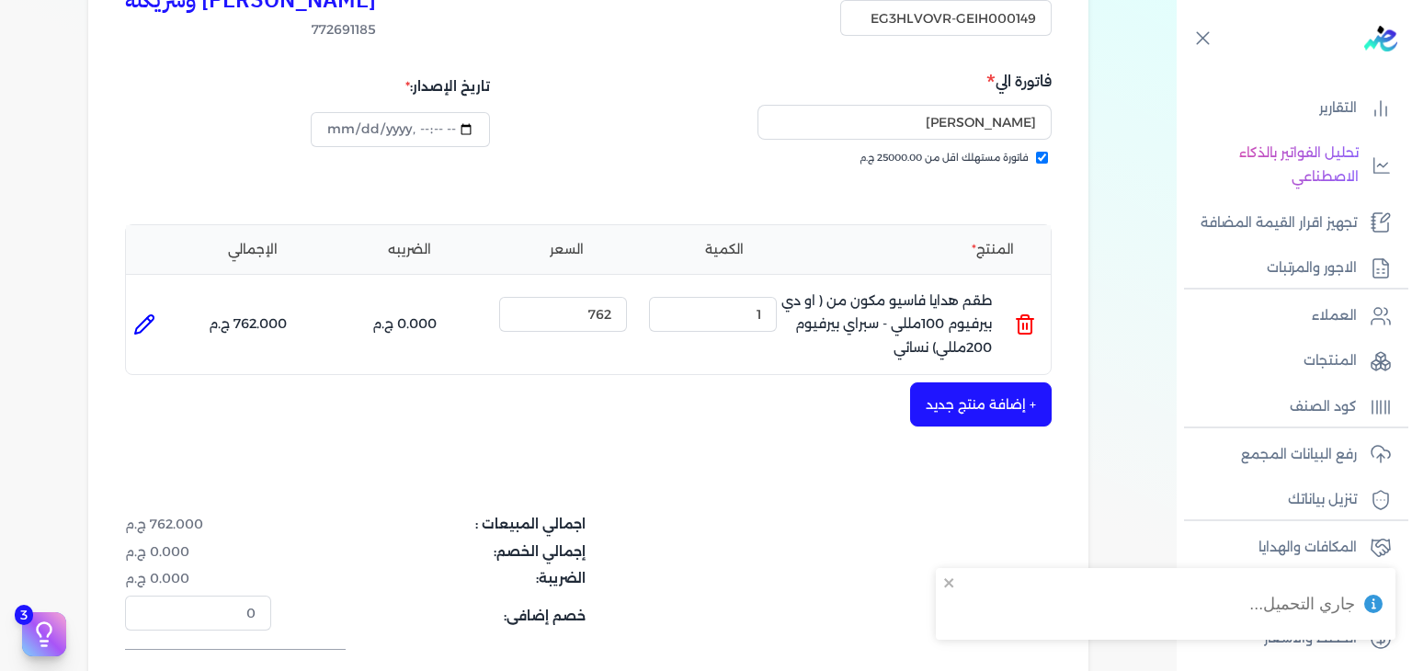
scroll to position [620, 0]
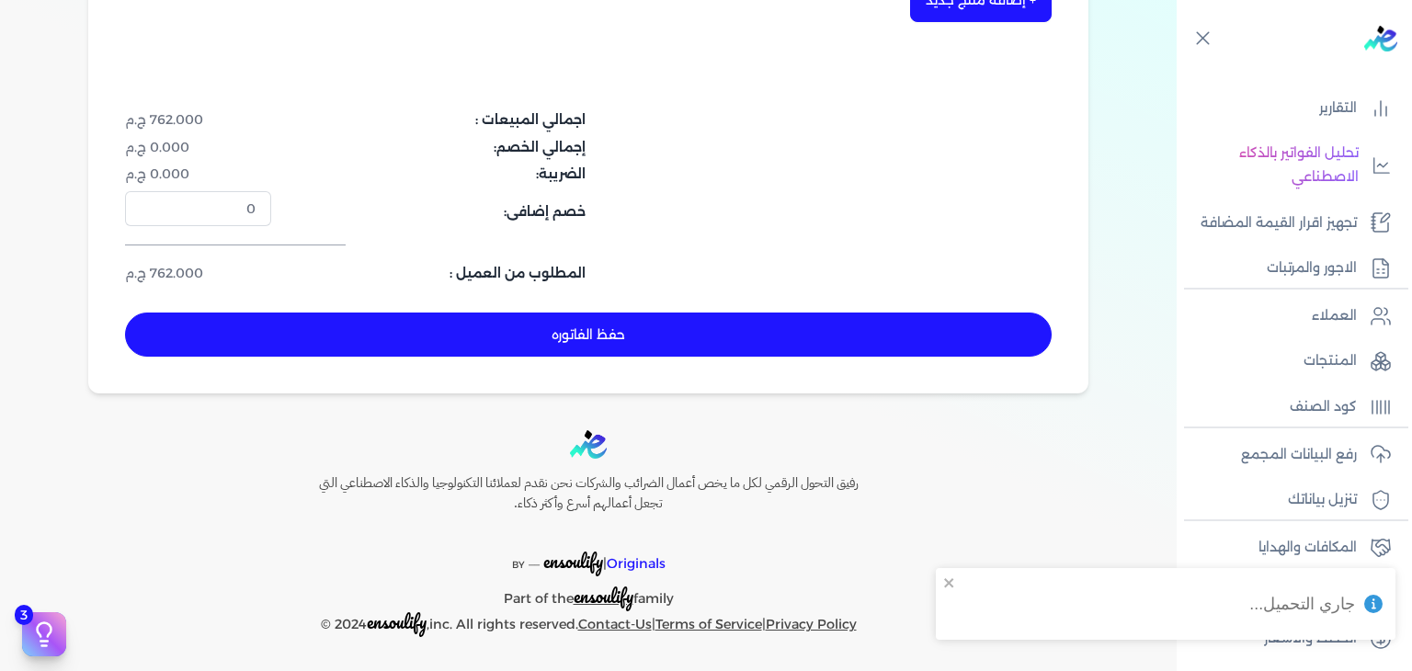
click at [619, 341] on button "حفظ الفاتوره" at bounding box center [588, 335] width 927 height 44
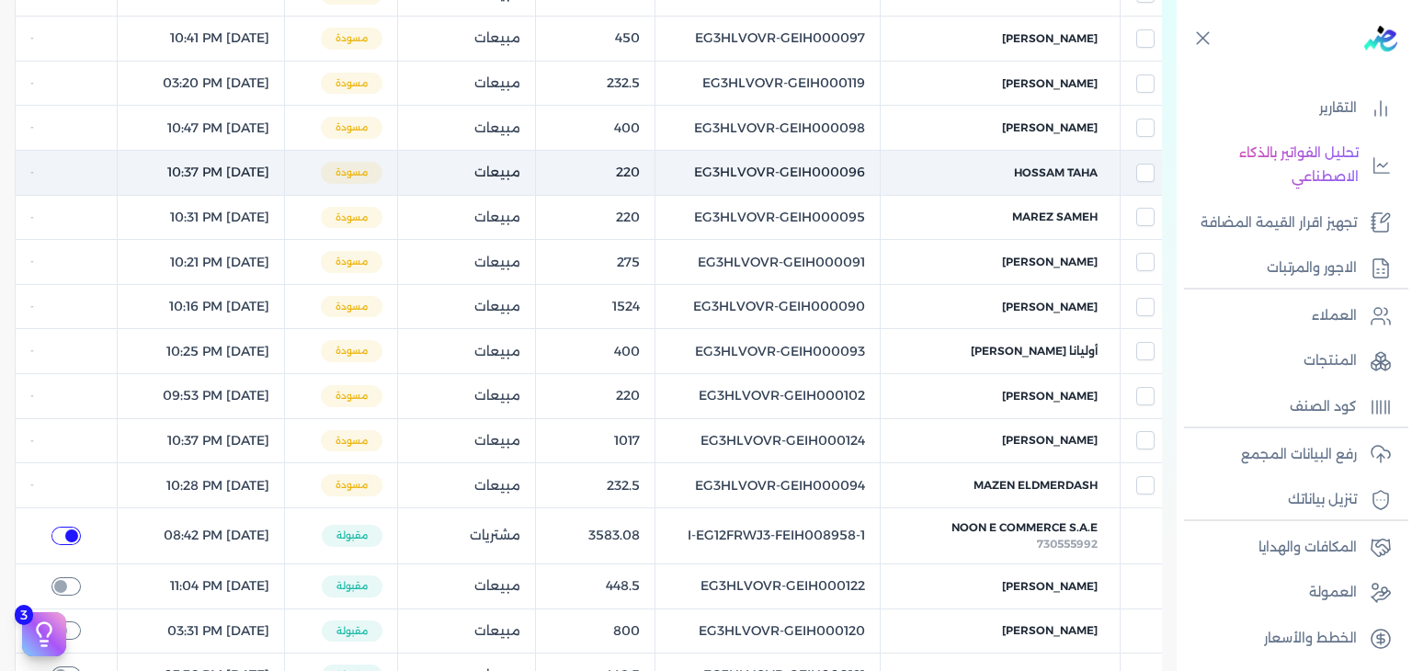
scroll to position [234, 0]
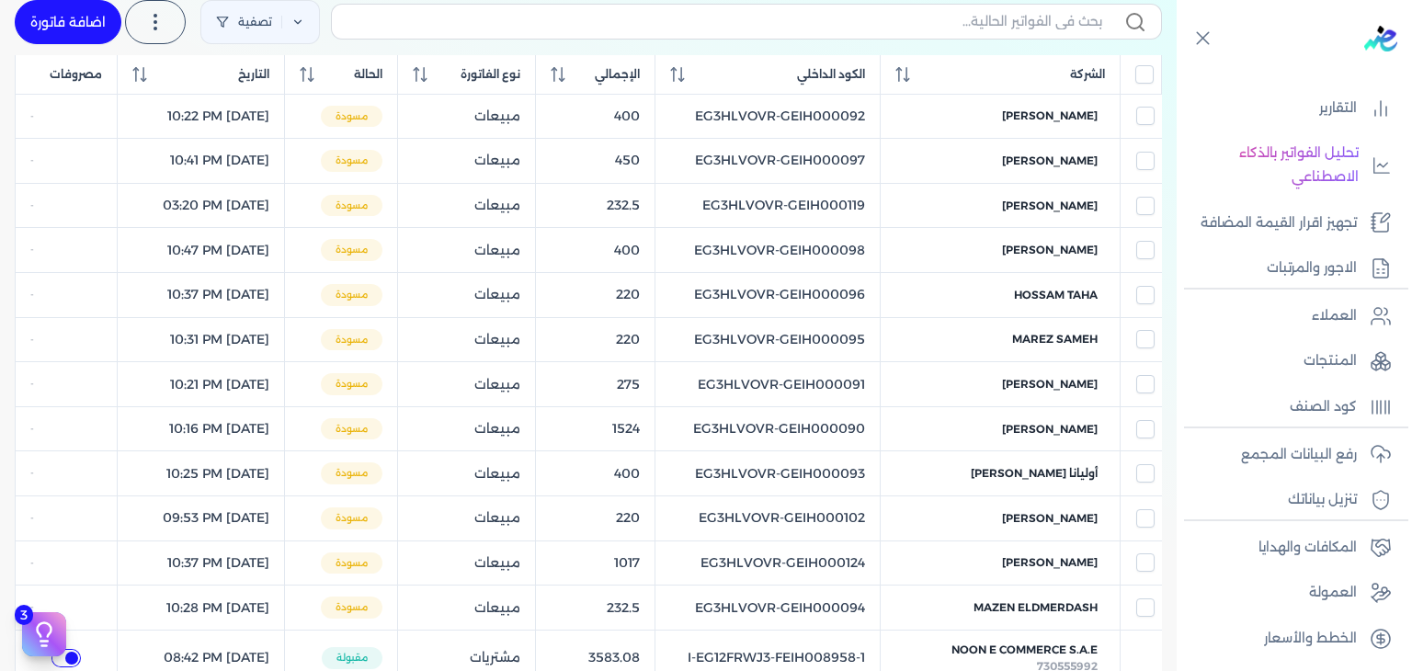
click at [98, 23] on link "اضافة فاتورة" at bounding box center [68, 22] width 107 height 44
select select "EGP"
select select "B"
select select "EGS"
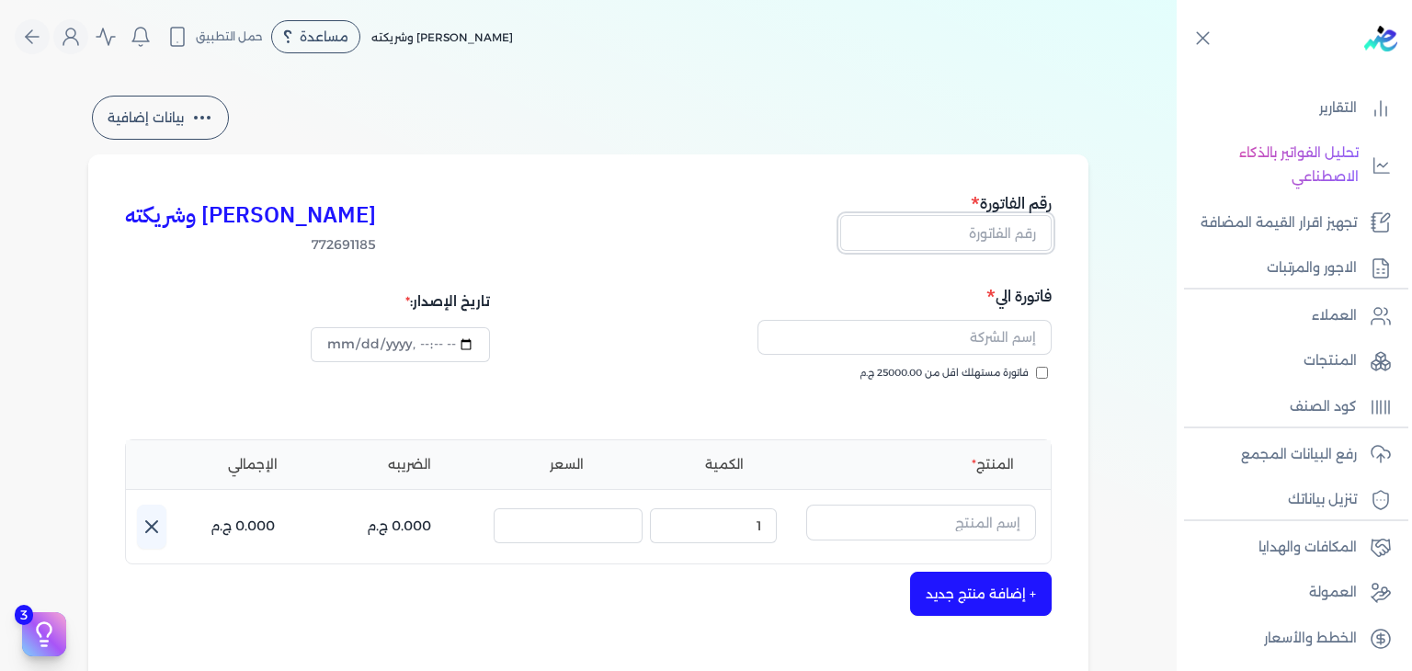
click at [976, 233] on input "text" at bounding box center [945, 232] width 211 height 35
paste input "EG3HLVOVR-GEIH000150"
type input "EG3HLVOVR-GEIH000150"
click at [1045, 369] on input "فاتورة مستهلك اقل من 25000.00 ج.م" at bounding box center [1042, 373] width 12 height 12
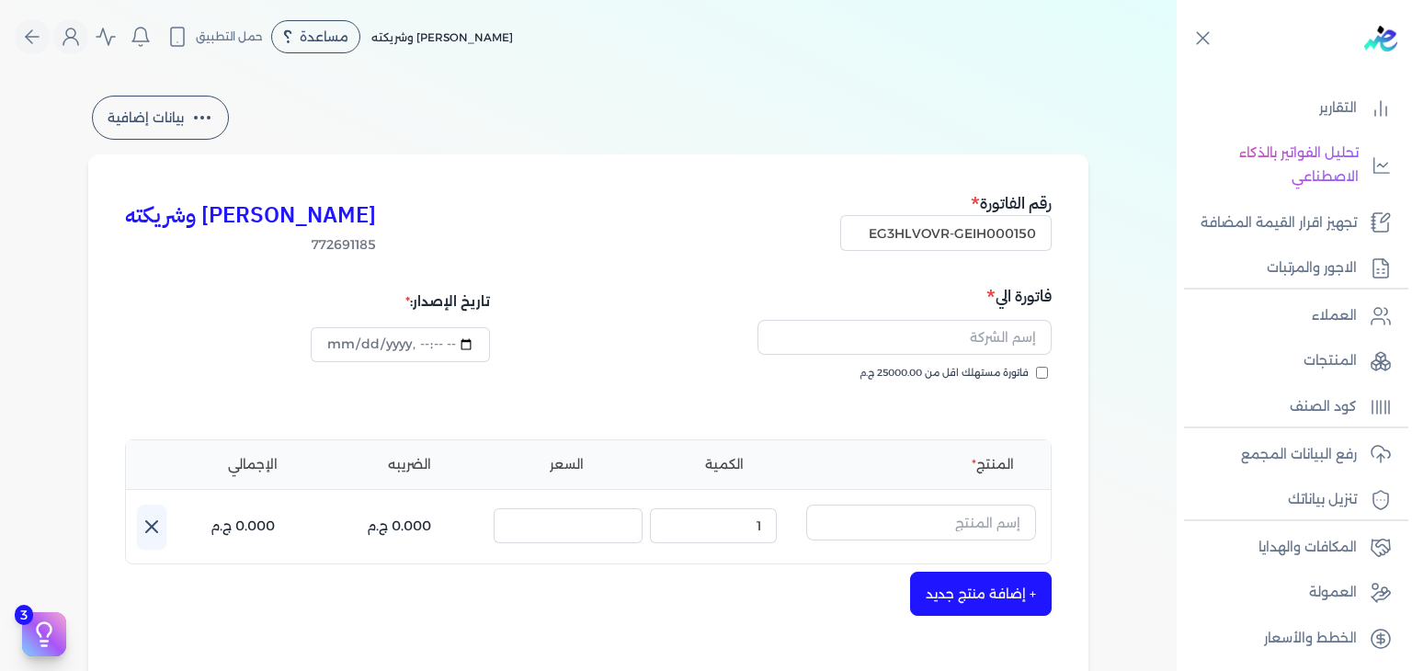
checkbox input "true"
click at [972, 333] on input "text" at bounding box center [905, 337] width 294 height 35
paste input "Sally Mohsen"
type input "Sally Mohsen"
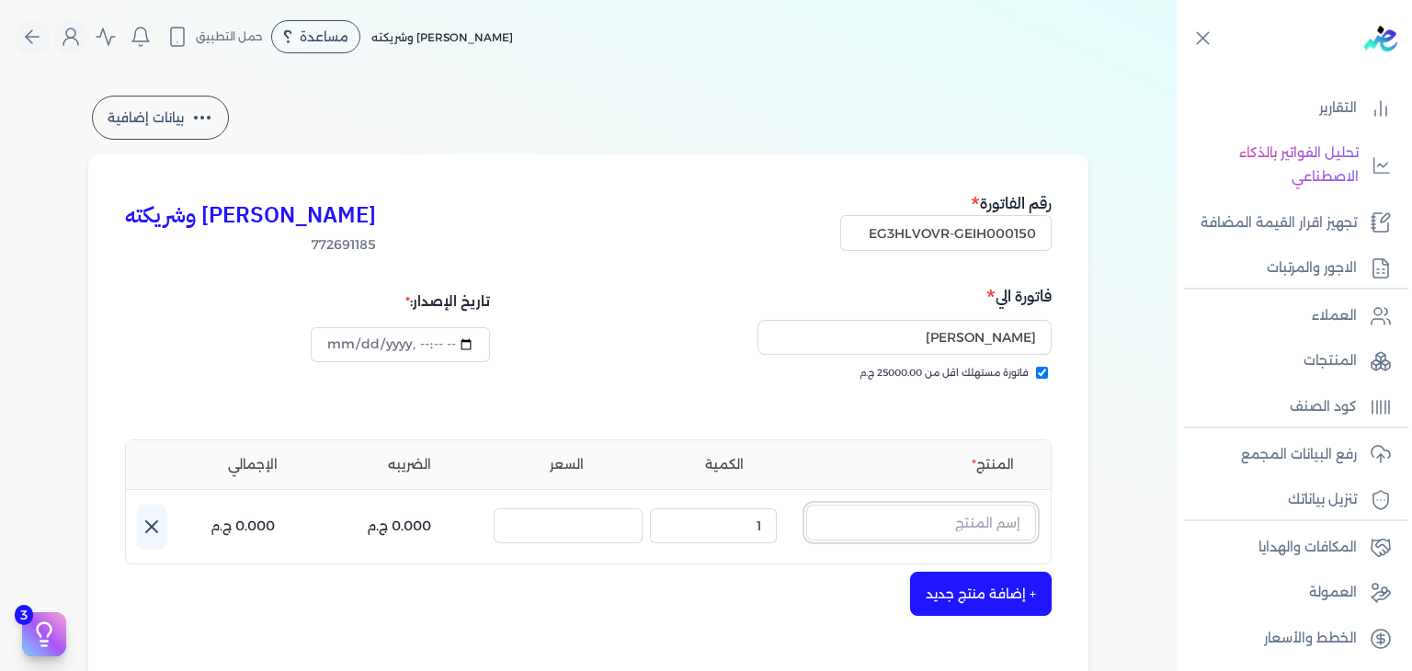
click at [946, 516] on input "text" at bounding box center [921, 522] width 230 height 35
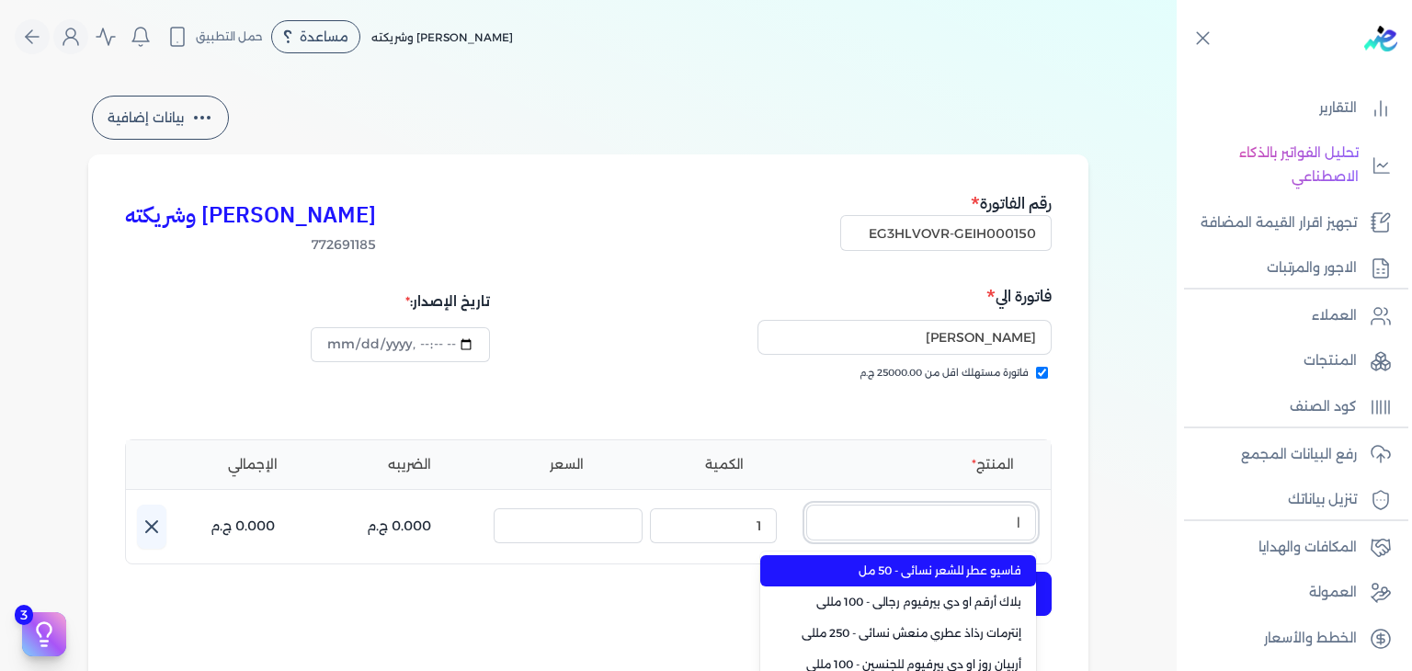
type input "ان"
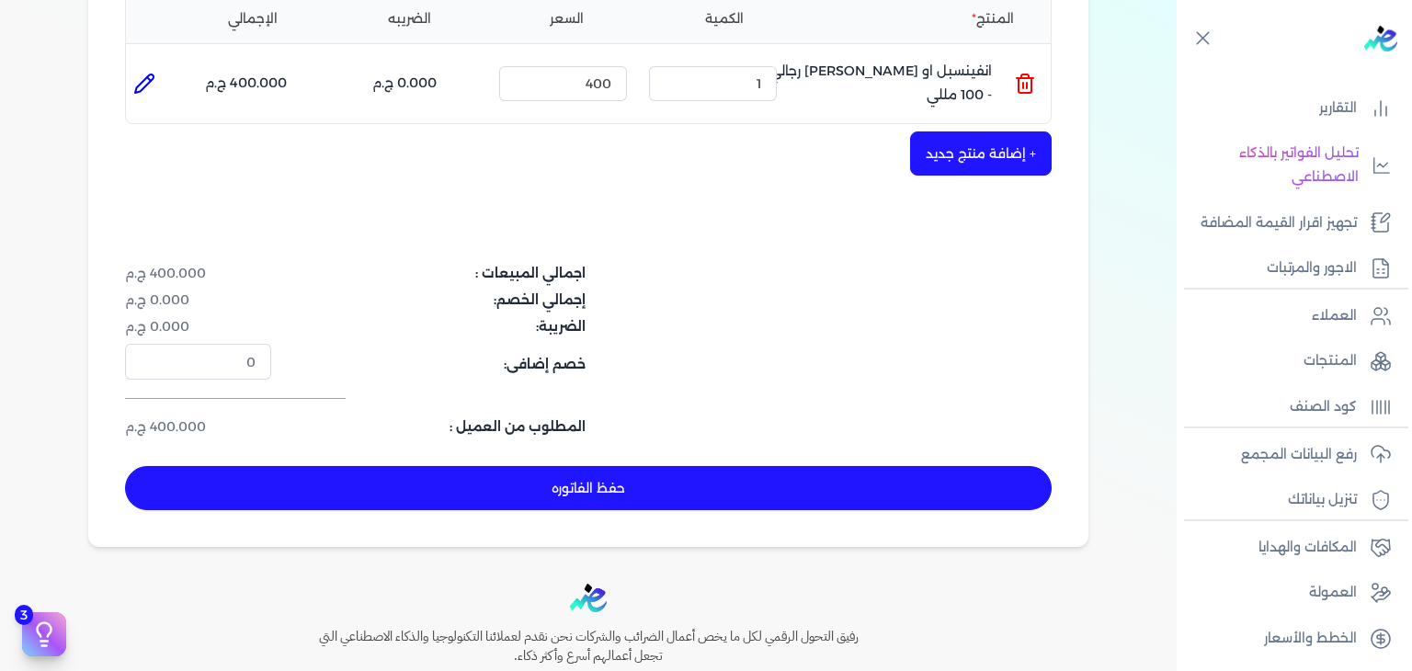
scroll to position [552, 0]
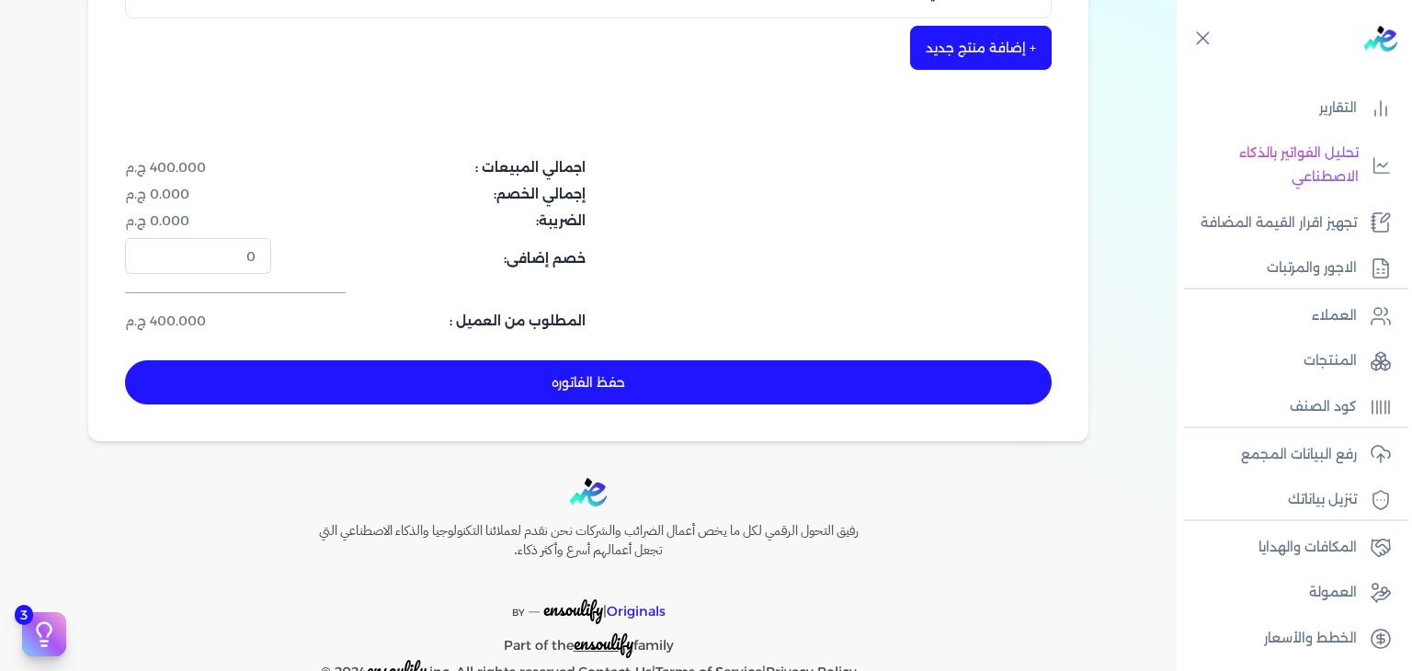
click at [757, 384] on button "حفظ الفاتوره" at bounding box center [588, 382] width 927 height 44
type input "[DATE]"
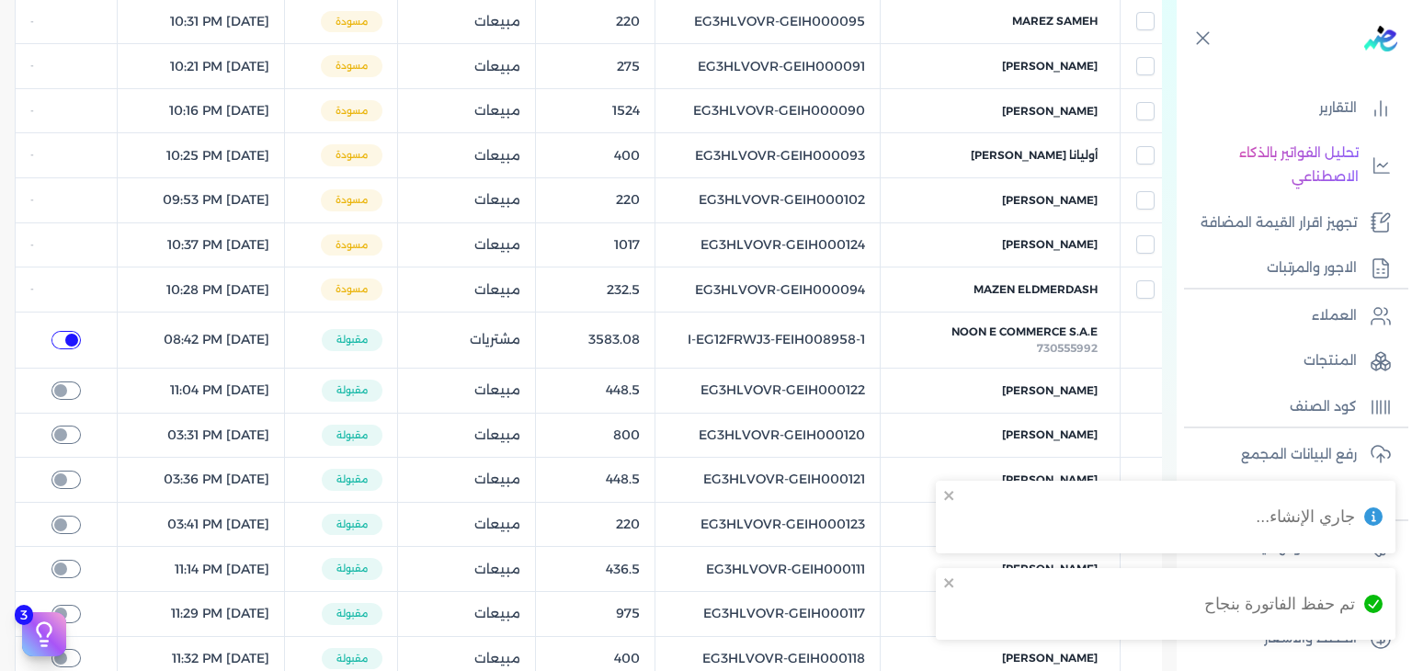
checkbox input "true"
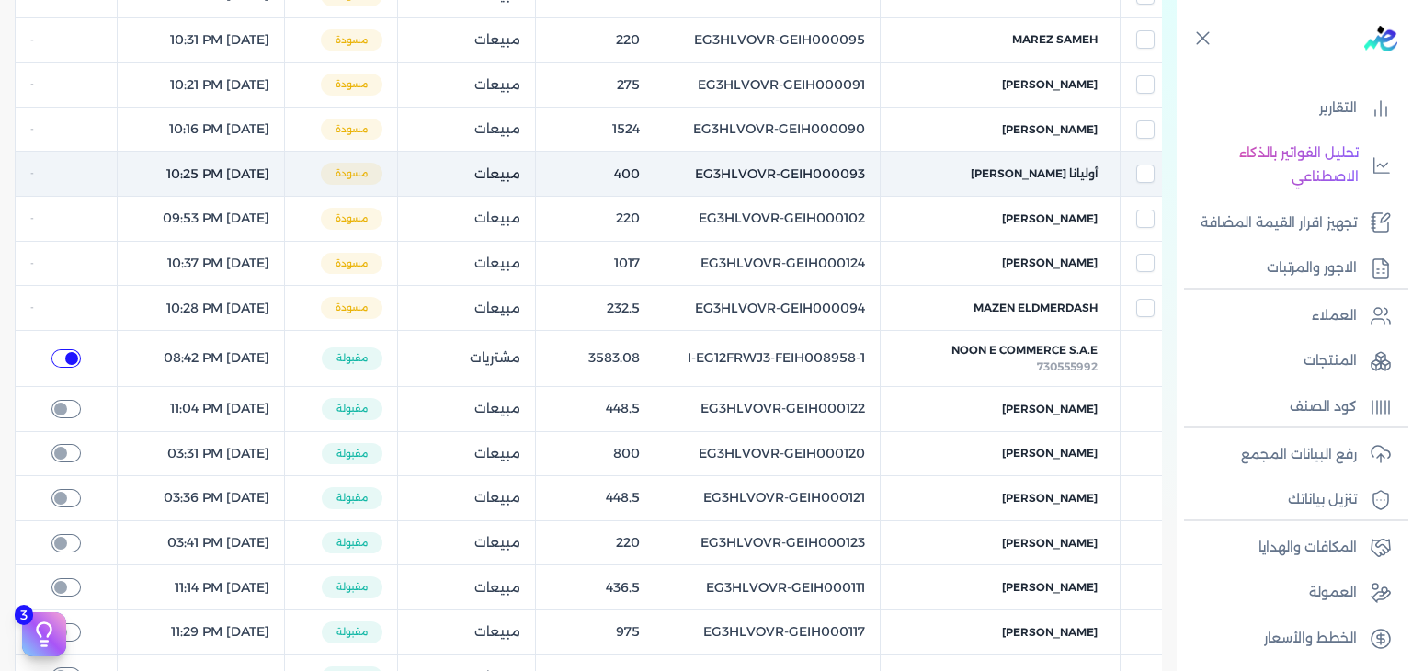
scroll to position [166, 0]
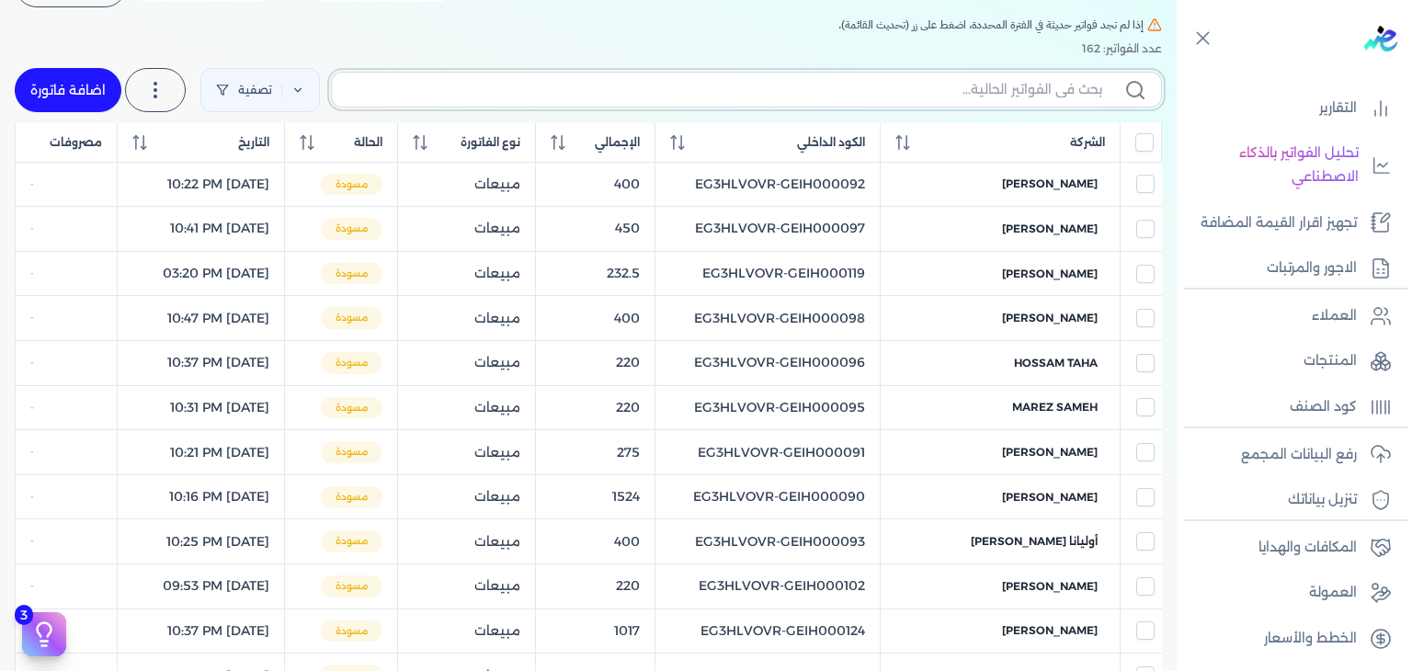
click at [912, 95] on input "text" at bounding box center [725, 89] width 756 height 19
paste input "EG3HLVOVR-GEIH000150"
type input "EG3HLVOVR-GEIH000150"
checkbox input "false"
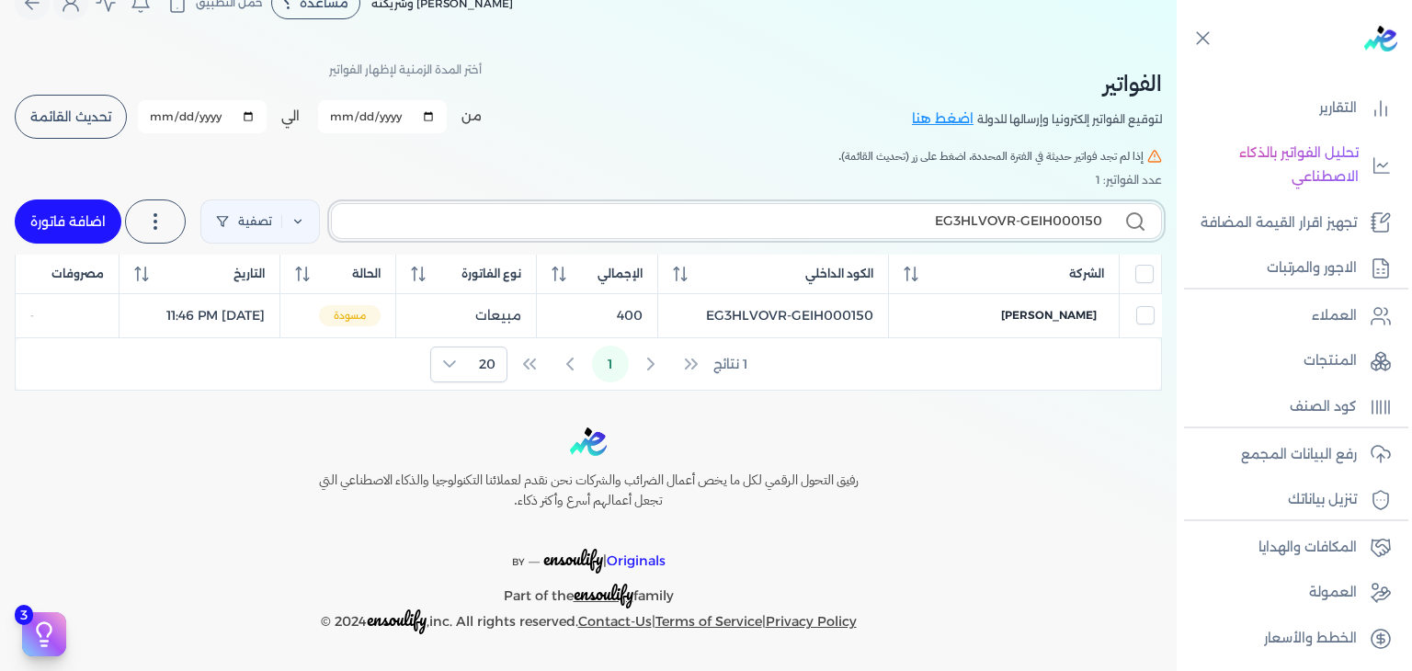
scroll to position [31, 0]
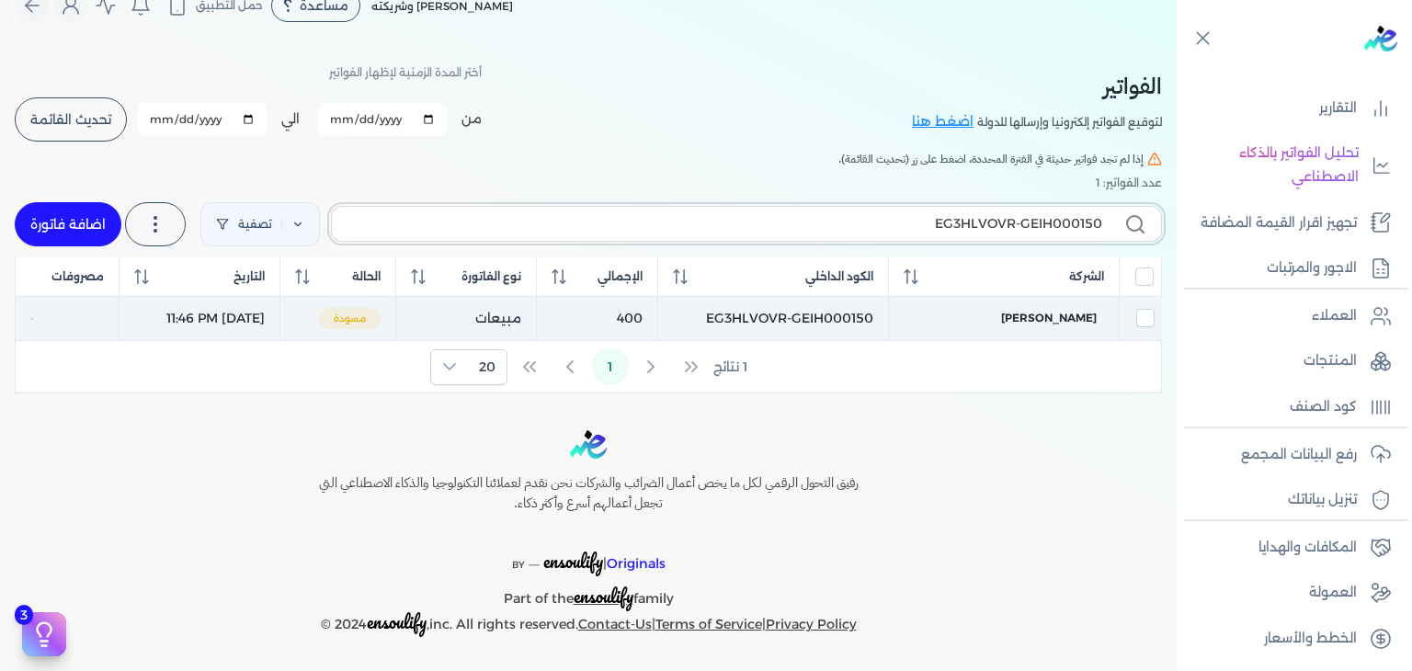
type input "EG3HLVOVR-GEIH000150"
click at [395, 306] on td "Sally Mohsen" at bounding box center [337, 318] width 115 height 45
checkbox input "true"
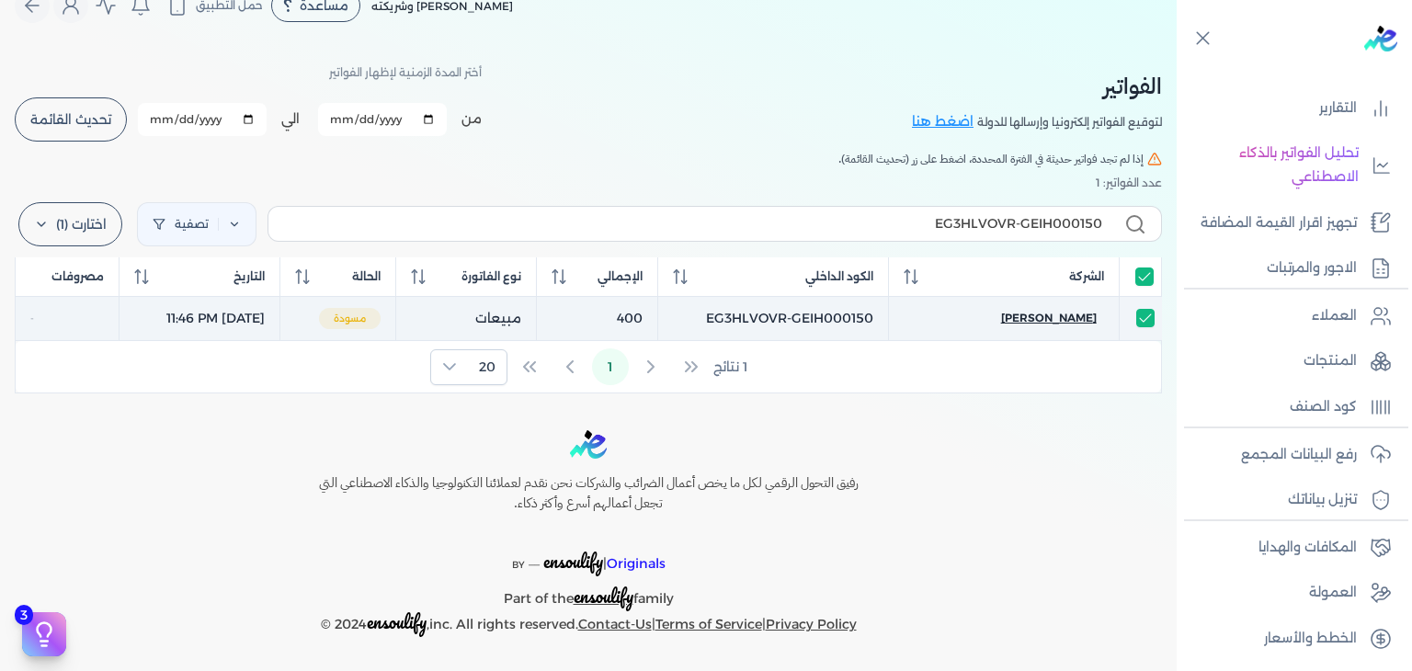
click at [1051, 318] on span "Sally Mohsen" at bounding box center [1049, 318] width 96 height 17
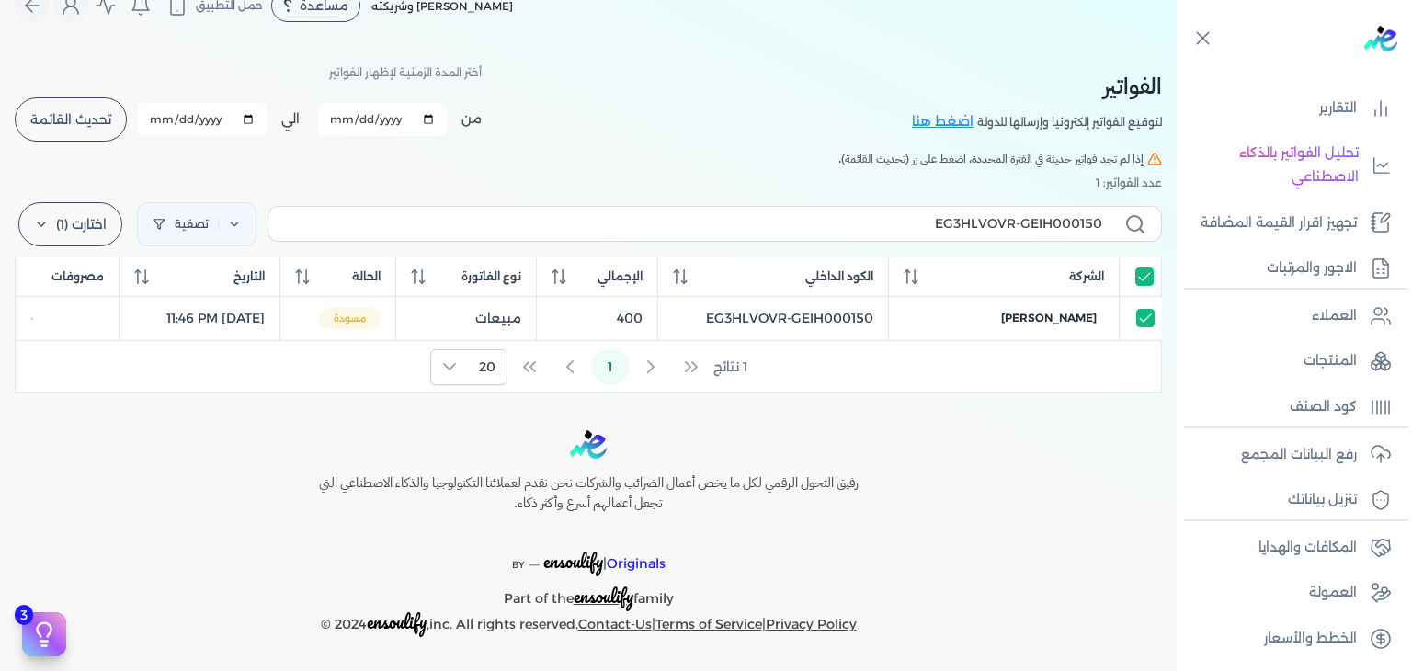
select select "EGP"
select select "B"
select select "EGS"
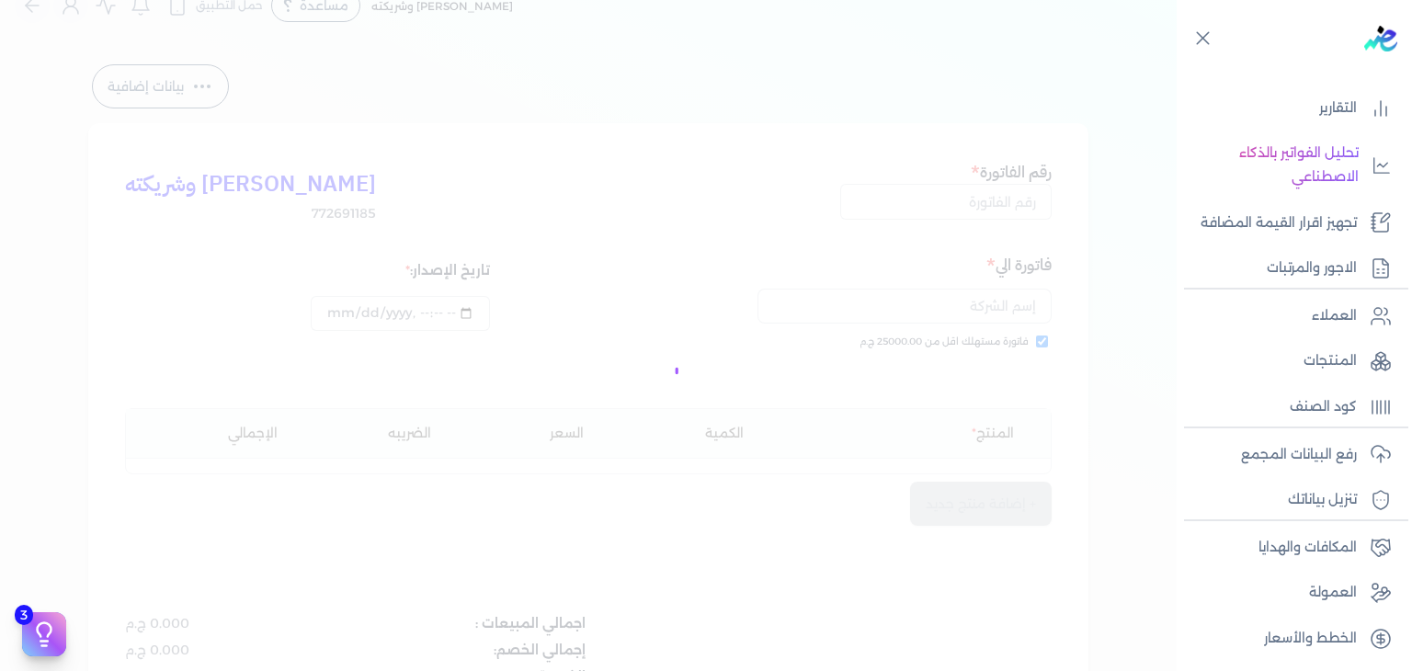
type input "EG3HLVOVR-GEIH000150"
checkbox input "true"
type input "2025-08-30T23:46:52"
type input "[DATE]"
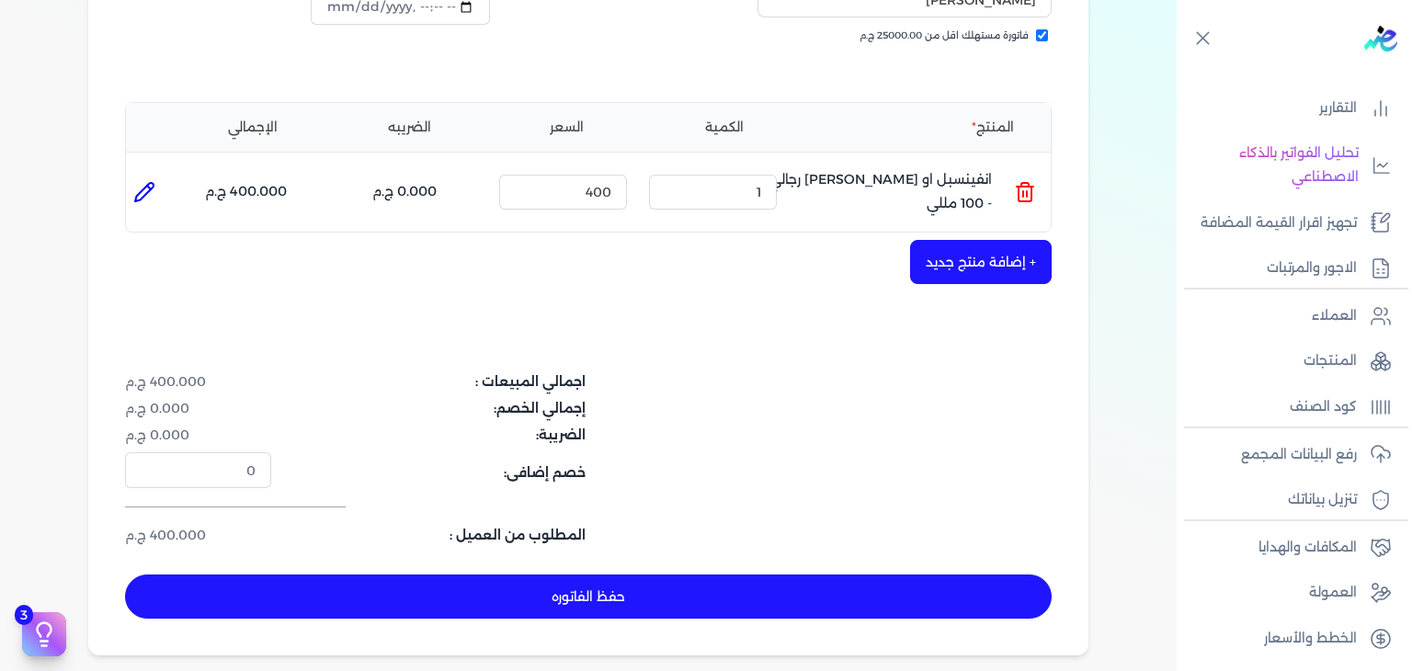
scroll to position [491, 0]
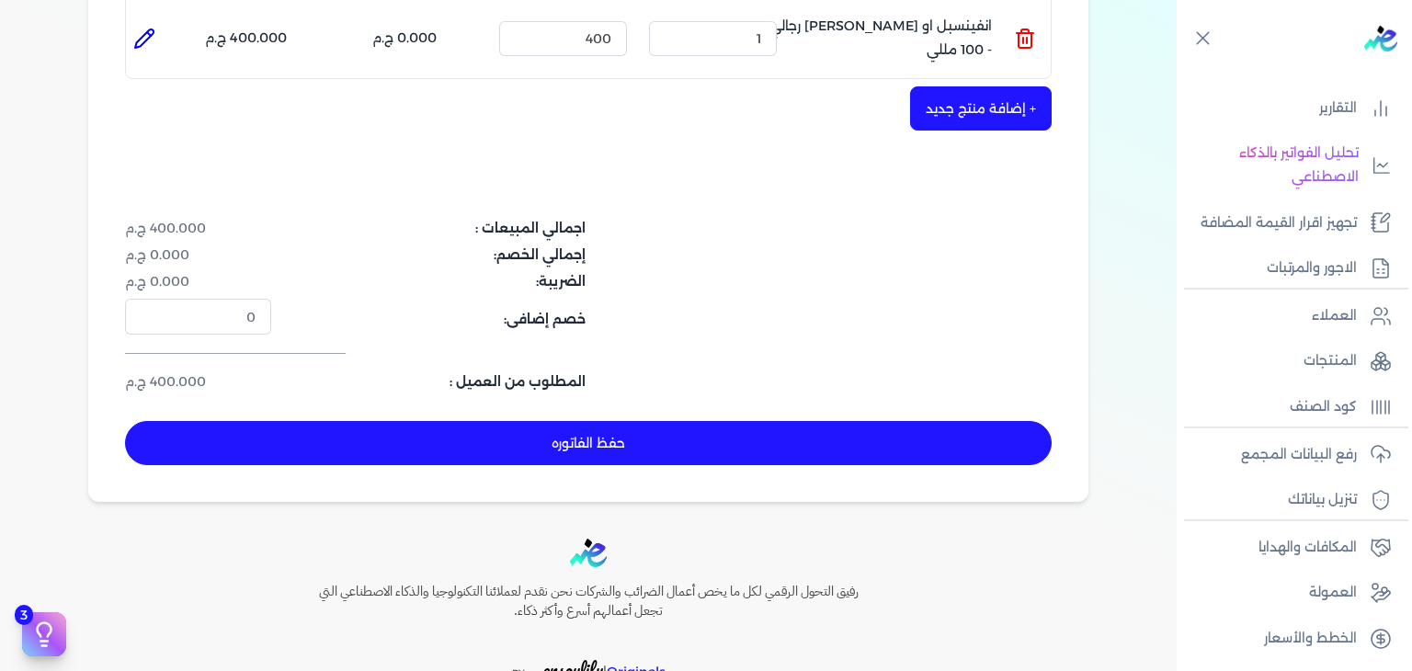
click at [611, 441] on button "حفظ الفاتوره" at bounding box center [588, 443] width 927 height 44
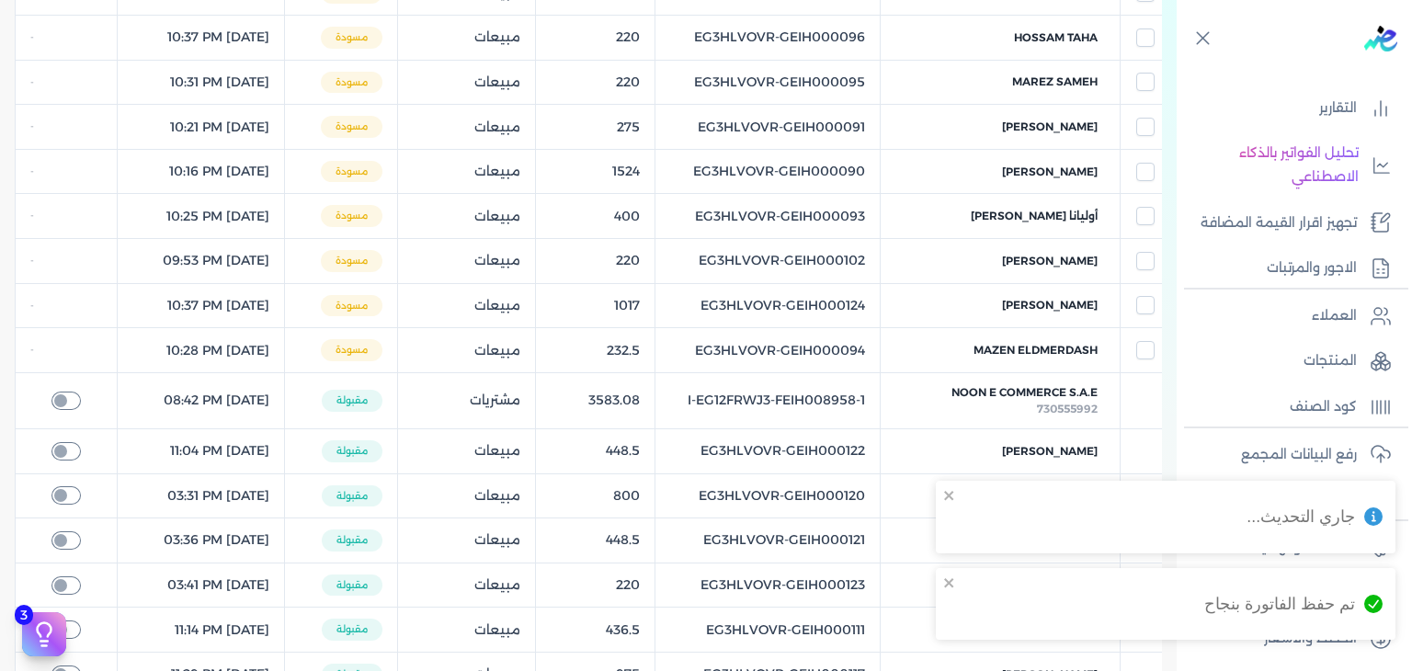
checkbox input "true"
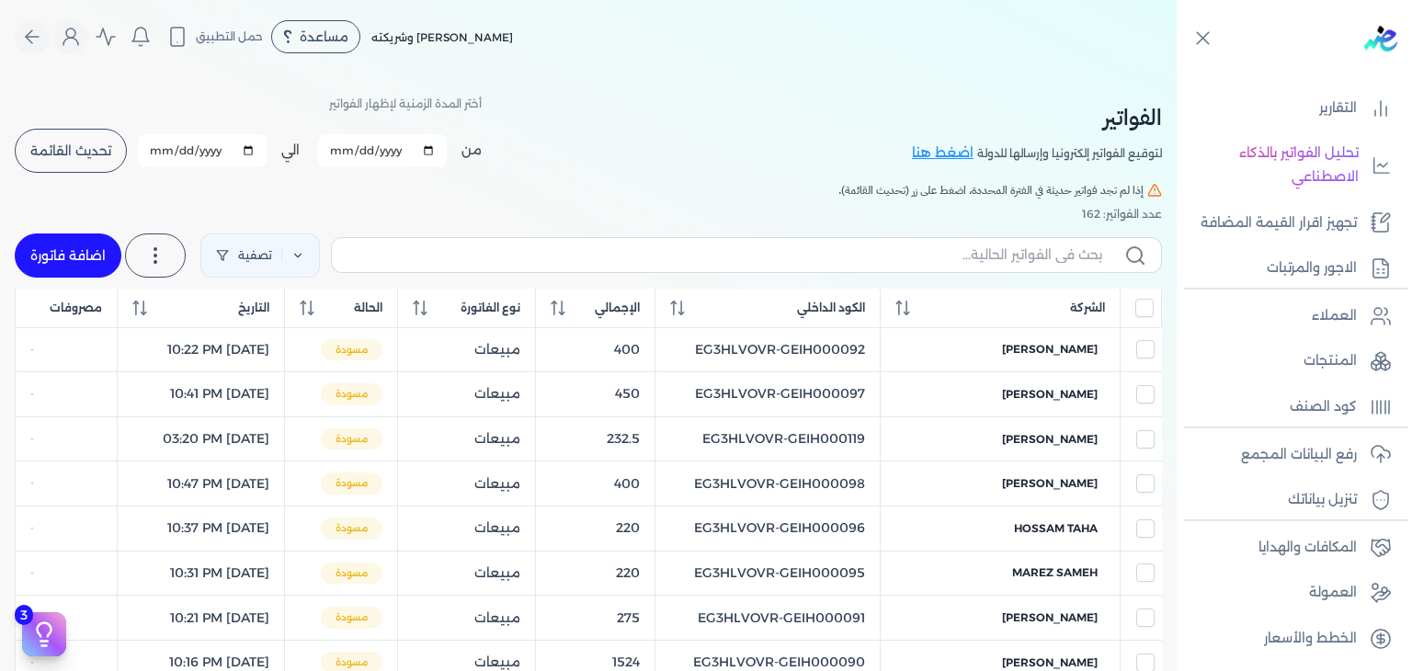
click at [61, 262] on link "اضافة فاتورة" at bounding box center [68, 256] width 107 height 44
select select "EGP"
select select "B"
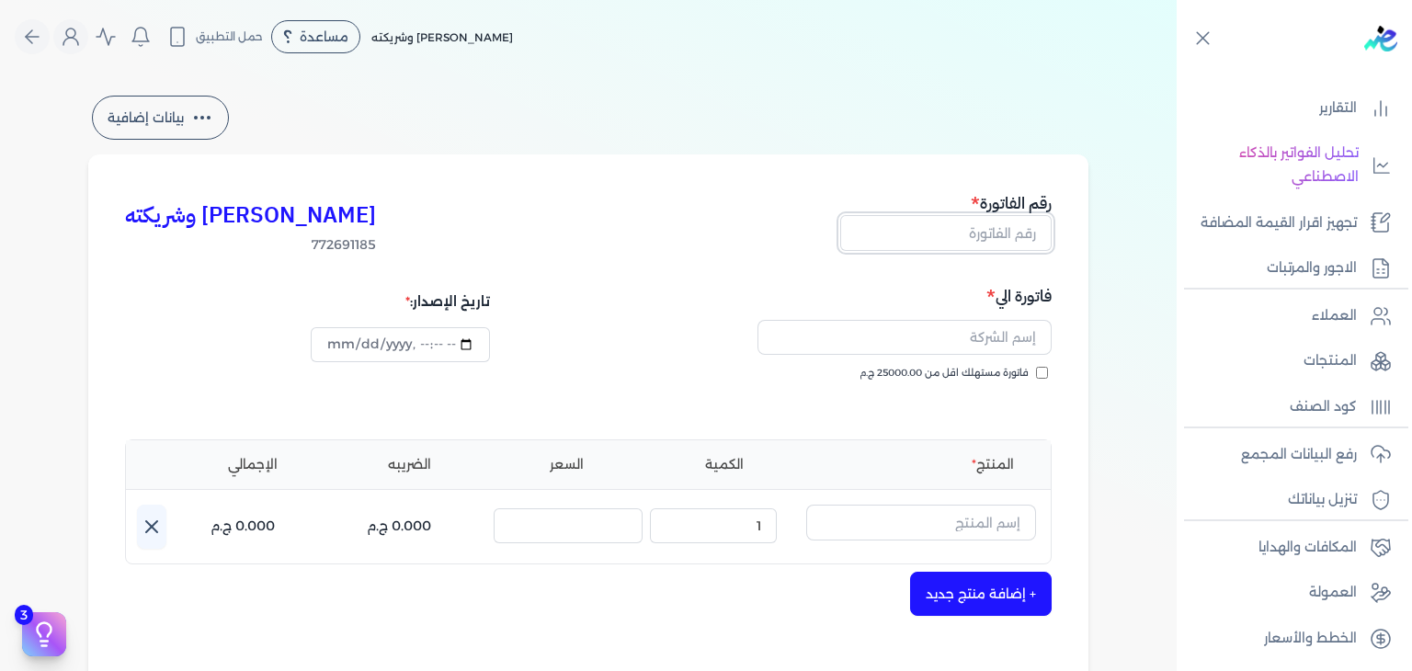
click at [1006, 225] on input "text" at bounding box center [945, 232] width 211 height 35
paste input "EG3HLVOVR-GEIH000151"
click at [1046, 374] on input "فاتورة مستهلك اقل من 25000.00 ج.م" at bounding box center [1042, 373] width 12 height 12
click at [967, 360] on div at bounding box center [823, 337] width 458 height 57
click at [981, 347] on input "text" at bounding box center [905, 337] width 294 height 35
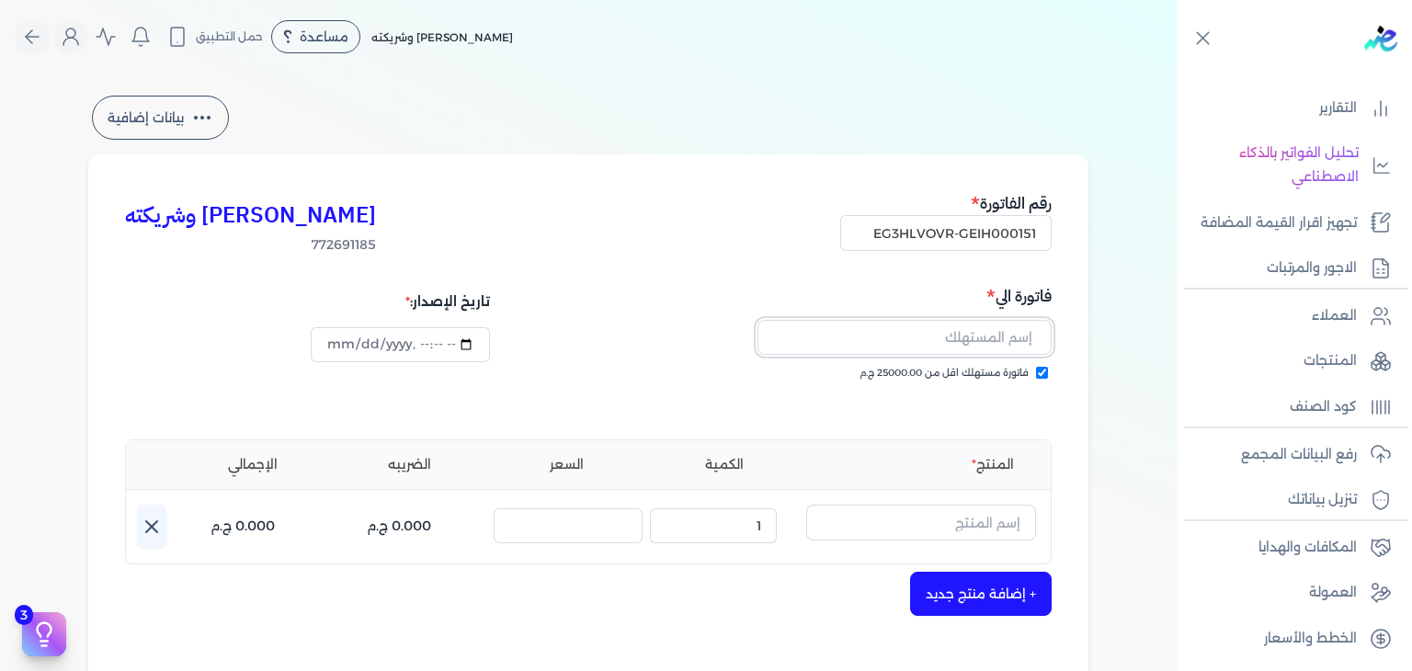
paste input "Mohamed Hassan"
click at [1000, 532] on input "text" at bounding box center [921, 522] width 230 height 35
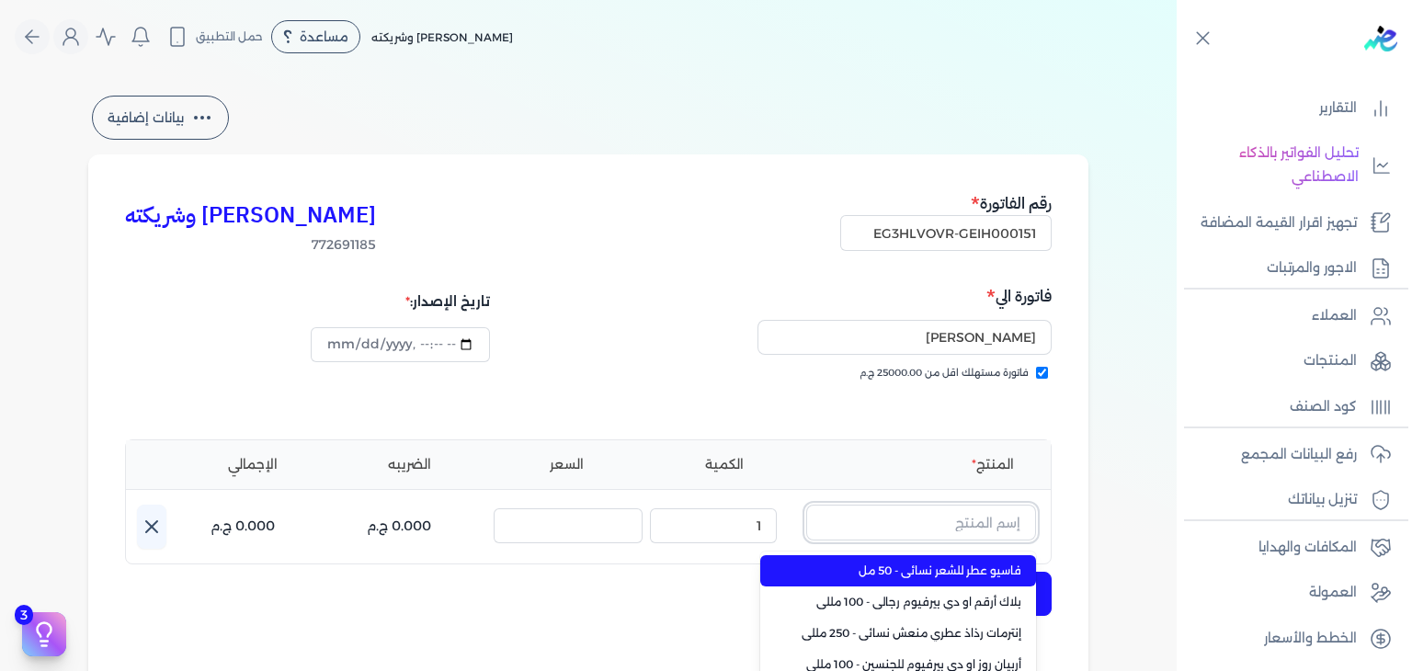
paste input "Mohamed Hassan"
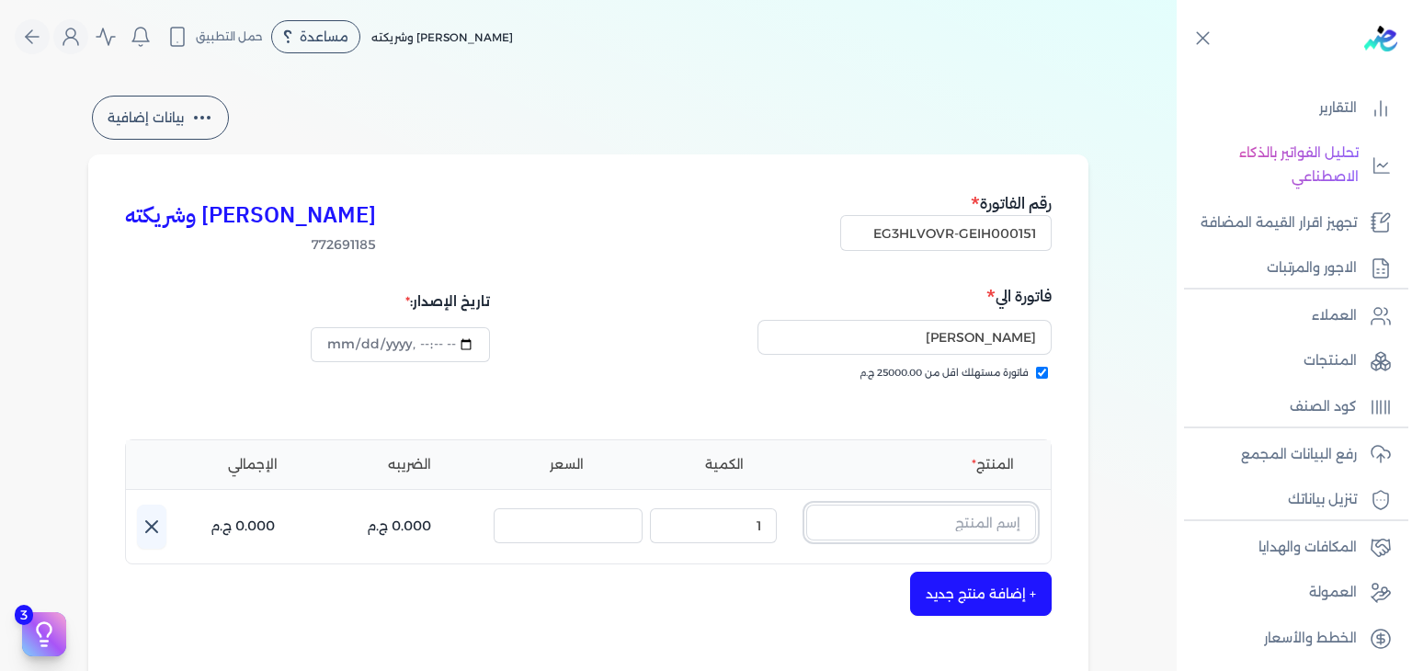
click at [923, 506] on input "text" at bounding box center [921, 522] width 230 height 35
paste input "شنسي دي"
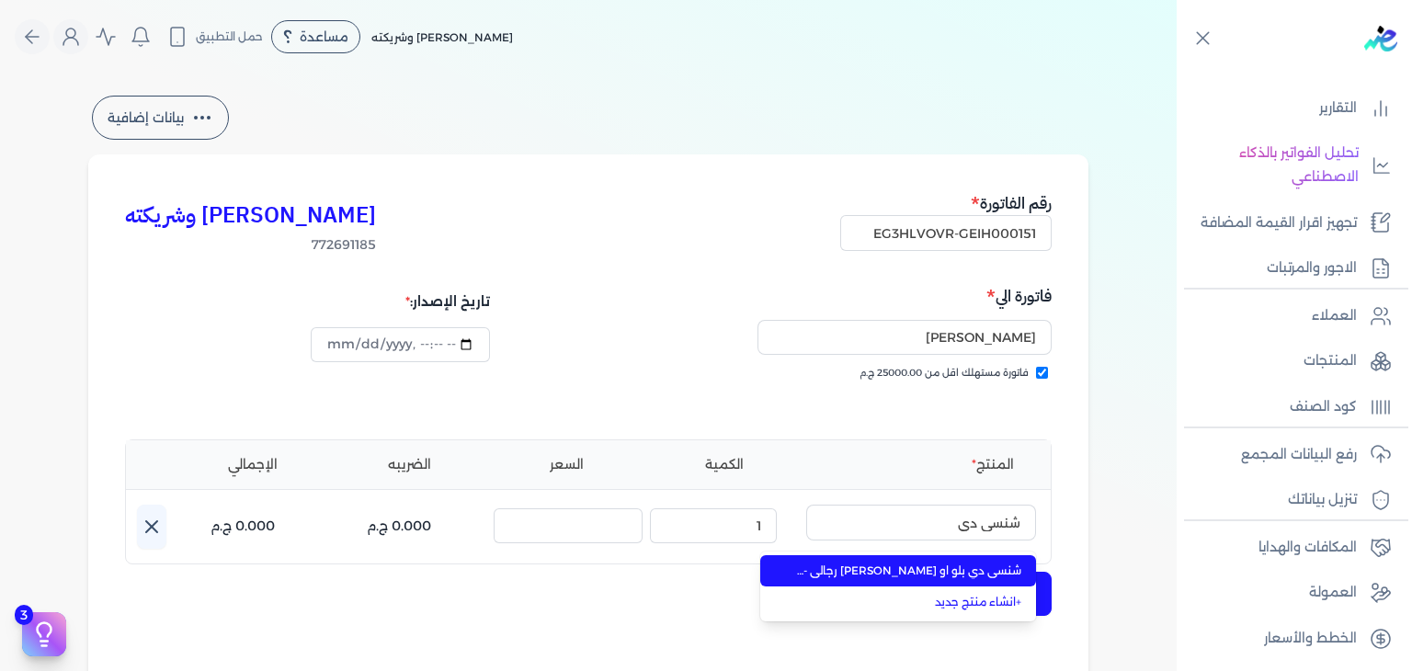
click at [951, 566] on span "شنسي دي بلو او [PERSON_NAME] رجالي - 100 مللي" at bounding box center [909, 571] width 224 height 17
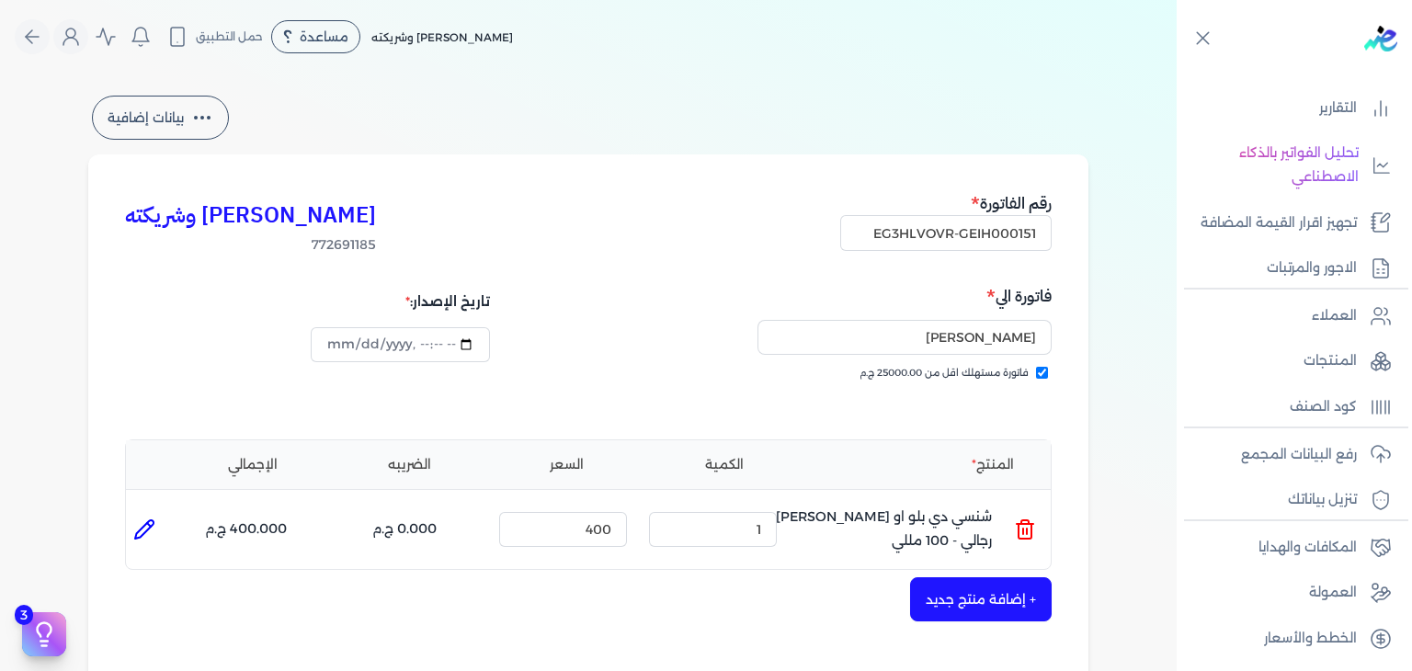
scroll to position [460, 0]
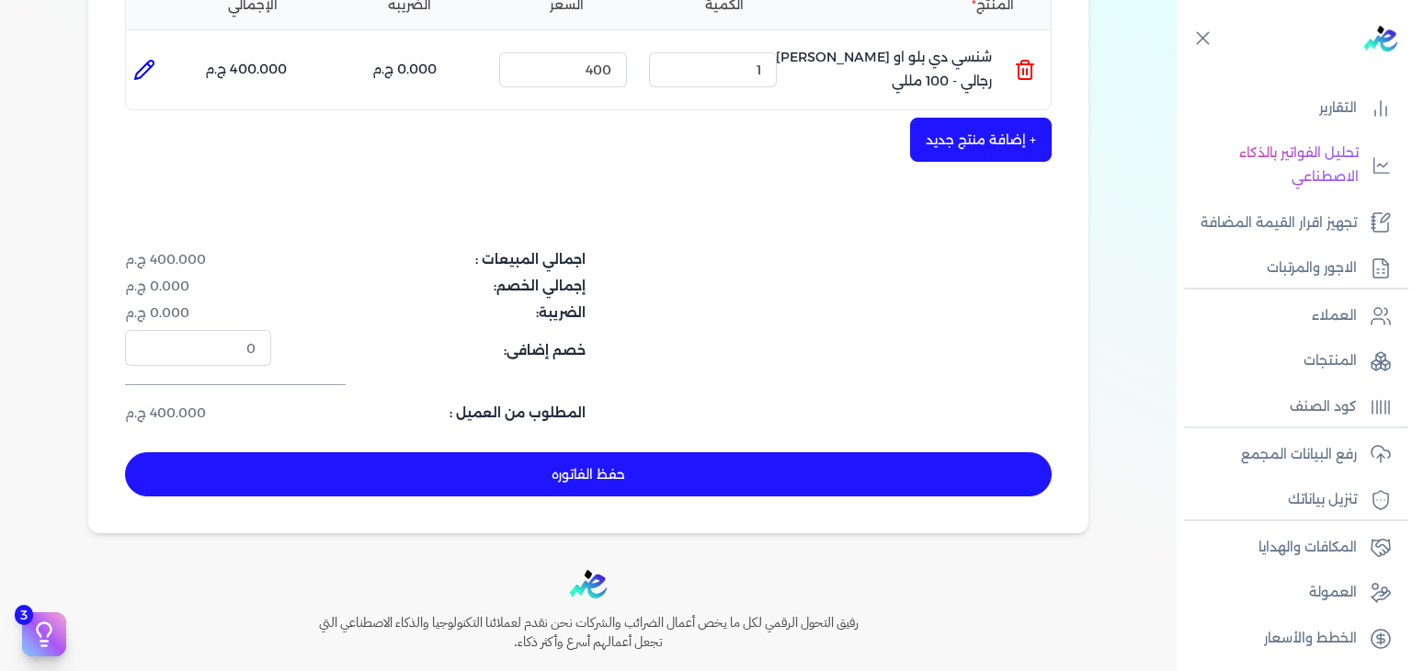
click at [651, 469] on button "حفظ الفاتوره" at bounding box center [588, 474] width 927 height 44
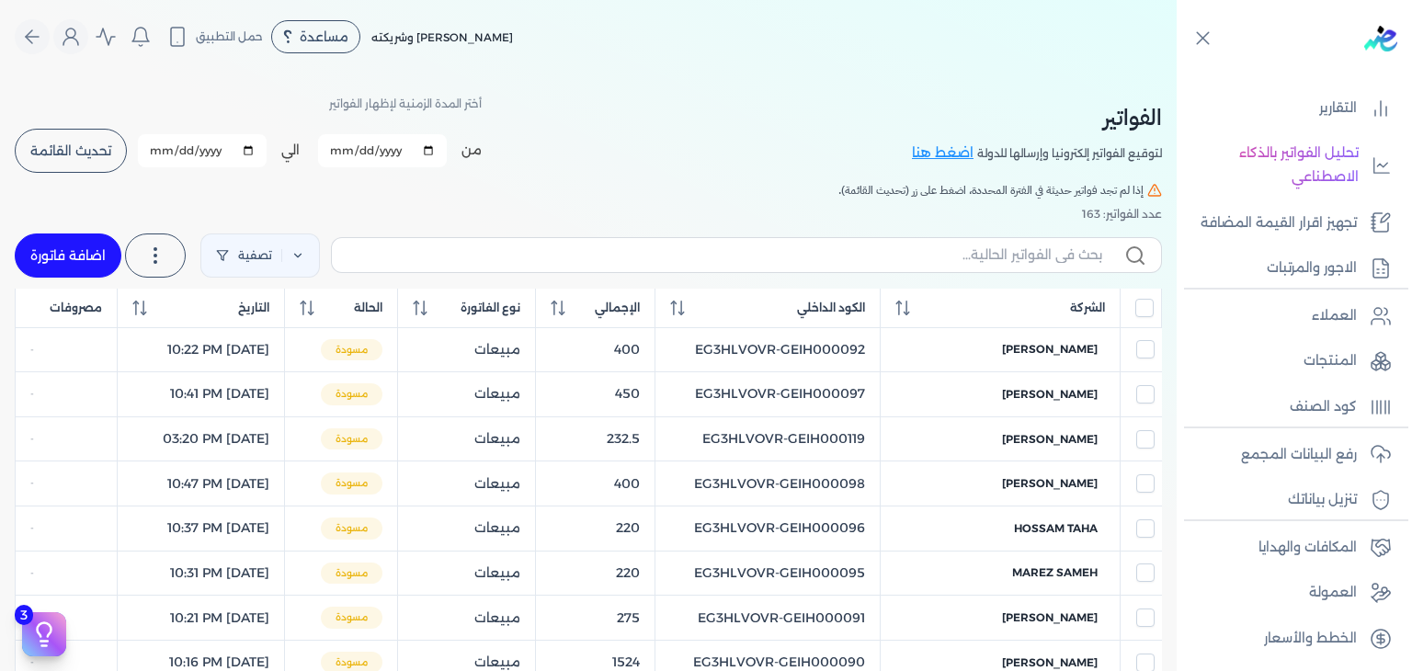
click at [909, 243] on label at bounding box center [746, 254] width 831 height 35
click at [909, 246] on input "text" at bounding box center [725, 255] width 756 height 19
paste input "EG3HLVOVR-GEIH000151"
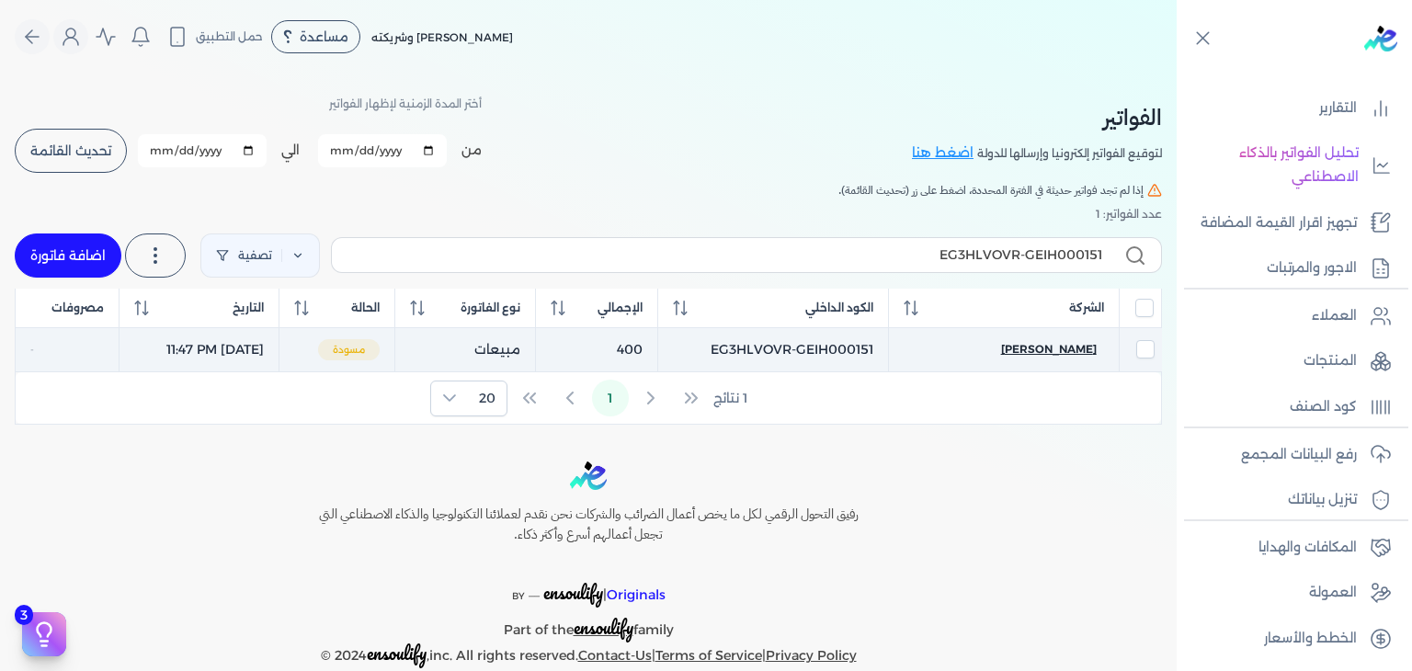
click at [1051, 350] on span "Mohamed Hassan" at bounding box center [1049, 349] width 96 height 17
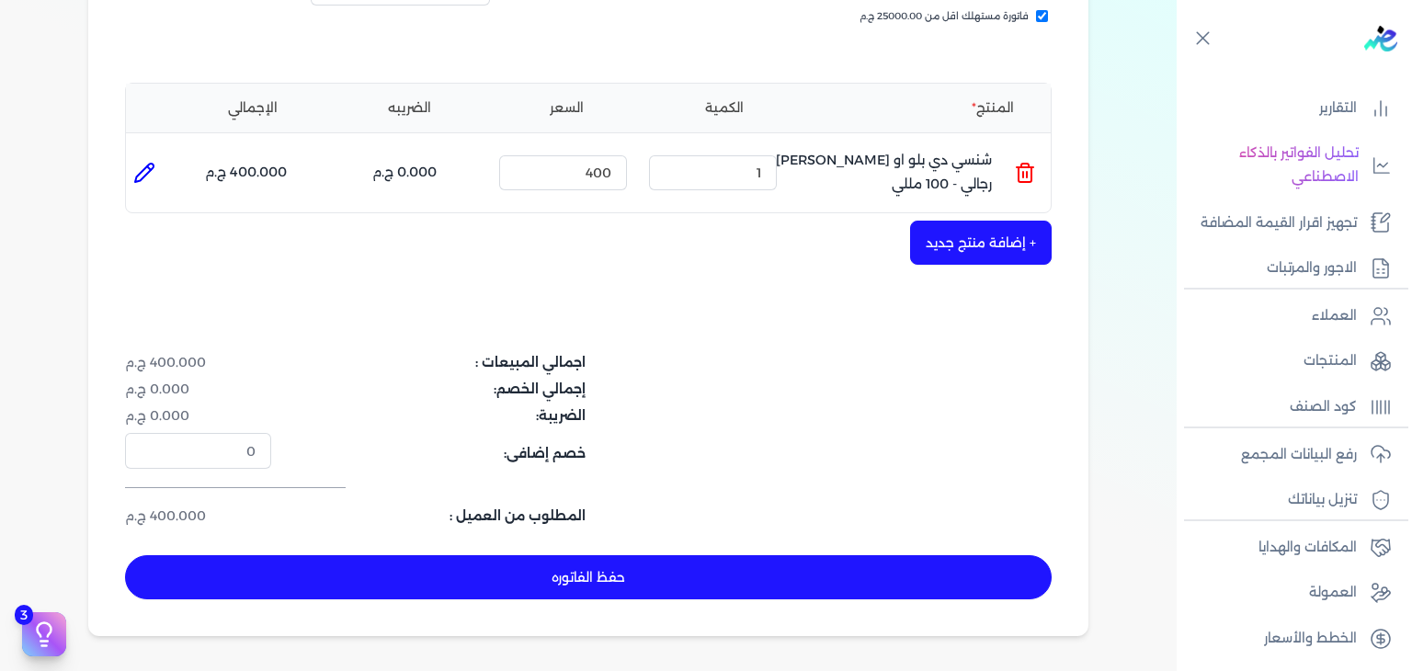
scroll to position [552, 0]
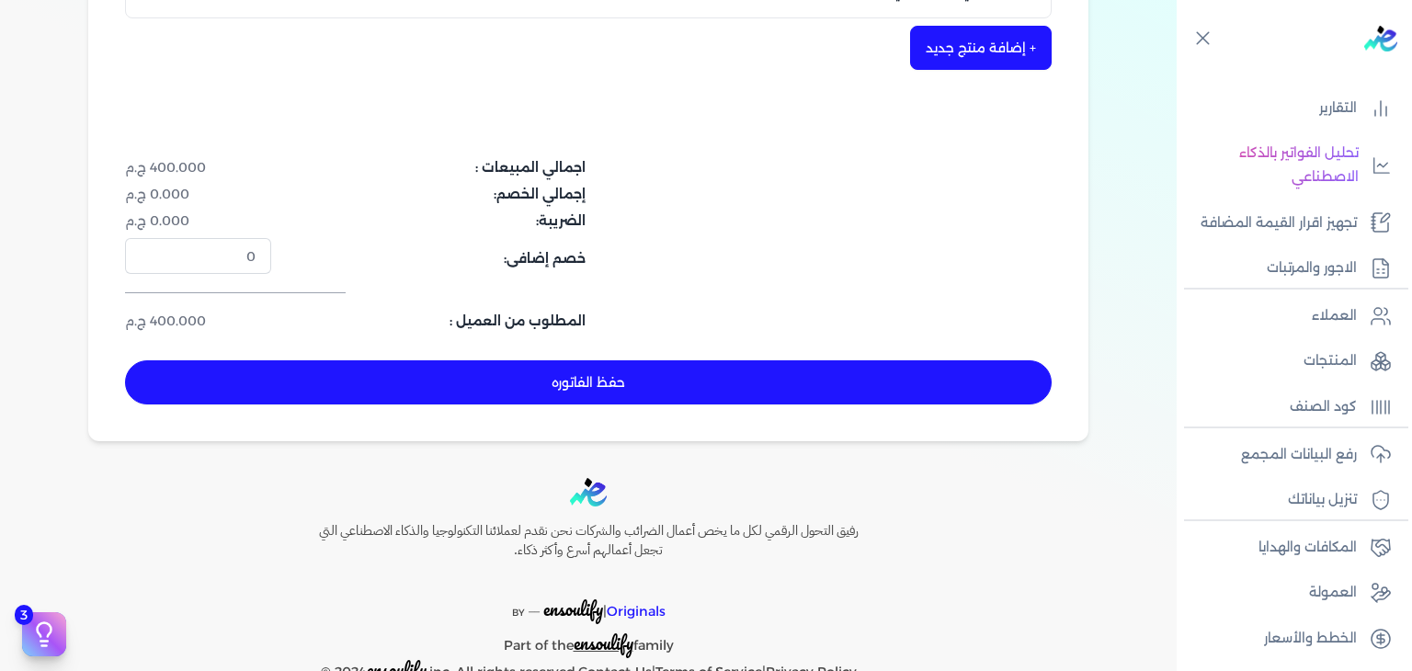
click at [759, 385] on button "حفظ الفاتوره" at bounding box center [588, 382] width 927 height 44
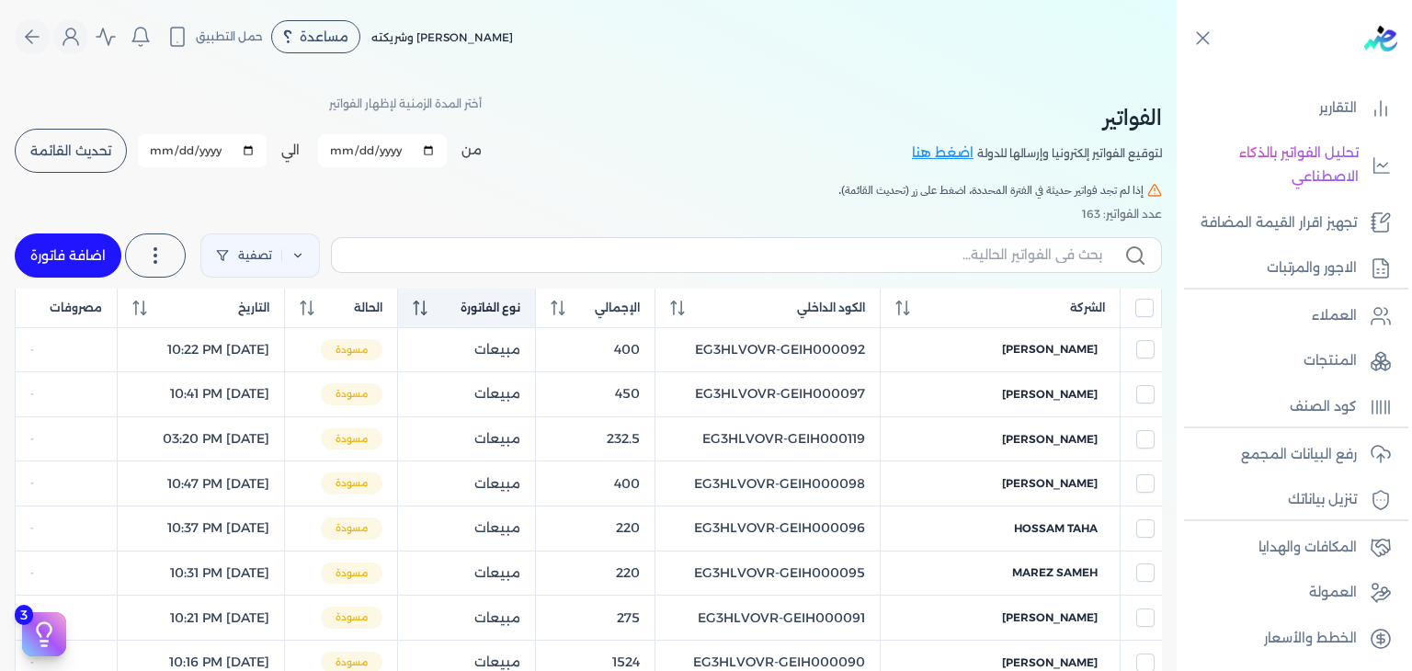
click at [428, 306] on icon at bounding box center [420, 308] width 15 height 15
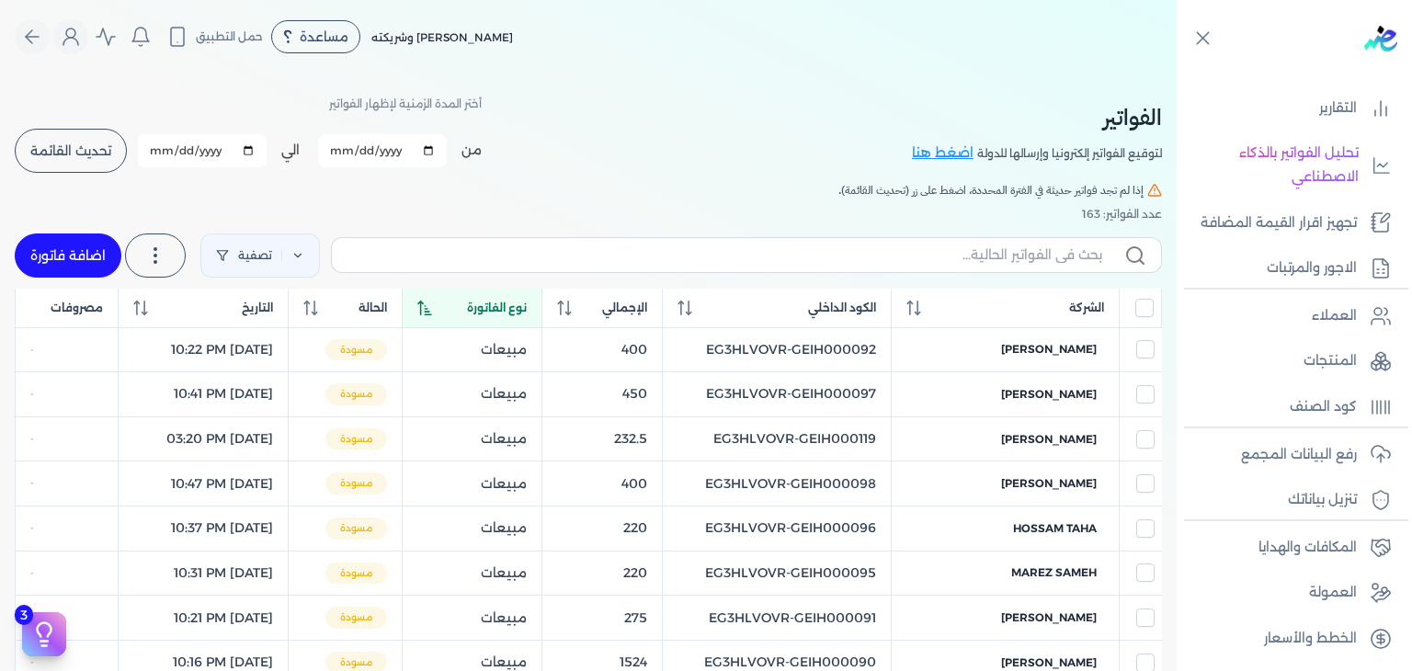
click at [432, 310] on icon at bounding box center [424, 308] width 15 height 15
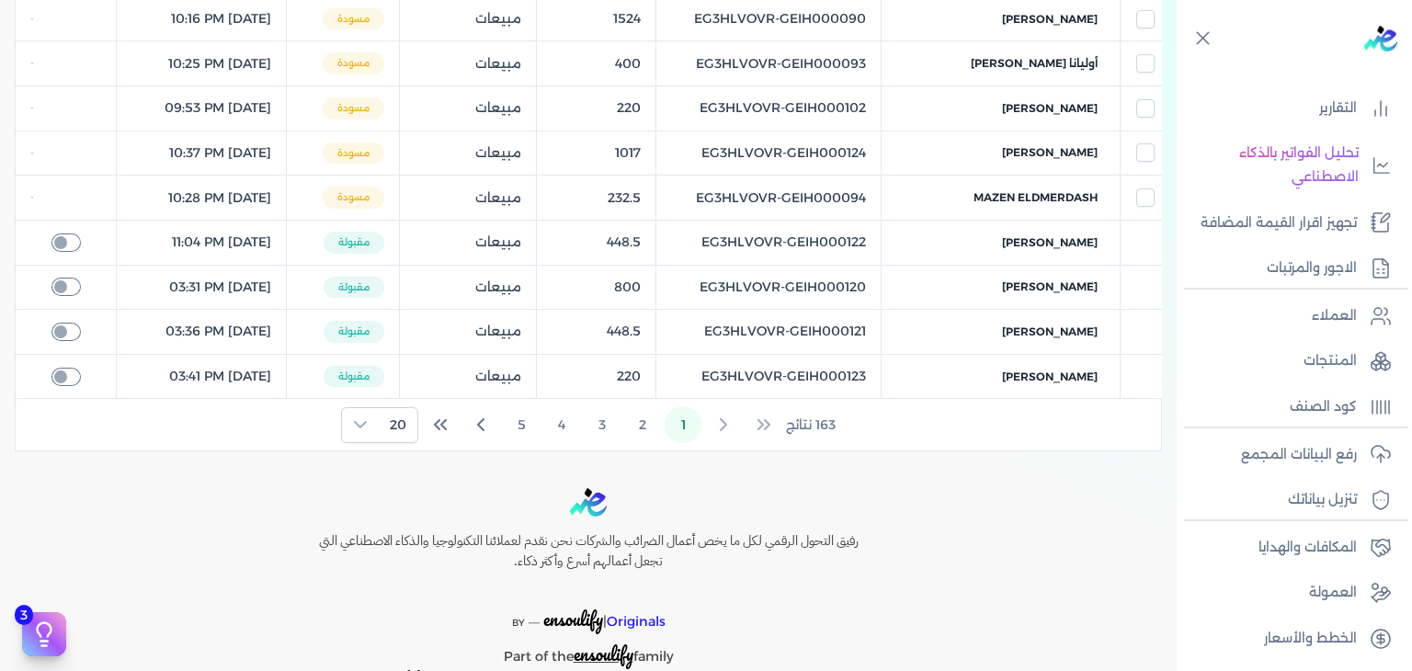
scroll to position [923, 0]
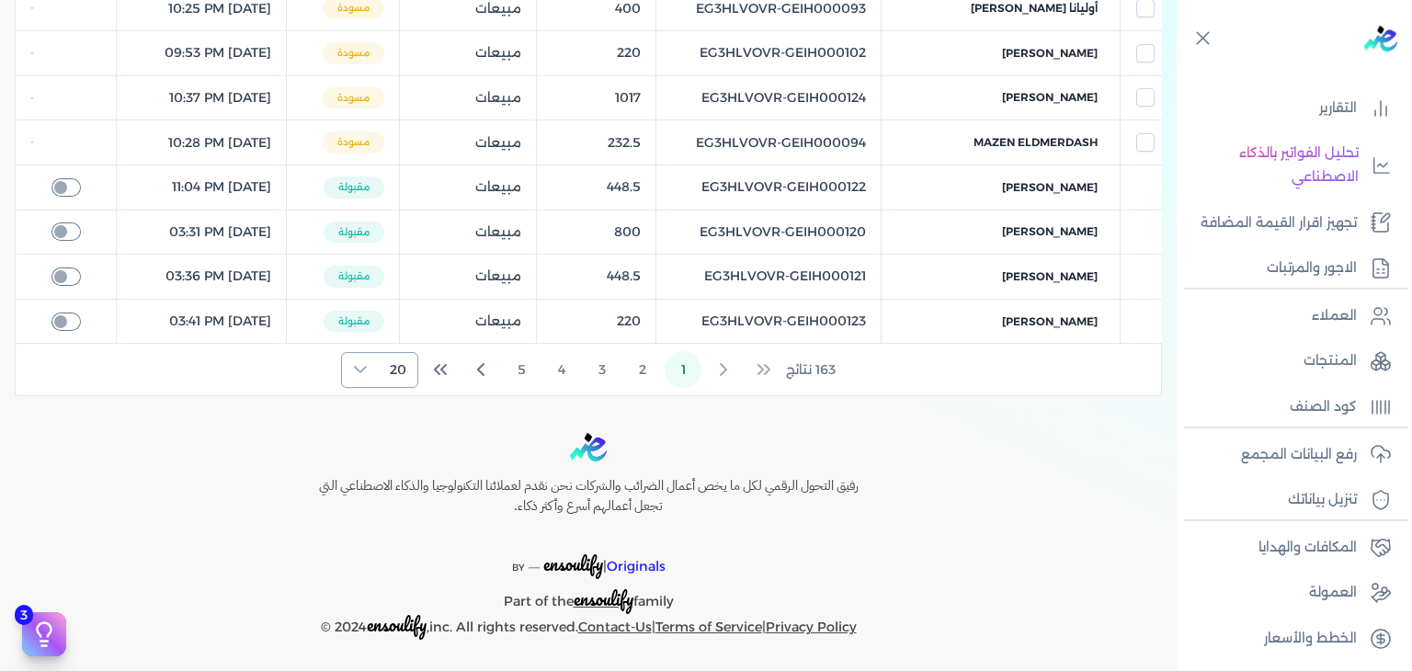
click at [388, 359] on span "20" at bounding box center [398, 370] width 39 height 34
click at [398, 475] on span "100" at bounding box center [394, 479] width 23 height 19
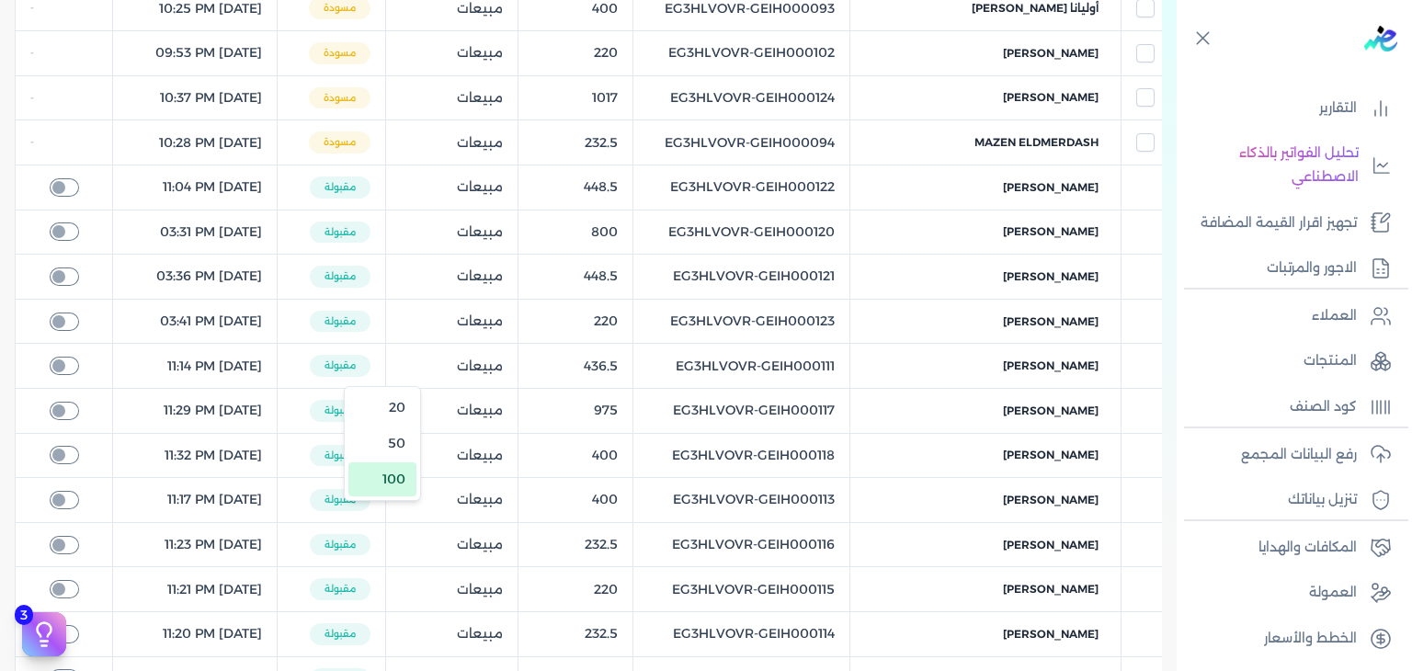
scroll to position [4506, 0]
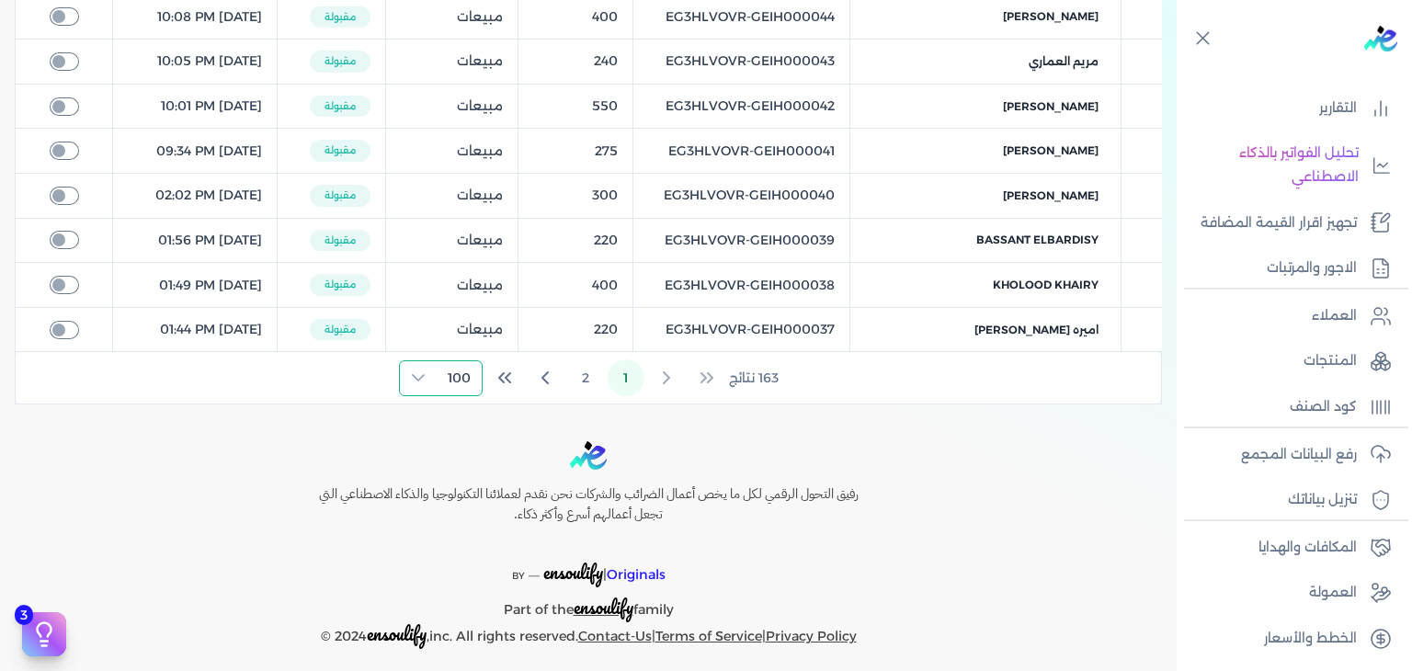
click at [400, 367] on div "163 نتائج 1 2 100" at bounding box center [589, 377] width 1146 height 51
click at [415, 371] on icon at bounding box center [418, 378] width 15 height 15
click at [451, 475] on span "100" at bounding box center [458, 479] width 23 height 19
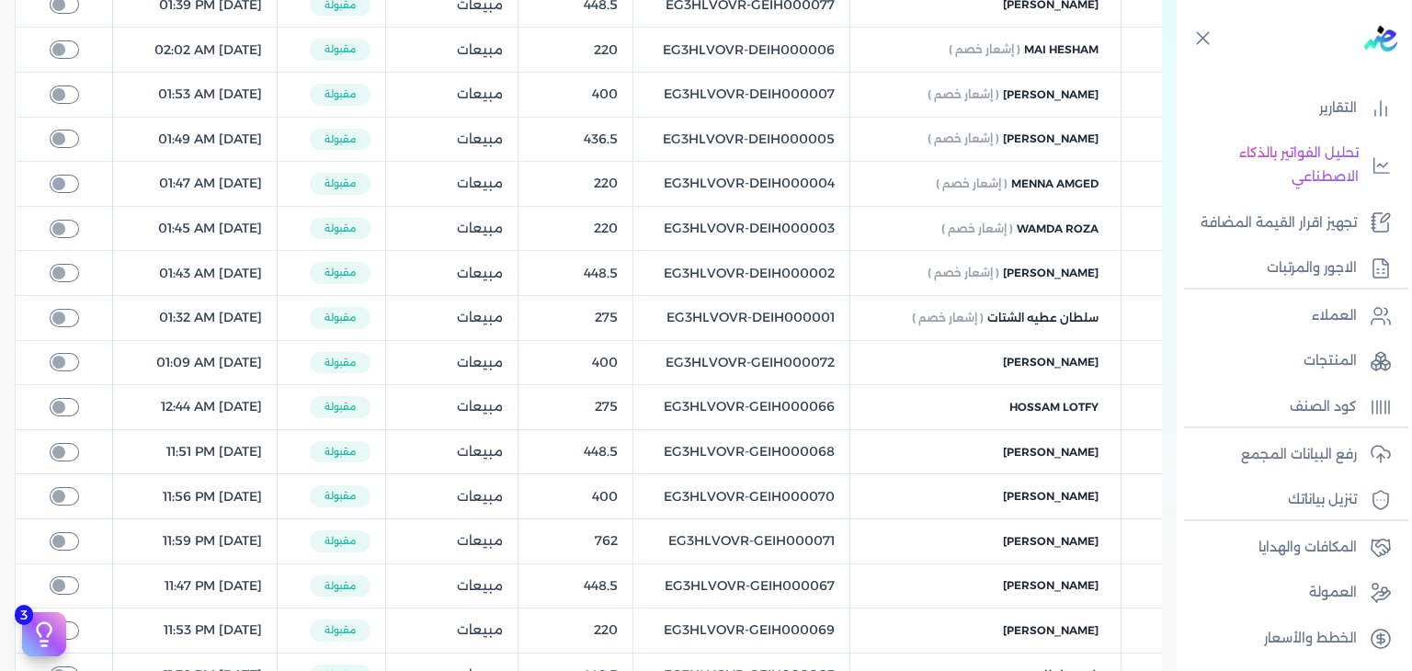
scroll to position [2759, 0]
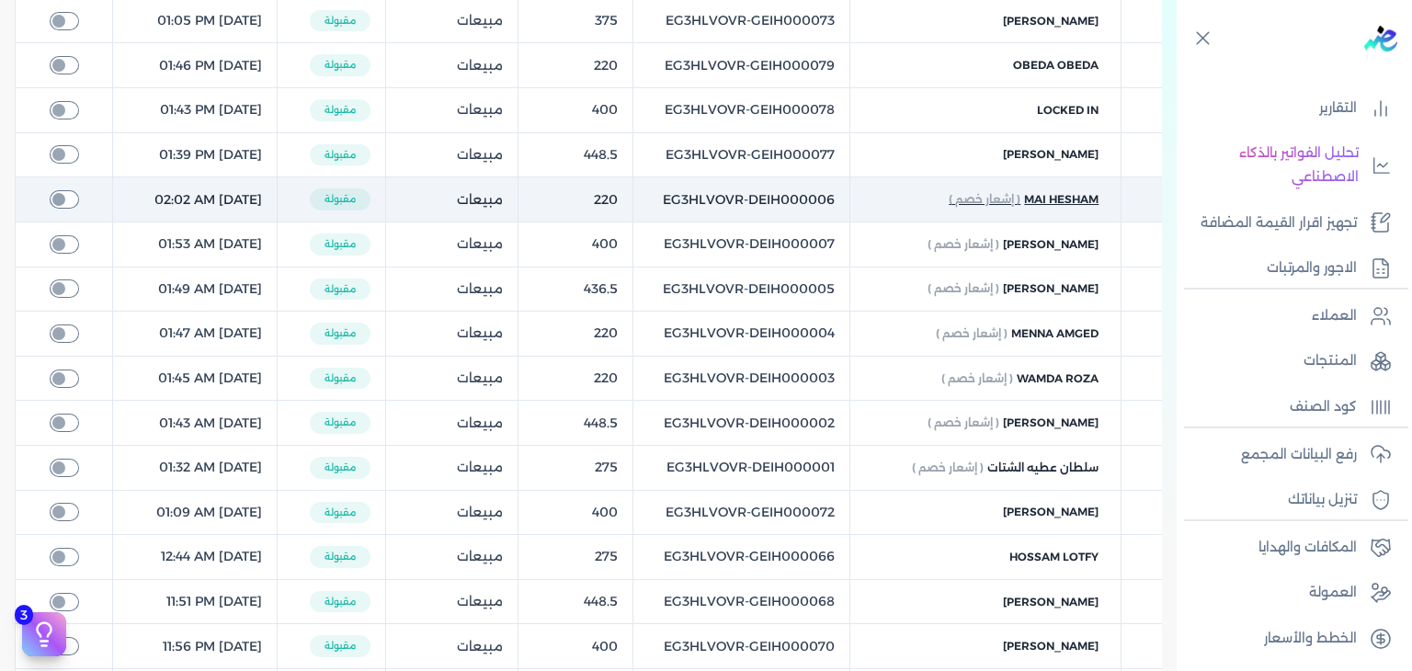
click at [990, 192] on span "( إشعار خصم )" at bounding box center [985, 199] width 72 height 17
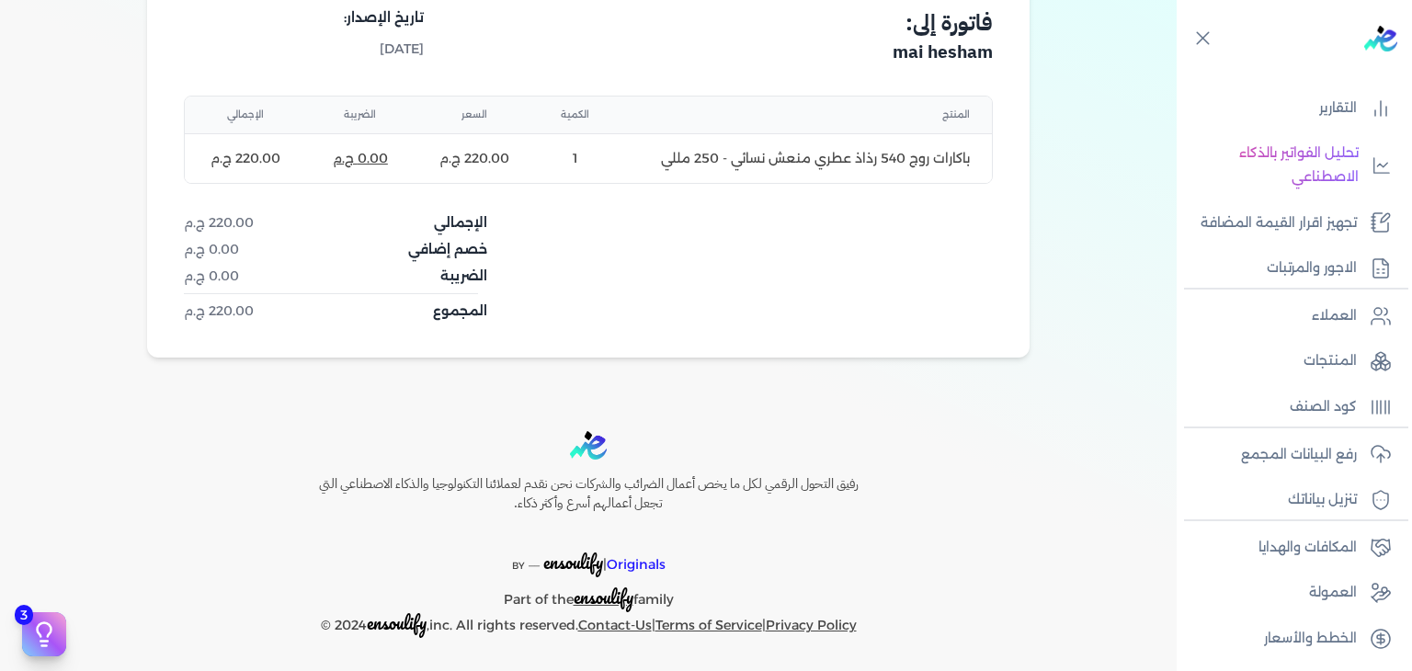
scroll to position [30, 0]
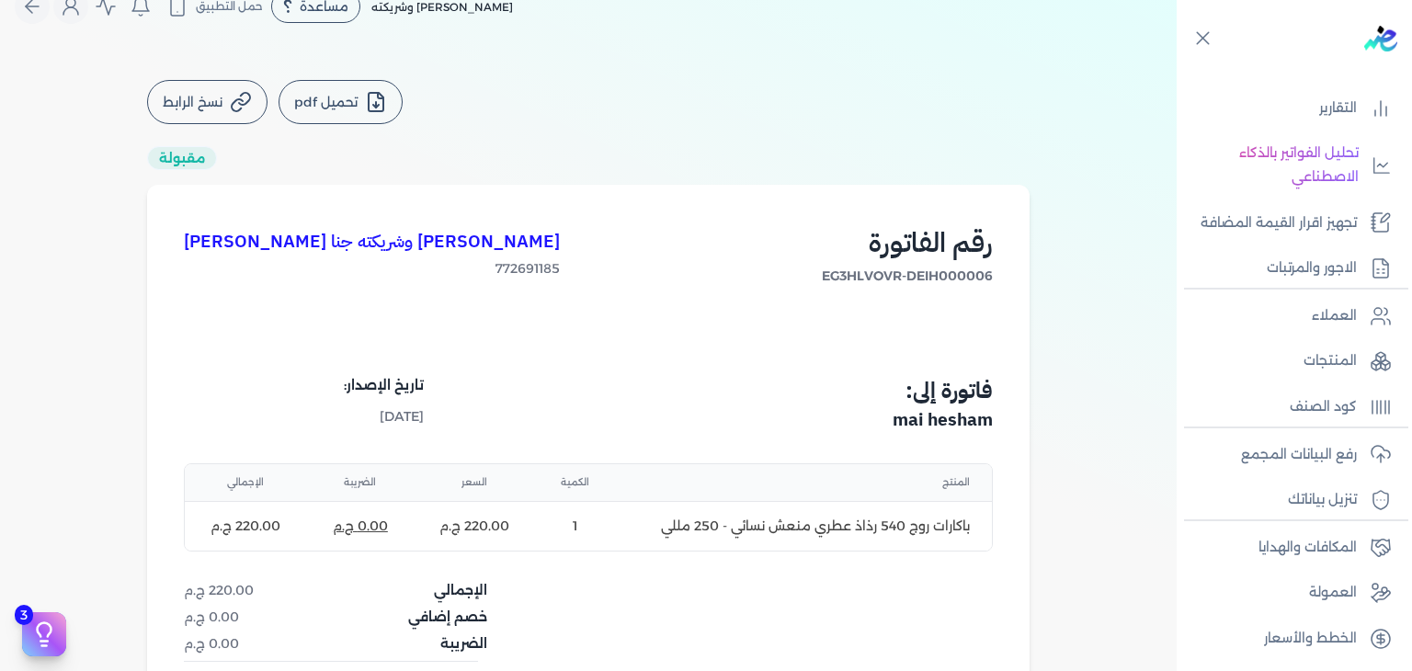
click at [368, 105] on icon at bounding box center [376, 102] width 22 height 22
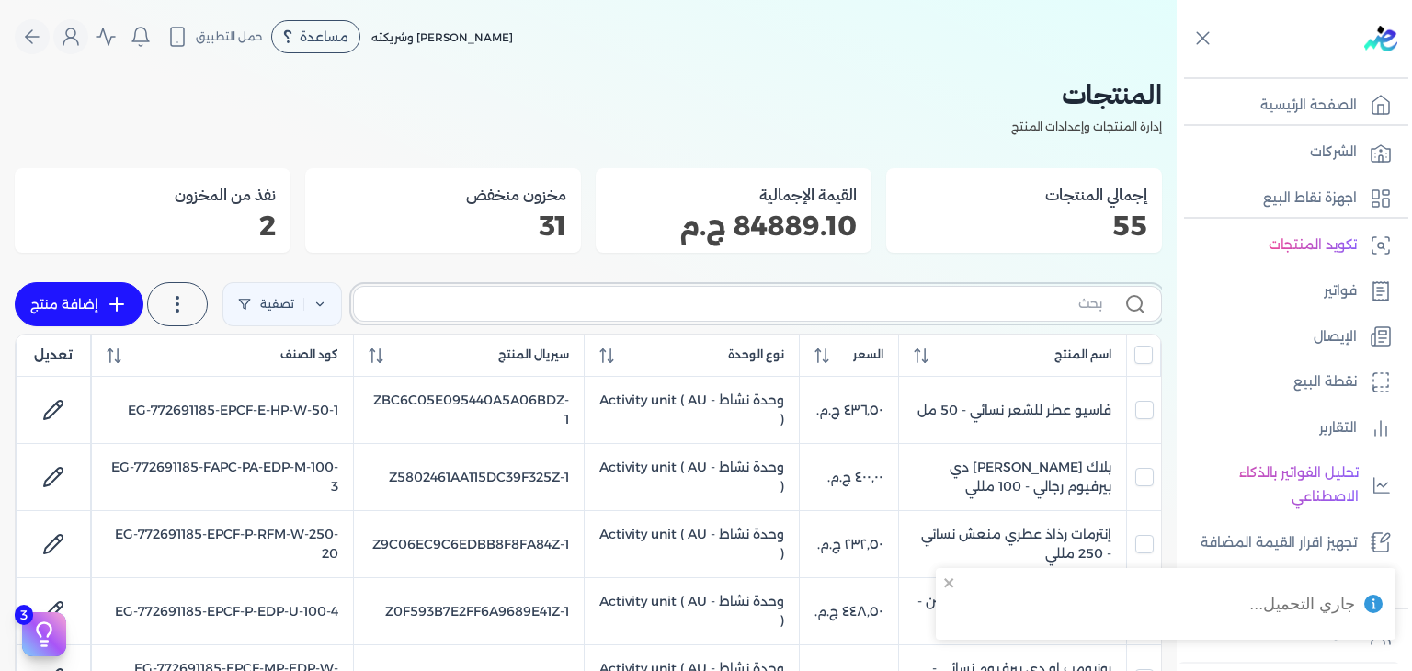
click at [951, 308] on input "text" at bounding box center [736, 303] width 734 height 19
paste input "اميرة العرب بودي سبلاش"
type input "اميرة العرب بودي سبلاش"
checkbox input "false"
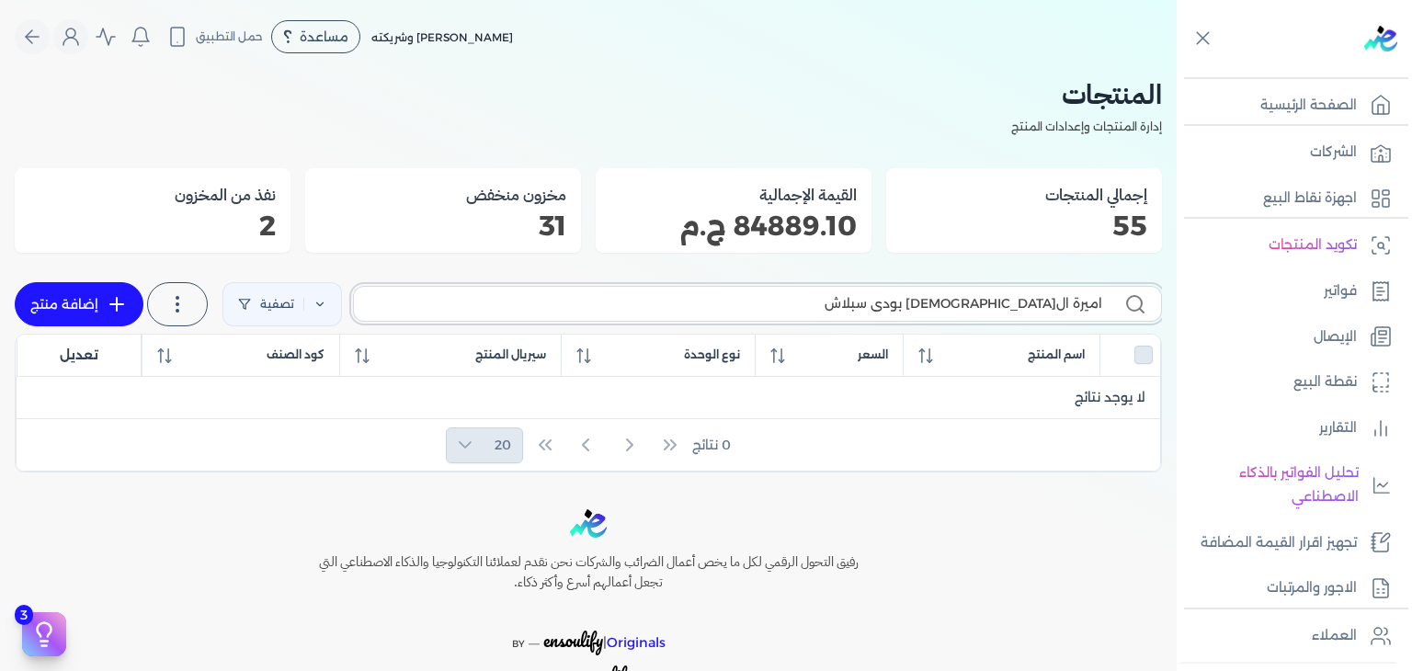
type input "اميرة العرب بودي سبلاش"
